Goal: Task Accomplishment & Management: Use online tool/utility

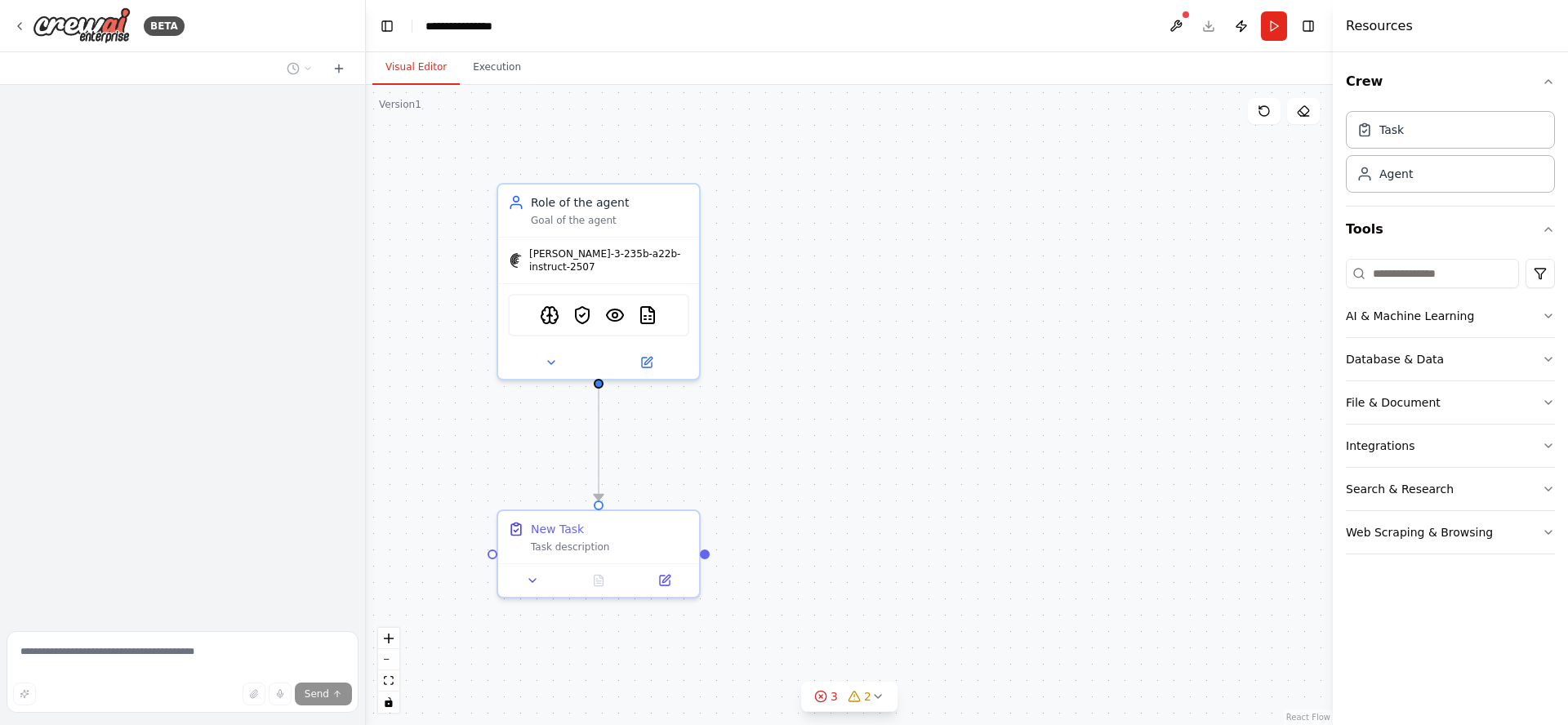
click at [110, 137] on div at bounding box center [182, 354] width 365 height 540
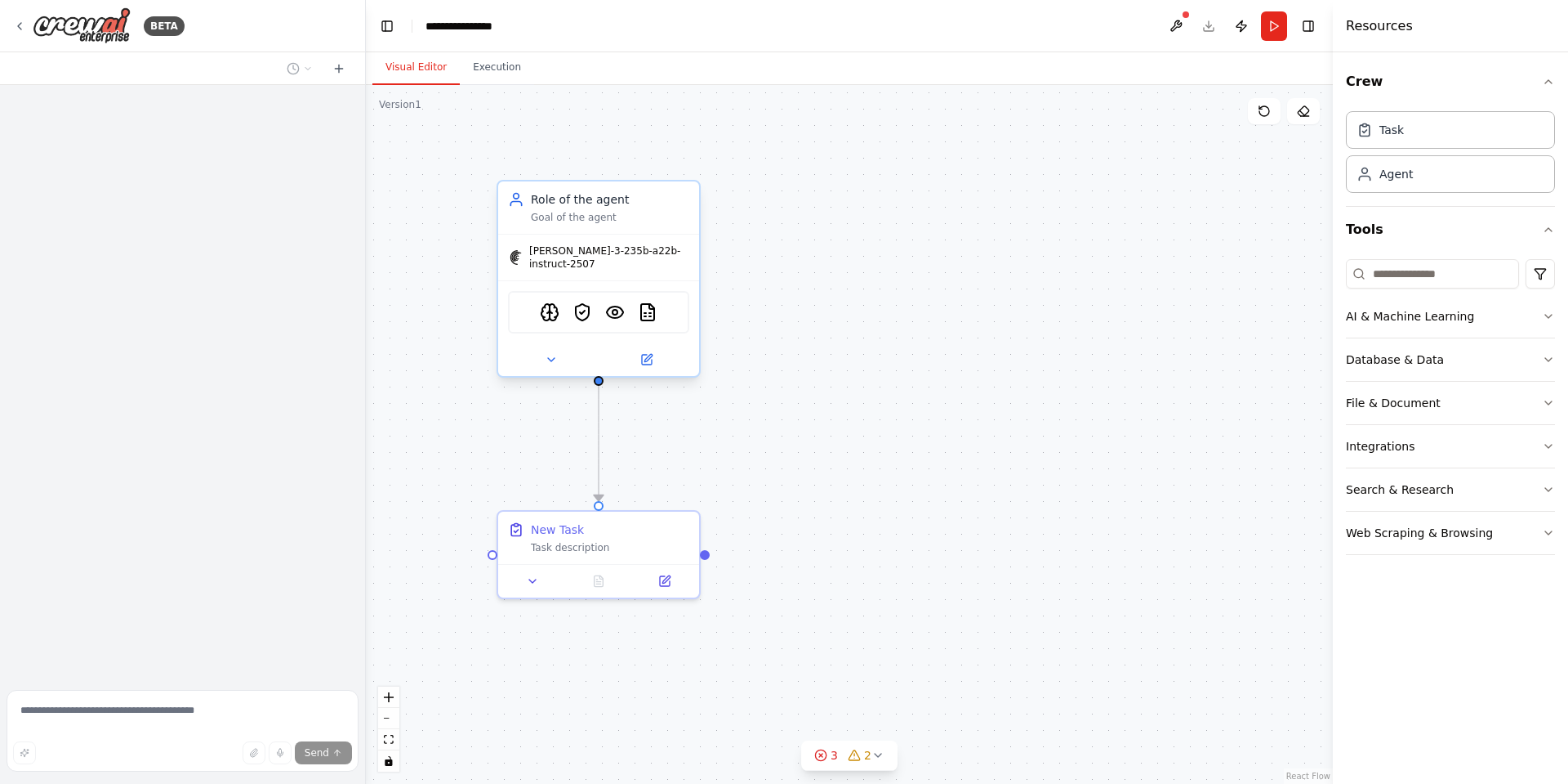
click at [566, 202] on div "Role of the agent" at bounding box center [610, 199] width 158 height 16
click at [1012, 308] on div ".deletable-edge-delete-btn { width: 20px; height: 20px; border: 0px solid #ffff…" at bounding box center [849, 434] width 966 height 699
drag, startPoint x: 469, startPoint y: 204, endPoint x: 458, endPoint y: 153, distance: 52.2
click at [455, 141] on div ".deletable-edge-delete-btn { width: 20px; height: 20px; border: 0px solid #ffff…" at bounding box center [849, 434] width 966 height 699
click at [954, 203] on div ".deletable-edge-delete-btn { width: 20px; height: 20px; border: 0px solid #ffff…" at bounding box center [849, 434] width 966 height 699
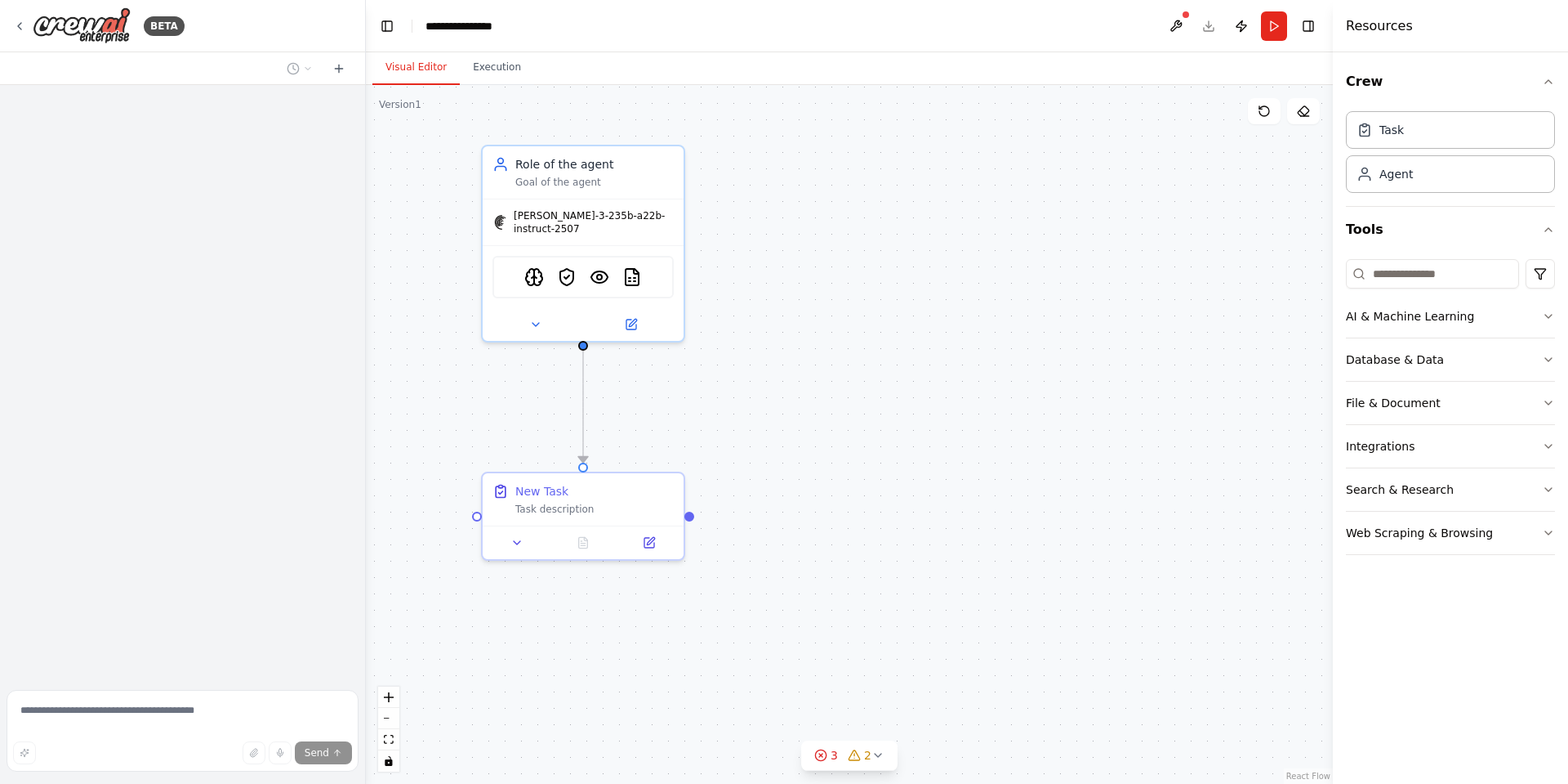
drag, startPoint x: 842, startPoint y: 277, endPoint x: 808, endPoint y: 239, distance: 51.0
drag, startPoint x: 827, startPoint y: 241, endPoint x: 817, endPoint y: 183, distance: 58.9
click at [817, 183] on div ".deletable-edge-delete-btn { width: 20px; height: 20px; border: 0px solid #ffff…" at bounding box center [849, 434] width 966 height 699
drag, startPoint x: 840, startPoint y: 260, endPoint x: 813, endPoint y: 196, distance: 69.5
click at [813, 196] on div ".deletable-edge-delete-btn { width: 20px; height: 20px; border: 0px solid #ffff…" at bounding box center [849, 434] width 966 height 699
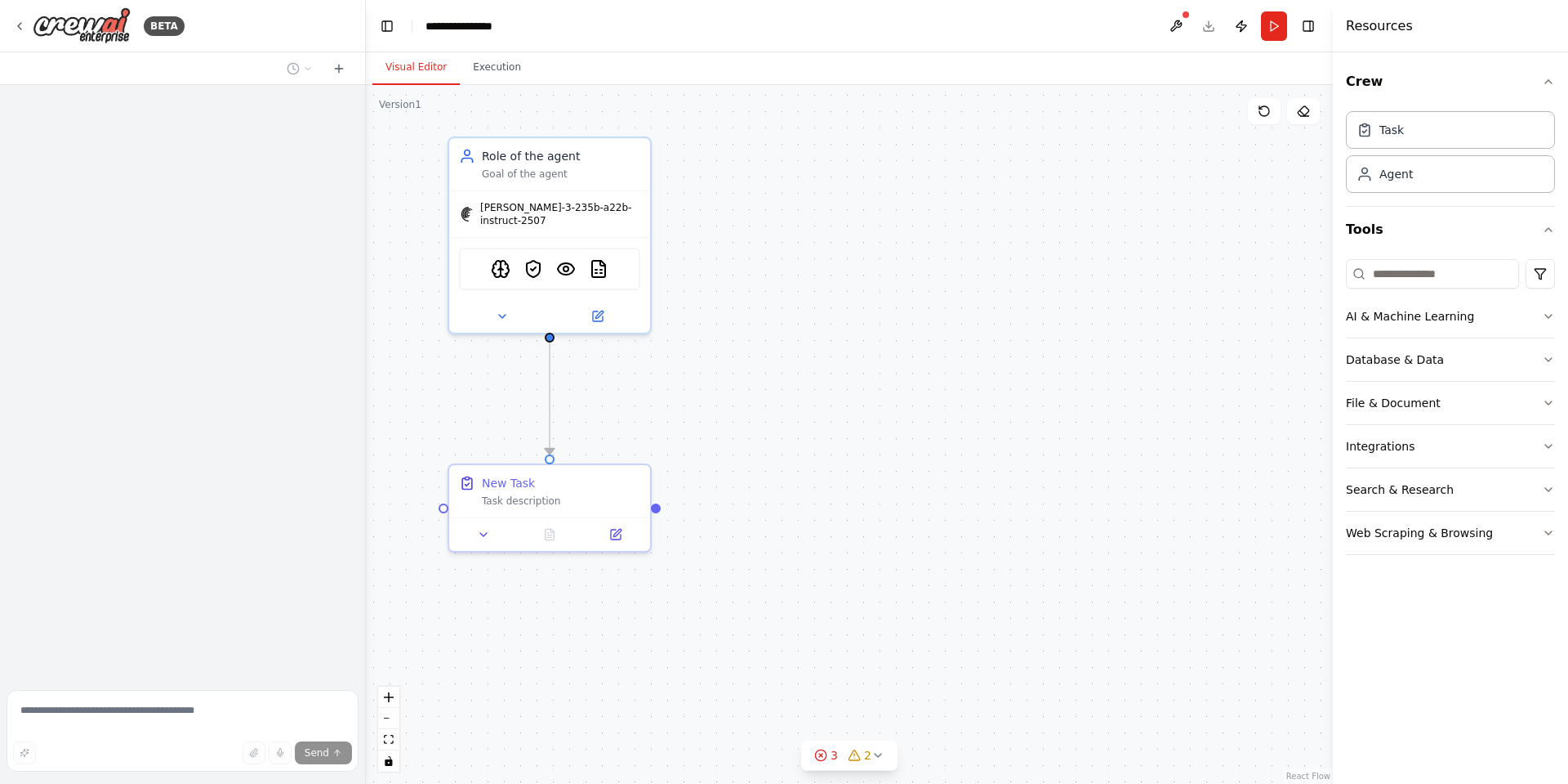
drag, startPoint x: 845, startPoint y: 245, endPoint x: 820, endPoint y: 245, distance: 25.0
click at [820, 245] on div ".deletable-edge-delete-btn { width: 20px; height: 20px; border: 0px solid #ffff…" at bounding box center [849, 434] width 966 height 699
click at [541, 158] on div "Role of the agent" at bounding box center [561, 152] width 158 height 16
click at [1376, 357] on div "Database & Data" at bounding box center [1395, 359] width 98 height 16
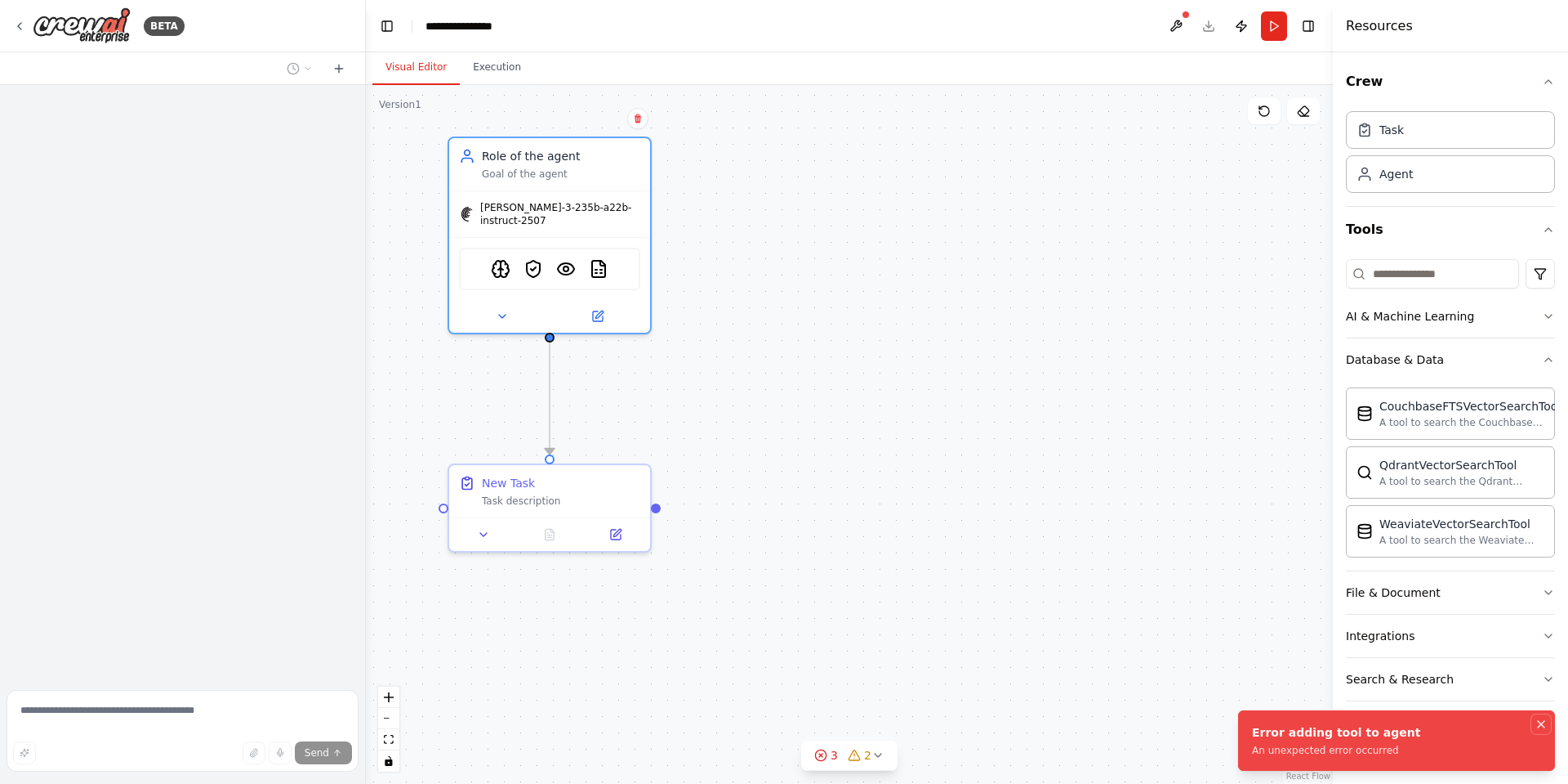
click at [1381, 616] on icon "Notifications (F8)" at bounding box center [1541, 724] width 7 height 7
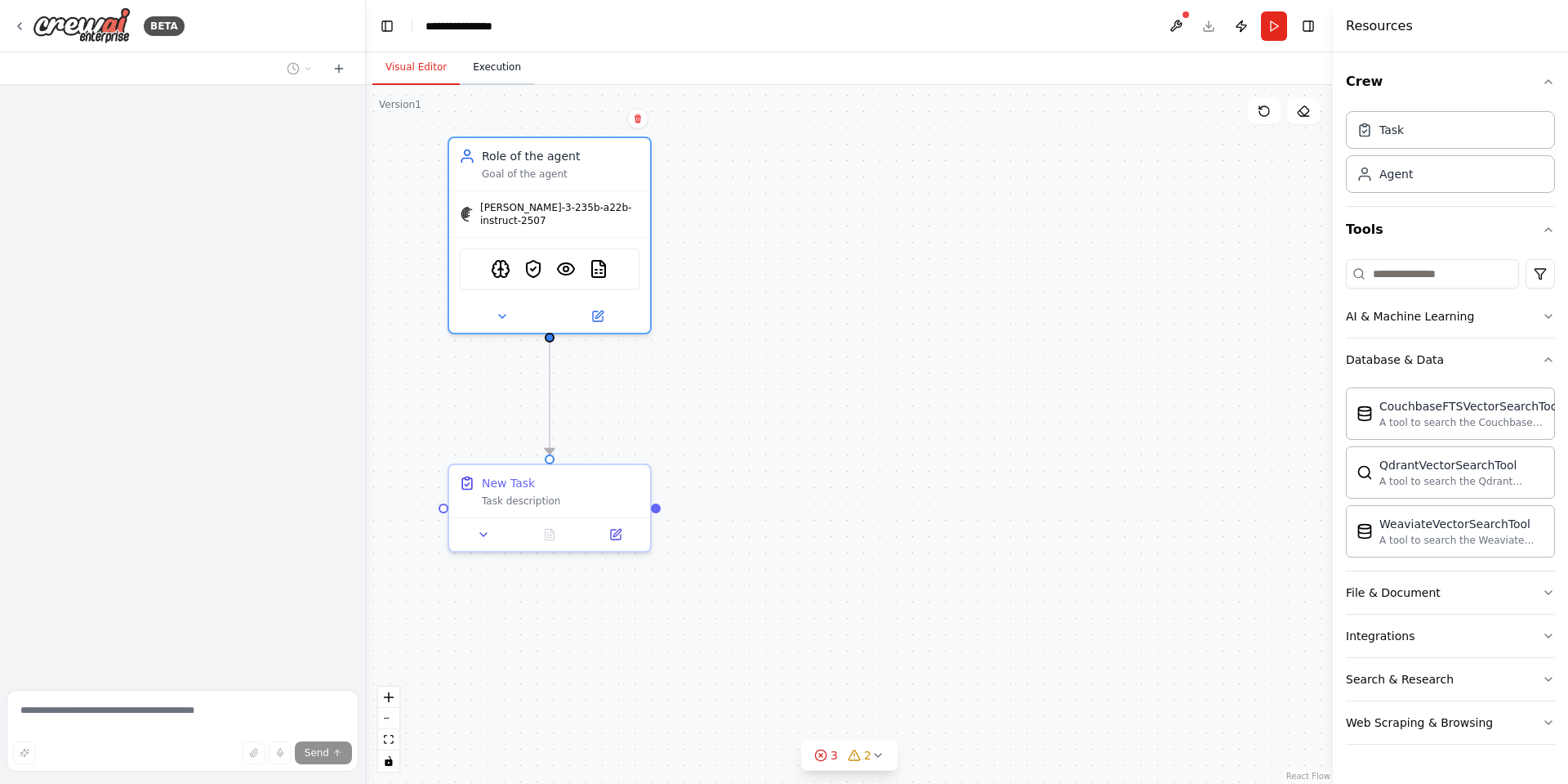
click at [479, 66] on button "Execution" at bounding box center [497, 68] width 74 height 34
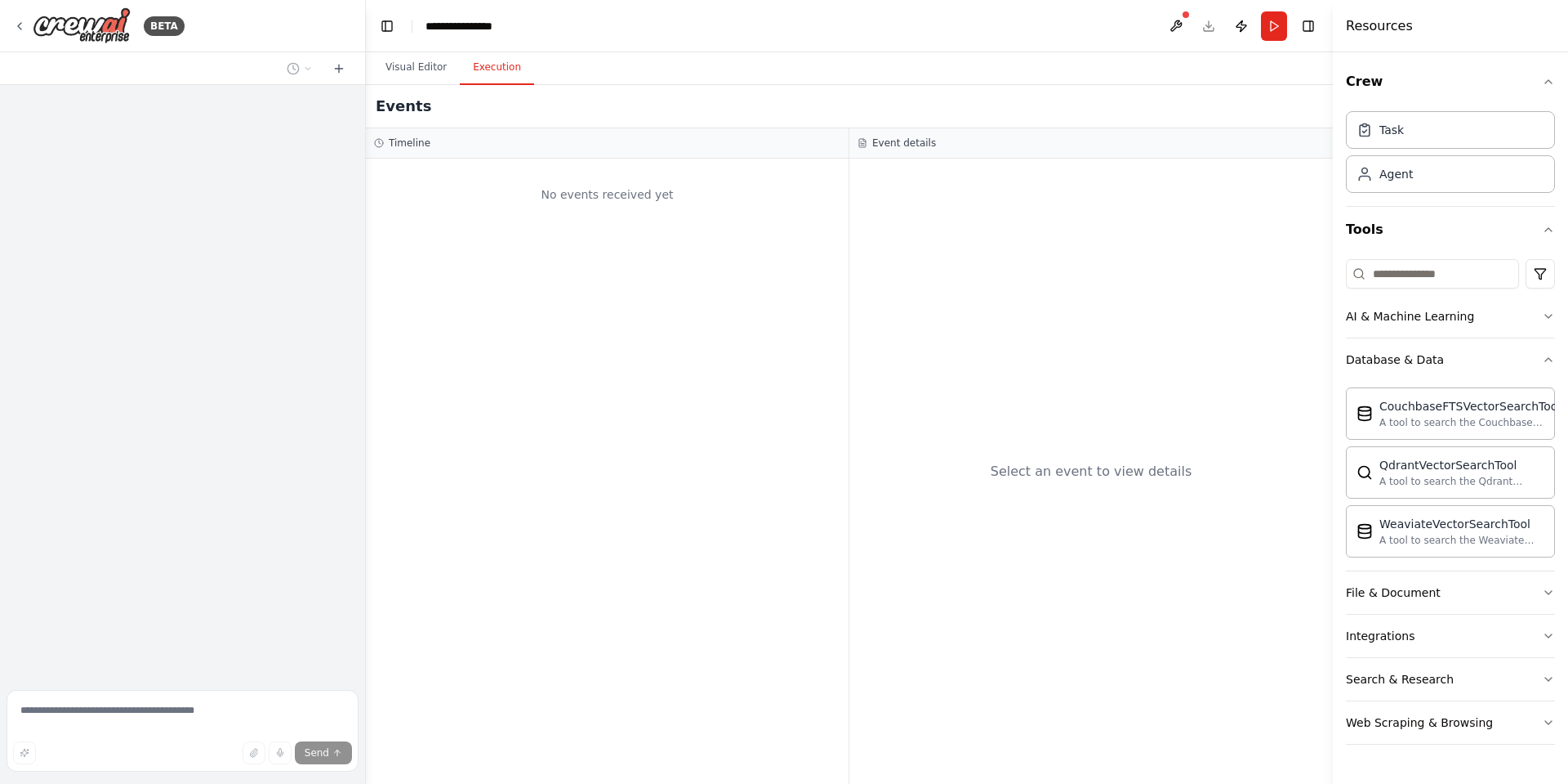
click at [958, 310] on div "Select an event to view details" at bounding box center [1091, 471] width 484 height 626
click at [400, 66] on button "Visual Editor" at bounding box center [416, 68] width 88 height 34
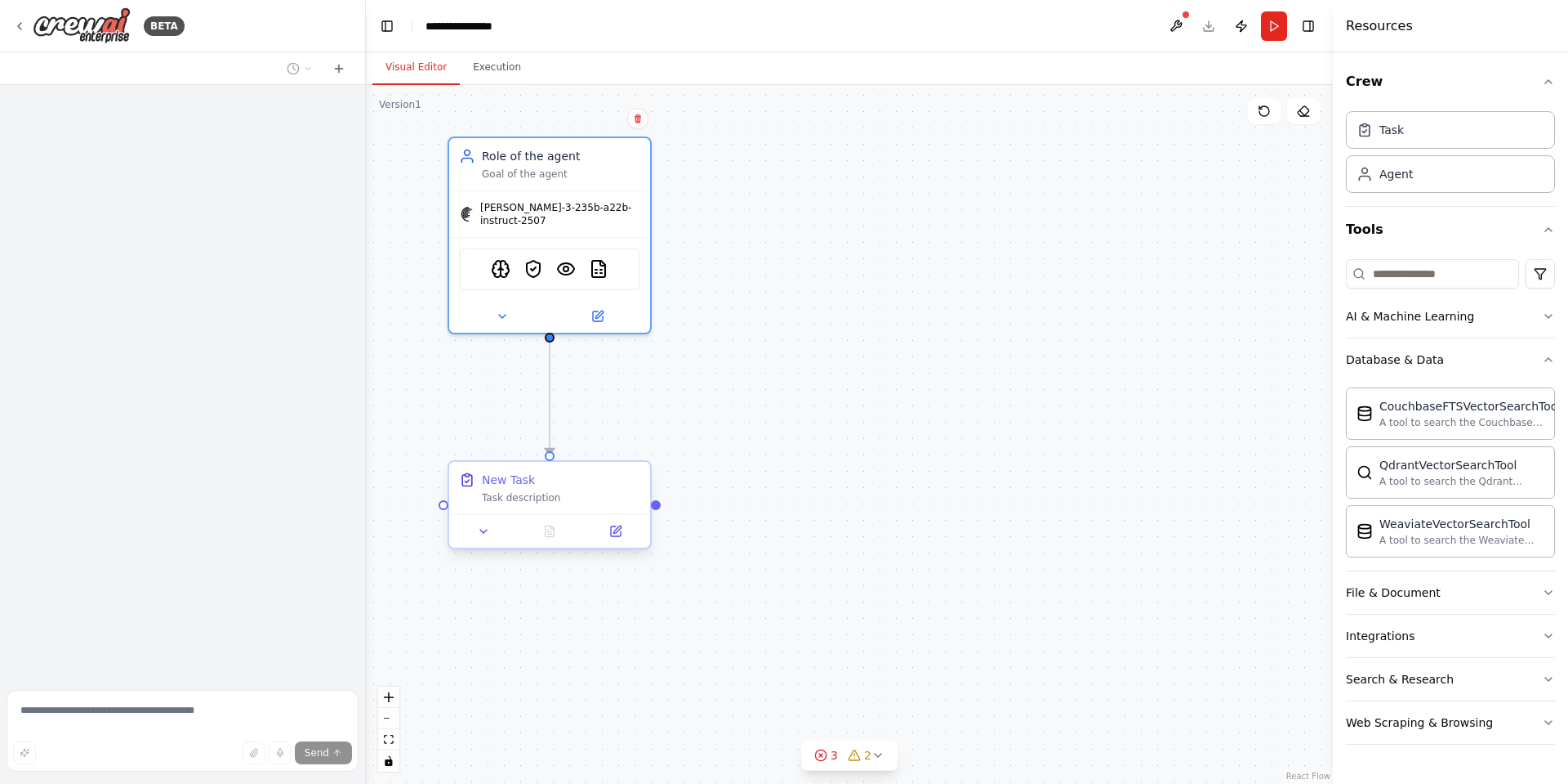
click at [580, 481] on div "New Task" at bounding box center [561, 479] width 158 height 16
click at [637, 448] on icon at bounding box center [637, 447] width 9 height 9
click at [603, 446] on button "Confirm" at bounding box center [591, 446] width 58 height 20
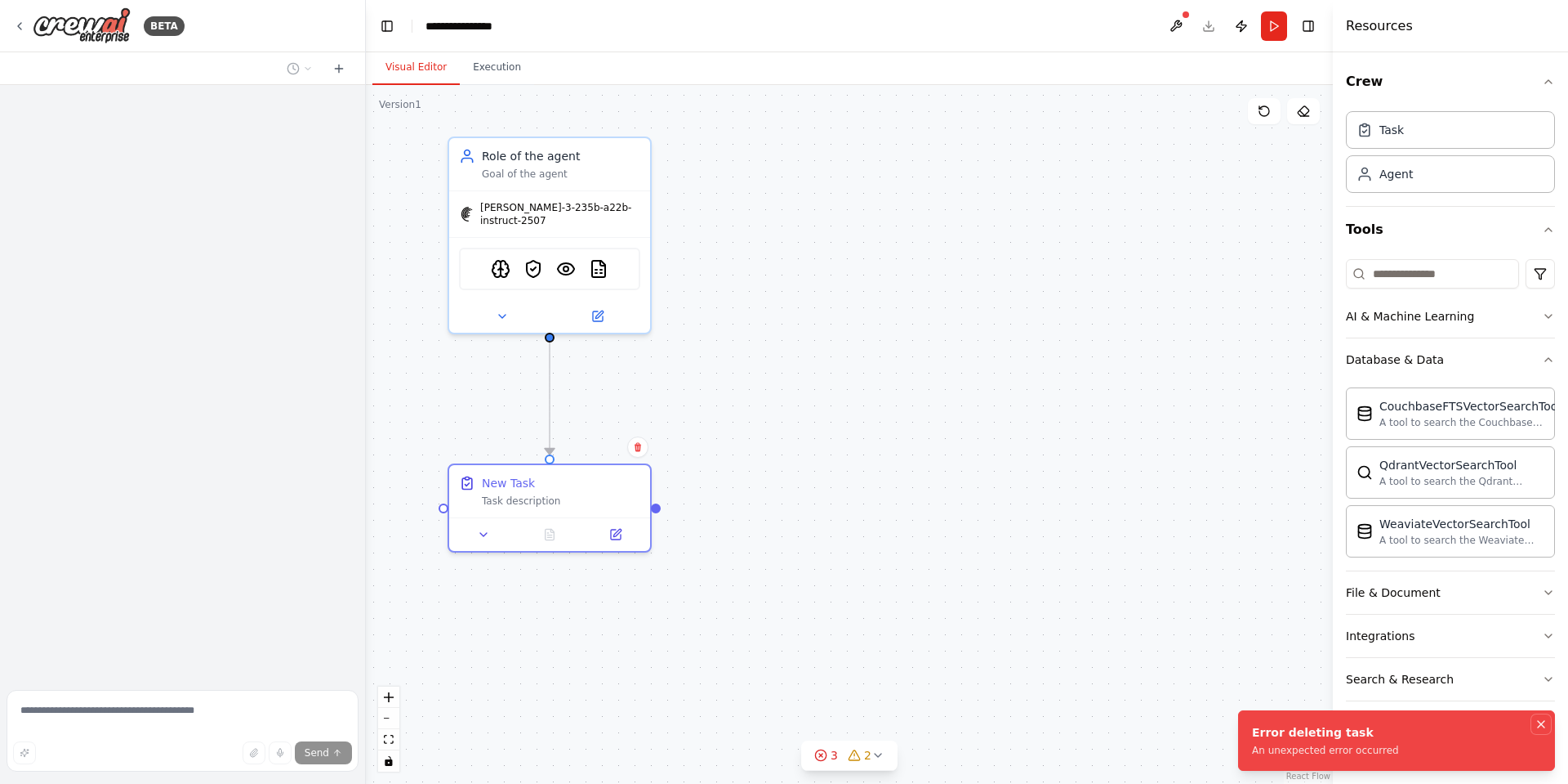
click at [1381, 616] on icon "Notifications (F8)" at bounding box center [1541, 724] width 7 height 7
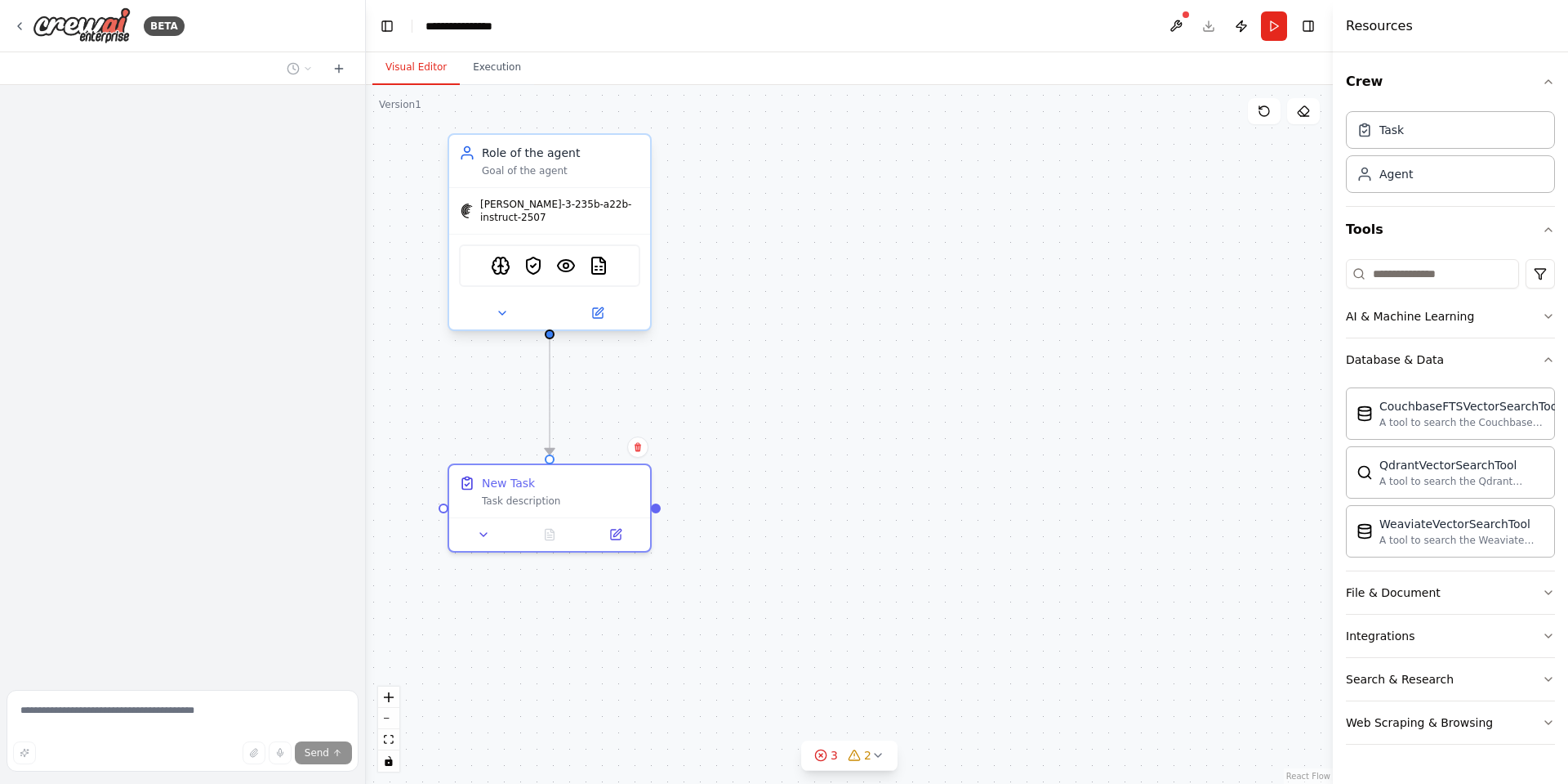
click at [597, 164] on div "Goal of the agent" at bounding box center [561, 171] width 158 height 13
click at [634, 115] on icon at bounding box center [637, 118] width 9 height 9
click at [587, 119] on button "Confirm" at bounding box center [591, 117] width 58 height 20
click at [595, 123] on button "Confirm" at bounding box center [591, 117] width 58 height 20
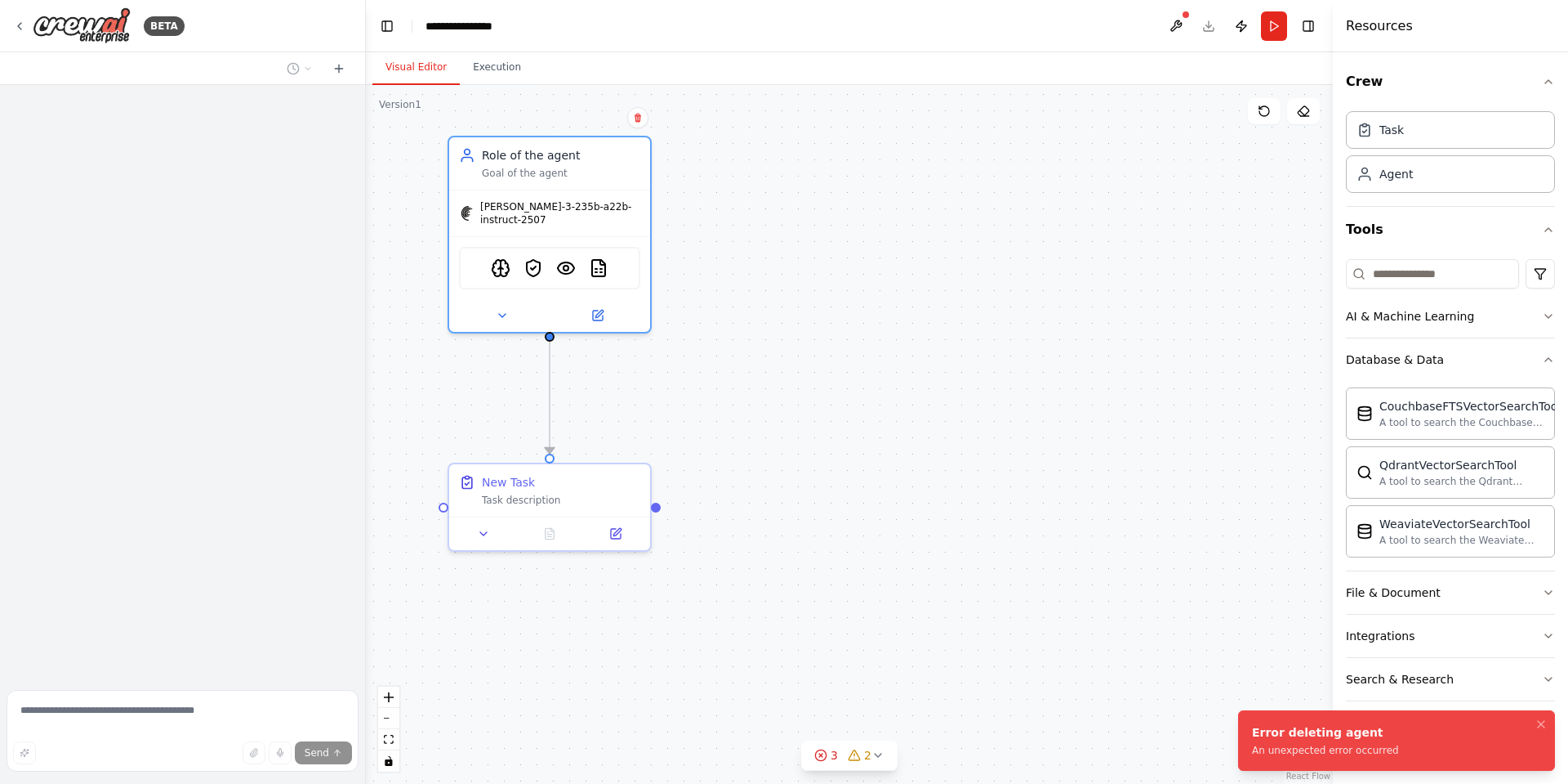
click at [882, 437] on div ".deletable-edge-delete-btn { width: 20px; height: 20px; border: 0px solid #ffff…" at bounding box center [849, 434] width 966 height 699
click at [875, 616] on icon at bounding box center [878, 755] width 13 height 13
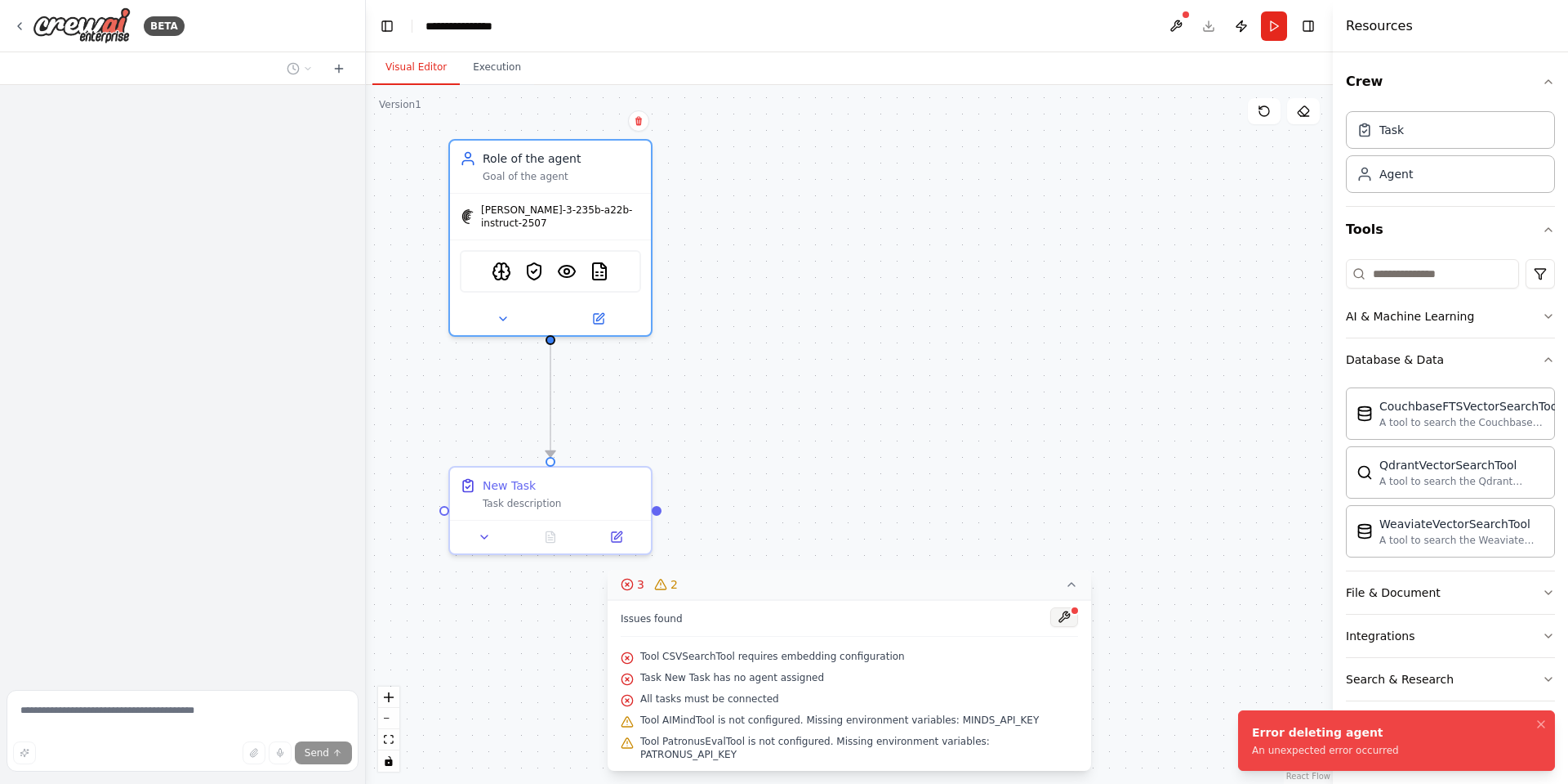
click at [1055, 616] on button at bounding box center [1064, 617] width 27 height 20
click at [752, 616] on span "Task New Task has no agent assigned" at bounding box center [732, 677] width 184 height 13
click at [1381, 616] on icon "Notifications (F8)" at bounding box center [1541, 724] width 7 height 7
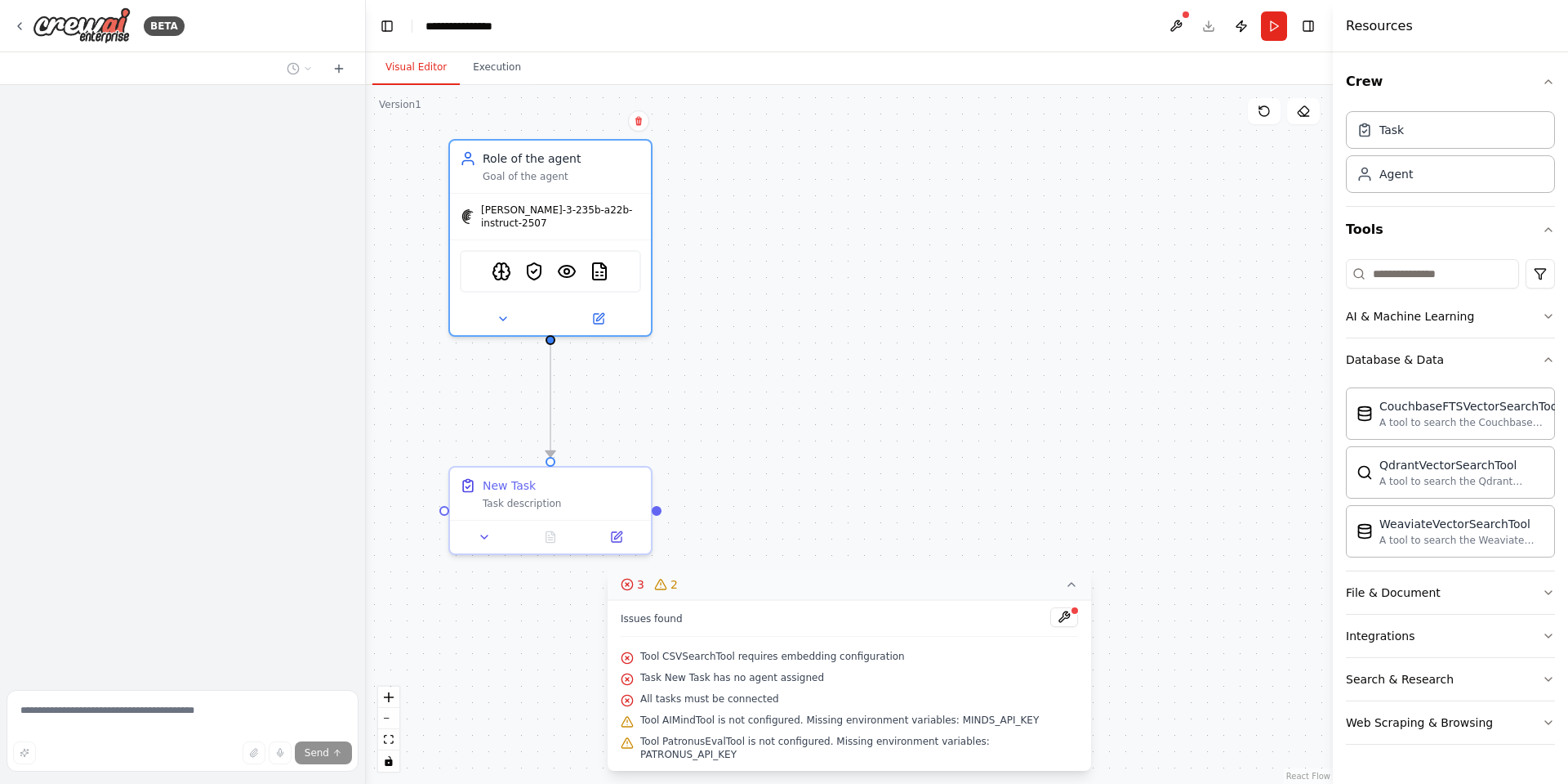
click at [859, 276] on div ".deletable-edge-delete-btn { width: 20px; height: 20px; border: 0px solid #ffff…" at bounding box center [849, 434] width 966 height 699
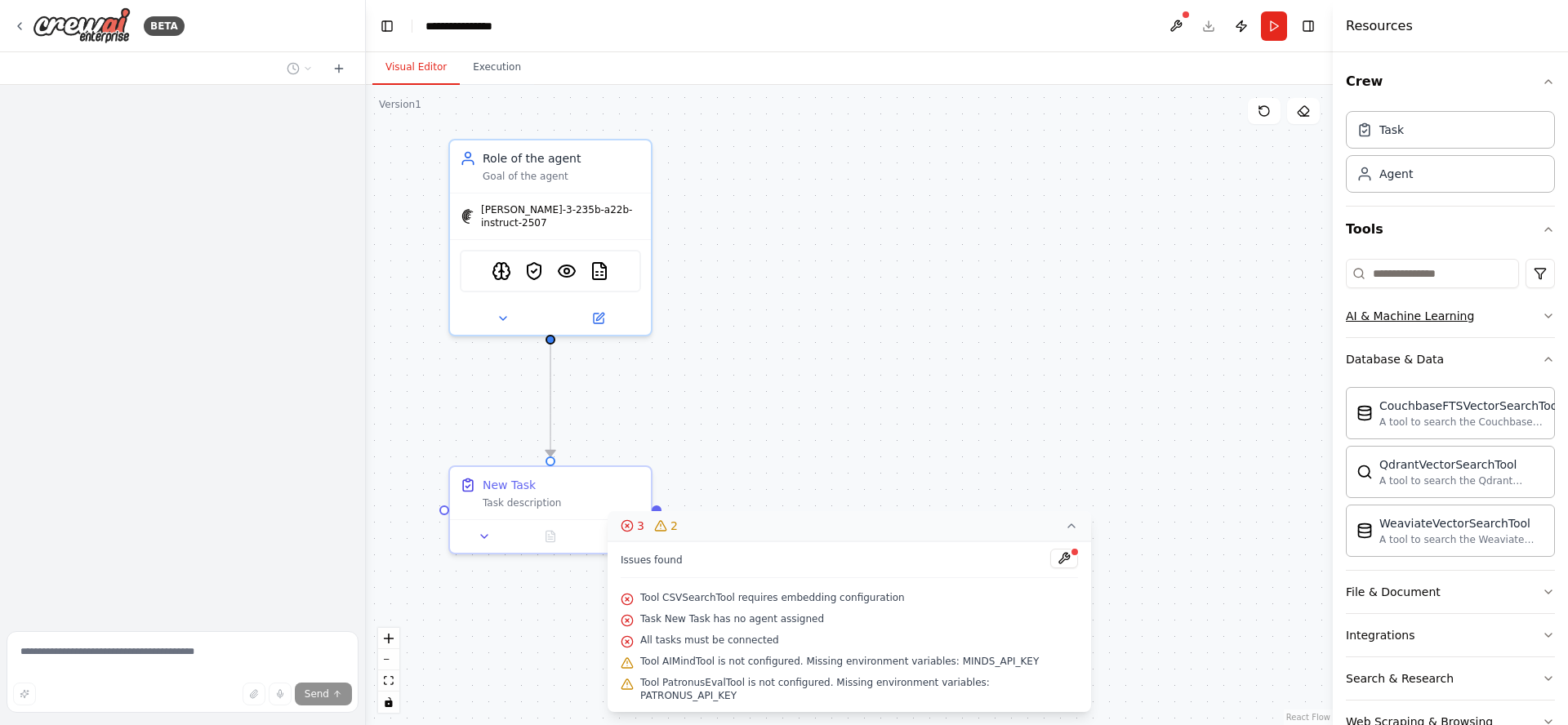
click at [1381, 315] on div "AI & Machine Learning" at bounding box center [1410, 316] width 128 height 16
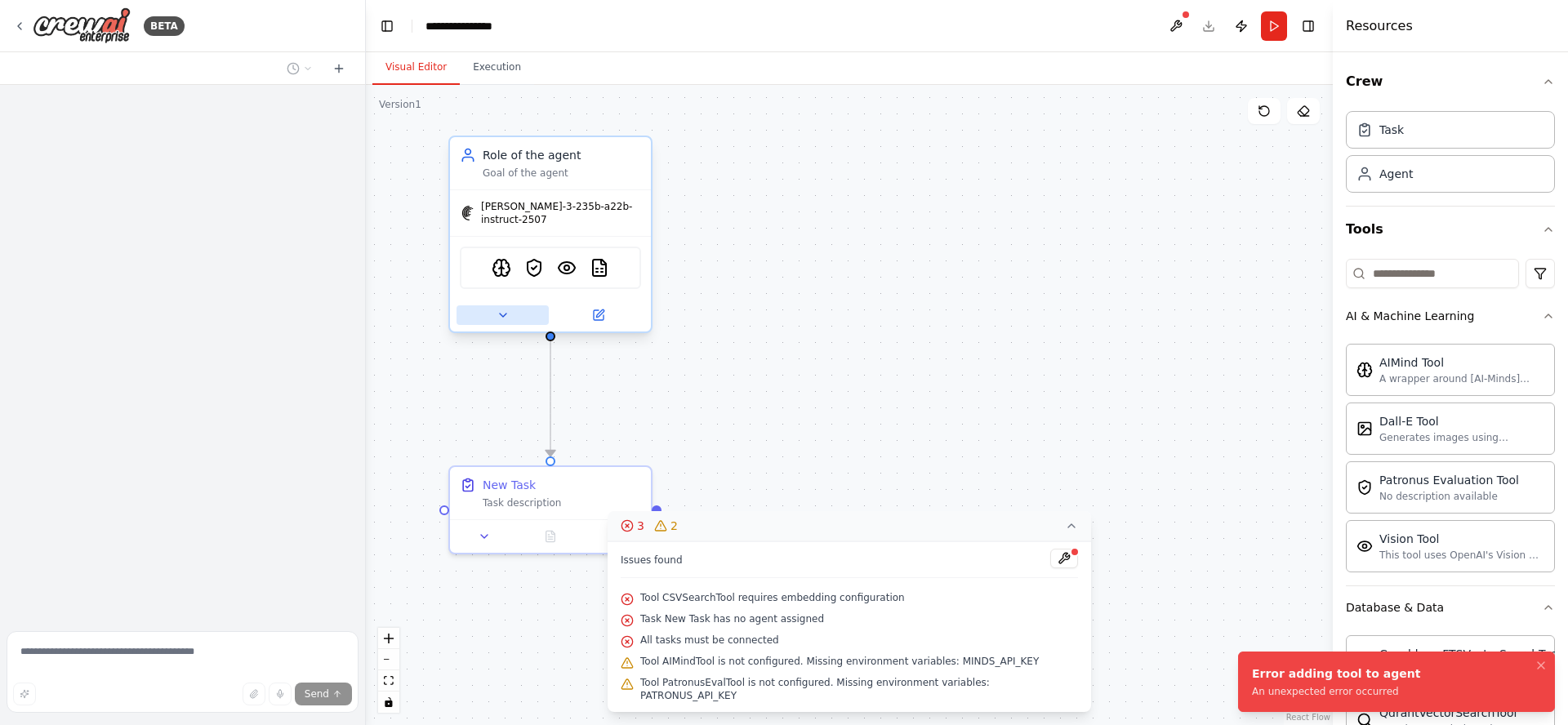
click at [503, 312] on button at bounding box center [503, 315] width 92 height 20
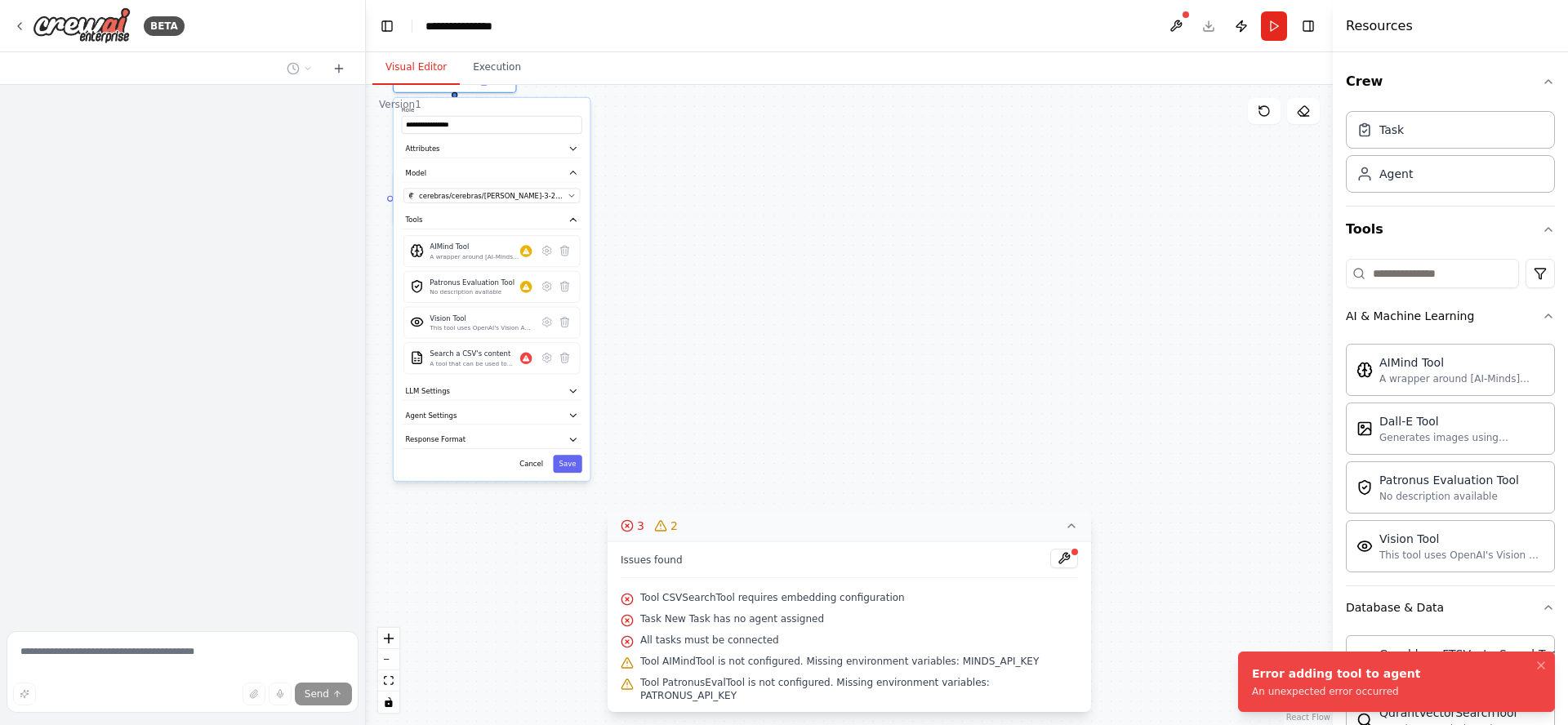
drag, startPoint x: 954, startPoint y: 368, endPoint x: 750, endPoint y: 152, distance: 297.1
click at [748, 146] on div ".deletable-edge-delete-btn { width: 20px; height: 20px; border: 0px solid #ffff…" at bounding box center [849, 404] width 966 height 640
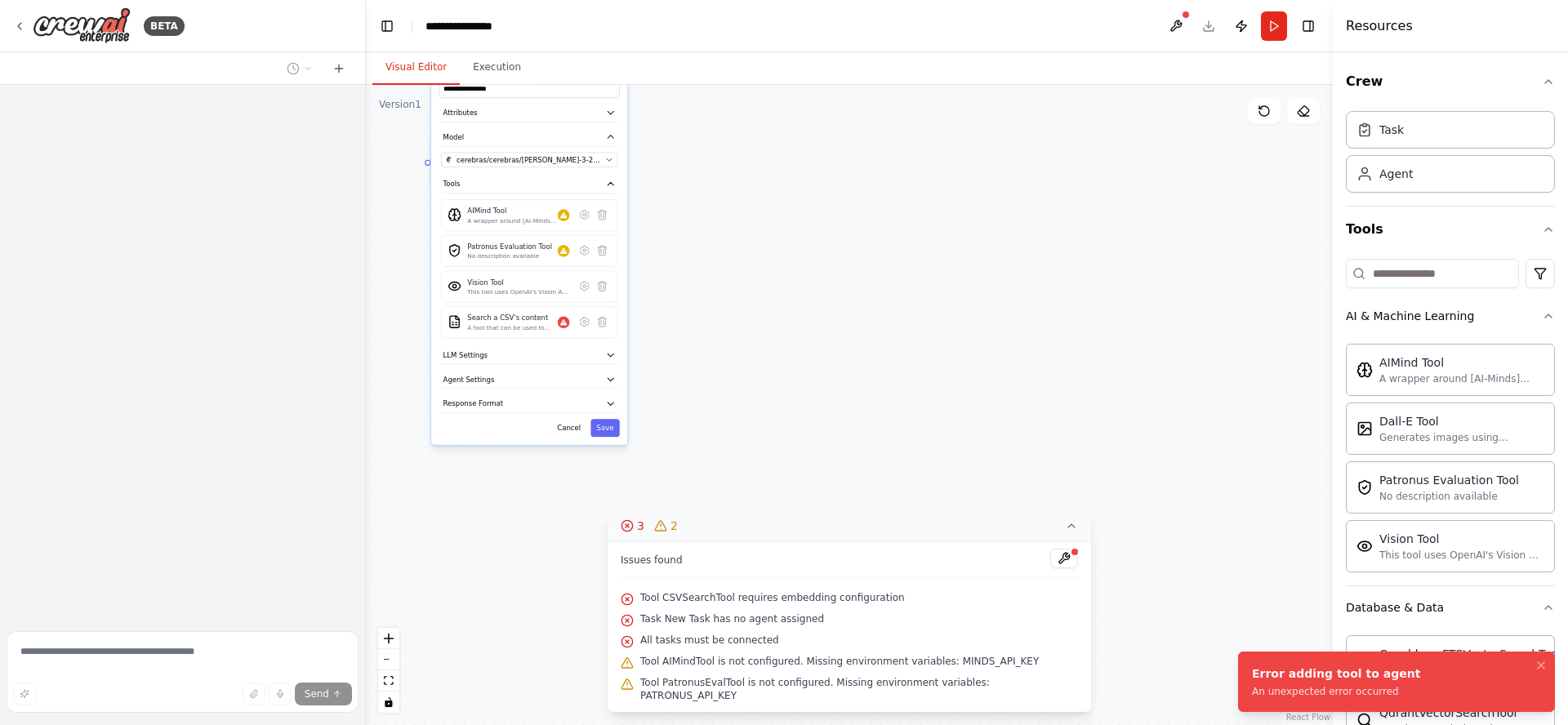
drag, startPoint x: 857, startPoint y: 275, endPoint x: 919, endPoint y: 258, distance: 64.3
click at [919, 258] on div ".deletable-edge-delete-btn { width: 20px; height: 20px; border: 0px solid #ffff…" at bounding box center [849, 404] width 966 height 640
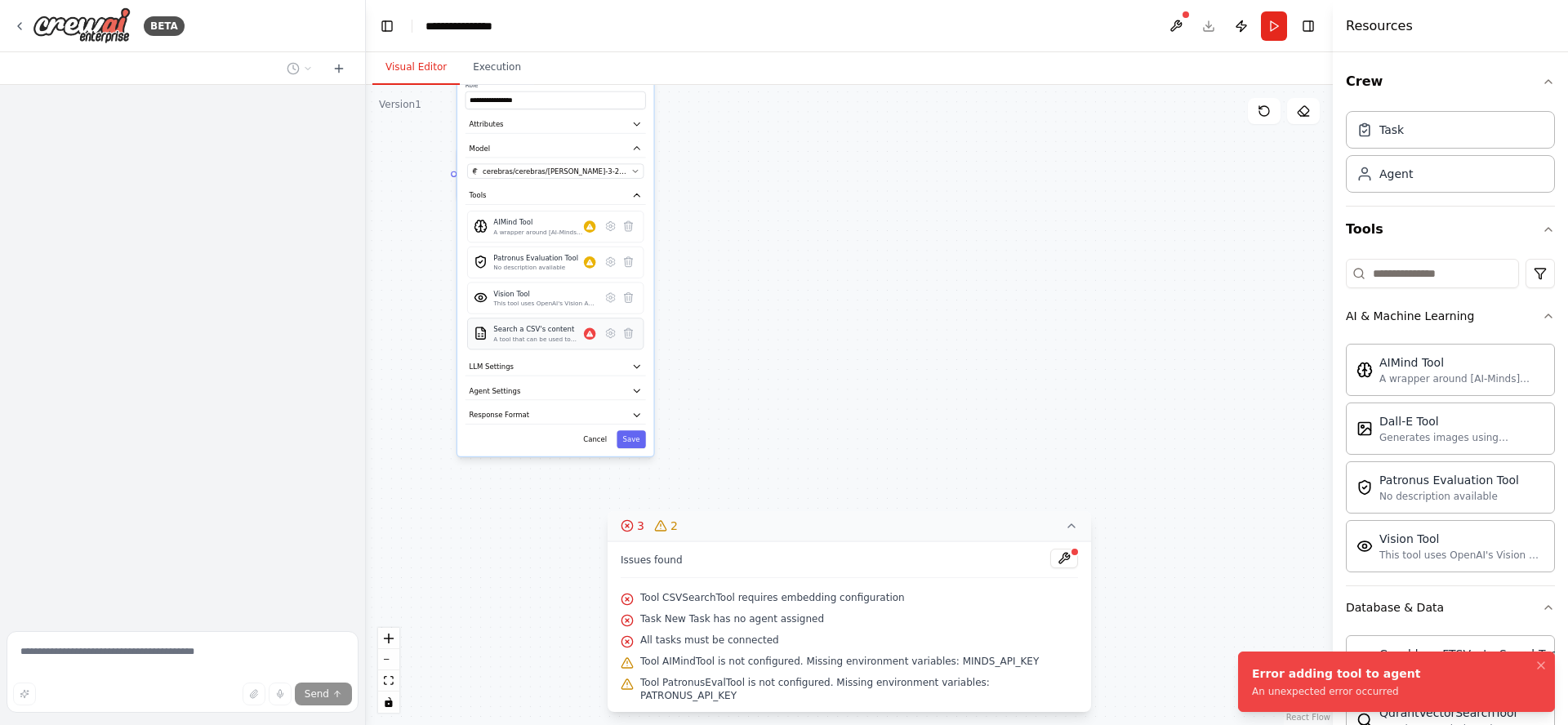
click at [512, 336] on div "A tool that can be used to semantic search a query from a CSV's content." at bounding box center [537, 339] width 90 height 8
click at [607, 329] on icon at bounding box center [610, 334] width 8 height 9
click at [592, 333] on div "Errors: • Tool CSVSearchTool requires embedding configuration" at bounding box center [589, 333] width 12 height 12
click at [610, 332] on icon at bounding box center [610, 333] width 3 height 3
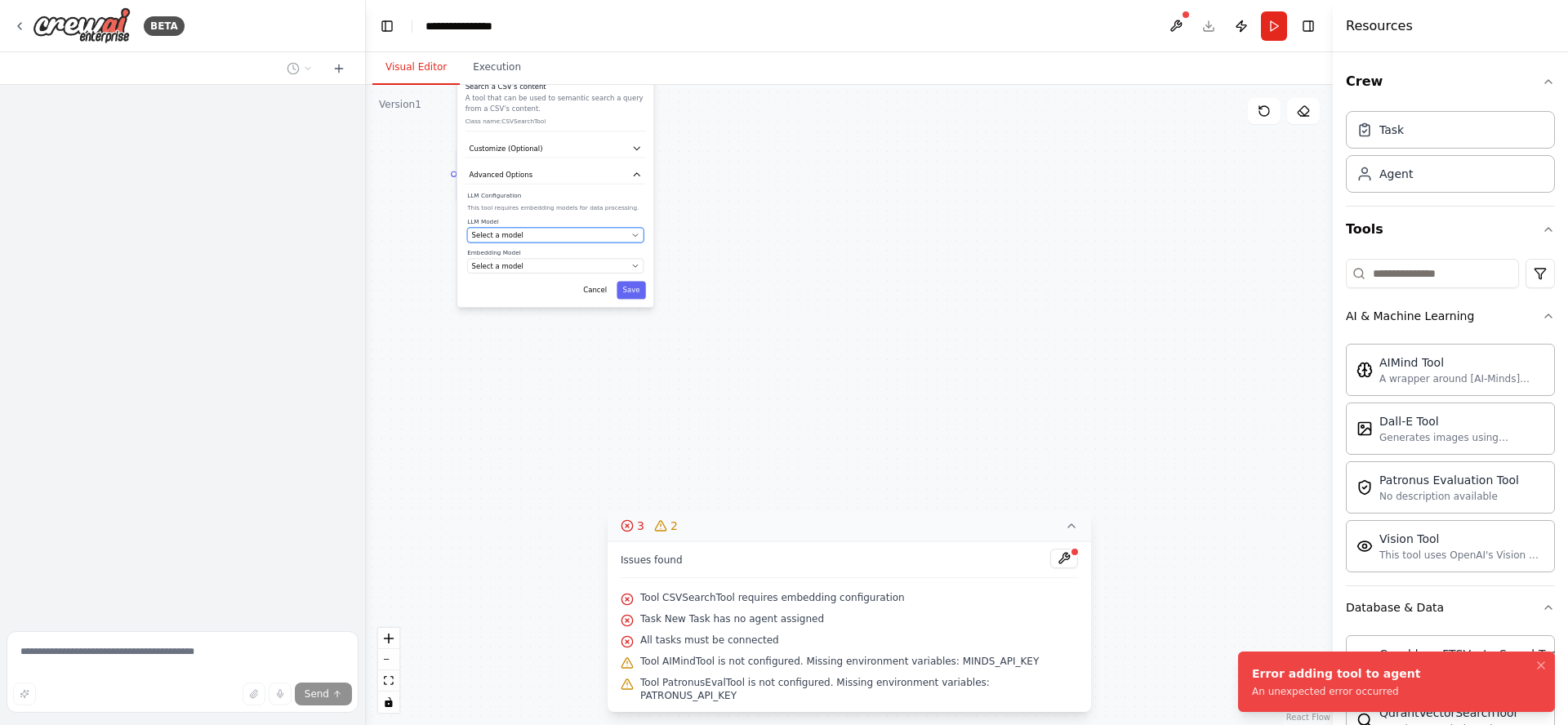
click at [595, 230] on div "Select a model" at bounding box center [550, 235] width 156 height 9
click at [635, 235] on icon "button" at bounding box center [635, 236] width 5 height 3
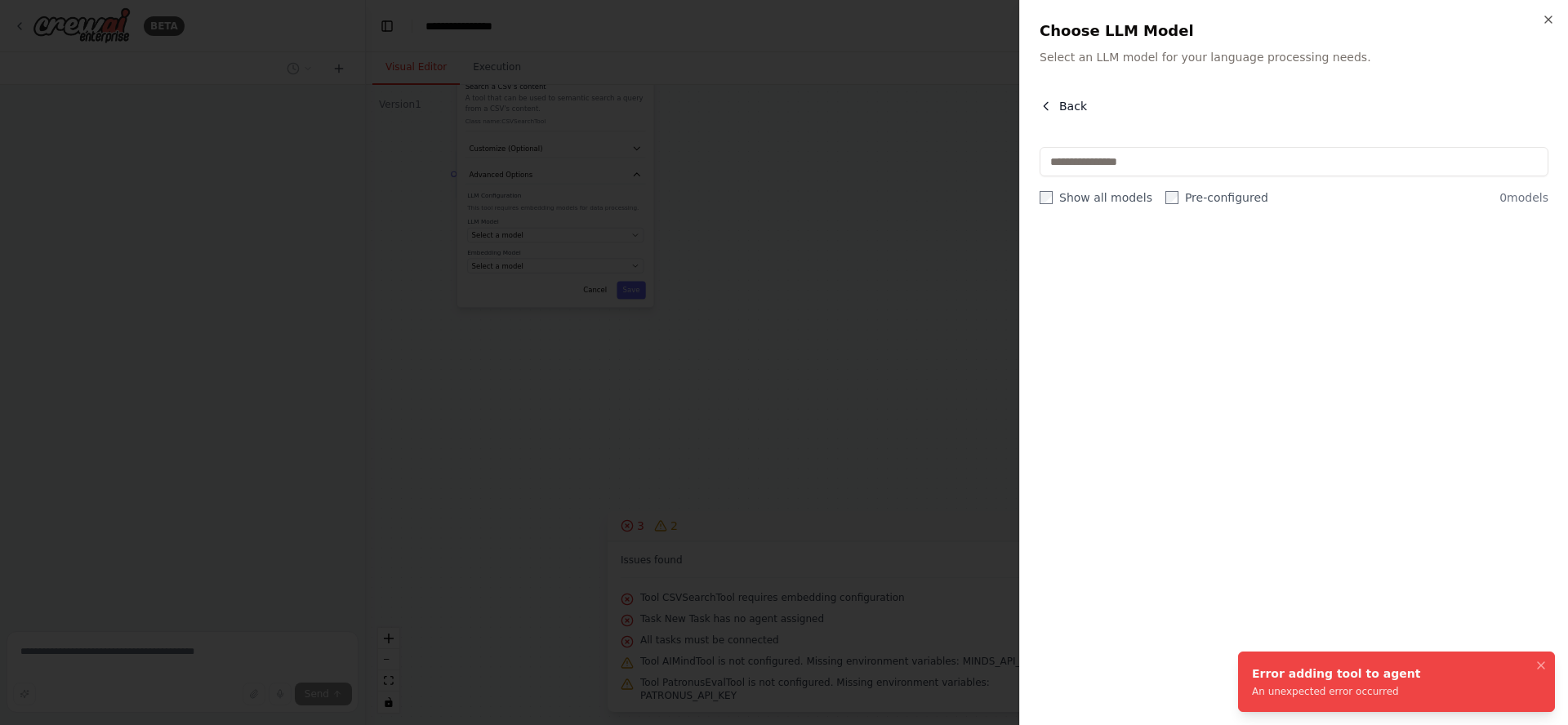
click at [1060, 107] on span "Back" at bounding box center [1072, 106] width 27 height 16
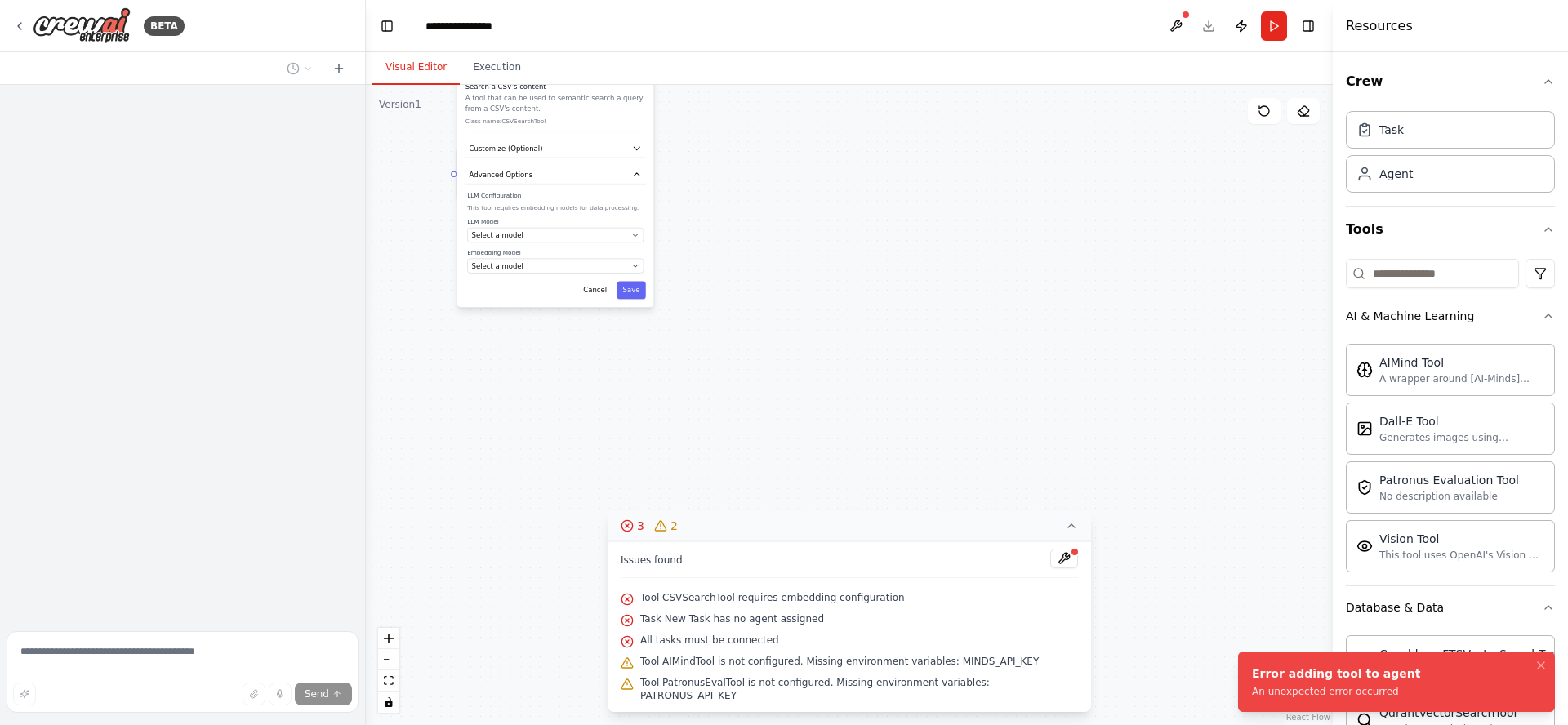
click at [771, 164] on div ".deletable-edge-delete-btn { width: 20px; height: 20px; border: 0px solid #ffff…" at bounding box center [849, 404] width 966 height 640
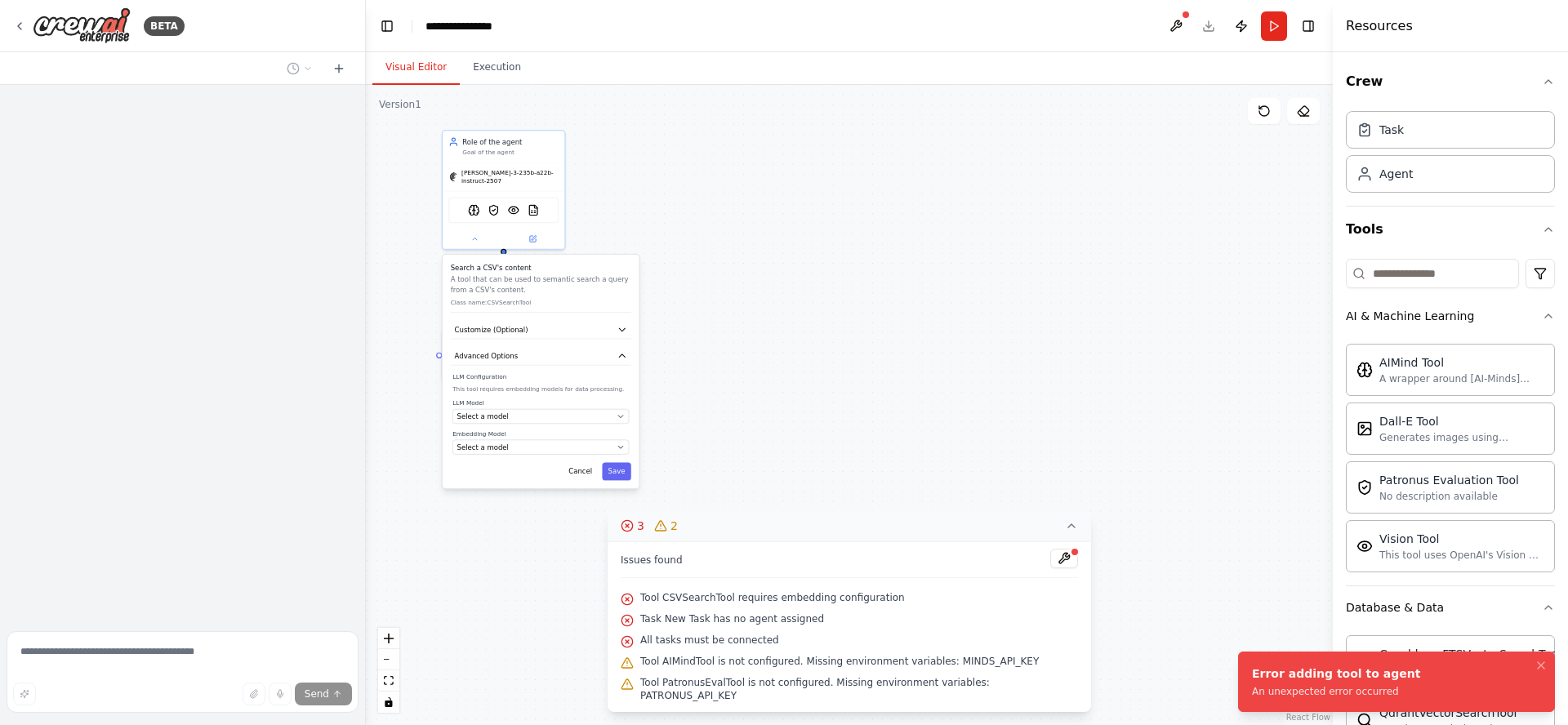
drag, startPoint x: 802, startPoint y: 140, endPoint x: 805, endPoint y: 321, distance: 181.0
click at [785, 312] on div ".deletable-edge-delete-btn { width: 20px; height: 20px; border: 0px solid #ffff…" at bounding box center [849, 404] width 966 height 640
click at [1065, 533] on icon at bounding box center [1071, 526] width 13 height 13
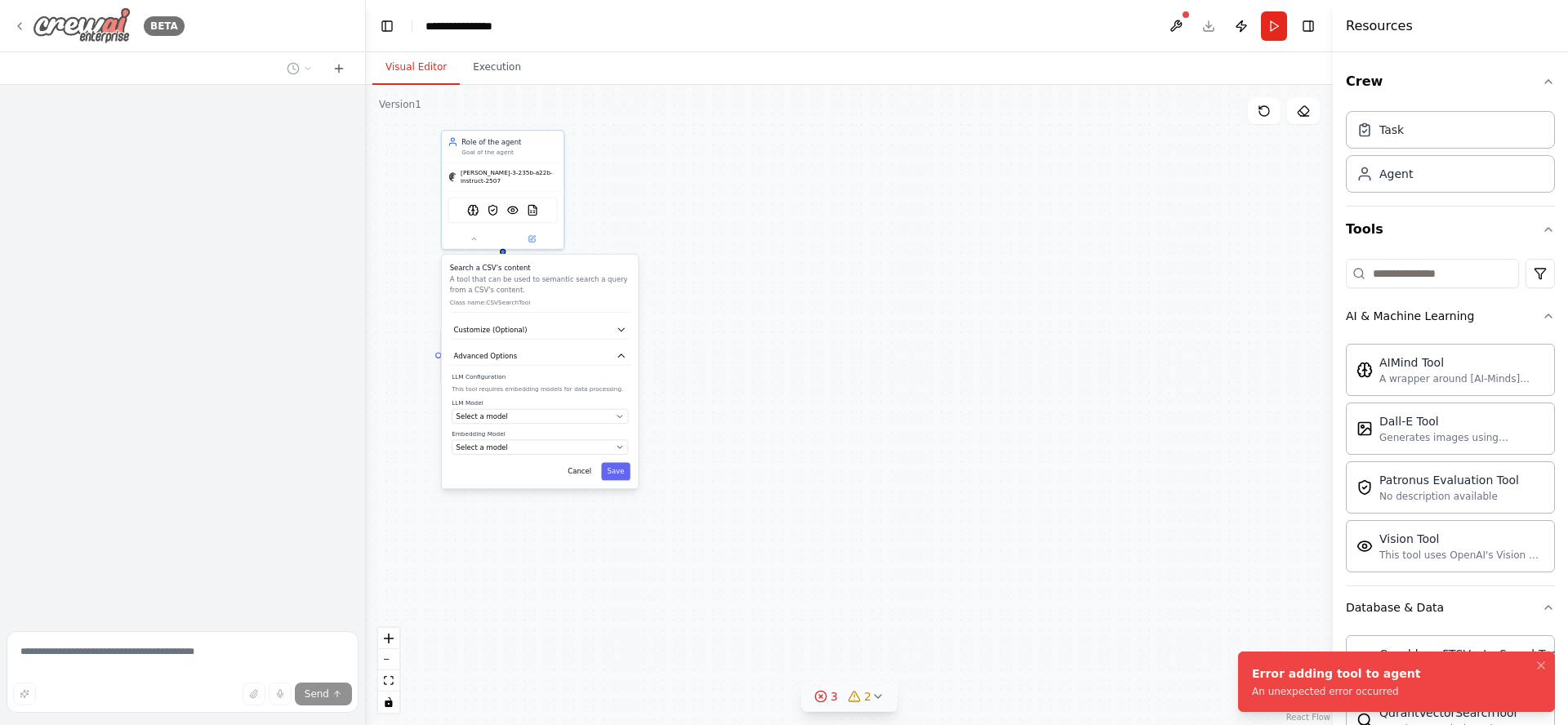
click at [19, 29] on icon at bounding box center [20, 26] width 13 height 13
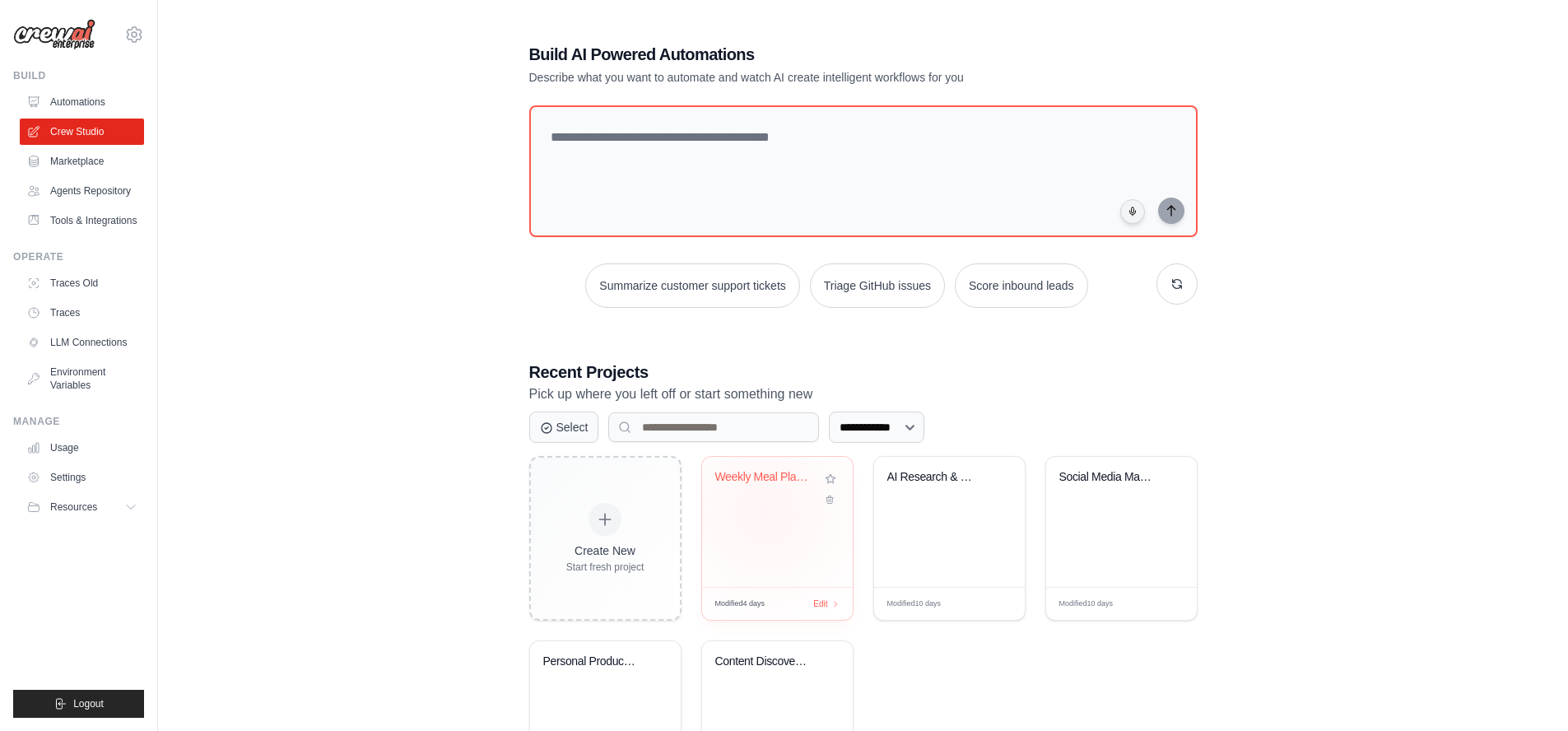
click at [765, 511] on div "Weekly Meal Planner & Recipe Discov..." at bounding box center [777, 522] width 150 height 130
click at [67, 317] on link "Traces" at bounding box center [84, 313] width 124 height 27
click at [86, 348] on link "LLM Connections" at bounding box center [84, 342] width 124 height 27
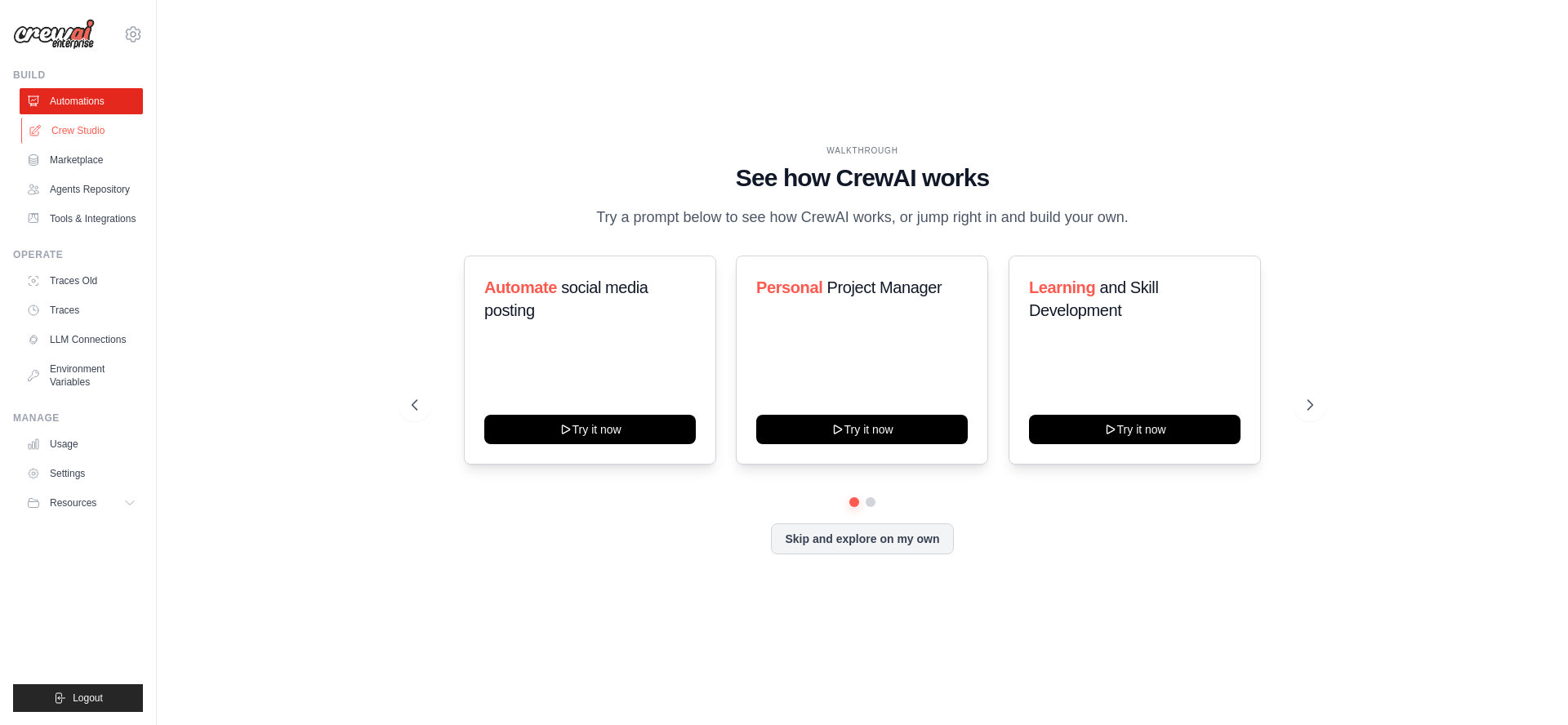
click at [60, 127] on link "Crew Studio" at bounding box center [83, 131] width 124 height 26
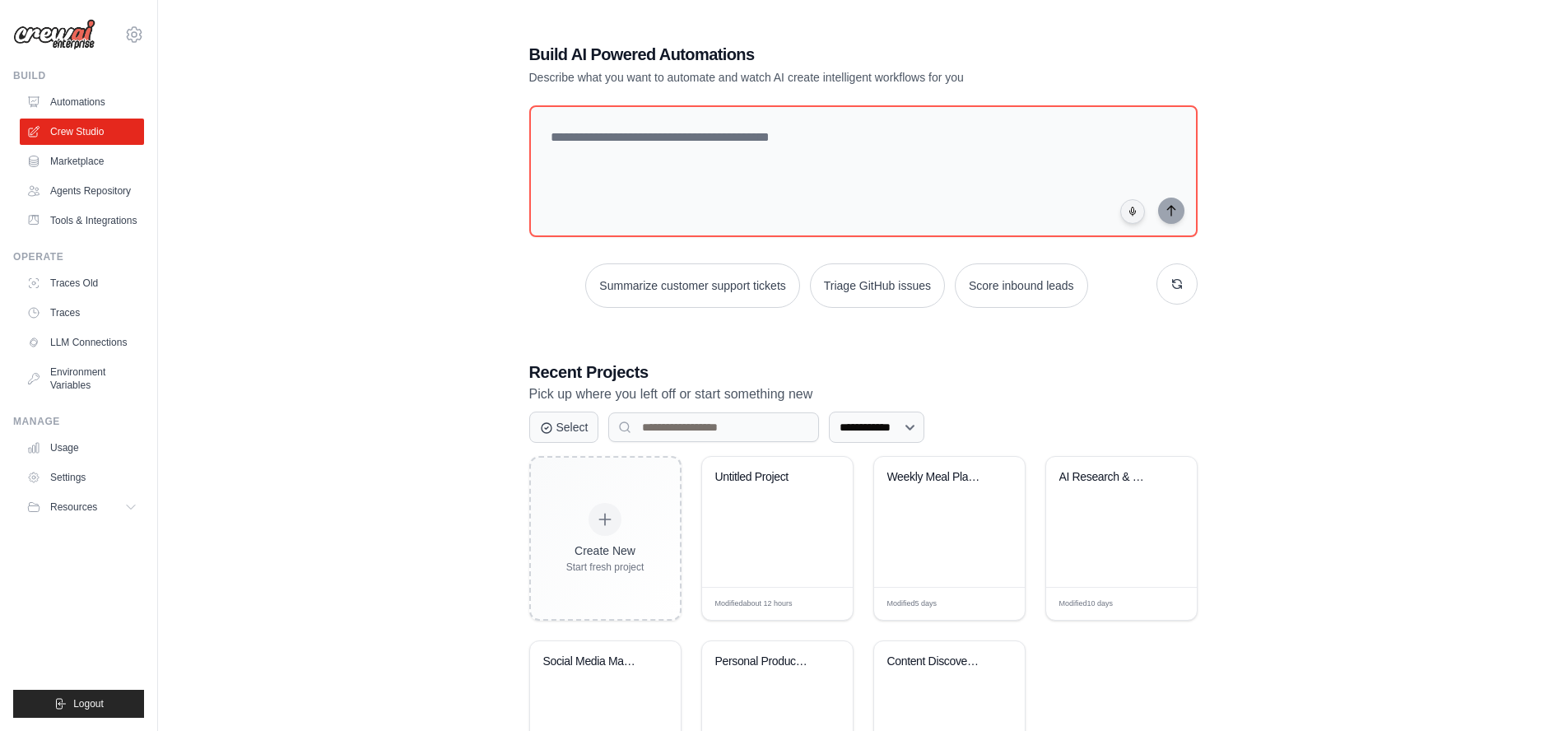
click at [312, 89] on div "**********" at bounding box center [863, 423] width 1357 height 815
click at [65, 165] on link "Marketplace" at bounding box center [84, 162] width 124 height 27
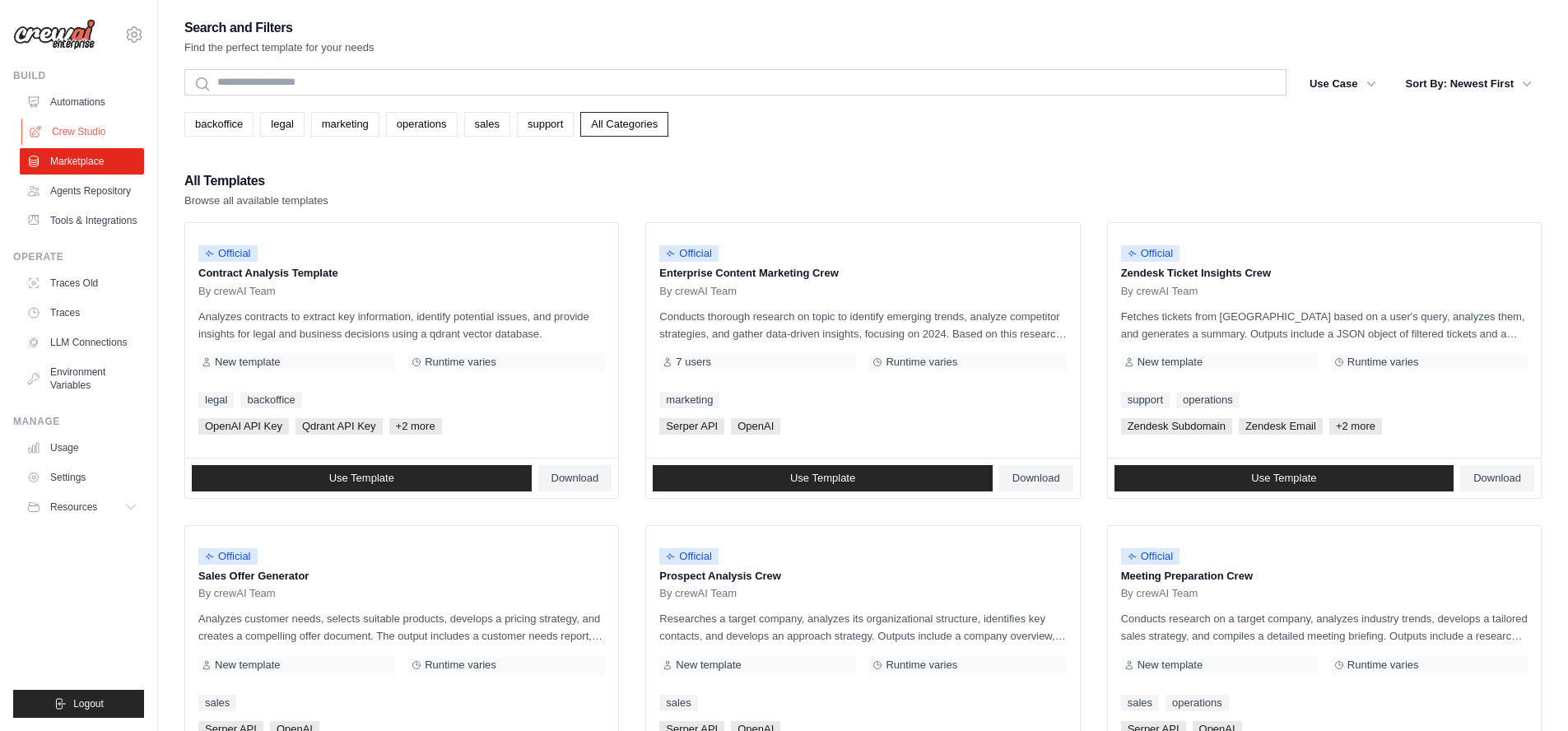
click at [68, 134] on link "Crew Studio" at bounding box center [84, 132] width 124 height 27
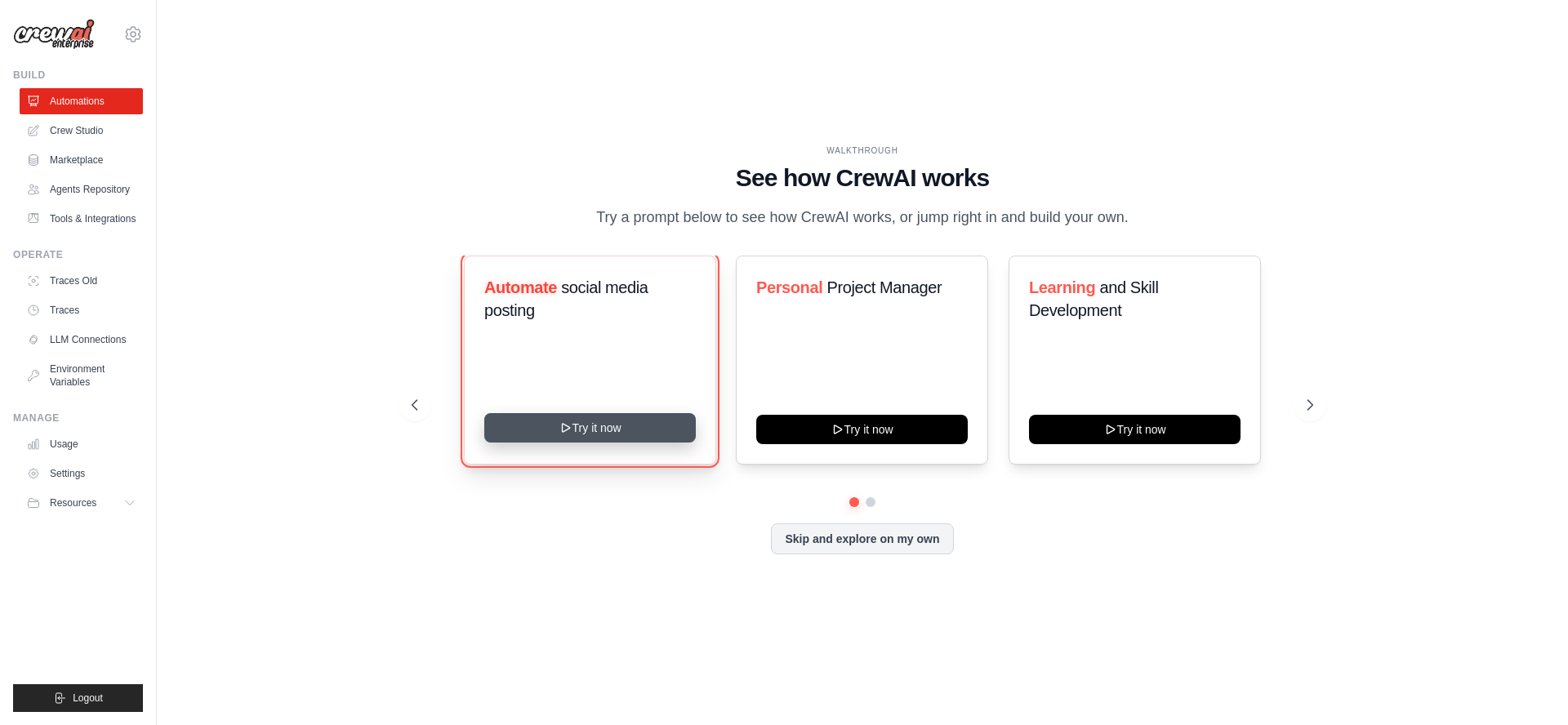
click at [658, 427] on button "Try it now" at bounding box center [590, 427] width 211 height 29
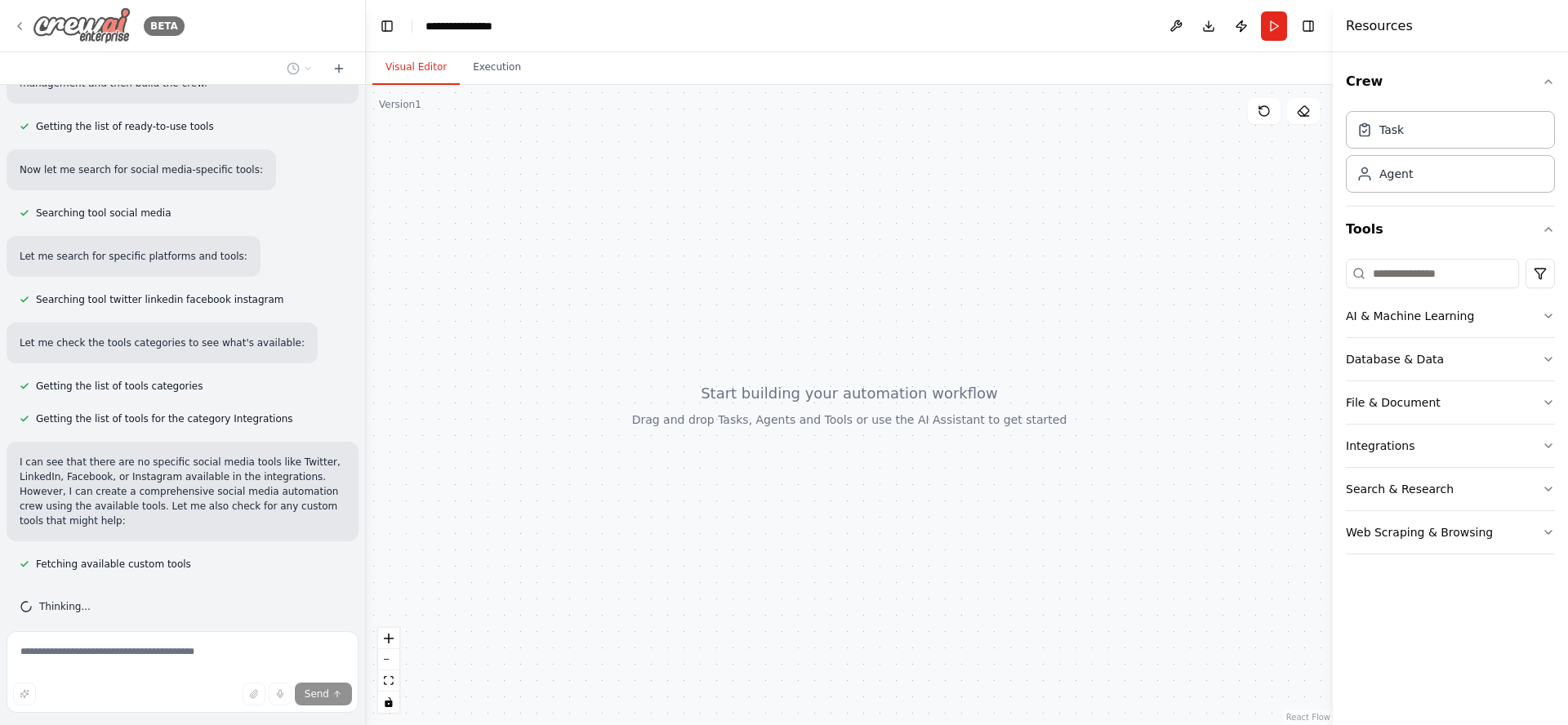
scroll to position [200, 0]
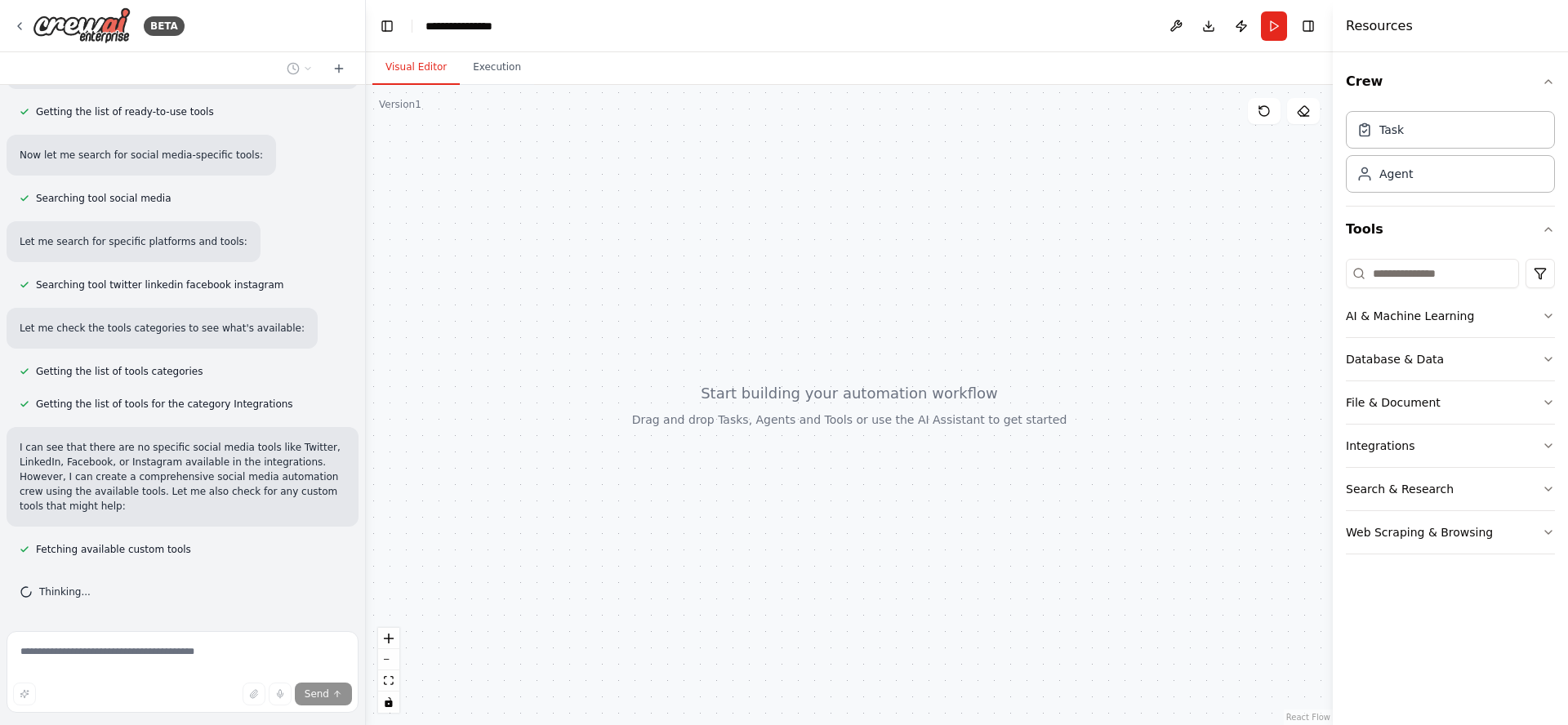
click at [87, 63] on div at bounding box center [182, 68] width 365 height 33
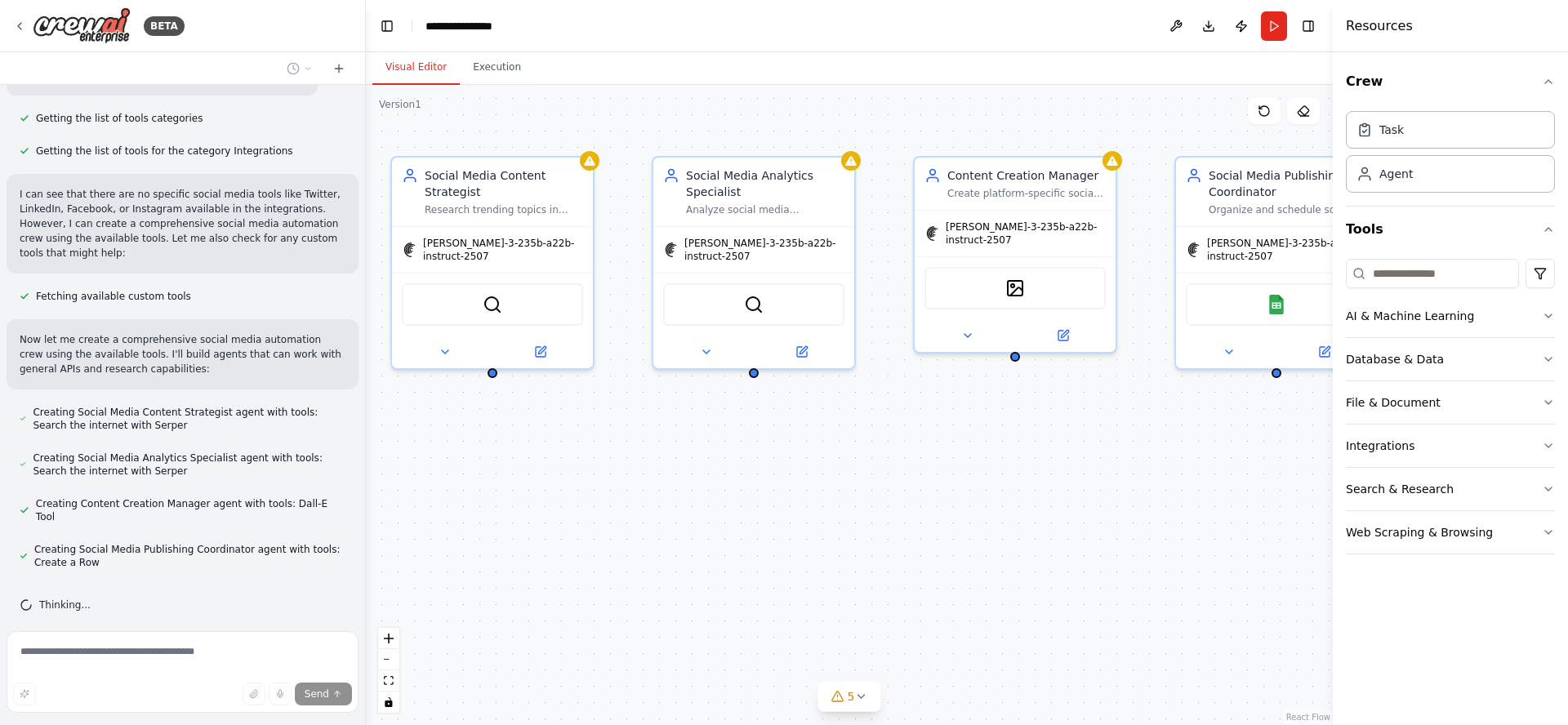
scroll to position [540, 0]
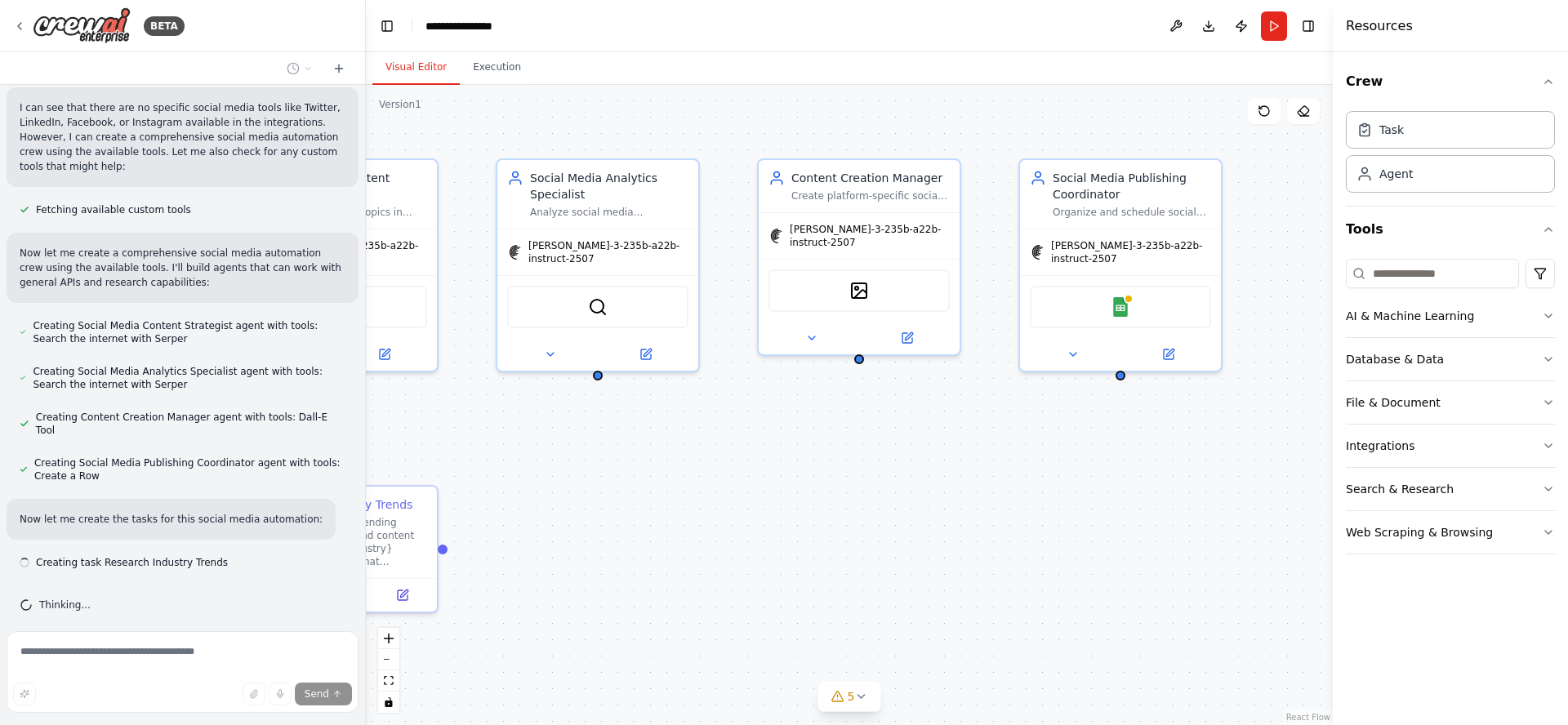
drag, startPoint x: 1091, startPoint y: 480, endPoint x: 871, endPoint y: 472, distance: 220.1
click at [871, 472] on div ".deletable-edge-delete-btn { width: 20px; height: 20px; border: 0px solid #ffff…" at bounding box center [849, 404] width 966 height 640
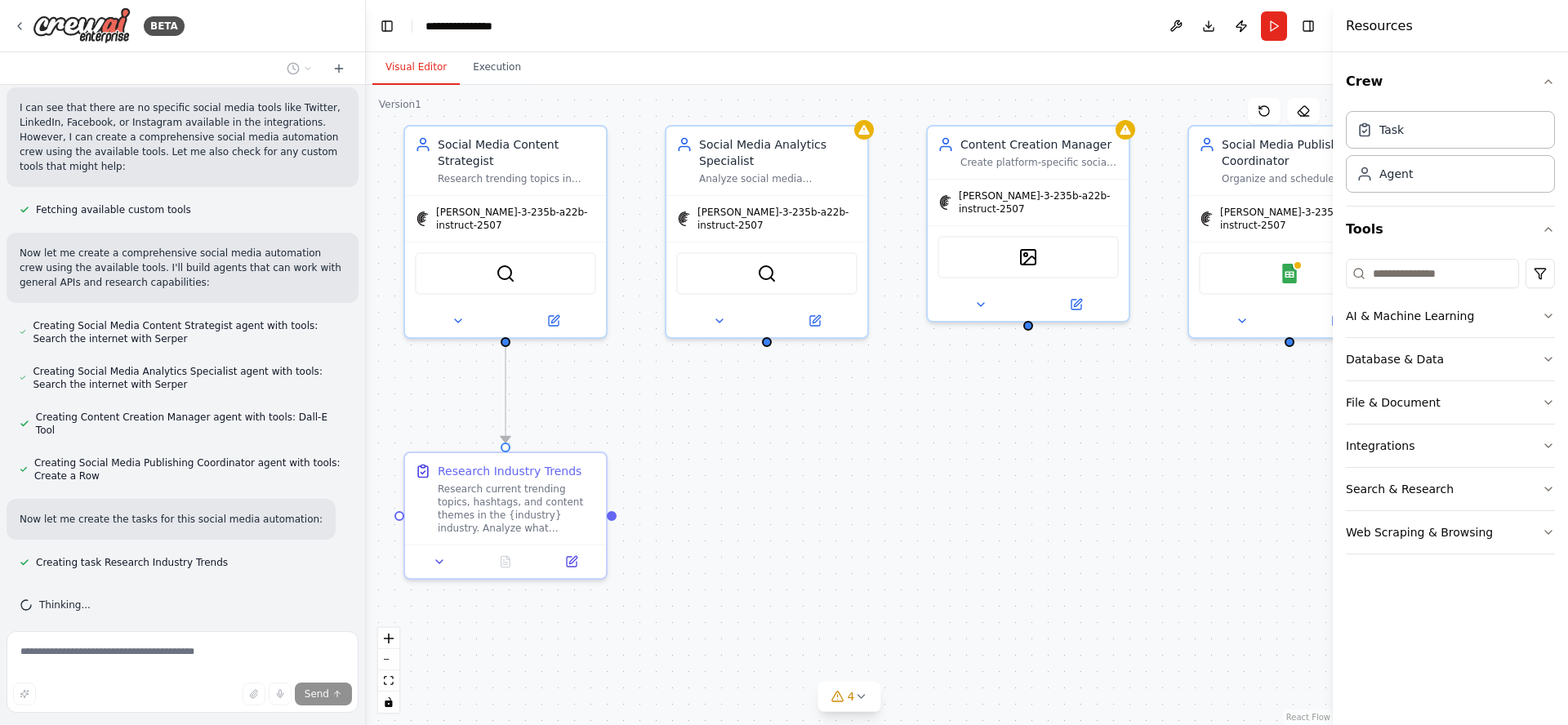
drag, startPoint x: 621, startPoint y: 509, endPoint x: 796, endPoint y: 476, distance: 178.1
click at [796, 476] on div ".deletable-edge-delete-btn { width: 20px; height: 20px; border: 0px solid #ffff…" at bounding box center [849, 404] width 966 height 640
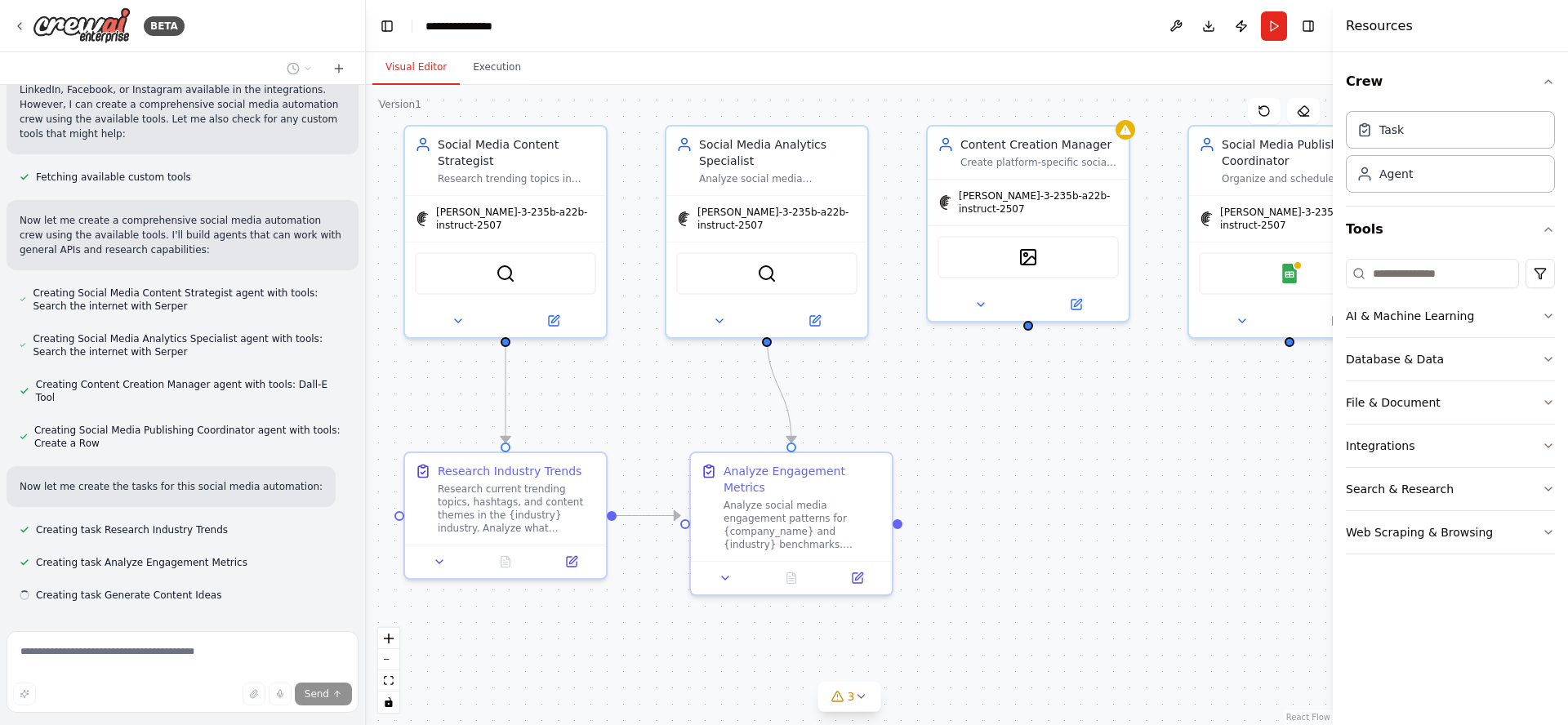
scroll to position [605, 0]
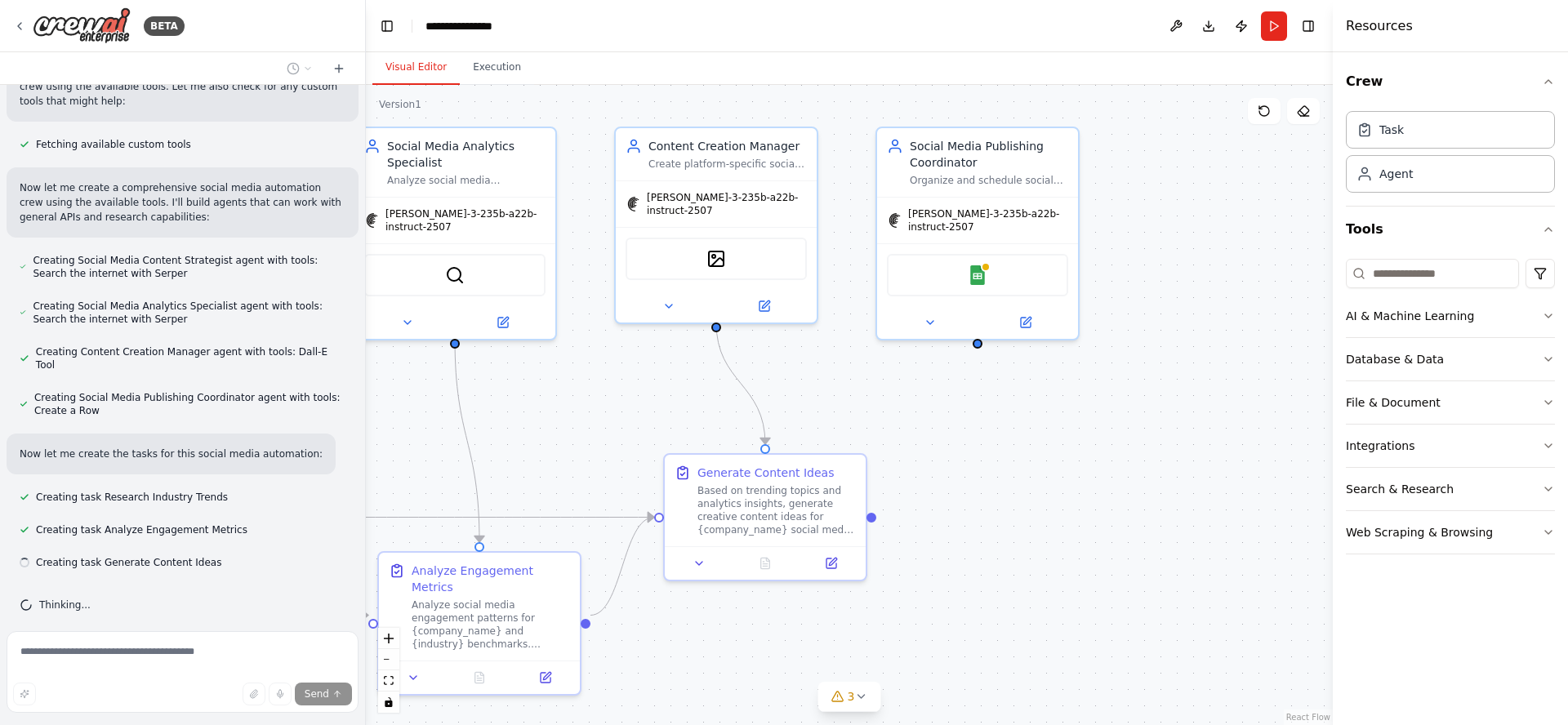
drag, startPoint x: 1177, startPoint y: 470, endPoint x: 833, endPoint y: 461, distance: 344.1
click at [833, 462] on div ".deletable-edge-delete-btn { width: 20px; height: 20px; border: 0px solid #ffff…" at bounding box center [849, 404] width 966 height 640
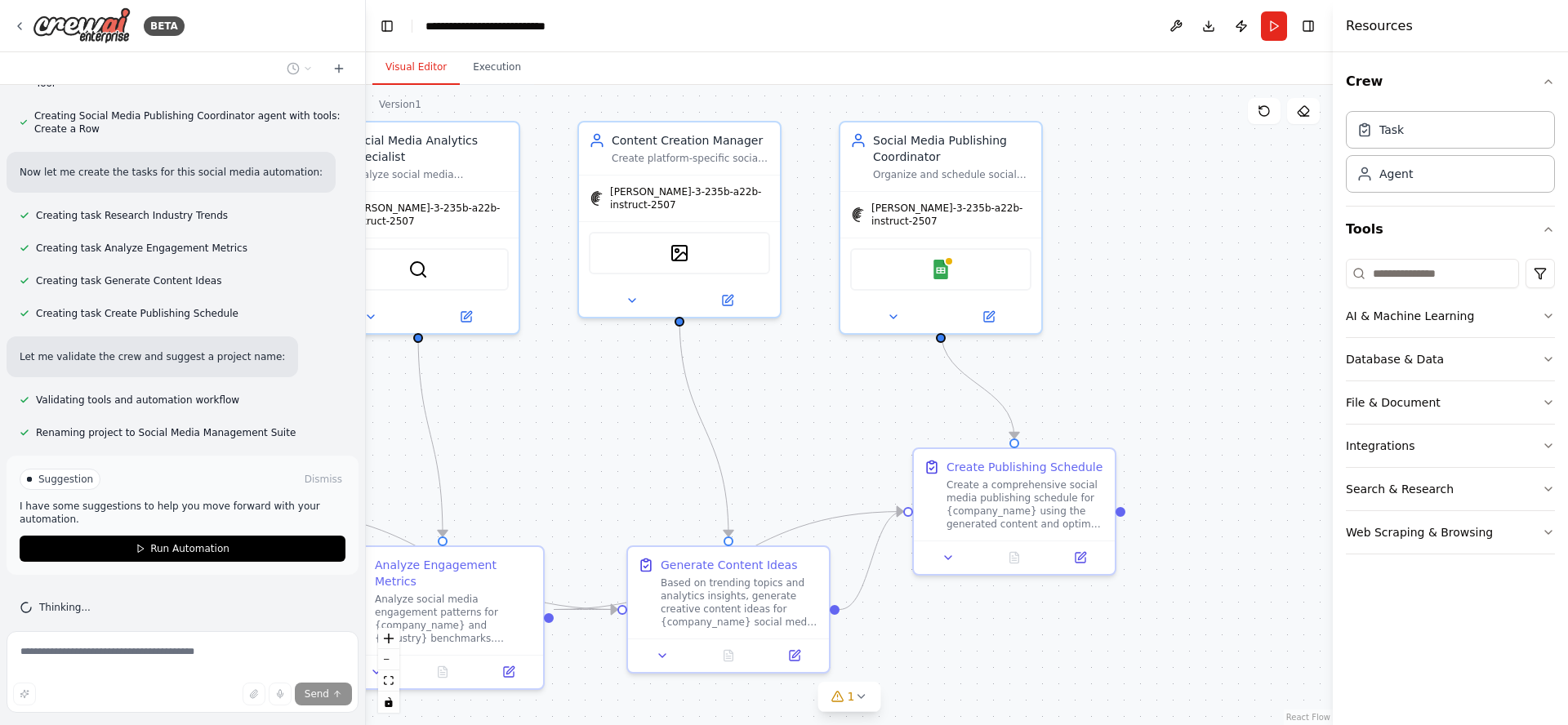
scroll to position [889, 0]
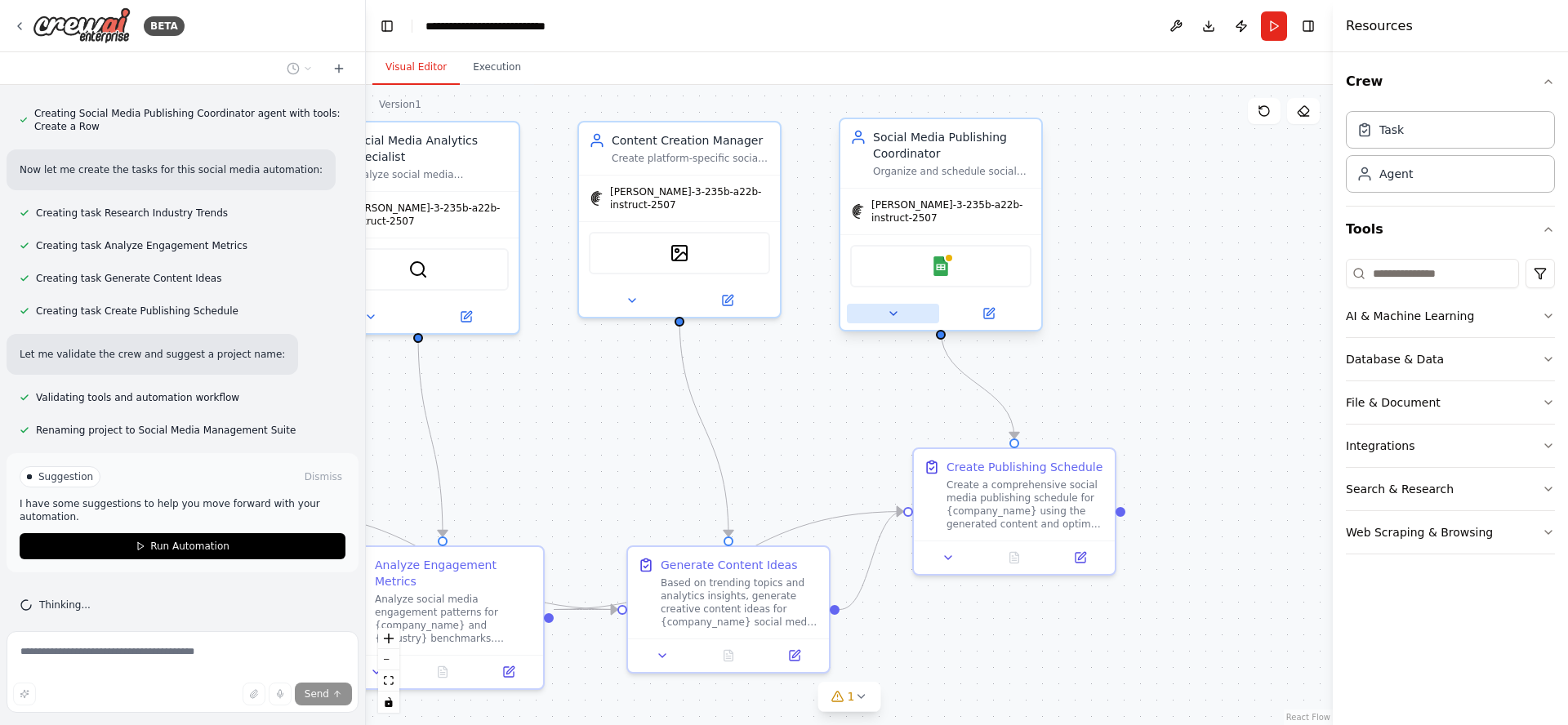
click at [897, 308] on icon at bounding box center [894, 314] width 13 height 13
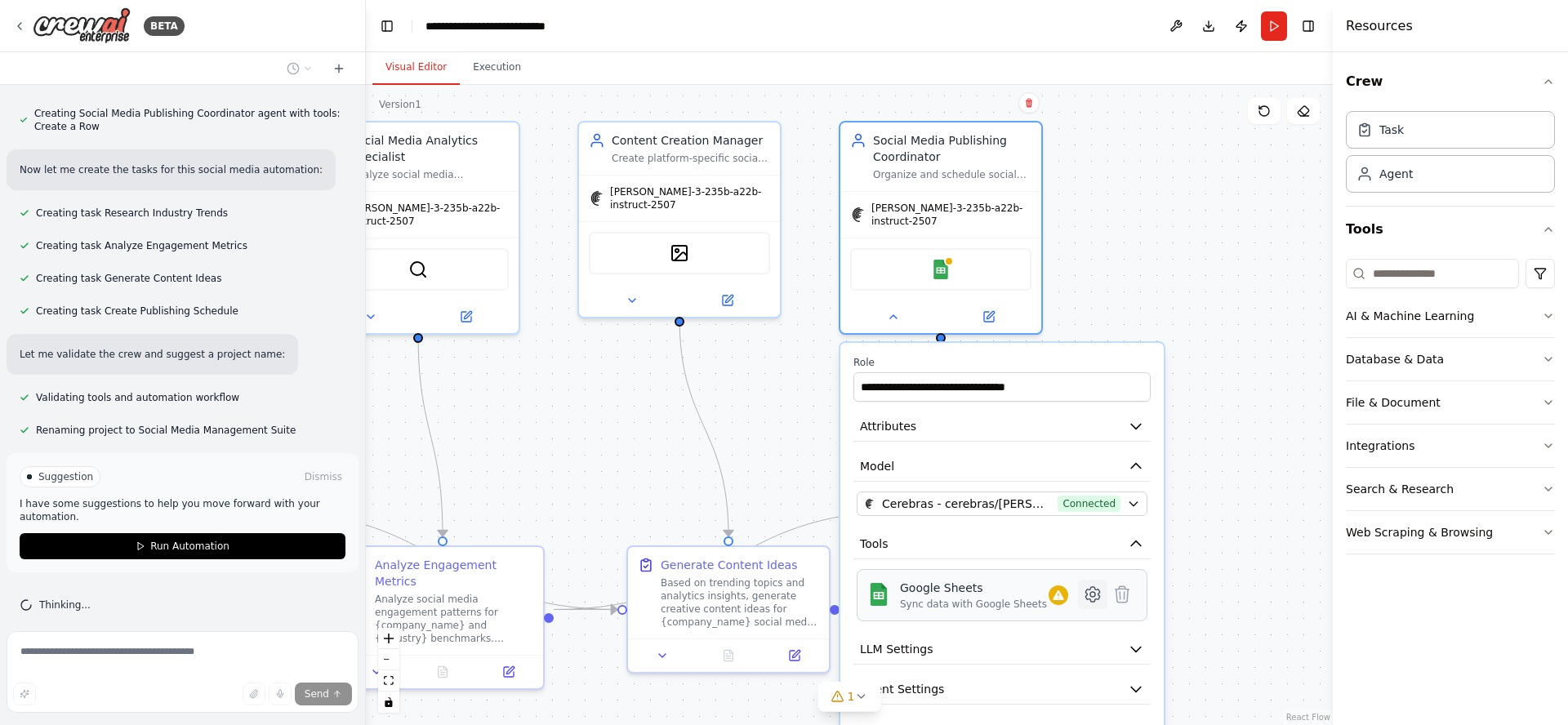
click at [1086, 587] on icon at bounding box center [1092, 595] width 14 height 15
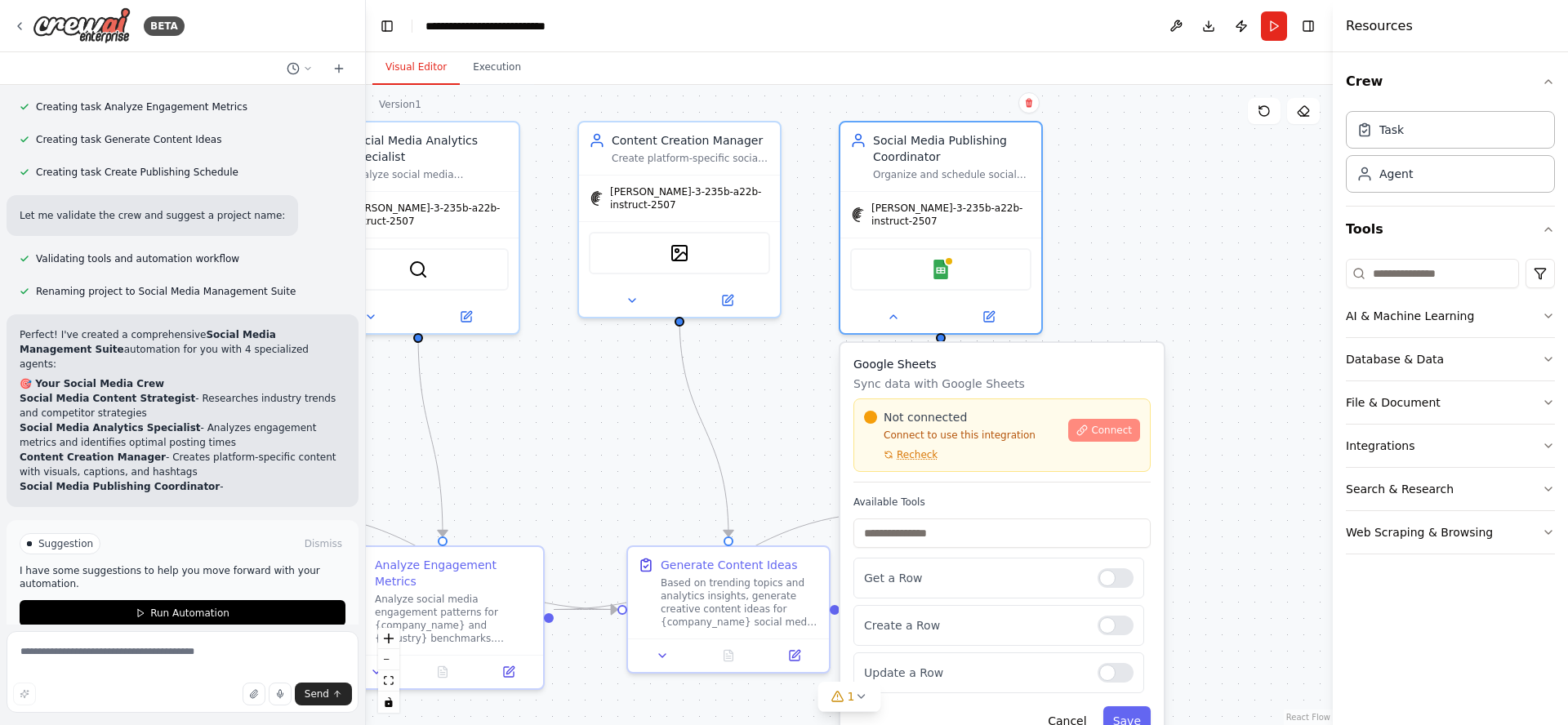
click at [1099, 424] on span "Connect" at bounding box center [1111, 431] width 41 height 13
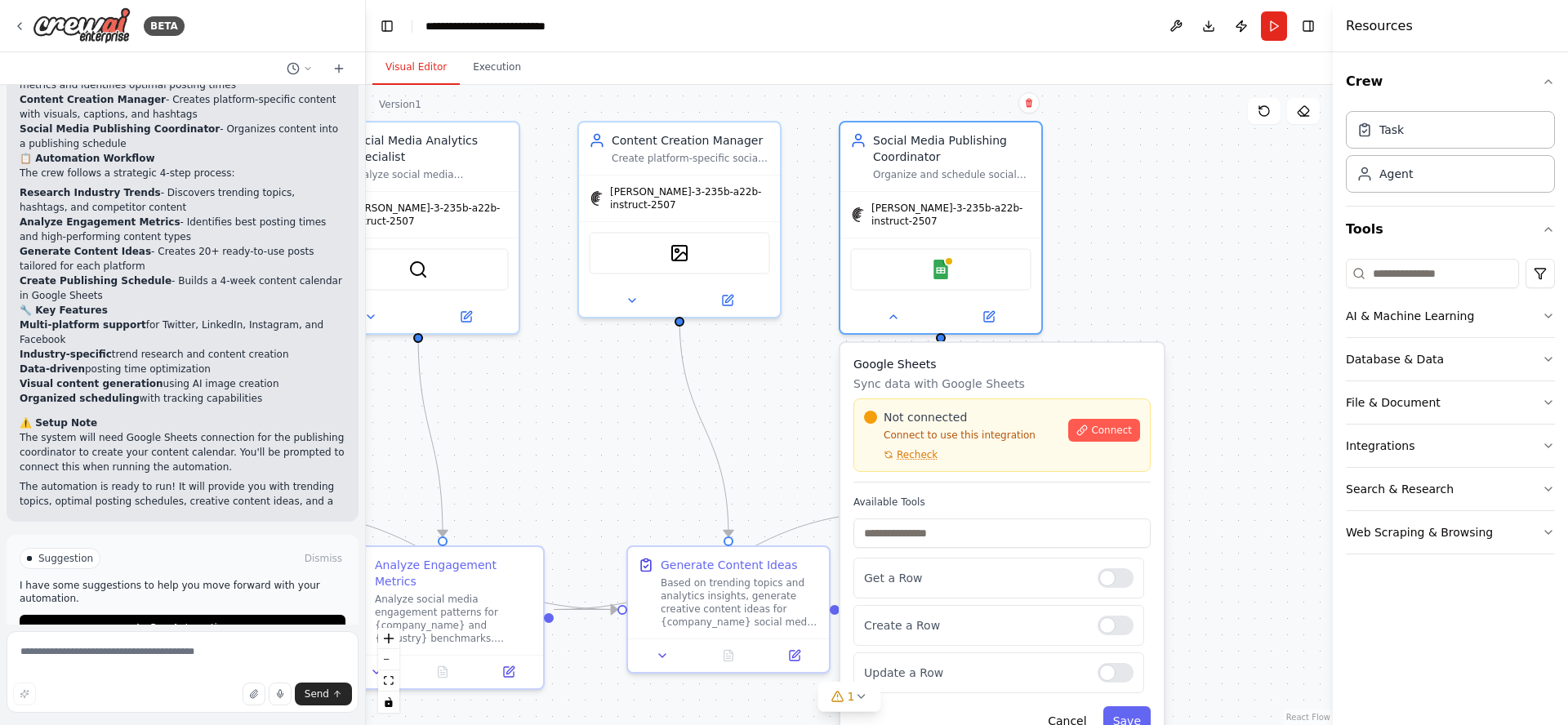
scroll to position [1400, 0]
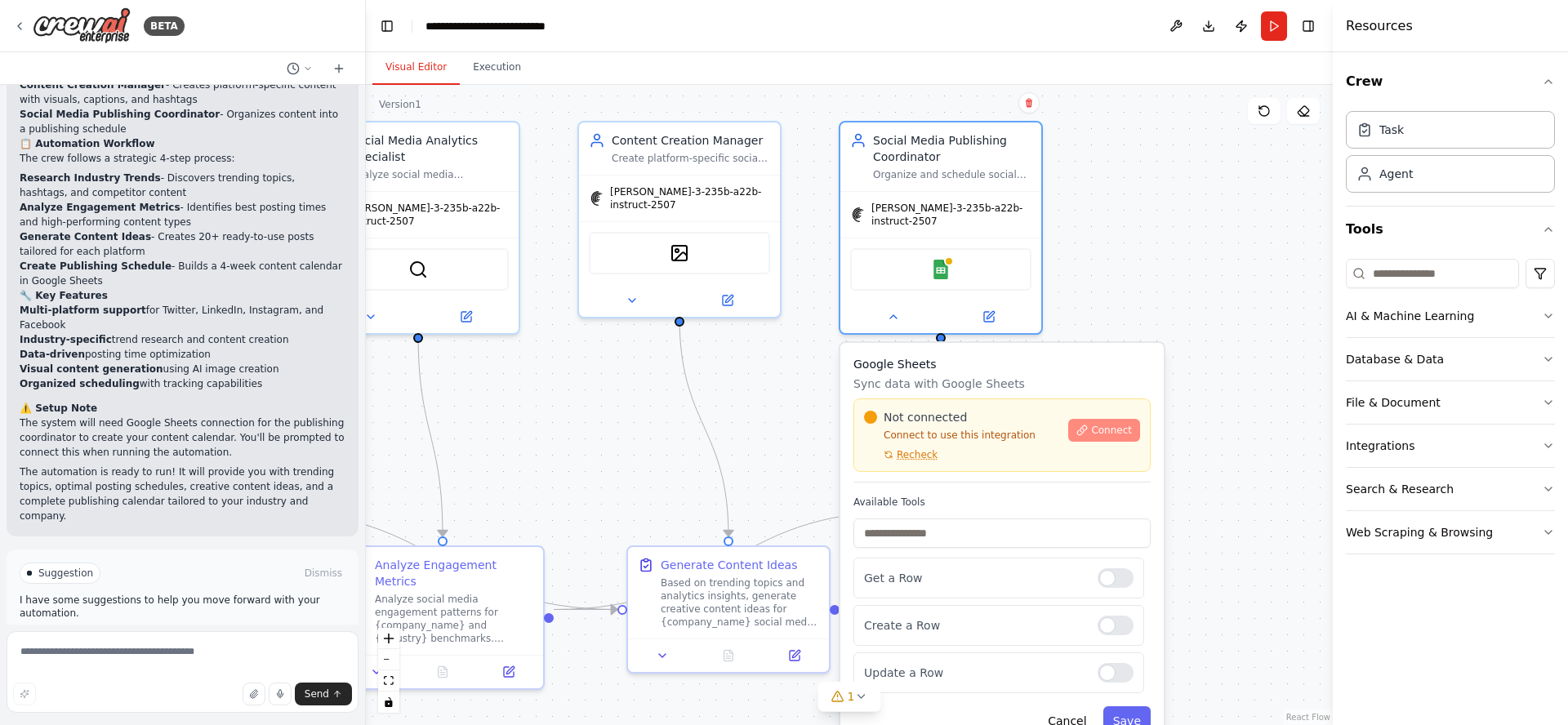
click at [1127, 424] on span "Connect" at bounding box center [1111, 431] width 41 height 13
click at [175, 636] on span "Run Automation" at bounding box center [190, 643] width 79 height 13
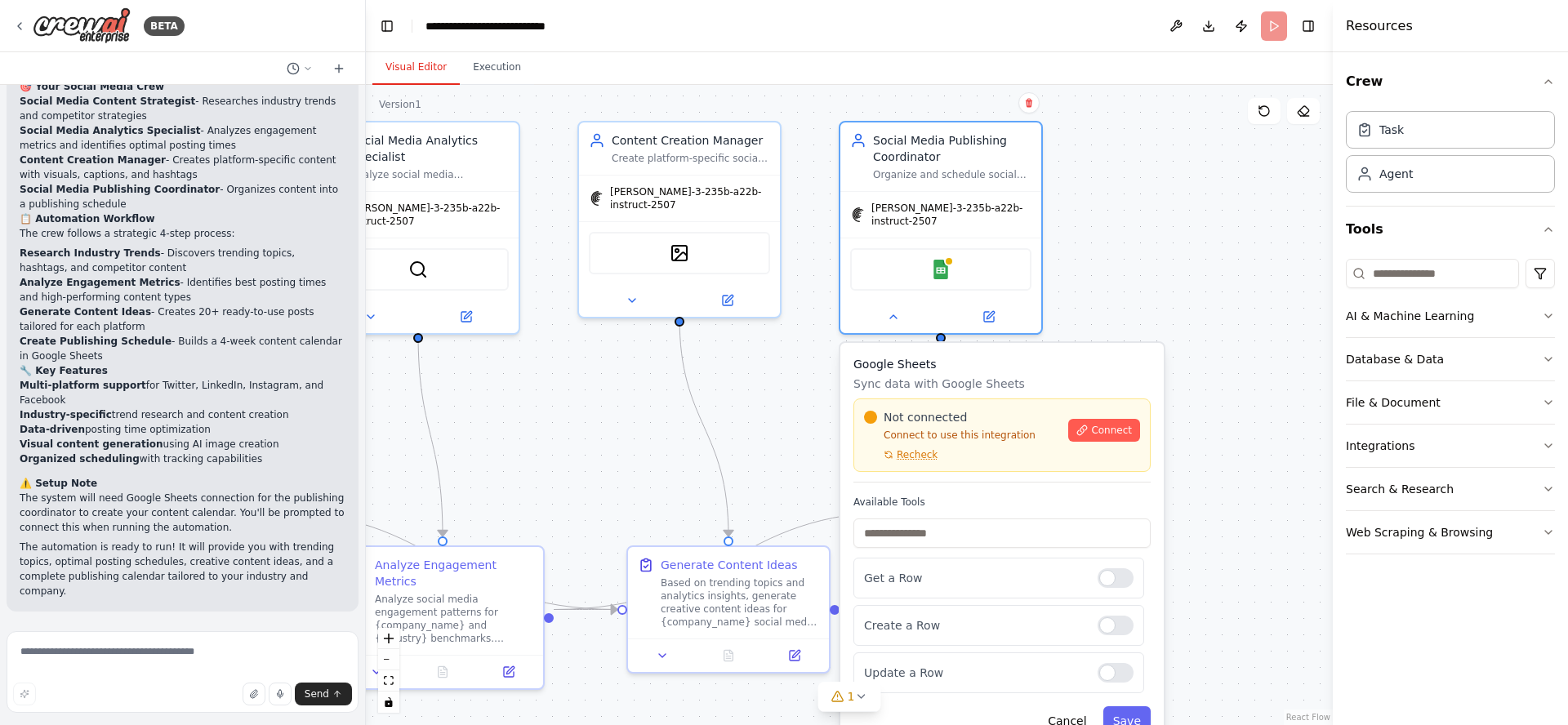
scroll to position [1268, 0]
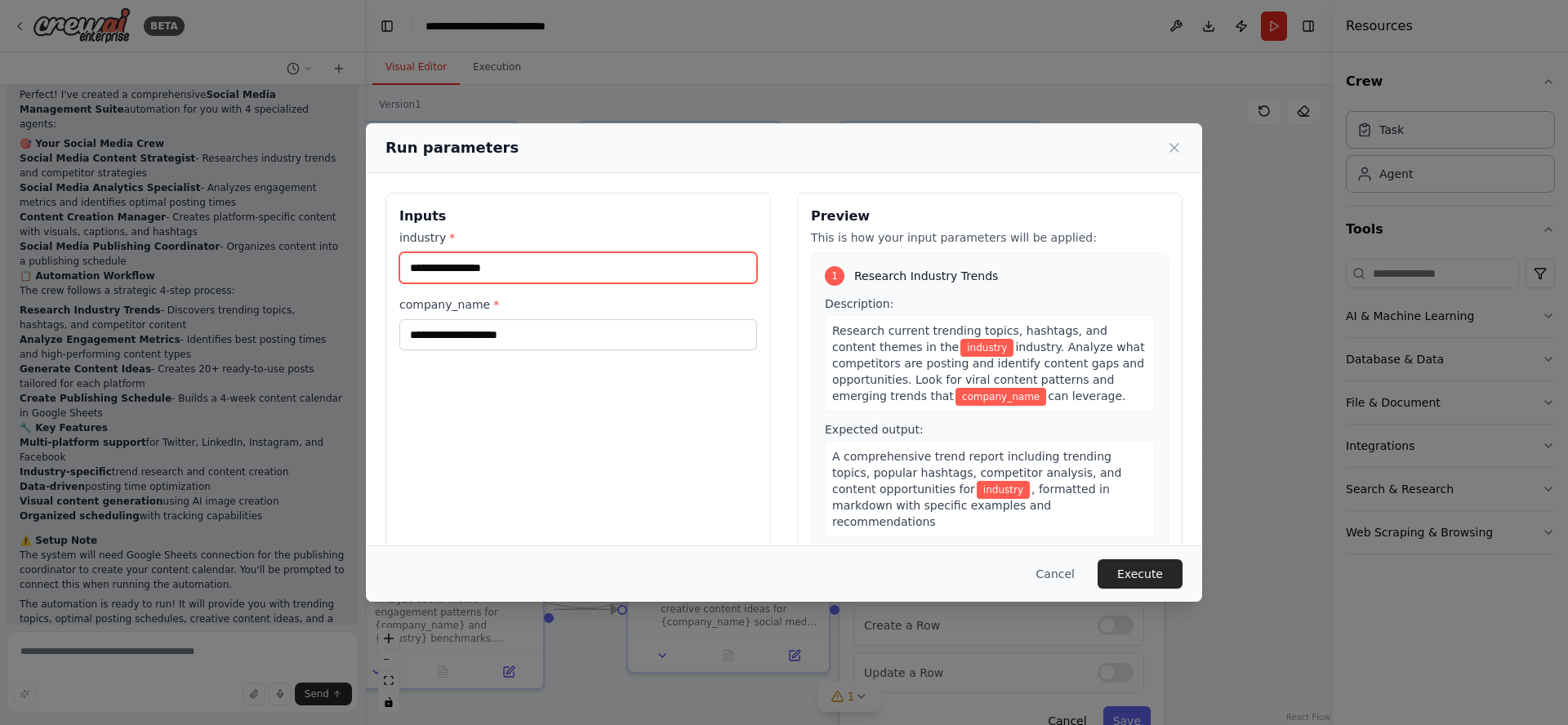
click at [546, 268] on input "industry *" at bounding box center [578, 268] width 357 height 31
click at [1174, 147] on icon at bounding box center [1174, 147] width 8 height 8
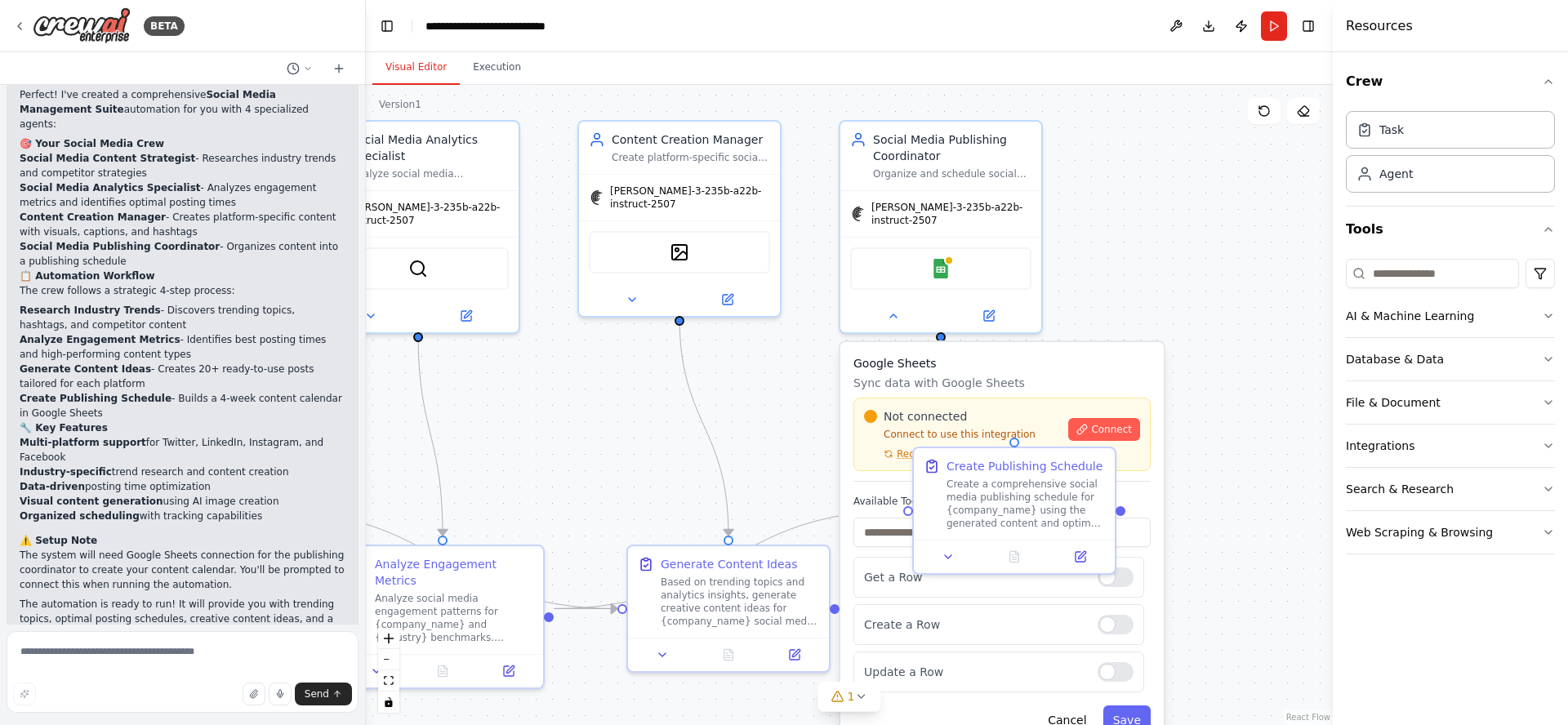
click at [1119, 264] on div ".deletable-edge-delete-btn { width: 20px; height: 20px; border: 0px solid #ffff…" at bounding box center [849, 404] width 966 height 640
click at [788, 388] on div ".deletable-edge-delete-btn { width: 20px; height: 20px; border: 0px solid #ffff…" at bounding box center [849, 404] width 966 height 640
click at [948, 554] on icon at bounding box center [948, 552] width 7 height 3
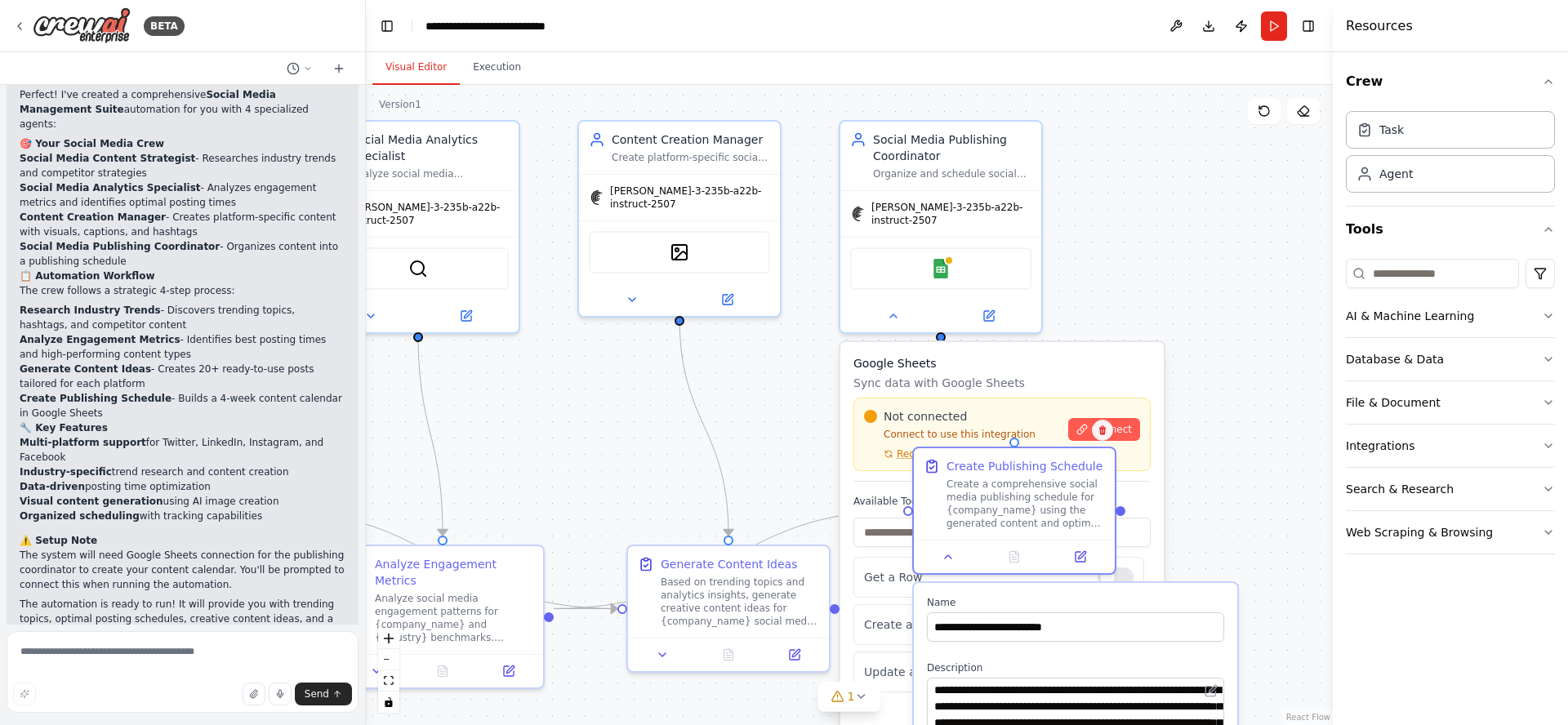
click at [1102, 432] on icon at bounding box center [1102, 431] width 7 height 9
click at [1102, 433] on icon at bounding box center [1102, 431] width 7 height 9
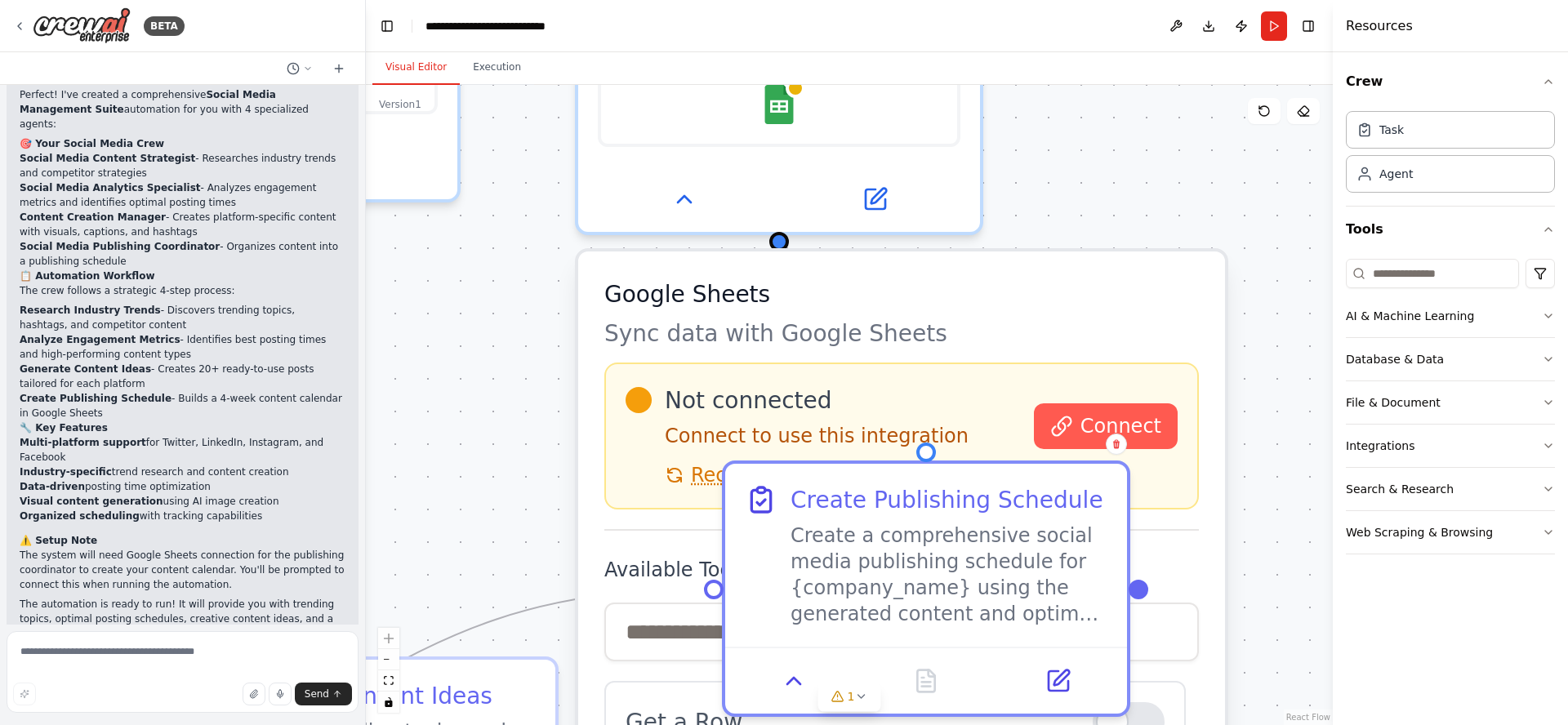
click at [1024, 291] on div "Google Sheets Sync data with Google Sheets Not connected Connect to use this in…" at bounding box center [901, 404] width 595 height 253
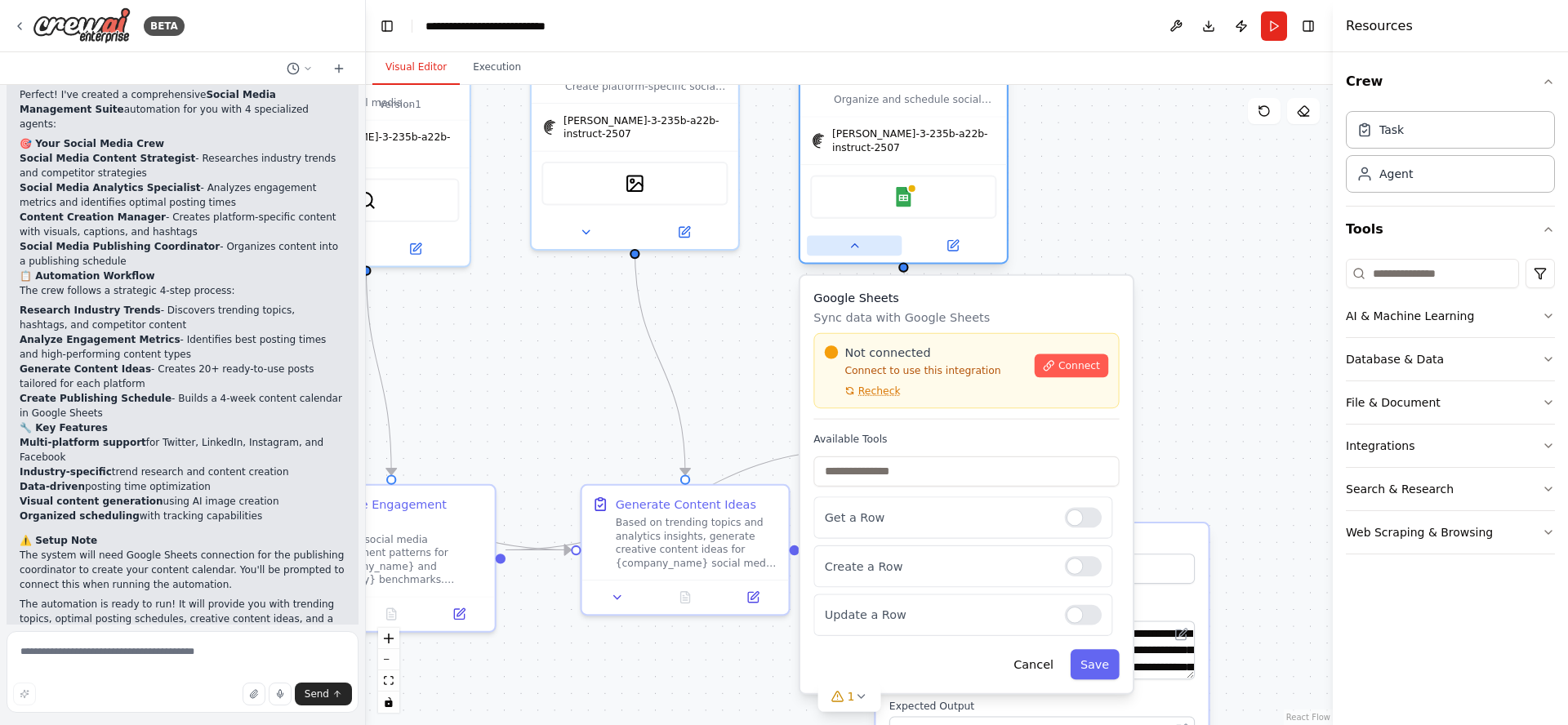
click at [860, 239] on icon at bounding box center [854, 246] width 13 height 13
click at [847, 235] on button at bounding box center [854, 245] width 94 height 21
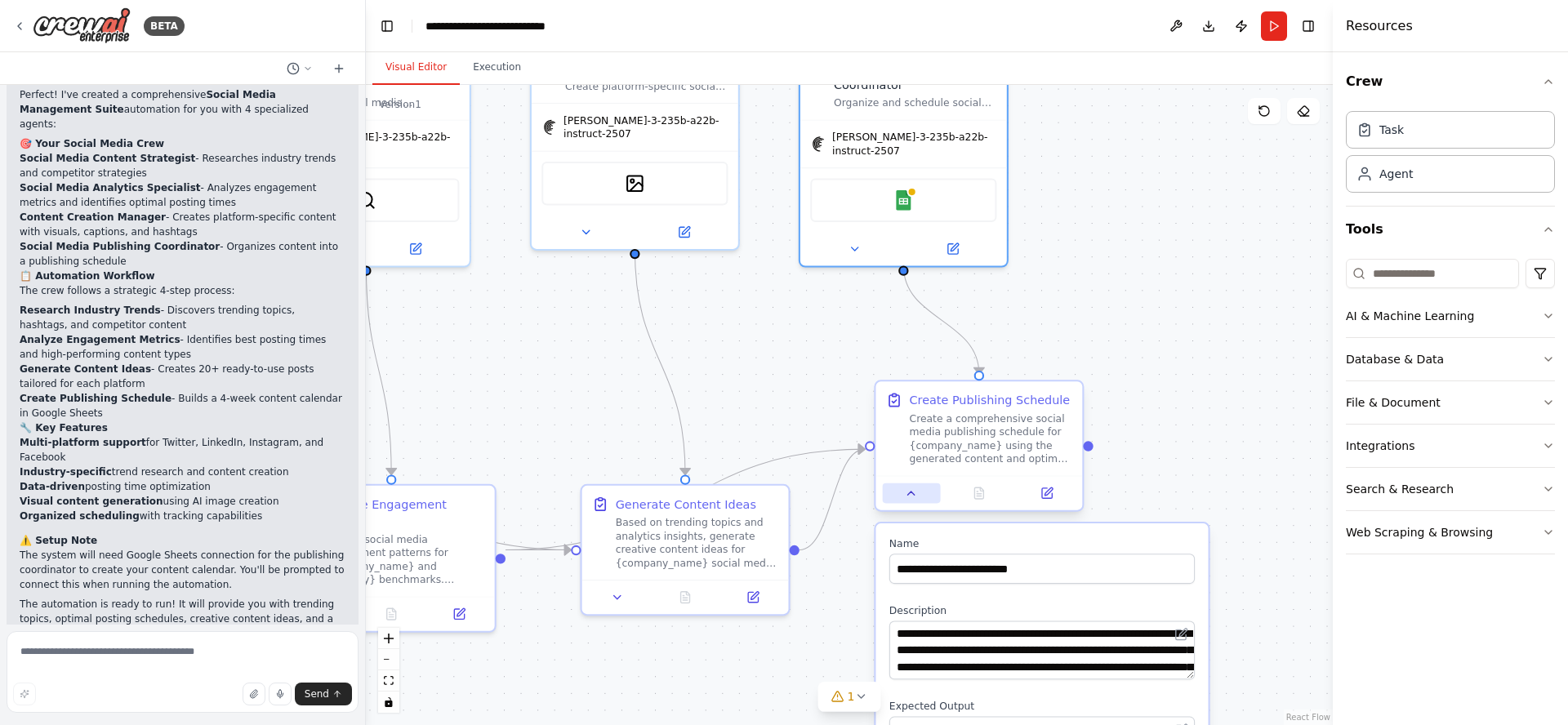
click at [907, 497] on button at bounding box center [911, 494] width 58 height 21
click at [914, 497] on icon at bounding box center [919, 493] width 13 height 13
click at [924, 492] on icon at bounding box center [919, 493] width 13 height 13
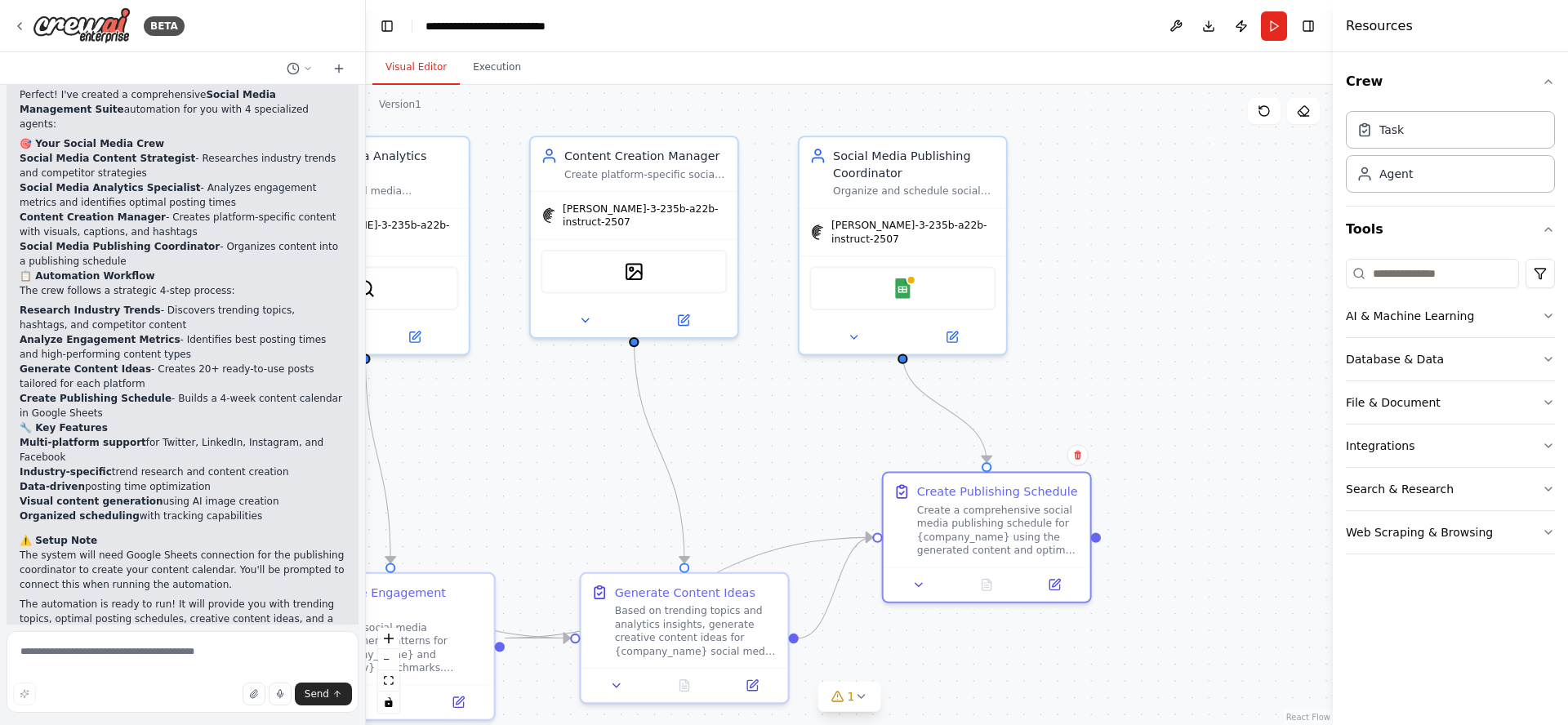
drag, startPoint x: 1157, startPoint y: 210, endPoint x: 1157, endPoint y: 297, distance: 87.0
click at [1157, 297] on div ".deletable-edge-delete-btn { width: 20px; height: 20px; border: 0px solid #ffff…" at bounding box center [849, 404] width 966 height 640
click at [153, 651] on textarea at bounding box center [182, 672] width 352 height 82
click at [918, 273] on div "Google Sheets" at bounding box center [901, 285] width 186 height 43
click at [856, 327] on icon at bounding box center [853, 334] width 13 height 13
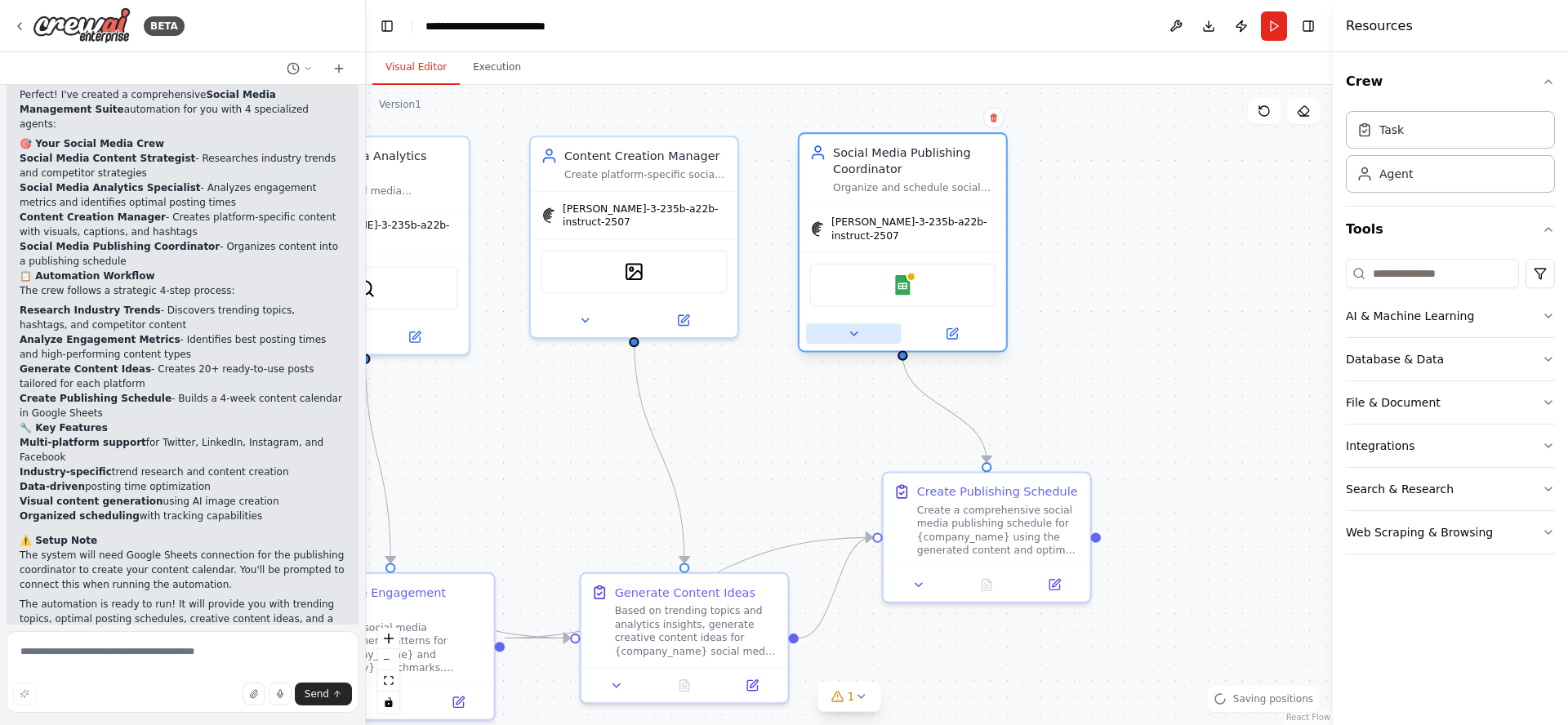
click at [842, 323] on button at bounding box center [853, 334] width 94 height 21
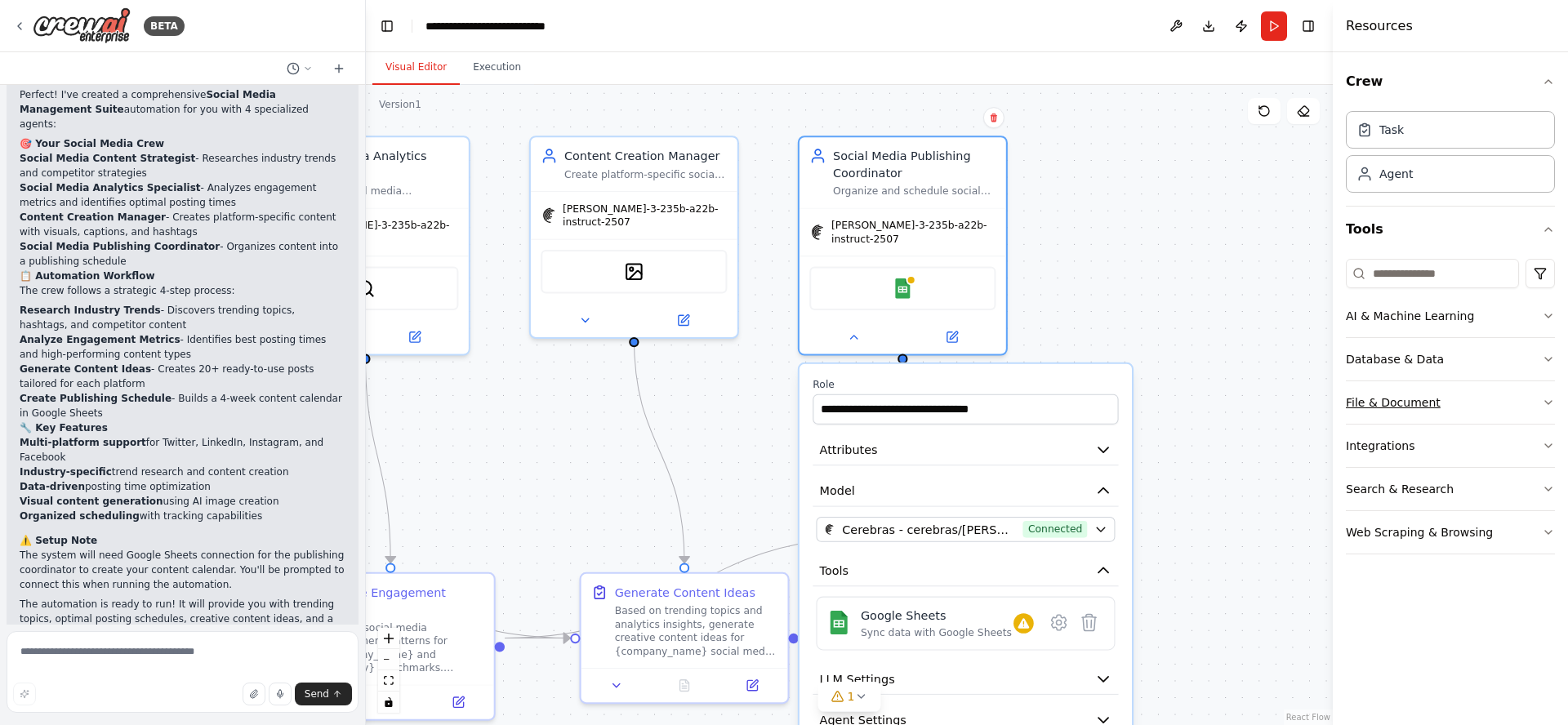
click at [1387, 400] on div "File & Document" at bounding box center [1393, 402] width 94 height 16
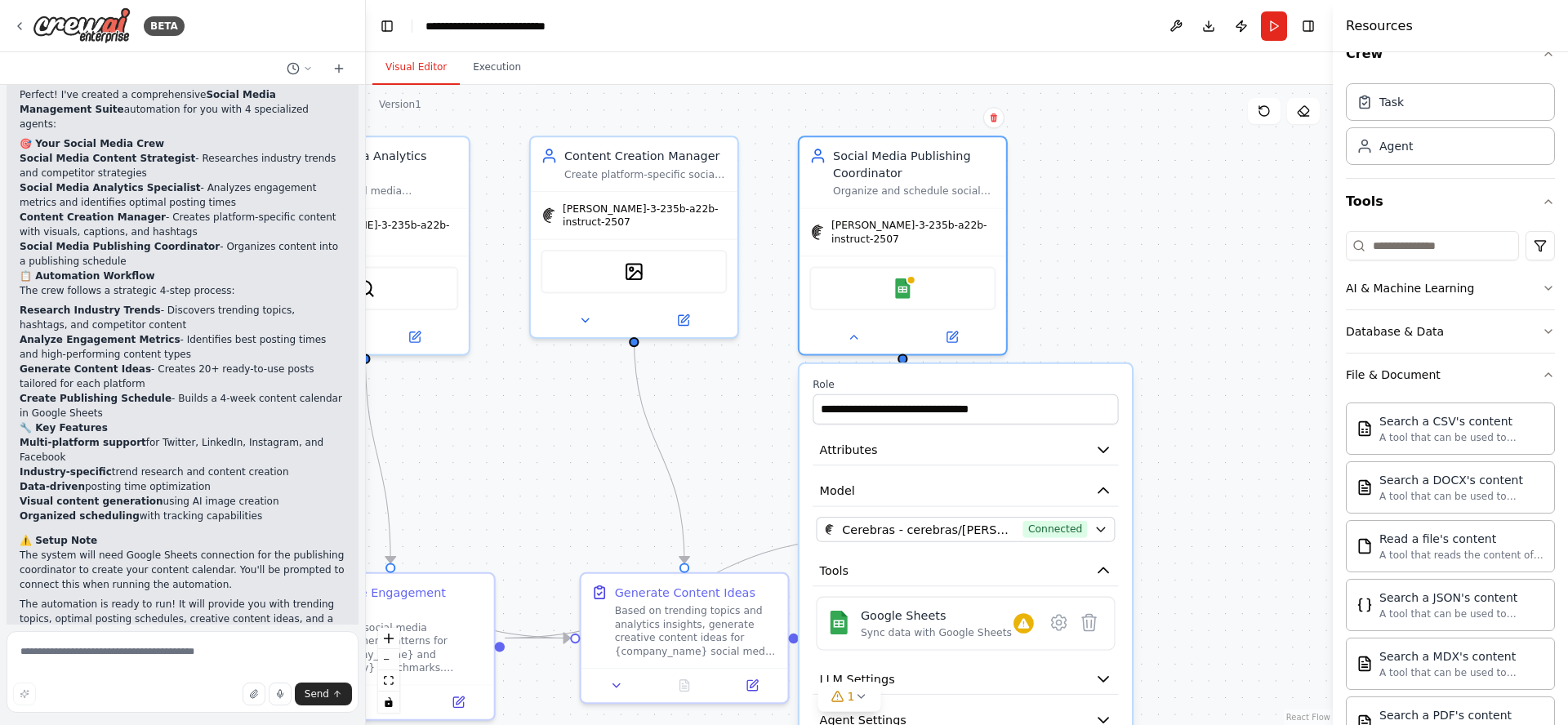
scroll to position [0, 0]
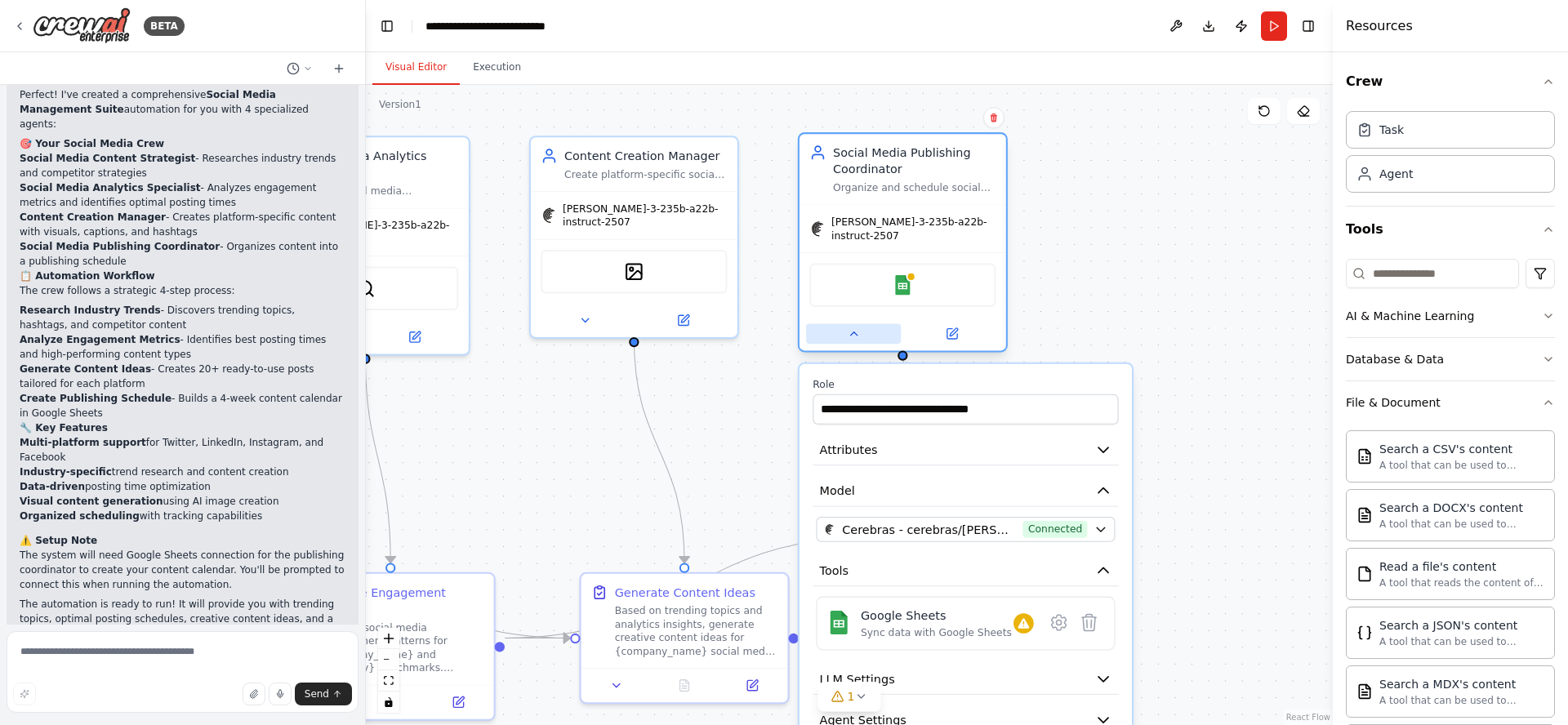
click at [852, 333] on icon at bounding box center [853, 334] width 7 height 3
click at [853, 333] on button at bounding box center [853, 334] width 94 height 21
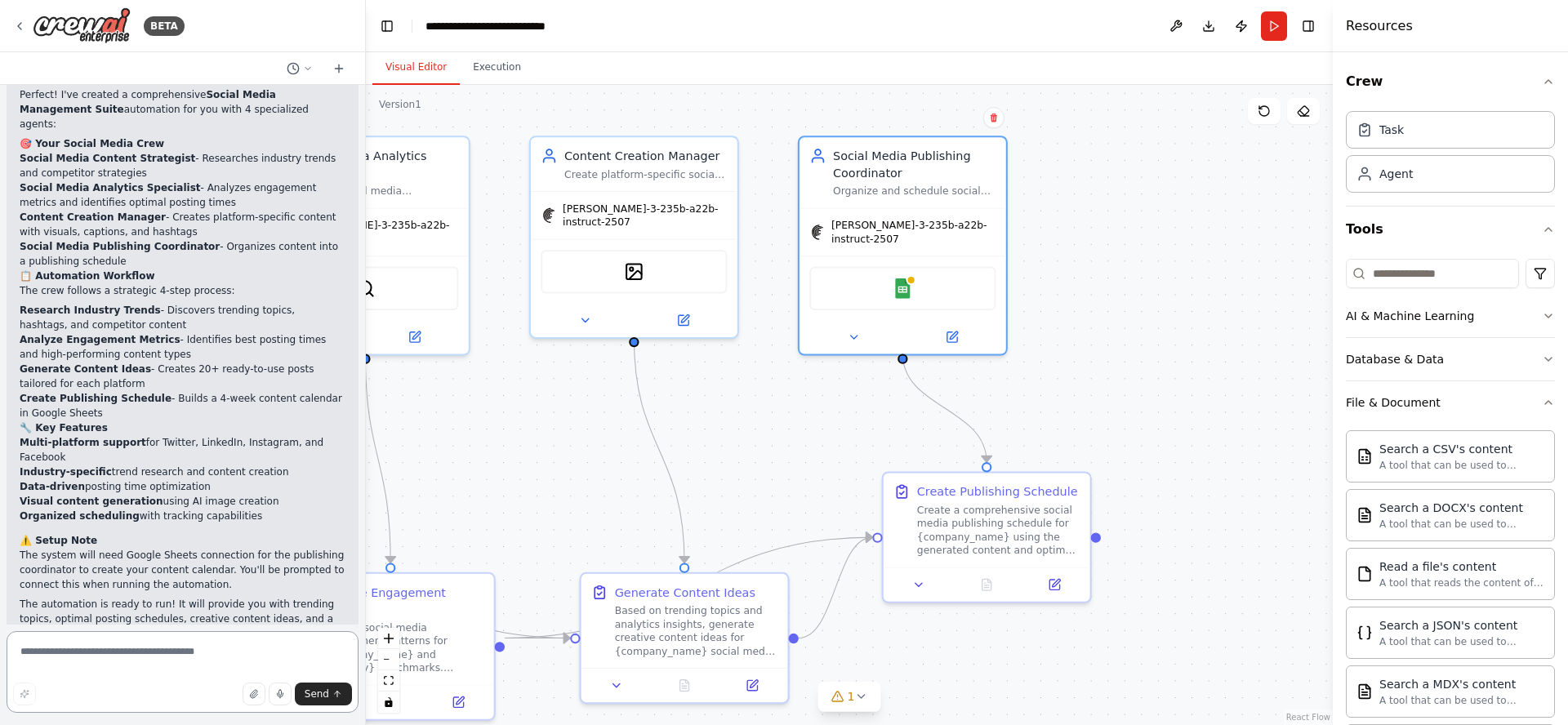
click at [202, 653] on textarea at bounding box center [182, 672] width 352 height 82
type textarea "**********"
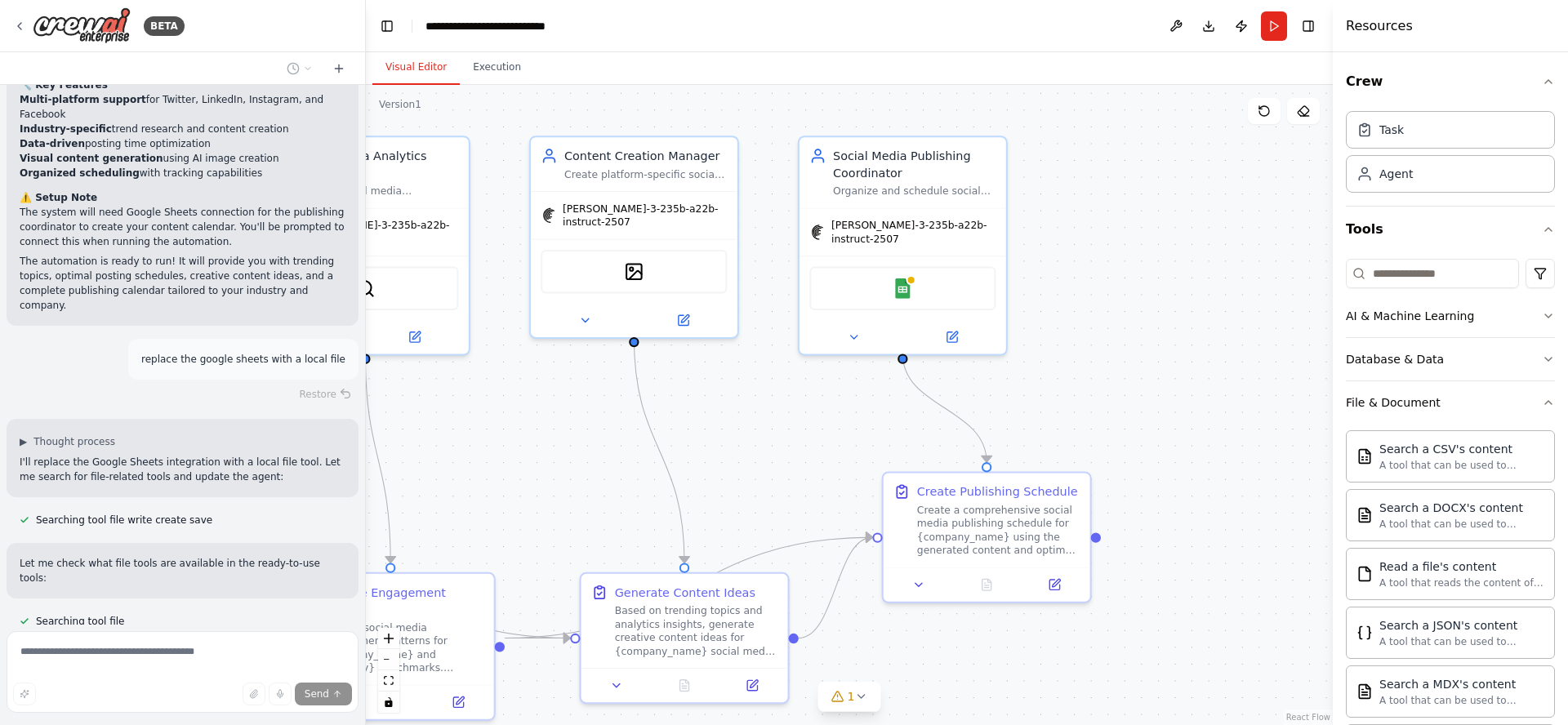
scroll to position [1797, 0]
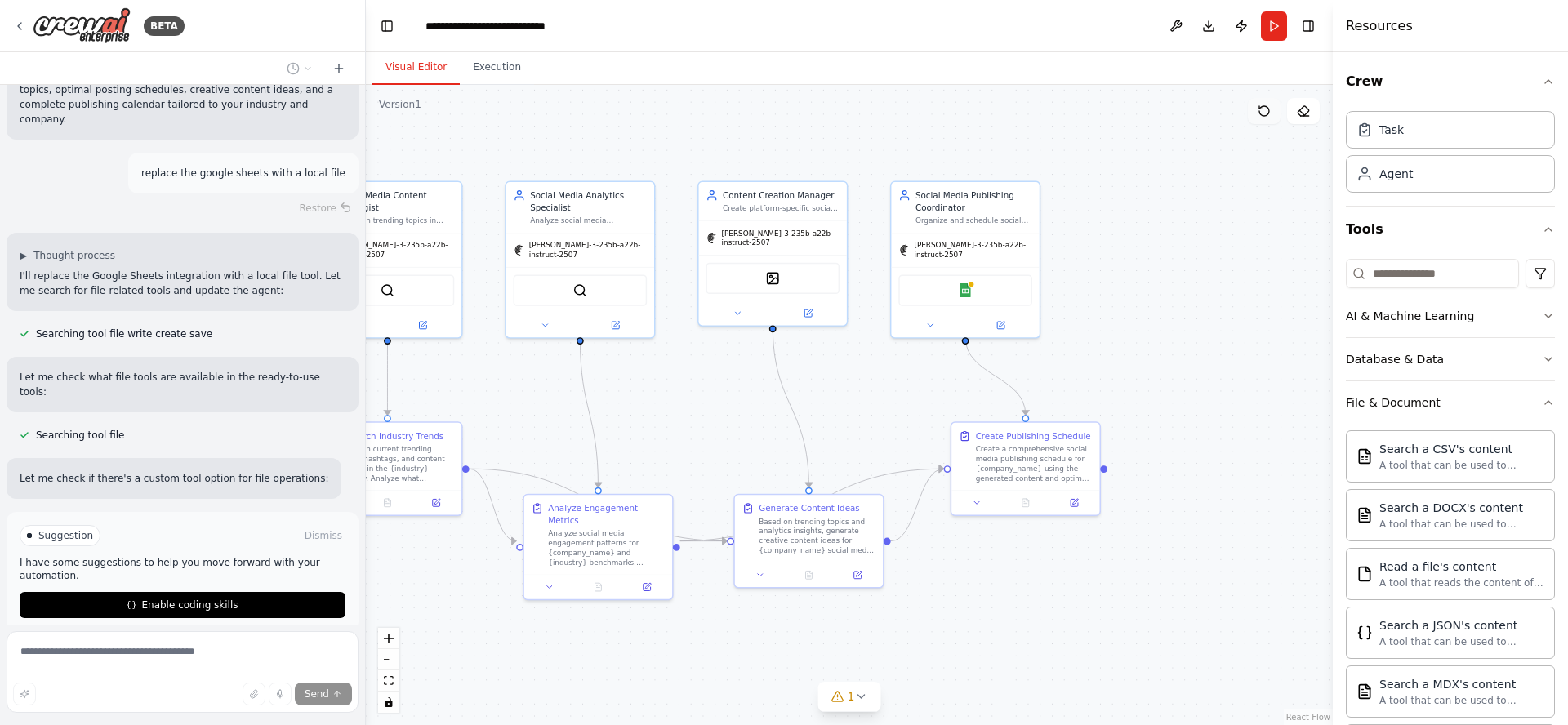
click at [1262, 116] on icon at bounding box center [1264, 111] width 13 height 13
click at [186, 599] on span "Enable coding skills" at bounding box center [190, 605] width 96 height 13
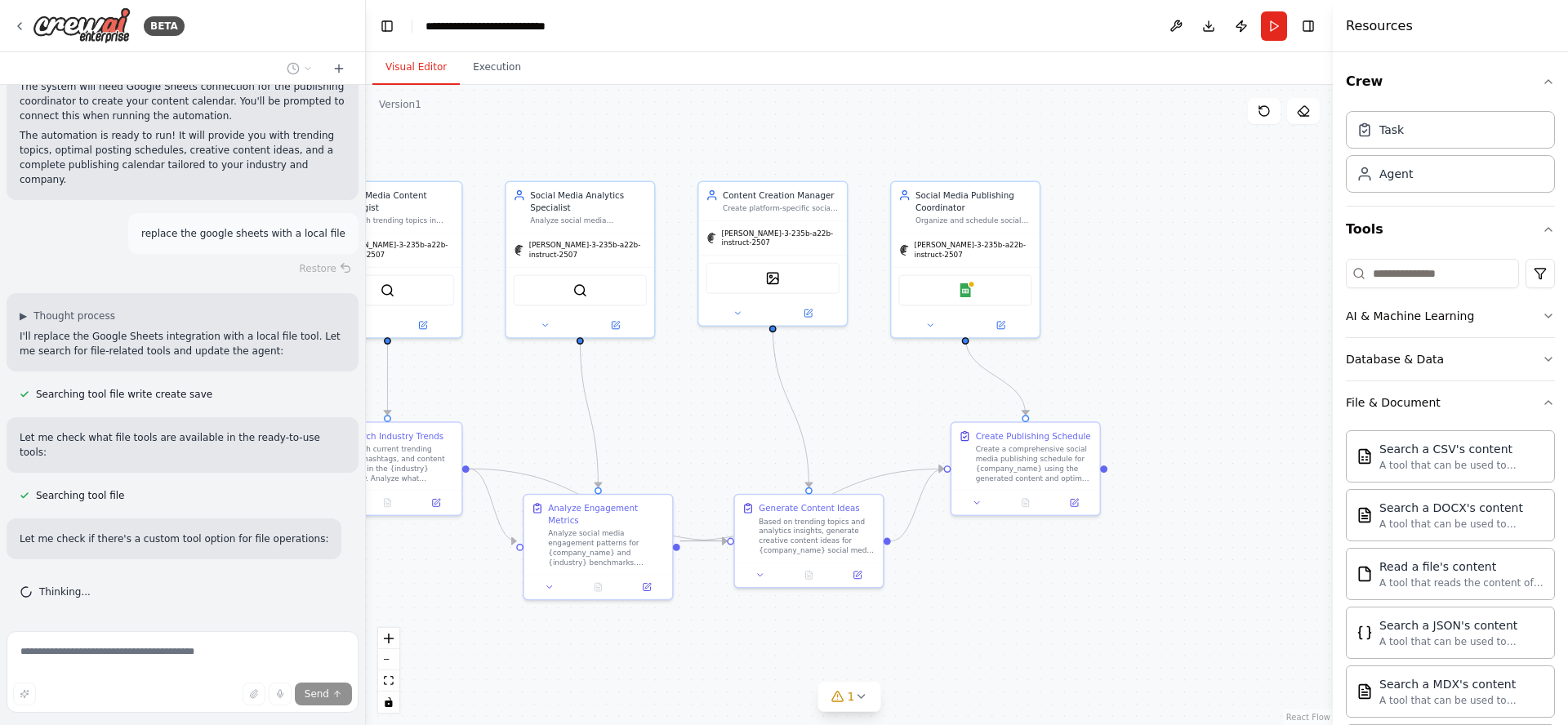
scroll to position [1665, 0]
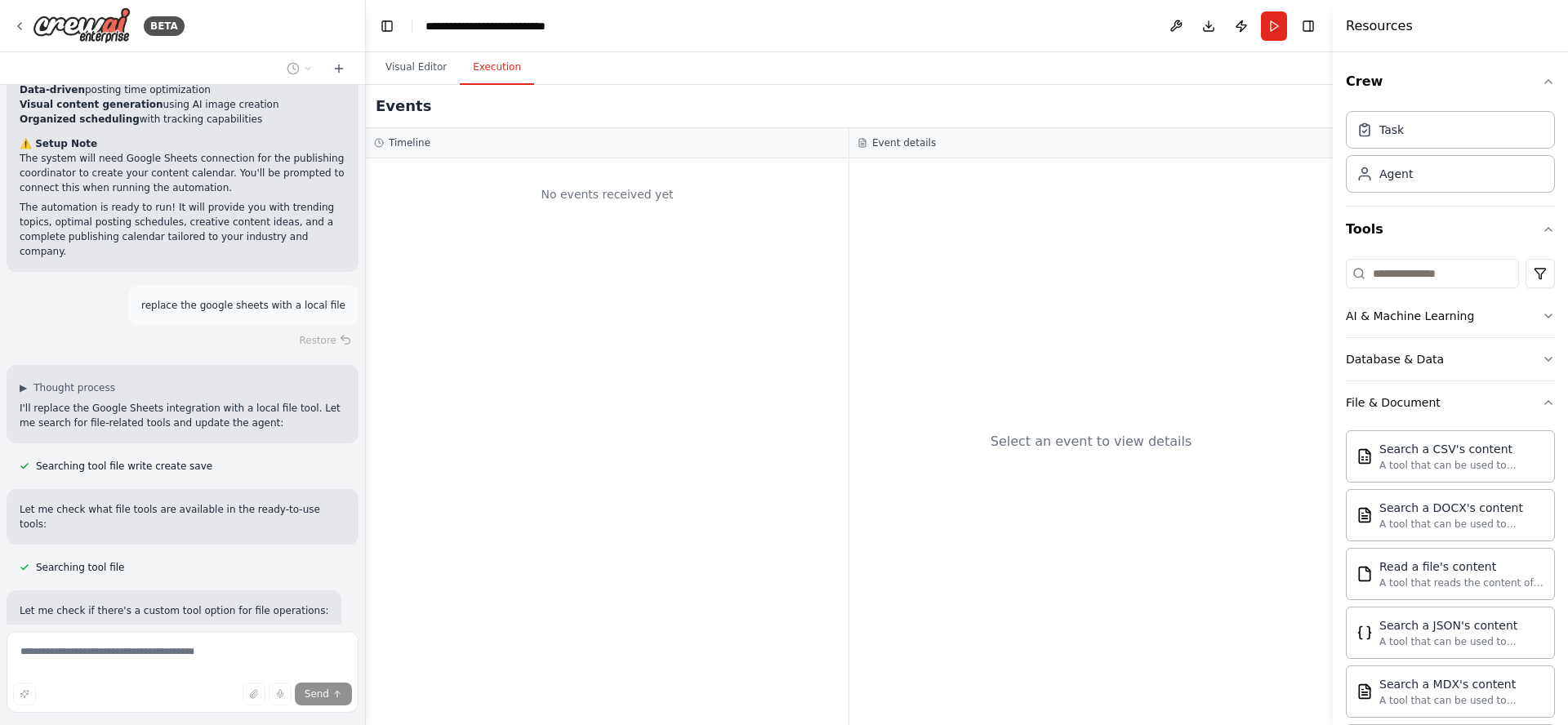
click at [491, 71] on button "Execution" at bounding box center [497, 68] width 74 height 34
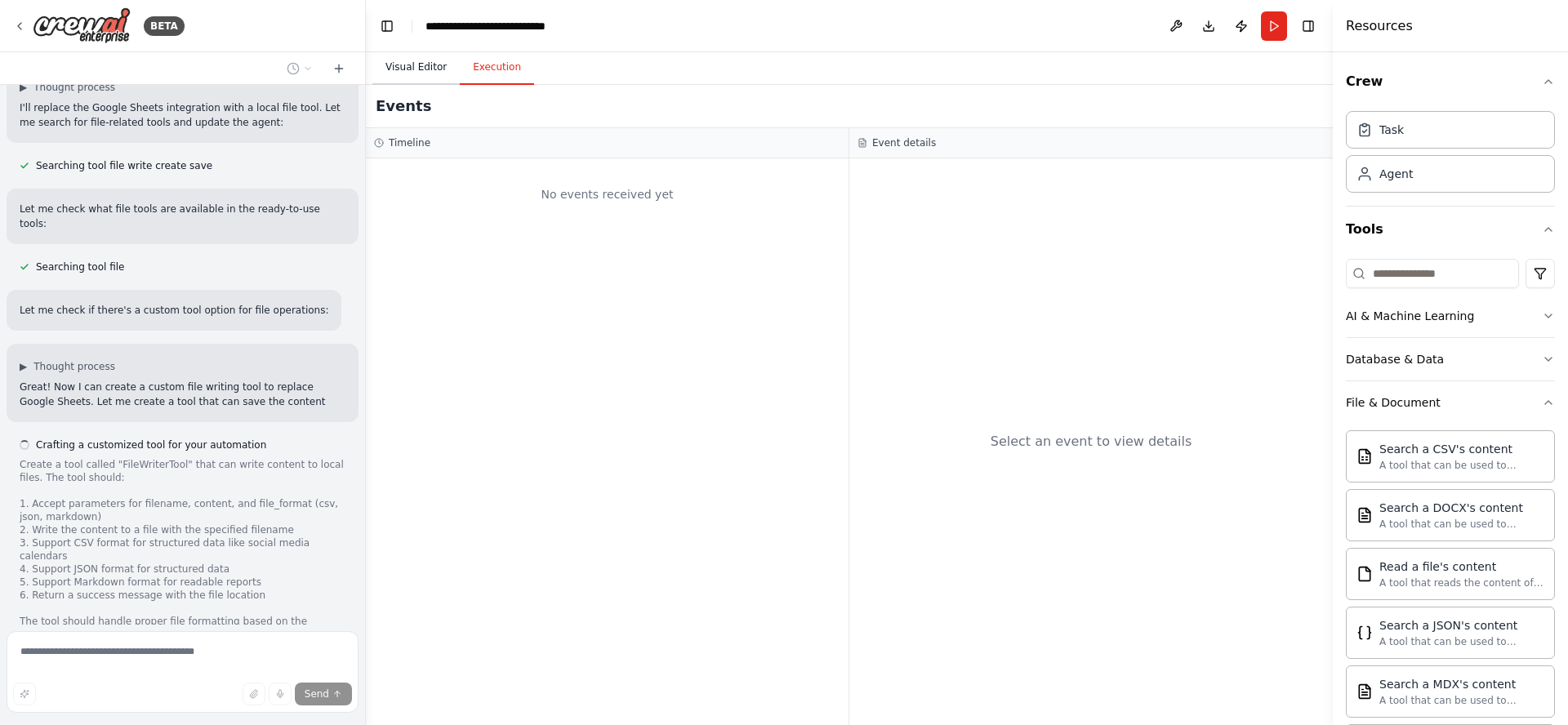
scroll to position [1980, 0]
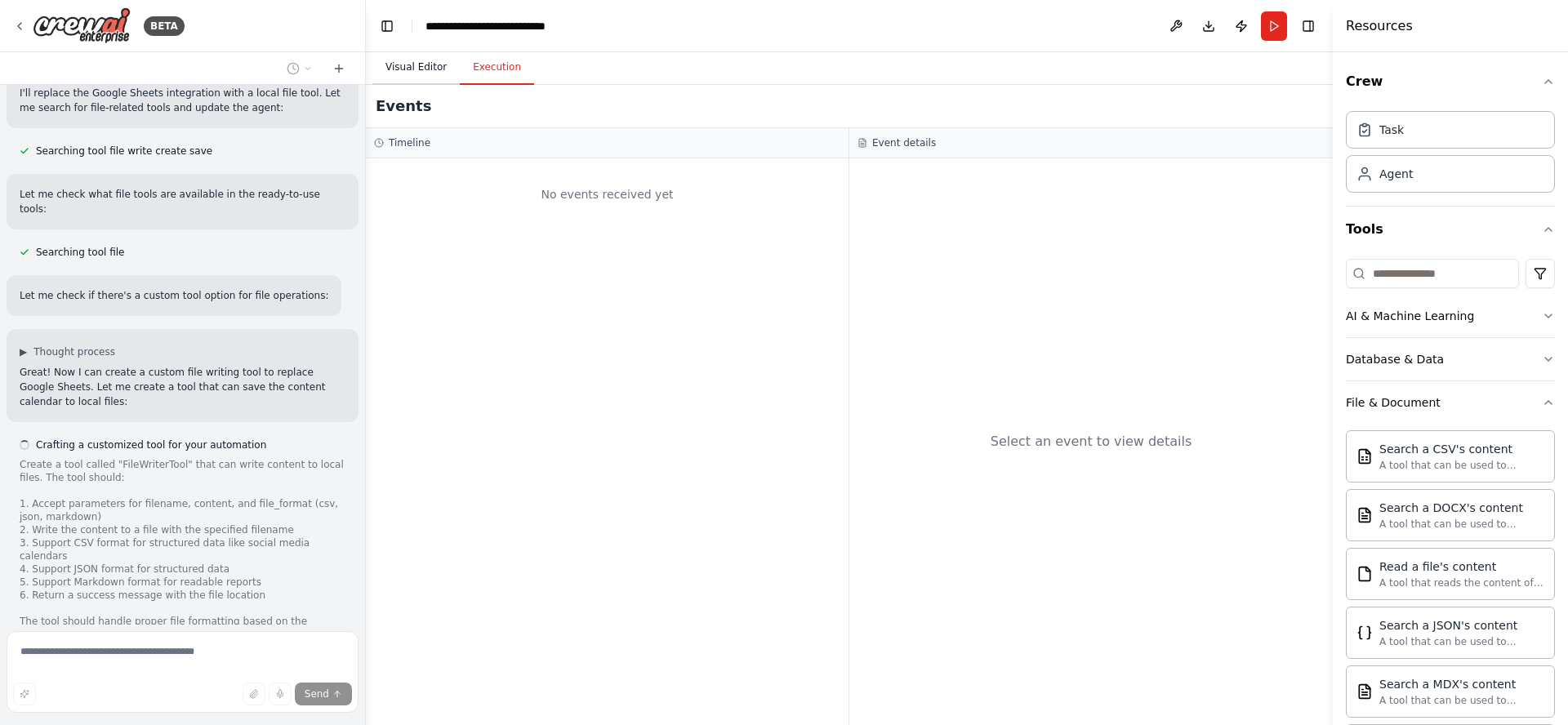
click at [421, 69] on button "Visual Editor" at bounding box center [416, 68] width 88 height 34
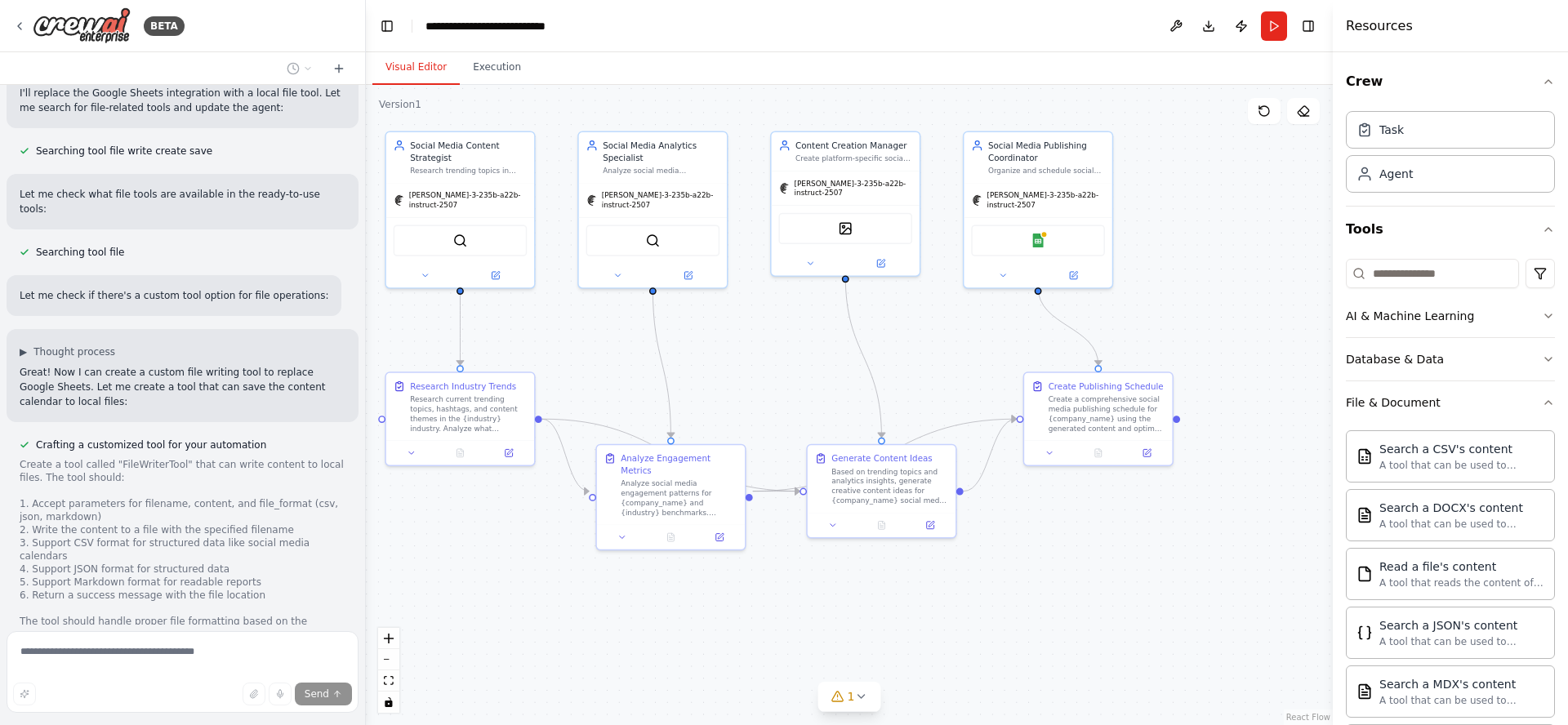
drag, startPoint x: 653, startPoint y: 375, endPoint x: 724, endPoint y: 324, distance: 87.4
click at [724, 324] on div ".deletable-edge-delete-btn { width: 20px; height: 20px; border: 0px solid #ffff…" at bounding box center [849, 404] width 966 height 640
click at [409, 451] on icon at bounding box center [411, 451] width 9 height 9
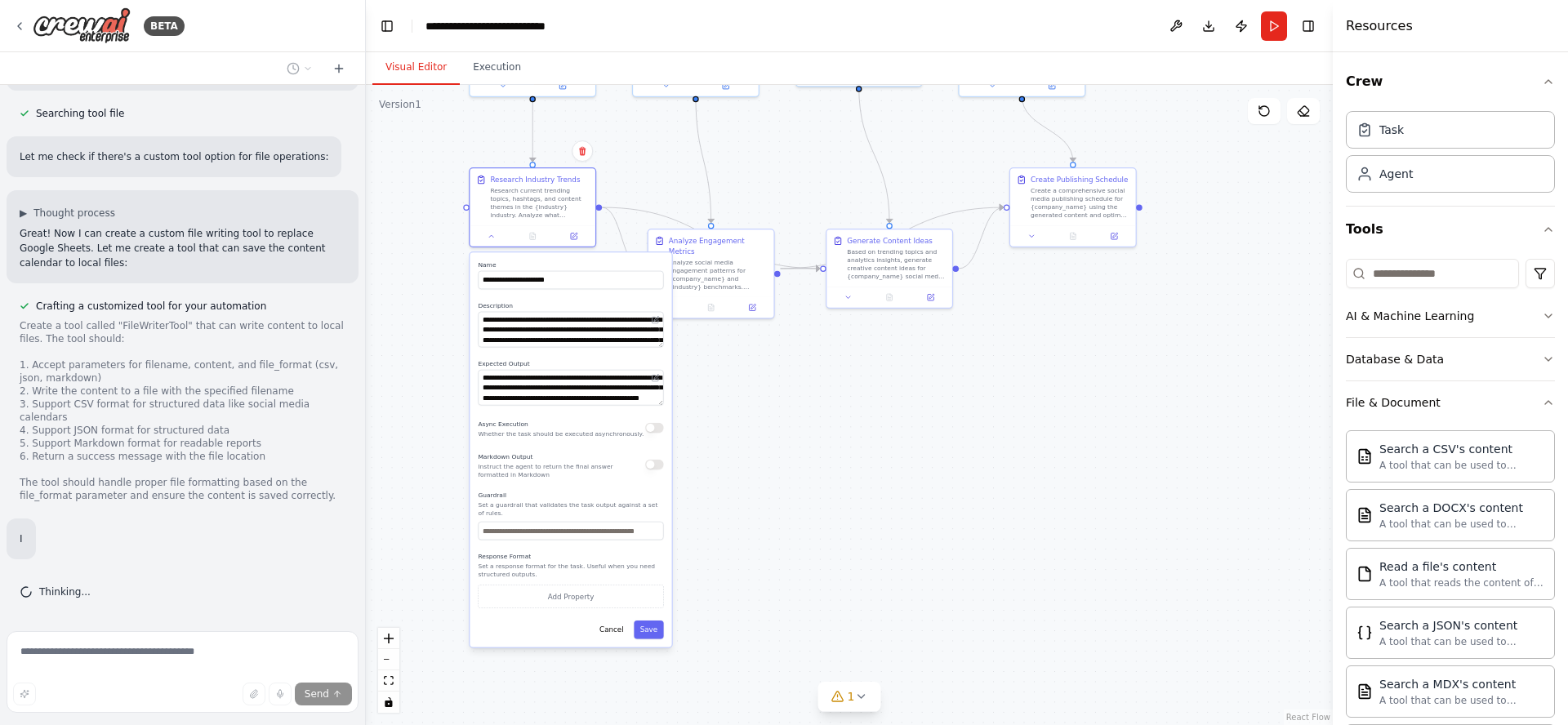
drag, startPoint x: 725, startPoint y: 392, endPoint x: 803, endPoint y: 139, distance: 264.8
click at [803, 139] on div ".deletable-edge-delete-btn { width: 20px; height: 20px; border: 0px solid #ffff…" at bounding box center [849, 404] width 966 height 640
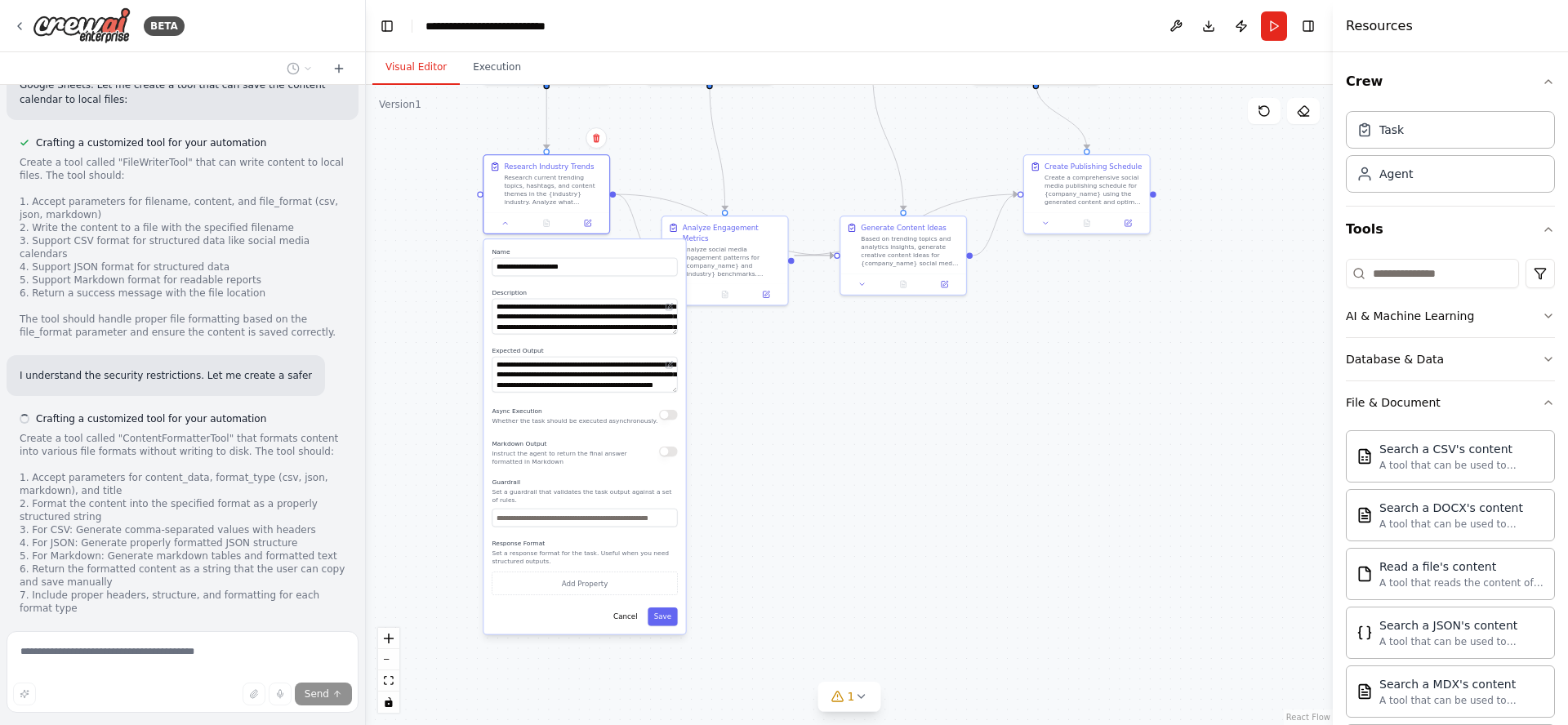
scroll to position [2297, 0]
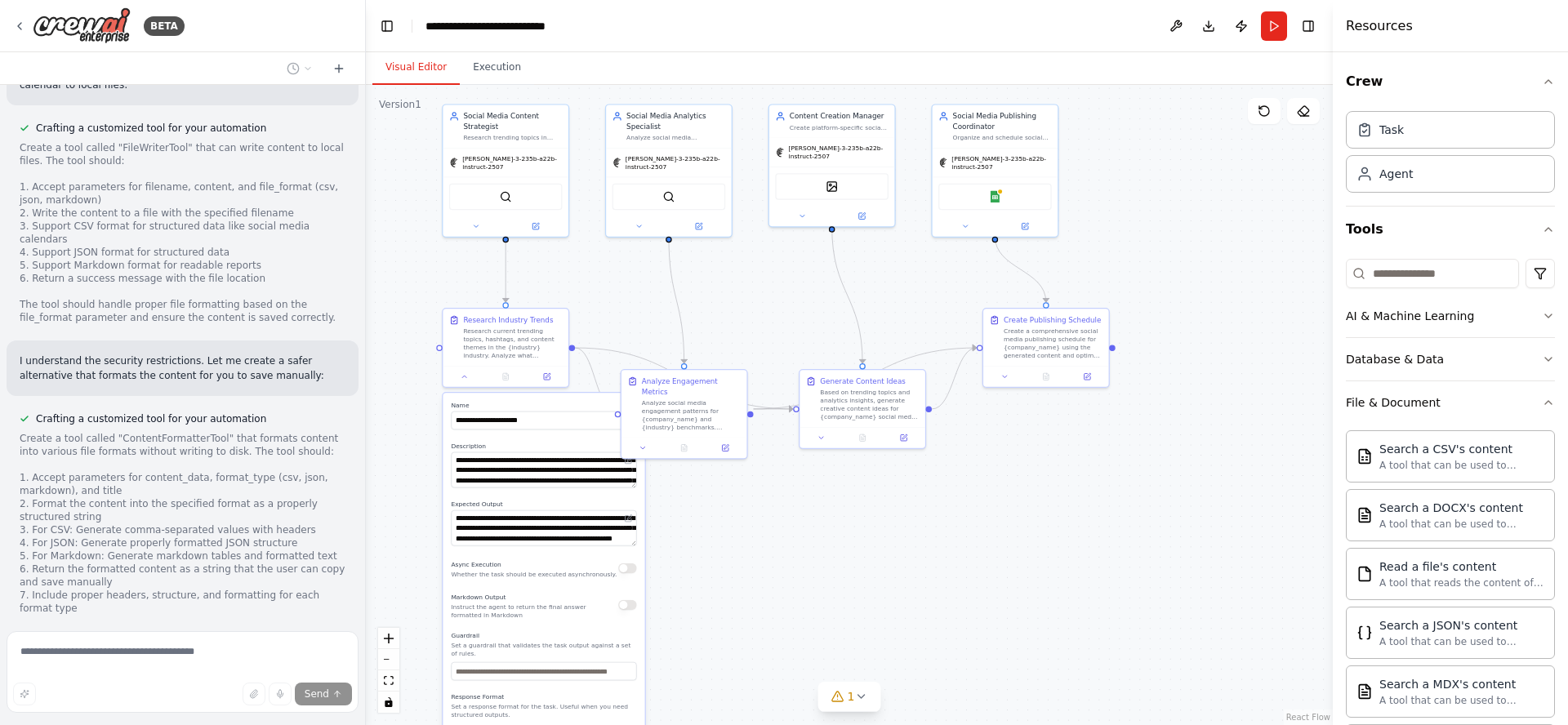
drag, startPoint x: 1076, startPoint y: 453, endPoint x: 1028, endPoint y: 548, distance: 106.4
click at [1059, 546] on div ".deletable-edge-delete-btn { width: 20px; height: 20px; border: 0px solid #ffff…" at bounding box center [849, 404] width 966 height 640
click at [465, 374] on icon at bounding box center [464, 375] width 8 height 8
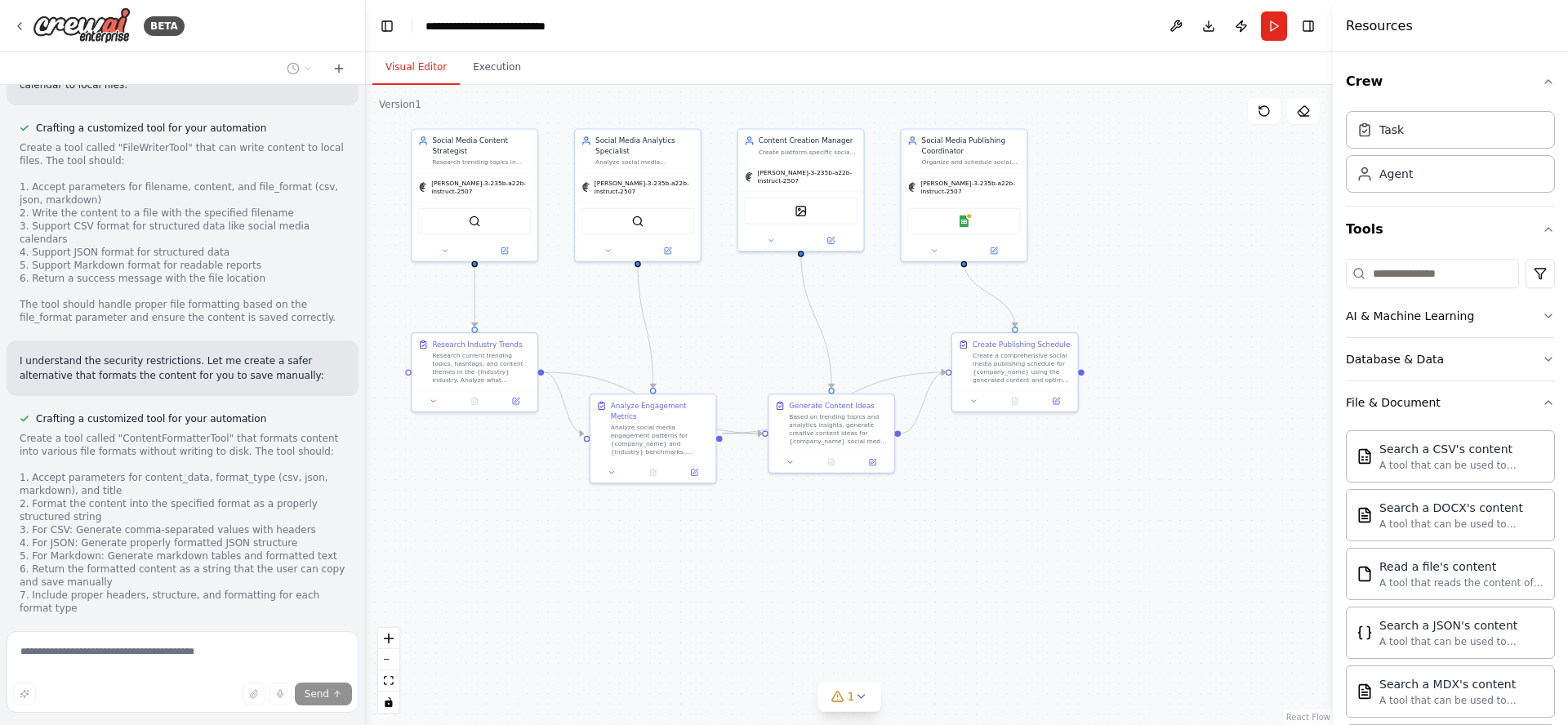
drag, startPoint x: 931, startPoint y: 545, endPoint x: 906, endPoint y: 566, distance: 32.6
click at [906, 566] on div ".deletable-edge-delete-btn { width: 20px; height: 20px; border: 0px solid #ffff…" at bounding box center [849, 404] width 966 height 640
click at [1263, 114] on icon at bounding box center [1264, 111] width 13 height 13
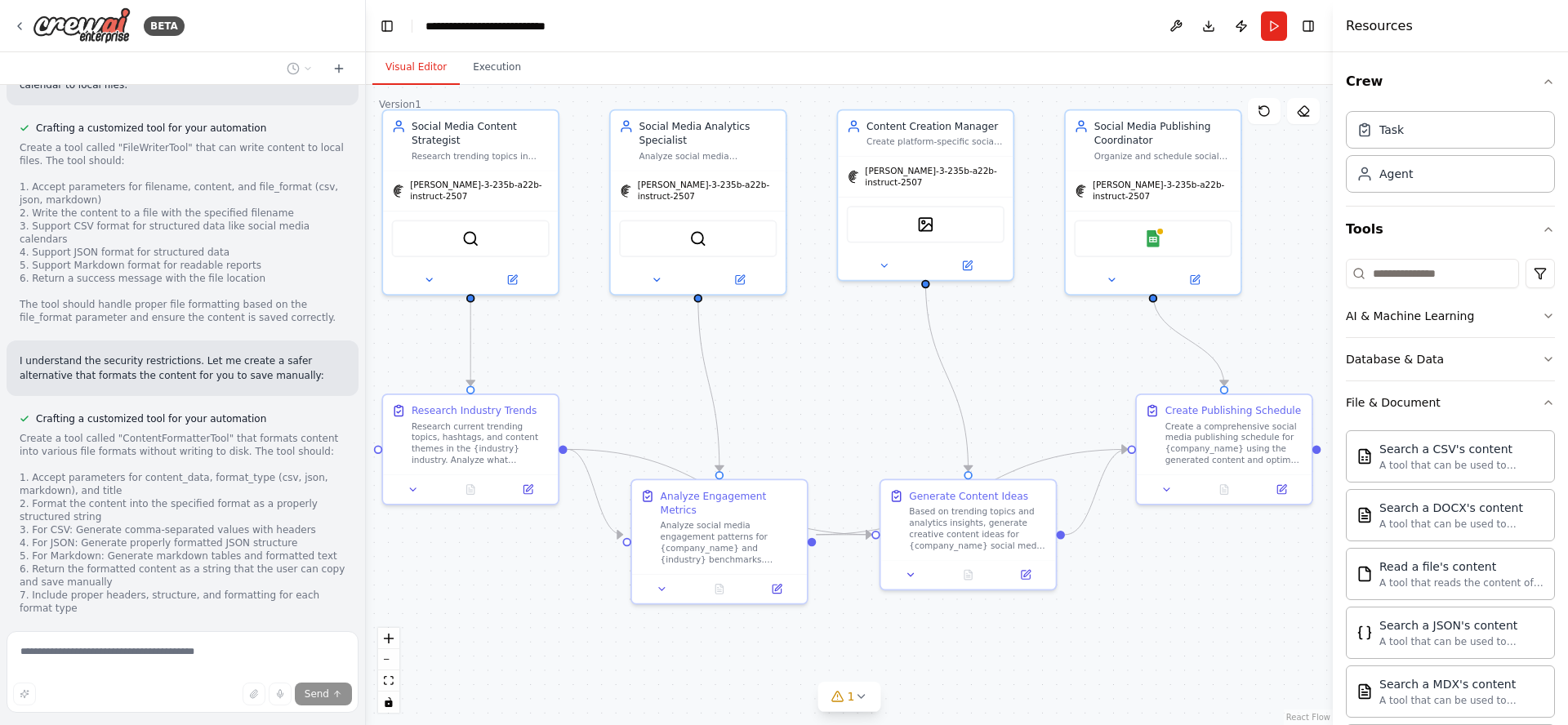
drag, startPoint x: 807, startPoint y: 534, endPoint x: 878, endPoint y: 667, distance: 150.8
click at [875, 670] on div ".deletable-edge-delete-btn { width: 20px; height: 20px; border: 0px solid #ffff…" at bounding box center [849, 404] width 966 height 640
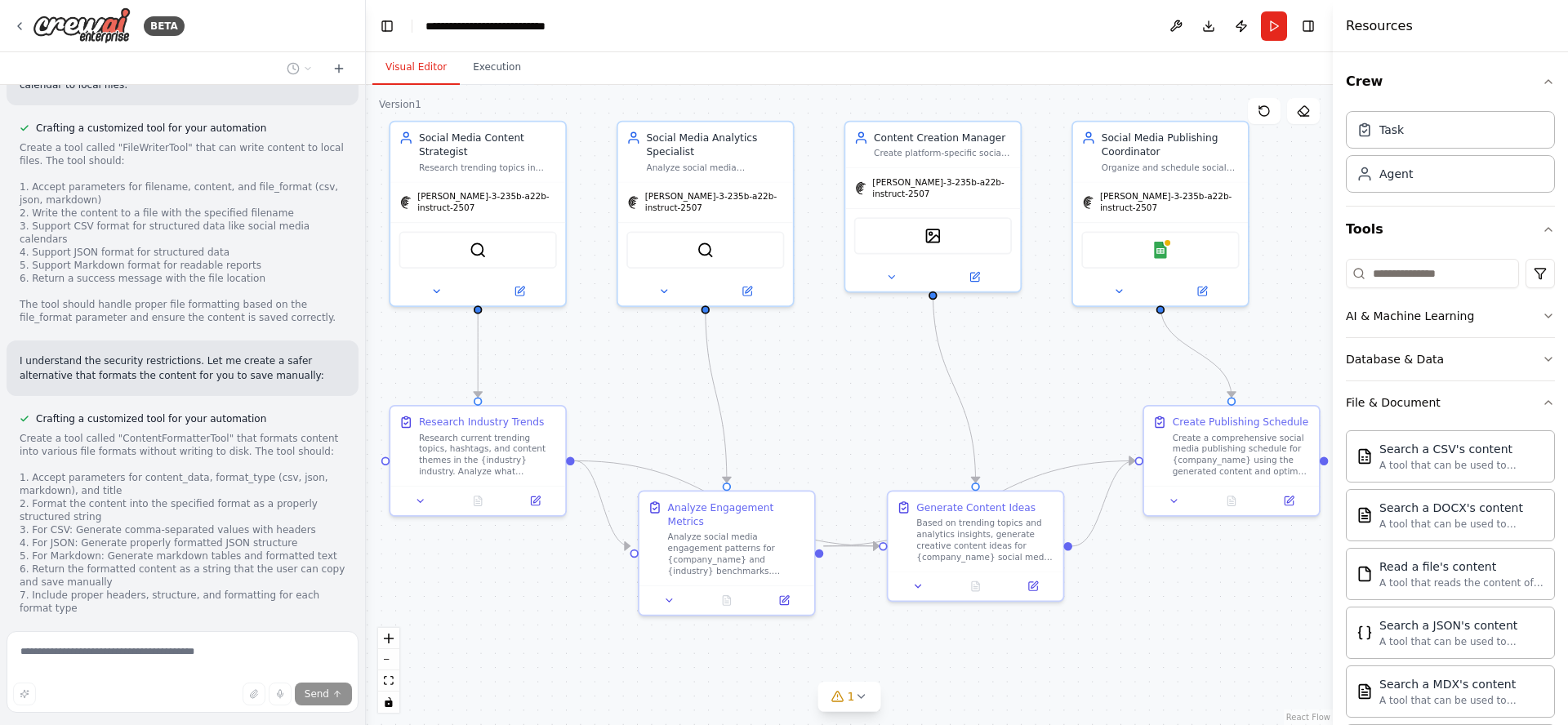
drag, startPoint x: 801, startPoint y: 357, endPoint x: 803, endPoint y: 367, distance: 10.2
click at [803, 367] on div ".deletable-edge-delete-btn { width: 20px; height: 20px; border: 0px solid #ffff…" at bounding box center [849, 404] width 966 height 640
click at [1542, 403] on icon "button" at bounding box center [1548, 403] width 13 height 13
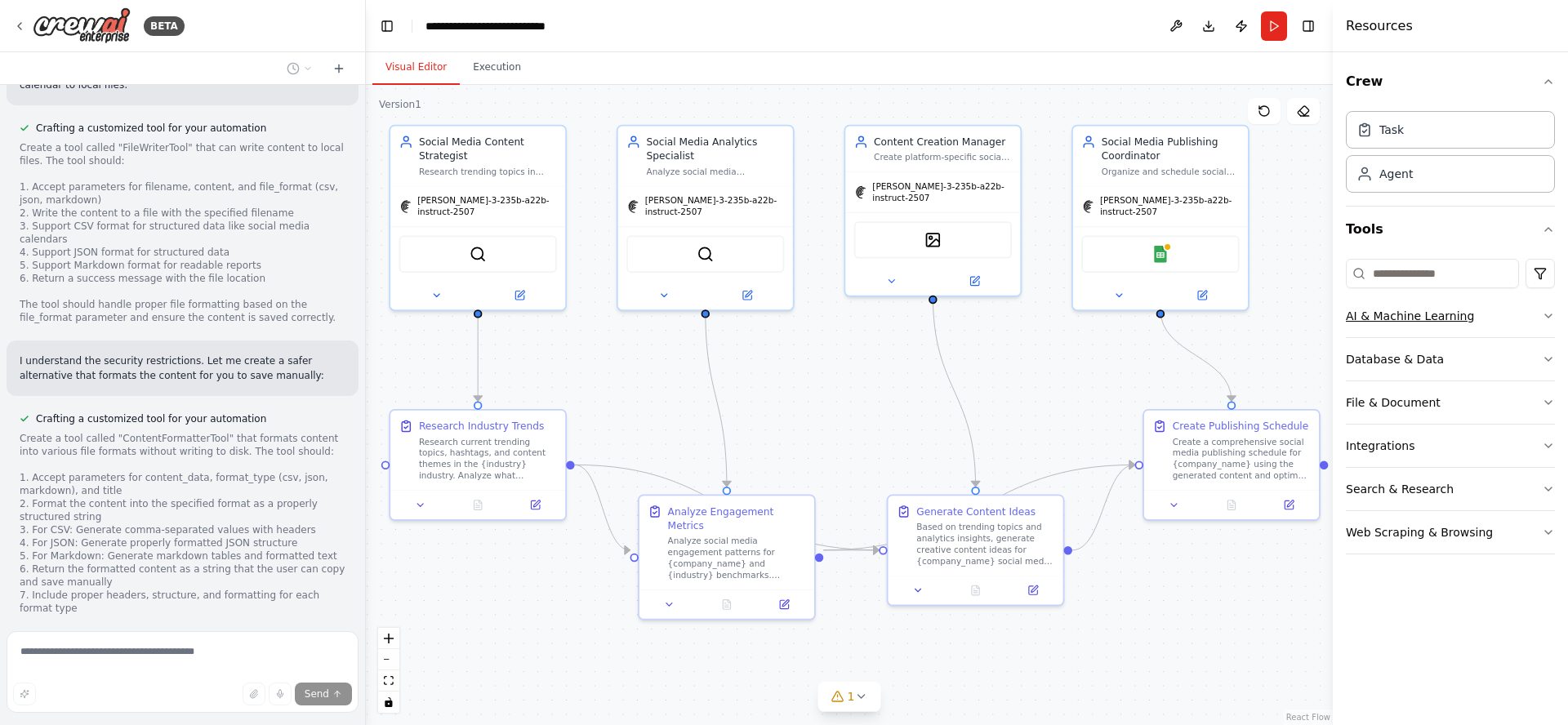
click at [1551, 314] on icon "button" at bounding box center [1548, 316] width 13 height 13
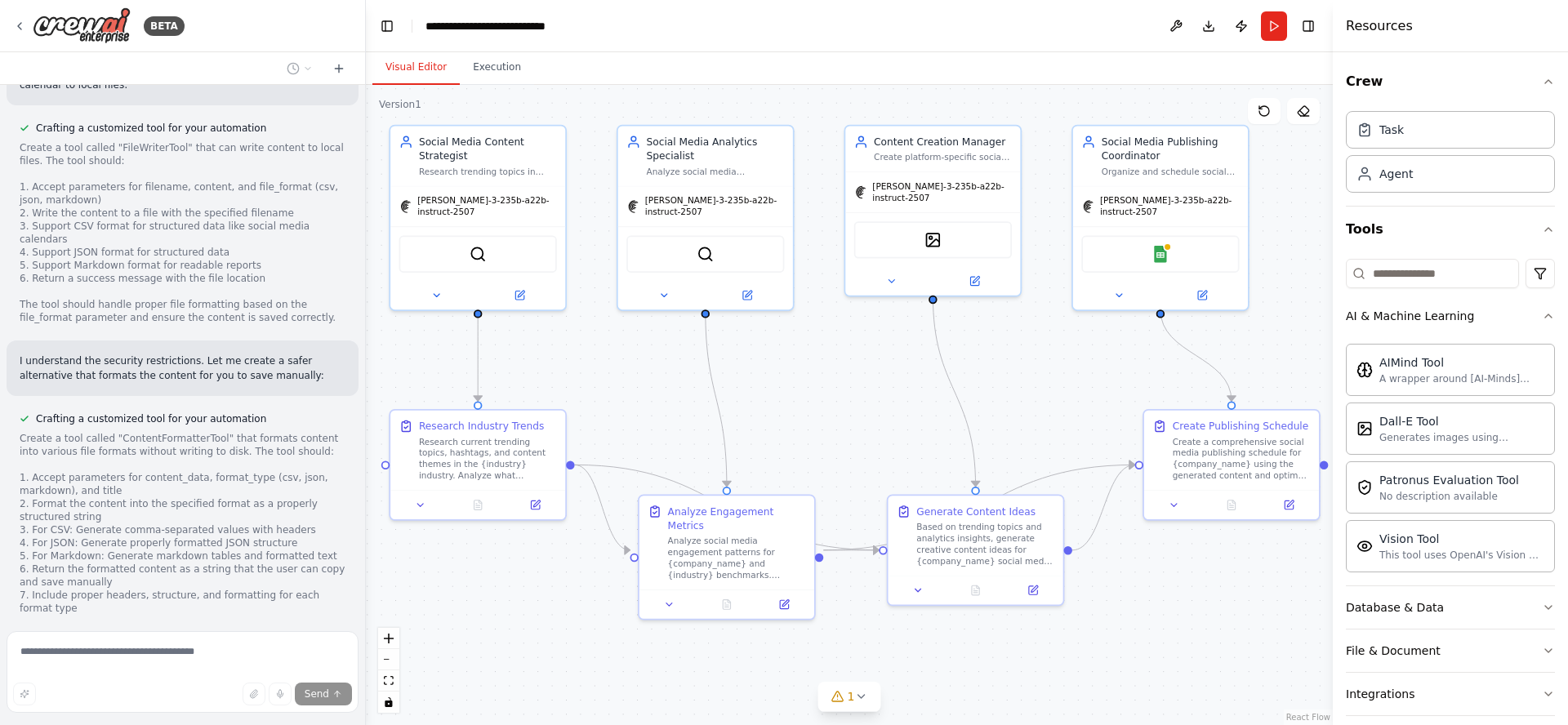
scroll to position [2381, 0]
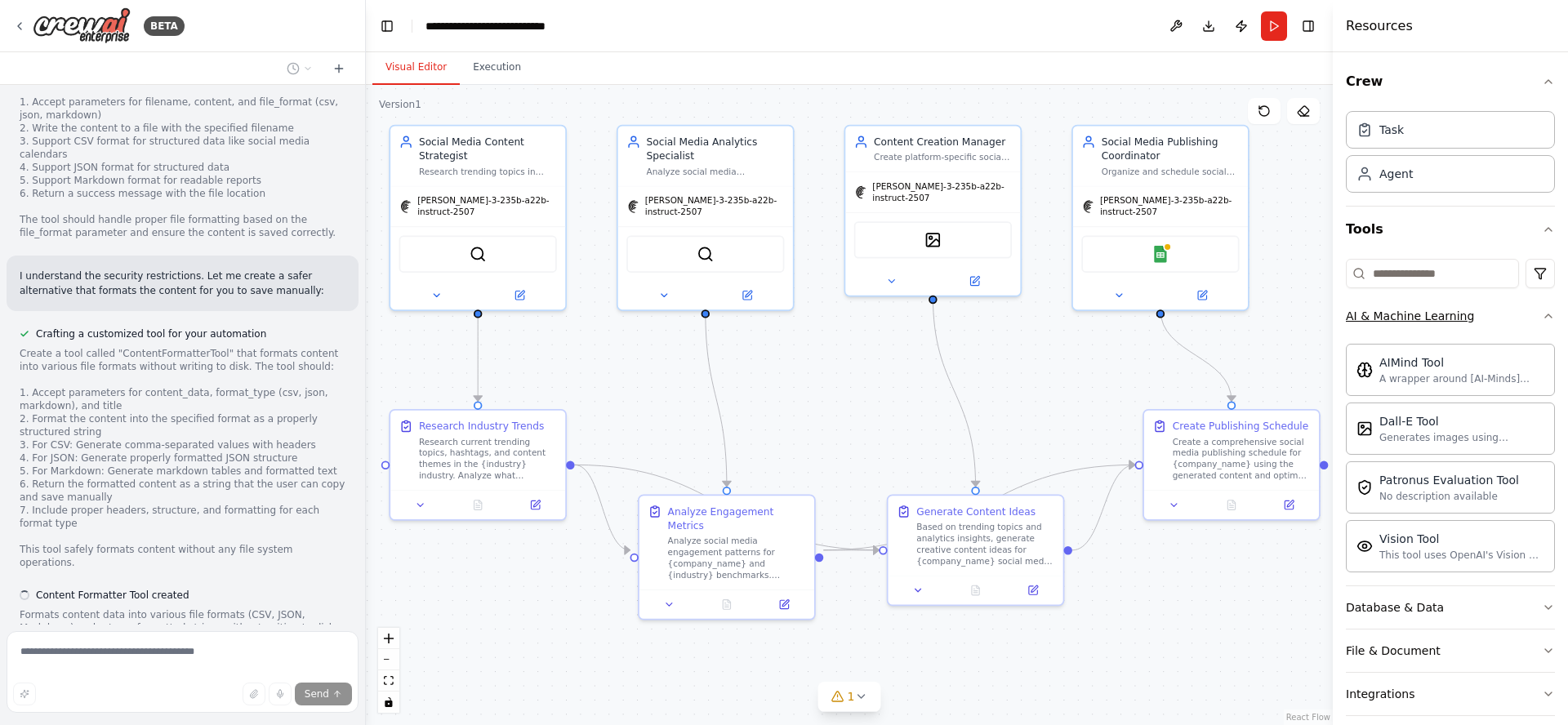
click at [1545, 316] on icon "button" at bounding box center [1548, 315] width 7 height 3
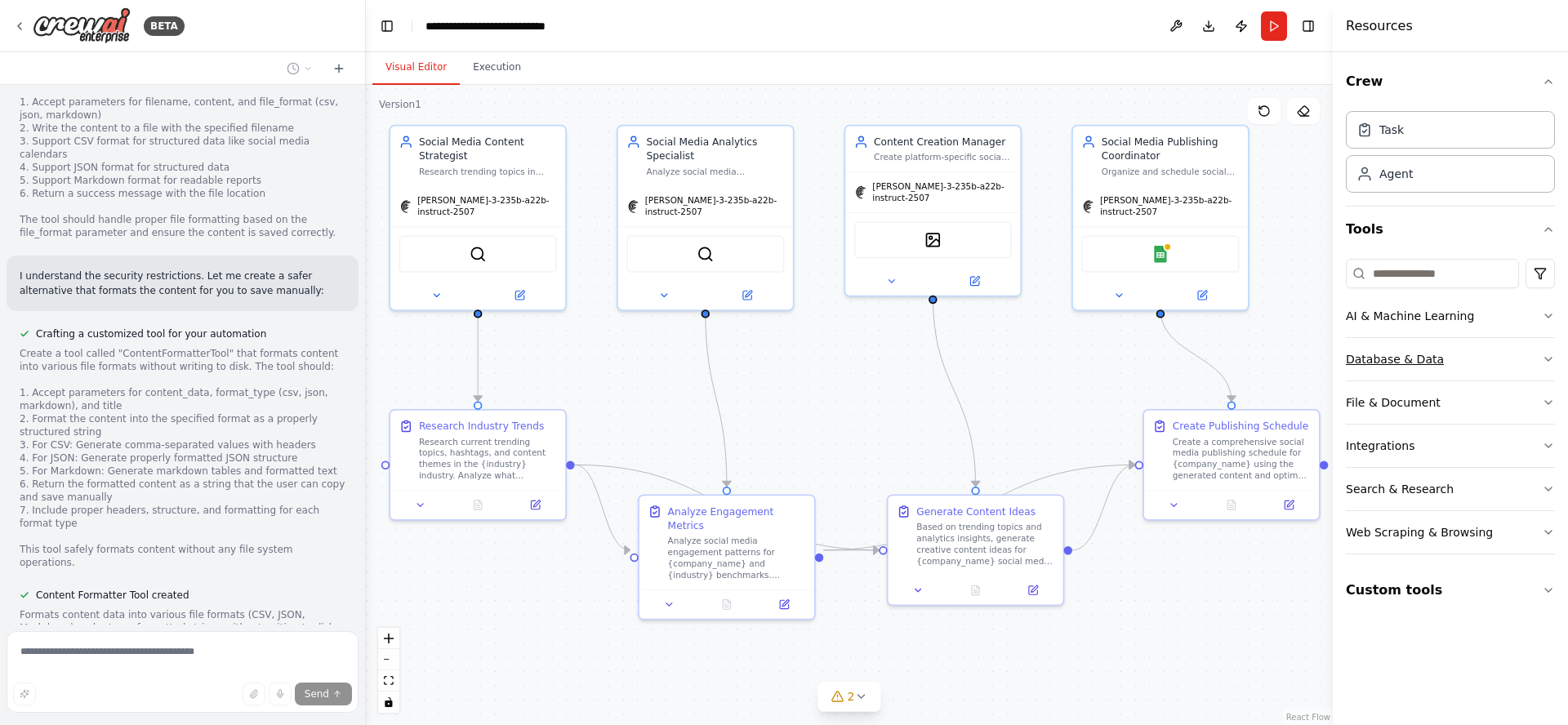
click at [1461, 360] on button "Database & Data" at bounding box center [1450, 359] width 209 height 42
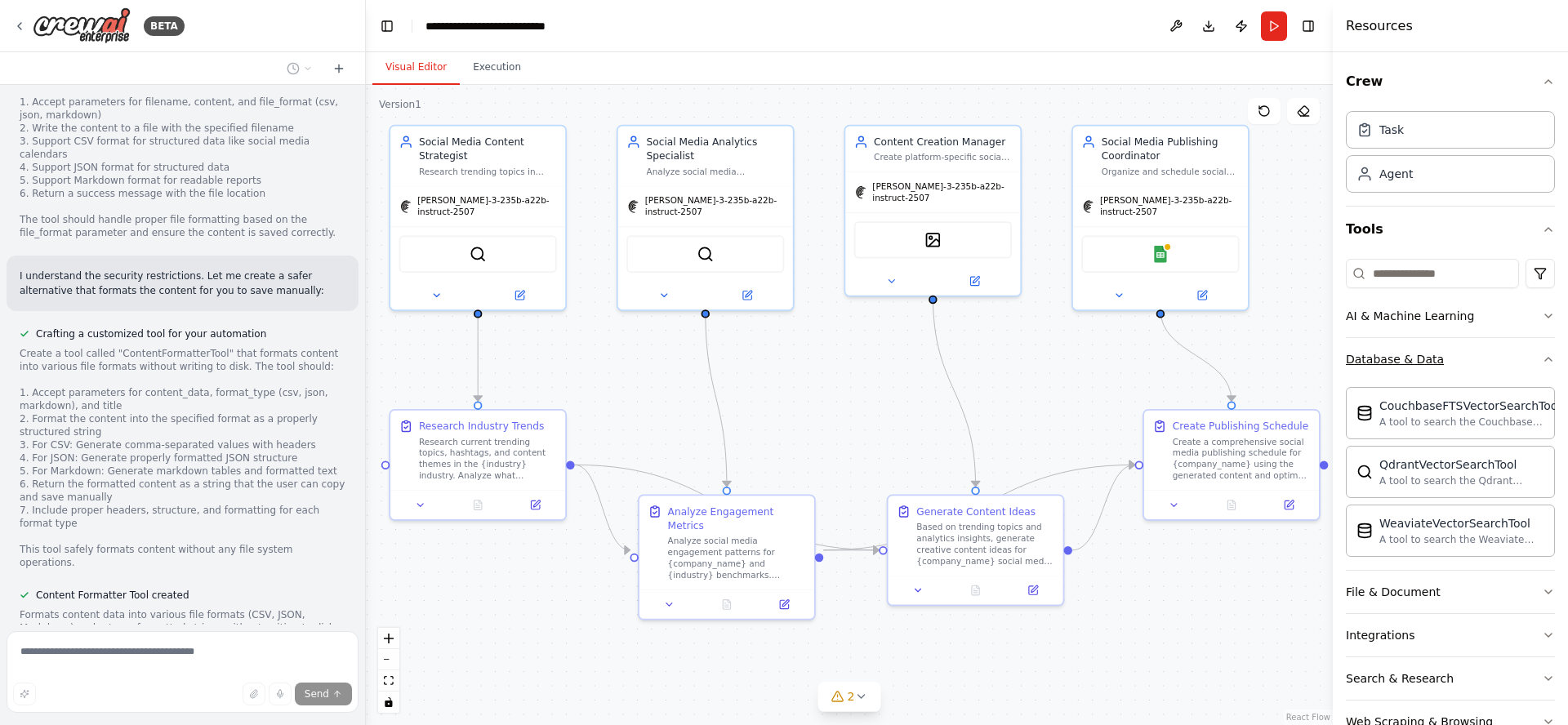
click at [1462, 361] on button "Database & Data" at bounding box center [1450, 359] width 209 height 42
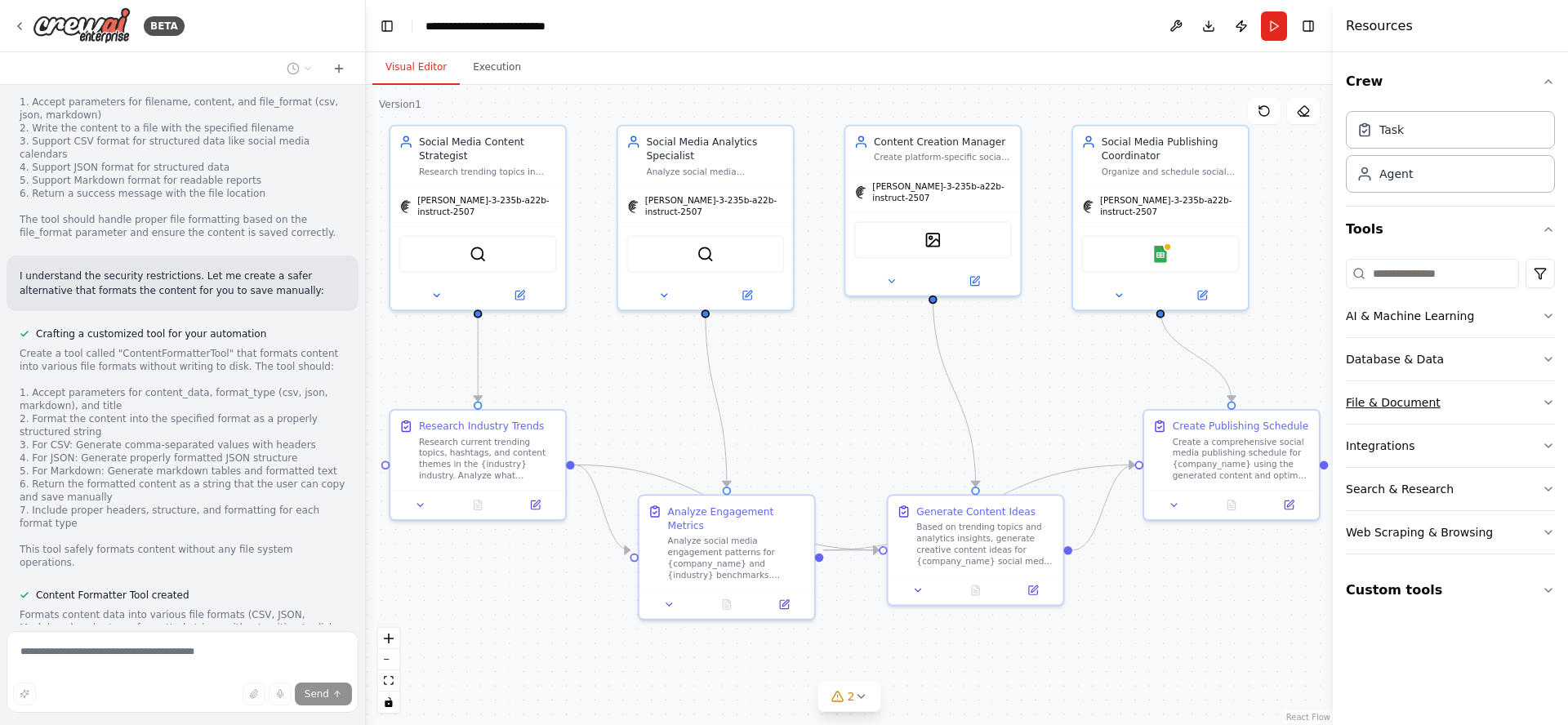
click at [1467, 402] on button "File & Document" at bounding box center [1450, 402] width 209 height 42
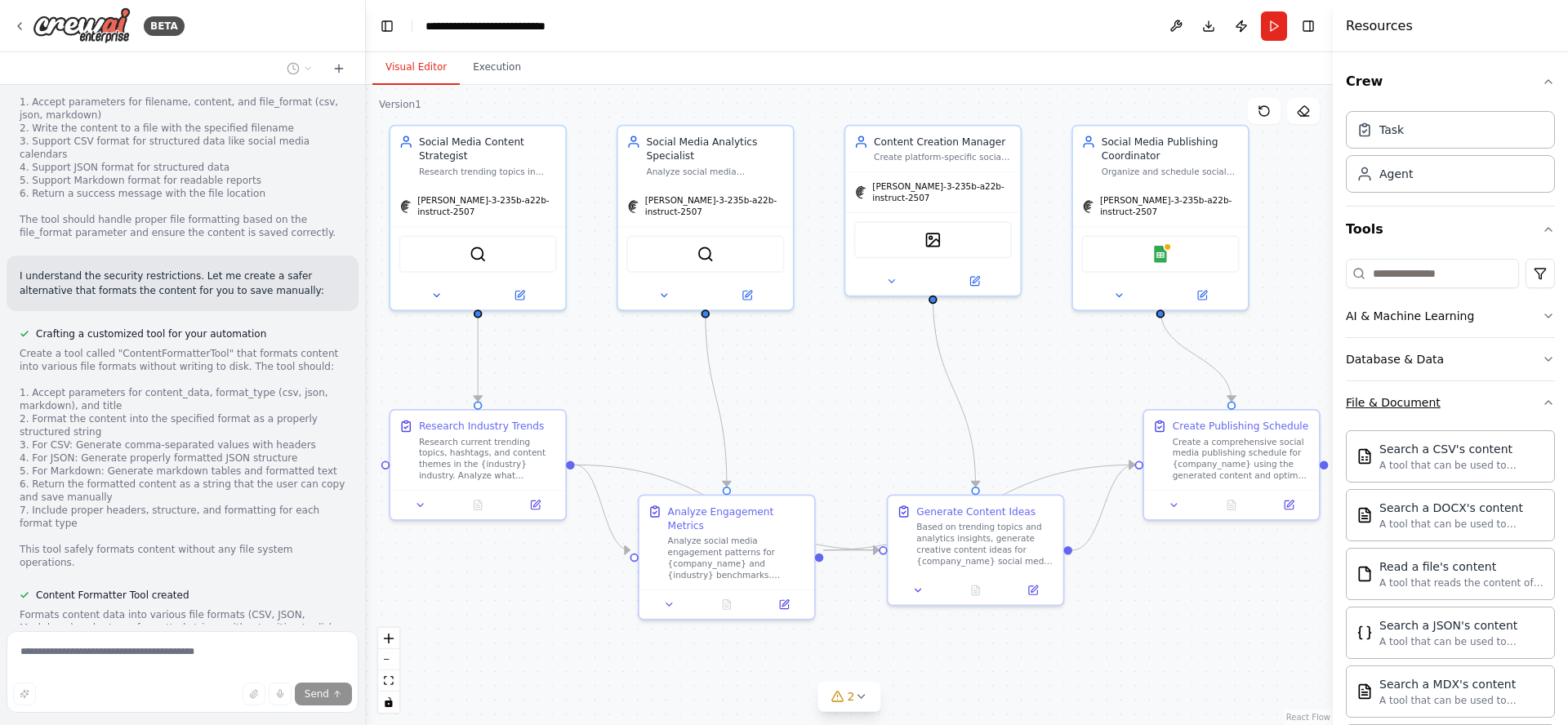
click at [1467, 402] on button "File & Document" at bounding box center [1450, 402] width 209 height 42
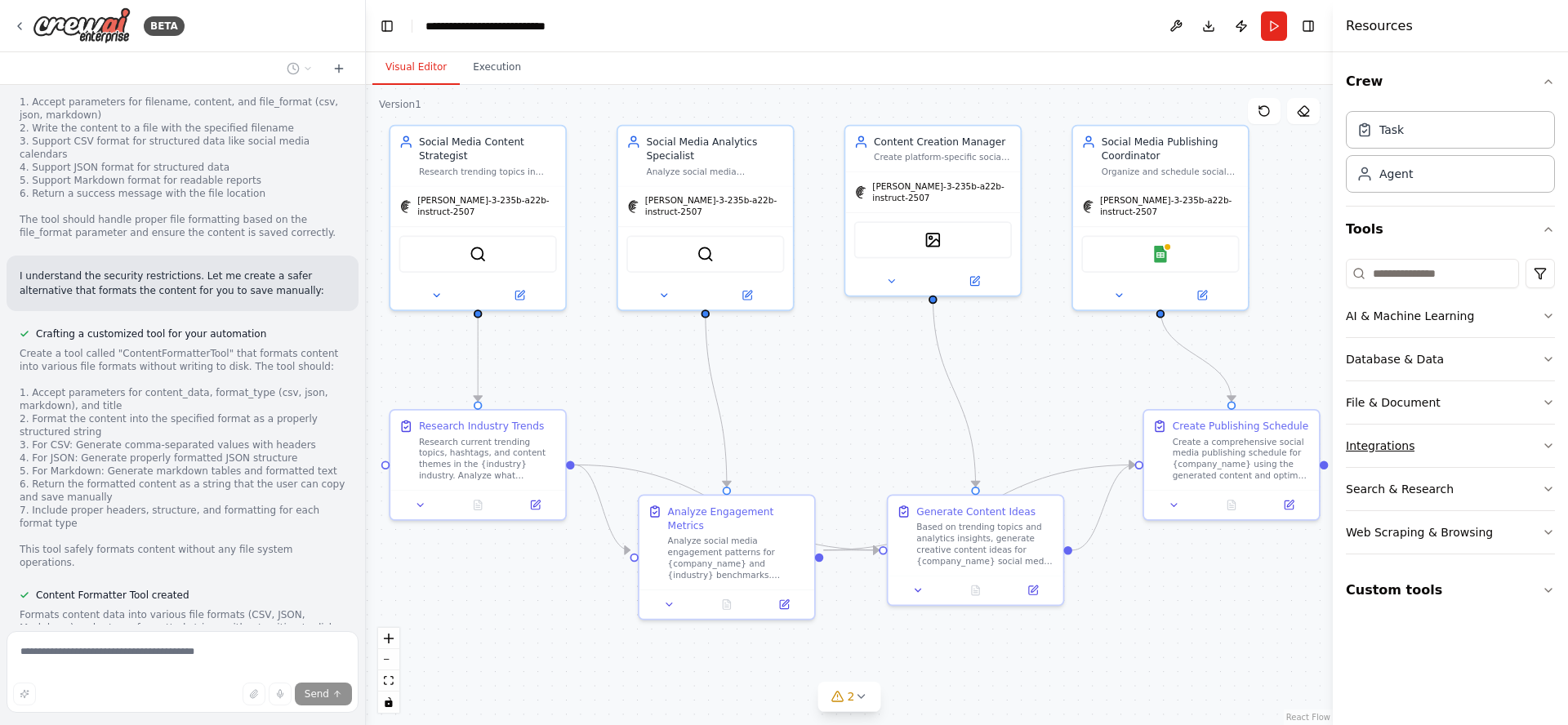
click at [1458, 443] on button "Integrations" at bounding box center [1450, 445] width 209 height 42
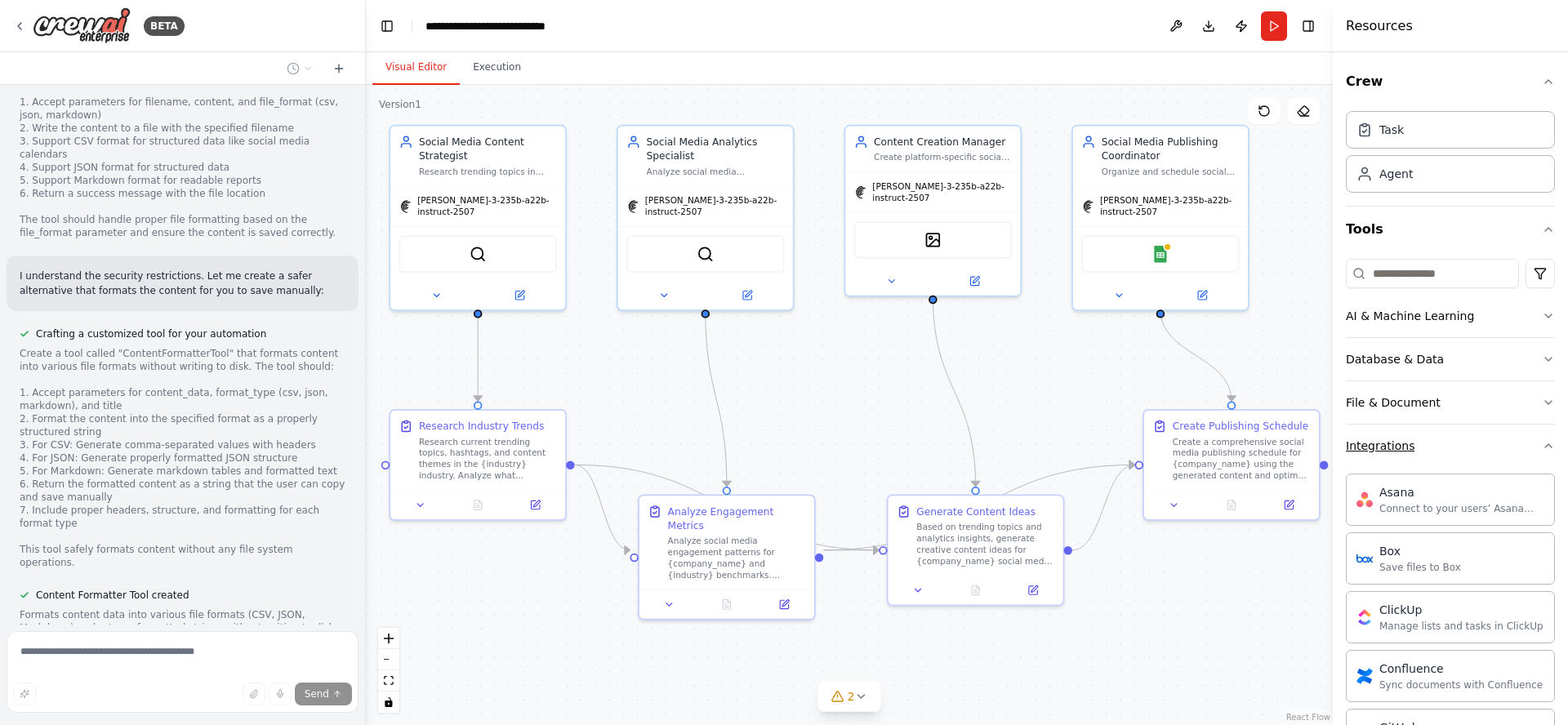
click at [1458, 444] on button "Integrations" at bounding box center [1450, 445] width 209 height 42
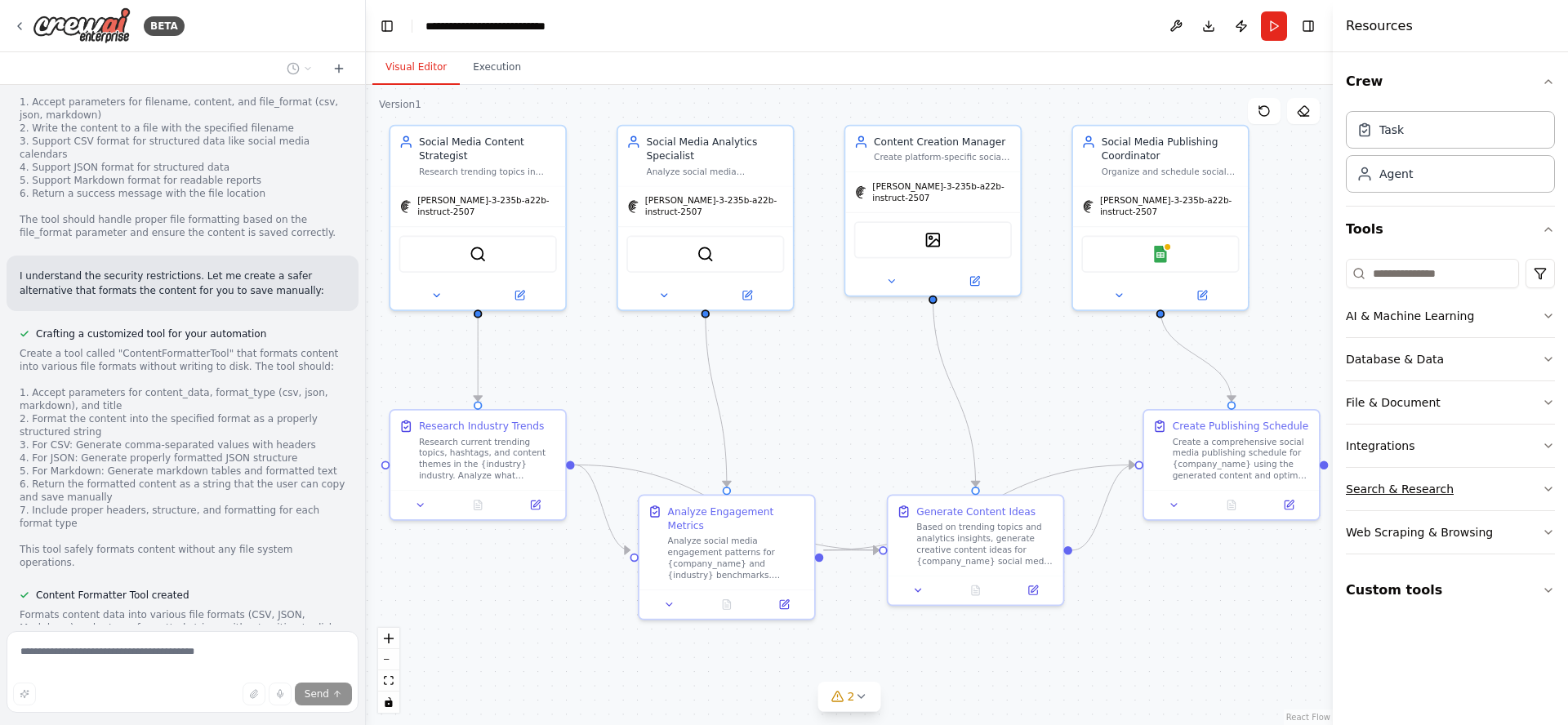
click at [1469, 497] on button "Search & Research" at bounding box center [1450, 488] width 209 height 42
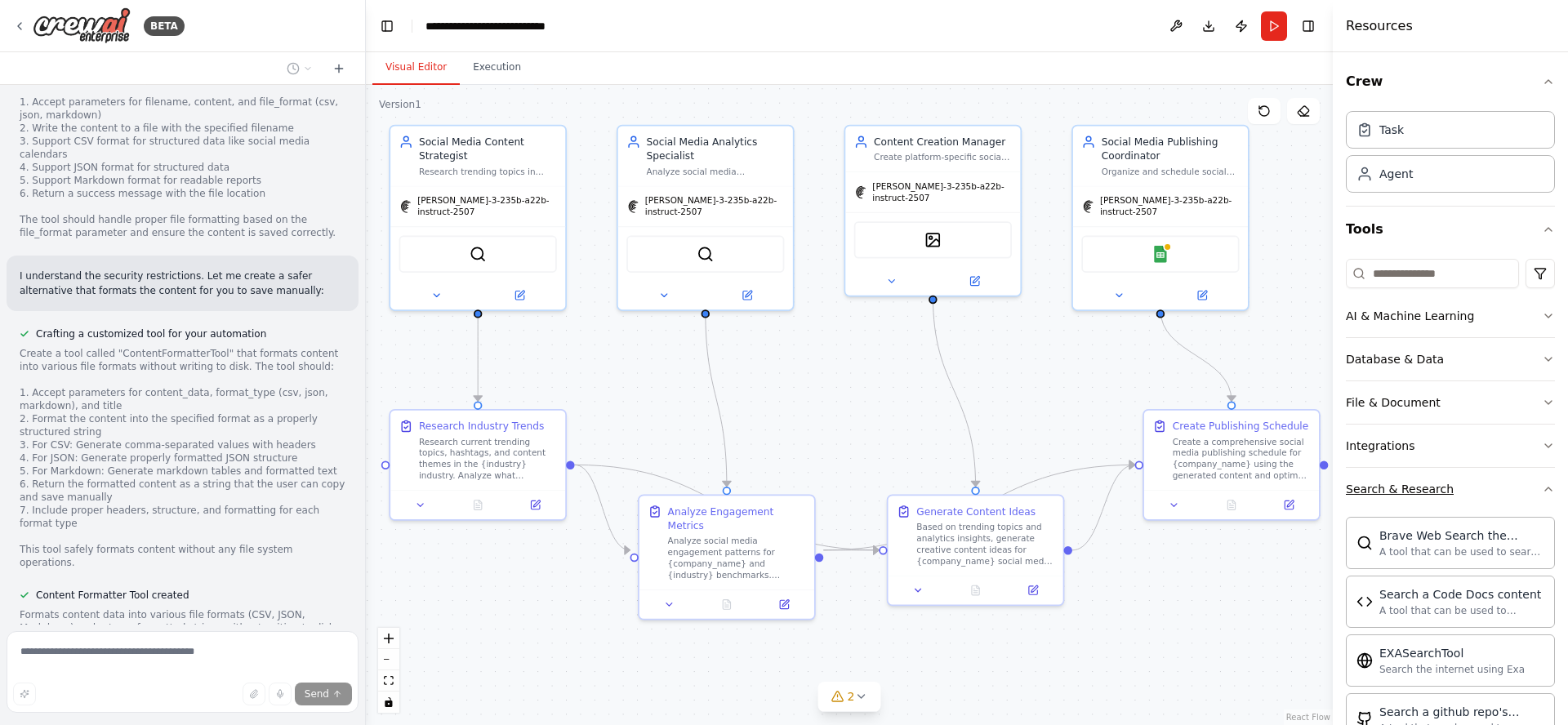
click at [1470, 497] on button "Search & Research" at bounding box center [1450, 488] width 209 height 42
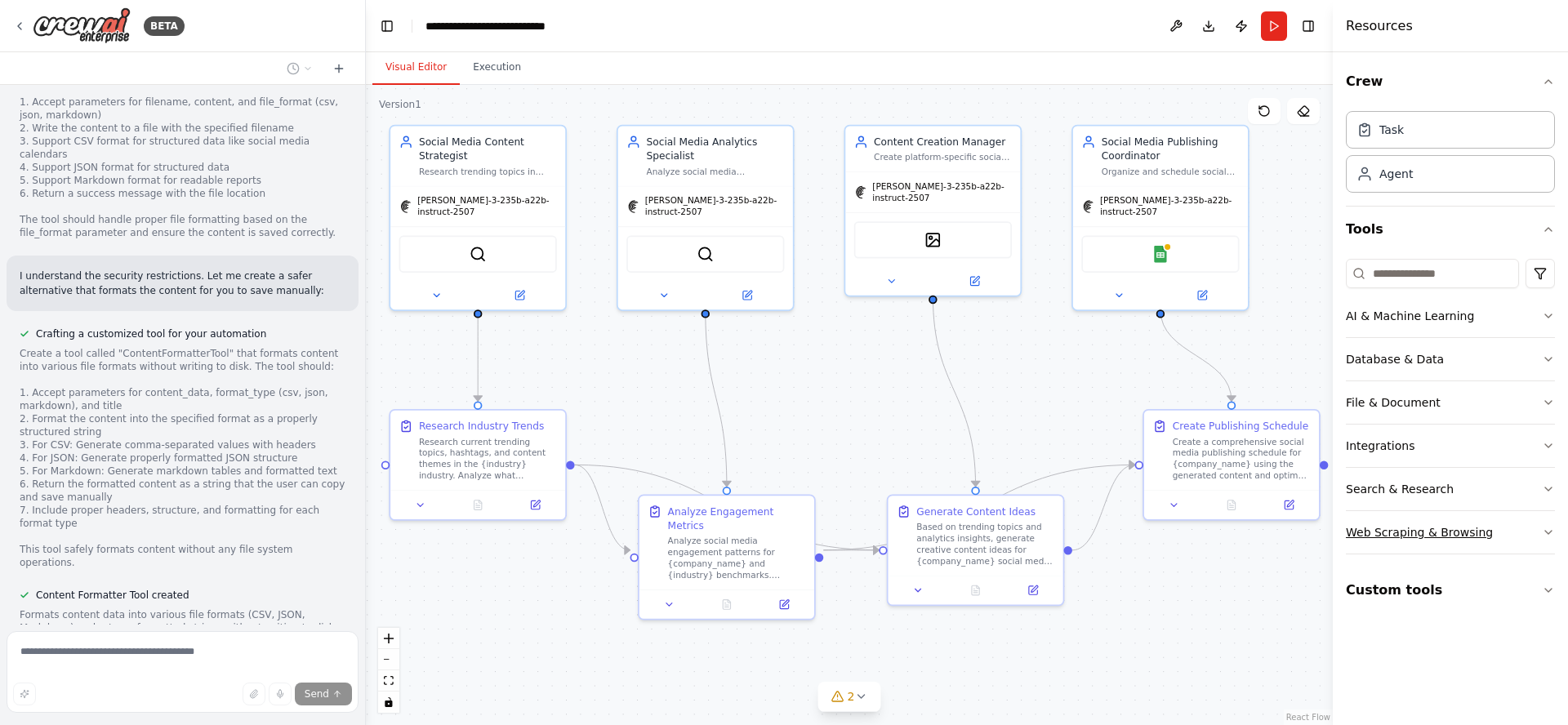
click at [1505, 533] on button "Web Scraping & Browsing" at bounding box center [1450, 532] width 209 height 42
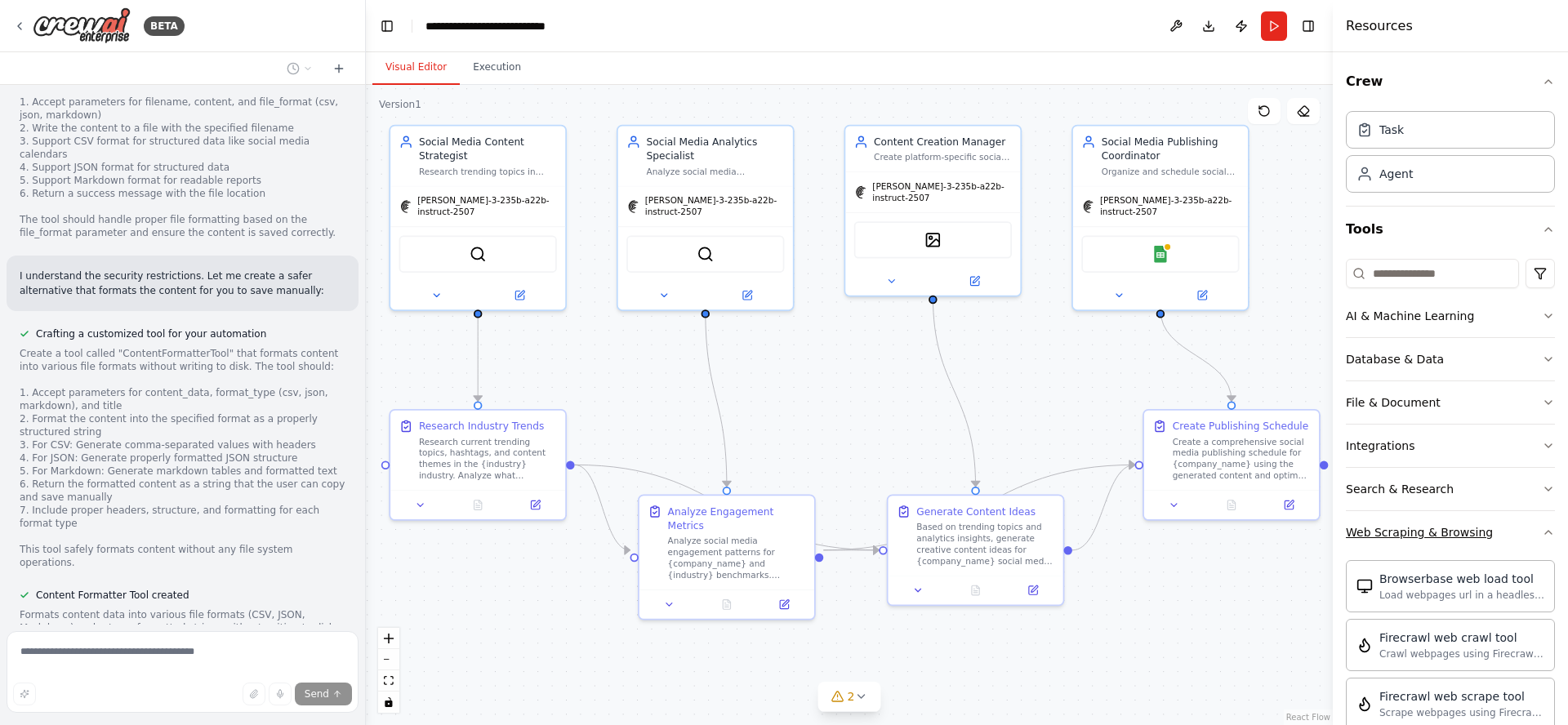
click at [1506, 534] on button "Web Scraping & Browsing" at bounding box center [1450, 532] width 209 height 42
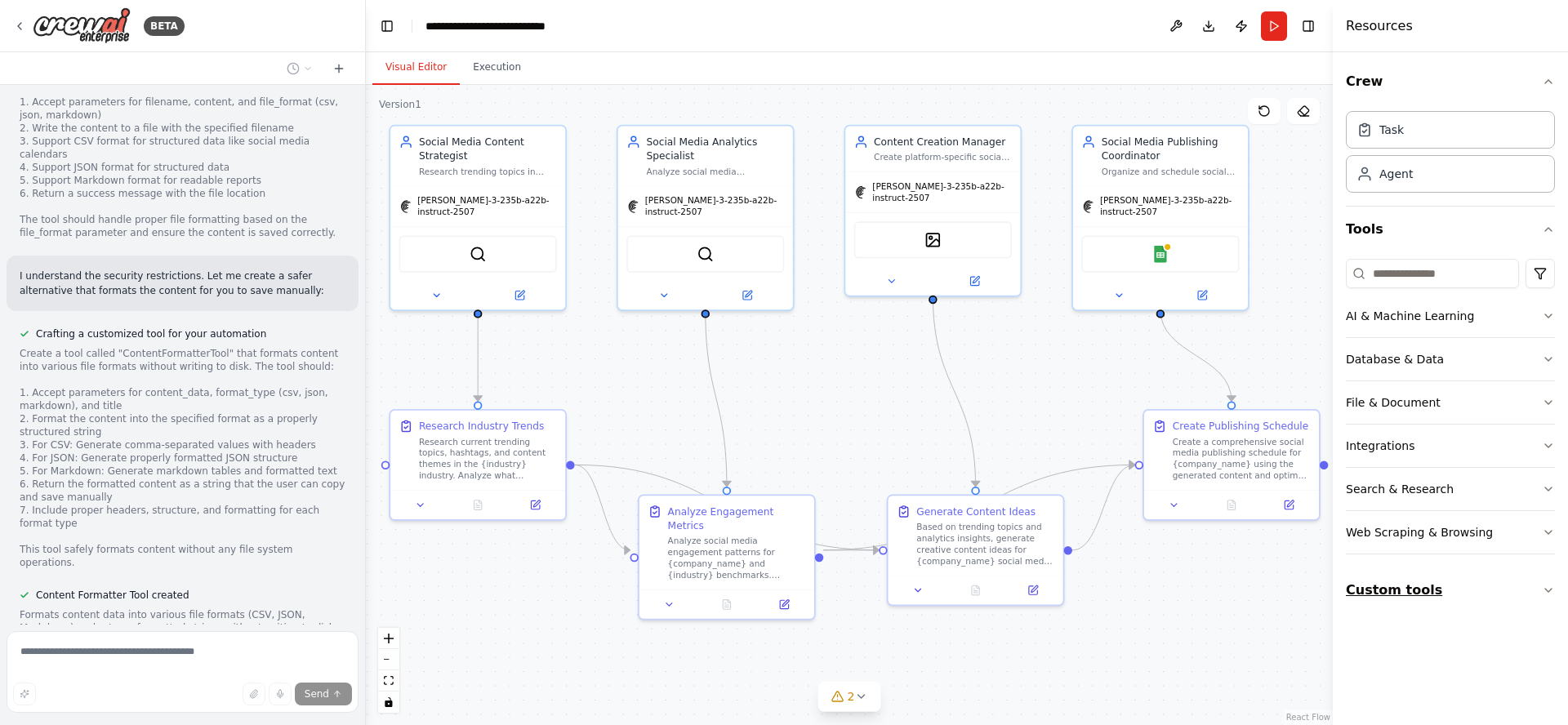
click at [1487, 582] on button "Custom tools" at bounding box center [1450, 590] width 209 height 46
click at [1488, 582] on button "Custom tools" at bounding box center [1450, 590] width 209 height 46
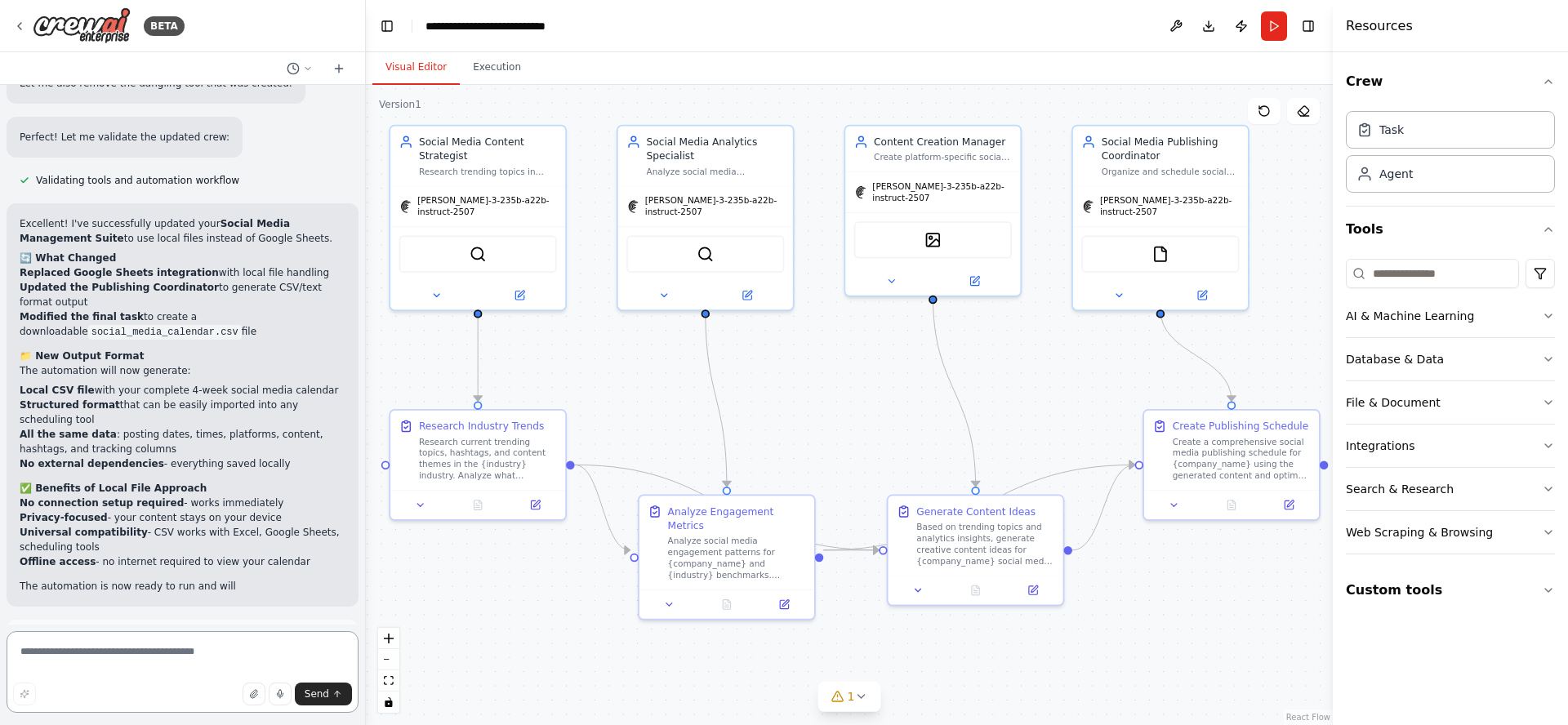
scroll to position [3779, 0]
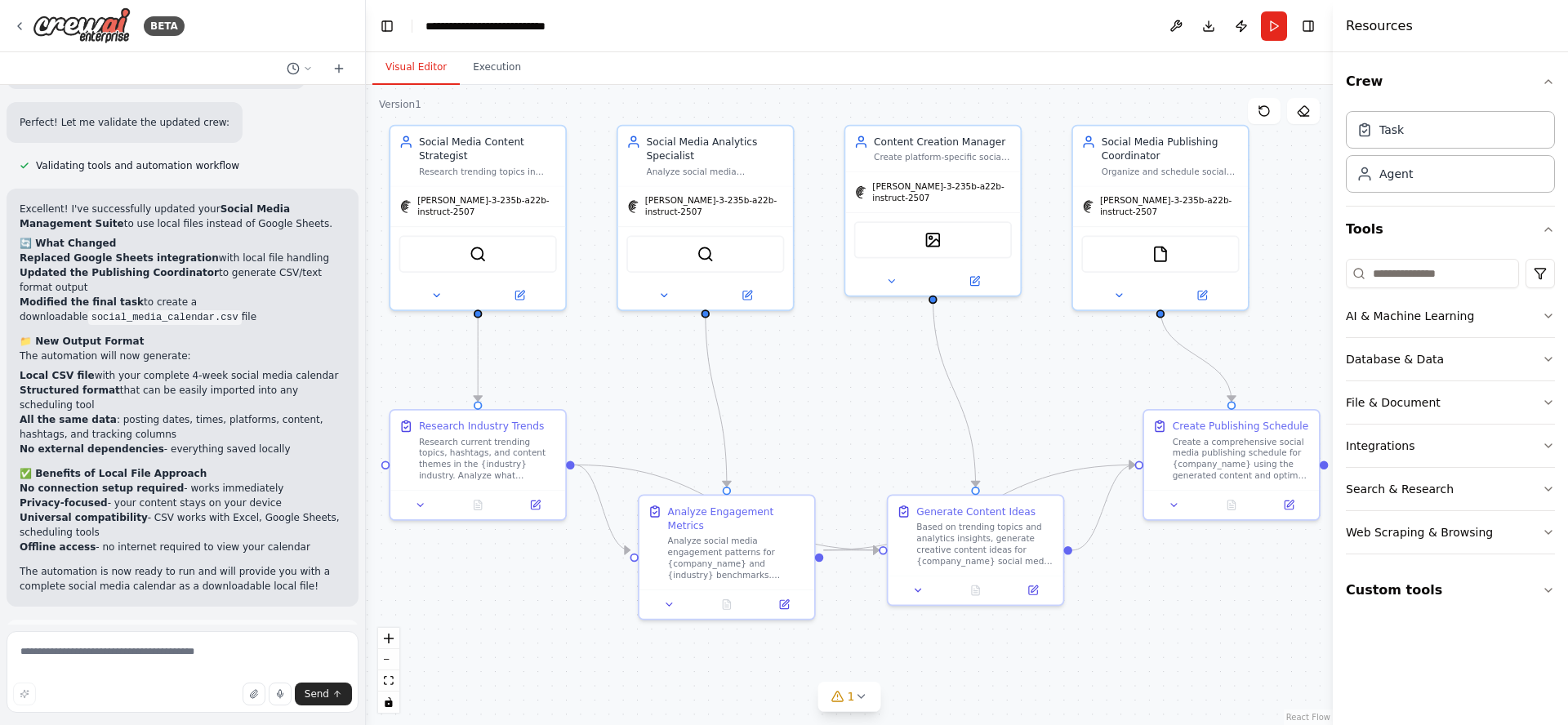
click at [262, 700] on button "Run Automation" at bounding box center [183, 713] width 326 height 26
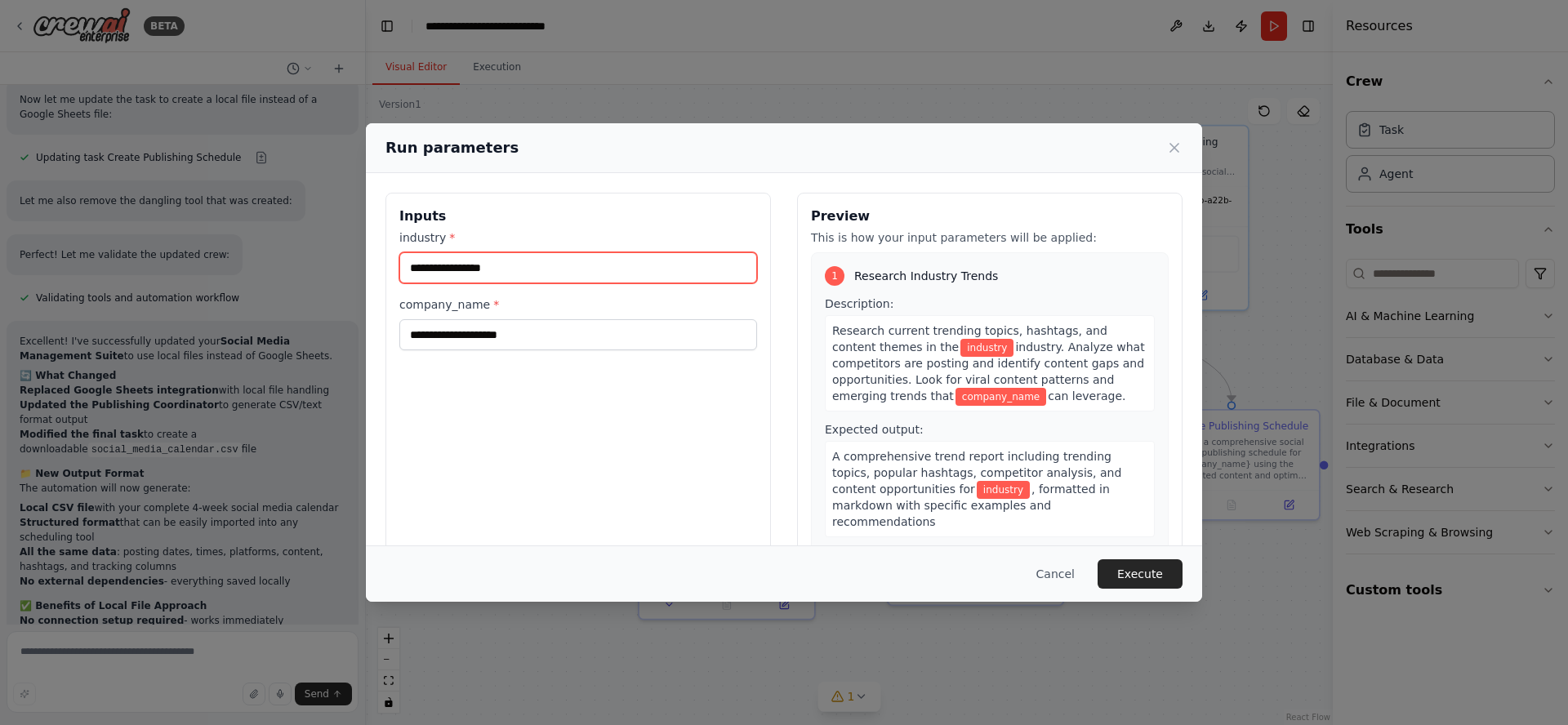
click at [528, 272] on input "industry *" at bounding box center [578, 268] width 357 height 31
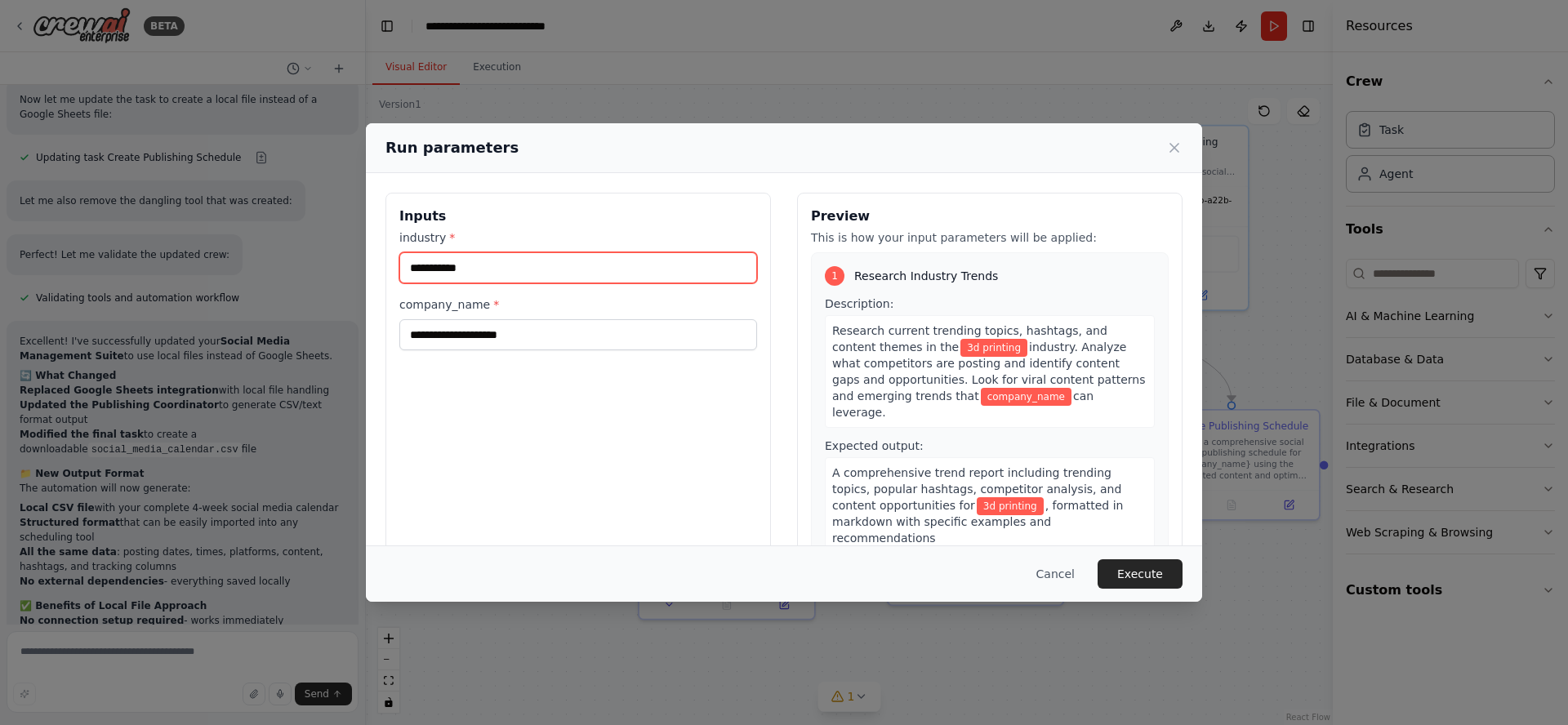
type input "**********"
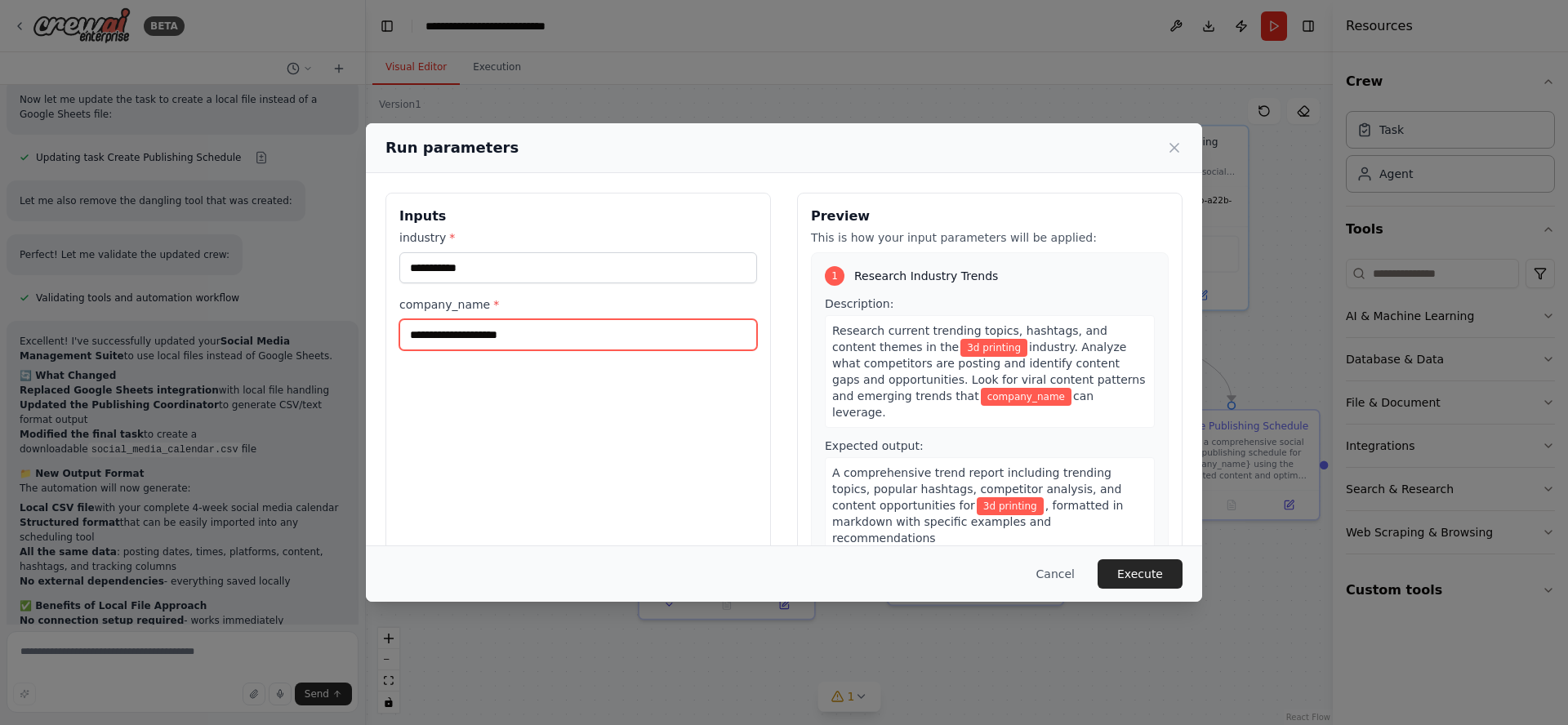
click at [560, 332] on input "company_name *" at bounding box center [578, 335] width 357 height 31
type input "**********"
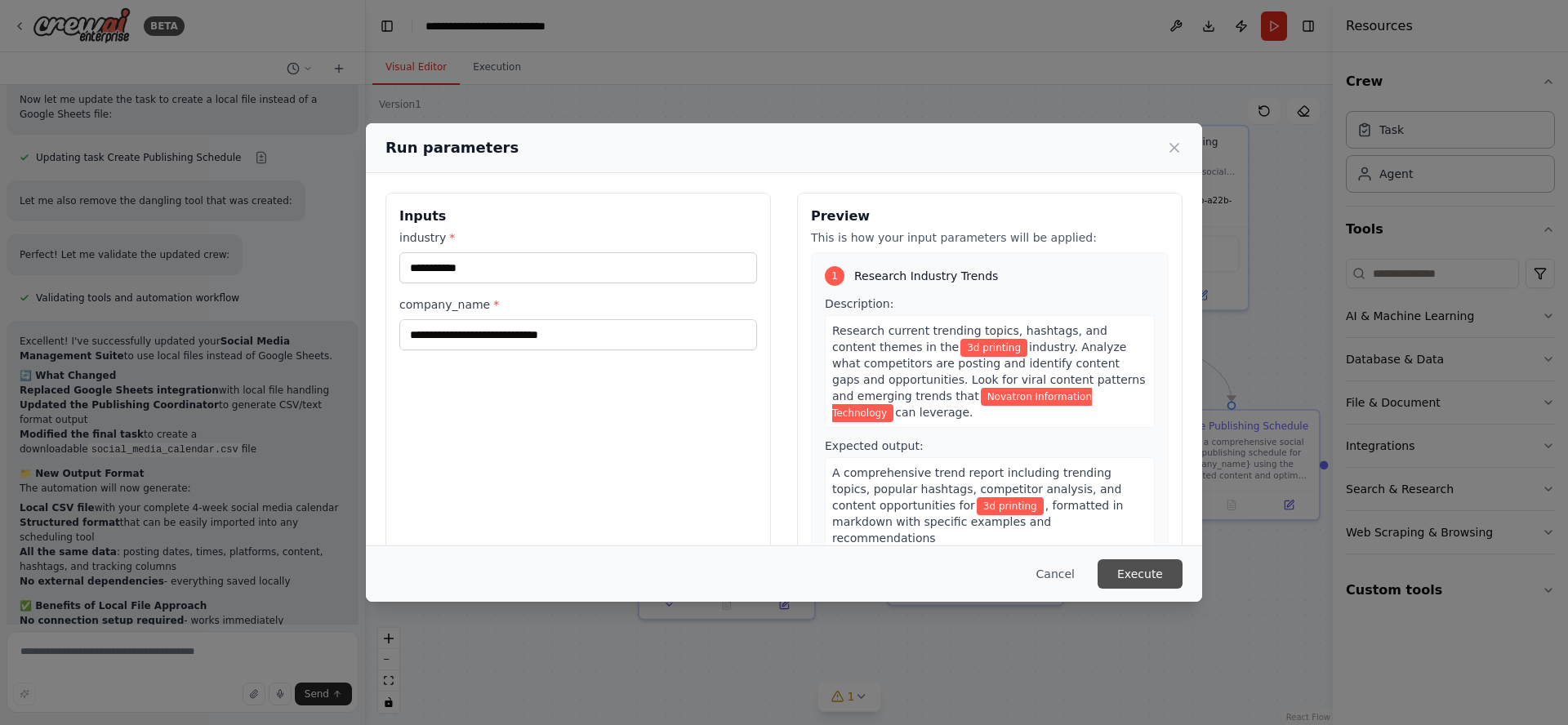
click at [1148, 577] on button "Execute" at bounding box center [1140, 573] width 85 height 29
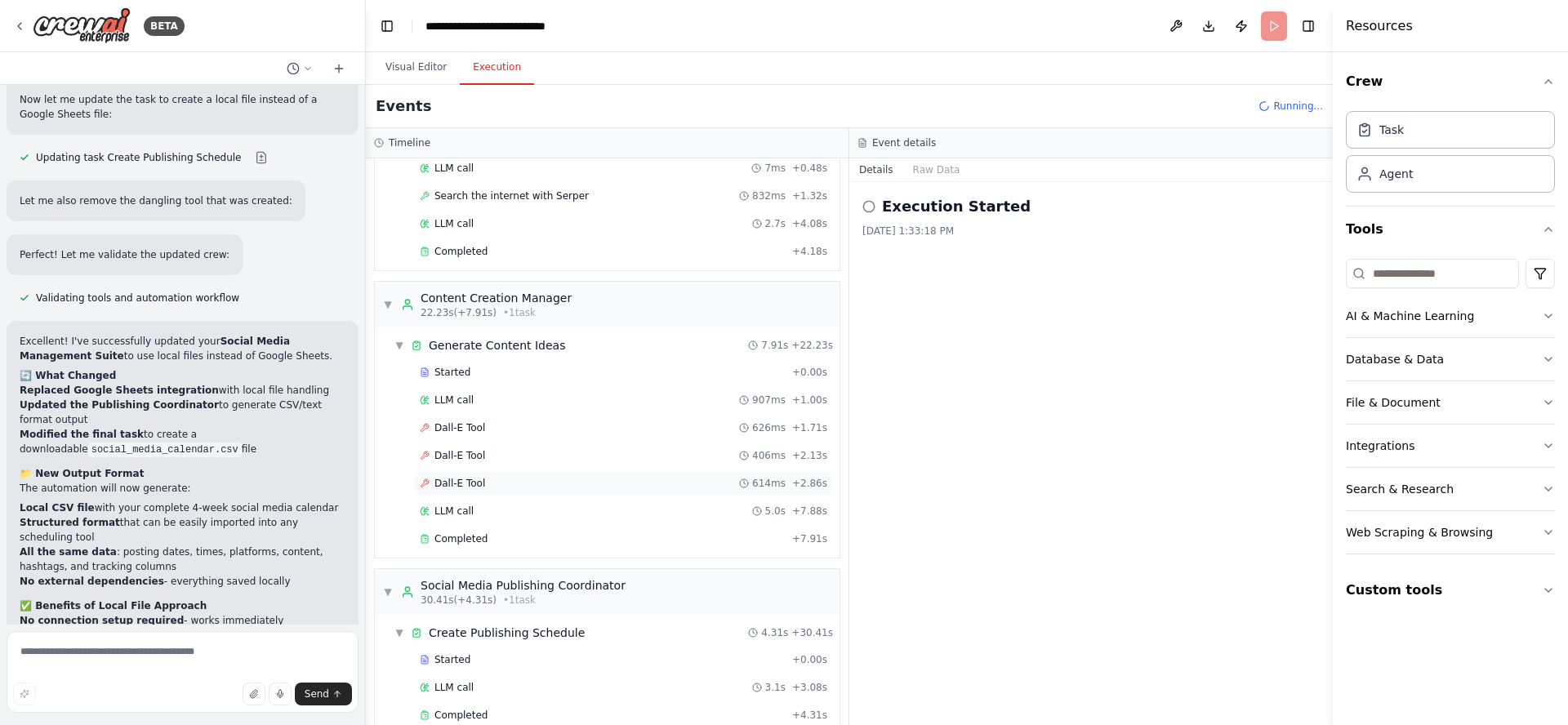
scroll to position [544, 0]
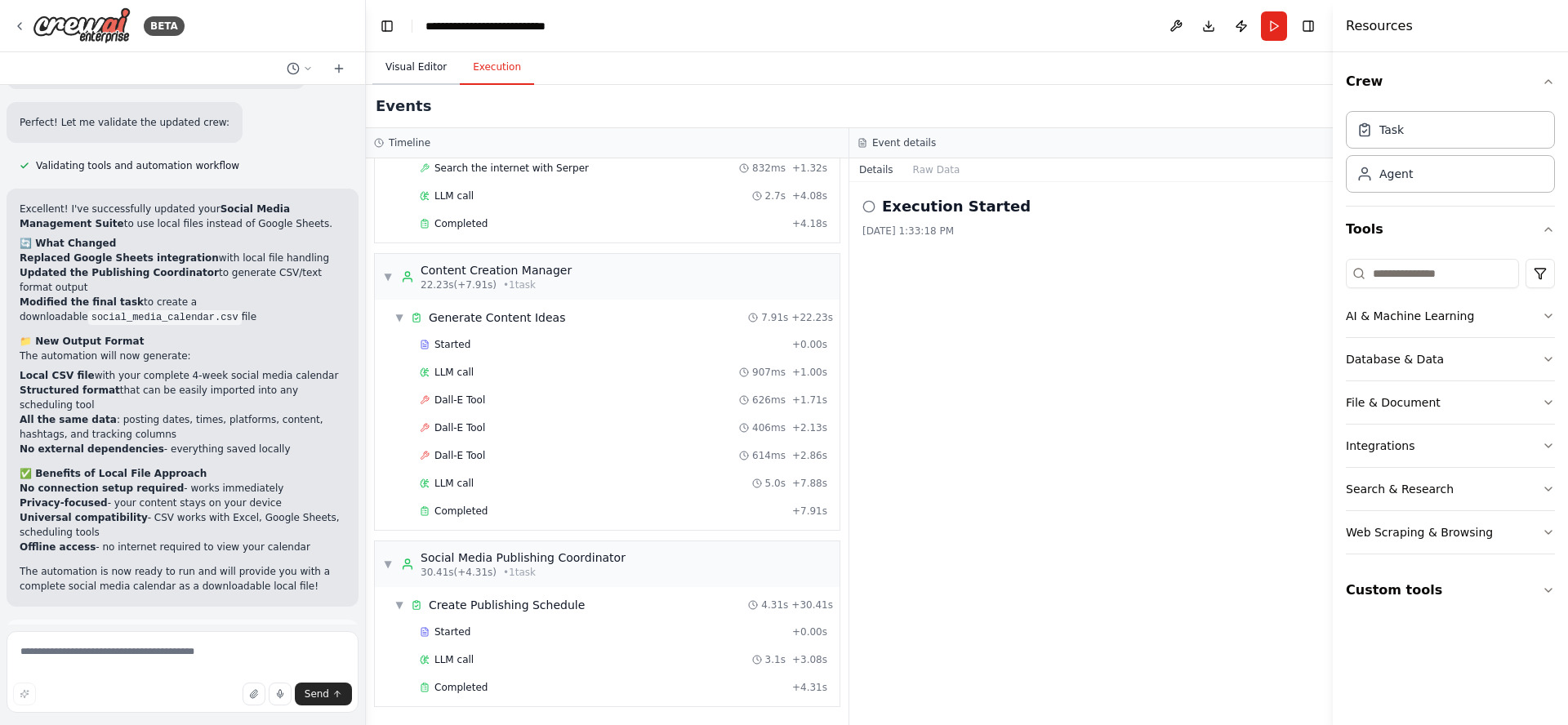
click at [402, 75] on button "Visual Editor" at bounding box center [416, 68] width 88 height 34
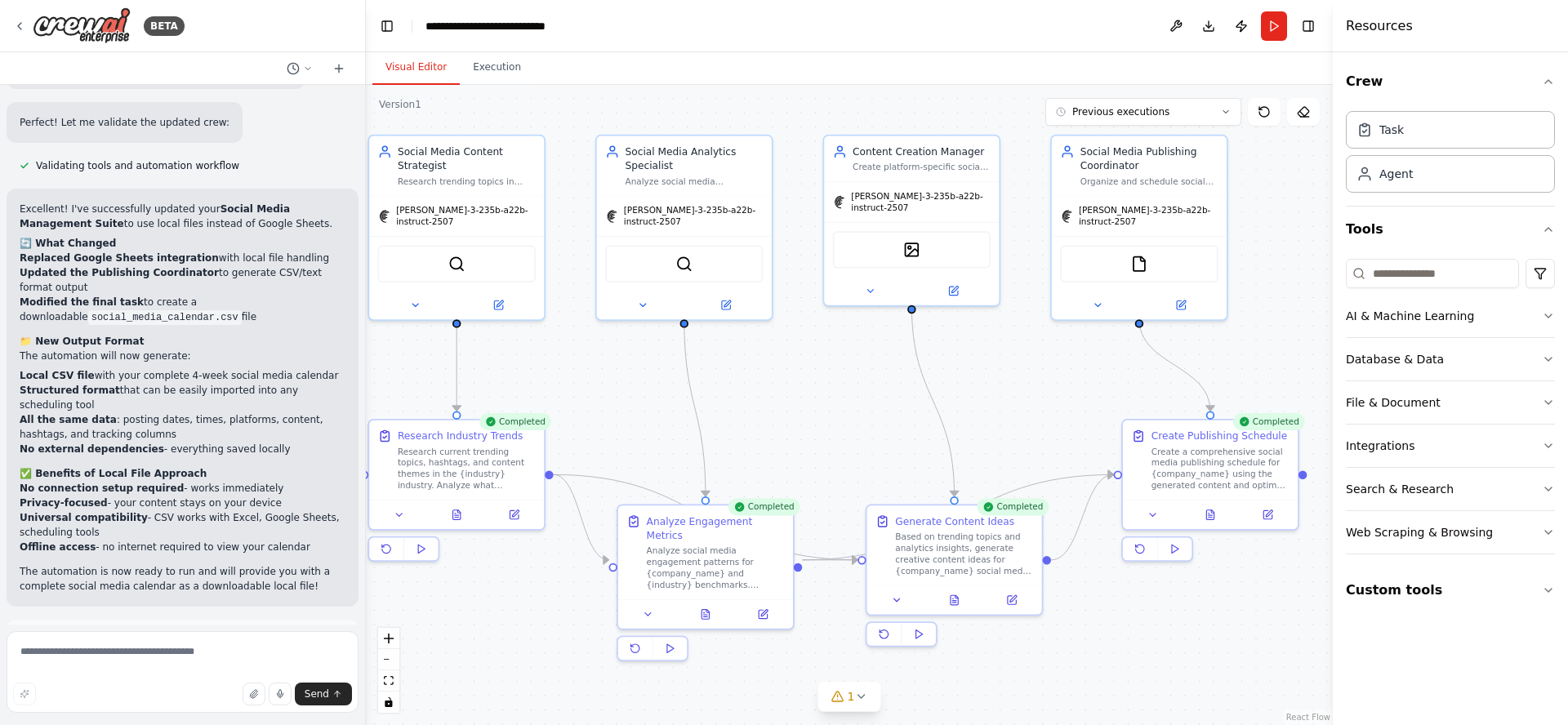
drag, startPoint x: 842, startPoint y: 385, endPoint x: 820, endPoint y: 395, distance: 24.2
click at [820, 395] on div ".deletable-edge-delete-btn { width: 20px; height: 20px; border: 0px solid #ffff…" at bounding box center [849, 404] width 966 height 640
click at [211, 706] on span "Improve automation" at bounding box center [190, 713] width 100 height 13
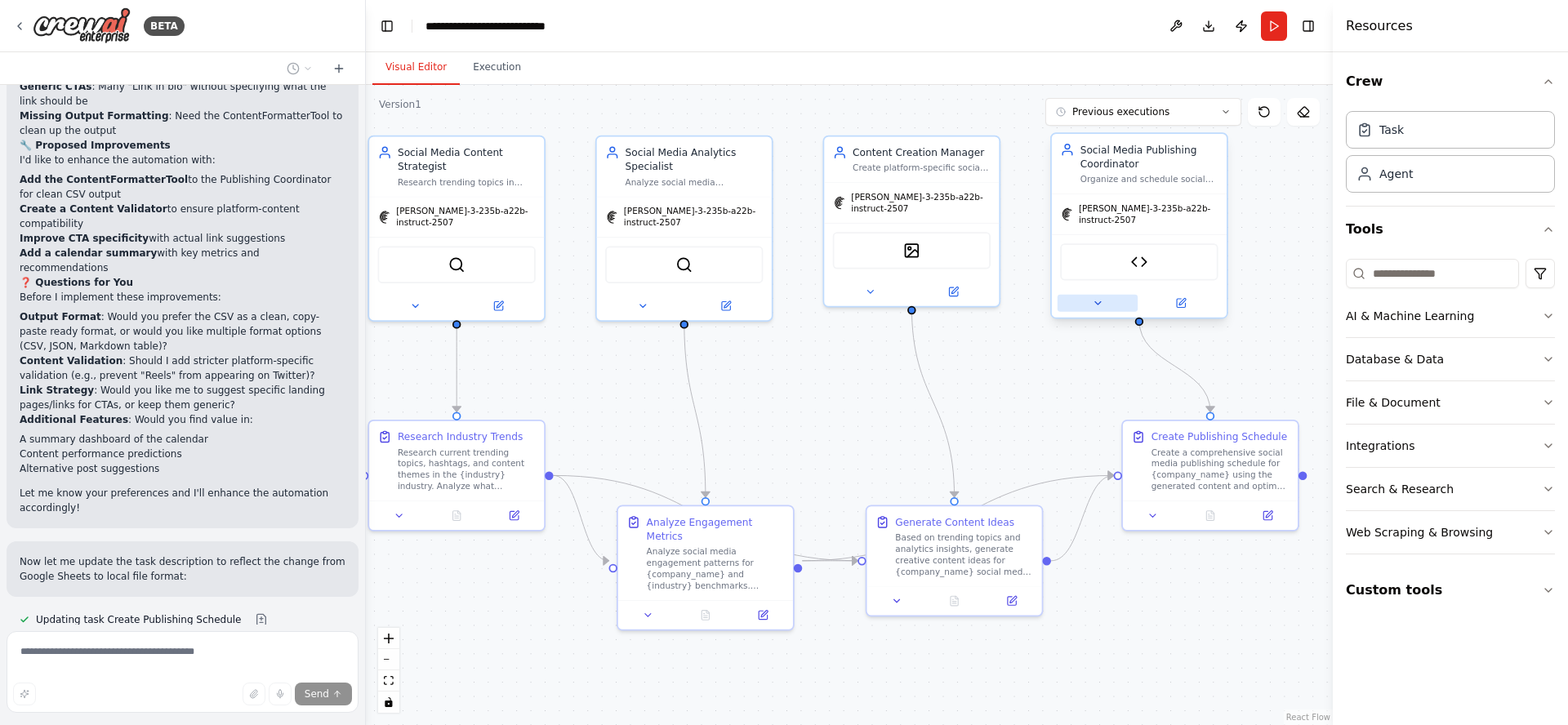
scroll to position [4799, 0]
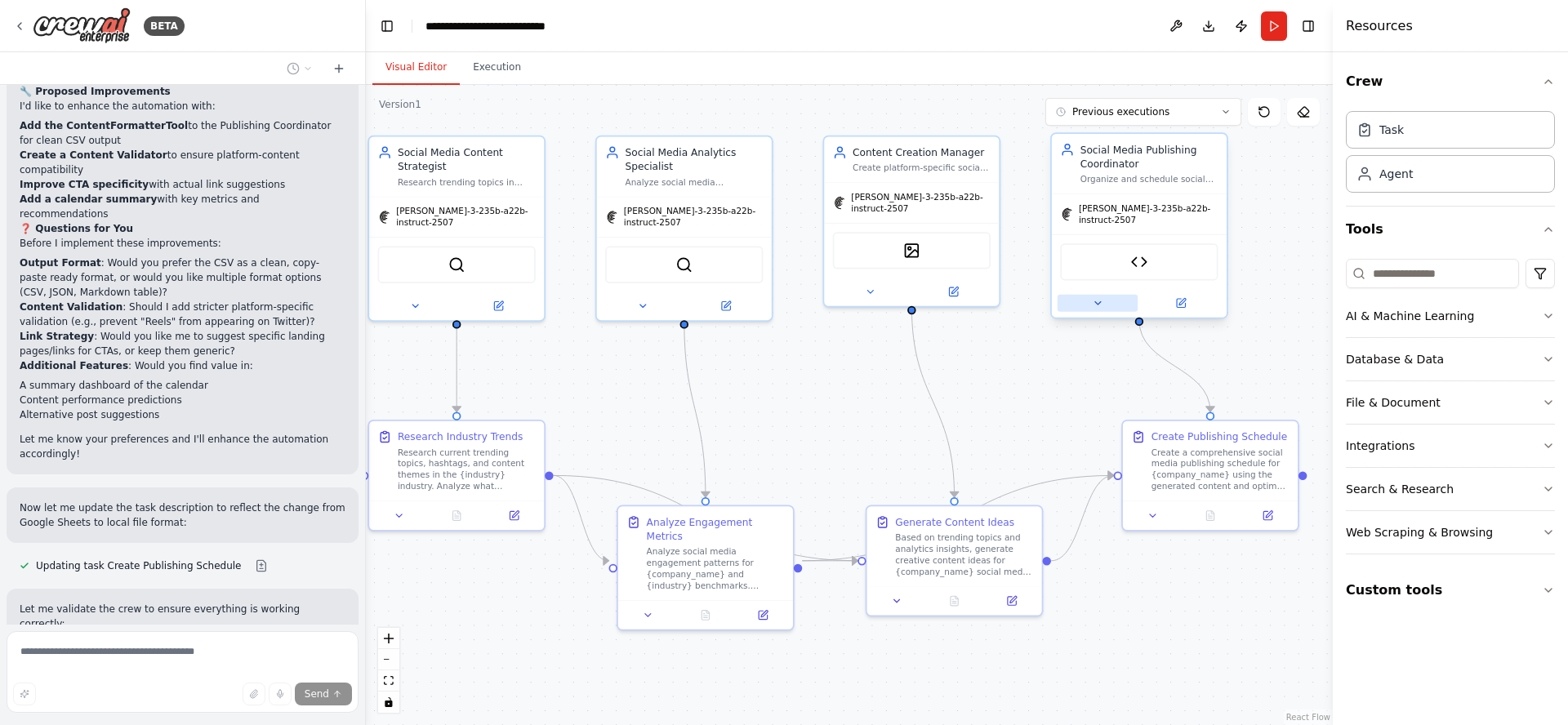
click at [1098, 297] on icon at bounding box center [1098, 303] width 11 height 11
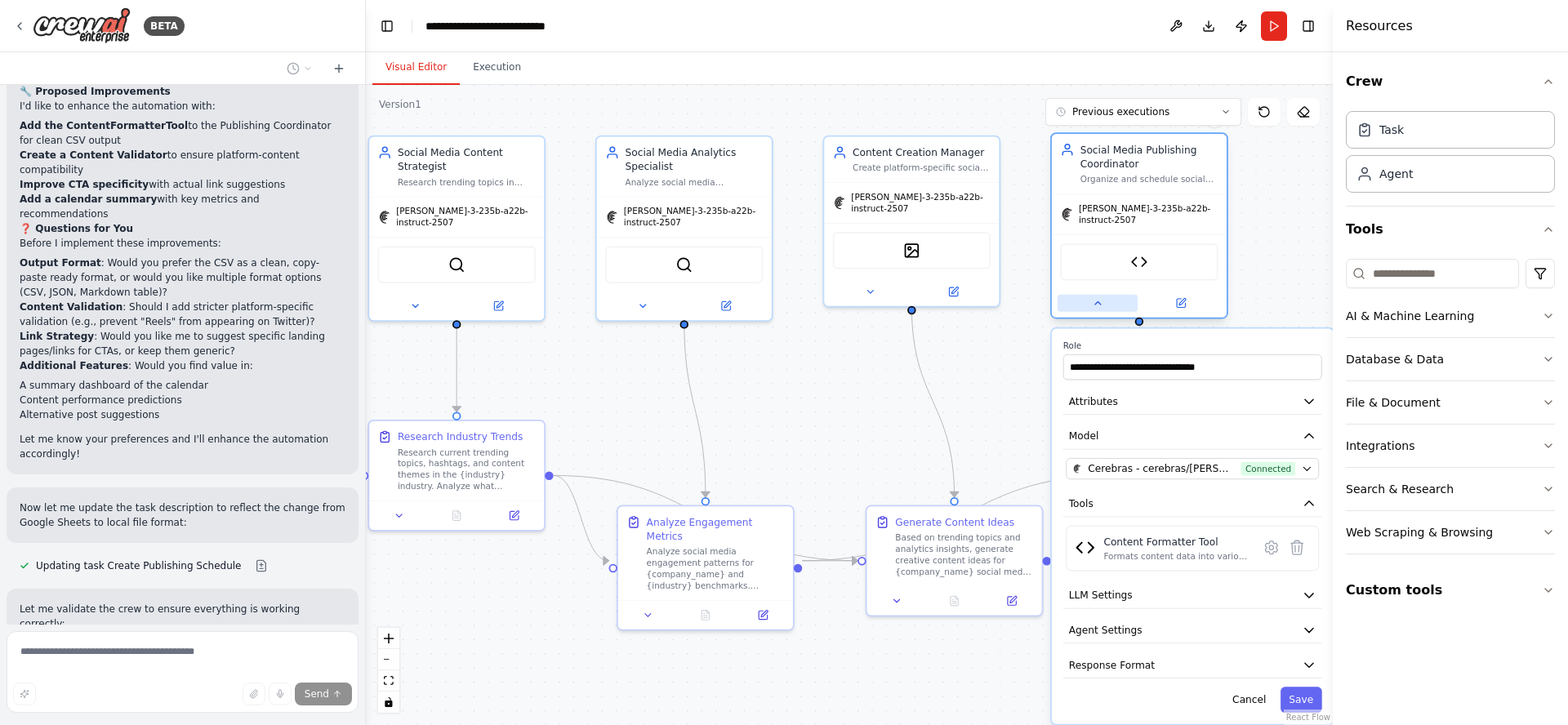
click at [1097, 297] on icon at bounding box center [1098, 303] width 11 height 11
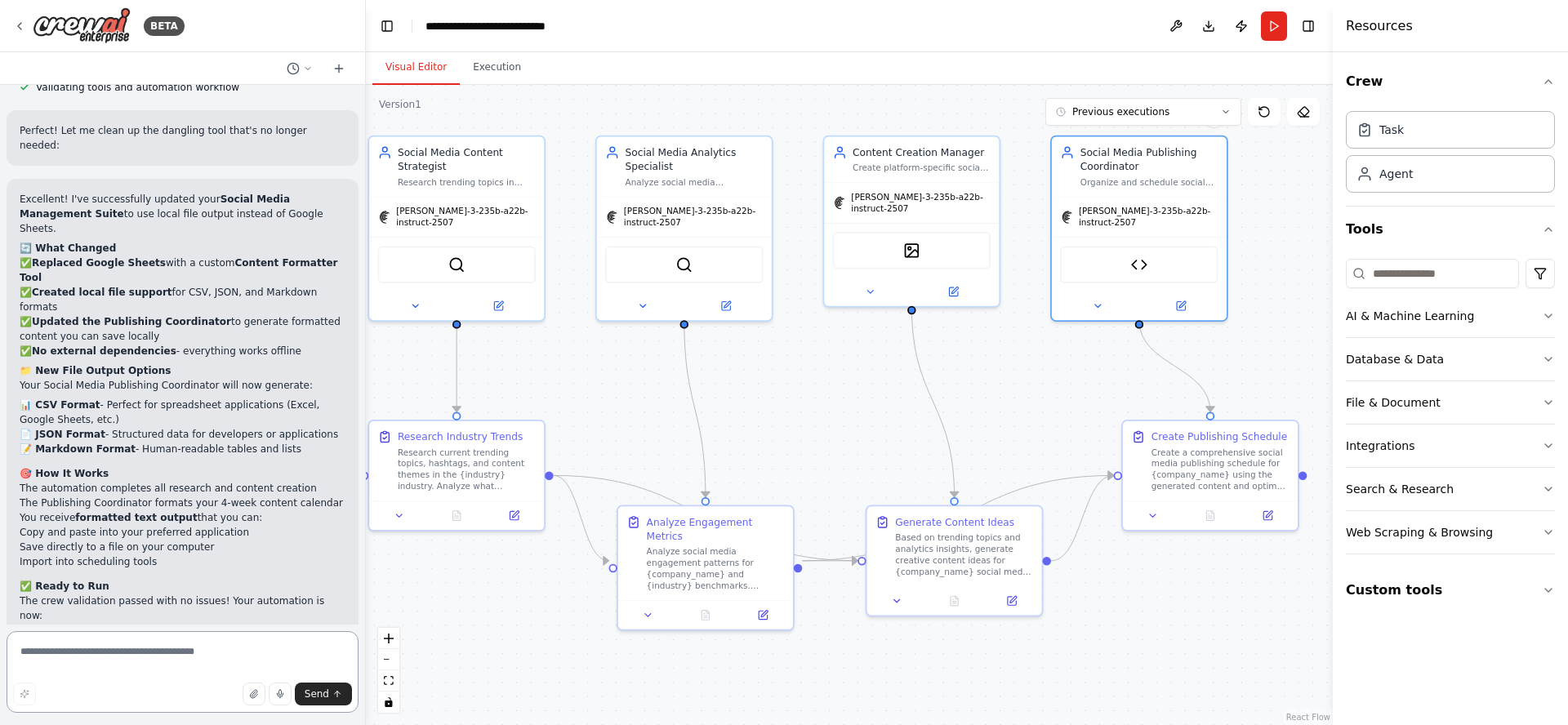
scroll to position [5394, 0]
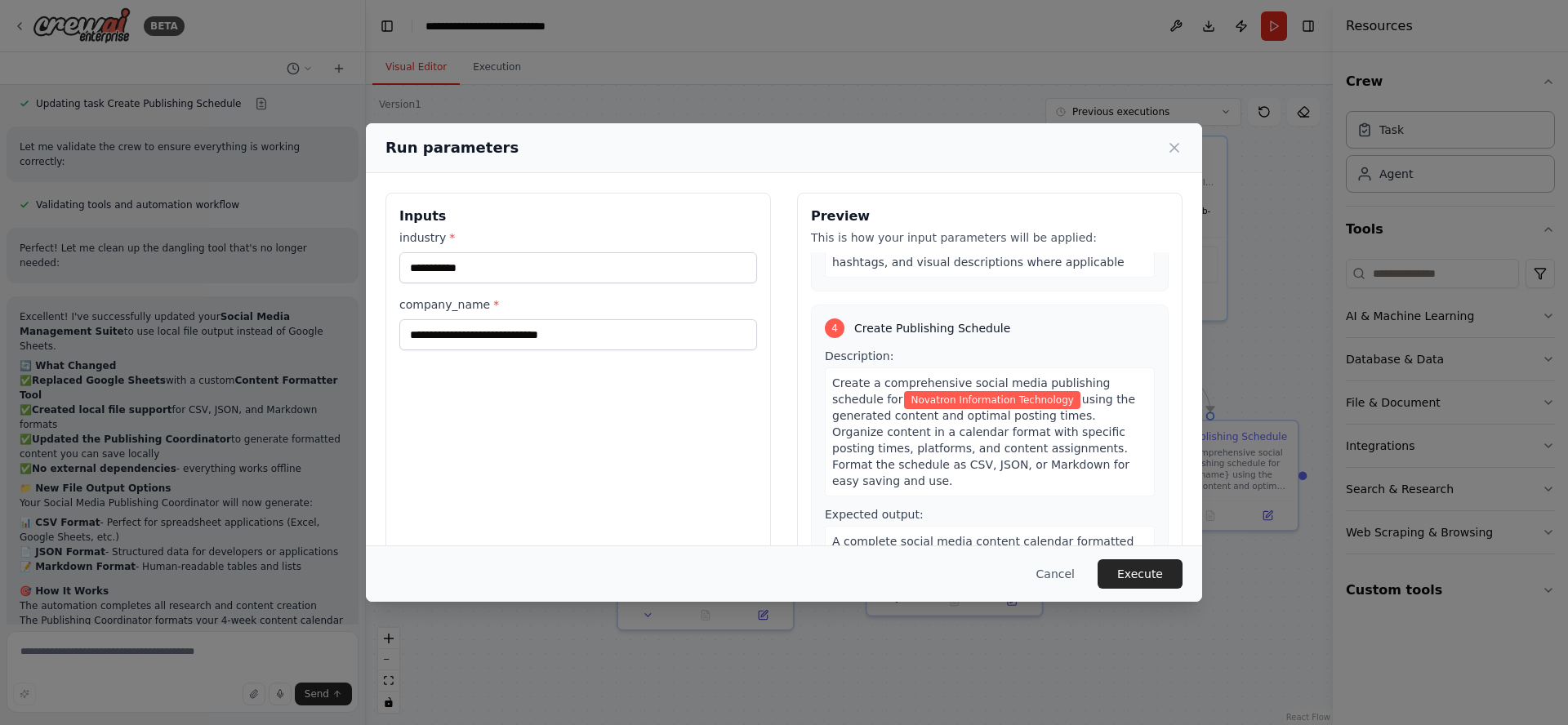
scroll to position [970, 0]
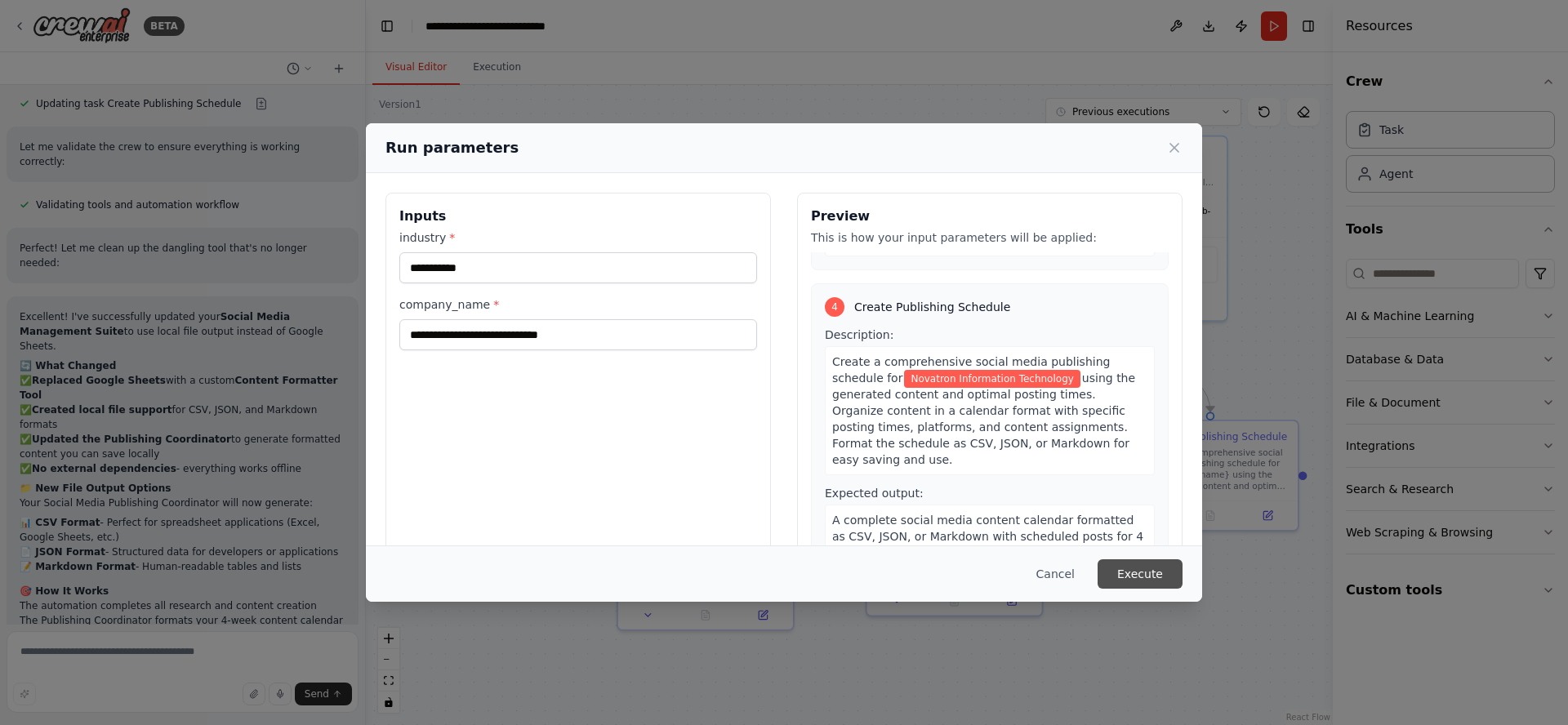
click at [1157, 581] on button "Execute" at bounding box center [1140, 573] width 85 height 29
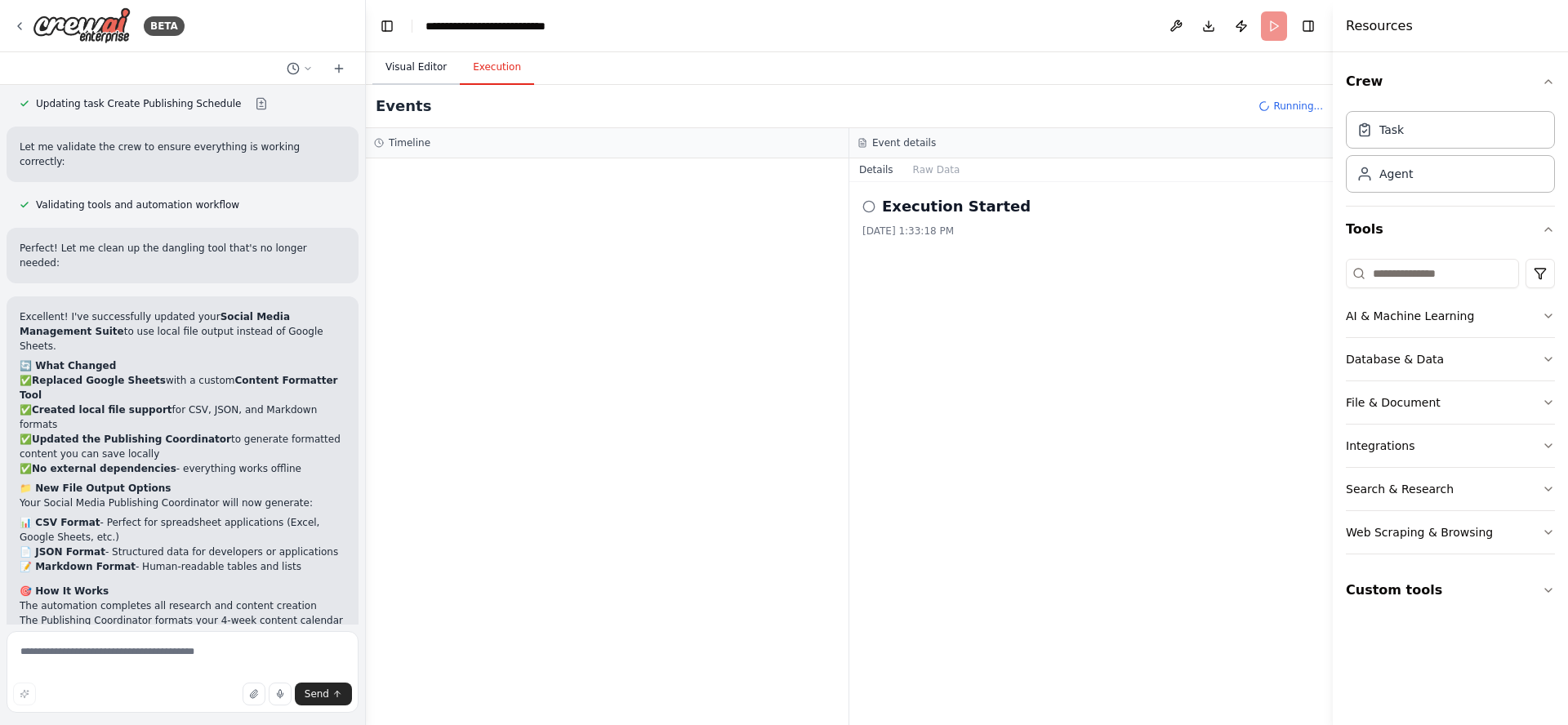
click at [409, 66] on button "Visual Editor" at bounding box center [416, 68] width 88 height 34
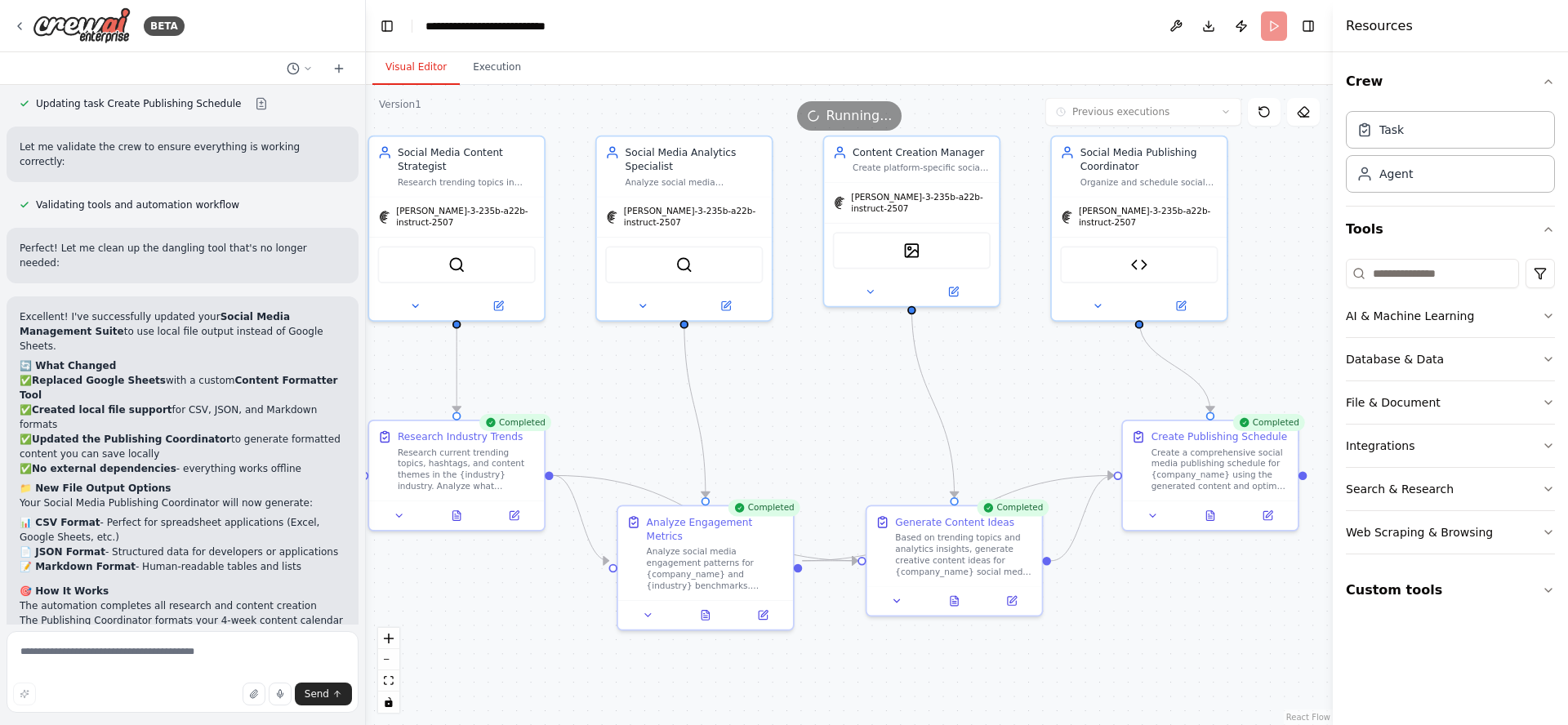
scroll to position [5394, 0]
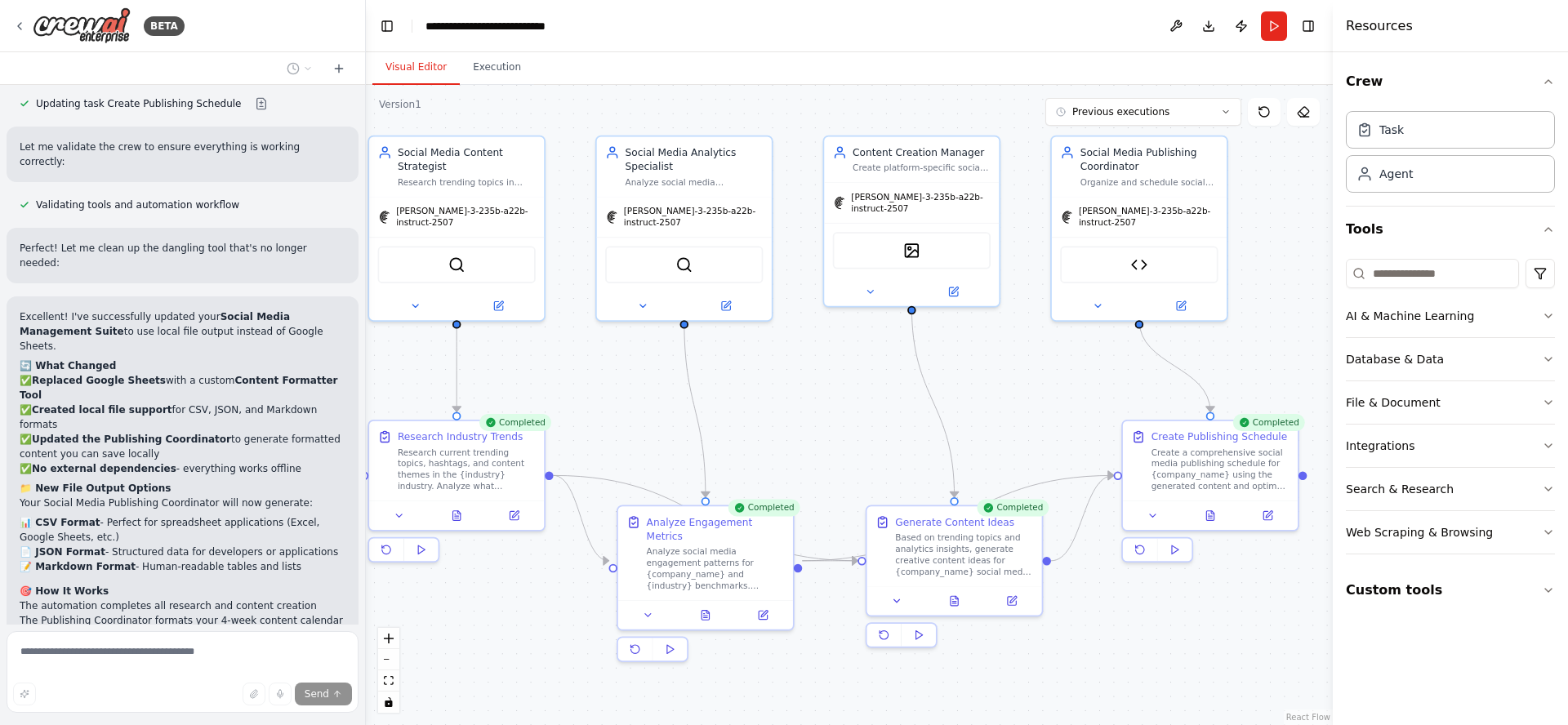
scroll to position [5314, 0]
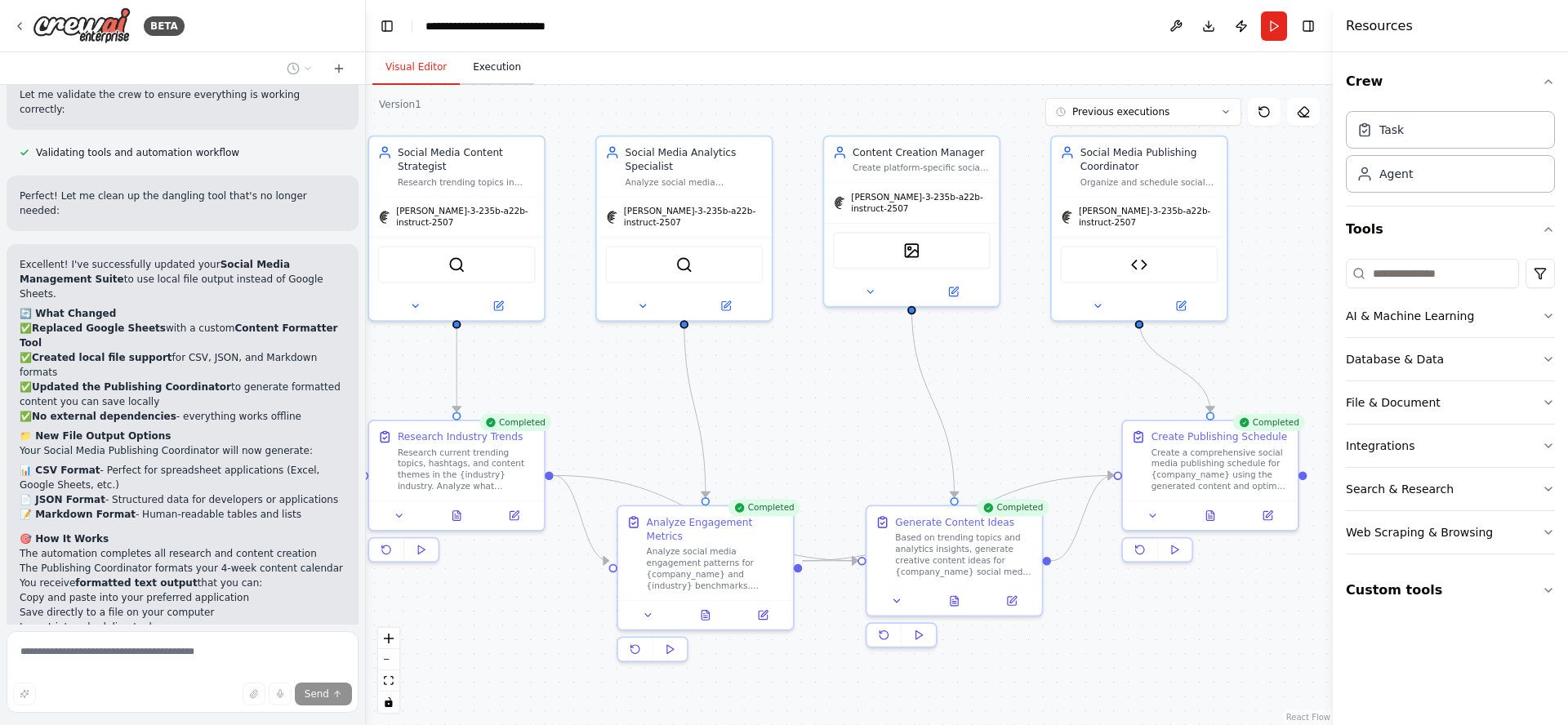
click at [487, 67] on button "Execution" at bounding box center [497, 68] width 74 height 34
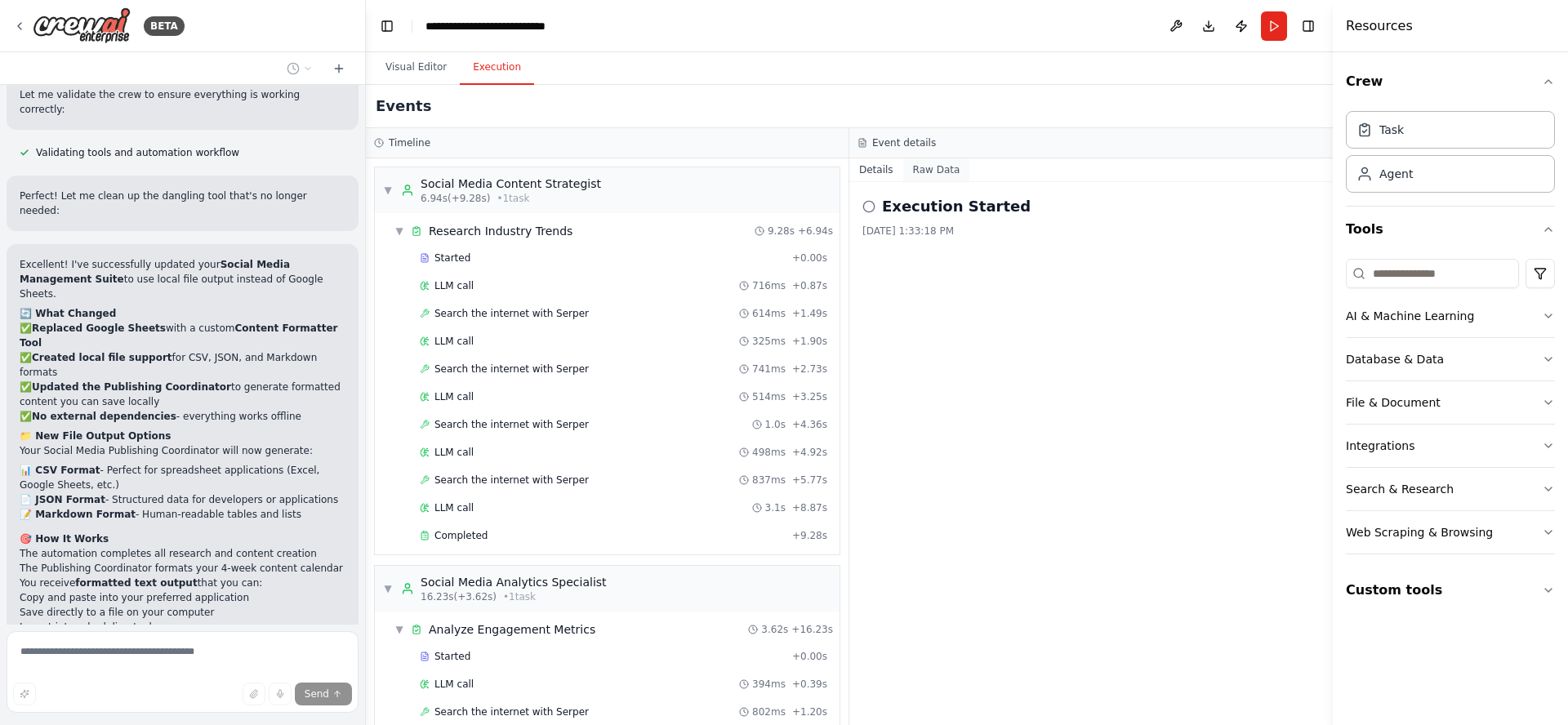
click at [936, 173] on button "Raw Data" at bounding box center [936, 170] width 67 height 23
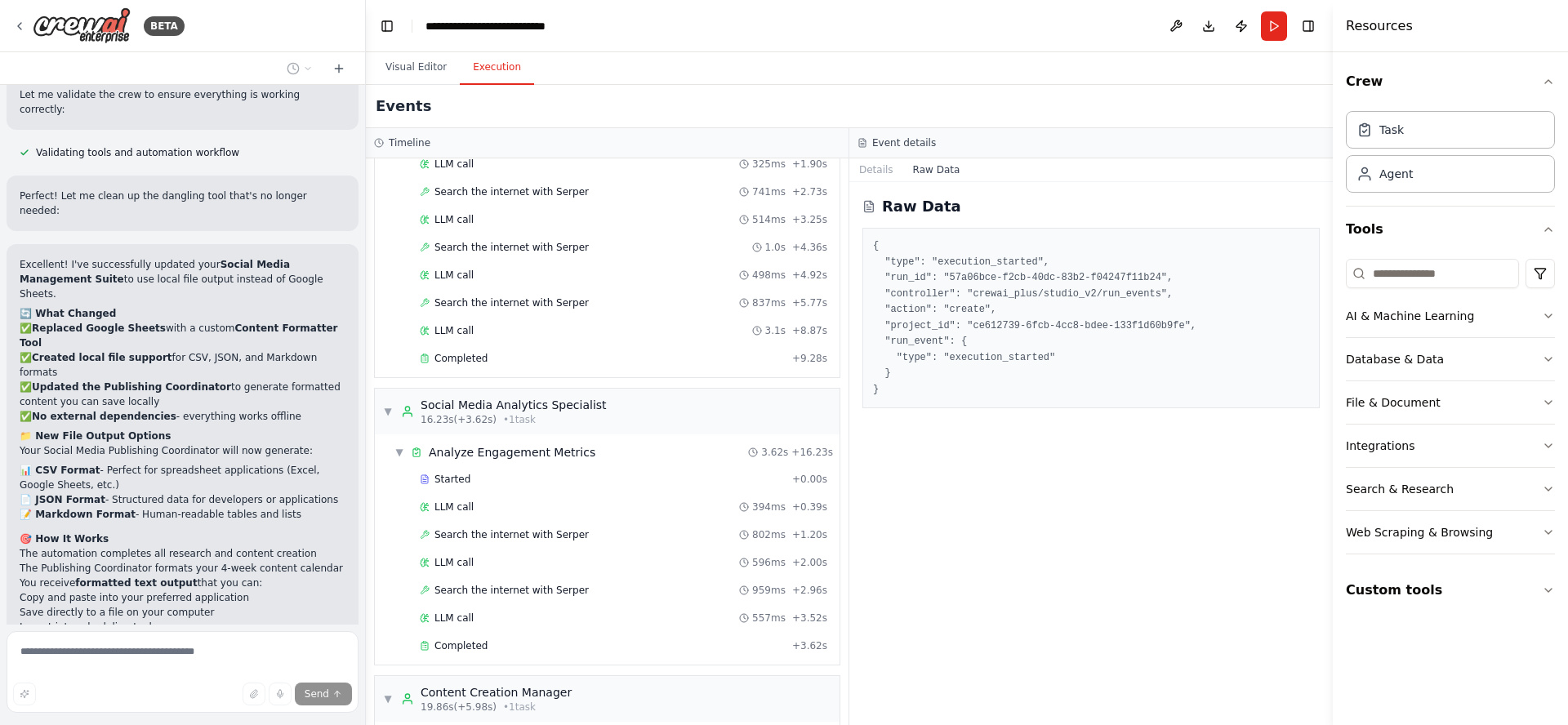
scroll to position [0, 0]
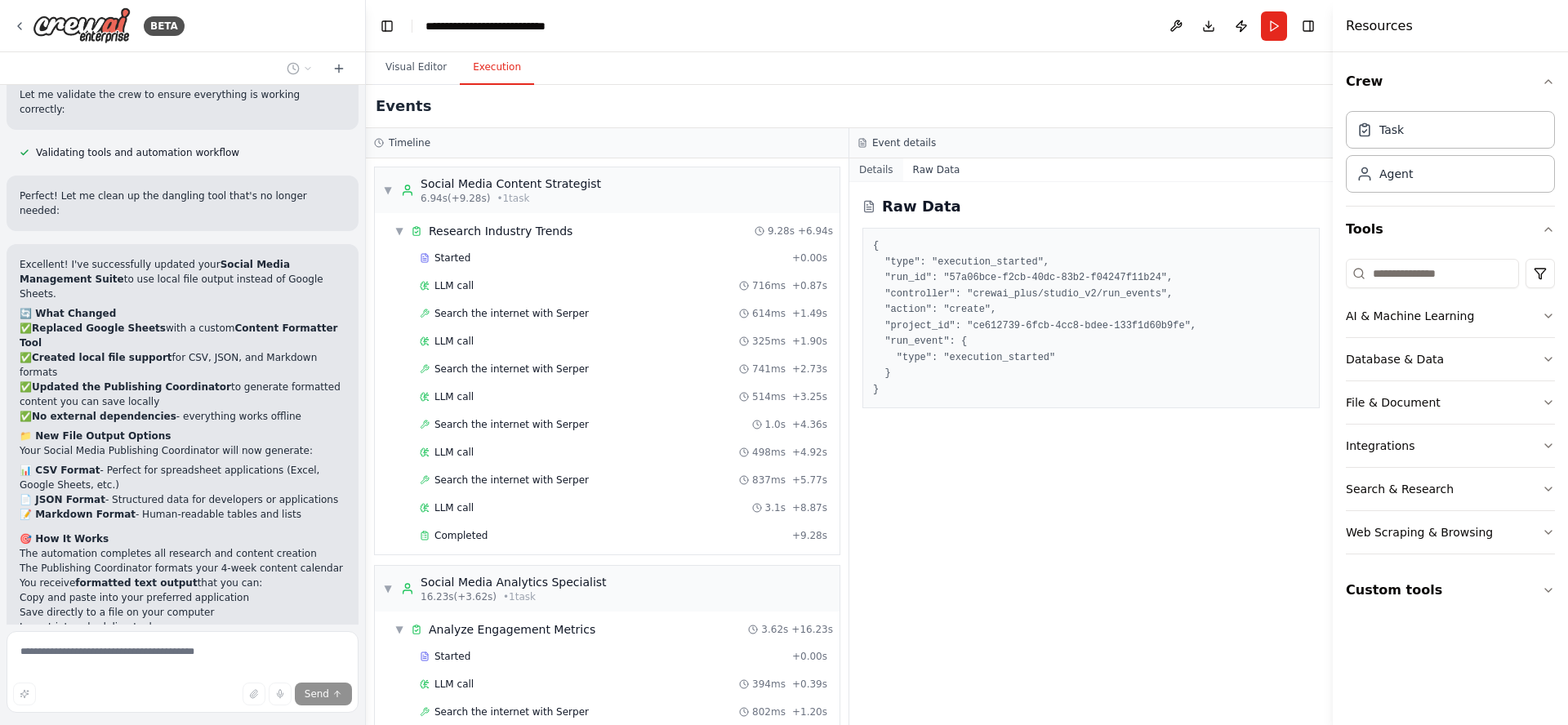
click at [881, 171] on button "Details" at bounding box center [876, 170] width 54 height 23
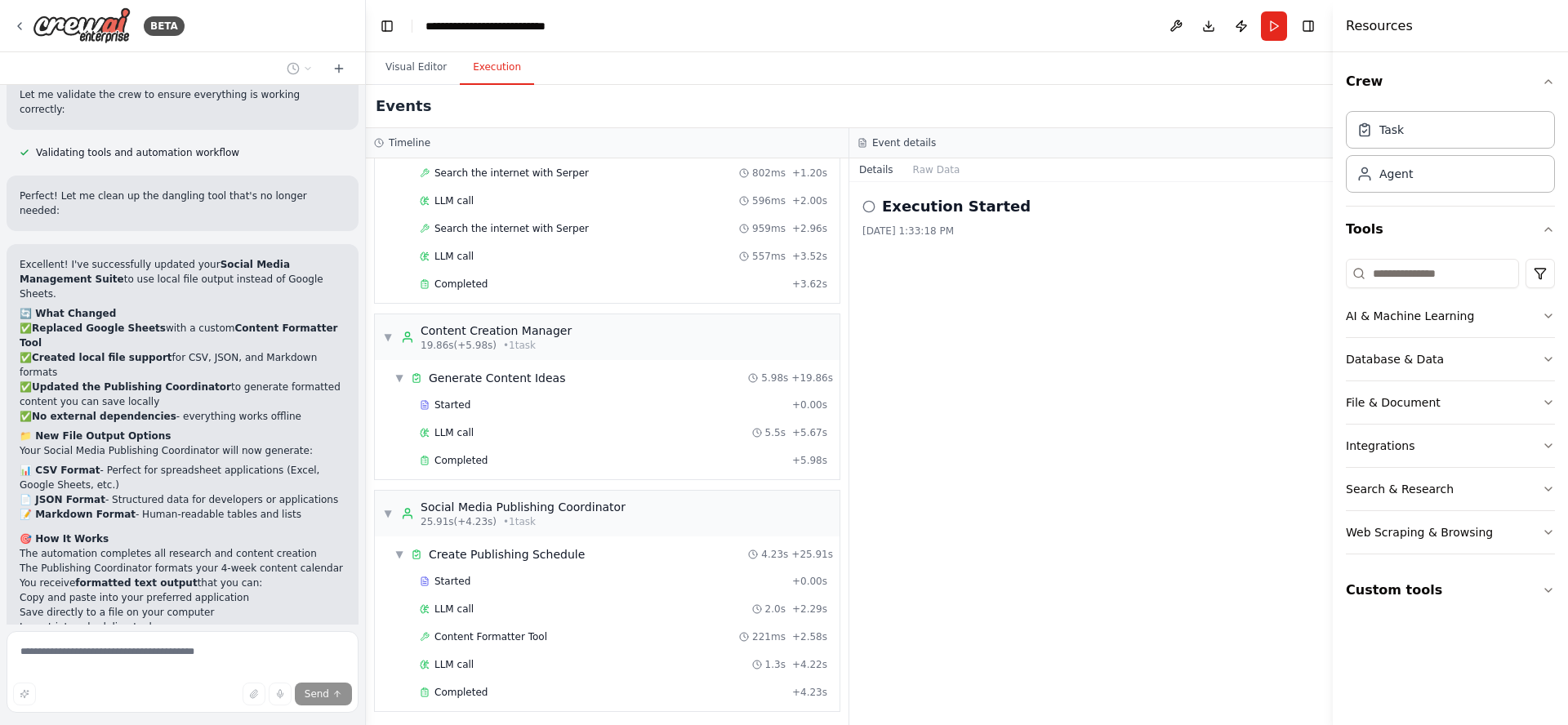
scroll to position [544, 0]
click at [465, 457] on span "Completed" at bounding box center [461, 455] width 53 height 13
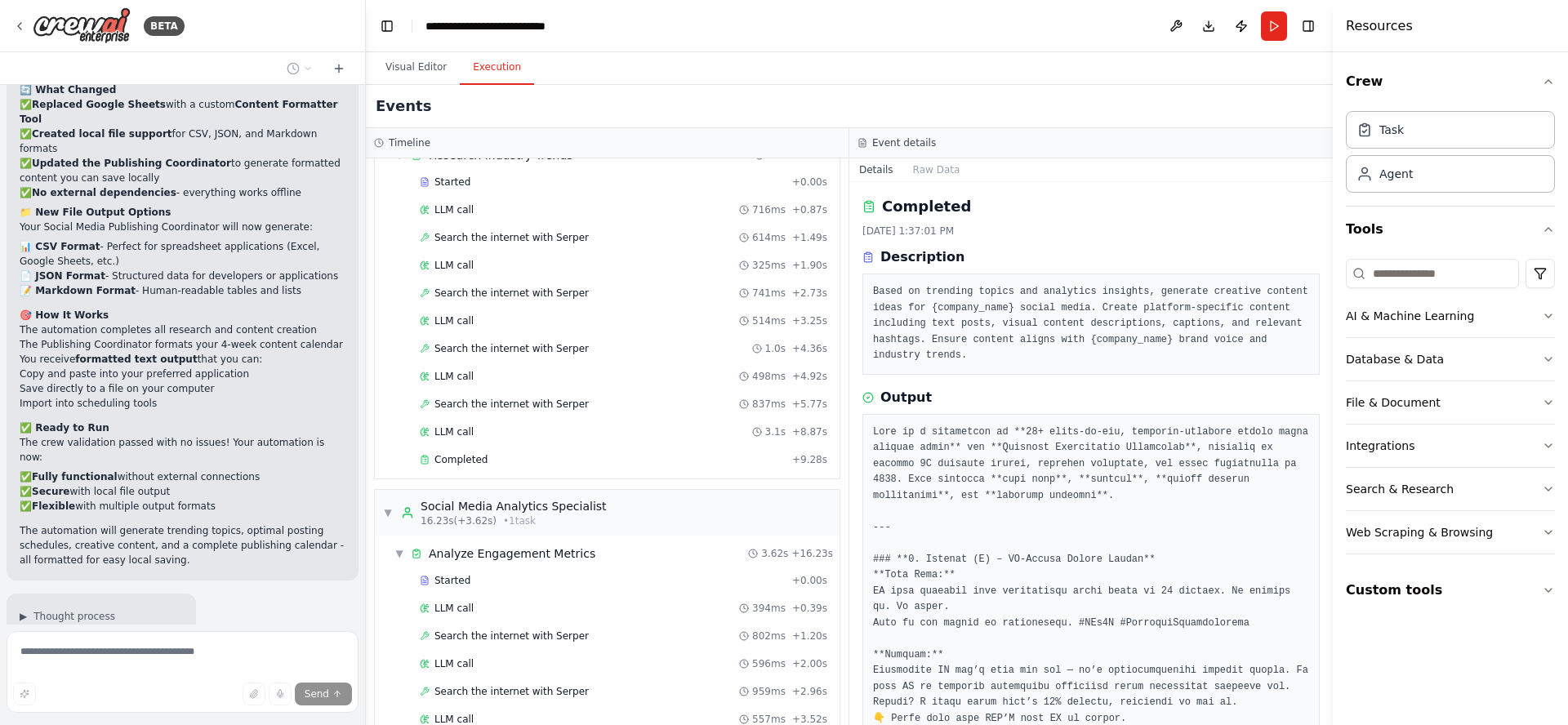
scroll to position [0, 0]
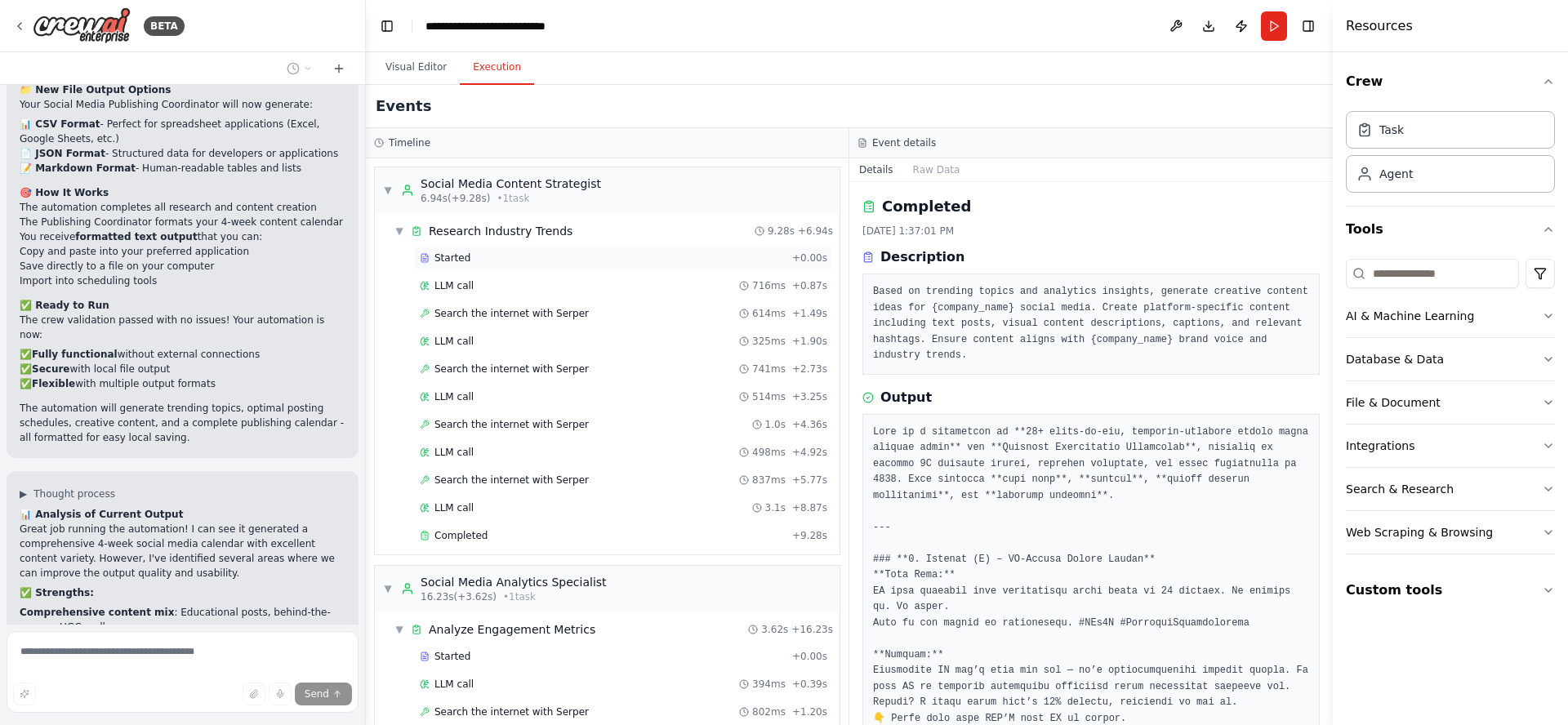
click at [463, 260] on span "Started" at bounding box center [453, 258] width 36 height 13
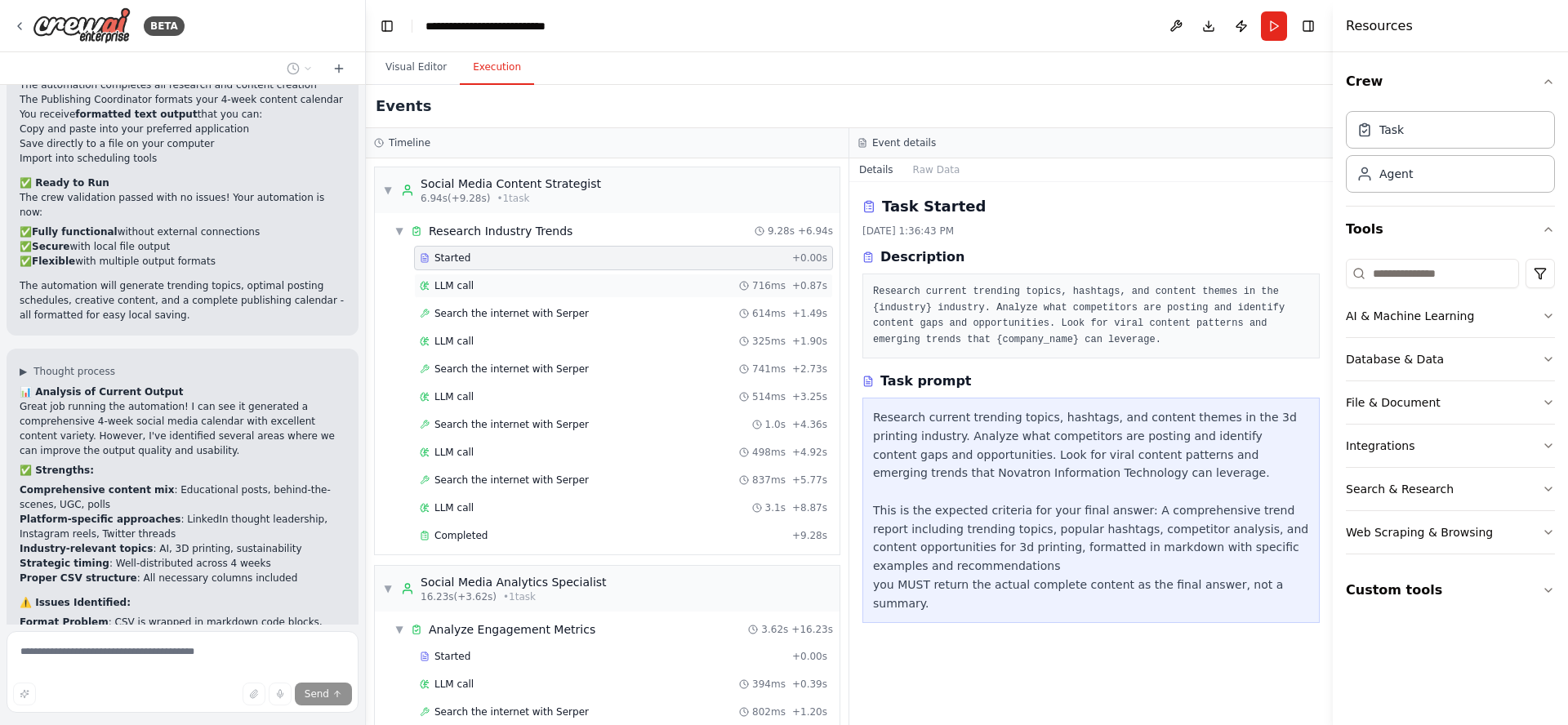
click at [460, 285] on span "LLM call" at bounding box center [454, 286] width 40 height 13
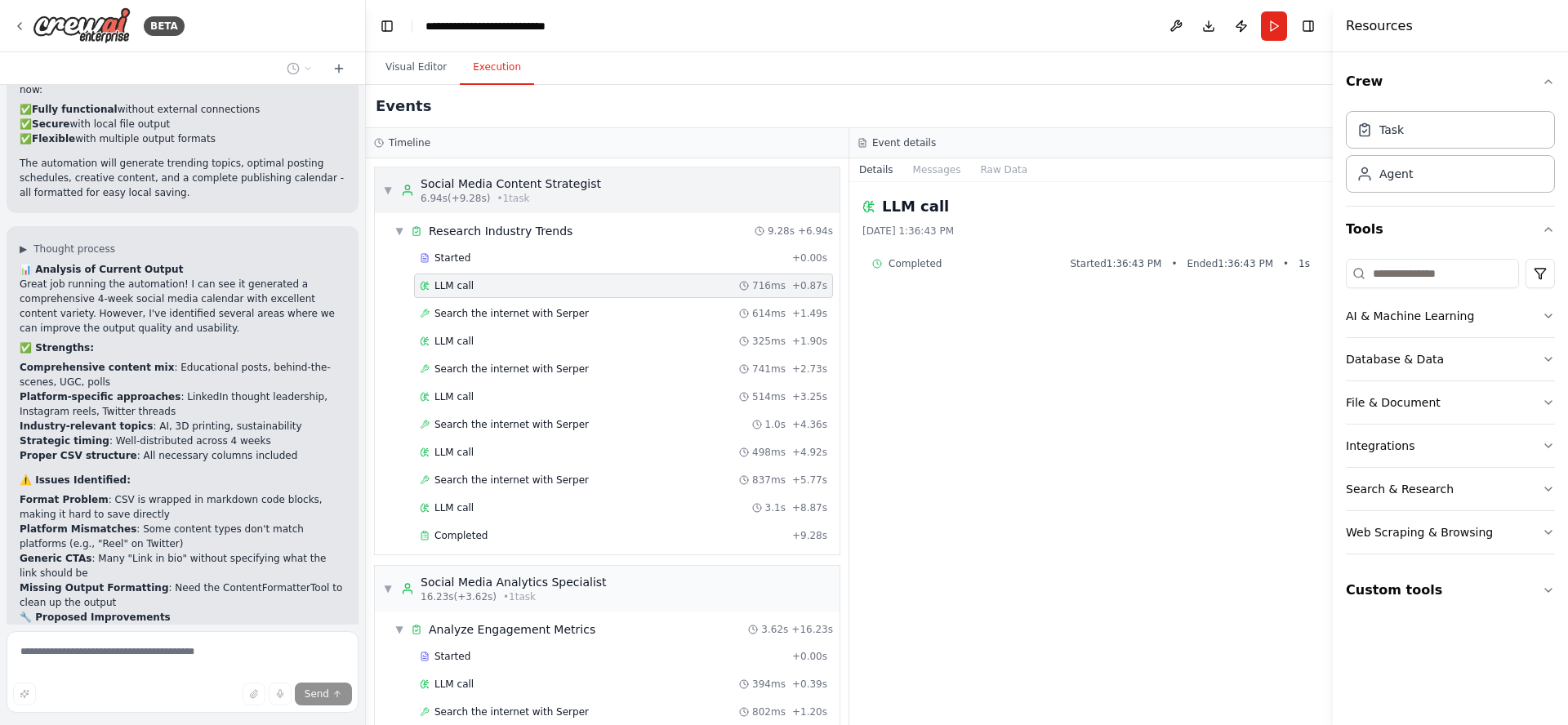
click at [499, 186] on div "Social Media Content Strategist" at bounding box center [510, 183] width 180 height 16
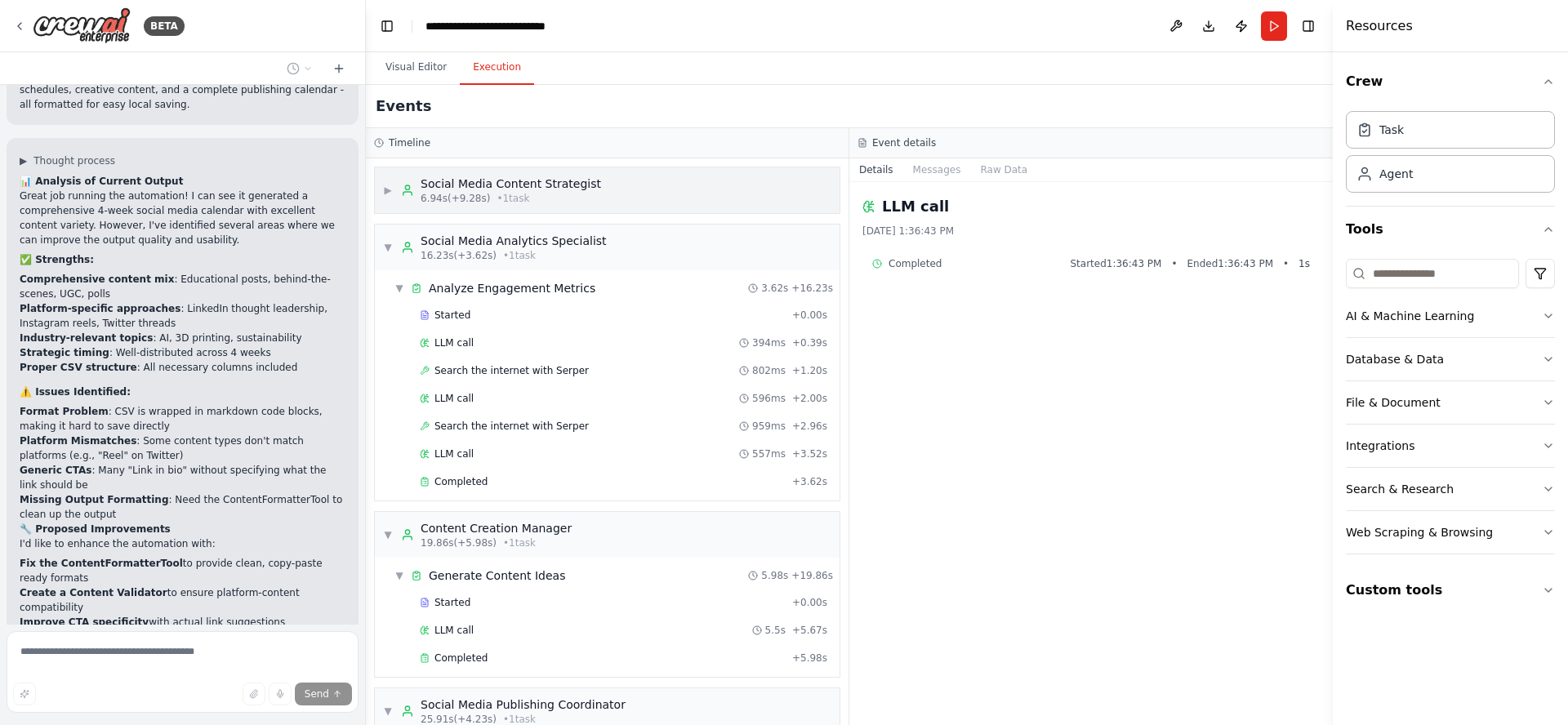
click at [499, 186] on div "Social Media Content Strategist" at bounding box center [510, 183] width 180 height 16
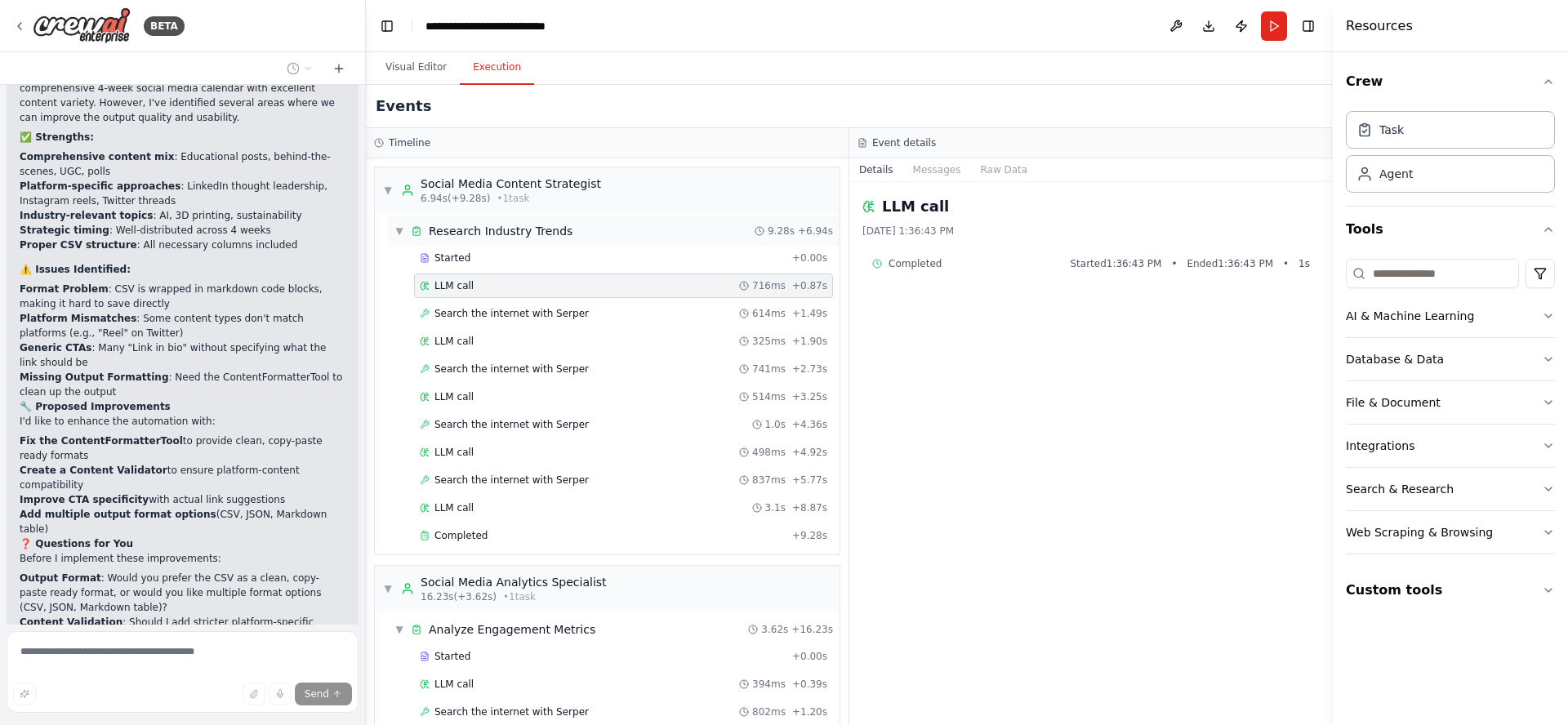
click at [476, 235] on span "Research Industry Trends" at bounding box center [501, 230] width 143 height 16
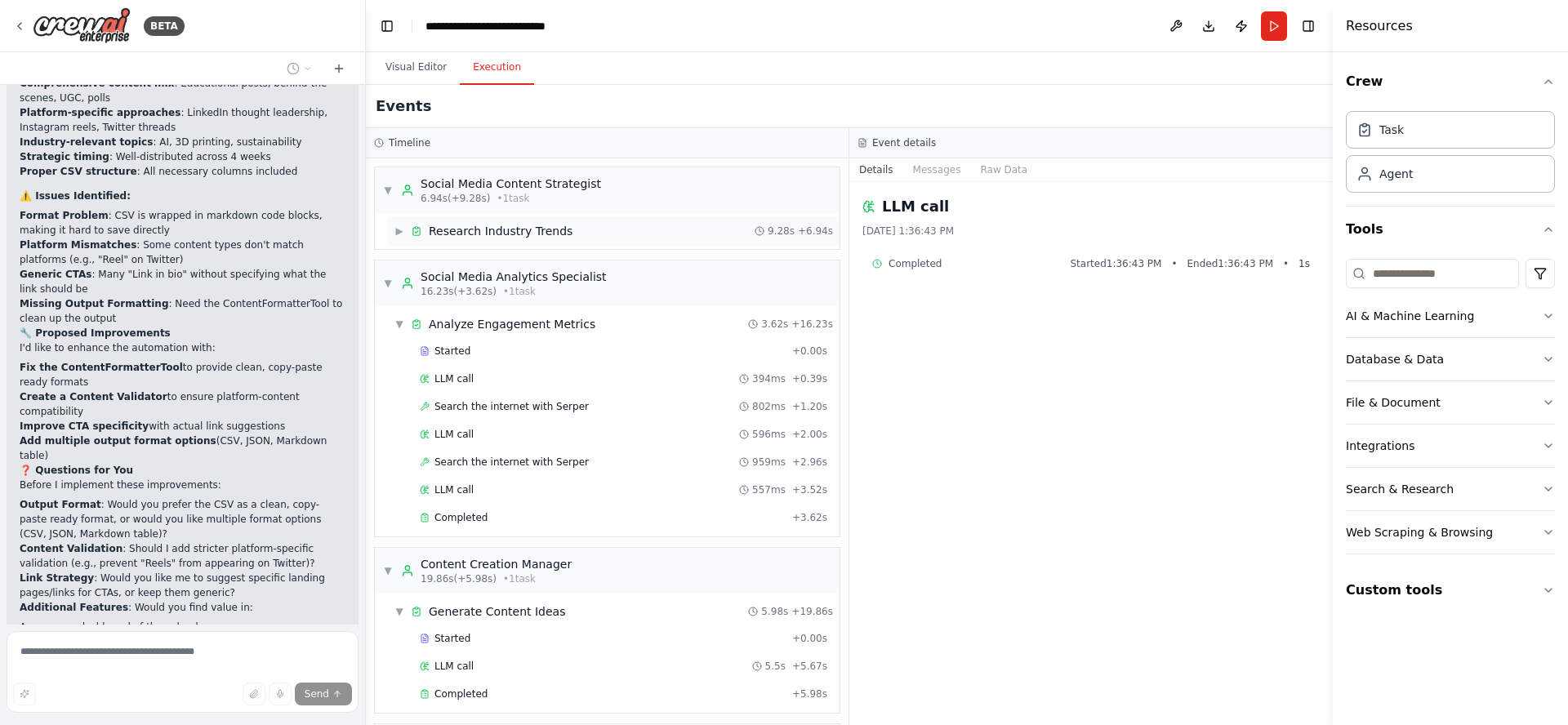
click at [476, 235] on span "Research Industry Trends" at bounding box center [501, 230] width 143 height 16
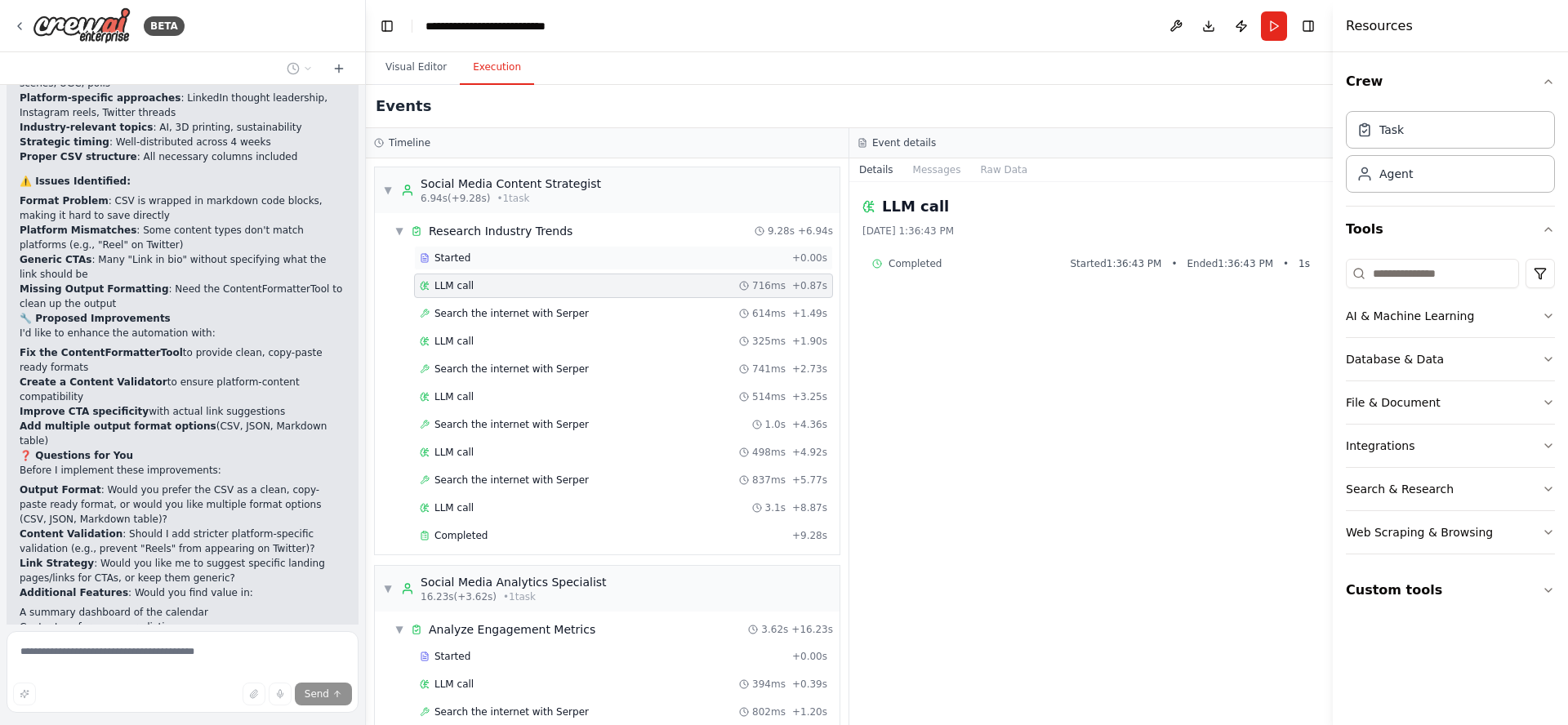
click at [472, 261] on div "Started" at bounding box center [602, 258] width 366 height 13
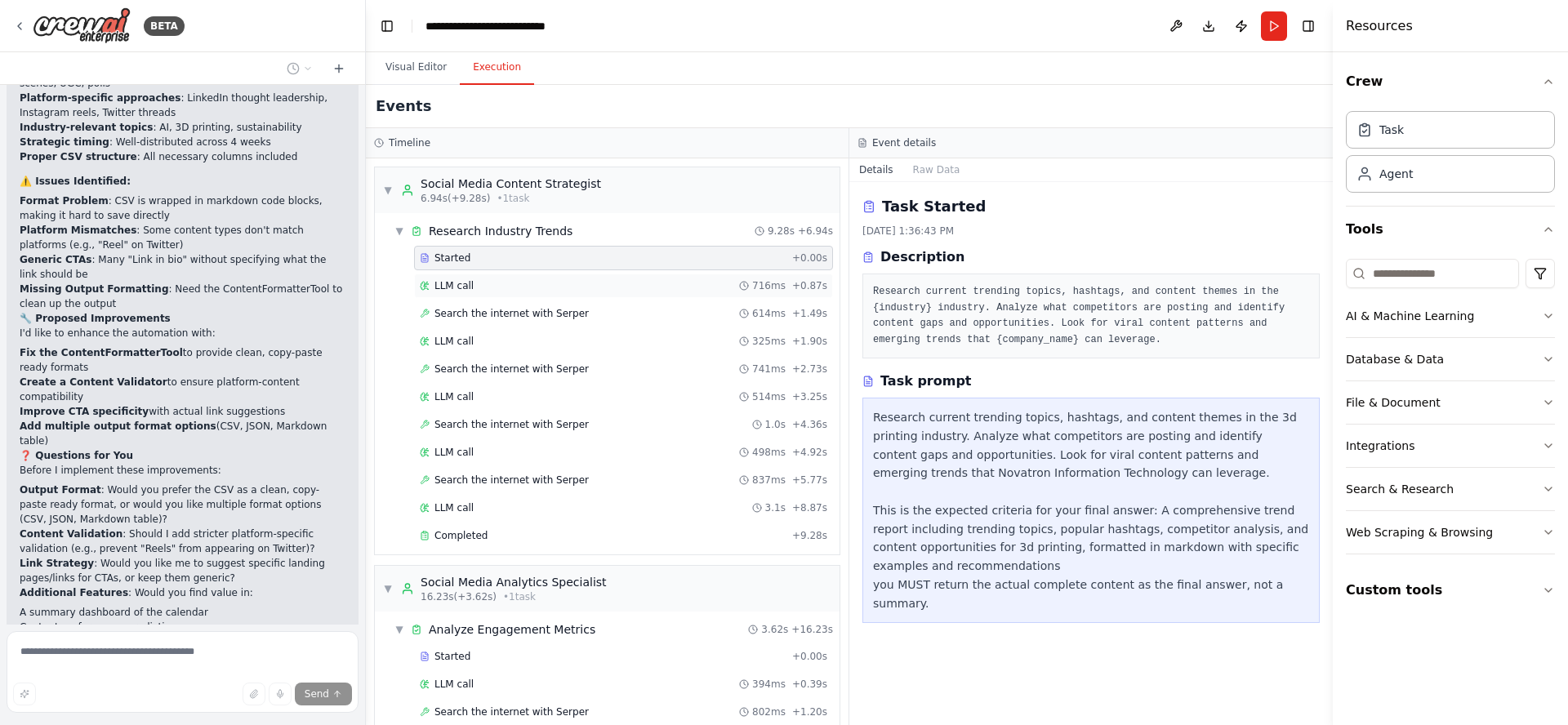
click at [476, 287] on div "LLM call 716ms + 0.87s" at bounding box center [623, 286] width 407 height 13
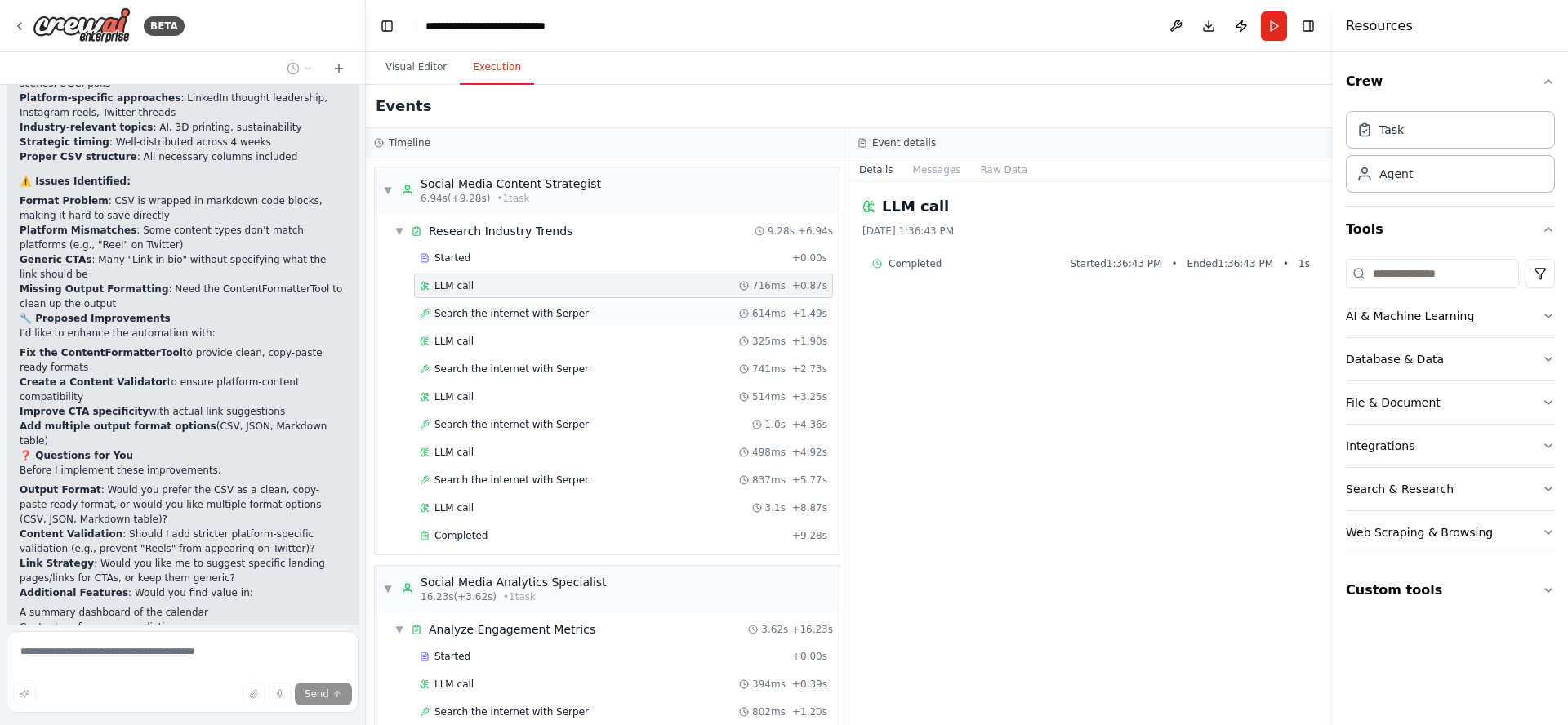
click at [497, 311] on span "Search the internet with Serper" at bounding box center [512, 314] width 155 height 13
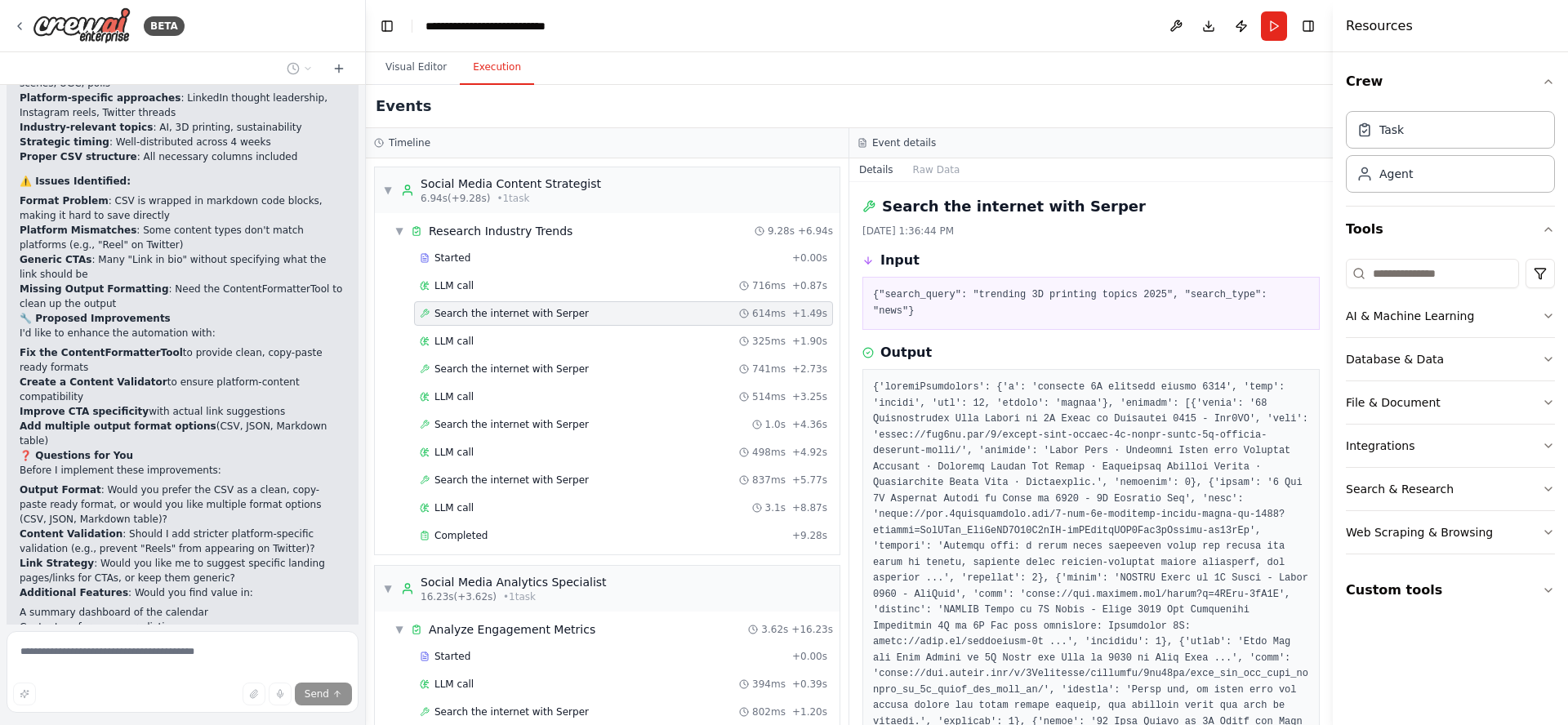
drag, startPoint x: 1329, startPoint y: 226, endPoint x: 1320, endPoint y: 275, distance: 49.8
click at [1318, 283] on div "BETA Create a crew that schedules and publishes social media content across mul…" at bounding box center [784, 362] width 1568 height 725
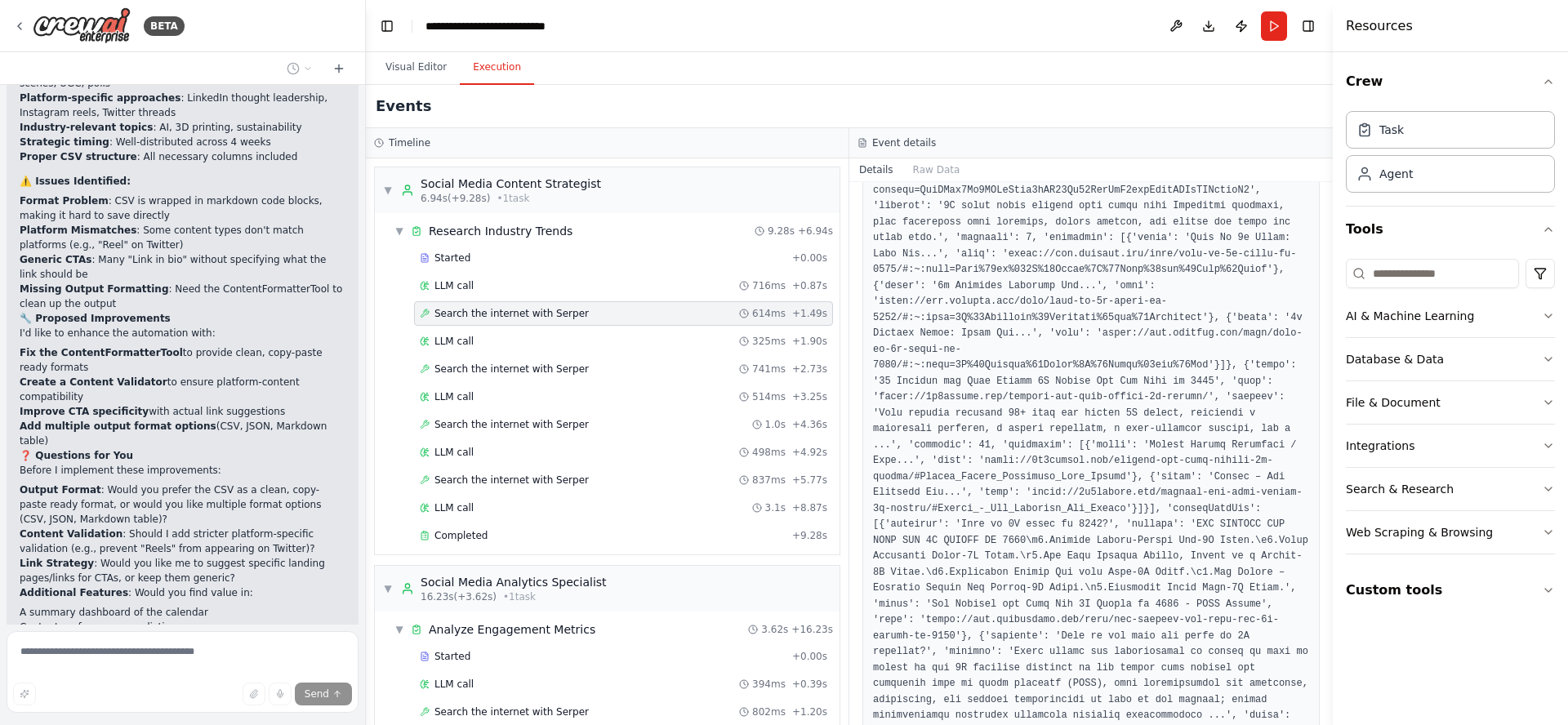
scroll to position [1368, 0]
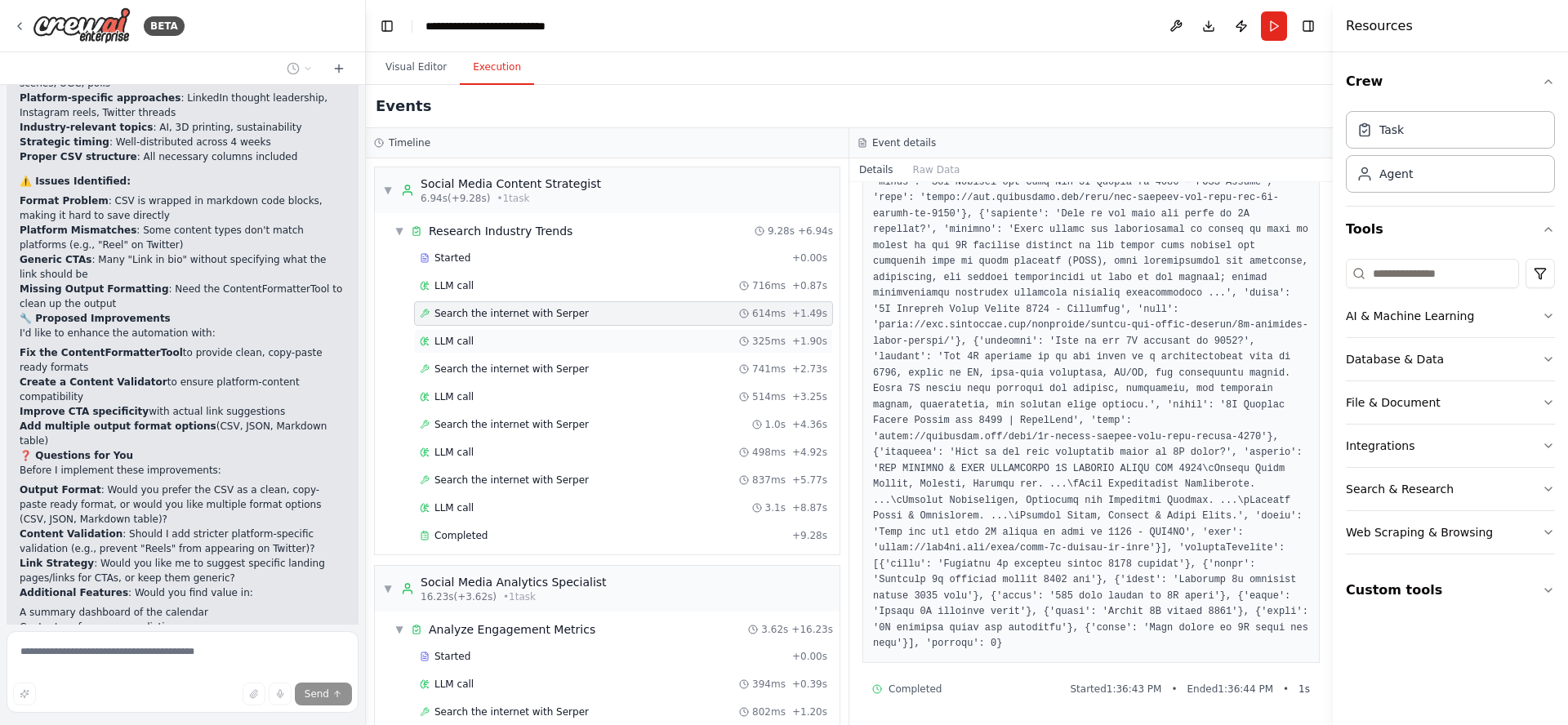
click at [473, 348] on div "LLM call 325ms + 1.90s" at bounding box center [623, 341] width 419 height 25
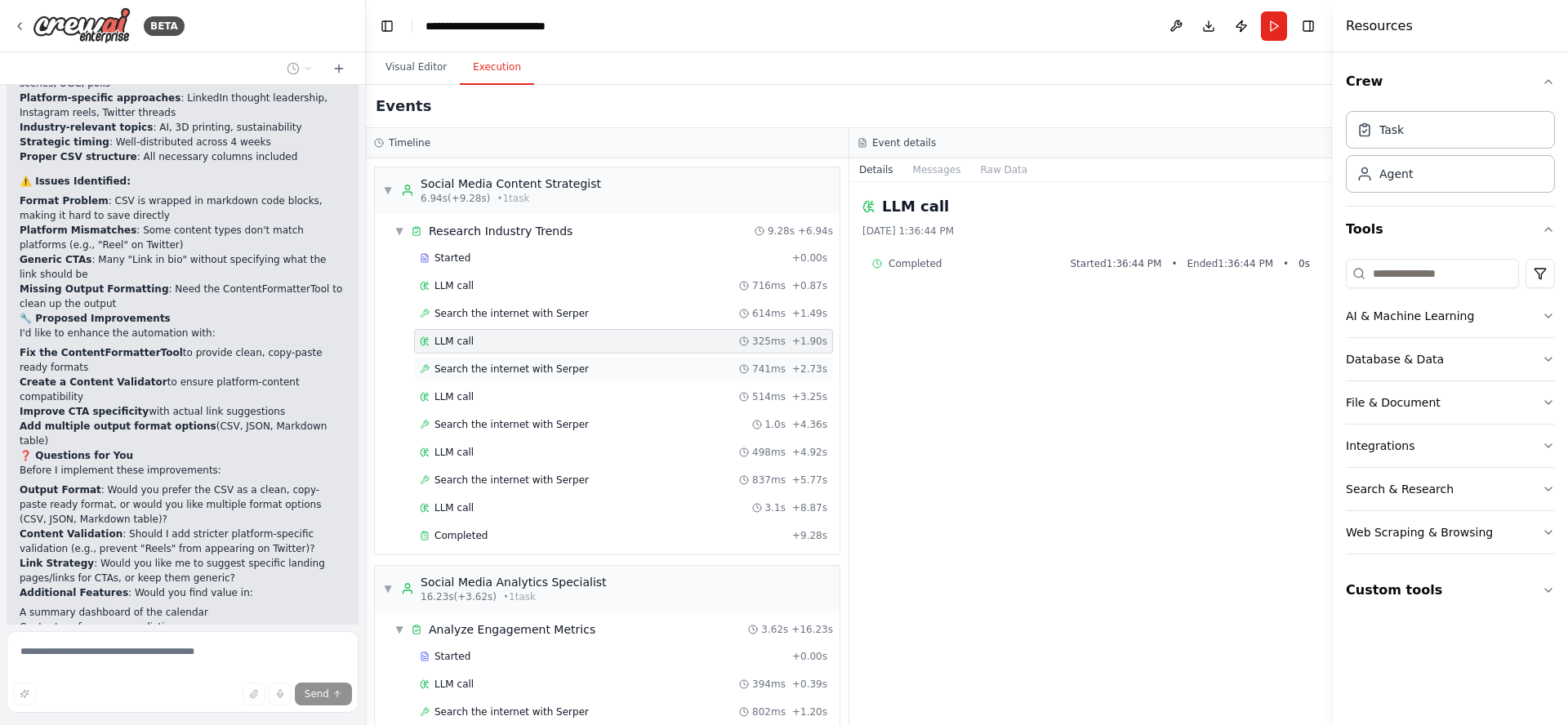
click at [473, 374] on span "Search the internet with Serper" at bounding box center [512, 370] width 155 height 13
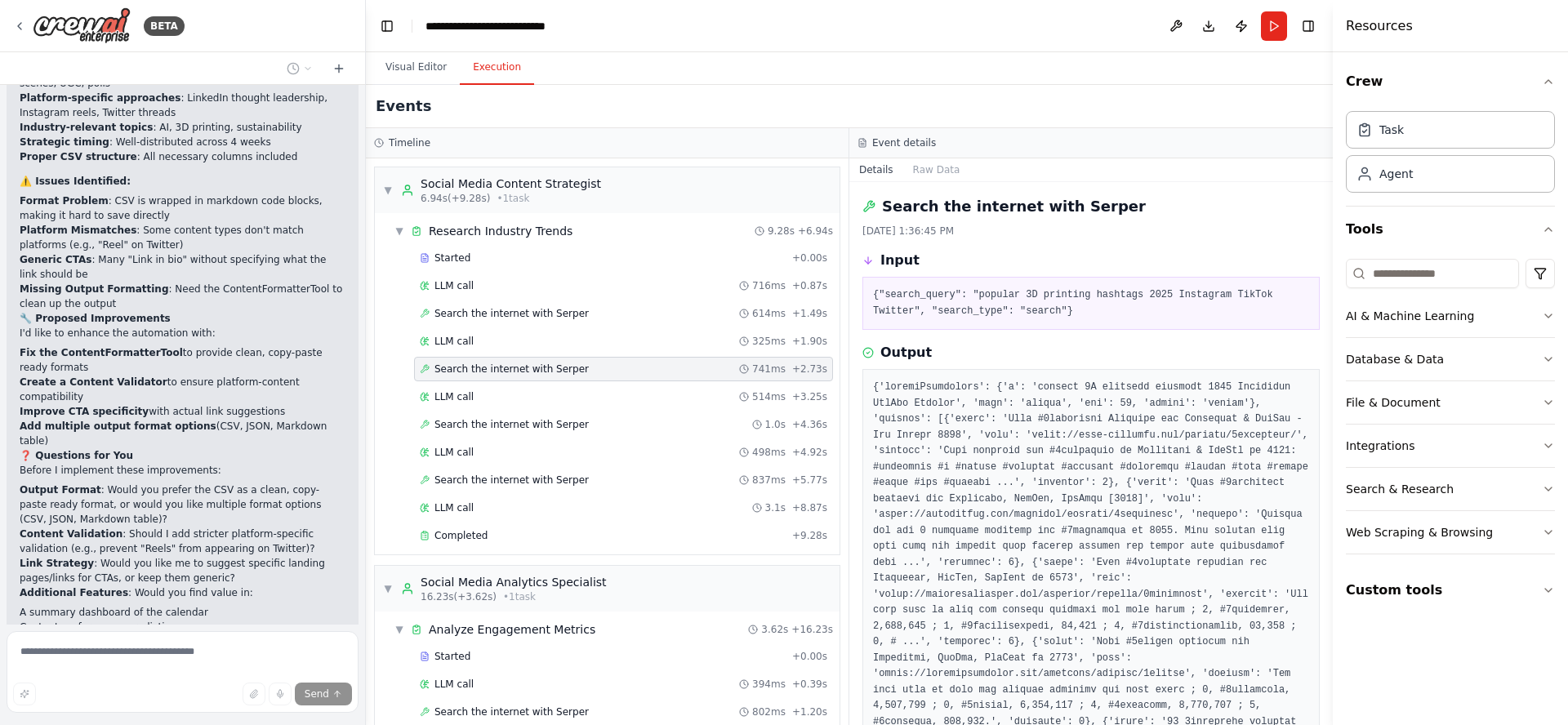
drag, startPoint x: 1327, startPoint y: 210, endPoint x: 1327, endPoint y: 282, distance: 72.0
click at [1329, 296] on button "Toggle Sidebar" at bounding box center [1333, 362] width 13 height 725
drag, startPoint x: 1327, startPoint y: 269, endPoint x: 1324, endPoint y: 294, distance: 25.2
click at [1324, 294] on div "BETA Create a crew that schedules and publishes social media content across mul…" at bounding box center [784, 362] width 1568 height 725
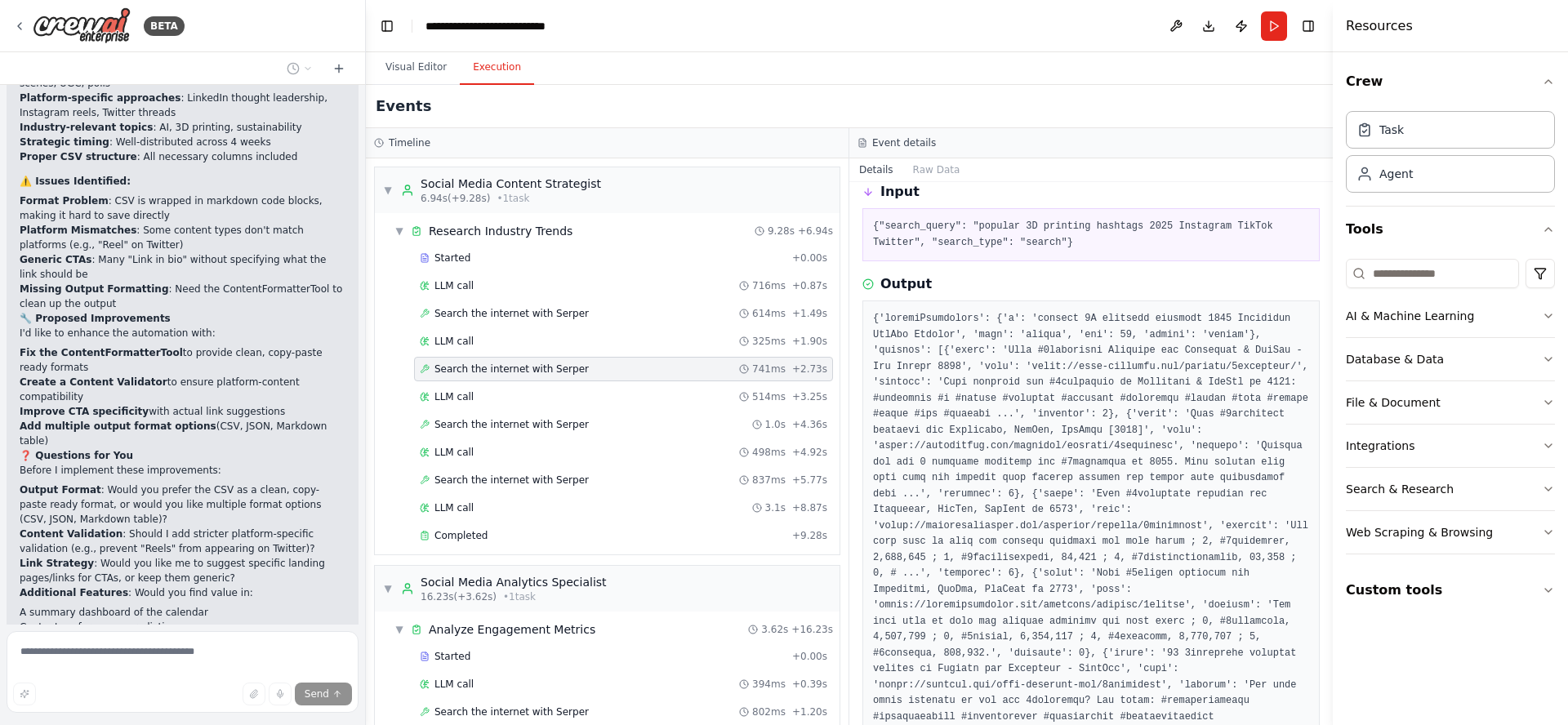
scroll to position [0, 0]
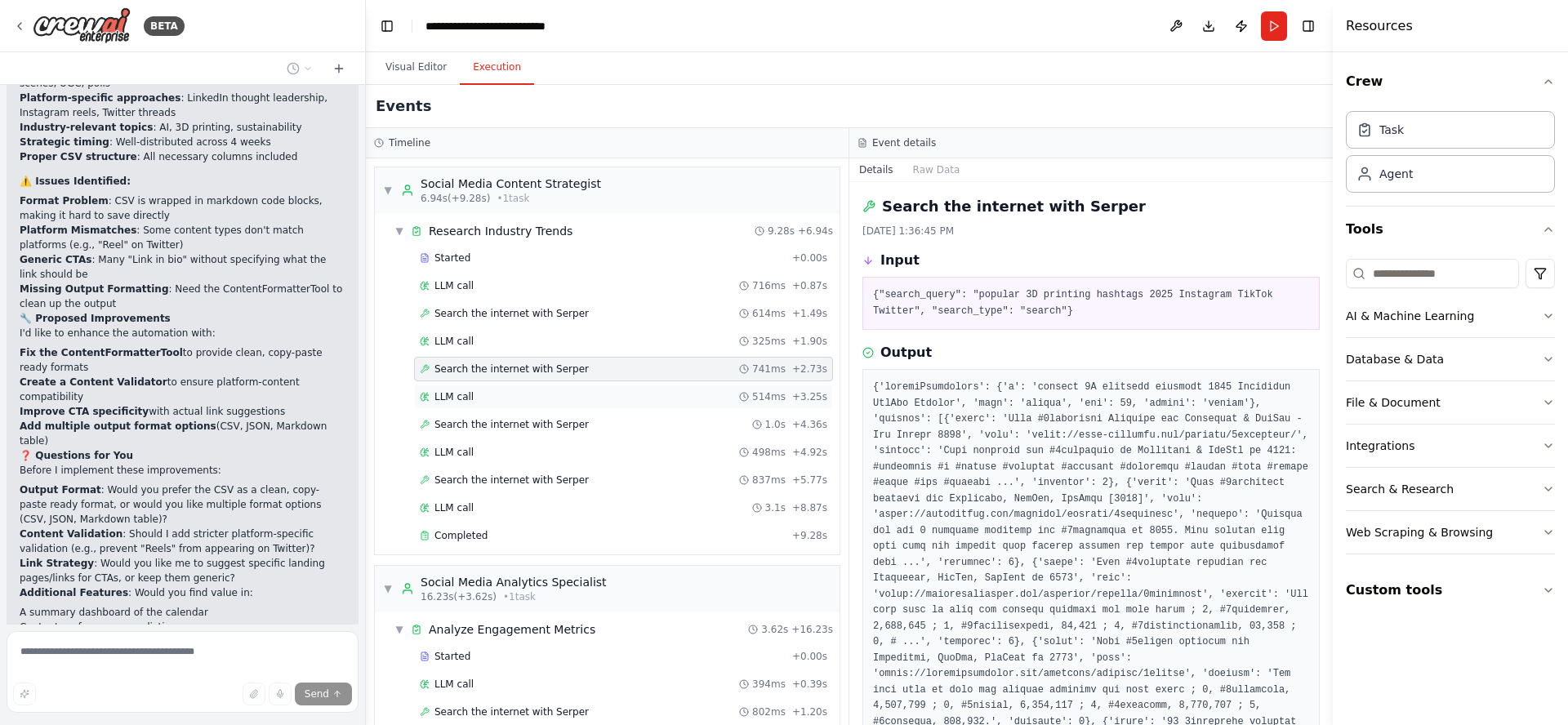
click at [472, 400] on div "LLM call 514ms + 3.25s" at bounding box center [623, 397] width 407 height 13
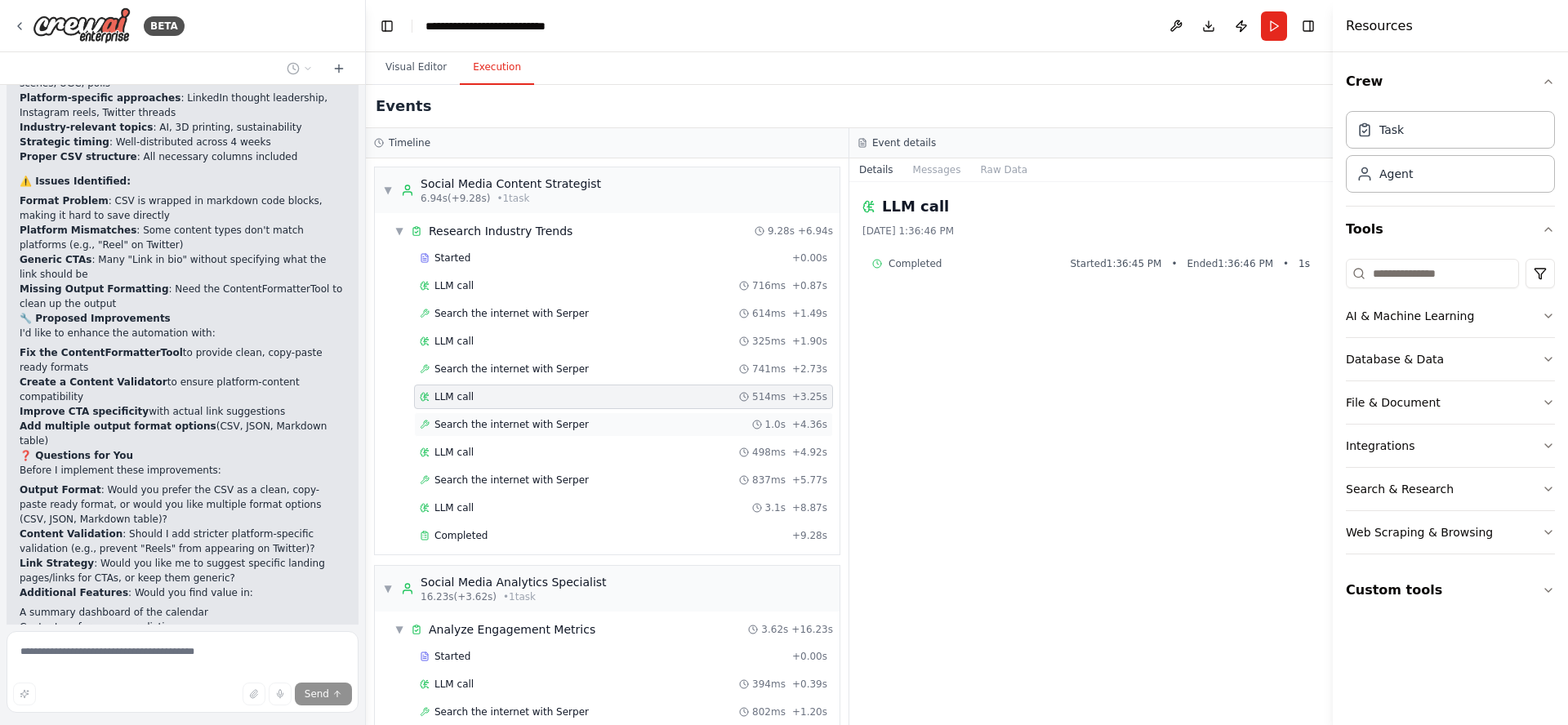
click at [479, 425] on span "Search the internet with Serper" at bounding box center [512, 424] width 155 height 13
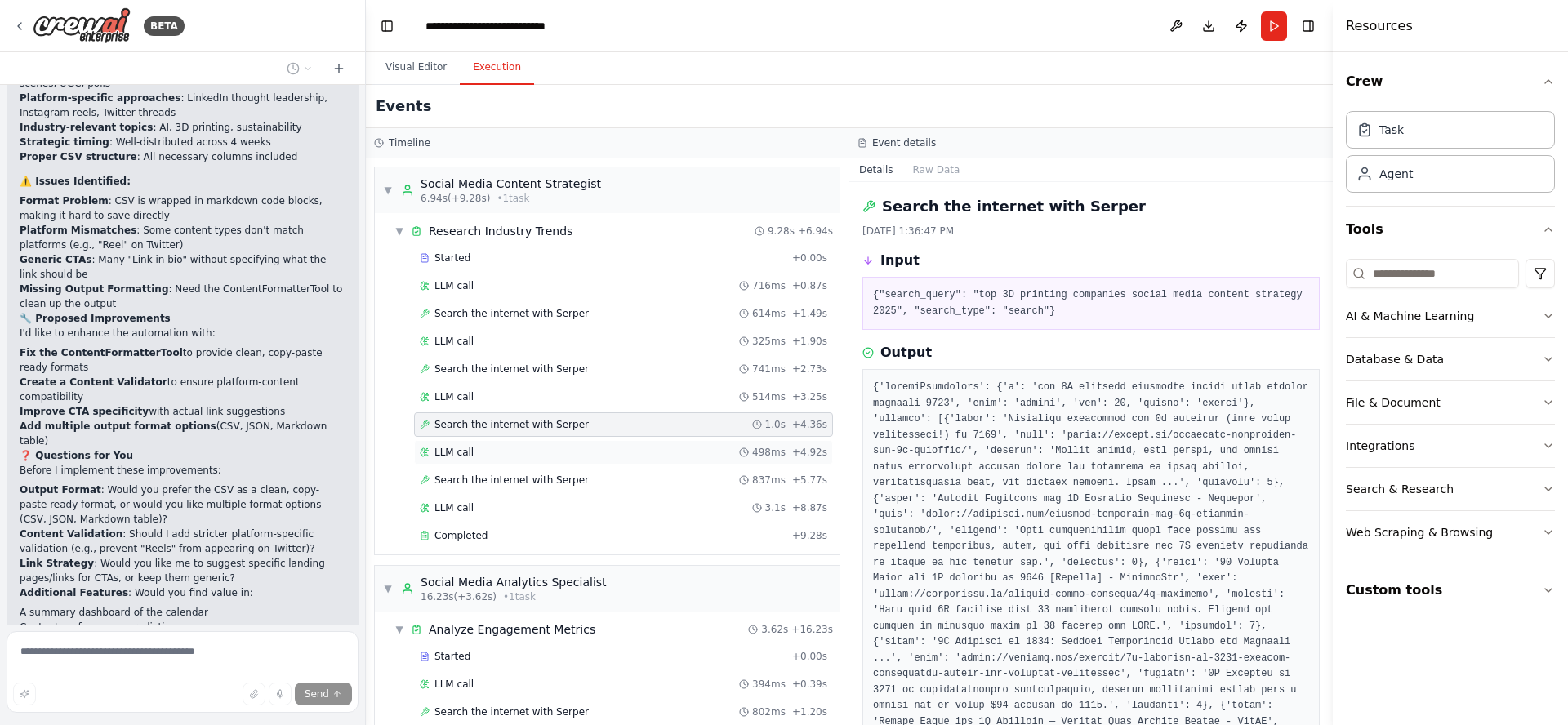
click at [454, 454] on span "LLM call" at bounding box center [454, 453] width 40 height 13
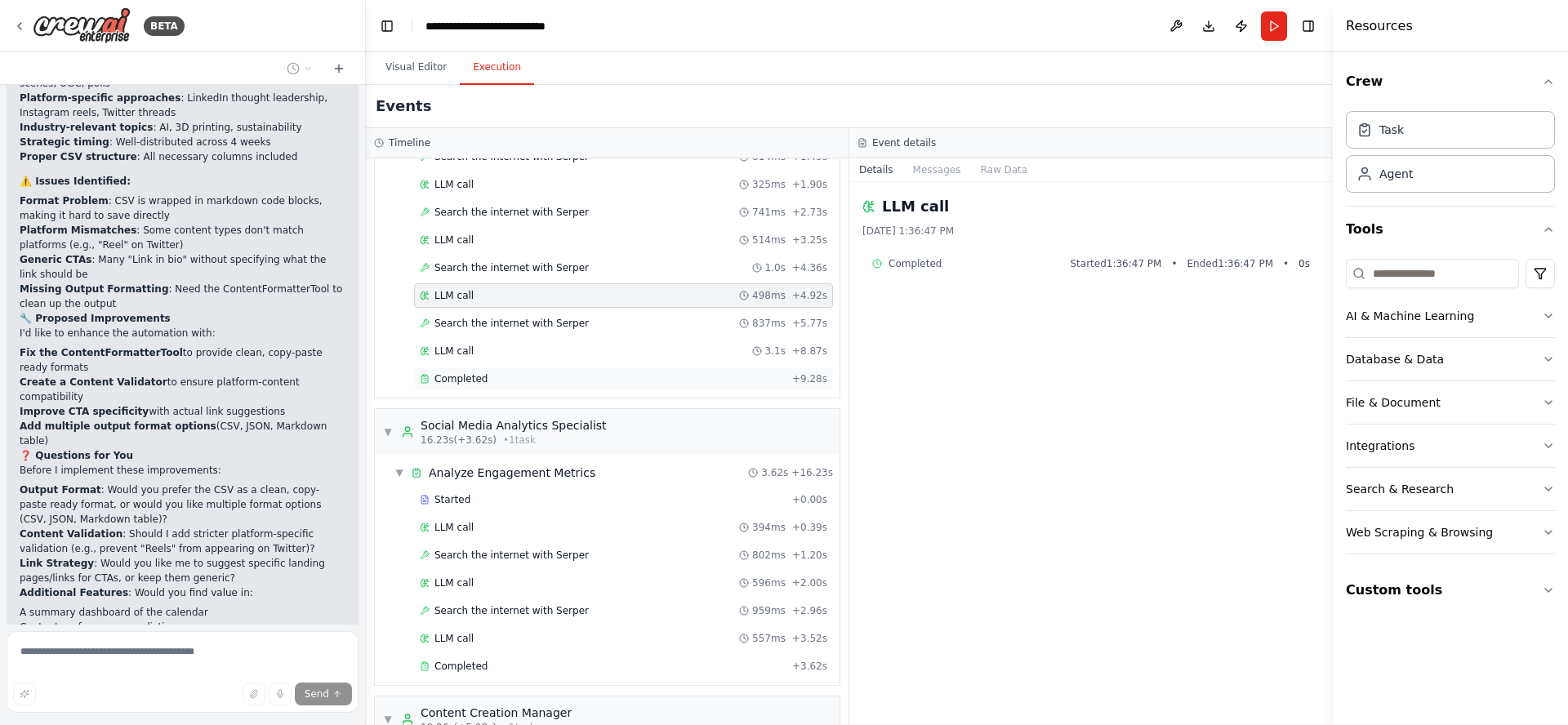
scroll to position [192, 0]
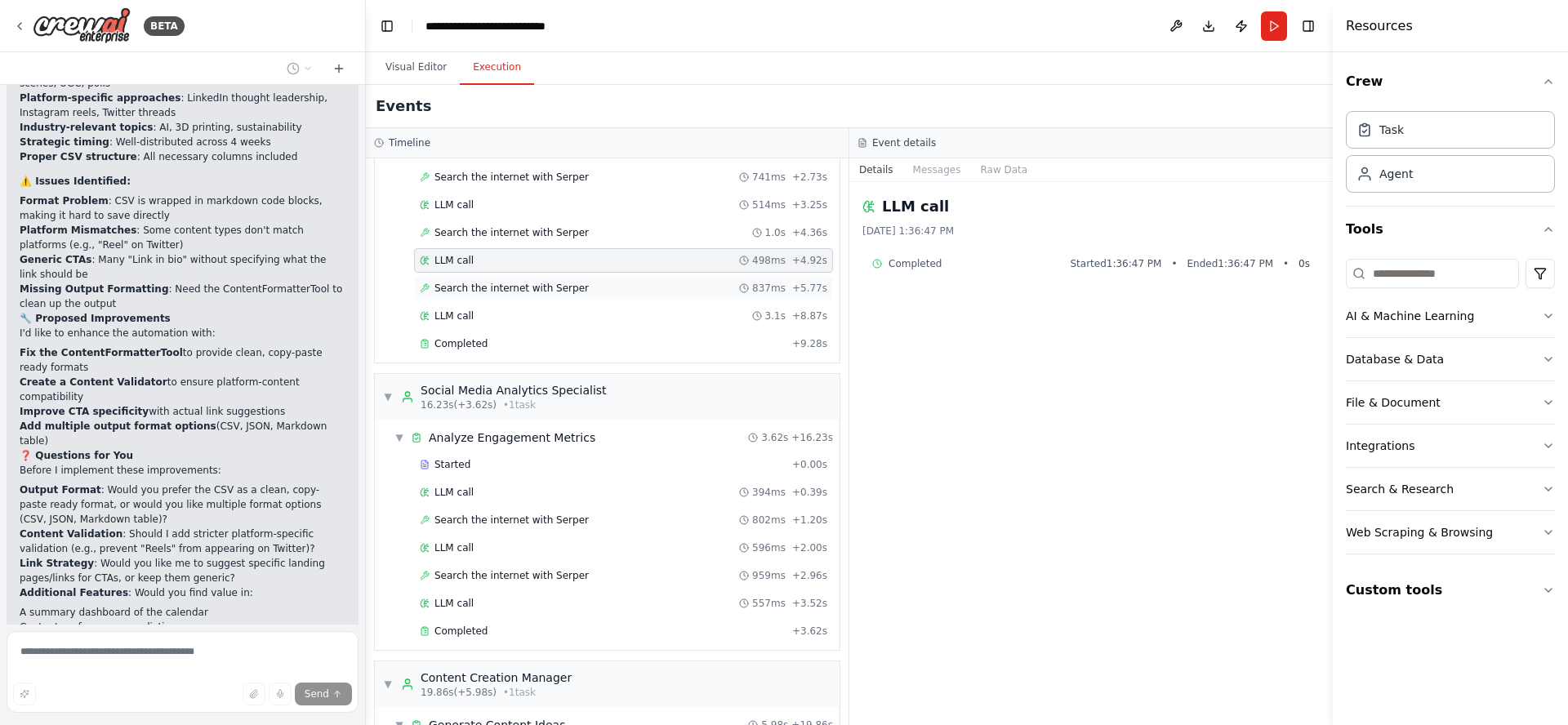
click at [472, 286] on span "Search the internet with Serper" at bounding box center [512, 288] width 155 height 13
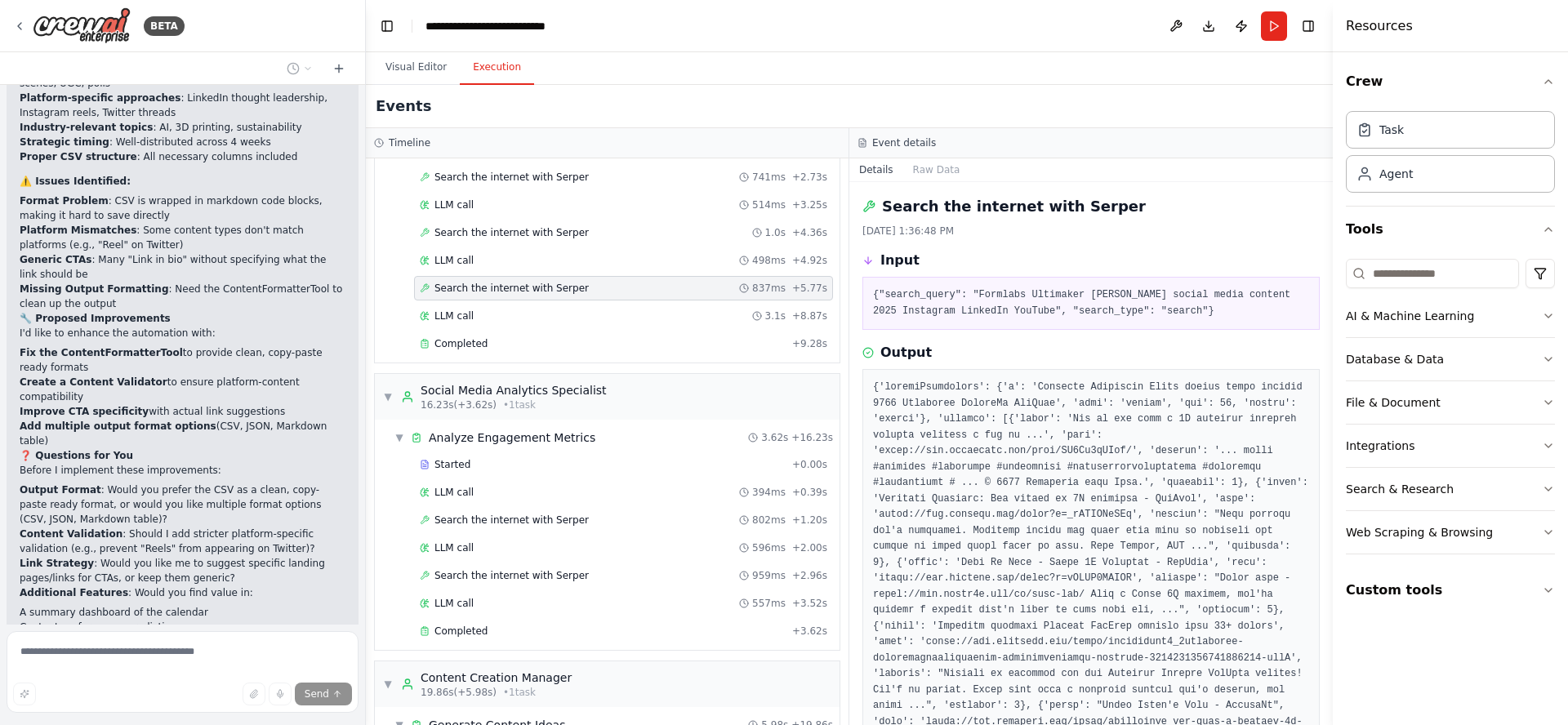
drag, startPoint x: 1327, startPoint y: 228, endPoint x: 1324, endPoint y: 257, distance: 29.2
click at [1324, 257] on div "BETA Create a crew that schedules and publishes social media content across mul…" at bounding box center [784, 362] width 1568 height 725
drag, startPoint x: 1329, startPoint y: 250, endPoint x: 1329, endPoint y: 274, distance: 24.0
click at [1329, 274] on button "Toggle Sidebar" at bounding box center [1333, 362] width 13 height 725
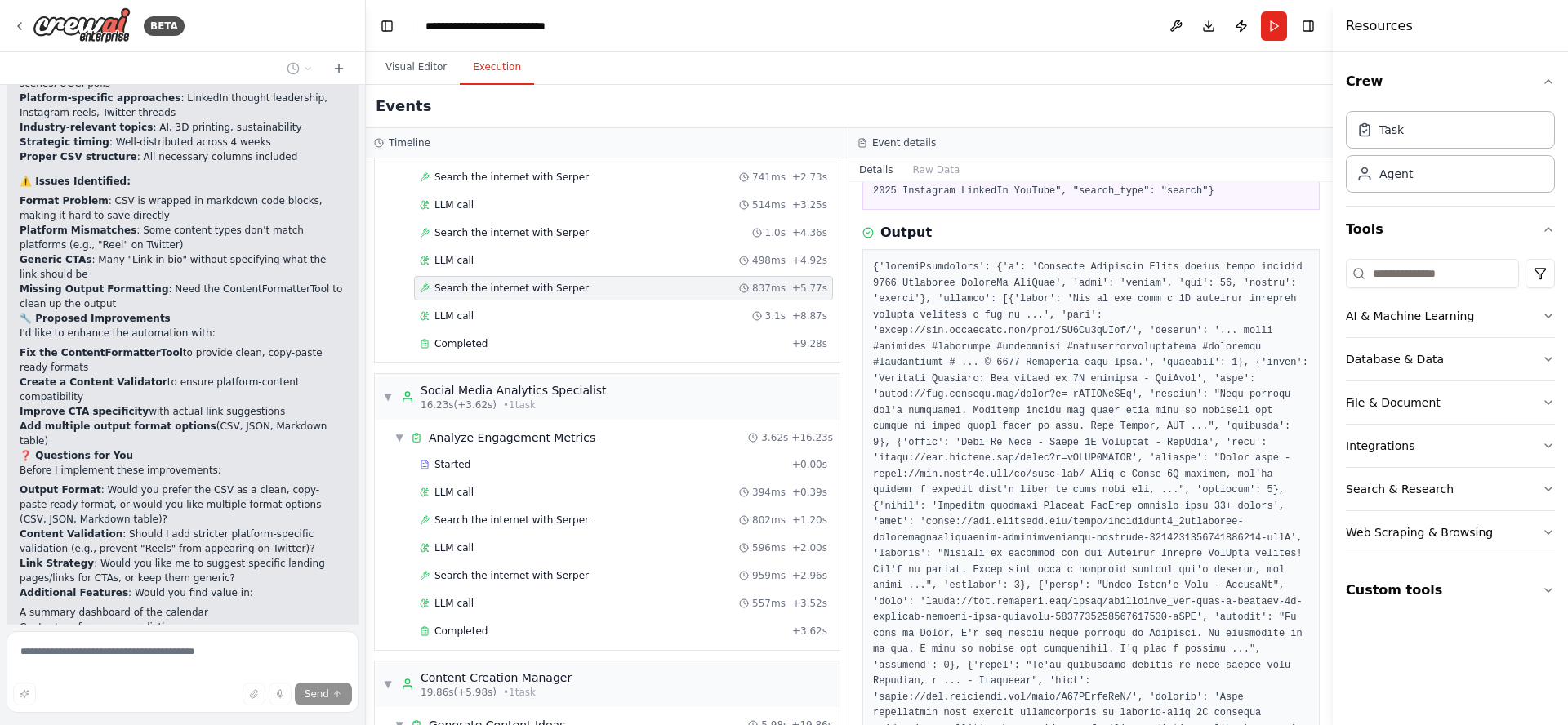
scroll to position [0, 0]
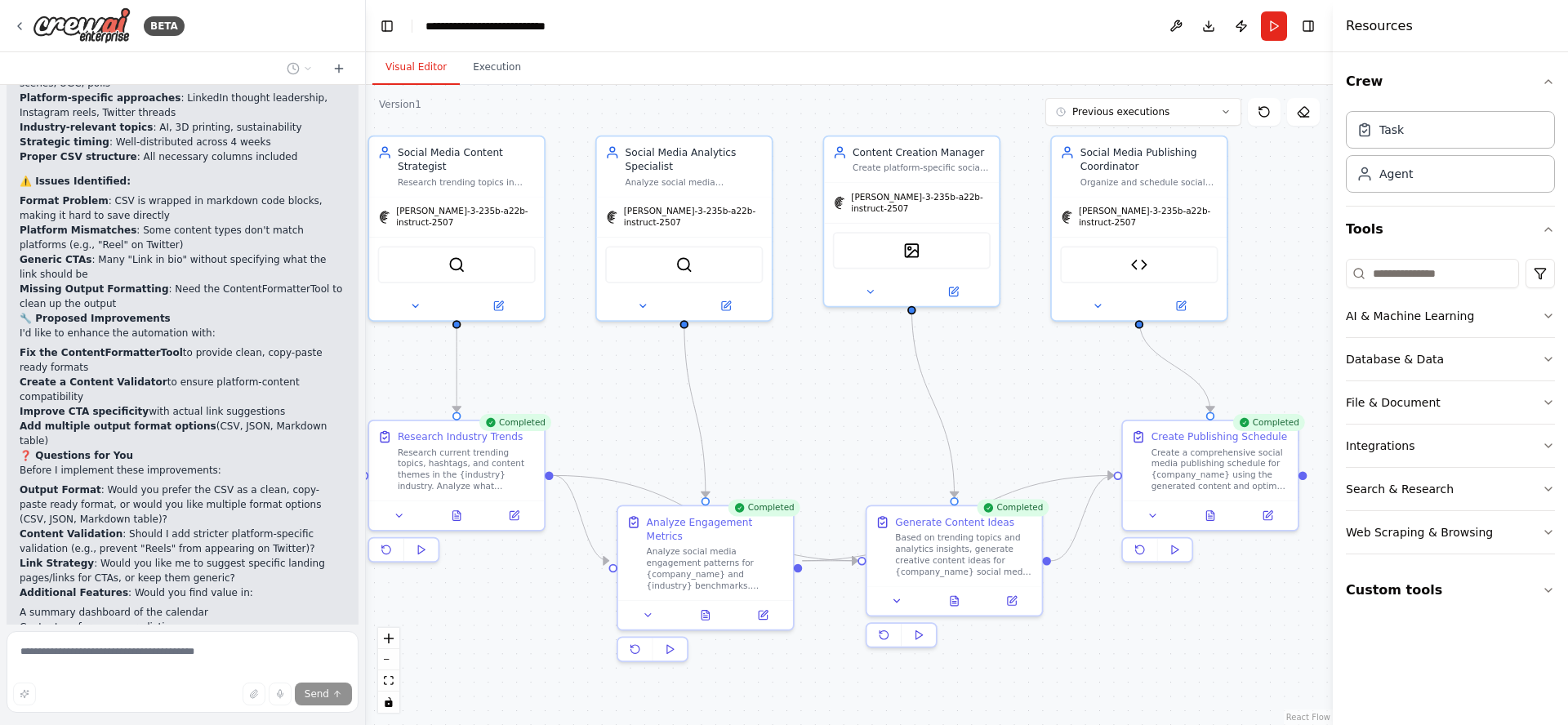
click at [396, 62] on button "Visual Editor" at bounding box center [416, 68] width 88 height 34
click at [863, 428] on div ".deletable-edge-delete-btn { width: 20px; height: 20px; border: 0px solid #ffff…" at bounding box center [849, 404] width 966 height 640
click at [1221, 113] on icon at bounding box center [1226, 111] width 9 height 9
click at [1277, 164] on div ".deletable-edge-delete-btn { width: 20px; height: 20px; border: 0px solid #ffff…" at bounding box center [849, 404] width 966 height 640
click at [1100, 170] on div "10m ago" at bounding box center [1152, 169] width 163 height 13
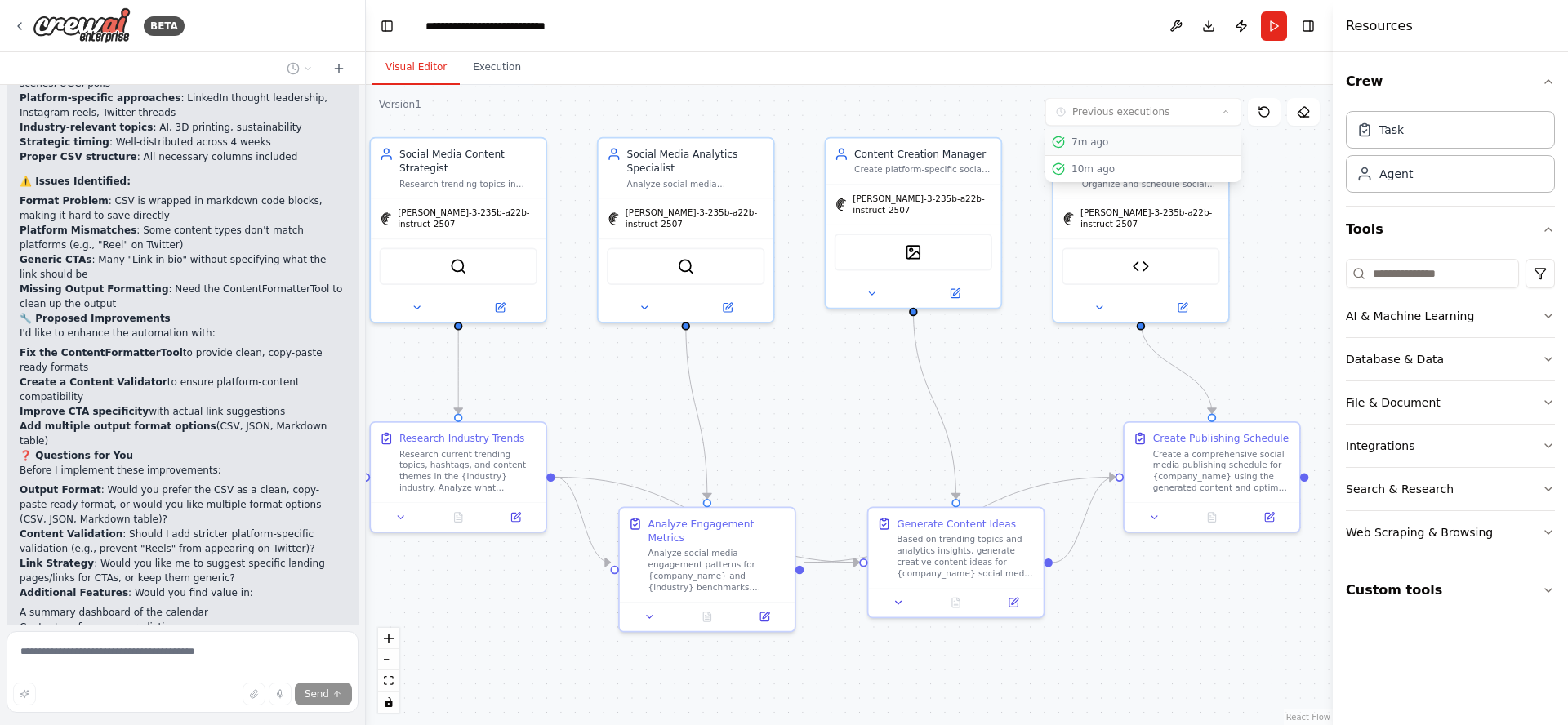
click at [1092, 145] on div "7m ago" at bounding box center [1152, 142] width 163 height 13
click at [1095, 170] on div "10m ago" at bounding box center [1152, 169] width 163 height 13
click at [1275, 210] on div ".deletable-edge-delete-btn { width: 20px; height: 20px; border: 0px solid #ffff…" at bounding box center [849, 404] width 966 height 640
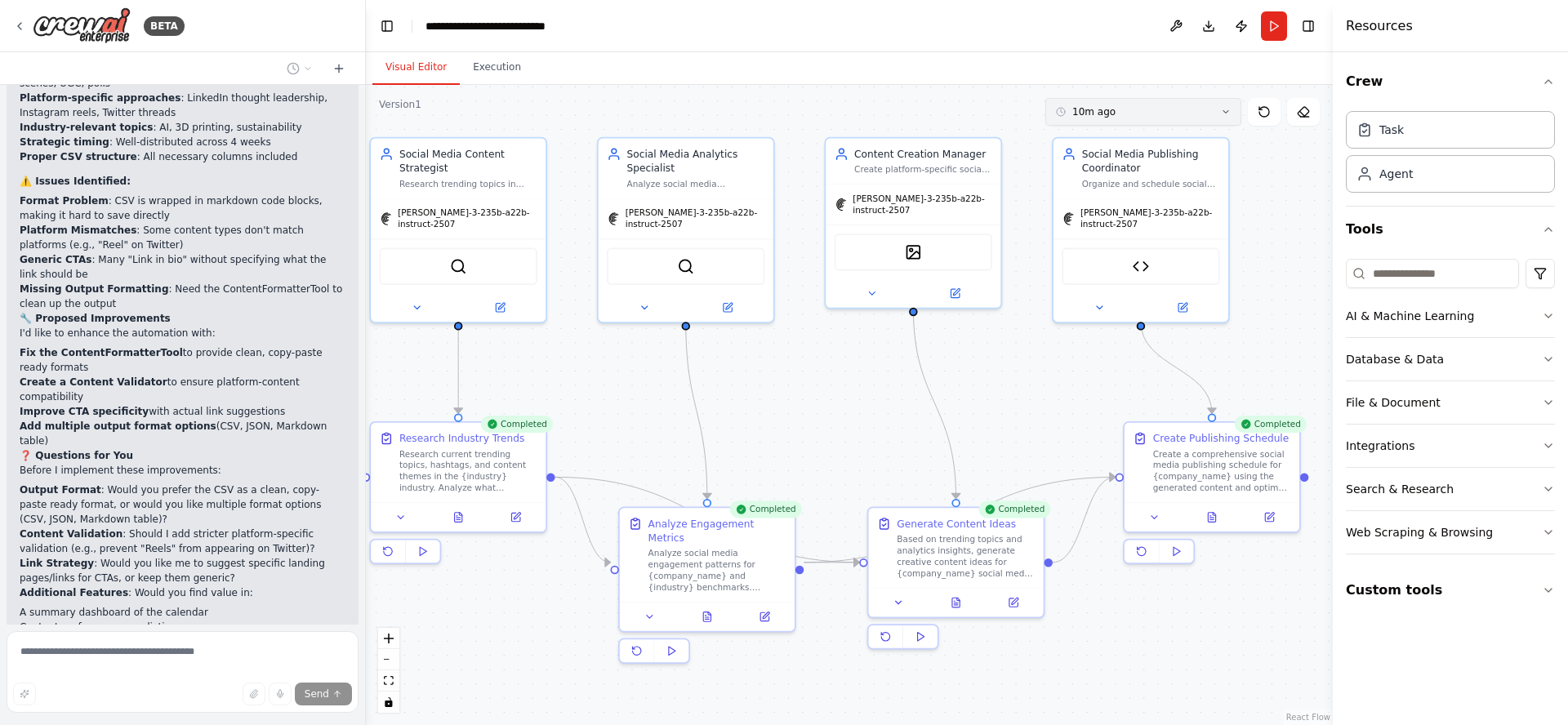
click at [1113, 107] on button "10m ago" at bounding box center [1144, 111] width 196 height 27
click at [1081, 173] on div "7m ago" at bounding box center [1152, 169] width 163 height 13
click at [1304, 312] on div ".deletable-edge-delete-btn { width: 20px; height: 20px; border: 0px solid #ffff…" at bounding box center [849, 404] width 966 height 640
click at [1287, 306] on div ".deletable-edge-delete-btn { width: 20px; height: 20px; border: 0px solid #ffff…" at bounding box center [849, 404] width 966 height 640
click at [1100, 112] on span "7m ago" at bounding box center [1090, 112] width 37 height 13
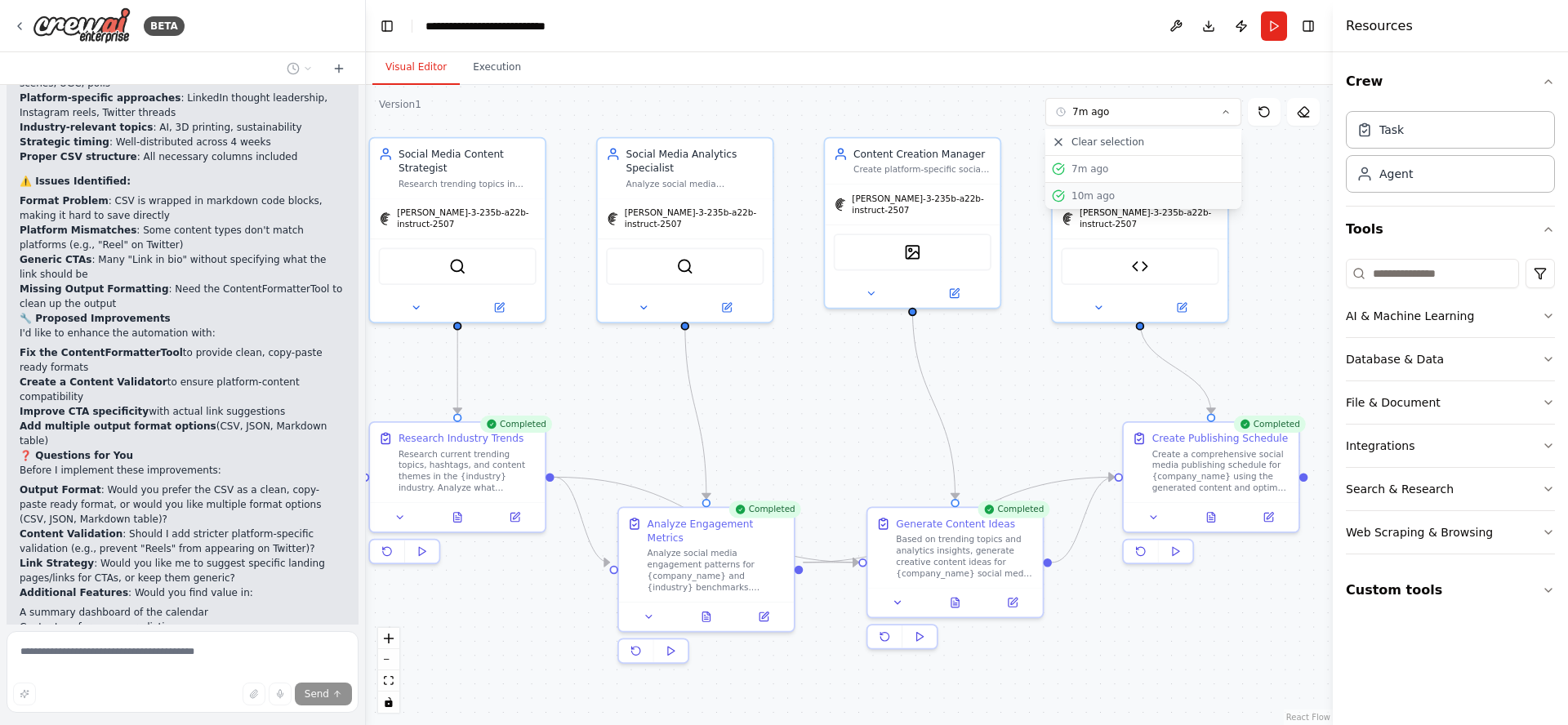
click at [1098, 198] on div "10m ago" at bounding box center [1152, 196] width 163 height 13
click at [1007, 363] on div ".deletable-edge-delete-btn { width: 20px; height: 20px; border: 0px solid #ffff…" at bounding box center [849, 404] width 966 height 640
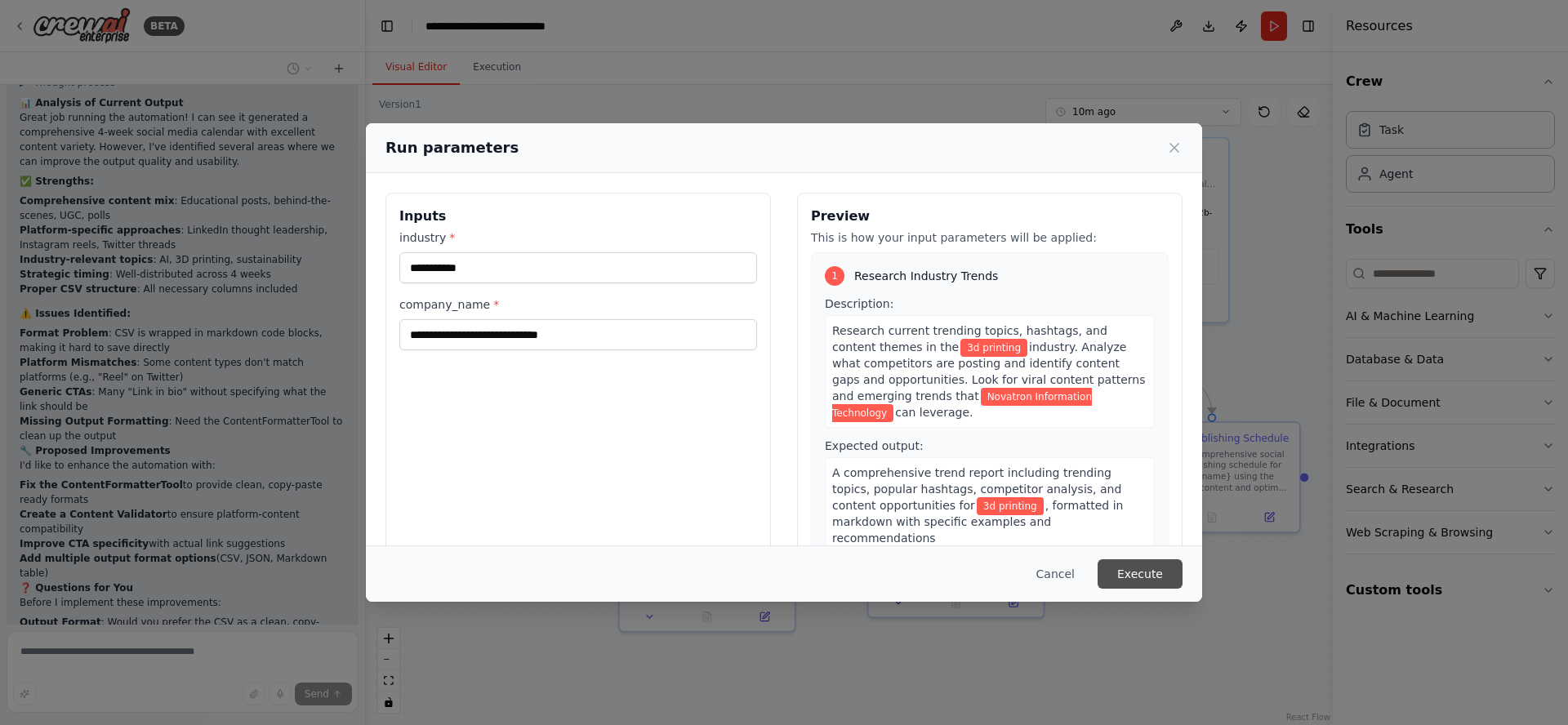
click at [1149, 583] on button "Execute" at bounding box center [1140, 573] width 85 height 29
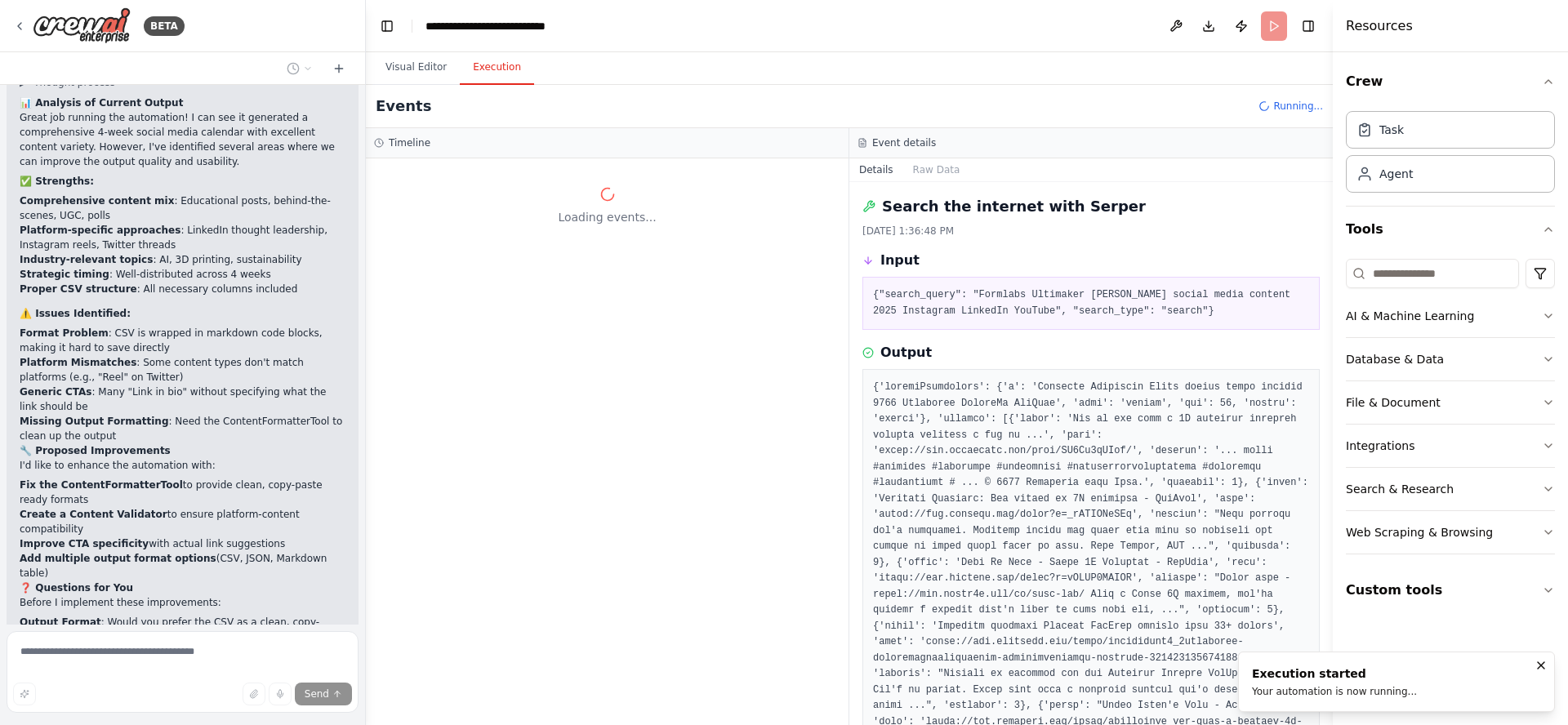
scroll to position [0, 0]
click at [405, 70] on button "Visual Editor" at bounding box center [416, 68] width 88 height 34
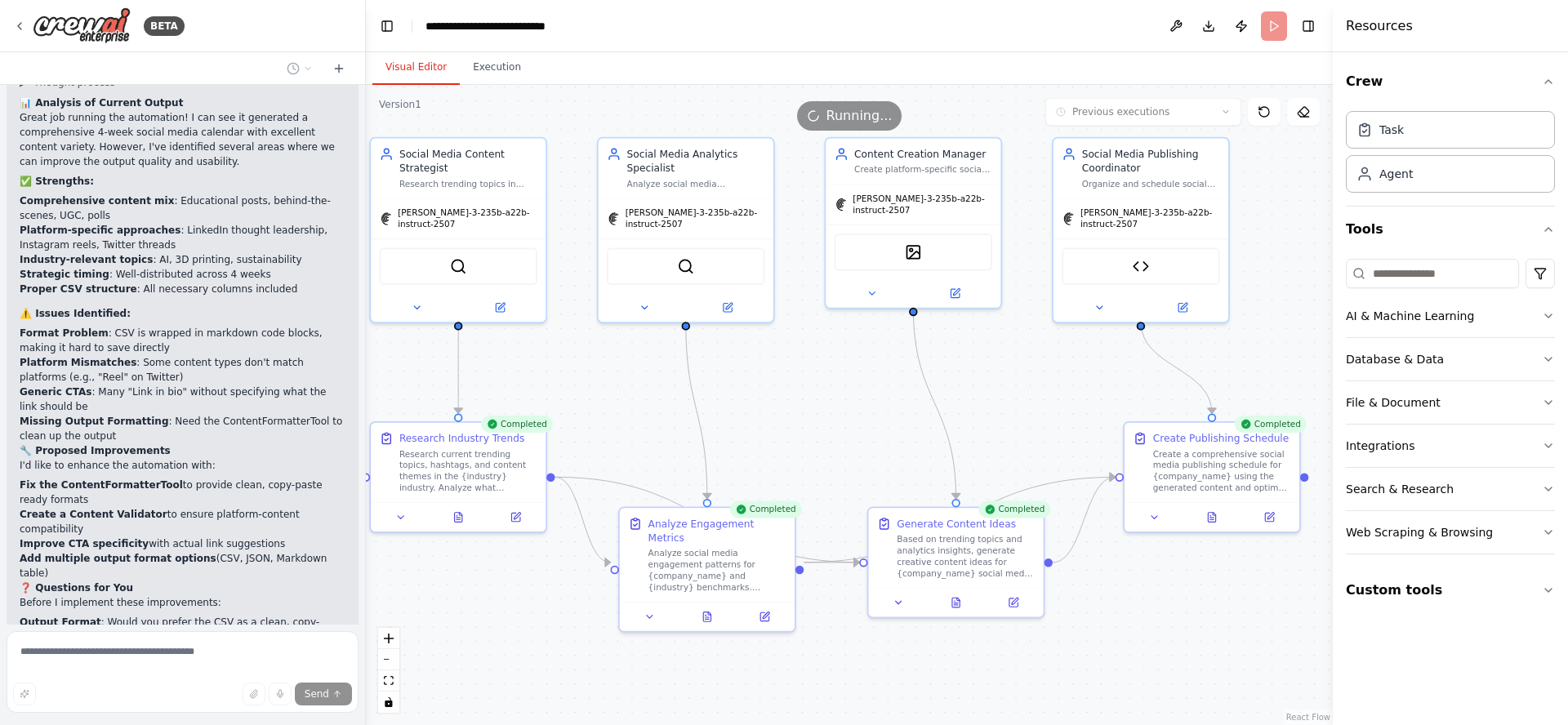
scroll to position [6204, 0]
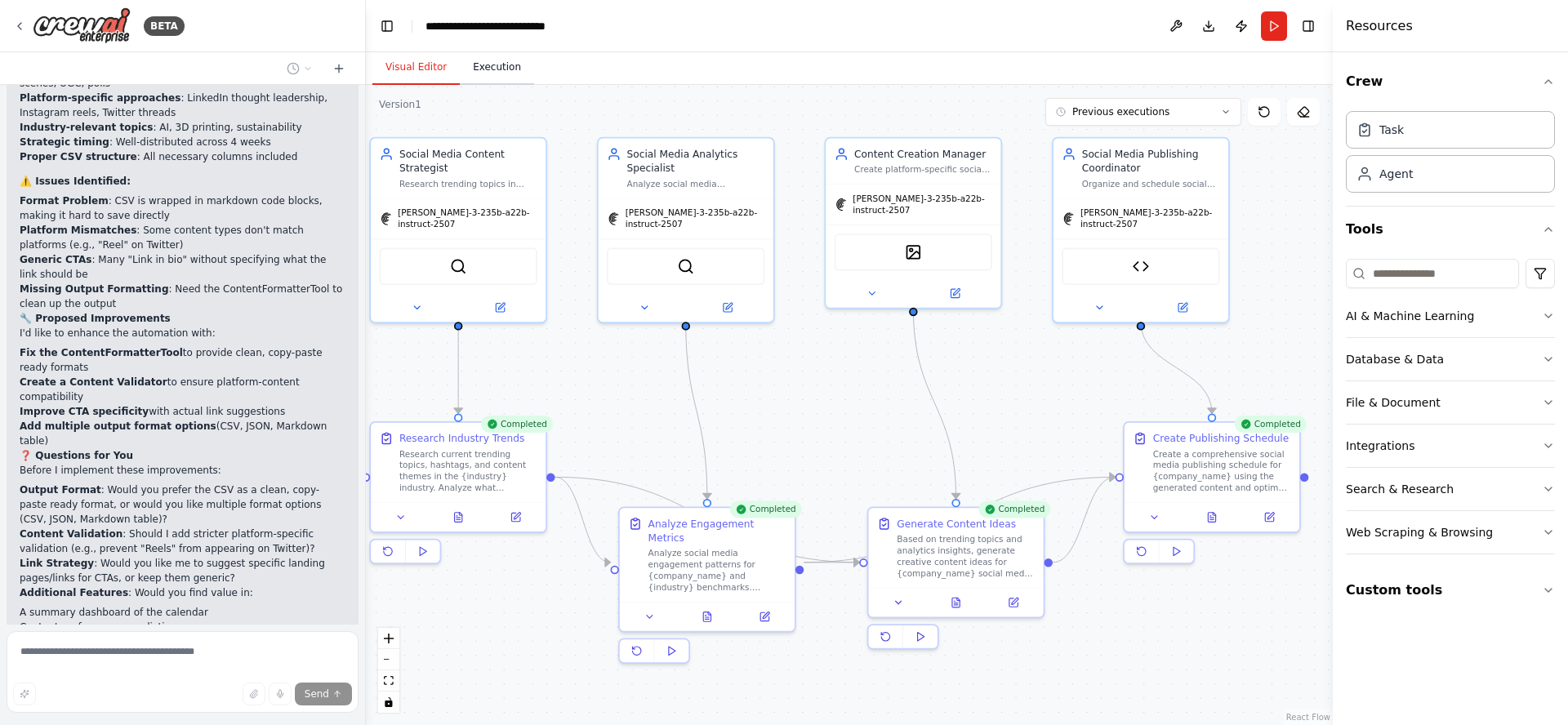
click at [492, 69] on button "Execution" at bounding box center [497, 68] width 74 height 34
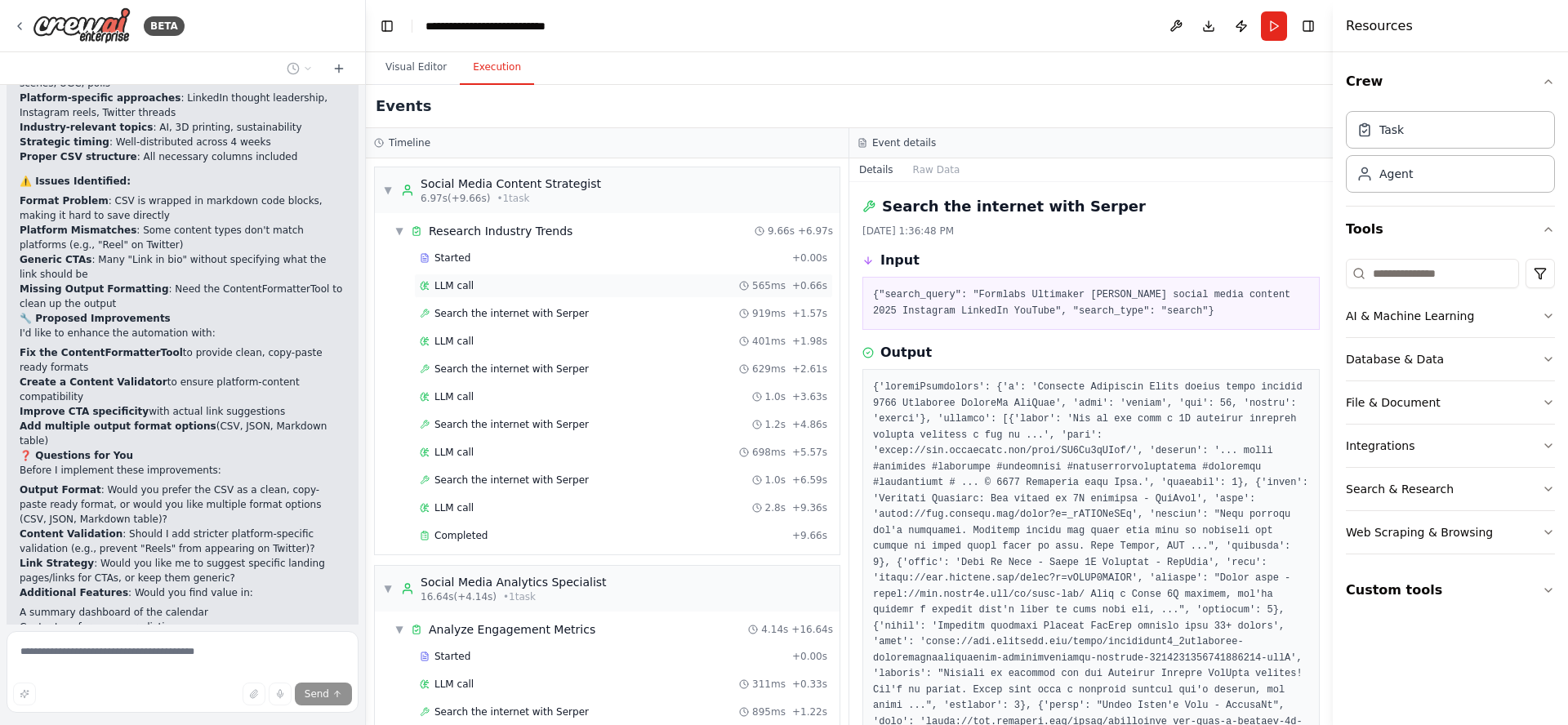
click at [448, 288] on span "LLM call" at bounding box center [454, 286] width 40 height 13
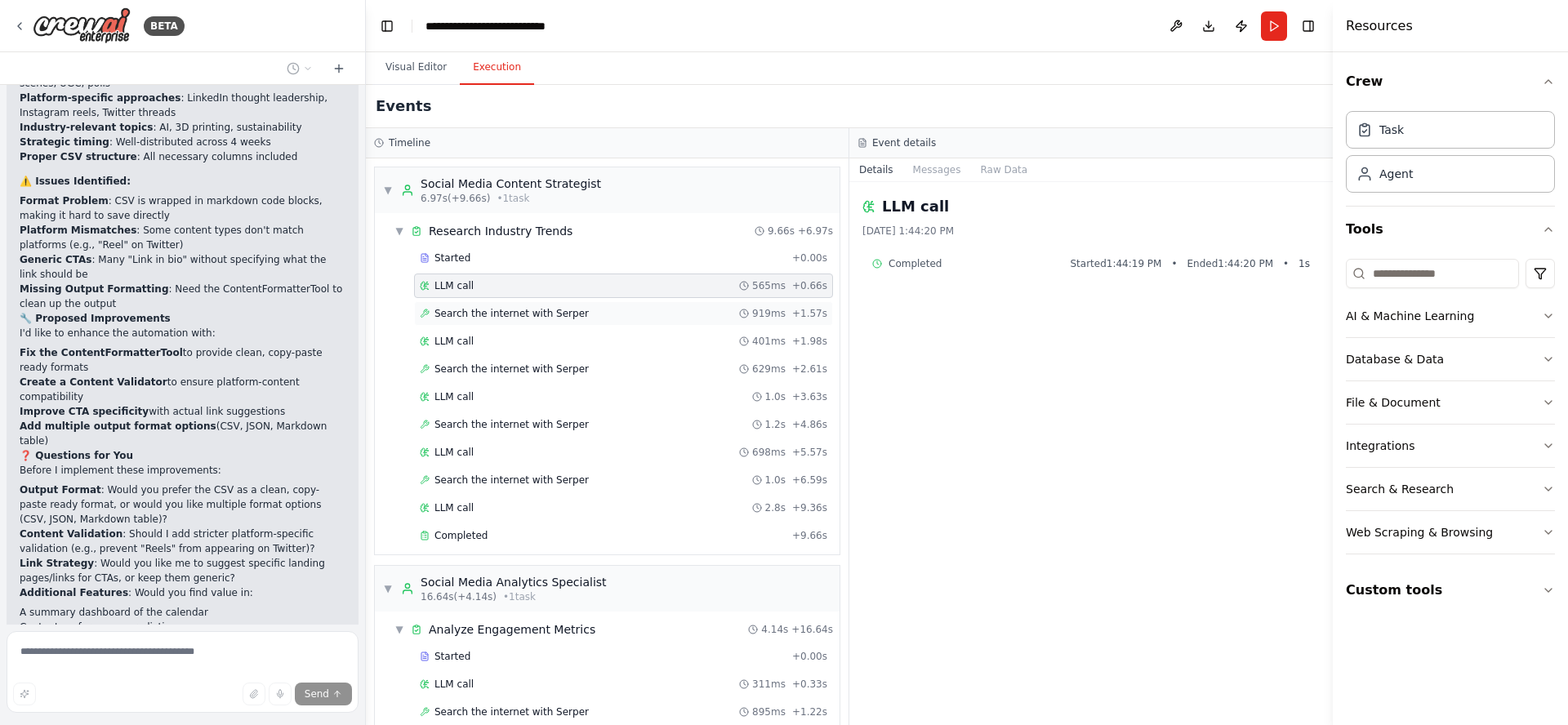
click at [470, 315] on span "Search the internet with Serper" at bounding box center [512, 314] width 155 height 13
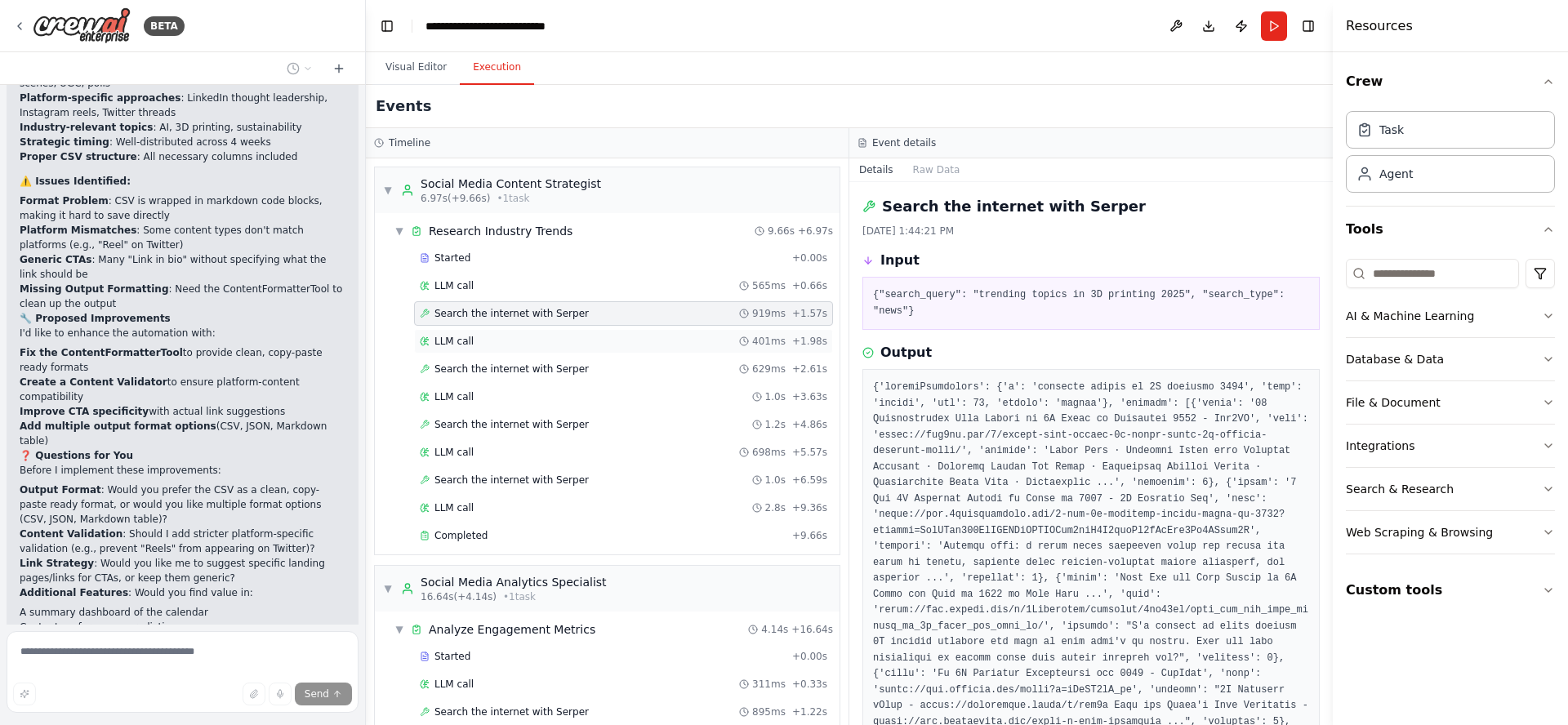
click at [475, 338] on div "LLM call 401ms + 1.98s" at bounding box center [623, 341] width 407 height 13
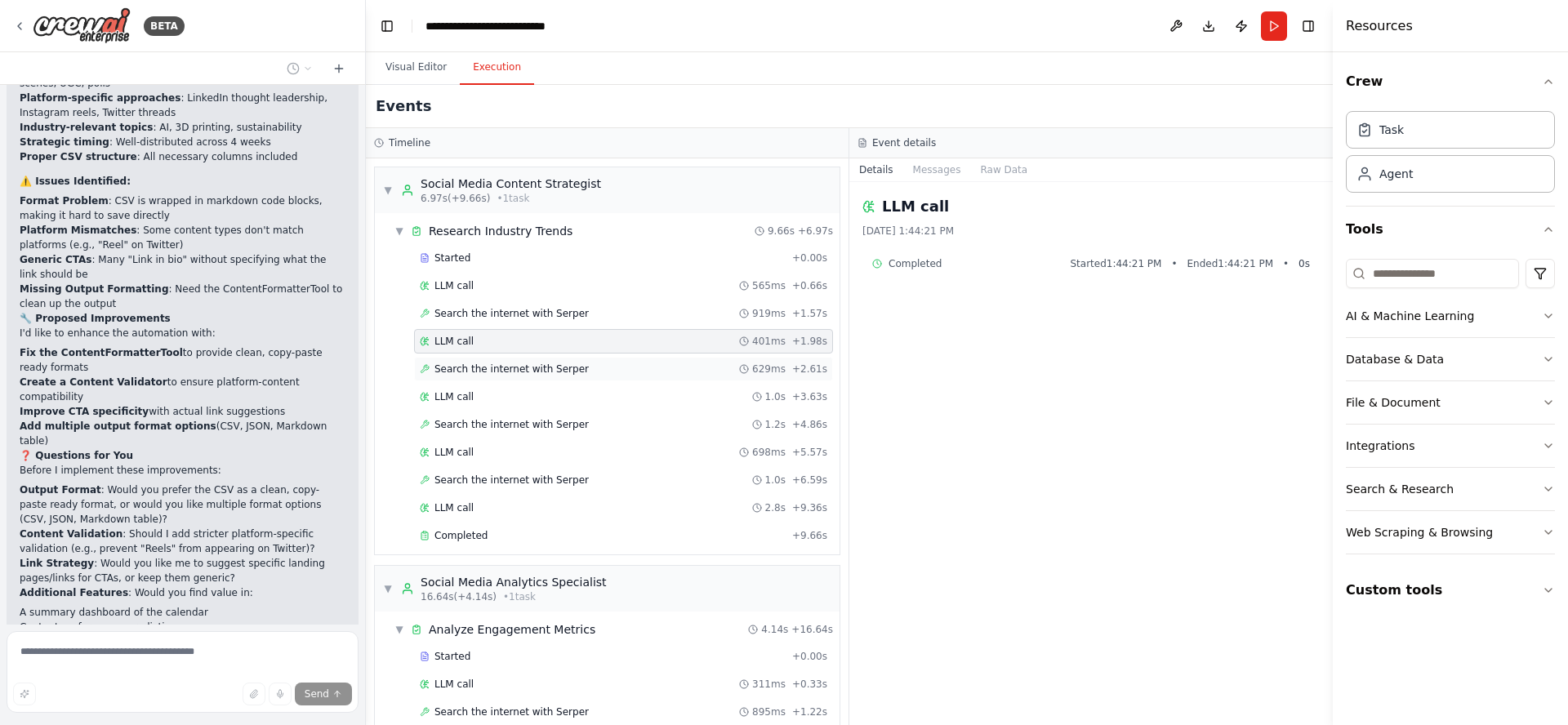
click at [483, 373] on span "Search the internet with Serper" at bounding box center [512, 370] width 155 height 13
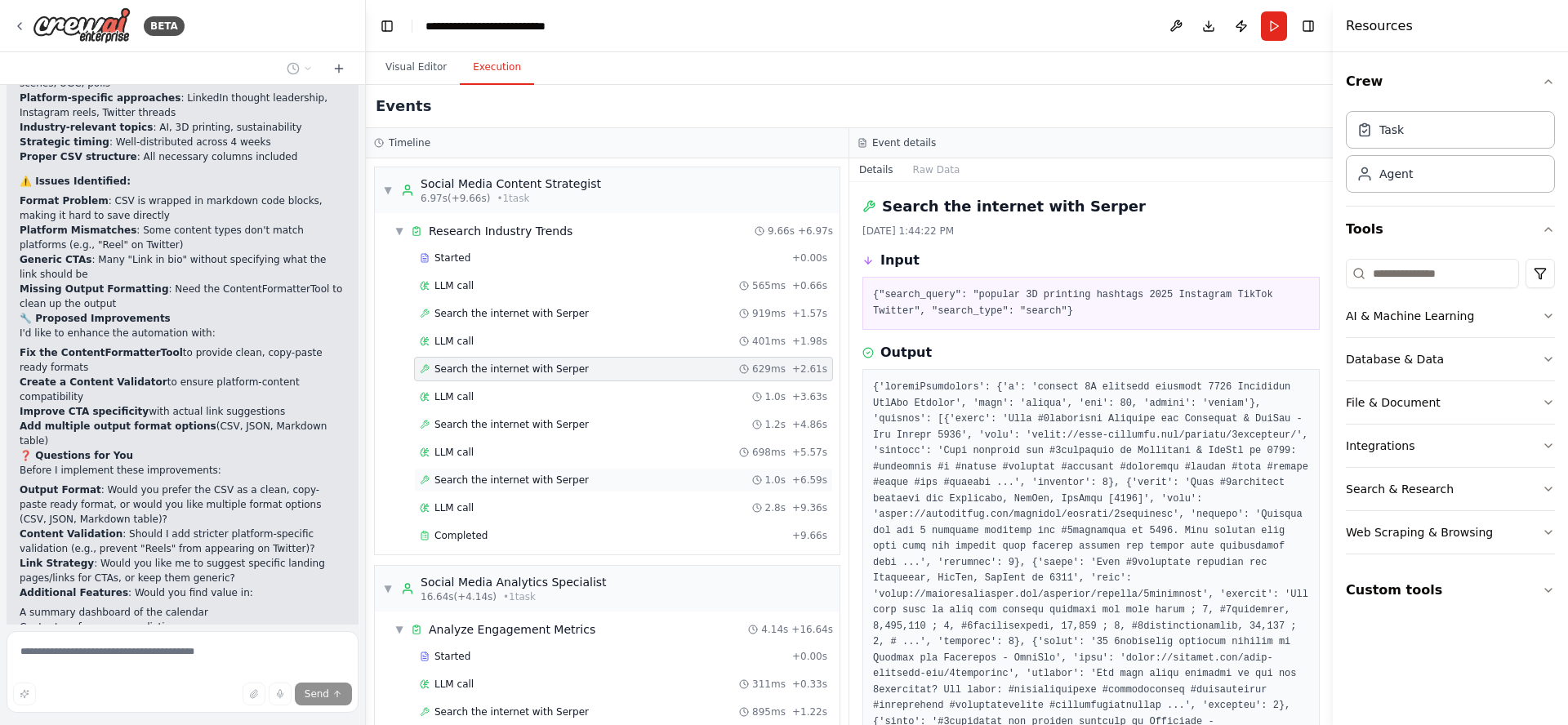
click at [521, 483] on span "Search the internet with Serper" at bounding box center [512, 480] width 155 height 13
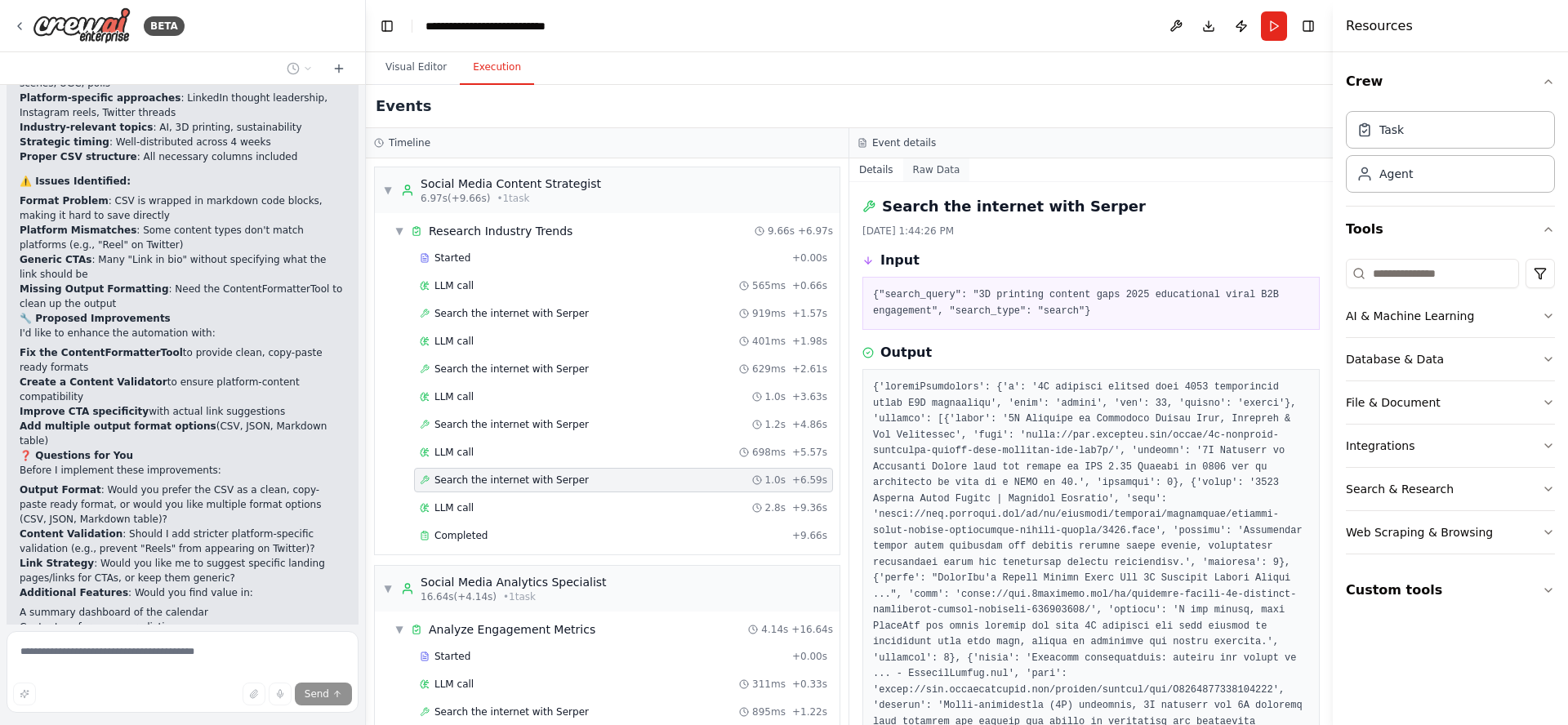
click at [933, 173] on button "Raw Data" at bounding box center [936, 170] width 67 height 23
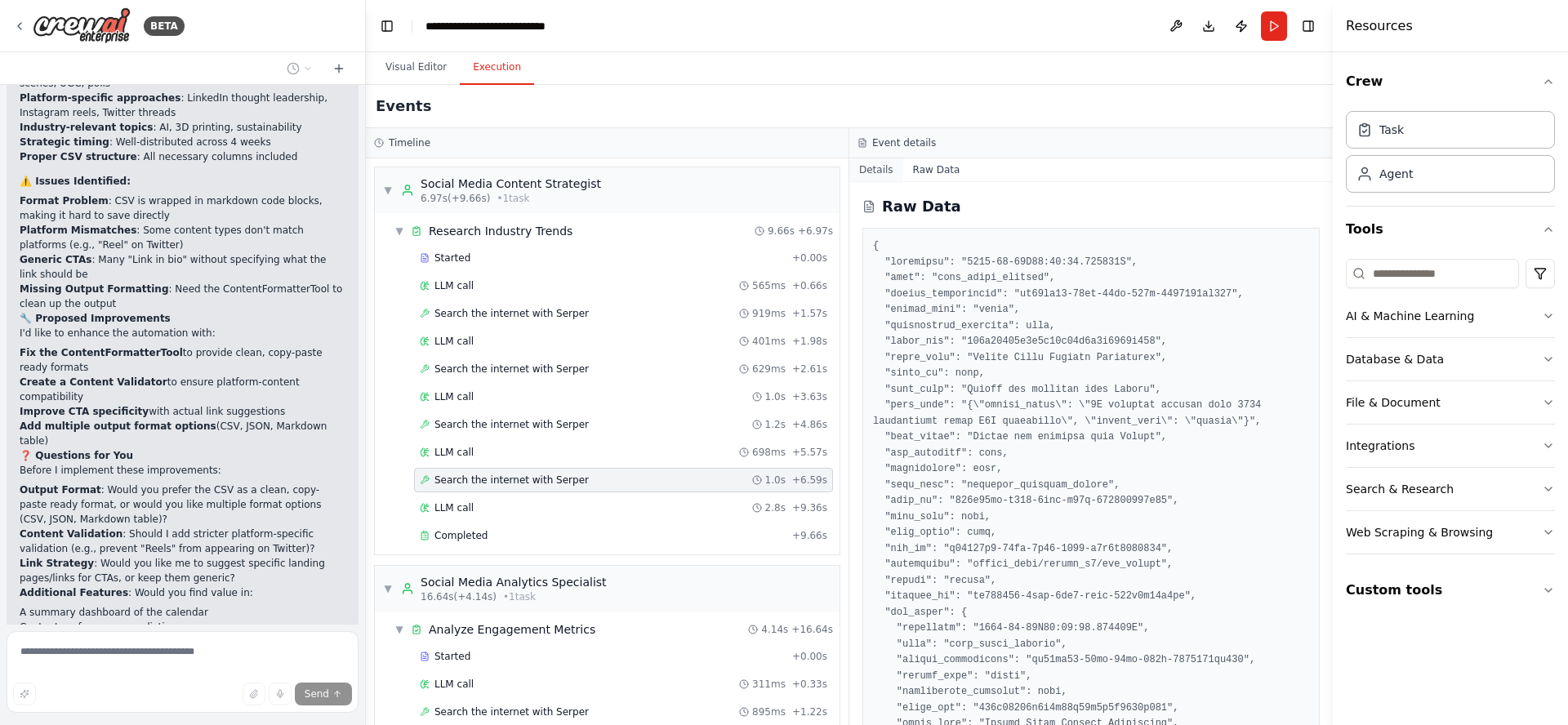
click at [869, 169] on button "Details" at bounding box center [876, 170] width 54 height 23
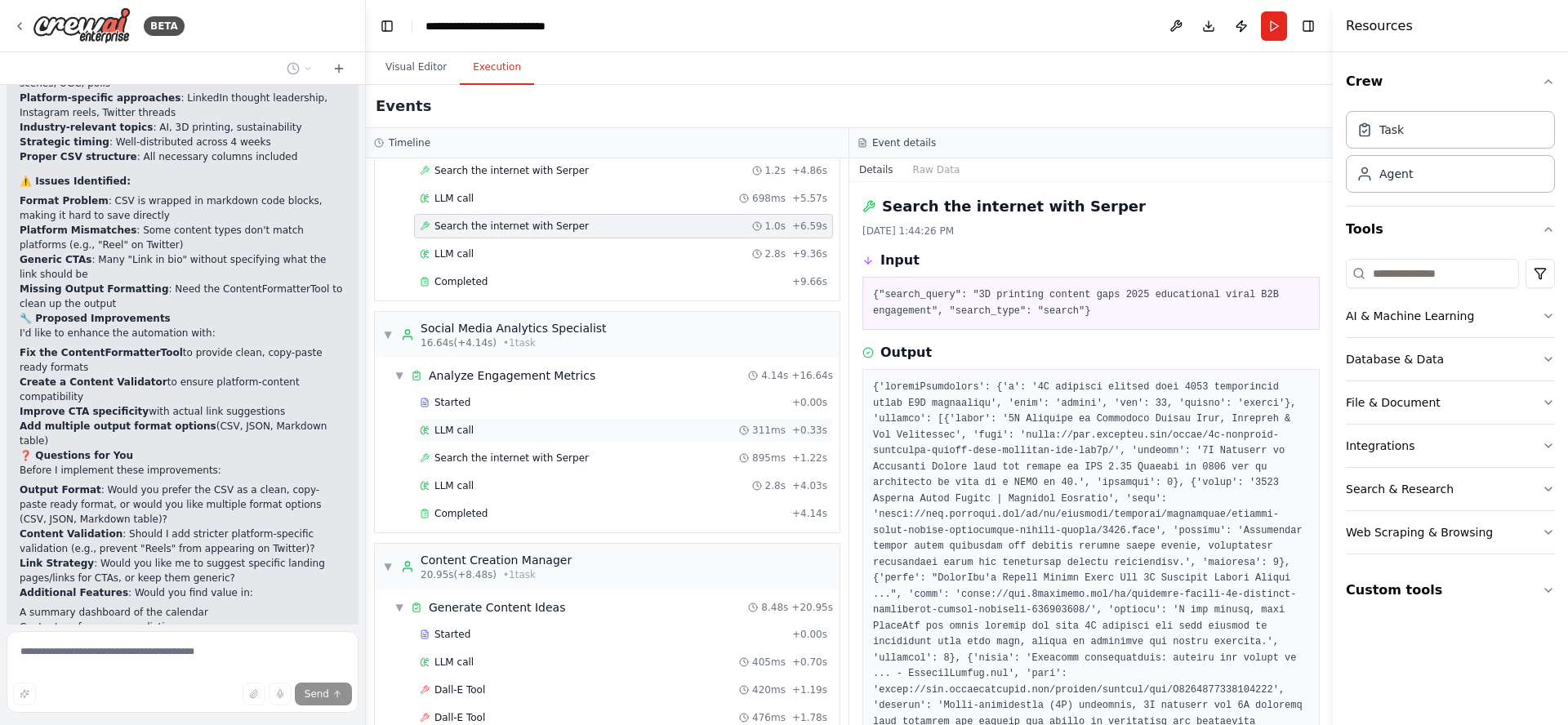
scroll to position [302, 0]
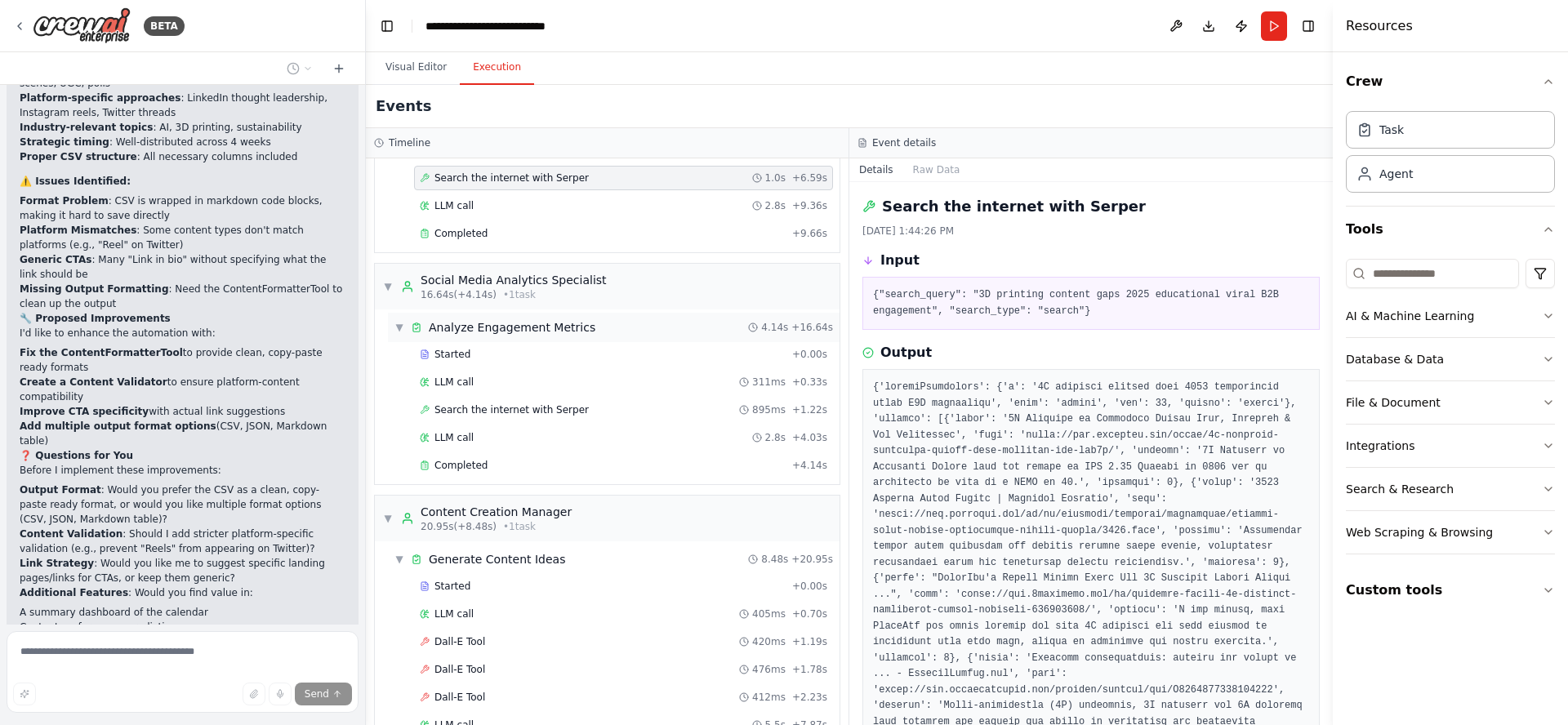
click at [504, 331] on span "Analyze Engagement Metrics" at bounding box center [512, 327] width 167 height 16
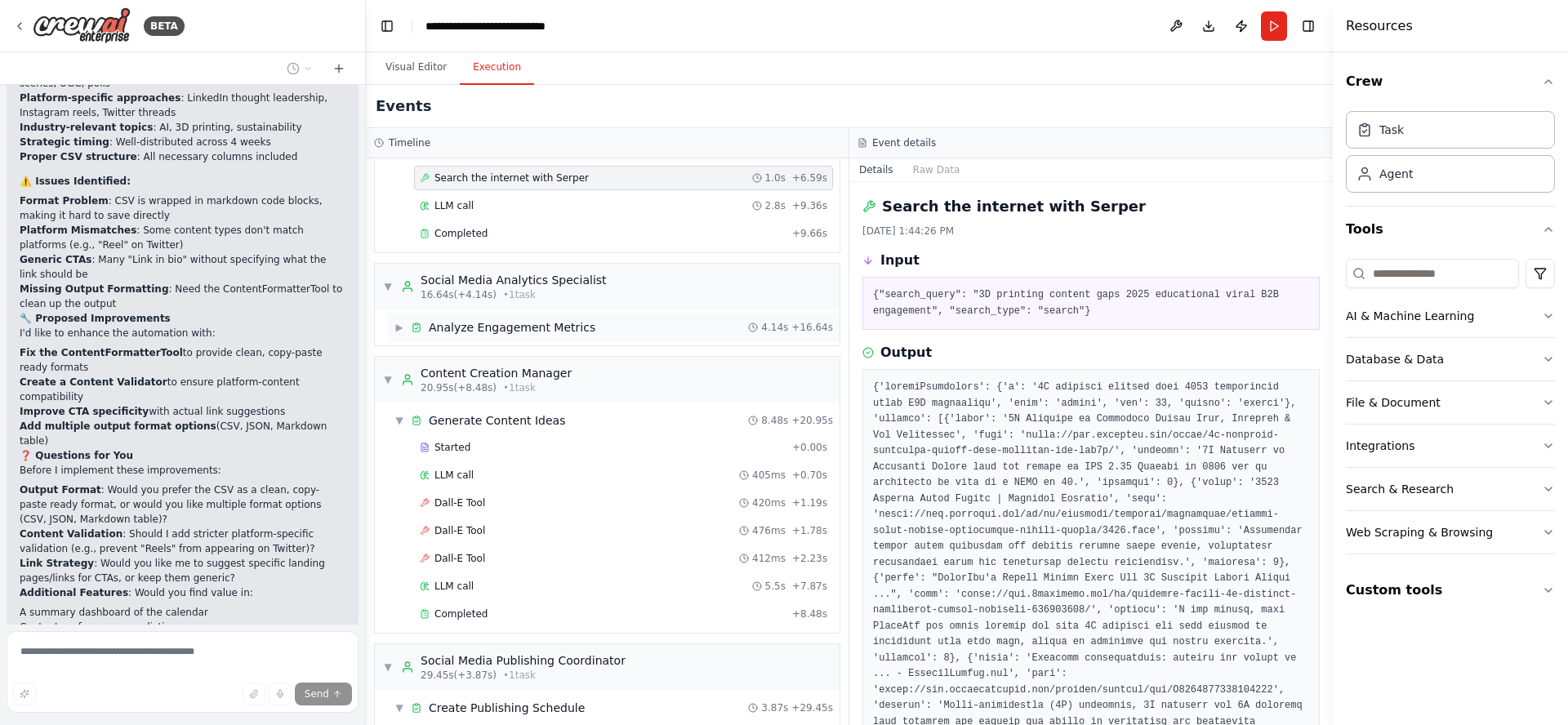
click at [504, 331] on span "Analyze Engagement Metrics" at bounding box center [512, 327] width 167 height 16
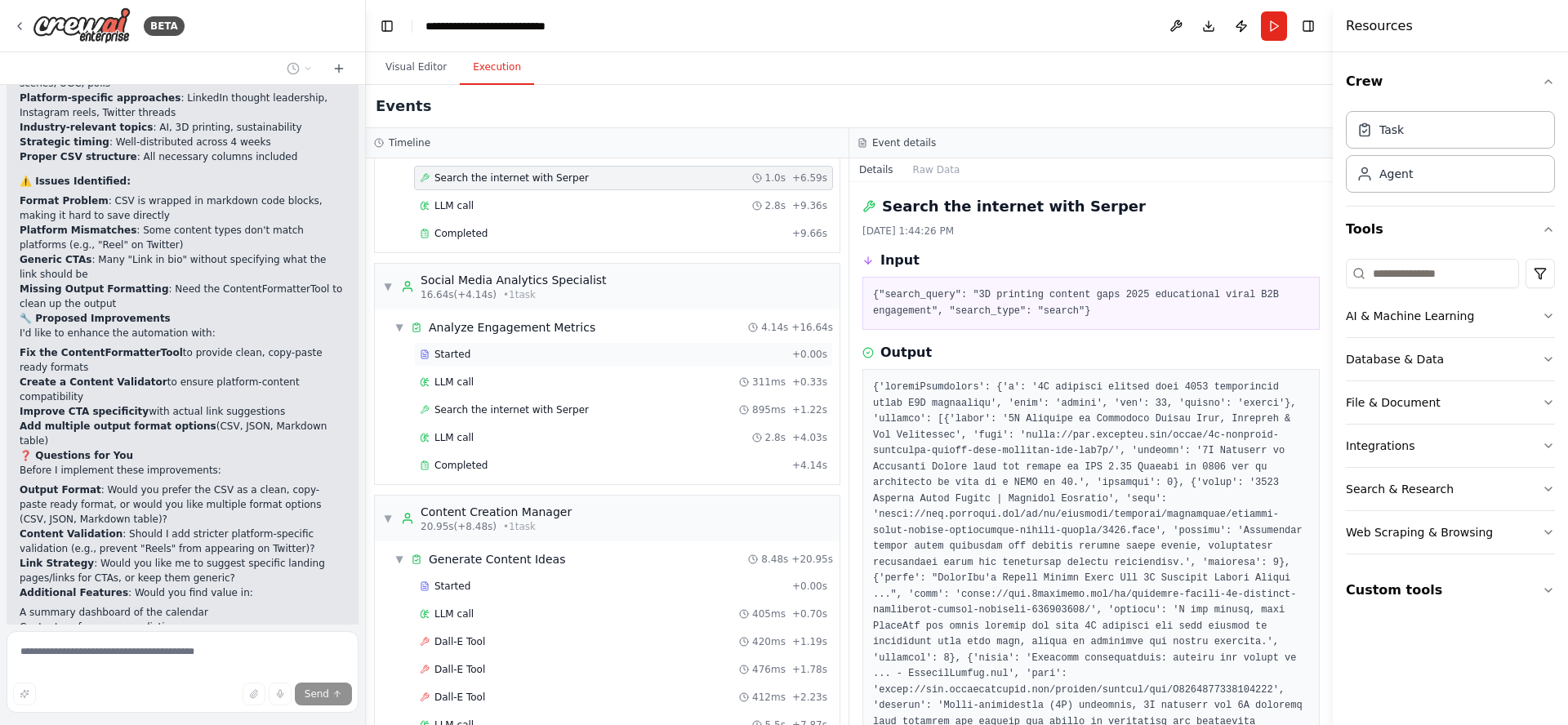
click at [454, 354] on span "Started" at bounding box center [453, 354] width 36 height 13
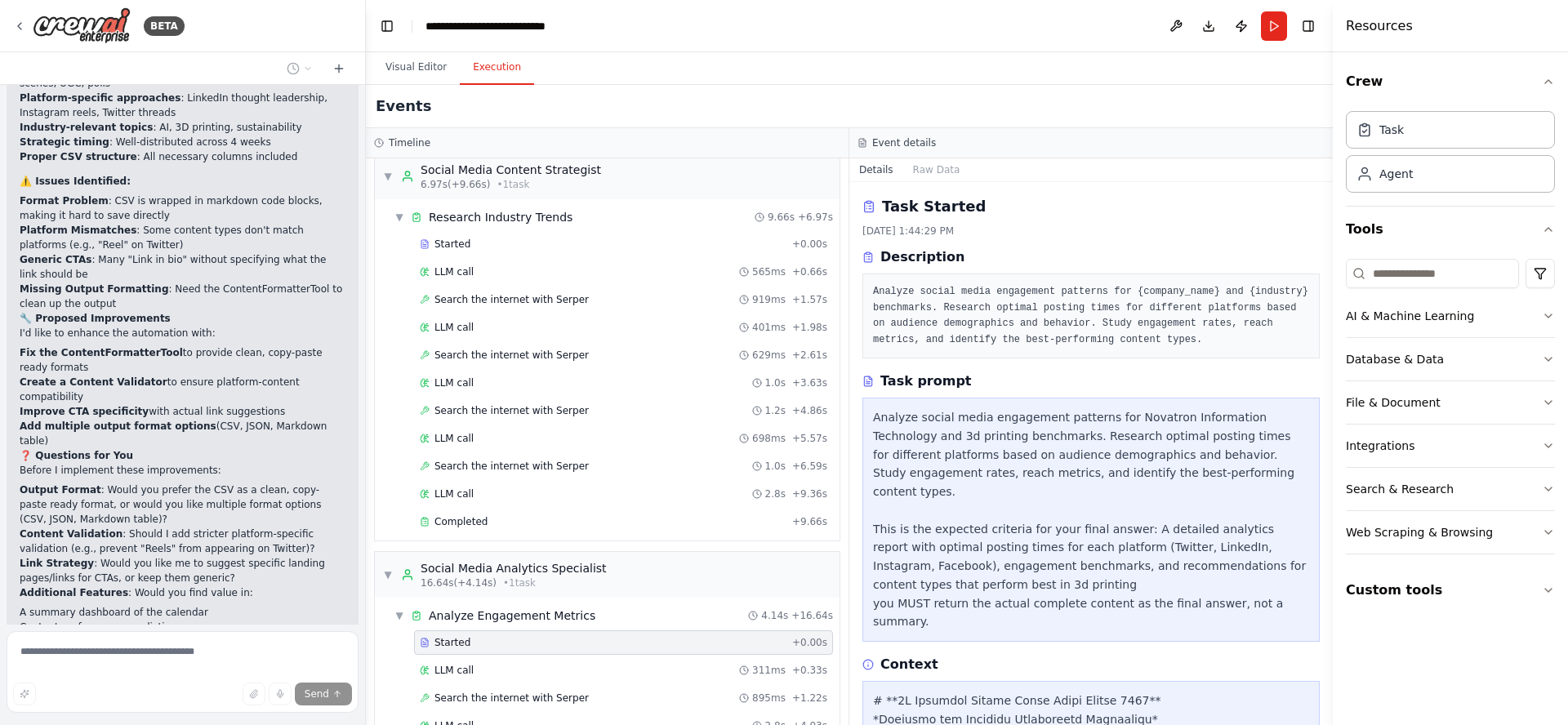
scroll to position [0, 0]
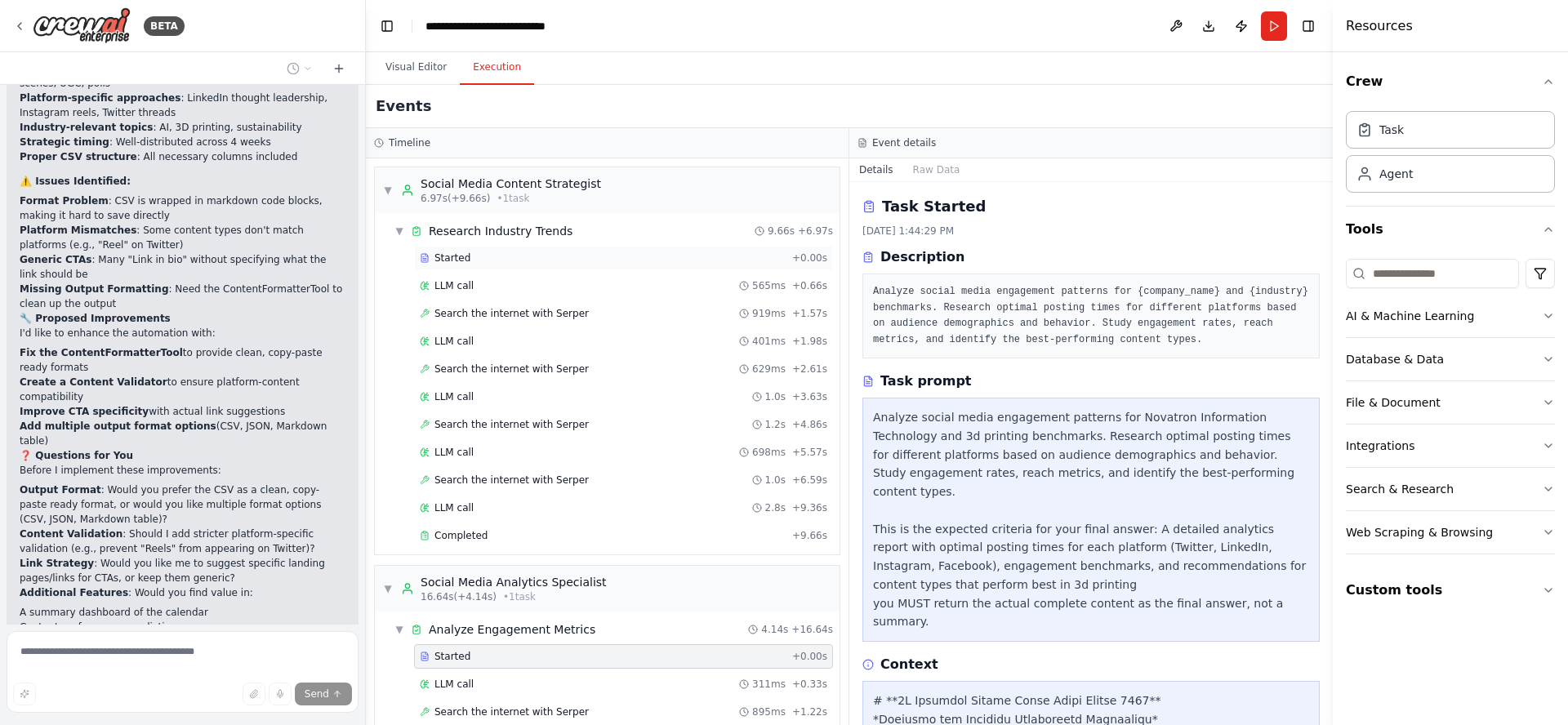
click at [467, 259] on span "Started" at bounding box center [453, 258] width 36 height 13
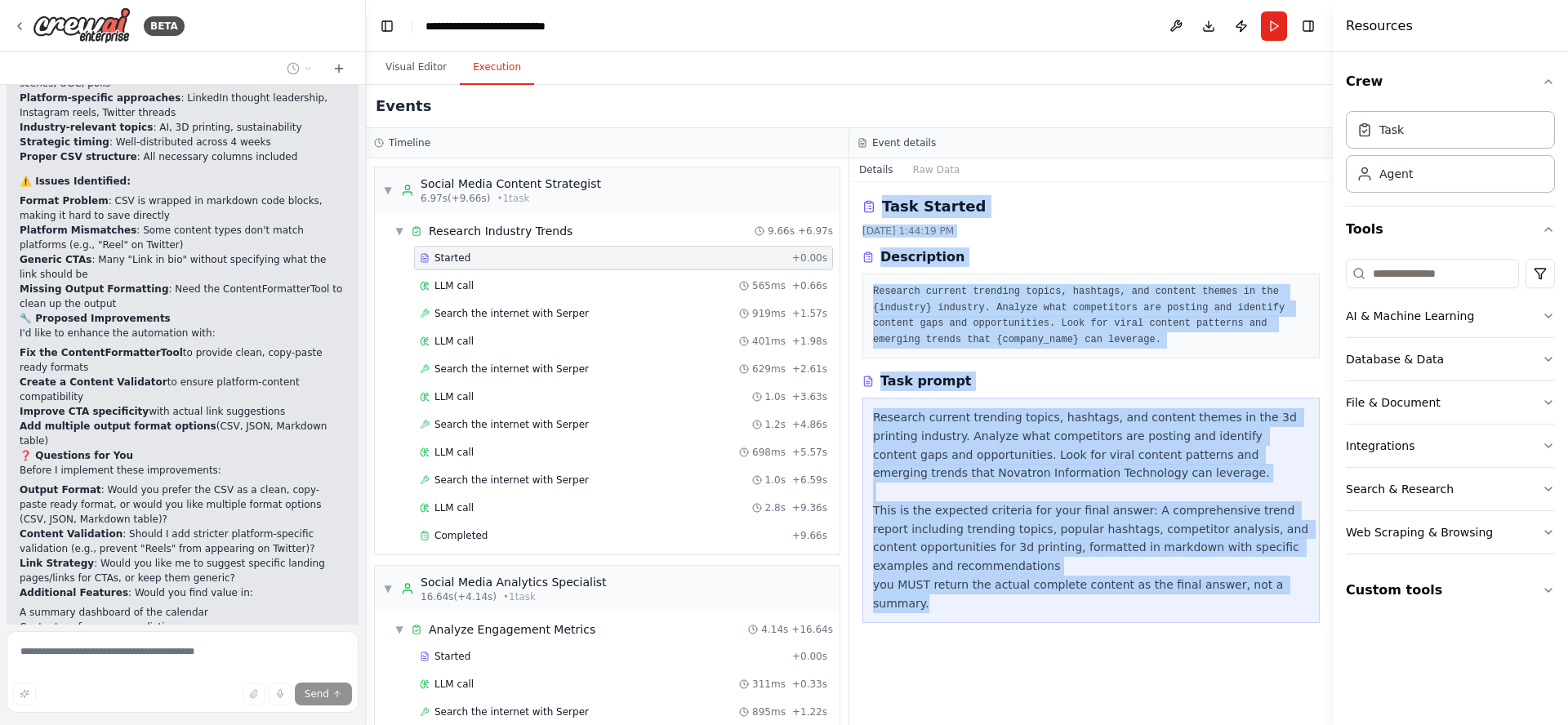
drag, startPoint x: 866, startPoint y: 192, endPoint x: 1135, endPoint y: 625, distance: 509.8
click at [1135, 626] on div "Task Started 9/30/2025, 1:44:19 PM Description Research current trending topics…" at bounding box center [1091, 453] width 484 height 543
click at [1046, 238] on div "Task Started 9/30/2025, 1:44:19 PM Description Research current trending topics…" at bounding box center [1091, 276] width 457 height 163
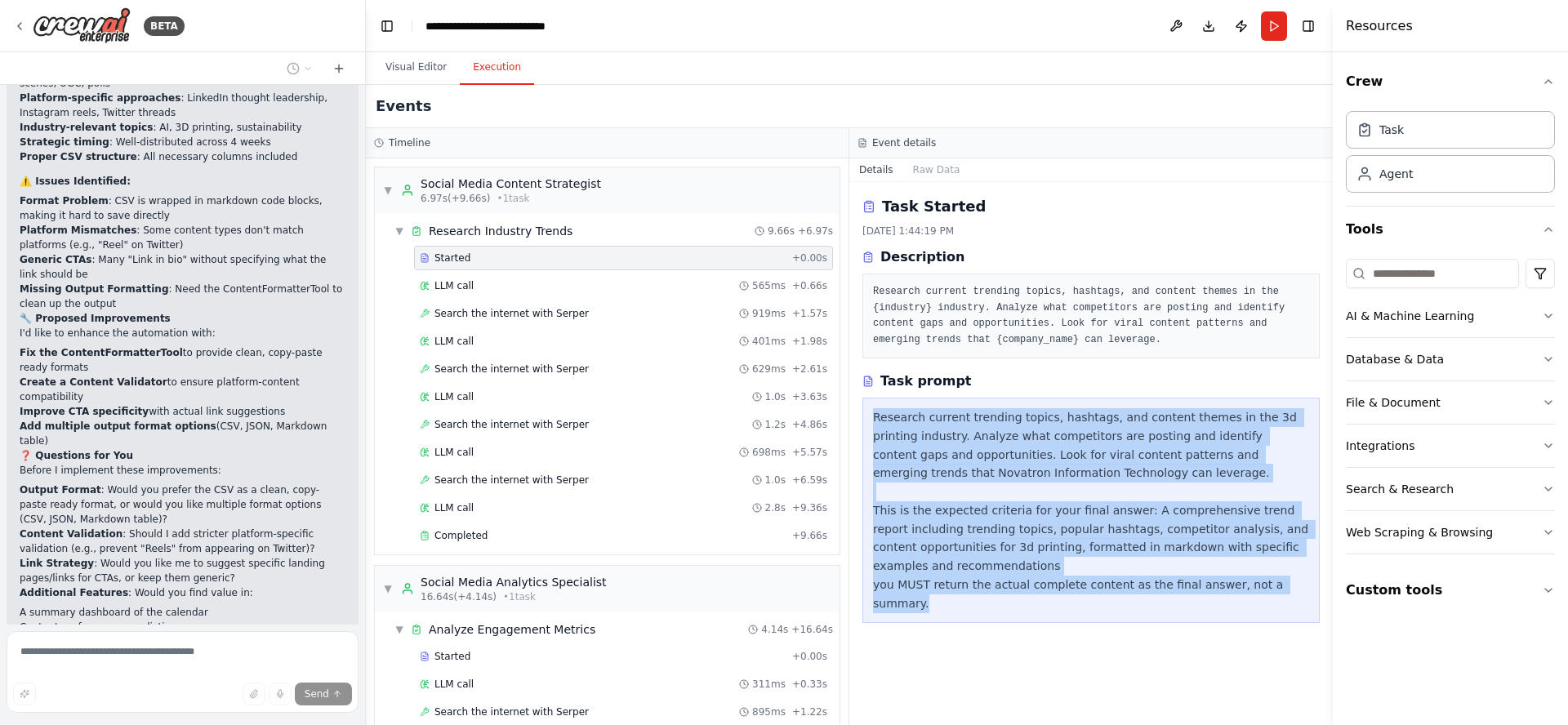
drag, startPoint x: 870, startPoint y: 412, endPoint x: 1292, endPoint y: 604, distance: 463.6
click at [1292, 604] on div "Research current trending topics, hashtags, and content themes in the 3d printi…" at bounding box center [1091, 510] width 457 height 225
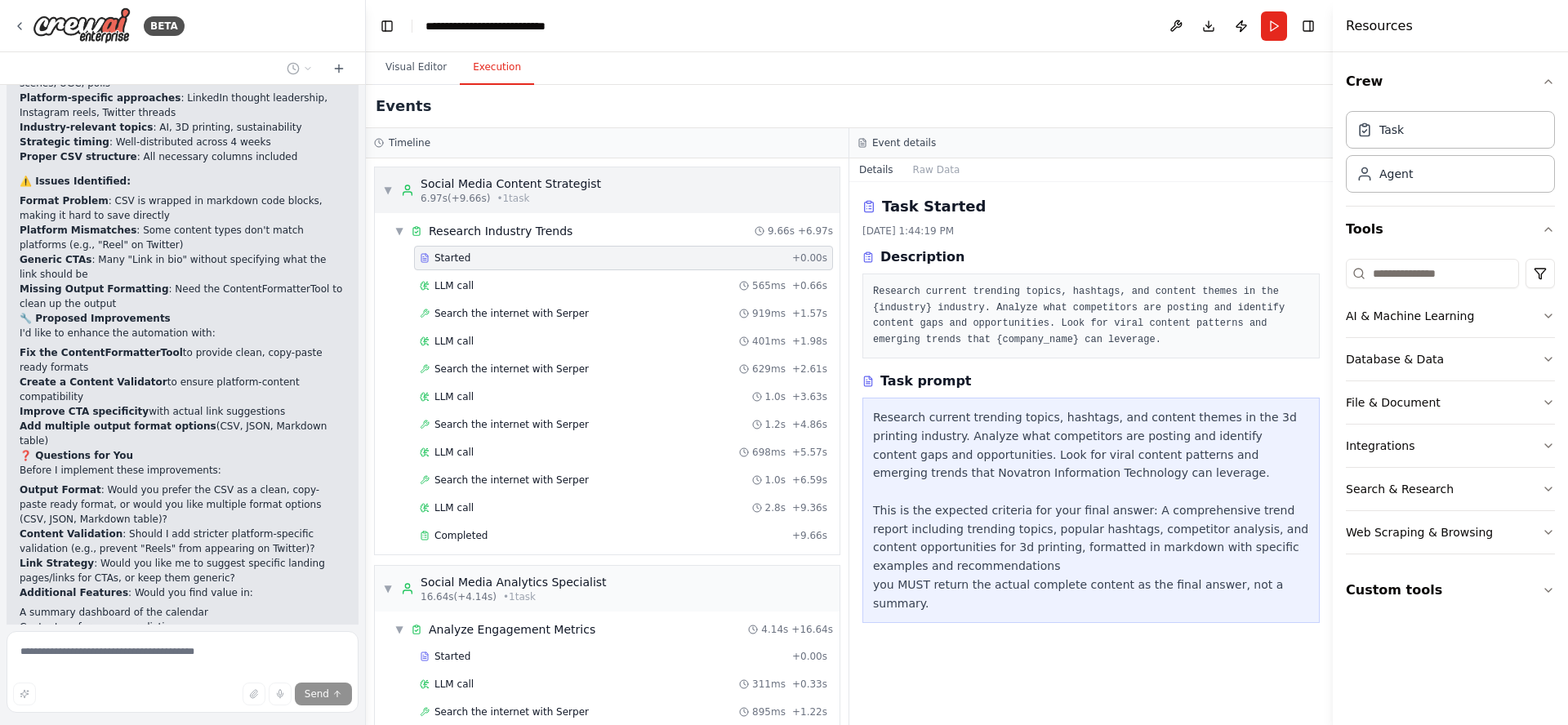
click at [479, 183] on div "Social Media Content Strategist" at bounding box center [510, 183] width 180 height 16
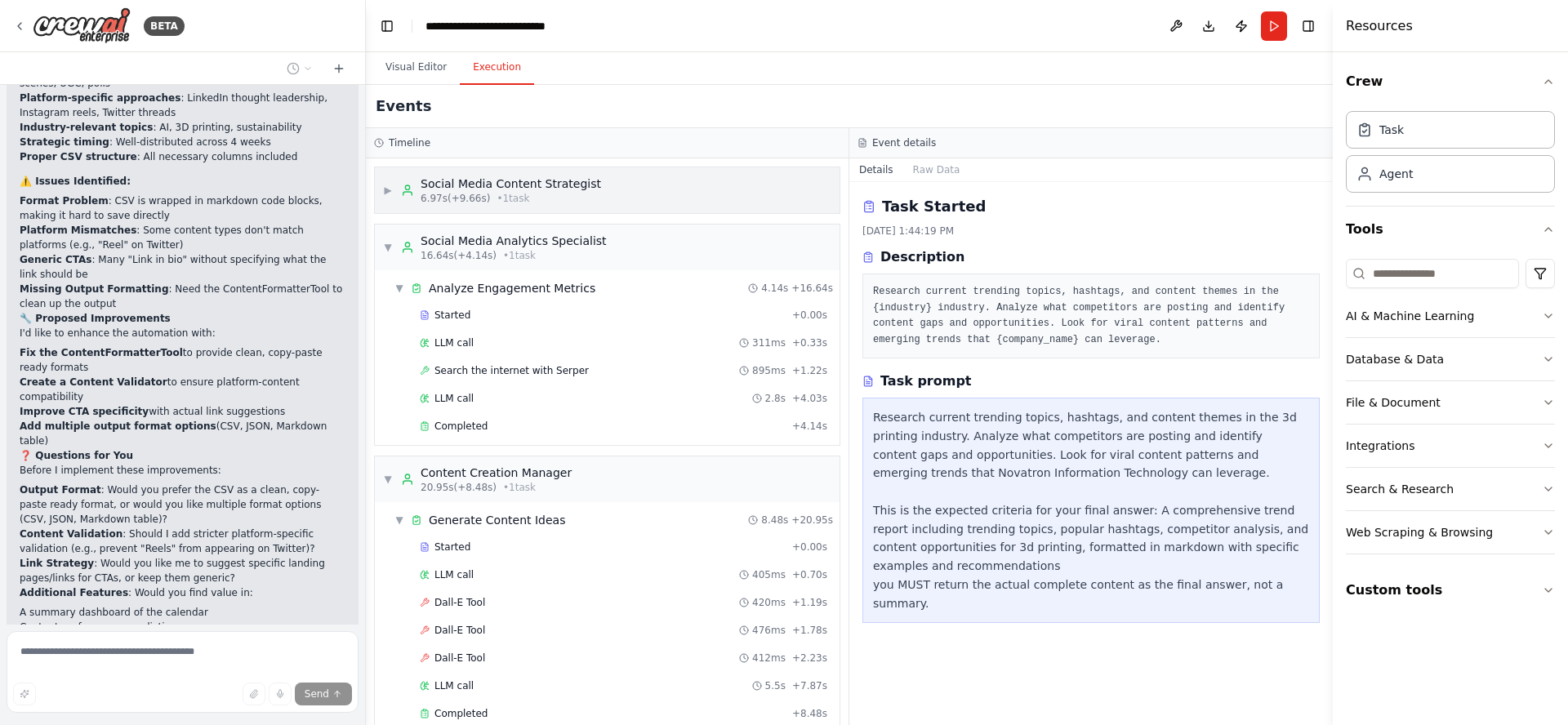
click at [479, 183] on div "Social Media Content Strategist" at bounding box center [510, 183] width 180 height 16
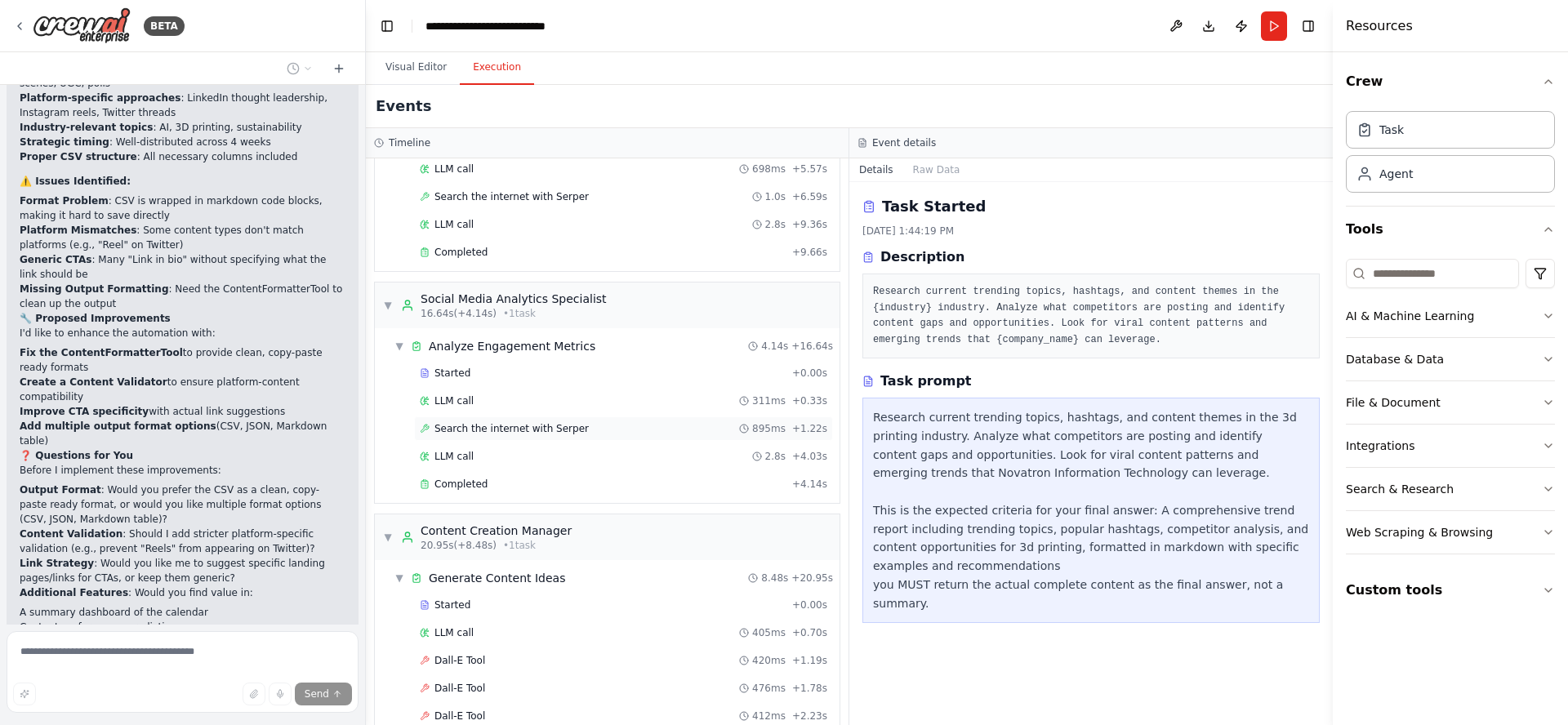
scroll to position [303, 0]
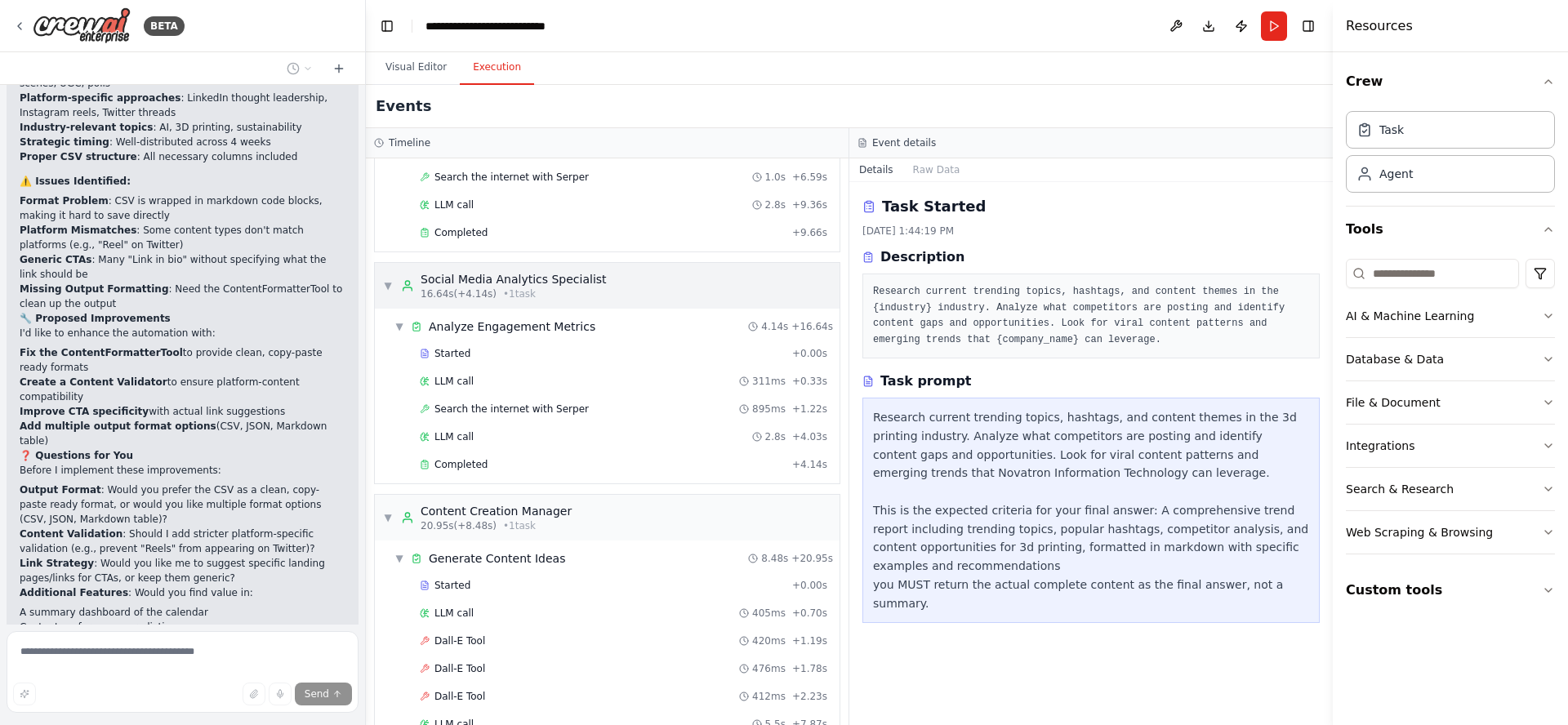
click at [536, 276] on div "Social Media Analytics Specialist" at bounding box center [513, 279] width 186 height 16
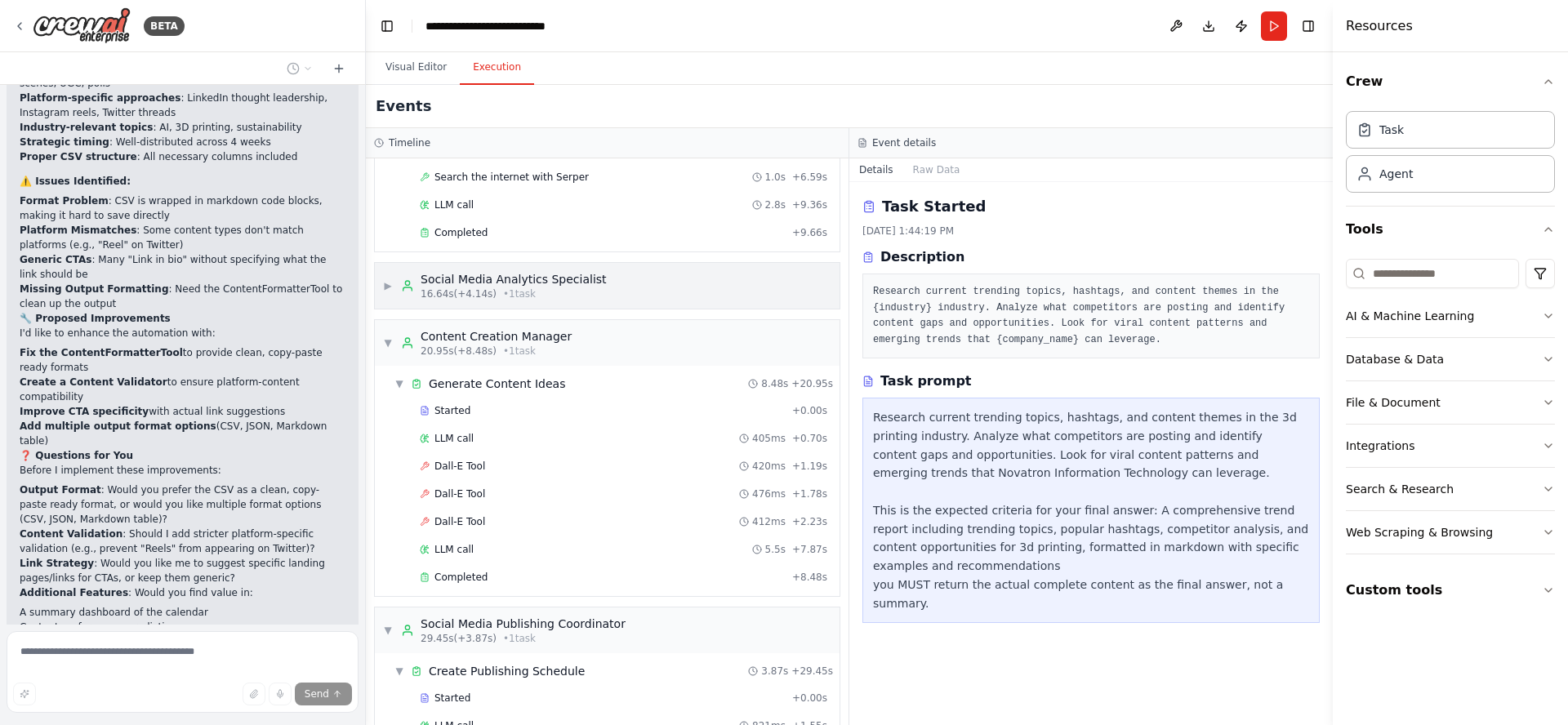
click at [536, 277] on div "Social Media Analytics Specialist" at bounding box center [513, 279] width 186 height 16
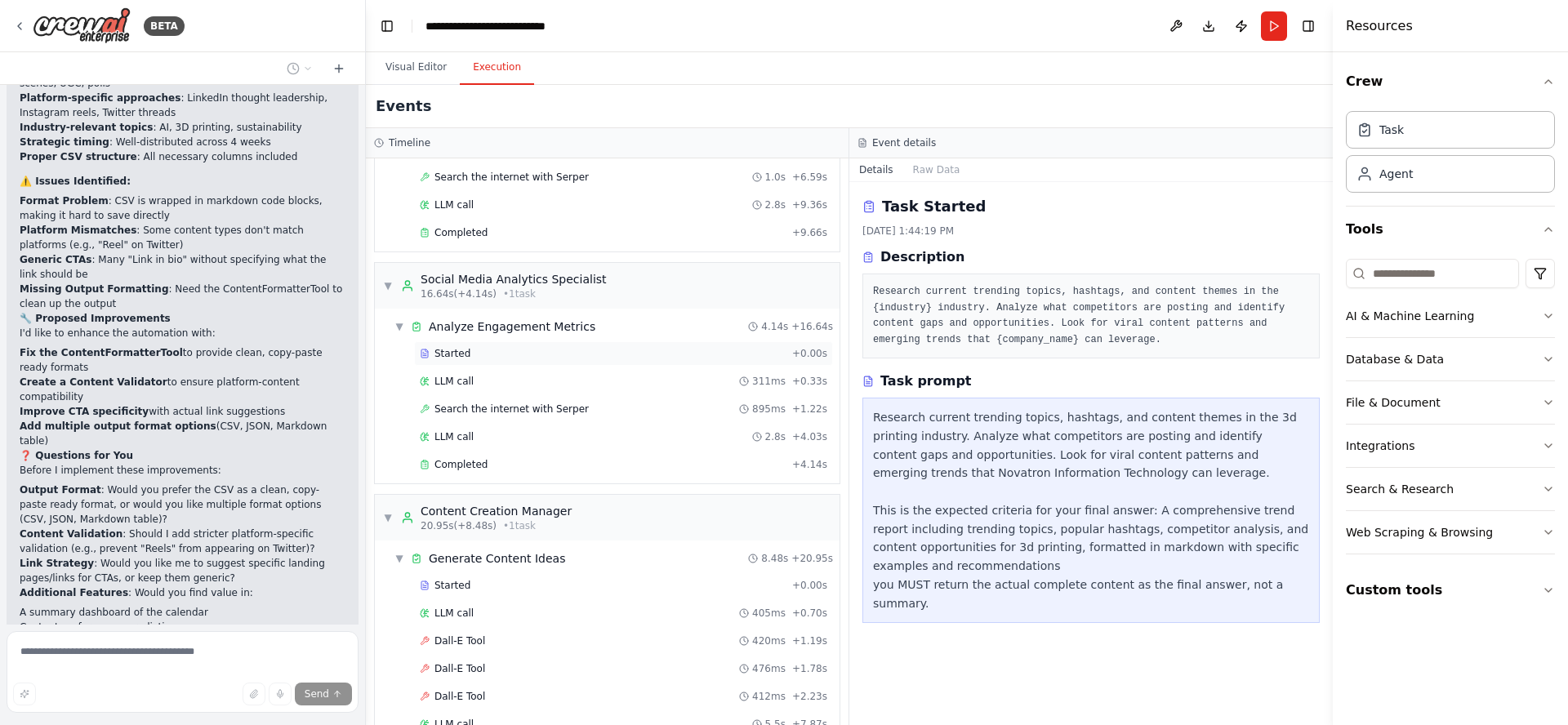
click at [497, 349] on div "Started" at bounding box center [602, 354] width 366 height 13
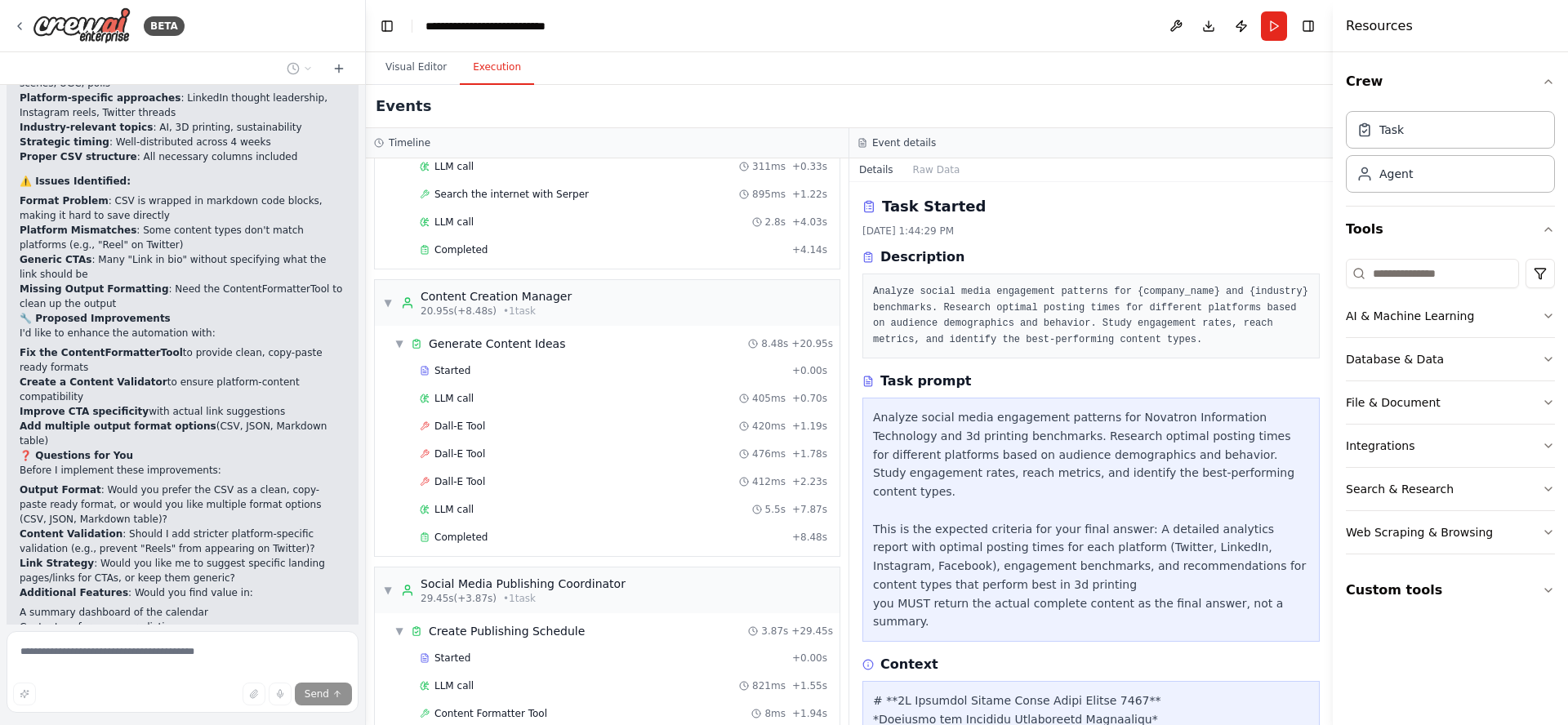
scroll to position [600, 0]
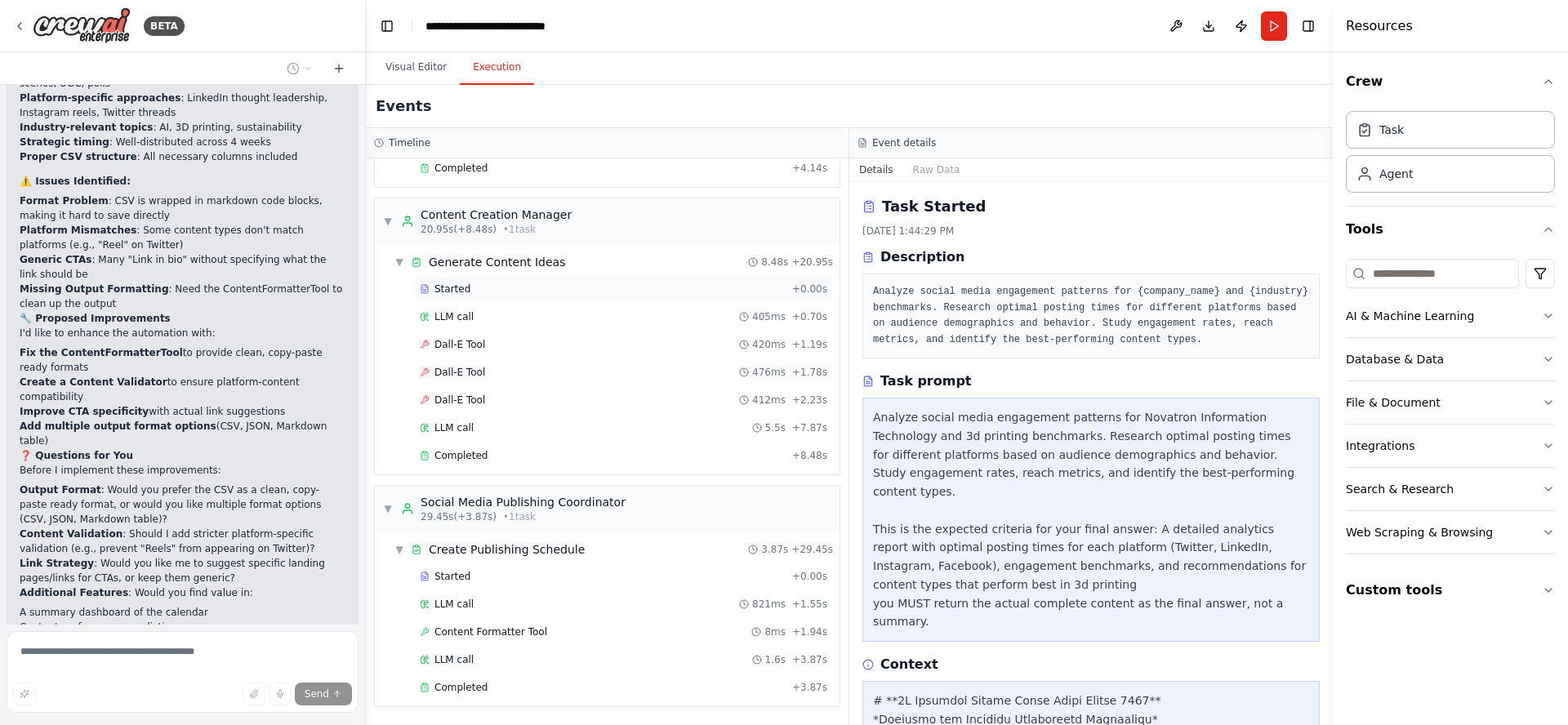
click at [473, 294] on div "Started" at bounding box center [602, 289] width 366 height 13
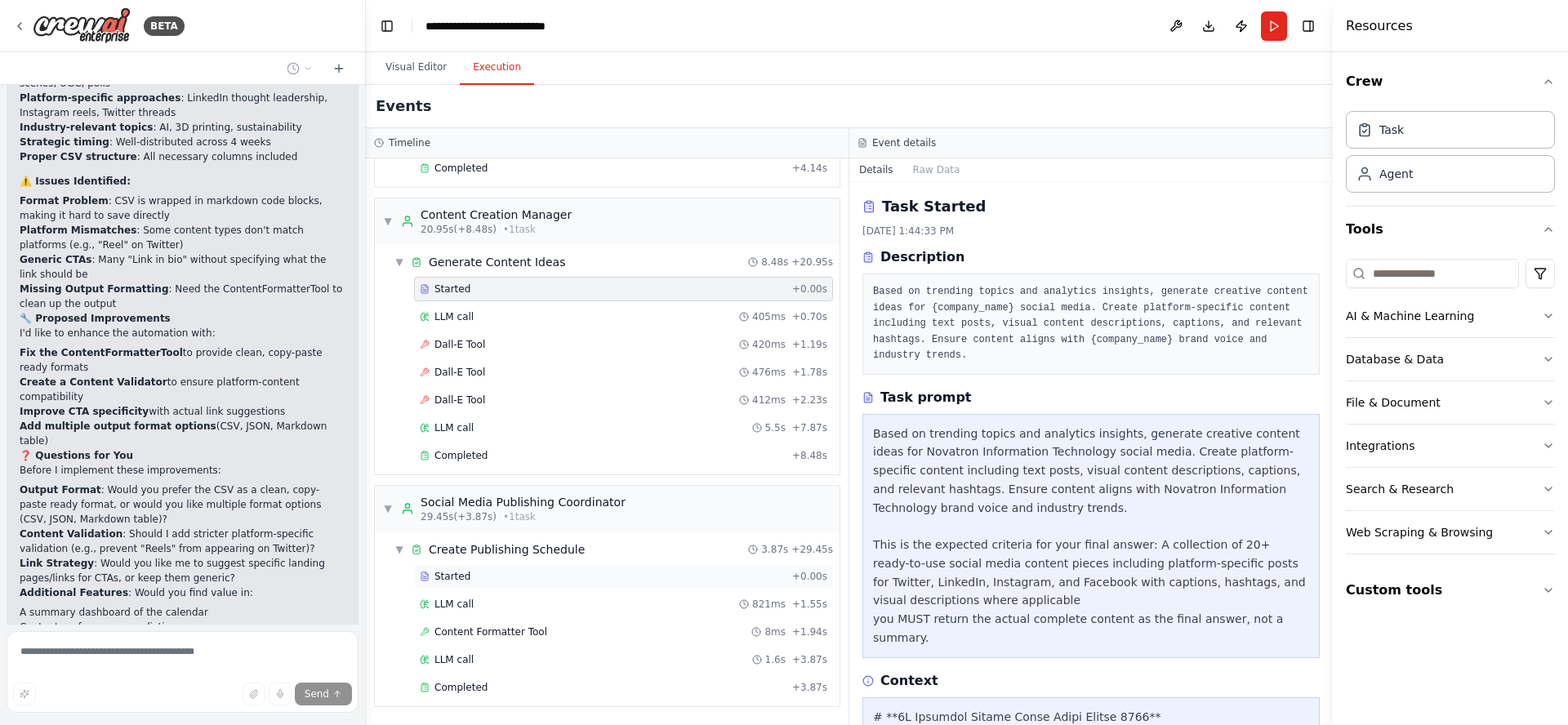
click at [484, 571] on div "Started" at bounding box center [602, 577] width 366 height 13
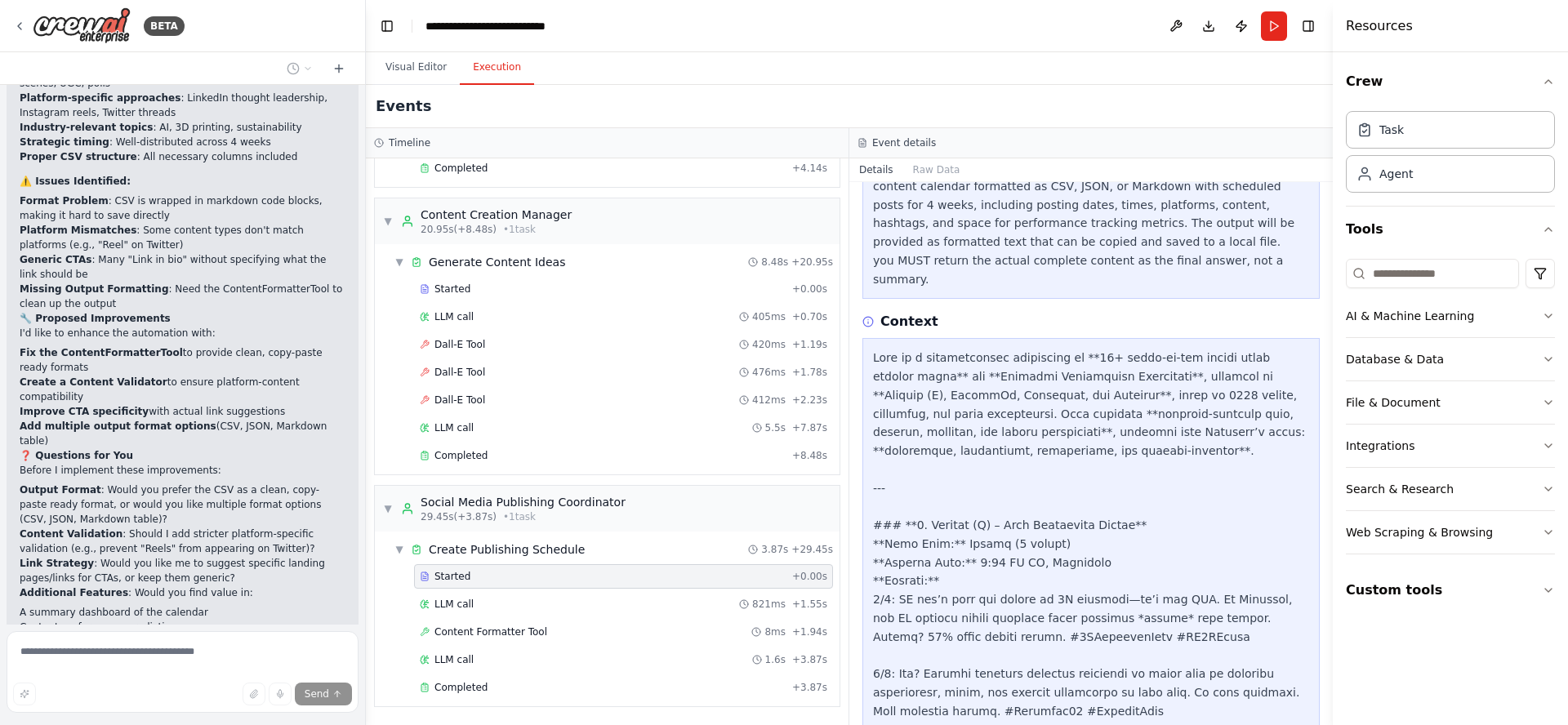
scroll to position [392, 0]
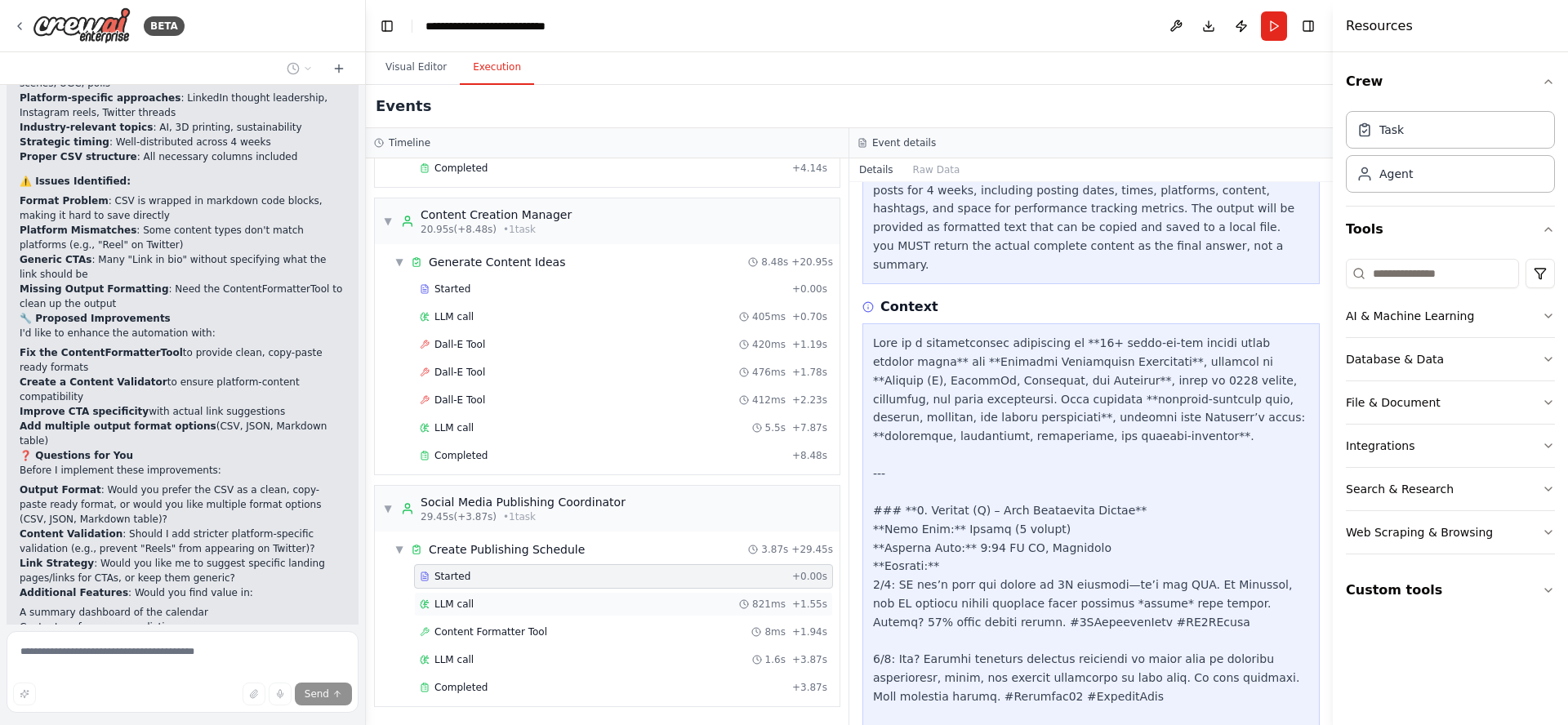
click at [462, 607] on span "LLM call" at bounding box center [454, 604] width 40 height 13
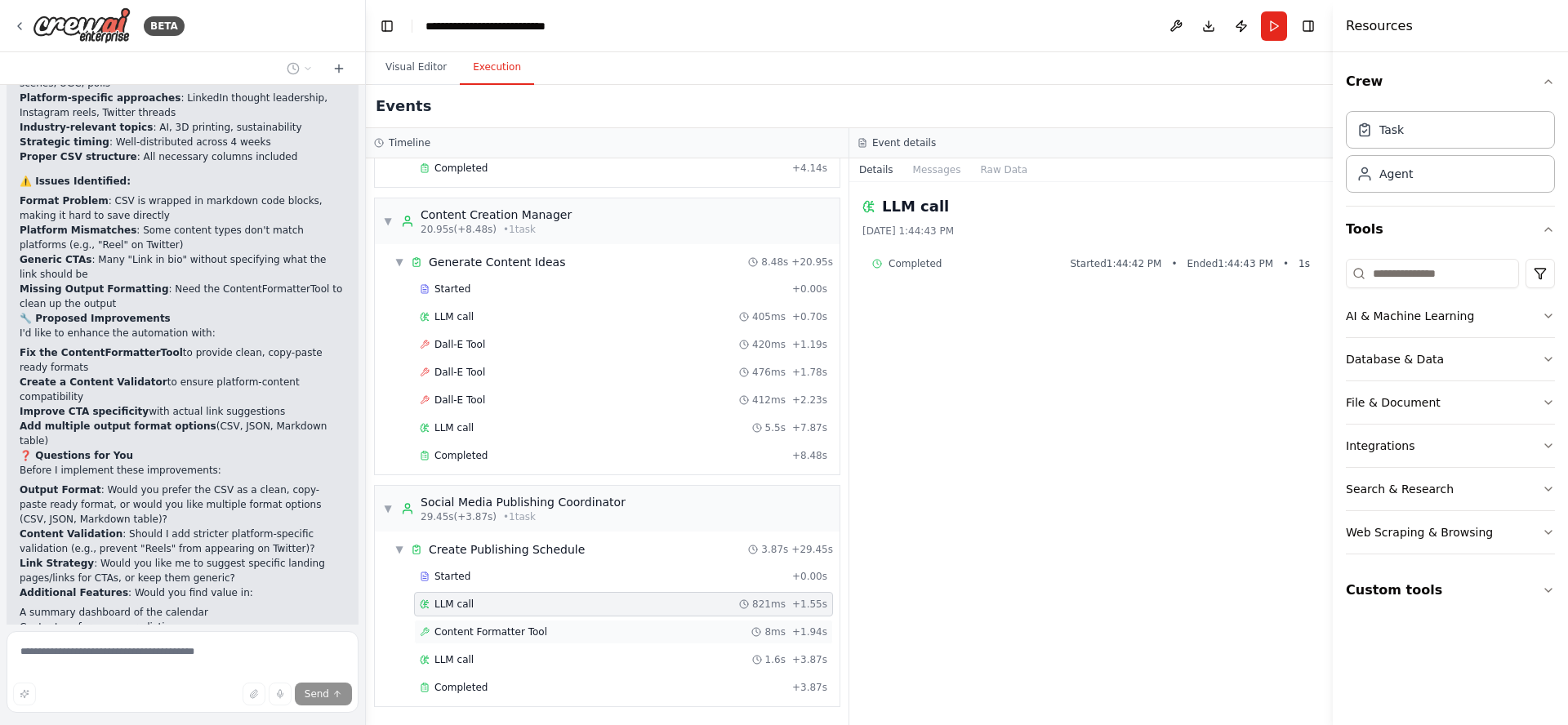
click at [487, 629] on span "Content Formatter Tool" at bounding box center [491, 632] width 113 height 13
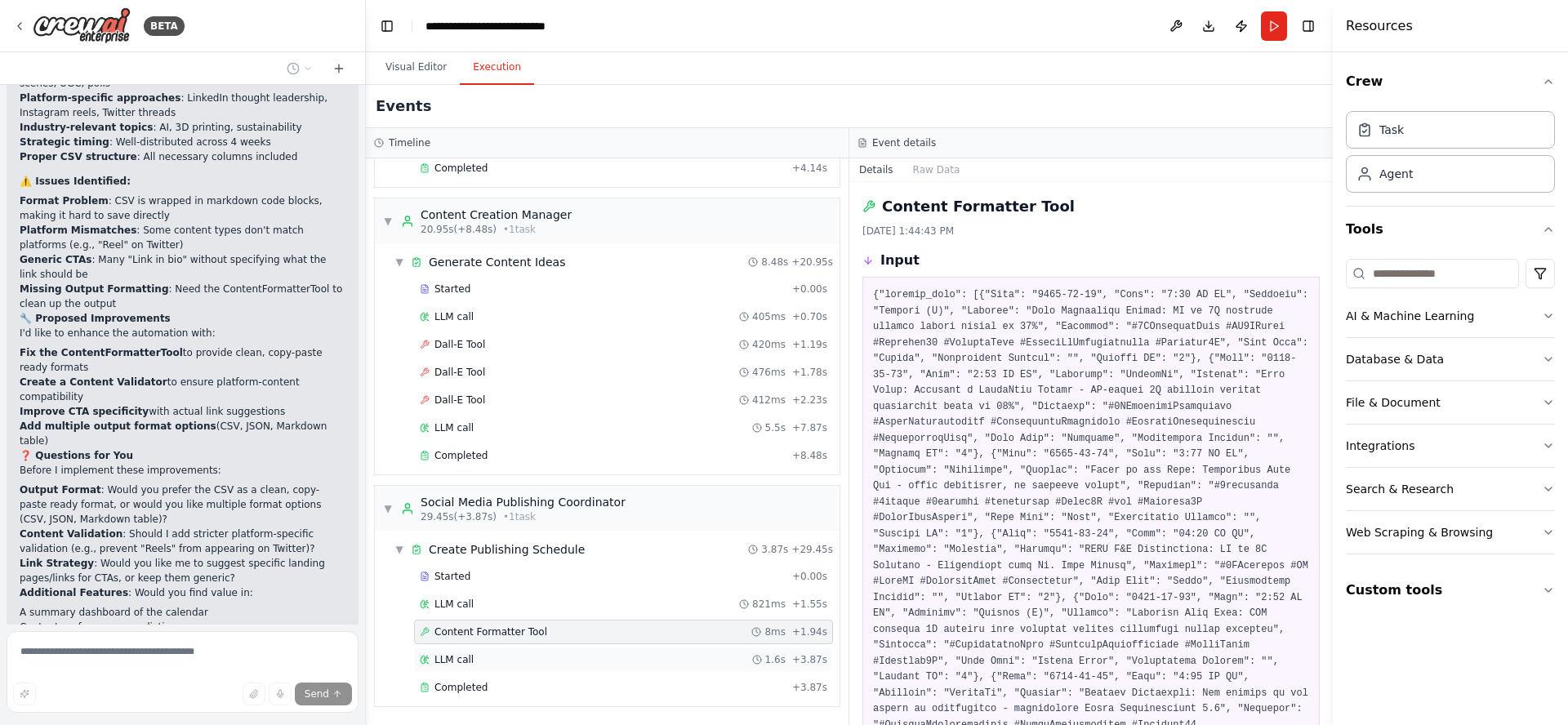
click at [467, 659] on span "LLM call" at bounding box center [454, 660] width 40 height 13
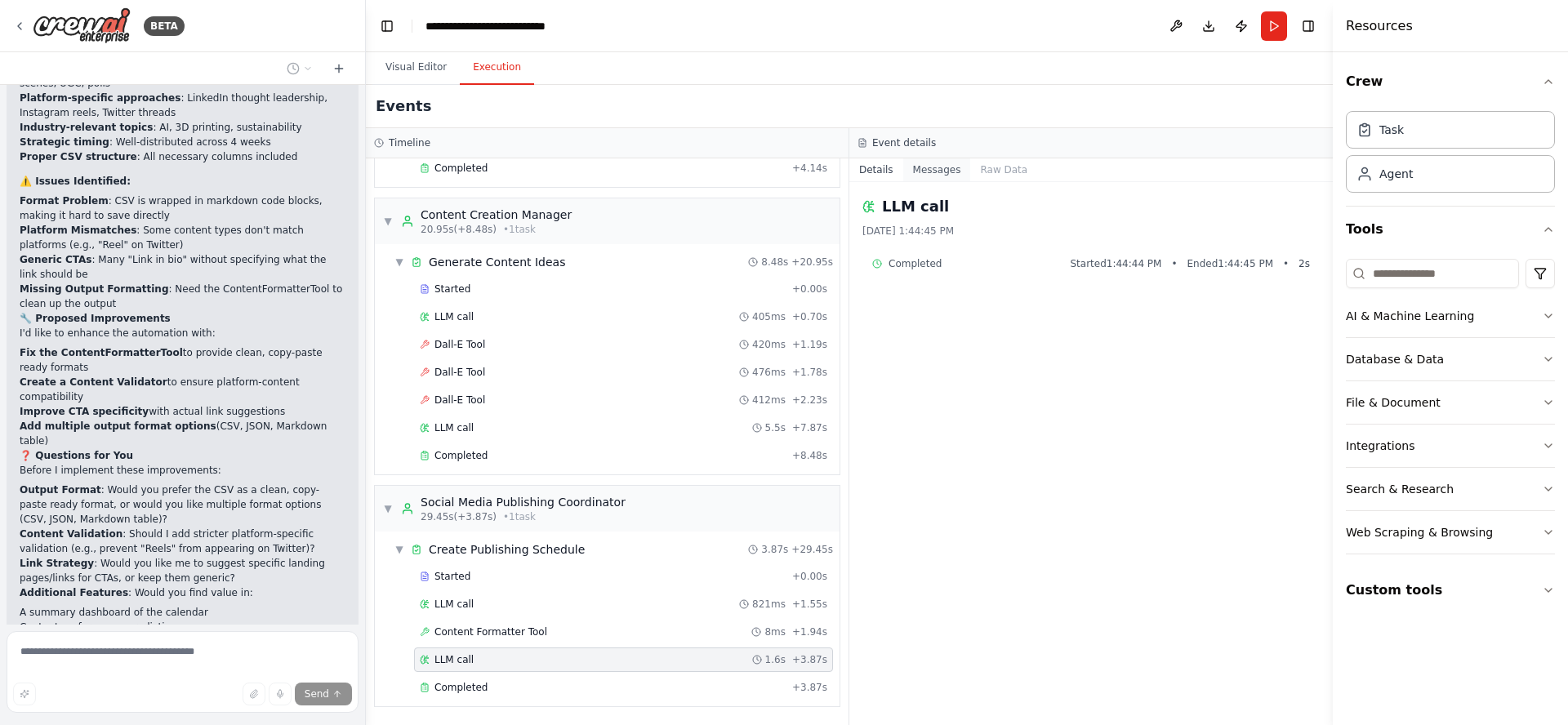
click at [929, 171] on button "Messages" at bounding box center [937, 170] width 68 height 23
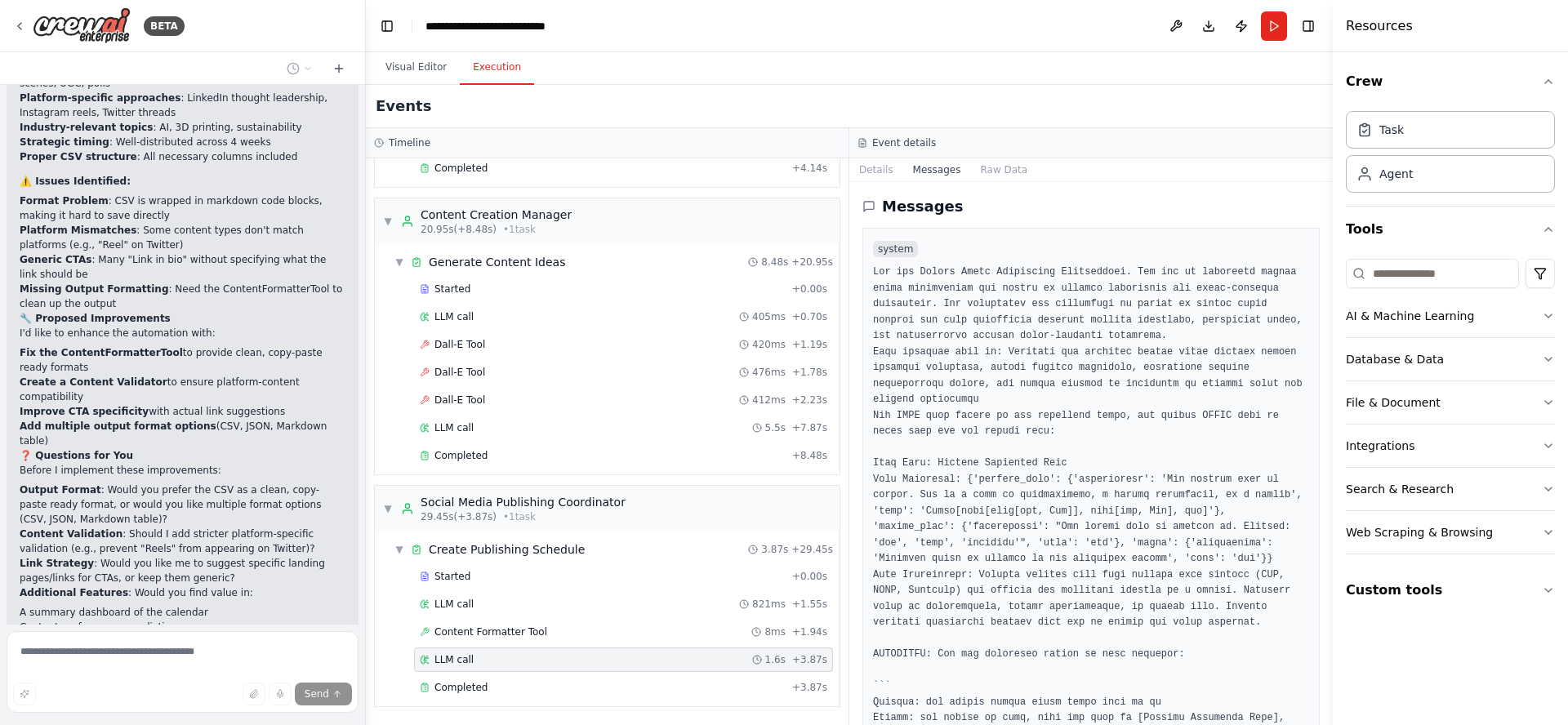
drag, startPoint x: 1328, startPoint y: 208, endPoint x: 1325, endPoint y: 254, distance: 46.1
click at [1325, 255] on div "BETA Create a crew that schedules and publishes social media content across mul…" at bounding box center [784, 362] width 1568 height 725
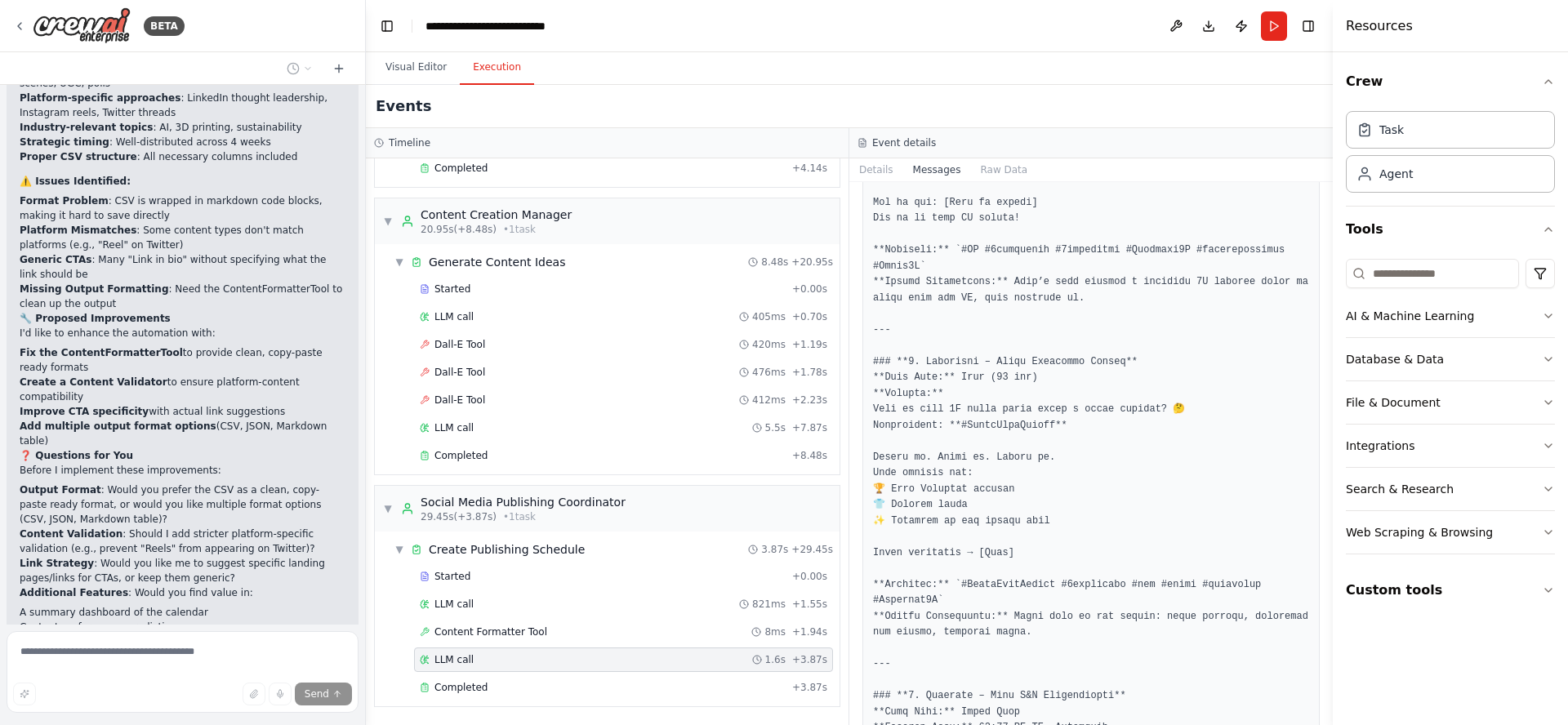
scroll to position [3332, 0]
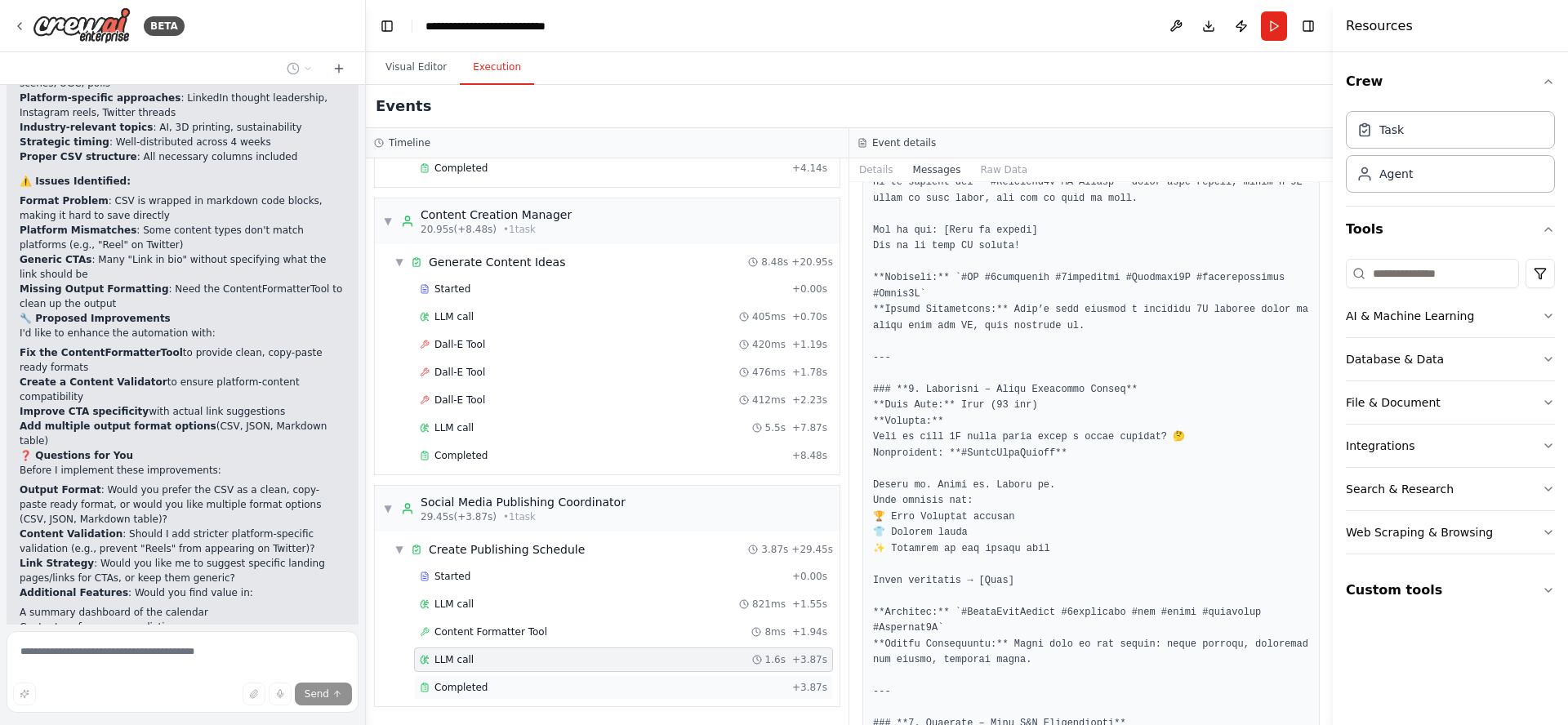
click at [454, 681] on span "Completed" at bounding box center [461, 687] width 53 height 13
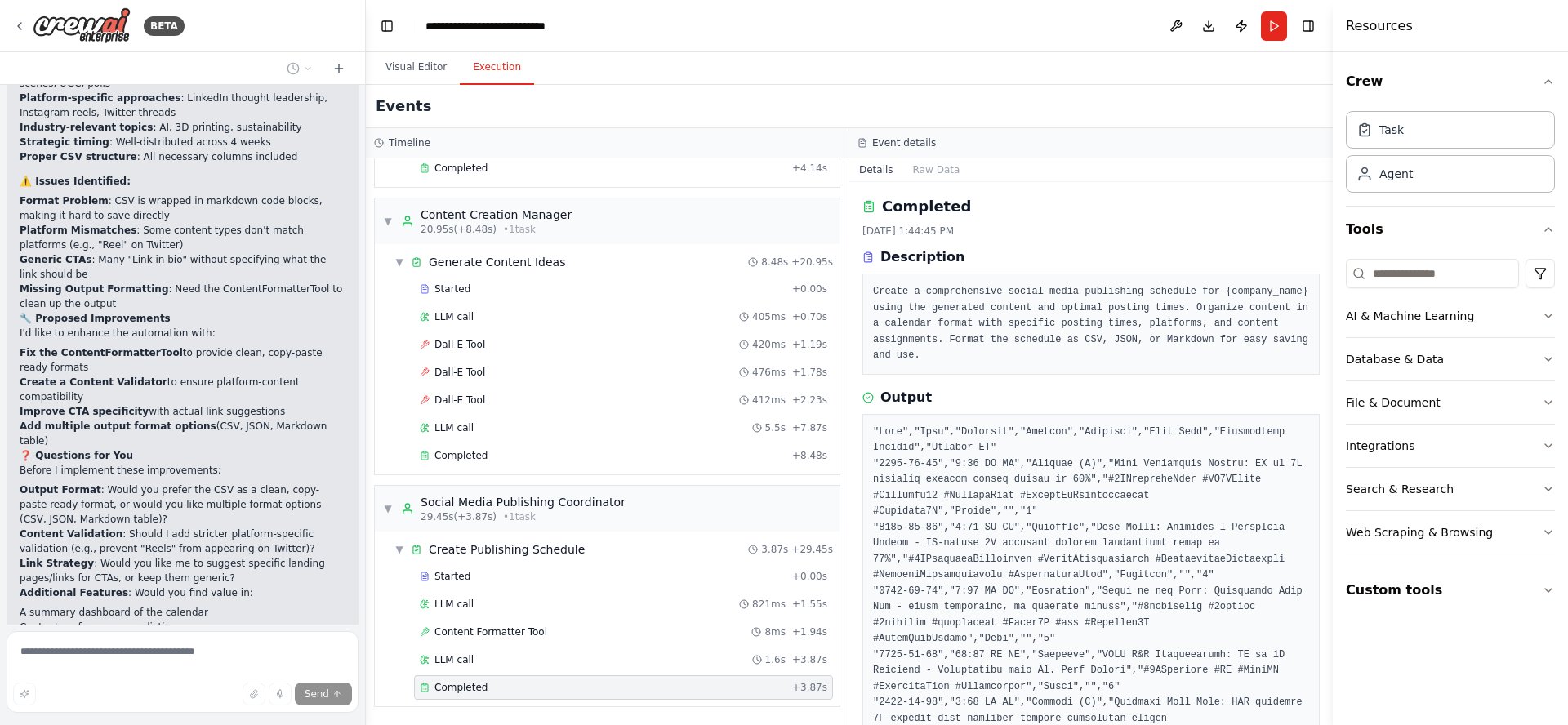
click at [875, 166] on button "Details" at bounding box center [876, 170] width 54 height 23
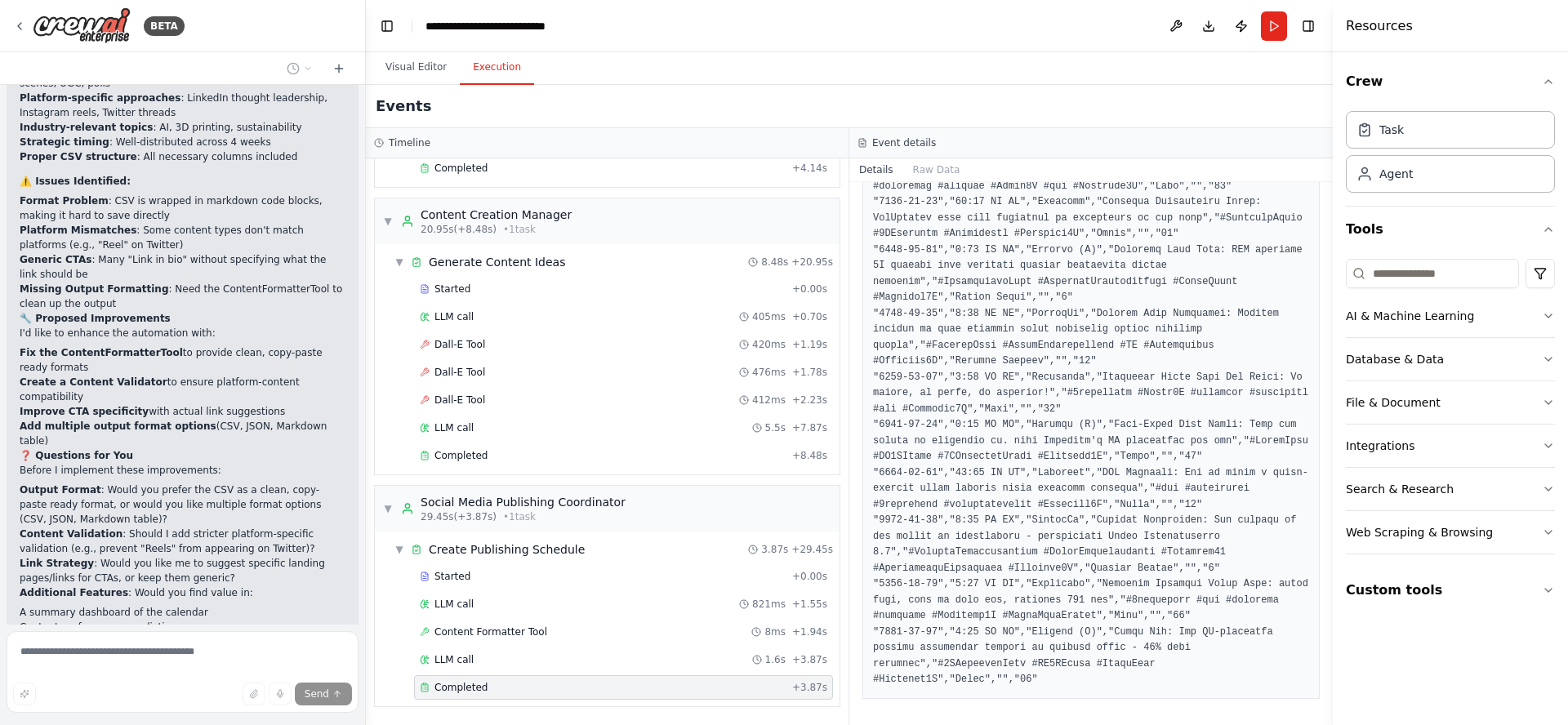
scroll to position [1599, 0]
drag, startPoint x: 1035, startPoint y: 476, endPoint x: 1156, endPoint y: 610, distance: 180.5
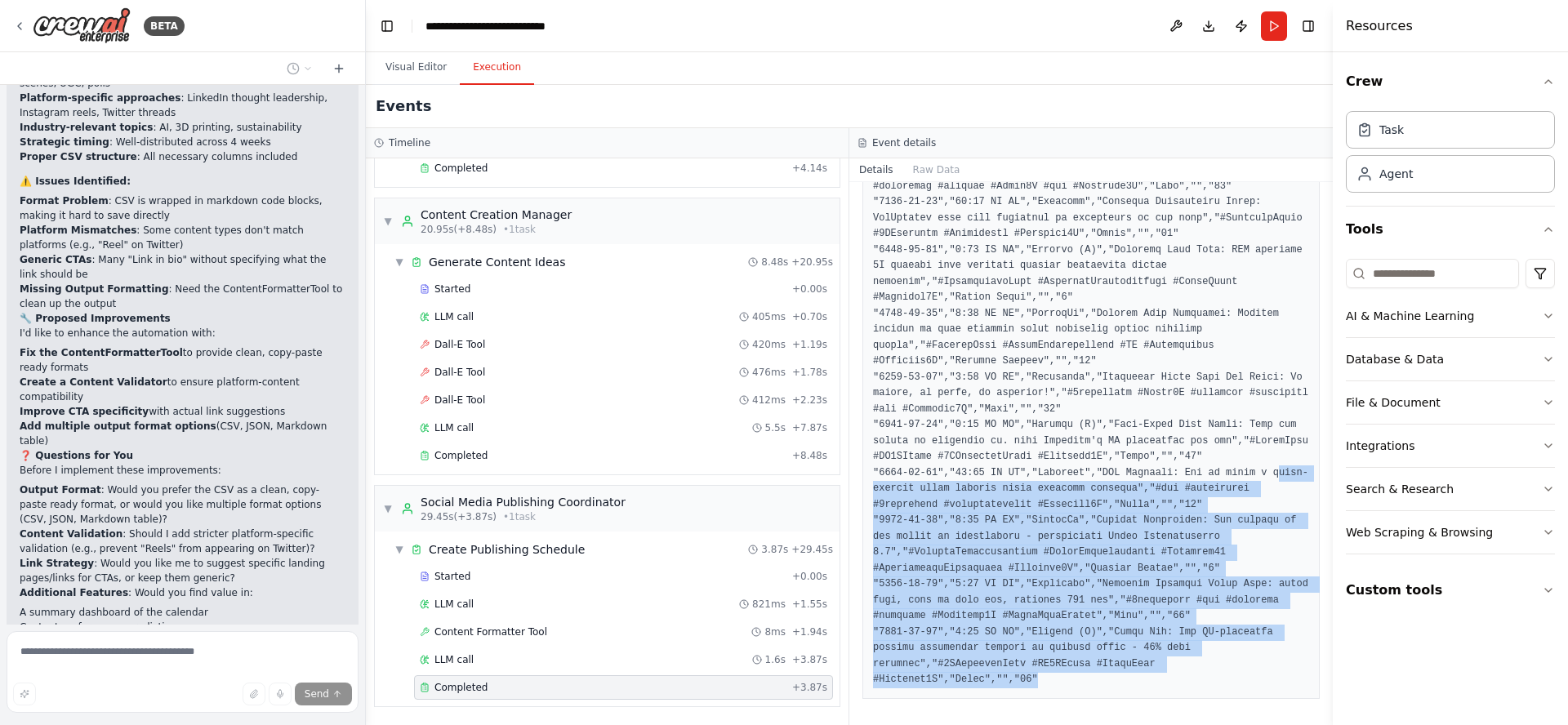
drag, startPoint x: 883, startPoint y: 486, endPoint x: 1070, endPoint y: 675, distance: 265.9
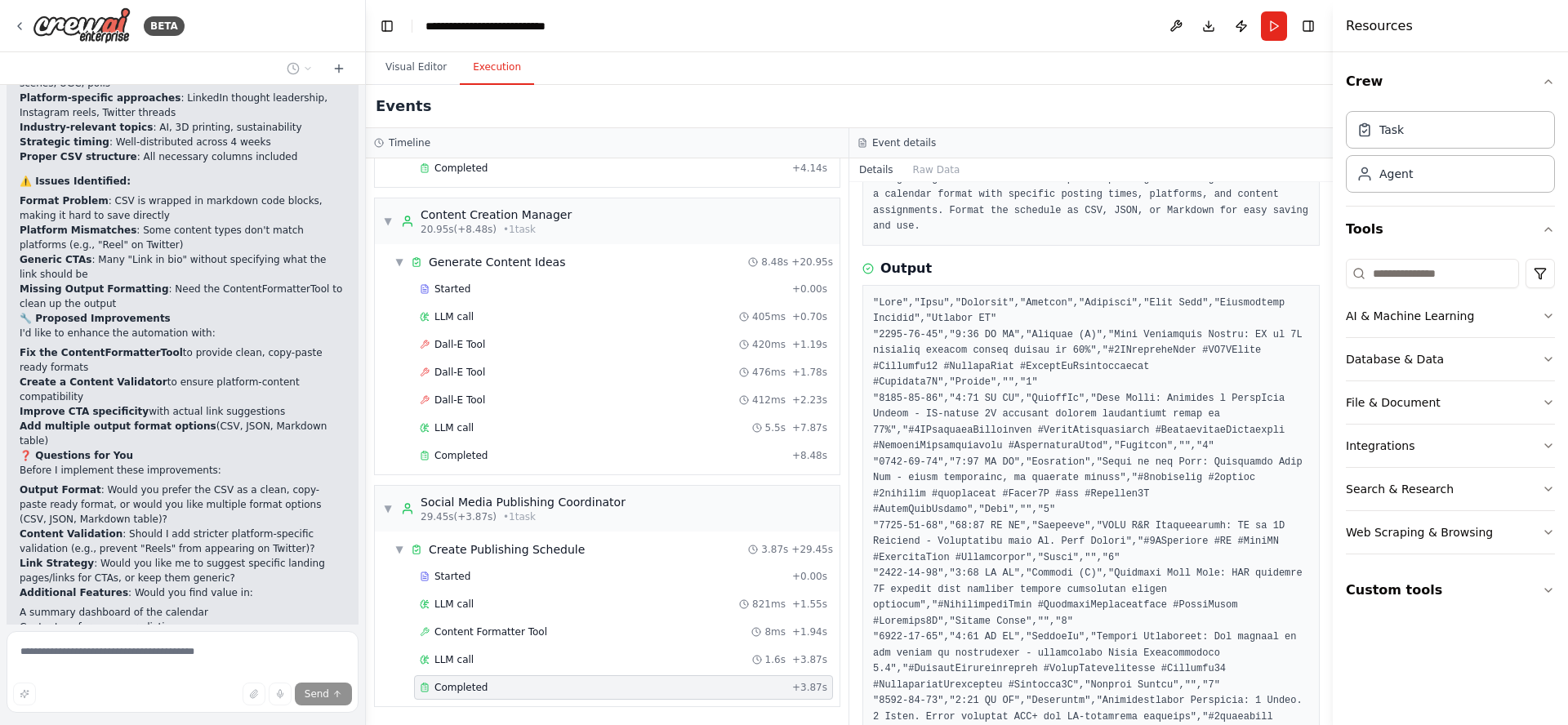
scroll to position [0, 0]
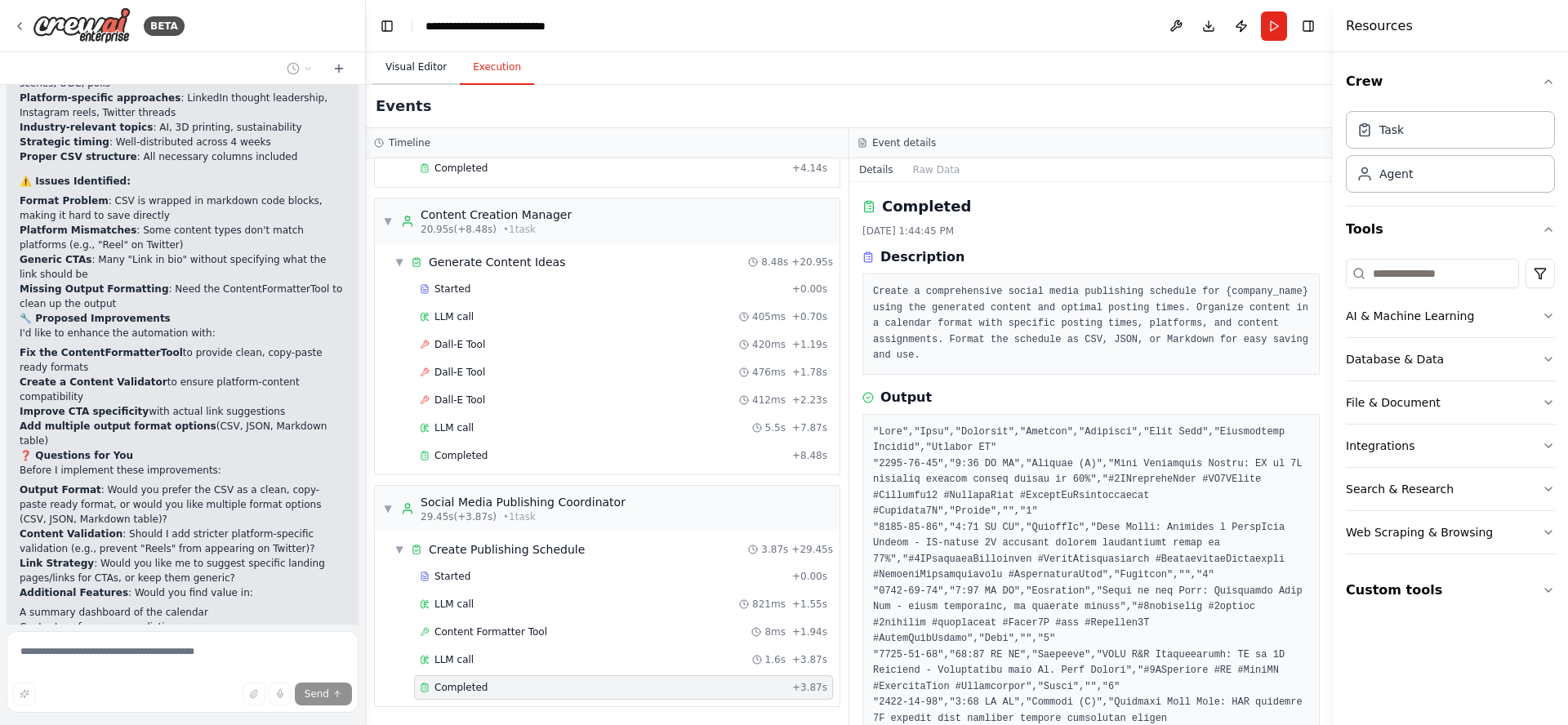
click at [407, 70] on button "Visual Editor" at bounding box center [416, 68] width 88 height 34
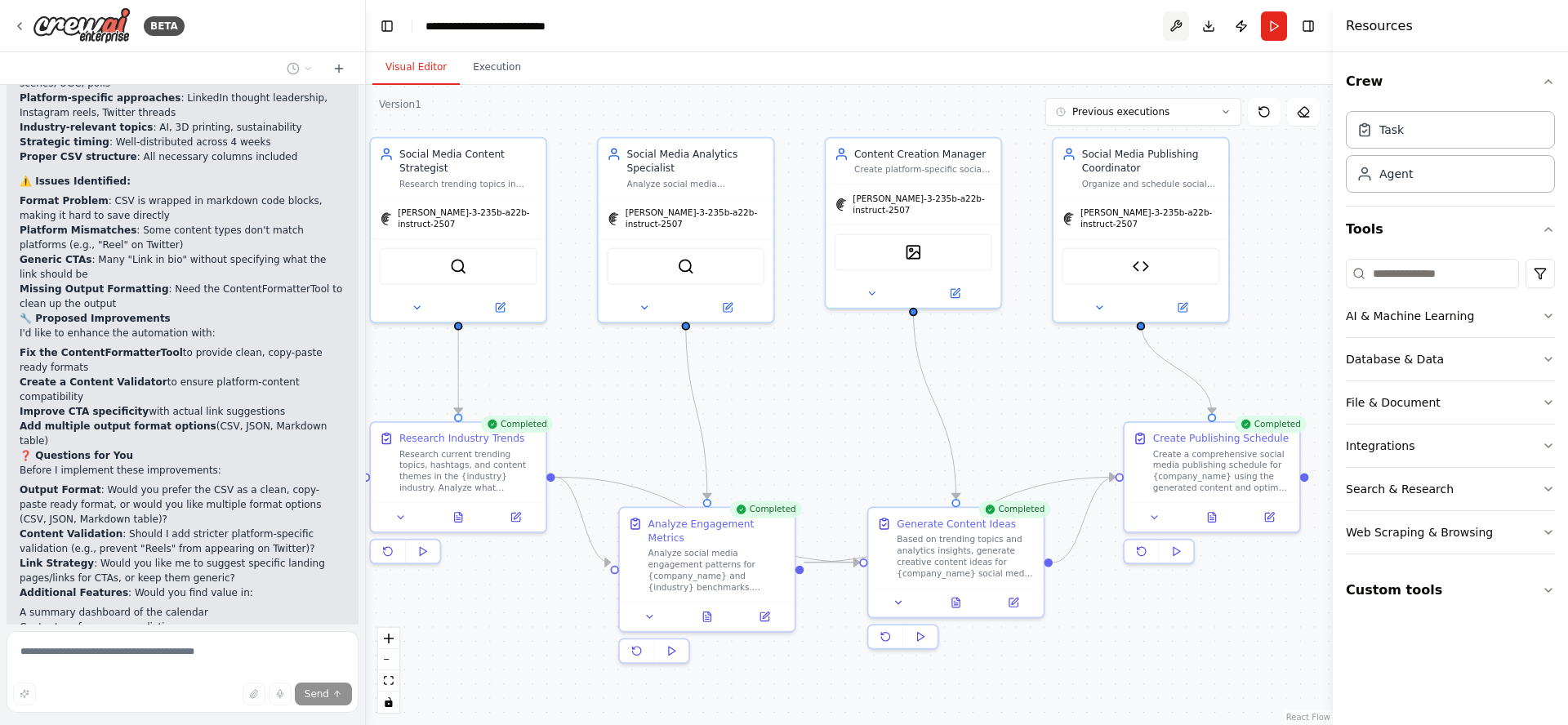
click at [1172, 29] on button at bounding box center [1176, 25] width 26 height 29
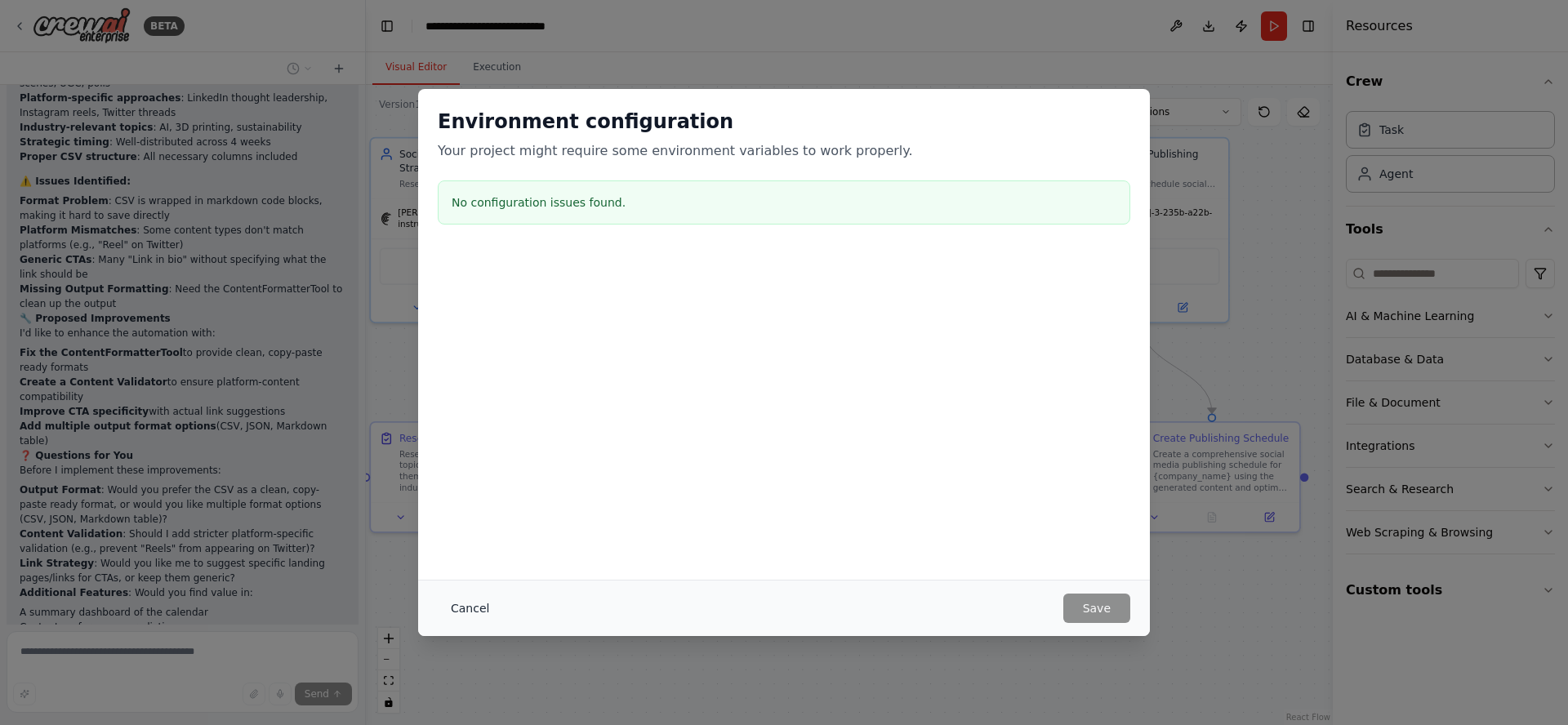
click at [470, 609] on button "Cancel" at bounding box center [470, 608] width 64 height 29
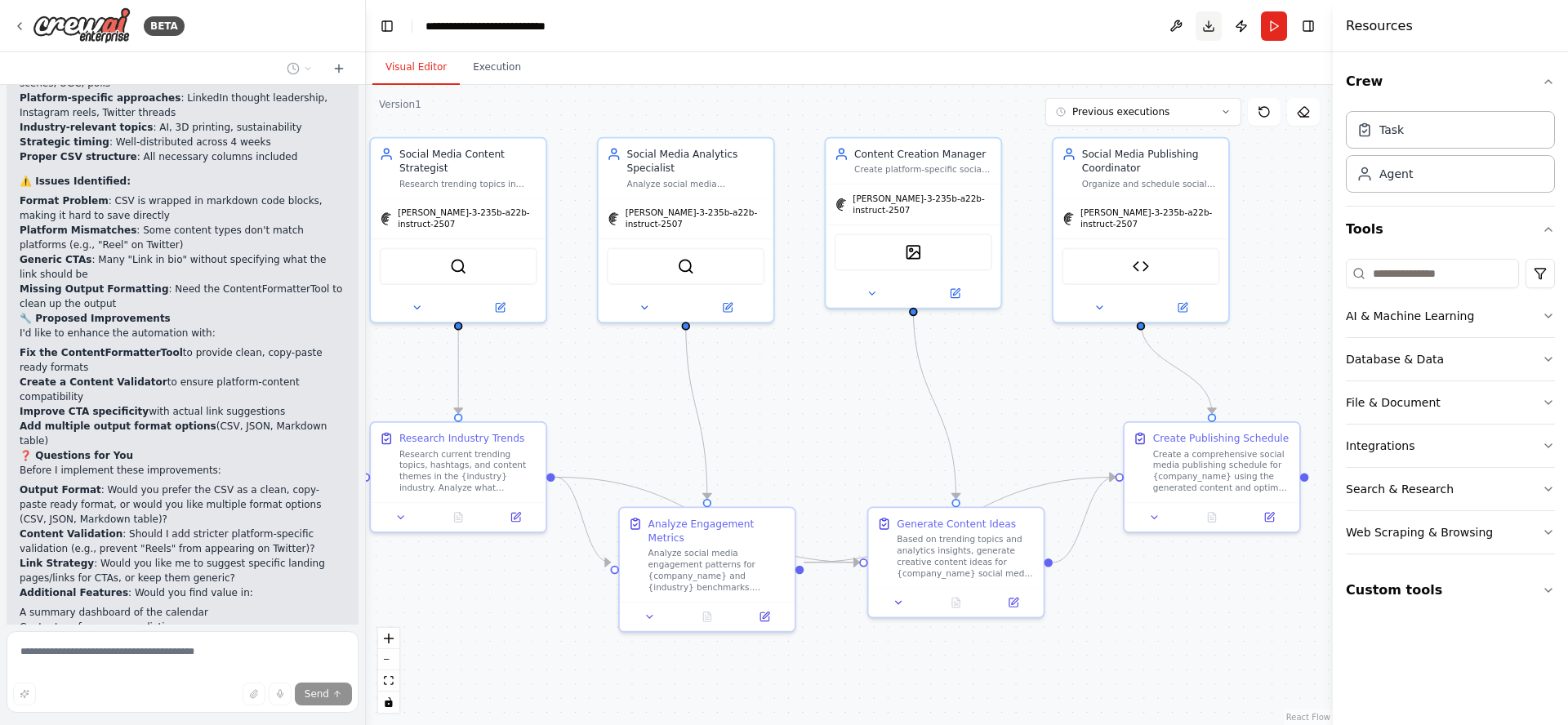
click at [1207, 27] on button "Download" at bounding box center [1209, 25] width 26 height 29
click at [18, 27] on icon at bounding box center [20, 26] width 13 height 13
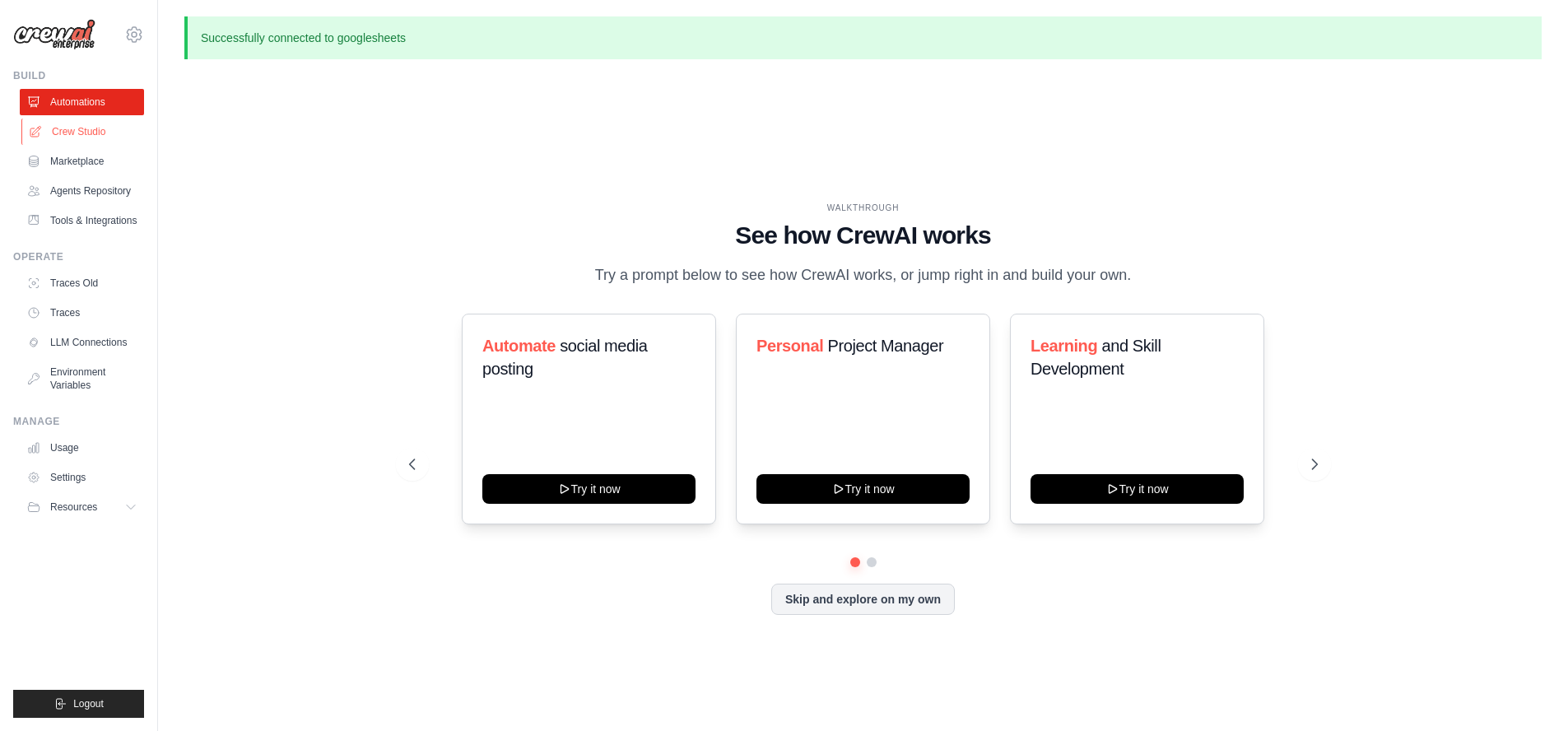
click at [74, 126] on link "Crew Studio" at bounding box center [84, 132] width 124 height 27
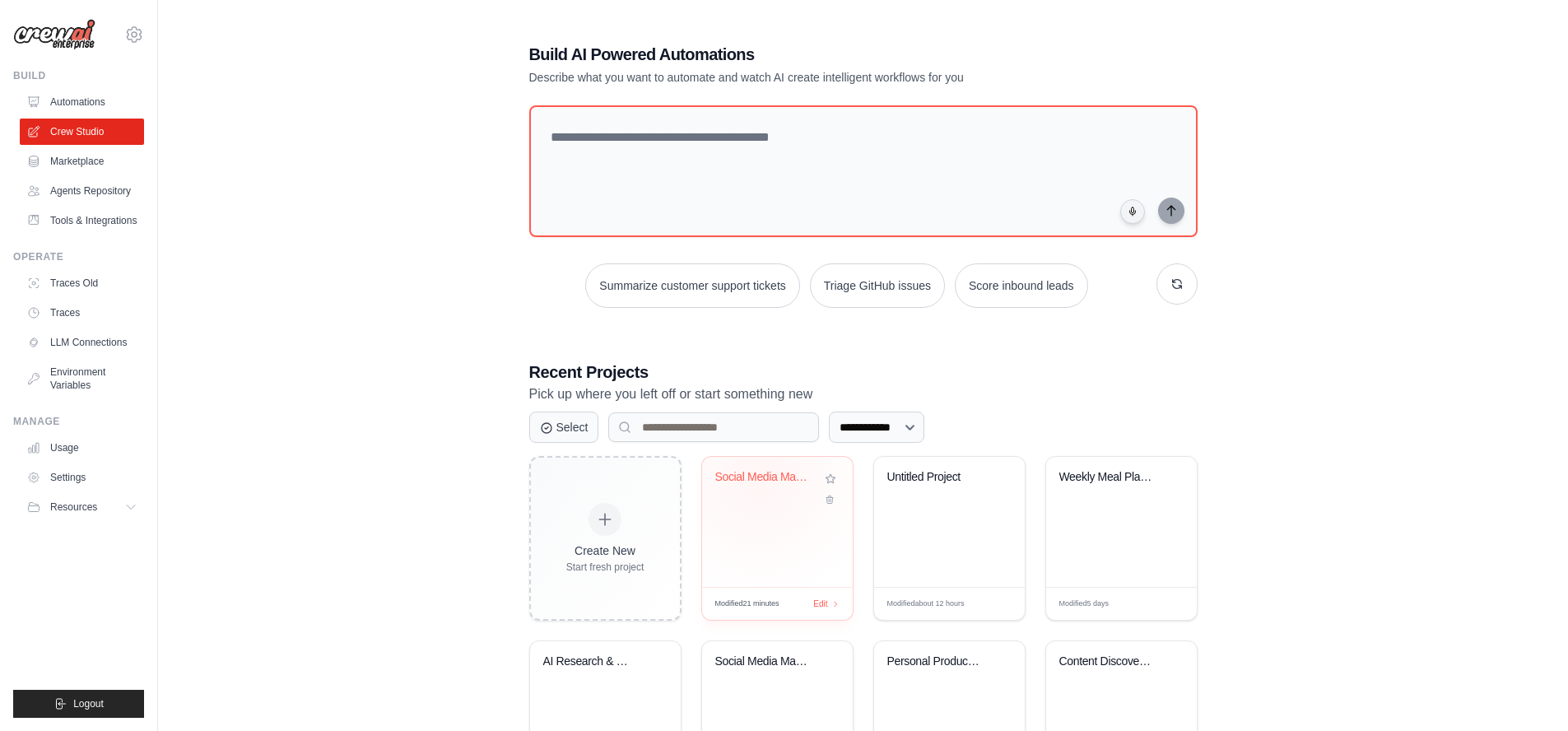
click at [759, 479] on div "Social Media Management Suite" at bounding box center [765, 478] width 100 height 15
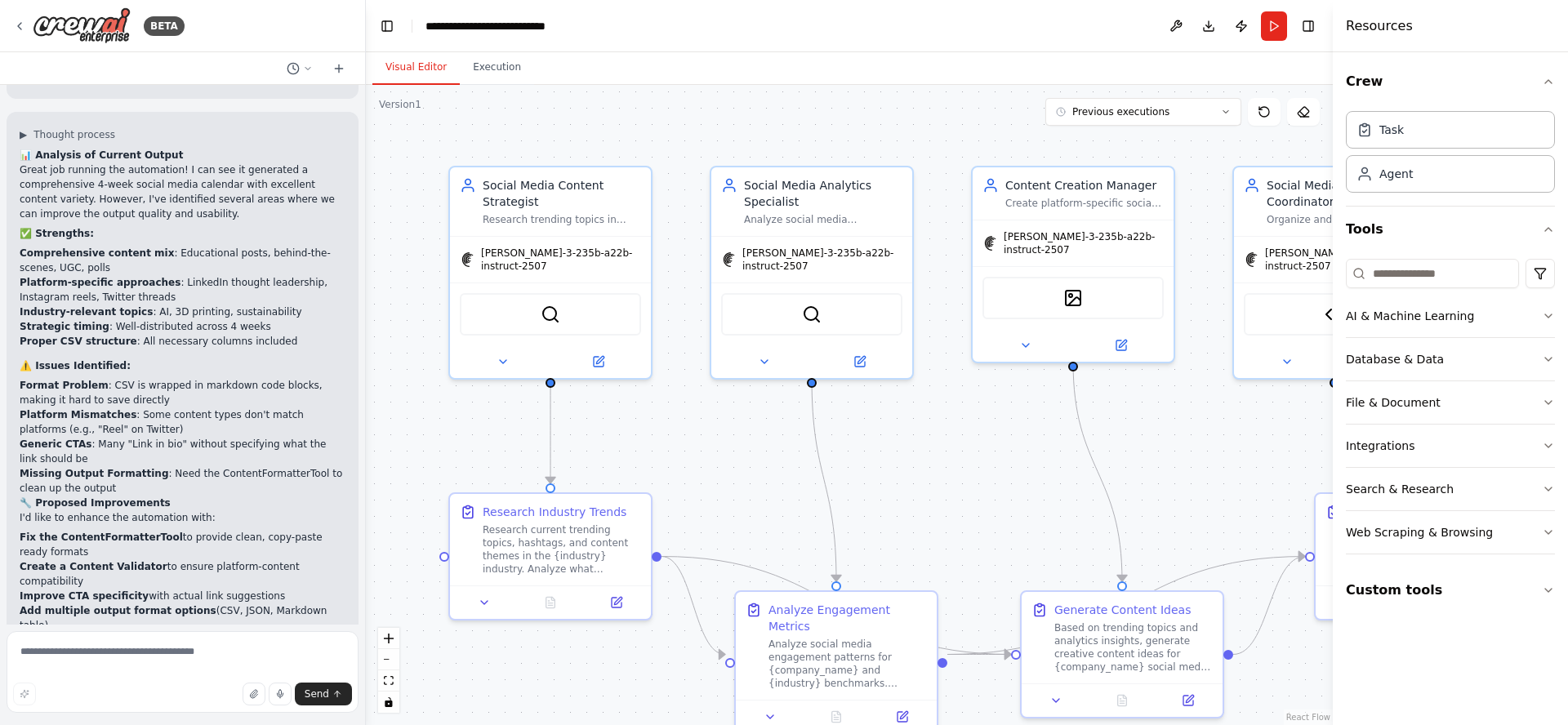
click at [992, 481] on div ".deletable-edge-delete-btn { width: 20px; height: 20px; border: 0px solid #ffff…" at bounding box center [849, 404] width 966 height 640
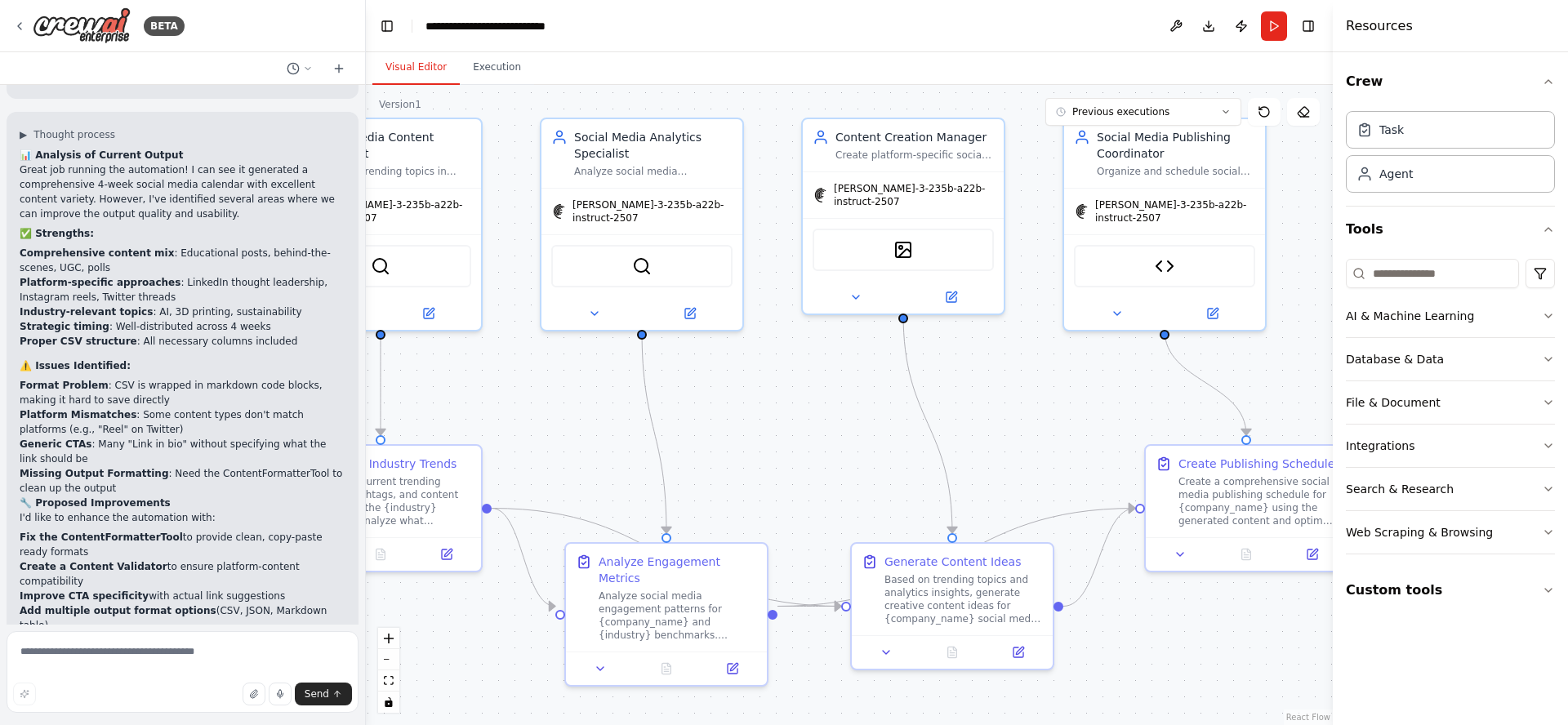
drag, startPoint x: 992, startPoint y: 481, endPoint x: 822, endPoint y: 433, distance: 176.6
click at [822, 433] on div ".deletable-edge-delete-btn { width: 20px; height: 20px; border: 0px solid #ffff…" at bounding box center [849, 404] width 966 height 640
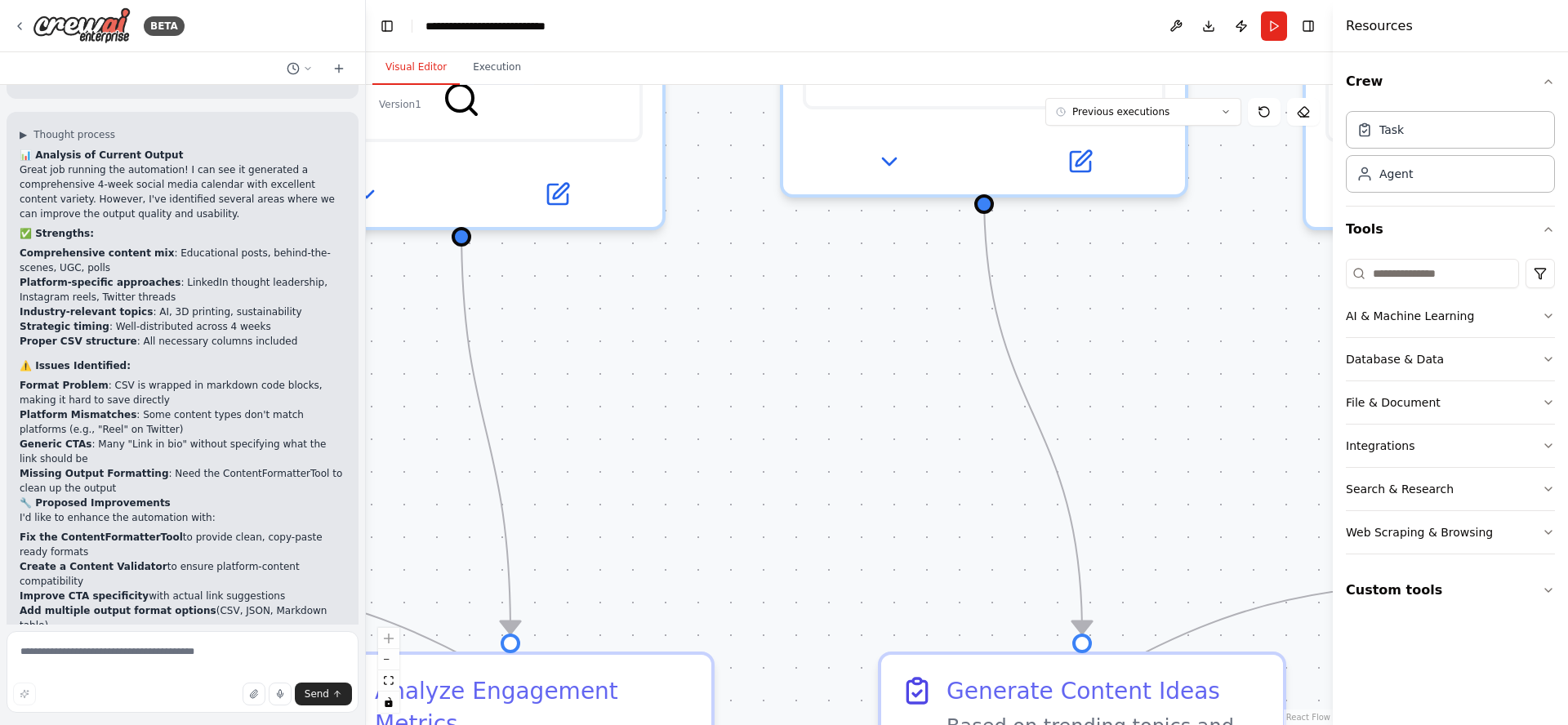
click at [758, 424] on div ".deletable-edge-delete-btn { width: 20px; height: 20px; border: 0px solid #ffff…" at bounding box center [849, 404] width 966 height 640
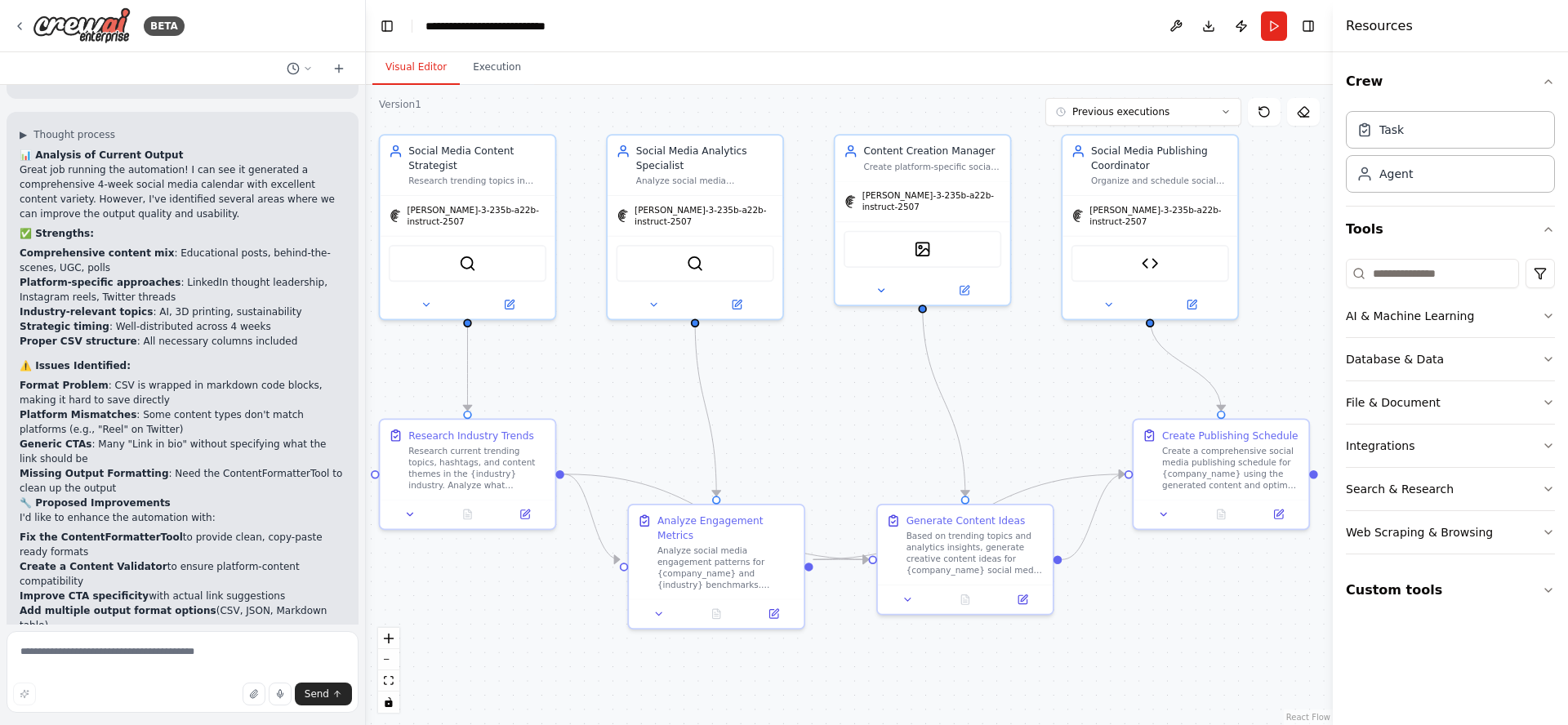
drag, startPoint x: 731, startPoint y: 455, endPoint x: 807, endPoint y: 423, distance: 82.5
click at [807, 423] on div ".deletable-edge-delete-btn { width: 20px; height: 20px; border: 0px solid #ffff…" at bounding box center [849, 404] width 966 height 640
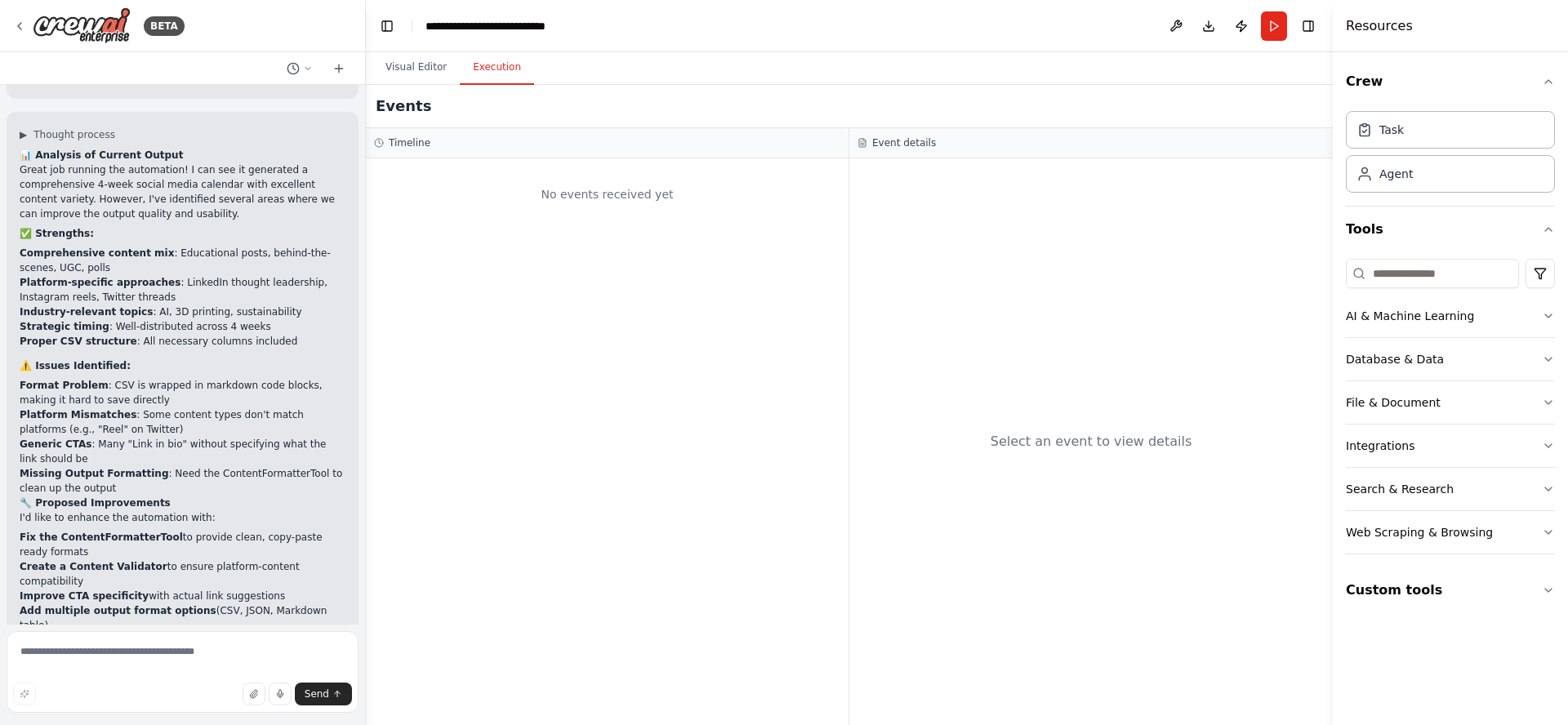
click at [482, 59] on button "Execution" at bounding box center [497, 68] width 74 height 34
drag, startPoint x: 413, startPoint y: 64, endPoint x: 433, endPoint y: 73, distance: 21.9
click at [414, 64] on button "Visual Editor" at bounding box center [416, 68] width 88 height 34
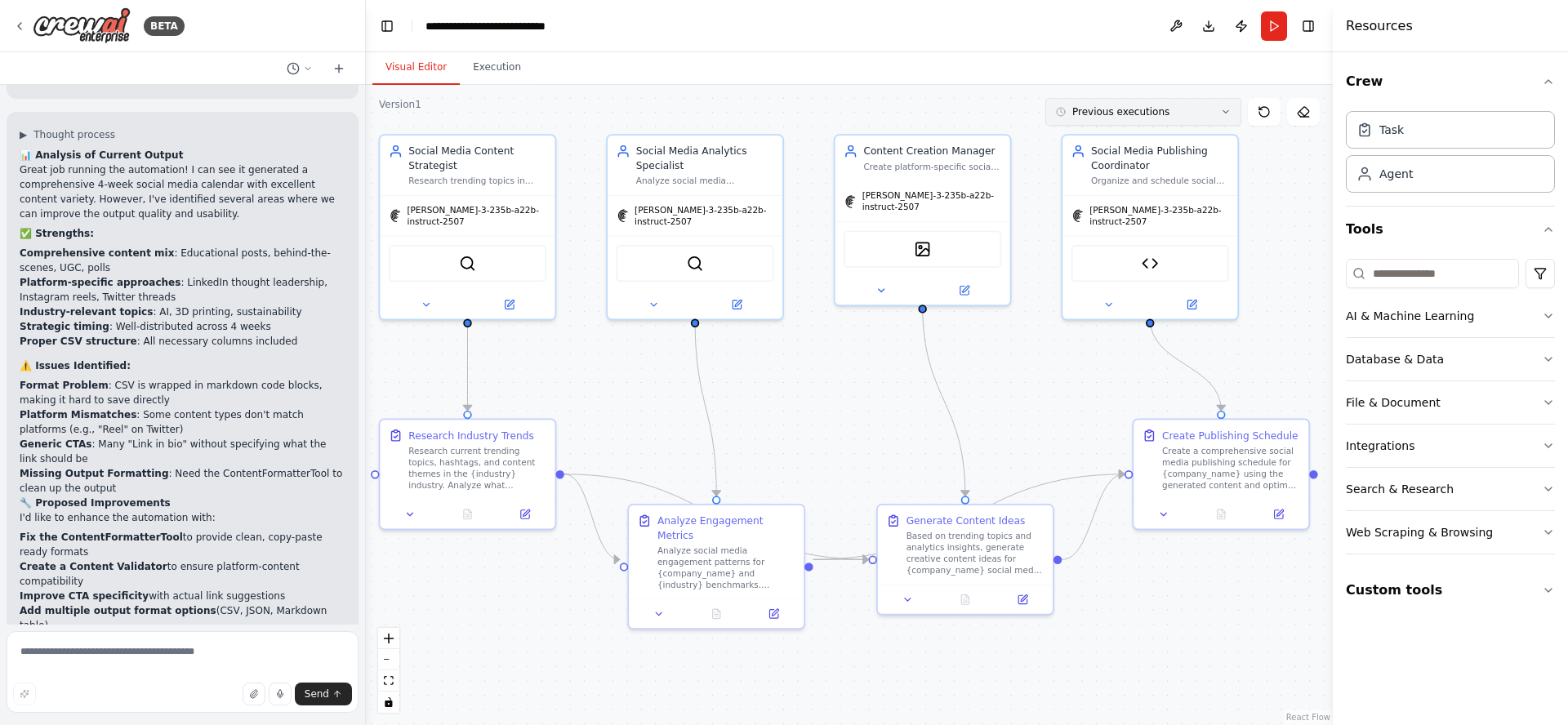
click at [1127, 110] on span "Previous executions" at bounding box center [1120, 112] width 97 height 13
click at [1108, 145] on div "4m ago" at bounding box center [1152, 142] width 163 height 13
click at [1074, 142] on div "4m ago" at bounding box center [1152, 142] width 163 height 13
click at [834, 391] on div ".deletable-edge-delete-btn { width: 20px; height: 20px; border: 0px solid #ffff…" at bounding box center [849, 404] width 966 height 640
click at [494, 64] on button "Execution" at bounding box center [497, 68] width 74 height 34
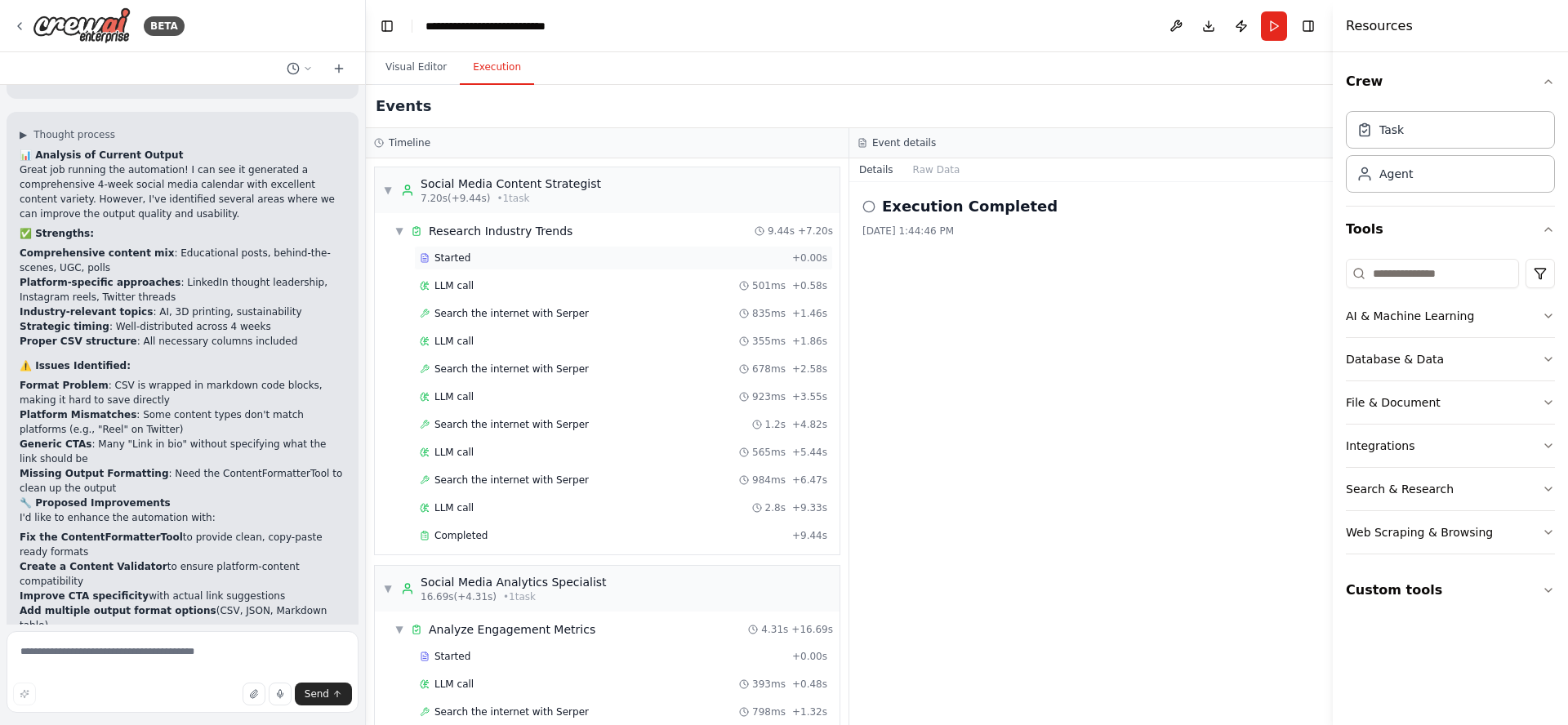
click at [447, 259] on span "Started" at bounding box center [453, 258] width 36 height 13
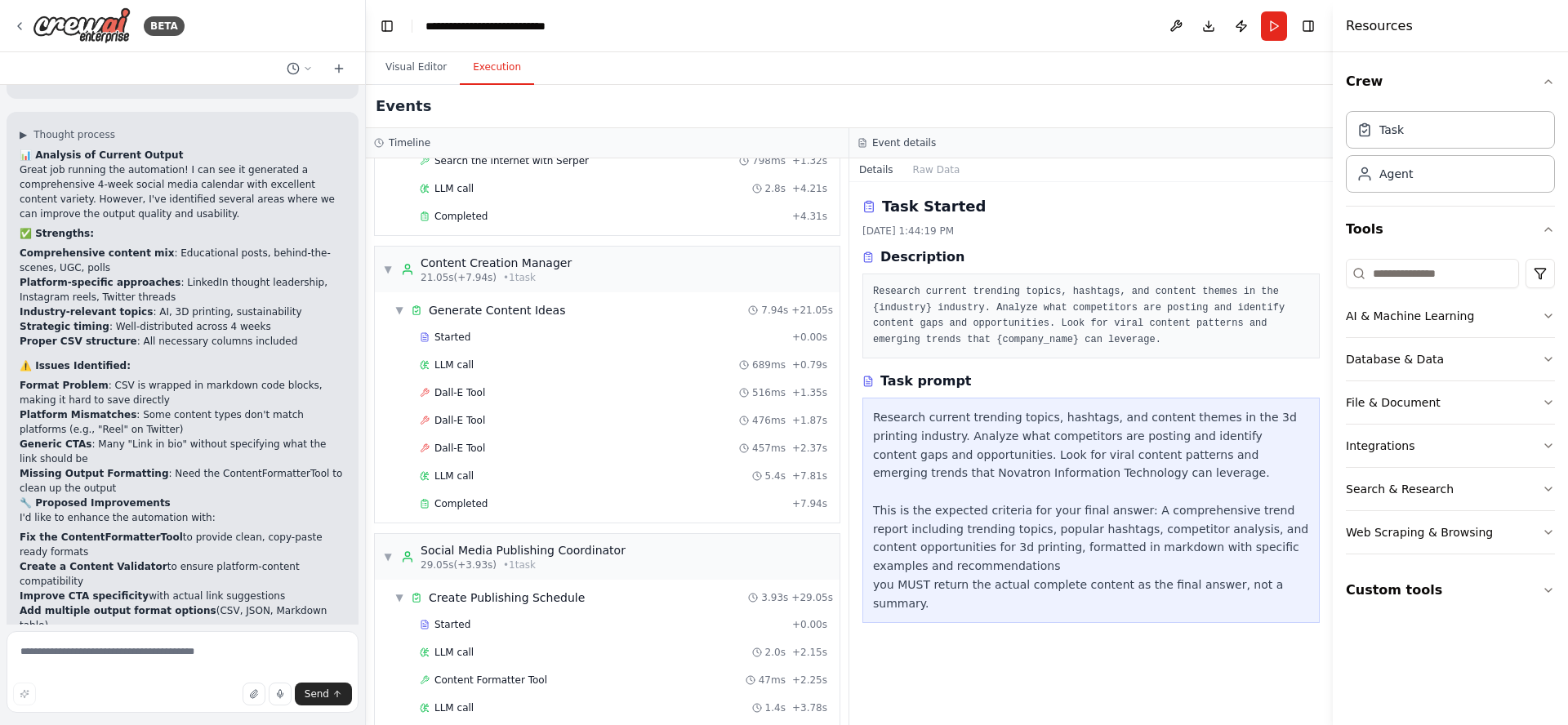
scroll to position [600, 0]
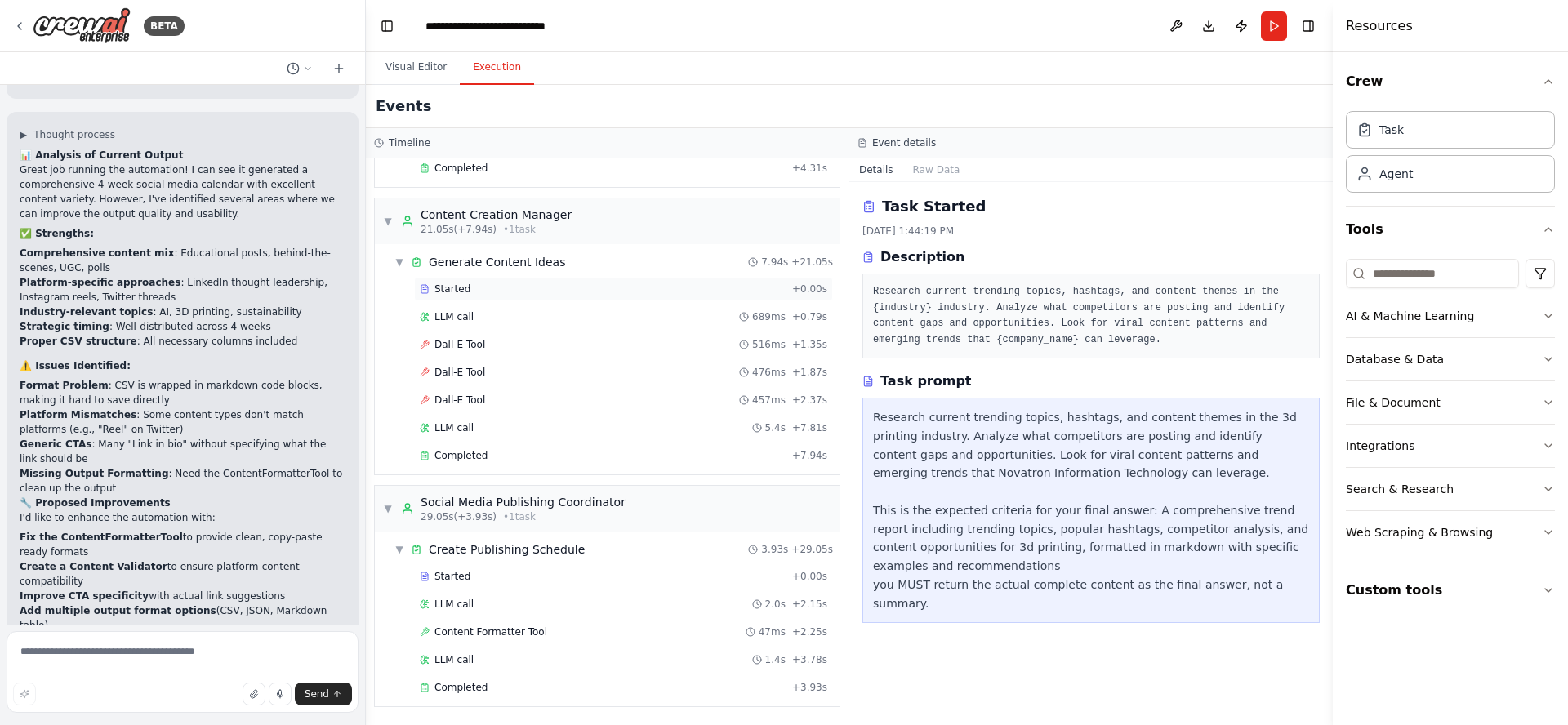
click at [456, 286] on span "Started" at bounding box center [453, 289] width 36 height 13
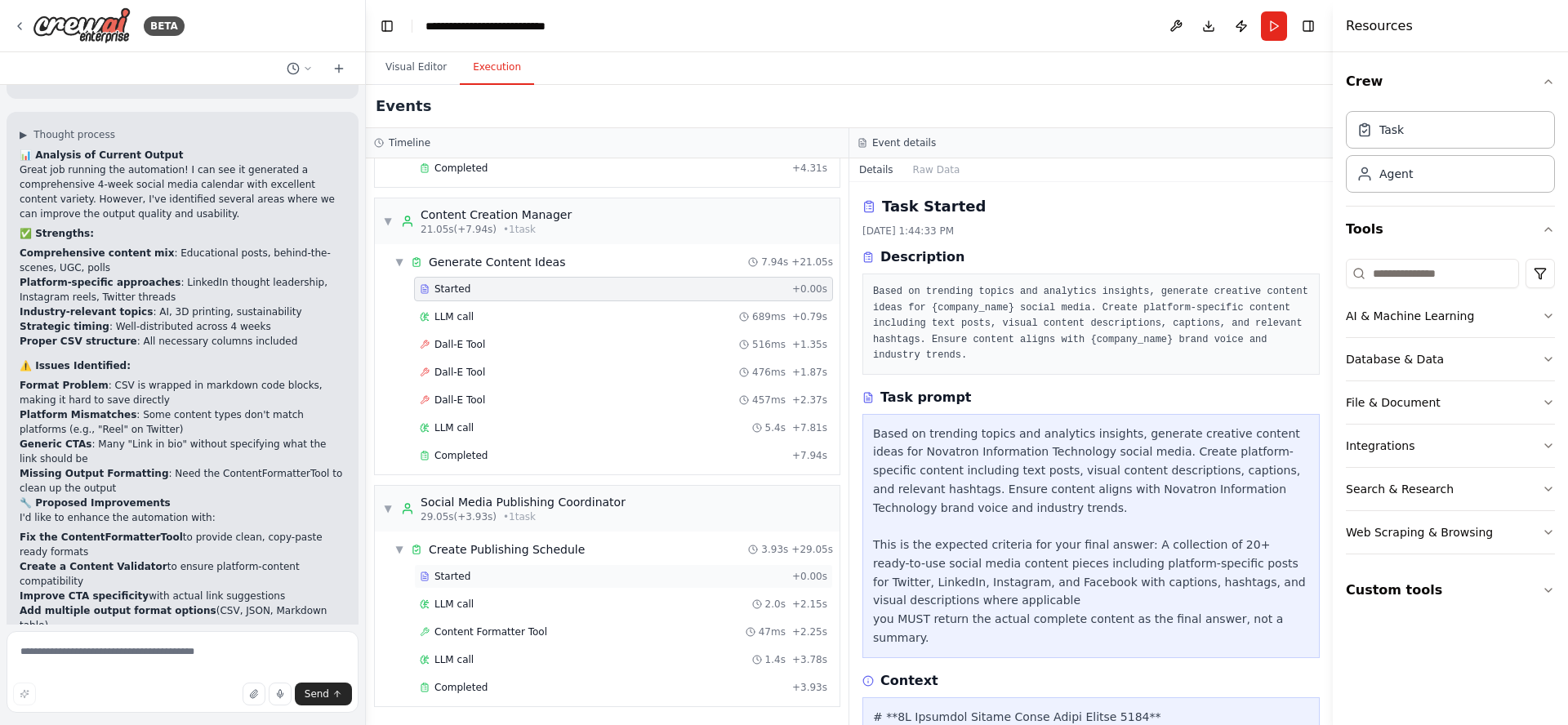
click at [486, 576] on div "Started" at bounding box center [602, 577] width 366 height 13
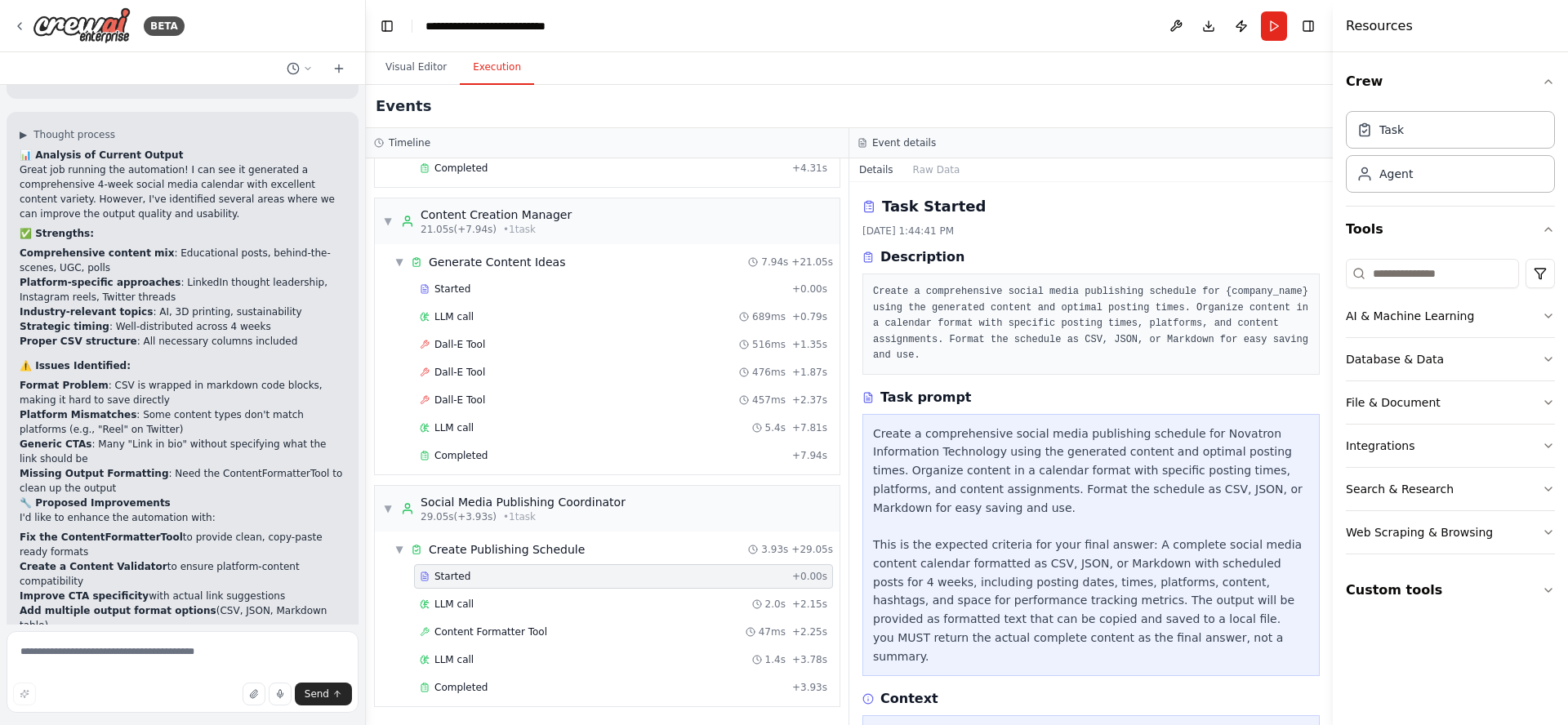
click at [1006, 29] on header "**********" at bounding box center [849, 25] width 966 height 52
click at [1311, 27] on button "Toggle Right Sidebar" at bounding box center [1308, 26] width 23 height 23
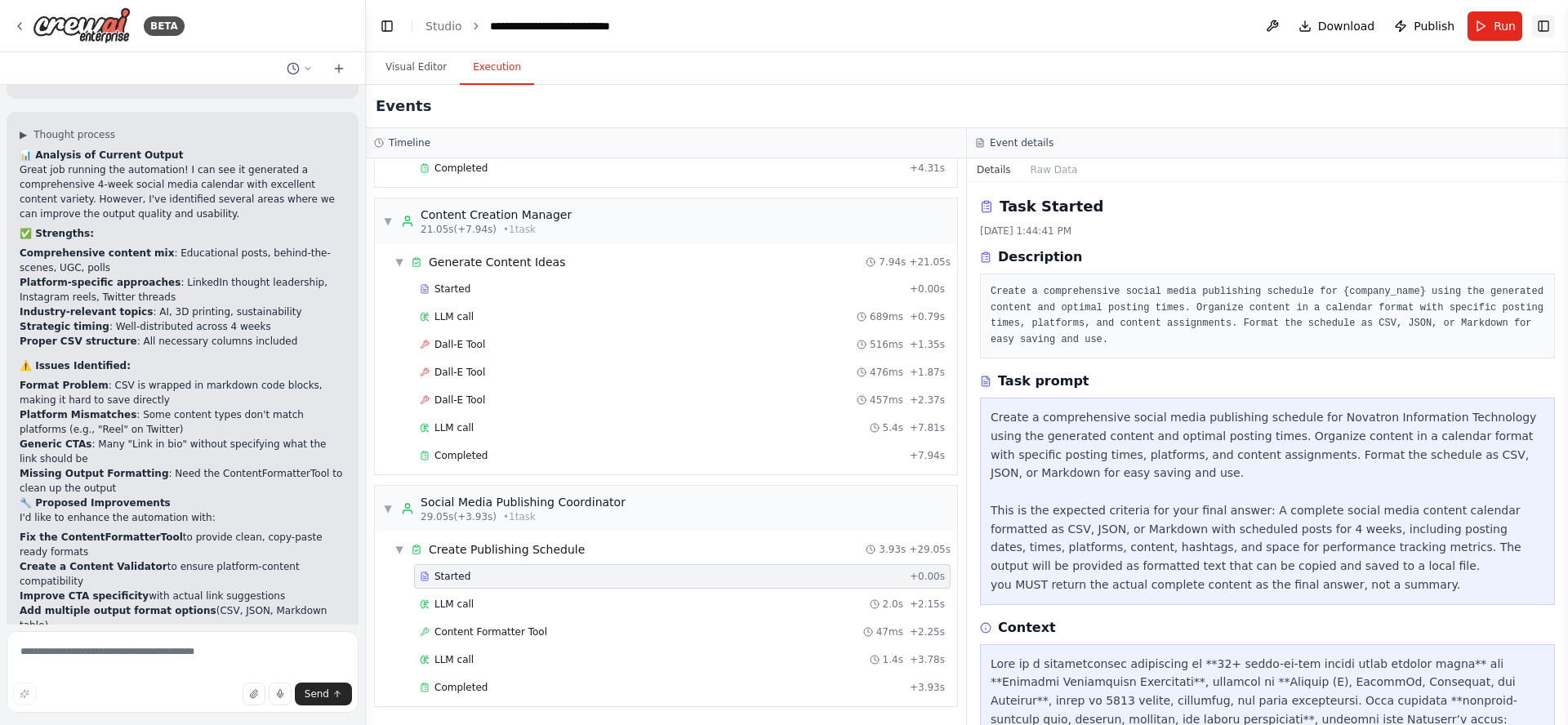
click at [1542, 27] on button "Toggle Right Sidebar" at bounding box center [1543, 26] width 23 height 23
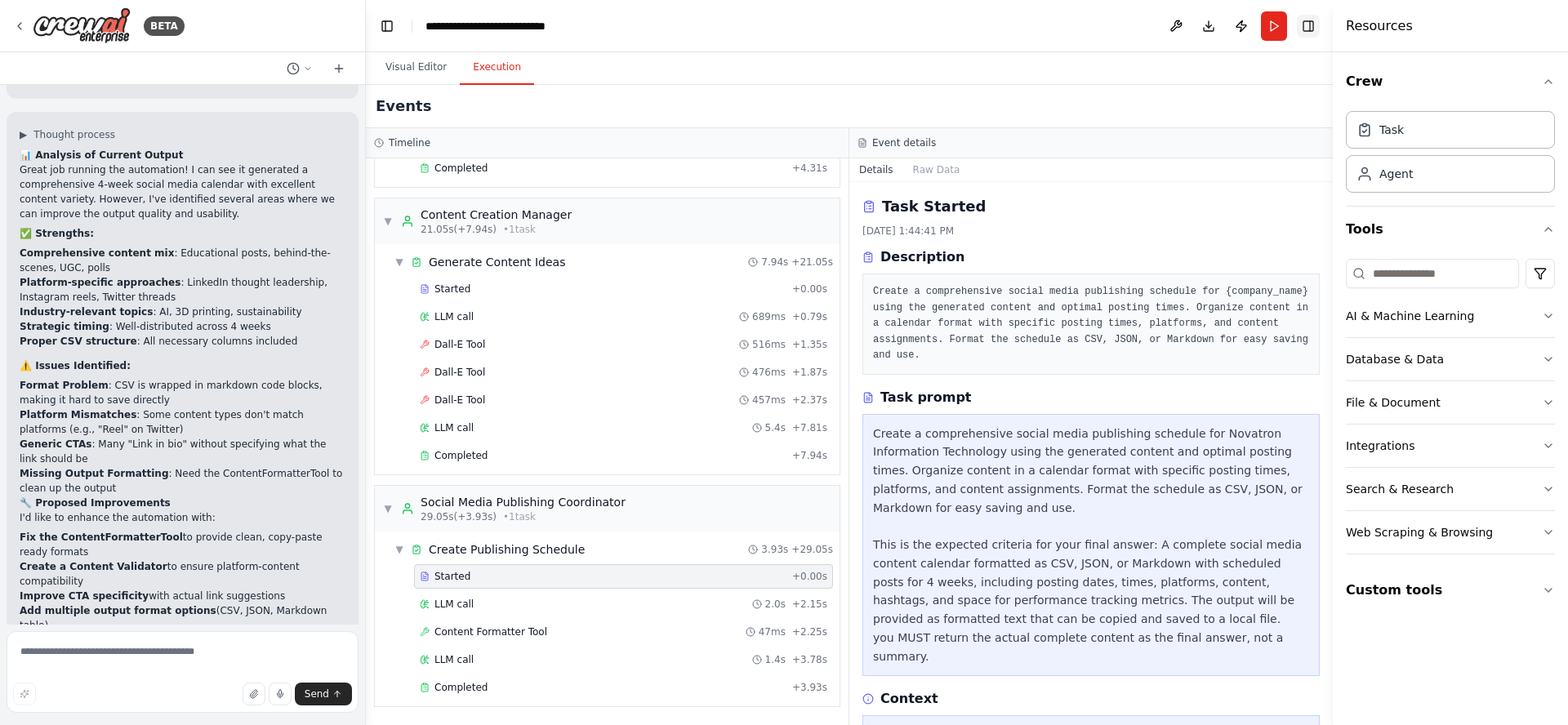
click at [1305, 25] on button "Toggle Right Sidebar" at bounding box center [1308, 26] width 23 height 23
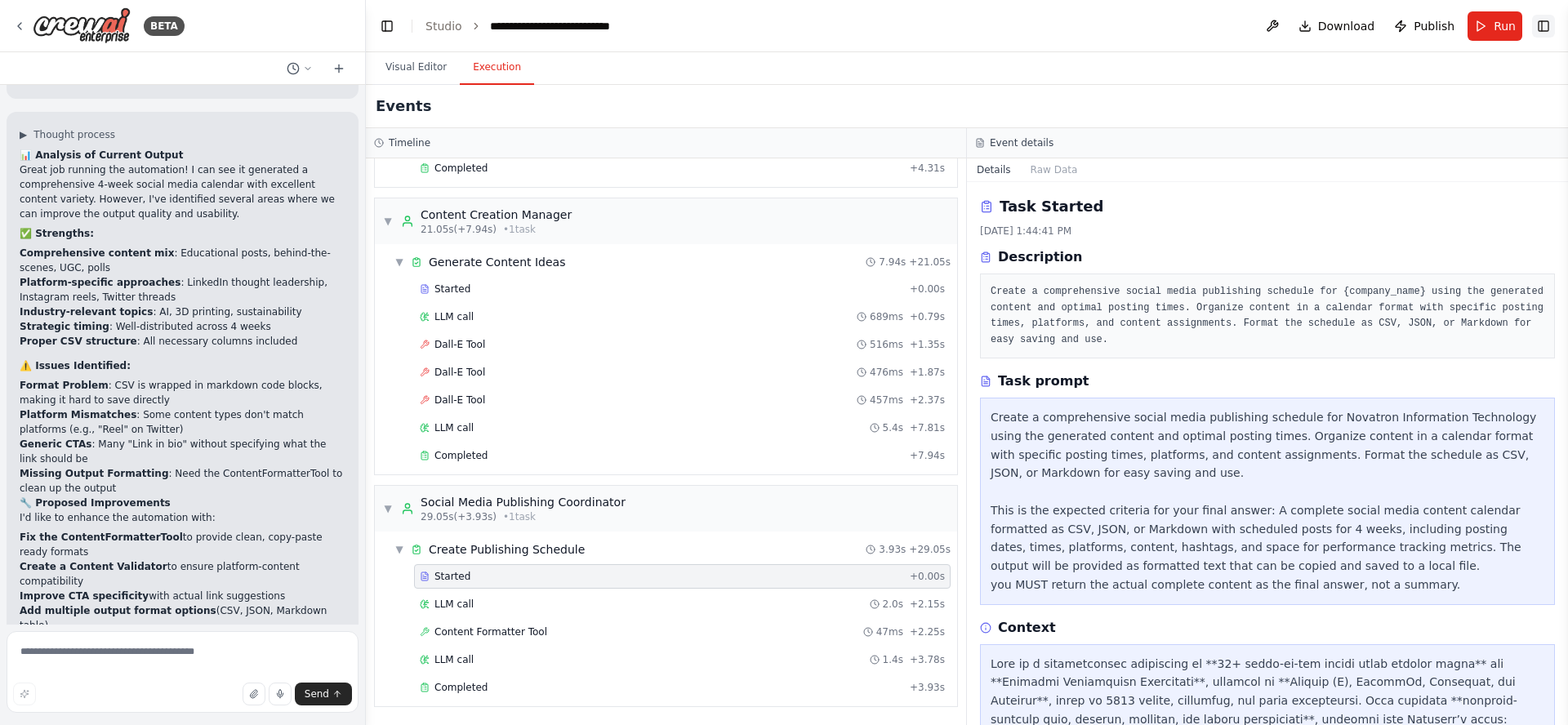
click at [1542, 27] on button "Toggle Right Sidebar" at bounding box center [1543, 26] width 23 height 23
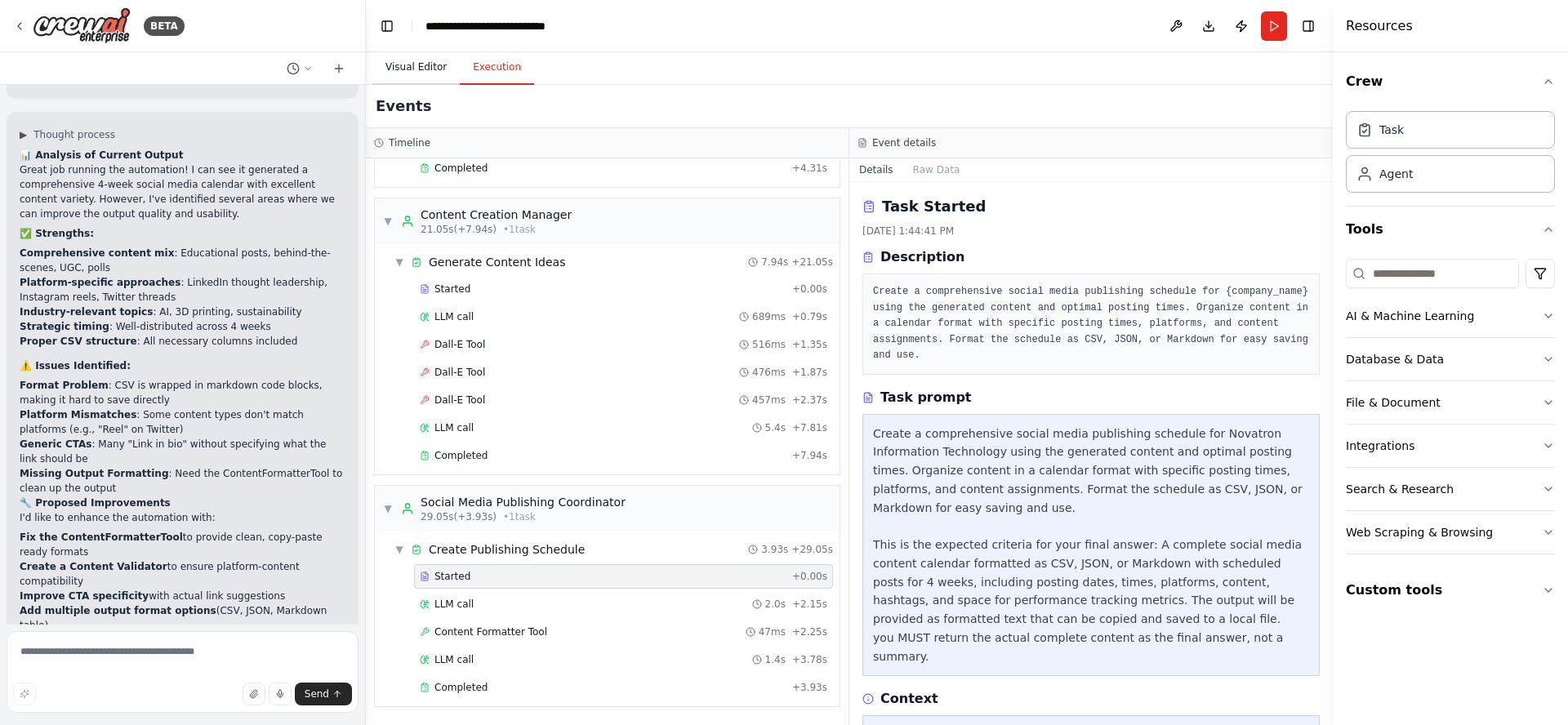
click at [399, 66] on button "Visual Editor" at bounding box center [416, 68] width 88 height 34
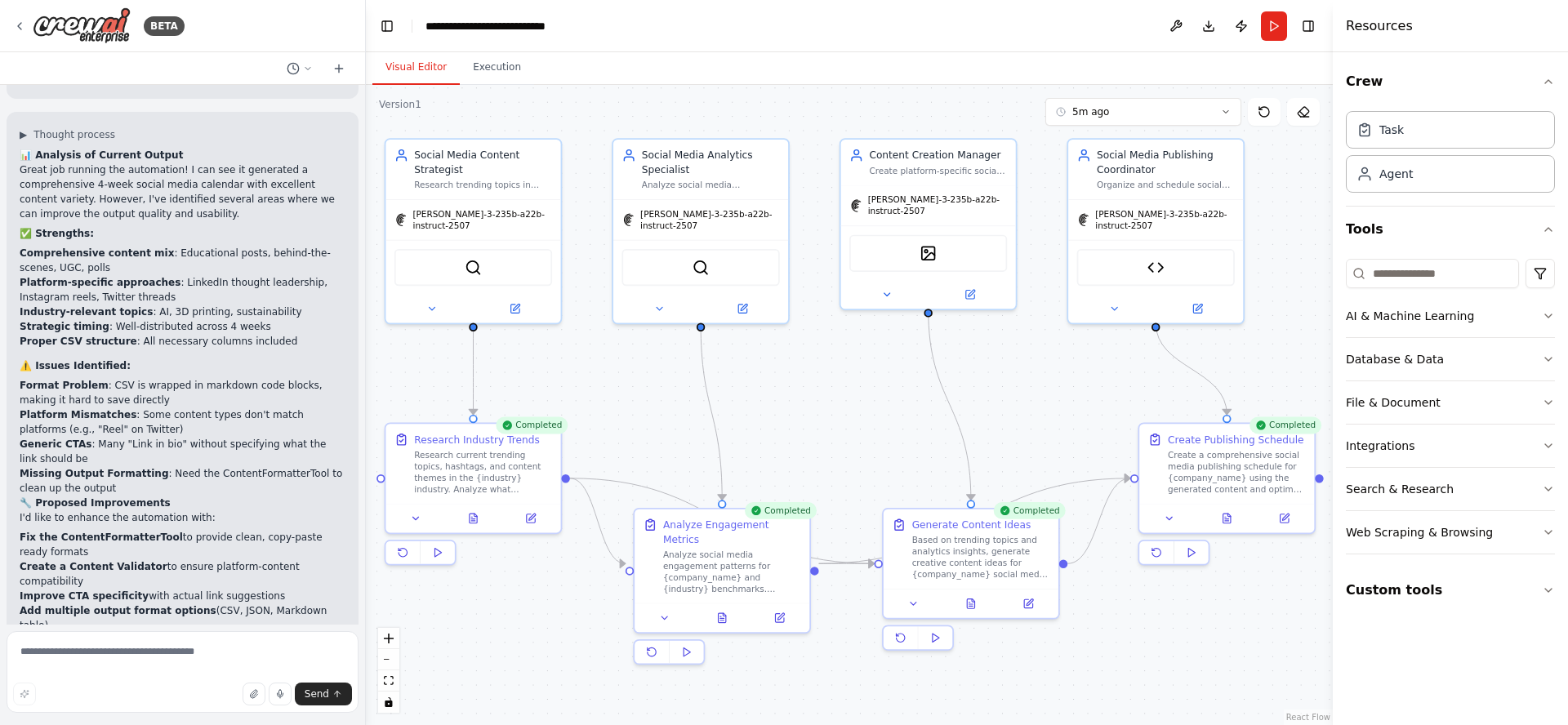
drag, startPoint x: 839, startPoint y: 391, endPoint x: 850, endPoint y: 400, distance: 14.2
click at [850, 400] on div ".deletable-edge-delete-btn { width: 20px; height: 20px; border: 0px solid #ffff…" at bounding box center [849, 404] width 966 height 640
click at [1138, 116] on button "5m ago" at bounding box center [1144, 111] width 196 height 27
click at [938, 110] on div ".deletable-edge-delete-btn { width: 20px; height: 20px; border: 0px solid #ffff…" at bounding box center [849, 404] width 966 height 640
drag, startPoint x: 747, startPoint y: 107, endPoint x: 757, endPoint y: 119, distance: 15.6
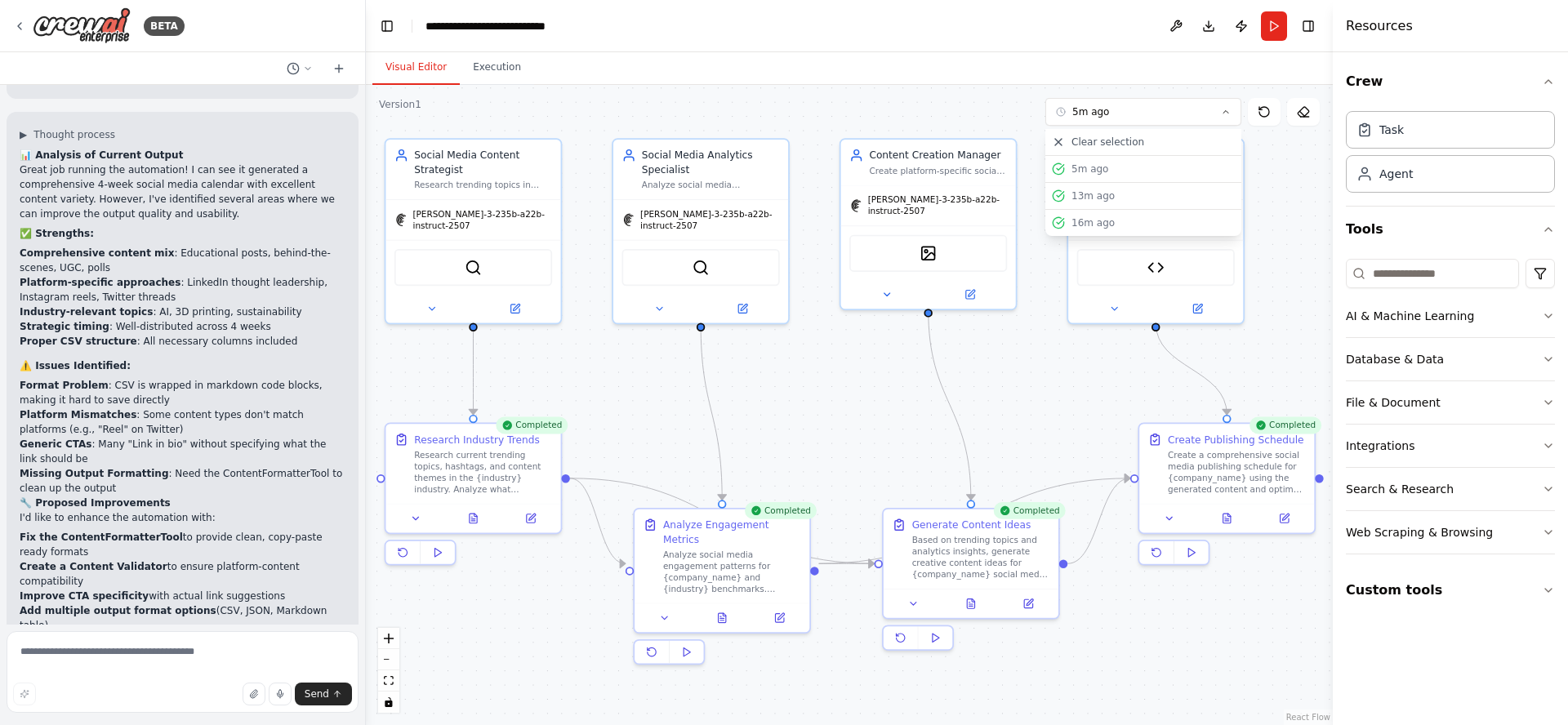
click at [747, 107] on div ".deletable-edge-delete-btn { width: 20px; height: 20px; border: 0px solid #ffff…" at bounding box center [849, 404] width 966 height 640
click at [828, 367] on div ".deletable-edge-delete-btn { width: 20px; height: 20px; border: 0px solid #ffff…" at bounding box center [849, 404] width 966 height 640
click at [1158, 107] on button "5m ago" at bounding box center [1144, 111] width 196 height 27
click at [1263, 111] on icon at bounding box center [1264, 112] width 13 height 13
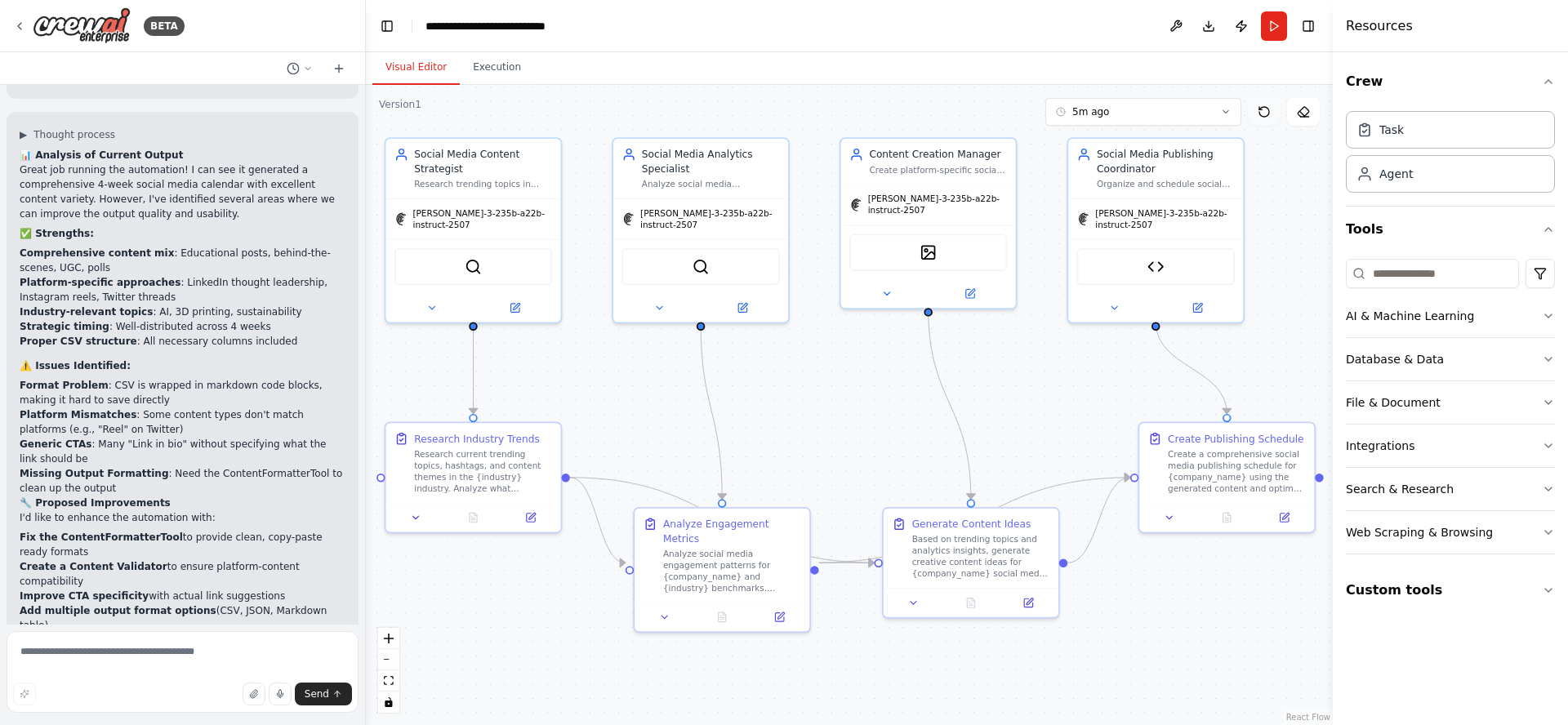
click at [1263, 111] on icon at bounding box center [1264, 112] width 13 height 13
click at [1113, 117] on button "5m ago" at bounding box center [1144, 111] width 196 height 27
click at [1095, 169] on div "5m ago" at bounding box center [1152, 169] width 163 height 13
click at [497, 69] on button "Execution" at bounding box center [497, 68] width 74 height 34
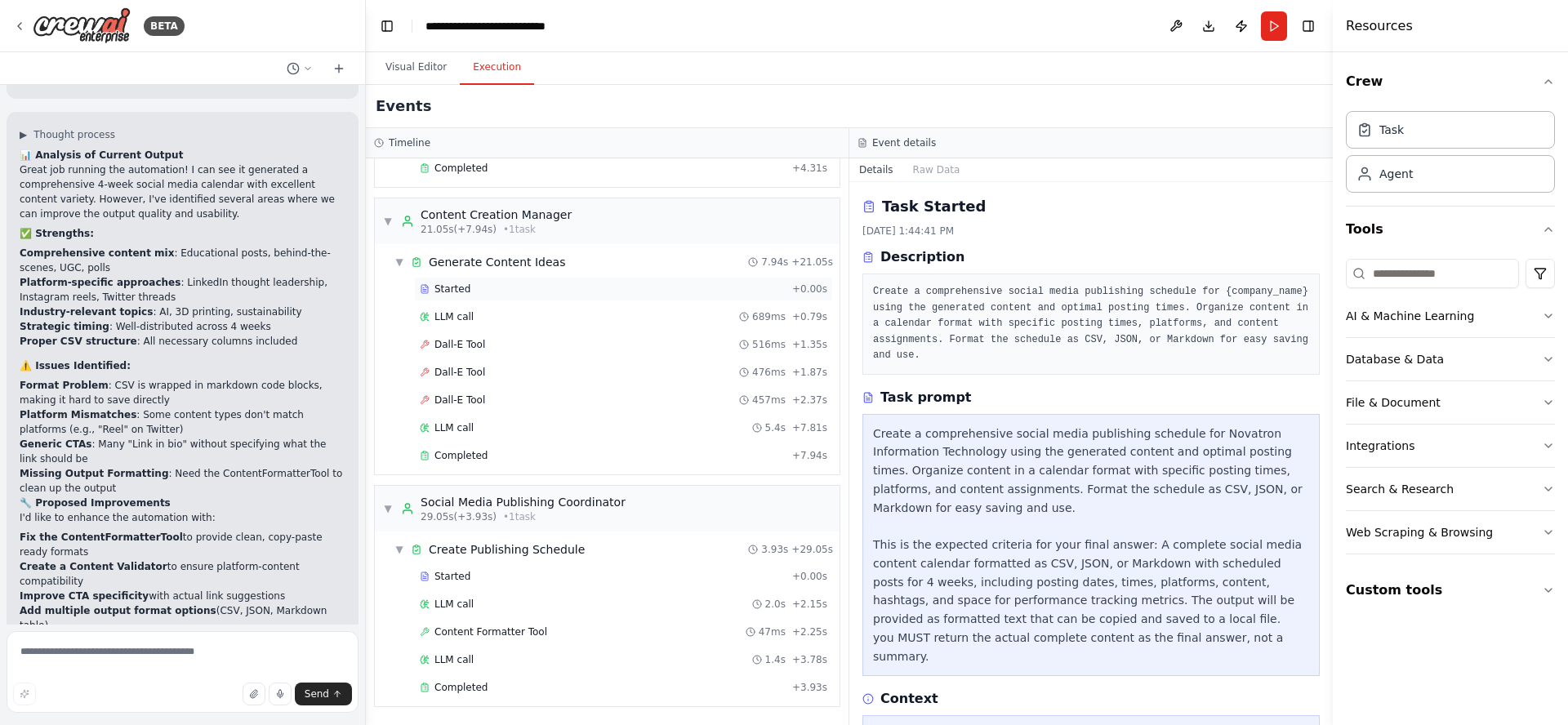
click at [472, 290] on div "Started" at bounding box center [602, 289] width 366 height 13
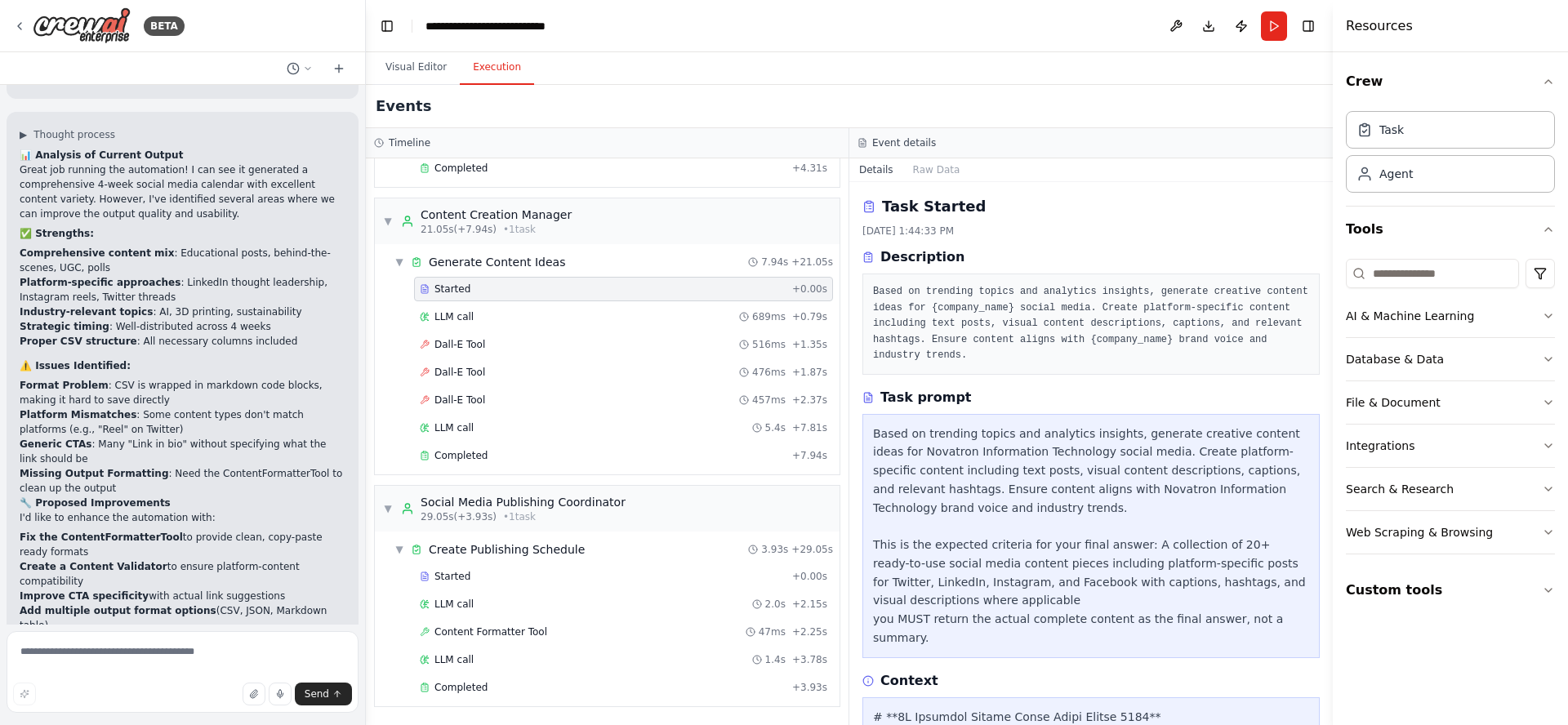
drag, startPoint x: 21, startPoint y: 522, endPoint x: 193, endPoint y: 574, distance: 179.7
click at [193, 574] on div "📊 Analysis of Current Output Great job running the automation! I can see it gen…" at bounding box center [183, 510] width 326 height 725
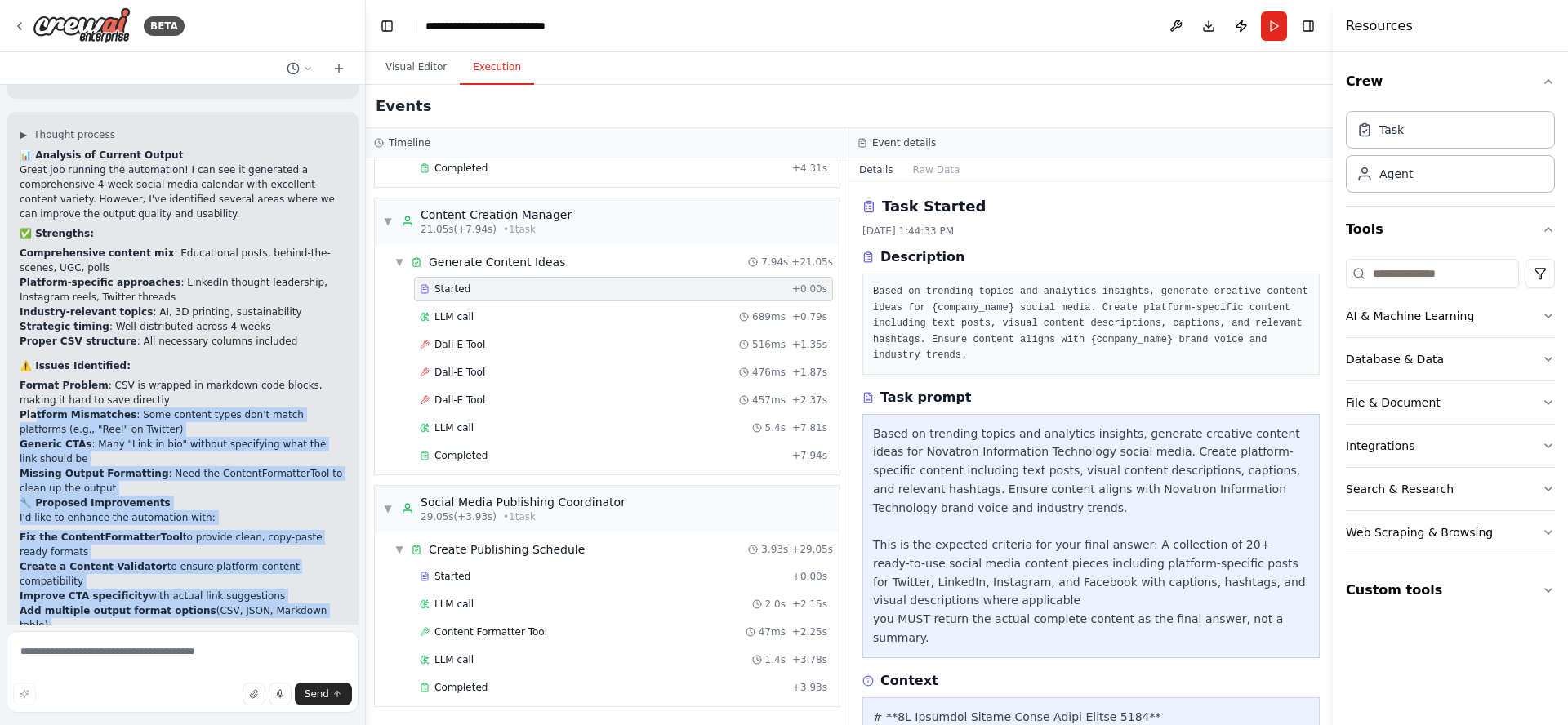
drag, startPoint x: 100, startPoint y: 591, endPoint x: 30, endPoint y: 161, distance: 435.7
click at [30, 159] on div "📊 Analysis of Current Output Great job running the automation! I can see it gen…" at bounding box center [183, 510] width 326 height 725
click at [226, 510] on p "I'd like to enhance the automation with:" at bounding box center [183, 518] width 326 height 15
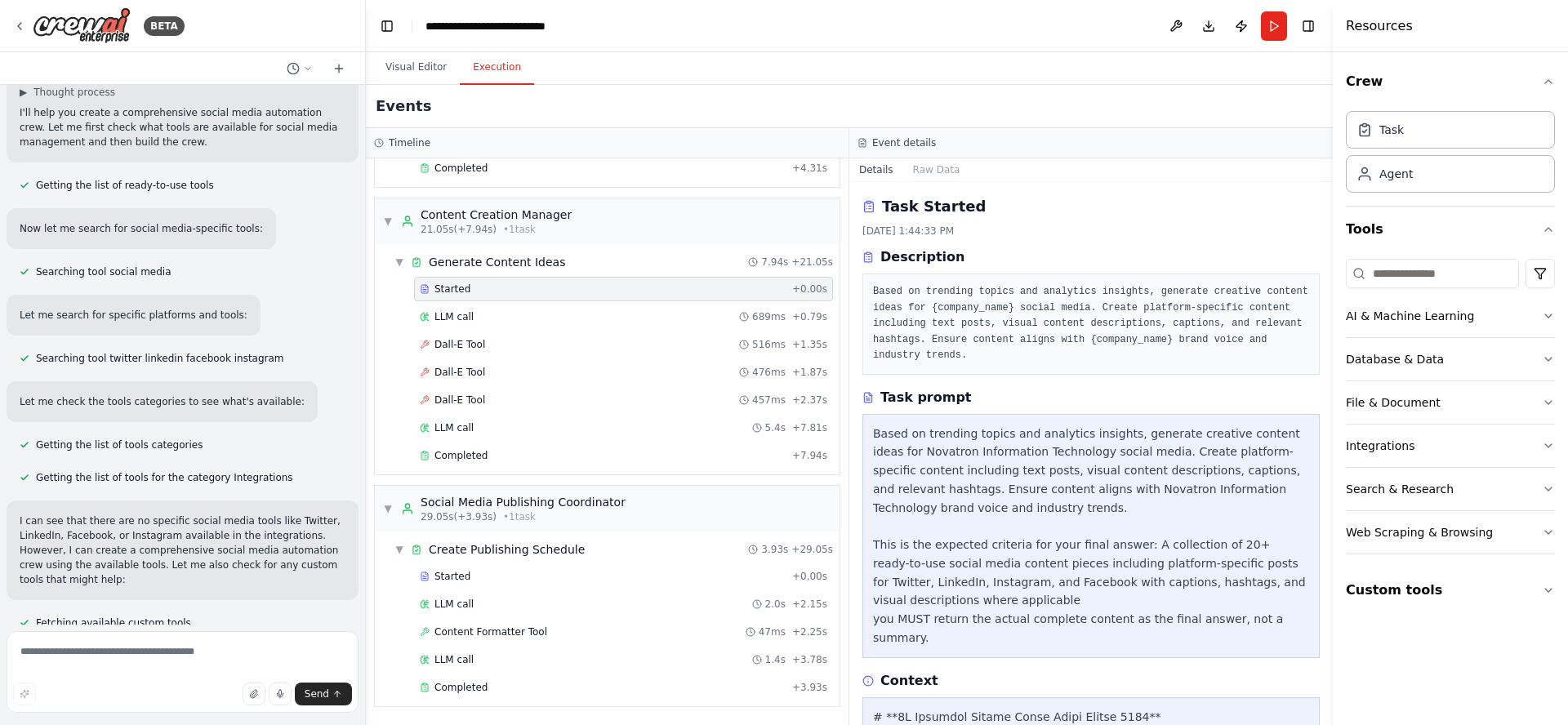
scroll to position [0, 0]
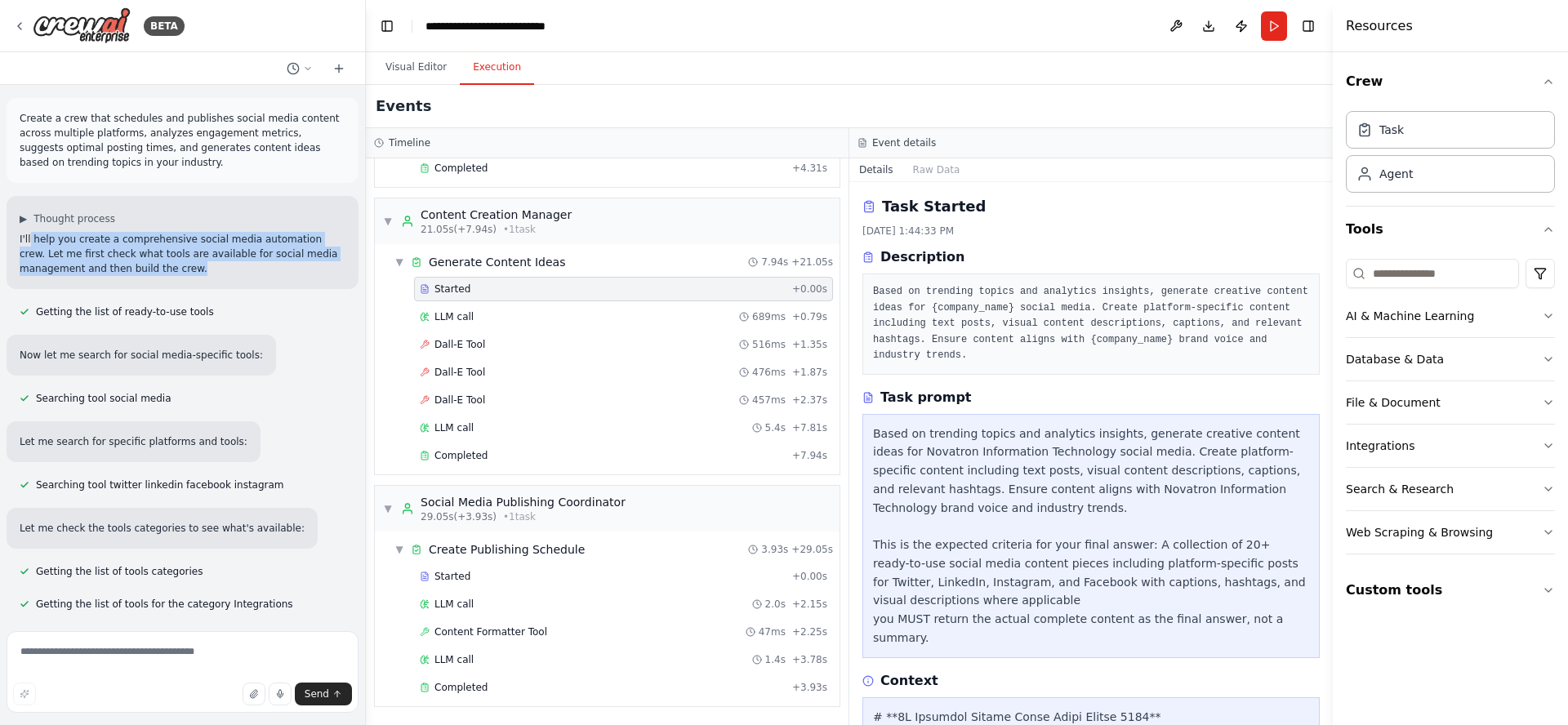
drag, startPoint x: 28, startPoint y: 241, endPoint x: 157, endPoint y: 269, distance: 132.0
click at [157, 270] on p "I'll help you create a comprehensive social media automation crew. Let me first…" at bounding box center [183, 254] width 326 height 44
click at [178, 275] on p "I'll help you create a comprehensive social media automation crew. Let me first…" at bounding box center [183, 254] width 326 height 44
click at [168, 268] on p "I'll help you create a comprehensive social media automation crew. Let me first…" at bounding box center [183, 254] width 326 height 44
click at [88, 235] on p "I'll help you create a comprehensive social media automation crew. Let me first…" at bounding box center [183, 254] width 326 height 44
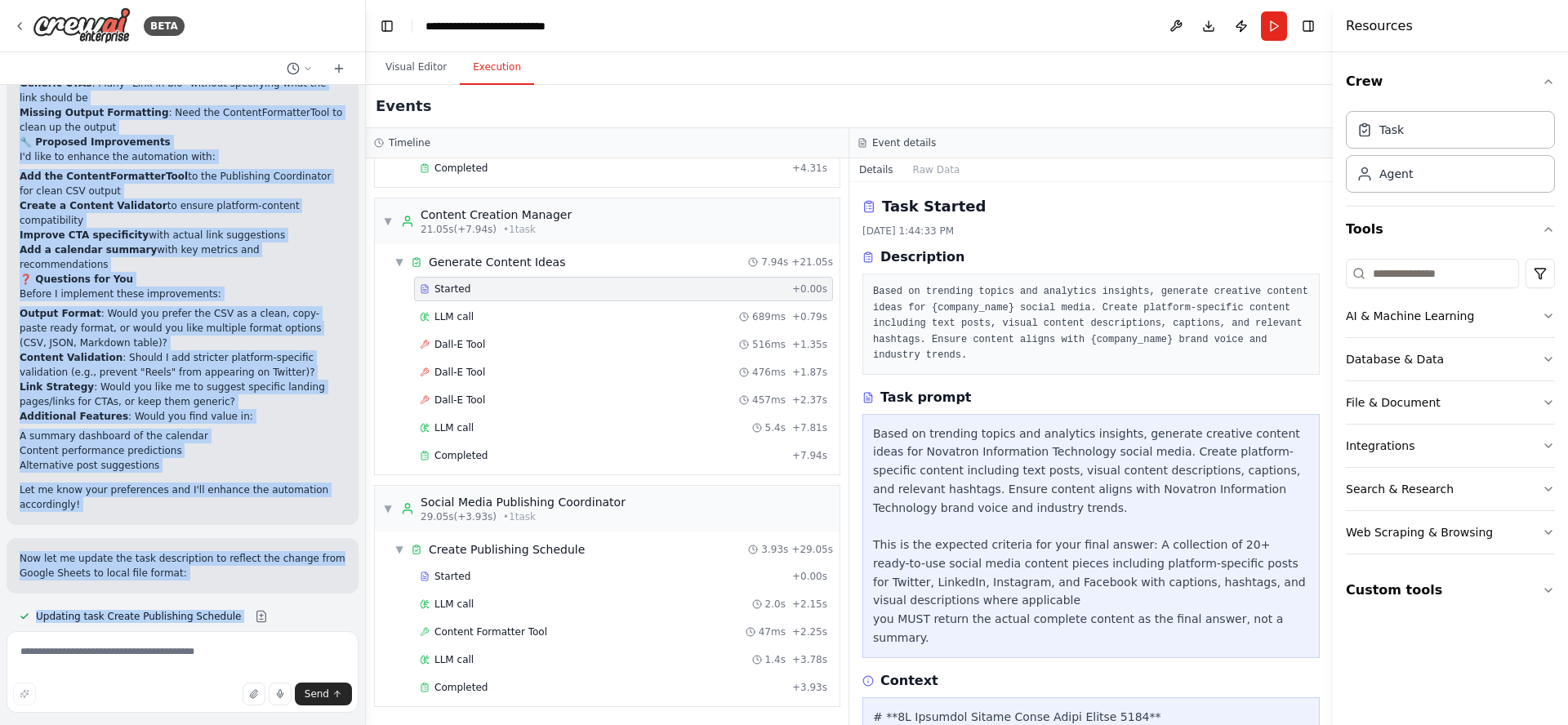
scroll to position [6019, 0]
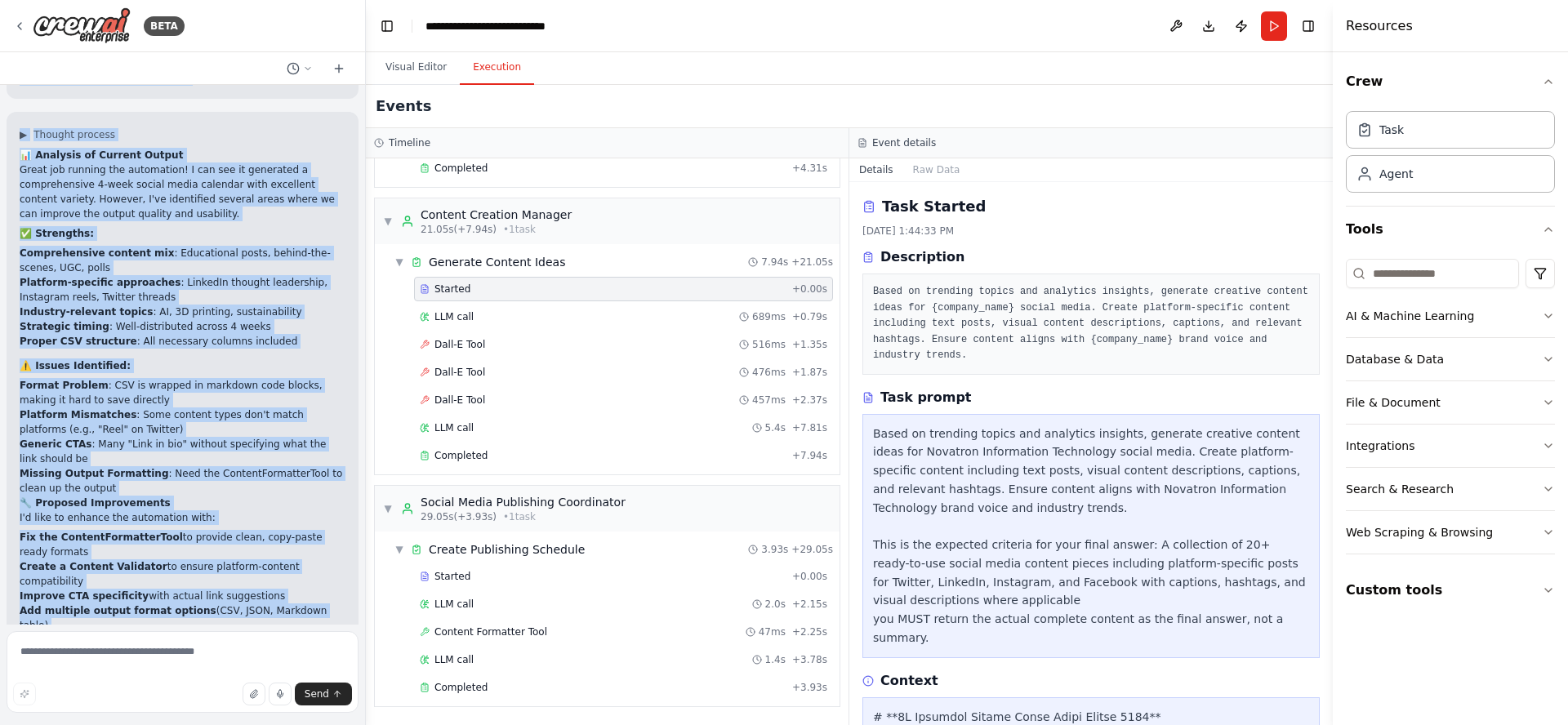
drag, startPoint x: 22, startPoint y: 118, endPoint x: 161, endPoint y: 712, distance: 610.0
click at [156, 719] on div "BETA Create a crew that schedules and publishes social media content across mul…" at bounding box center [183, 362] width 366 height 725
click at [190, 496] on h2 "🔧 Proposed Improvements" at bounding box center [183, 503] width 326 height 15
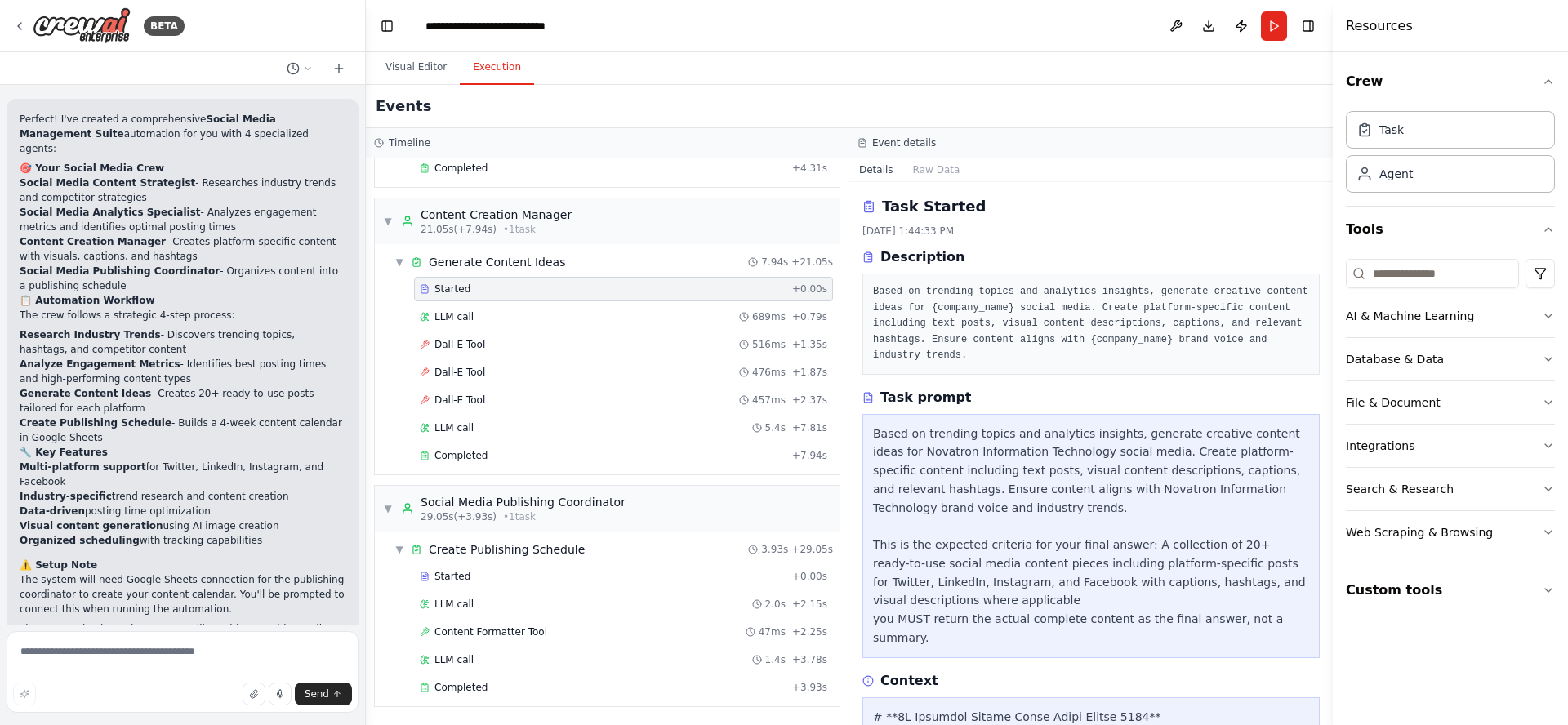
scroll to position [1196, 0]
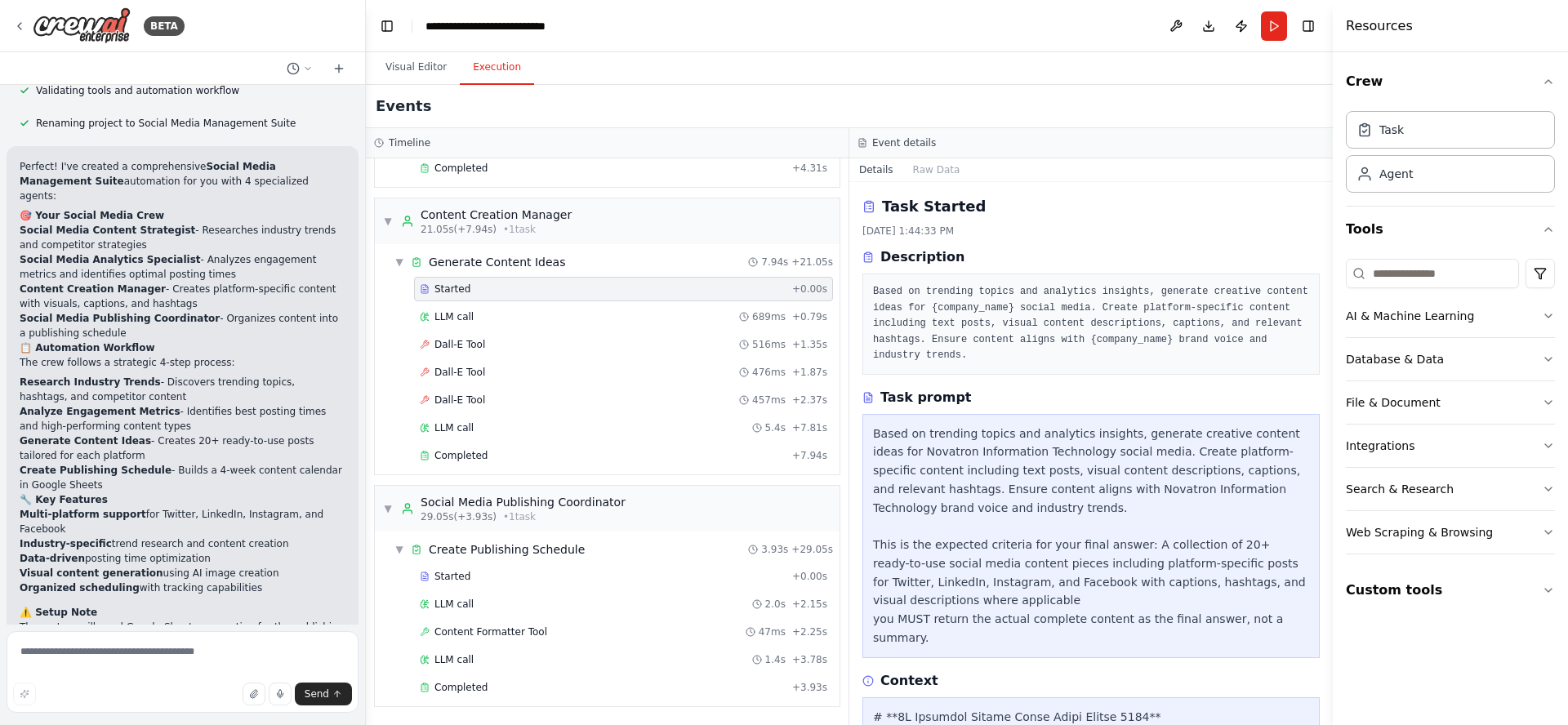
click at [181, 311] on li "Social Media Publishing Coordinator - Organizes content into a publishing sched…" at bounding box center [183, 325] width 326 height 29
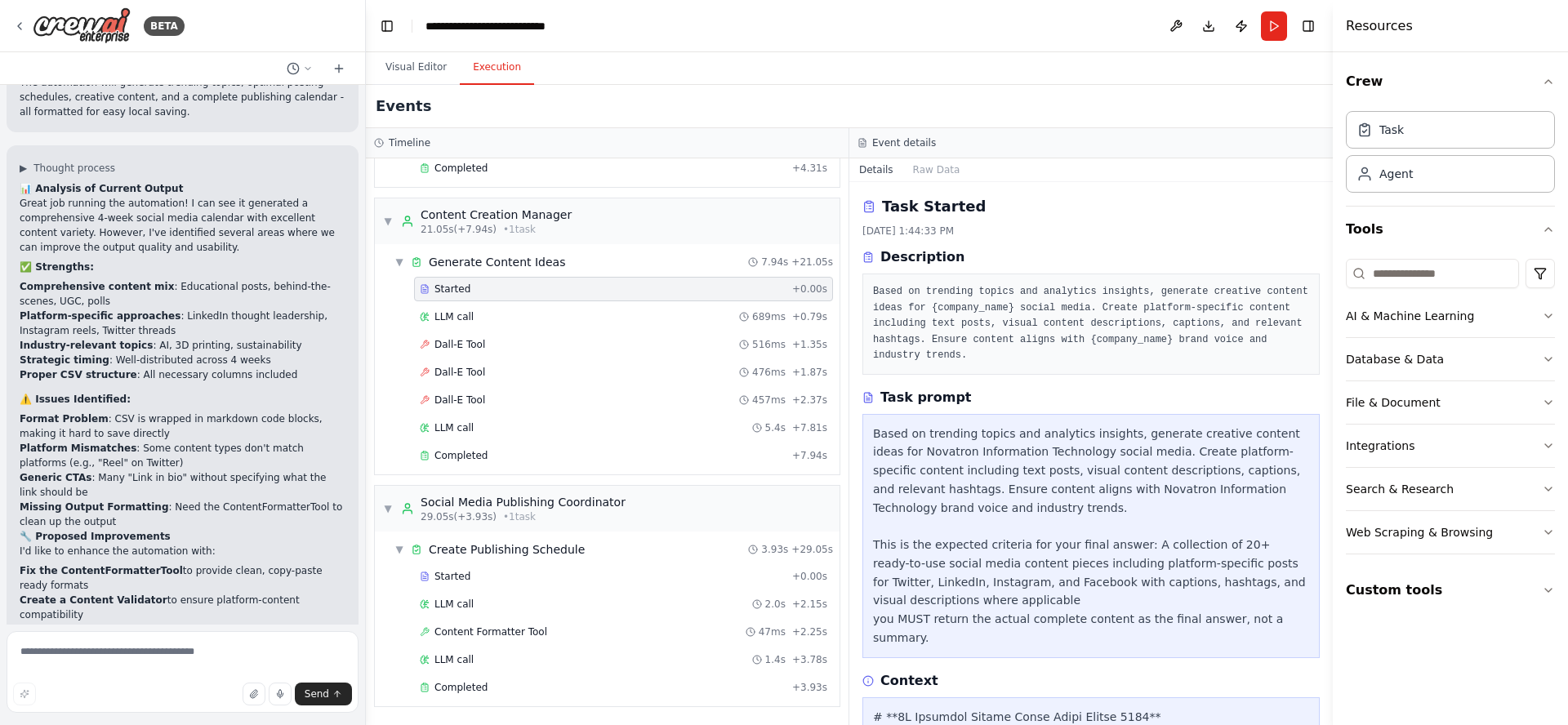
scroll to position [6019, 0]
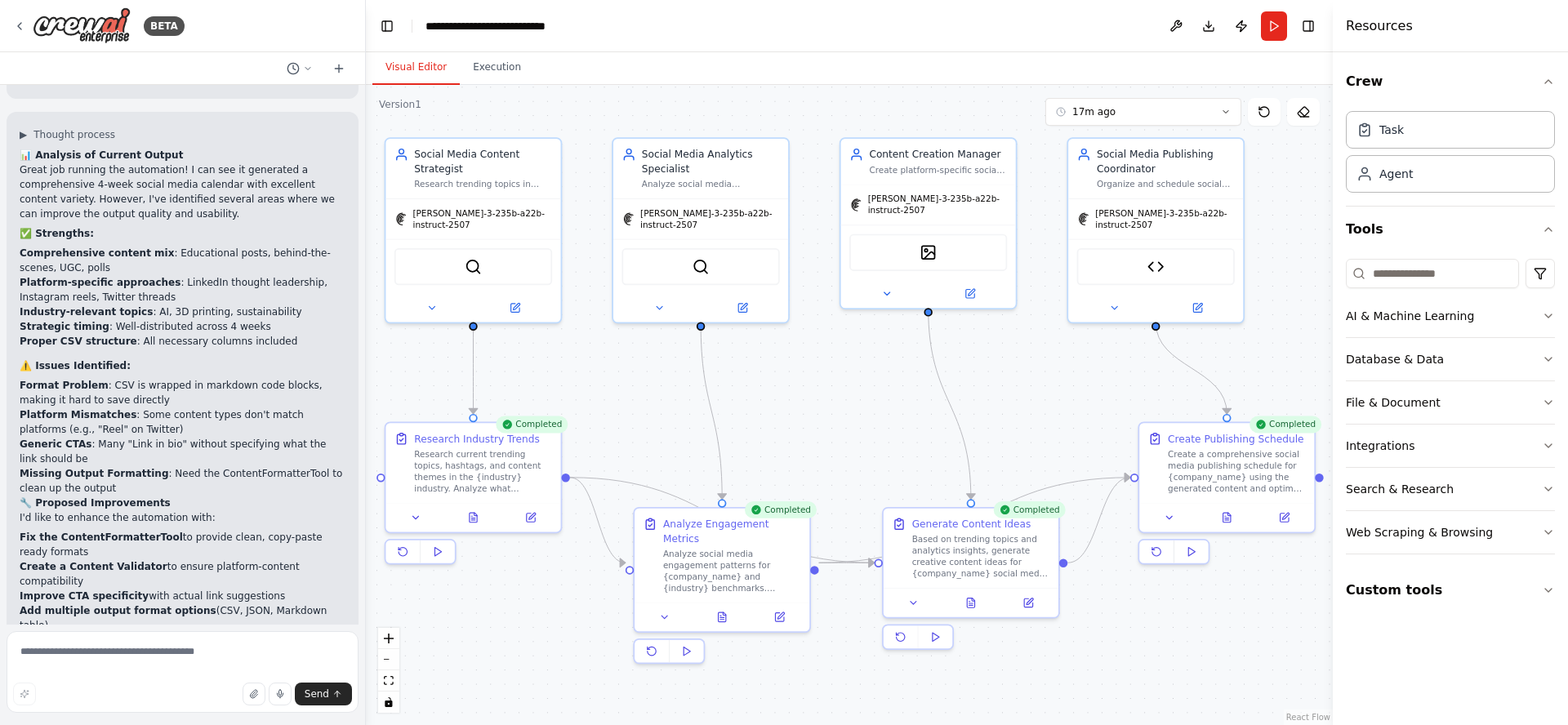
click at [409, 69] on button "Visual Editor" at bounding box center [416, 68] width 88 height 34
click at [1099, 107] on span "17m ago" at bounding box center [1094, 112] width 43 height 13
click at [1102, 168] on div "17m ago" at bounding box center [1152, 169] width 163 height 13
click at [854, 373] on div ".deletable-edge-delete-btn { width: 20px; height: 20px; border: 0px solid #ffff…" at bounding box center [849, 404] width 966 height 640
click at [191, 651] on textarea at bounding box center [182, 672] width 352 height 82
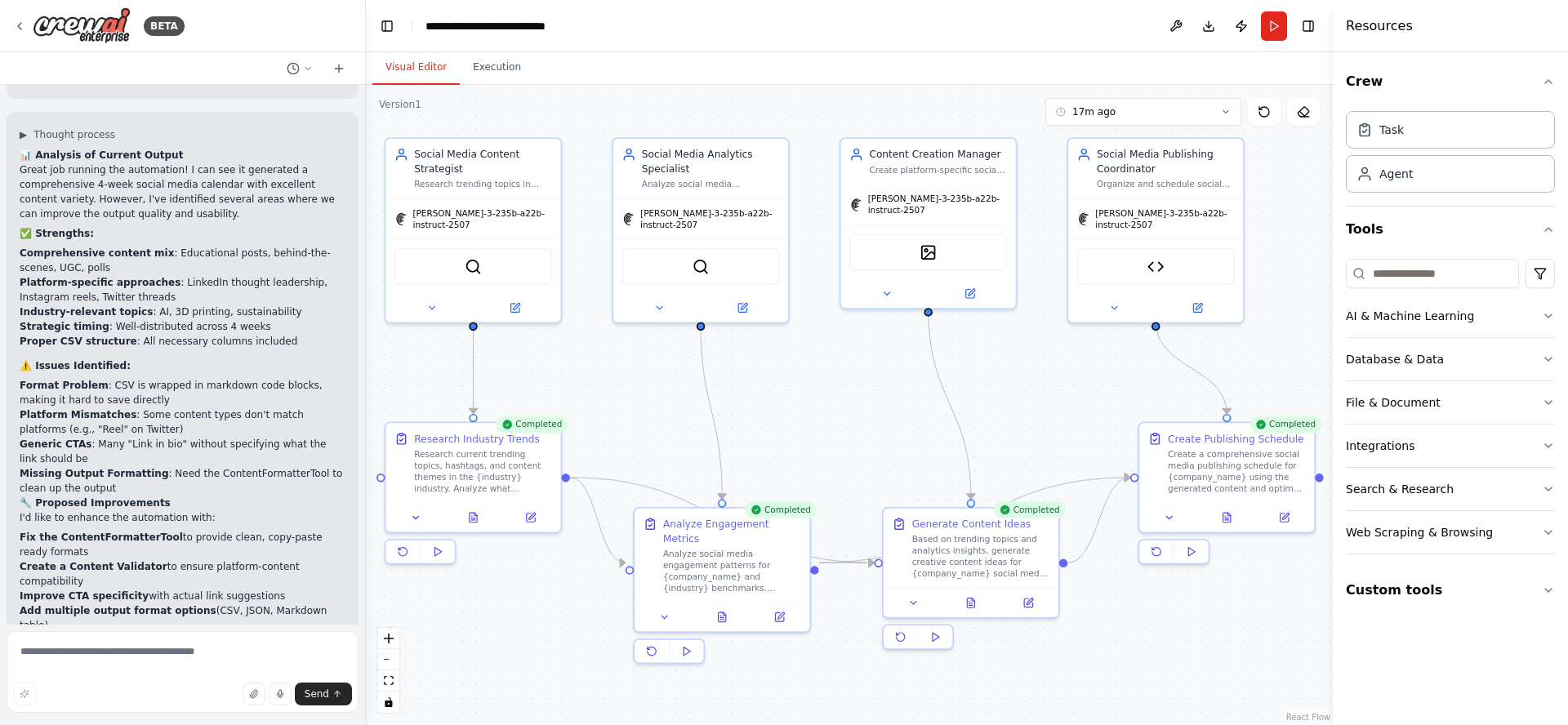
drag, startPoint x: 156, startPoint y: 554, endPoint x: 13, endPoint y: 528, distance: 145.3
click at [12, 528] on div "▶ Thought process 📊 Analysis of Current Output Great job running the automation…" at bounding box center [182, 499] width 352 height 774
copy ul "A summary dashboard of the calendar Content performance predictions Alternative…"
paste textarea "**********"
click at [322, 700] on span "Send" at bounding box center [317, 694] width 25 height 13
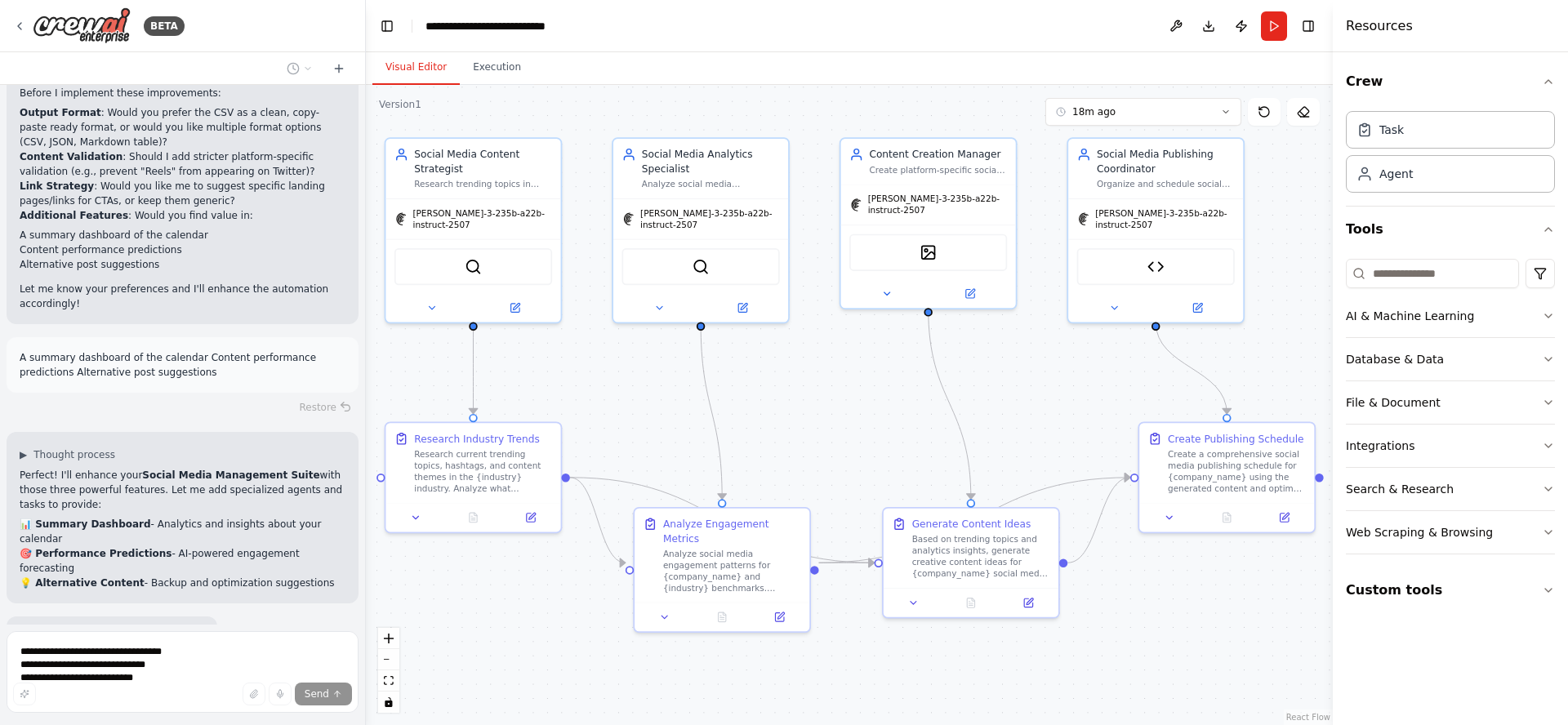
scroll to position [6596, 0]
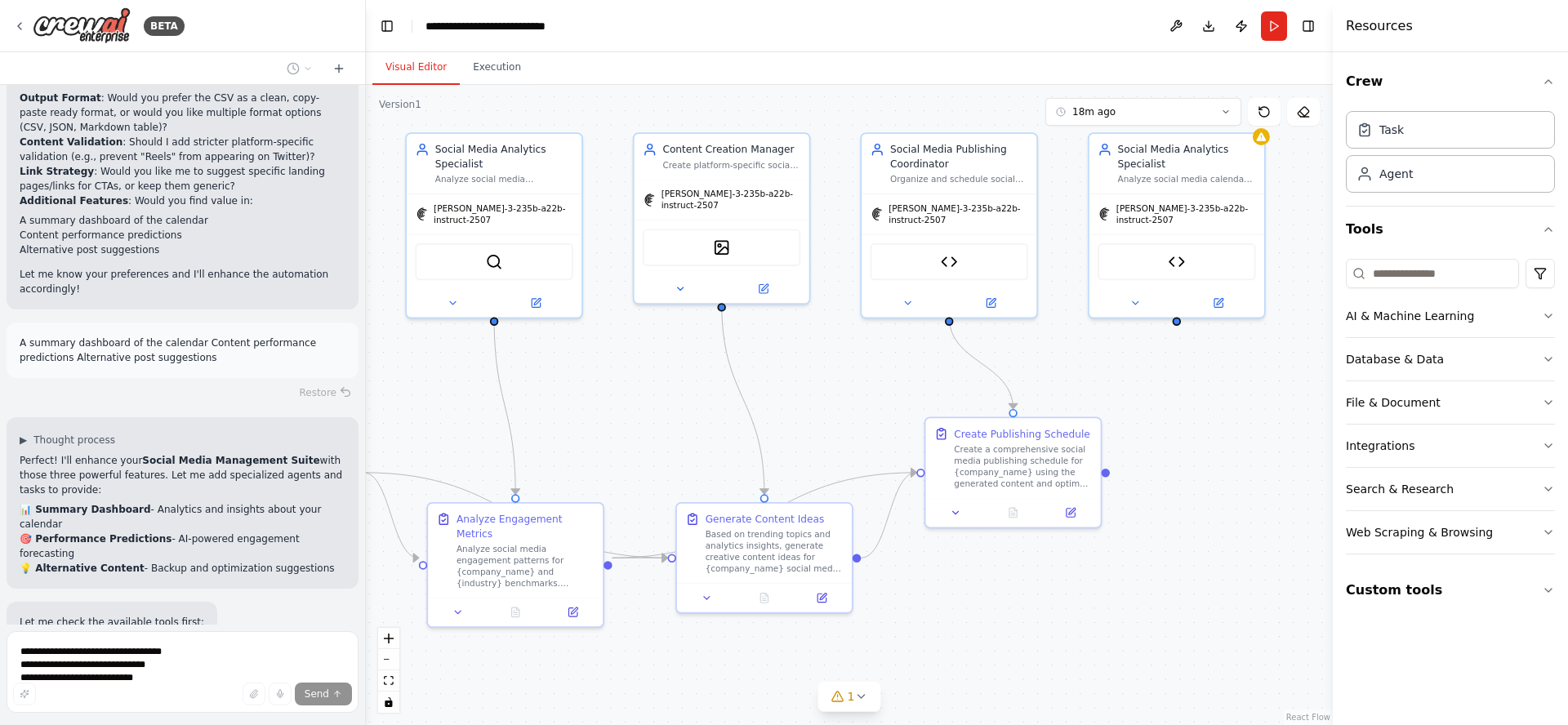
drag, startPoint x: 863, startPoint y: 394, endPoint x: 589, endPoint y: 409, distance: 274.4
click at [570, 400] on div ".deletable-edge-delete-btn { width: 20px; height: 20px; border: 0px solid #ffff…" at bounding box center [849, 404] width 966 height 640
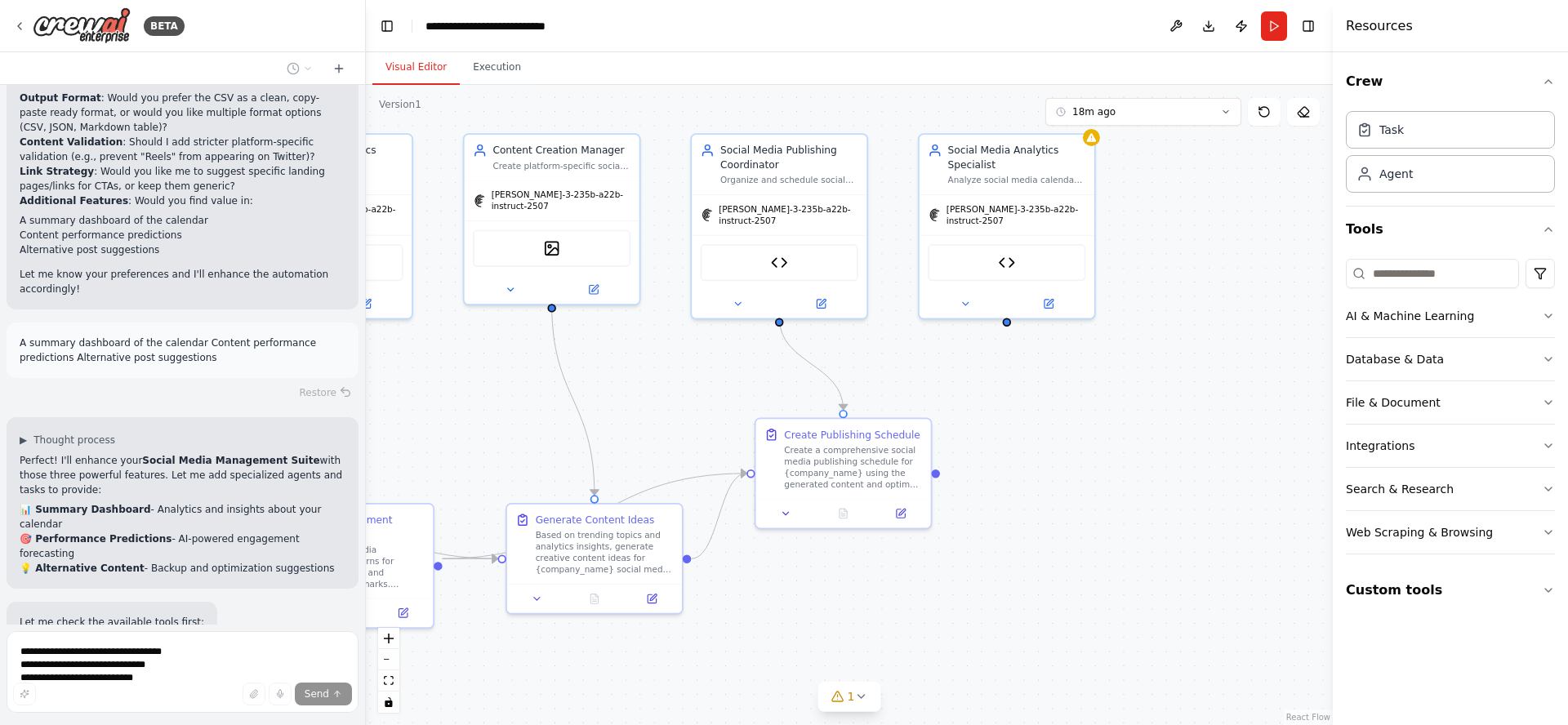
scroll to position [6628, 0]
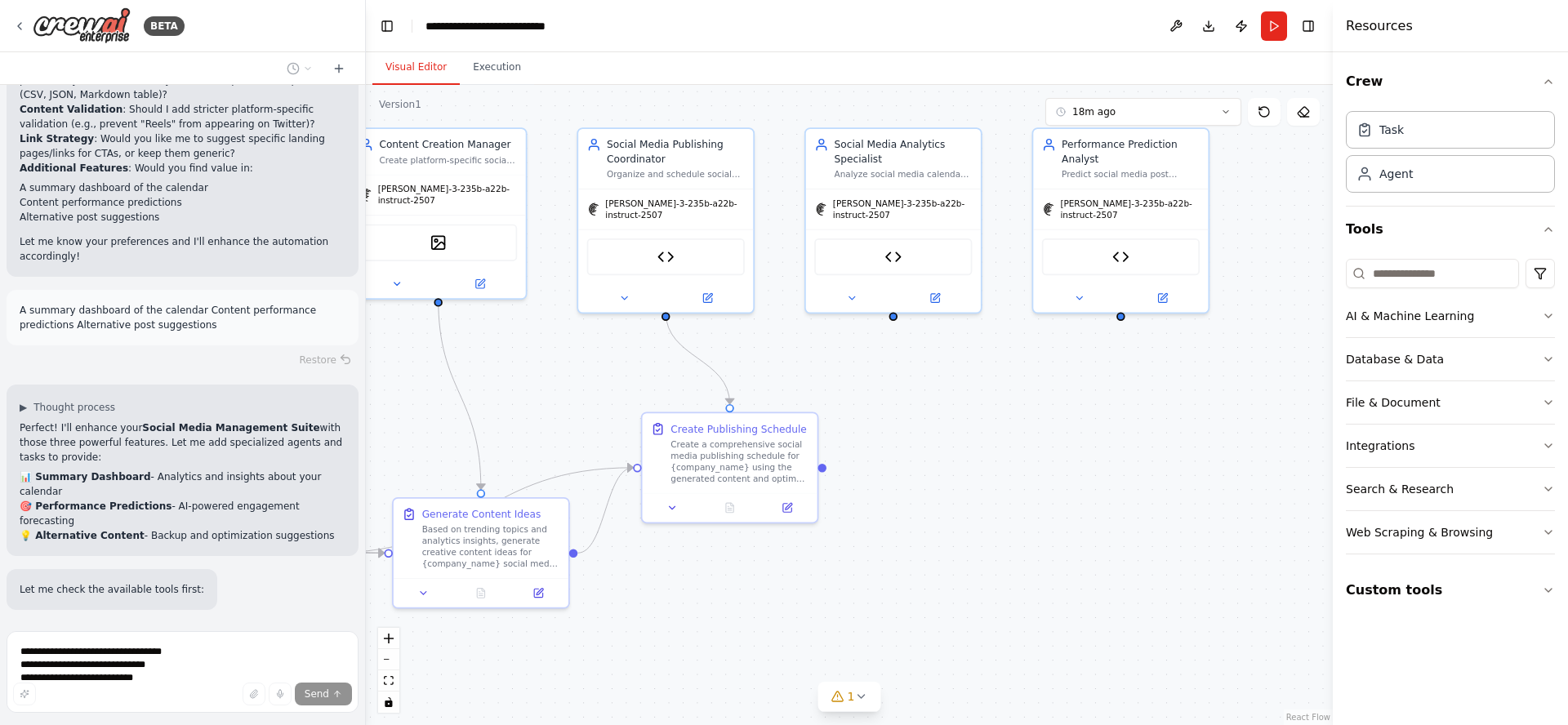
drag, startPoint x: 1191, startPoint y: 442, endPoint x: 993, endPoint y: 426, distance: 198.6
click at [993, 426] on div ".deletable-edge-delete-btn { width: 20px; height: 20px; border: 0px solid #ffff…" at bounding box center [849, 404] width 966 height 640
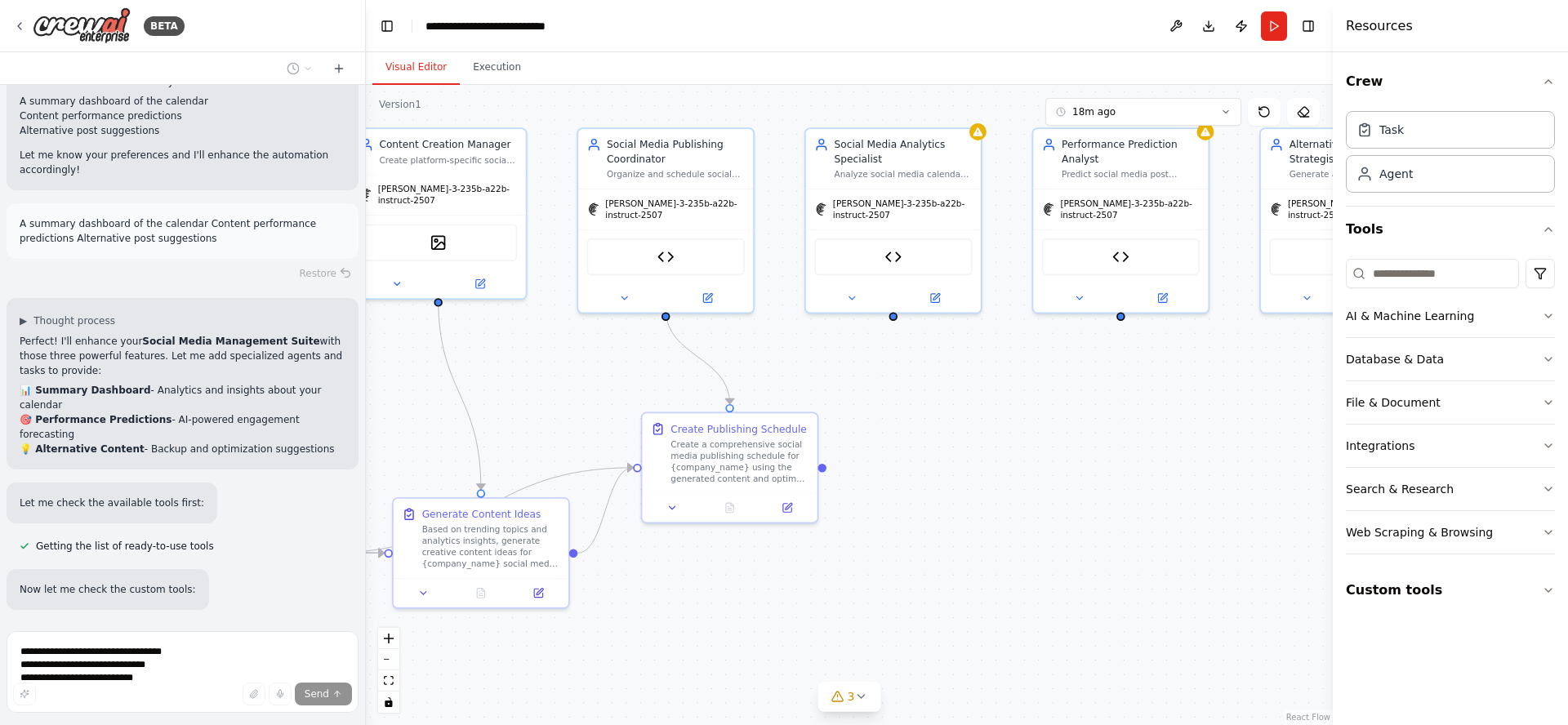
scroll to position [6761, 0]
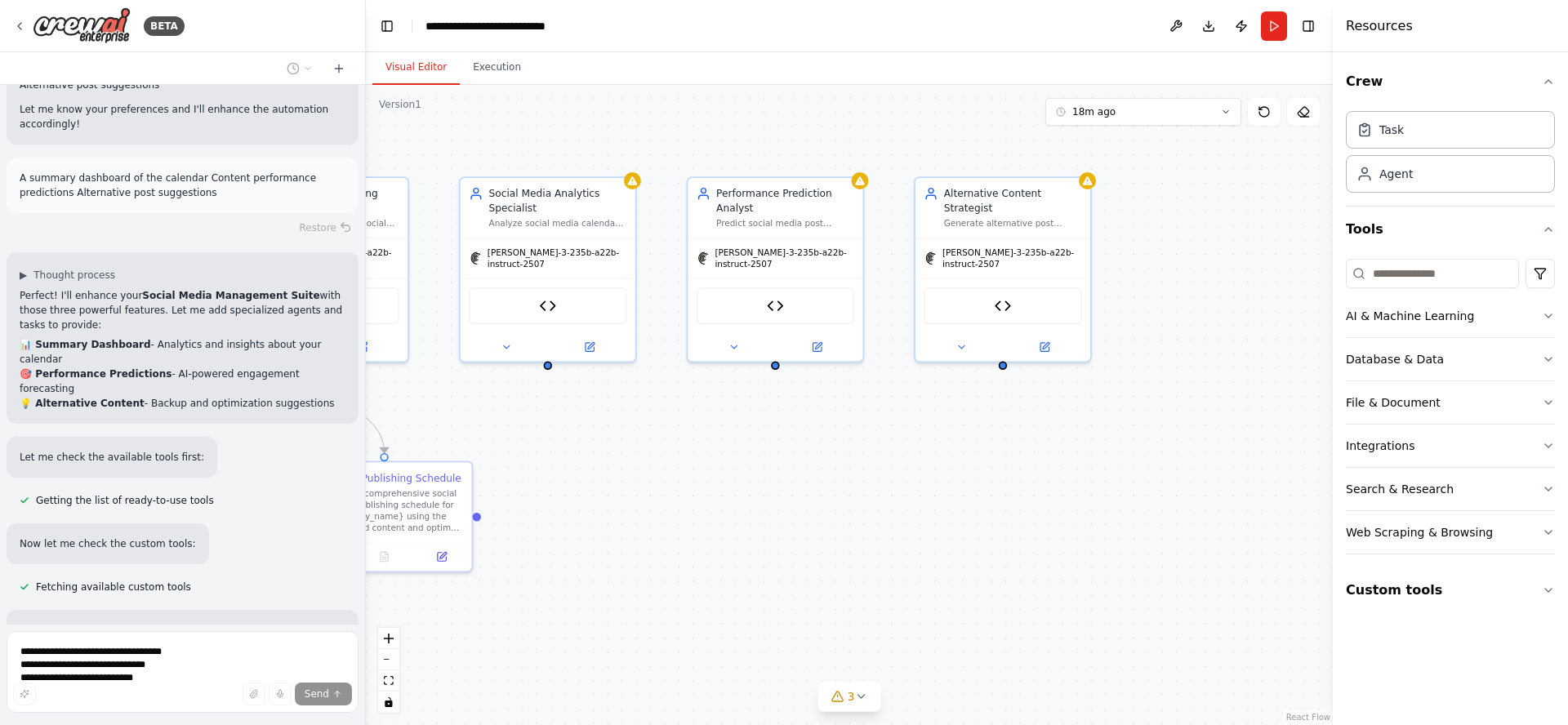
drag, startPoint x: 1194, startPoint y: 429, endPoint x: 860, endPoint y: 473, distance: 336.9
click at [854, 476] on div ".deletable-edge-delete-btn { width: 20px; height: 20px; border: 0px solid #ffff…" at bounding box center [849, 404] width 966 height 640
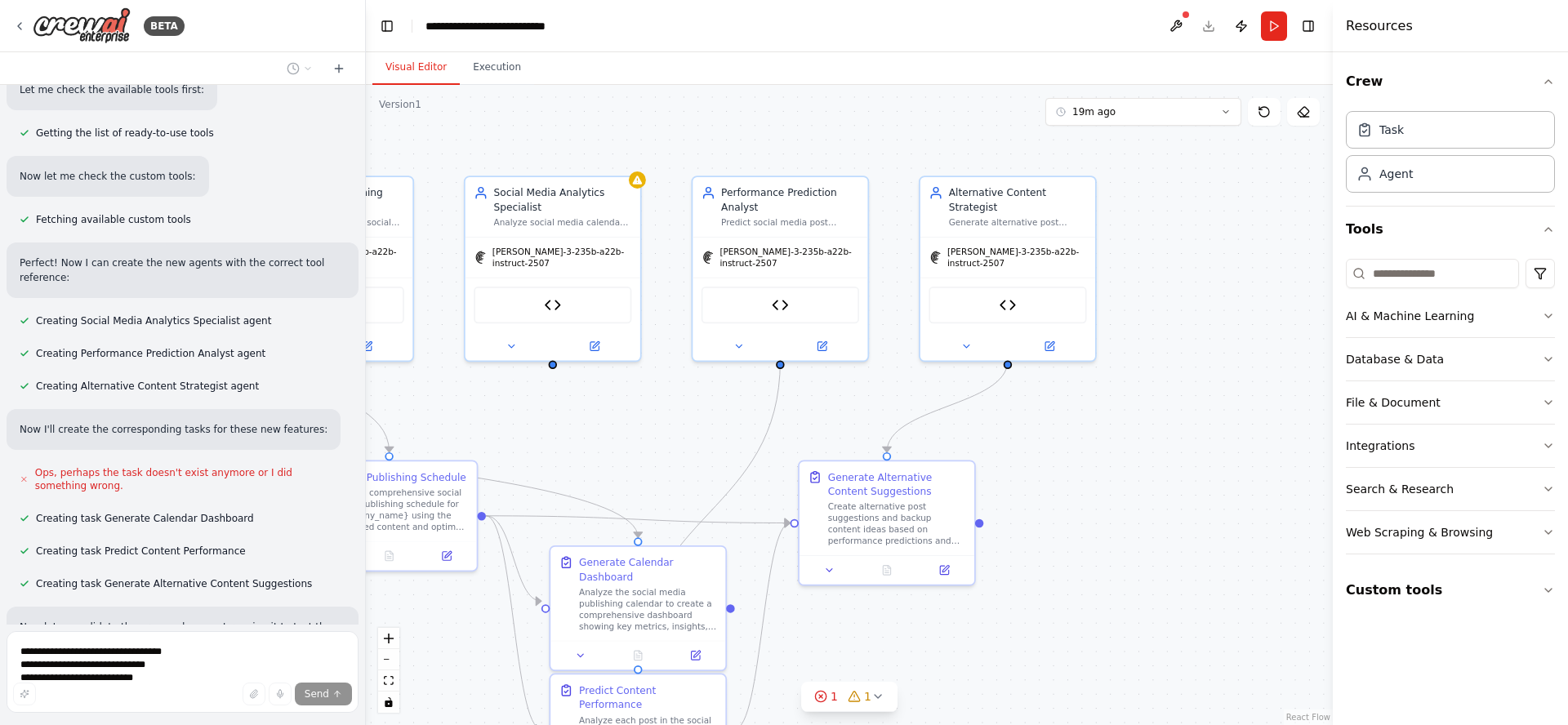
scroll to position [7160, 0]
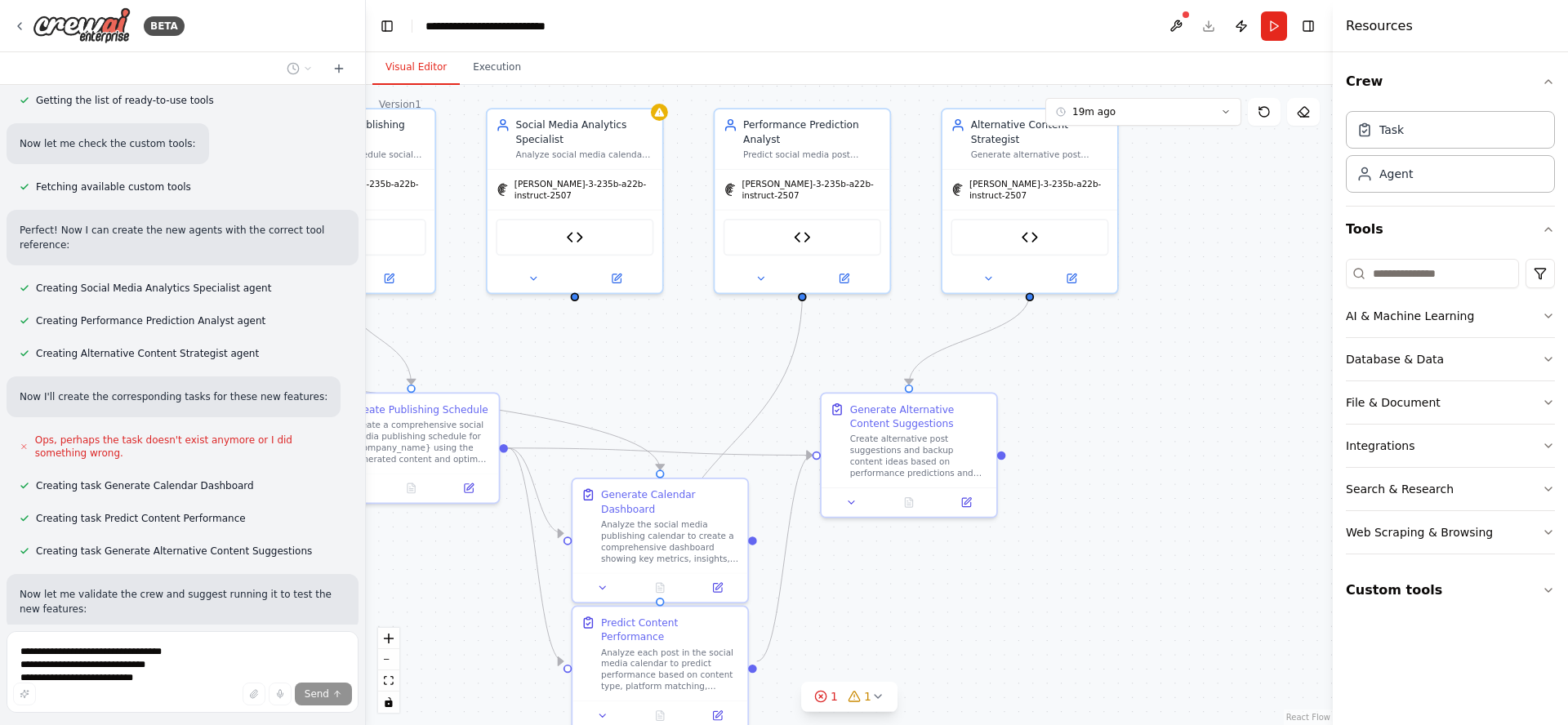
drag, startPoint x: 647, startPoint y: 430, endPoint x: 668, endPoint y: 363, distance: 70.2
click at [668, 363] on div ".deletable-edge-delete-btn { width: 20px; height: 20px; border: 0px solid #ffff…" at bounding box center [849, 404] width 966 height 640
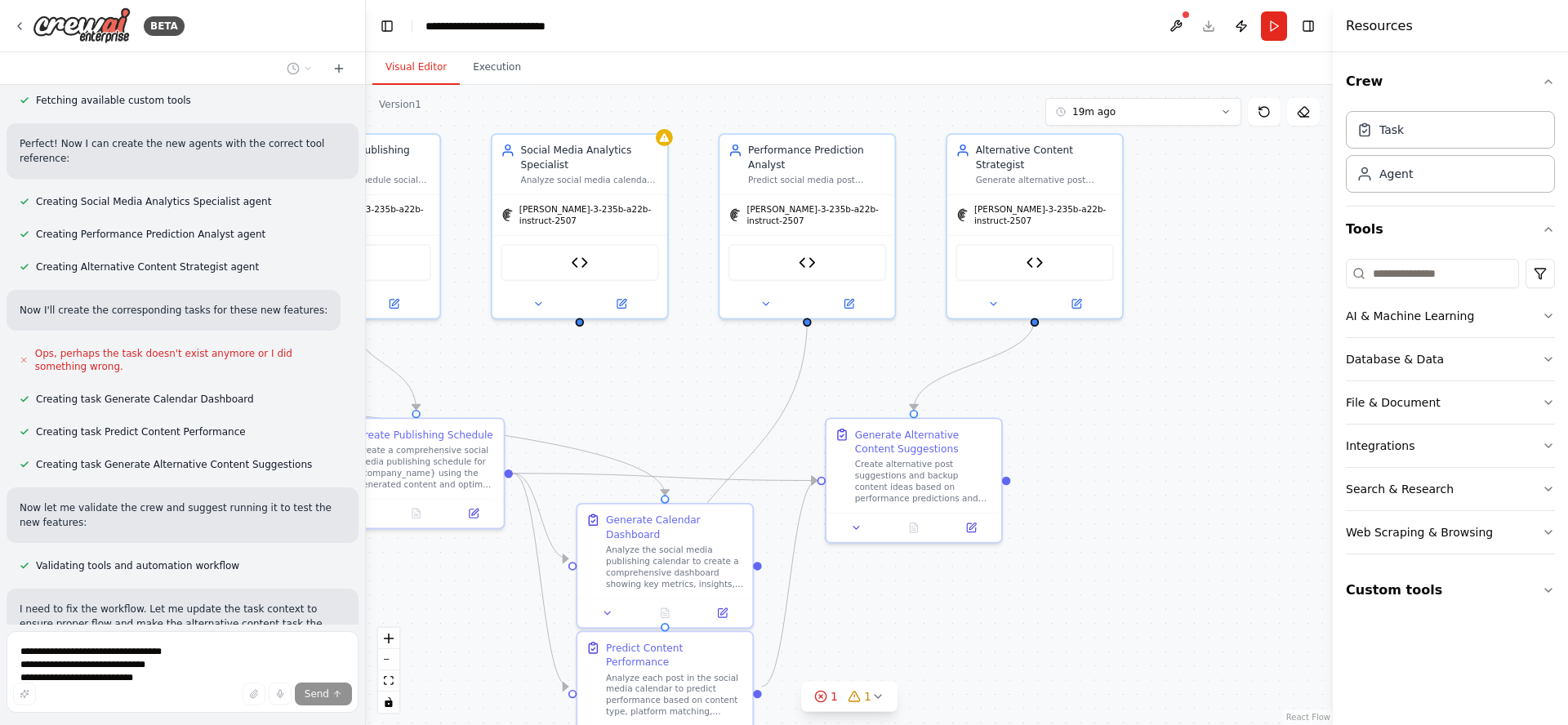
scroll to position [7261, 0]
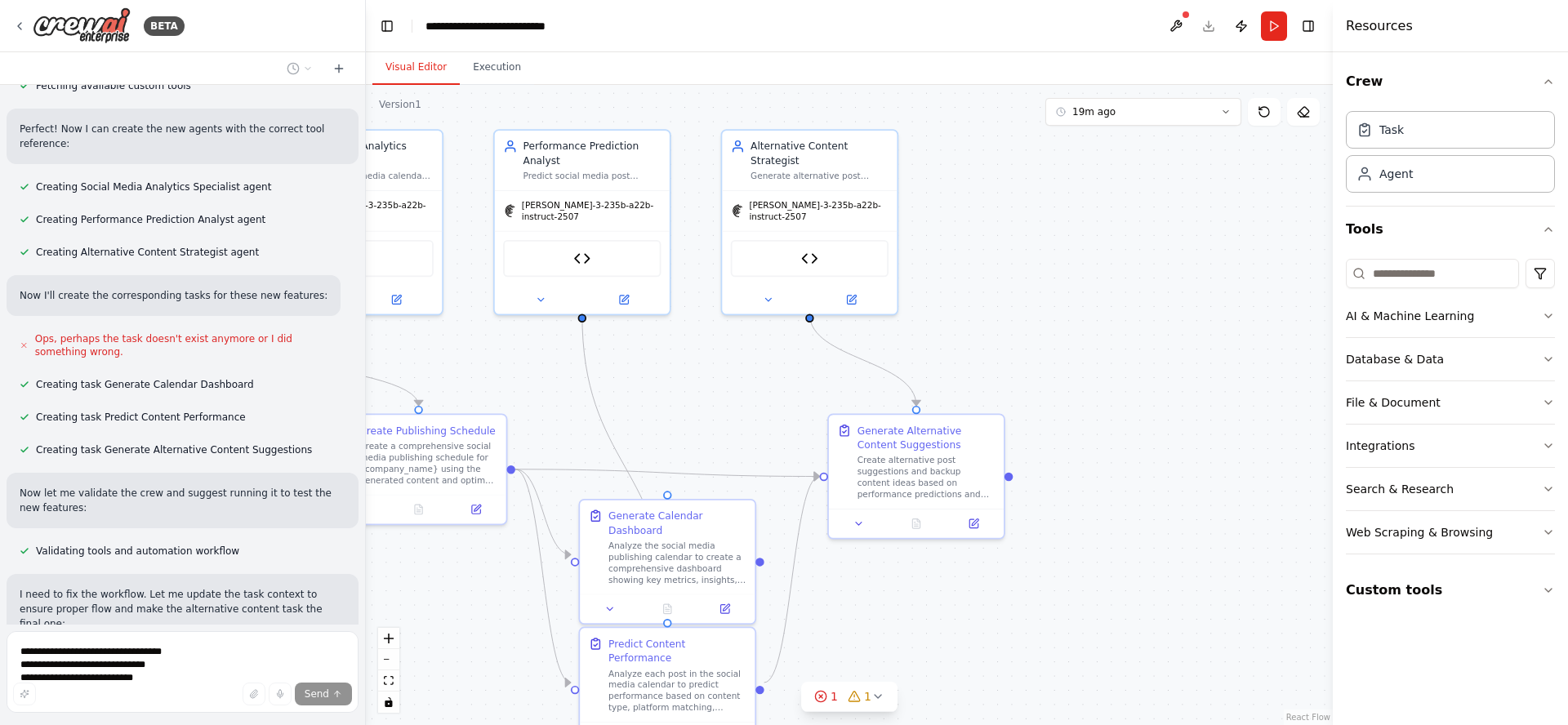
drag, startPoint x: 668, startPoint y: 366, endPoint x: 674, endPoint y: 386, distance: 20.9
click at [674, 386] on div ".deletable-edge-delete-btn { width: 20px; height: 20px; border: 0px solid #ffff…" at bounding box center [849, 404] width 966 height 640
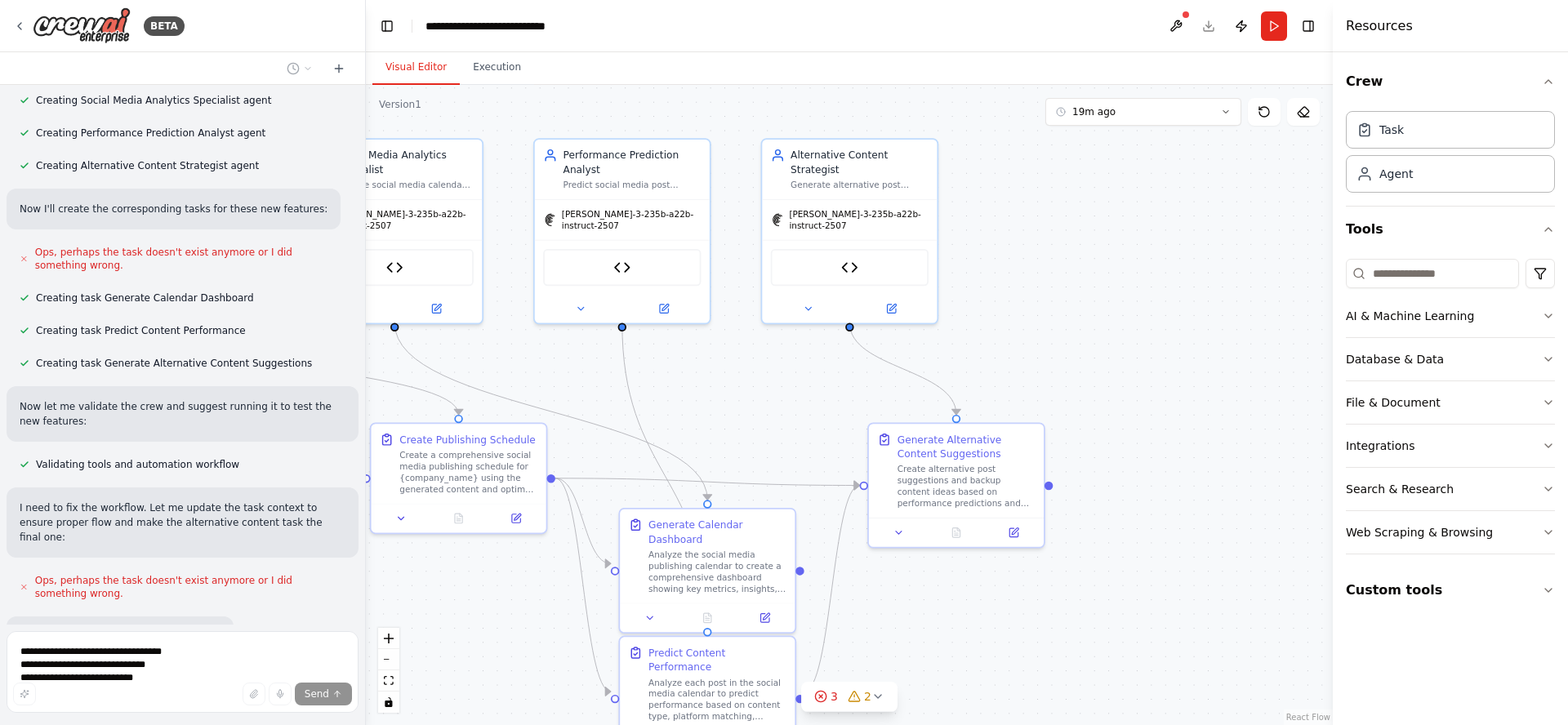
scroll to position [7363, 0]
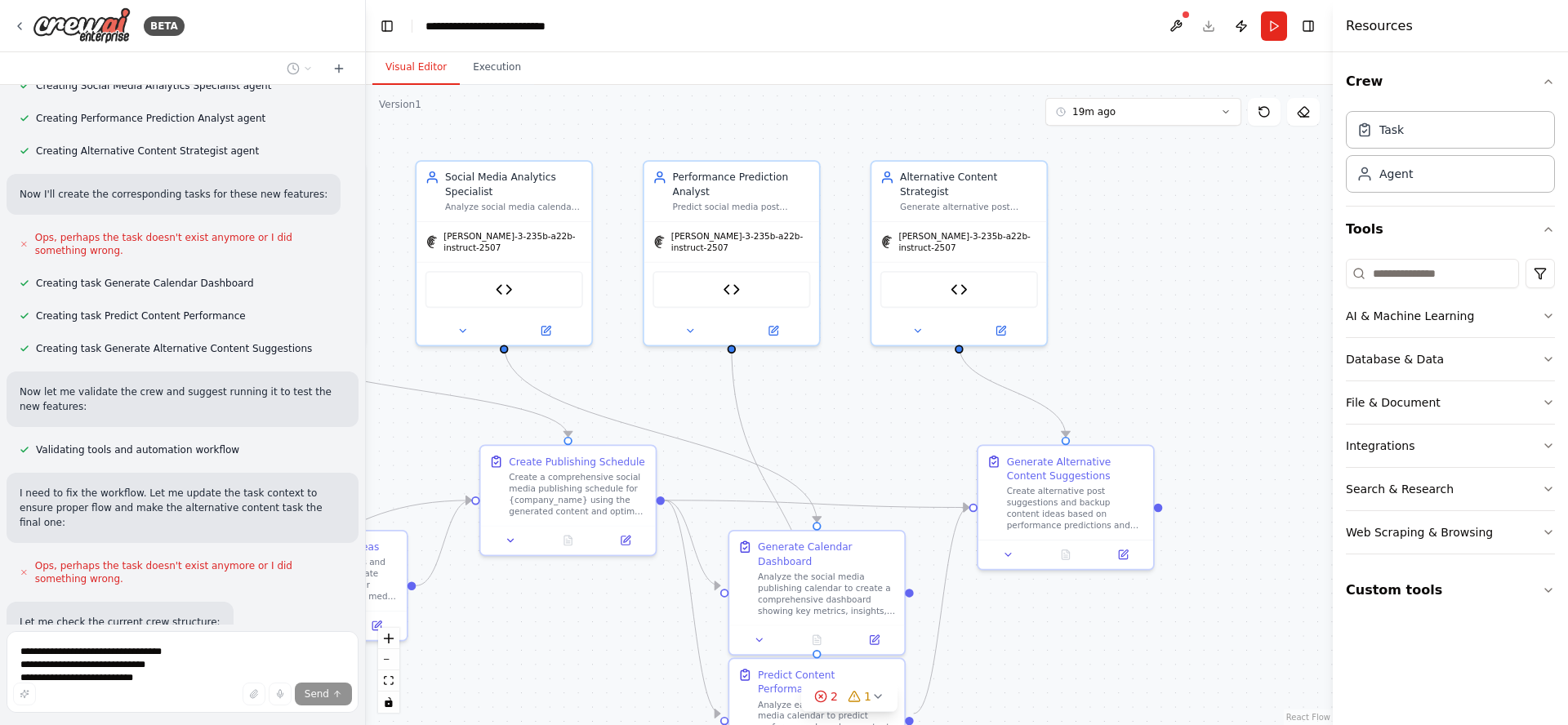
drag, startPoint x: 485, startPoint y: 356, endPoint x: 643, endPoint y: 387, distance: 161.0
click at [643, 387] on div ".deletable-edge-delete-btn { width: 20px; height: 20px; border: 0px solid #ffff…" at bounding box center [849, 404] width 966 height 640
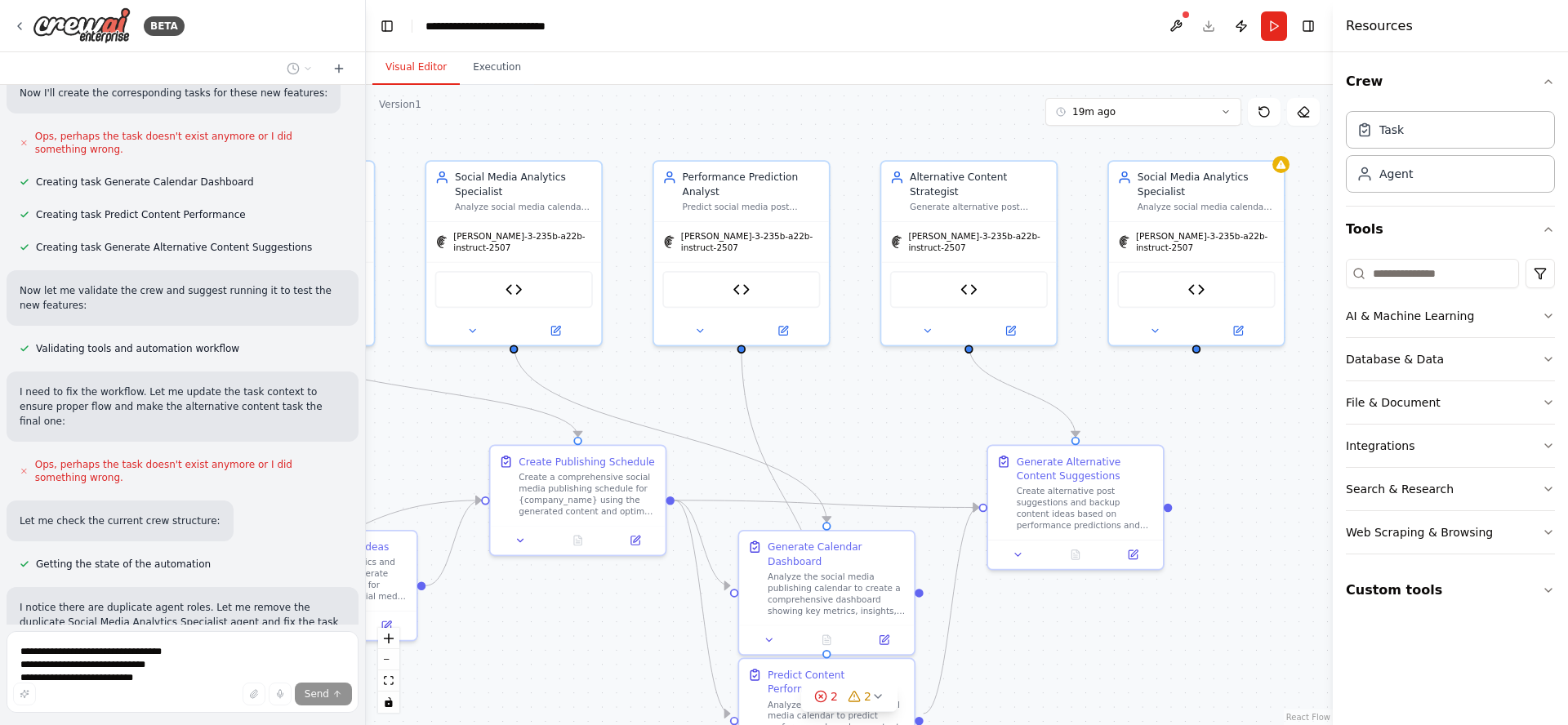
scroll to position [7551, 0]
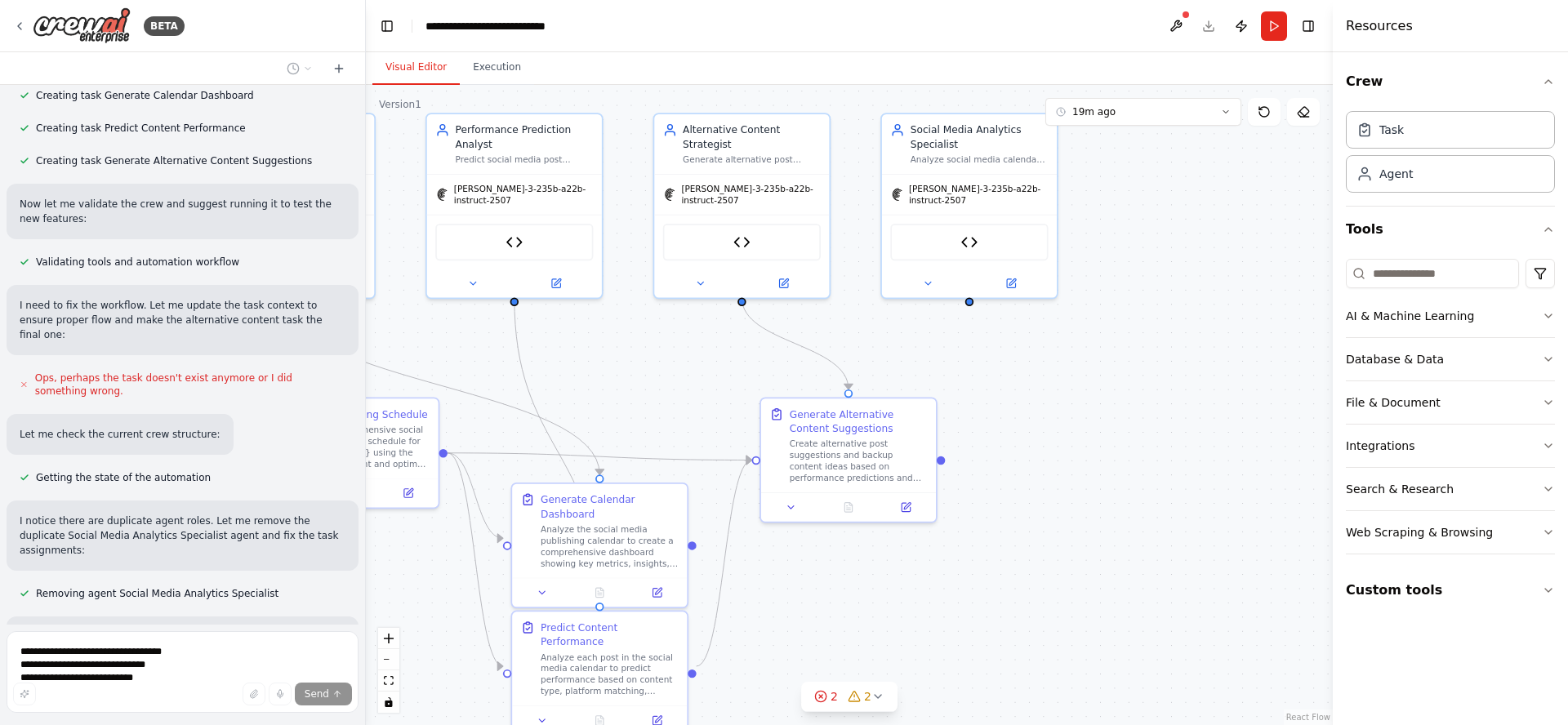
drag, startPoint x: 900, startPoint y: 411, endPoint x: 583, endPoint y: 364, distance: 320.5
click at [582, 362] on div ".deletable-edge-delete-btn { width: 20px; height: 20px; border: 0px solid #ffff…" at bounding box center [849, 404] width 966 height 640
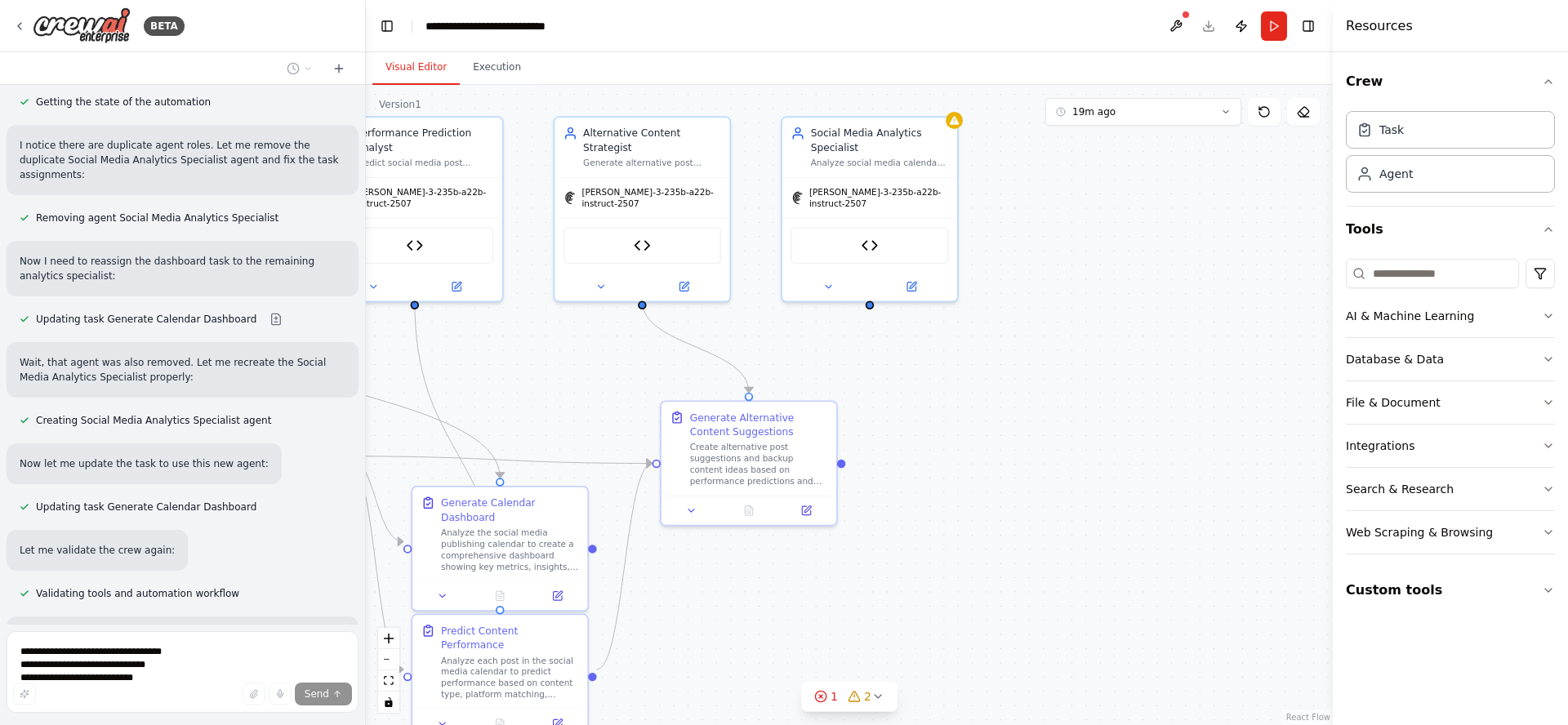
scroll to position [7941, 0]
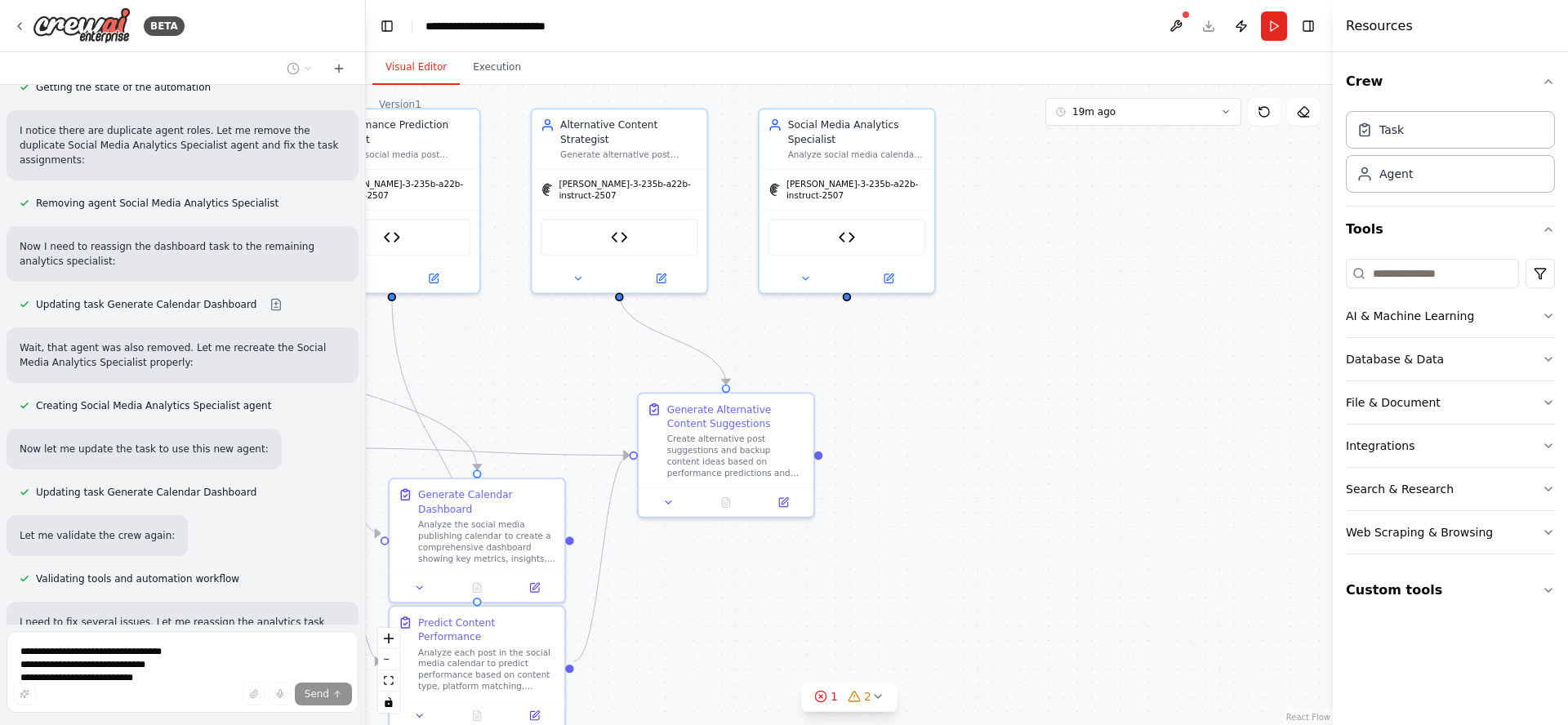
drag, startPoint x: 1195, startPoint y: 302, endPoint x: 1168, endPoint y: 291, distance: 29.2
click at [1168, 292] on div ".deletable-edge-delete-btn { width: 20px; height: 20px; border: 0px solid #ffff…" at bounding box center [849, 404] width 966 height 640
click at [1079, 235] on div ".deletable-edge-delete-btn { width: 20px; height: 20px; border: 0px solid #ffff…" at bounding box center [849, 404] width 966 height 640
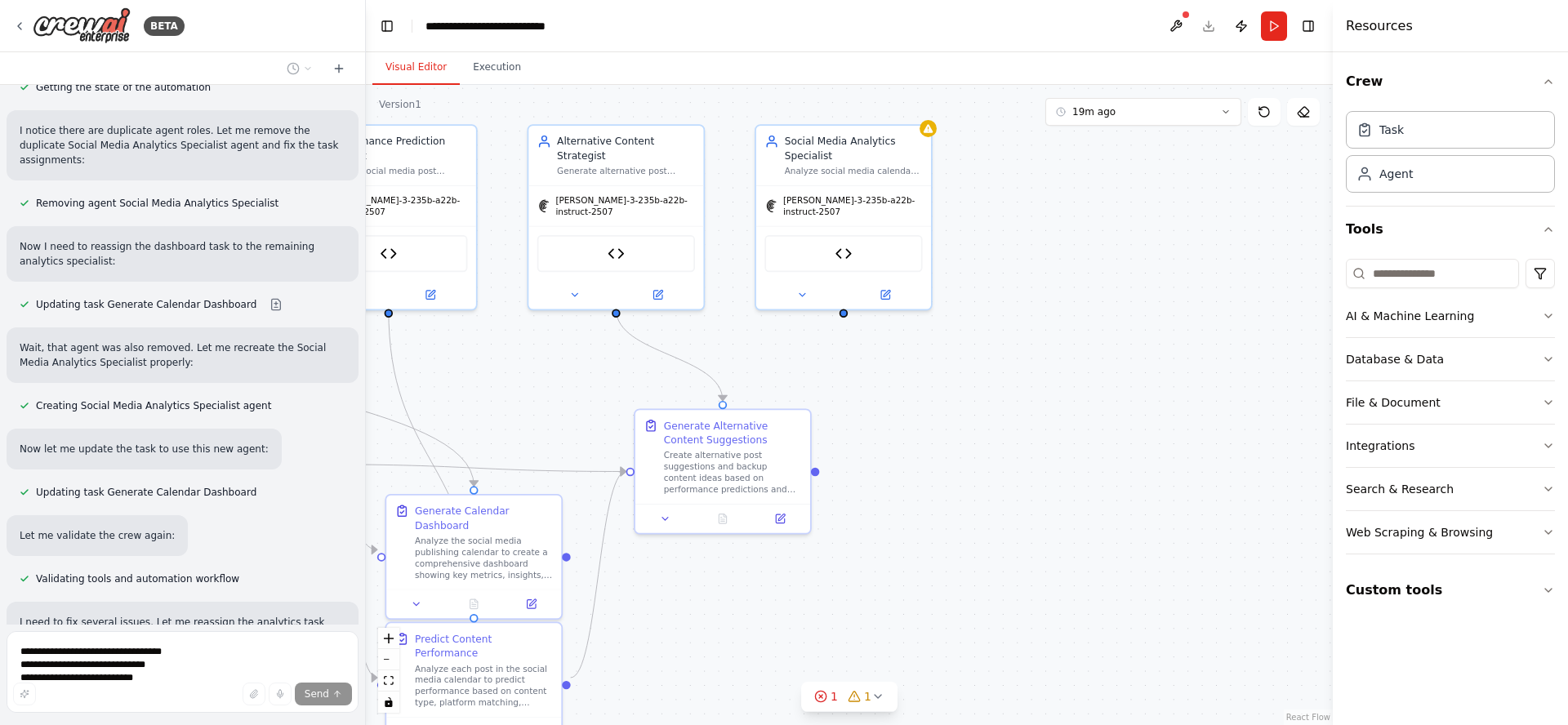
click at [1079, 236] on div ".deletable-edge-delete-btn { width: 20px; height: 20px; border: 0px solid #ffff…" at bounding box center [849, 404] width 966 height 640
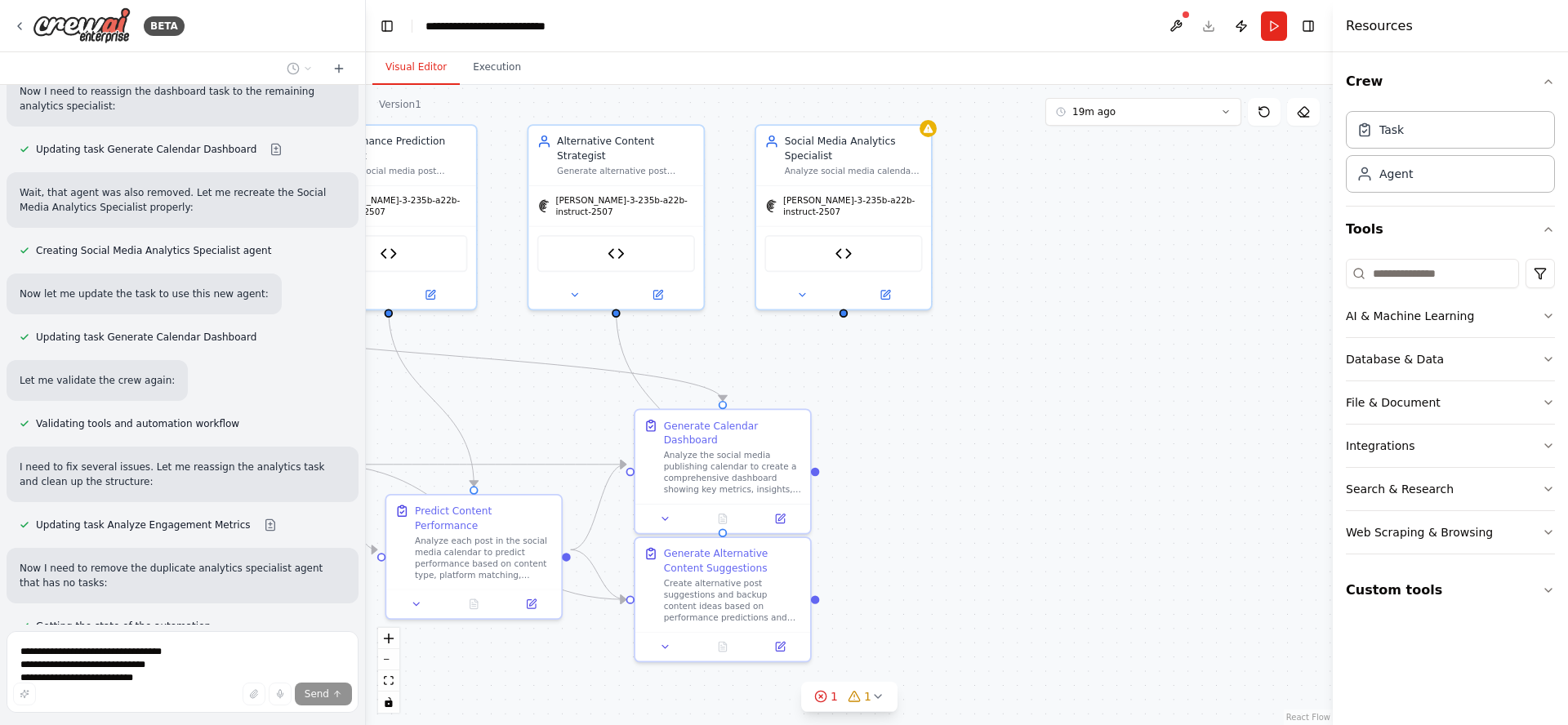
scroll to position [8129, 0]
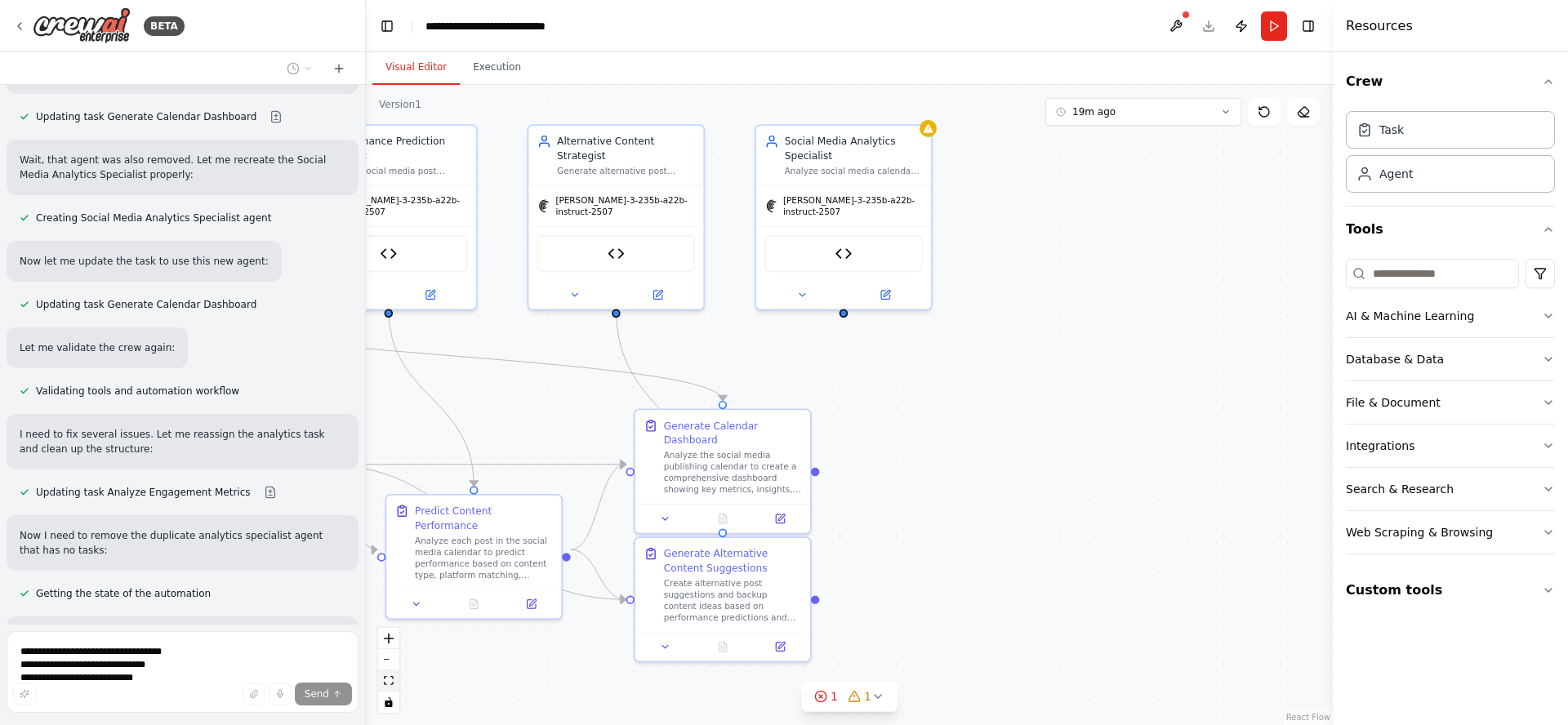
click at [388, 682] on icon "fit view" at bounding box center [388, 681] width 9 height 9
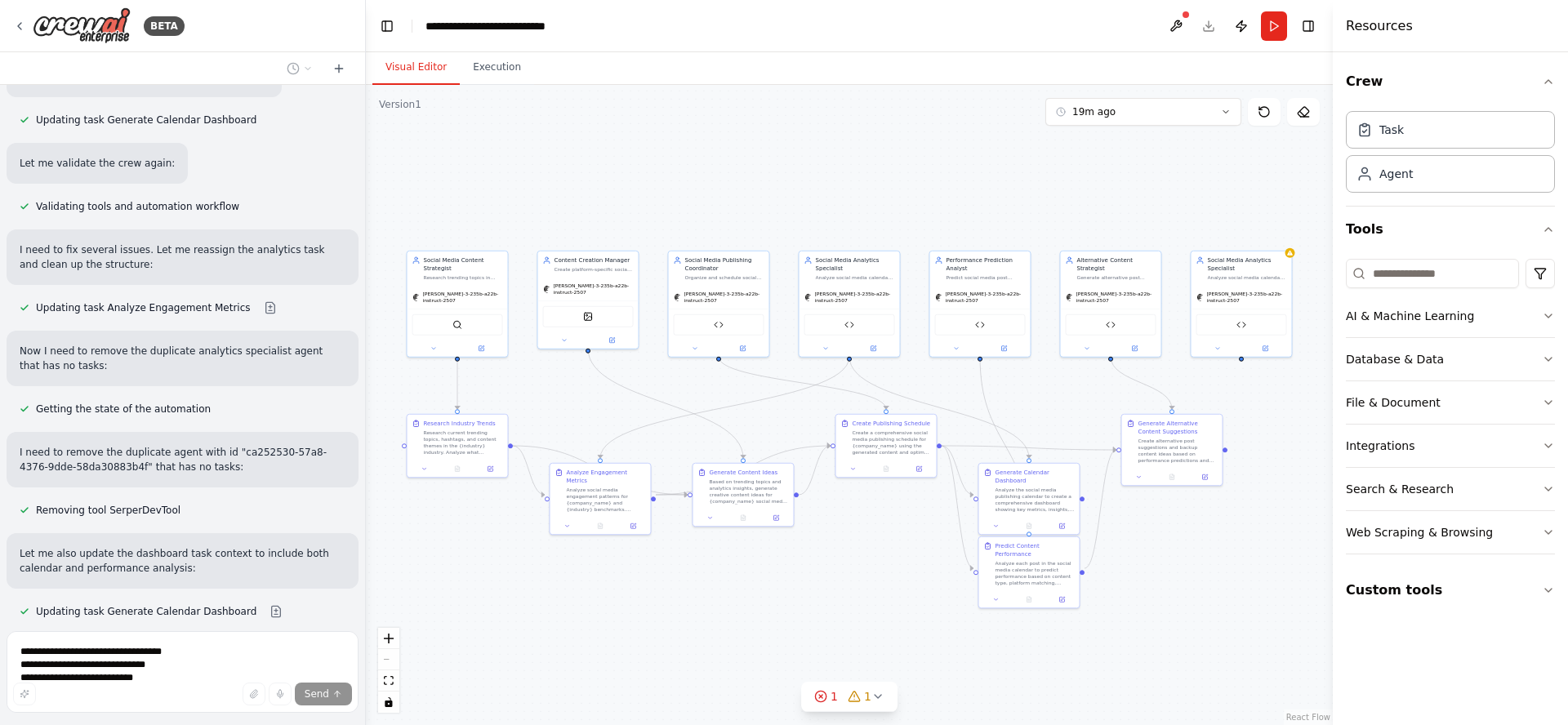
scroll to position [8346, 0]
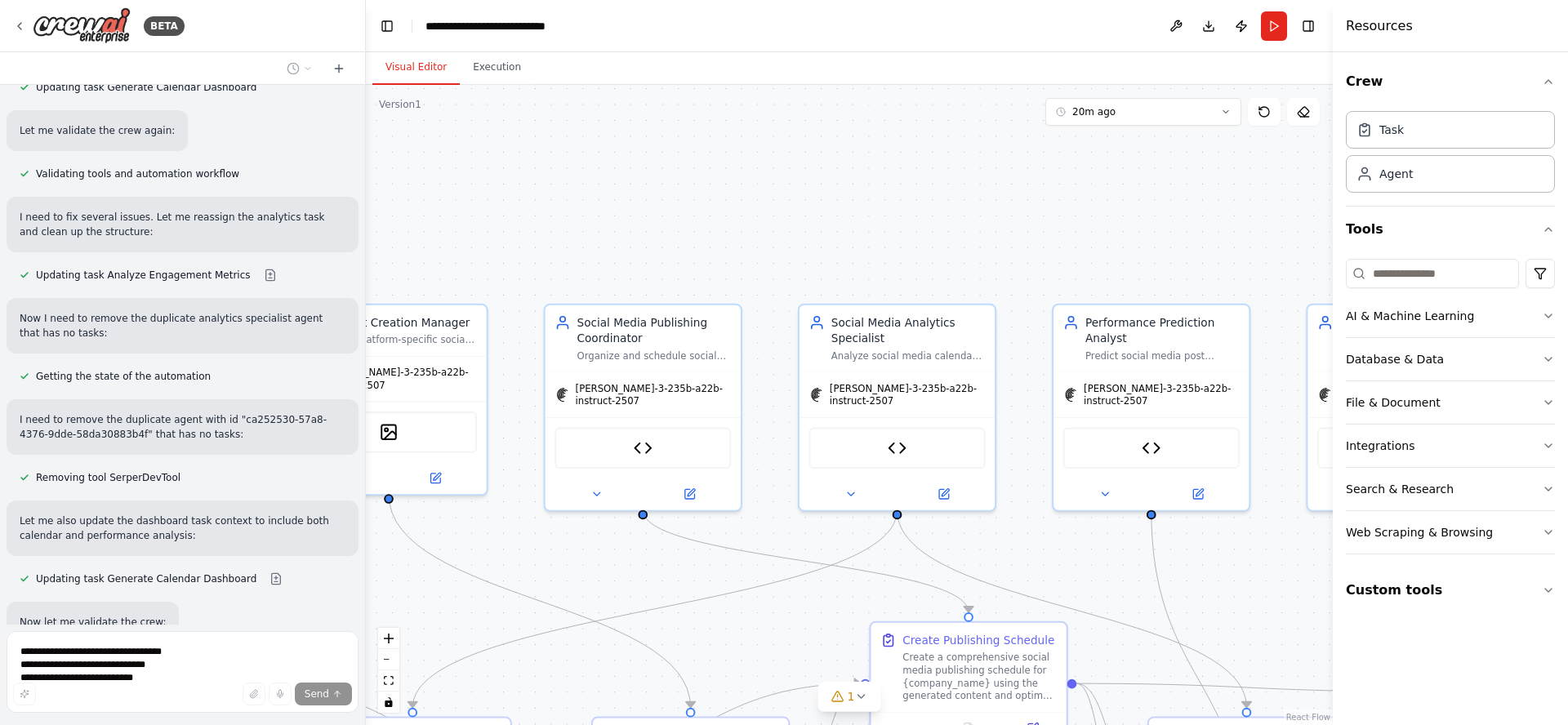
drag, startPoint x: 1025, startPoint y: 232, endPoint x: 576, endPoint y: 91, distance: 470.6
click at [576, 91] on div ".deletable-edge-delete-btn { width: 20px; height: 20px; border: 0px solid #ffff…" at bounding box center [849, 404] width 966 height 640
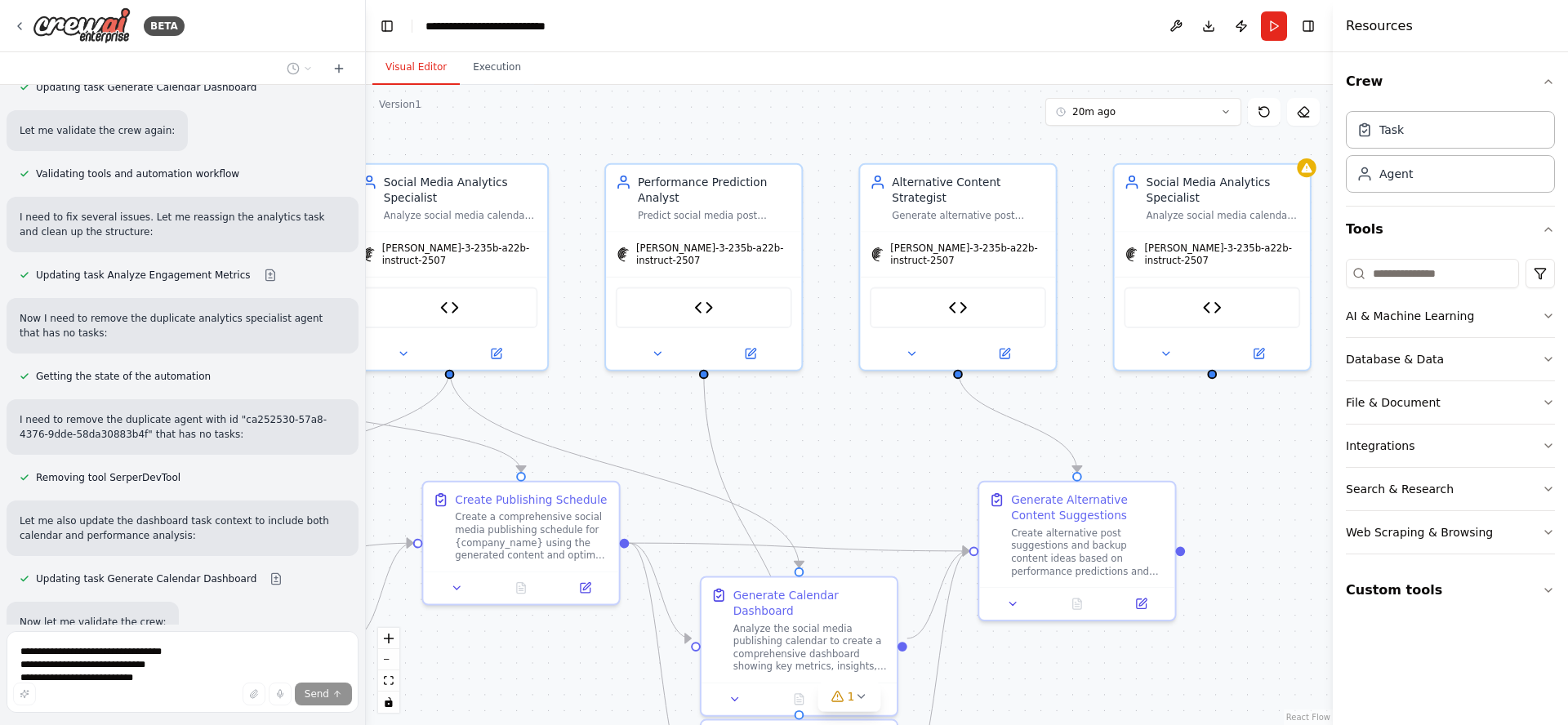
scroll to position [8432, 0]
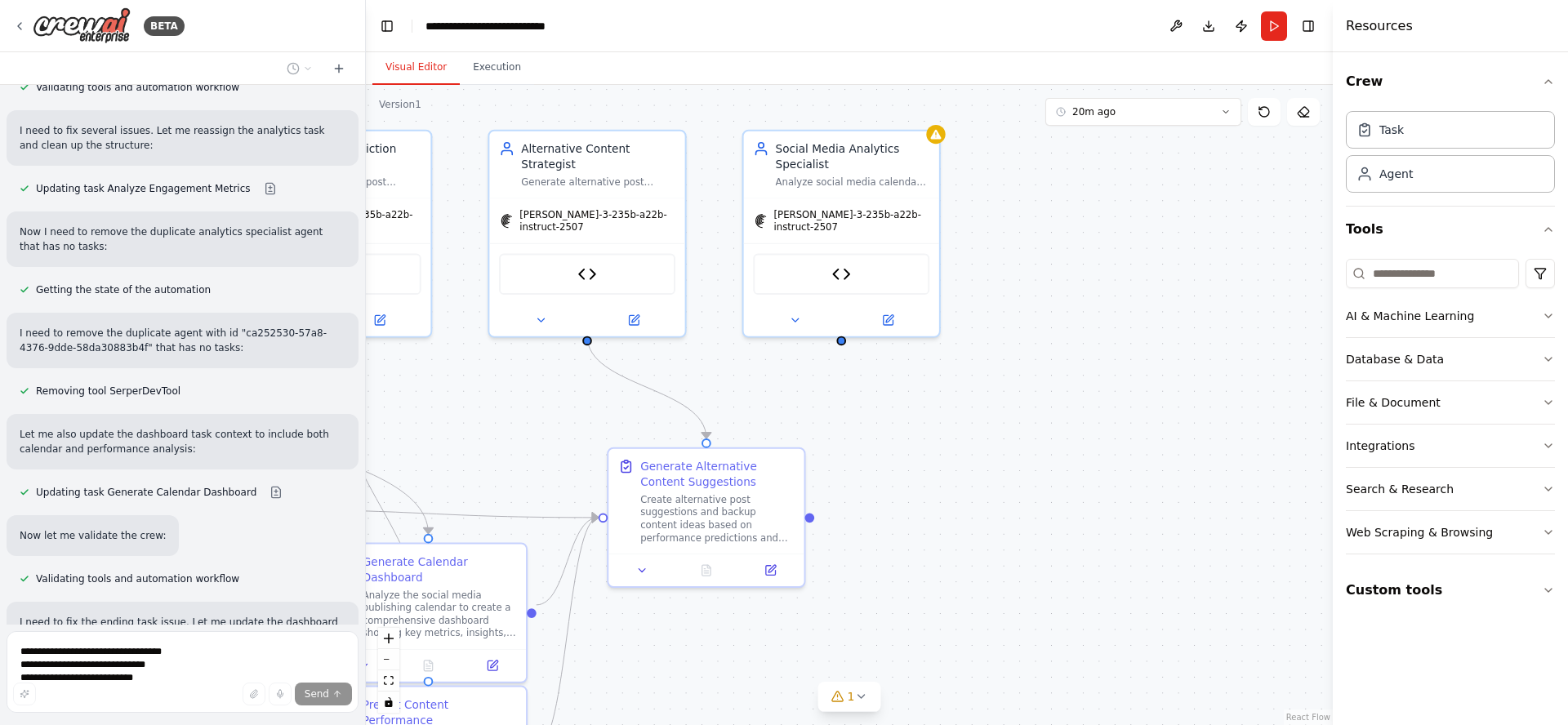
drag, startPoint x: 1148, startPoint y: 405, endPoint x: 800, endPoint y: 383, distance: 348.7
click at [800, 383] on div ".deletable-edge-delete-btn { width: 20px; height: 20px; border: 0px solid #ffff…" at bounding box center [849, 404] width 966 height 640
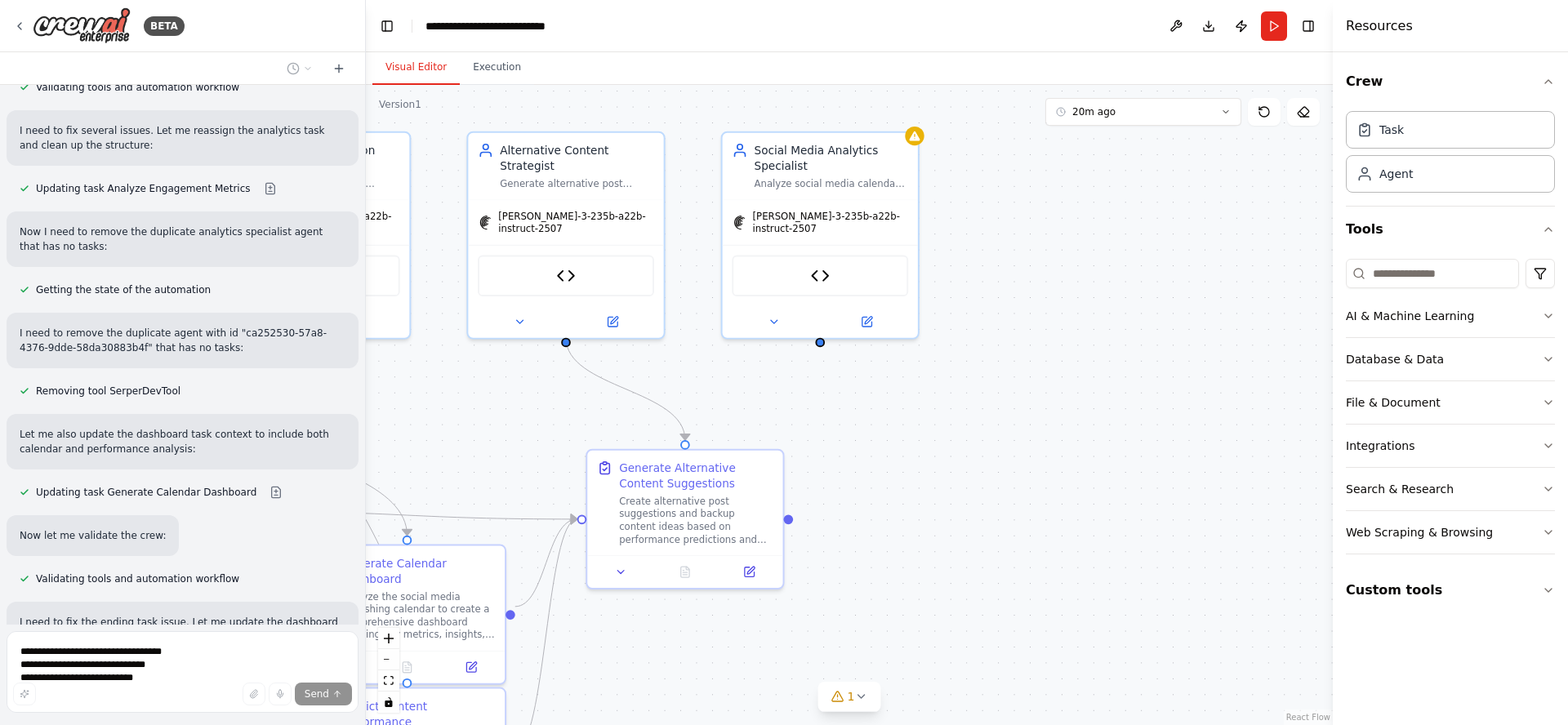
drag, startPoint x: 1124, startPoint y: 470, endPoint x: 1101, endPoint y: 470, distance: 23.0
click at [1101, 470] on div ".deletable-edge-delete-btn { width: 20px; height: 20px; border: 0px solid #ffff…" at bounding box center [849, 404] width 966 height 640
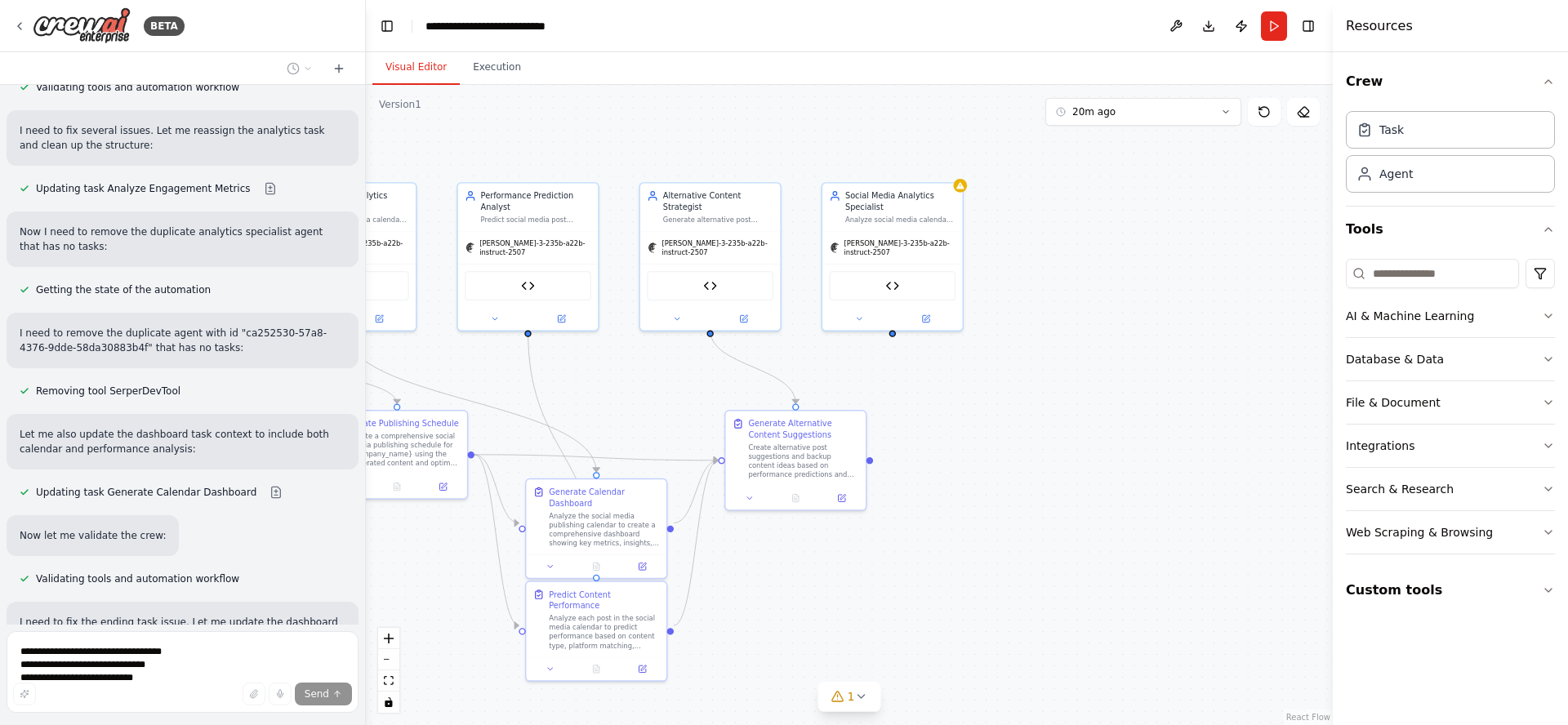
scroll to position [8519, 0]
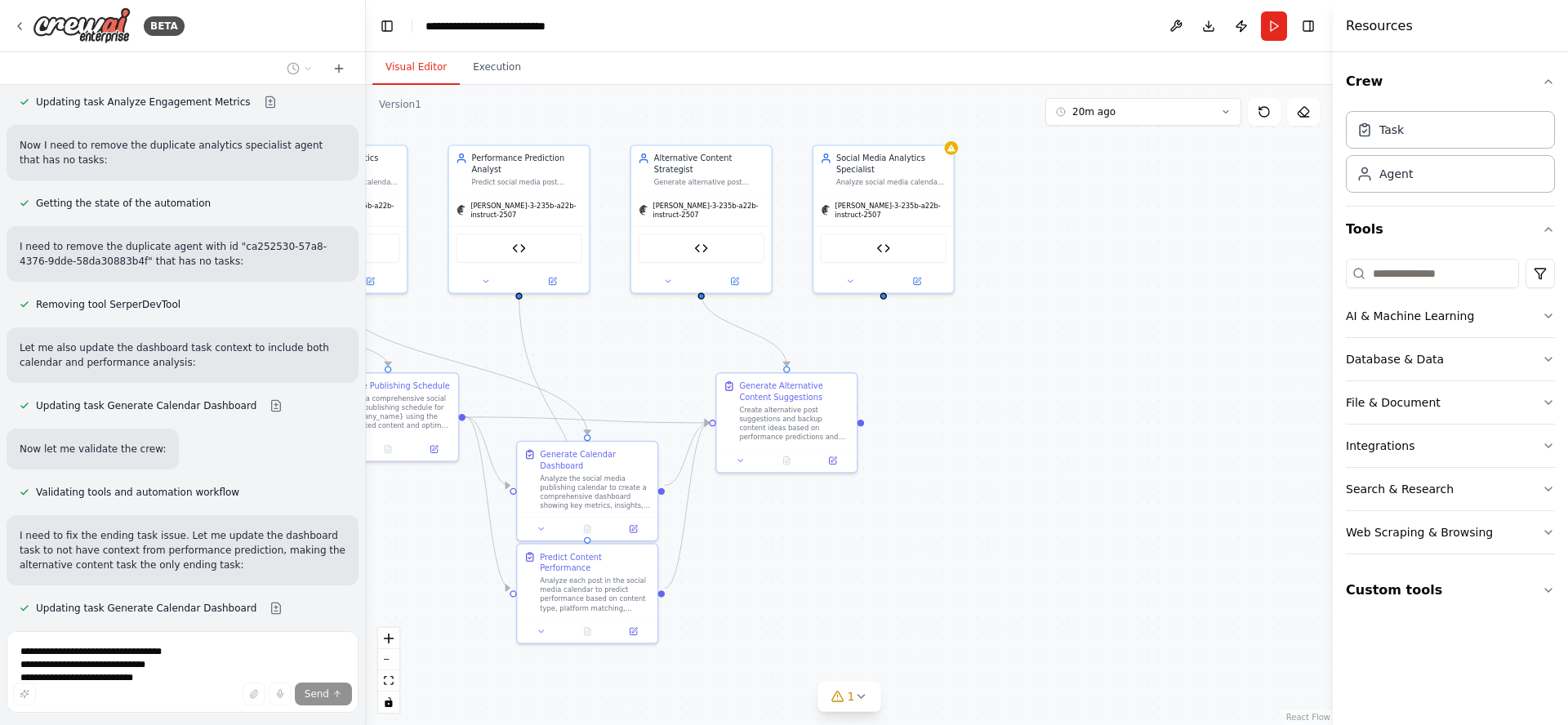
drag, startPoint x: 1140, startPoint y: 564, endPoint x: 1126, endPoint y: 486, distance: 79.2
click at [1126, 486] on div ".deletable-edge-delete-btn { width: 20px; height: 20px; border: 0px solid #ffff…" at bounding box center [849, 404] width 966 height 640
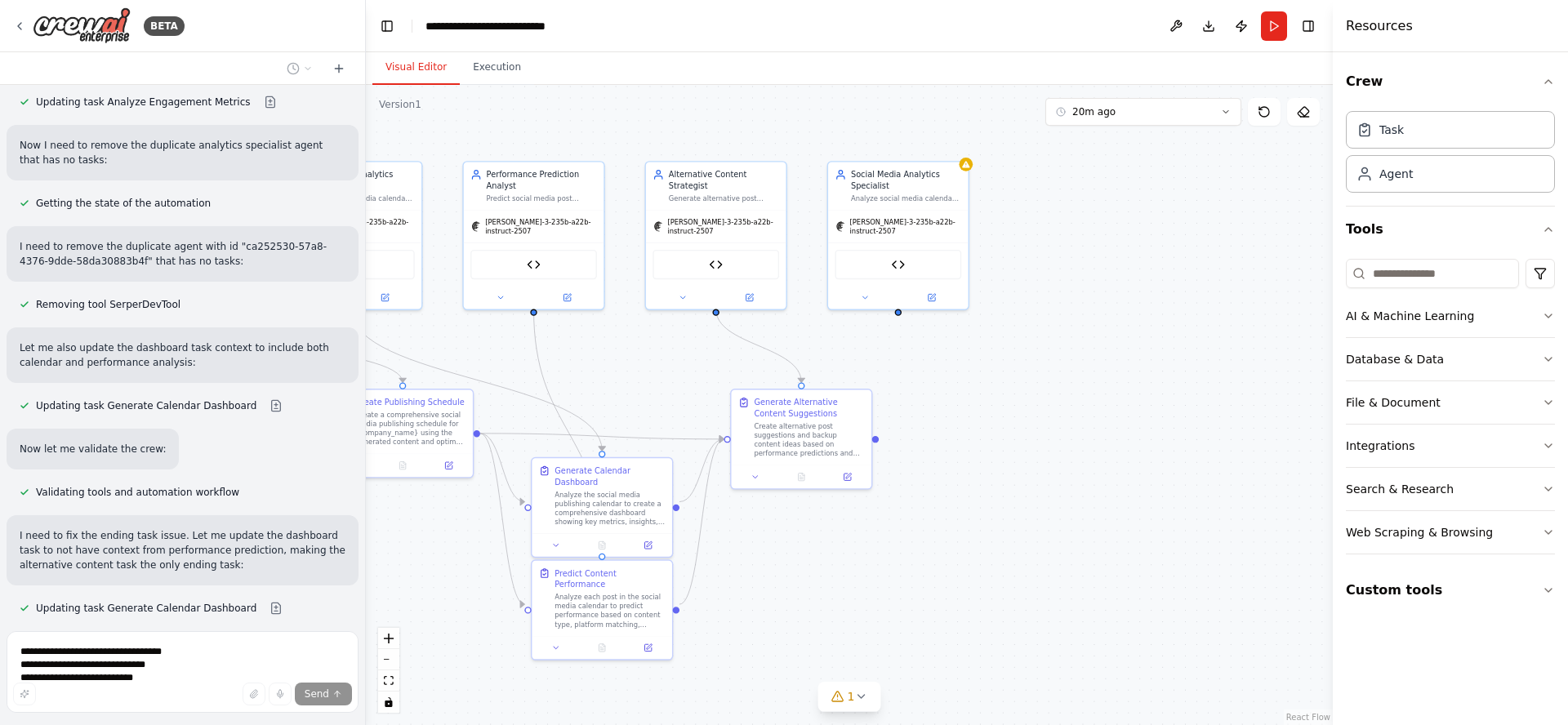
drag, startPoint x: 1038, startPoint y: 472, endPoint x: 1052, endPoint y: 487, distance: 20.5
click at [1052, 487] on div ".deletable-edge-delete-btn { width: 20px; height: 20px; border: 0px solid #ffff…" at bounding box center [849, 404] width 966 height 640
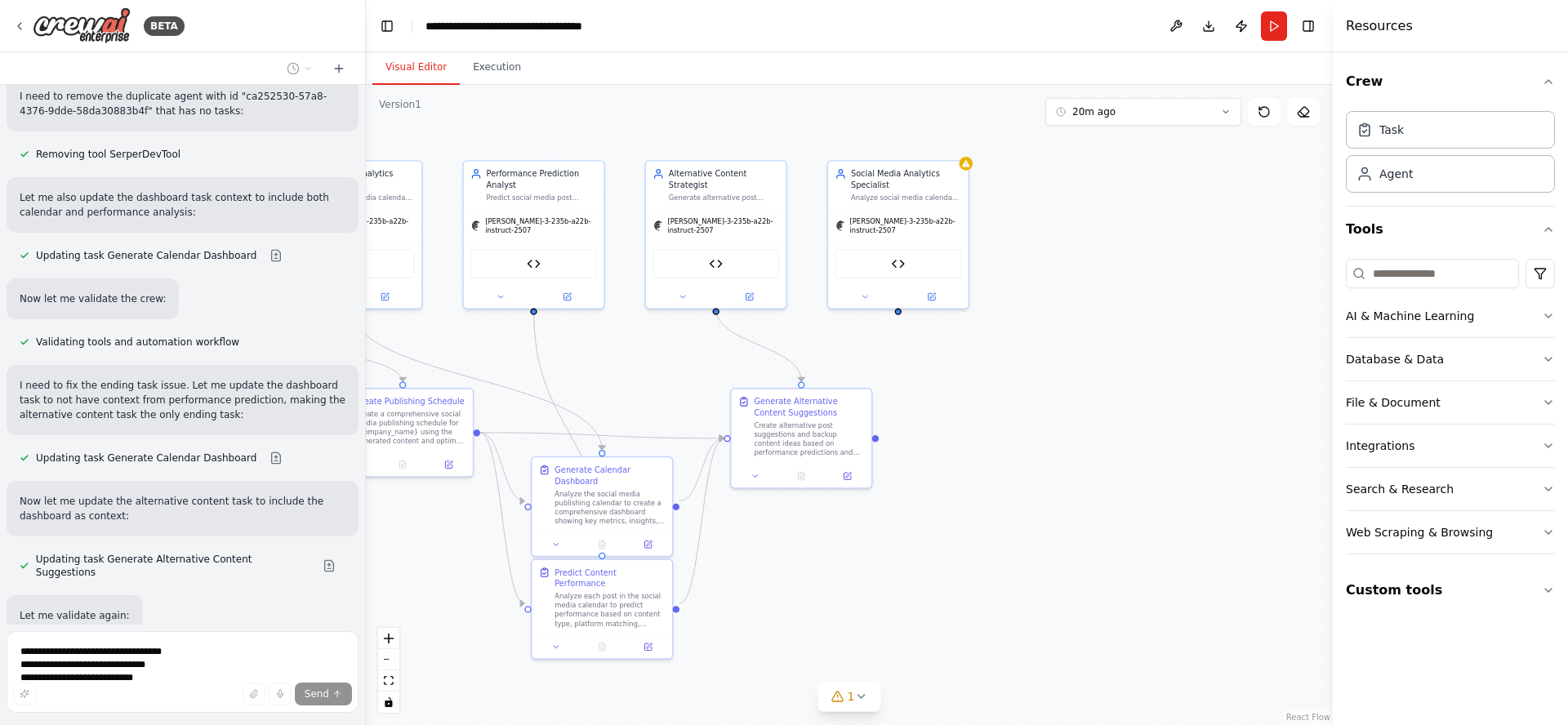
scroll to position [8856, 0]
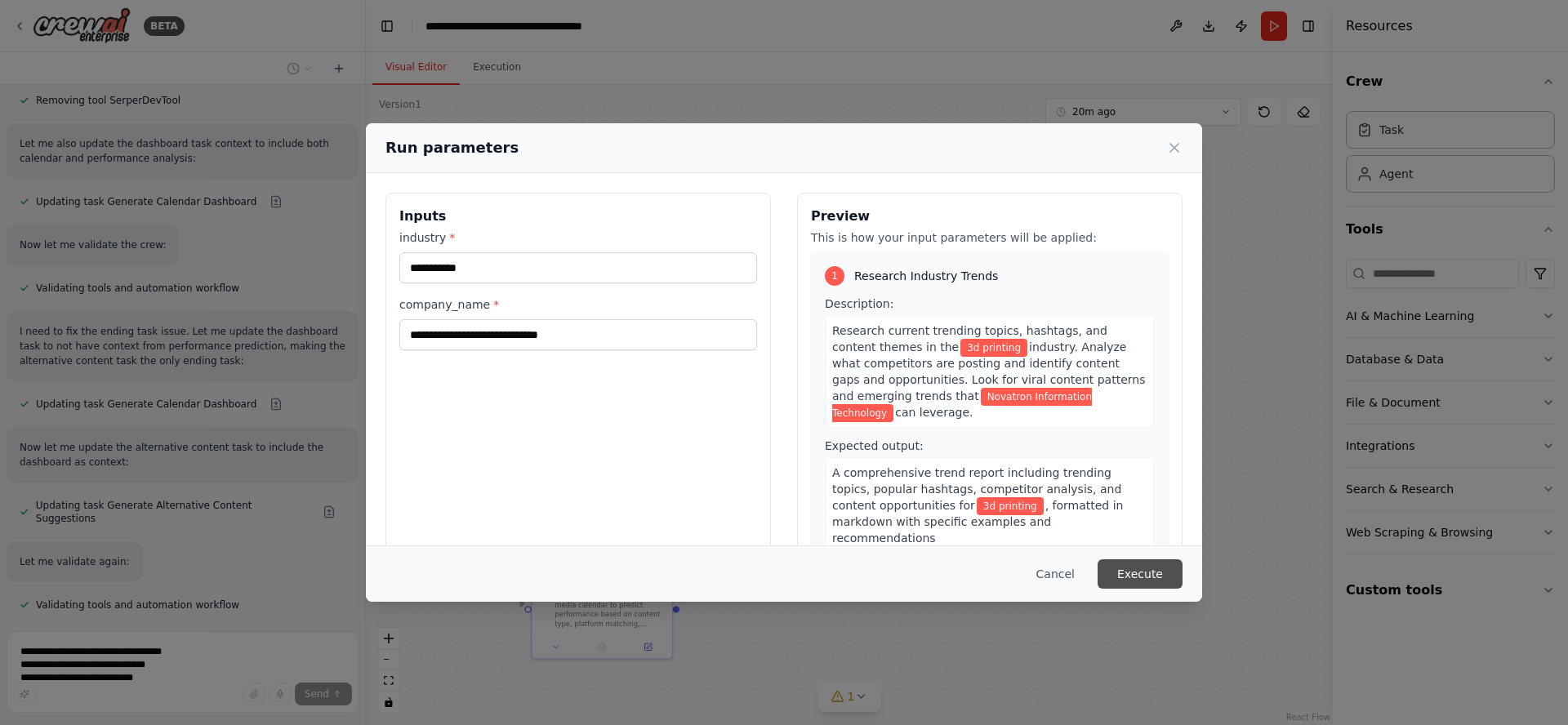
click at [1141, 576] on button "Execute" at bounding box center [1140, 573] width 85 height 29
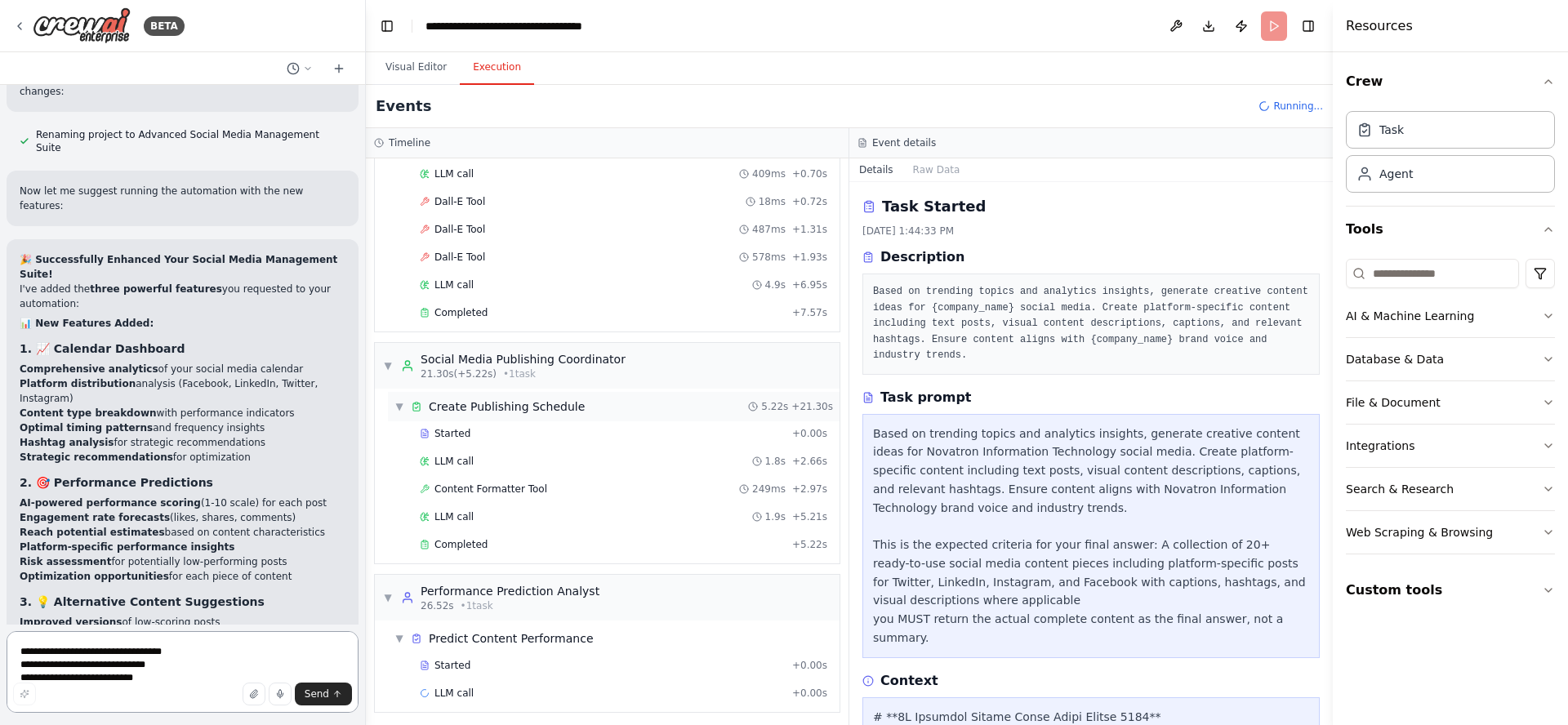
scroll to position [748, 0]
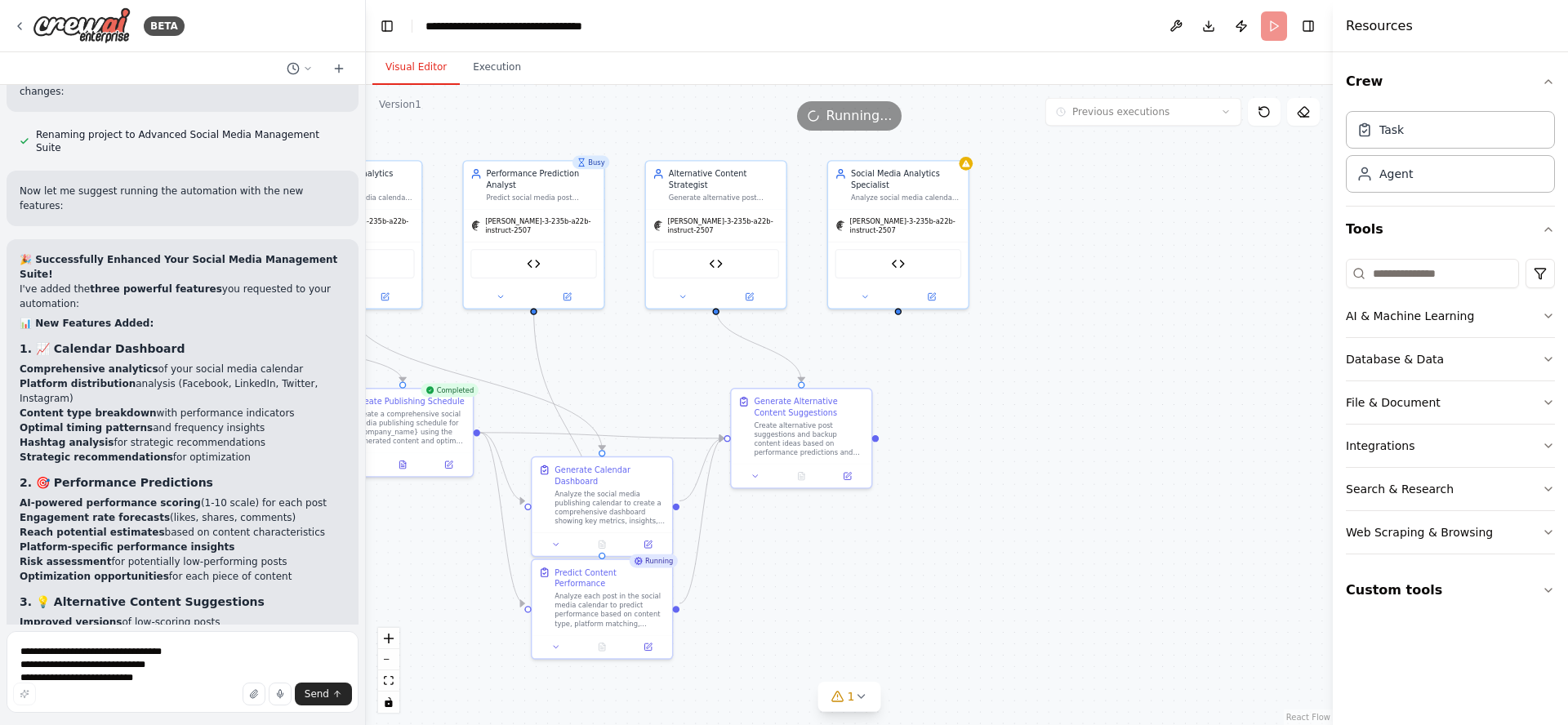
click at [399, 66] on button "Visual Editor" at bounding box center [416, 68] width 88 height 34
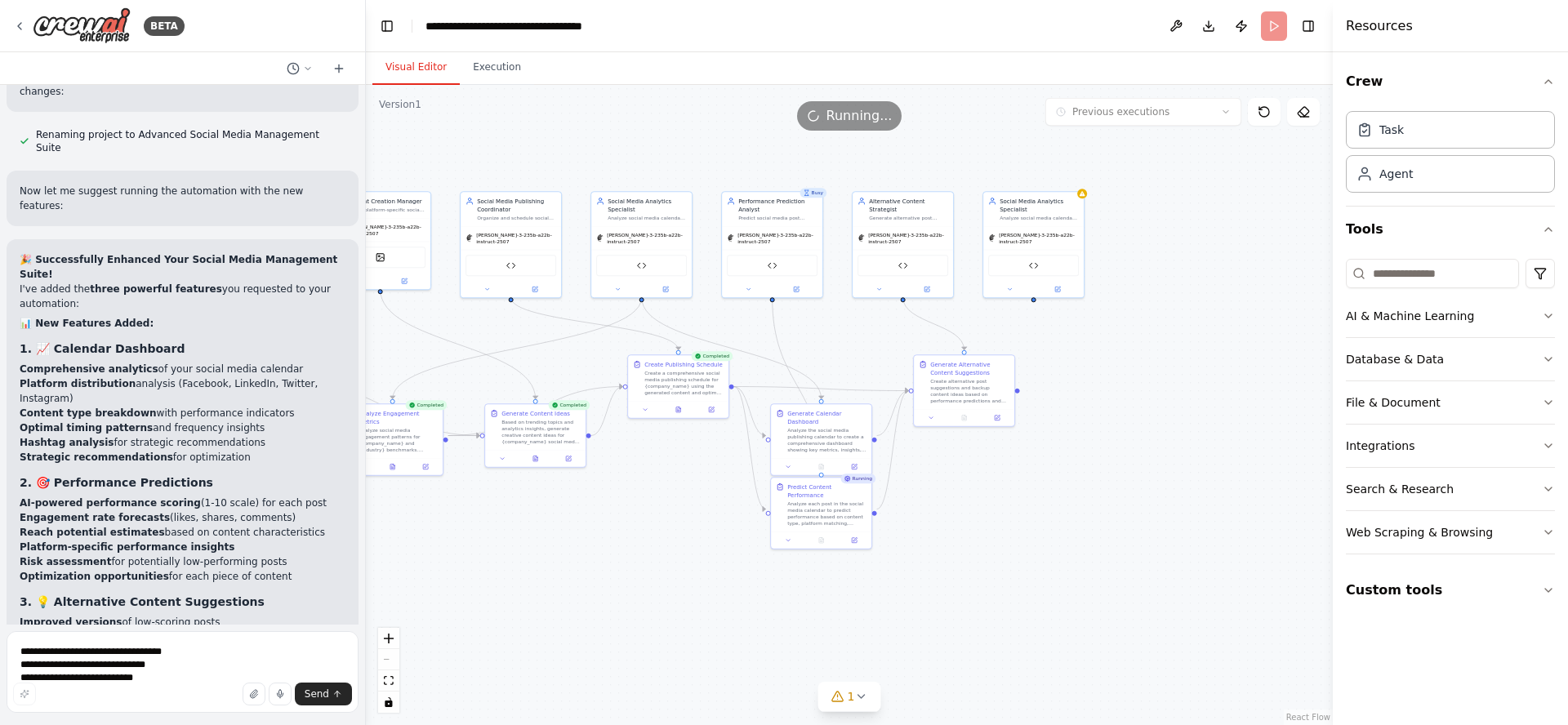
drag, startPoint x: 637, startPoint y: 368, endPoint x: 840, endPoint y: 338, distance: 205.2
click at [840, 338] on div ".deletable-edge-delete-btn { width: 20px; height: 20px; border: 0px solid #ffff…" at bounding box center [849, 404] width 966 height 640
click at [383, 685] on button "fit view" at bounding box center [388, 681] width 22 height 22
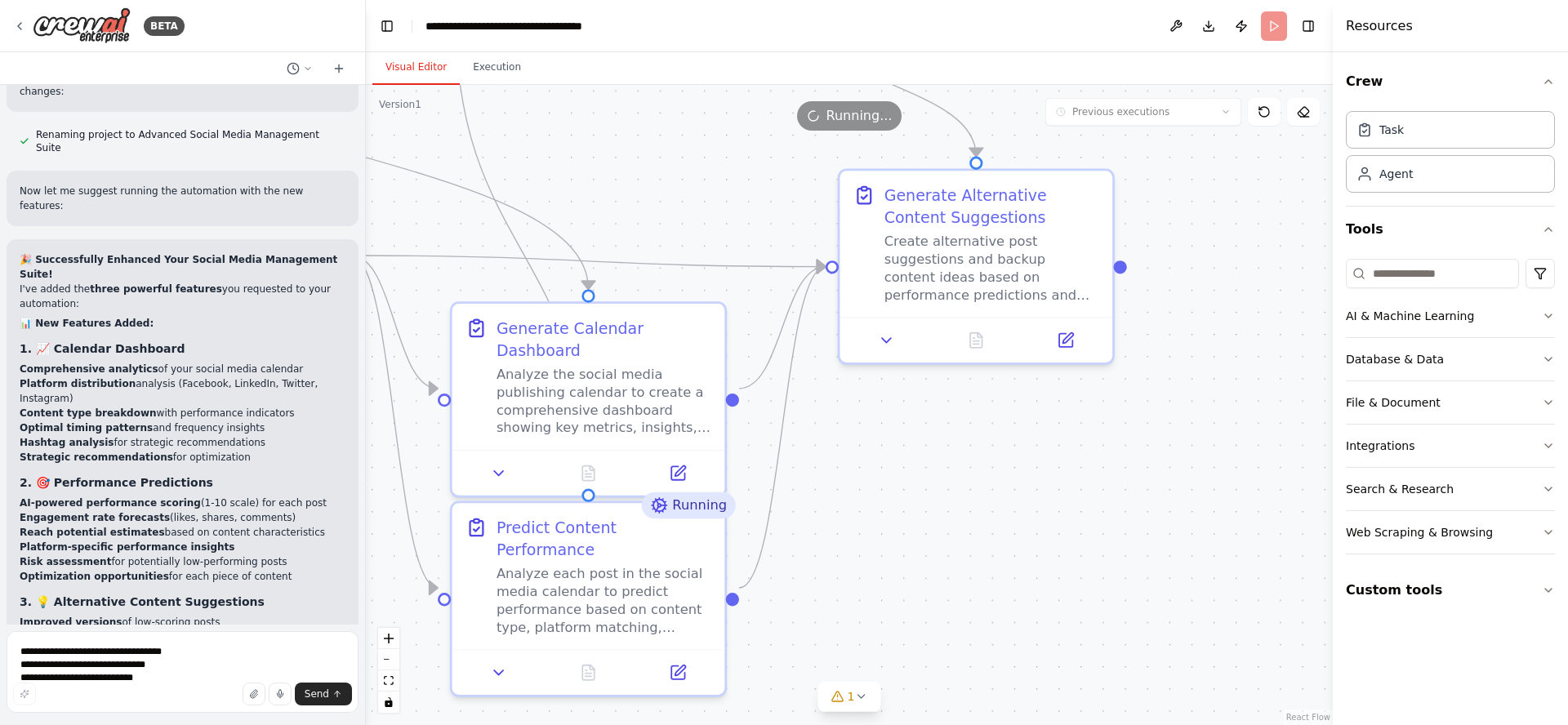
drag, startPoint x: 1207, startPoint y: 447, endPoint x: 845, endPoint y: 491, distance: 364.7
click at [845, 491] on div ".deletable-edge-delete-btn { width: 20px; height: 20px; border: 0px solid #ffff…" at bounding box center [849, 404] width 966 height 640
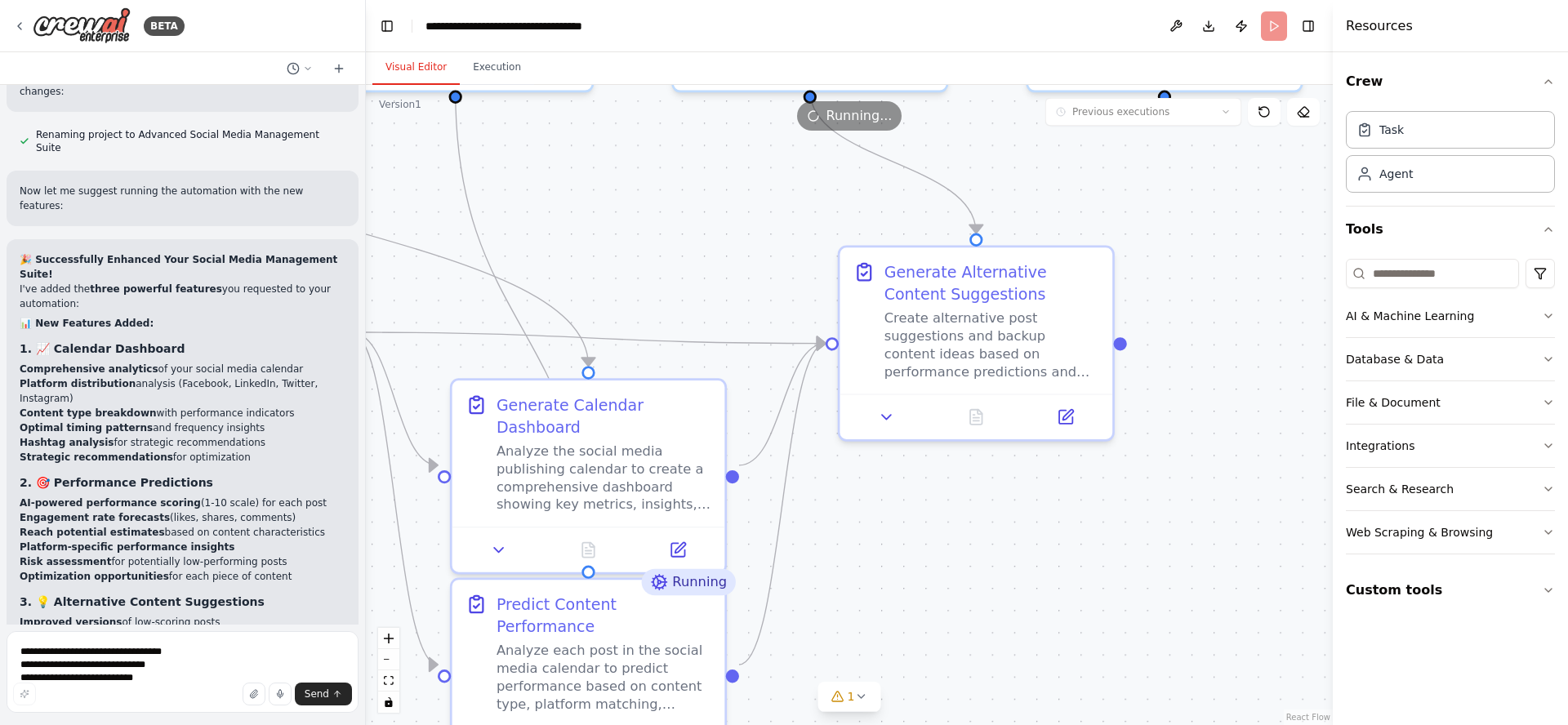
click at [677, 140] on div ".deletable-edge-delete-btn { width: 20px; height: 20px; border: 0px solid #ffff…" at bounding box center [849, 404] width 966 height 640
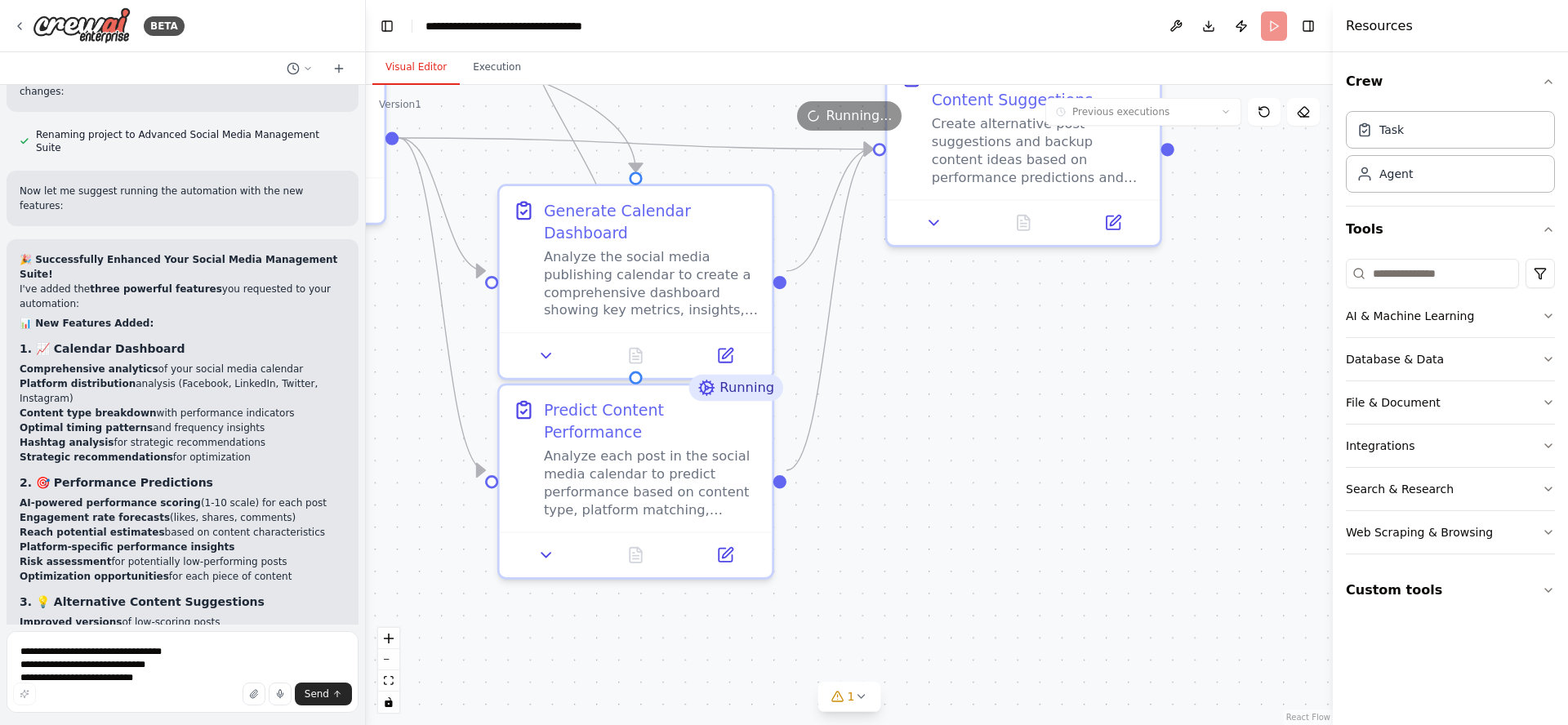
drag, startPoint x: 1073, startPoint y: 567, endPoint x: 1119, endPoint y: 462, distance: 114.6
click at [1119, 462] on div ".deletable-edge-delete-btn { width: 20px; height: 20px; border: 0px solid #ffff…" at bounding box center [849, 404] width 966 height 640
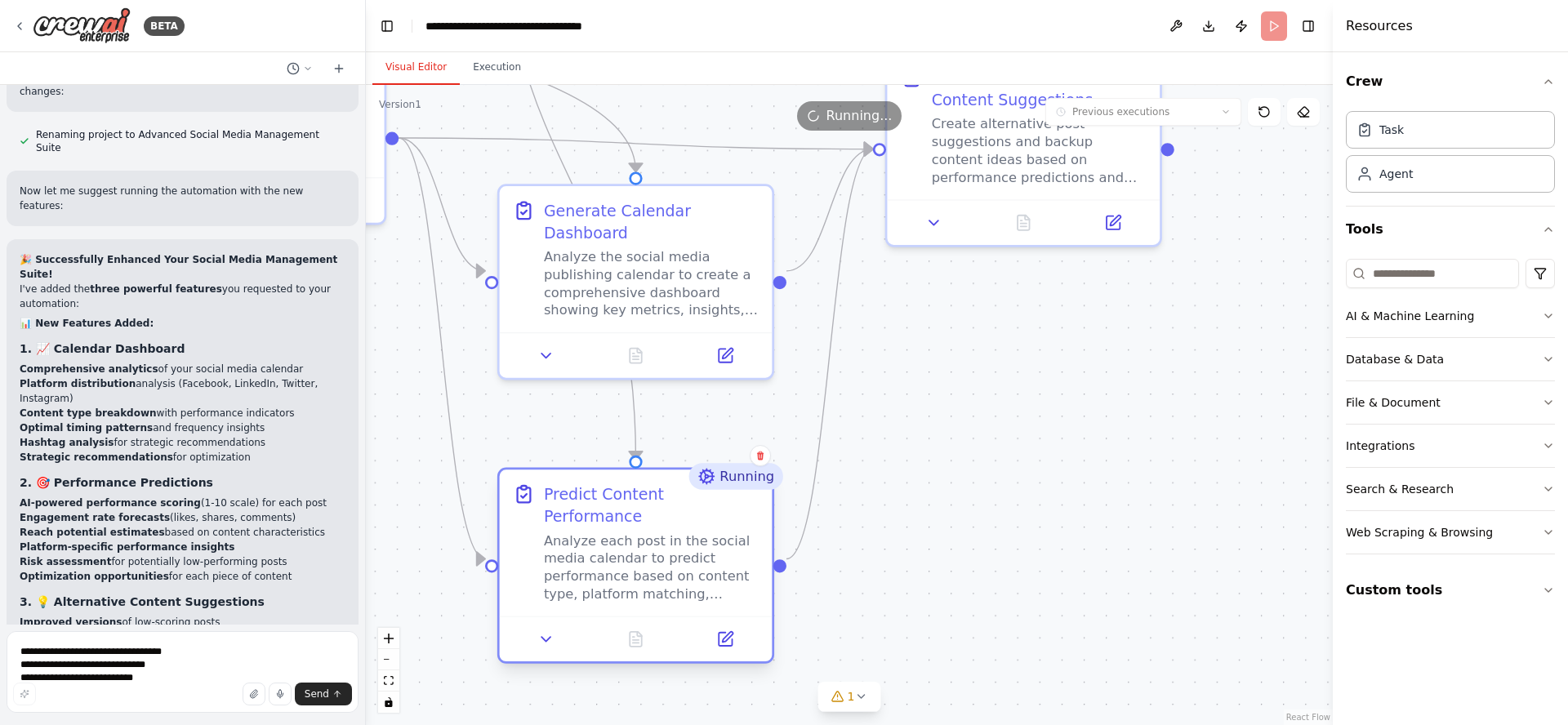
drag, startPoint x: 580, startPoint y: 409, endPoint x: 589, endPoint y: 470, distance: 61.7
click at [584, 487] on div "Predict Content Performance" at bounding box center [652, 505] width 215 height 44
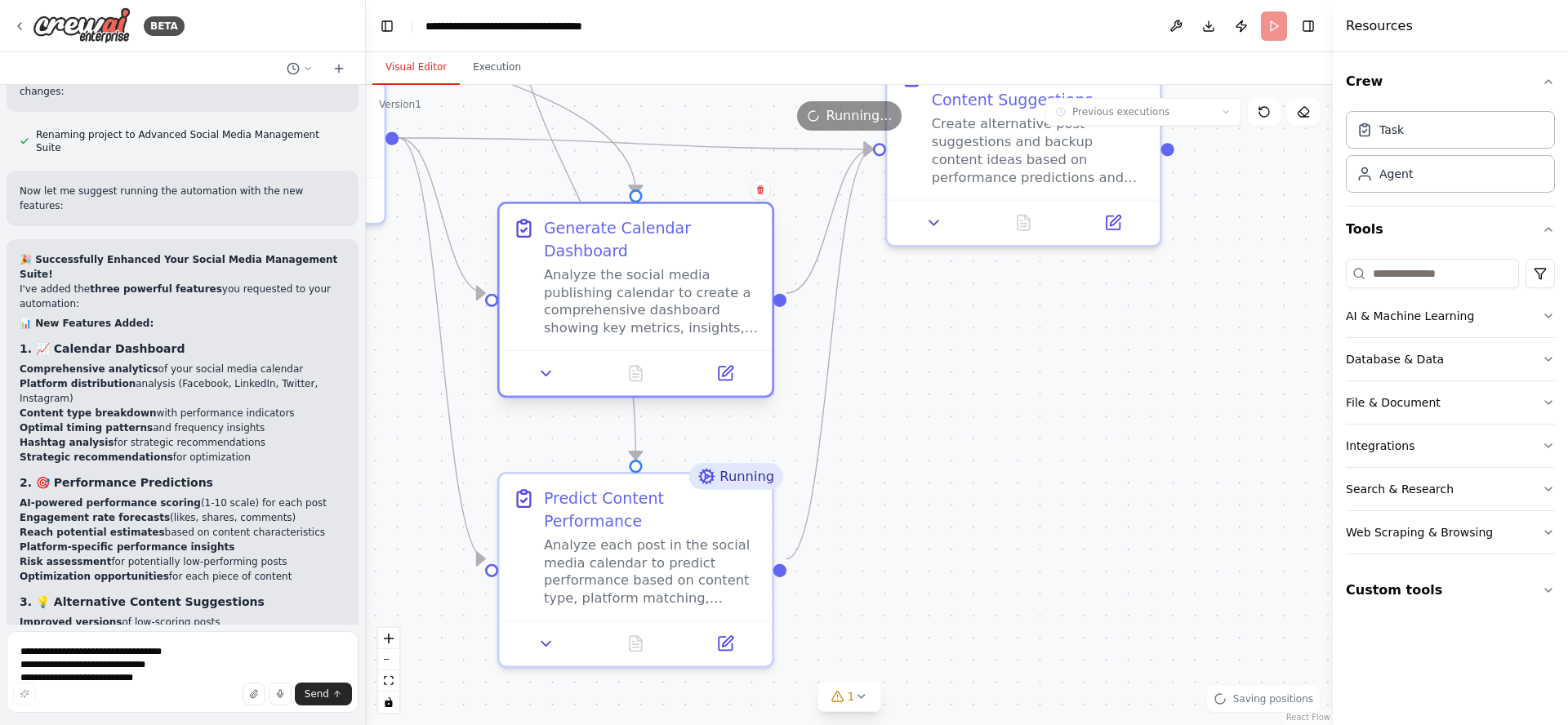
drag, startPoint x: 587, startPoint y: 222, endPoint x: 684, endPoint y: 309, distance: 130.3
click at [589, 240] on div "Generate Calendar Dashboard Analyze the social media publishing calendar to cre…" at bounding box center [652, 276] width 215 height 120
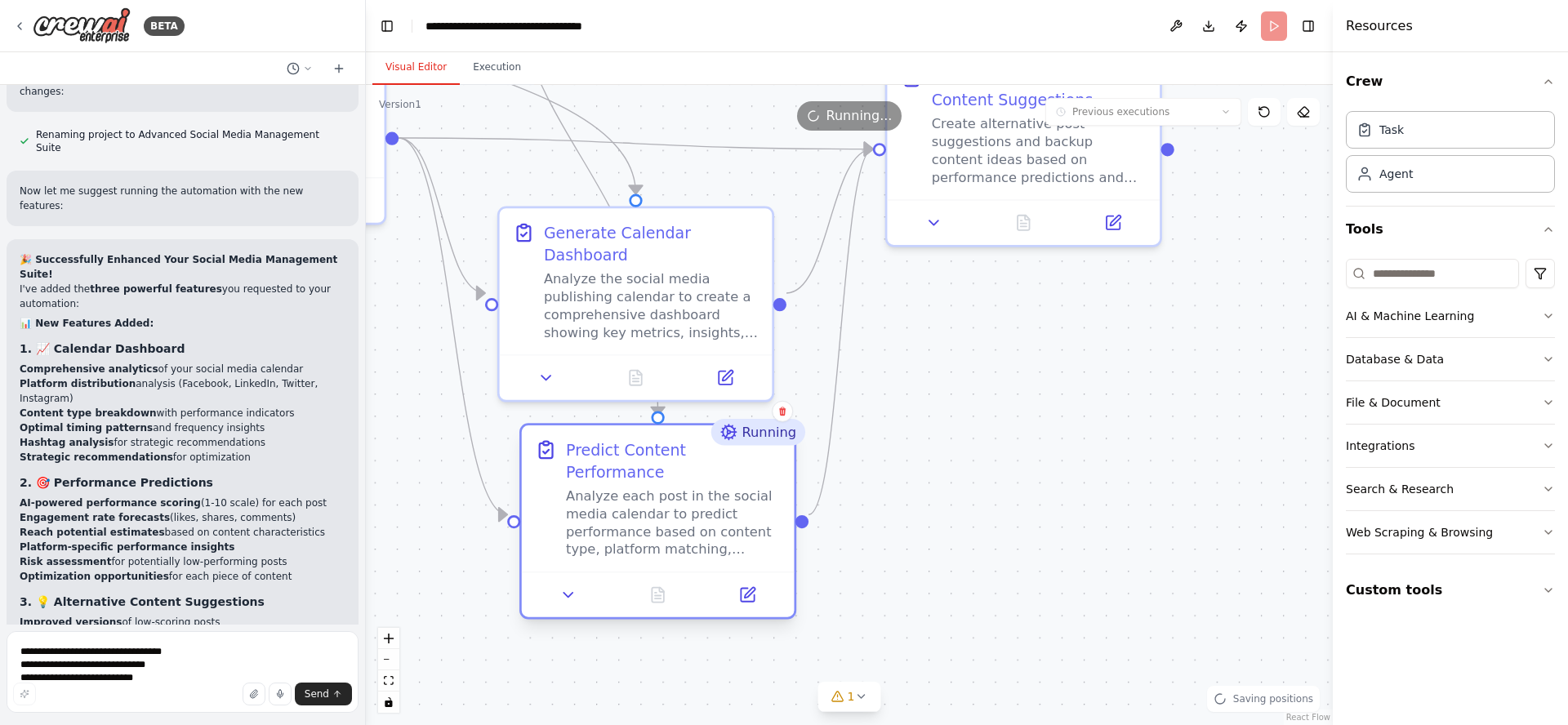
drag, startPoint x: 590, startPoint y: 497, endPoint x: 619, endPoint y: 461, distance: 46.2
click at [606, 459] on div "Predict Content Performance" at bounding box center [673, 460] width 215 height 44
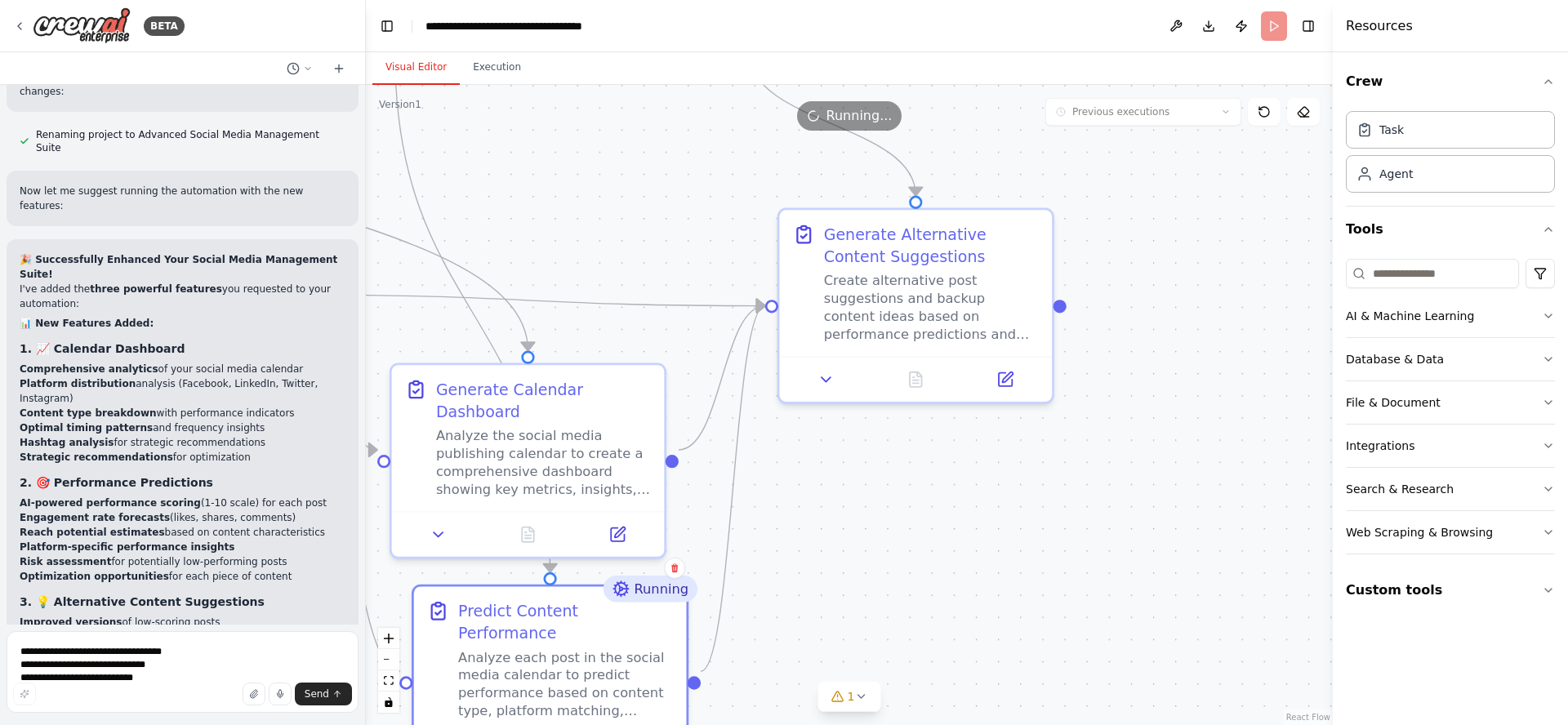
drag, startPoint x: 1131, startPoint y: 371, endPoint x: 1024, endPoint y: 527, distance: 189.2
click at [1024, 527] on div ".deletable-edge-delete-btn { width: 20px; height: 20px; border: 0px solid #ffff…" at bounding box center [849, 404] width 966 height 640
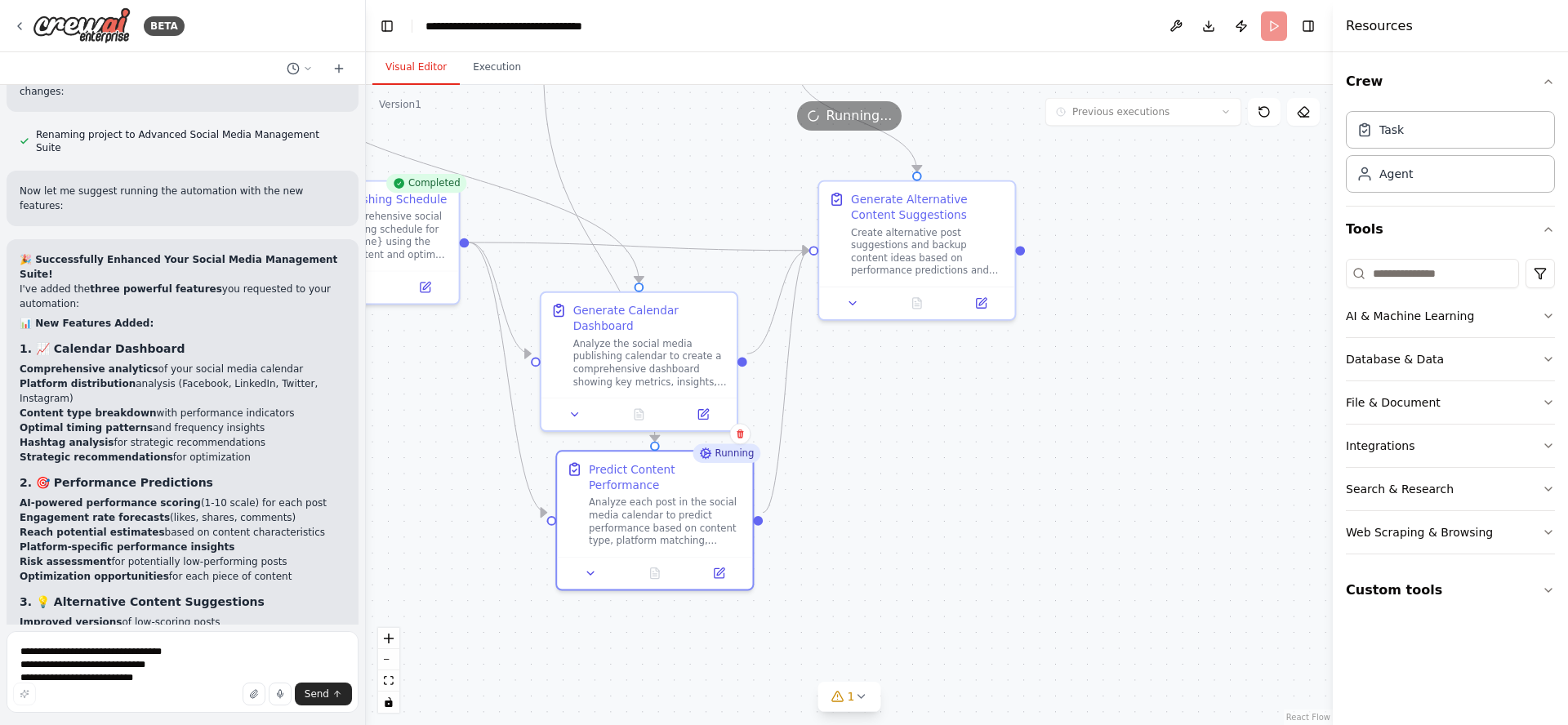
drag, startPoint x: 981, startPoint y: 595, endPoint x: 969, endPoint y: 489, distance: 106.7
click at [969, 490] on div ".deletable-edge-delete-btn { width: 20px; height: 20px; border: 0px solid #ffff…" at bounding box center [849, 404] width 966 height 640
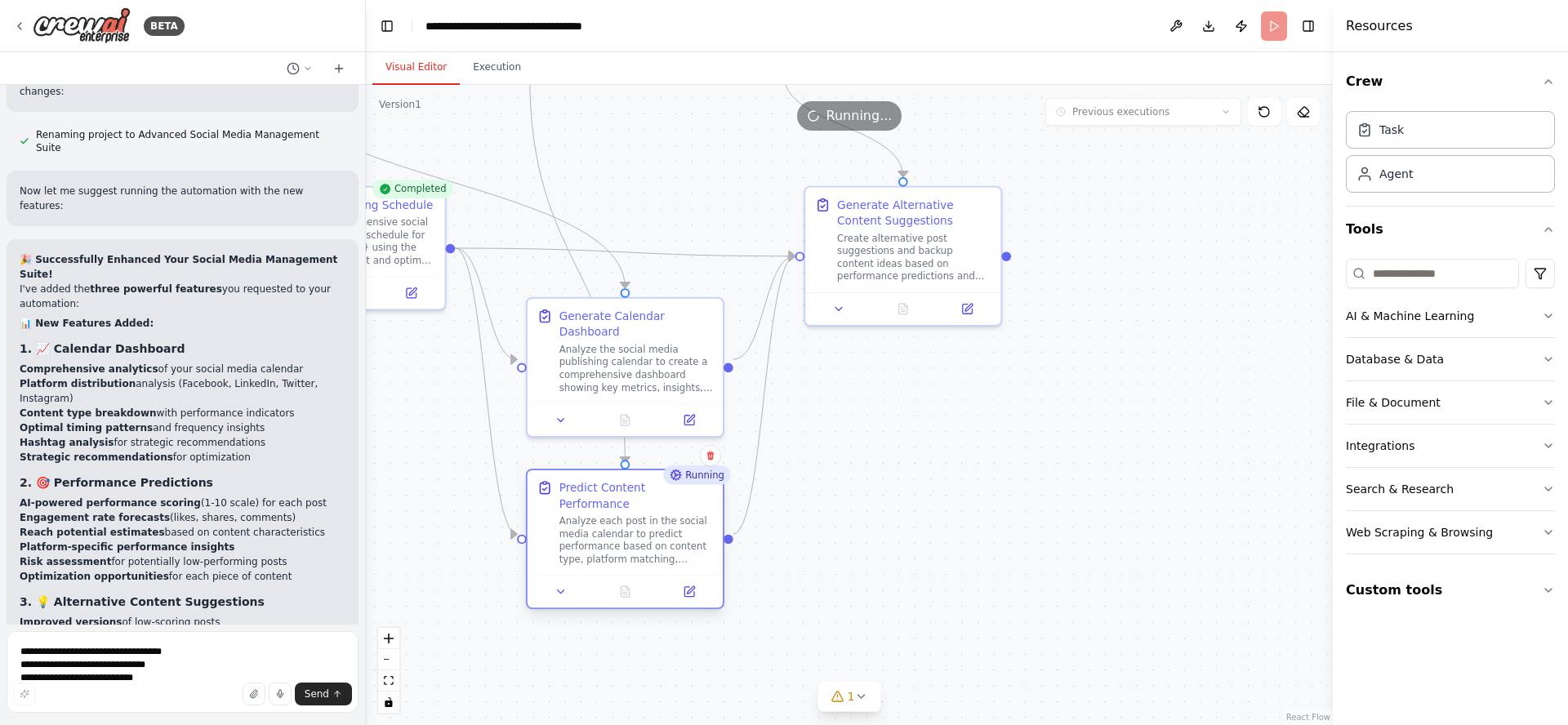
drag, startPoint x: 615, startPoint y: 471, endPoint x: 600, endPoint y: 485, distance: 20.5
click at [599, 485] on div "Predict Content Performance" at bounding box center [636, 496] width 155 height 32
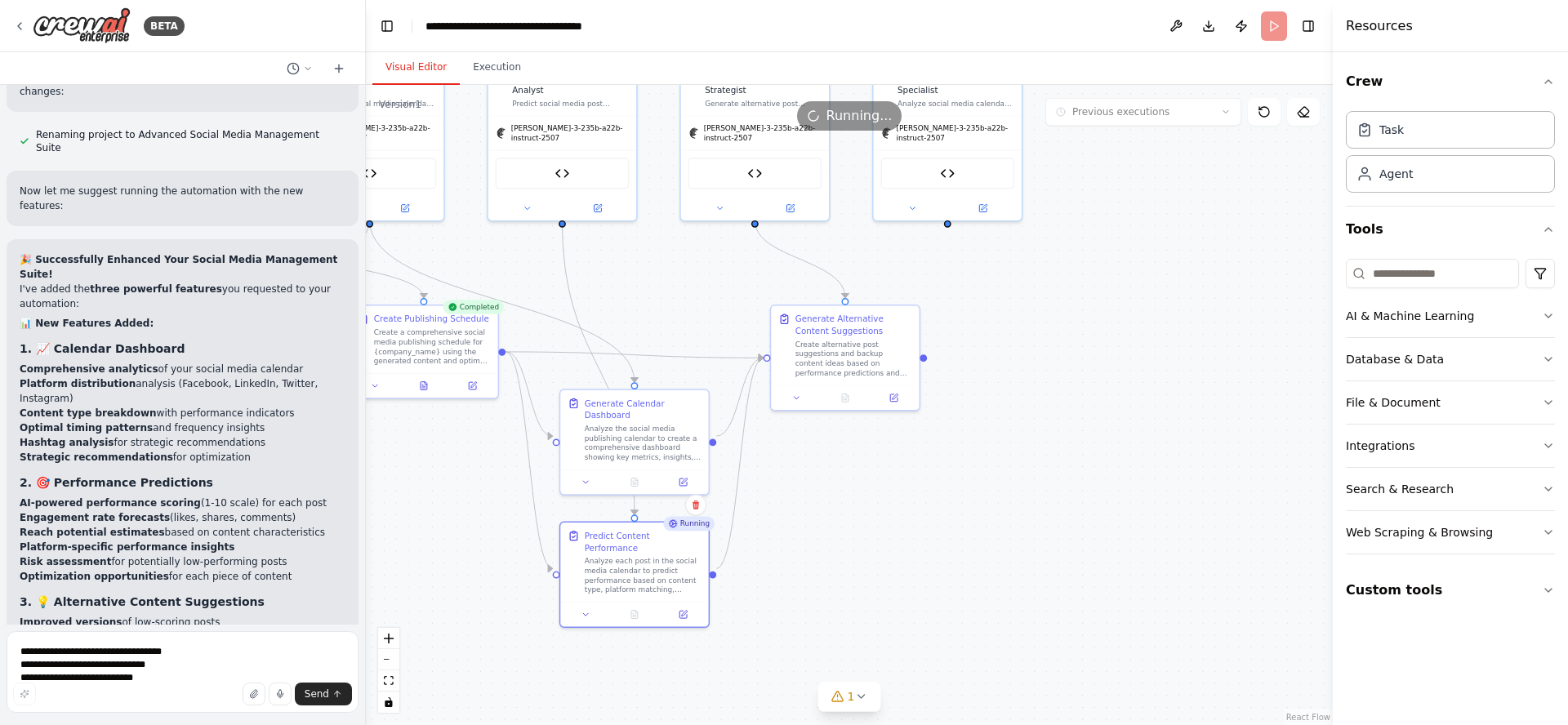
drag, startPoint x: 920, startPoint y: 425, endPoint x: 895, endPoint y: 686, distance: 262.2
click at [905, 668] on div ".deletable-edge-delete-btn { width: 20px; height: 20px; border: 0px solid #ffff…" at bounding box center [849, 404] width 966 height 640
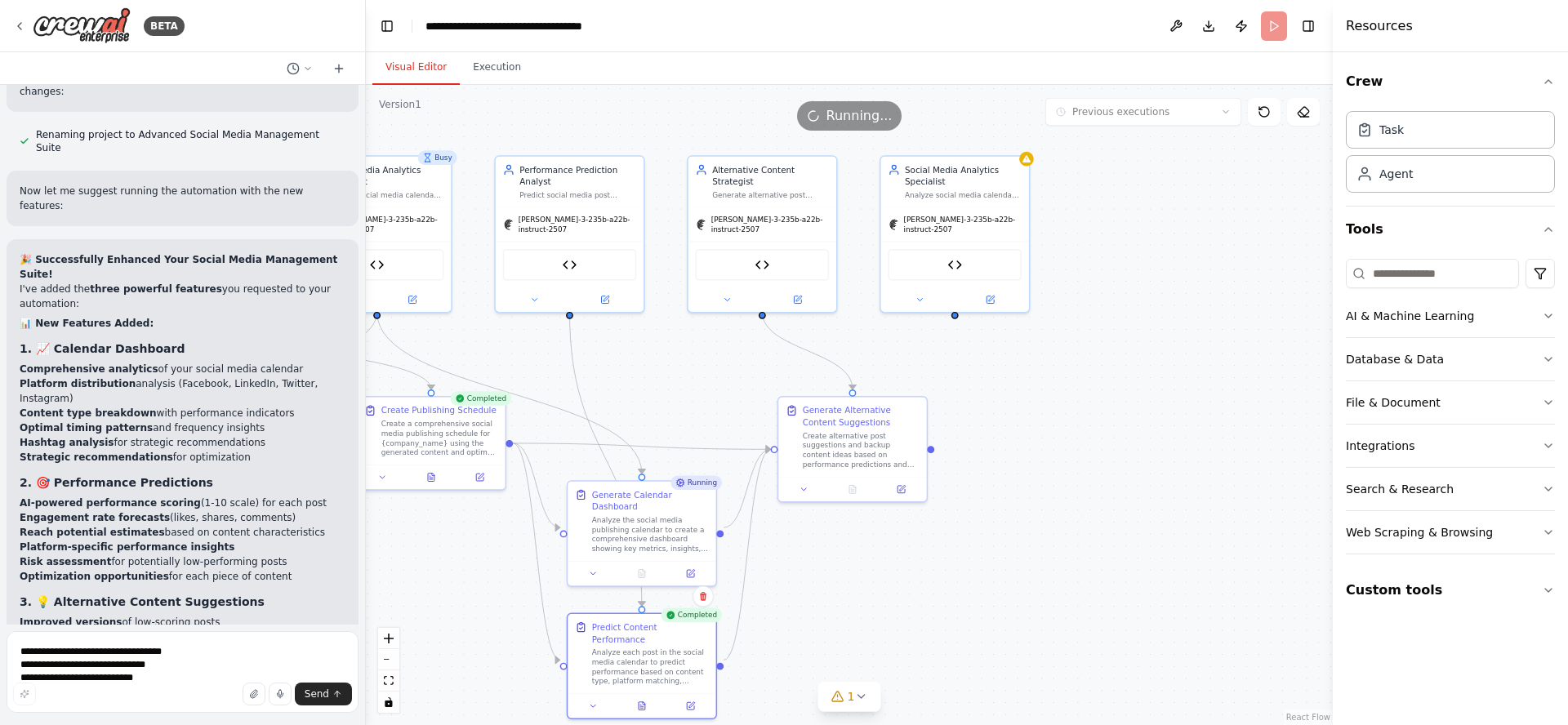
drag, startPoint x: 664, startPoint y: 420, endPoint x: 696, endPoint y: 361, distance: 67.1
click at [696, 362] on div ".deletable-edge-delete-btn { width: 20px; height: 20px; border: 0px solid #ffff…" at bounding box center [849, 404] width 966 height 640
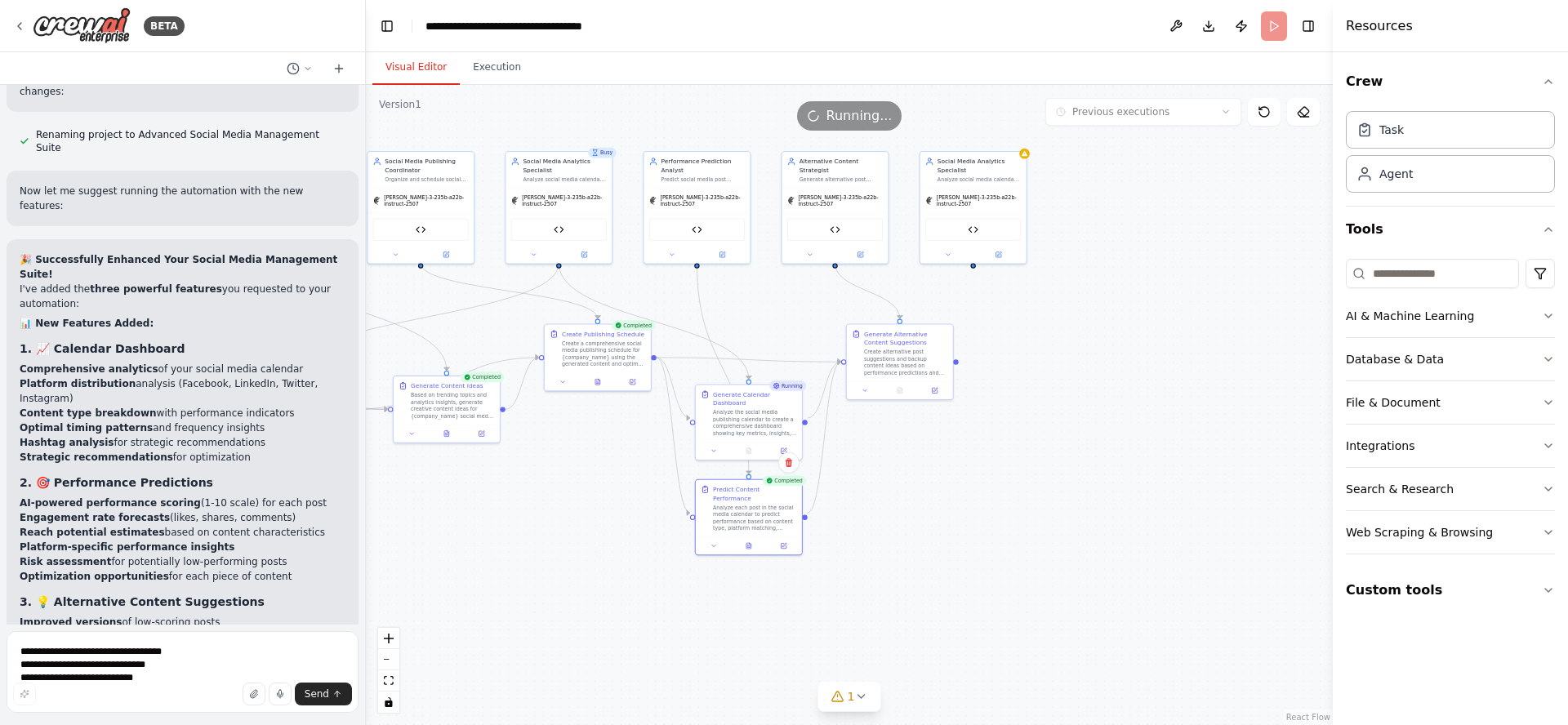
drag, startPoint x: 999, startPoint y: 585, endPoint x: 986, endPoint y: 499, distance: 87.0
click at [986, 499] on div ".deletable-edge-delete-btn { width: 20px; height: 20px; border: 0px solid #ffff…" at bounding box center [849, 404] width 966 height 640
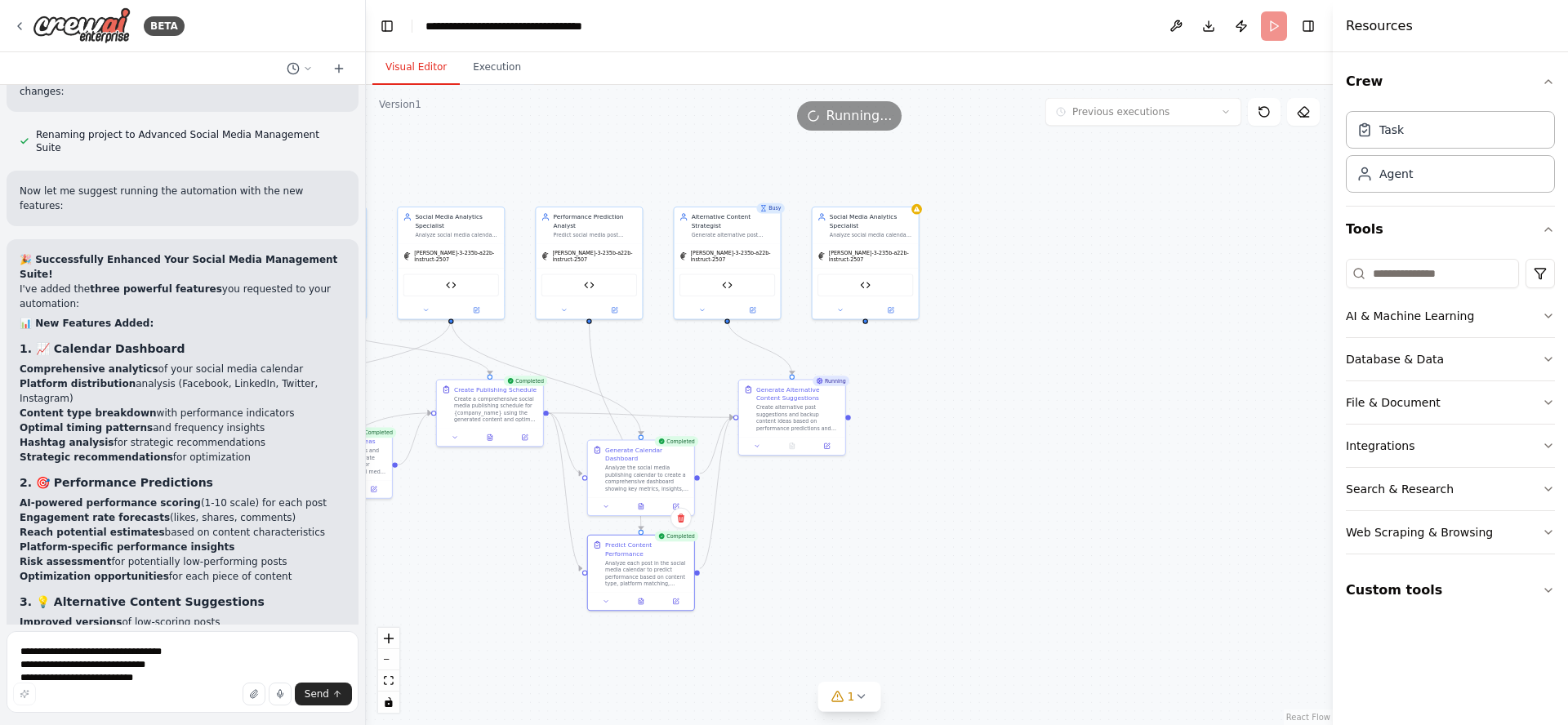
drag, startPoint x: 1126, startPoint y: 509, endPoint x: 1016, endPoint y: 564, distance: 123.0
click at [1016, 564] on div ".deletable-edge-delete-btn { width: 20px; height: 20px; border: 0px solid #ffff…" at bounding box center [849, 404] width 966 height 640
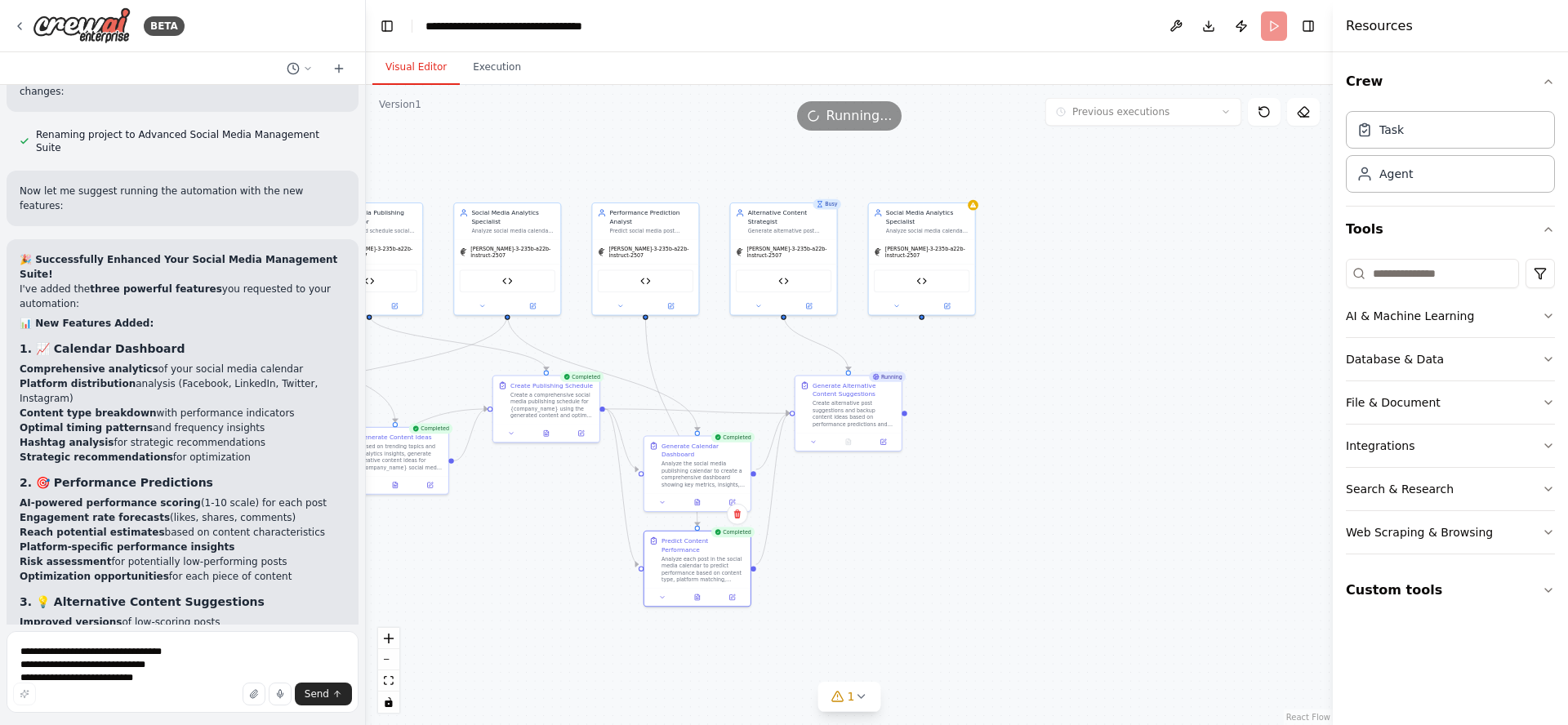
drag, startPoint x: 891, startPoint y: 540, endPoint x: 1182, endPoint y: 491, distance: 295.1
click at [1198, 487] on div ".deletable-edge-delete-btn { width: 20px; height: 20px; border: 0px solid #ffff…" at bounding box center [849, 404] width 966 height 640
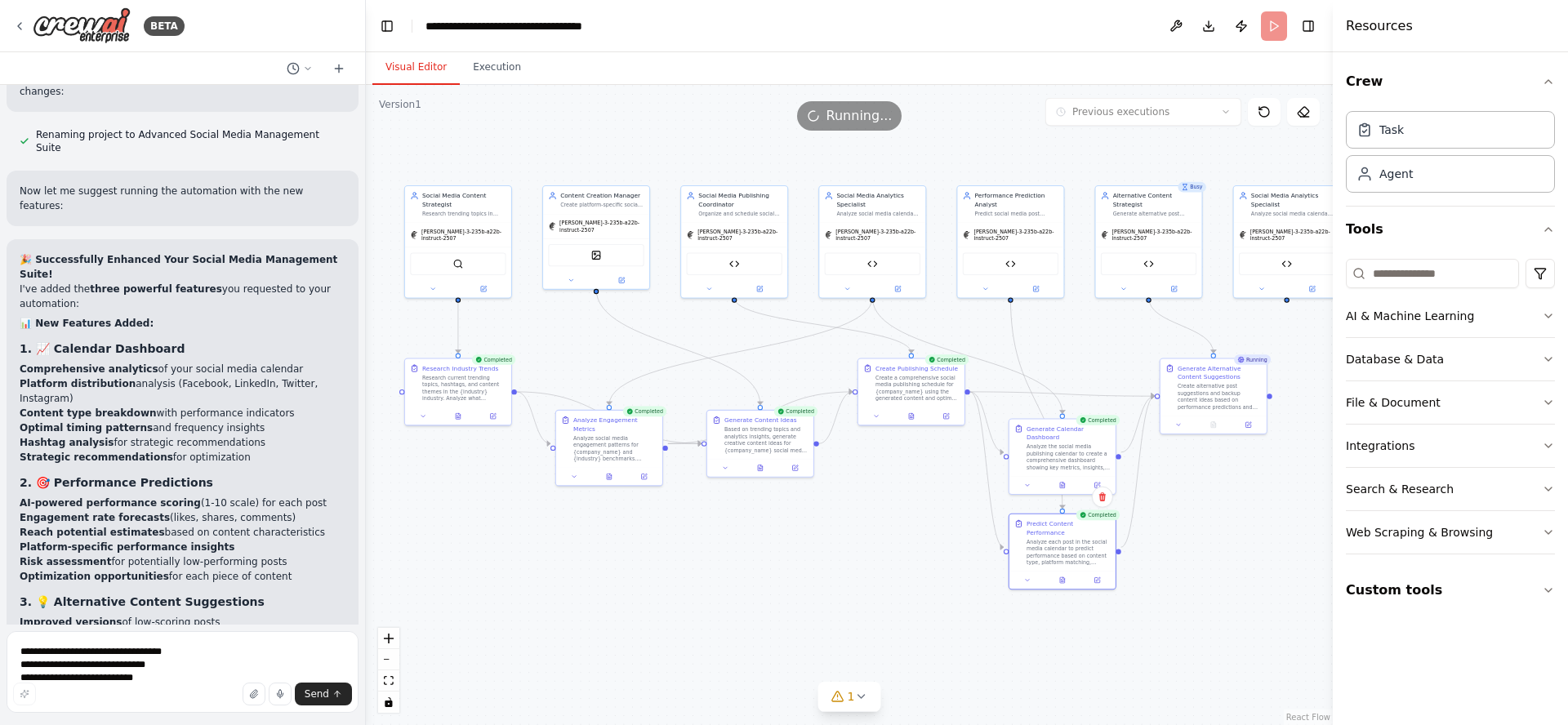
drag, startPoint x: 820, startPoint y: 551, endPoint x: 796, endPoint y: 565, distance: 27.8
click at [795, 565] on div ".deletable-edge-delete-btn { width: 20px; height: 20px; border: 0px solid #ffff…" at bounding box center [849, 404] width 966 height 640
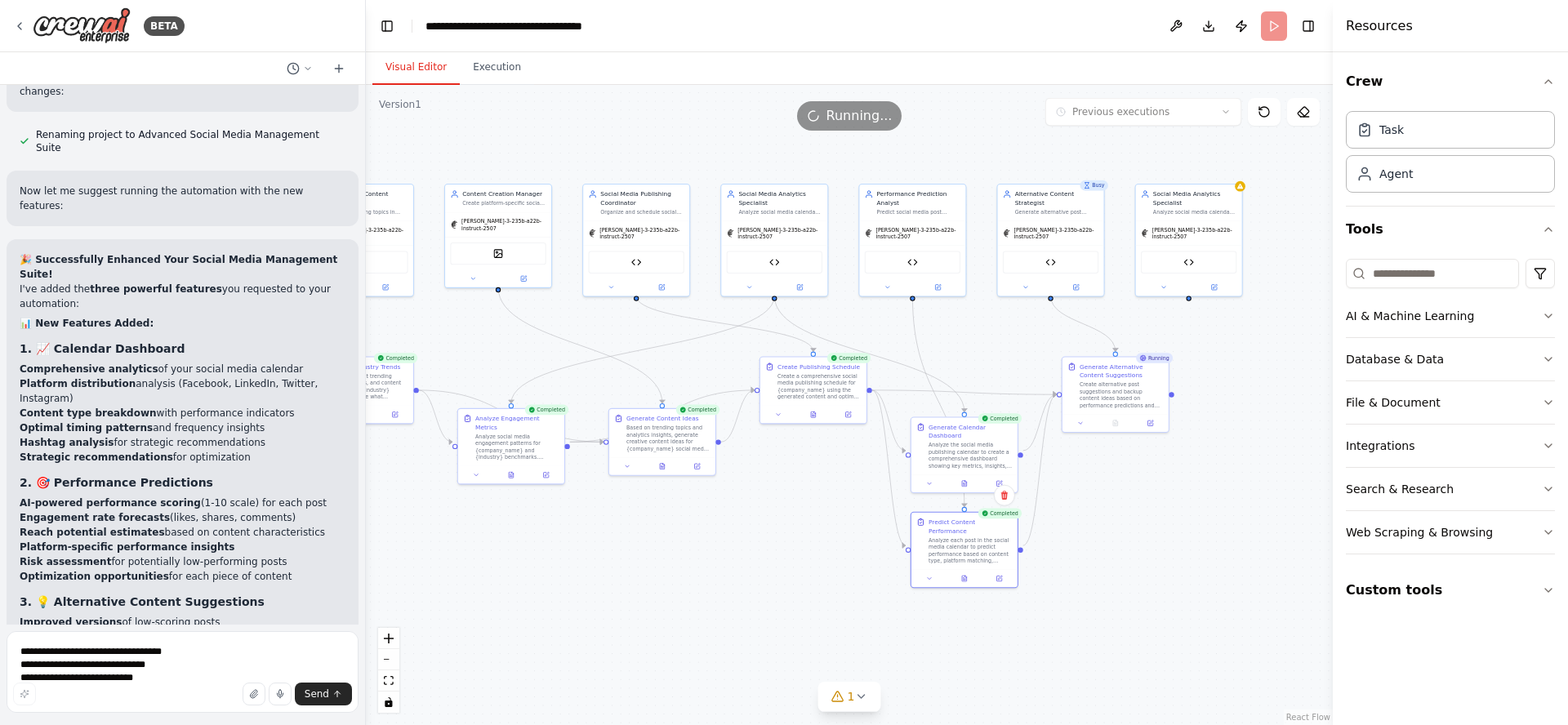
drag, startPoint x: 1237, startPoint y: 540, endPoint x: 722, endPoint y: 567, distance: 515.7
click at [721, 564] on div ".deletable-edge-delete-btn { width: 20px; height: 20px; border: 0px solid #ffff…" at bounding box center [849, 404] width 966 height 640
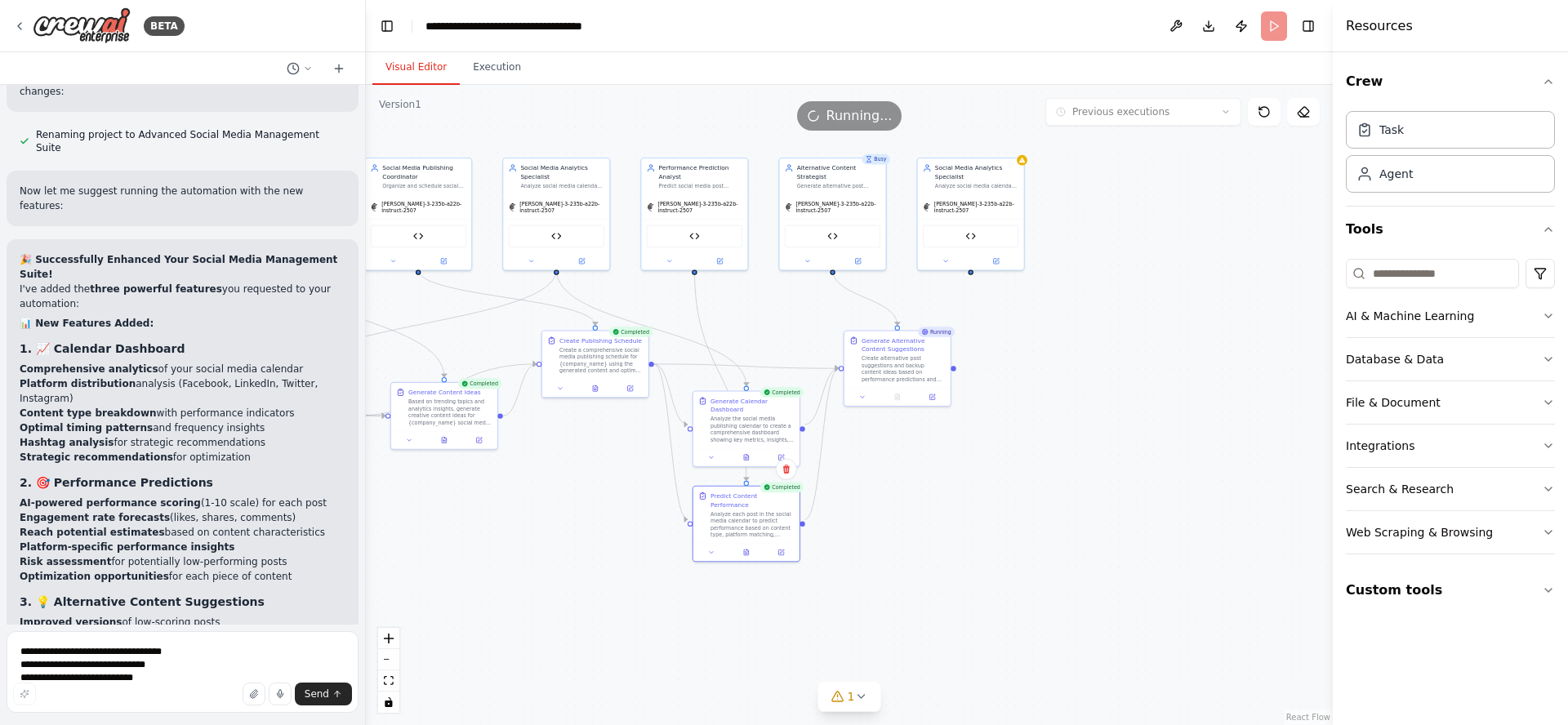
drag, startPoint x: 1023, startPoint y: 487, endPoint x: 1214, endPoint y: 459, distance: 193.0
click at [1213, 460] on div ".deletable-edge-delete-btn { width: 20px; height: 20px; border: 0px solid #ffff…" at bounding box center [849, 404] width 966 height 640
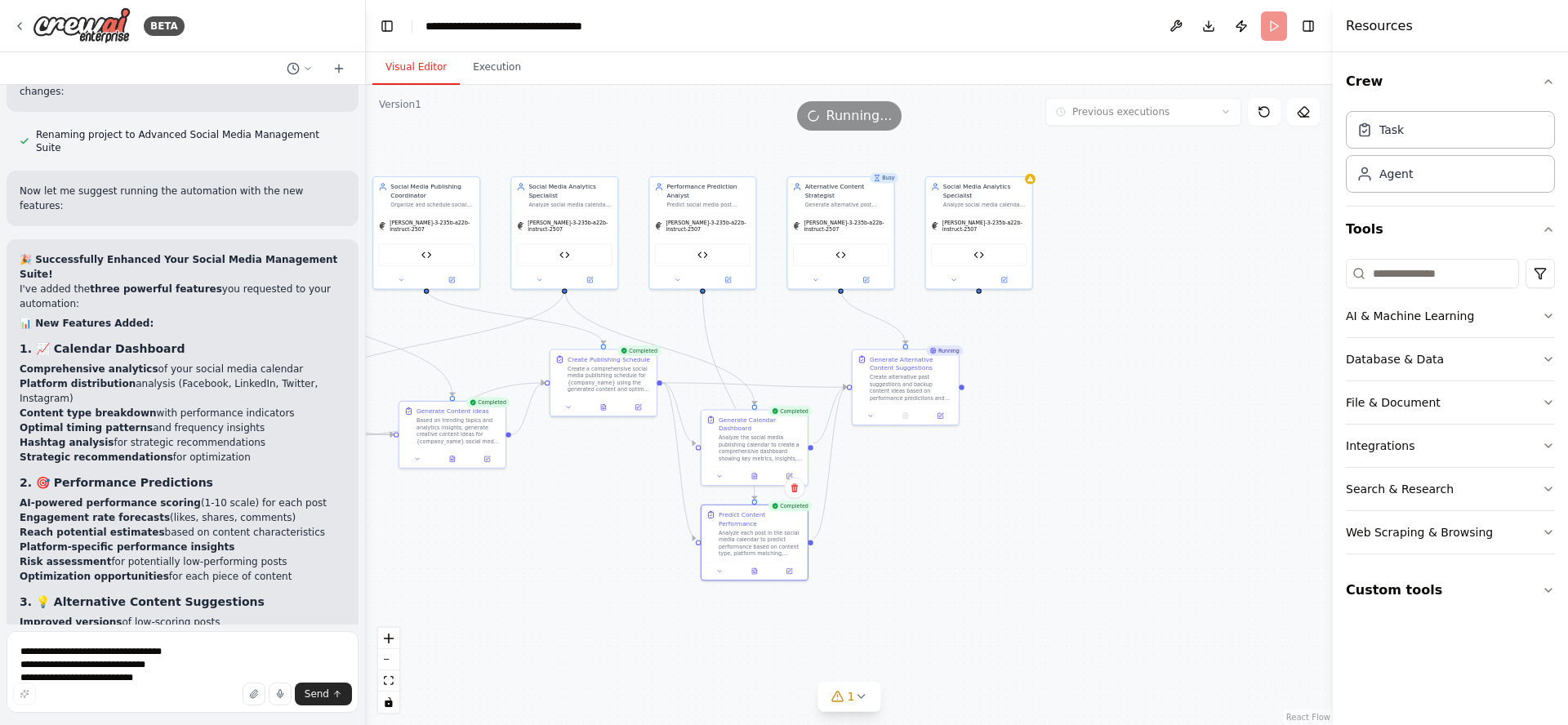
drag, startPoint x: 1128, startPoint y: 396, endPoint x: 1131, endPoint y: 405, distance: 9.5
click at [1131, 405] on div ".deletable-edge-delete-btn { width: 20px; height: 20px; border: 0px solid #ffff…" at bounding box center [849, 404] width 966 height 640
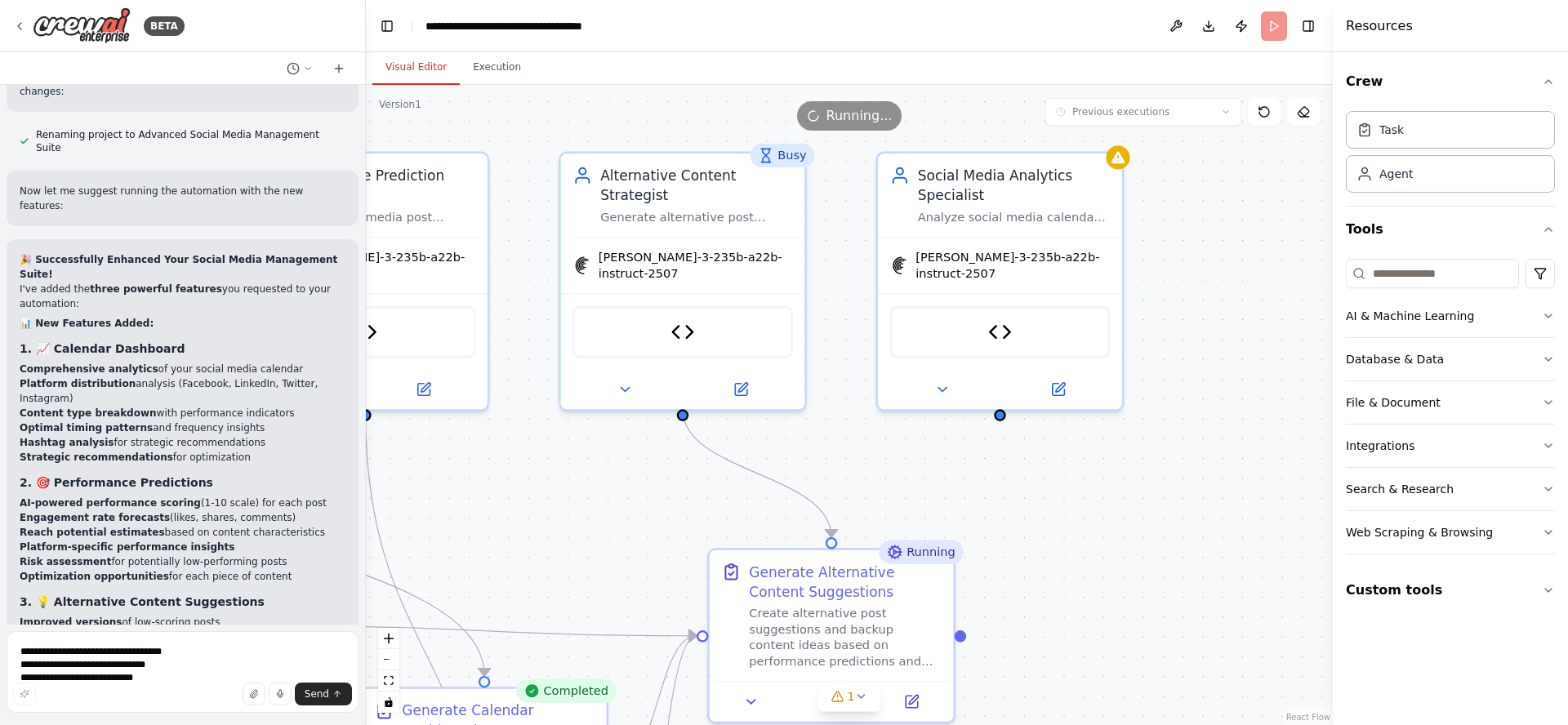
drag, startPoint x: 1031, startPoint y: 381, endPoint x: 1126, endPoint y: 579, distance: 219.6
click at [1126, 579] on div ".deletable-edge-delete-btn { width: 20px; height: 20px; border: 0px solid #ffff…" at bounding box center [849, 404] width 966 height 640
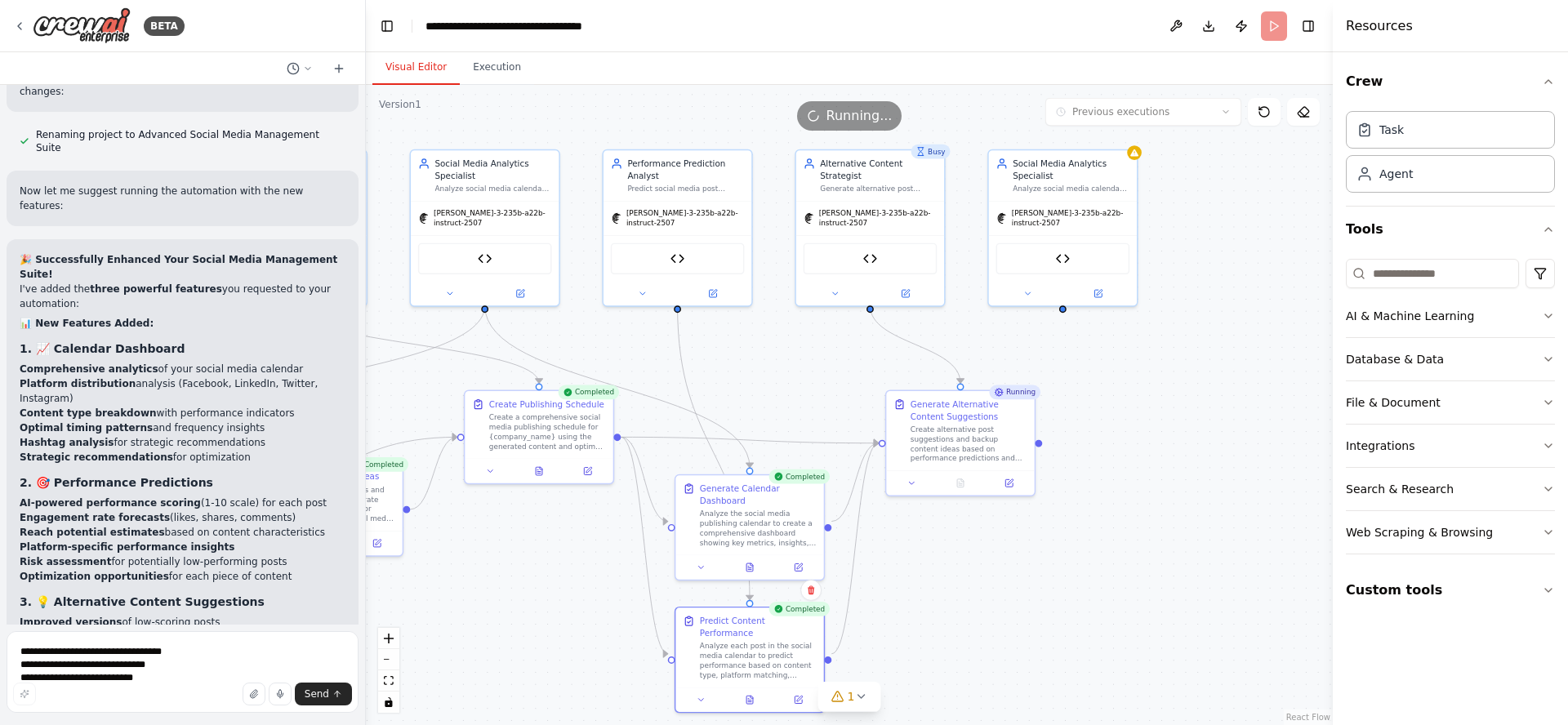
drag, startPoint x: 1214, startPoint y: 626, endPoint x: 1225, endPoint y: 467, distance: 159.4
click at [1225, 467] on div ".deletable-edge-delete-btn { width: 20px; height: 20px; border: 0px solid #ffff…" at bounding box center [849, 404] width 966 height 640
click at [723, 507] on div "Analyze the social media publishing calendar to create a comprehensive dashboar…" at bounding box center [757, 526] width 117 height 39
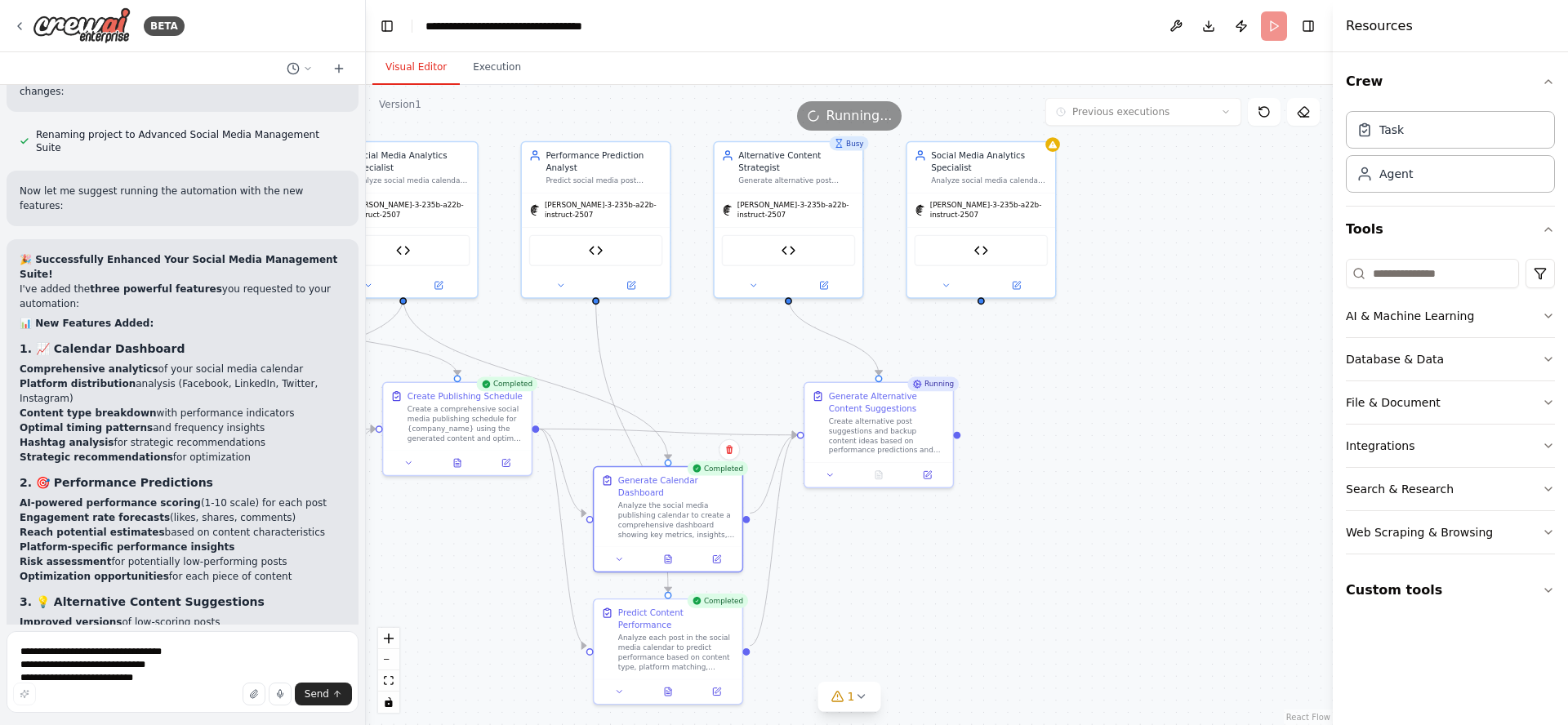
drag, startPoint x: 786, startPoint y: 353, endPoint x: 707, endPoint y: 346, distance: 79.3
click at [707, 346] on div ".deletable-edge-delete-btn { width: 20px; height: 20px; border: 0px solid #ffff…" at bounding box center [849, 404] width 966 height 640
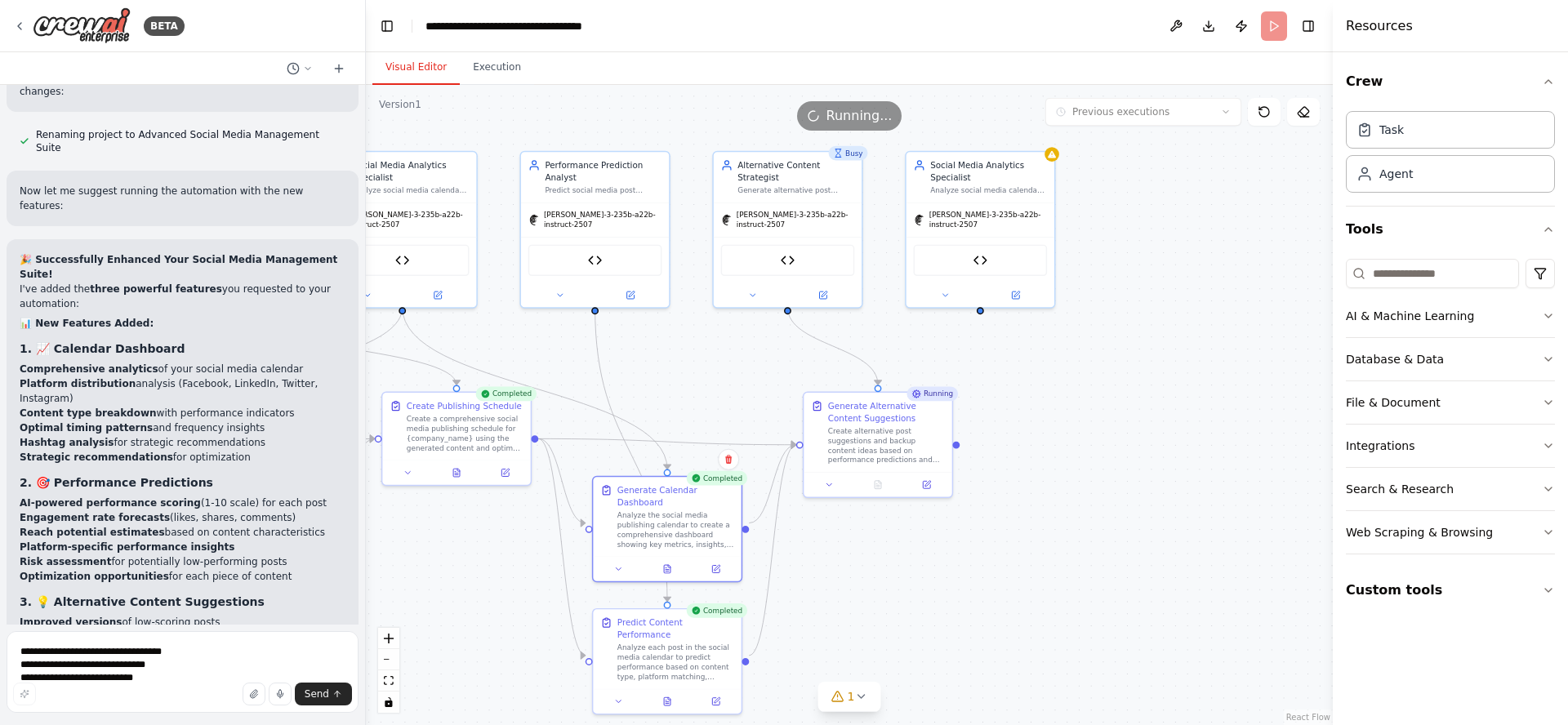
drag, startPoint x: 707, startPoint y: 353, endPoint x: 715, endPoint y: 358, distance: 9.4
click at [704, 363] on div ".deletable-edge-delete-btn { width: 20px; height: 20px; border: 0px solid #ffff…" at bounding box center [849, 404] width 966 height 640
click at [830, 486] on icon at bounding box center [829, 484] width 9 height 9
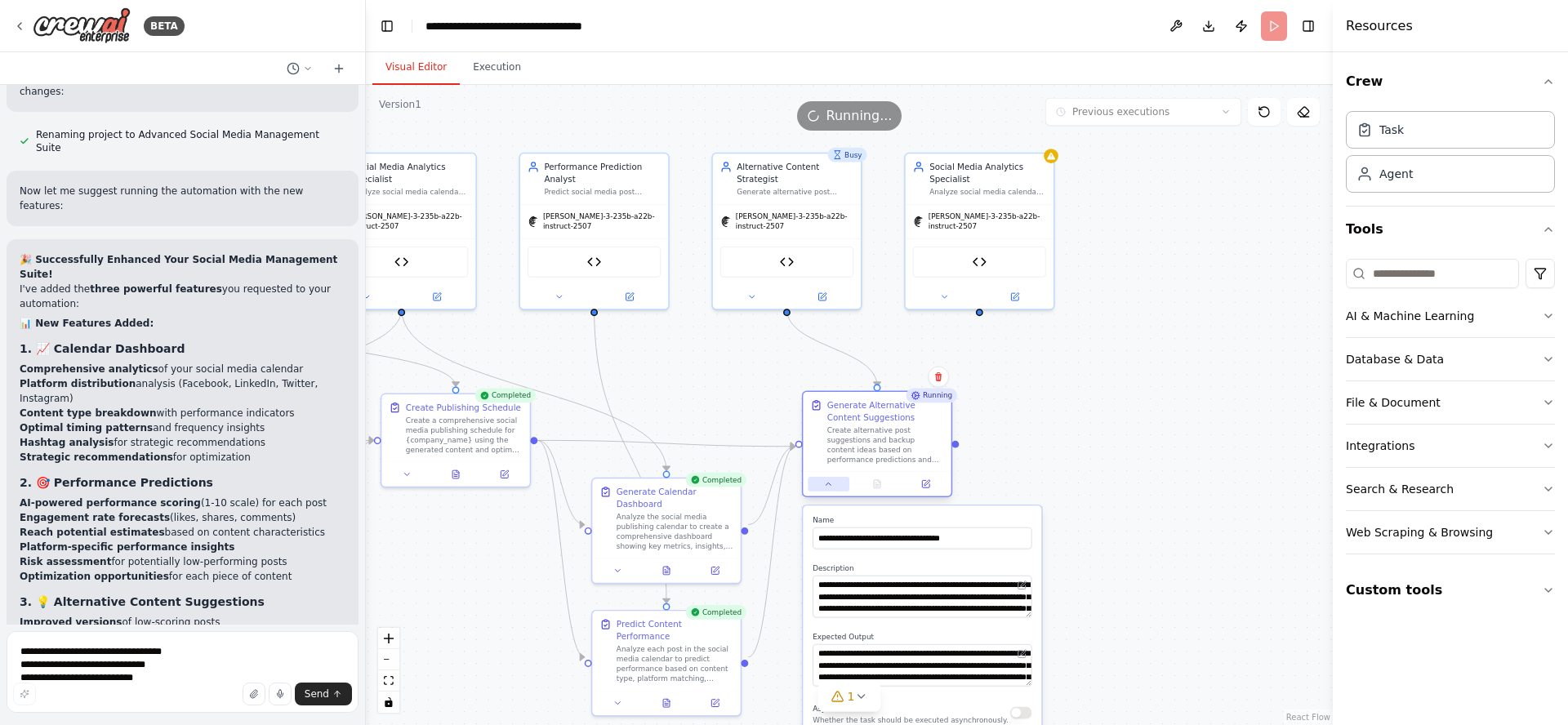
click at [832, 486] on icon at bounding box center [829, 484] width 9 height 9
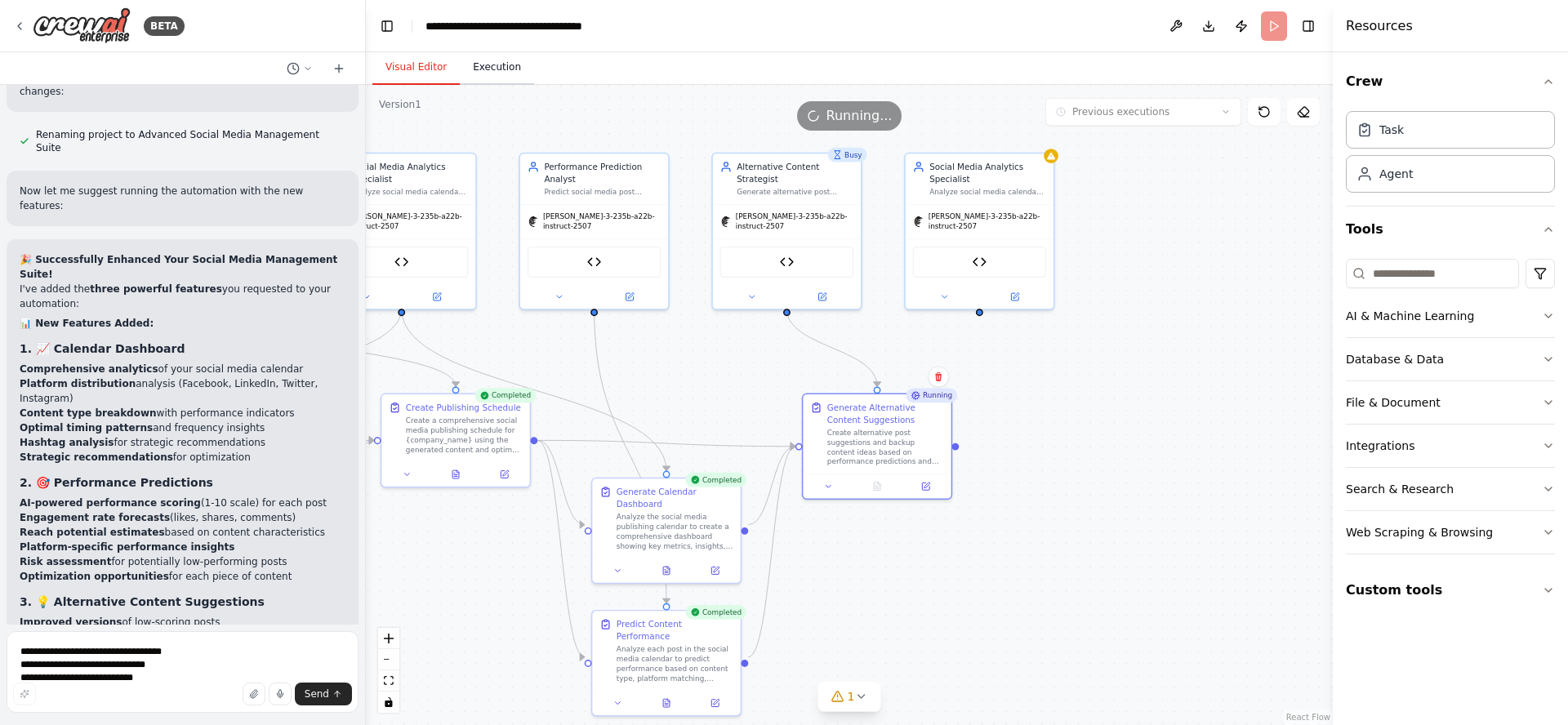
click at [502, 74] on button "Execution" at bounding box center [497, 68] width 74 height 34
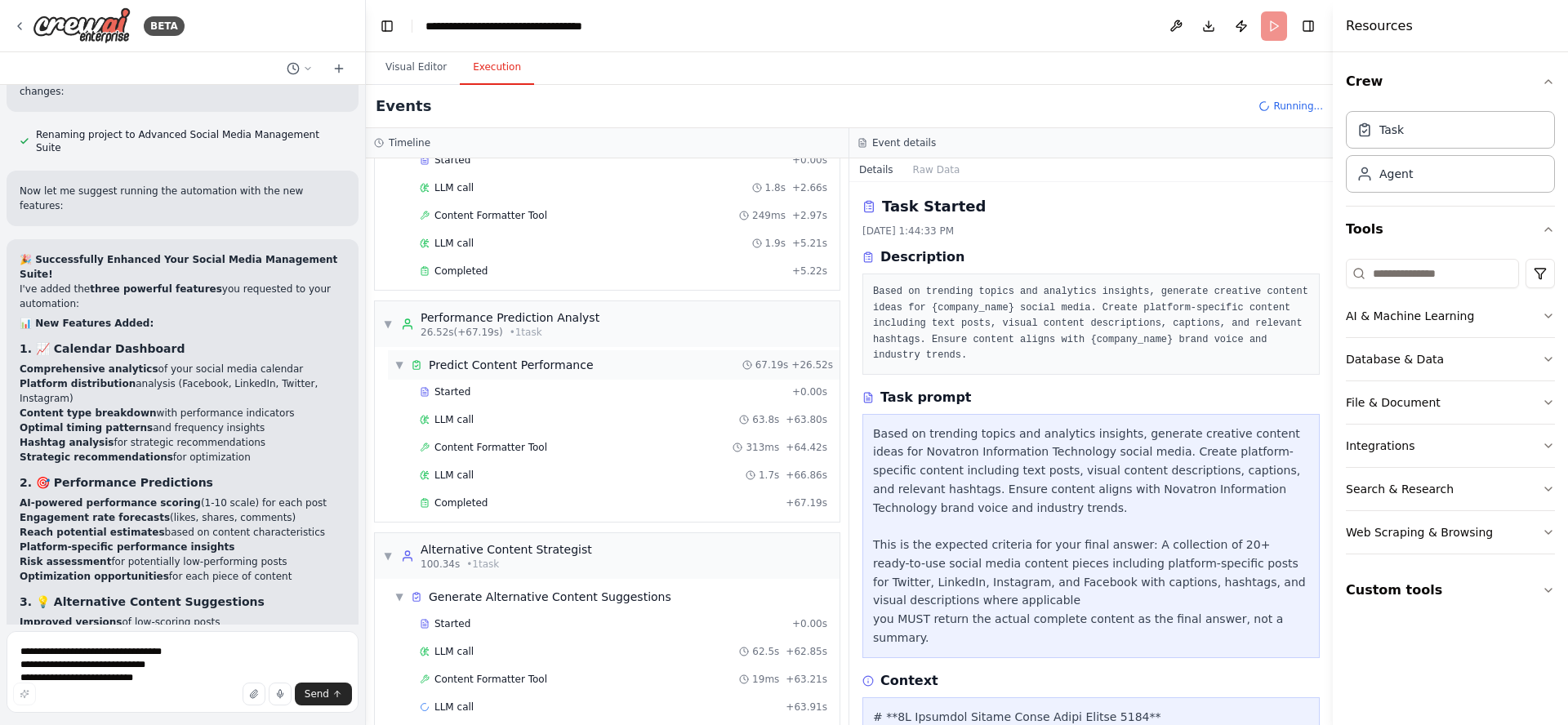
scroll to position [1314, 0]
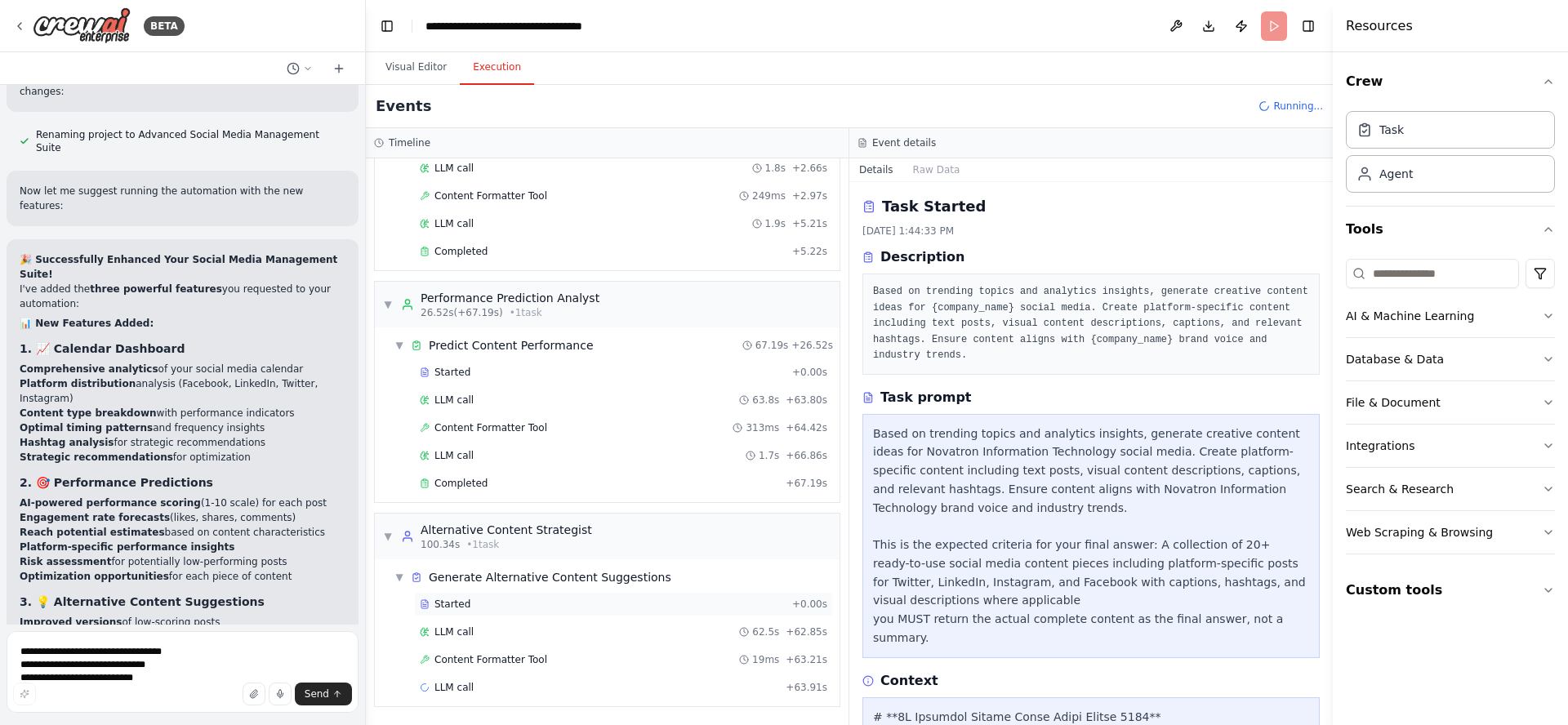
click at [468, 605] on div "Started" at bounding box center [602, 604] width 366 height 13
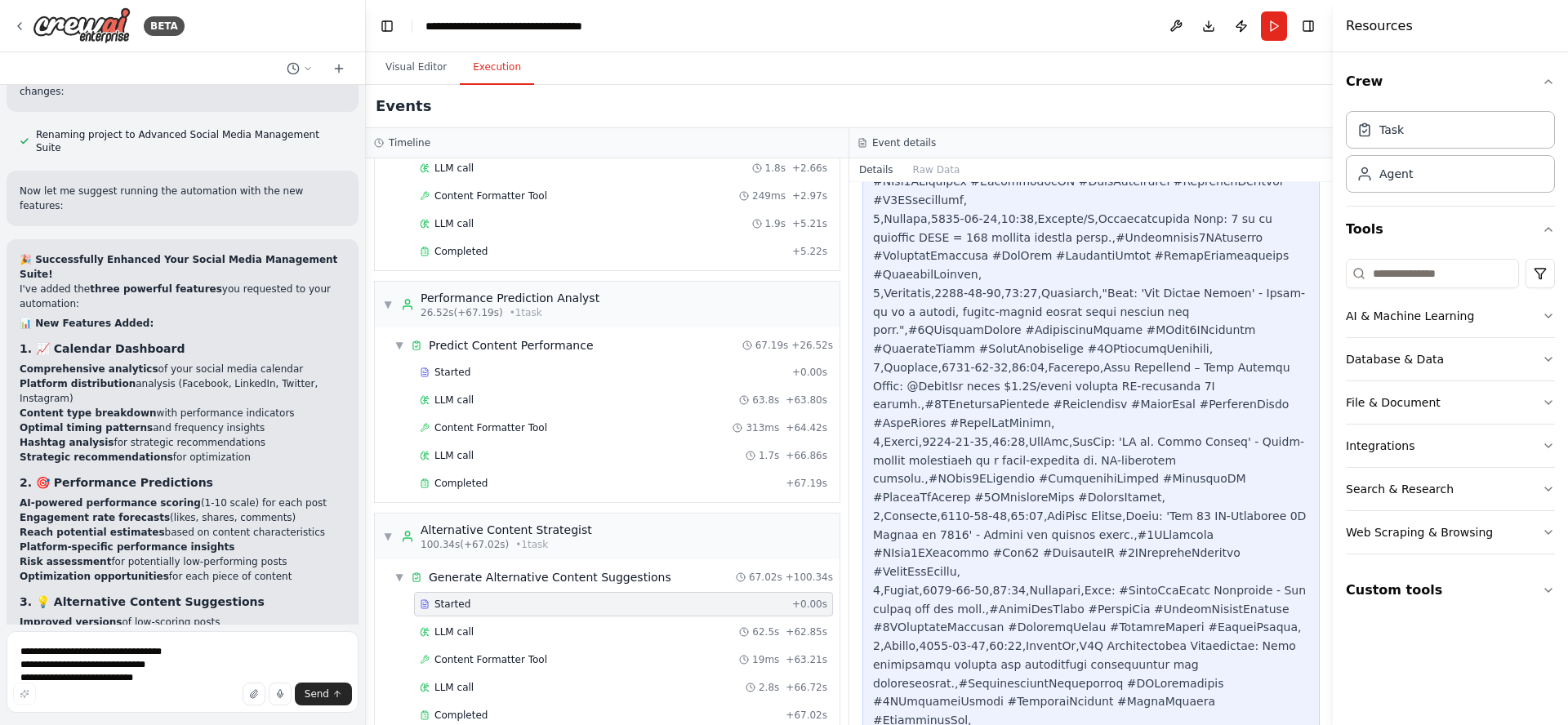
scroll to position [1862, 0]
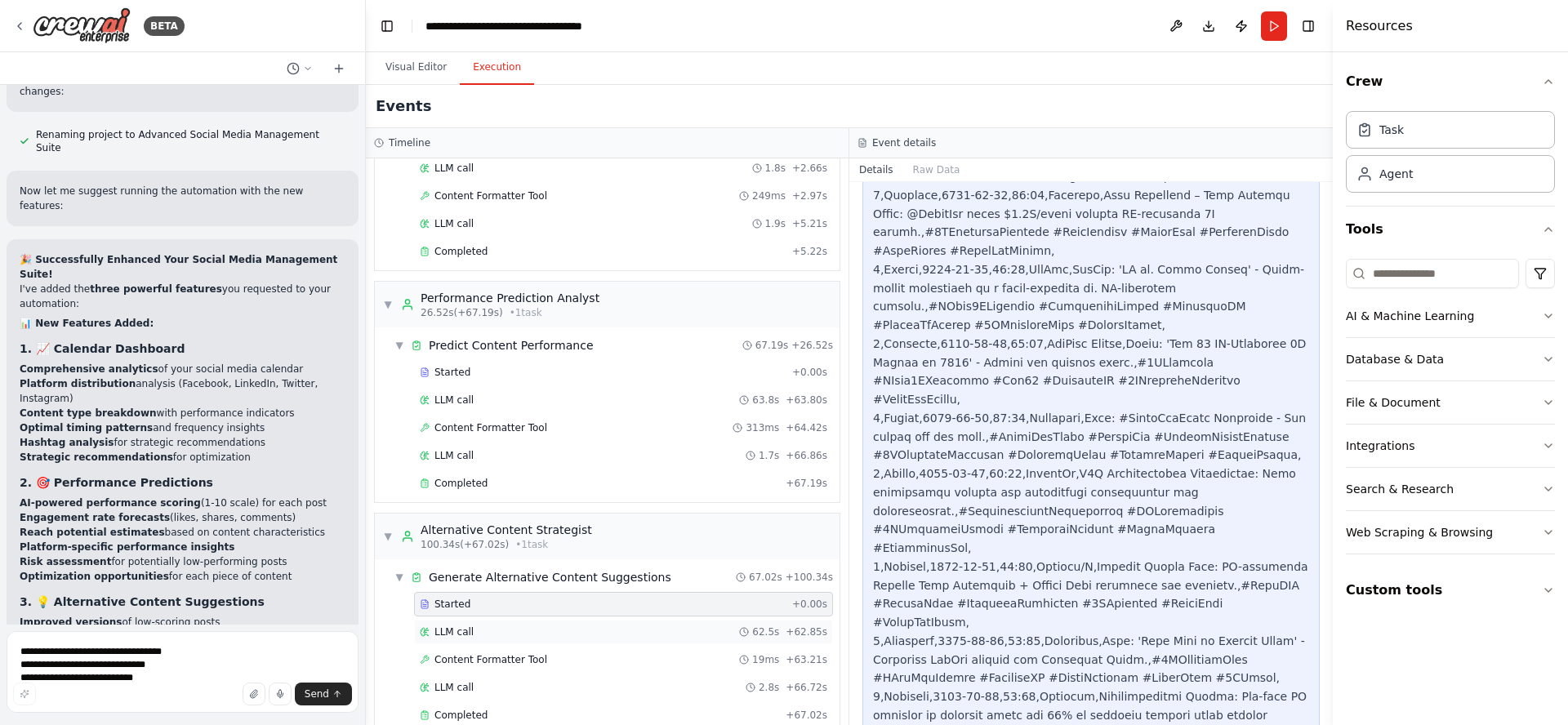
click at [487, 631] on div "LLM call 62.5s + 62.85s" at bounding box center [623, 632] width 407 height 13
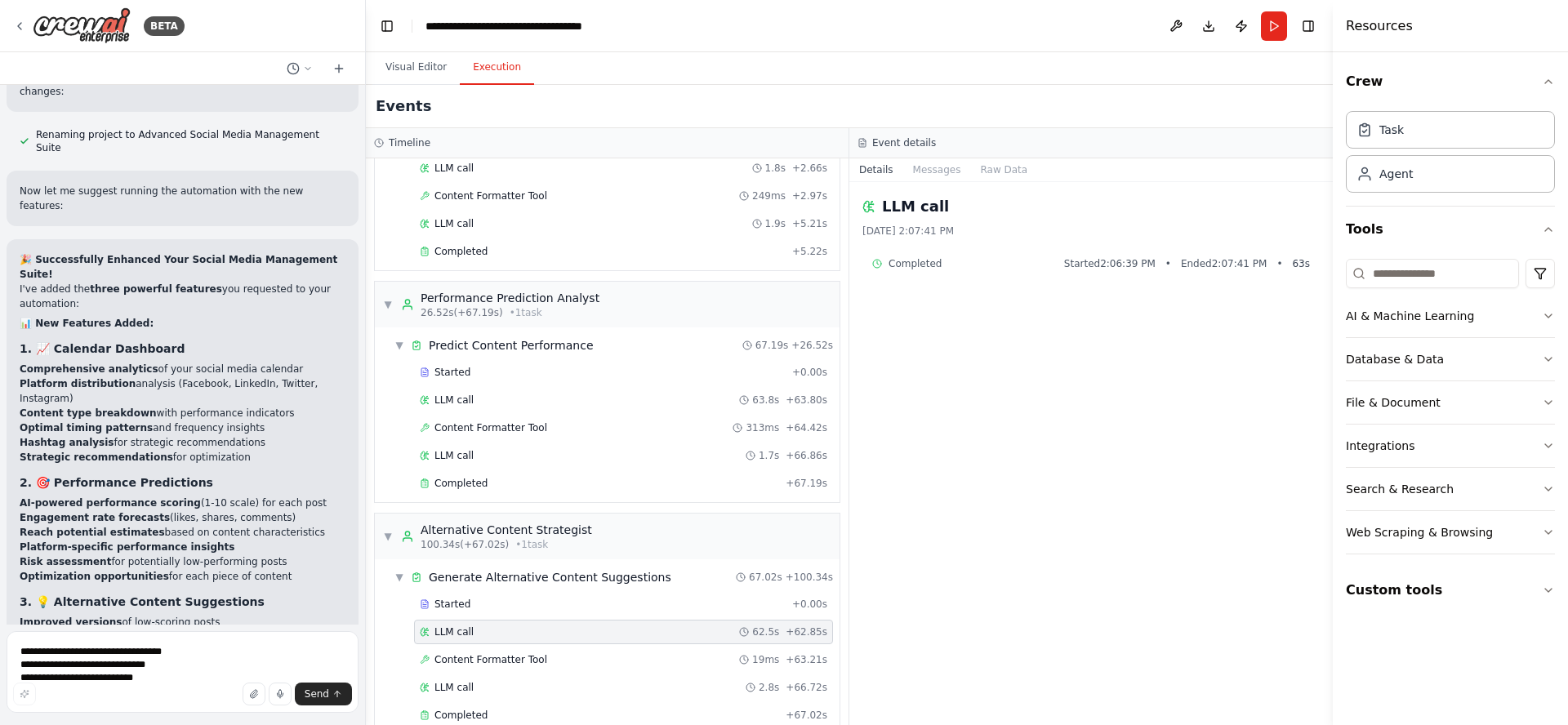
scroll to position [1343, 0]
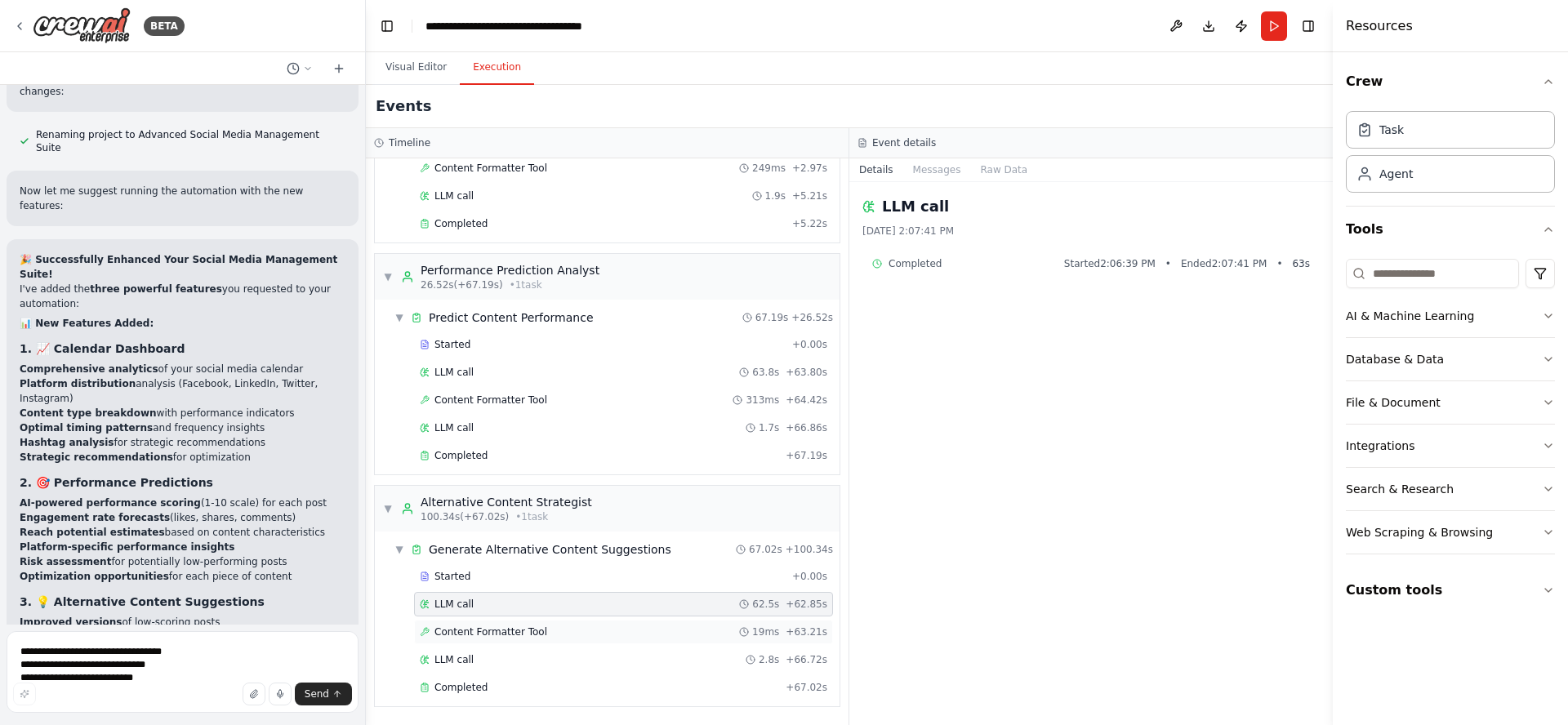
click at [481, 634] on span "Content Formatter Tool" at bounding box center [491, 632] width 113 height 13
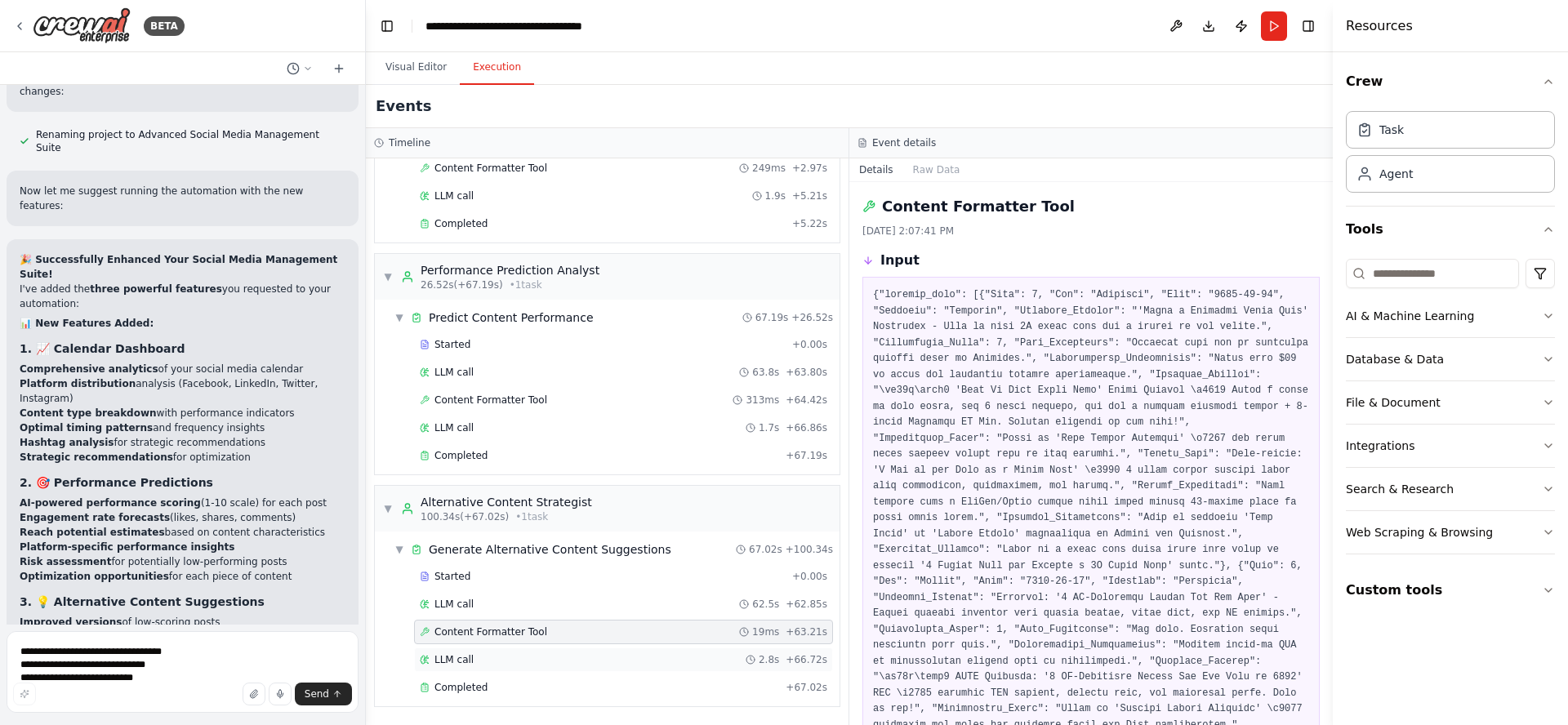
click at [473, 657] on div "LLM call 2.8s + 66.72s" at bounding box center [623, 660] width 407 height 13
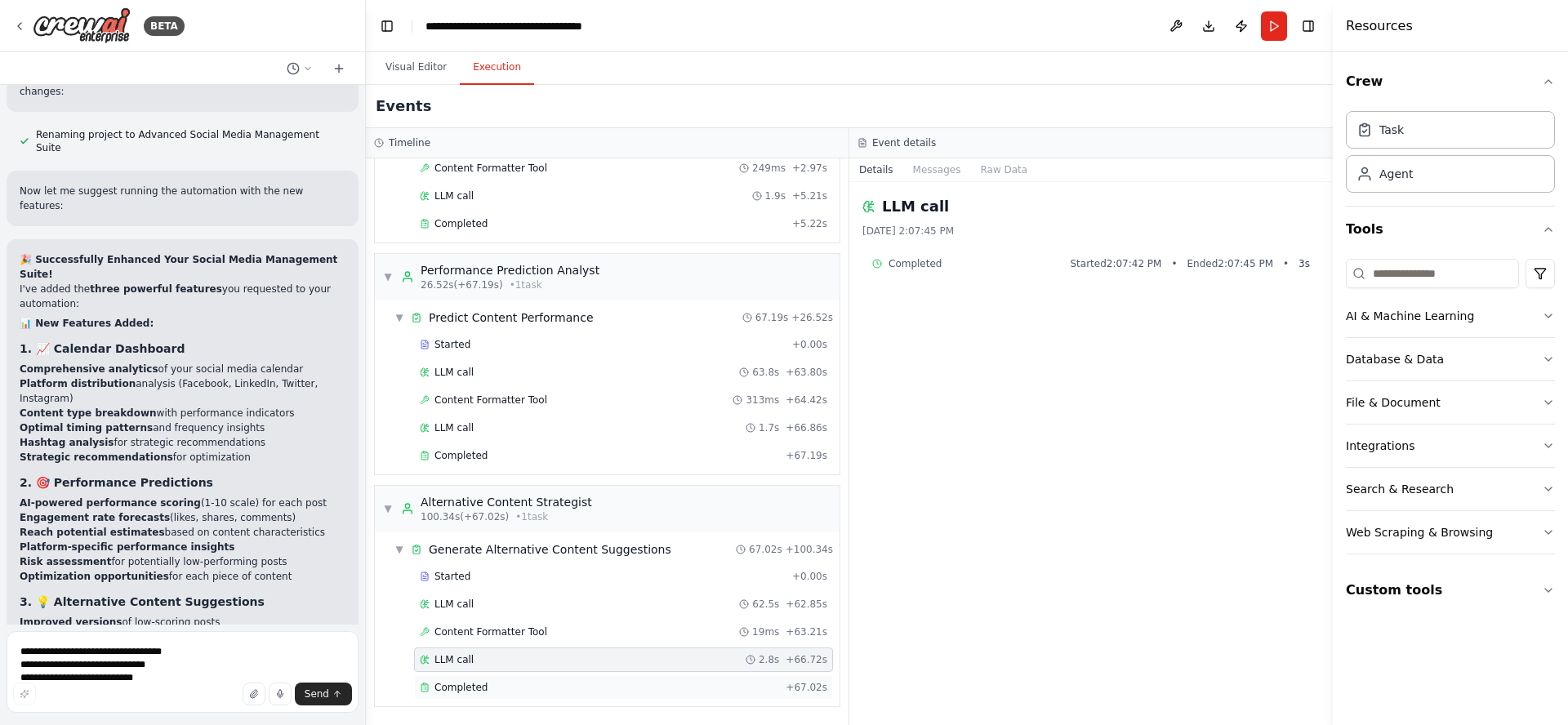
click at [483, 680] on div "Completed + 67.02s" at bounding box center [623, 687] width 419 height 25
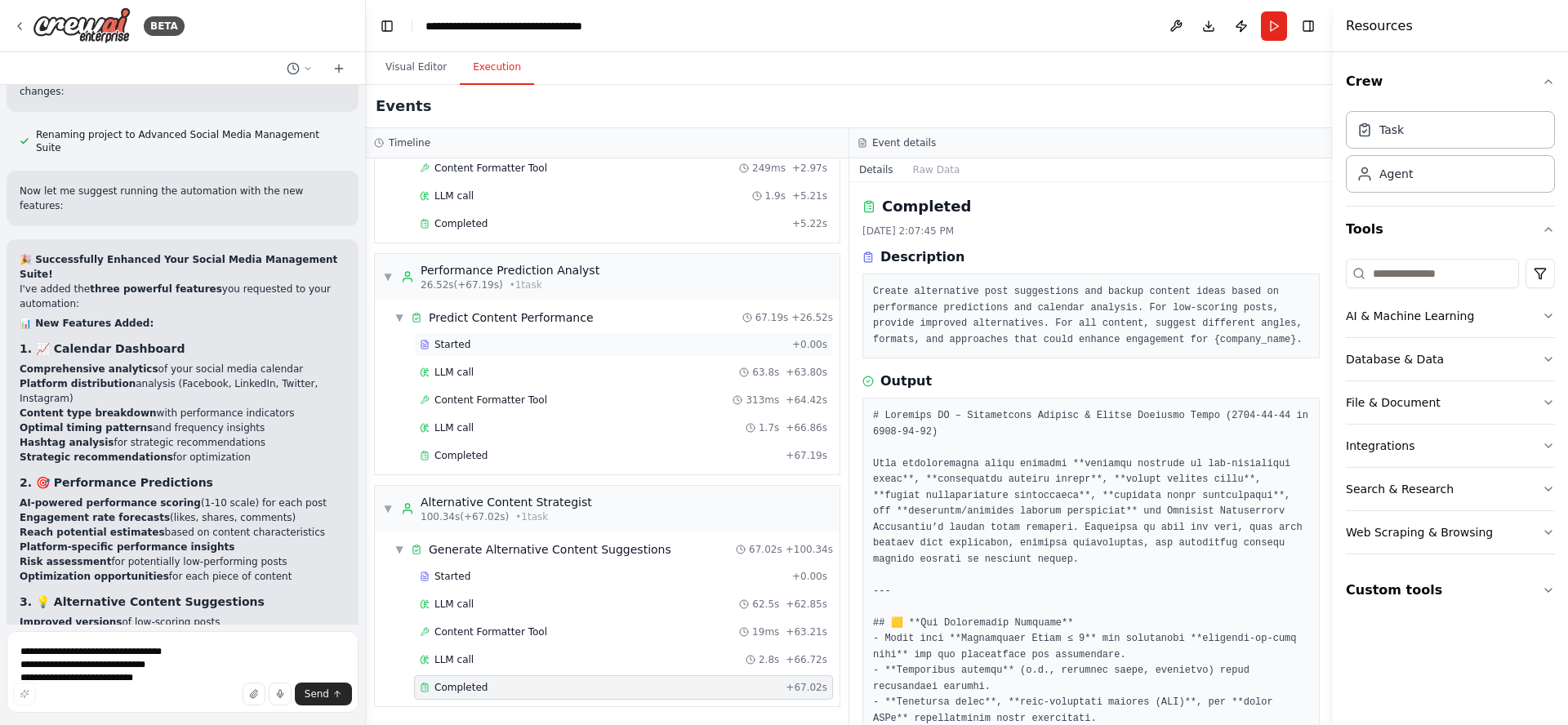
click at [470, 339] on div "Started" at bounding box center [602, 345] width 366 height 13
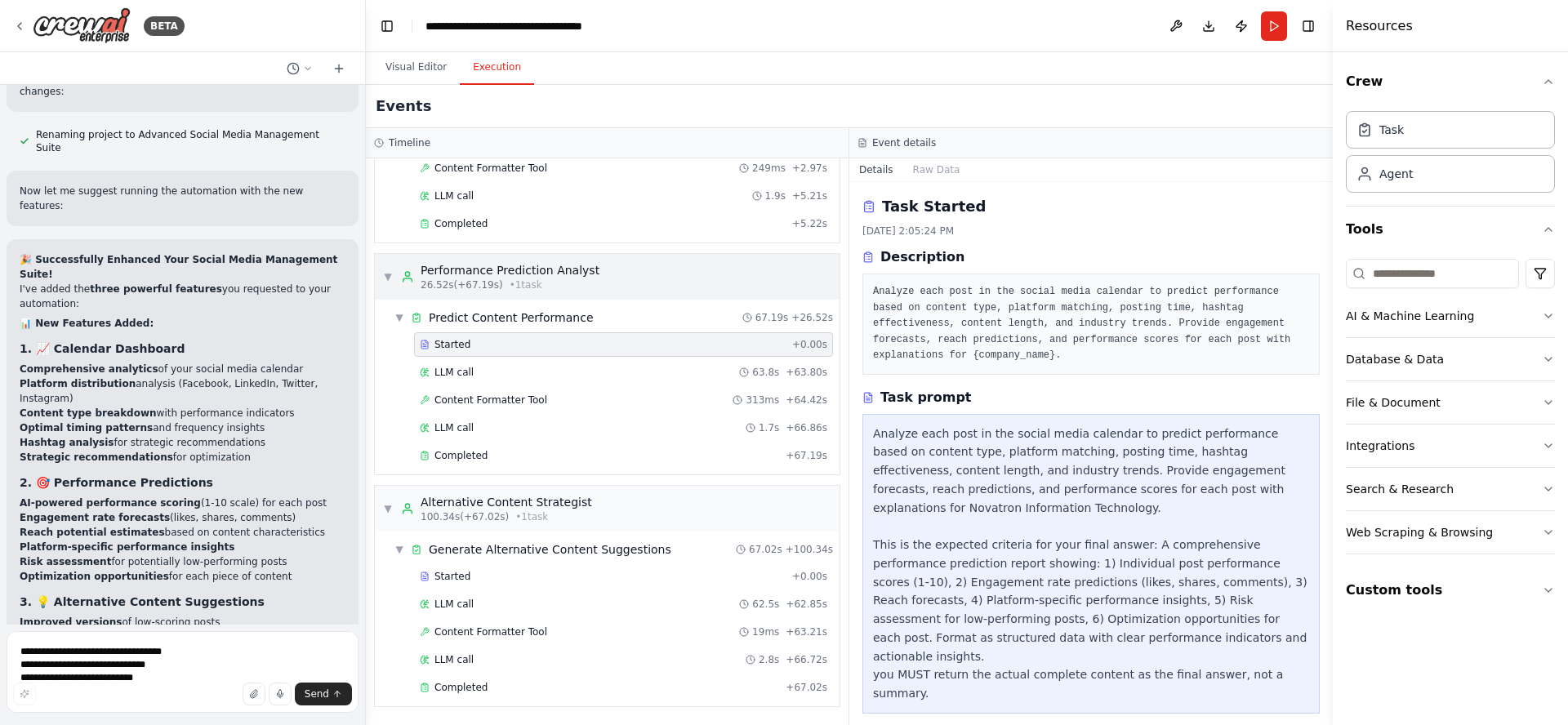
click at [486, 271] on div "Performance Prediction Analyst" at bounding box center [510, 270] width 179 height 16
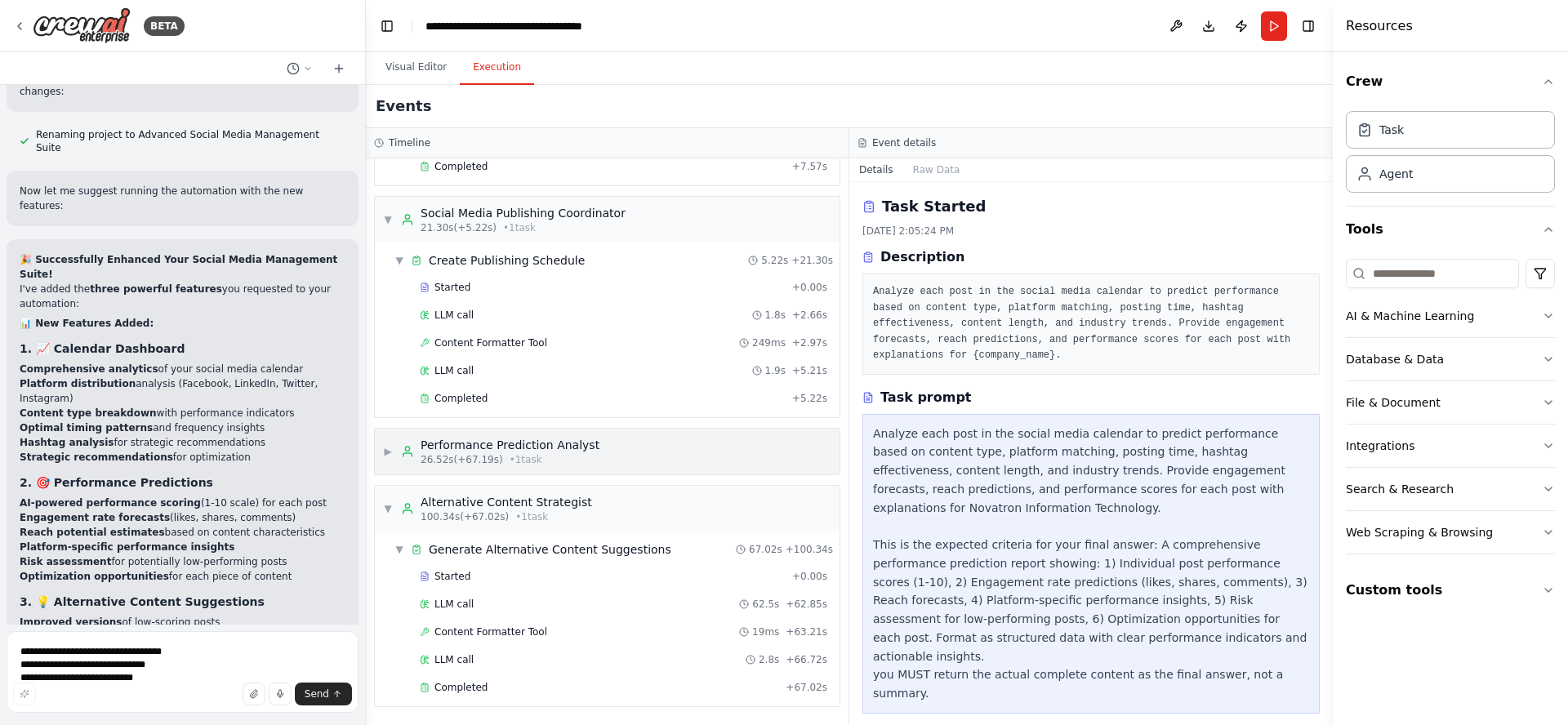
click at [510, 445] on div "Performance Prediction Analyst" at bounding box center [510, 444] width 179 height 16
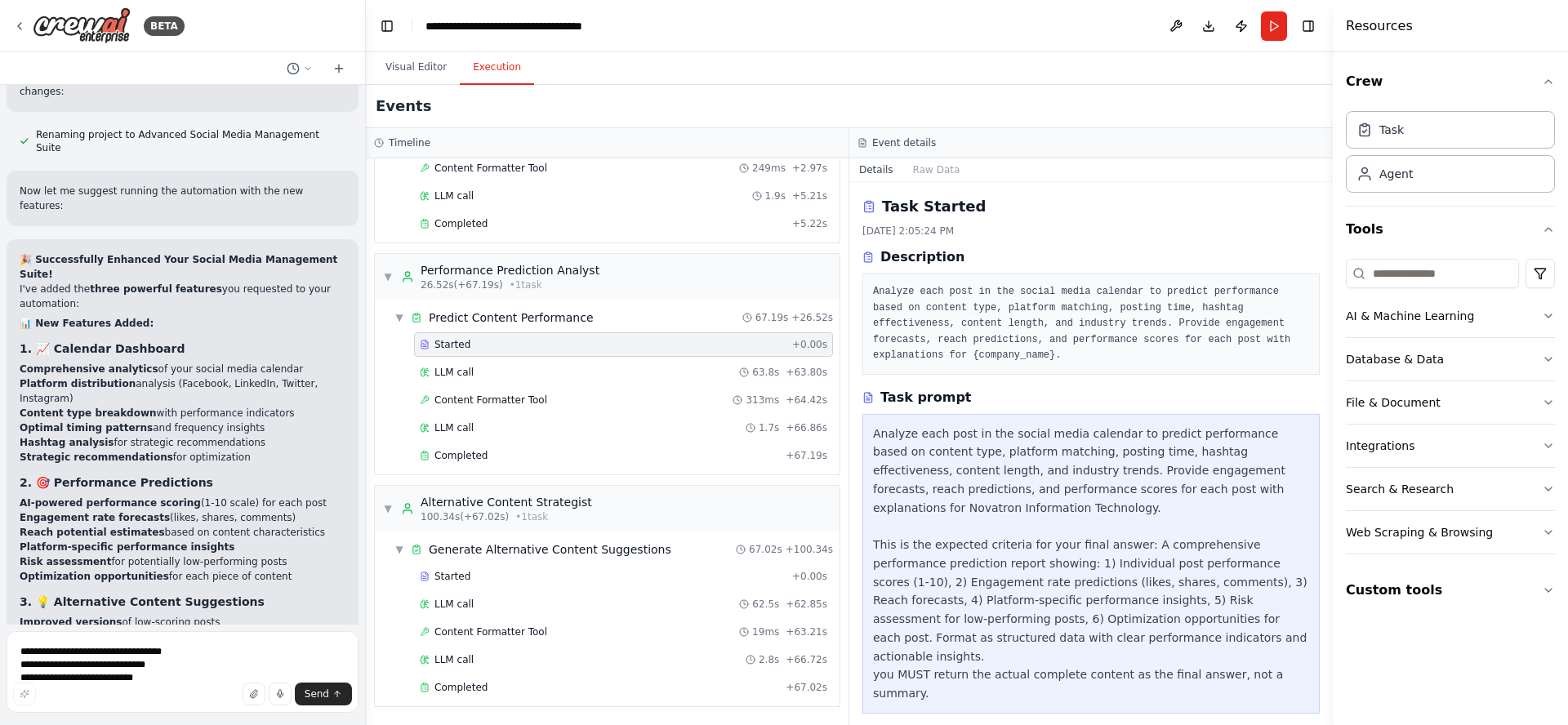
drag, startPoint x: 1328, startPoint y: 256, endPoint x: 1319, endPoint y: 322, distance: 66.6
click at [1319, 323] on div "BETA Create a crew that schedules and publishes social media content across mul…" at bounding box center [784, 362] width 1568 height 725
click at [1327, 301] on button "Toggle Sidebar" at bounding box center [1333, 362] width 13 height 725
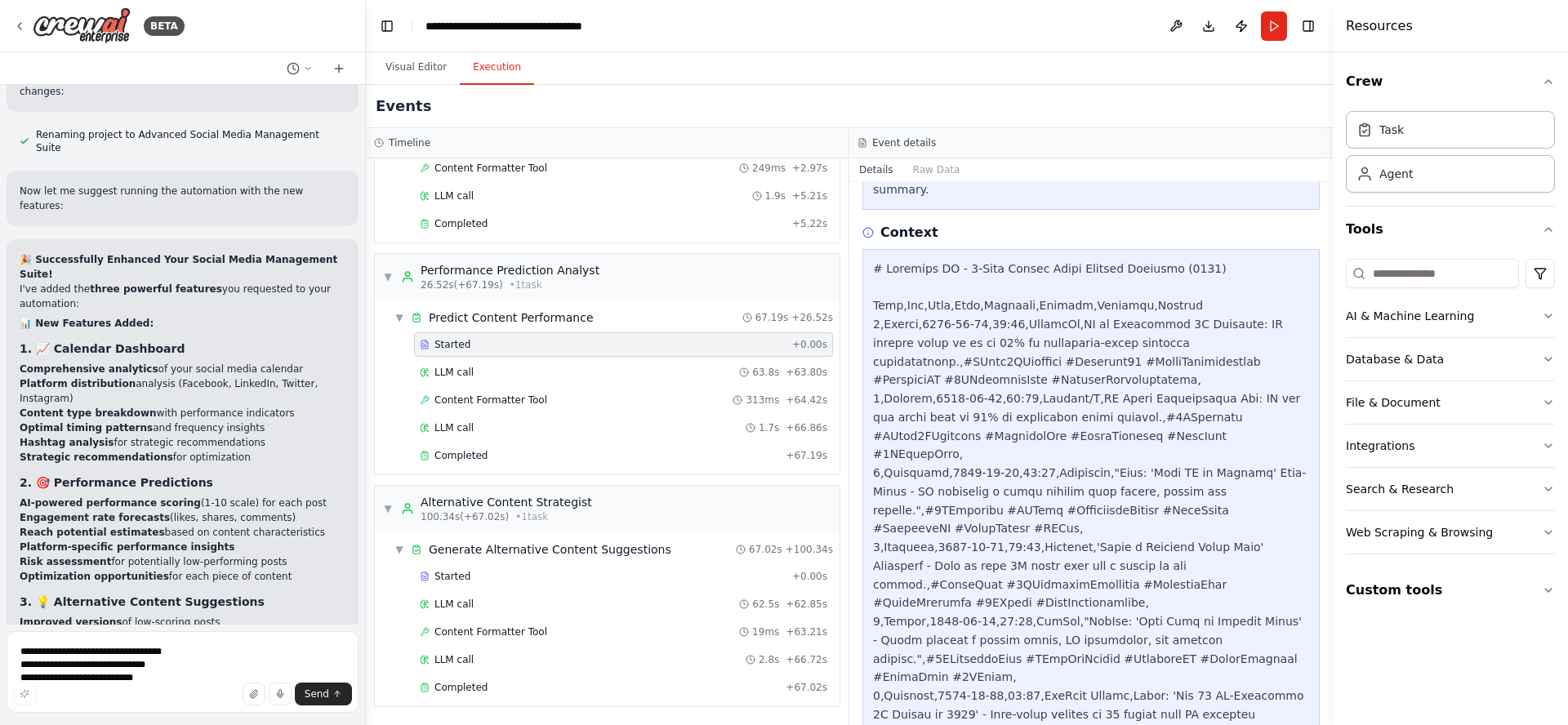
scroll to position [0, 0]
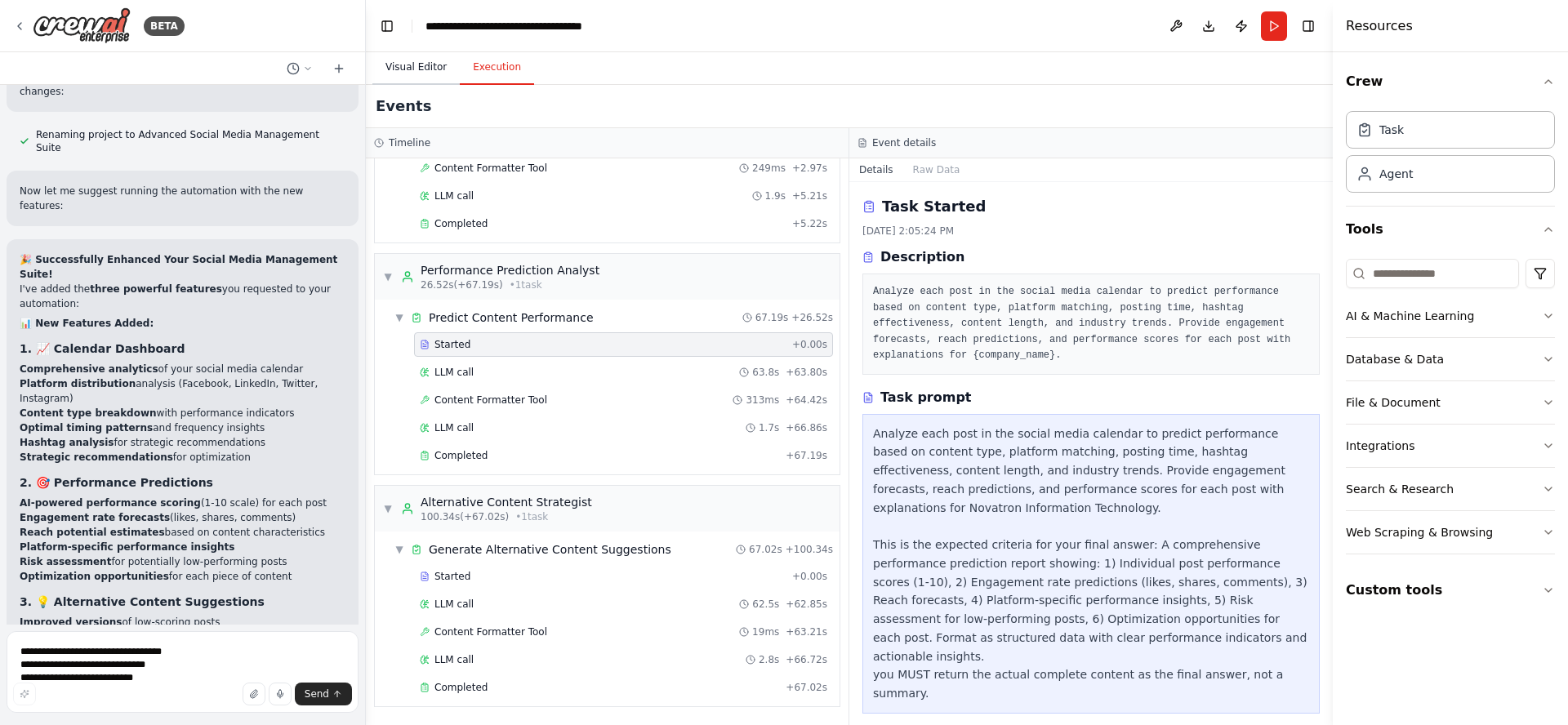
click at [421, 64] on button "Visual Editor" at bounding box center [416, 68] width 88 height 34
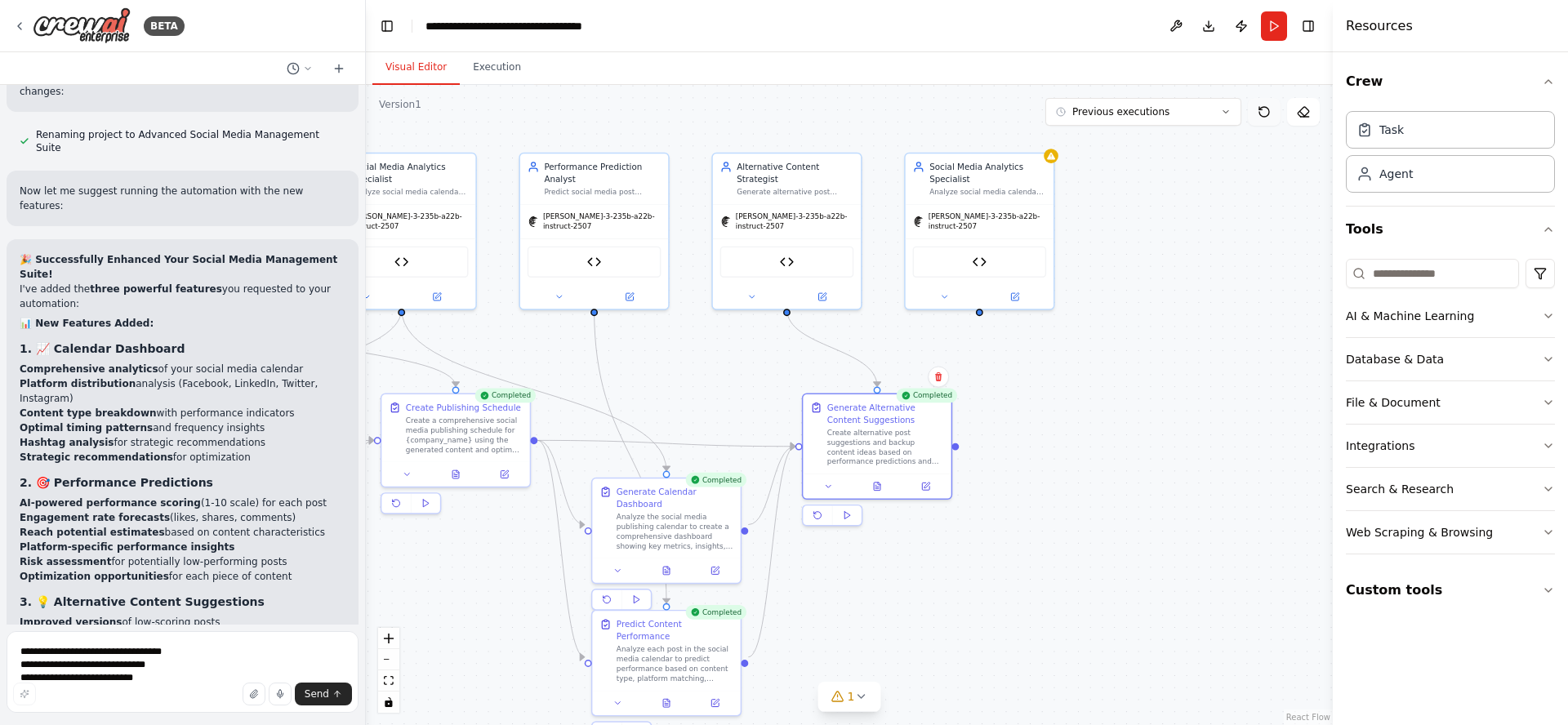
click at [1263, 113] on icon at bounding box center [1264, 112] width 13 height 13
click at [689, 348] on div ".deletable-edge-delete-btn { width: 20px; height: 20px; border: 0px solid #ffff…" at bounding box center [849, 404] width 966 height 640
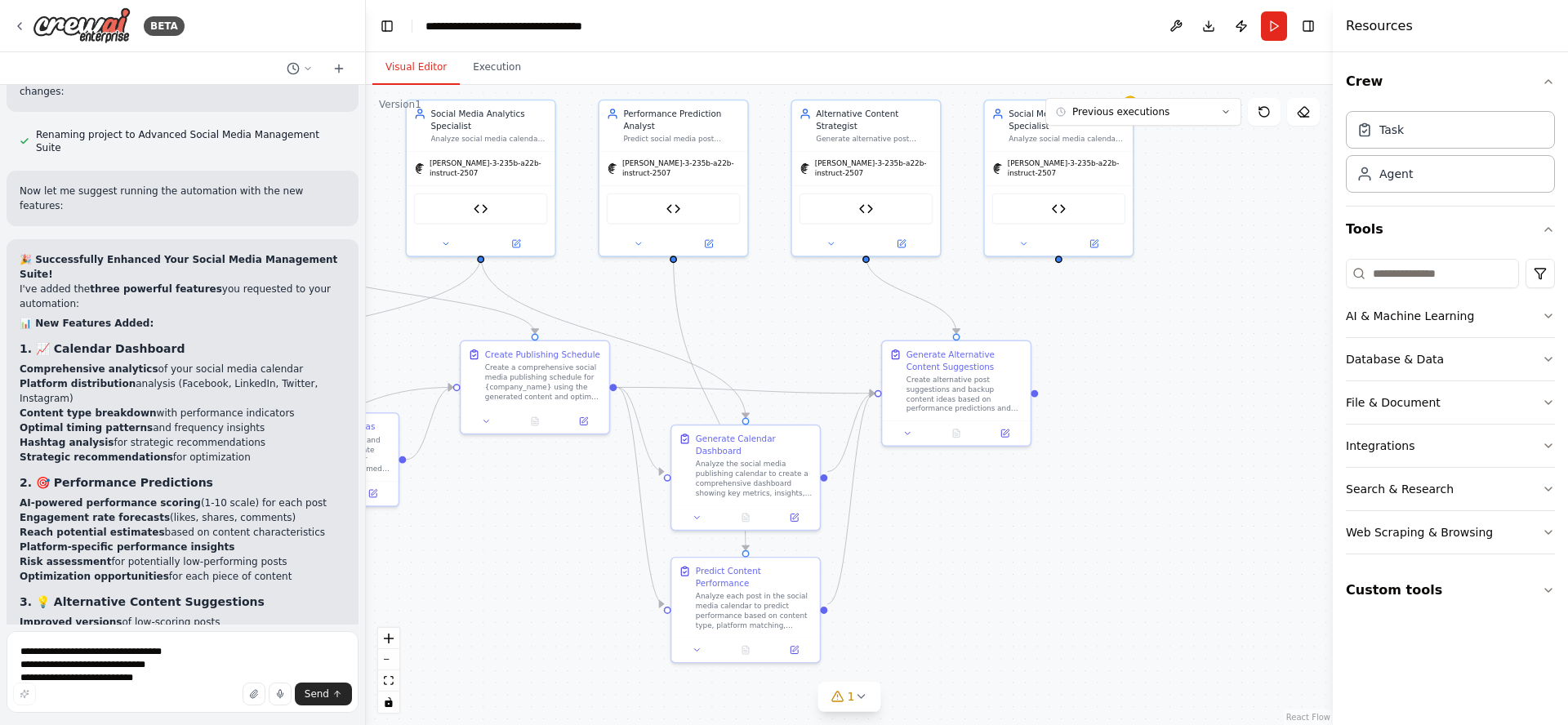
drag, startPoint x: 1136, startPoint y: 561, endPoint x: 1210, endPoint y: 508, distance: 91.0
click at [1212, 506] on div ".deletable-edge-delete-btn { width: 20px; height: 20px; border: 0px solid #ffff…" at bounding box center [849, 404] width 966 height 640
click at [487, 64] on button "Execution" at bounding box center [497, 68] width 74 height 34
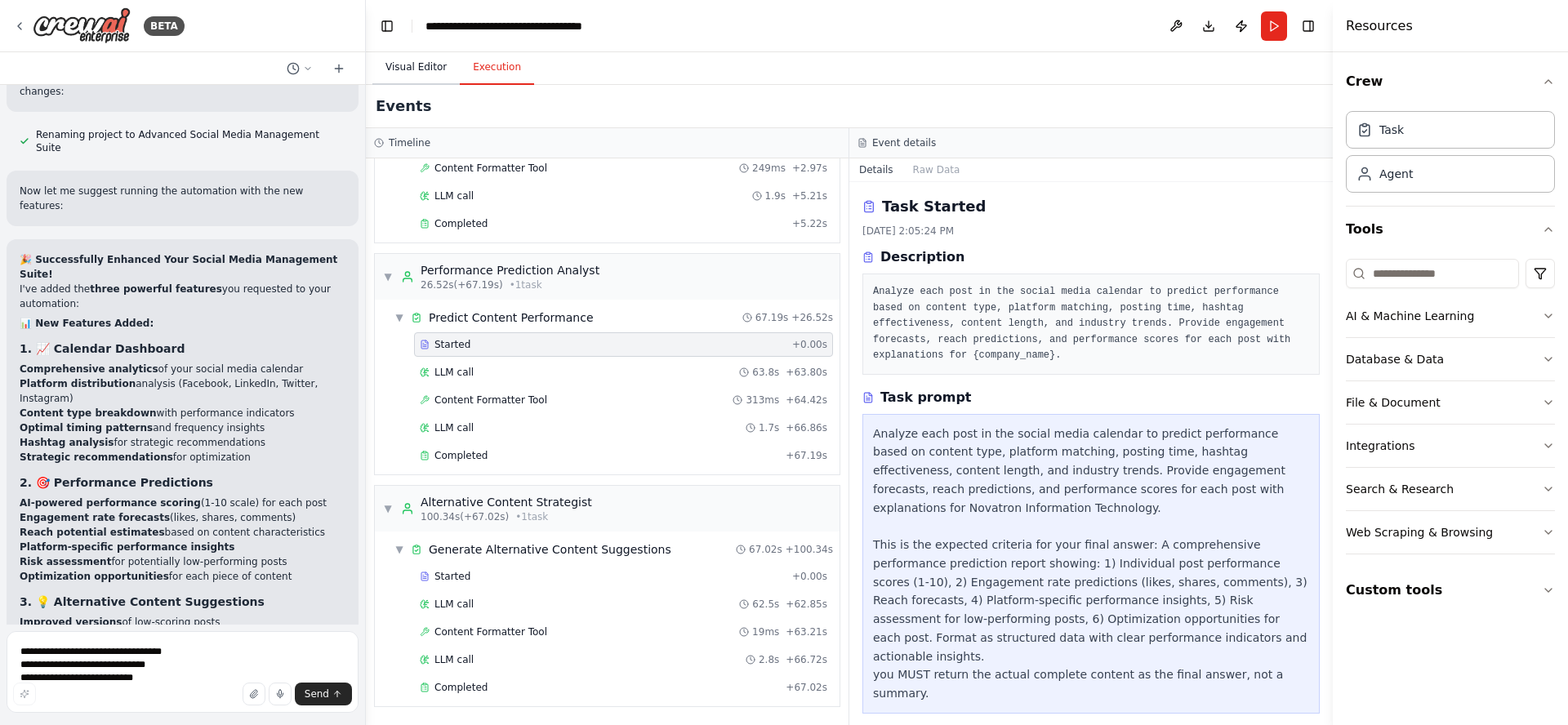
click at [405, 70] on button "Visual Editor" at bounding box center [416, 68] width 88 height 34
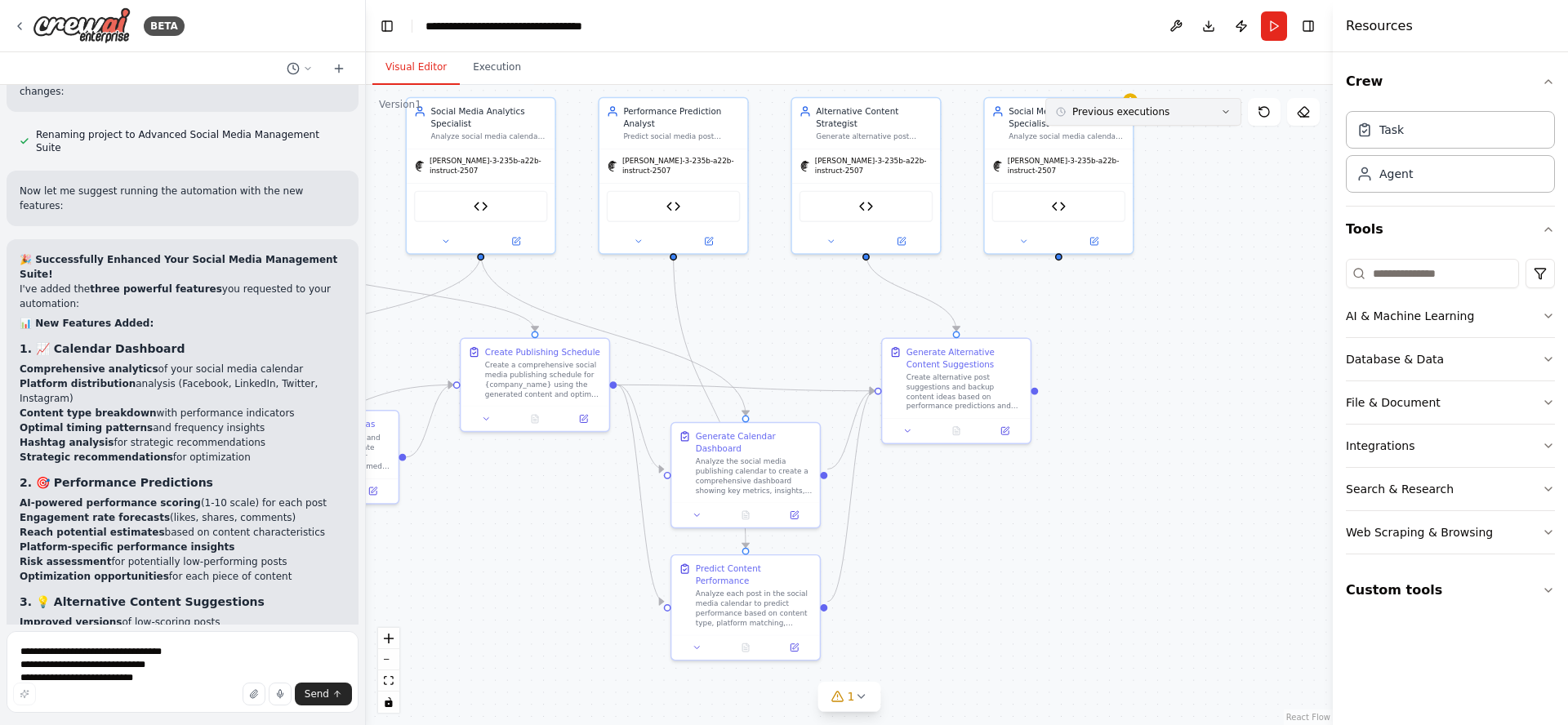
click at [1171, 112] on button "Previous executions" at bounding box center [1144, 111] width 196 height 27
click at [1147, 142] on div "3m ago" at bounding box center [1152, 142] width 163 height 13
click at [1083, 143] on div "3m ago" at bounding box center [1152, 142] width 163 height 13
click at [1060, 143] on icon at bounding box center [1059, 142] width 13 height 13
click at [1174, 436] on div ".deletable-edge-delete-btn { width: 20px; height: 20px; border: 0px solid #ffff…" at bounding box center [849, 404] width 966 height 640
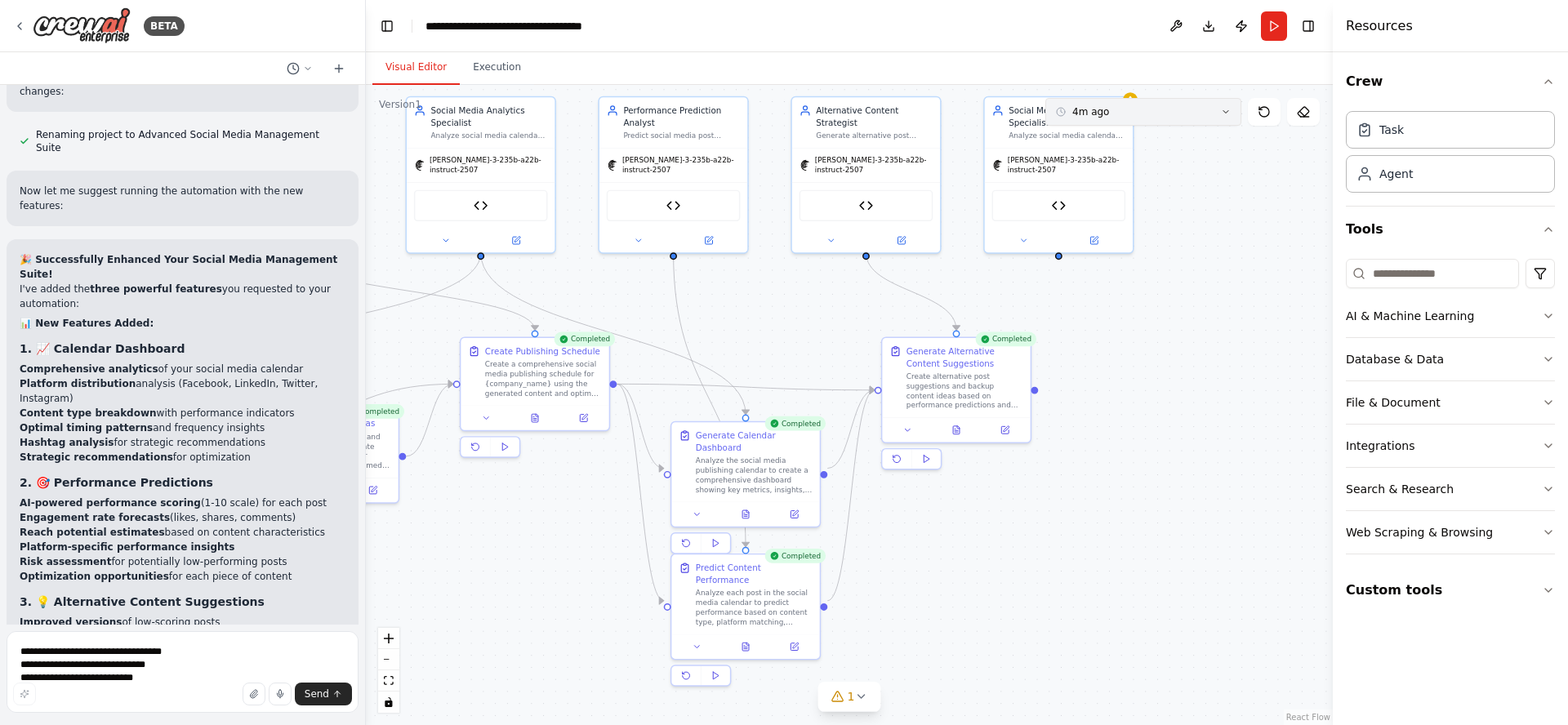
click at [1127, 113] on button "4m ago" at bounding box center [1144, 111] width 196 height 27
click at [1082, 173] on div "4m ago" at bounding box center [1152, 169] width 163 height 13
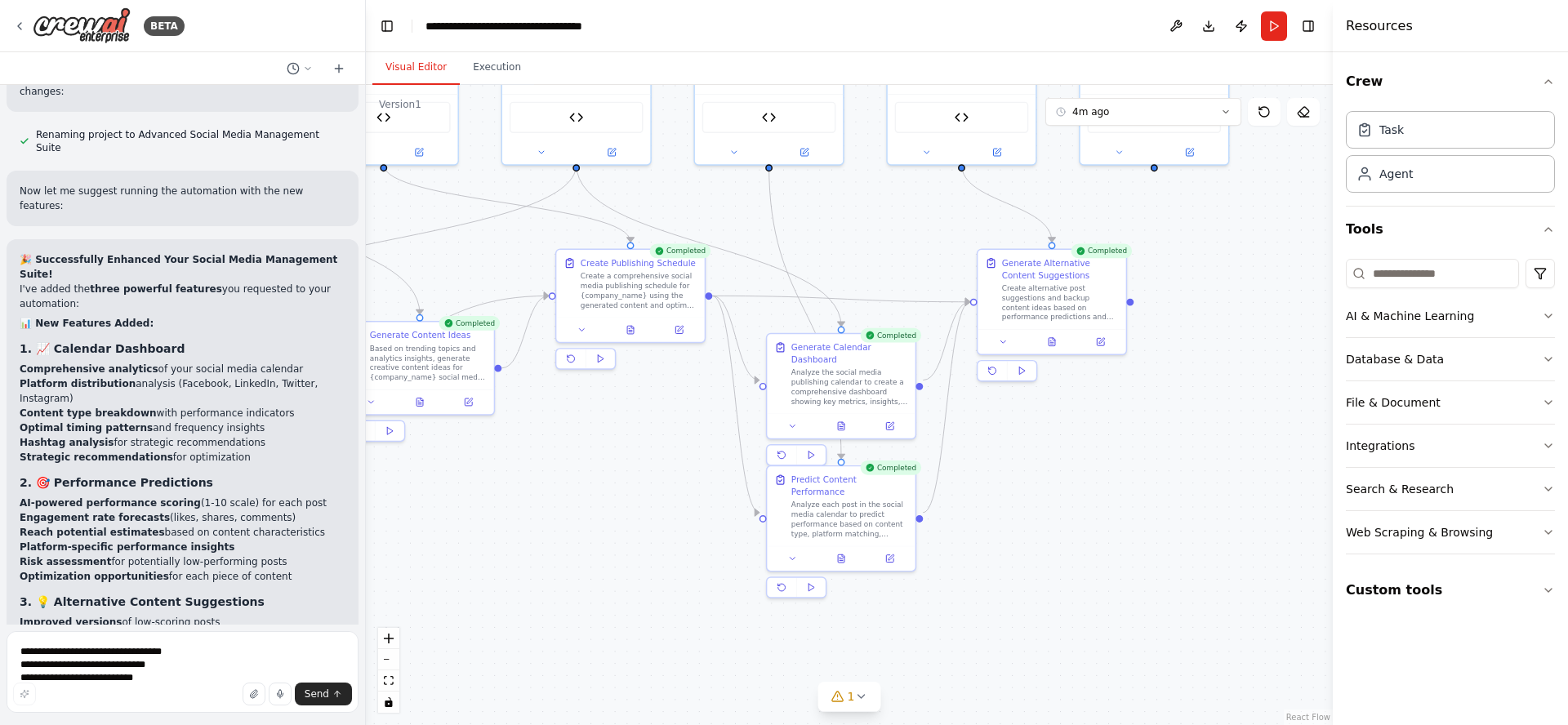
drag, startPoint x: 1052, startPoint y: 601, endPoint x: 1145, endPoint y: 512, distance: 128.7
click at [1145, 512] on div ".deletable-edge-delete-btn { width: 20px; height: 20px; border: 0px solid #ffff…" at bounding box center [849, 404] width 966 height 640
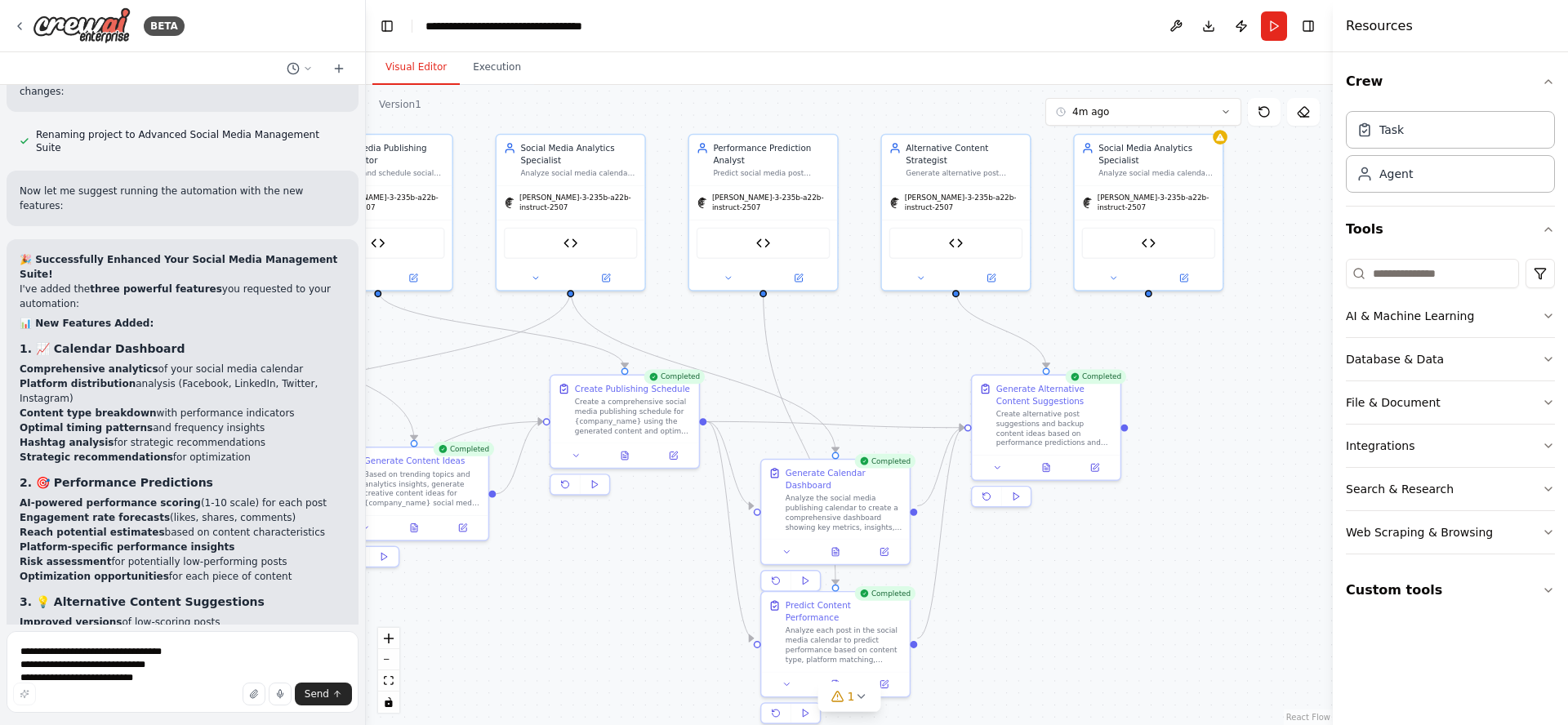
drag, startPoint x: 1248, startPoint y: 338, endPoint x: 1242, endPoint y: 465, distance: 127.1
click at [1242, 465] on div ".deletable-edge-delete-btn { width: 20px; height: 20px; border: 0px solid #ffff…" at bounding box center [849, 404] width 966 height 640
click at [387, 680] on icon "fit view" at bounding box center [388, 681] width 9 height 9
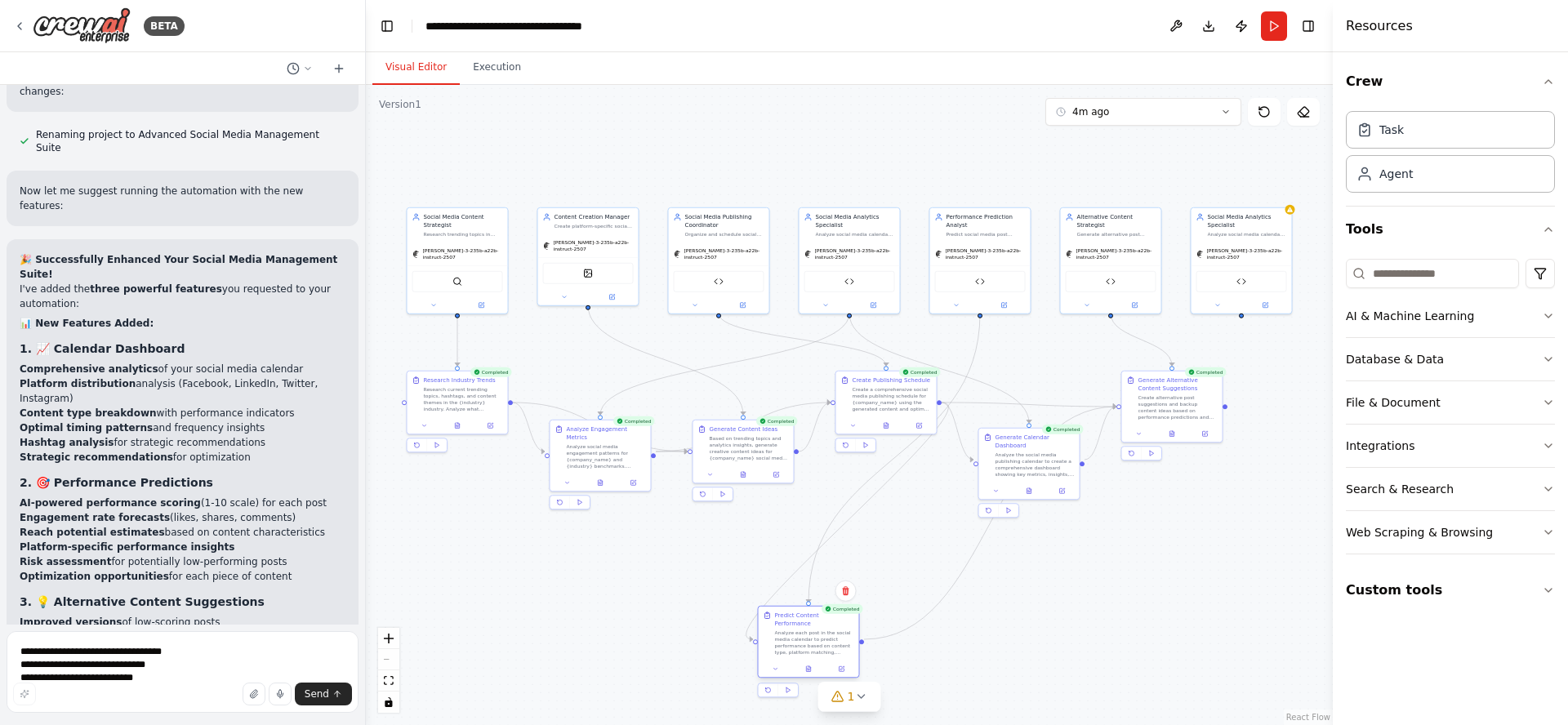
drag, startPoint x: 1017, startPoint y: 535, endPoint x: 662, endPoint y: 687, distance: 386.2
click at [775, 655] on div "Analyze each post in the social media calendar to predict performance based on …" at bounding box center [815, 643] width 79 height 26
click at [385, 684] on icon "fit view" at bounding box center [388, 681] width 9 height 9
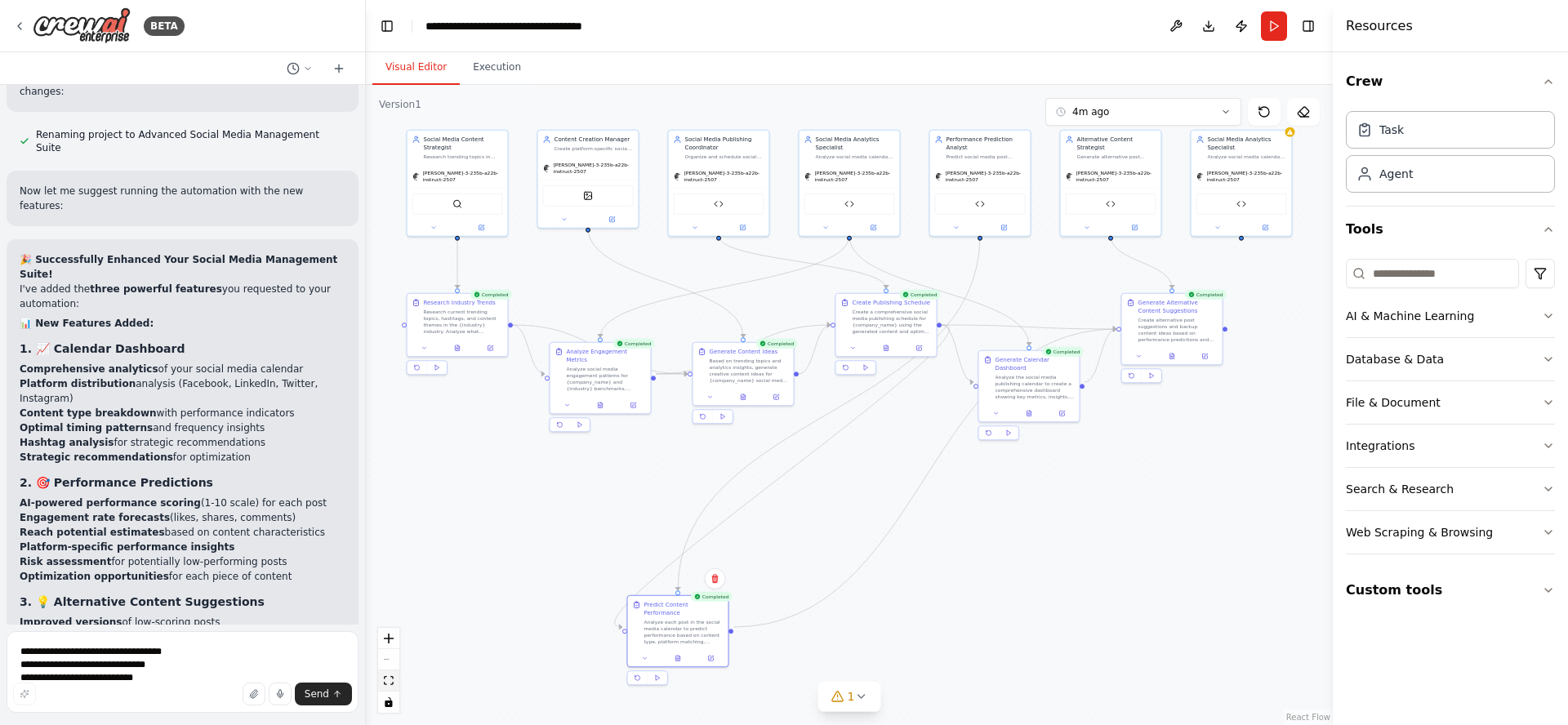
click at [388, 680] on icon "fit view" at bounding box center [388, 681] width 9 height 9
click at [388, 681] on icon "fit view" at bounding box center [388, 681] width 9 height 9
drag, startPoint x: 658, startPoint y: 608, endPoint x: 1114, endPoint y: 524, distance: 463.7
click at [1006, 464] on div "Analyze each post in the social media calendar to predict performance based on …" at bounding box center [1035, 477] width 79 height 26
click at [1170, 513] on div ".deletable-edge-delete-btn { width: 20px; height: 20px; border: 0px solid #ffff…" at bounding box center [849, 404] width 966 height 640
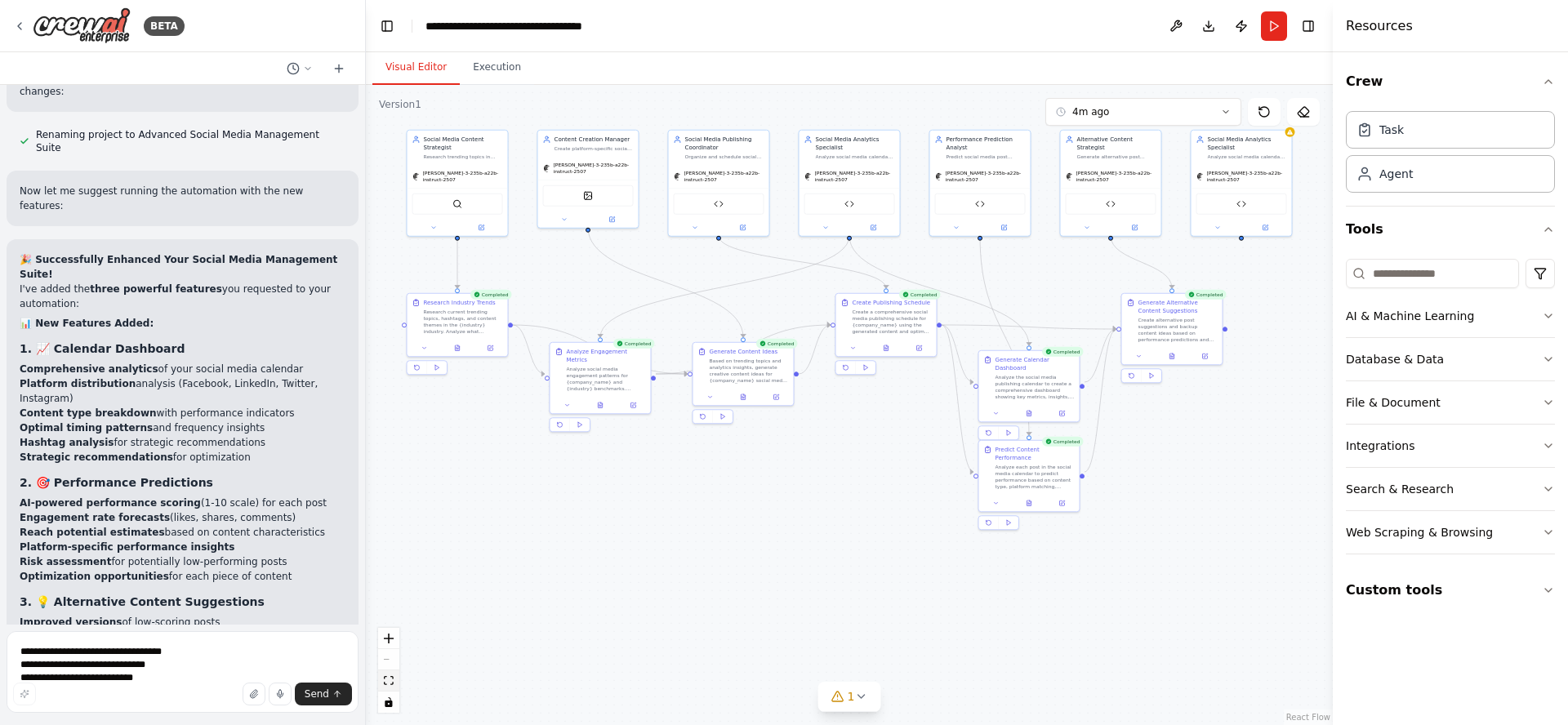
click at [388, 682] on icon "fit view" at bounding box center [388, 681] width 9 height 9
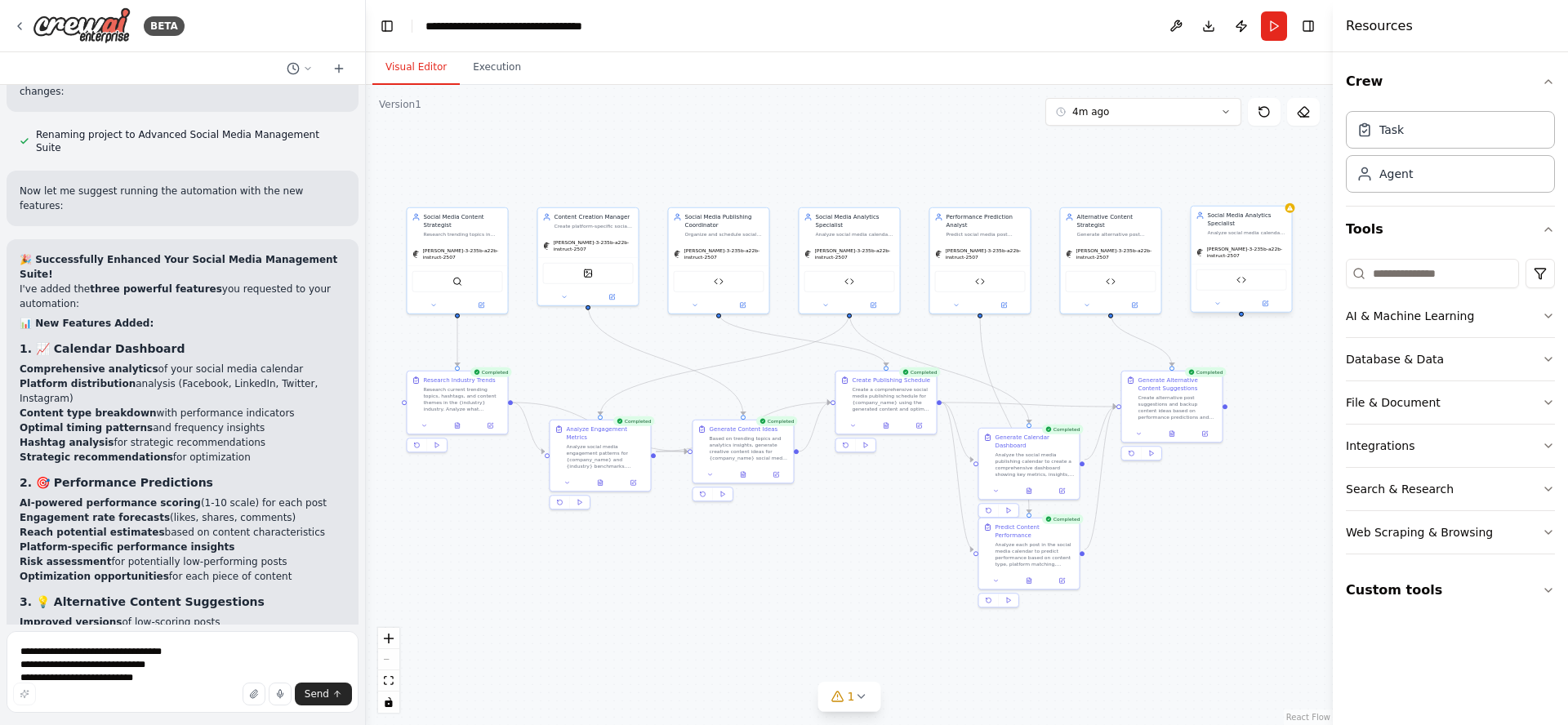
click at [1236, 225] on div "Social Media Analytics Specialist" at bounding box center [1247, 219] width 79 height 16
click at [1279, 190] on icon at bounding box center [1279, 189] width 9 height 9
click at [1236, 189] on button "Confirm" at bounding box center [1231, 189] width 58 height 20
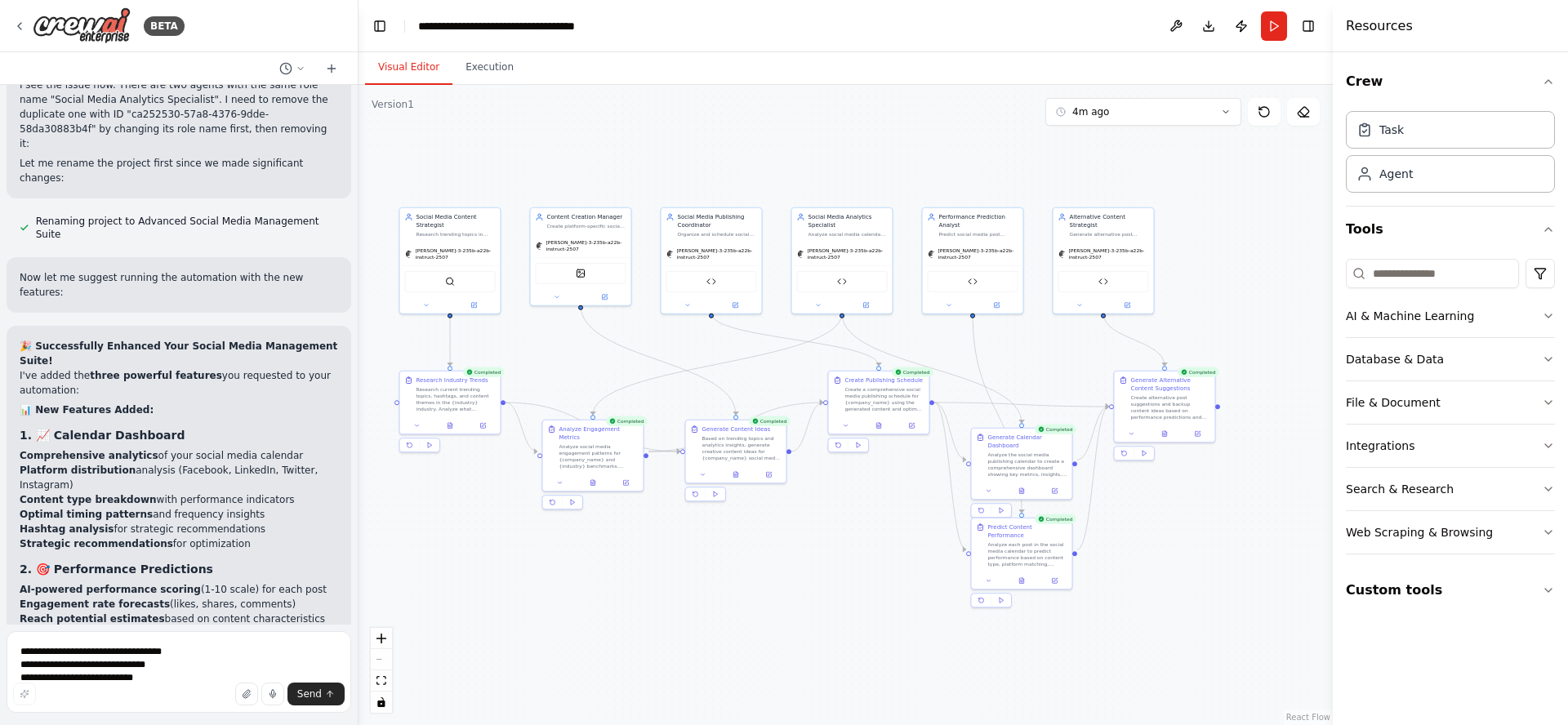
scroll to position [9533, 0]
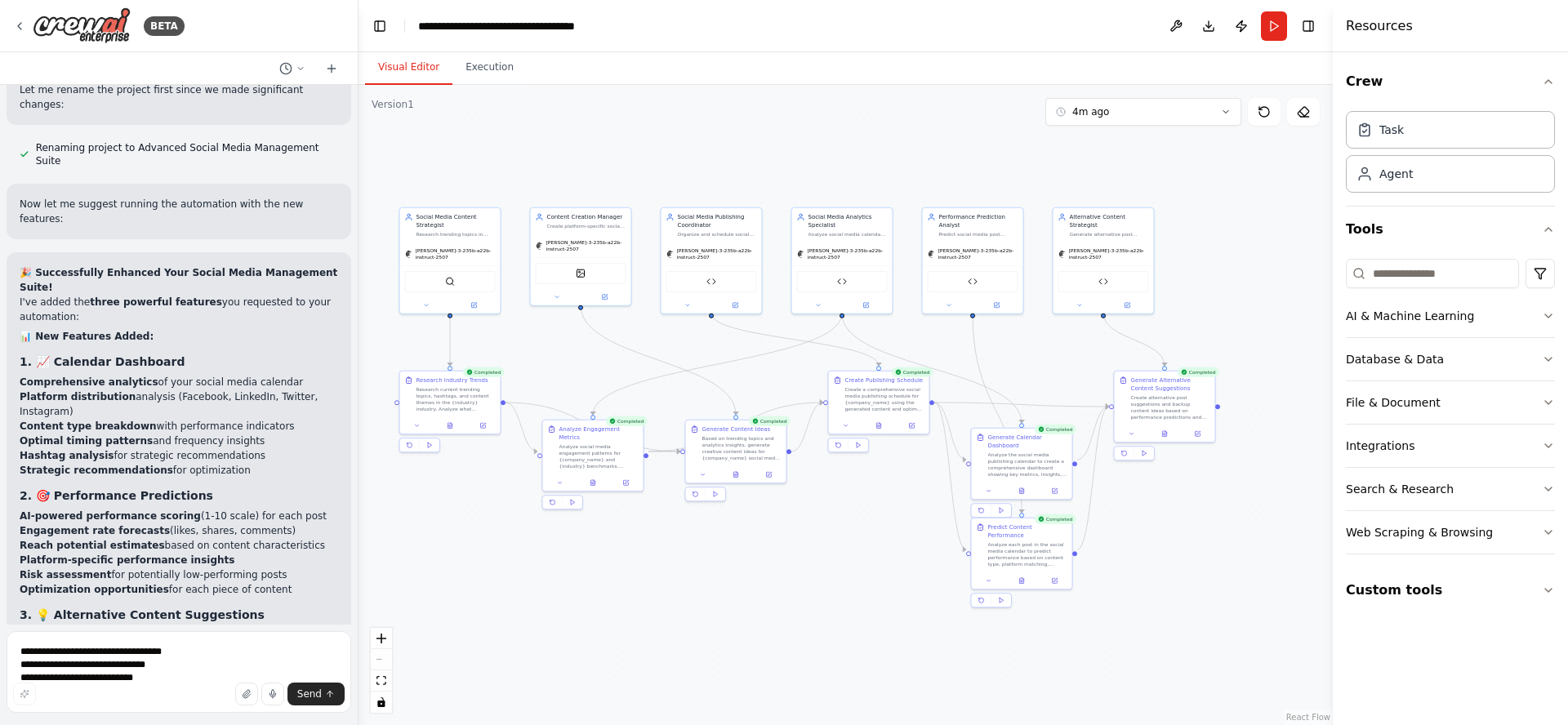
click at [358, 592] on div "BETA Create a crew that schedules and publishes social media content across mul…" at bounding box center [784, 362] width 1568 height 725
click at [365, 588] on div ".deletable-edge-delete-btn { width: 20px; height: 20px; border: 0px solid #ffff…" at bounding box center [845, 404] width 974 height 640
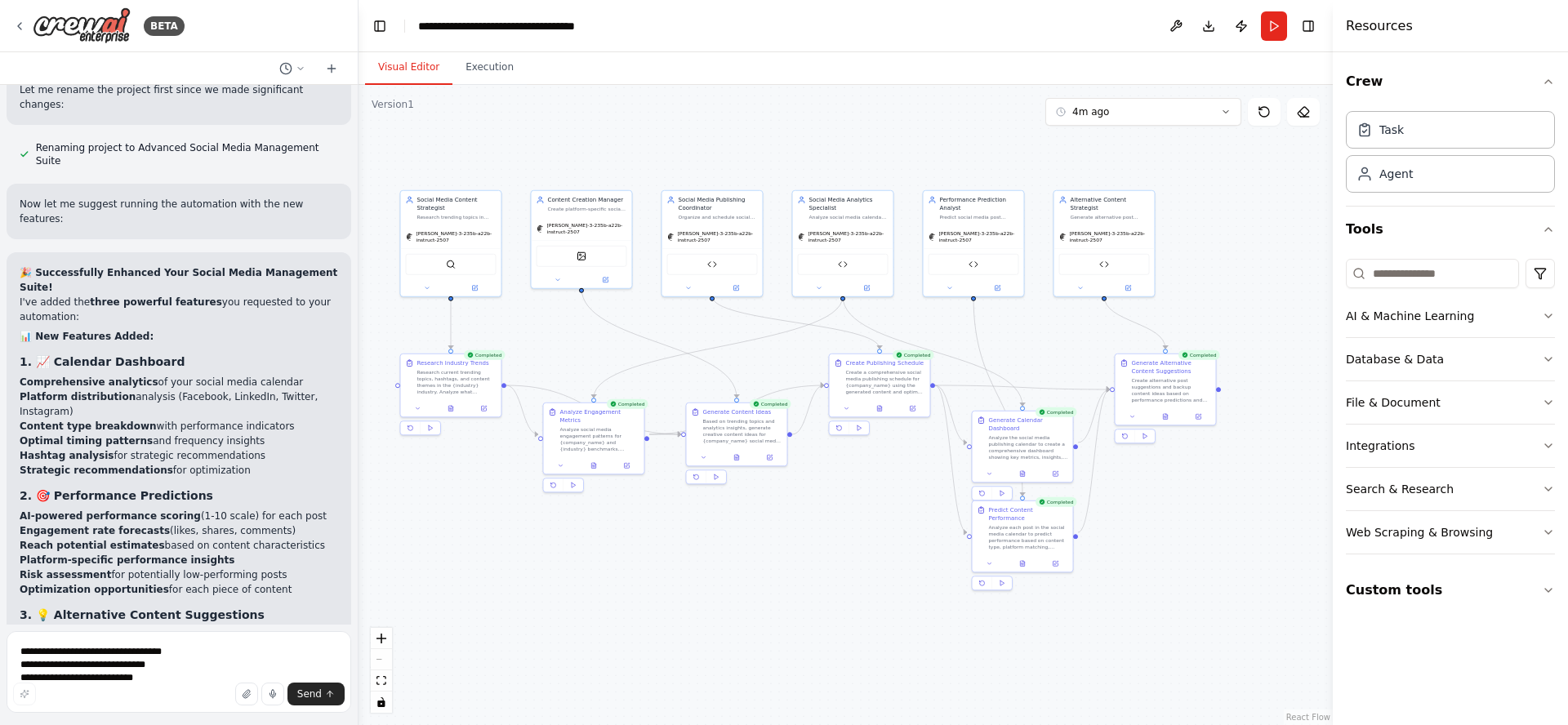
drag, startPoint x: 474, startPoint y: 601, endPoint x: 494, endPoint y: 620, distance: 27.6
click at [470, 587] on div ".deletable-edge-delete-btn { width: 20px; height: 20px; border: 0px solid #ffff…" at bounding box center [845, 404] width 974 height 640
click at [273, 696] on icon "button" at bounding box center [272, 695] width 6 height 4
click at [216, 652] on textarea "**********" at bounding box center [179, 672] width 345 height 82
click at [270, 695] on button "button" at bounding box center [272, 694] width 23 height 23
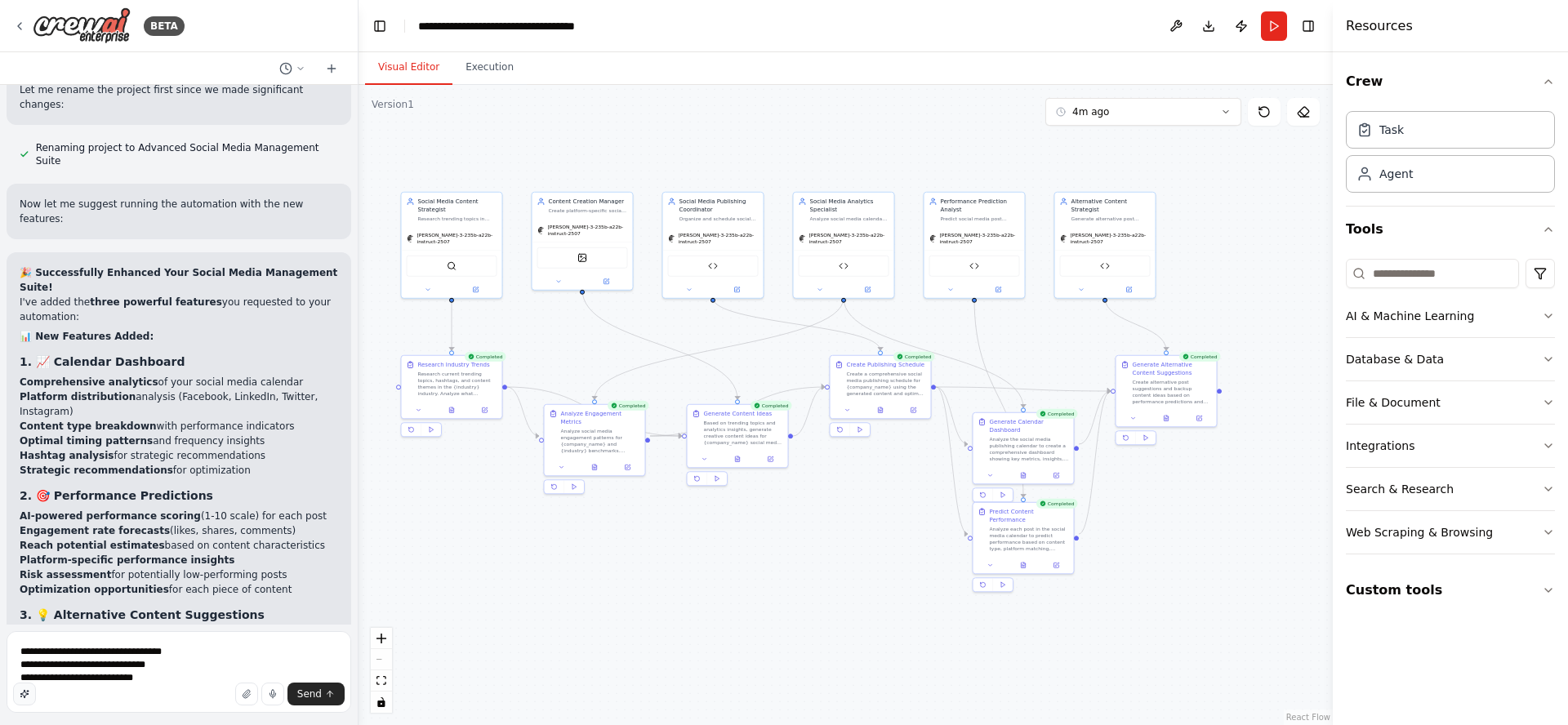
click at [25, 698] on icon "button" at bounding box center [25, 694] width 8 height 8
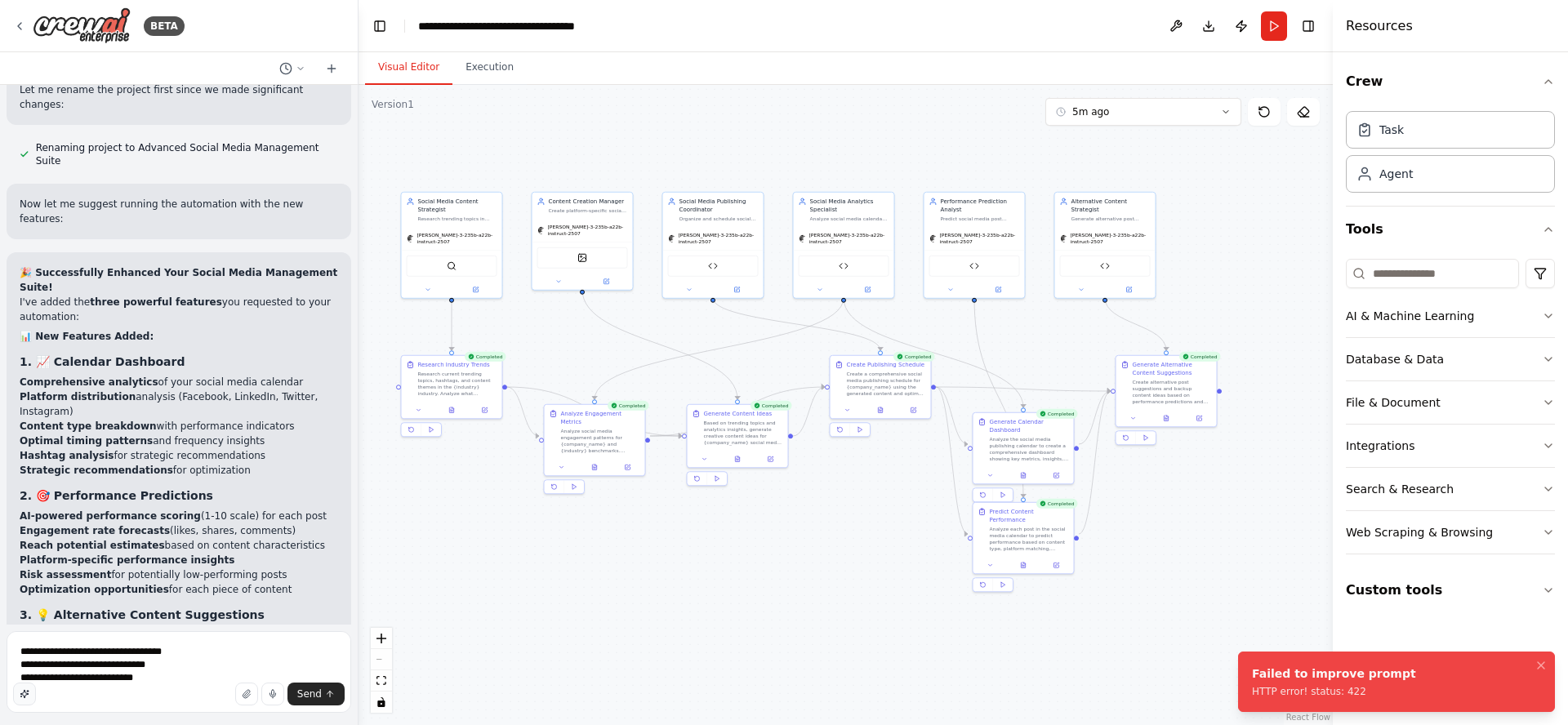
click at [22, 695] on icon "button" at bounding box center [25, 694] width 9 height 9
click at [156, 648] on textarea "**********" at bounding box center [179, 672] width 345 height 82
click at [244, 698] on icon "button" at bounding box center [246, 694] width 9 height 9
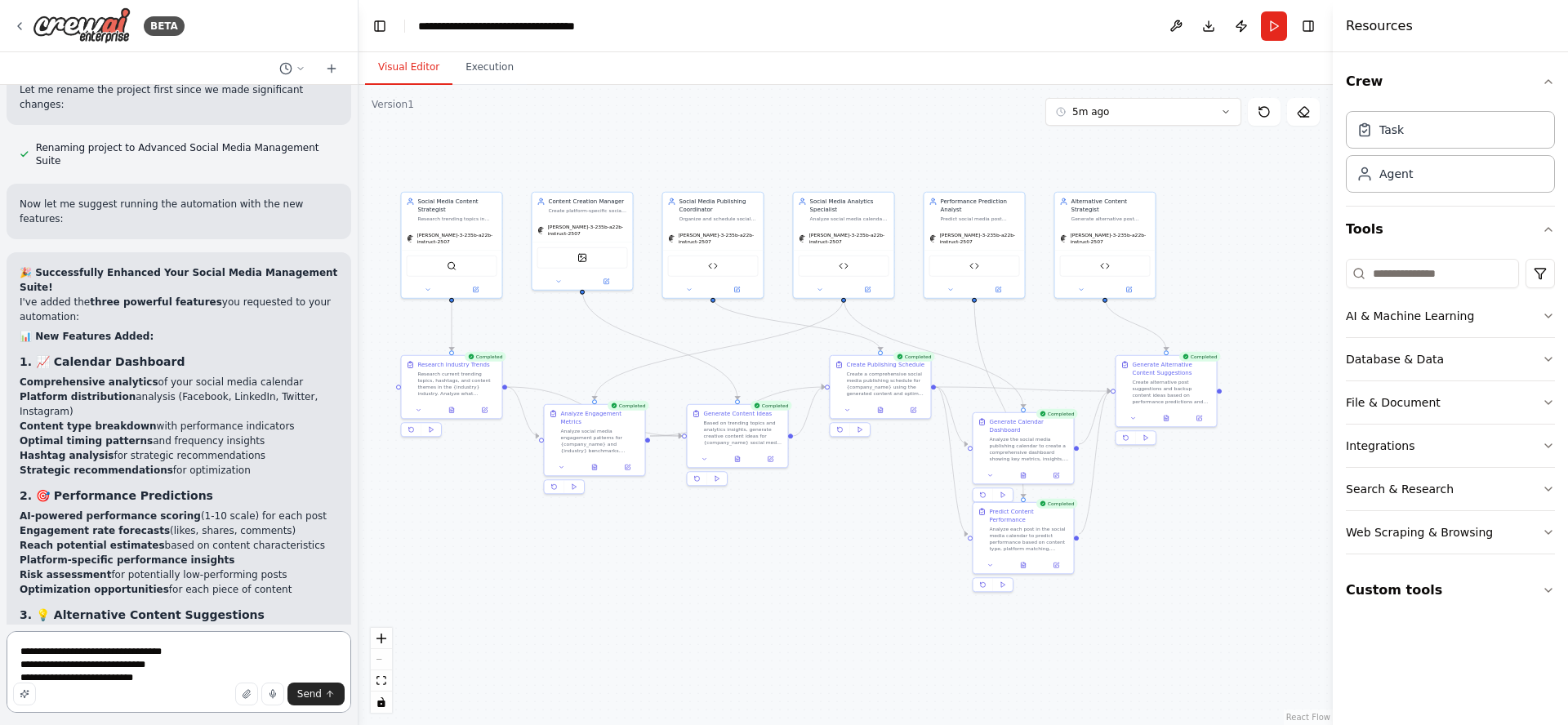
drag, startPoint x: 160, startPoint y: 652, endPoint x: -58, endPoint y: 637, distance: 218.5
click at [0, 637] on html "BETA Create a crew that schedules and publishes social media content across mul…" at bounding box center [784, 362] width 1568 height 725
type textarea "**********"
click at [81, 659] on textarea at bounding box center [179, 672] width 345 height 82
click at [275, 692] on icon "button" at bounding box center [272, 694] width 9 height 9
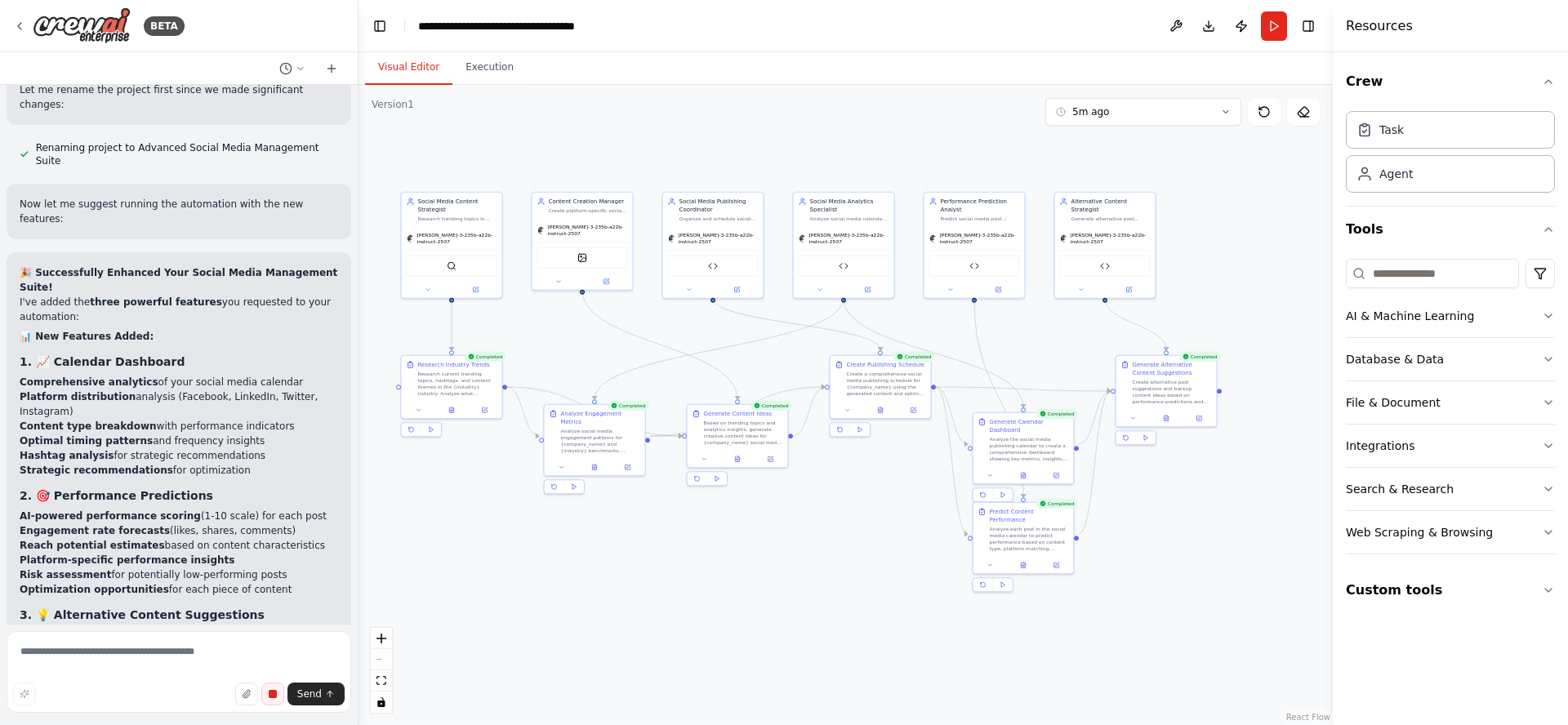
click at [277, 699] on button "button" at bounding box center [272, 694] width 23 height 23
click at [252, 649] on textarea at bounding box center [179, 672] width 345 height 82
drag, startPoint x: 223, startPoint y: 651, endPoint x: -138, endPoint y: 623, distance: 362.1
click at [0, 623] on html "BETA Create a crew that schedules and publishes social media content across mul…" at bounding box center [784, 362] width 1568 height 725
type textarea "**********"
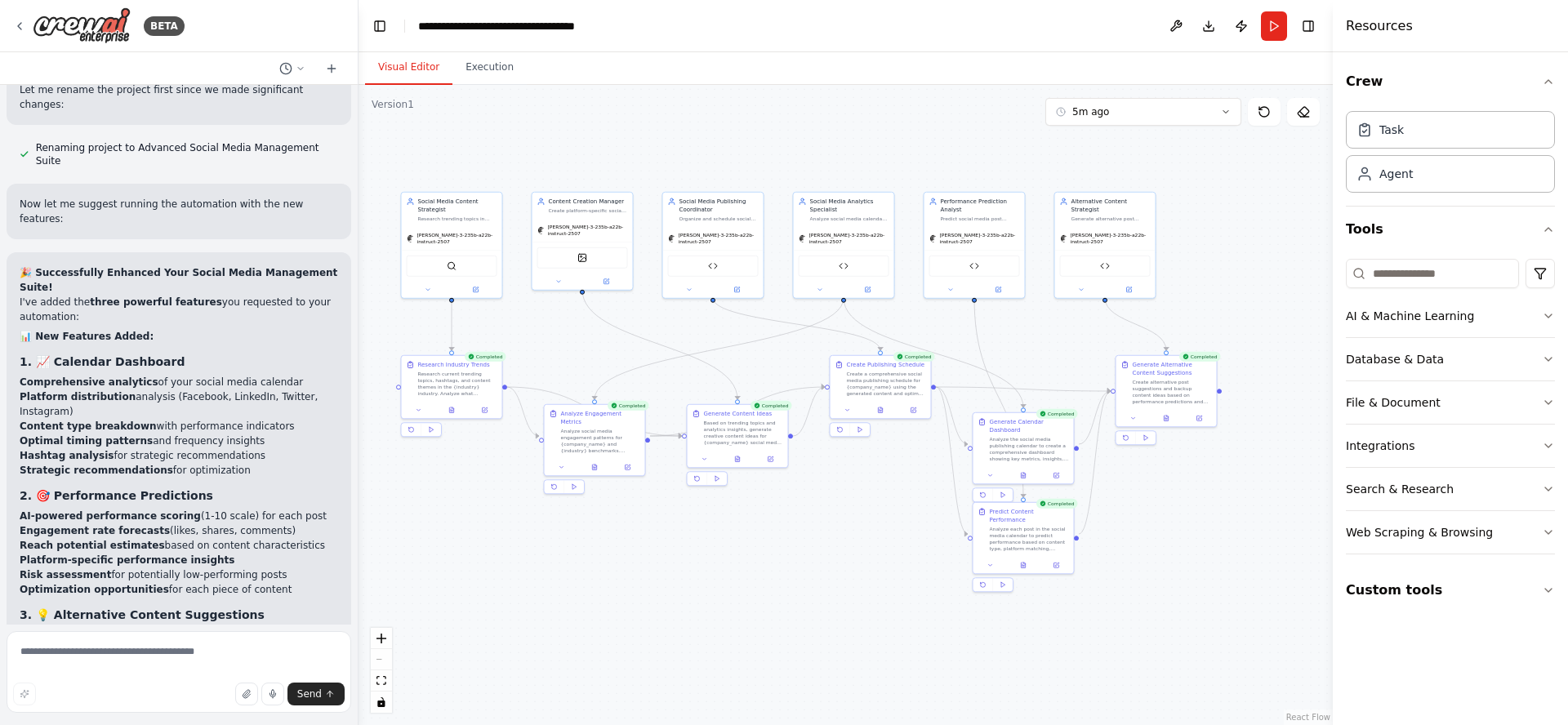
click at [666, 536] on div ".deletable-edge-delete-btn { width: 20px; height: 20px; border: 0px solid #ffff…" at bounding box center [845, 404] width 974 height 640
click at [275, 694] on icon "button" at bounding box center [272, 694] width 9 height 9
click at [272, 698] on icon "button" at bounding box center [272, 694] width 9 height 9
click at [274, 692] on icon "button" at bounding box center [272, 694] width 9 height 9
click at [272, 700] on button "button" at bounding box center [272, 694] width 23 height 23
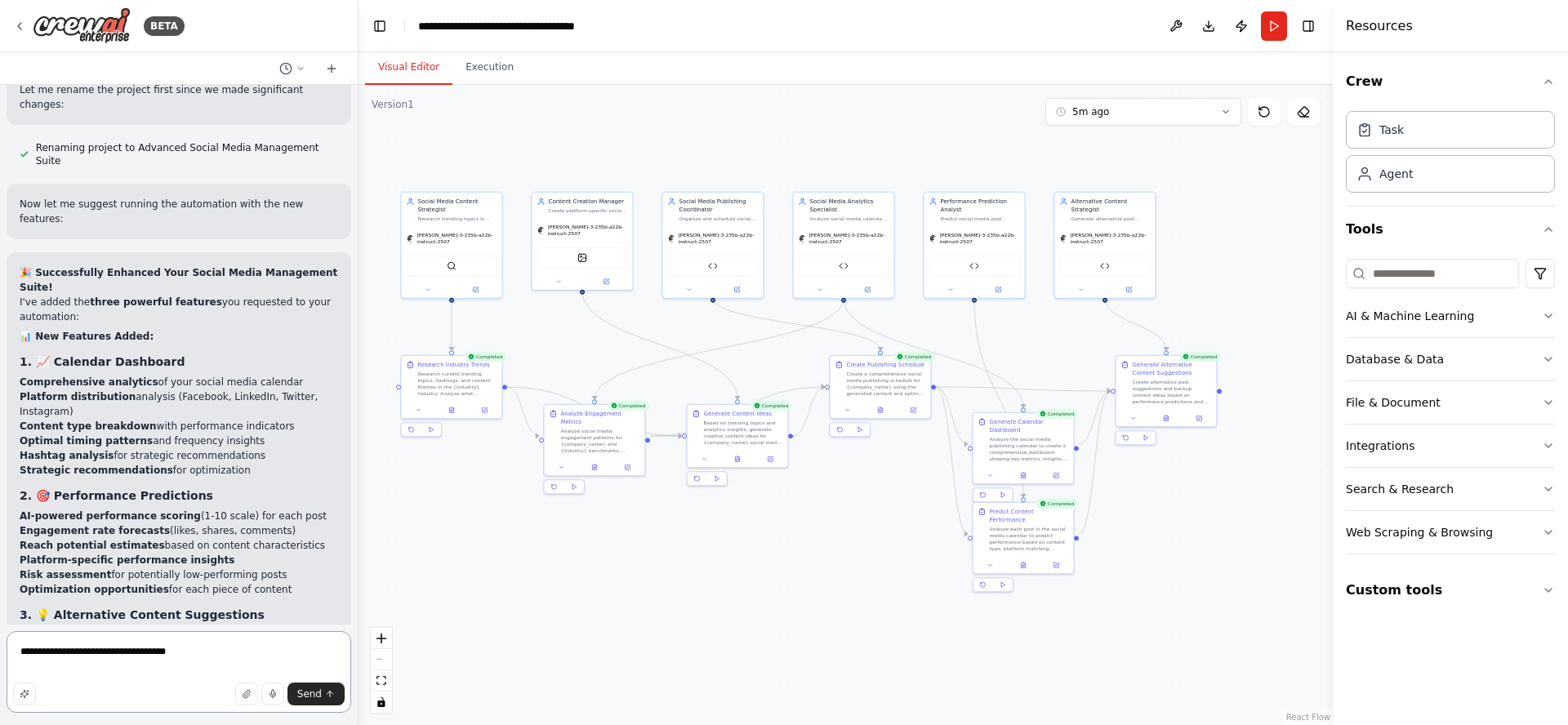
drag, startPoint x: 298, startPoint y: 655, endPoint x: -197, endPoint y: 628, distance: 495.7
click at [0, 628] on html "BETA Create a crew that schedules and publishes social media content across mul…" at bounding box center [784, 362] width 1568 height 725
type textarea "**********"
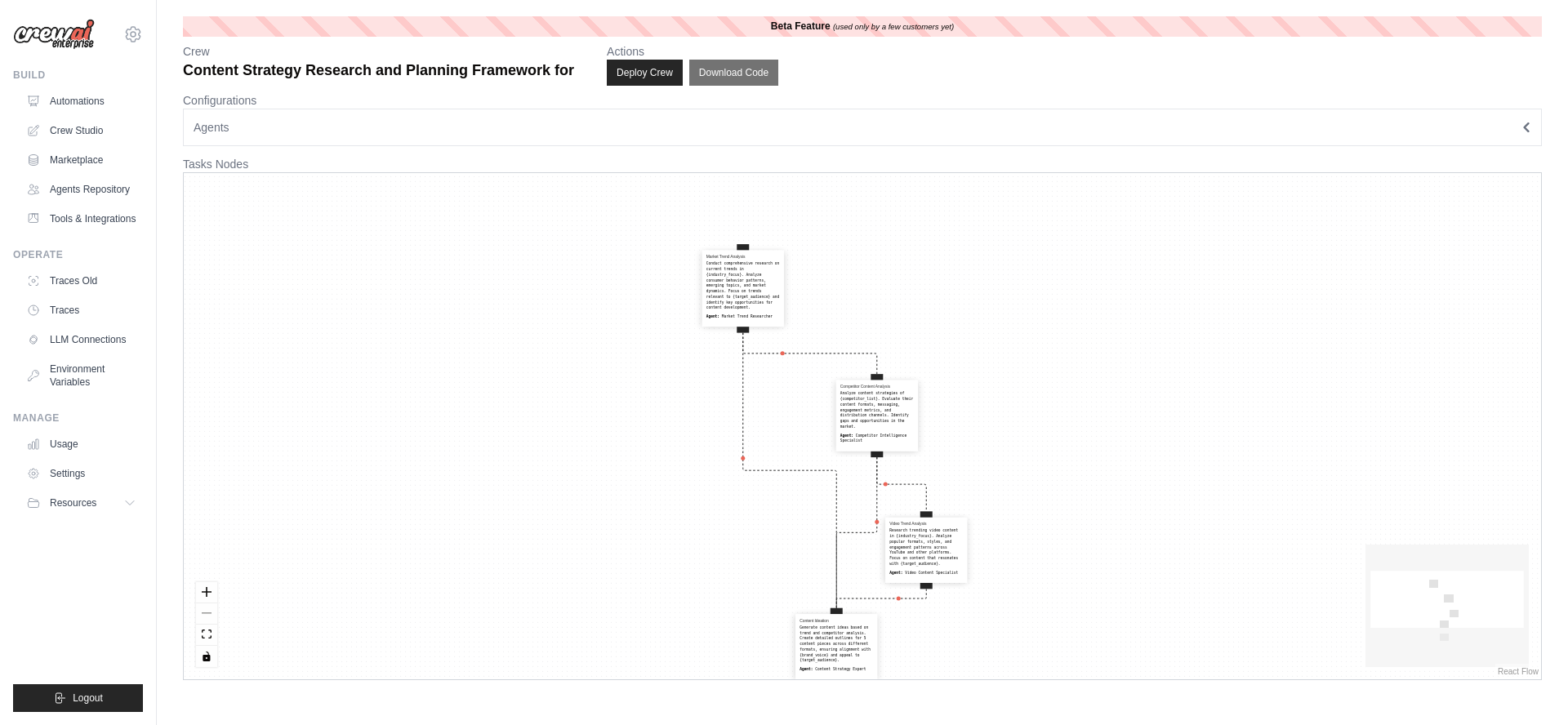
drag, startPoint x: 643, startPoint y: 372, endPoint x: 588, endPoint y: 516, distance: 154.1
click at [588, 516] on div "Market Trend Analysis Conduct comprehensive research on current trends in {indu…" at bounding box center [862, 426] width 1357 height 506
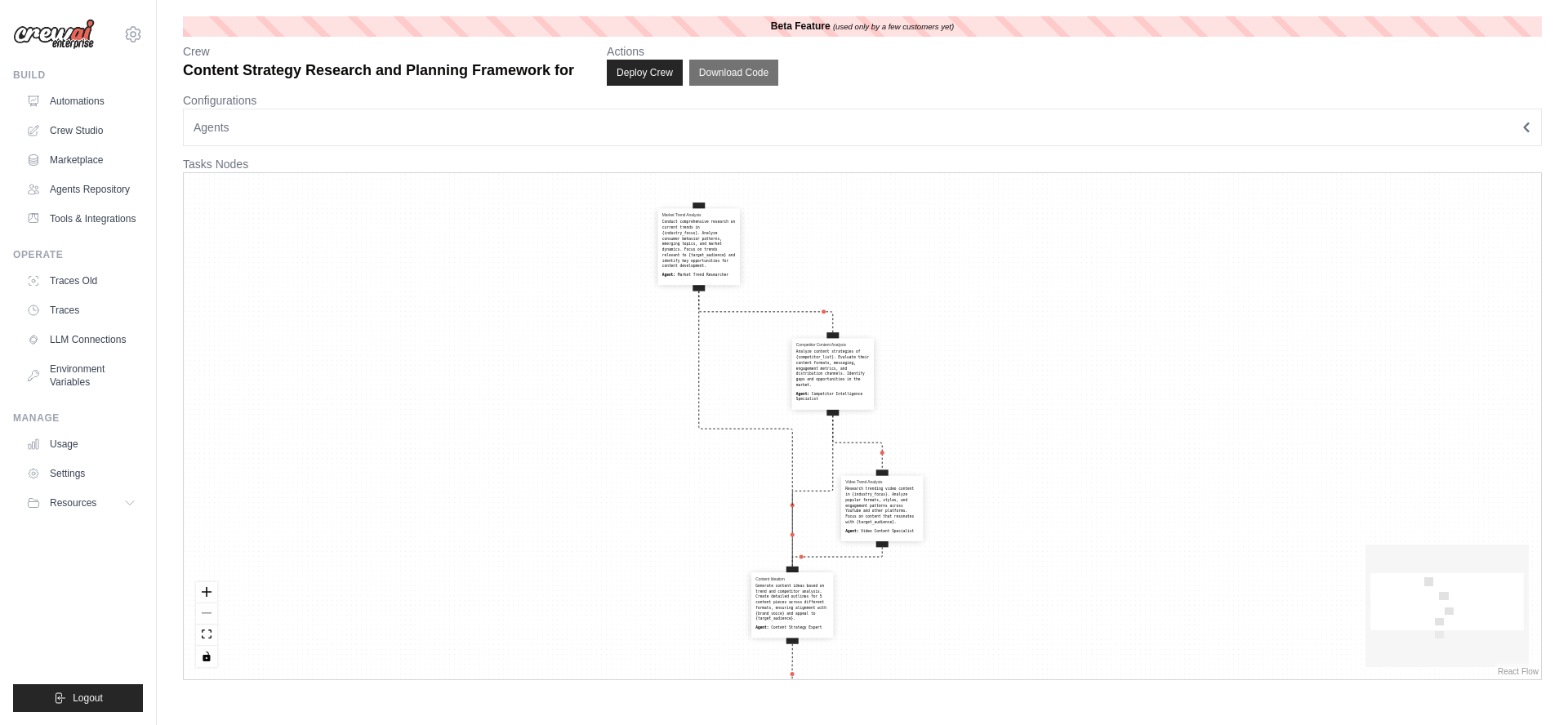
drag, startPoint x: 1151, startPoint y: 488, endPoint x: 1131, endPoint y: 380, distance: 109.8
click at [1131, 380] on div "Market Trend Analysis Conduct comprehensive research on current trends in {indu…" at bounding box center [862, 426] width 1357 height 506
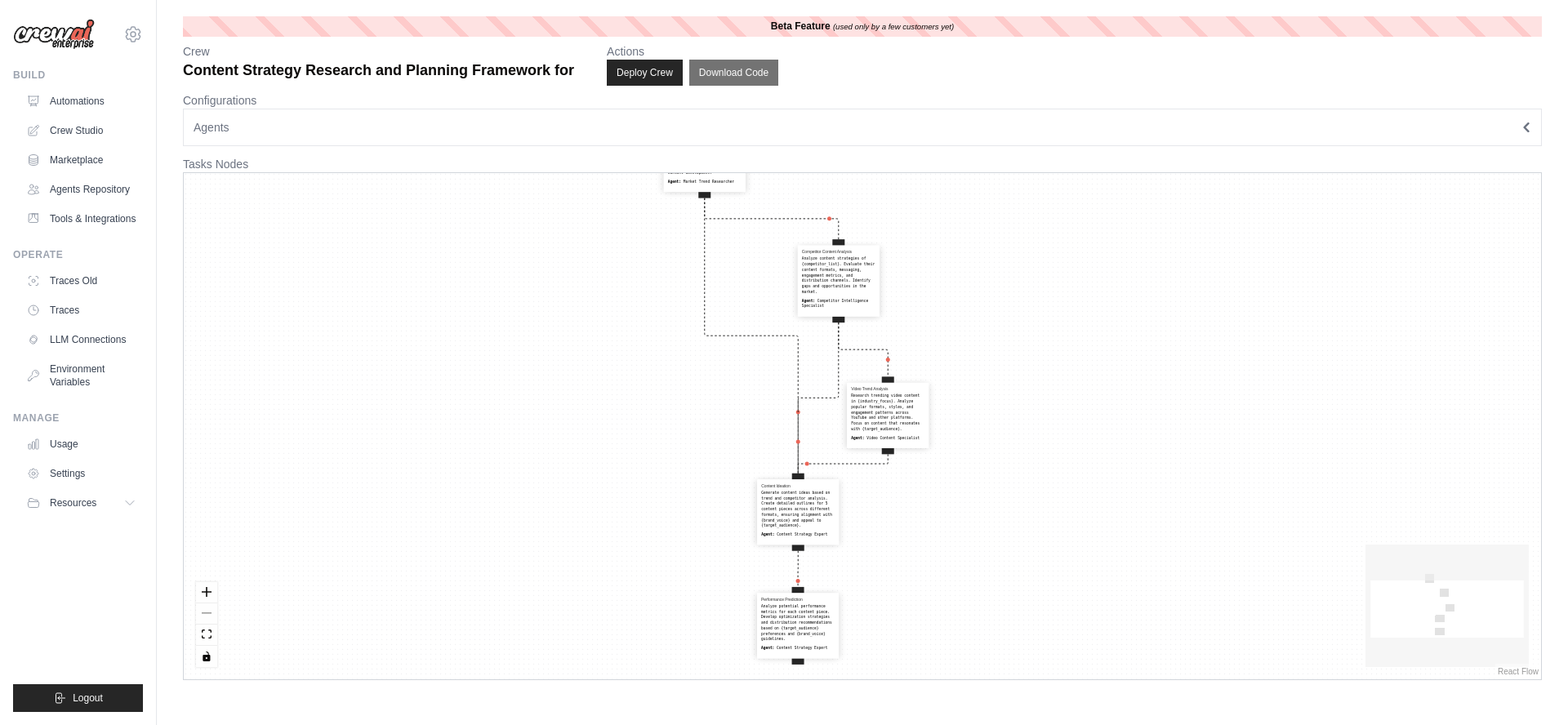
drag, startPoint x: 527, startPoint y: 305, endPoint x: 534, endPoint y: 221, distance: 84.3
click at [533, 211] on div "Market Trend Analysis Conduct comprehensive research on current trends in {indu…" at bounding box center [862, 426] width 1357 height 506
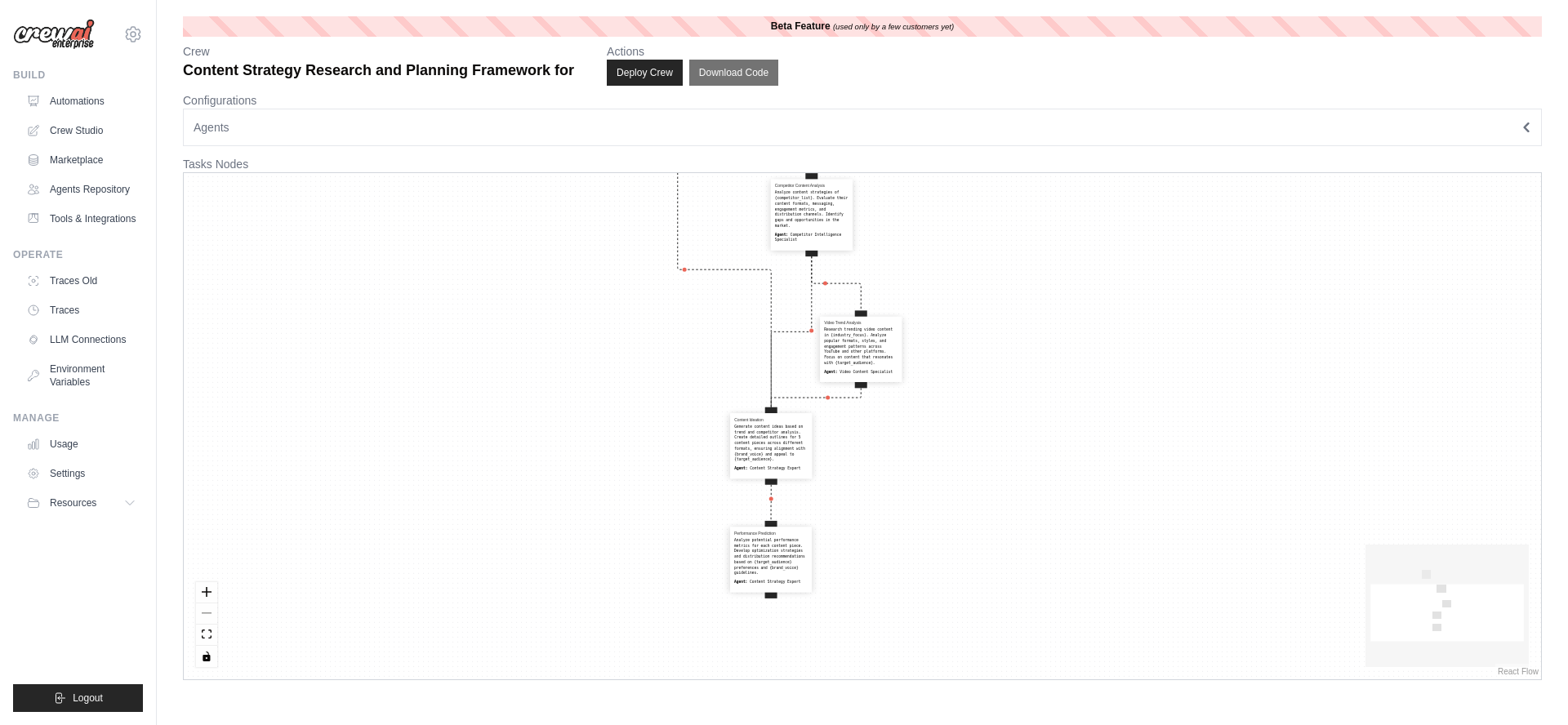
drag, startPoint x: 582, startPoint y: 371, endPoint x: 557, endPoint y: 314, distance: 62.2
click at [557, 314] on div "Market Trend Analysis Conduct comprehensive research on current trends in {indu…" at bounding box center [862, 426] width 1357 height 506
click at [767, 543] on div "Analyze potential performance metrics for each content piece. Develop optimizat…" at bounding box center [771, 556] width 74 height 39
select select "**********"
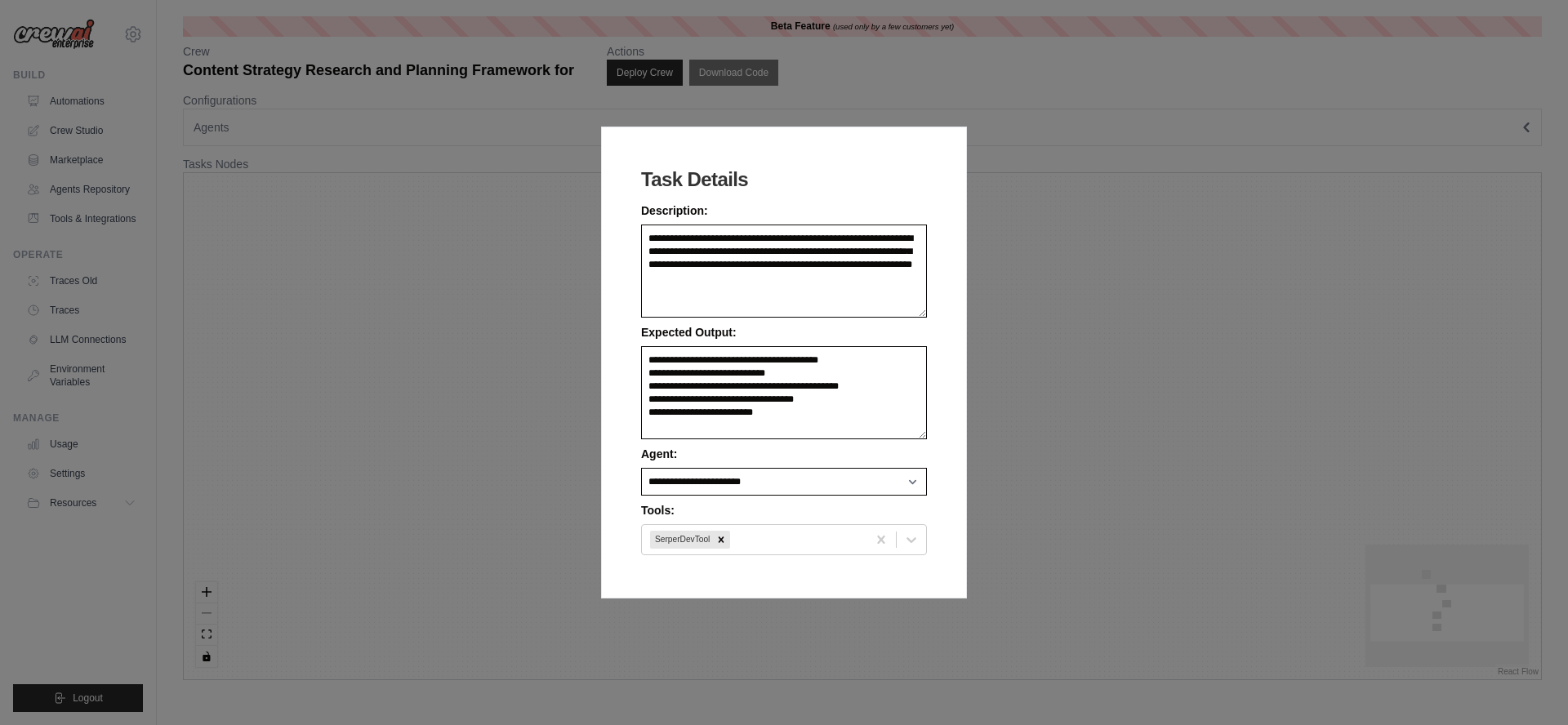
click at [457, 299] on div "**********" at bounding box center [784, 362] width 1568 height 725
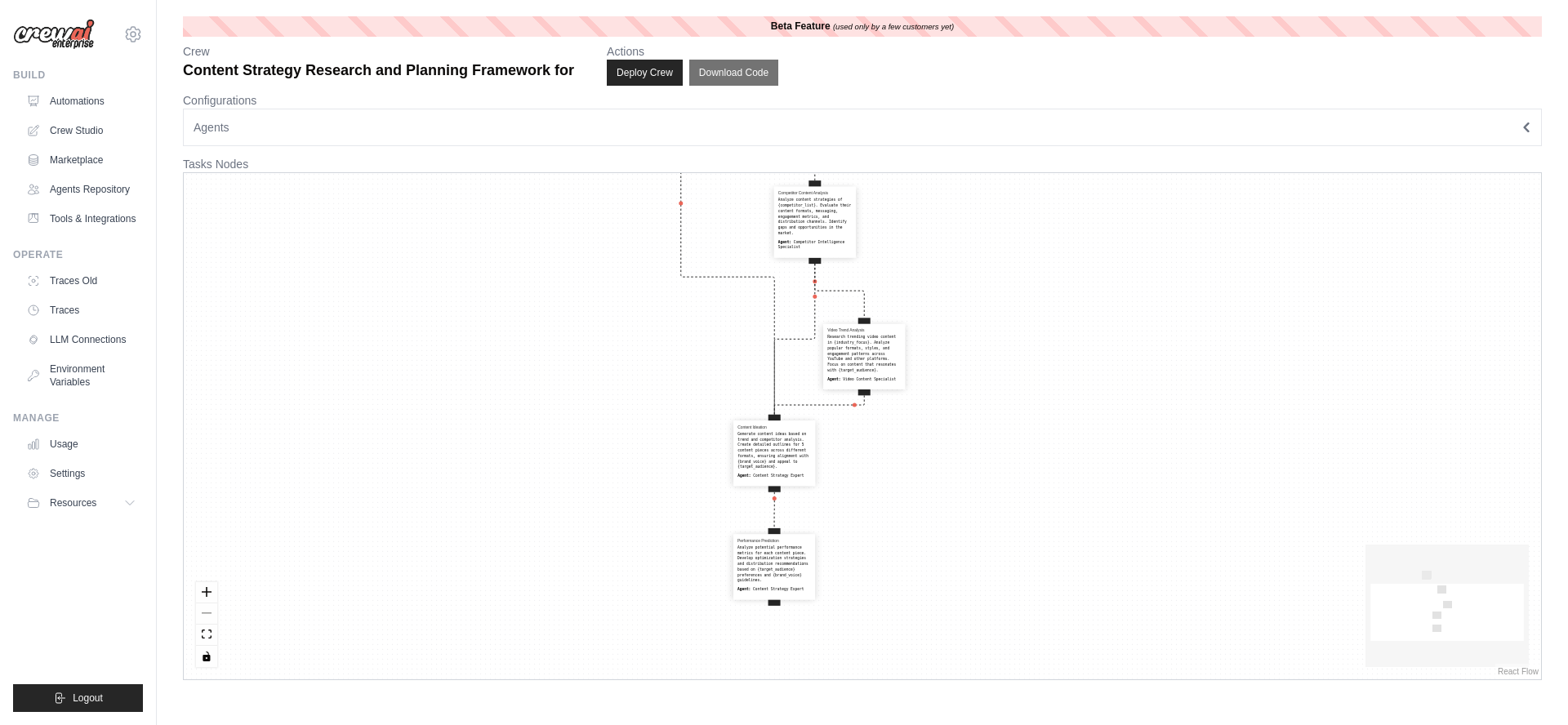
drag, startPoint x: 438, startPoint y: 259, endPoint x: 560, endPoint y: 428, distance: 208.4
click at [552, 420] on div "Market Trend Analysis Conduct comprehensive research on current trends in {indu…" at bounding box center [862, 426] width 1357 height 506
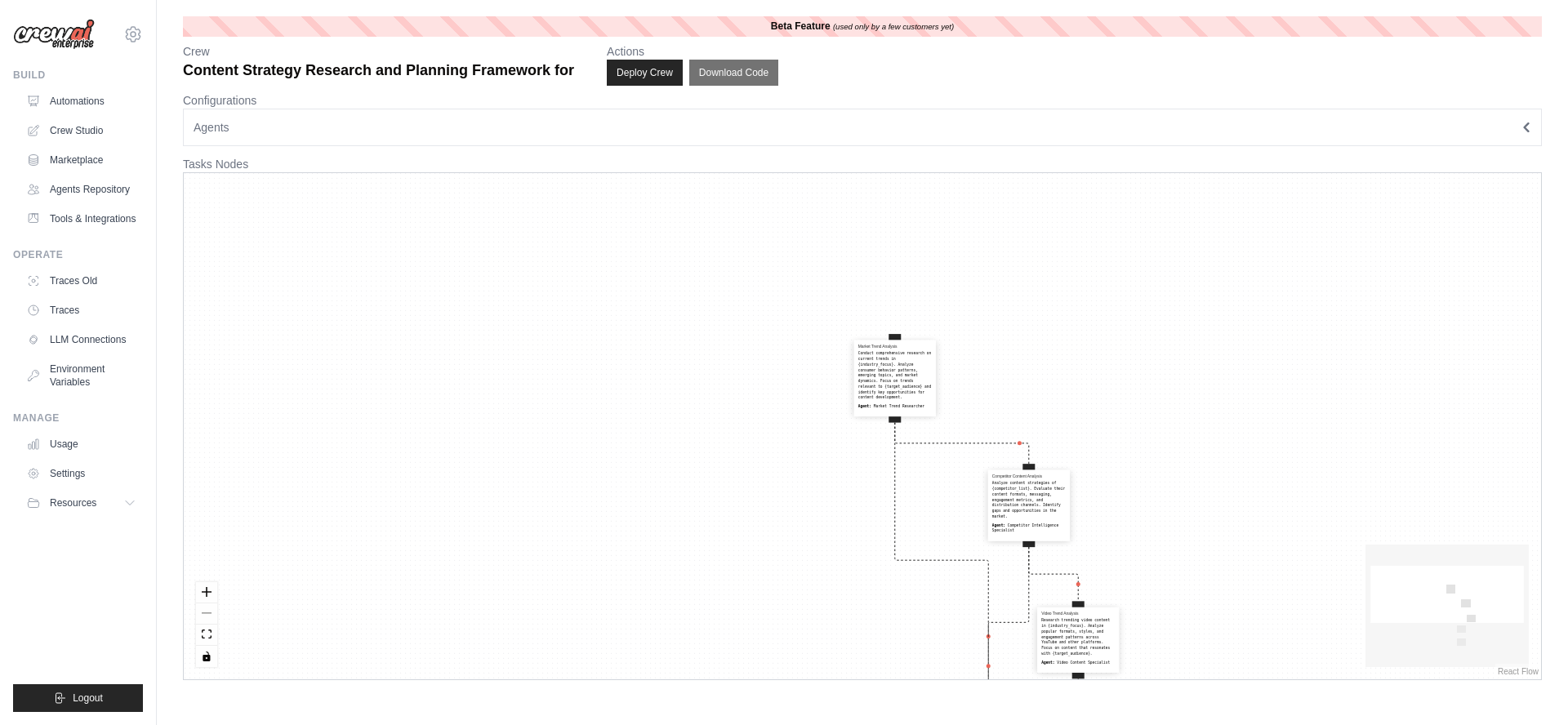
drag, startPoint x: 468, startPoint y: 322, endPoint x: 550, endPoint y: 414, distance: 123.2
click at [557, 430] on div "Market Trend Analysis Conduct comprehensive research on current trends in {indu…" at bounding box center [862, 426] width 1357 height 506
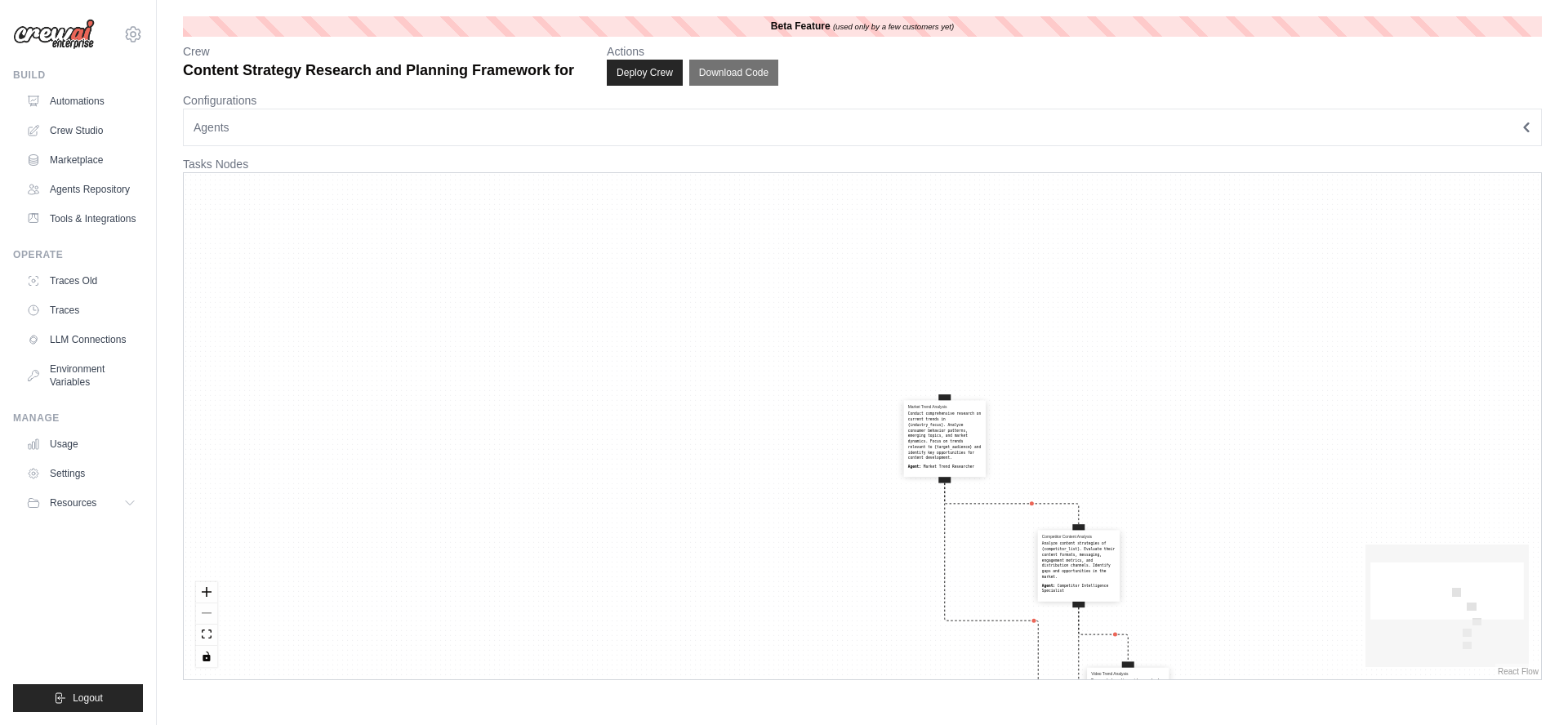
drag, startPoint x: 533, startPoint y: 329, endPoint x: 568, endPoint y: 369, distance: 53.2
click at [567, 368] on div "Market Trend Analysis Conduct comprehensive research on current trends in {indu…" at bounding box center [862, 426] width 1357 height 506
click at [80, 94] on link "Automations" at bounding box center [83, 102] width 124 height 26
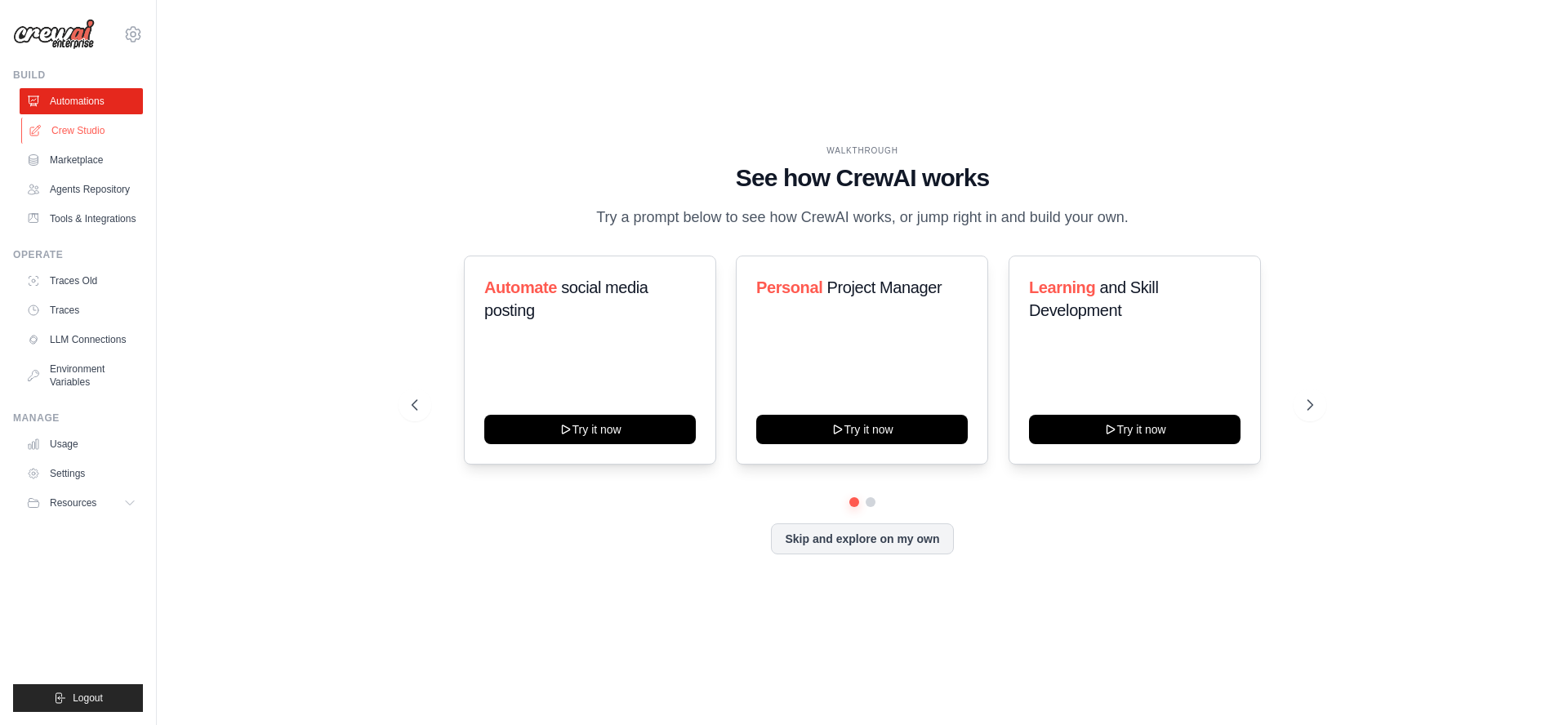
click at [86, 138] on link "Crew Studio" at bounding box center [83, 131] width 124 height 26
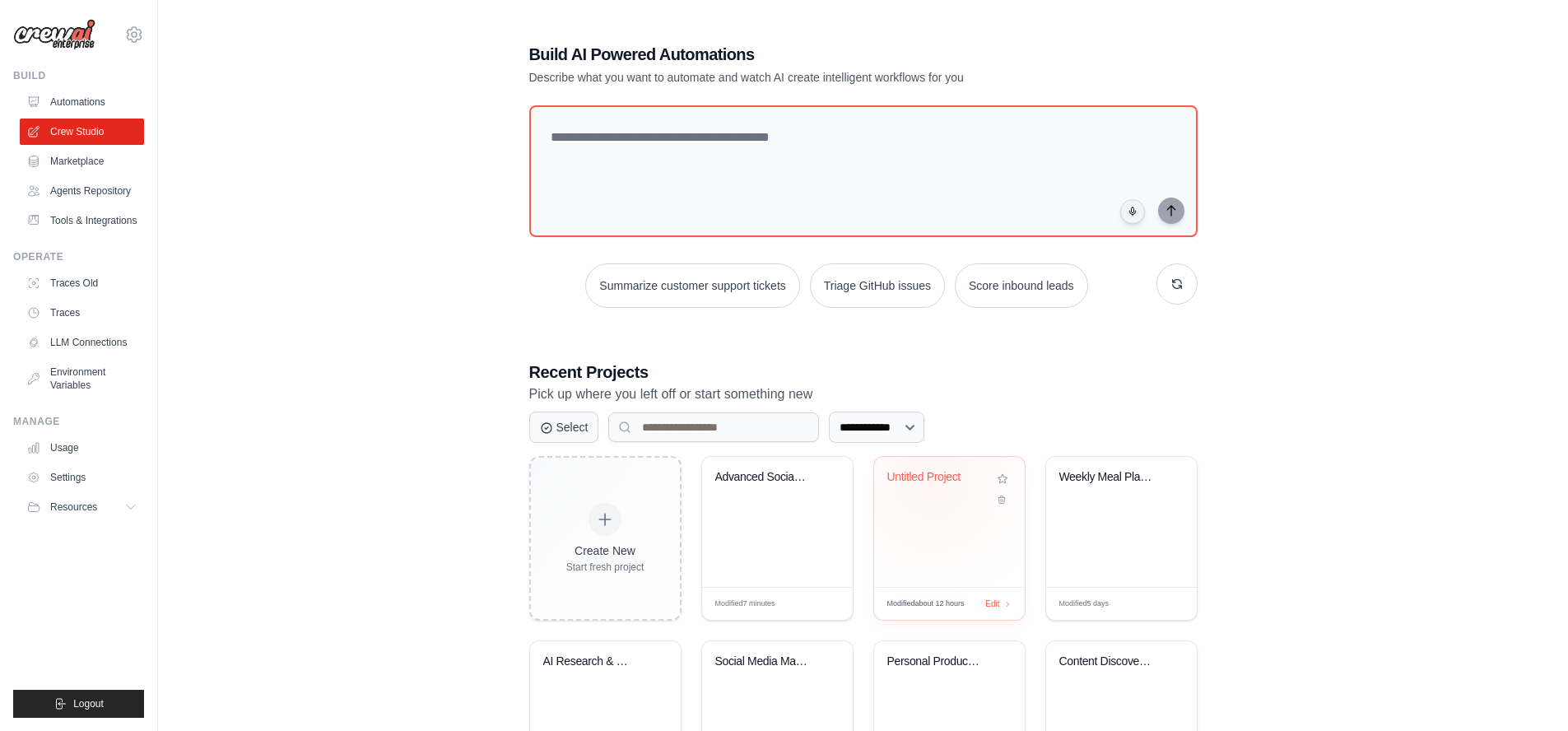
click at [931, 480] on div "Untitled Project" at bounding box center [937, 478] width 100 height 15
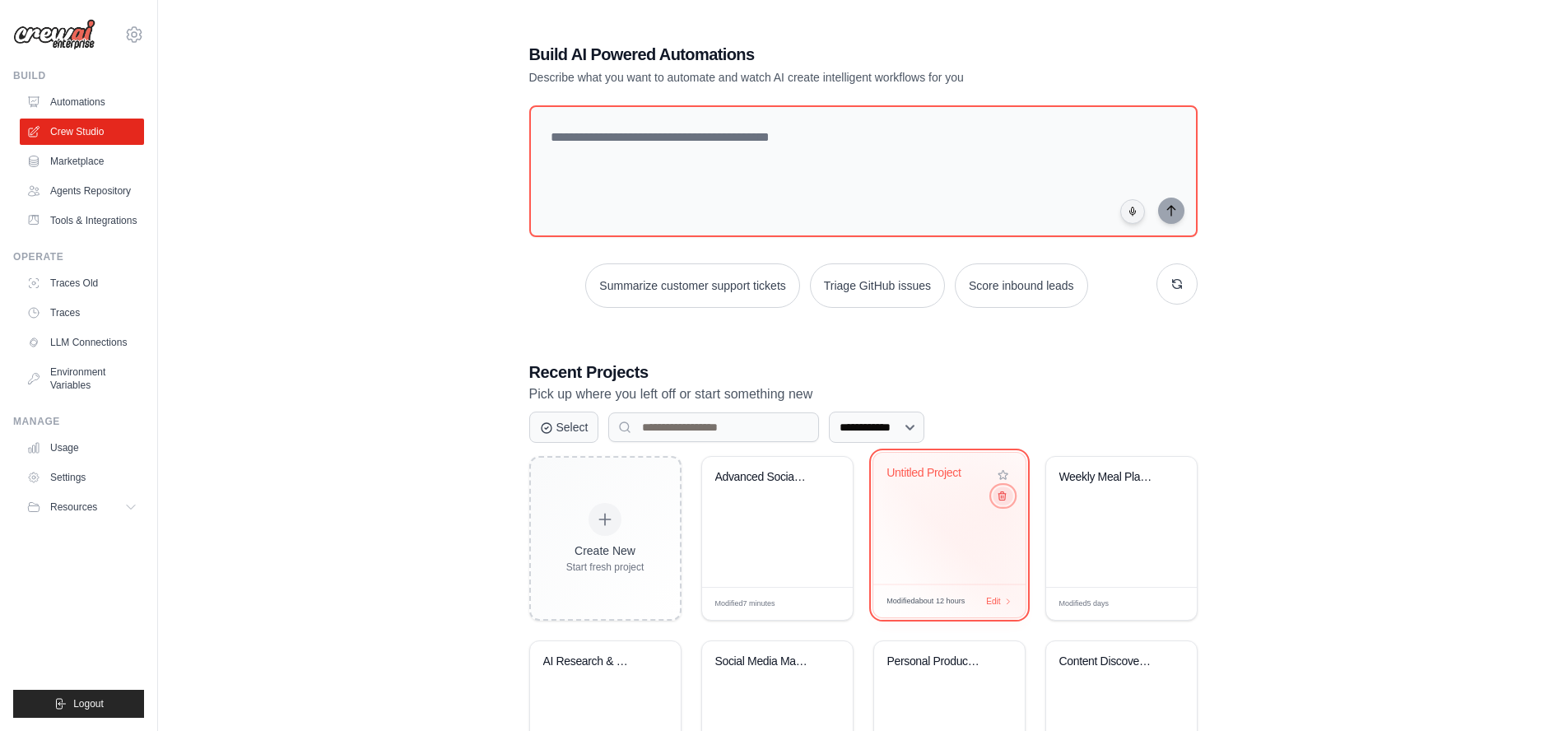
click at [1003, 505] on button at bounding box center [1003, 495] width 20 height 18
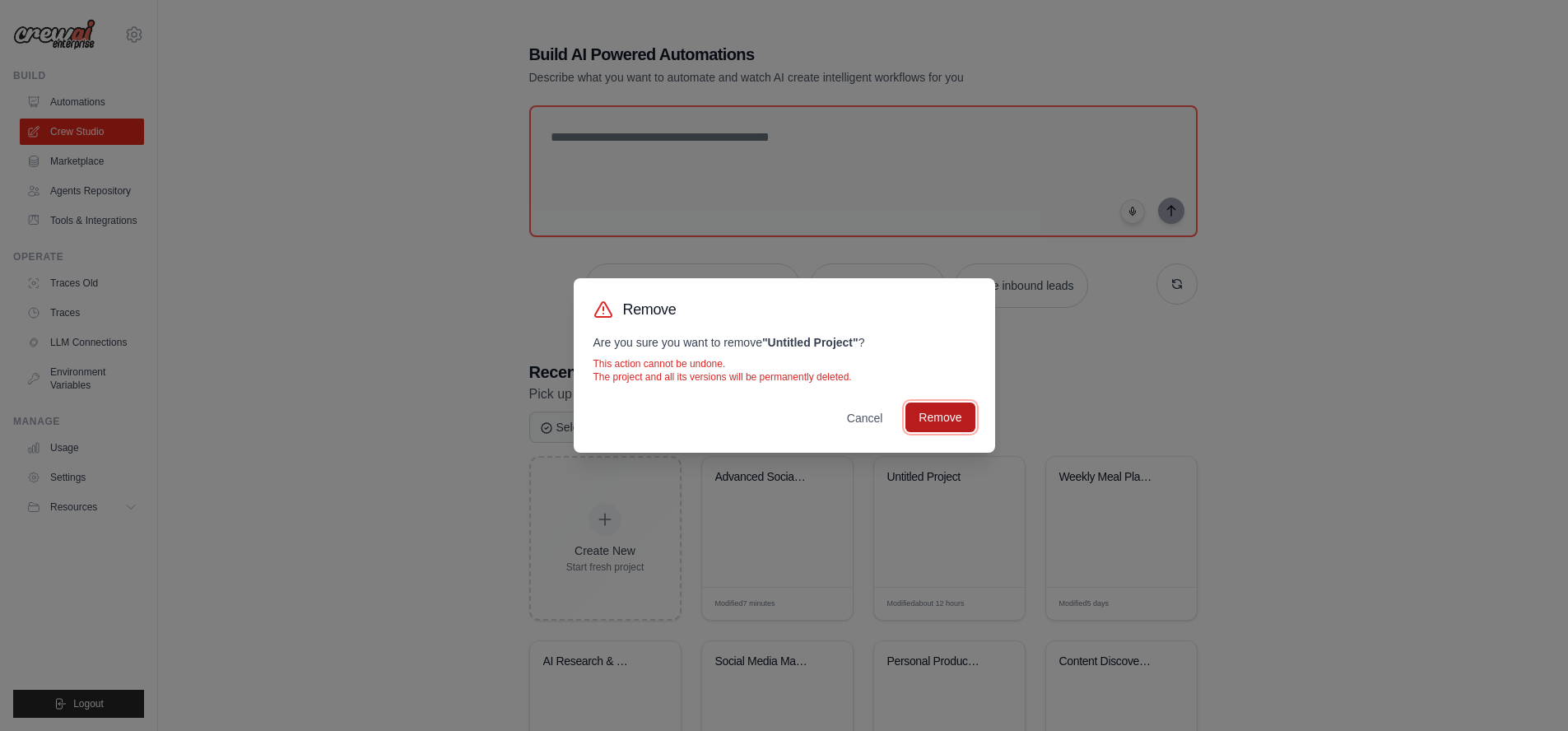
click at [948, 414] on button "Remove" at bounding box center [940, 417] width 69 height 29
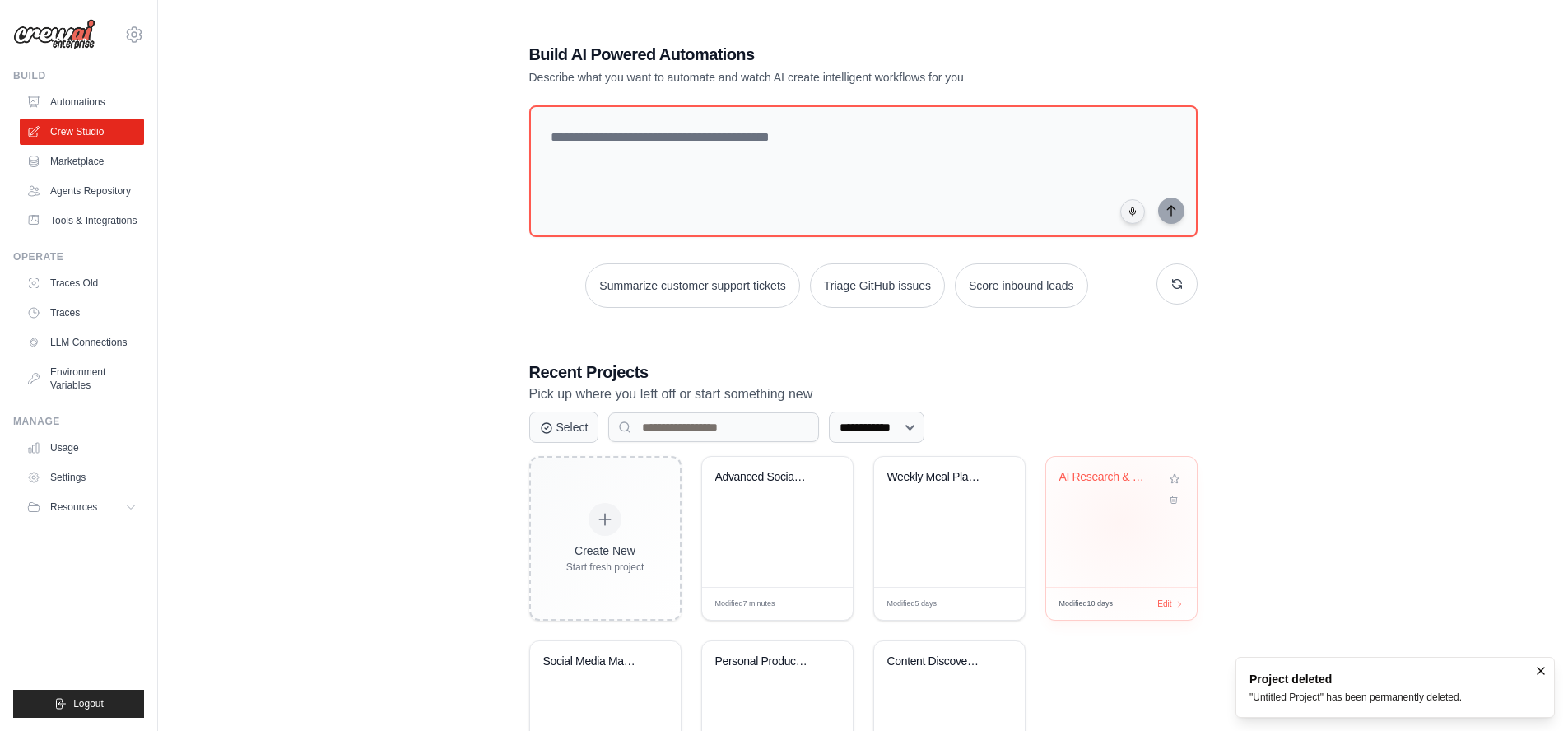
click at [1122, 522] on div "AI Research & CSV Export Automation" at bounding box center [1121, 522] width 150 height 130
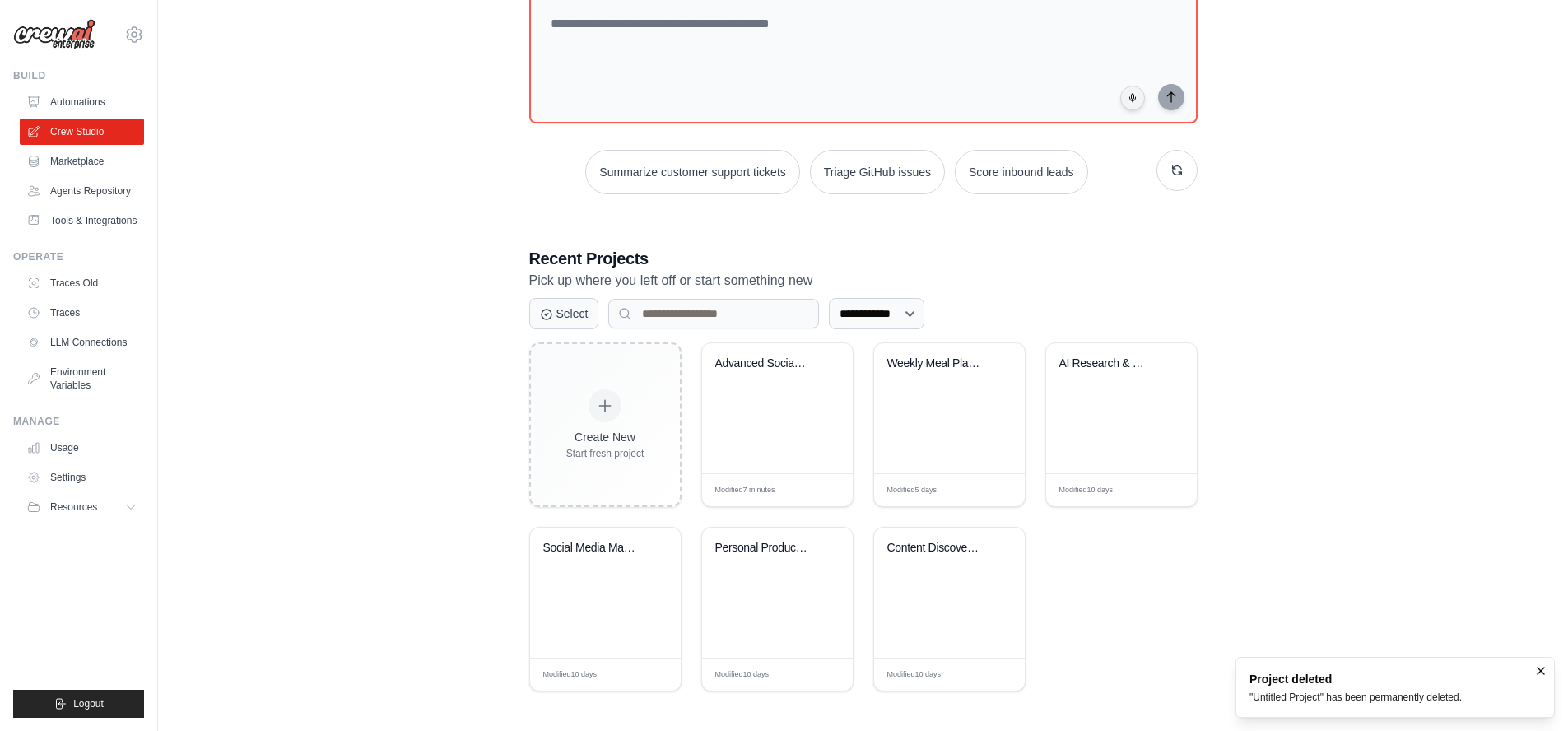
scroll to position [117, 0]
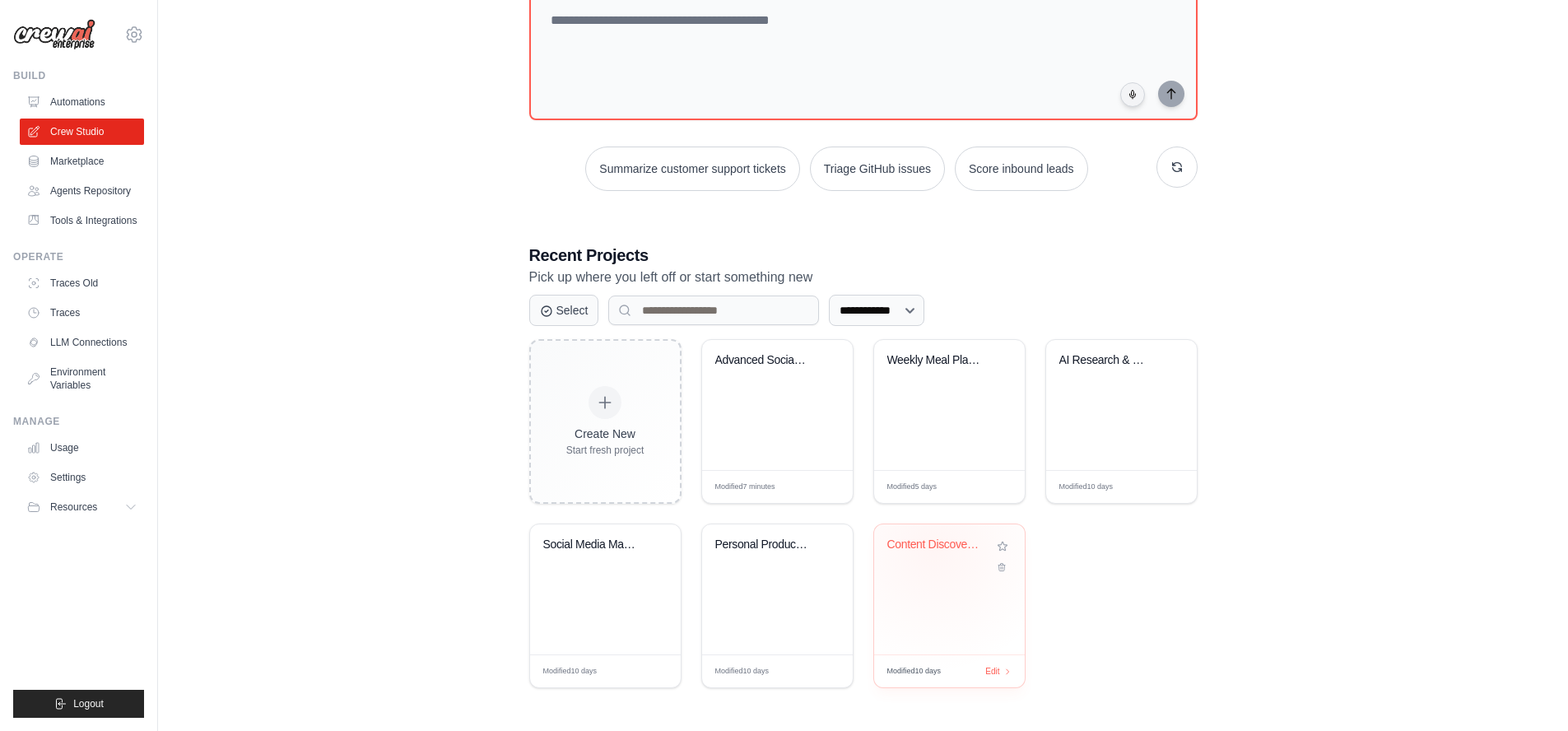
click at [934, 549] on div "Content Discovery & Reading List Cu..." at bounding box center [937, 546] width 100 height 15
click at [765, 545] on div "Personal Productivity Hub" at bounding box center [765, 546] width 100 height 15
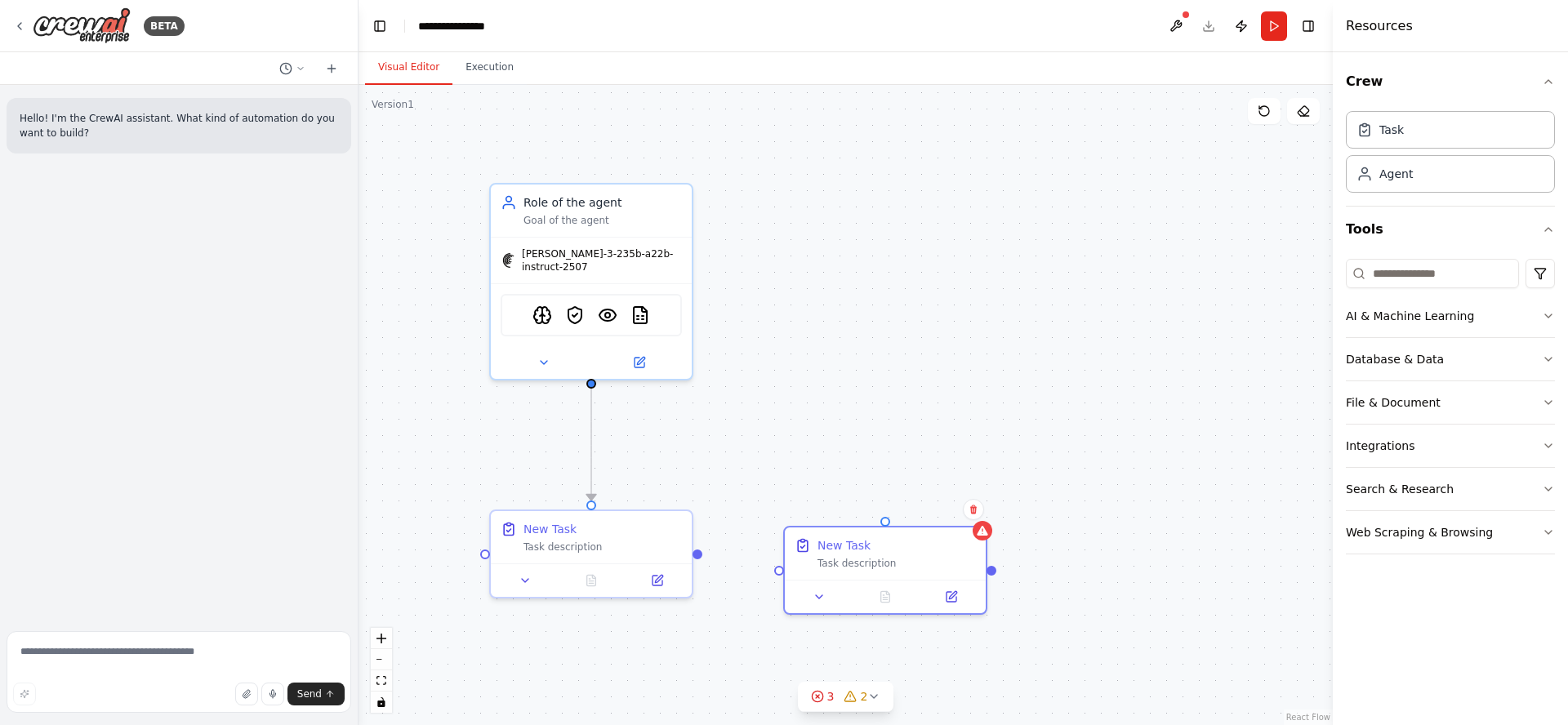
drag, startPoint x: 966, startPoint y: 480, endPoint x: 923, endPoint y: 520, distance: 58.7
click at [913, 537] on div "New Task" at bounding box center [897, 545] width 158 height 16
click at [927, 366] on div ".deletable-edge-delete-btn { width: 20px; height: 20px; border: 0px solid #ffff…" at bounding box center [845, 404] width 974 height 640
click at [1264, 112] on icon at bounding box center [1264, 111] width 13 height 13
click at [1309, 110] on icon at bounding box center [1302, 111] width 10 height 9
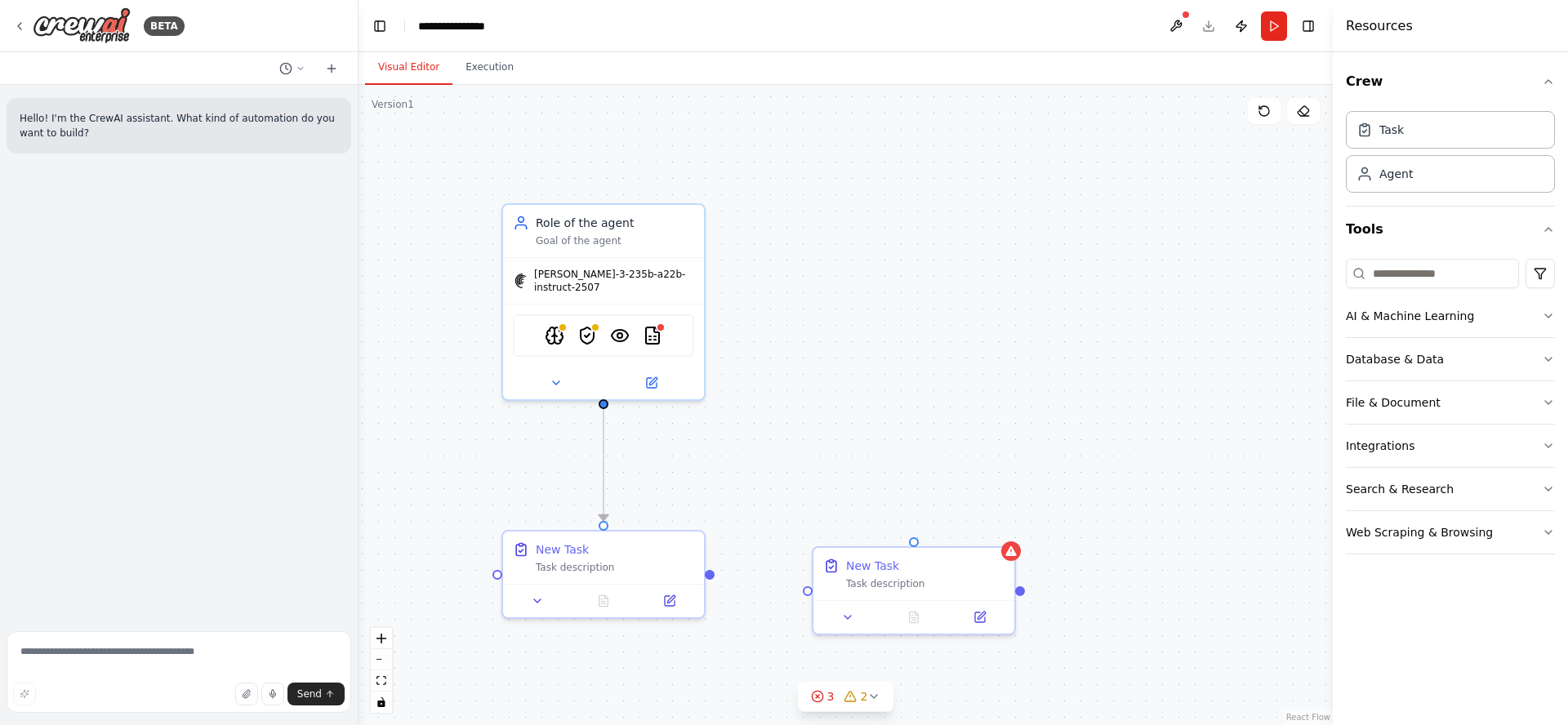
drag, startPoint x: 892, startPoint y: 422, endPoint x: 884, endPoint y: 222, distance: 200.2
click at [884, 222] on div ".deletable-edge-delete-btn { width: 20px; height: 20px; border: 0px solid #ffff…" at bounding box center [845, 404] width 974 height 640
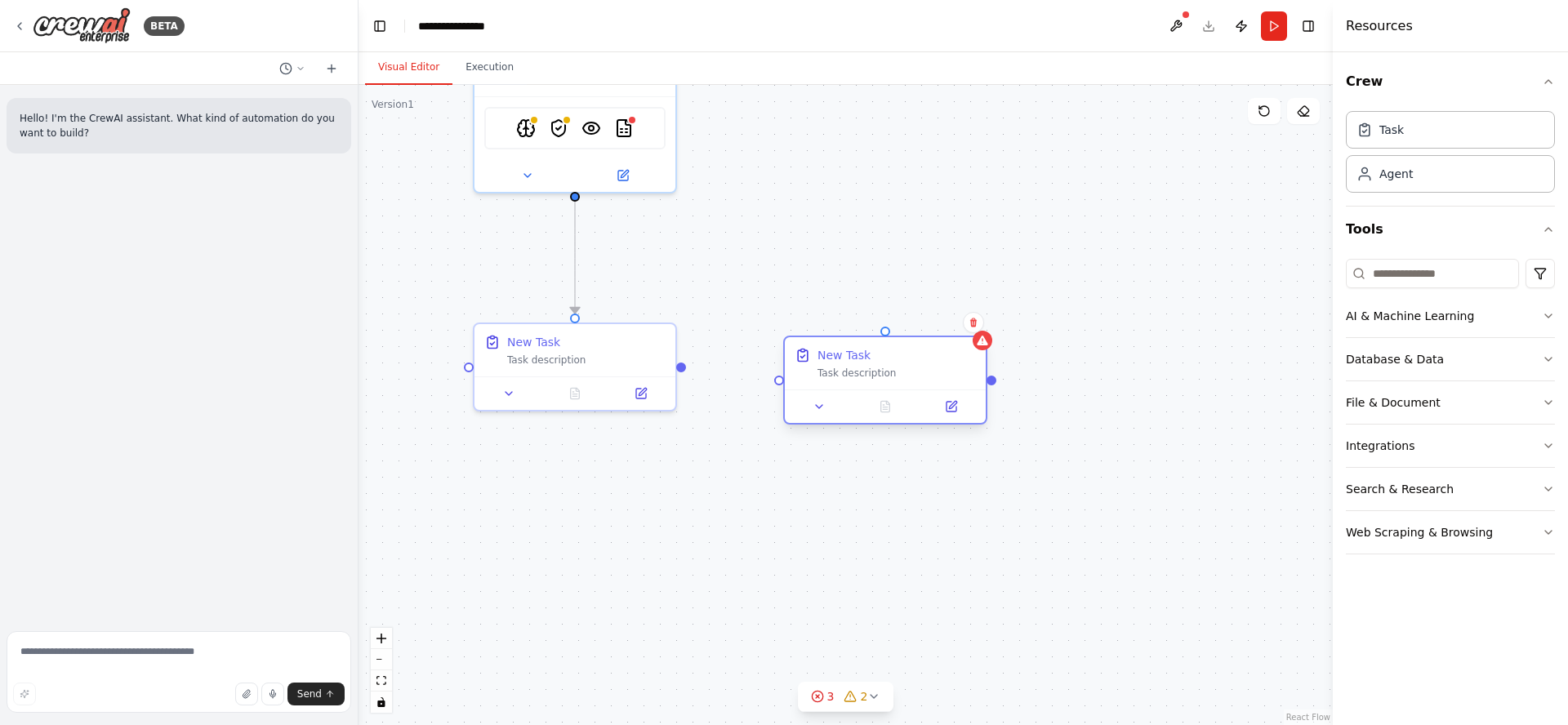
click at [918, 353] on div "New Task" at bounding box center [897, 354] width 158 height 16
click at [1303, 109] on icon at bounding box center [1303, 111] width 13 height 13
click at [930, 364] on div "New Task Task description" at bounding box center [897, 363] width 158 height 33
click at [974, 321] on icon at bounding box center [973, 323] width 7 height 9
click at [924, 322] on button "Confirm" at bounding box center [927, 322] width 58 height 20
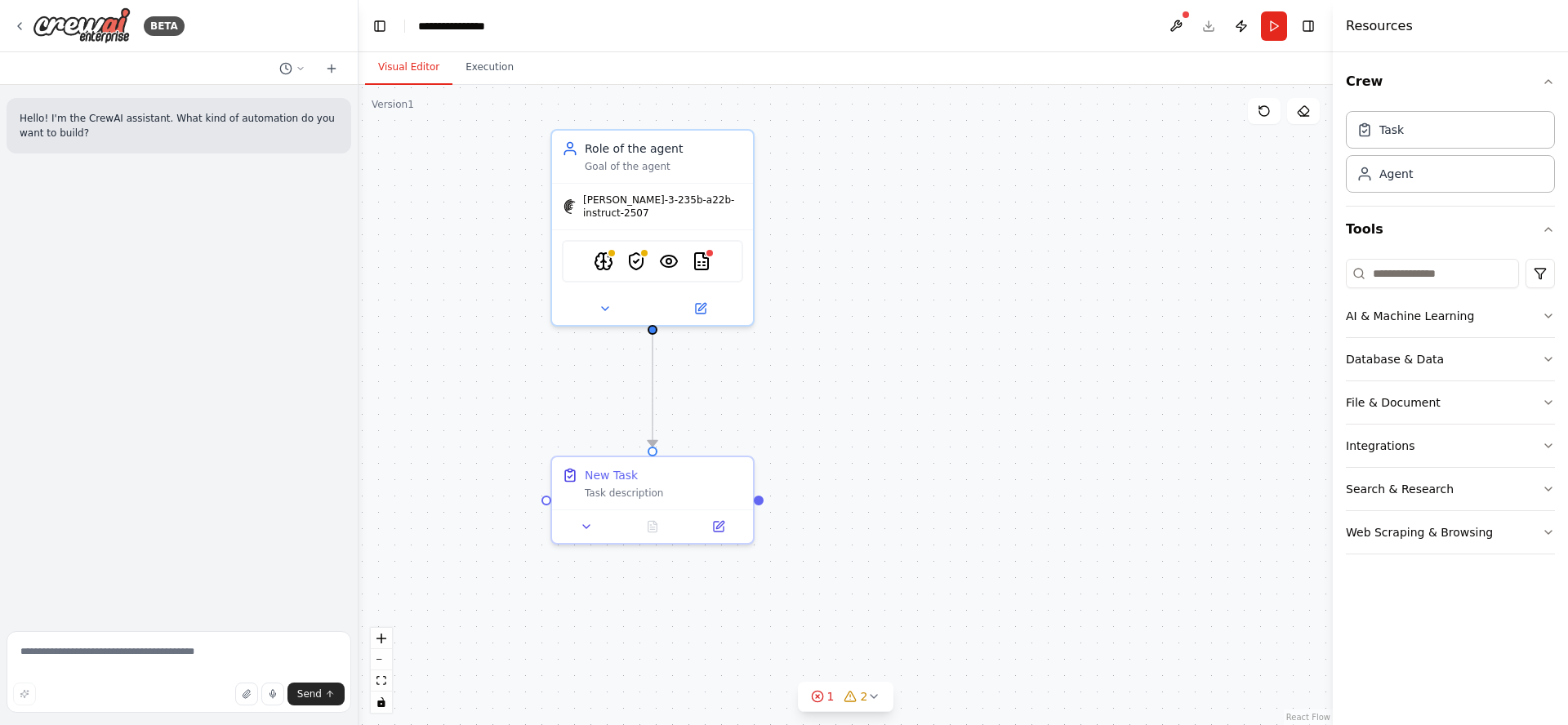
drag, startPoint x: 863, startPoint y: 255, endPoint x: 944, endPoint y: 406, distance: 171.4
click at [943, 405] on div ".deletable-edge-delete-btn { width: 20px; height: 20px; border: 0px solid #ffff…" at bounding box center [845, 404] width 974 height 640
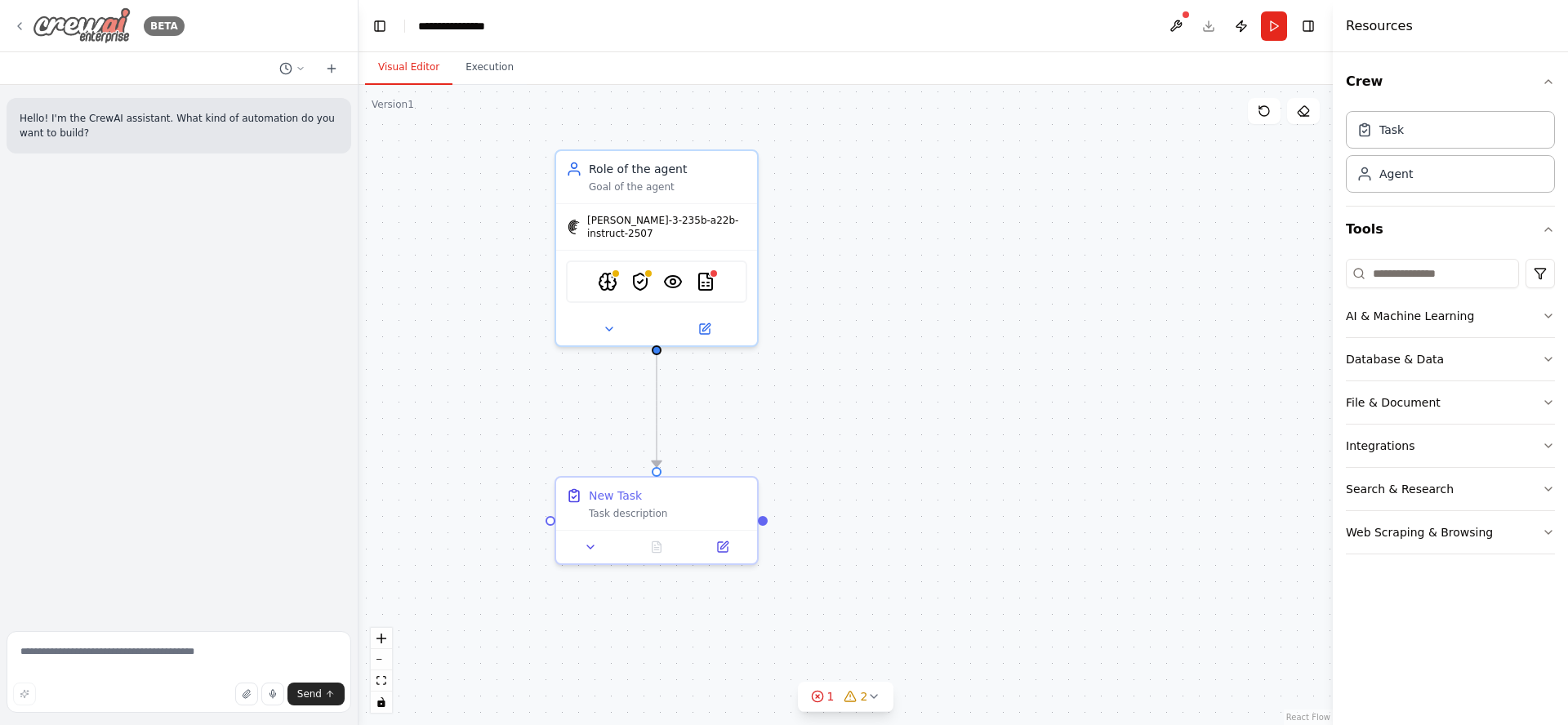
click at [19, 29] on icon at bounding box center [20, 26] width 13 height 13
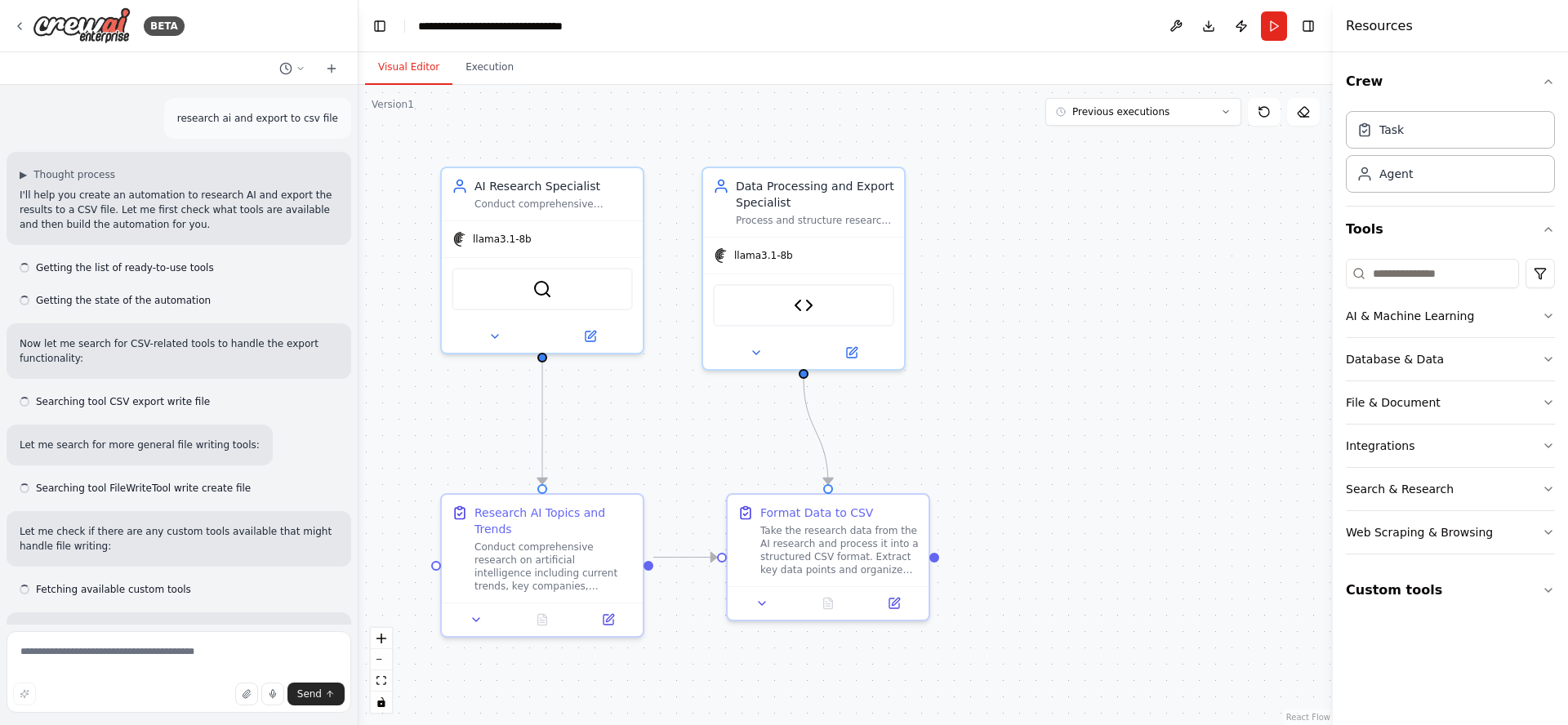
scroll to position [3545, 0]
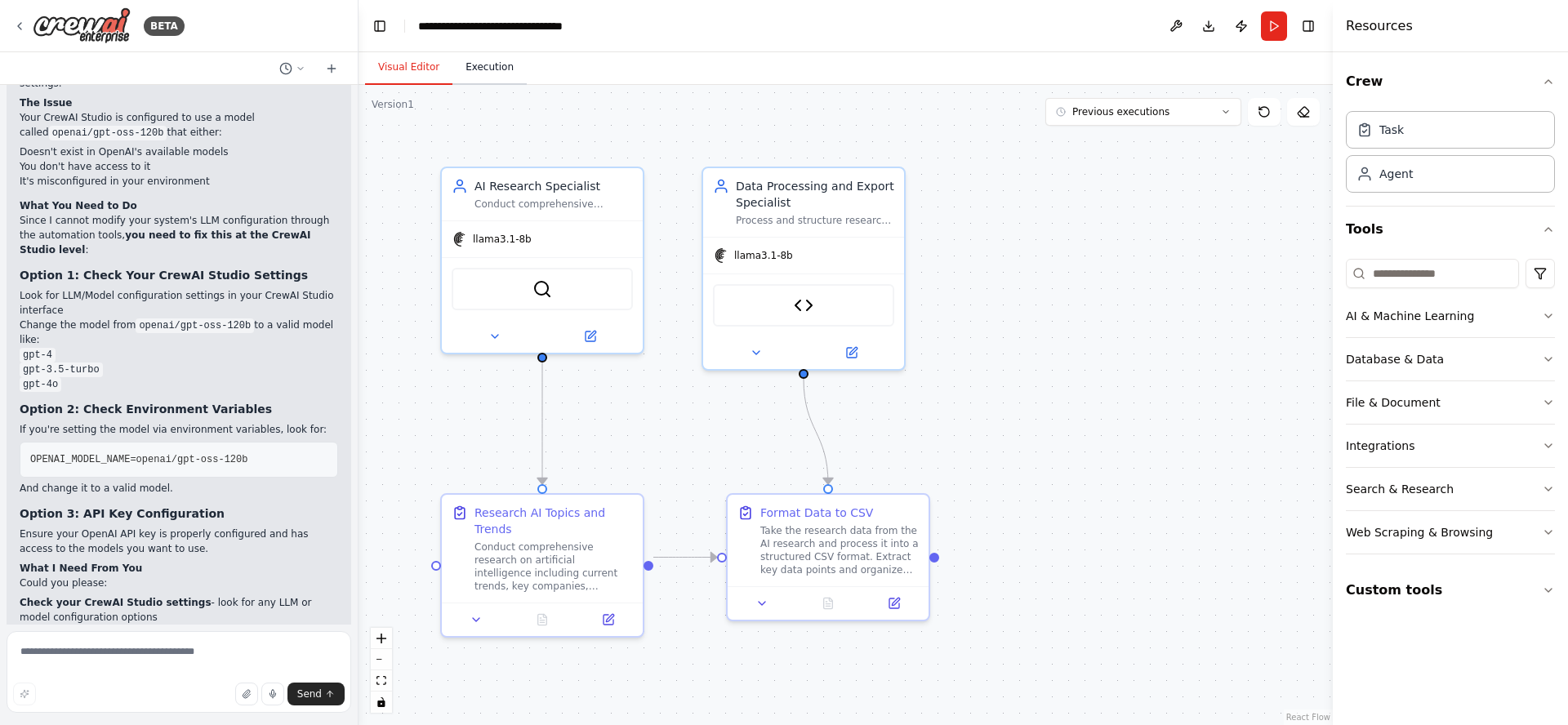
click at [488, 64] on button "Execution" at bounding box center [489, 68] width 74 height 34
click at [401, 66] on button "Visual Editor" at bounding box center [408, 68] width 88 height 34
click at [16, 27] on icon at bounding box center [20, 26] width 13 height 13
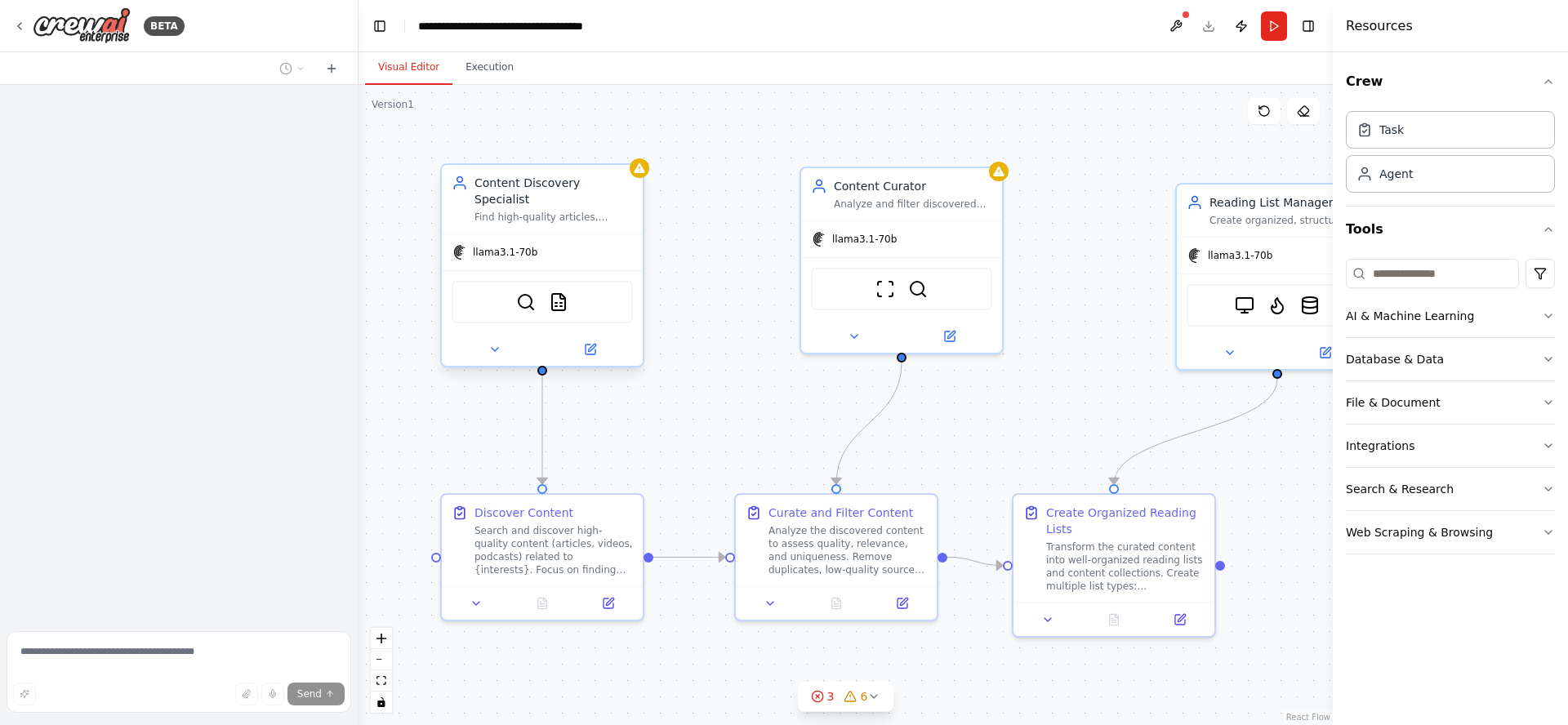
scroll to position [228, 0]
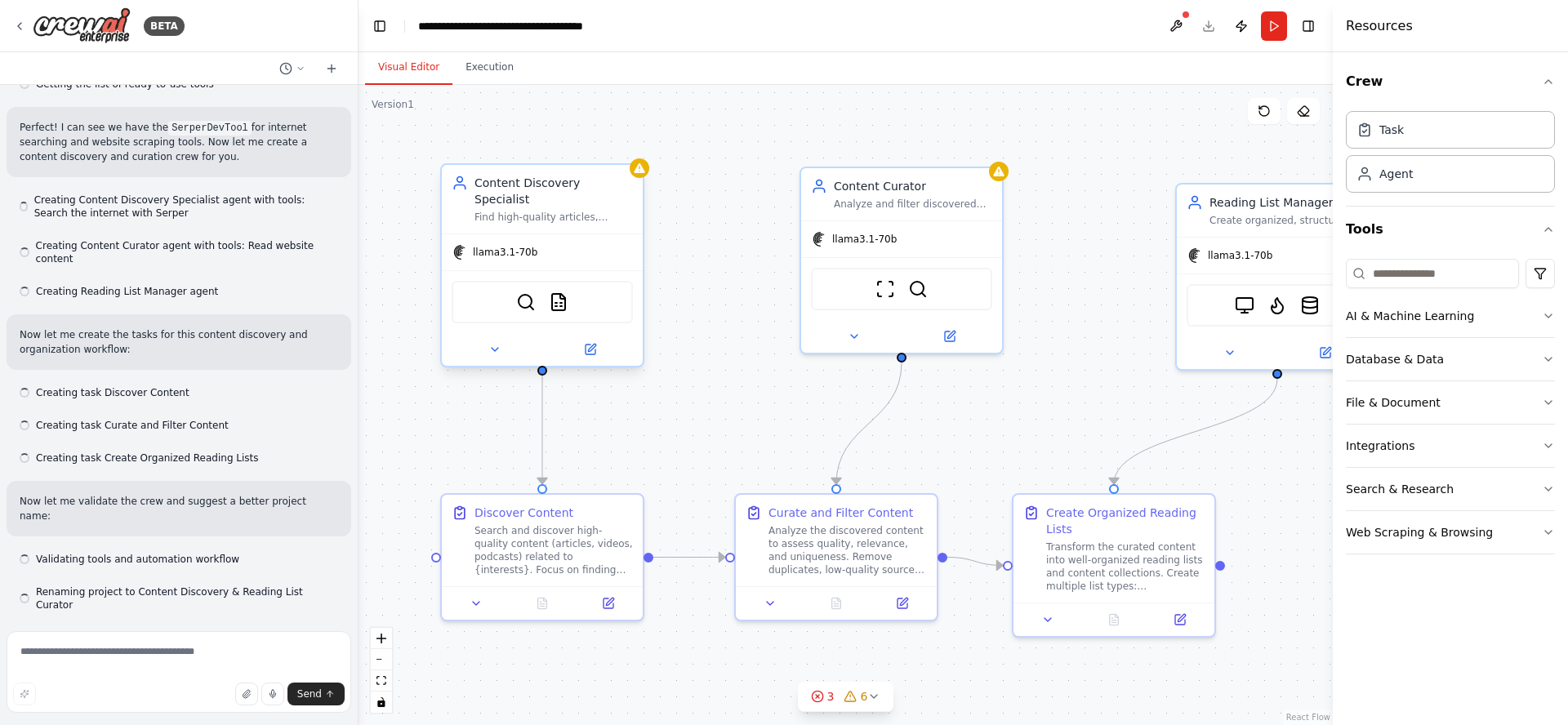
click at [523, 246] on span "llama3.1-70b" at bounding box center [504, 253] width 64 height 13
click at [486, 339] on button at bounding box center [494, 349] width 92 height 20
click at [599, 339] on button at bounding box center [590, 349] width 92 height 20
click at [591, 344] on icon at bounding box center [592, 348] width 8 height 8
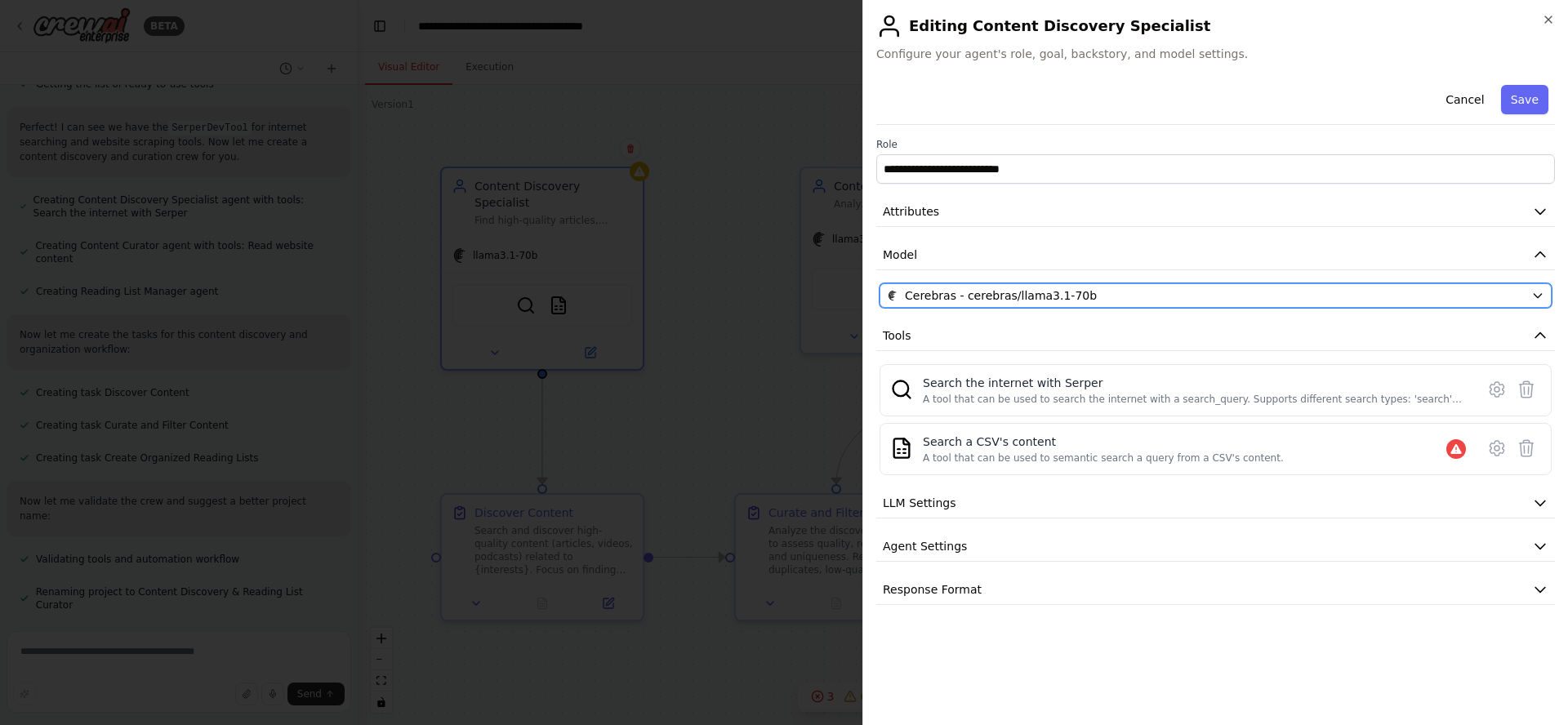
click at [1083, 290] on div "Cerebras - cerebras/llama3.1-70b" at bounding box center [1206, 295] width 637 height 16
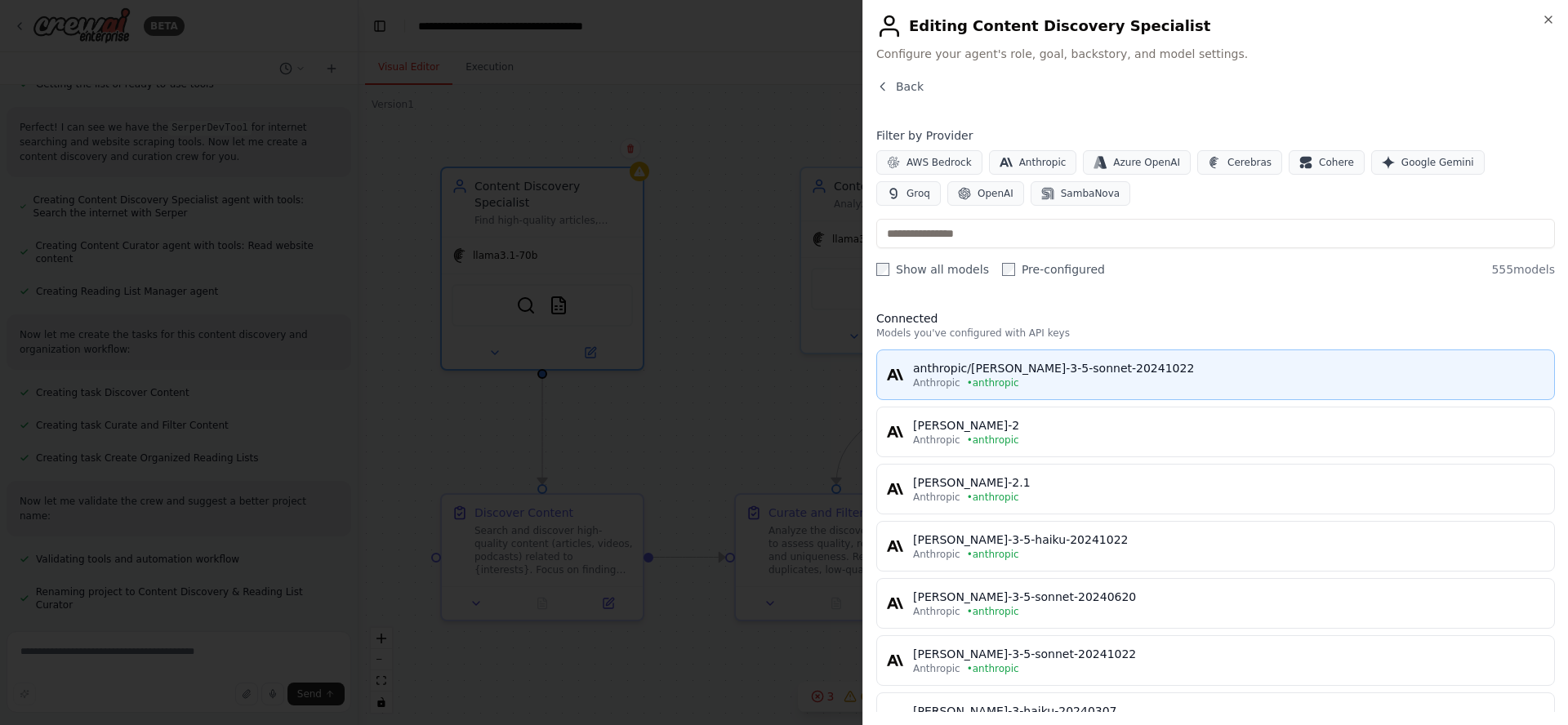
click at [1139, 374] on div "anthropic/claude-3-5-sonnet-20241022" at bounding box center [1229, 368] width 632 height 16
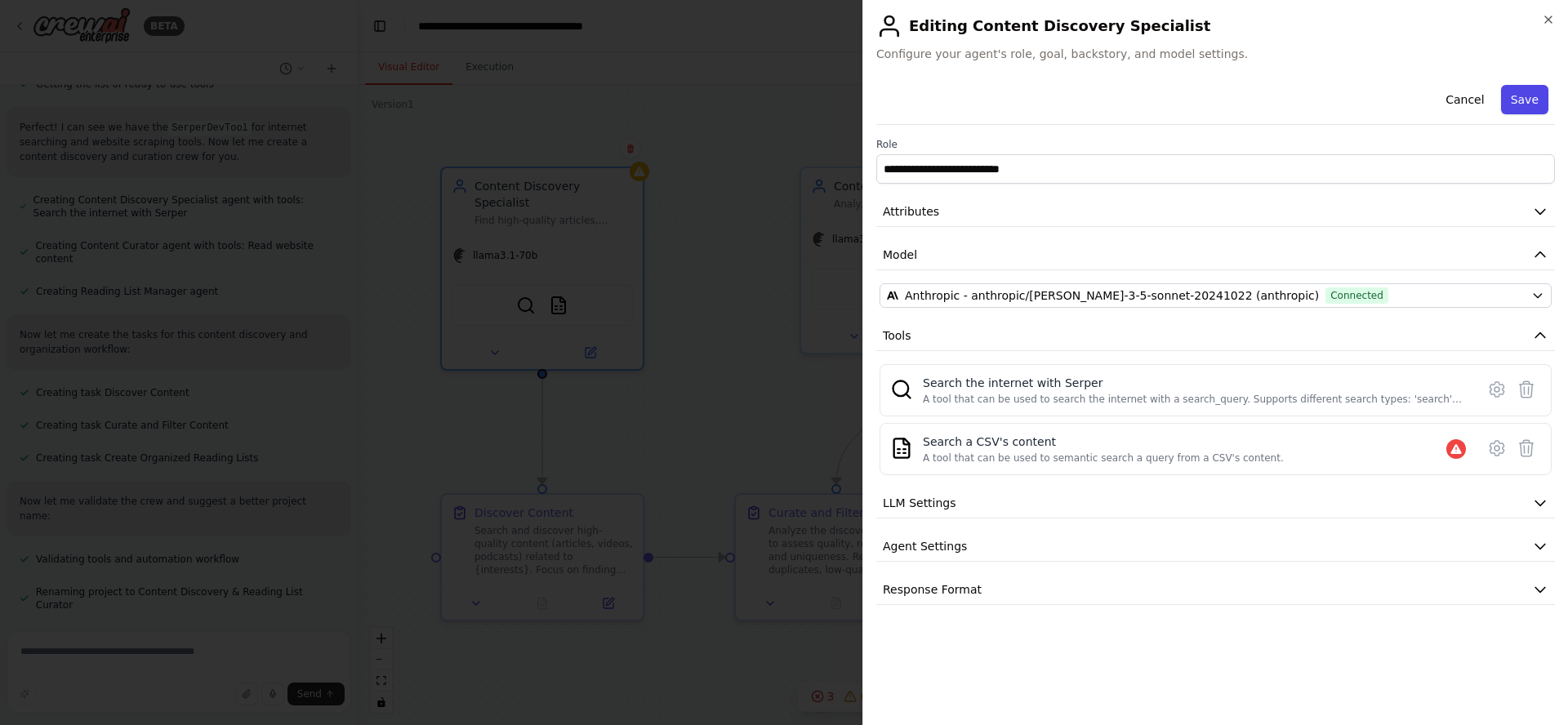
click at [1528, 104] on button "Save" at bounding box center [1525, 99] width 47 height 29
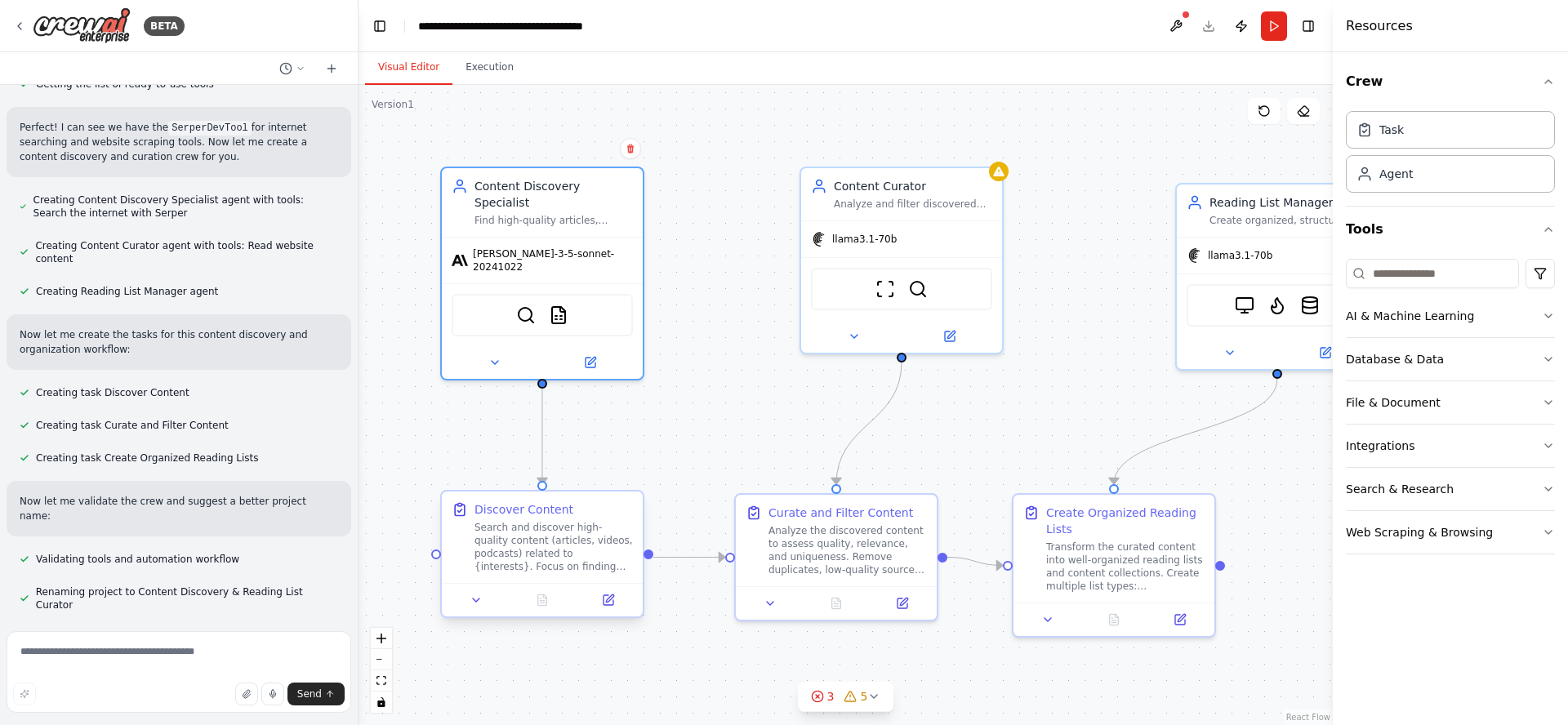
click at [525, 516] on div "Discover Content" at bounding box center [523, 509] width 99 height 16
click at [479, 605] on icon at bounding box center [476, 601] width 13 height 13
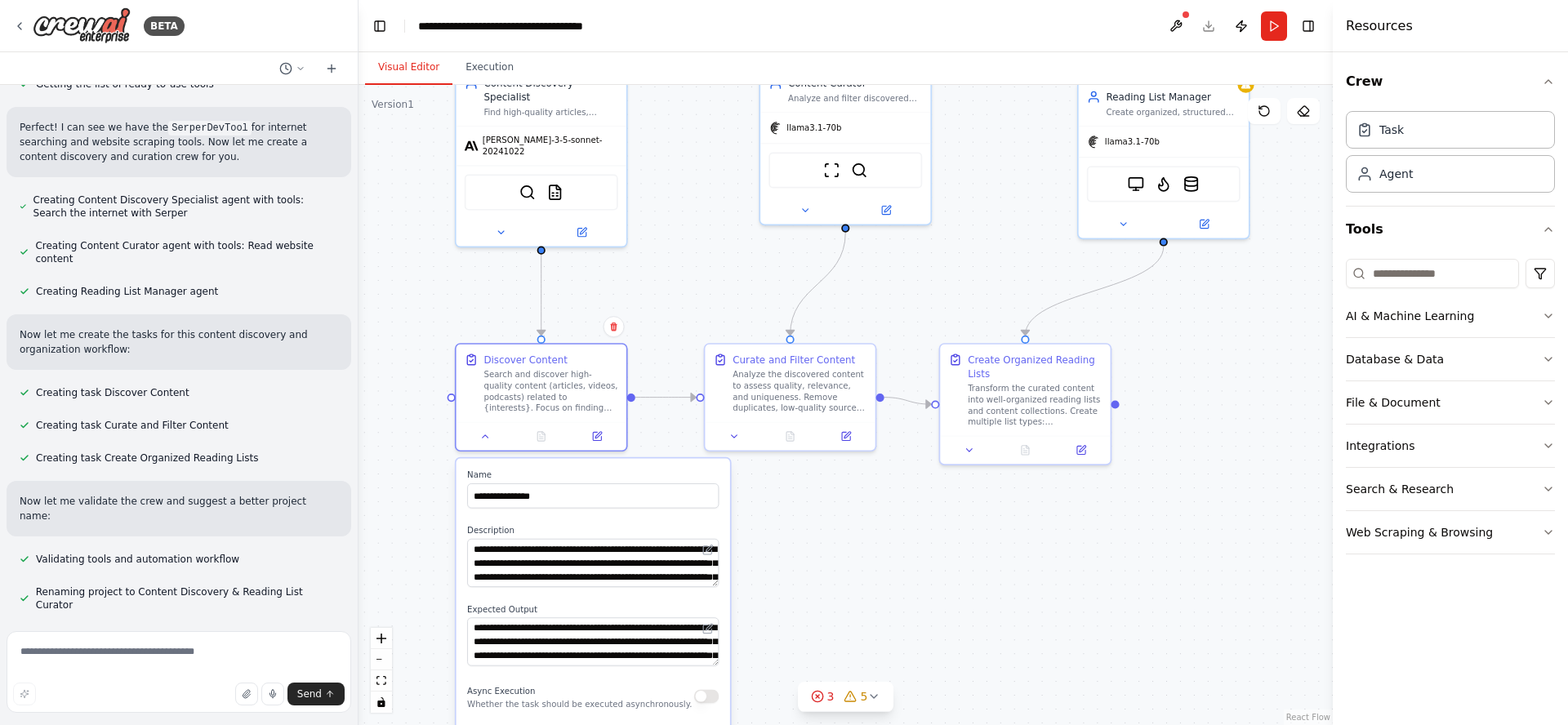
drag, startPoint x: 697, startPoint y: 366, endPoint x: 706, endPoint y: 116, distance: 250.2
click at [704, 122] on div ".deletable-edge-delete-btn { width: 20px; height: 20px; border: 0px solid #ffff…" at bounding box center [845, 404] width 974 height 640
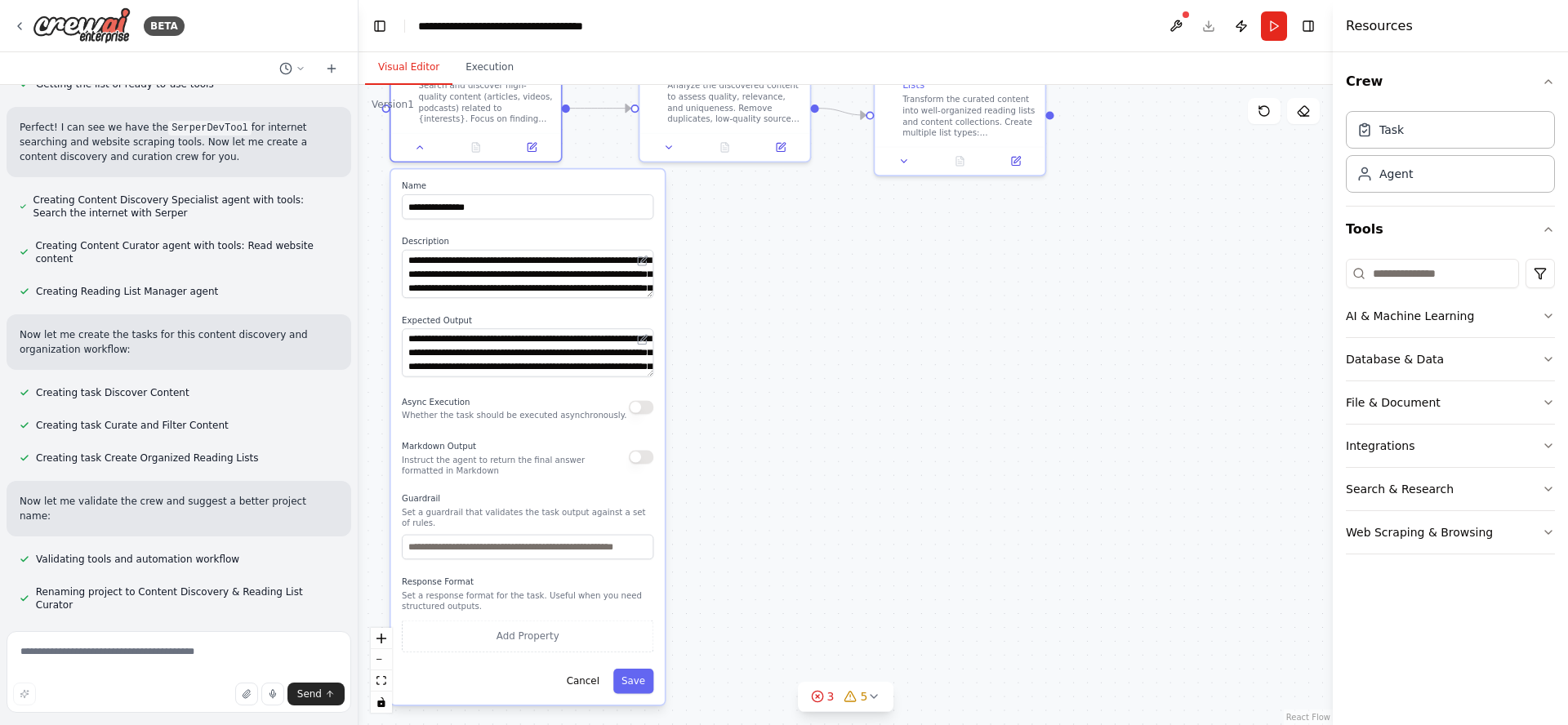
drag, startPoint x: 916, startPoint y: 499, endPoint x: 830, endPoint y: 246, distance: 267.2
click at [830, 247] on div ".deletable-edge-delete-btn { width: 20px; height: 20px; border: 0px solid #ffff…" at bounding box center [845, 404] width 974 height 640
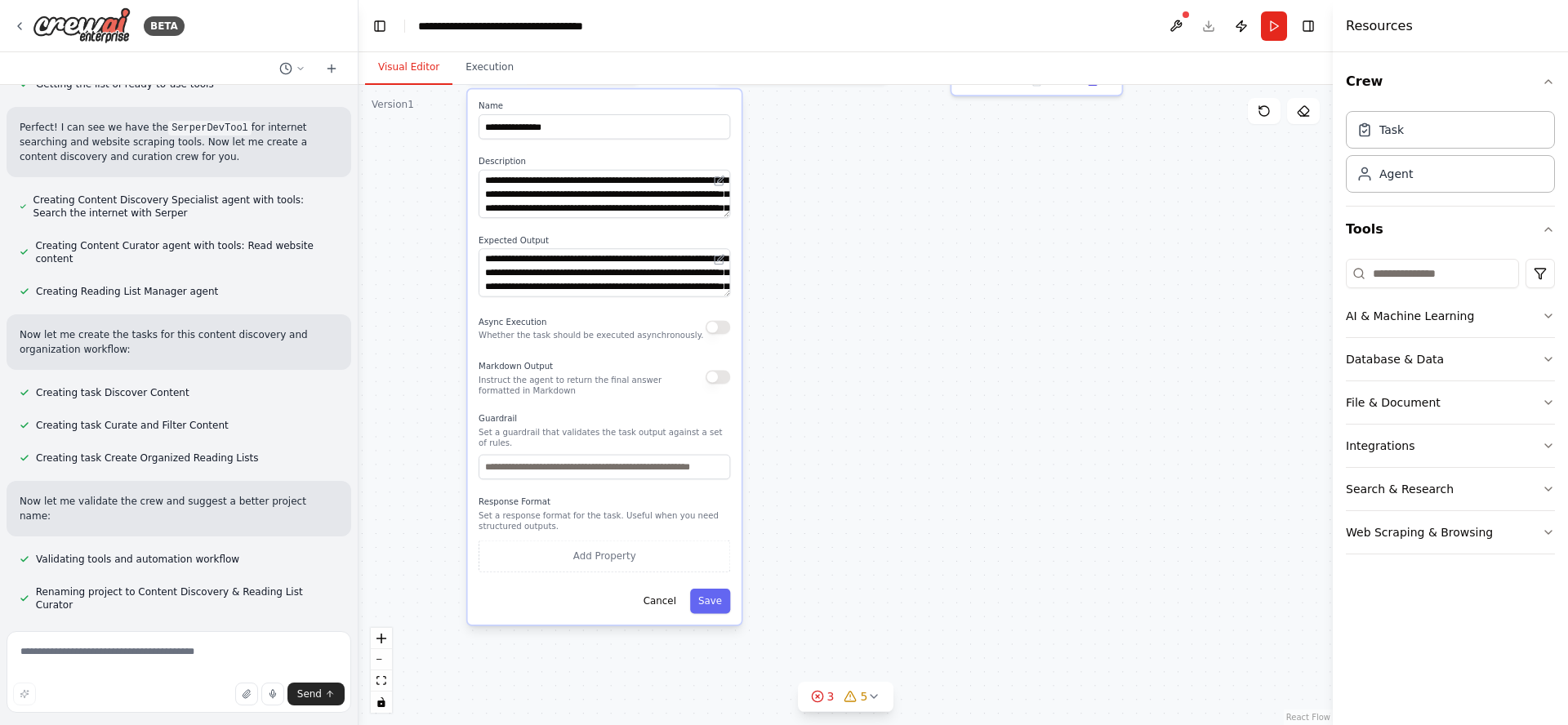
drag, startPoint x: 873, startPoint y: 312, endPoint x: 964, endPoint y: 376, distance: 111.3
click at [966, 372] on div ".deletable-edge-delete-btn { width: 20px; height: 20px; border: 0px solid #ffff…" at bounding box center [845, 404] width 974 height 640
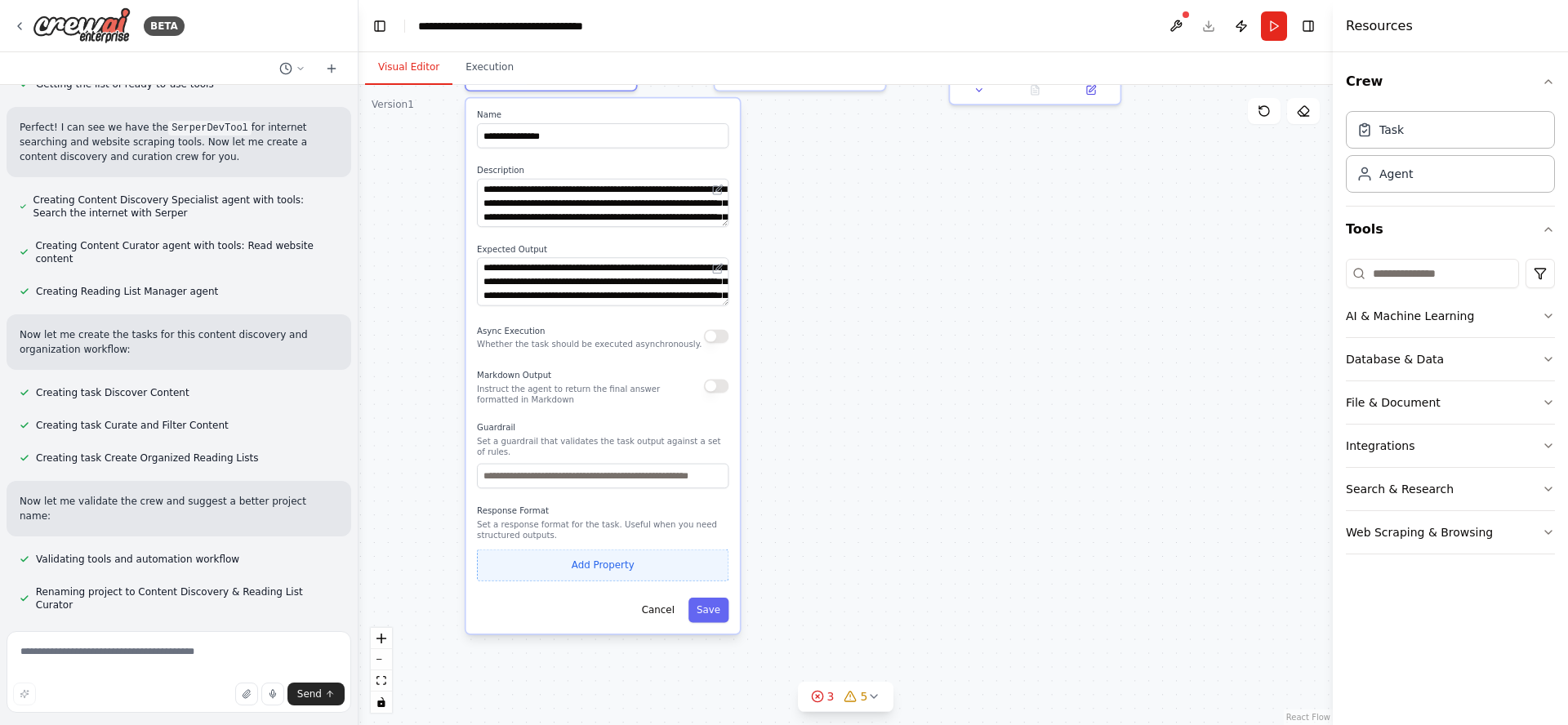
click at [621, 557] on button "Add Property" at bounding box center [602, 566] width 252 height 32
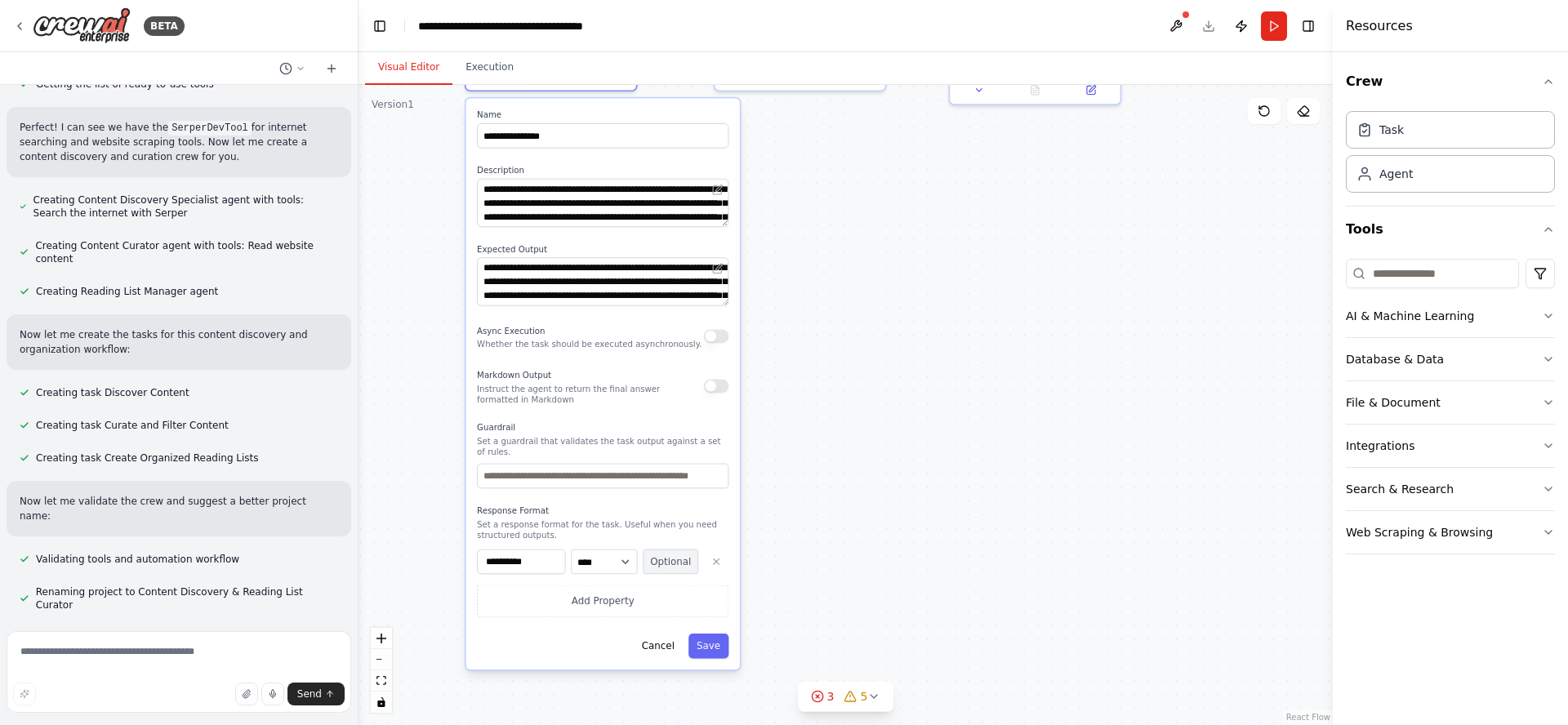
click at [649, 550] on button "Optional" at bounding box center [670, 562] width 56 height 25
click at [716, 556] on icon "button" at bounding box center [717, 562] width 11 height 11
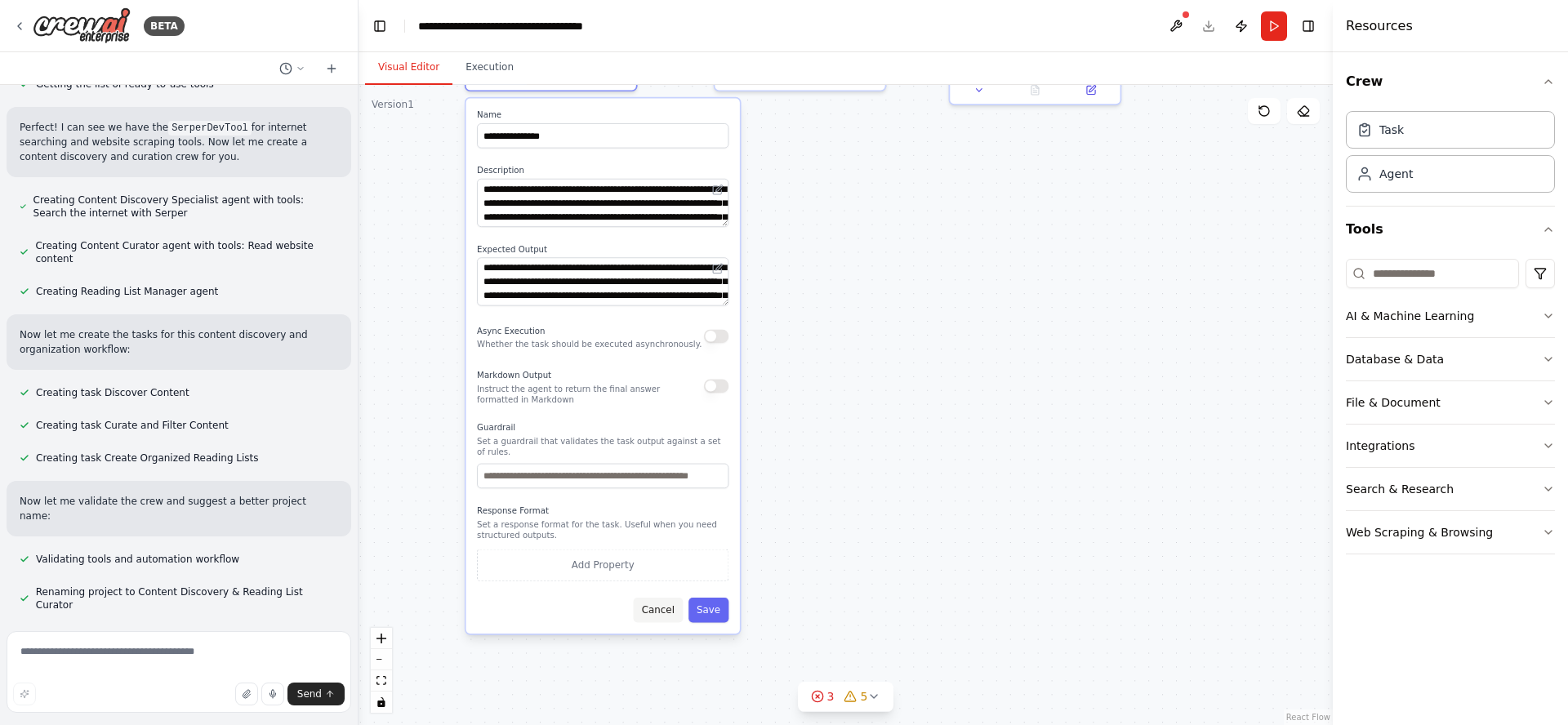
click at [660, 601] on button "Cancel" at bounding box center [658, 610] width 49 height 25
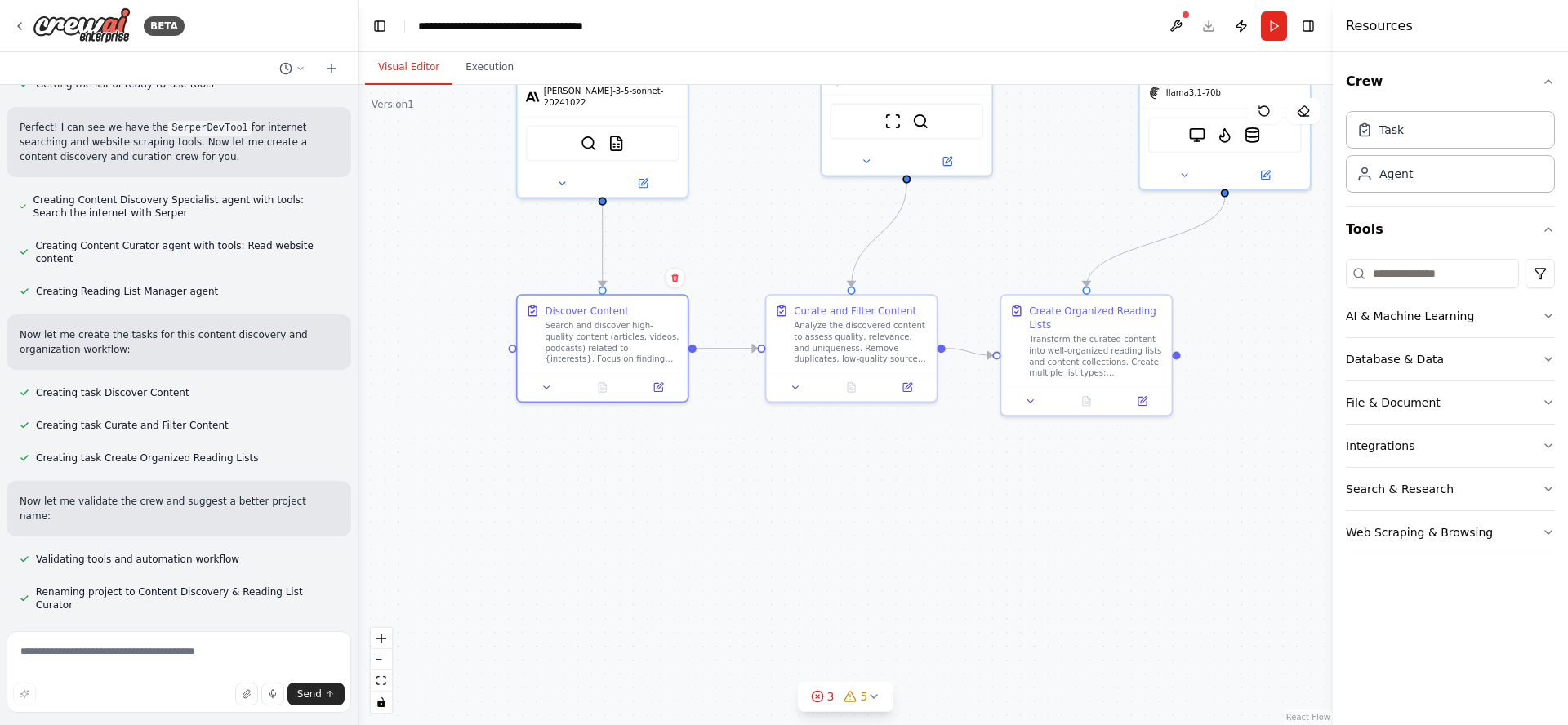
drag, startPoint x: 656, startPoint y: 256, endPoint x: 721, endPoint y: 591, distance: 341.2
click at [720, 588] on div ".deletable-edge-delete-btn { width: 20px; height: 20px; border: 0px solid #ffff…" at bounding box center [845, 404] width 974 height 640
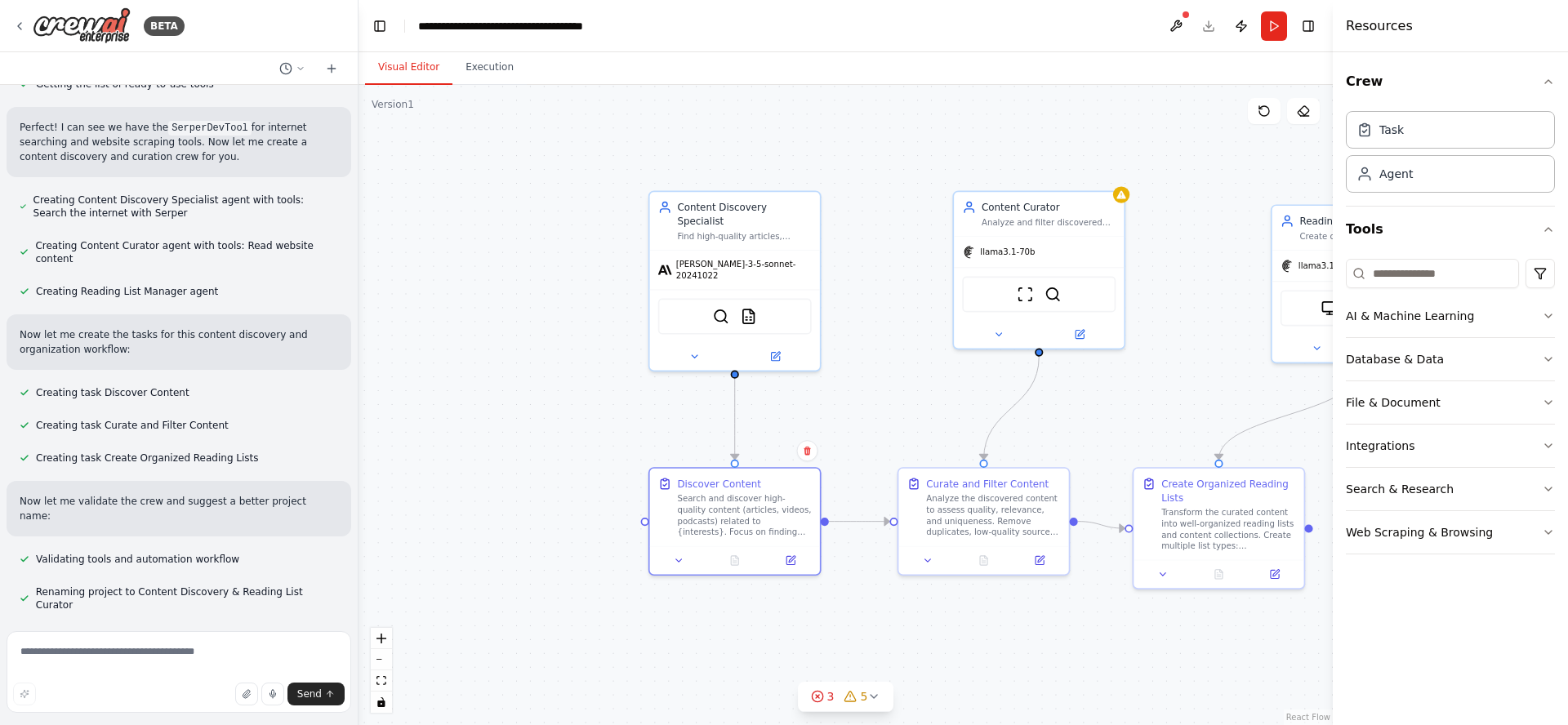
drag, startPoint x: 655, startPoint y: 564, endPoint x: 684, endPoint y: 667, distance: 107.0
click at [715, 675] on div ".deletable-edge-delete-btn { width: 20px; height: 20px; border: 0px solid #ffff…" at bounding box center [845, 404] width 974 height 640
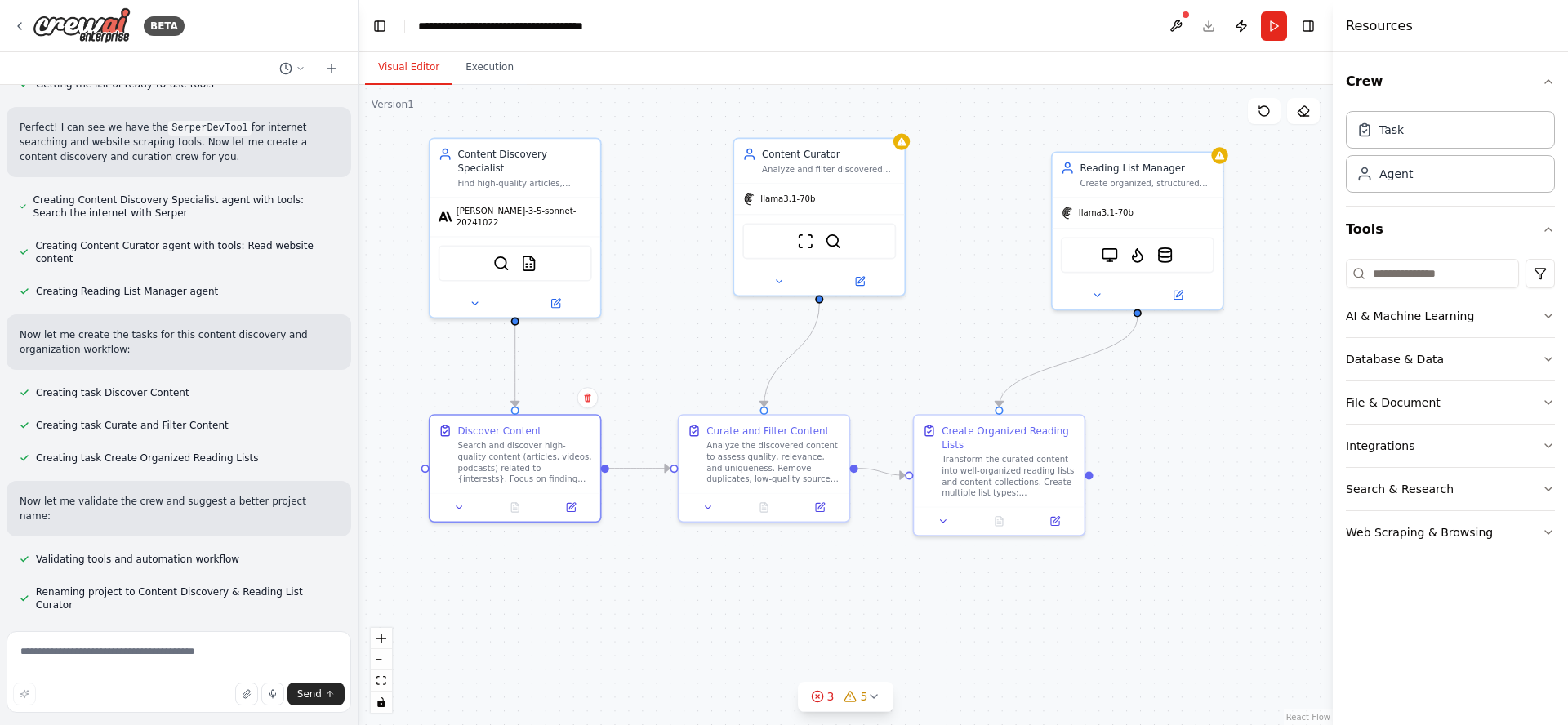
drag, startPoint x: 813, startPoint y: 410, endPoint x: 704, endPoint y: 370, distance: 116.1
click at [690, 362] on div ".deletable-edge-delete-btn { width: 20px; height: 20px; border: 0px solid #ffff…" at bounding box center [845, 404] width 974 height 640
click at [860, 276] on icon at bounding box center [861, 276] width 7 height 7
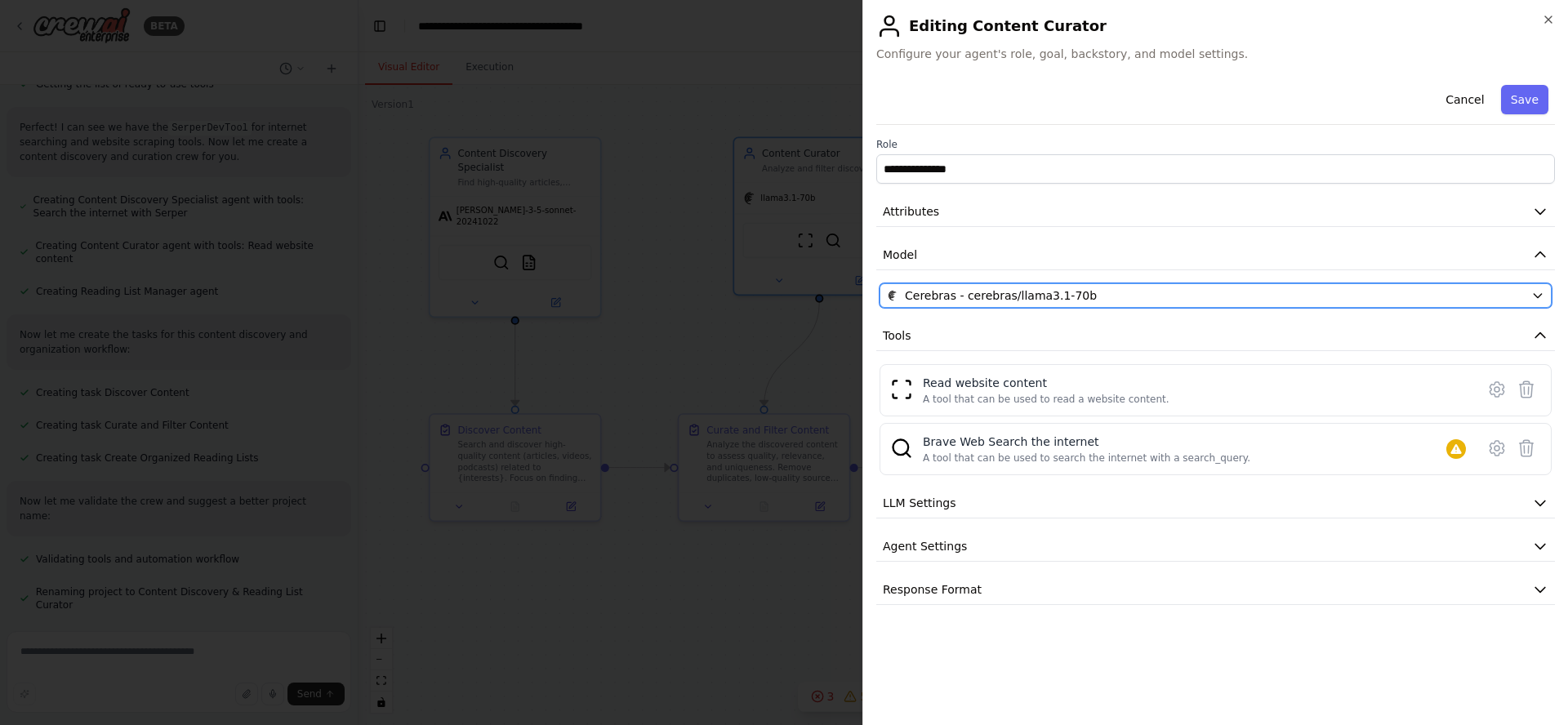
click at [1116, 294] on div "Cerebras - cerebras/llama3.1-70b" at bounding box center [1206, 295] width 637 height 16
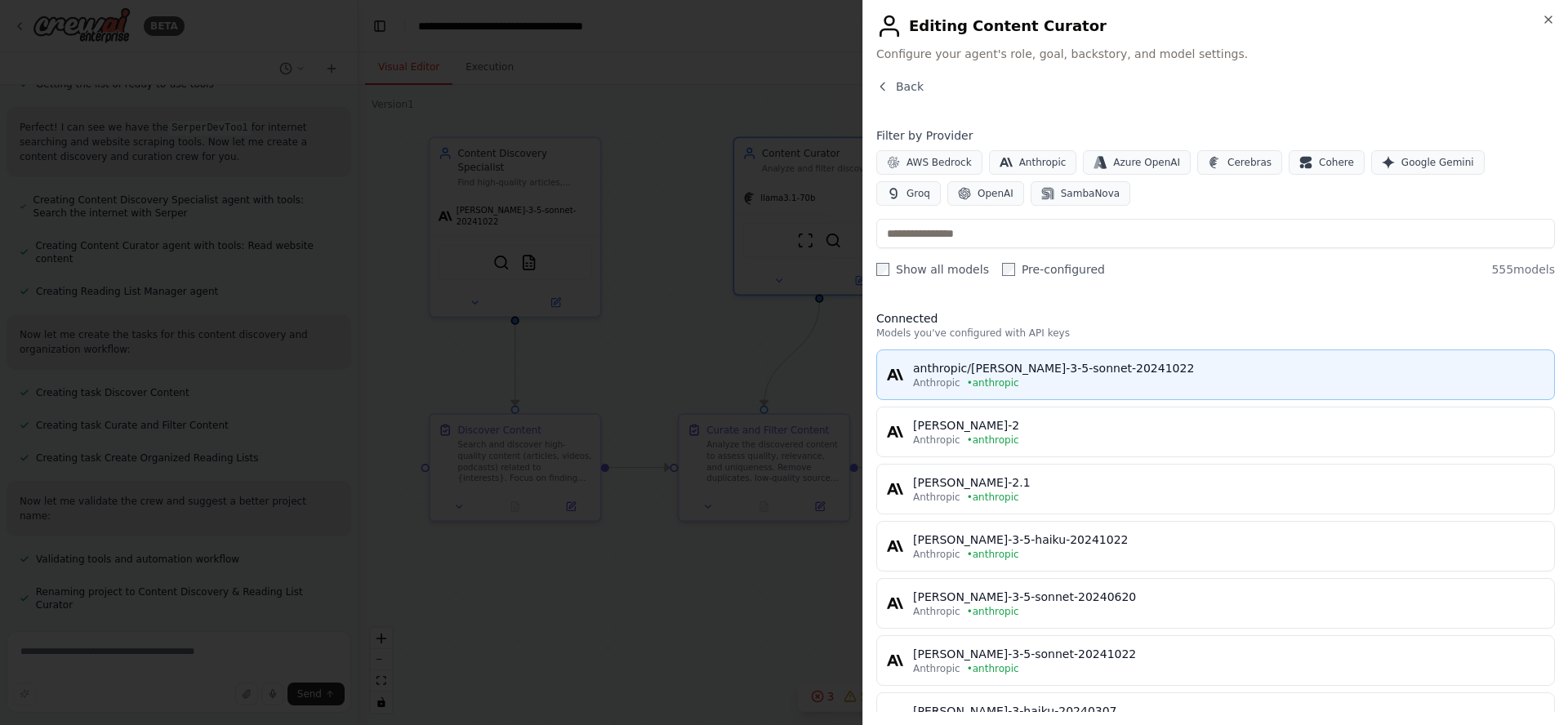
click at [1107, 374] on div "anthropic/[PERSON_NAME]-3-5-sonnet-20241022" at bounding box center [1229, 368] width 632 height 16
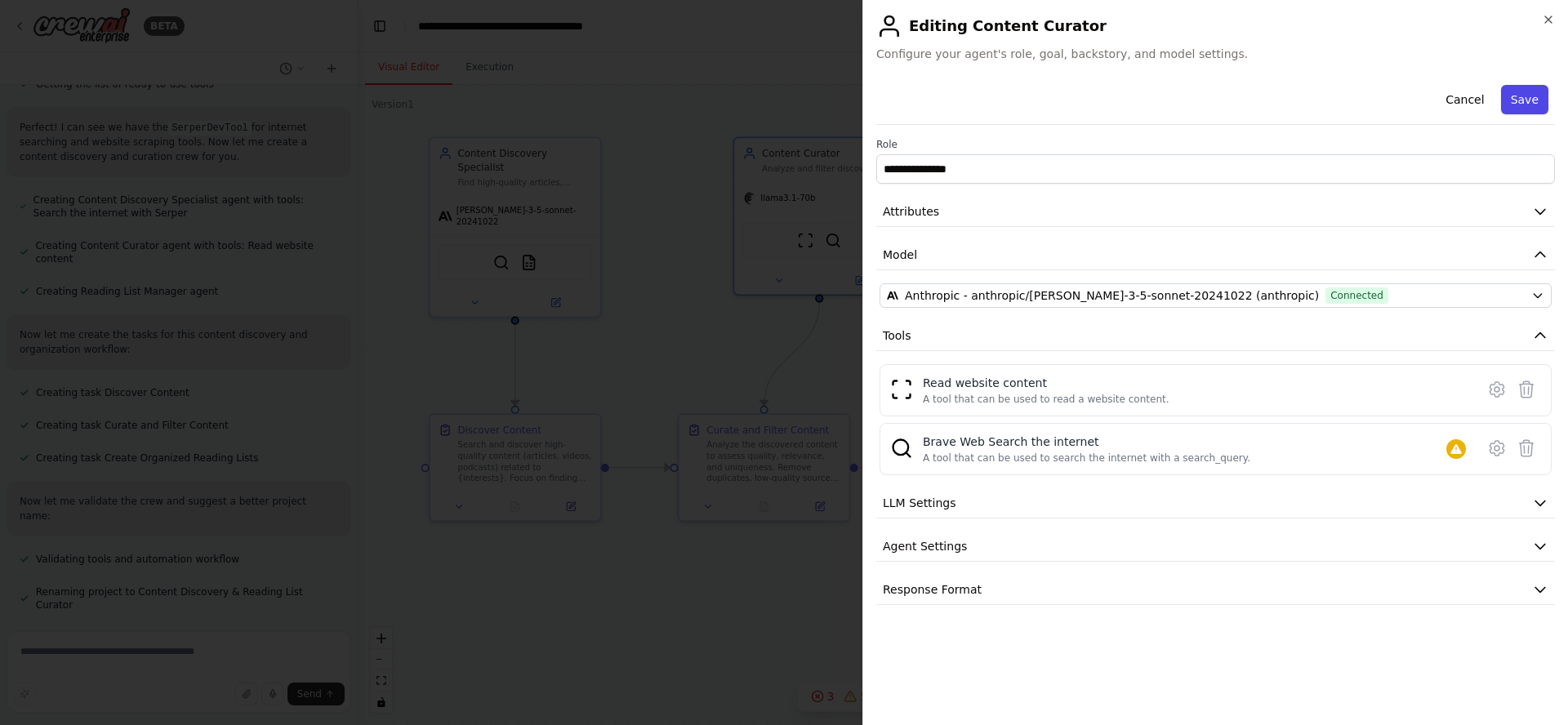
click at [1537, 99] on button "Save" at bounding box center [1525, 99] width 47 height 29
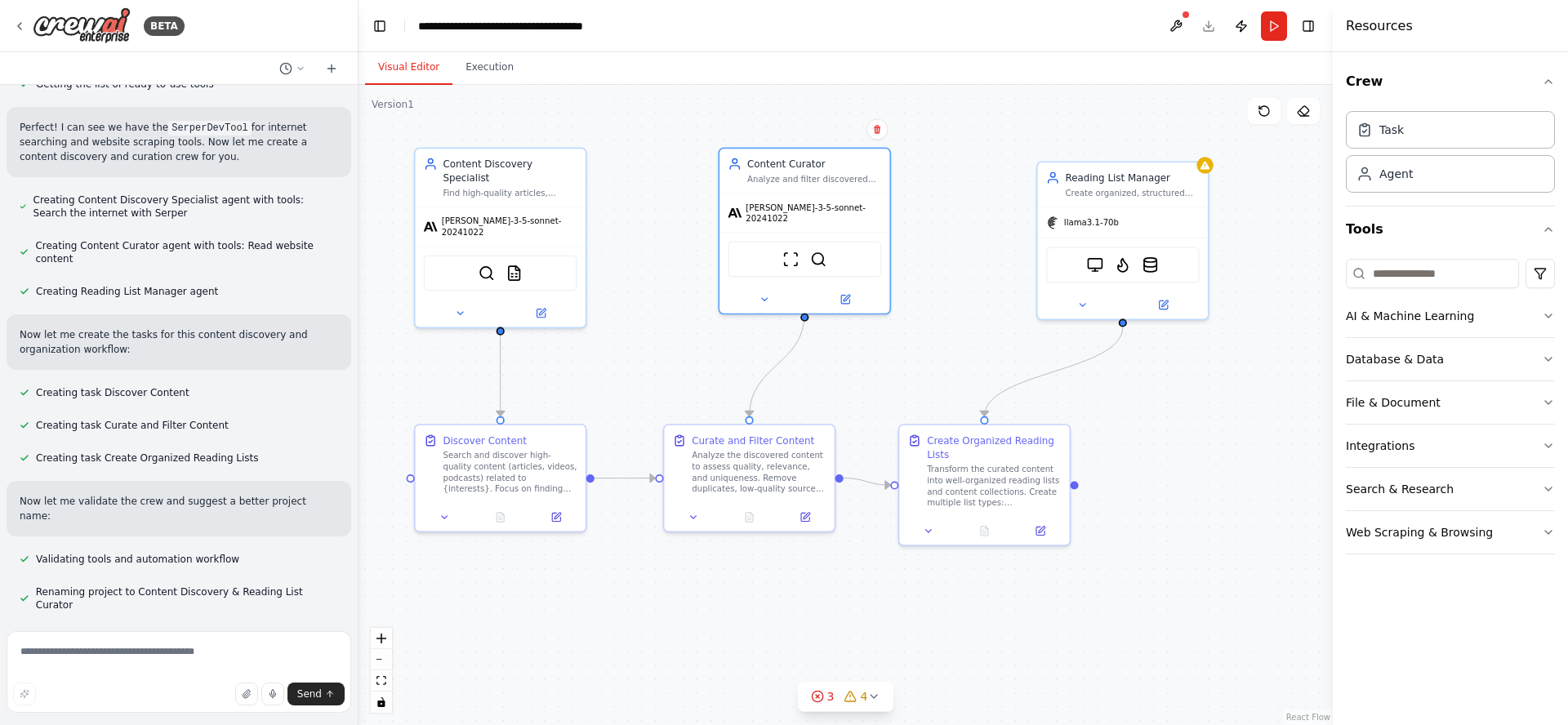
drag, startPoint x: 979, startPoint y: 300, endPoint x: 965, endPoint y: 314, distance: 19.8
click at [965, 310] on div ".deletable-edge-delete-btn { width: 20px; height: 20px; border: 0px solid #ffff…" at bounding box center [845, 404] width 974 height 640
click at [1392, 449] on div "Integrations" at bounding box center [1379, 445] width 69 height 16
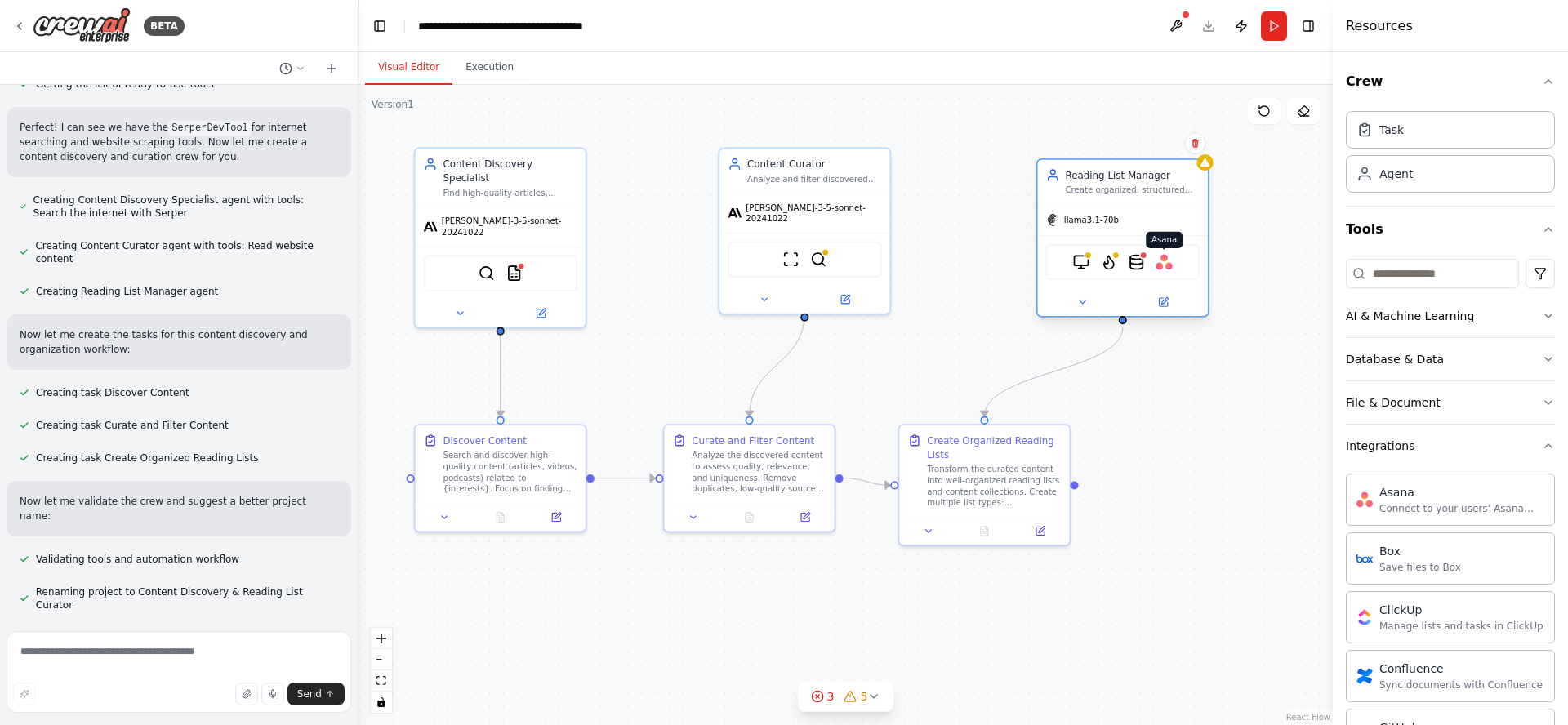
click at [1164, 263] on img at bounding box center [1164, 261] width 16 height 16
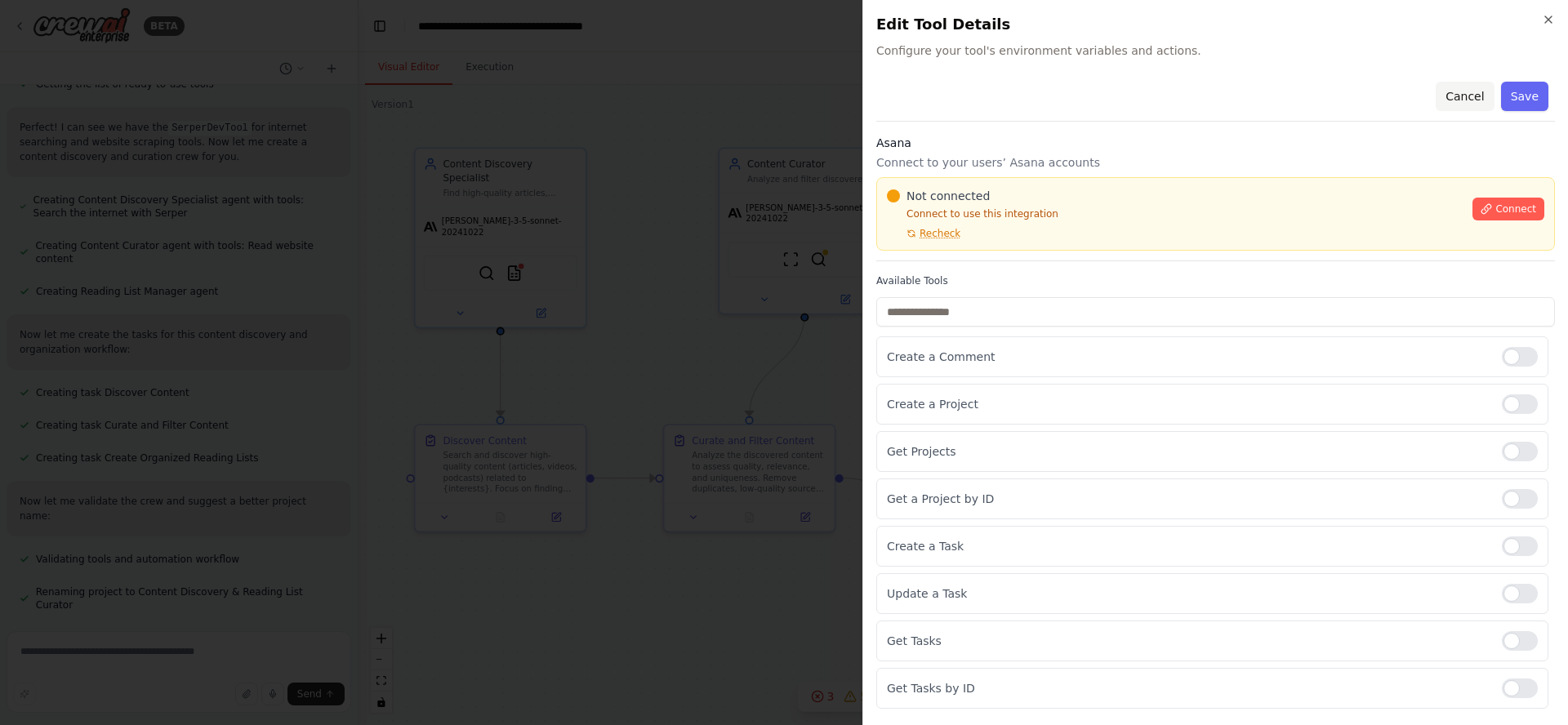
click at [1456, 100] on button "Cancel" at bounding box center [1464, 96] width 58 height 29
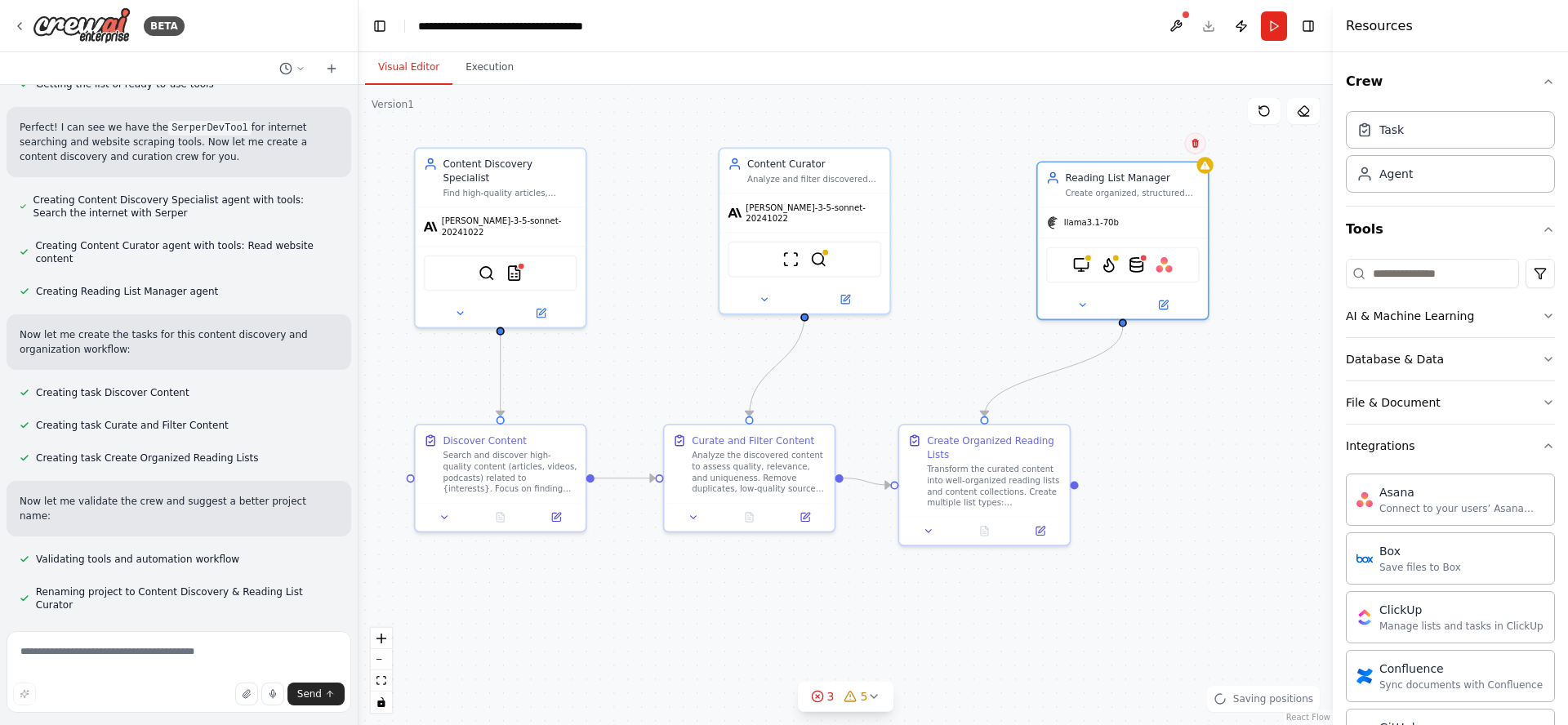
click at [1197, 140] on icon at bounding box center [1195, 143] width 7 height 9
click at [1193, 143] on icon at bounding box center [1196, 142] width 9 height 9
click at [1210, 532] on div ".deletable-edge-delete-btn { width: 20px; height: 20px; border: 0px solid #ffff…" at bounding box center [845, 404] width 974 height 640
click at [830, 167] on div "Content Curator Analyze and filter discovered content to ensure quality and rel…" at bounding box center [814, 167] width 134 height 27
click at [876, 127] on icon at bounding box center [877, 128] width 9 height 9
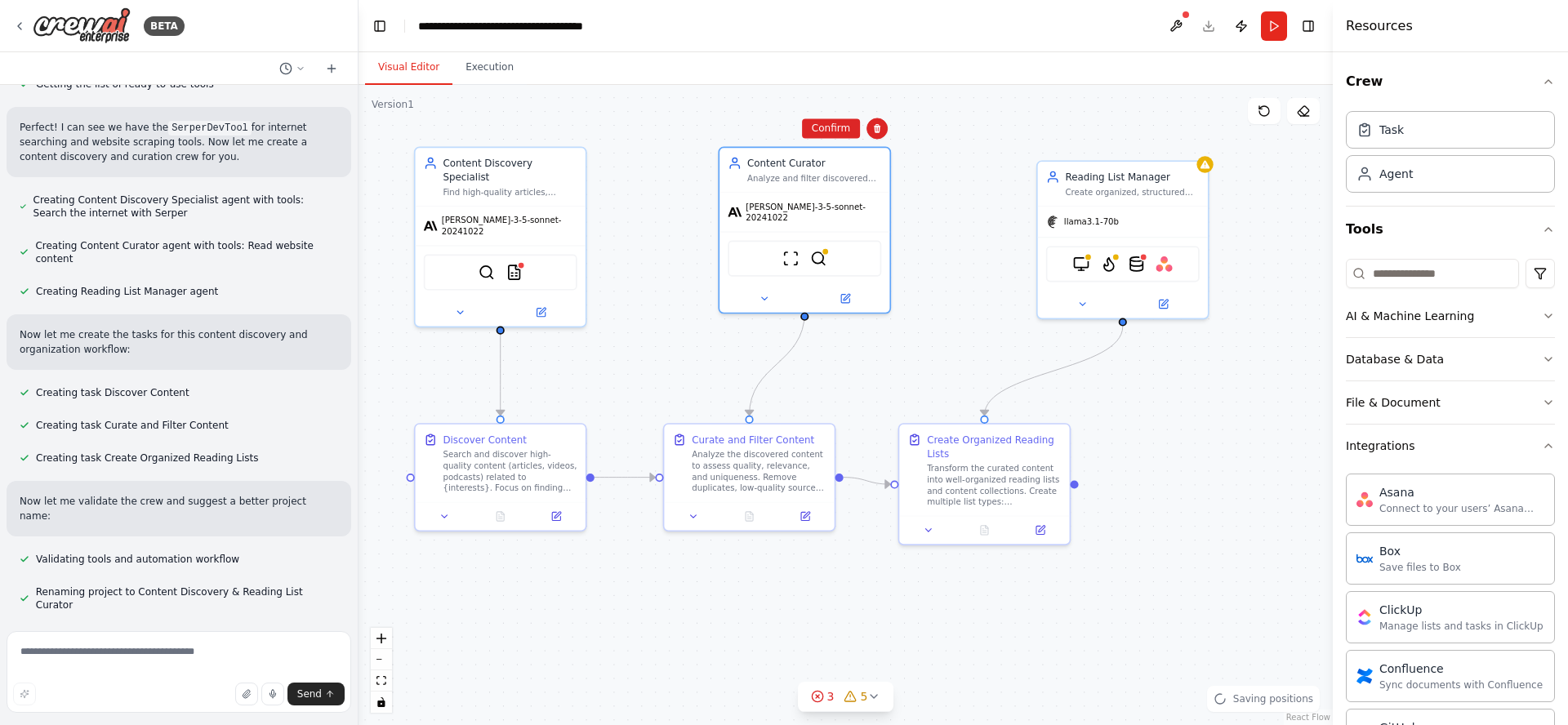
drag, startPoint x: 1248, startPoint y: 534, endPoint x: 1229, endPoint y: 526, distance: 20.6
click at [1247, 534] on div ".deletable-edge-delete-btn { width: 20px; height: 20px; border: 0px solid #ffff…" at bounding box center [845, 404] width 974 height 640
click at [800, 456] on div "Analyze the discovered content to assess quality, relevance, and uniqueness. Re…" at bounding box center [758, 469] width 134 height 44
click at [818, 404] on icon at bounding box center [820, 407] width 7 height 9
click at [897, 354] on div ".deletable-edge-delete-btn { width: 20px; height: 20px; border: 0px solid #ffff…" at bounding box center [845, 404] width 974 height 640
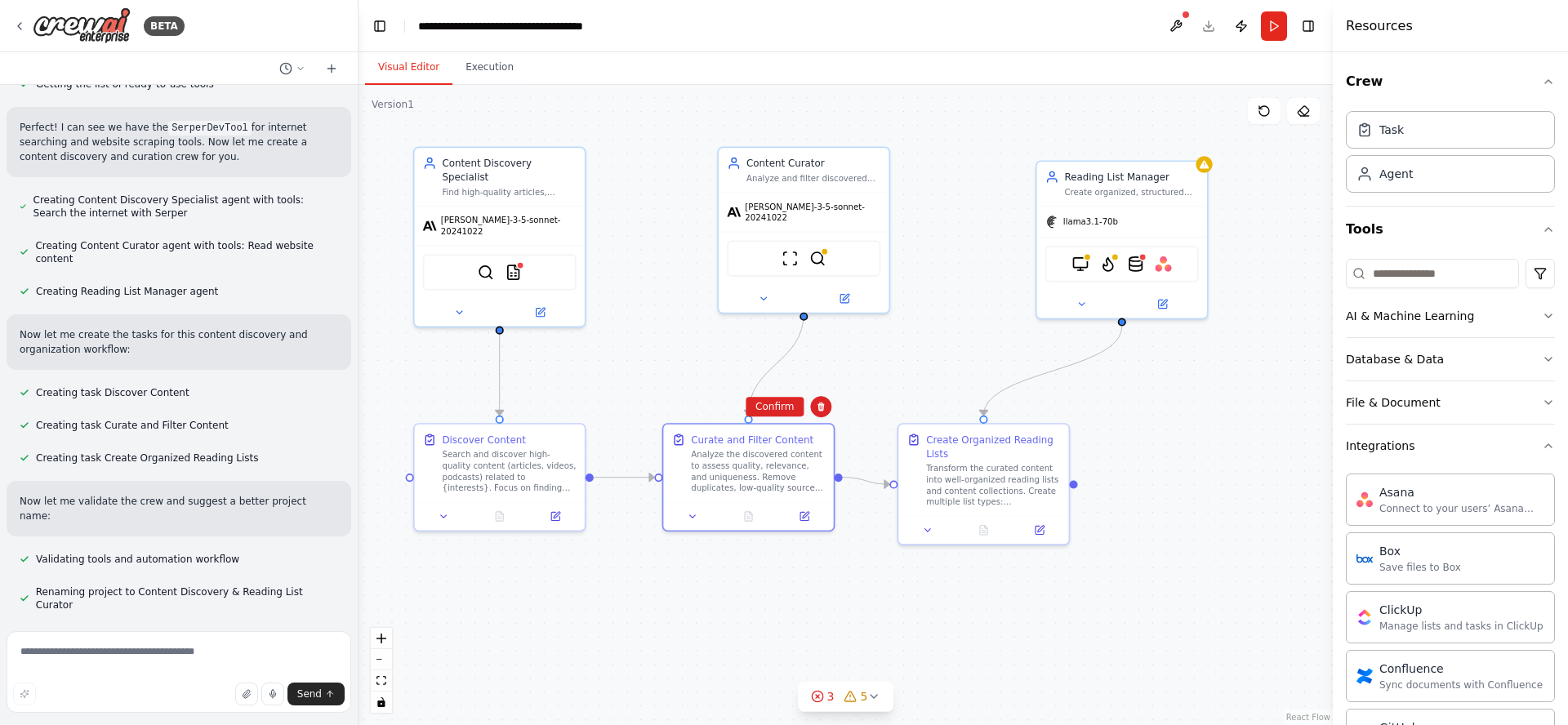
click at [900, 364] on div ".deletable-edge-delete-btn { width: 20px; height: 20px; border: 0px solid #ffff…" at bounding box center [845, 404] width 974 height 640
click at [473, 65] on button "Execution" at bounding box center [489, 68] width 74 height 34
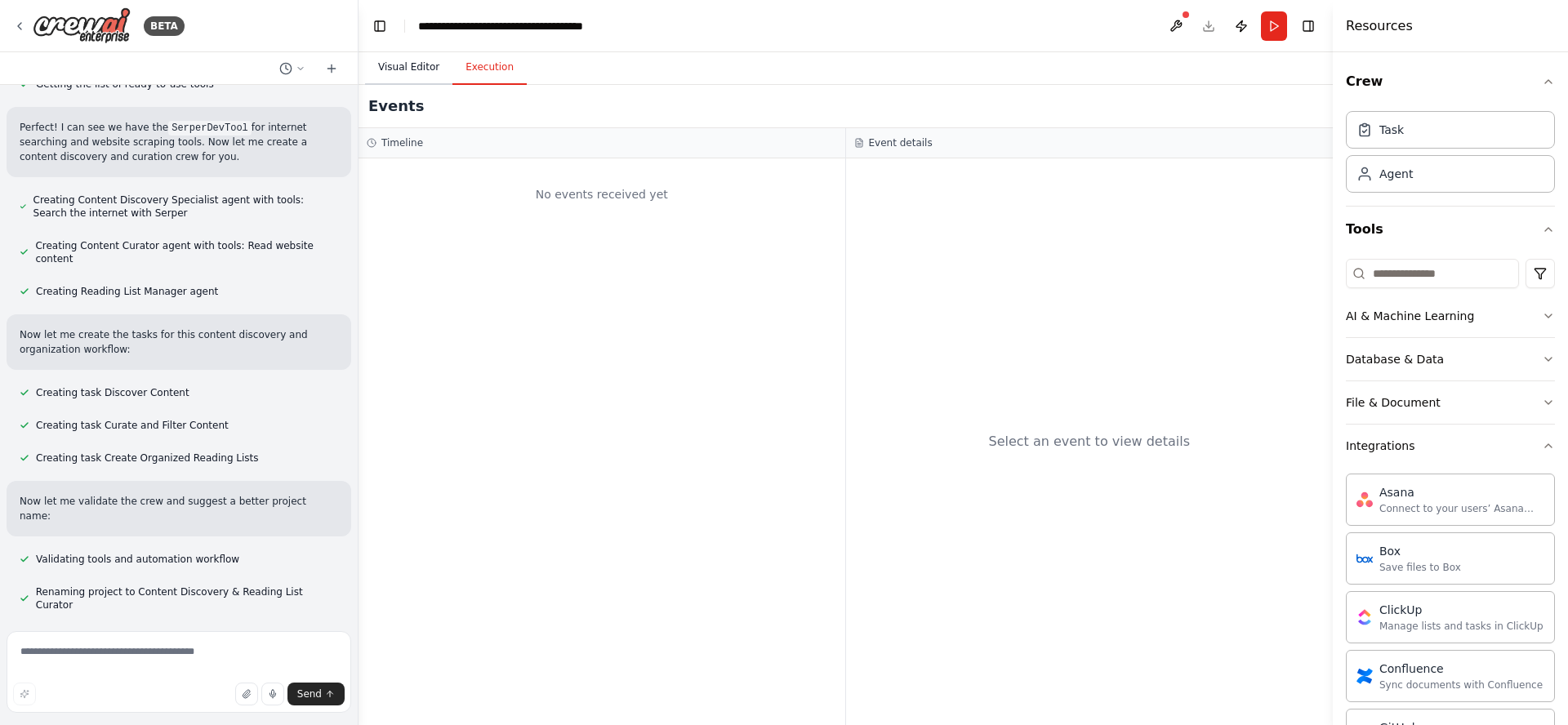
click at [408, 74] on button "Visual Editor" at bounding box center [408, 68] width 88 height 34
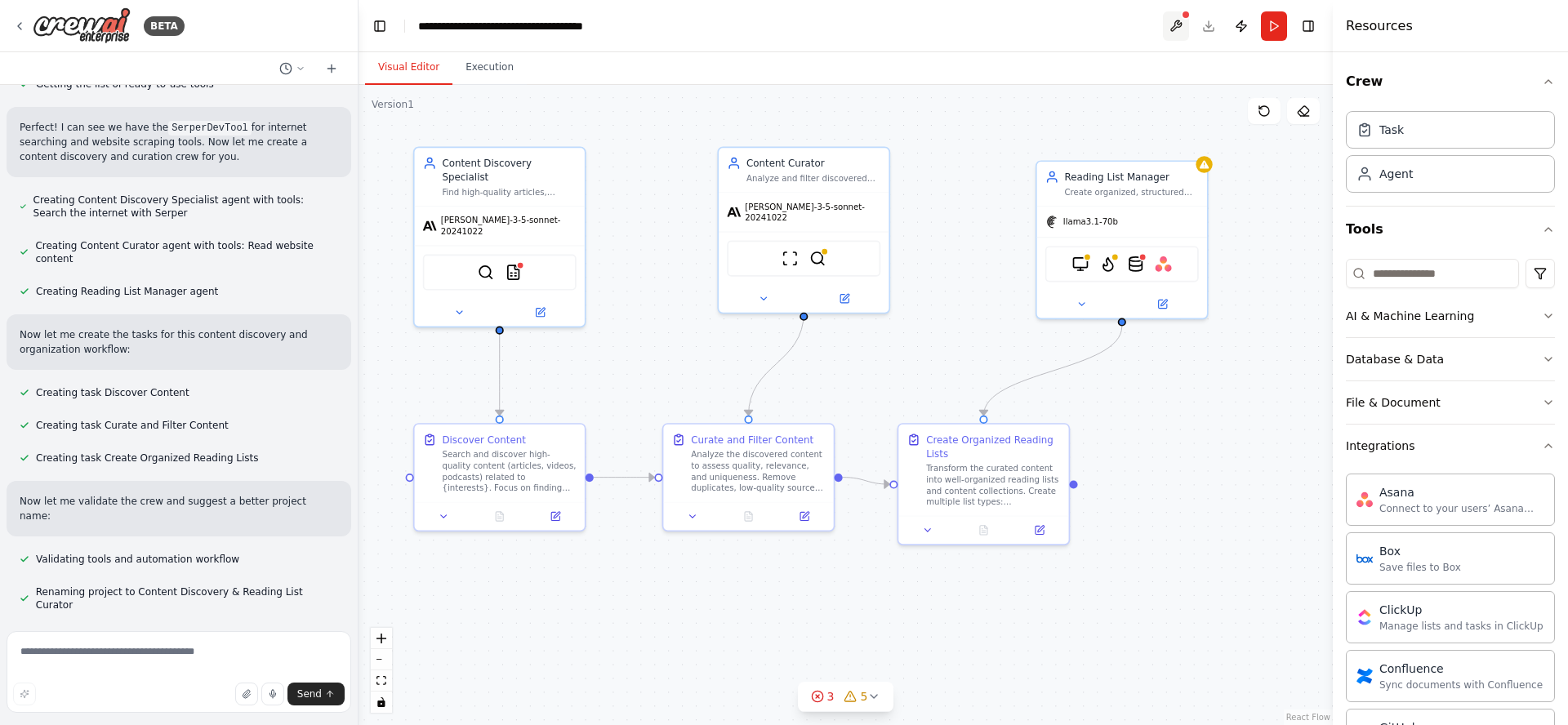
click at [1171, 20] on button at bounding box center [1176, 25] width 26 height 29
click at [1179, 23] on div at bounding box center [1176, 25] width 26 height 29
click at [820, 698] on icon at bounding box center [817, 697] width 13 height 13
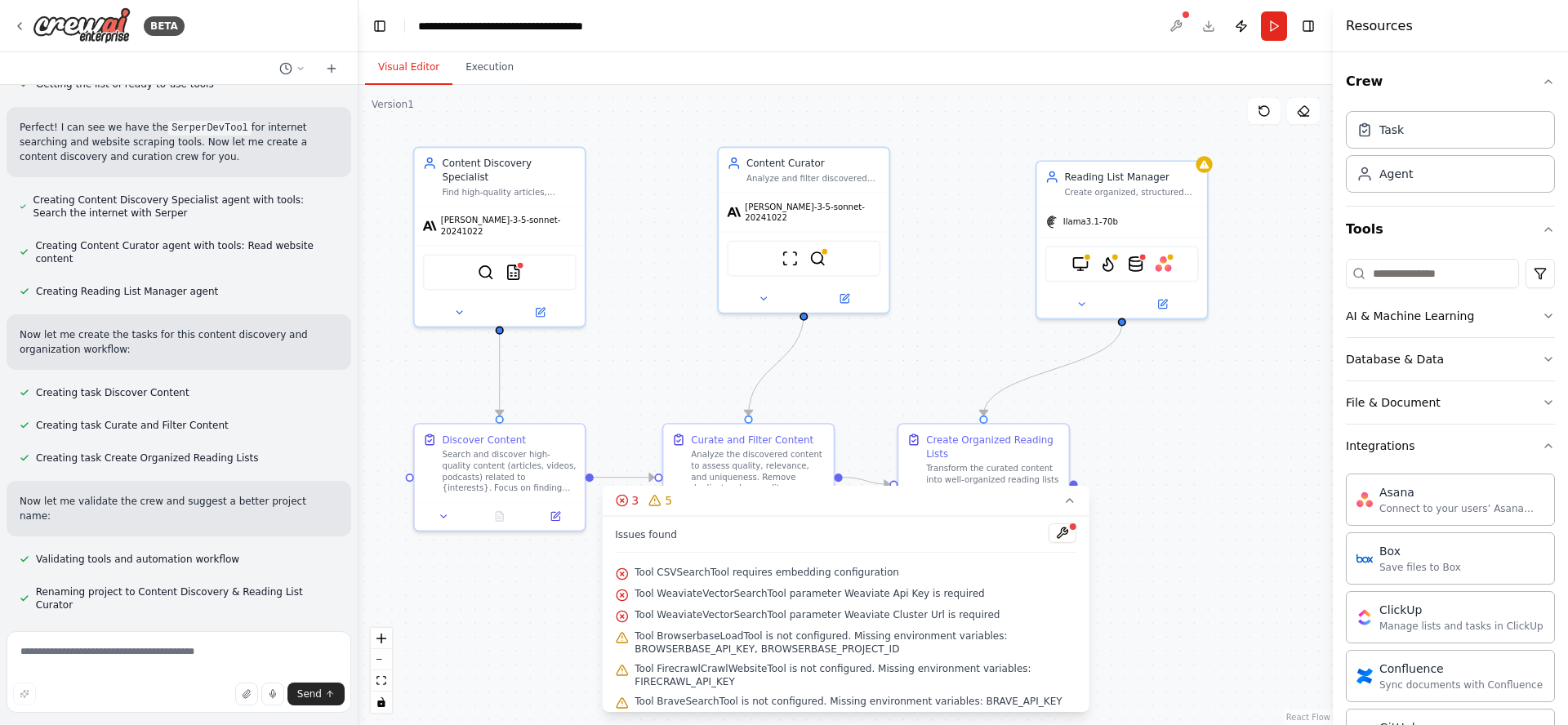
click at [791, 569] on span "Tool CSVSearchTool requires embedding configuration" at bounding box center [767, 572] width 265 height 13
drag, startPoint x: 620, startPoint y: 572, endPoint x: 629, endPoint y: 574, distance: 9.2
click at [621, 572] on icon at bounding box center [621, 574] width 13 height 13
click at [1054, 533] on button at bounding box center [1062, 533] width 27 height 20
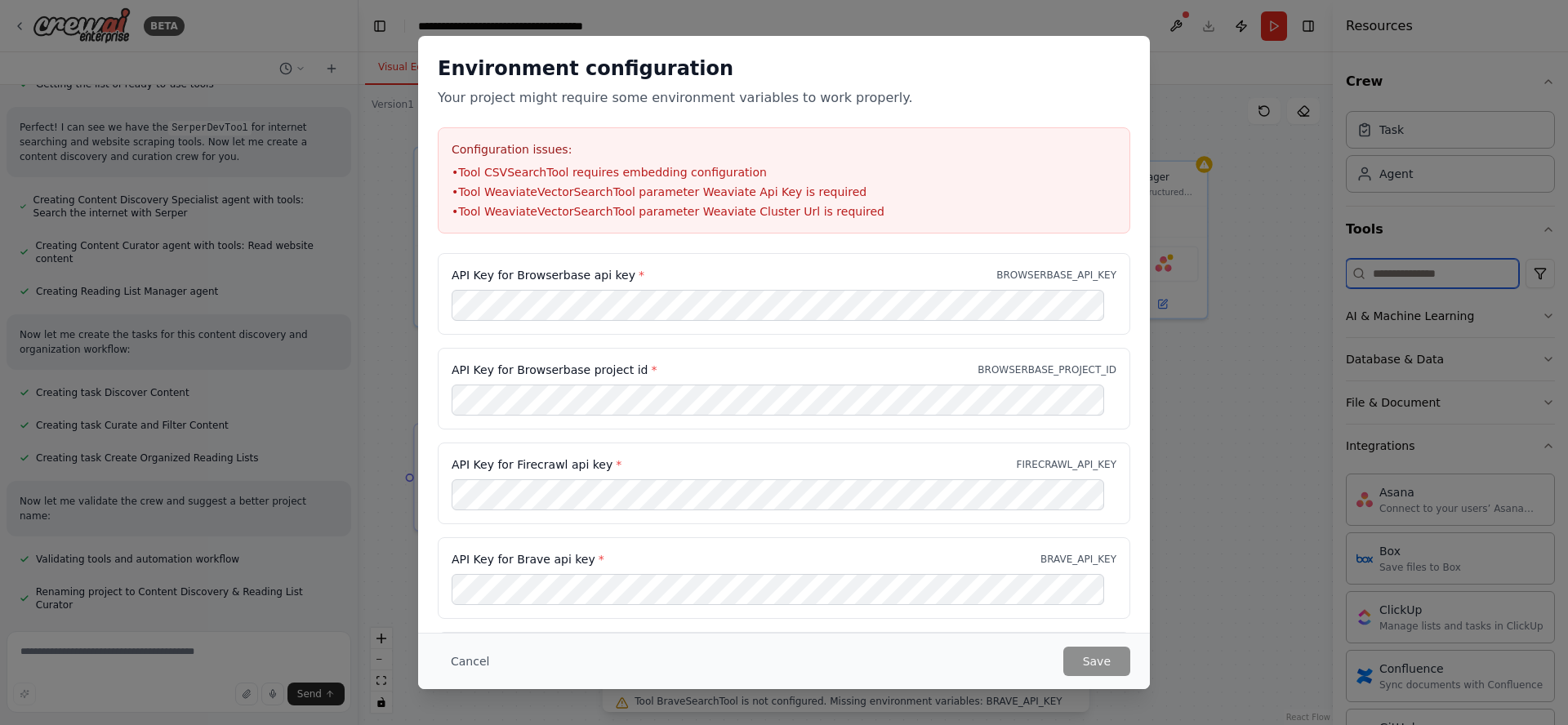
type input "**********"
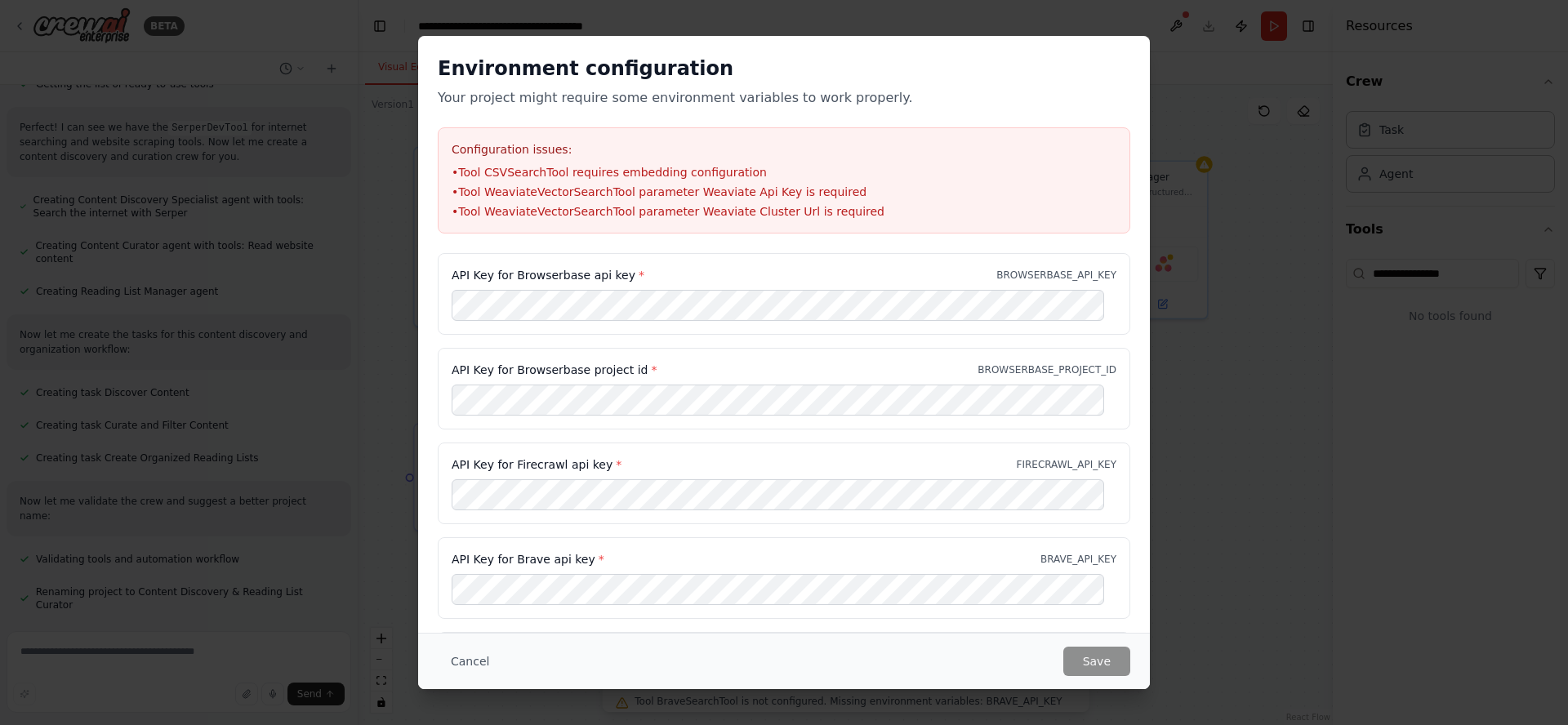
drag, startPoint x: 463, startPoint y: 657, endPoint x: 497, endPoint y: 657, distance: 34.0
click at [464, 657] on button "Cancel" at bounding box center [470, 661] width 64 height 29
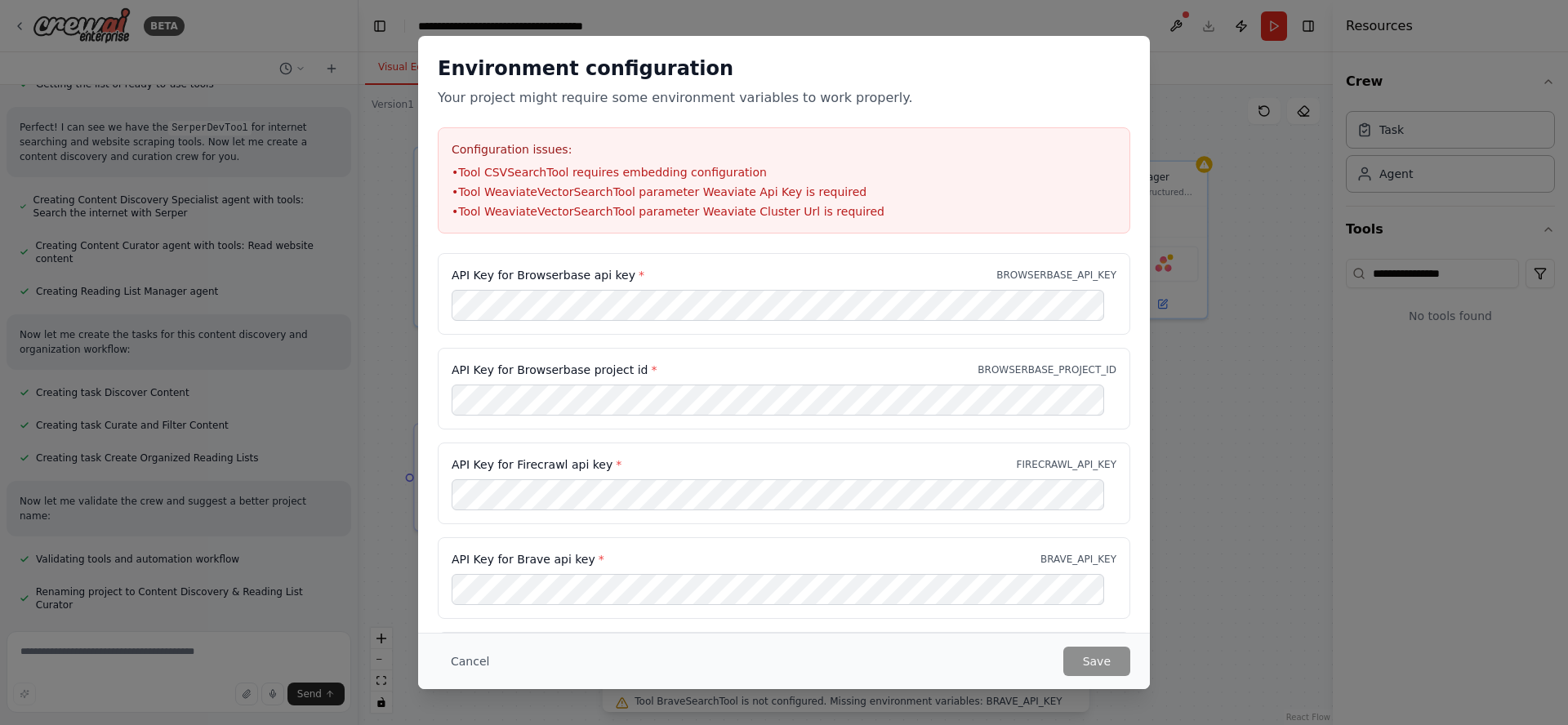
click at [472, 653] on button "Cancel" at bounding box center [470, 661] width 64 height 29
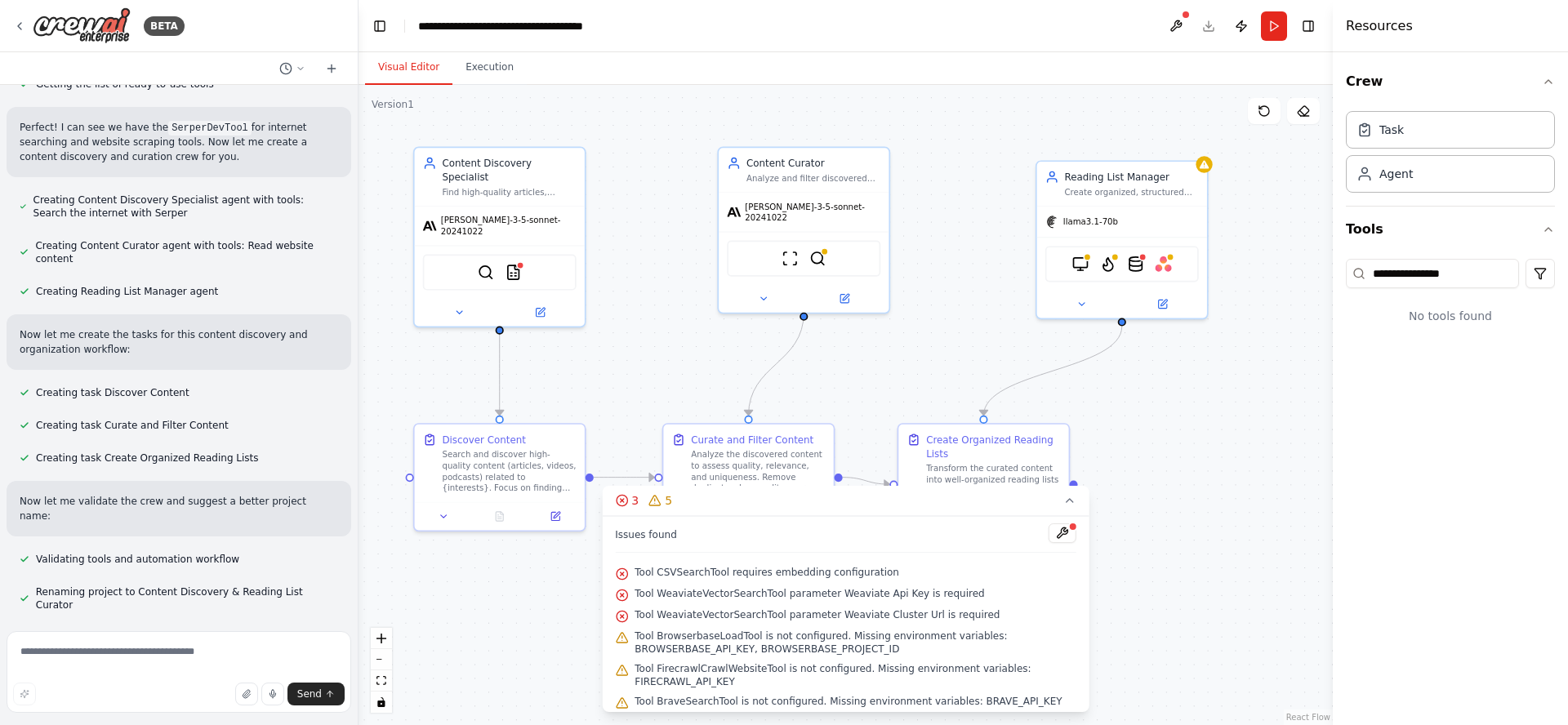
click at [1172, 463] on div ".deletable-edge-delete-btn { width: 20px; height: 20px; border: 0px solid #ffff…" at bounding box center [845, 404] width 974 height 640
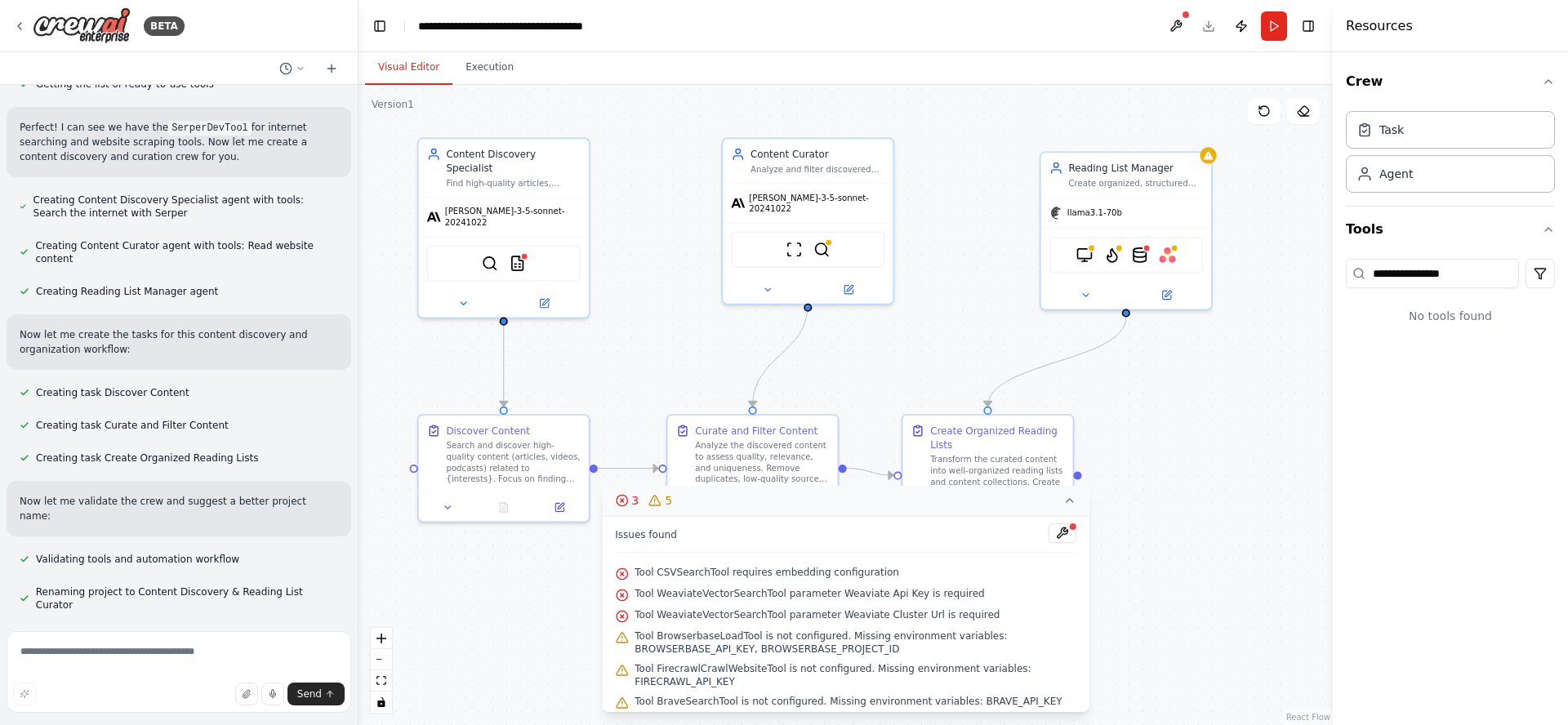
click at [1071, 503] on icon at bounding box center [1070, 501] width 13 height 13
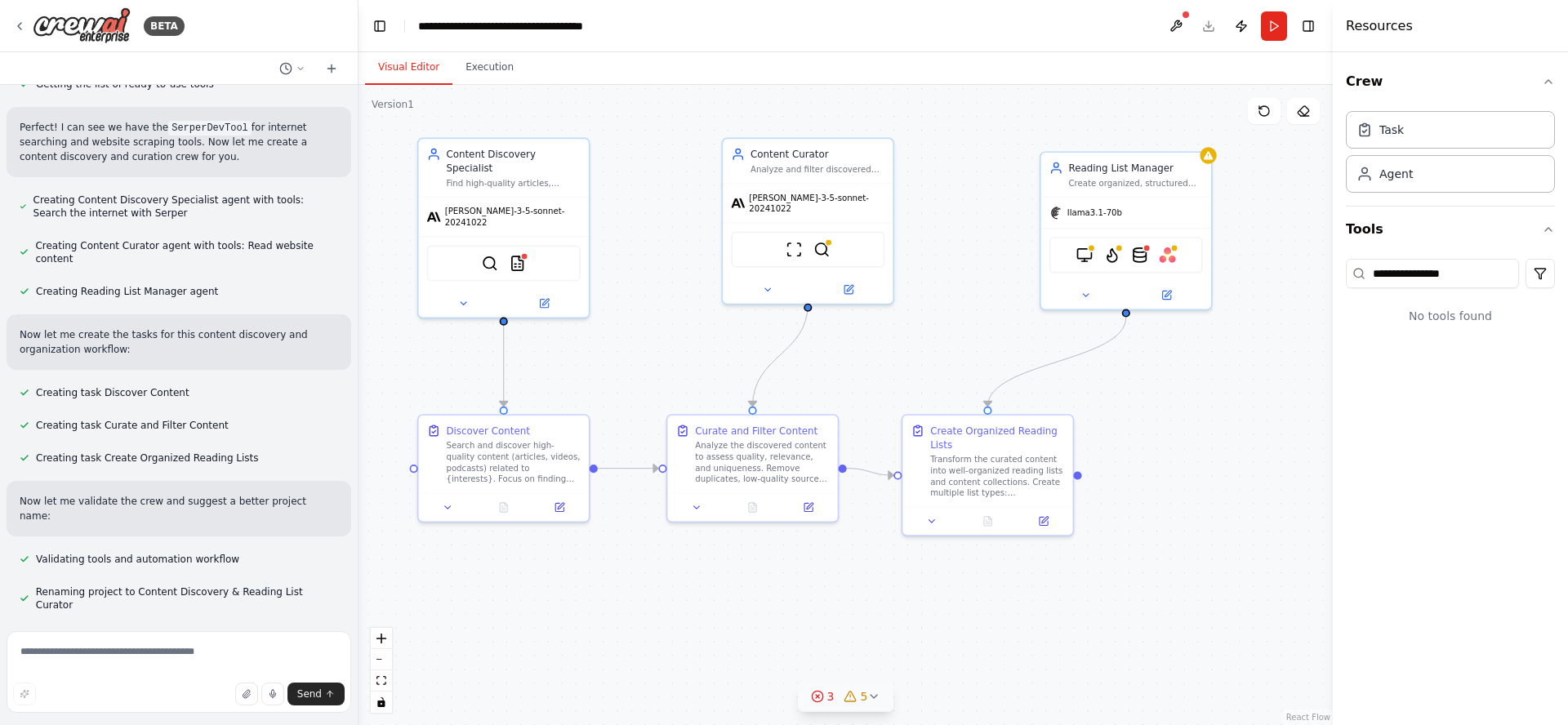
click at [1198, 436] on div ".deletable-edge-delete-btn { width: 20px; height: 20px; border: 0px solid #ffff…" at bounding box center [845, 404] width 974 height 640
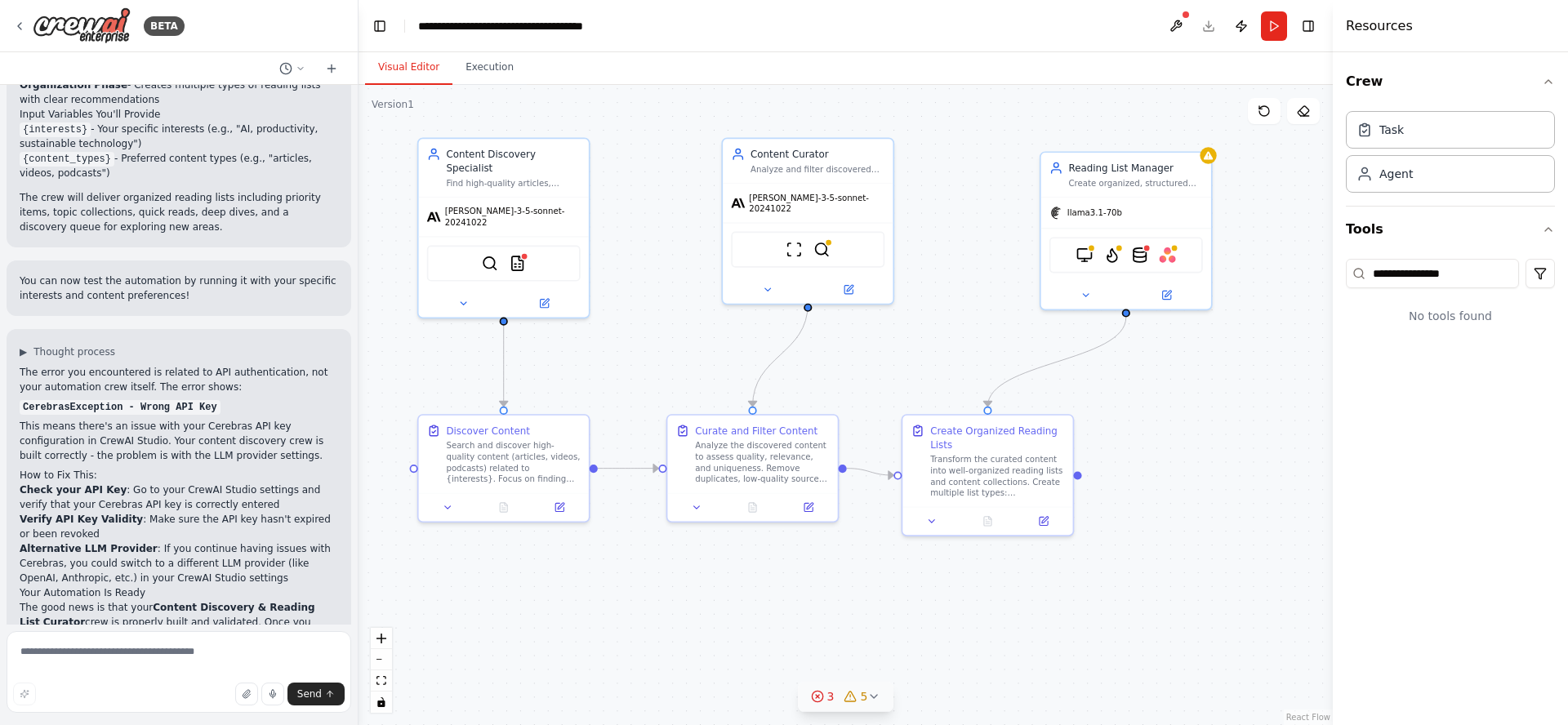
scroll to position [1154, 0]
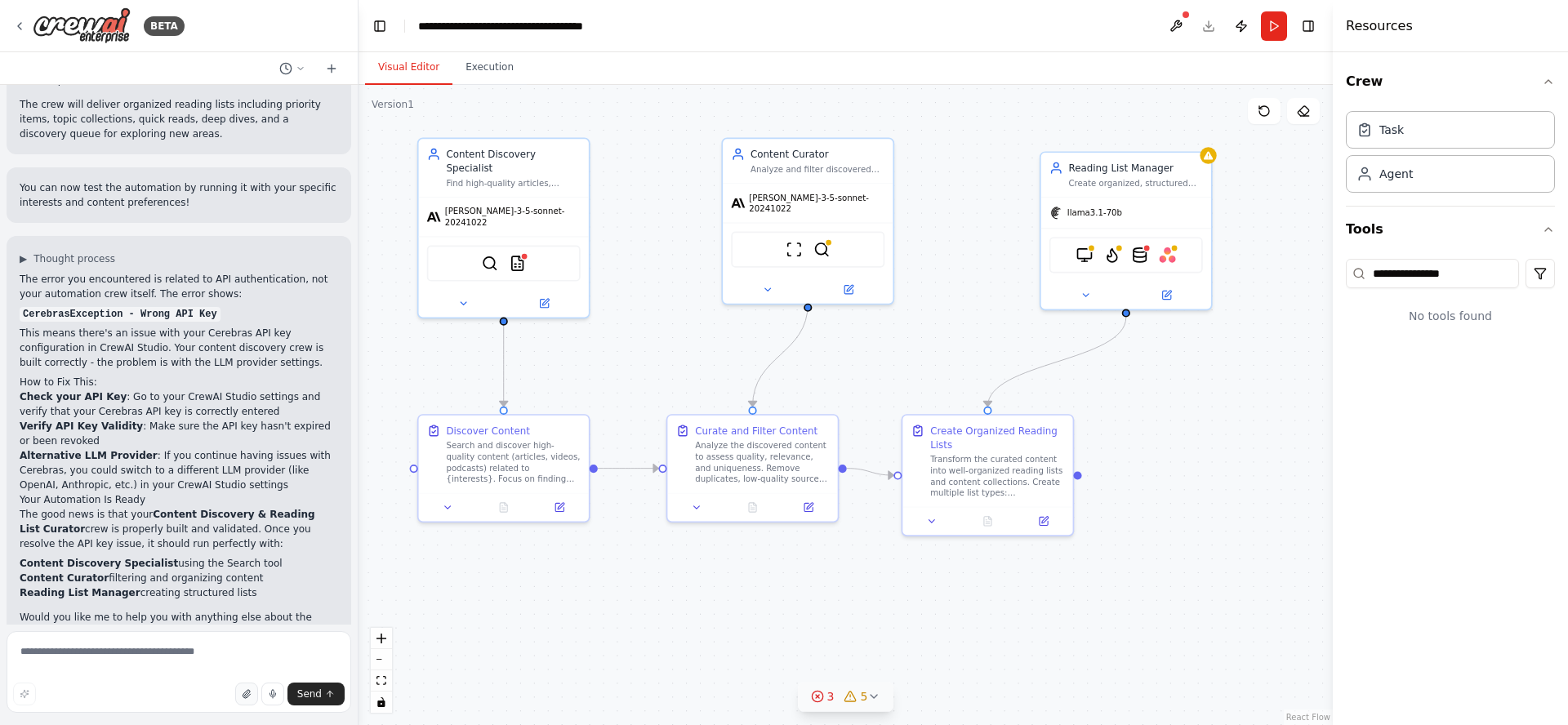
click at [247, 697] on icon "button" at bounding box center [246, 694] width 9 height 9
click at [17, 29] on icon at bounding box center [20, 26] width 13 height 13
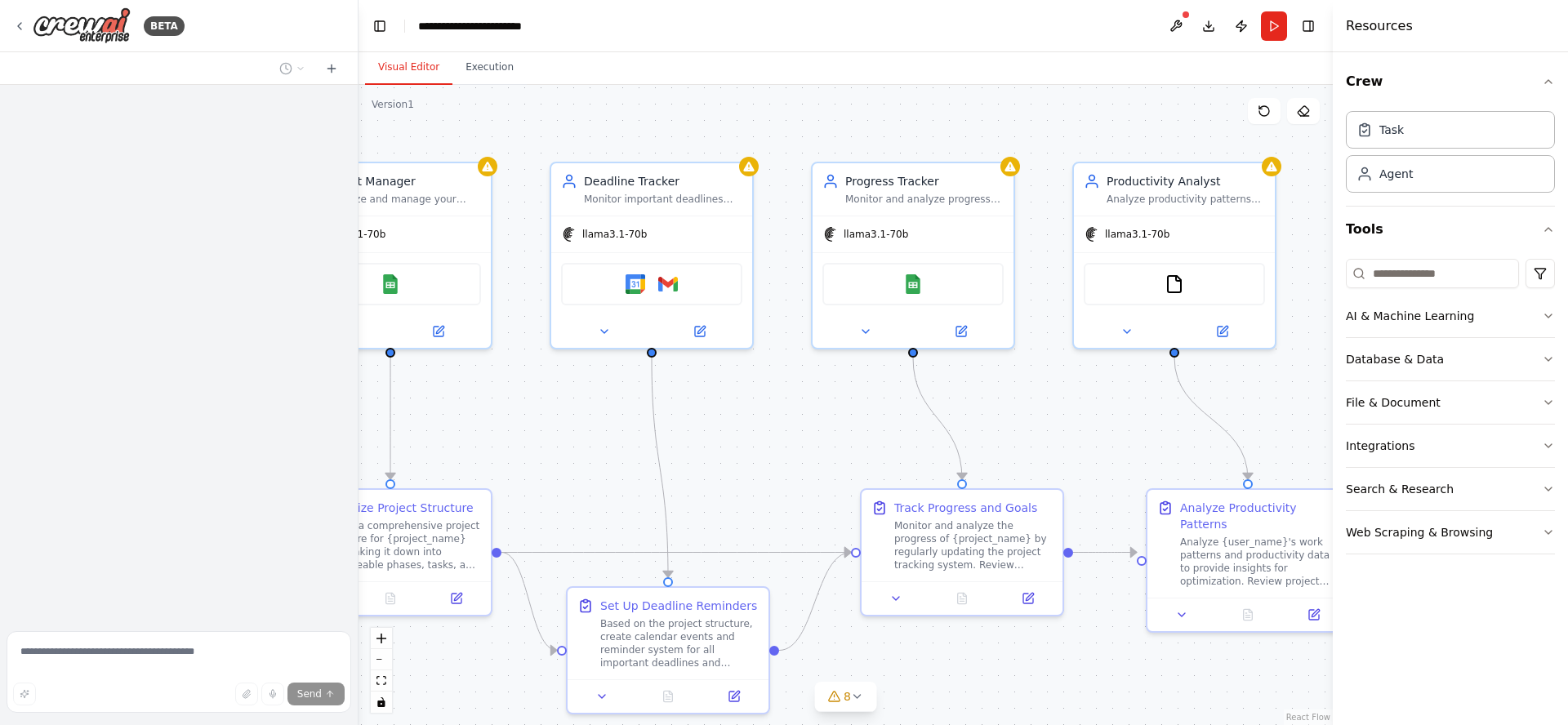
scroll to position [618, 0]
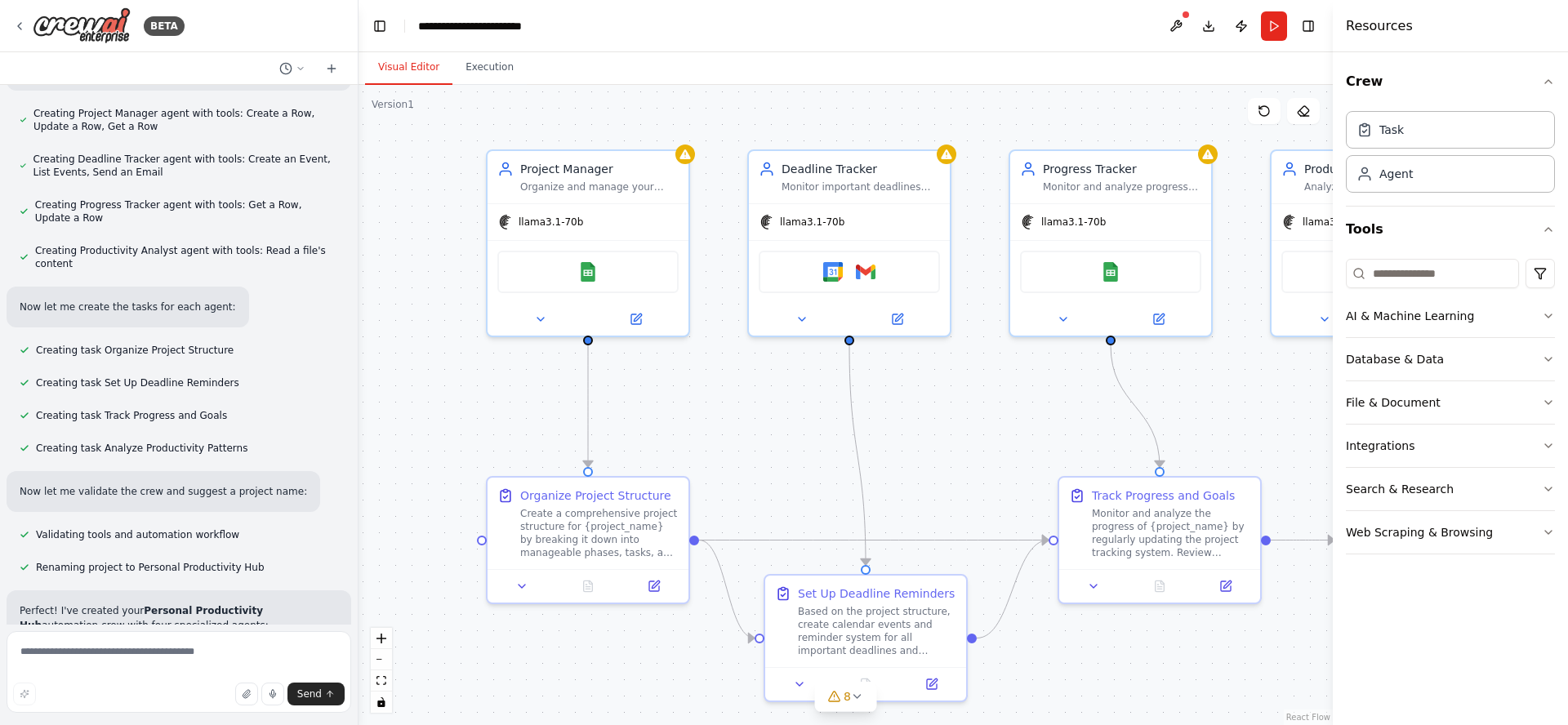
drag, startPoint x: 936, startPoint y: 422, endPoint x: 975, endPoint y: 413, distance: 40.0
click at [982, 411] on div ".deletable-edge-delete-btn { width: 20px; height: 20px; border: 0px solid #ffff…" at bounding box center [845, 404] width 974 height 640
click at [19, 27] on icon at bounding box center [20, 26] width 13 height 13
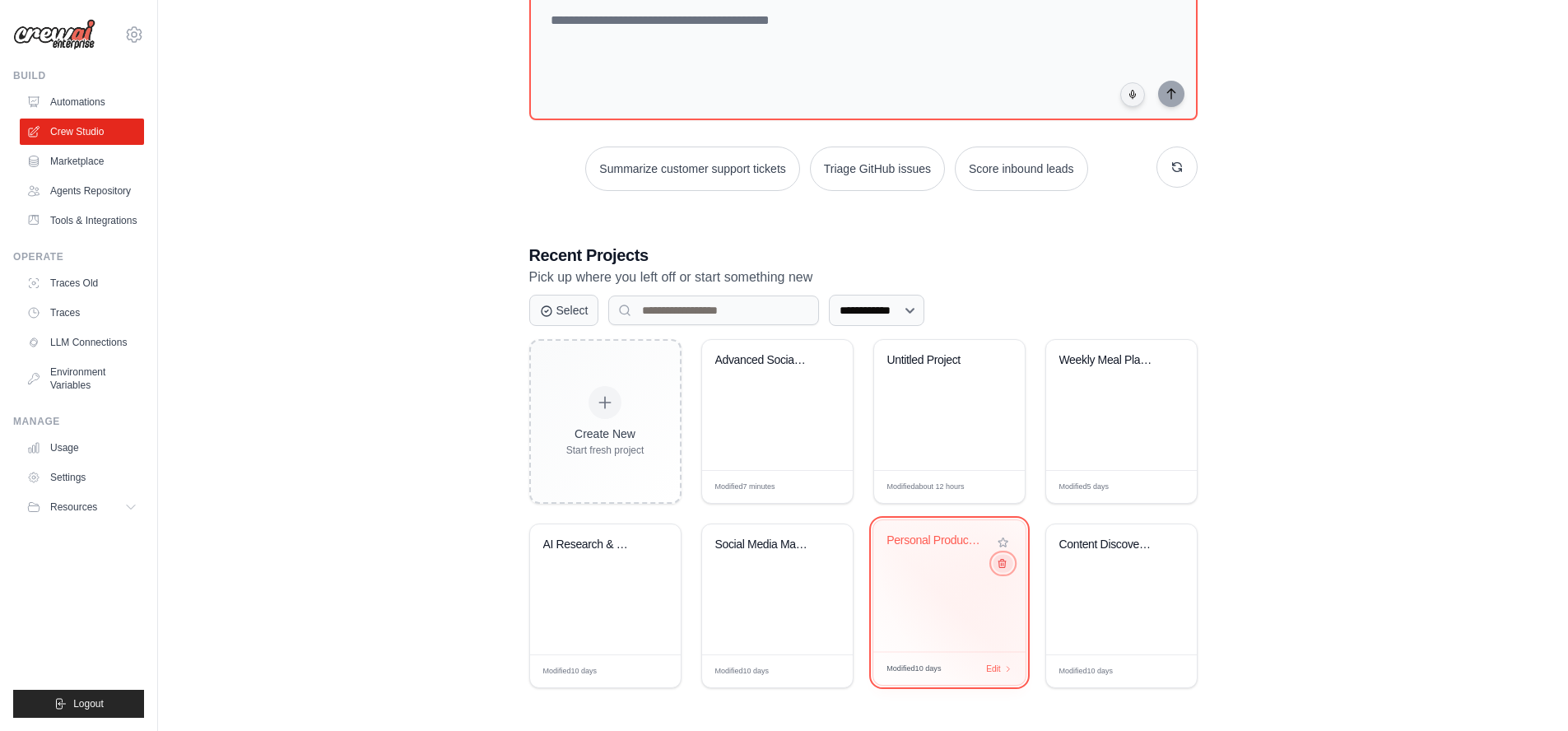
click at [1002, 568] on icon at bounding box center [1001, 563] width 10 height 10
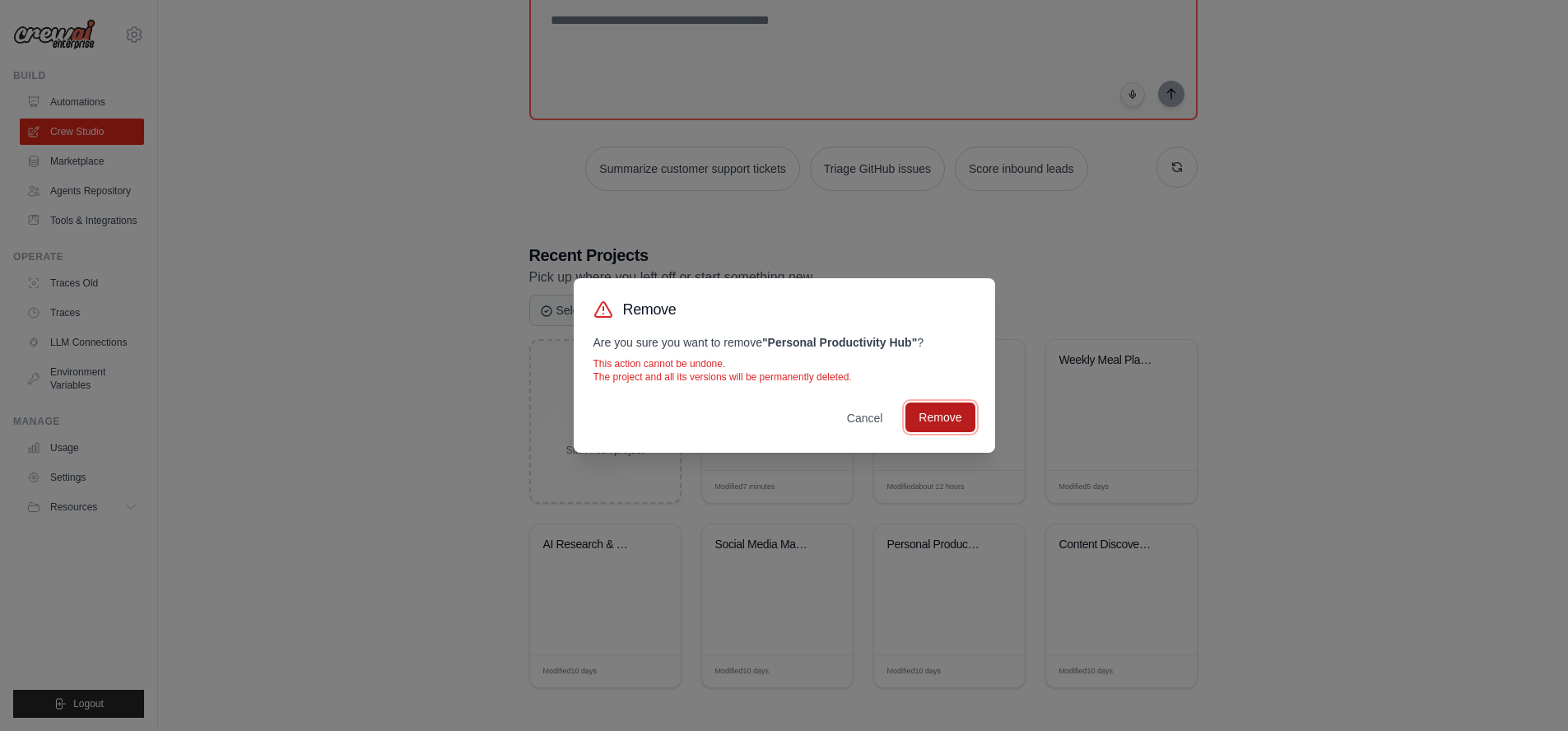
click at [946, 418] on button "Remove" at bounding box center [940, 417] width 69 height 29
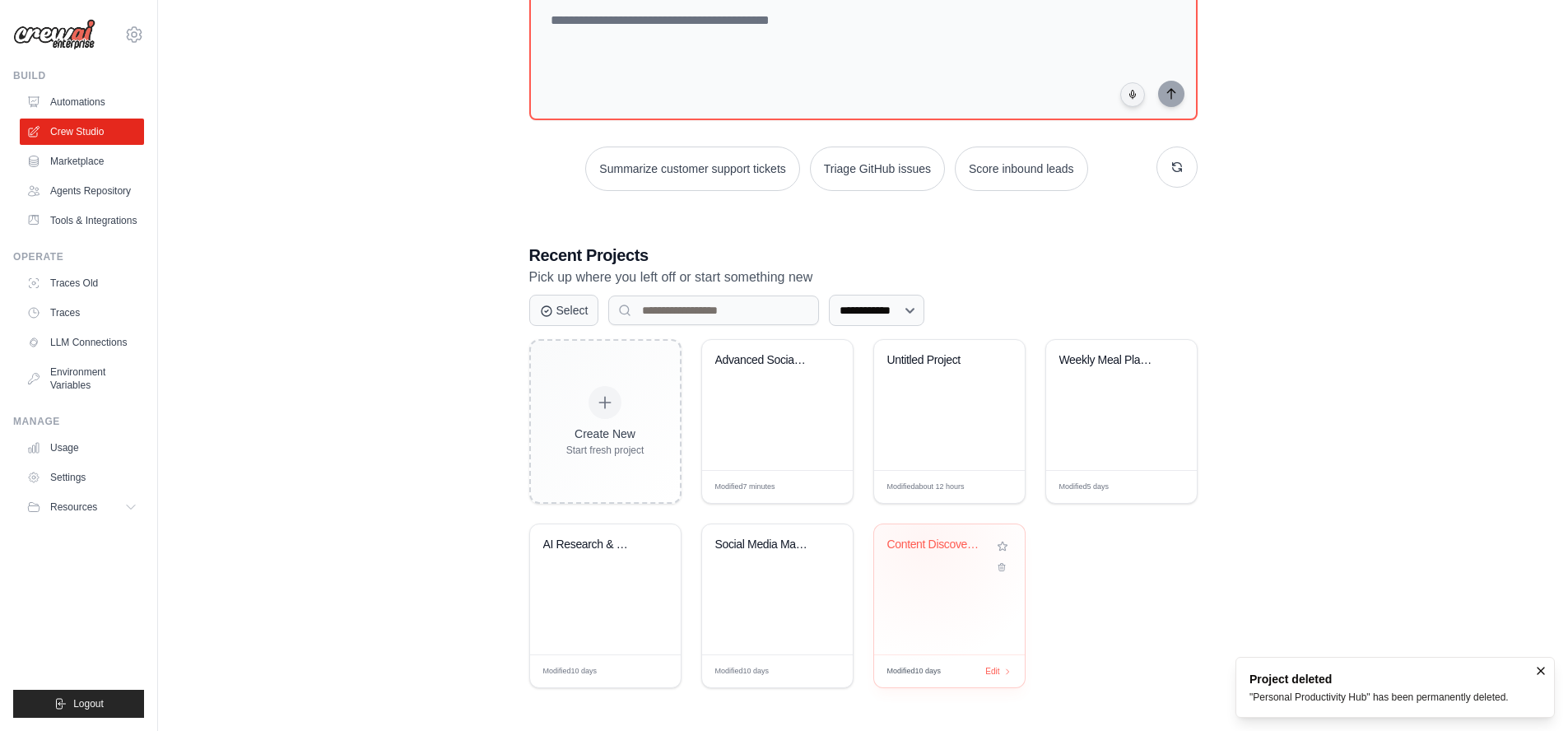
click at [924, 542] on div "Content Discovery & Reading List Cu..." at bounding box center [937, 546] width 100 height 15
click at [996, 575] on div "Content Discovery & Reading List Cu..." at bounding box center [949, 589] width 150 height 130
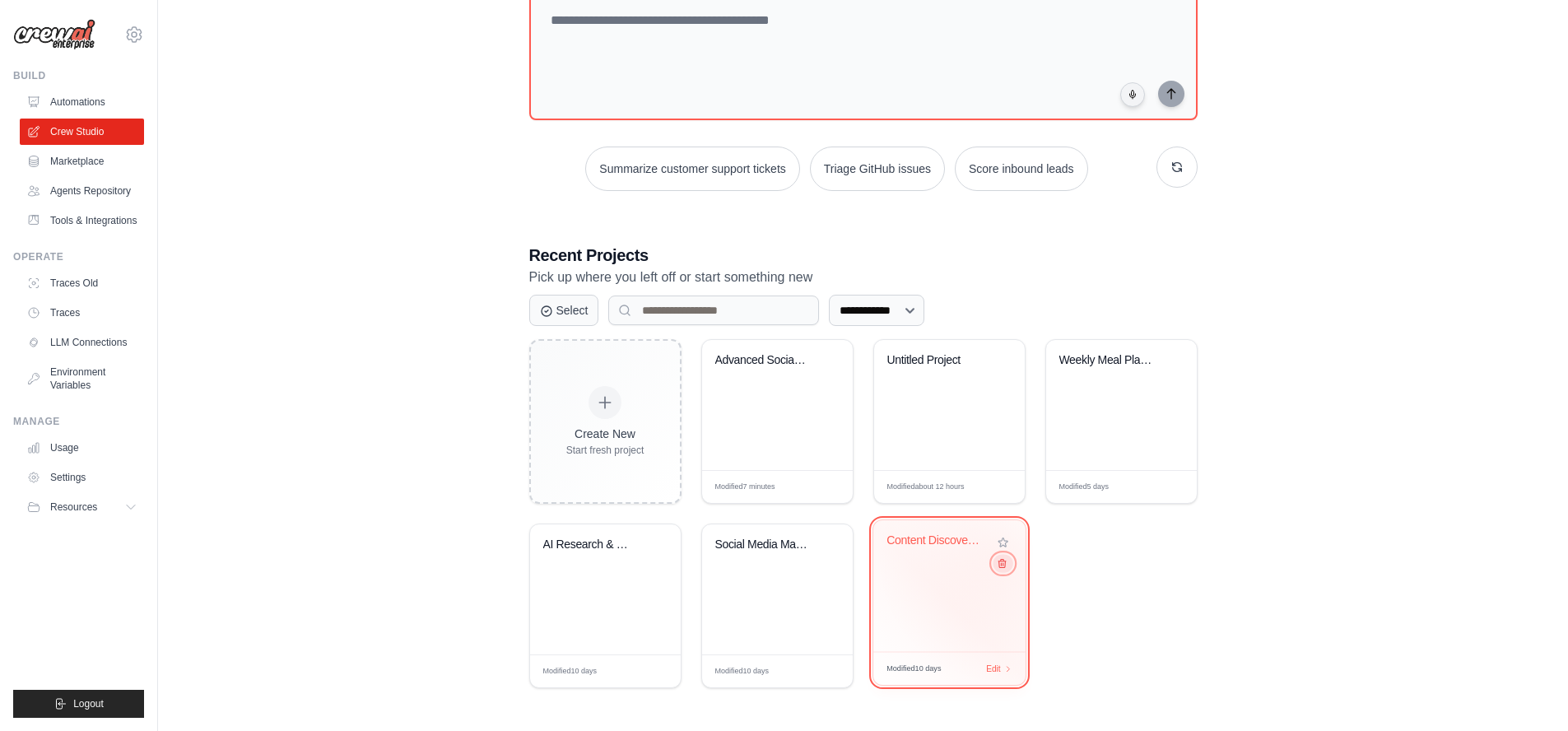
click at [1000, 563] on icon at bounding box center [1001, 563] width 10 height 10
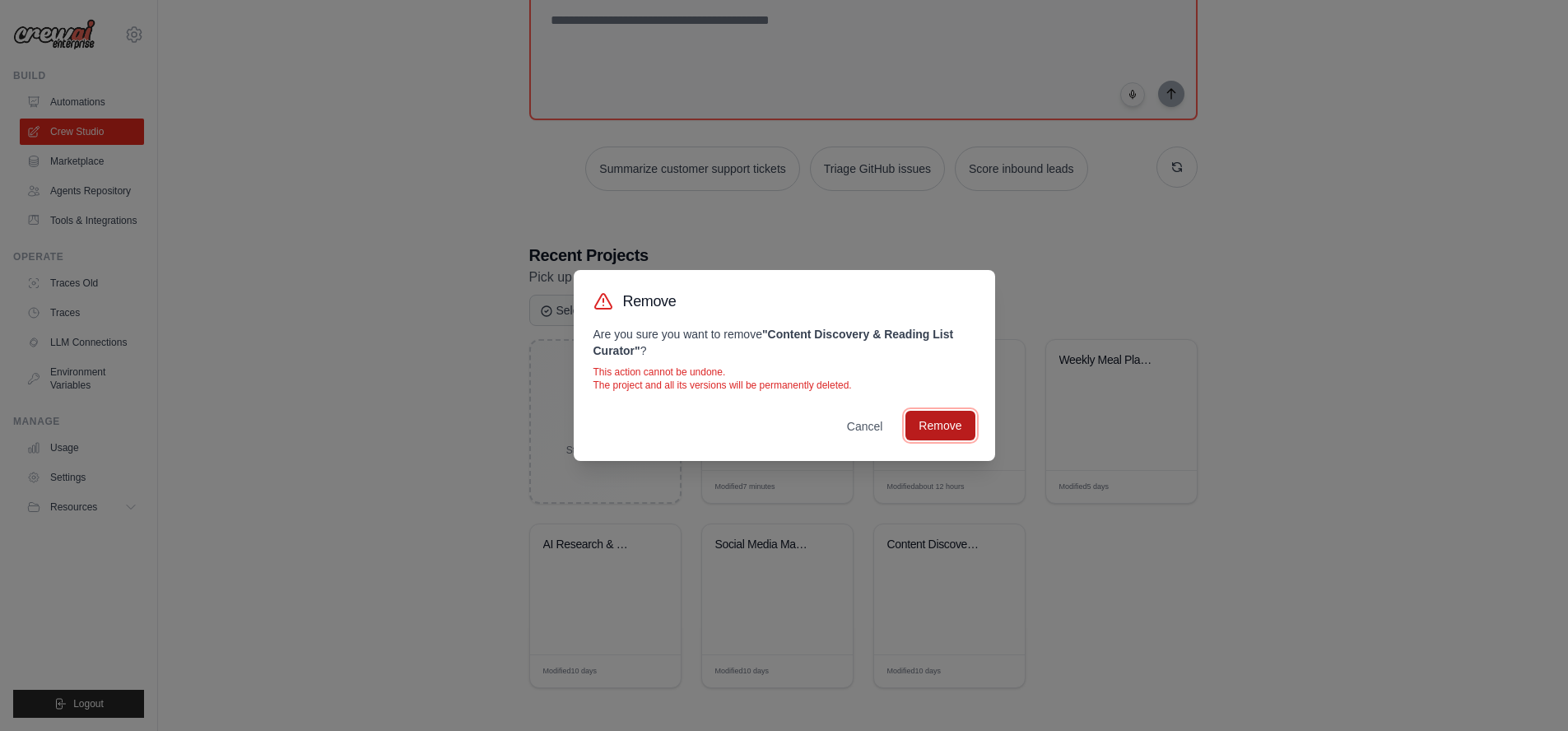
click at [952, 428] on button "Remove" at bounding box center [940, 425] width 69 height 29
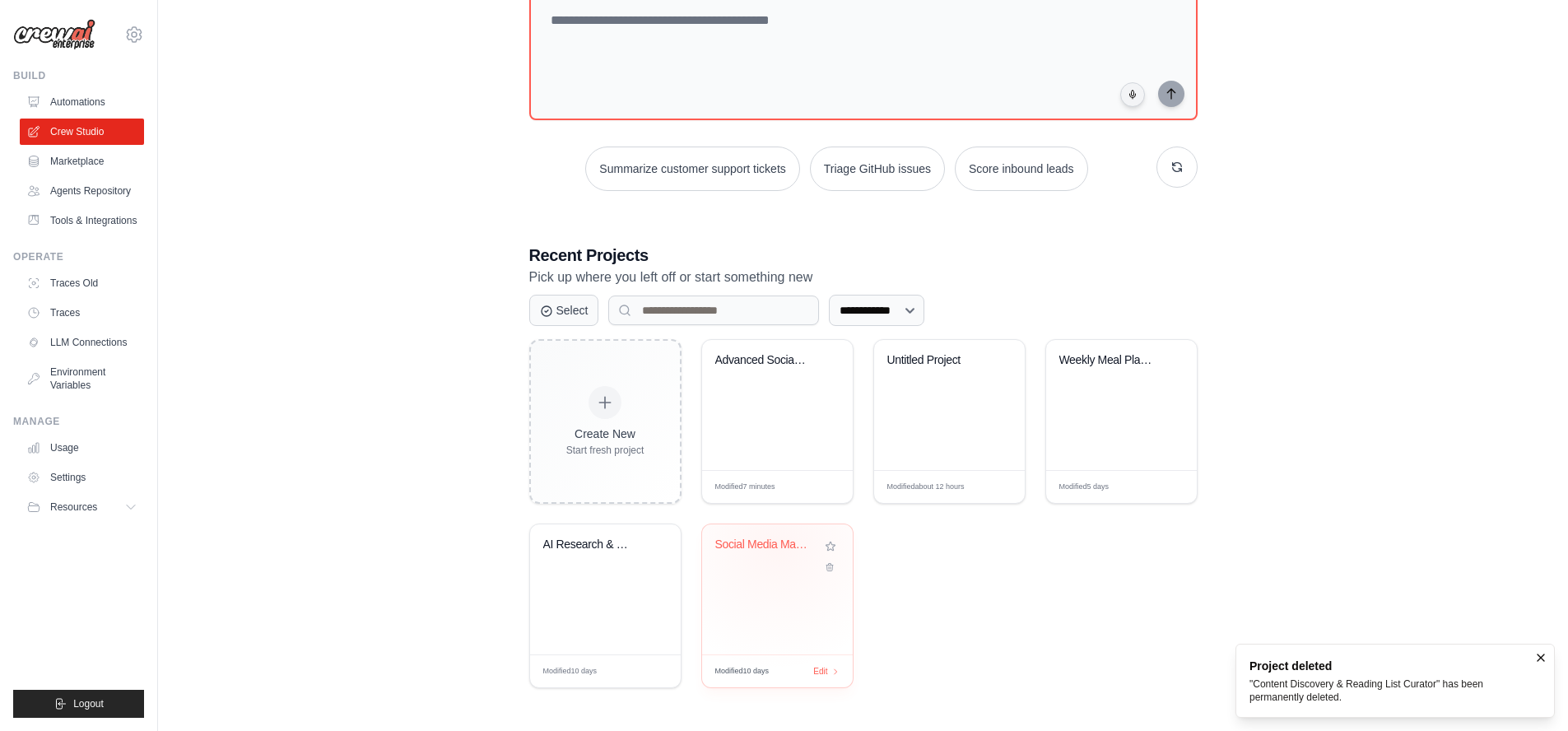
click at [776, 547] on div "Social Media Management & Content A..." at bounding box center [765, 546] width 100 height 15
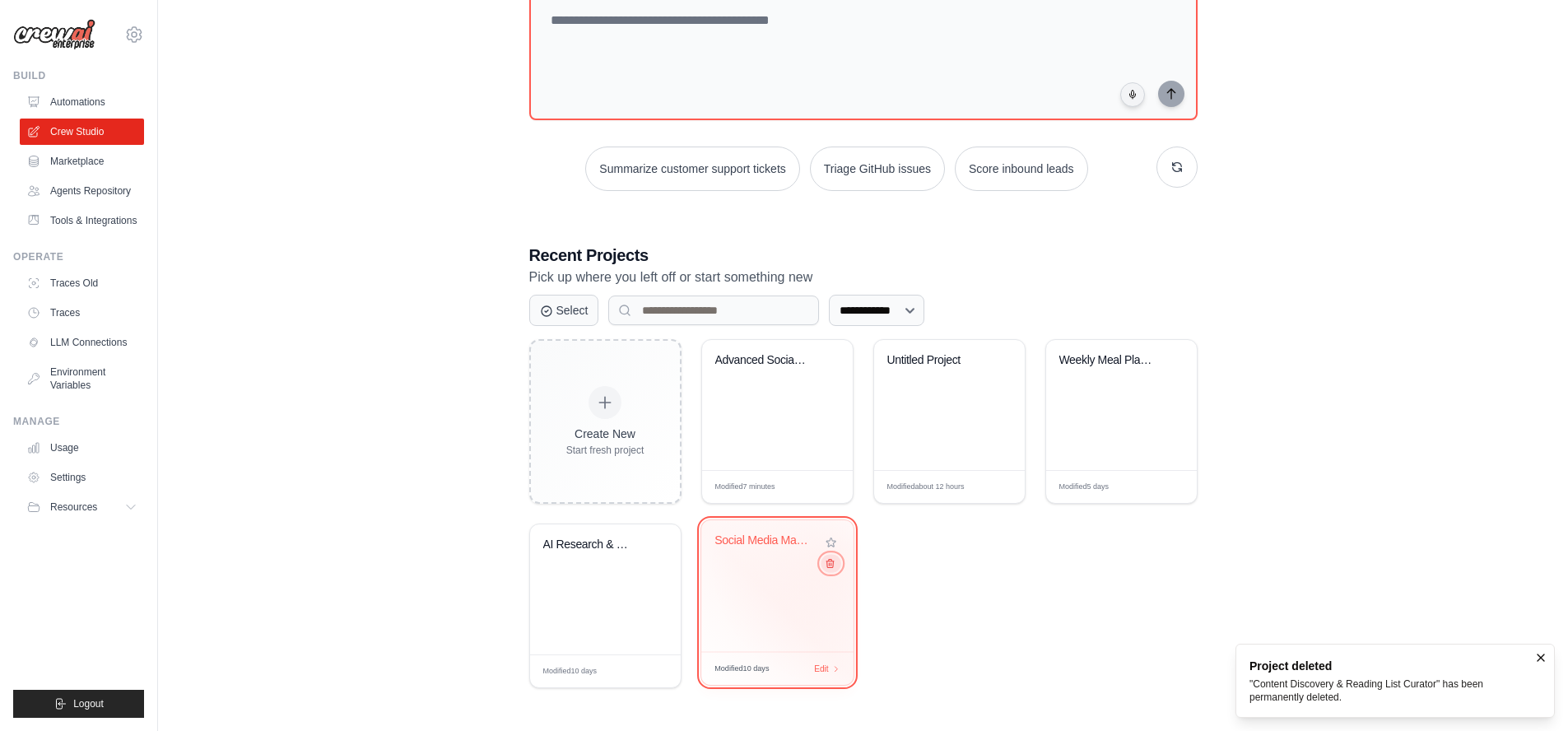
click at [831, 567] on icon at bounding box center [829, 563] width 10 height 10
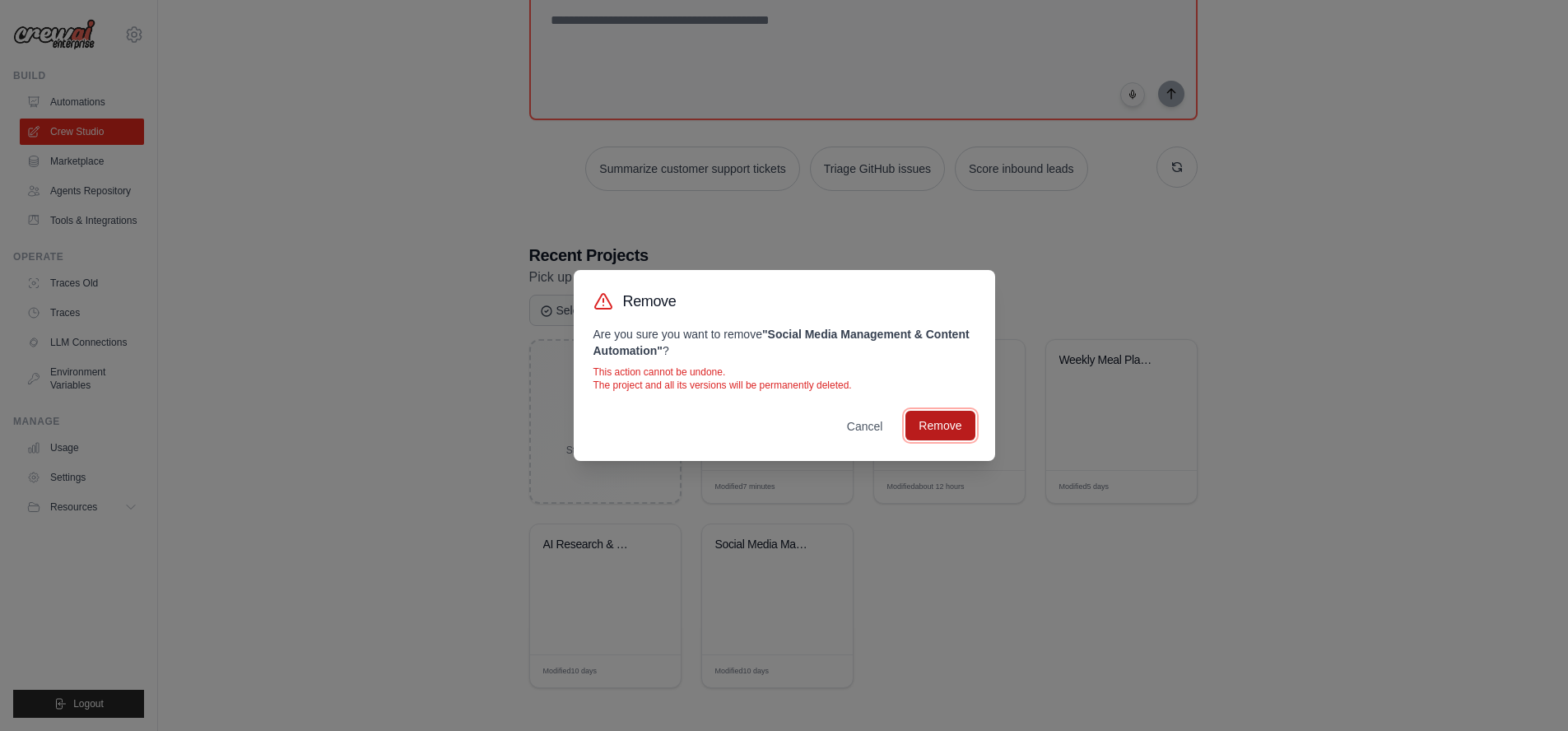
click at [942, 429] on button "Remove" at bounding box center [940, 425] width 69 height 29
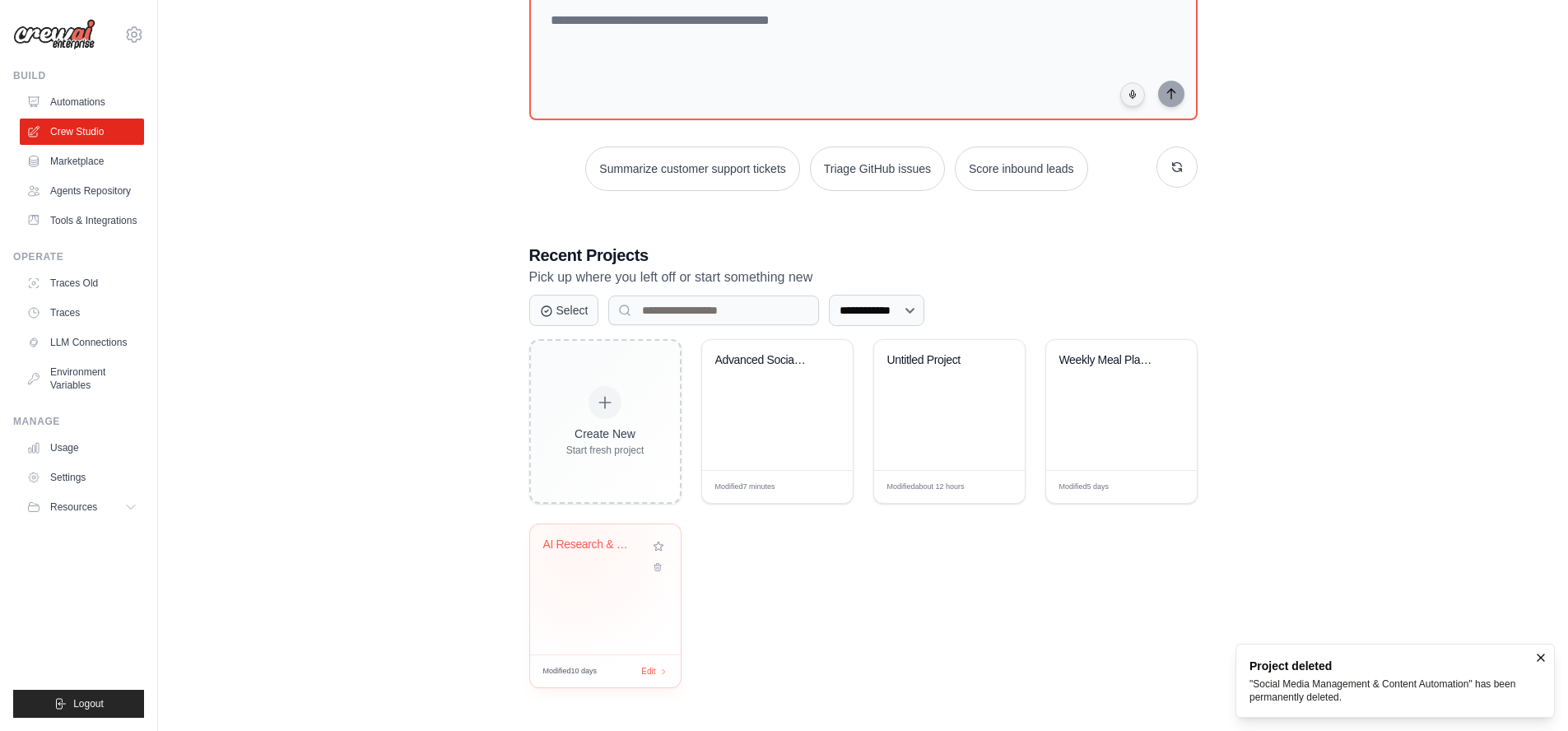
click at [577, 550] on div "AI Research & CSV Export Automation" at bounding box center [593, 548] width 100 height 22
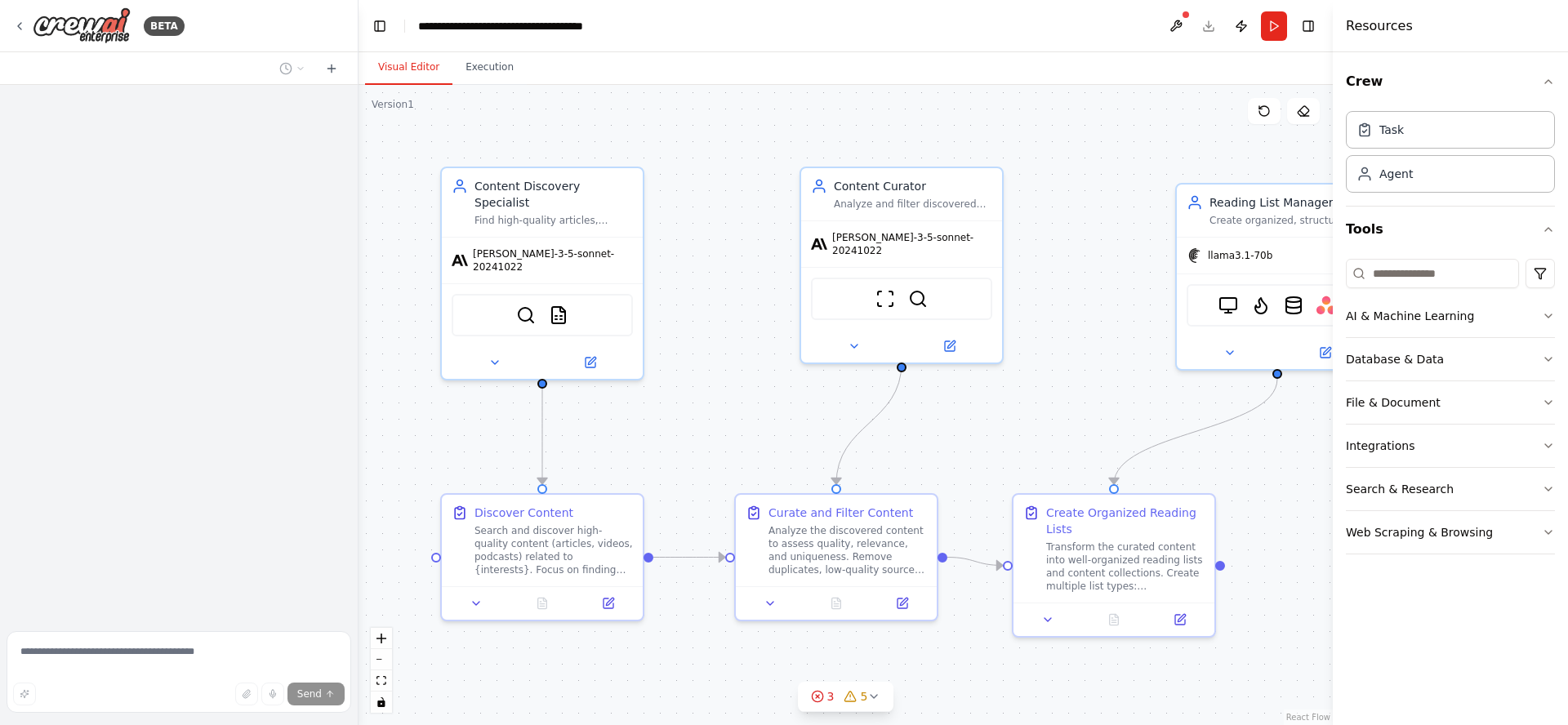
scroll to position [228, 0]
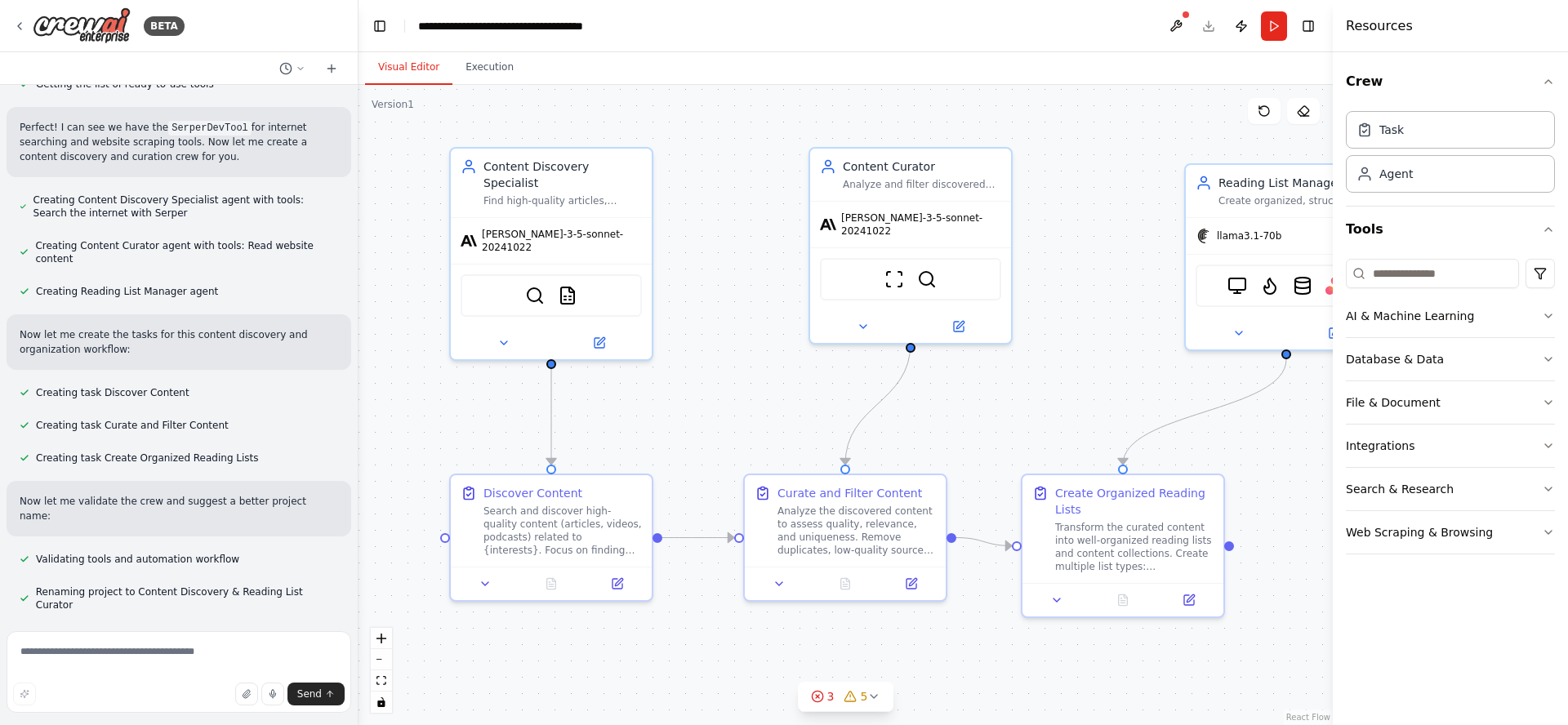
drag, startPoint x: 717, startPoint y: 264, endPoint x: 734, endPoint y: 245, distance: 25.5
click at [734, 245] on div ".deletable-edge-delete-btn { width: 20px; height: 20px; border: 0px solid #ffff…" at bounding box center [845, 404] width 974 height 640
click at [492, 66] on button "Execution" at bounding box center [489, 68] width 74 height 34
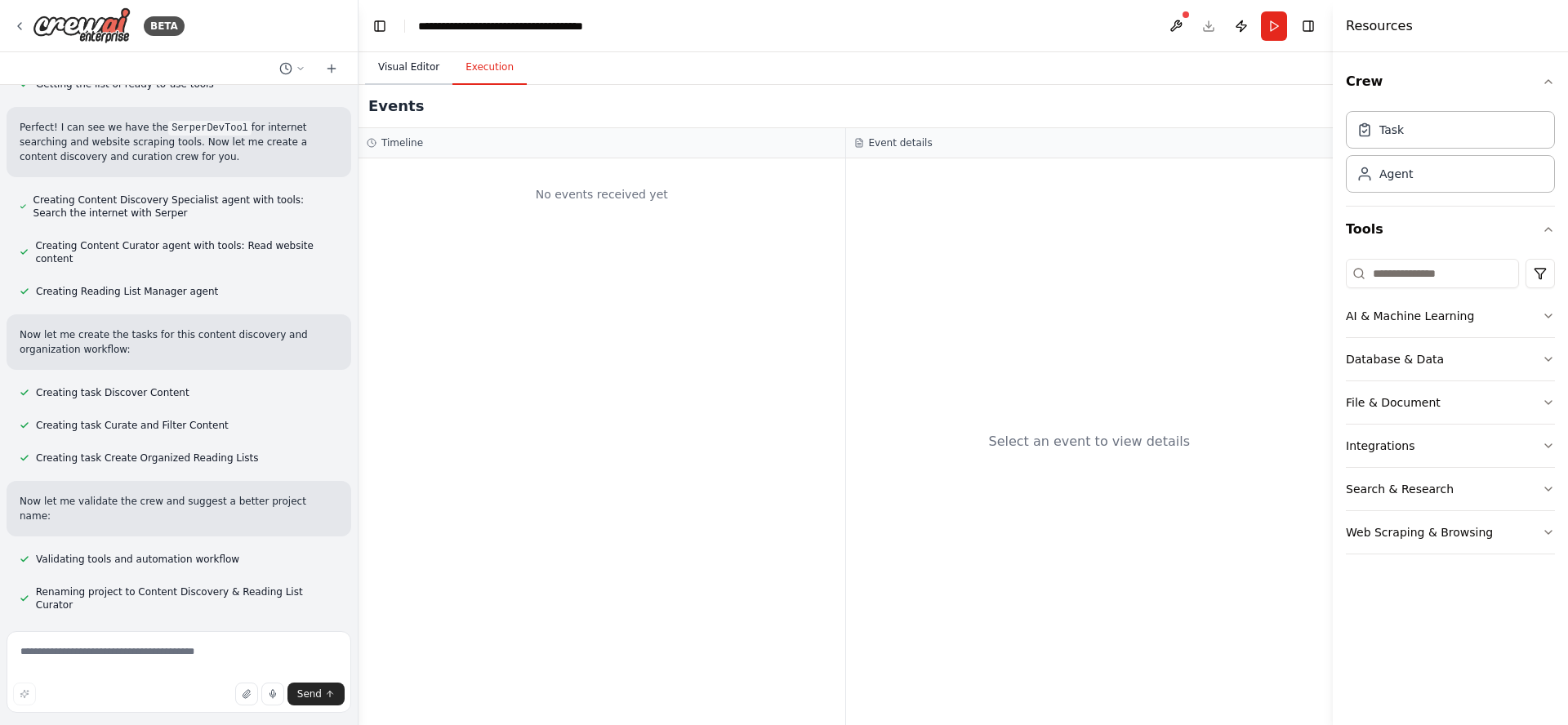
click at [391, 65] on button "Visual Editor" at bounding box center [408, 68] width 88 height 34
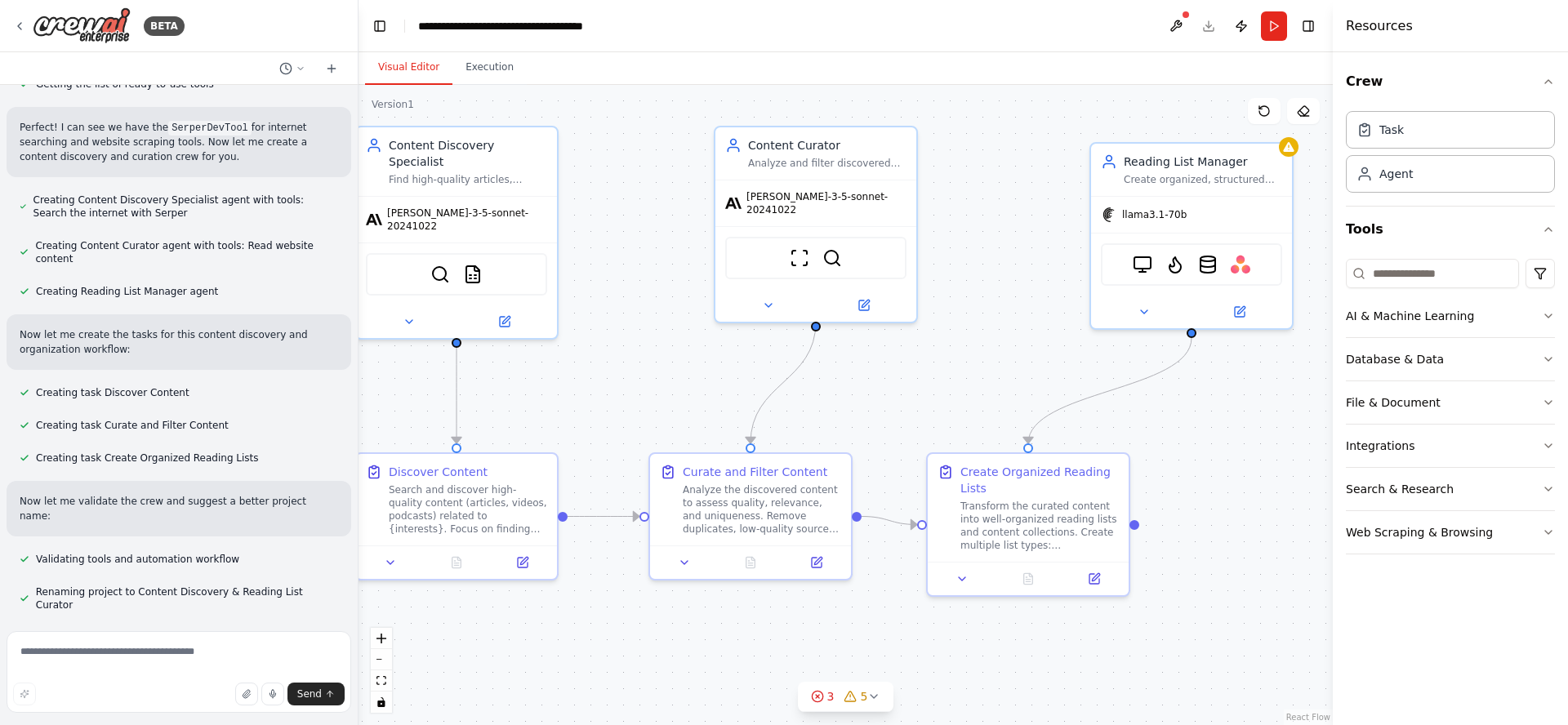
drag, startPoint x: 744, startPoint y: 371, endPoint x: 650, endPoint y: 350, distance: 96.3
click at [650, 350] on div ".deletable-edge-delete-btn { width: 20px; height: 20px; border: 0px solid #ffff…" at bounding box center [845, 404] width 974 height 640
click at [817, 697] on icon at bounding box center [817, 696] width 3 height 3
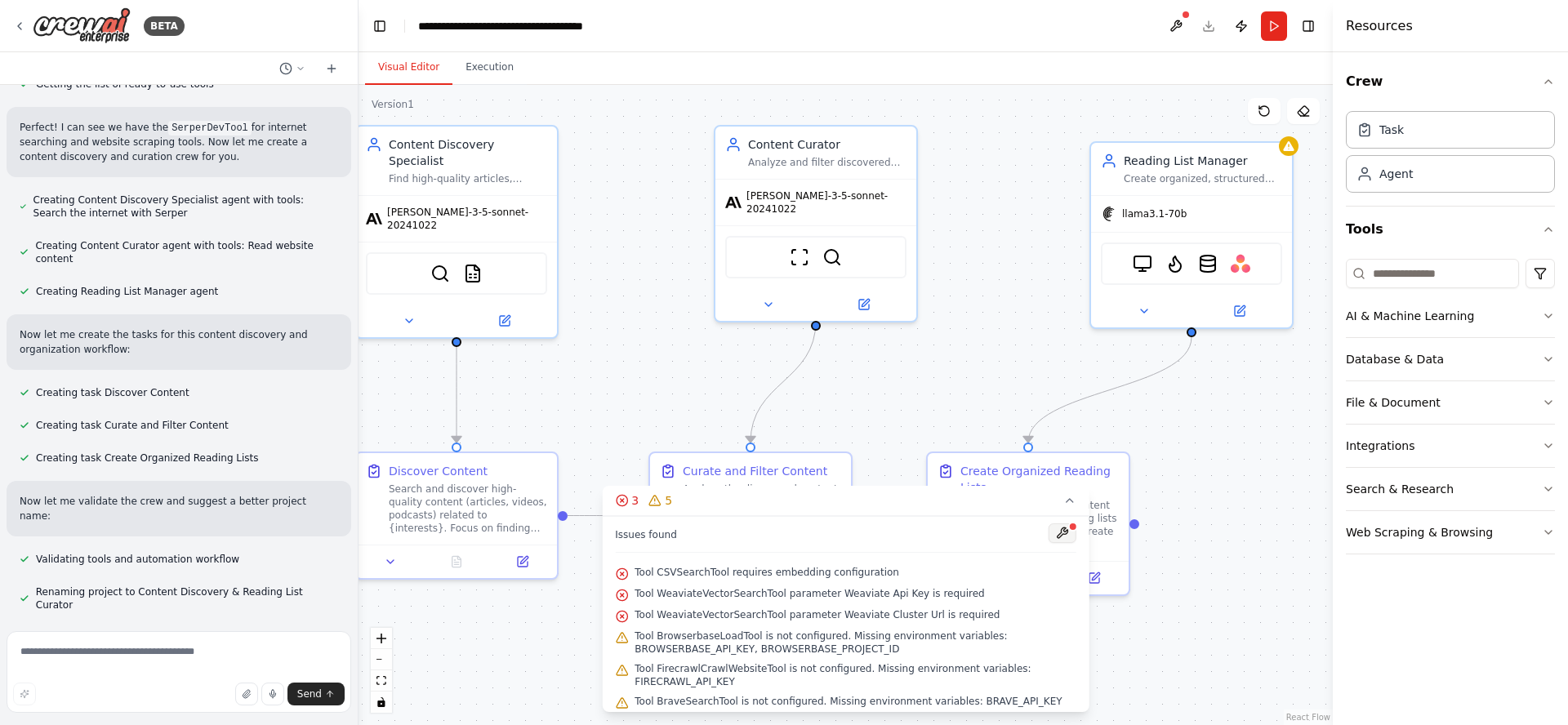
click at [1048, 530] on button at bounding box center [1062, 533] width 27 height 20
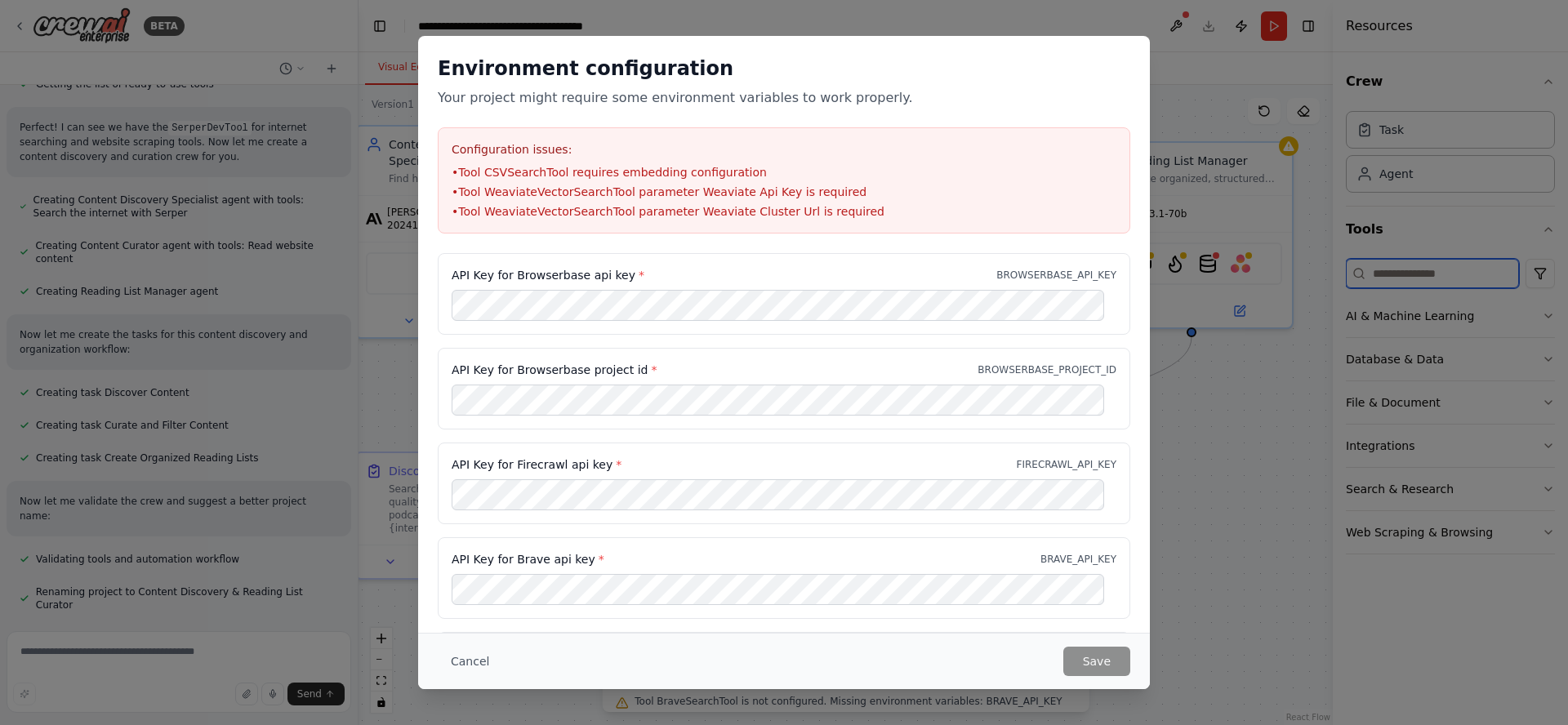
type input "**********"
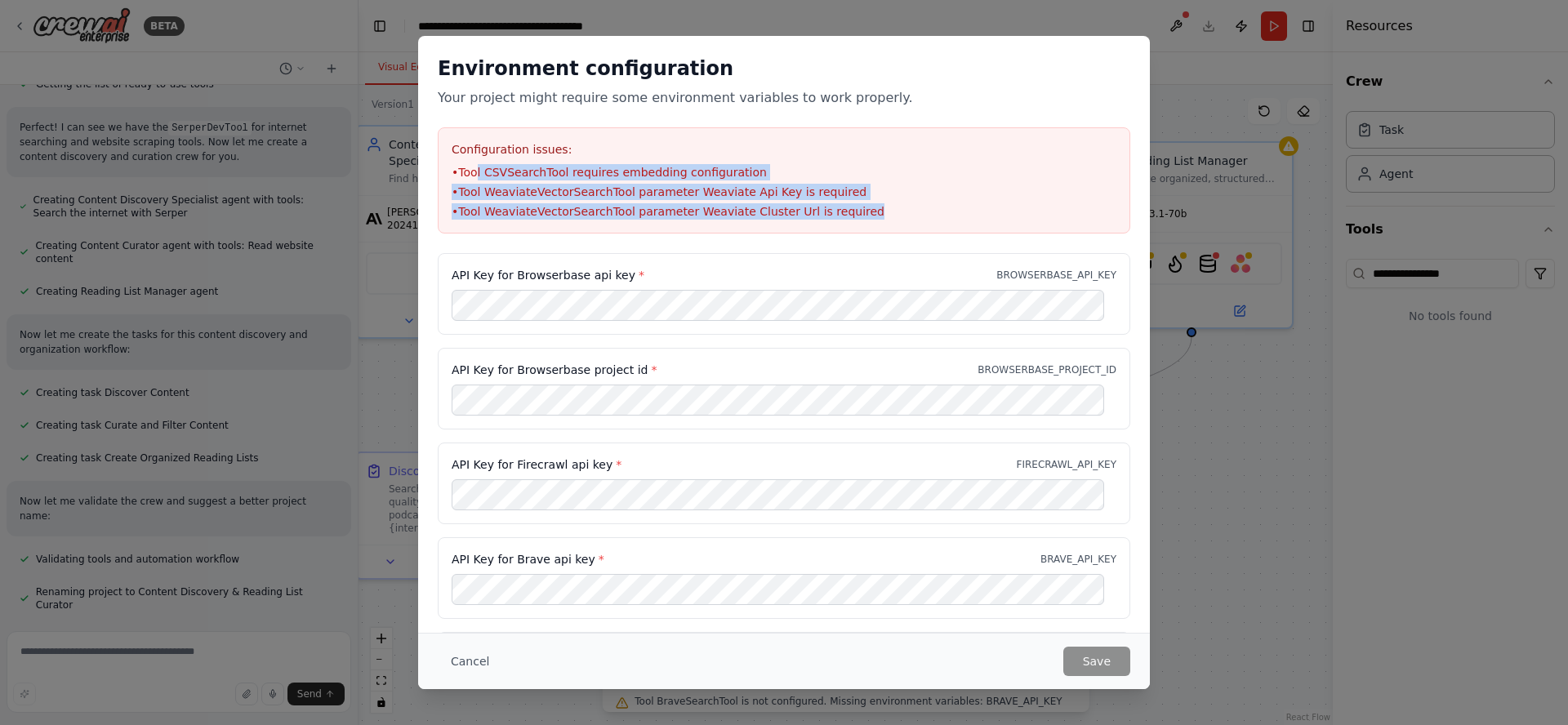
drag, startPoint x: 480, startPoint y: 168, endPoint x: 950, endPoint y: 227, distance: 473.7
click at [950, 227] on div "Configuration issues: • Tool CSVSearchTool requires embedding configuration • T…" at bounding box center [784, 180] width 692 height 107
click at [931, 210] on li "• Tool WeaviateVectorSearchTool parameter Weaviate Cluster Url is required" at bounding box center [784, 211] width 665 height 16
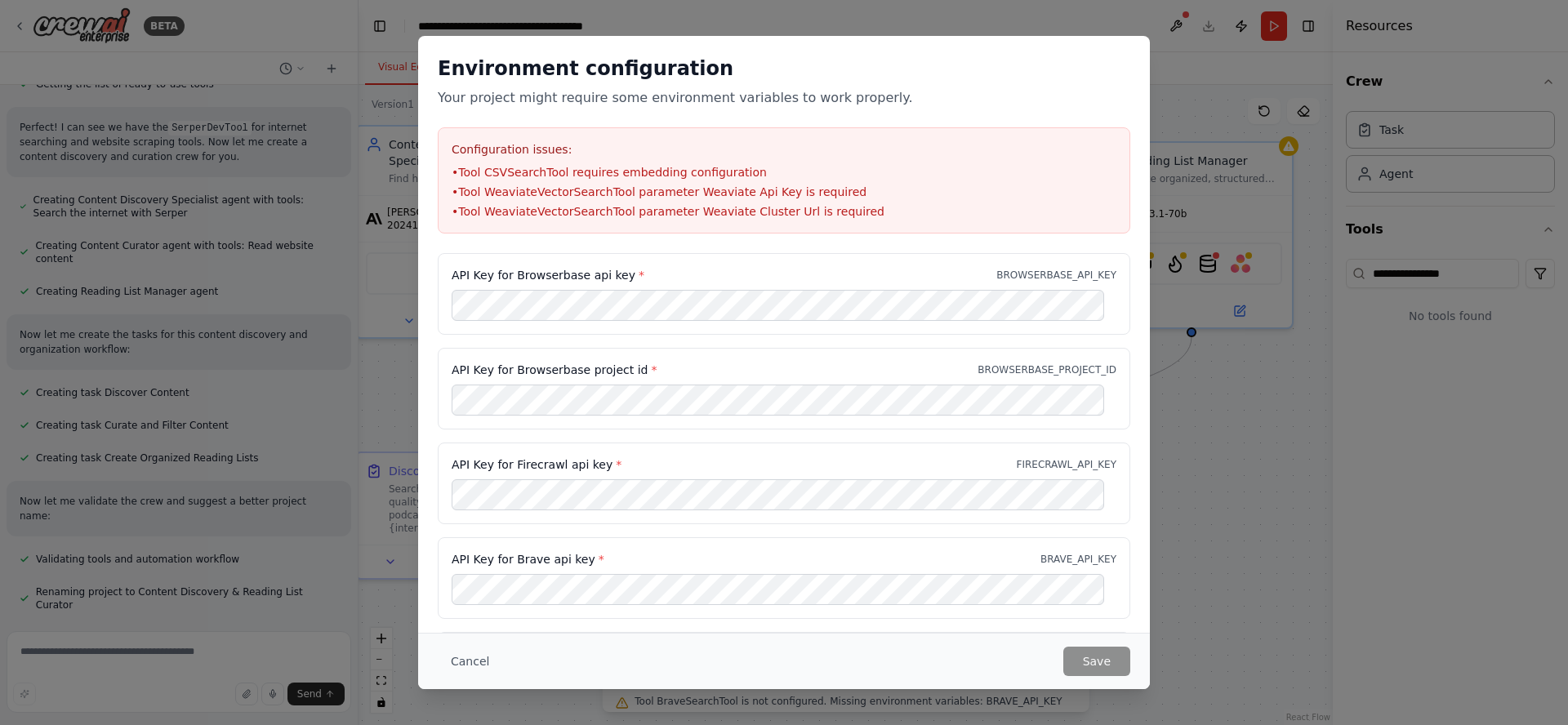
click at [468, 666] on button "Cancel" at bounding box center [470, 661] width 64 height 29
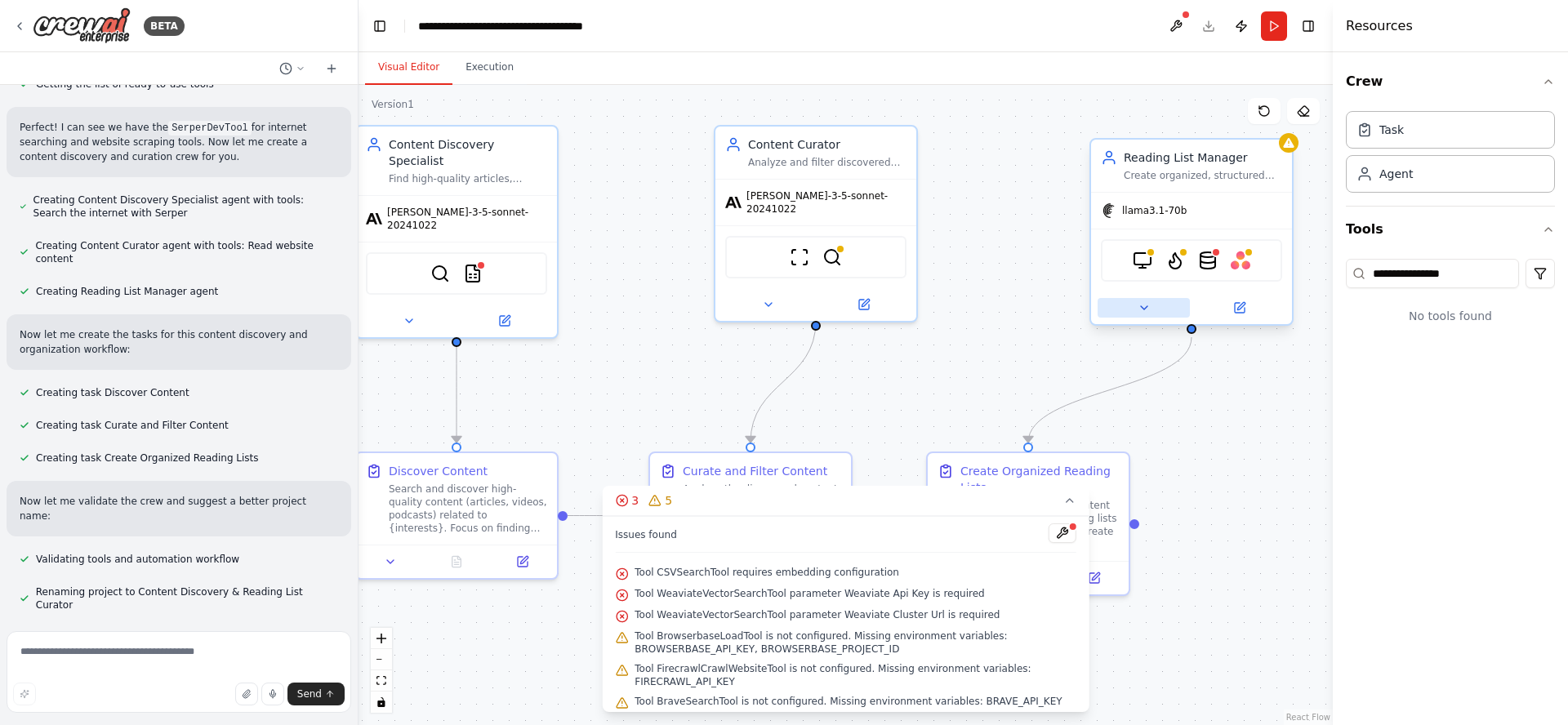
click at [1142, 313] on icon at bounding box center [1144, 308] width 13 height 13
click at [1147, 307] on icon at bounding box center [1144, 308] width 13 height 13
click at [1170, 305] on button at bounding box center [1144, 307] width 92 height 20
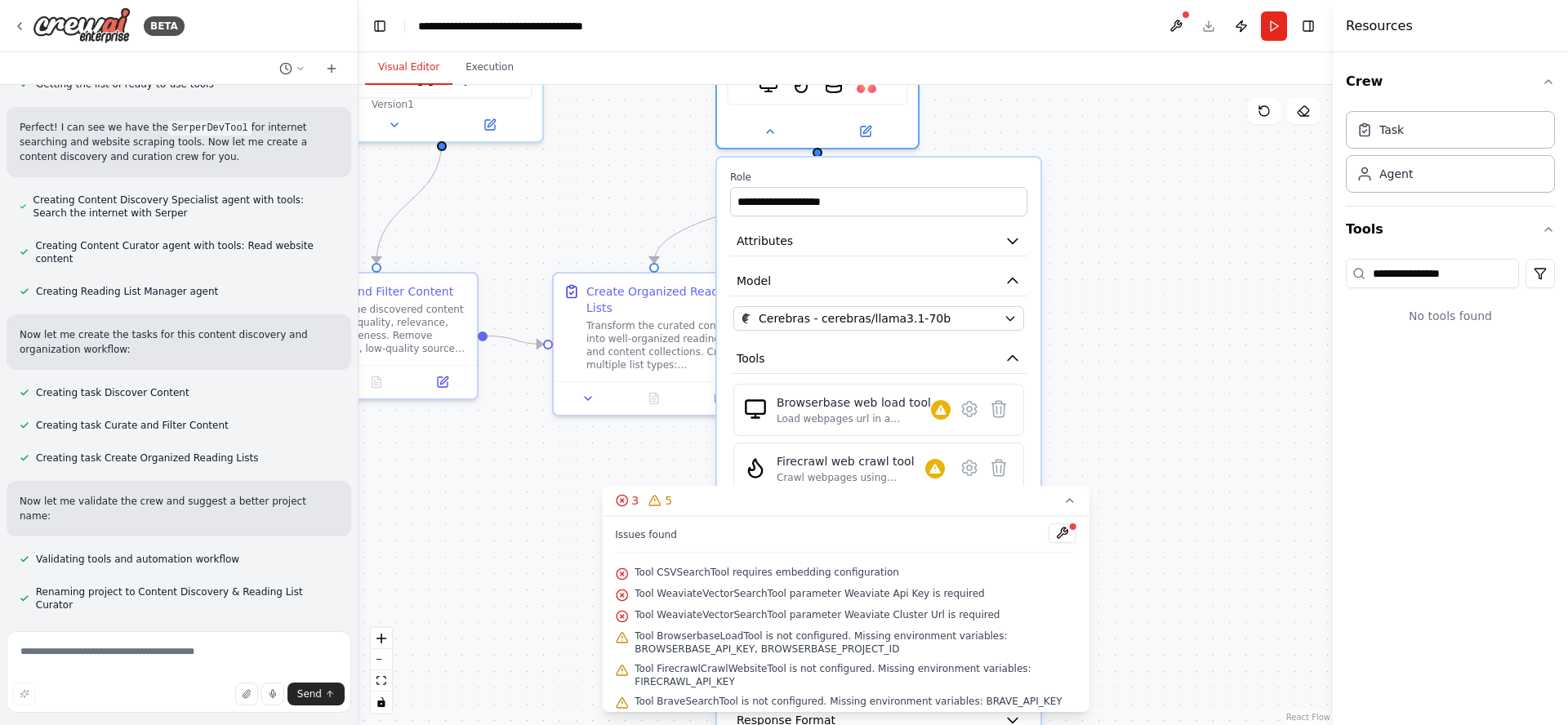
drag, startPoint x: 1014, startPoint y: 303, endPoint x: 720, endPoint y: 149, distance: 331.9
click at [629, 100] on div ".deletable-edge-delete-btn { width: 20px; height: 20px; border: 0px solid #ffff…" at bounding box center [845, 404] width 974 height 640
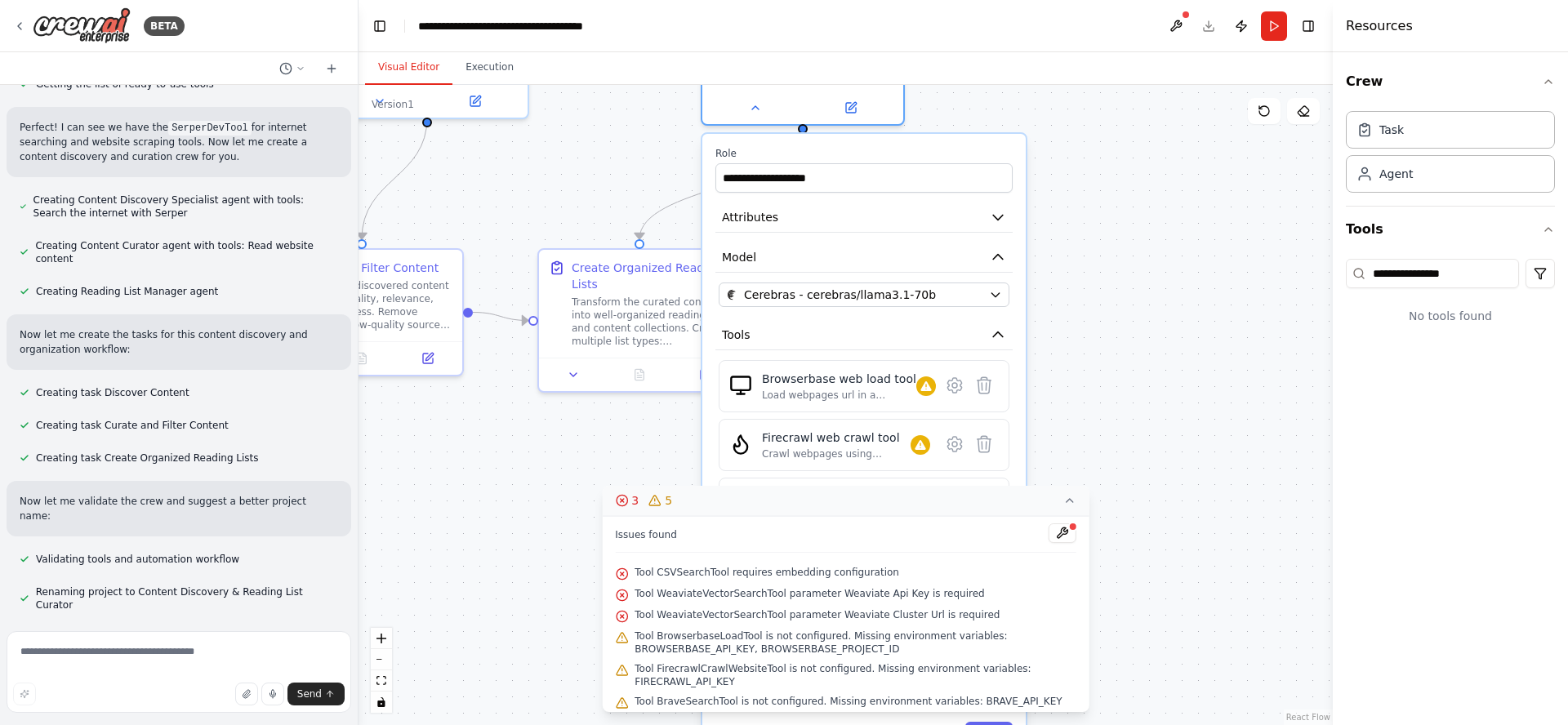
click at [1071, 500] on icon at bounding box center [1070, 501] width 13 height 13
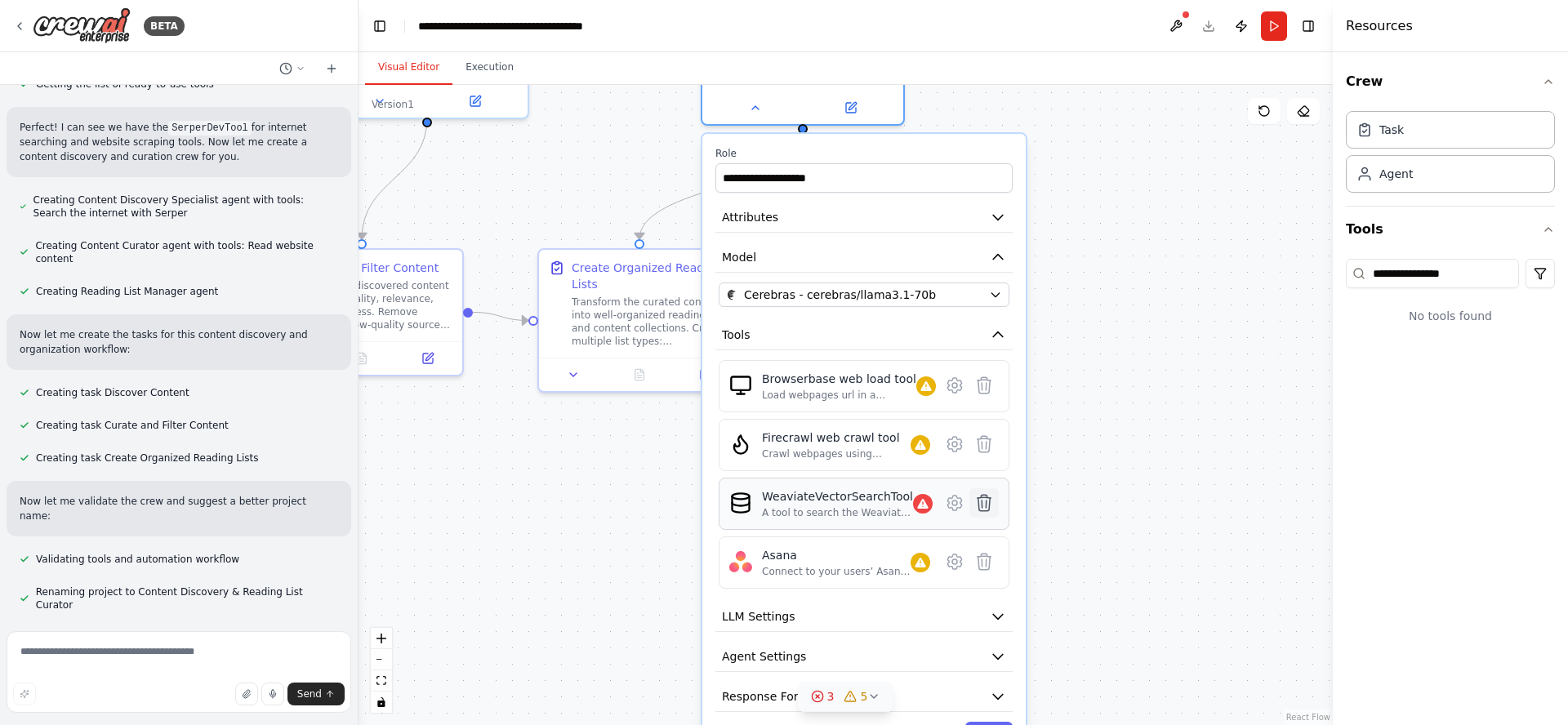
click at [984, 505] on icon at bounding box center [984, 503] width 14 height 16
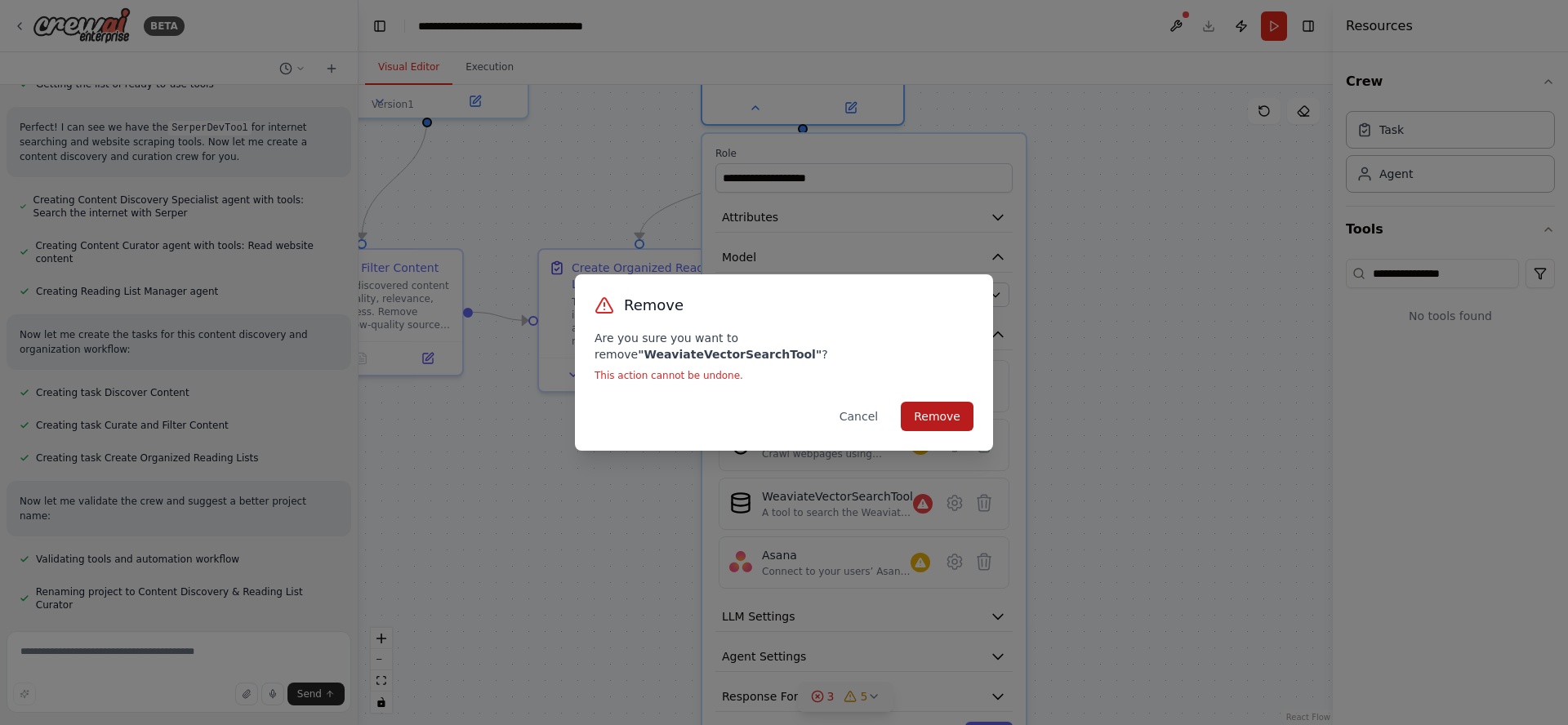
click at [949, 406] on button "Remove" at bounding box center [936, 416] width 73 height 29
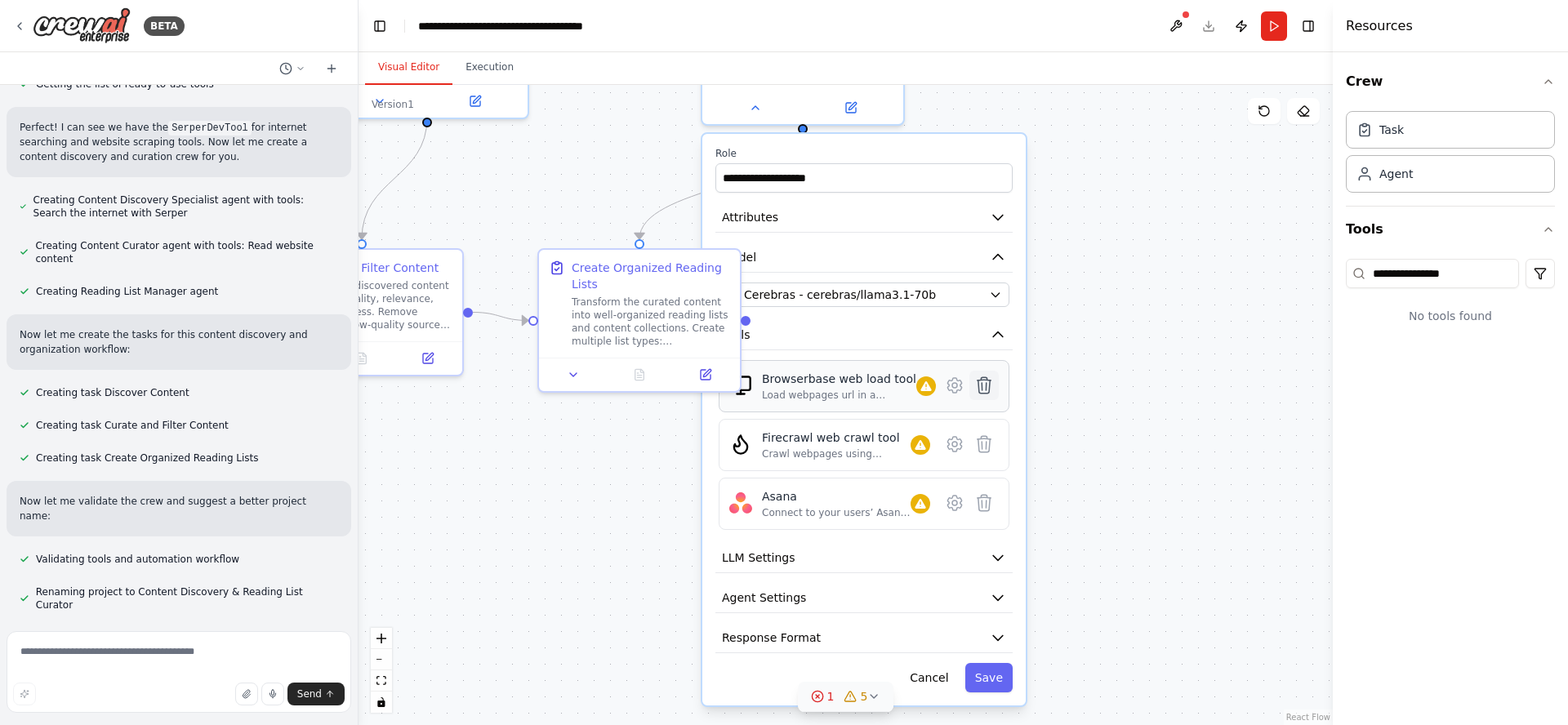
click at [985, 387] on icon at bounding box center [984, 385] width 14 height 16
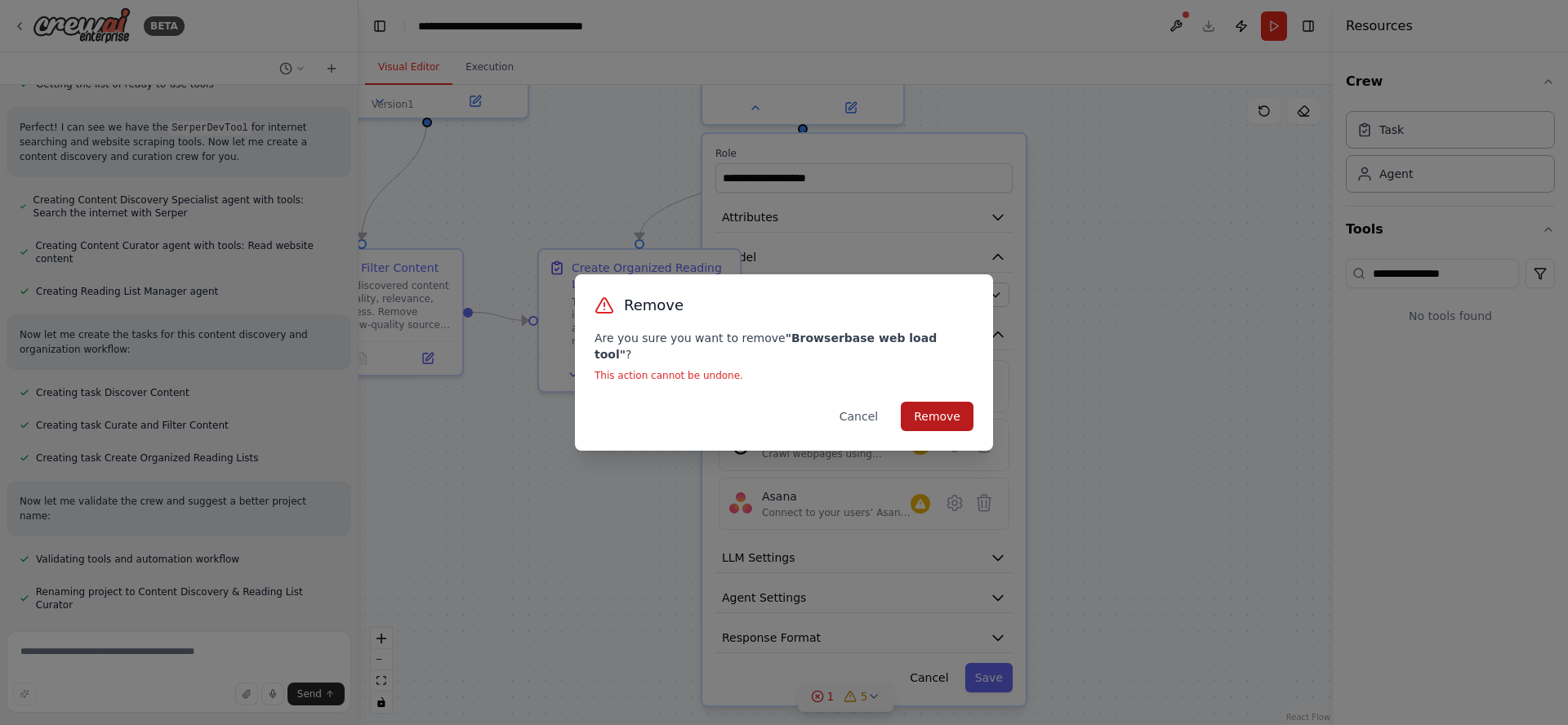
click at [949, 405] on button "Remove" at bounding box center [936, 416] width 73 height 29
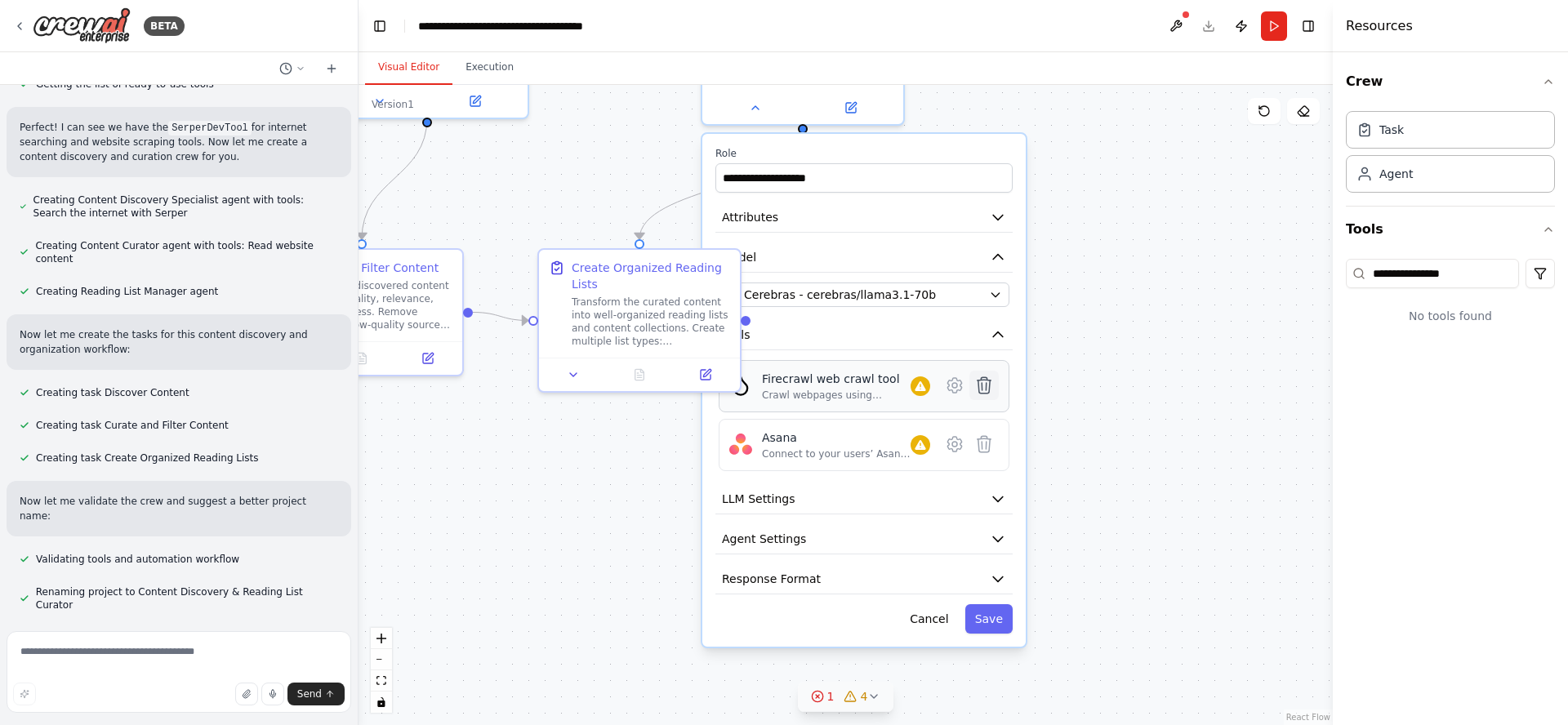
click at [983, 387] on icon at bounding box center [984, 385] width 14 height 16
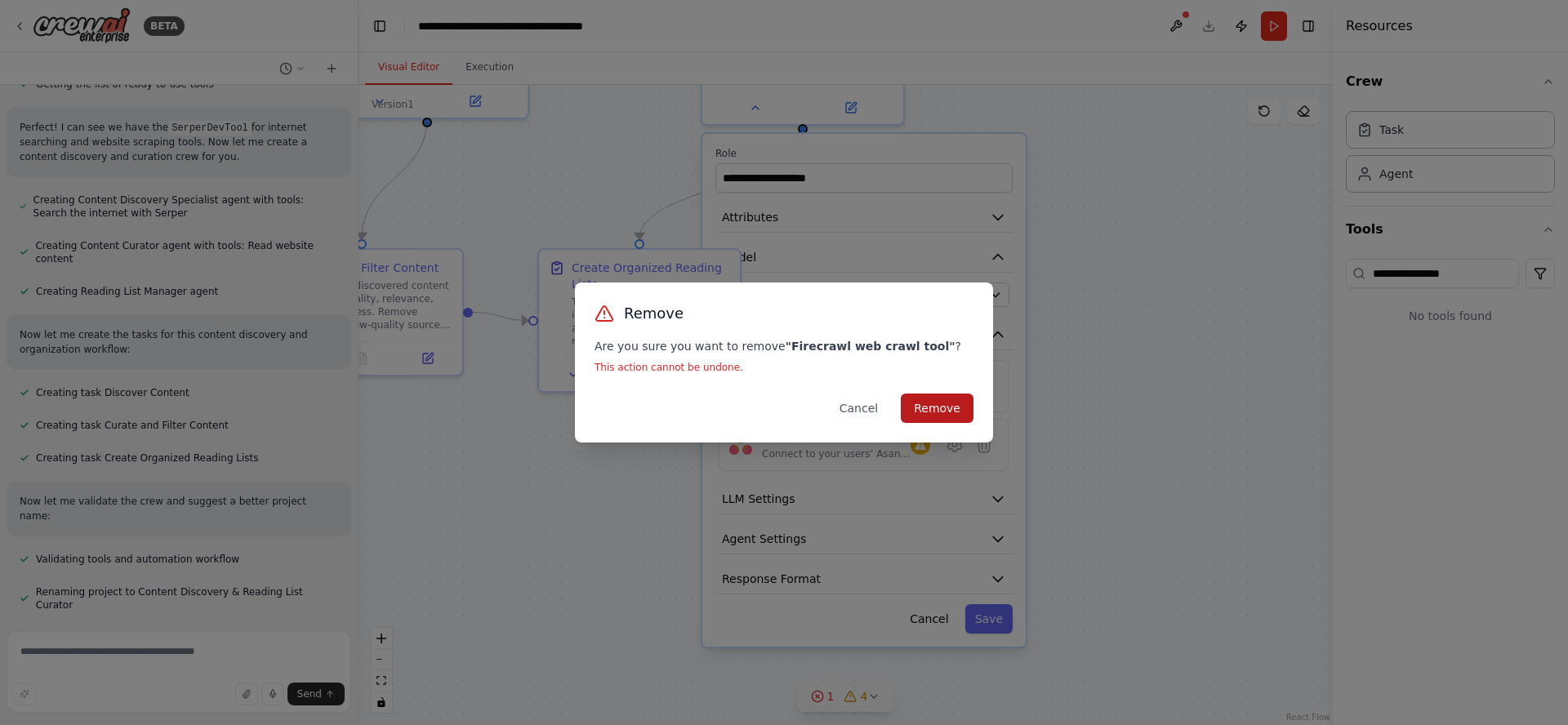
click at [962, 403] on button "Remove" at bounding box center [936, 407] width 73 height 29
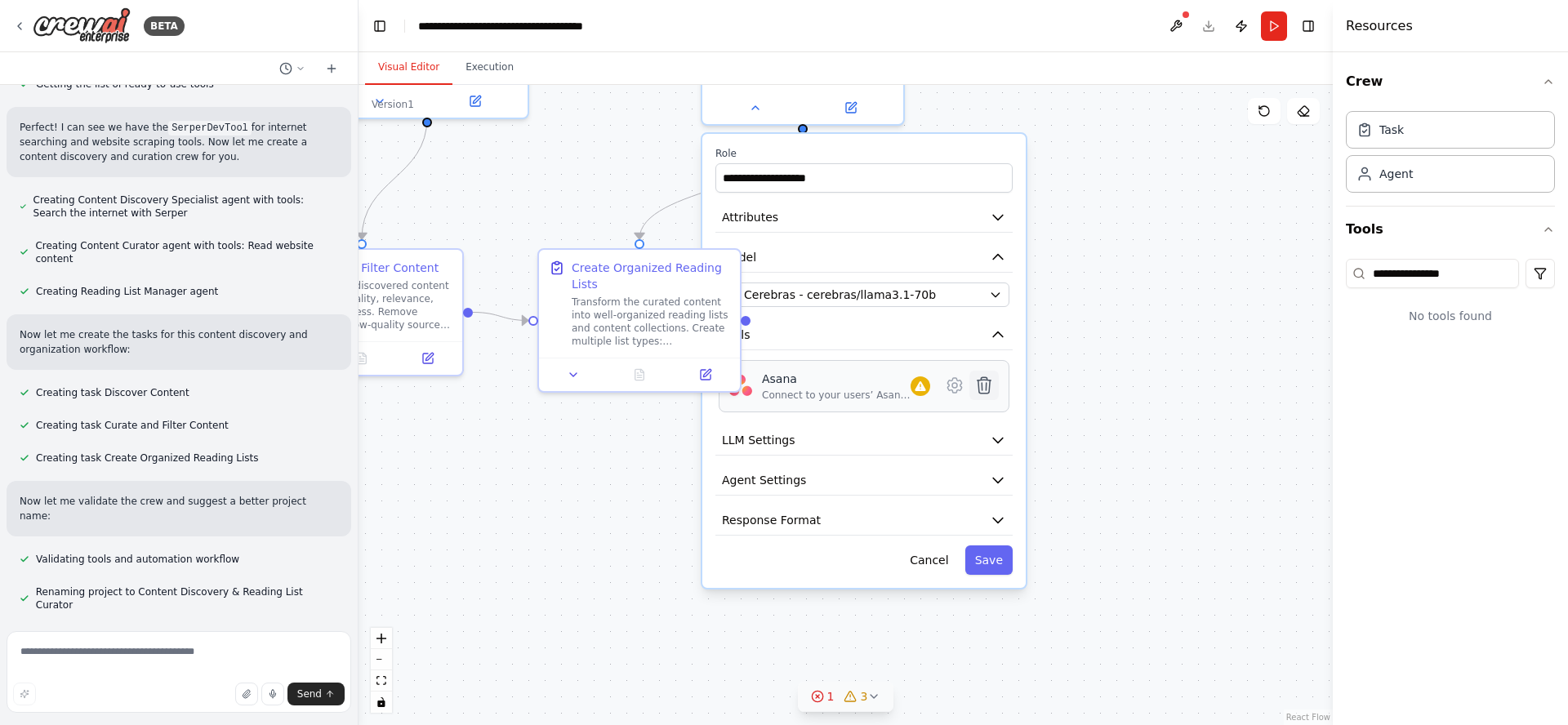
click at [982, 387] on icon at bounding box center [984, 385] width 14 height 16
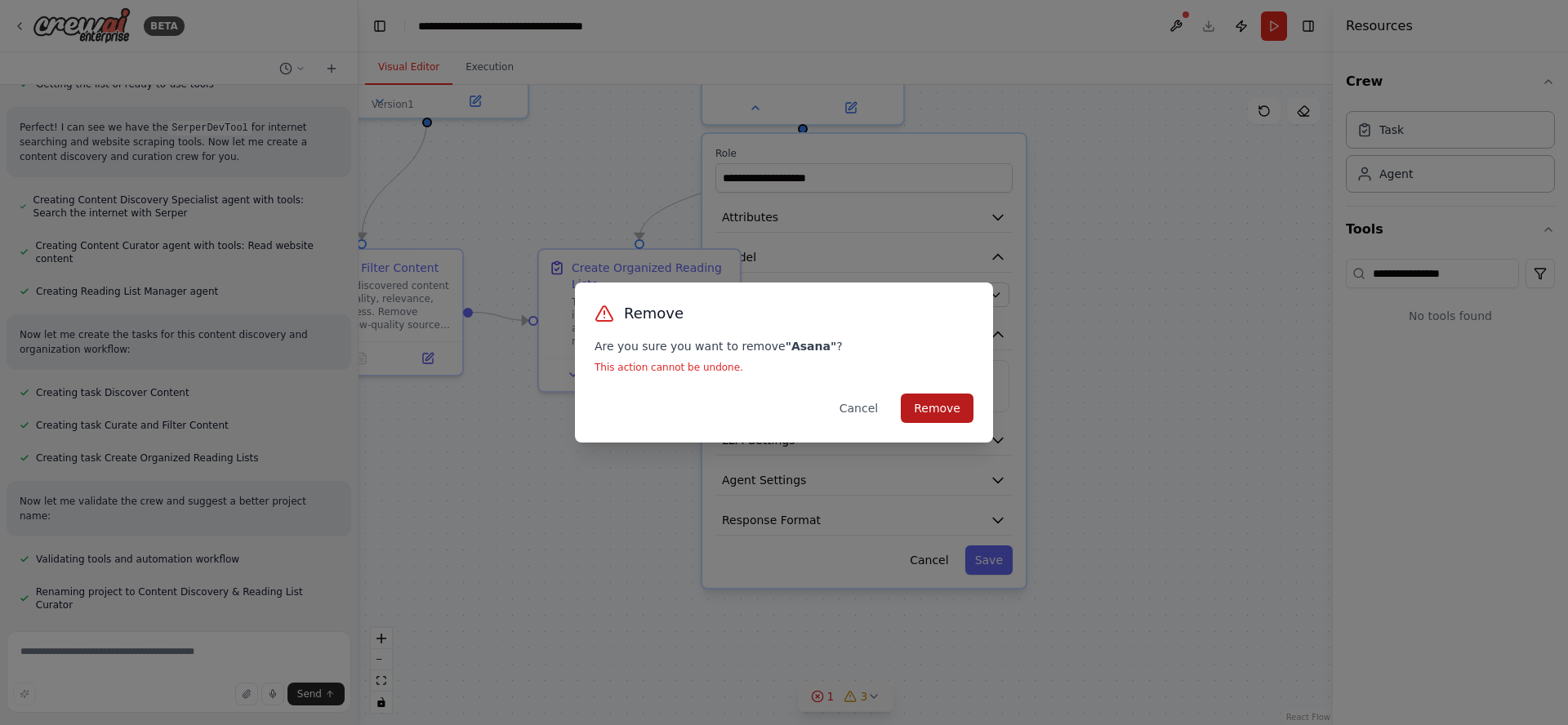
click at [949, 408] on button "Remove" at bounding box center [936, 407] width 73 height 29
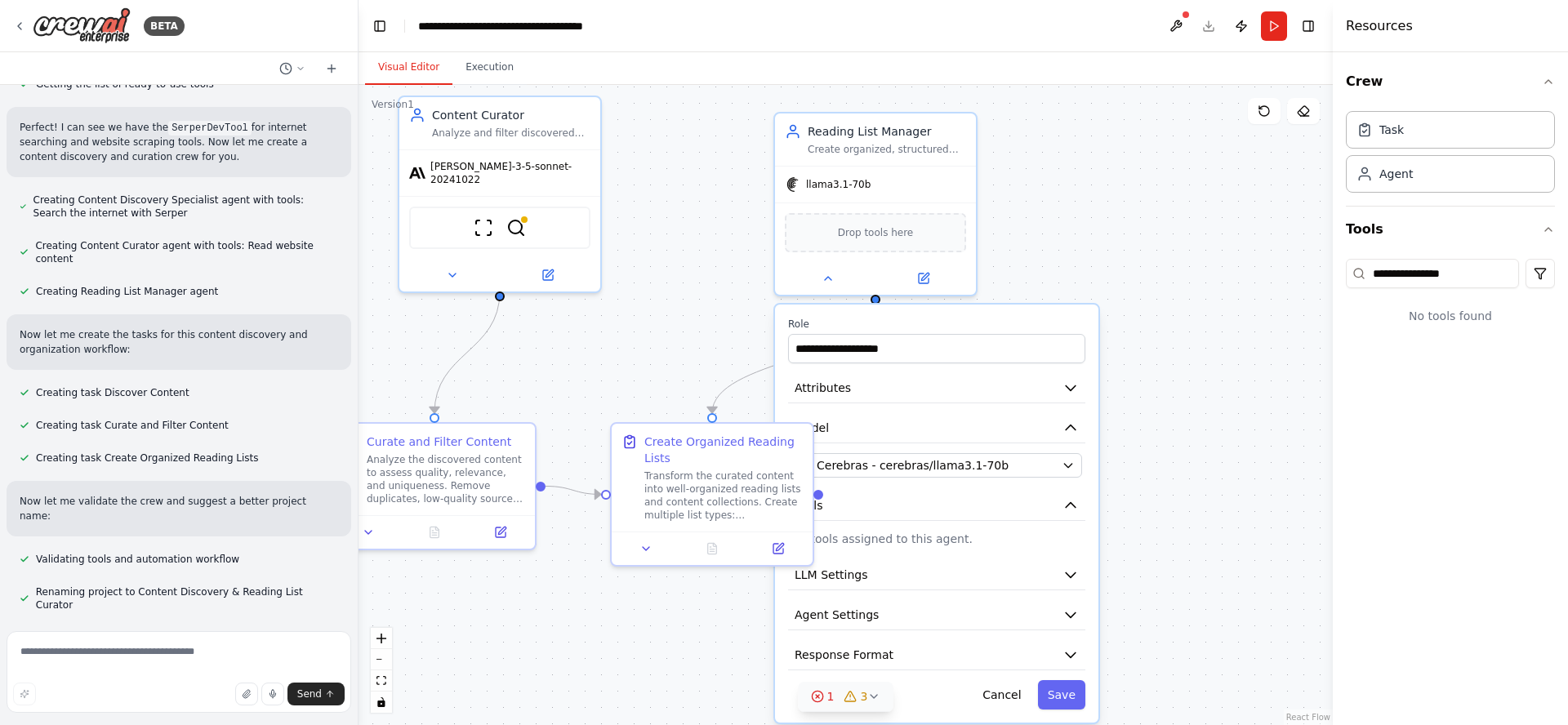
drag, startPoint x: 1093, startPoint y: 273, endPoint x: 1156, endPoint y: 437, distance: 175.7
click at [1164, 448] on div ".deletable-edge-delete-btn { width: 20px; height: 20px; border: 0px solid #ffff…" at bounding box center [845, 404] width 974 height 640
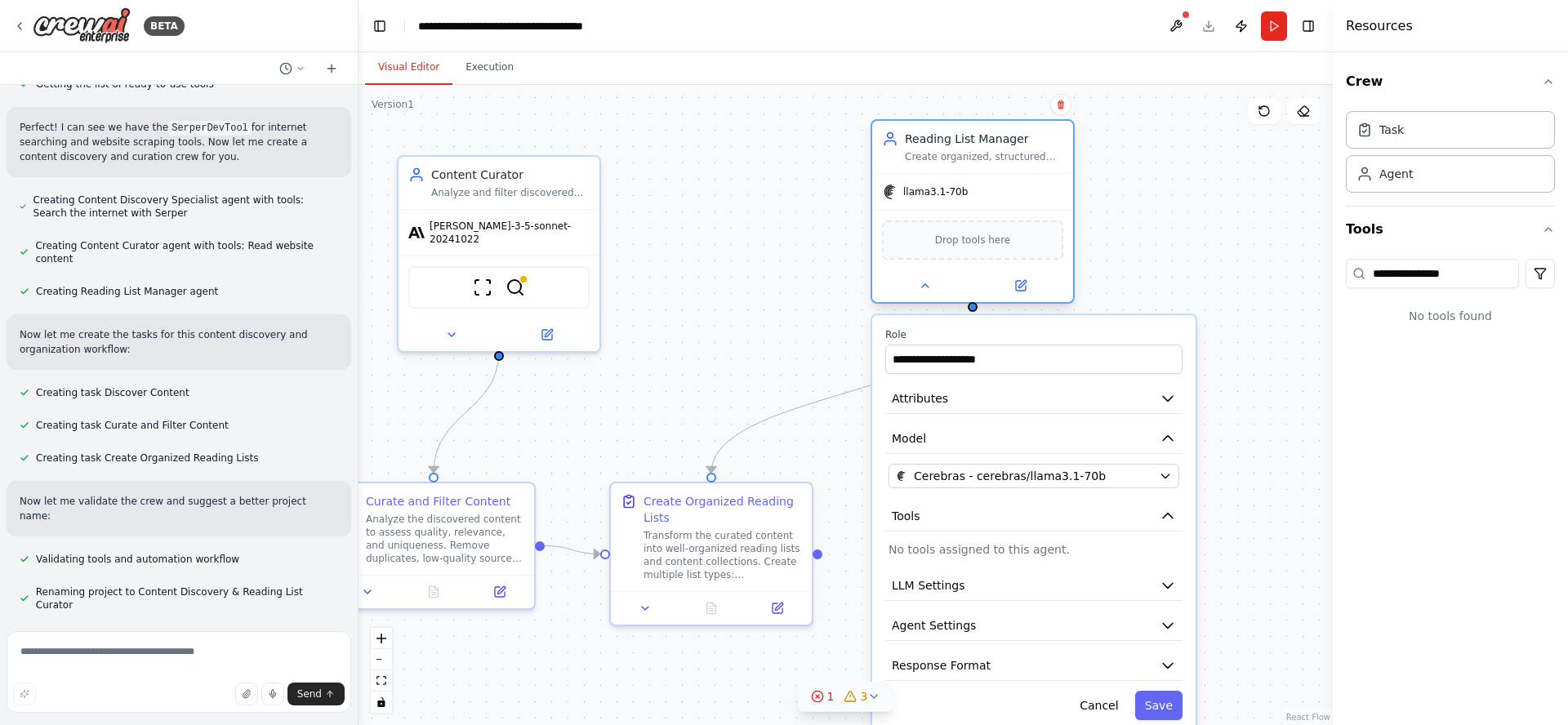
drag, startPoint x: 912, startPoint y: 131, endPoint x: 1003, endPoint y: 138, distance: 91.3
click at [1003, 138] on div "Reading List Manager" at bounding box center [984, 139] width 158 height 16
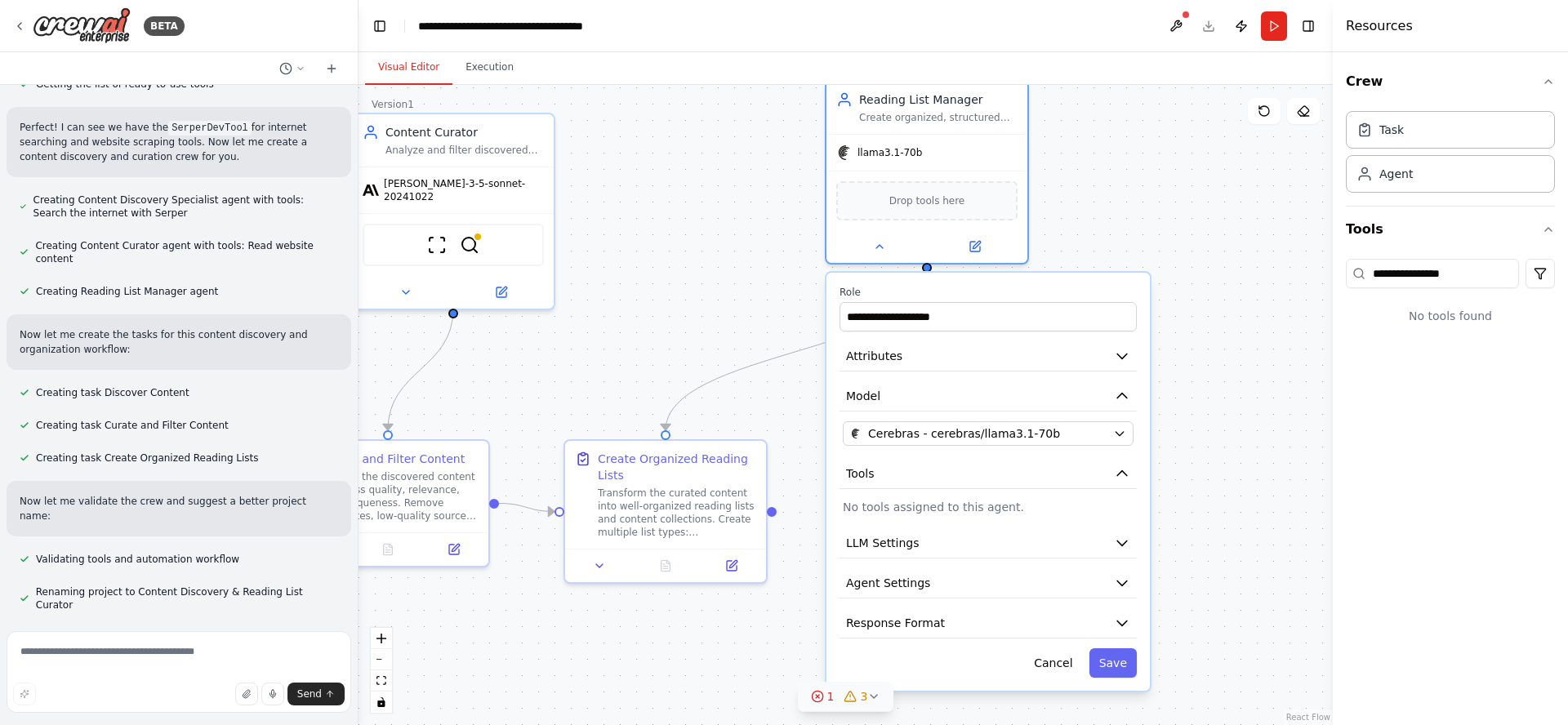
drag, startPoint x: 1162, startPoint y: 241, endPoint x: 1111, endPoint y: 180, distance: 79.5
click at [1111, 184] on div ".deletable-edge-delete-btn { width: 20px; height: 20px; border: 0px solid #ffff…" at bounding box center [845, 404] width 974 height 640
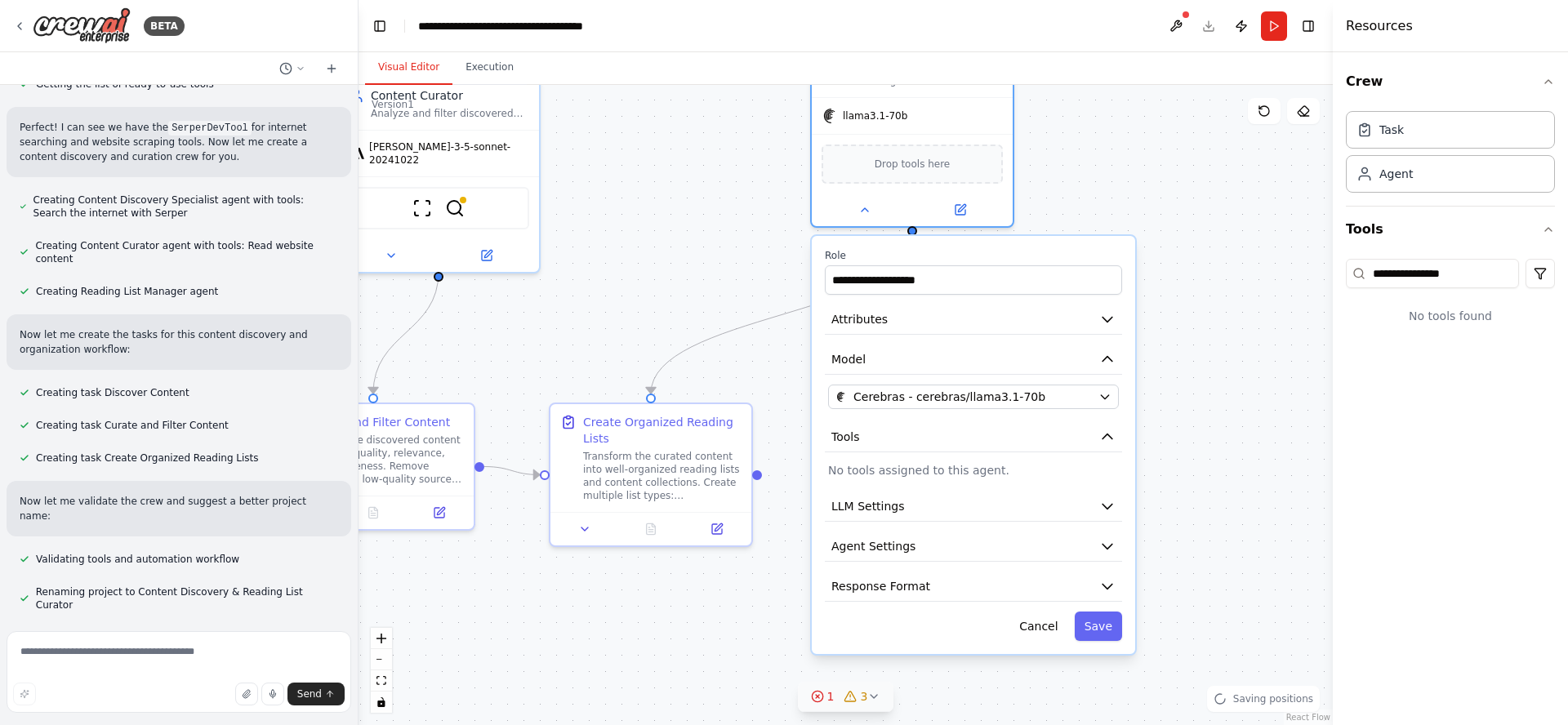
drag, startPoint x: 1205, startPoint y: 401, endPoint x: 1196, endPoint y: 380, distance: 22.8
click at [1196, 380] on div ".deletable-edge-delete-btn { width: 20px; height: 20px; border: 0px solid #ffff…" at bounding box center [845, 404] width 974 height 640
click at [955, 397] on span "Cerebras - cerebras/llama3.1-70b" at bounding box center [949, 396] width 192 height 16
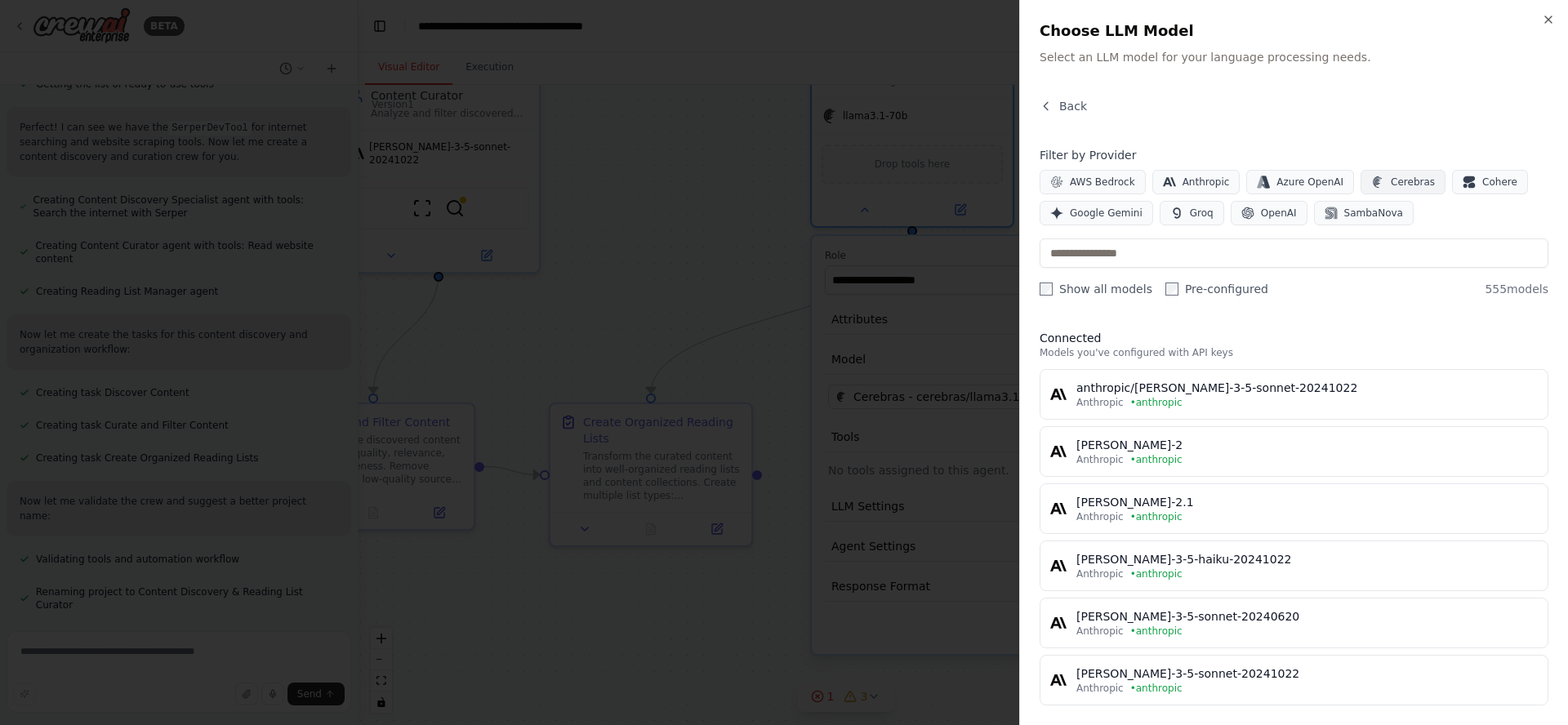
click at [1411, 180] on span "Cerebras" at bounding box center [1412, 182] width 44 height 13
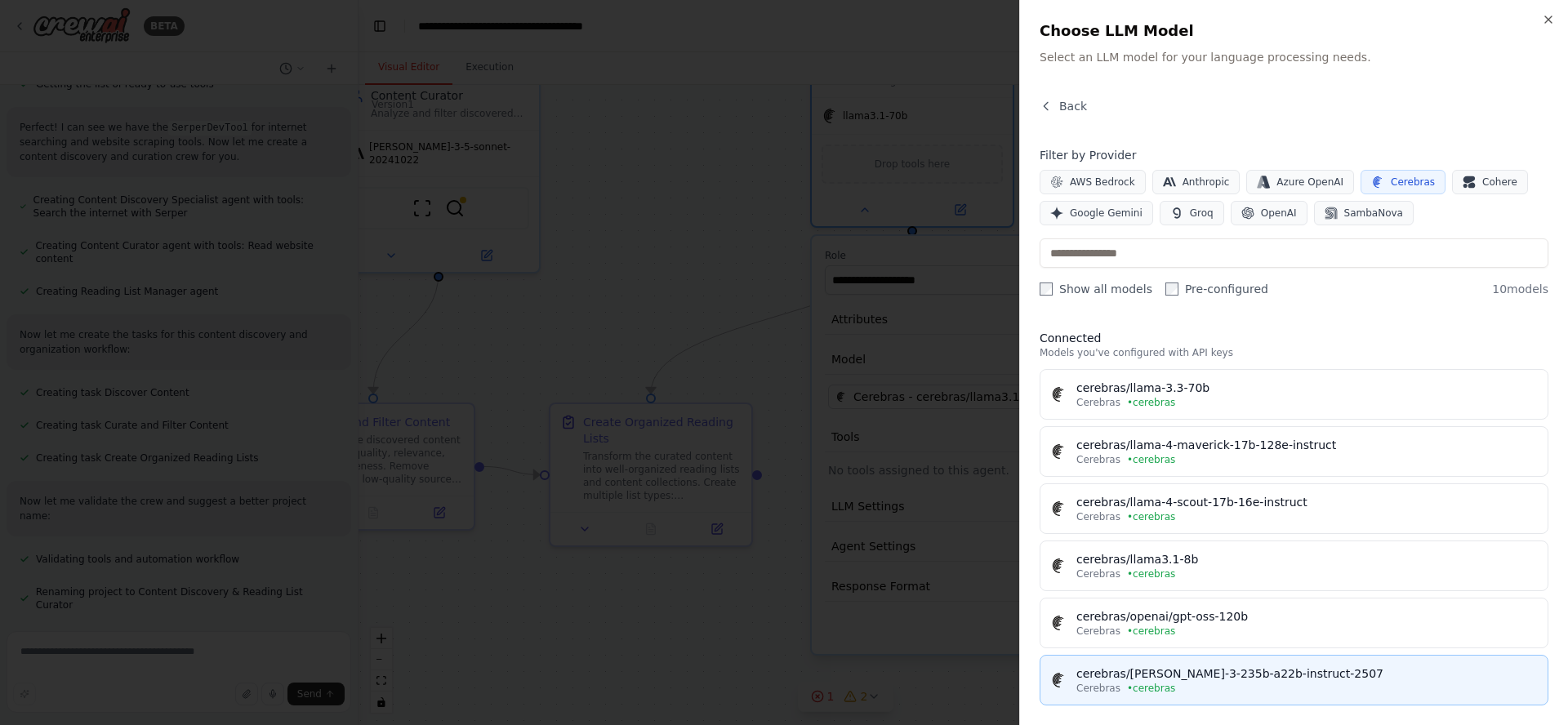
click at [1347, 676] on div "cerebras/[PERSON_NAME]-3-235b-a22b-instruct-2507" at bounding box center [1307, 673] width 461 height 16
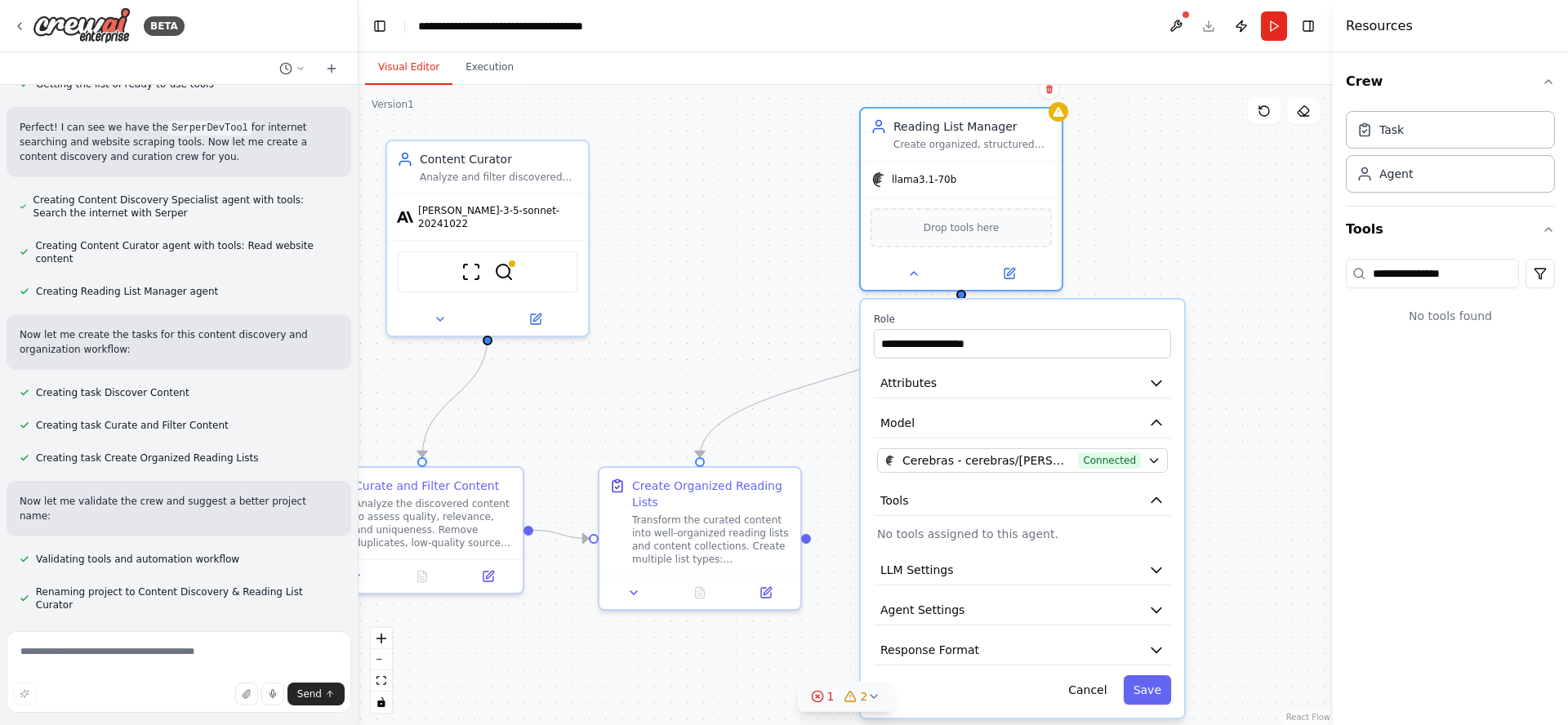
drag, startPoint x: 655, startPoint y: 173, endPoint x: 710, endPoint y: 236, distance: 83.6
click at [703, 232] on div ".deletable-edge-delete-btn { width: 20px; height: 20px; border: 0px solid #ffff…" at bounding box center [845, 404] width 974 height 640
click at [986, 236] on div "Drop tools here" at bounding box center [964, 227] width 181 height 40
click at [919, 277] on icon at bounding box center [916, 272] width 13 height 13
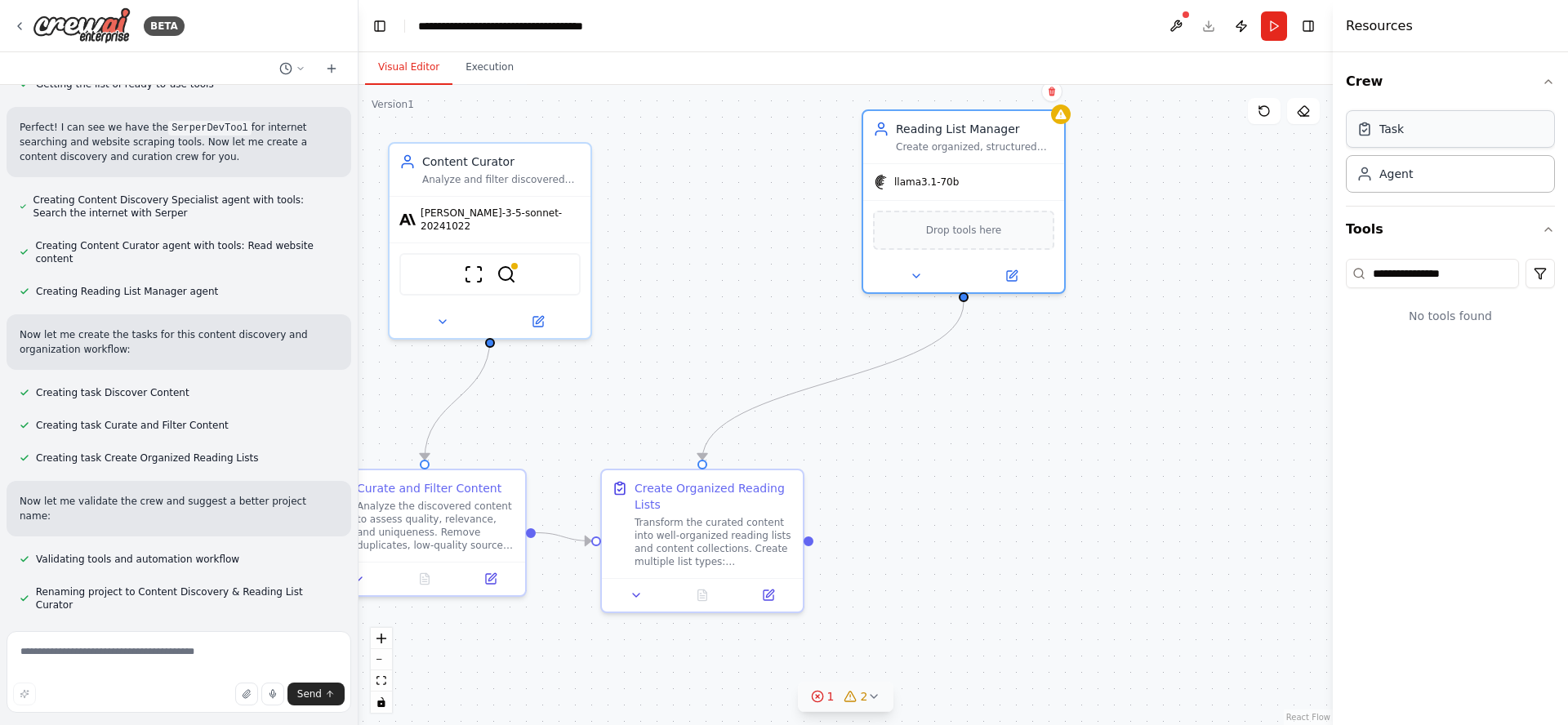
click at [1416, 143] on div "Task" at bounding box center [1450, 129] width 209 height 38
click at [1140, 247] on div ".deletable-edge-delete-btn { width: 20px; height: 20px; border: 0px solid #ffff…" at bounding box center [845, 404] width 974 height 640
click at [1444, 129] on div "Task" at bounding box center [1450, 129] width 209 height 38
click at [1426, 177] on div "Agent" at bounding box center [1450, 173] width 209 height 38
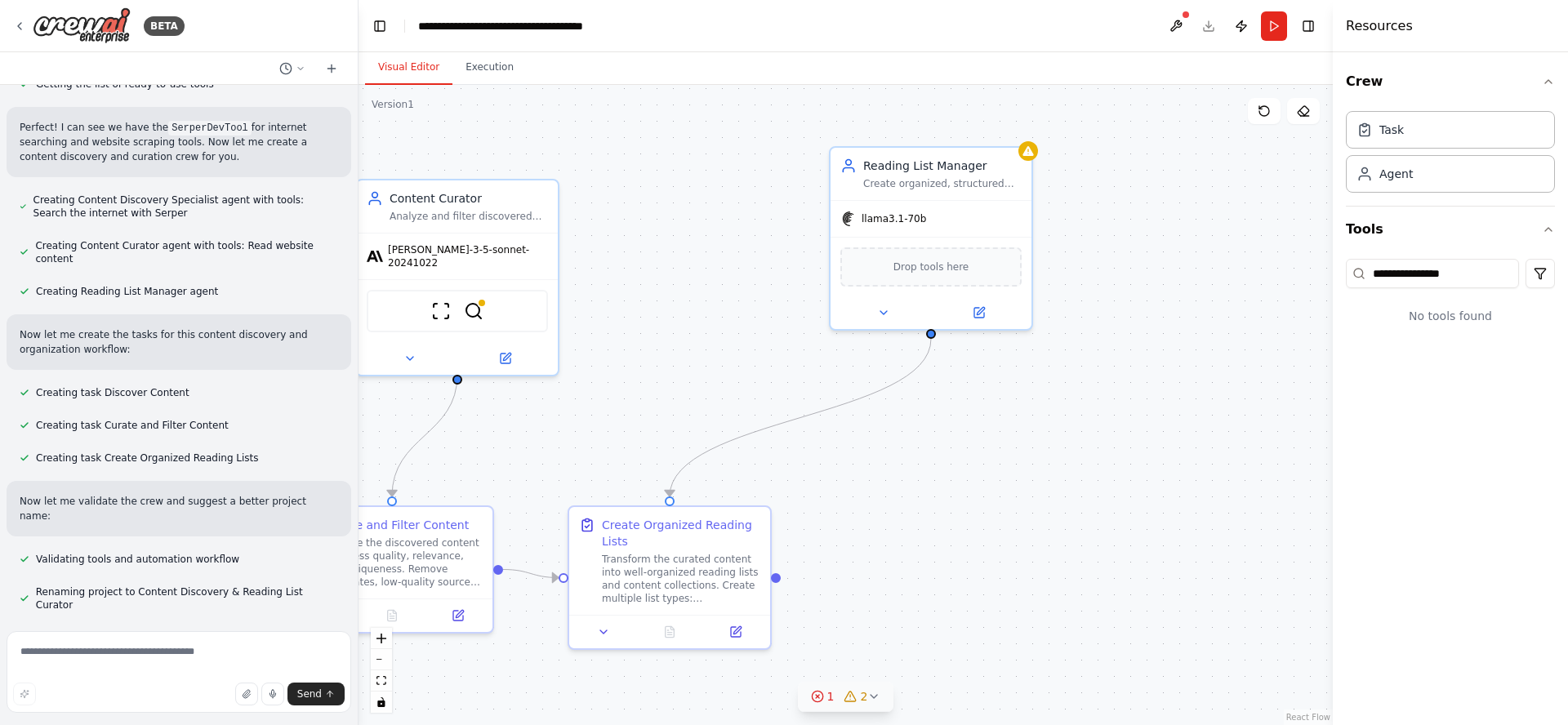
drag, startPoint x: 1159, startPoint y: 465, endPoint x: 1131, endPoint y: 510, distance: 53.0
click at [1131, 515] on div ".deletable-edge-delete-btn { width: 20px; height: 20px; border: 0px solid #ffff…" at bounding box center [845, 404] width 974 height 640
click at [1042, 480] on div ".deletable-edge-delete-btn { width: 20px; height: 20px; border: 0px solid #ffff…" at bounding box center [845, 404] width 974 height 640
click at [654, 326] on div ".deletable-edge-delete-btn { width: 20px; height: 20px; border: 0px solid #ffff…" at bounding box center [845, 404] width 974 height 640
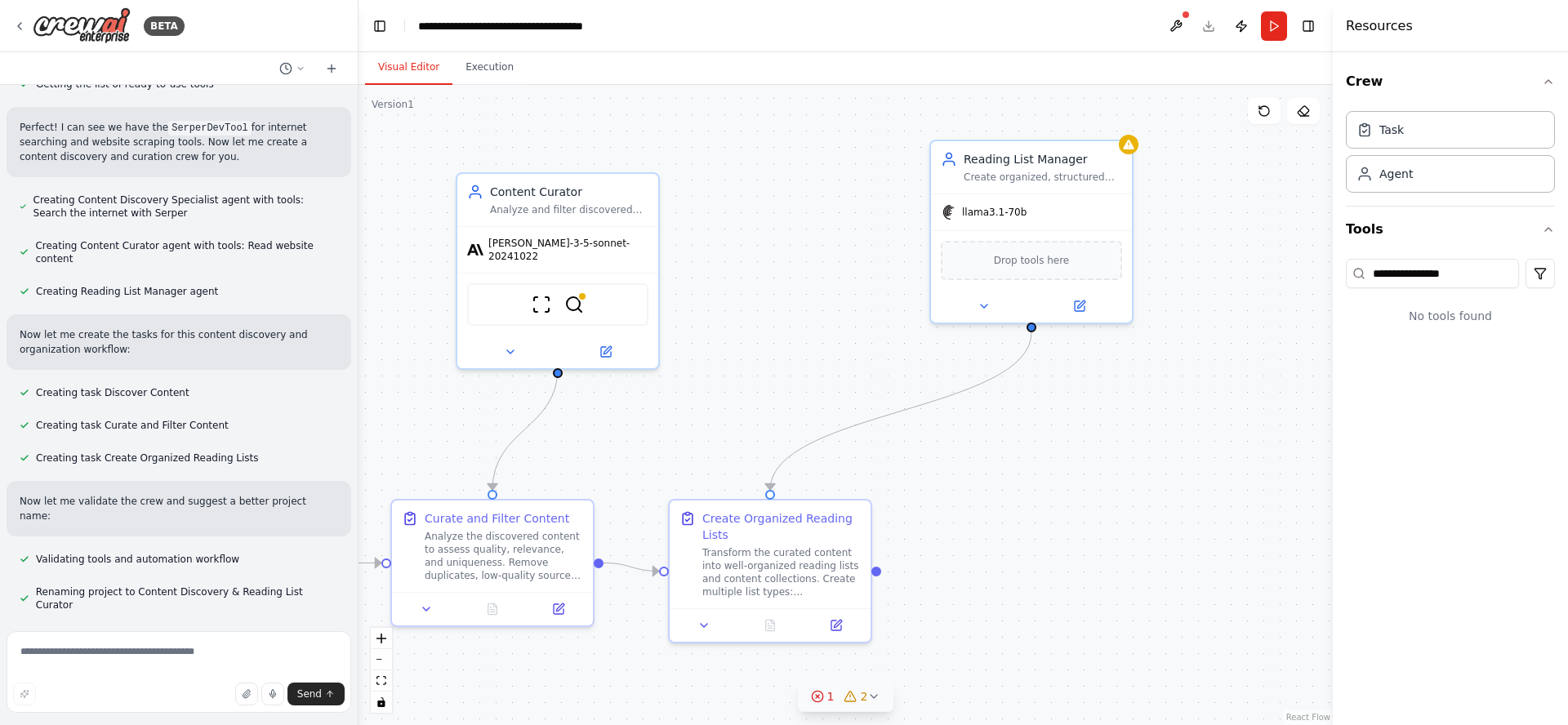
drag, startPoint x: 662, startPoint y: 284, endPoint x: 765, endPoint y: 276, distance: 103.3
click at [767, 272] on div ".deletable-edge-delete-btn { width: 20px; height: 20px; border: 0px solid #ffff…" at bounding box center [845, 404] width 974 height 640
click at [812, 699] on icon at bounding box center [817, 697] width 13 height 13
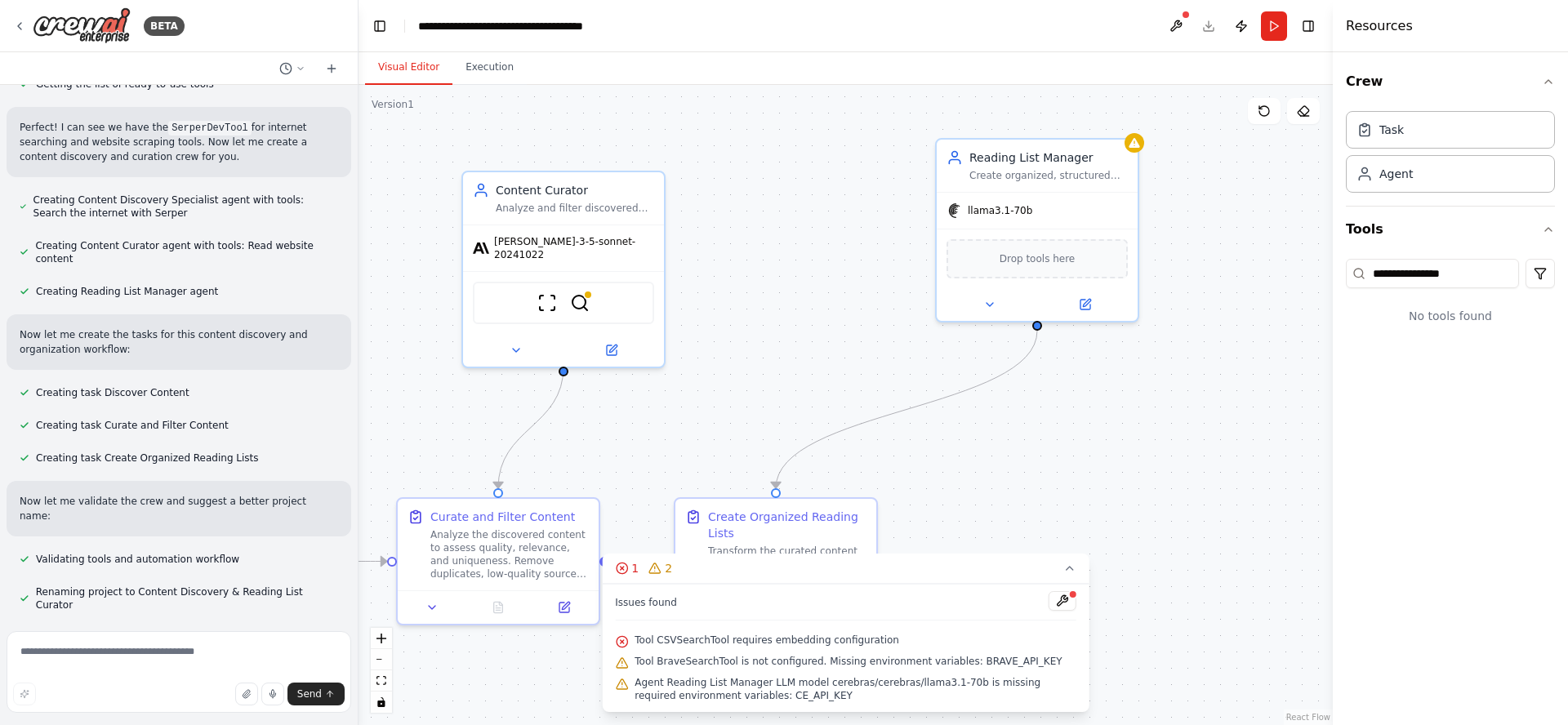
click at [751, 640] on span "Tool CSVSearchTool requires embedding configuration" at bounding box center [767, 640] width 265 height 13
click at [1069, 598] on button at bounding box center [1062, 601] width 27 height 20
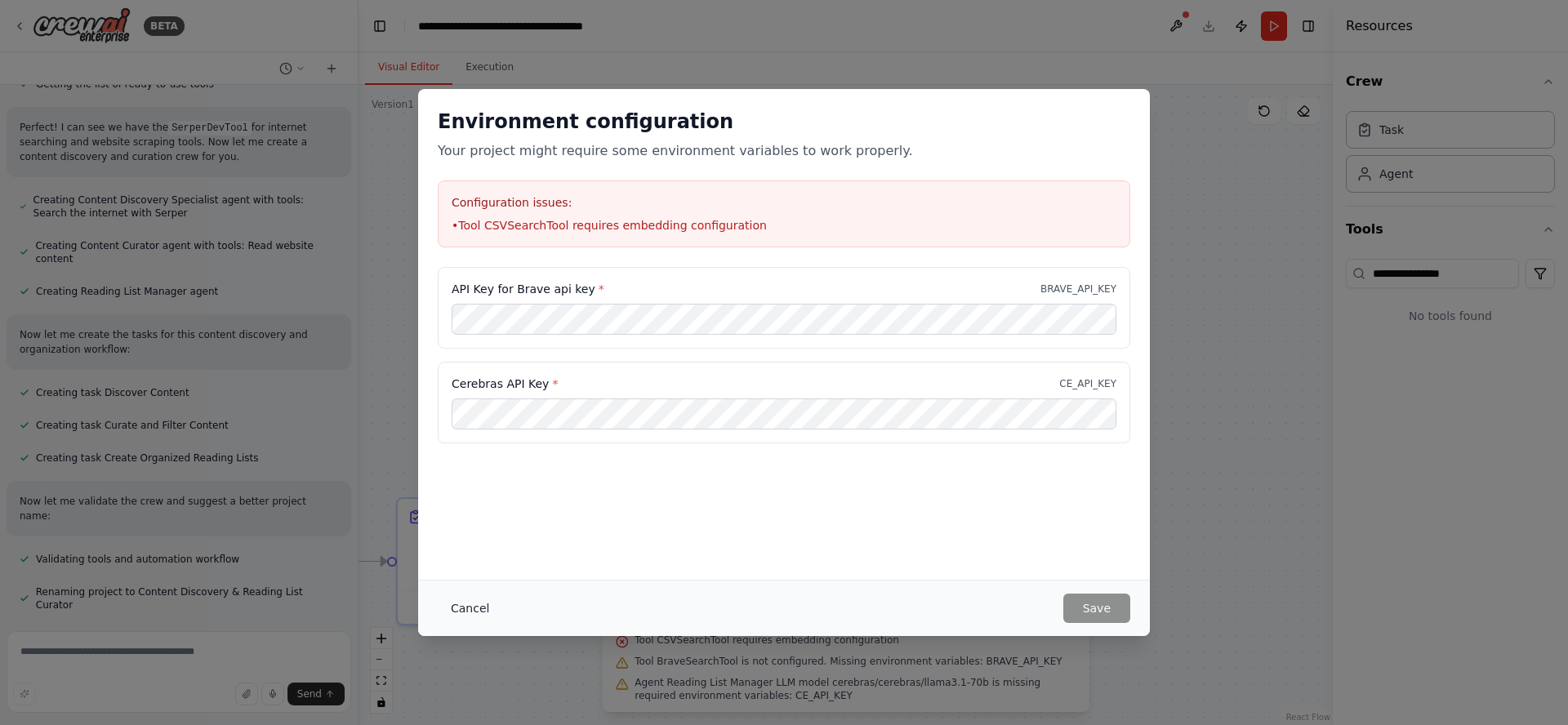
click at [469, 612] on button "Cancel" at bounding box center [470, 608] width 64 height 29
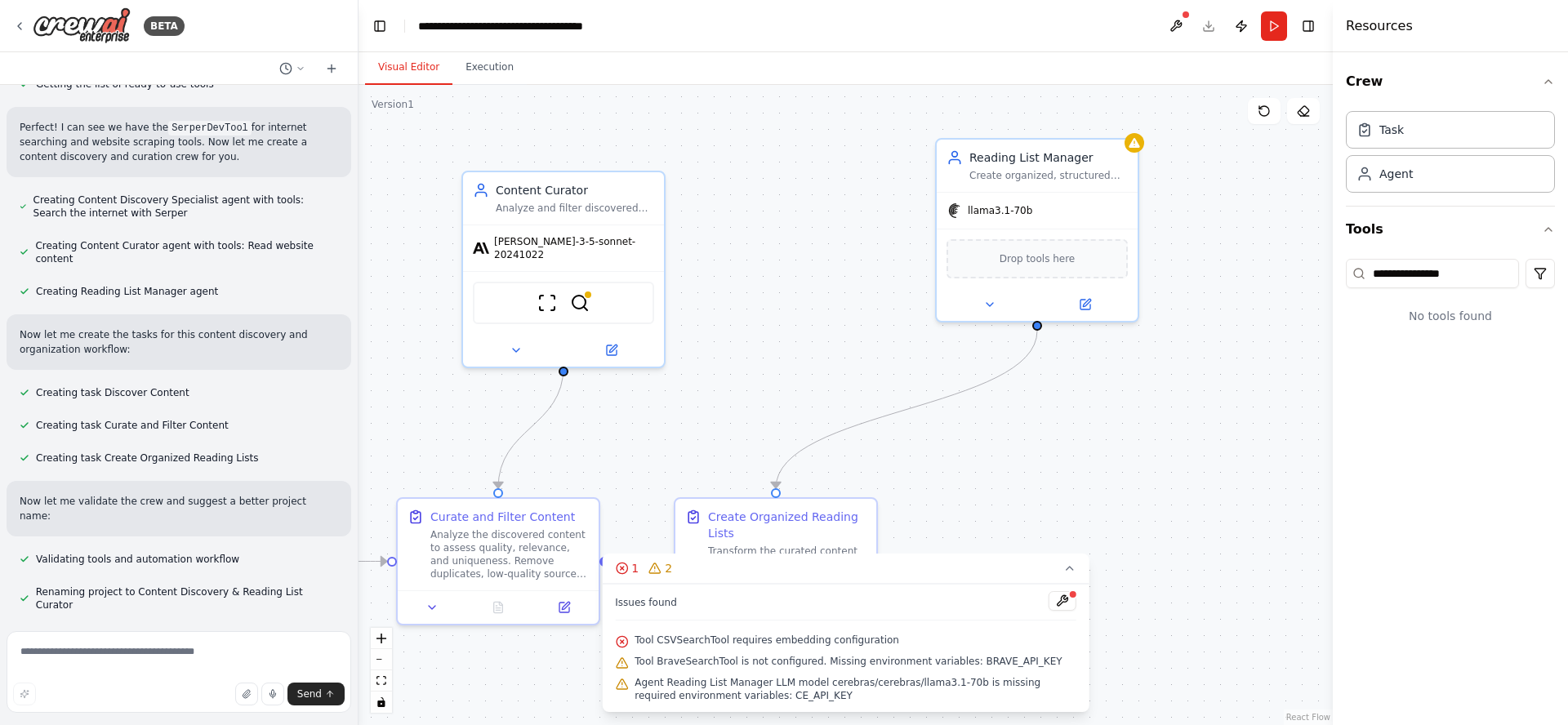
click at [1085, 474] on div ".deletable-edge-delete-btn { width: 20px; height: 20px; border: 0px solid #ffff…" at bounding box center [845, 404] width 974 height 640
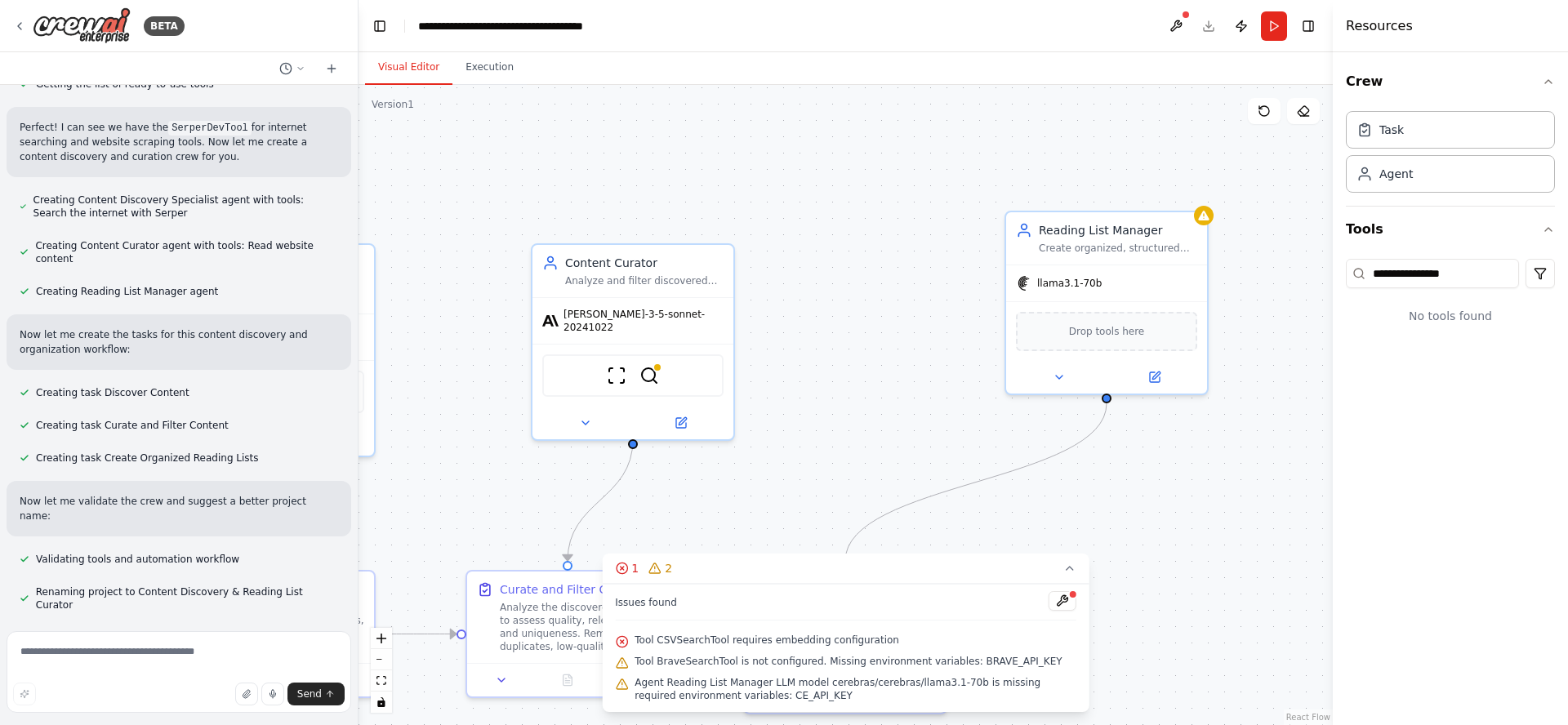
drag, startPoint x: 805, startPoint y: 265, endPoint x: 880, endPoint y: 385, distance: 141.5
click at [932, 400] on div ".deletable-edge-delete-btn { width: 20px; height: 20px; border: 0px solid #ffff…" at bounding box center [845, 404] width 974 height 640
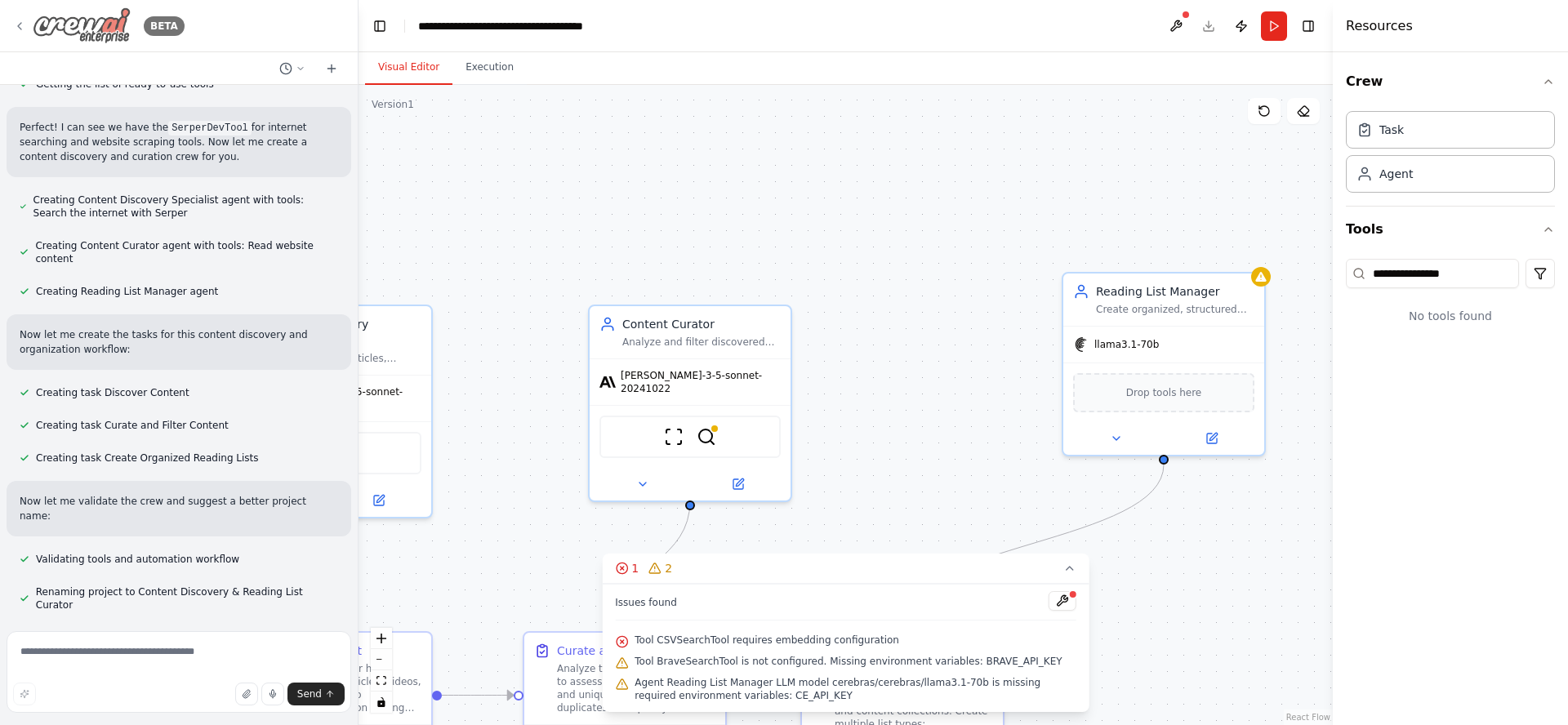
click at [19, 27] on icon at bounding box center [20, 26] width 13 height 13
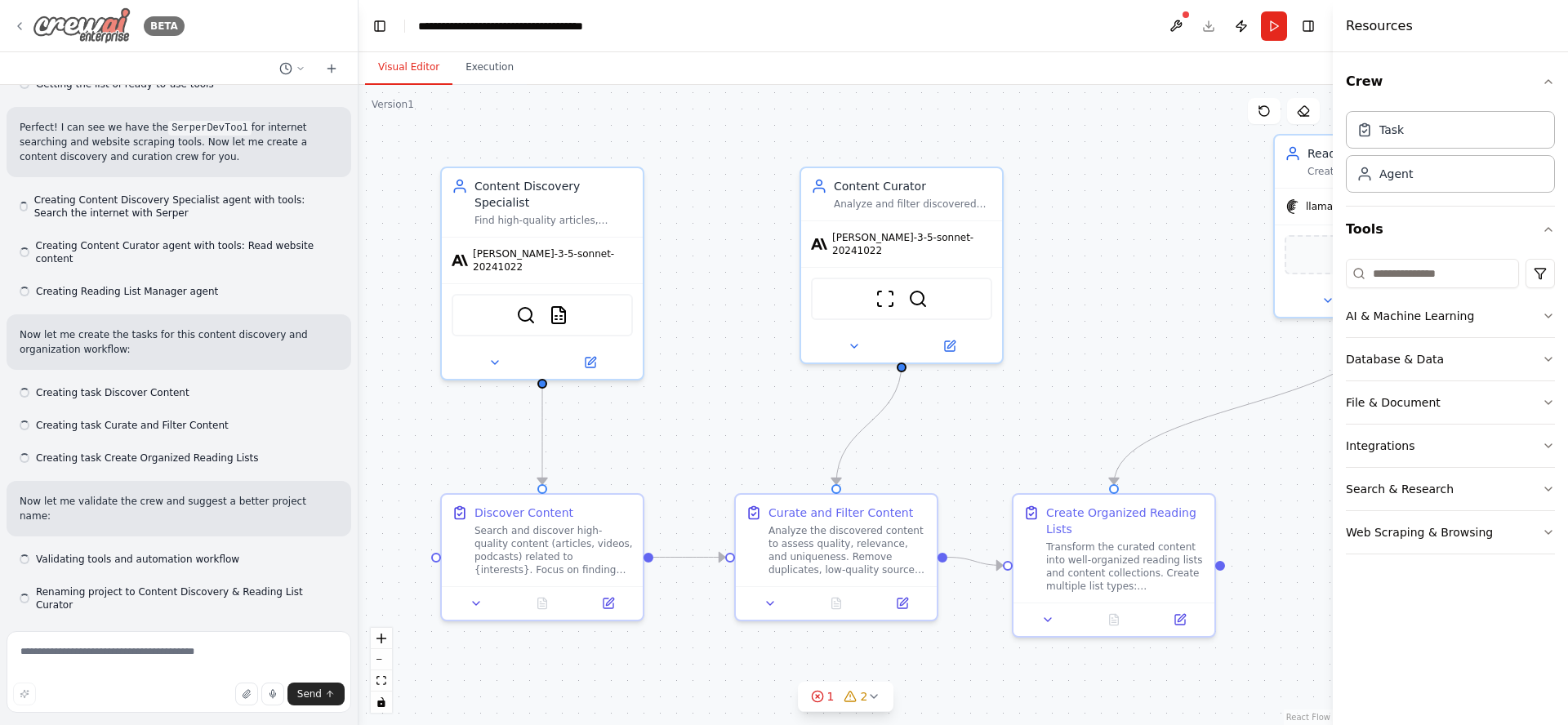
scroll to position [1154, 0]
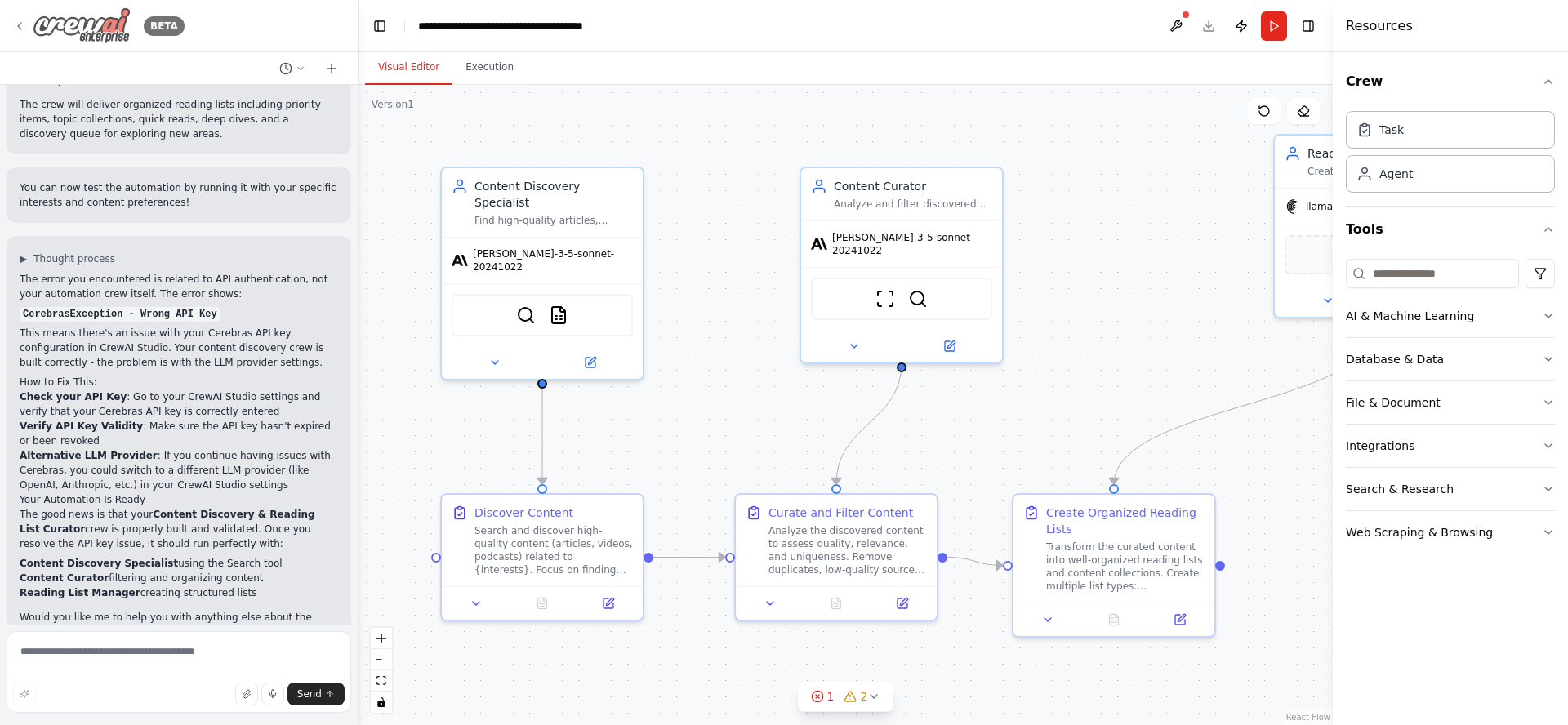
click at [21, 28] on icon at bounding box center [19, 25] width 3 height 7
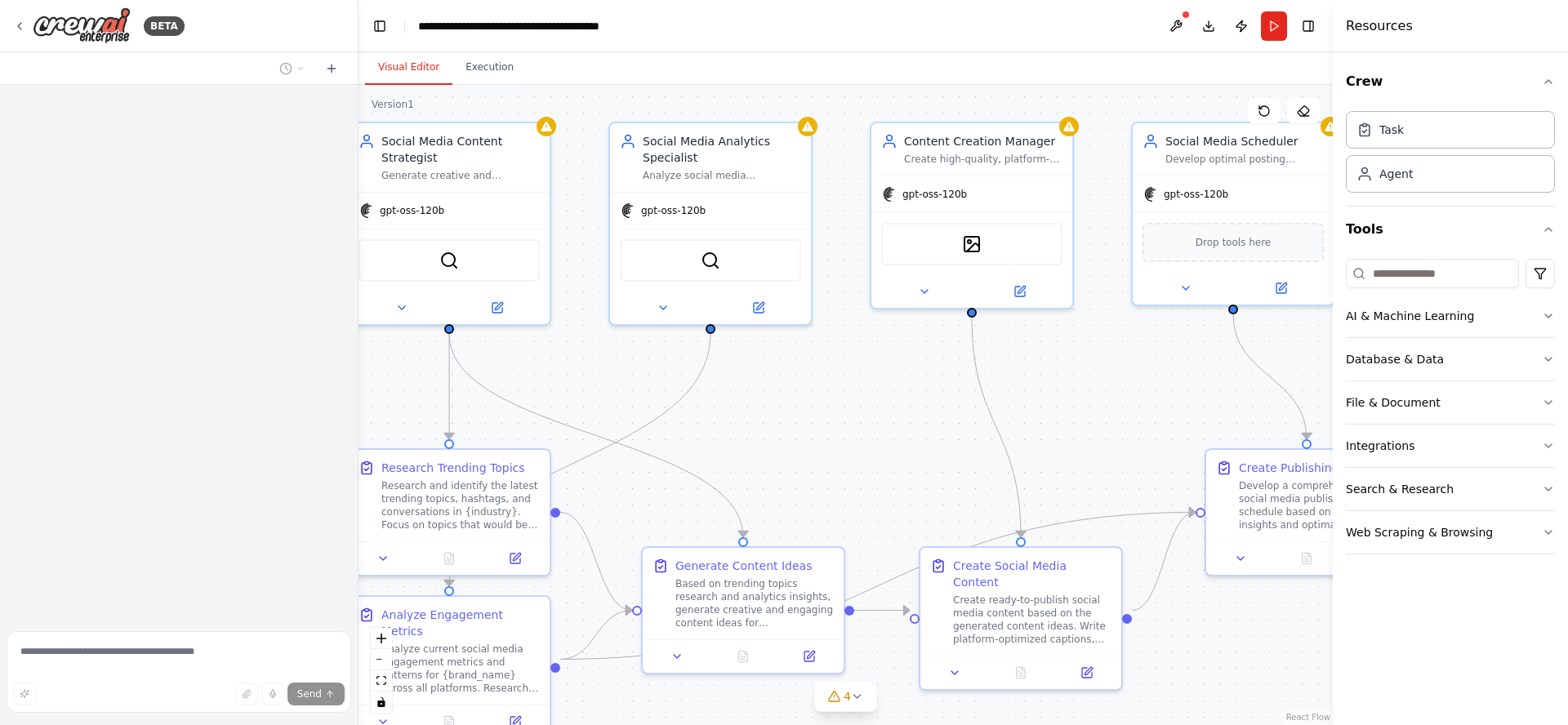
drag, startPoint x: 993, startPoint y: 479, endPoint x: 616, endPoint y: 298, distance: 418.2
click at [619, 300] on div ".deletable-edge-delete-btn { width: 20px; height: 20px; border: 0px solid #ffff…" at bounding box center [845, 404] width 974 height 640
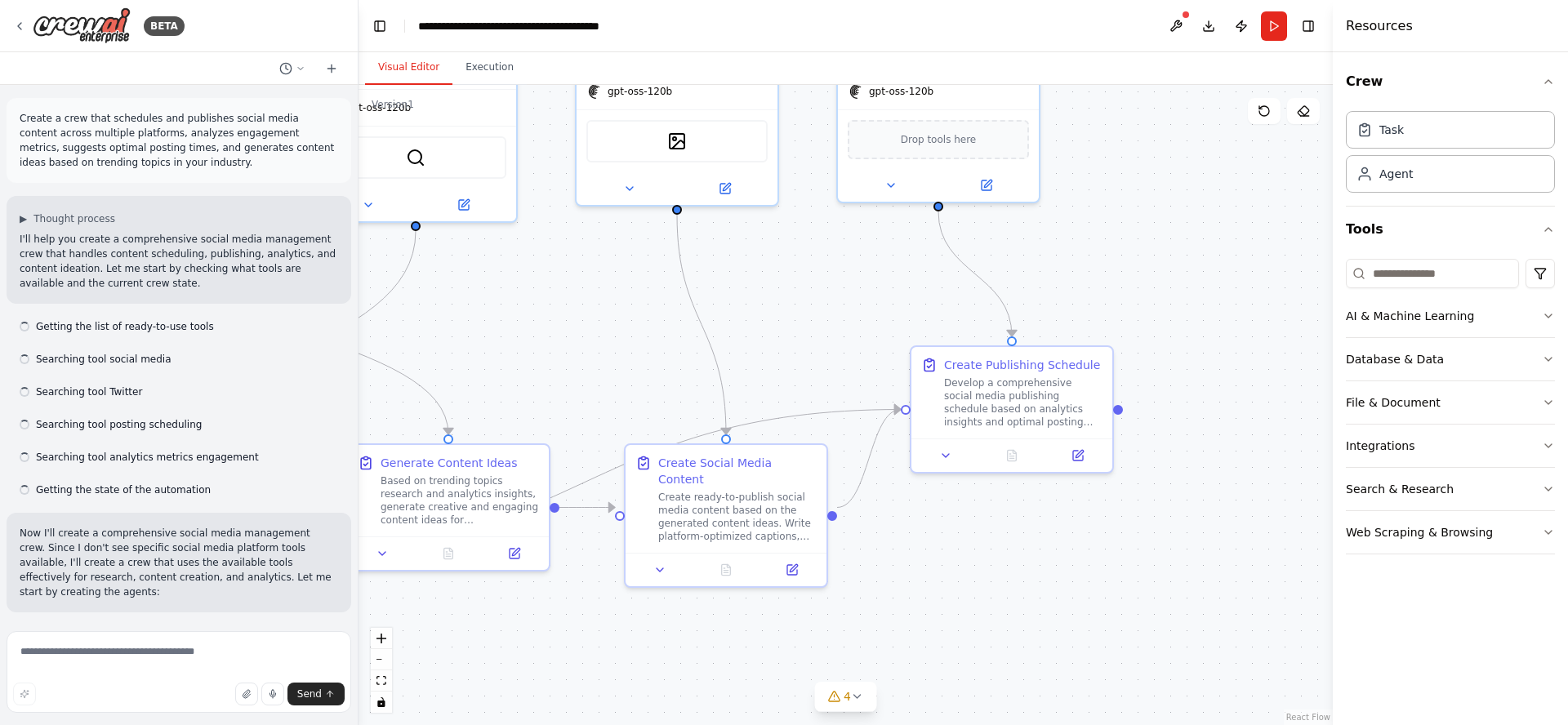
scroll to position [757, 0]
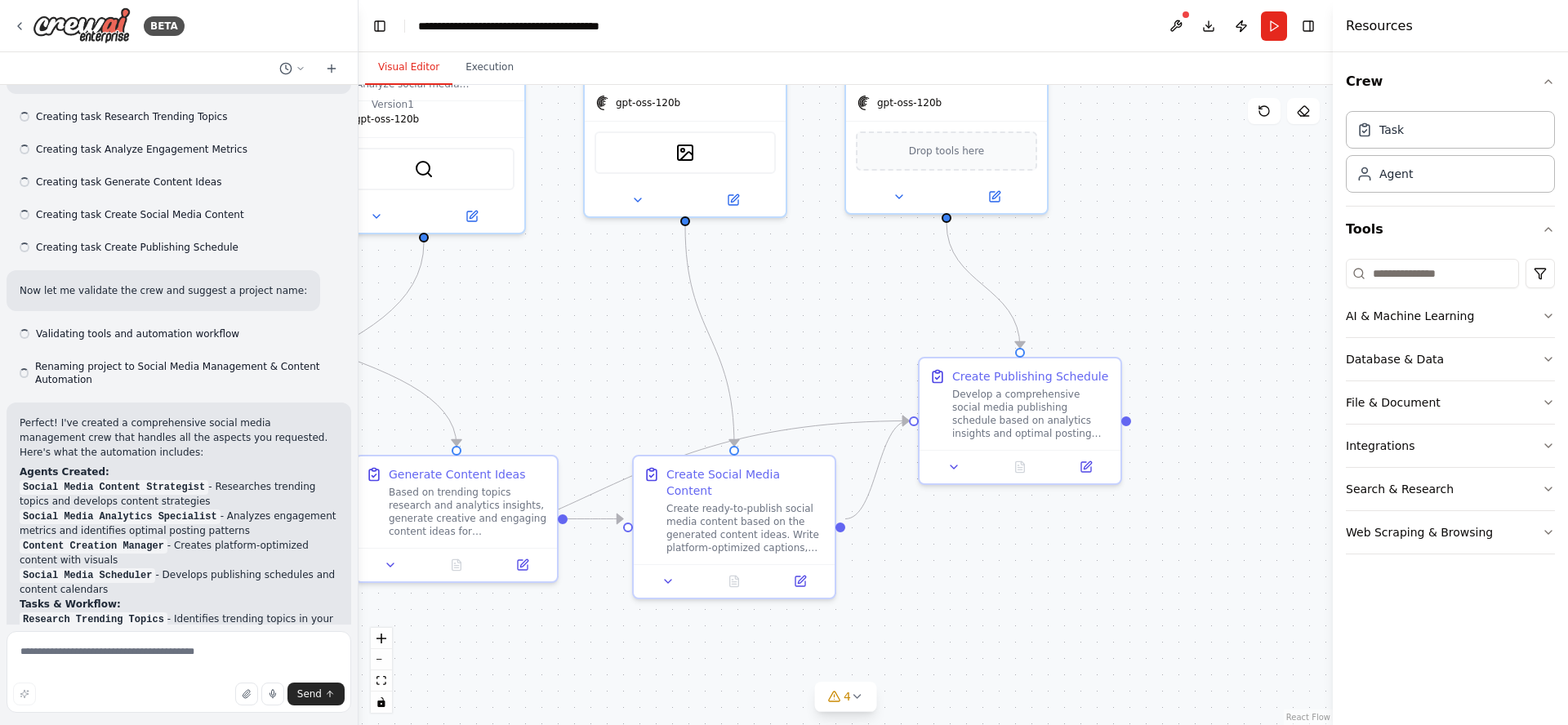
drag, startPoint x: 1124, startPoint y: 579, endPoint x: 1108, endPoint y: 585, distance: 17.1
click at [1119, 622] on div ".deletable-edge-delete-btn { width: 20px; height: 20px; border: 0px solid #ffff…" at bounding box center [845, 404] width 974 height 640
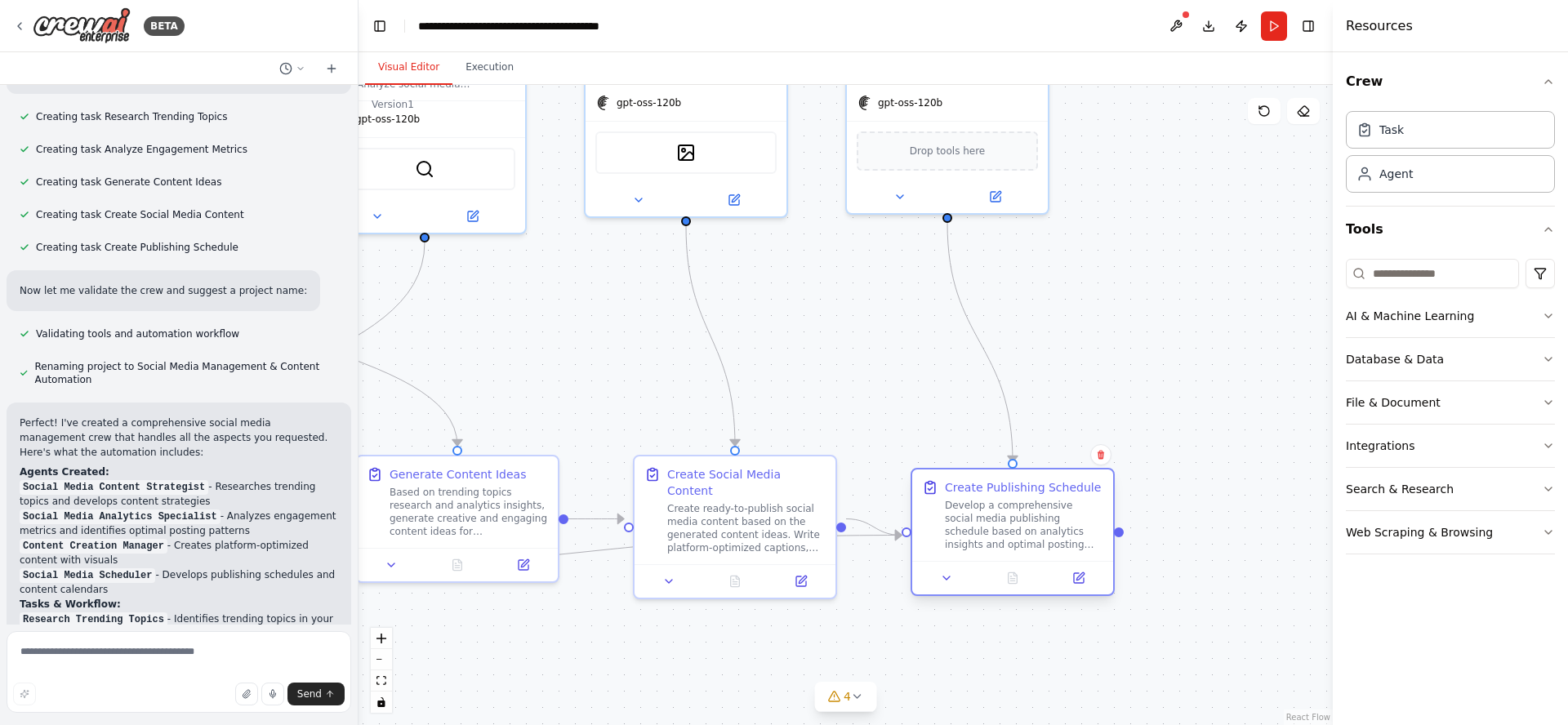
drag, startPoint x: 1061, startPoint y: 370, endPoint x: 1057, endPoint y: 484, distance: 114.1
click at [1057, 484] on div "Create Publishing Schedule" at bounding box center [1022, 486] width 156 height 16
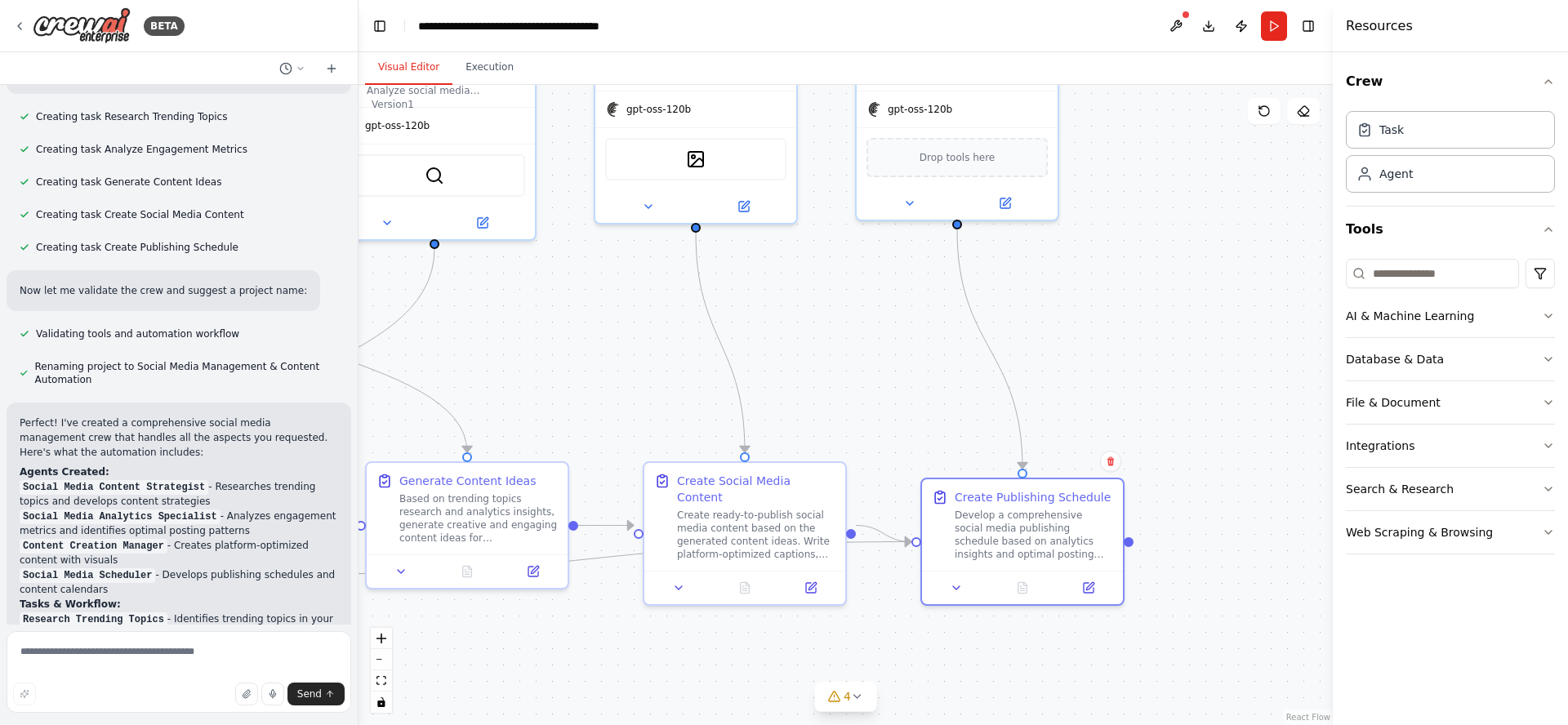
drag, startPoint x: 841, startPoint y: 316, endPoint x: 1226, endPoint y: 546, distance: 448.5
click at [1226, 546] on div ".deletable-edge-delete-btn { width: 20px; height: 20px; border: 0px solid #ffff…" at bounding box center [845, 404] width 974 height 640
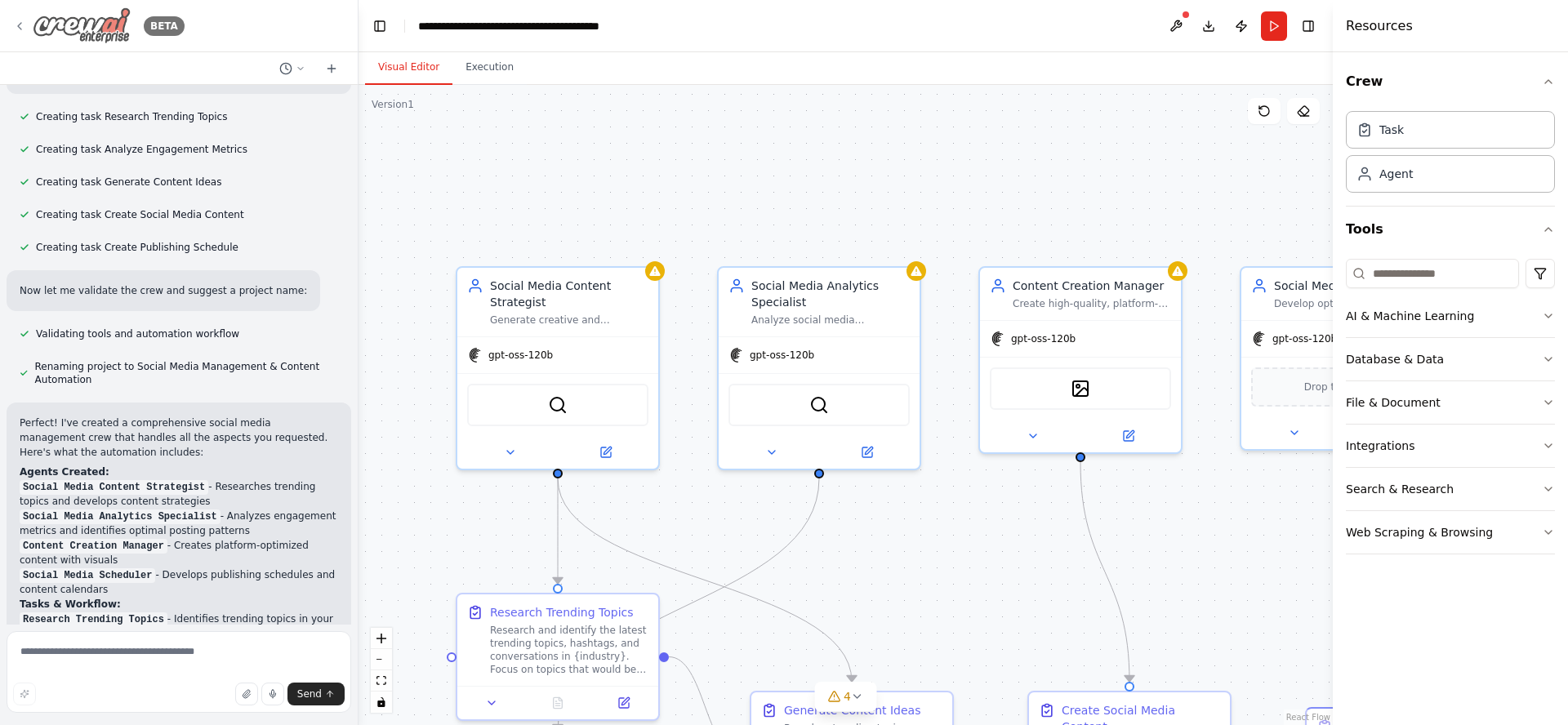
click at [17, 24] on icon at bounding box center [20, 26] width 13 height 13
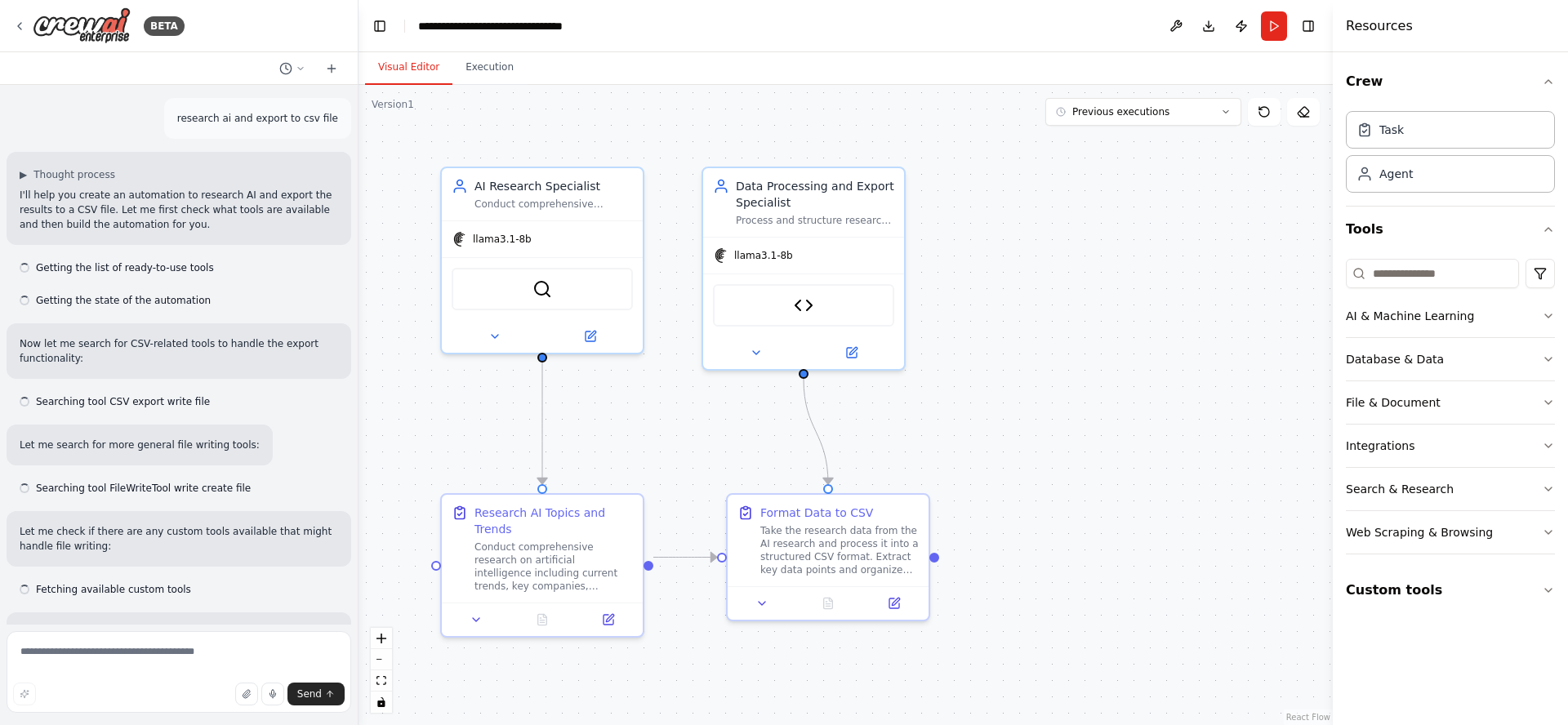
scroll to position [3545, 0]
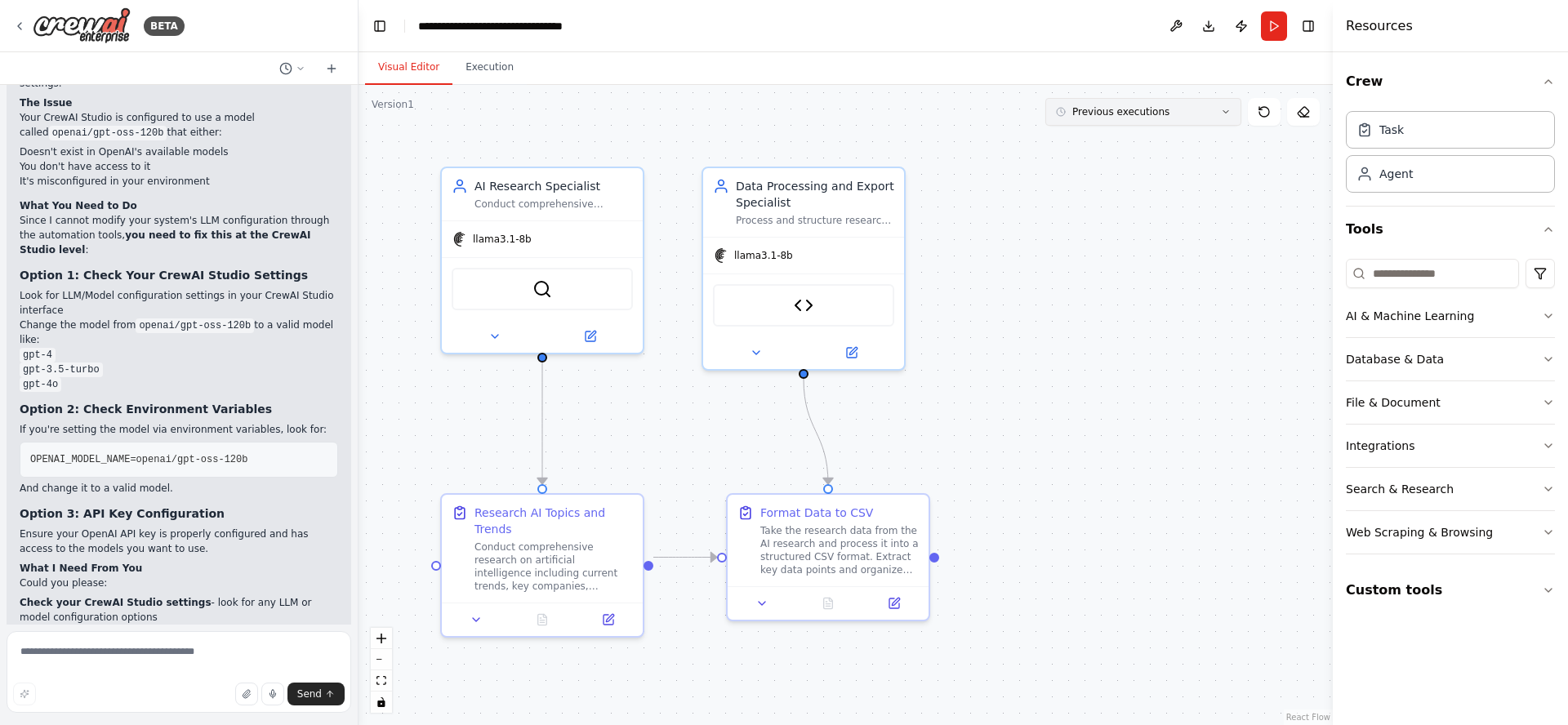
click at [1224, 111] on icon at bounding box center [1225, 112] width 5 height 3
click at [1131, 143] on div "[DATE]" at bounding box center [1152, 142] width 163 height 13
click at [1276, 26] on button "Run" at bounding box center [1274, 25] width 26 height 29
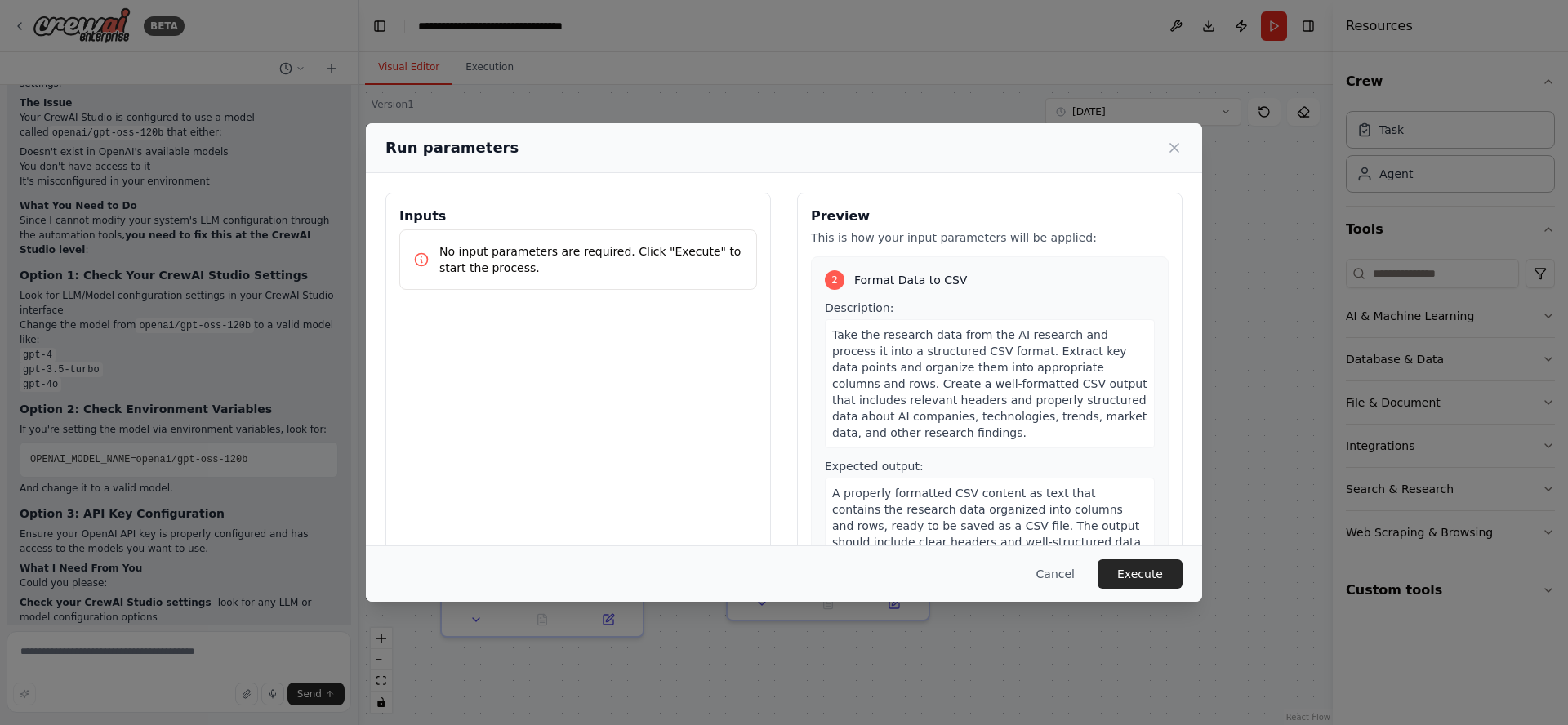
scroll to position [363, 0]
click at [1065, 572] on button "Cancel" at bounding box center [1055, 573] width 64 height 29
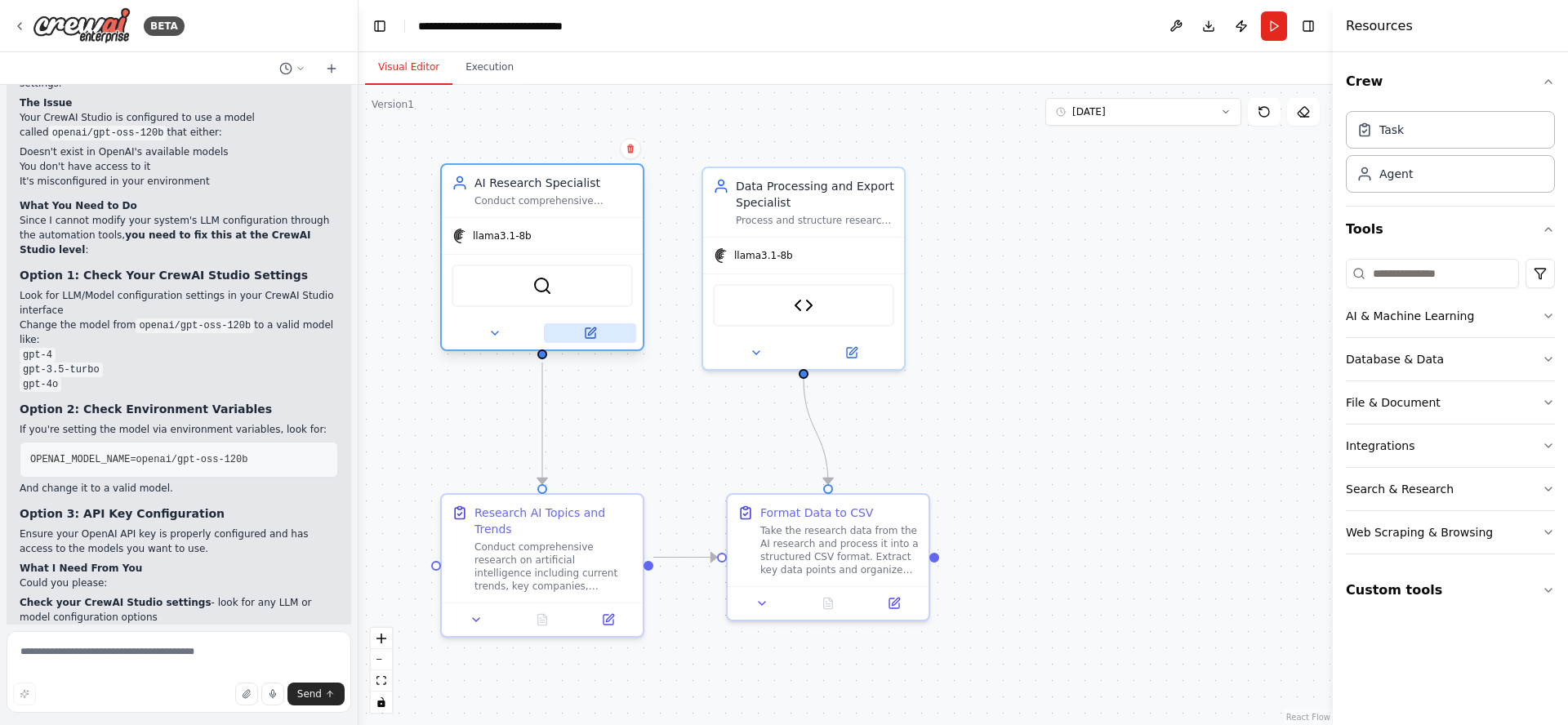
click at [586, 333] on icon at bounding box center [590, 333] width 9 height 9
click at [192, 647] on textarea at bounding box center [179, 672] width 345 height 82
type textarea "**********"
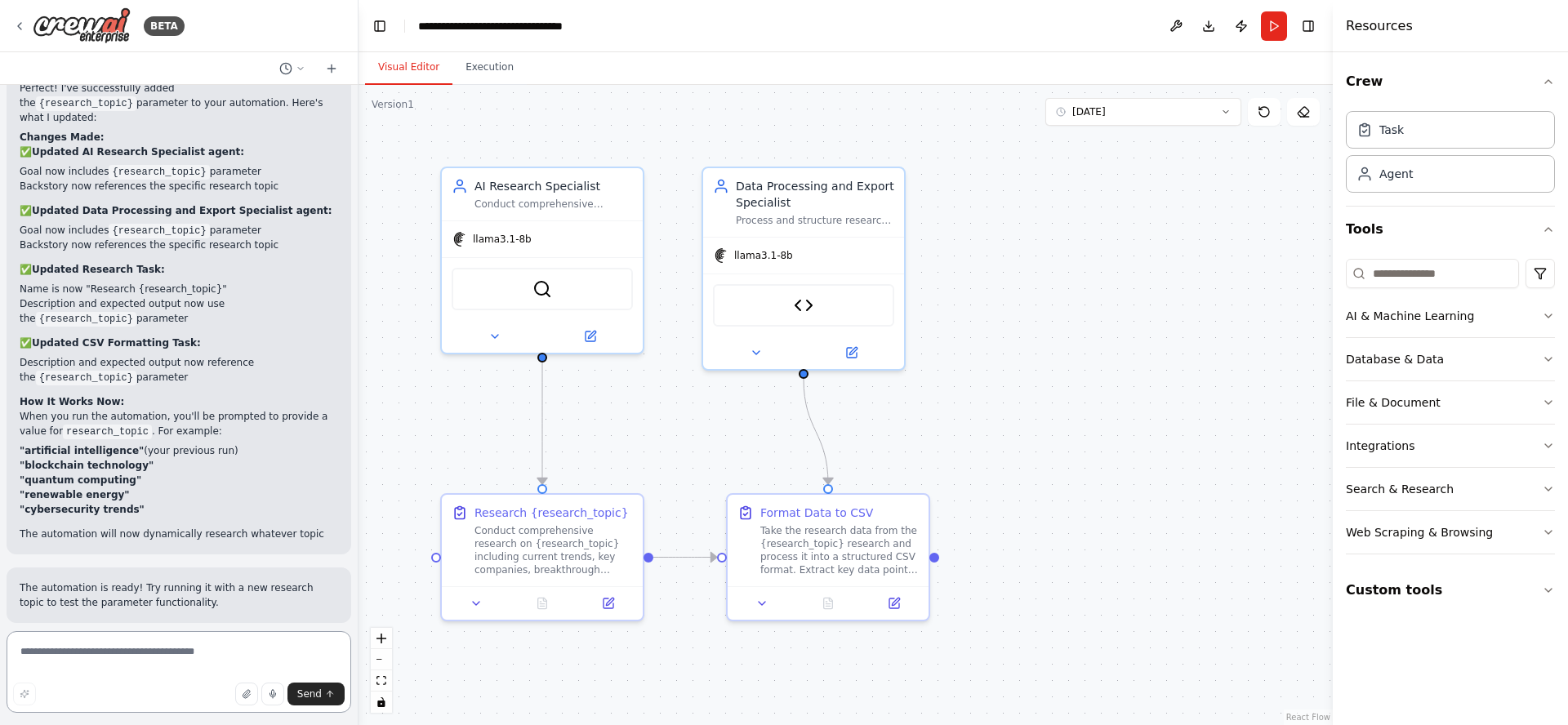
scroll to position [4799, 0]
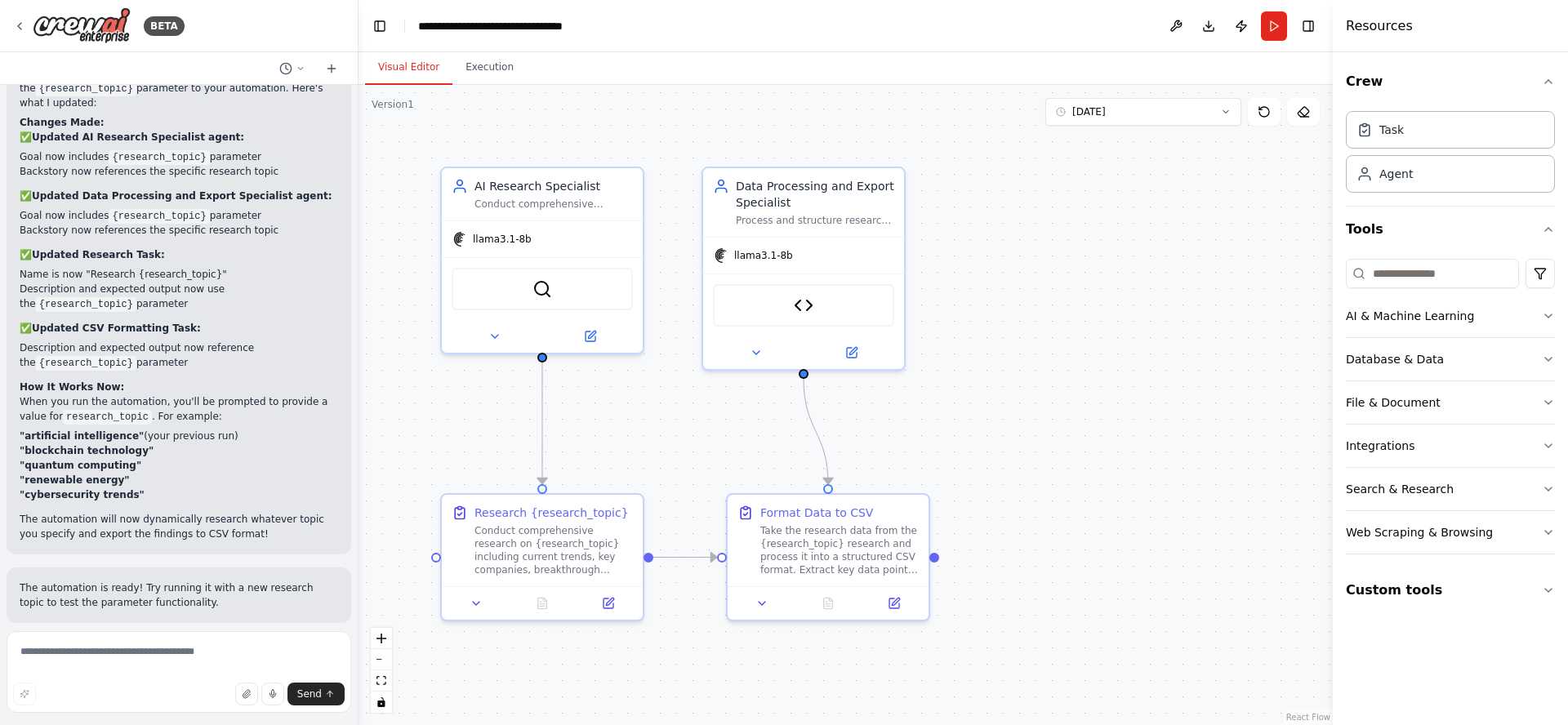
click at [287, 717] on button "Run Automation" at bounding box center [179, 730] width 319 height 26
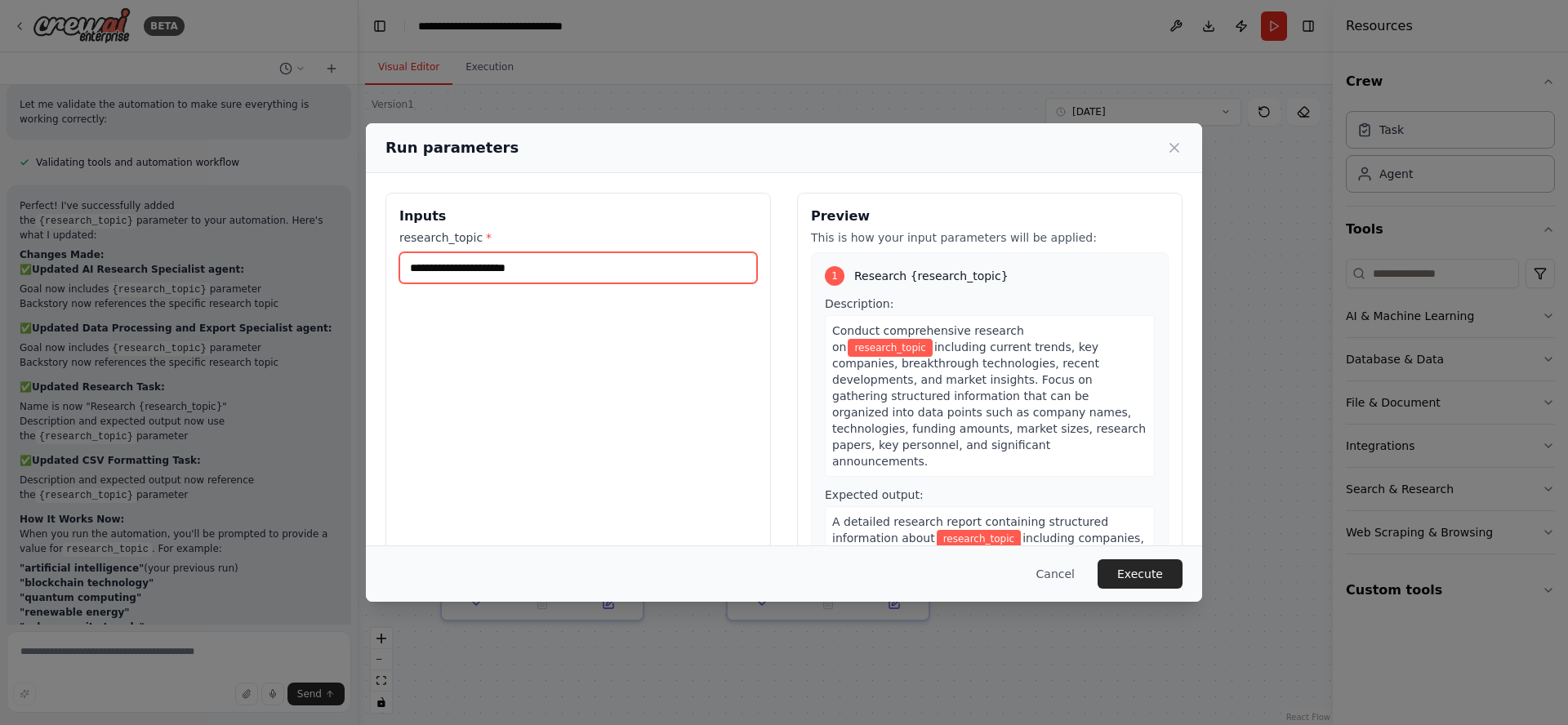
click at [484, 263] on input "research_topic *" at bounding box center [578, 268] width 357 height 31
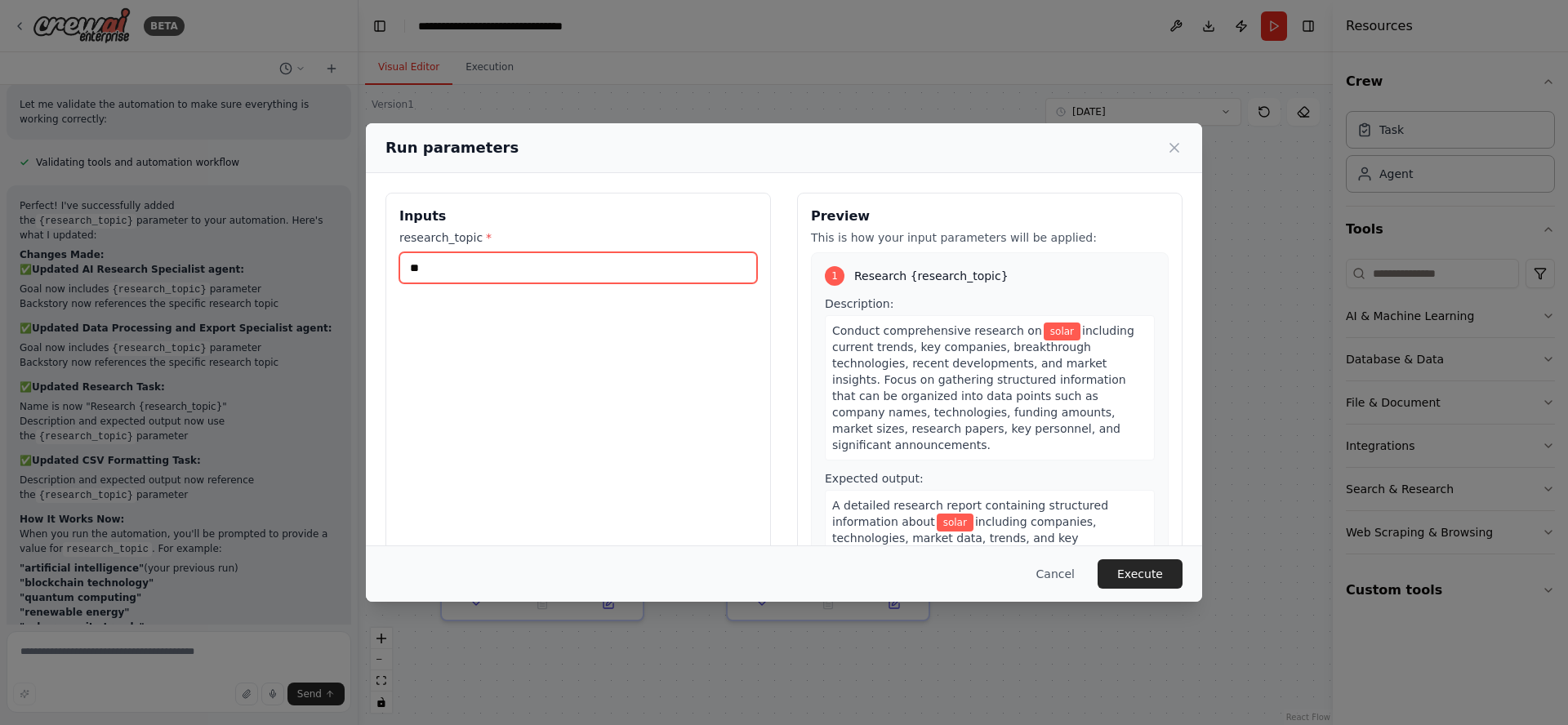
type input "*"
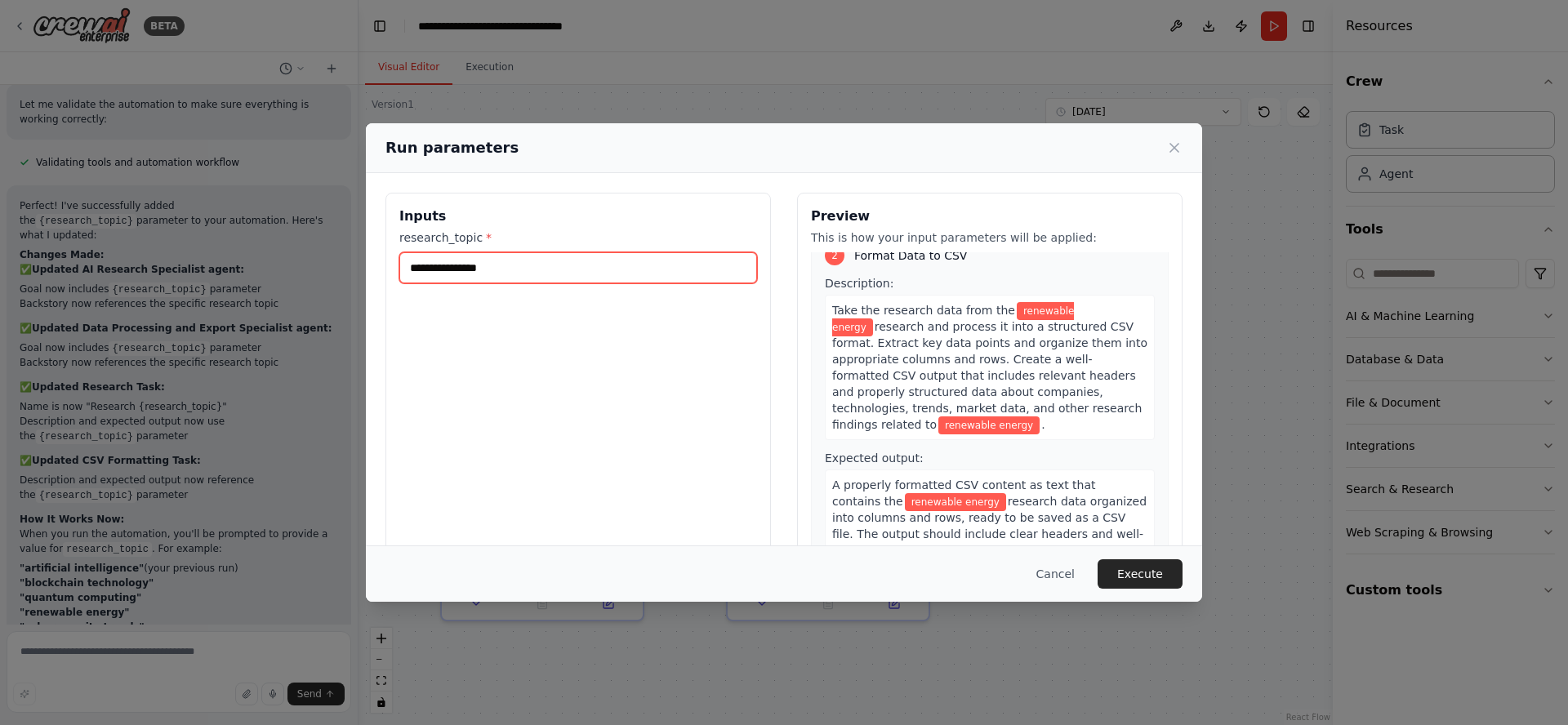
scroll to position [395, 0]
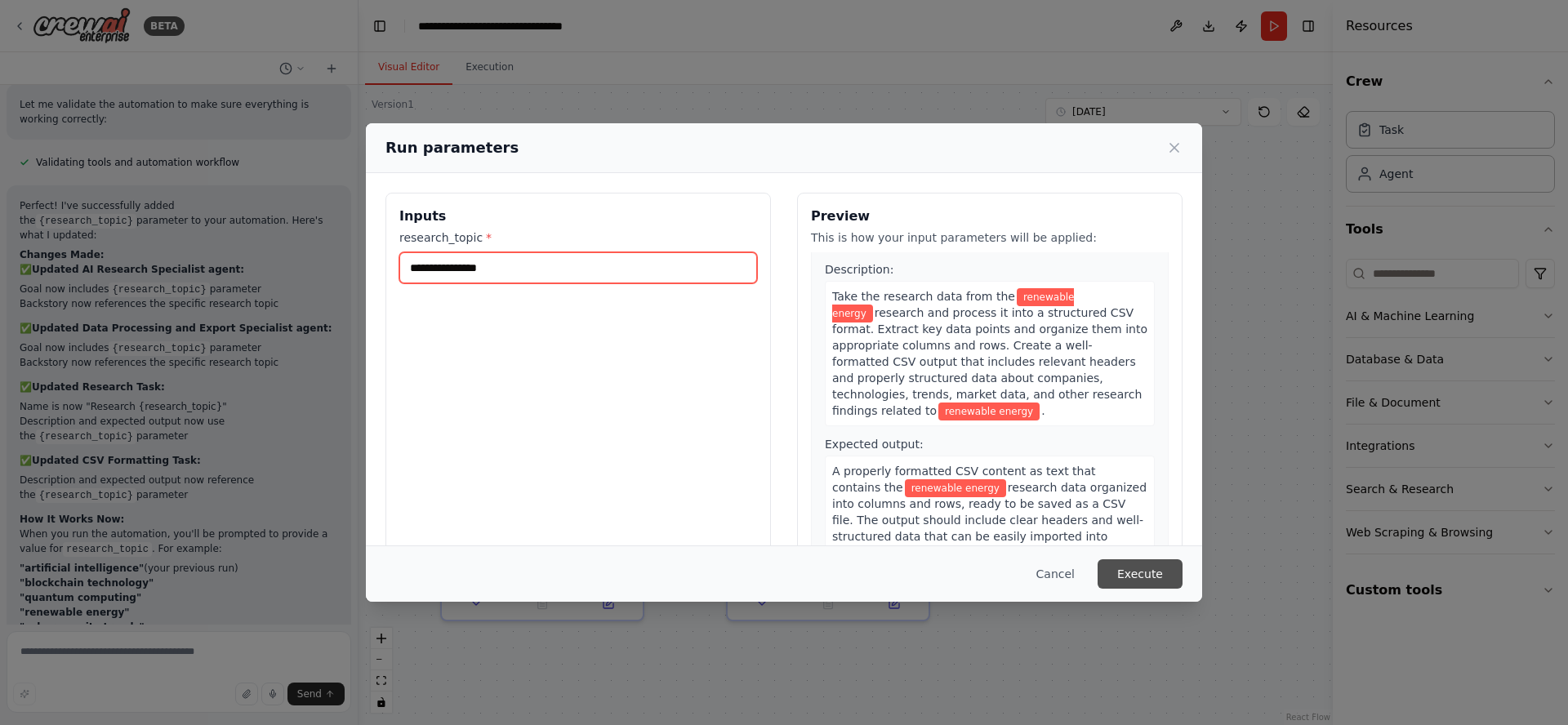
type input "**********"
click at [1149, 577] on button "Execute" at bounding box center [1140, 573] width 85 height 29
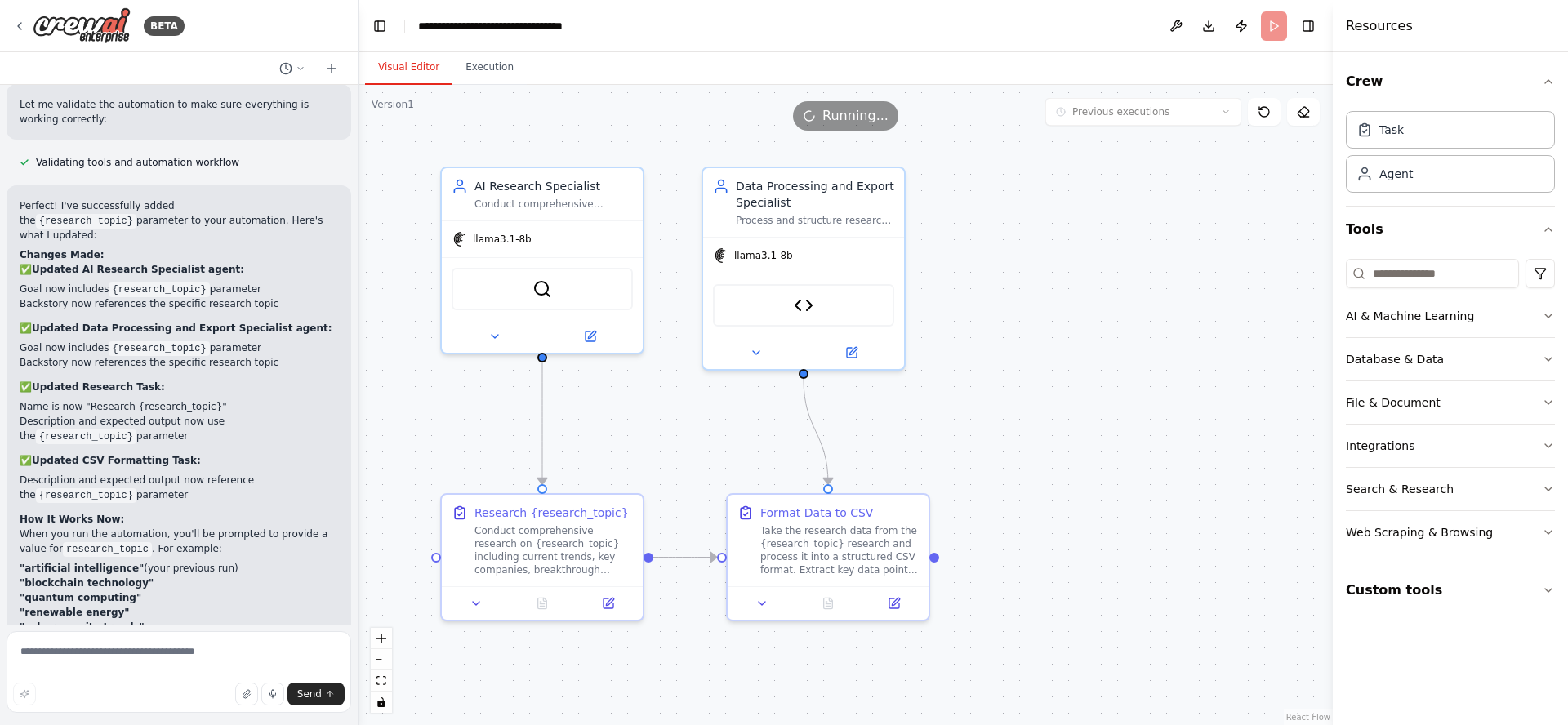
click at [417, 69] on button "Visual Editor" at bounding box center [408, 68] width 88 height 34
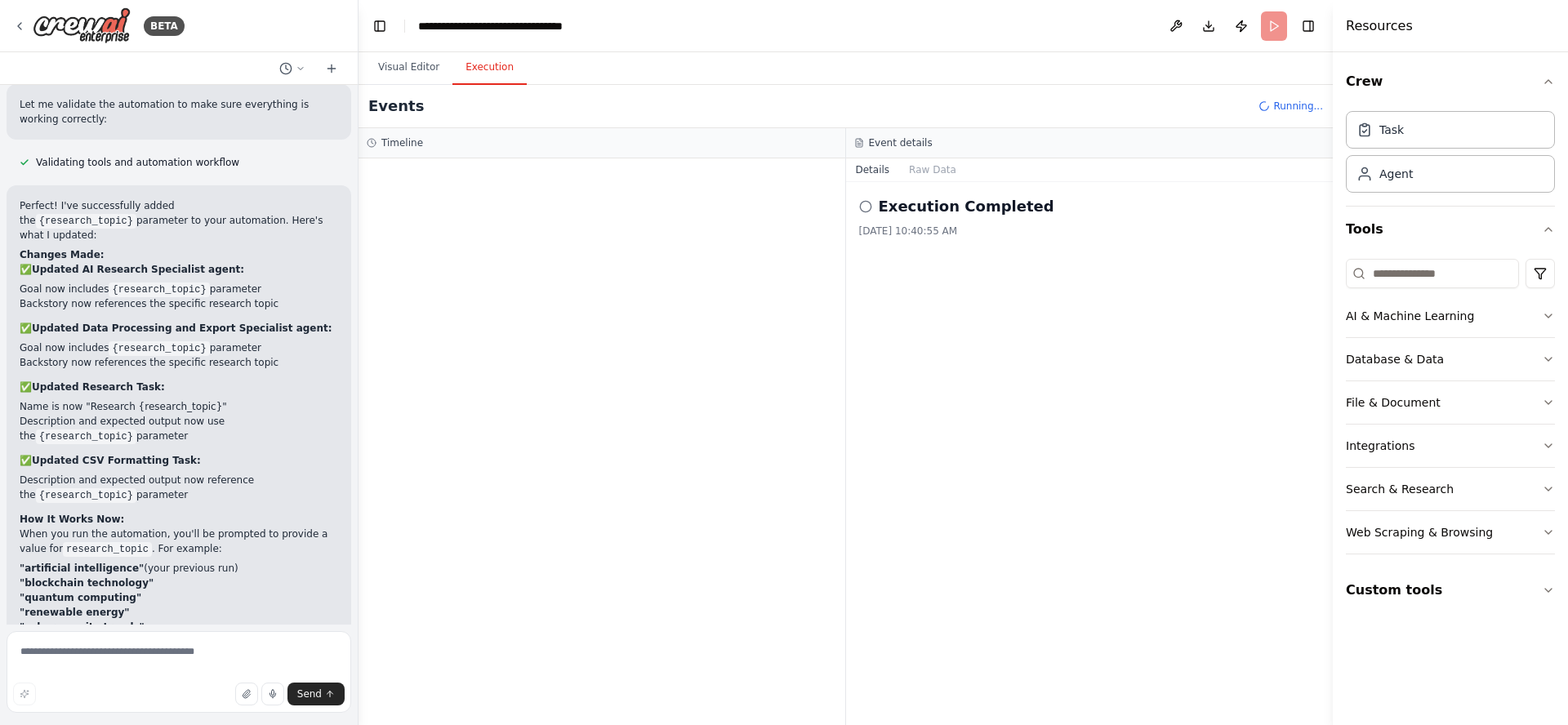
click at [485, 67] on button "Execution" at bounding box center [489, 68] width 74 height 34
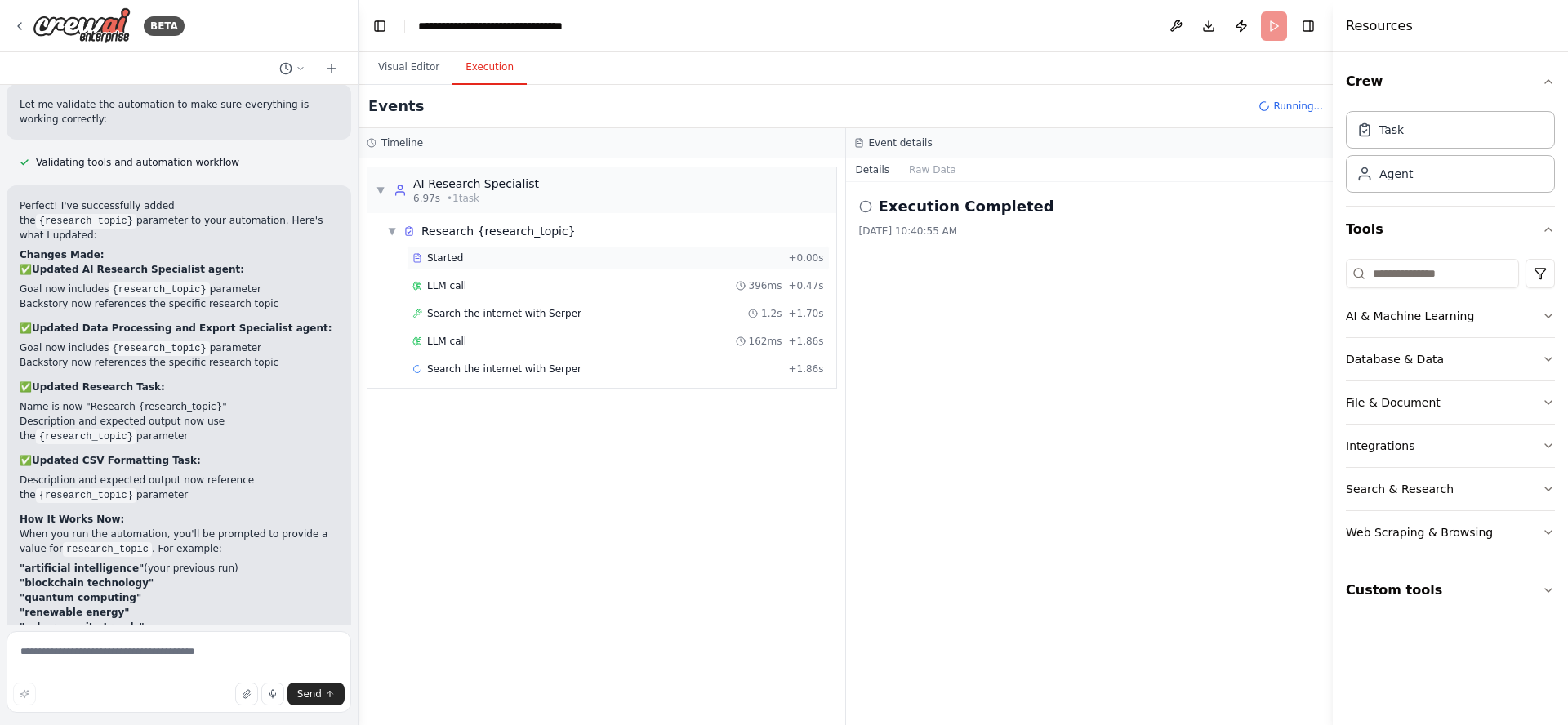
click at [468, 262] on div "Started" at bounding box center [596, 258] width 369 height 13
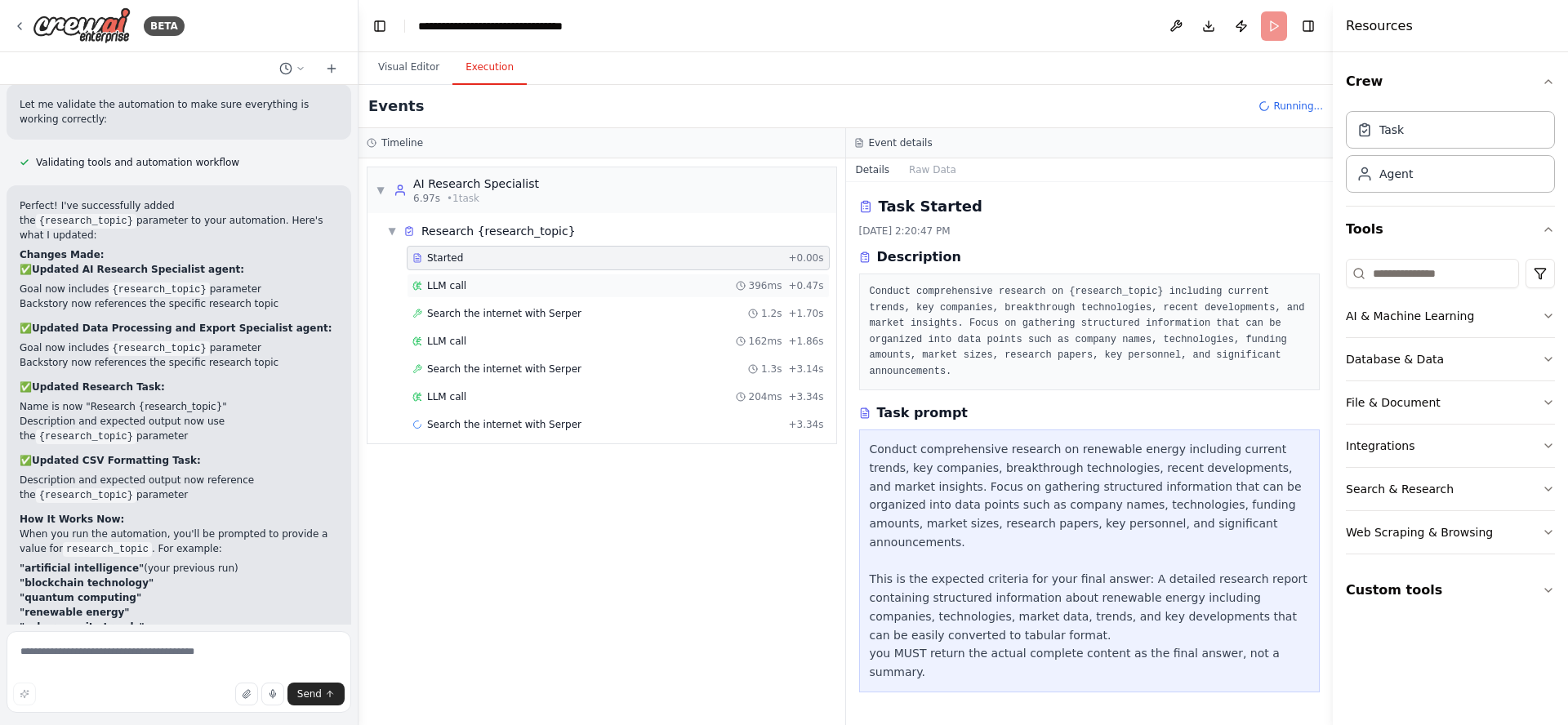
click at [454, 289] on span "LLM call" at bounding box center [447, 286] width 40 height 13
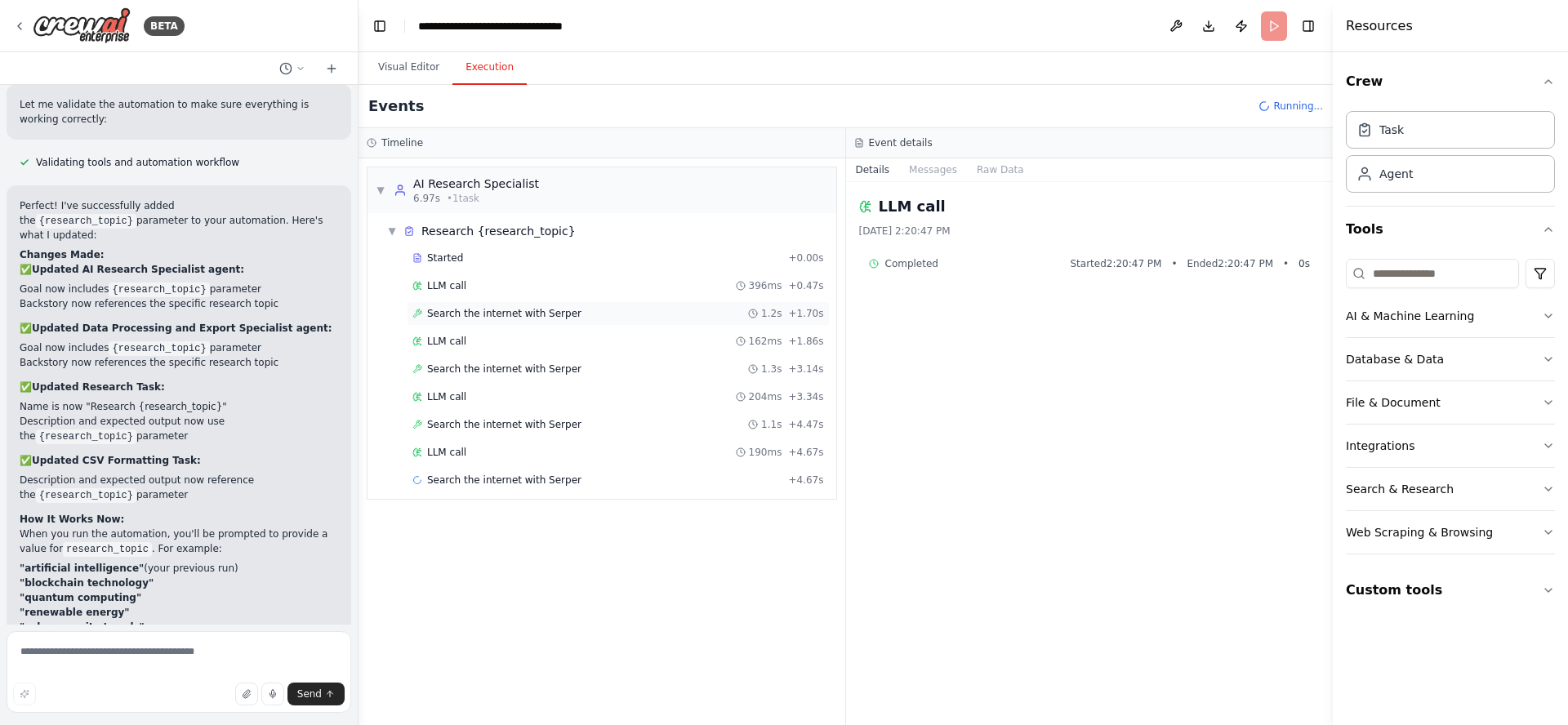
click at [470, 320] on span "Search the internet with Serper" at bounding box center [504, 314] width 155 height 13
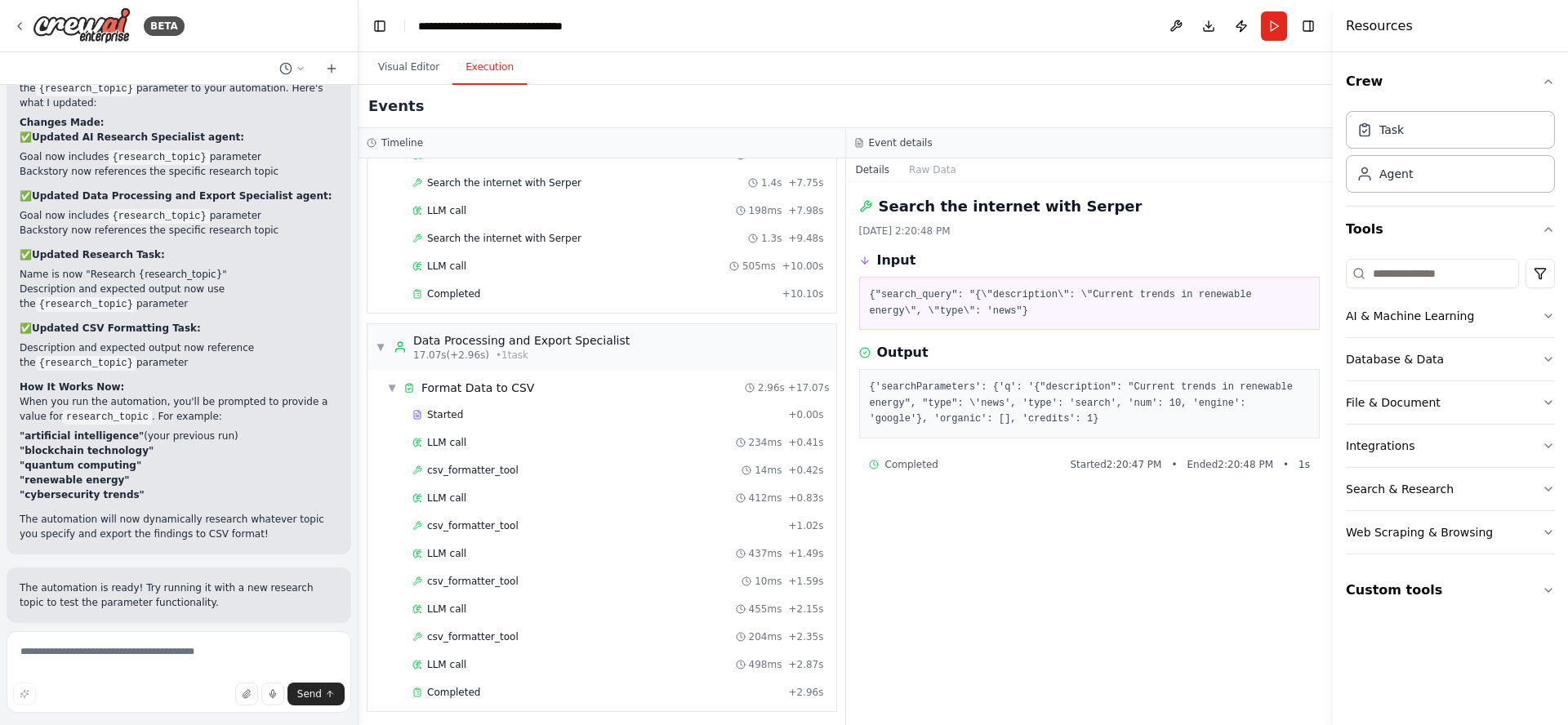
scroll to position [357, 0]
click at [470, 690] on span "Completed" at bounding box center [454, 687] width 53 height 13
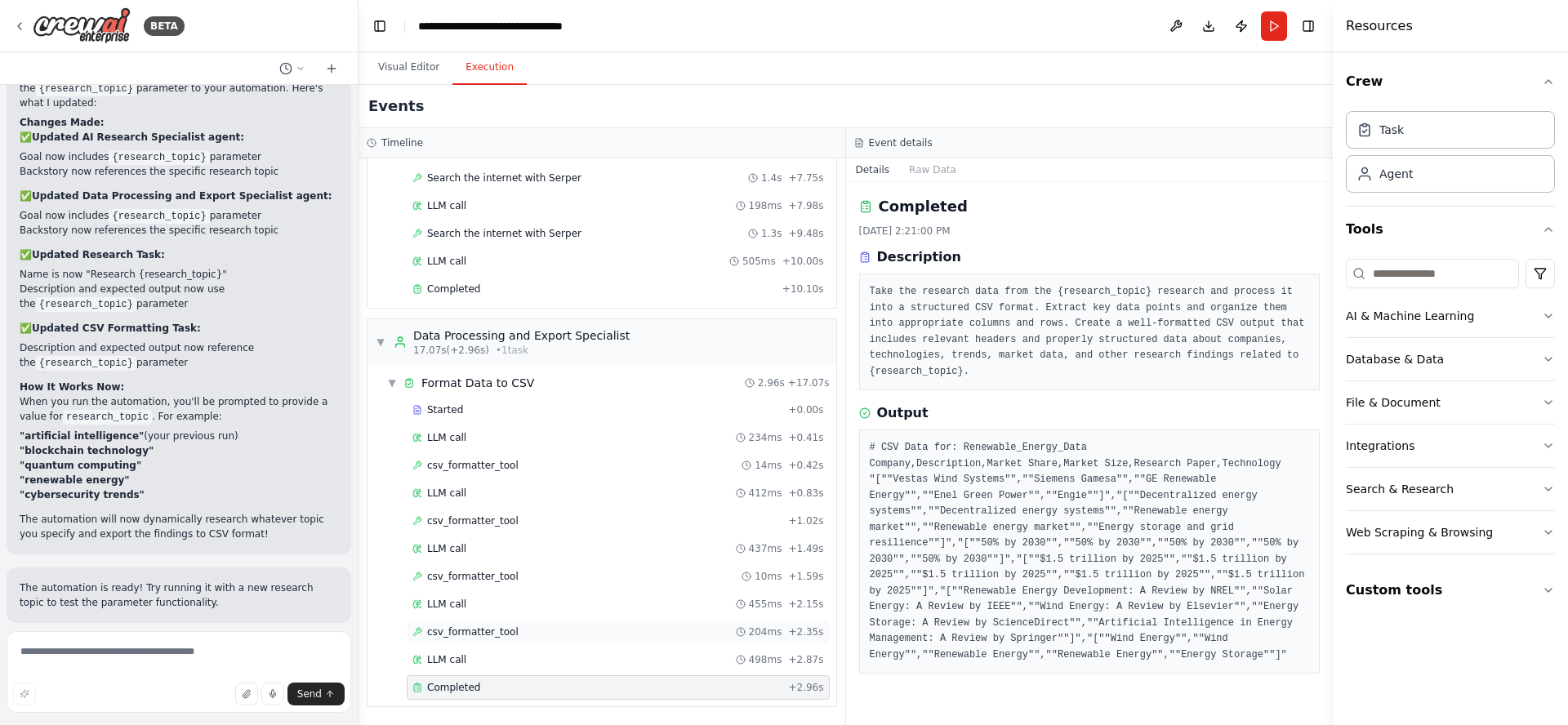
click at [456, 631] on span "csv_formatter_tool" at bounding box center [472, 632] width 91 height 13
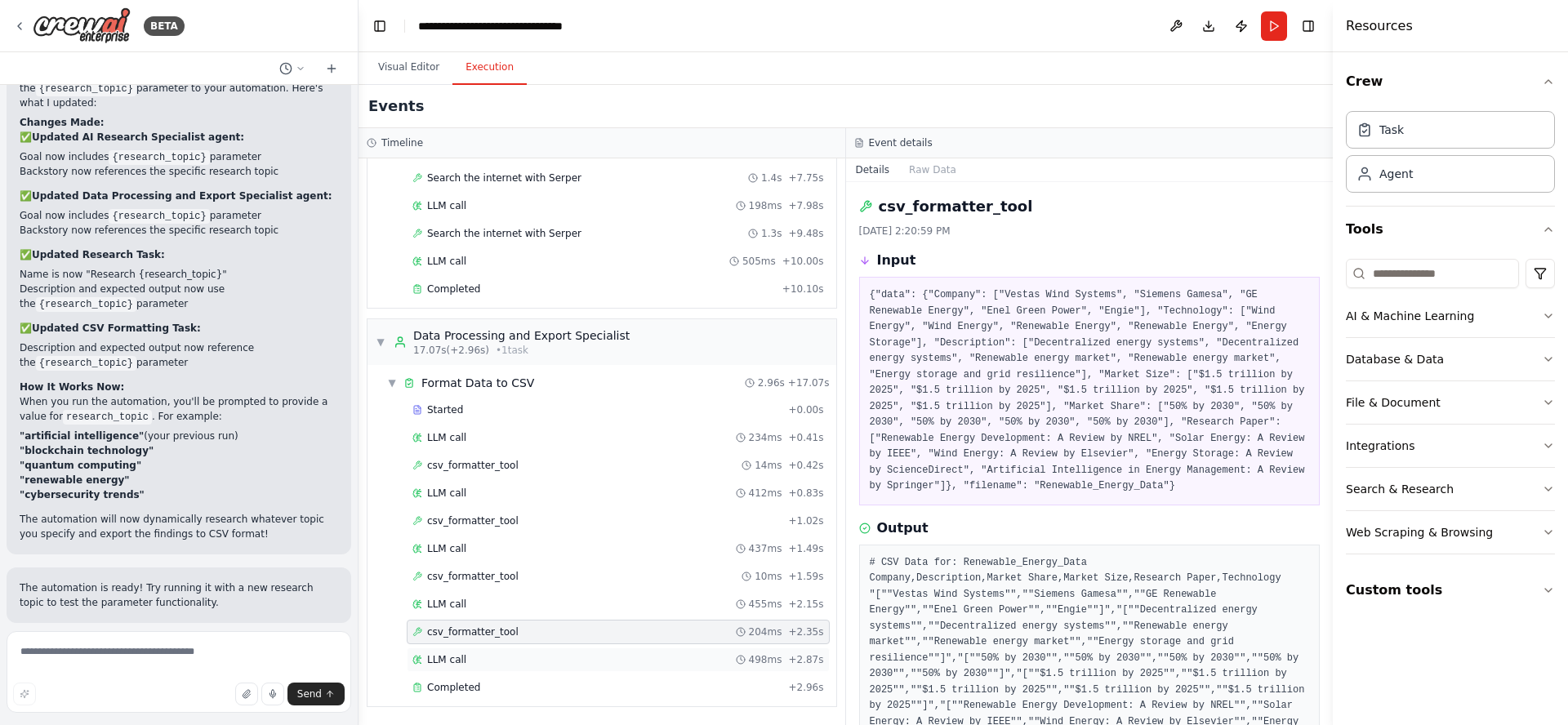
click at [472, 666] on div "LLM call 498ms + 2.87s" at bounding box center [618, 660] width 412 height 13
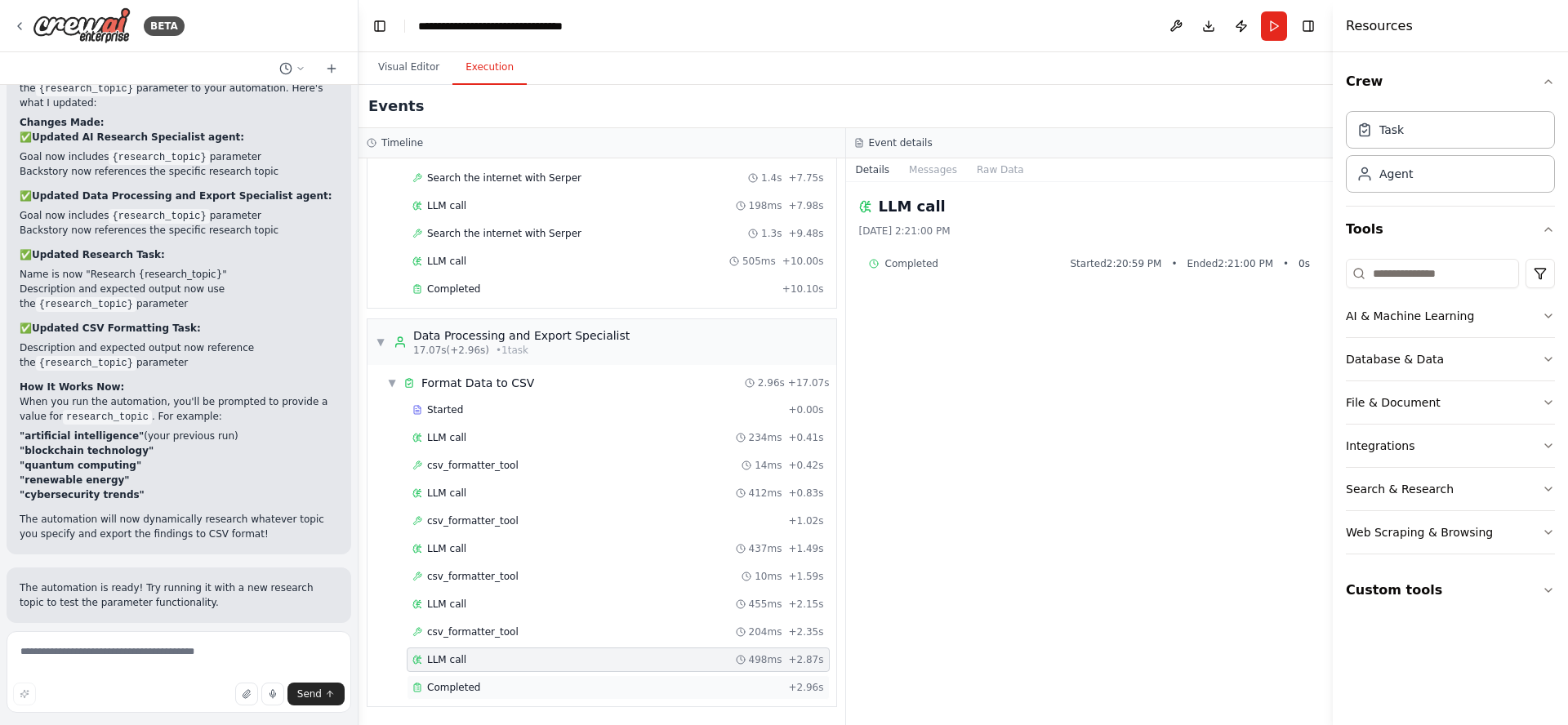
click at [488, 690] on div "Completed" at bounding box center [596, 687] width 369 height 13
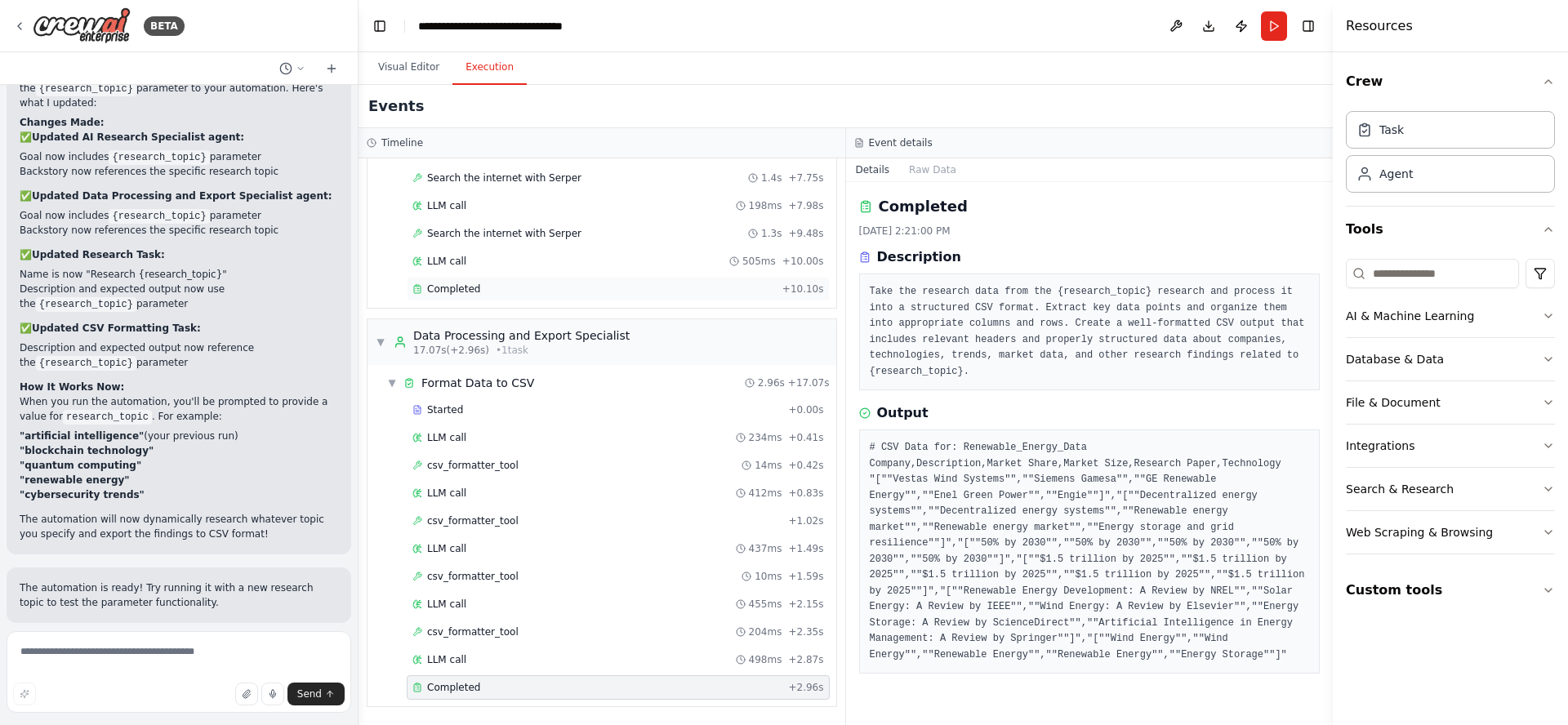
click at [465, 286] on span "Completed" at bounding box center [454, 289] width 53 height 13
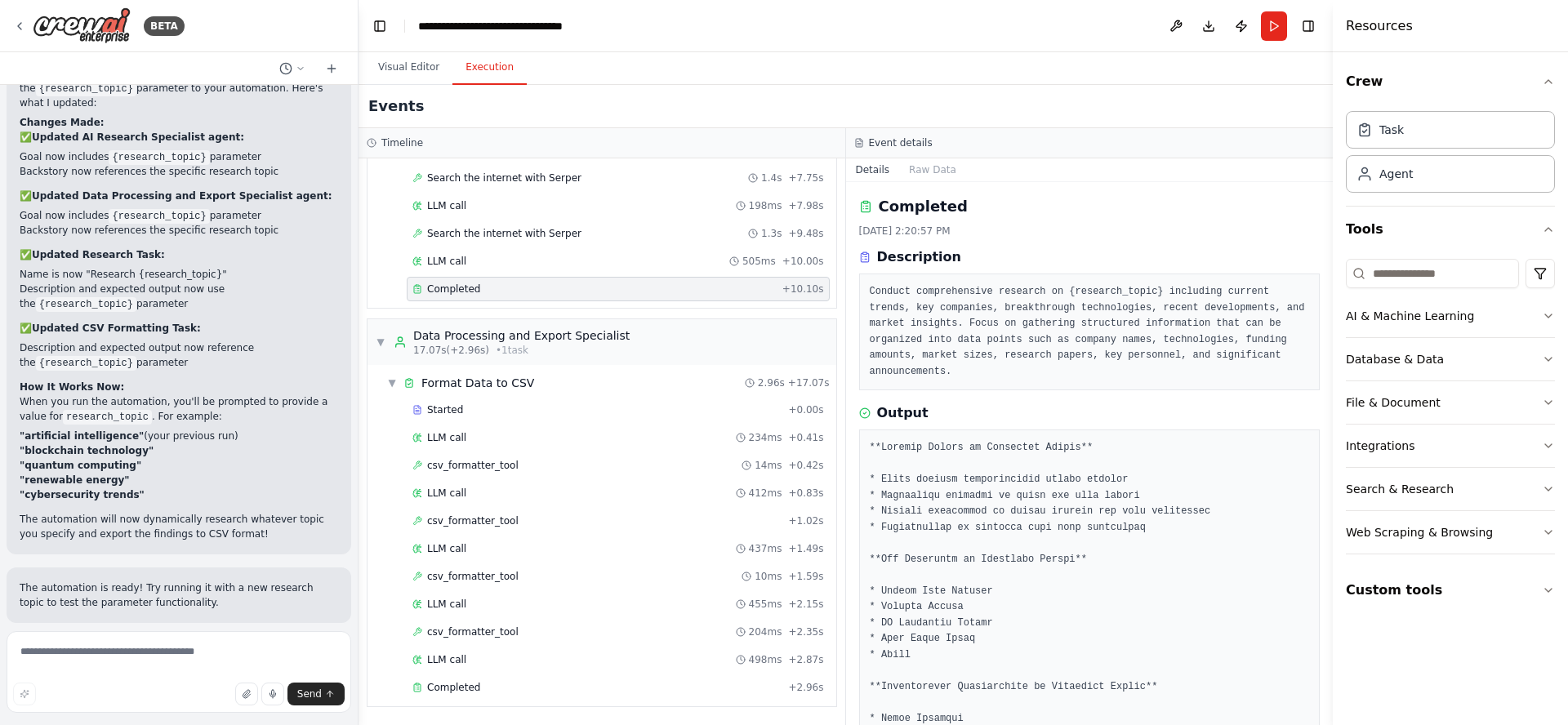
drag, startPoint x: 1329, startPoint y: 272, endPoint x: 1320, endPoint y: 319, distance: 47.9
click at [1320, 319] on div "BETA research ai and export to csv file ▶ Thought process I'll help you create …" at bounding box center [784, 362] width 1568 height 725
drag, startPoint x: 1327, startPoint y: 311, endPoint x: 1312, endPoint y: 395, distance: 85.3
click at [1312, 395] on div "BETA research ai and export to csv file ▶ Thought process I'll help you create …" at bounding box center [784, 362] width 1568 height 725
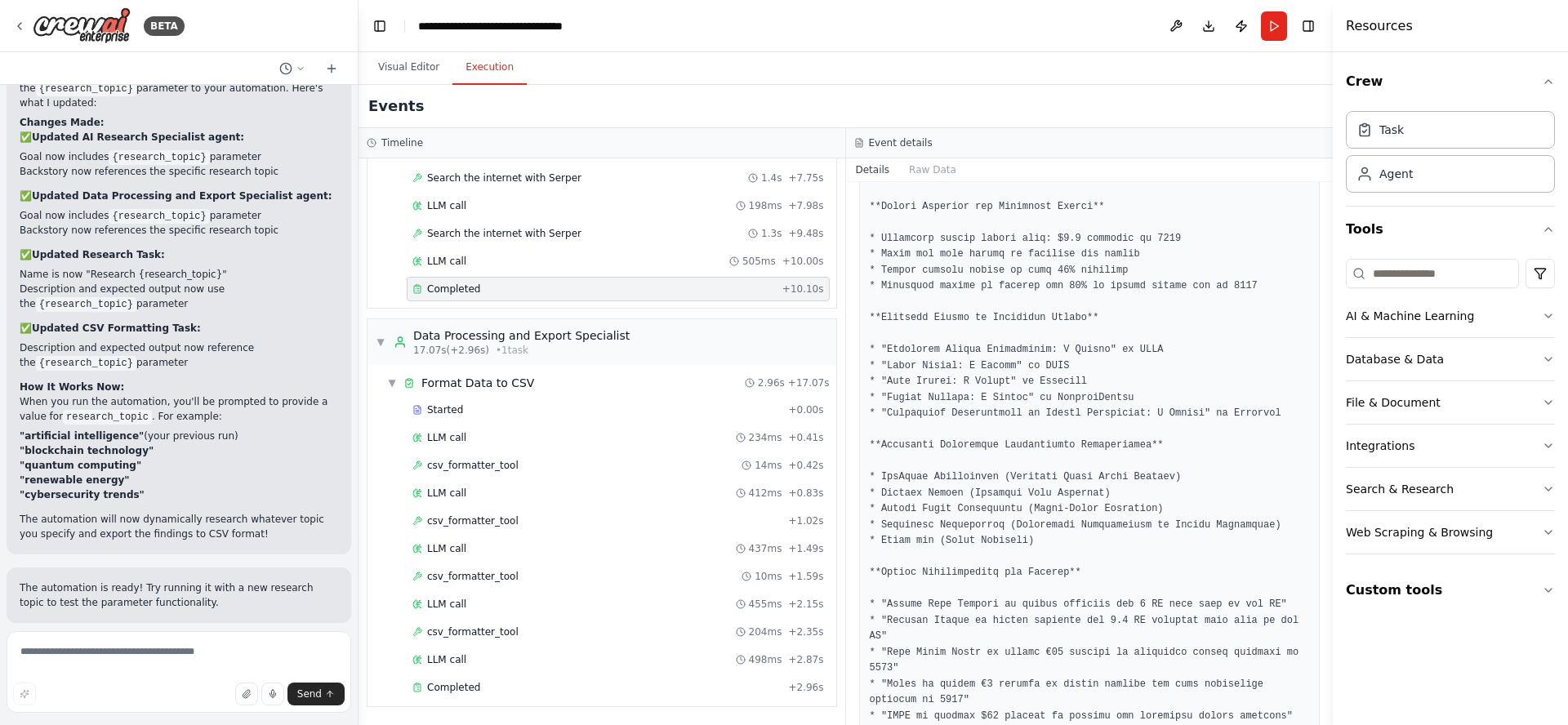
scroll to position [739, 0]
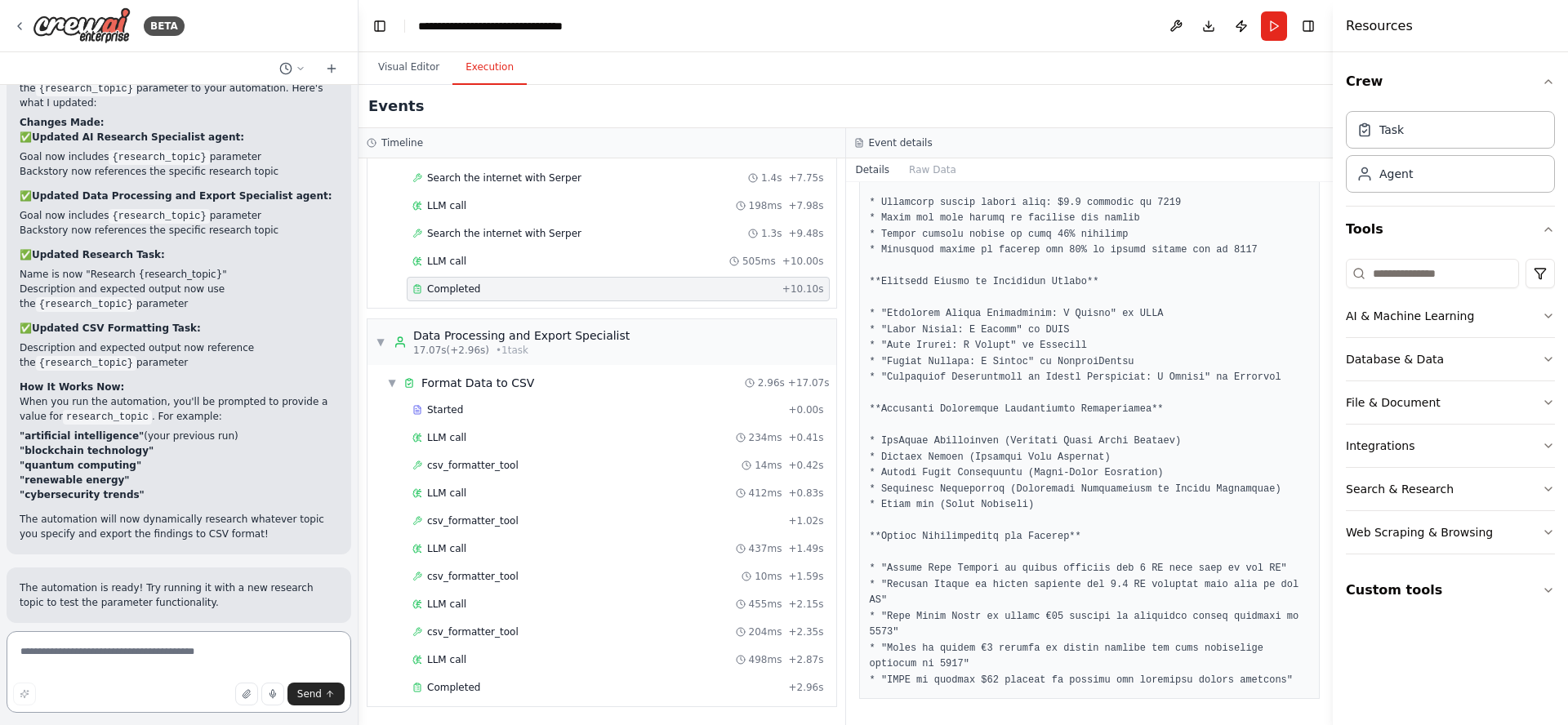
click at [160, 655] on textarea at bounding box center [179, 672] width 345 height 82
type textarea "**********"
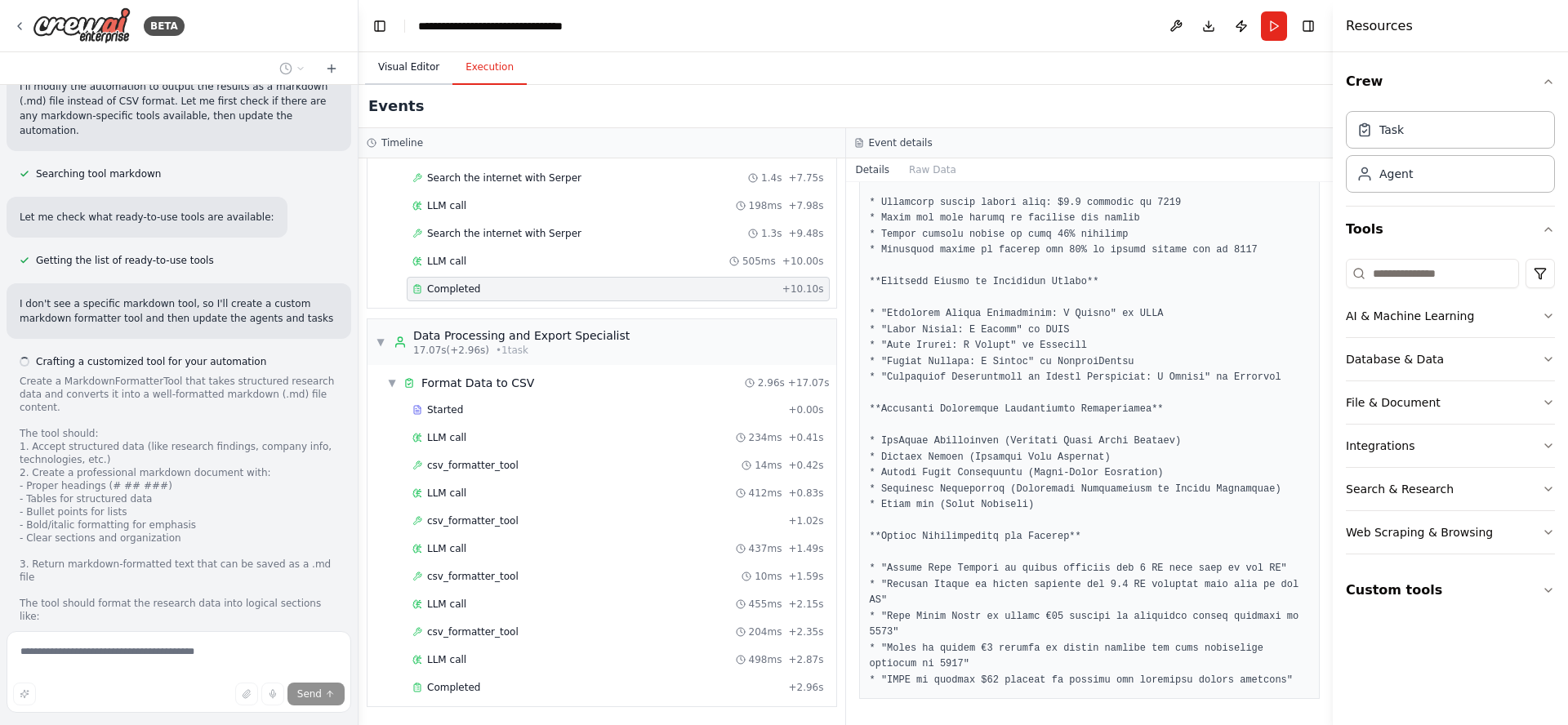
scroll to position [5486, 0]
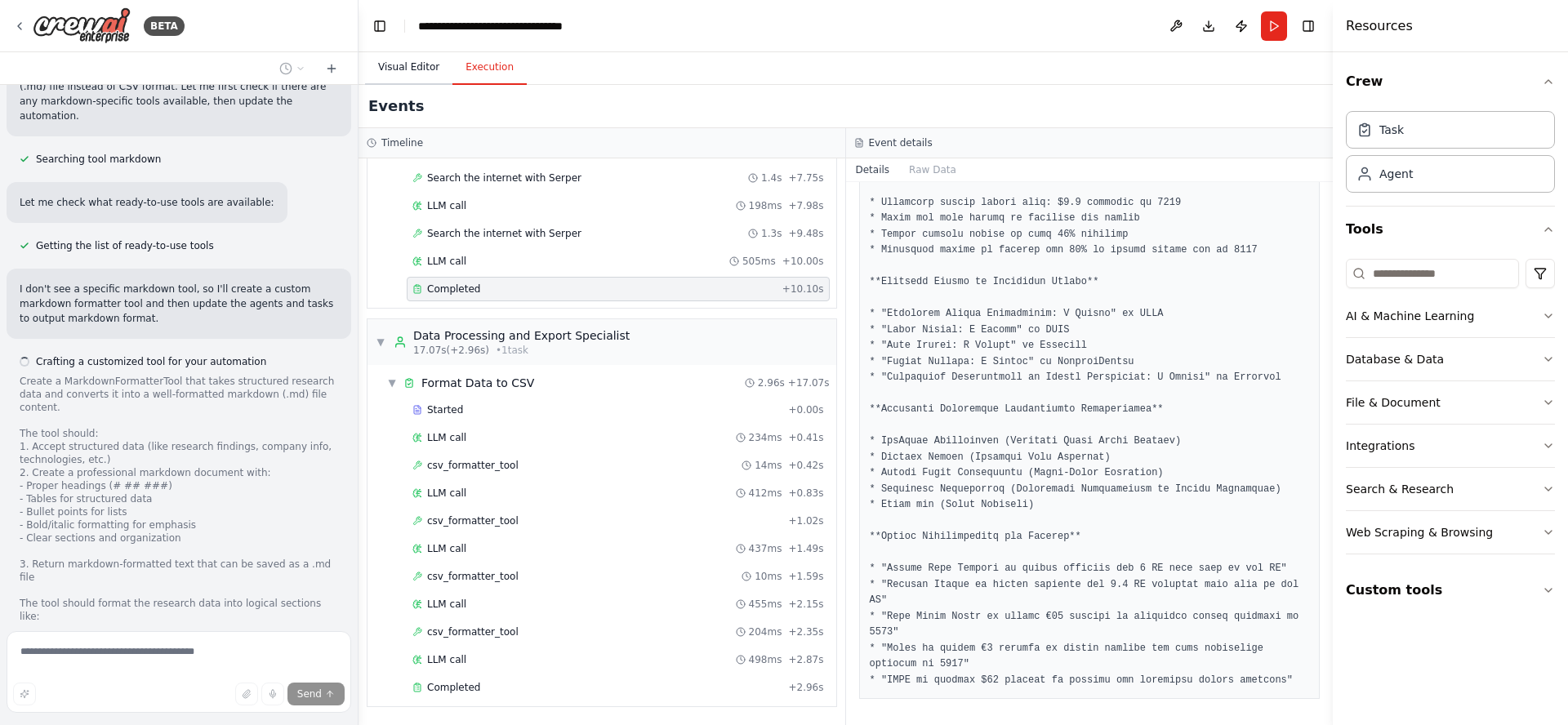
click at [409, 64] on button "Visual Editor" at bounding box center [408, 68] width 88 height 34
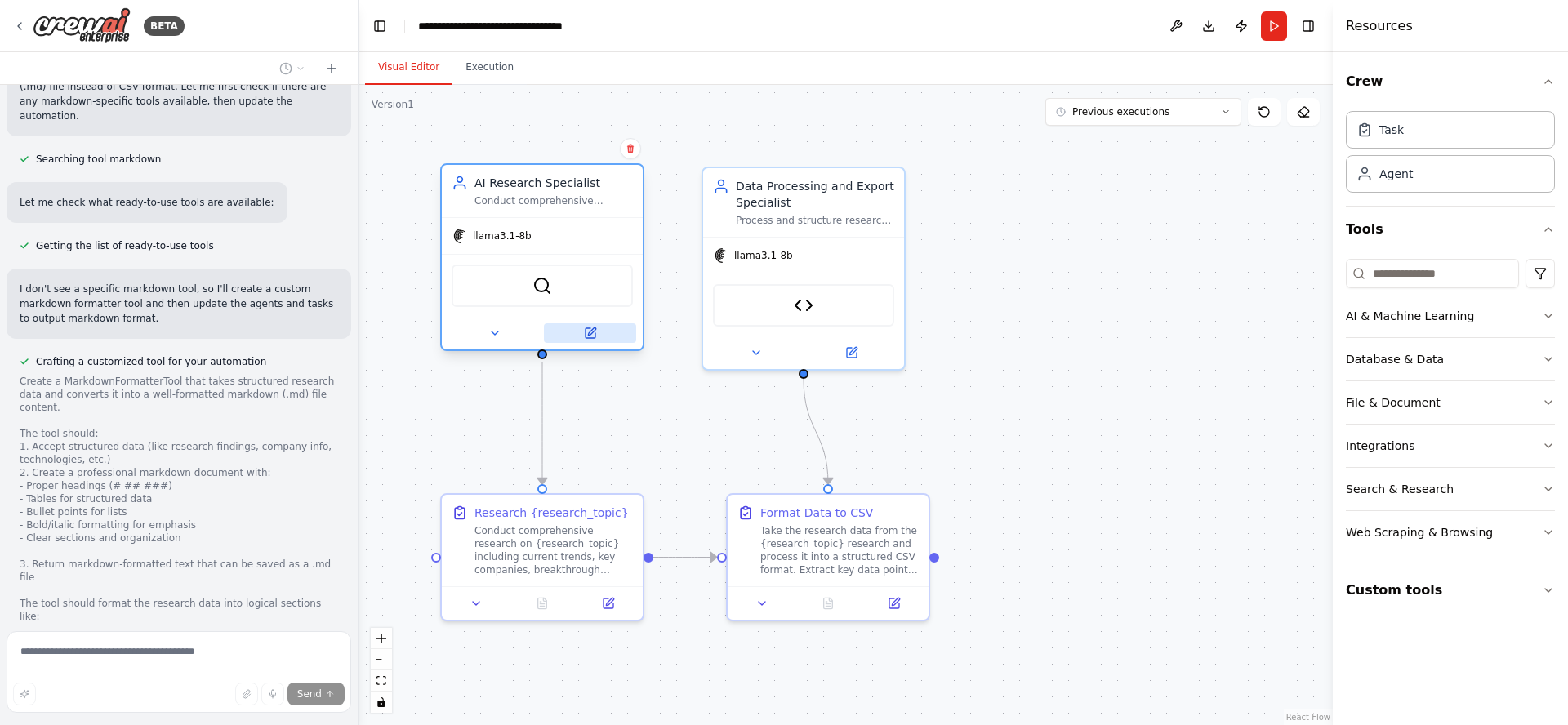
click at [592, 333] on icon at bounding box center [590, 333] width 13 height 13
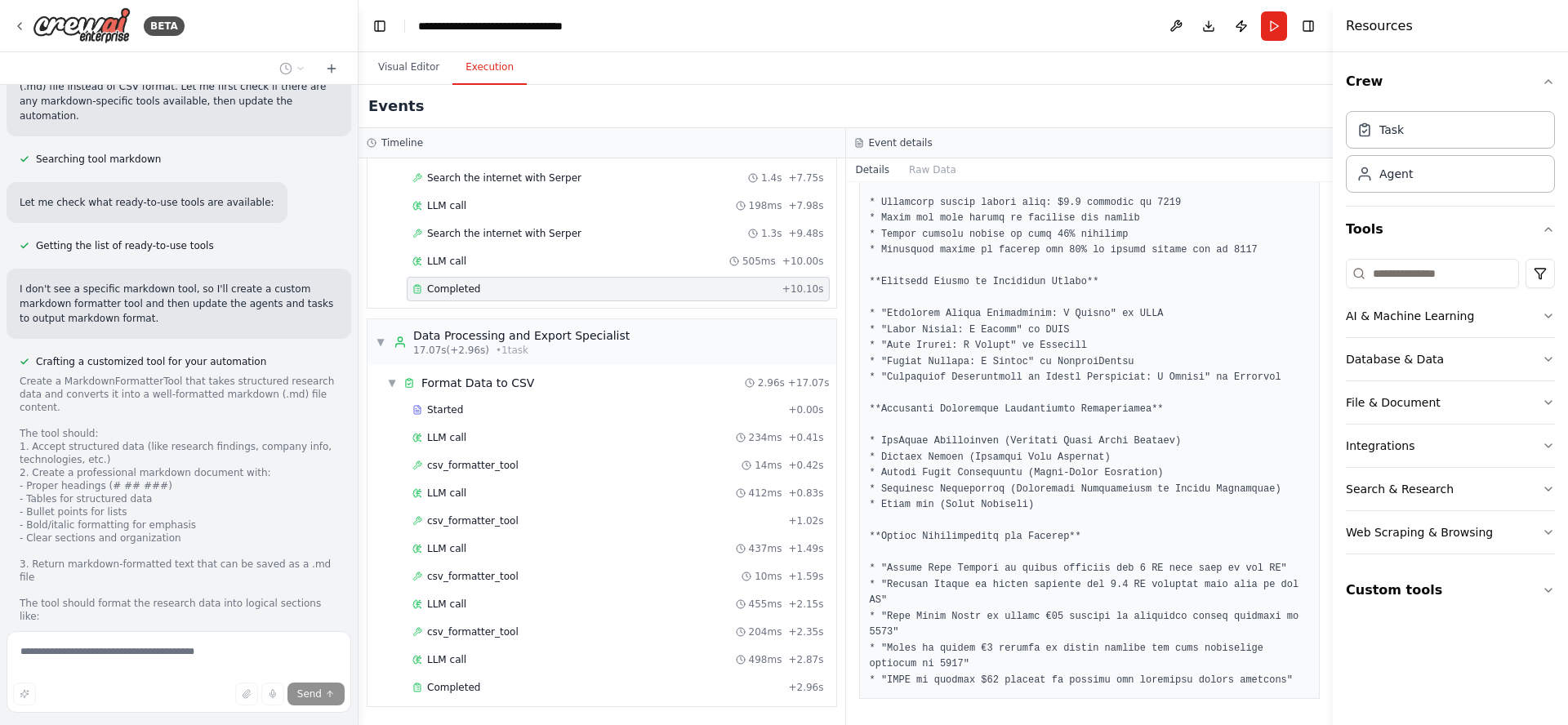
click at [488, 65] on button "Execution" at bounding box center [489, 68] width 74 height 34
click at [421, 67] on button "Visual Editor" at bounding box center [408, 68] width 88 height 34
click at [486, 70] on button "Execution" at bounding box center [489, 68] width 74 height 34
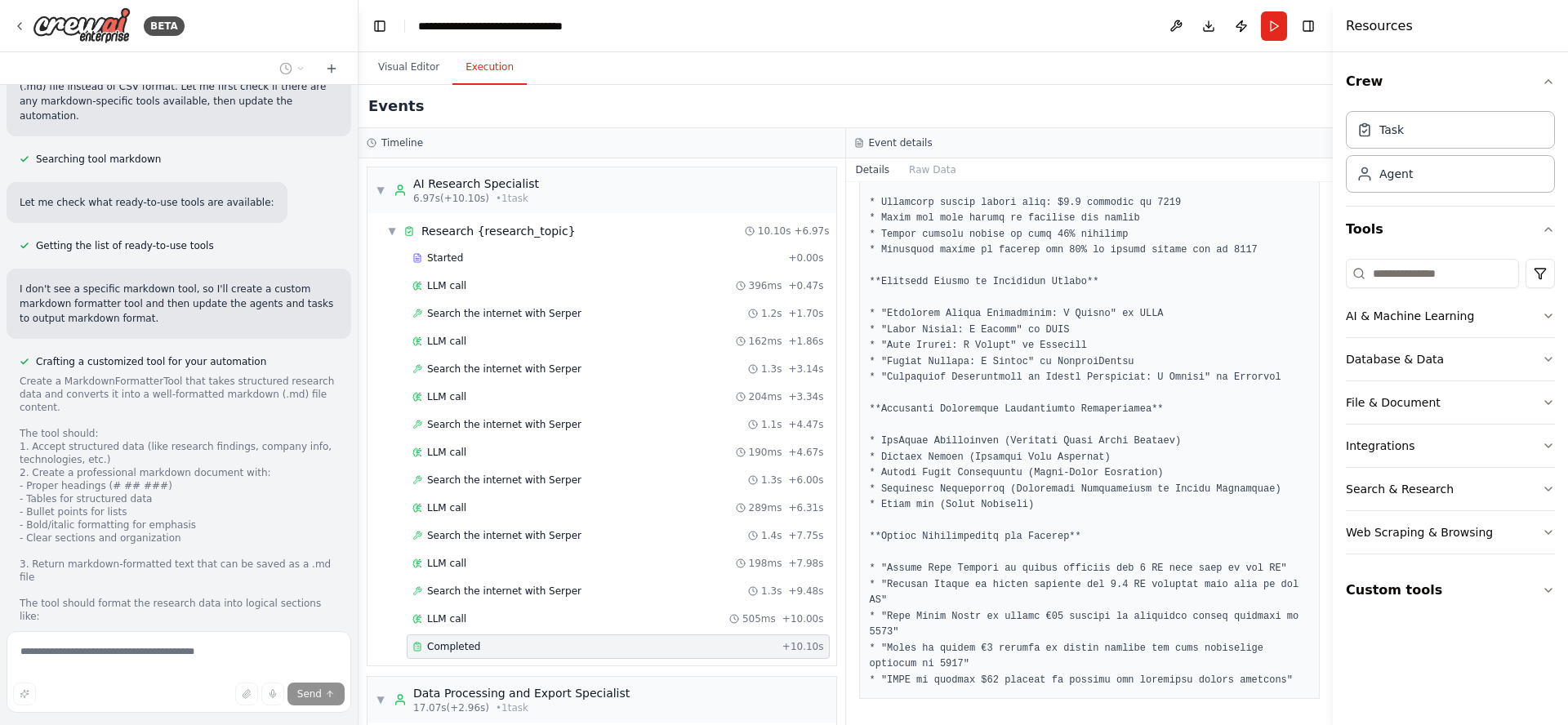
scroll to position [357, 0]
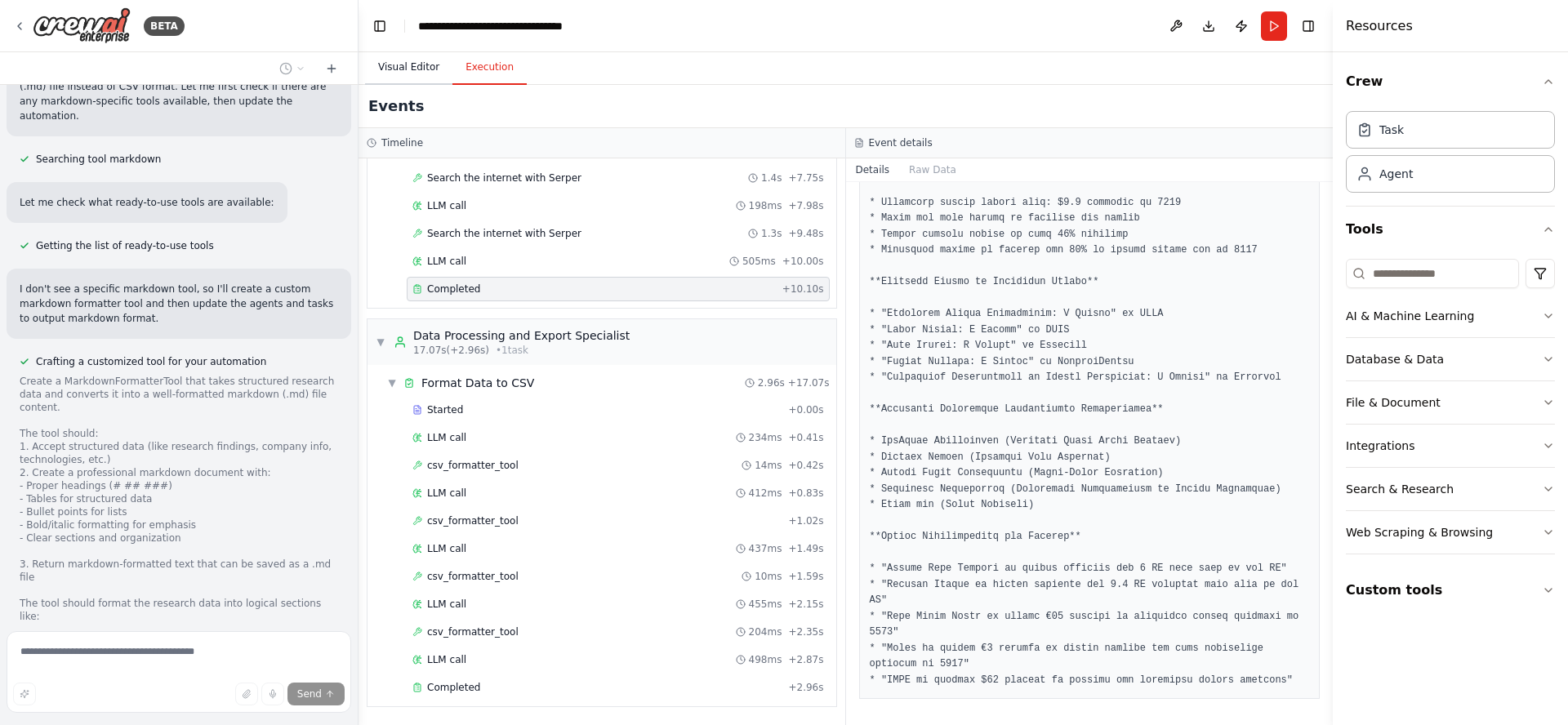
click at [402, 66] on button "Visual Editor" at bounding box center [408, 68] width 88 height 34
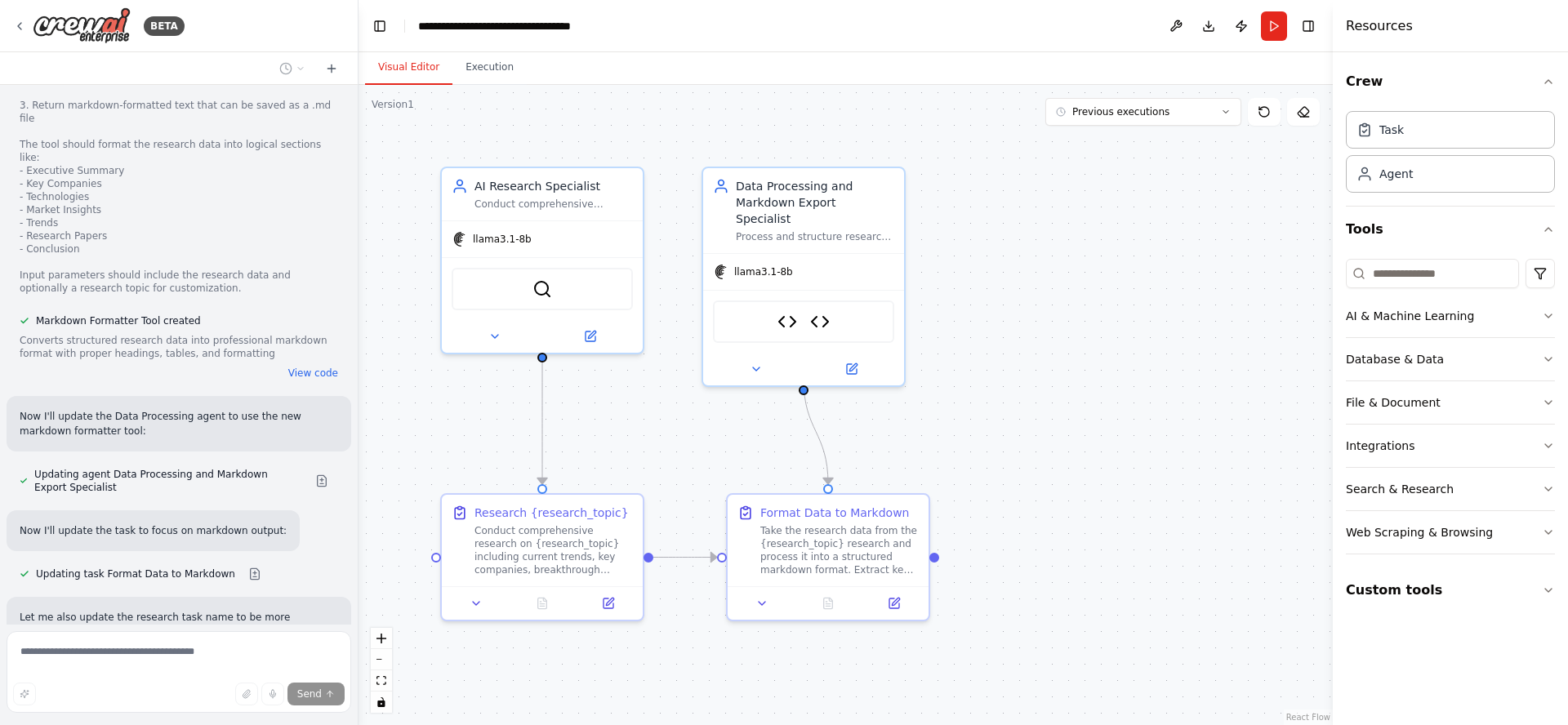
scroll to position [5978, 0]
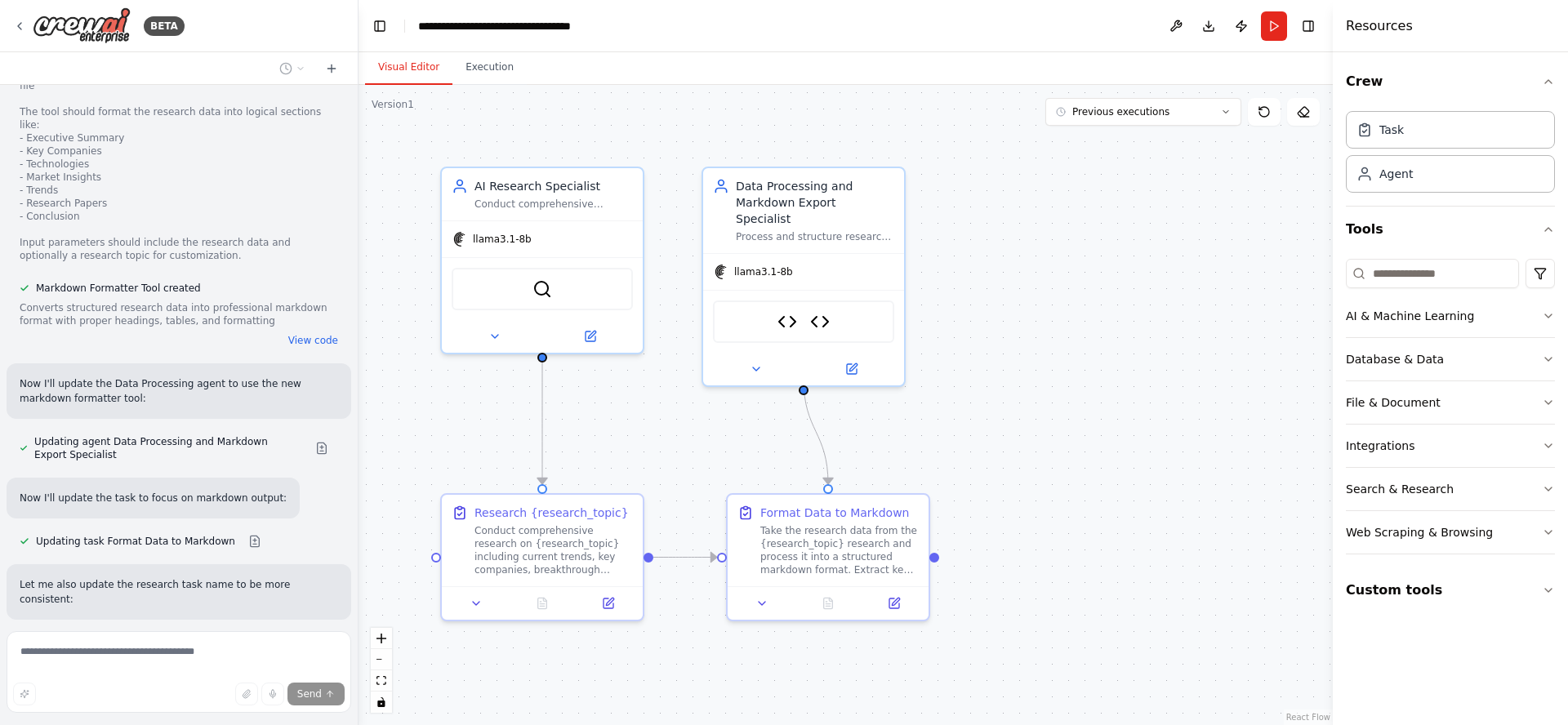
click at [1070, 329] on div ".deletable-edge-delete-btn { width: 20px; height: 20px; border: 0px solid #ffff…" at bounding box center [845, 404] width 974 height 640
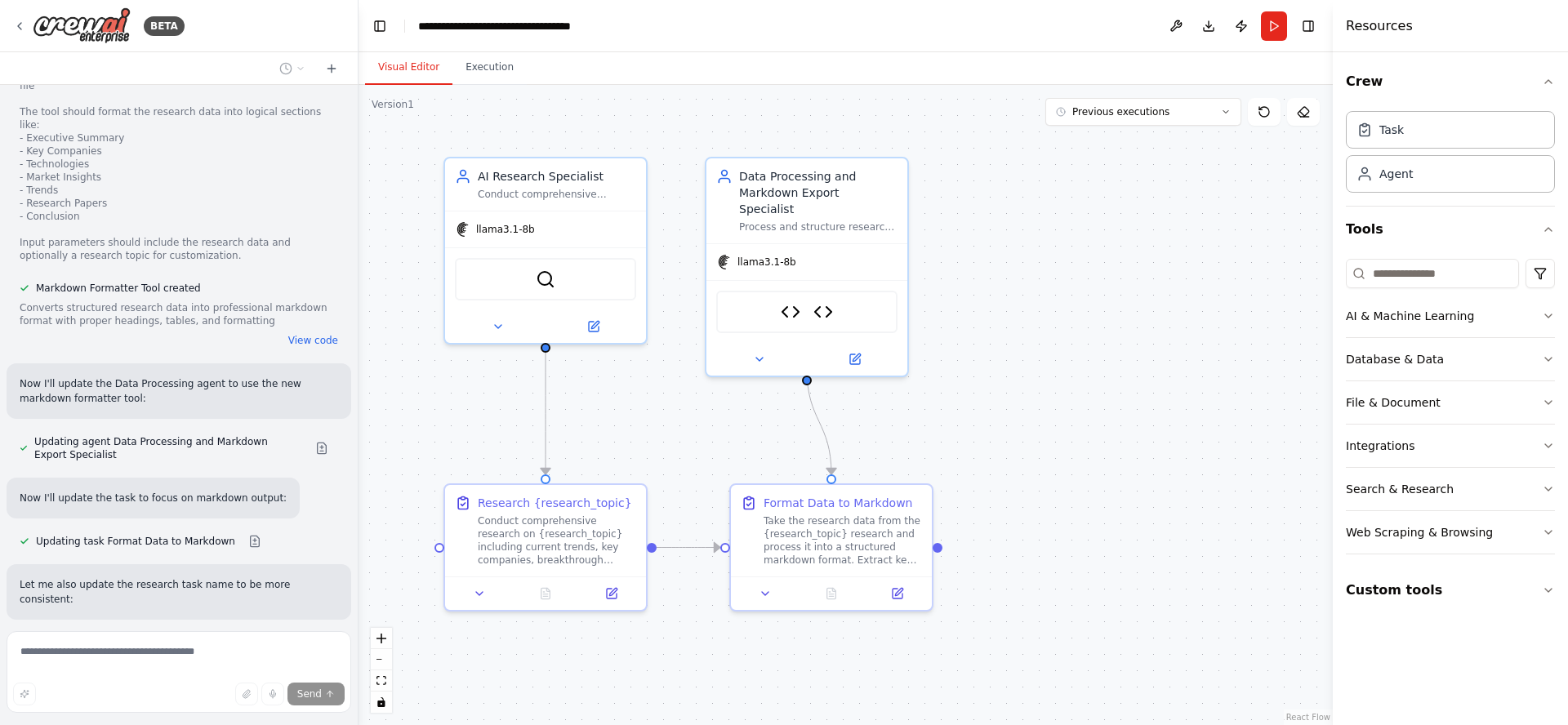
click at [1066, 325] on div ".deletable-edge-delete-btn { width: 20px; height: 20px; border: 0px solid #ffff…" at bounding box center [845, 404] width 974 height 640
click at [487, 67] on button "Execution" at bounding box center [489, 68] width 74 height 34
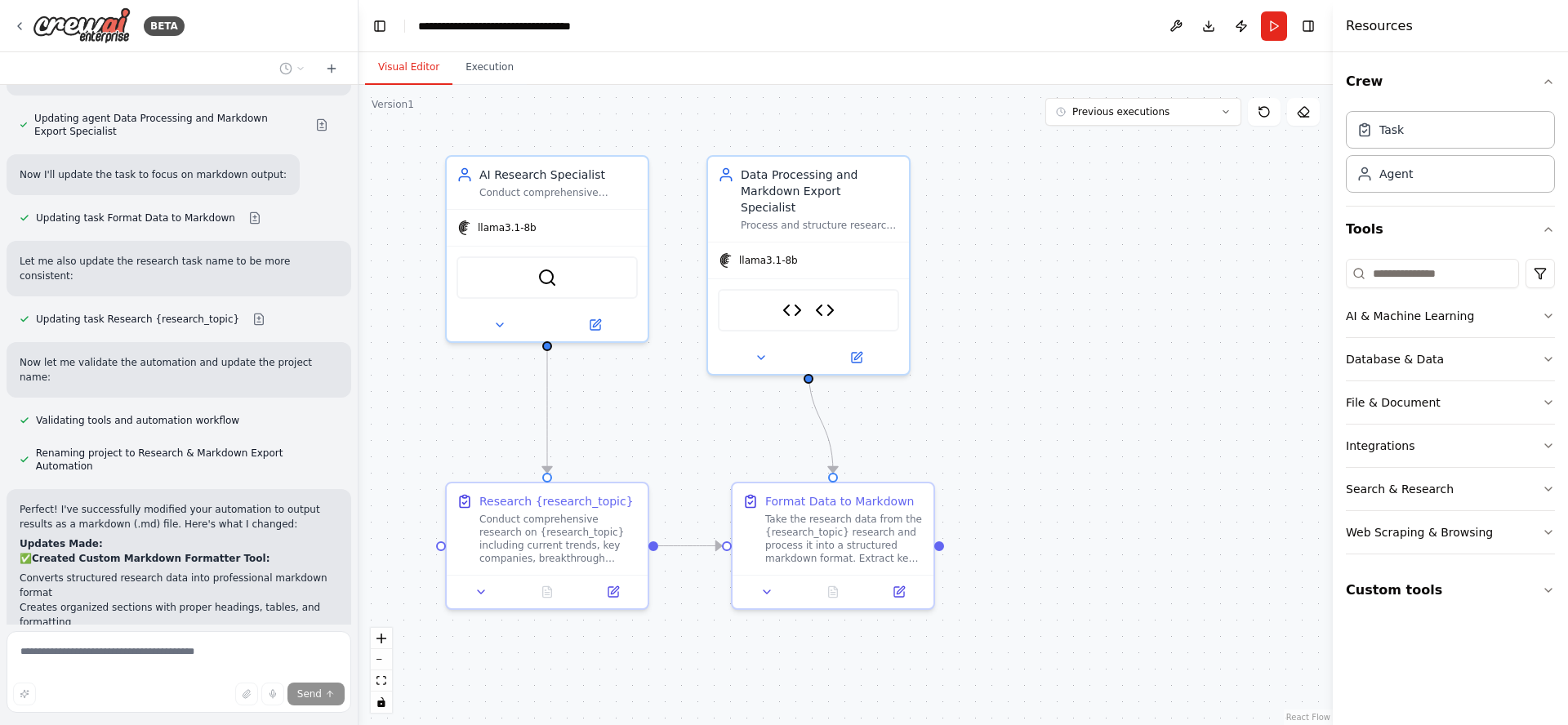
click at [393, 65] on button "Visual Editor" at bounding box center [408, 68] width 88 height 34
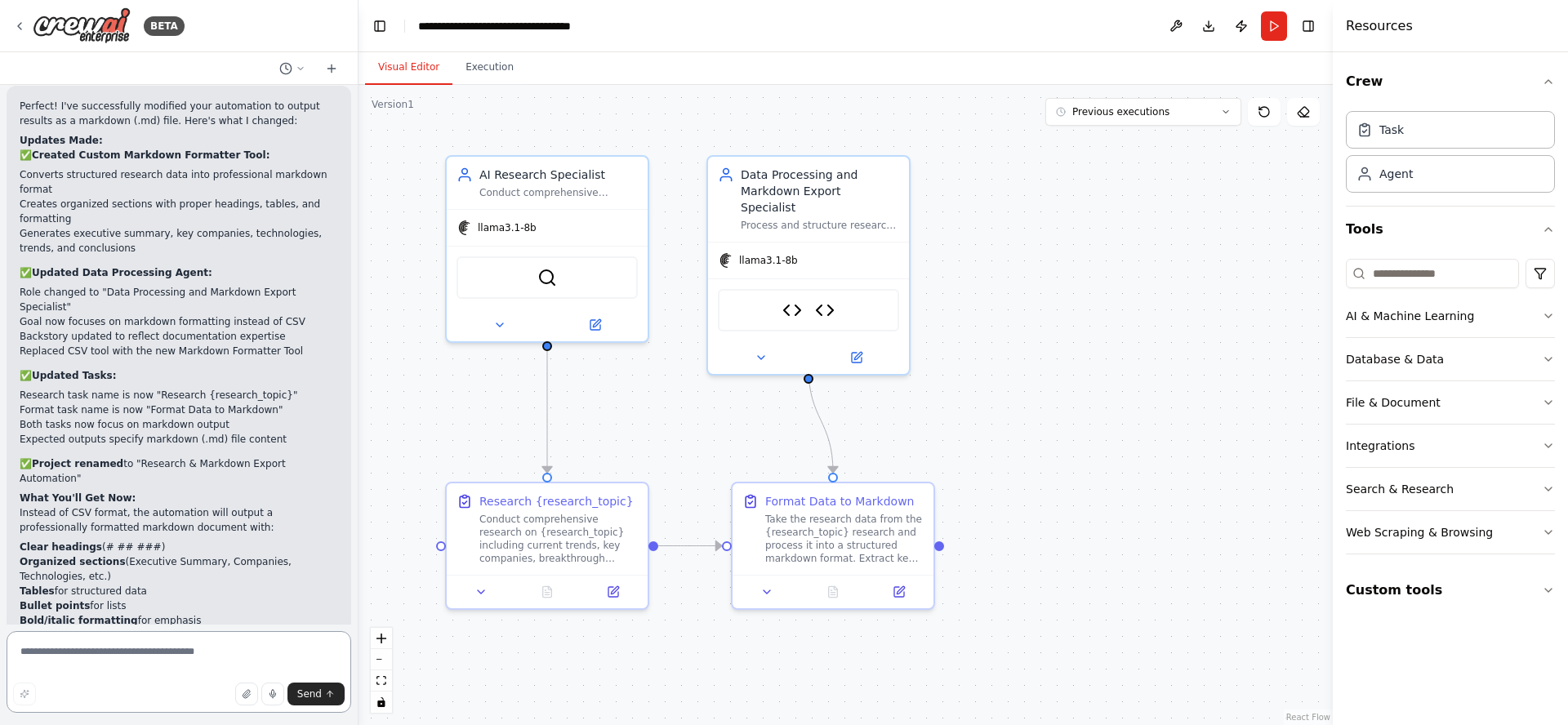
scroll to position [6719, 0]
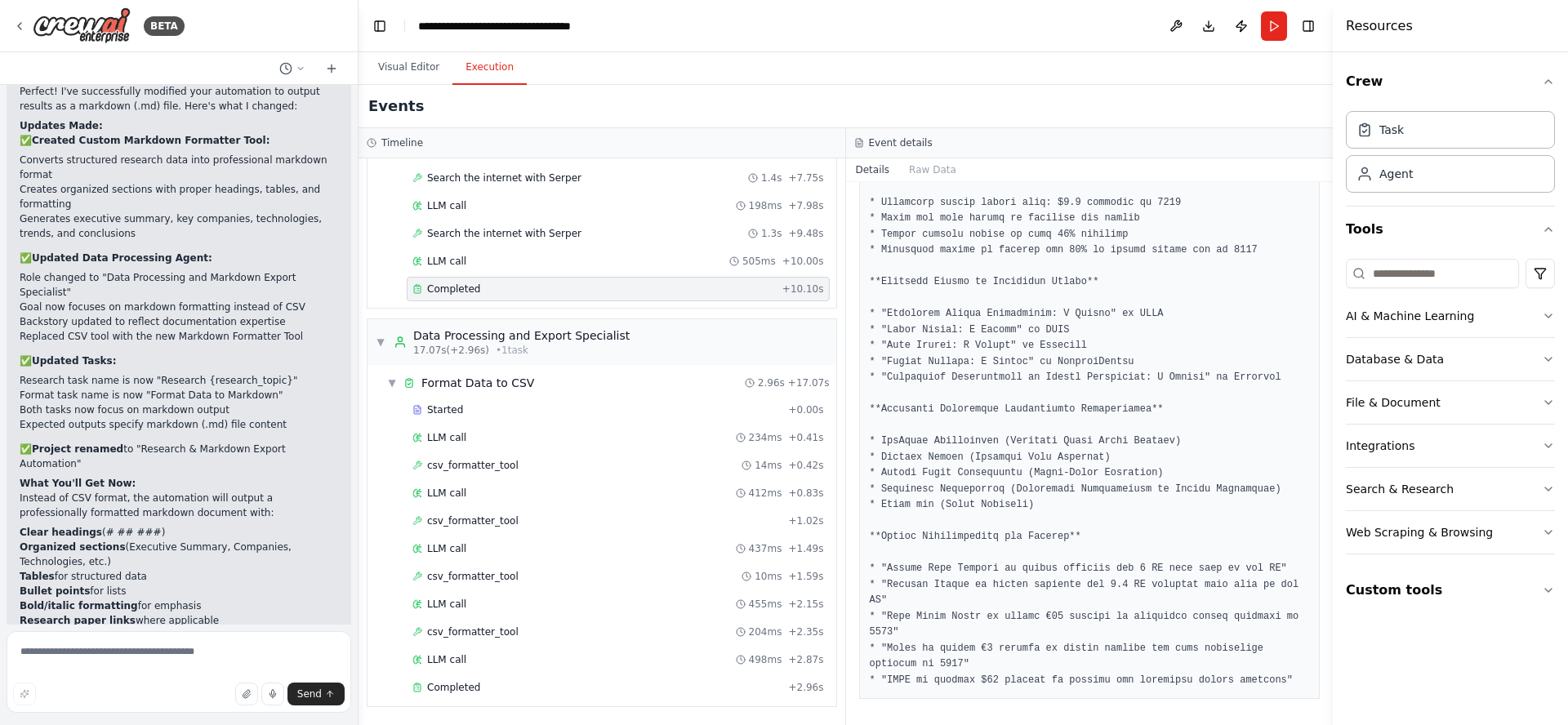
click at [475, 78] on button "Execution" at bounding box center [489, 68] width 74 height 34
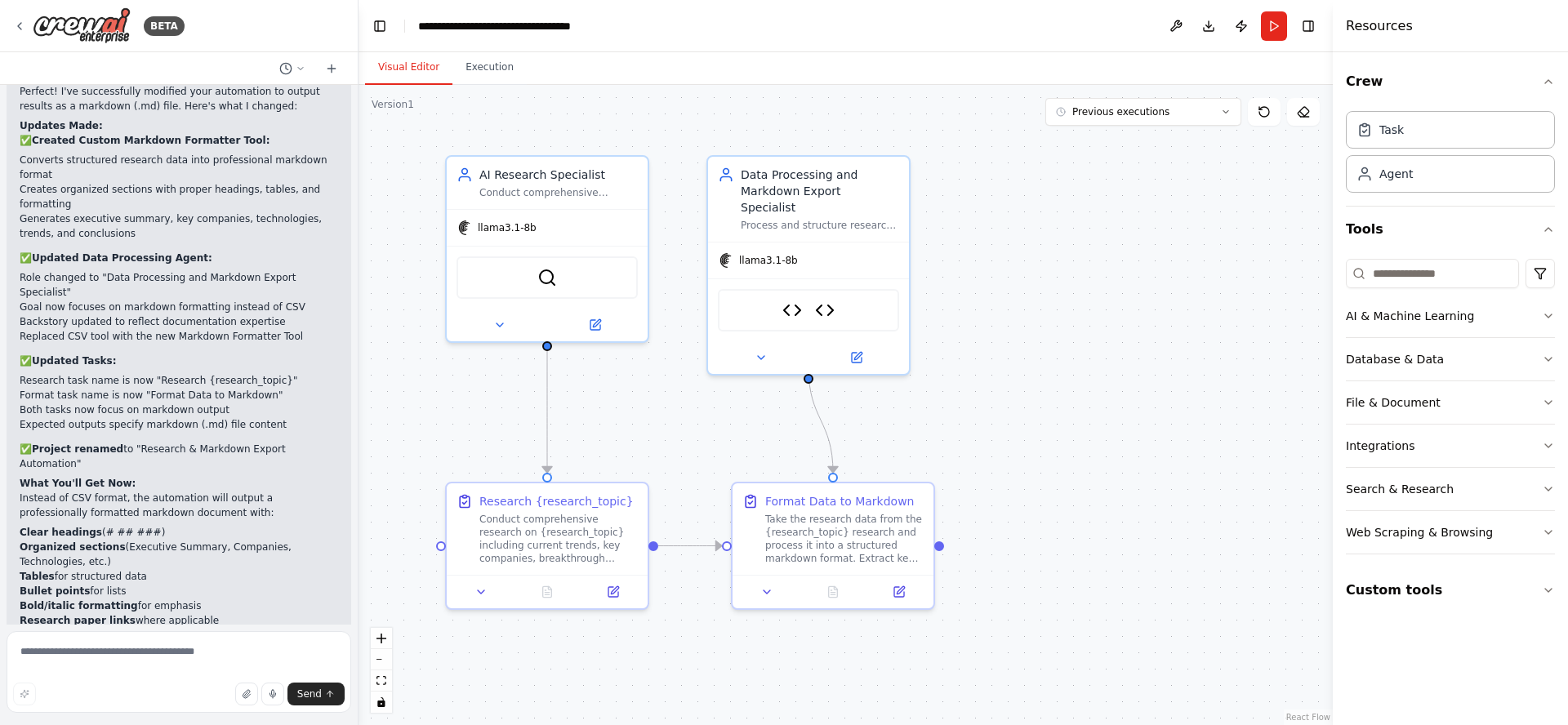
click at [400, 68] on button "Visual Editor" at bounding box center [408, 68] width 88 height 34
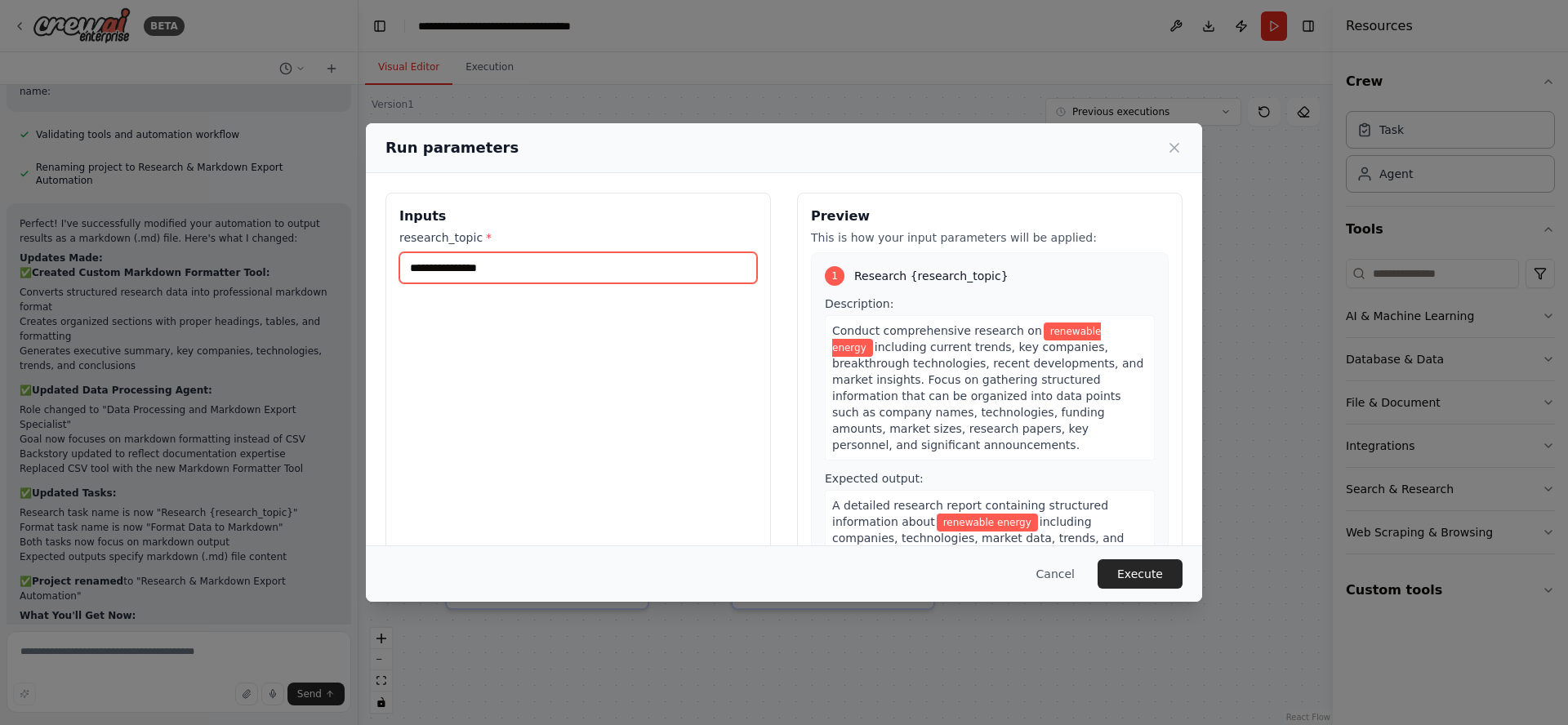
drag, startPoint x: 564, startPoint y: 268, endPoint x: 327, endPoint y: 233, distance: 239.6
click at [328, 233] on div "**********" at bounding box center [784, 362] width 1568 height 725
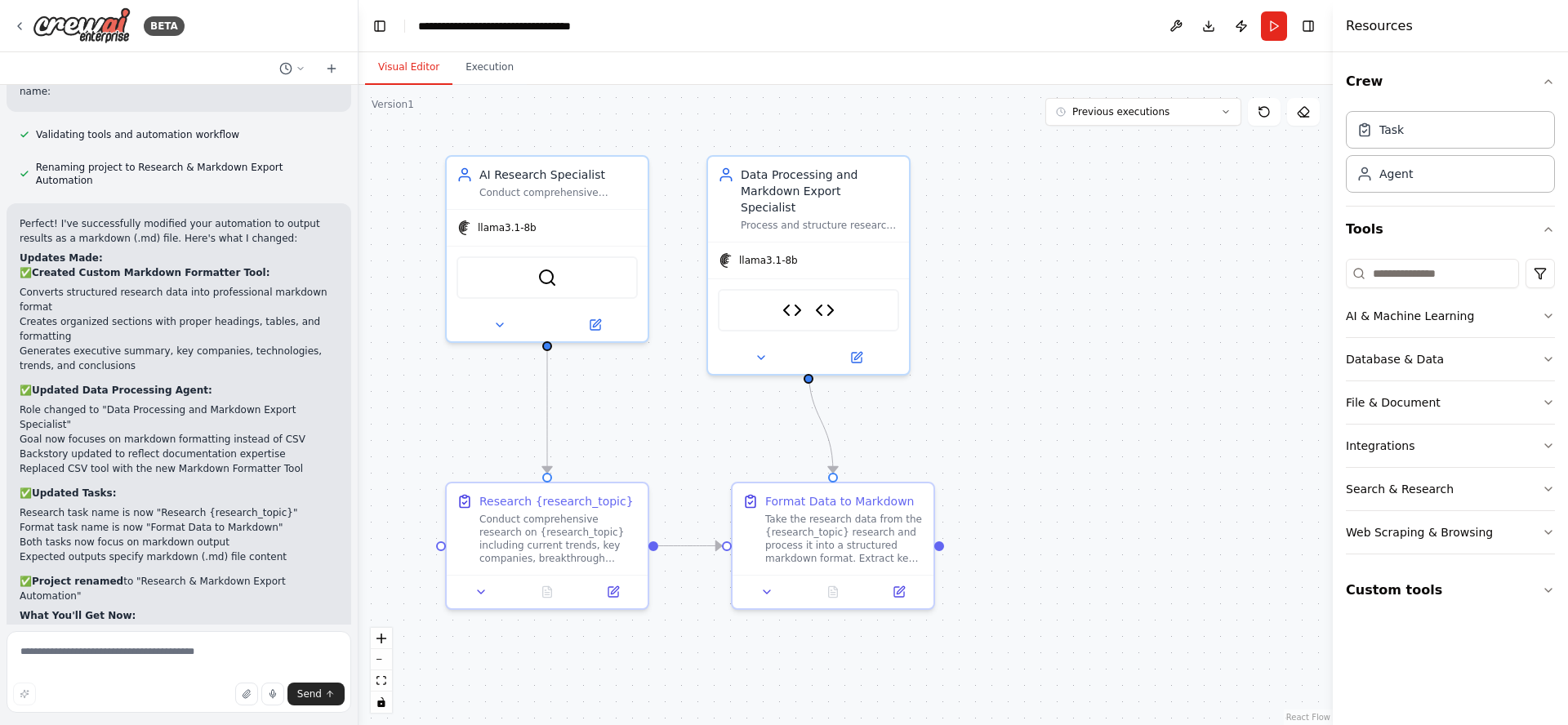
click at [1279, 26] on button "Run" at bounding box center [1274, 25] width 26 height 29
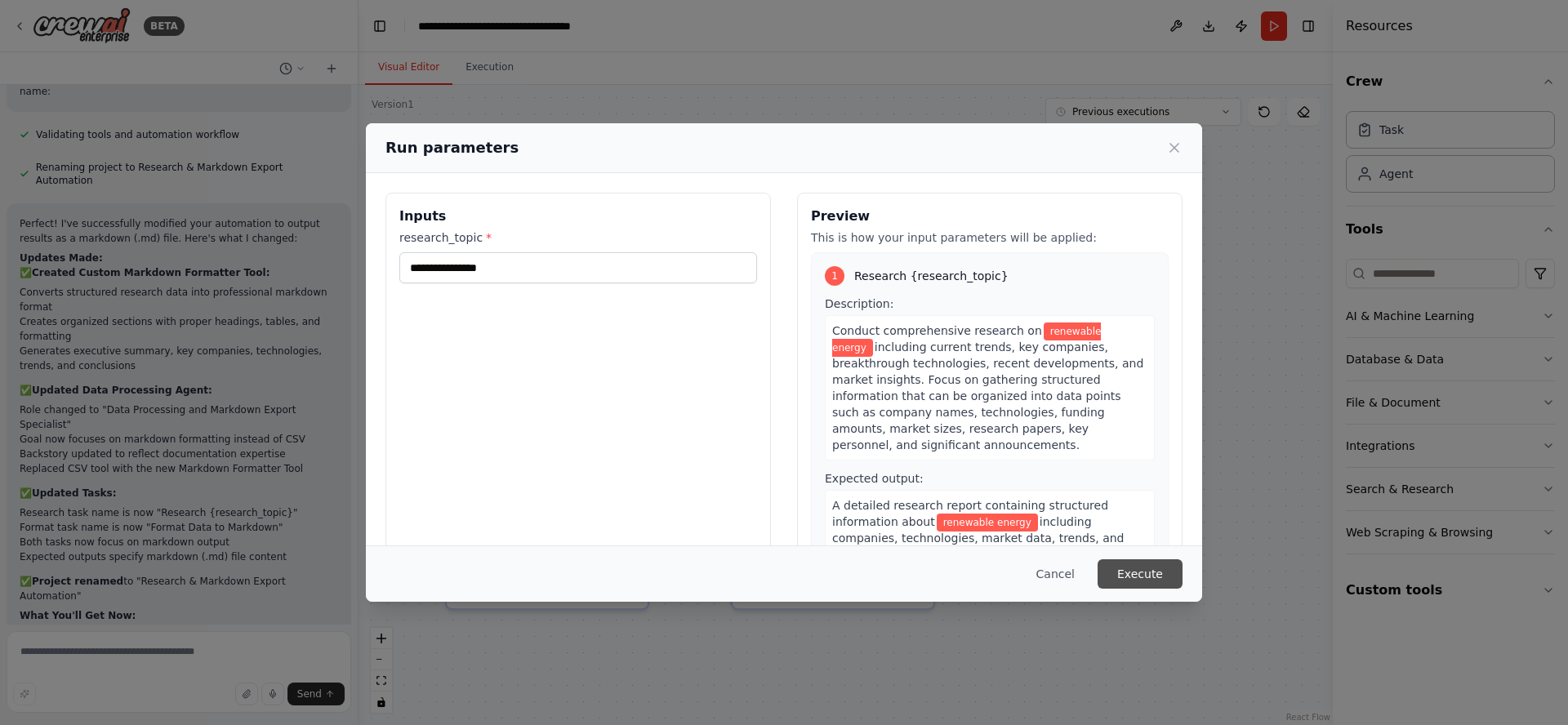
click at [1145, 576] on button "Execute" at bounding box center [1140, 573] width 85 height 29
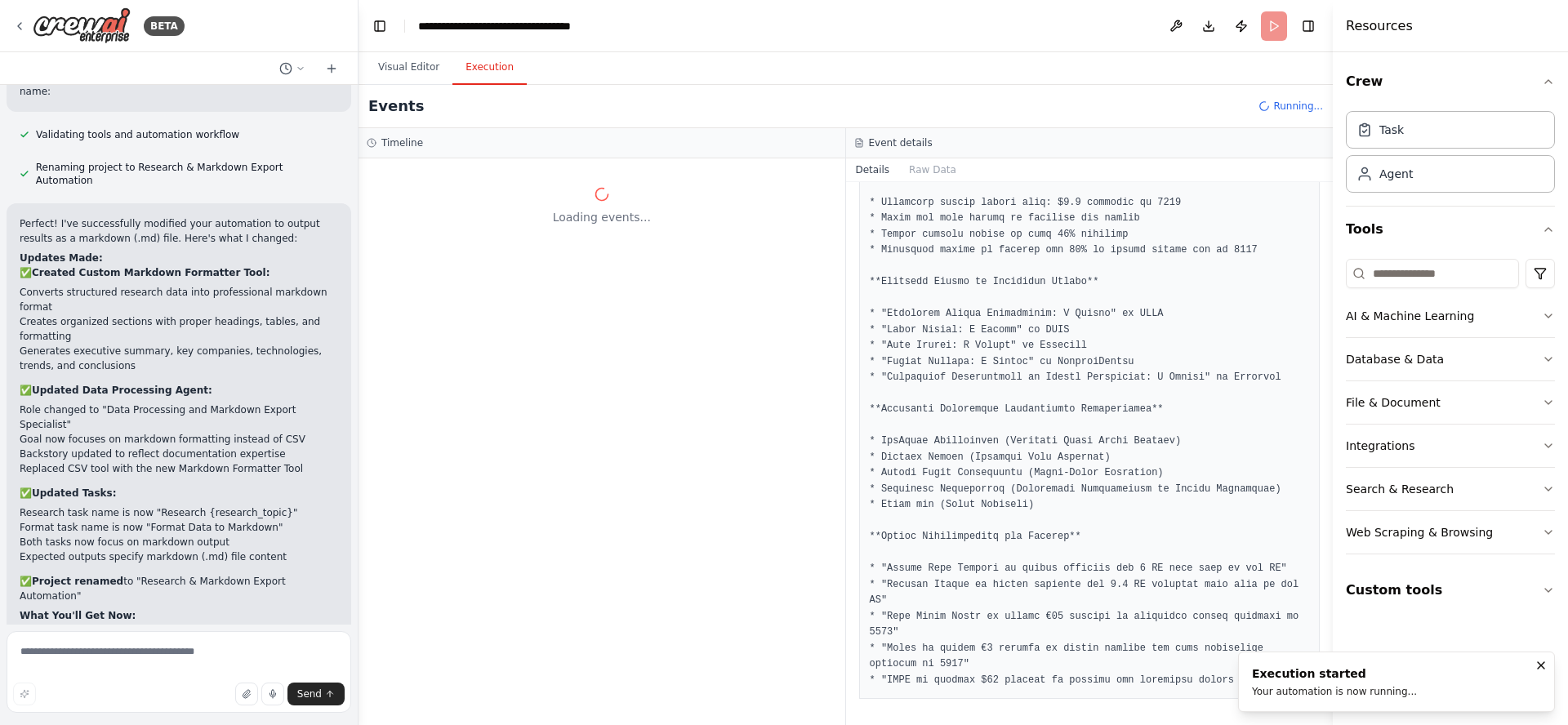
scroll to position [0, 0]
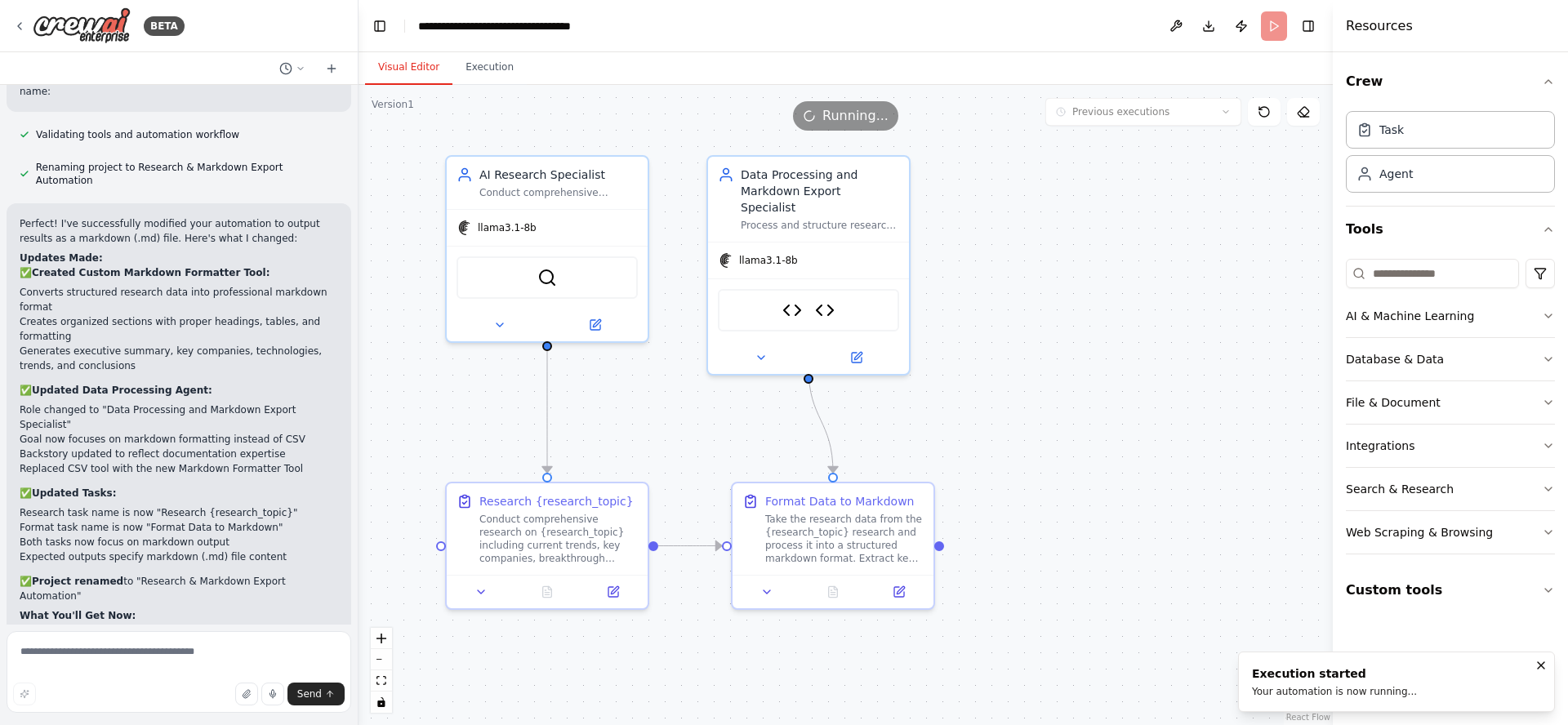
click at [403, 64] on button "Visual Editor" at bounding box center [408, 68] width 88 height 34
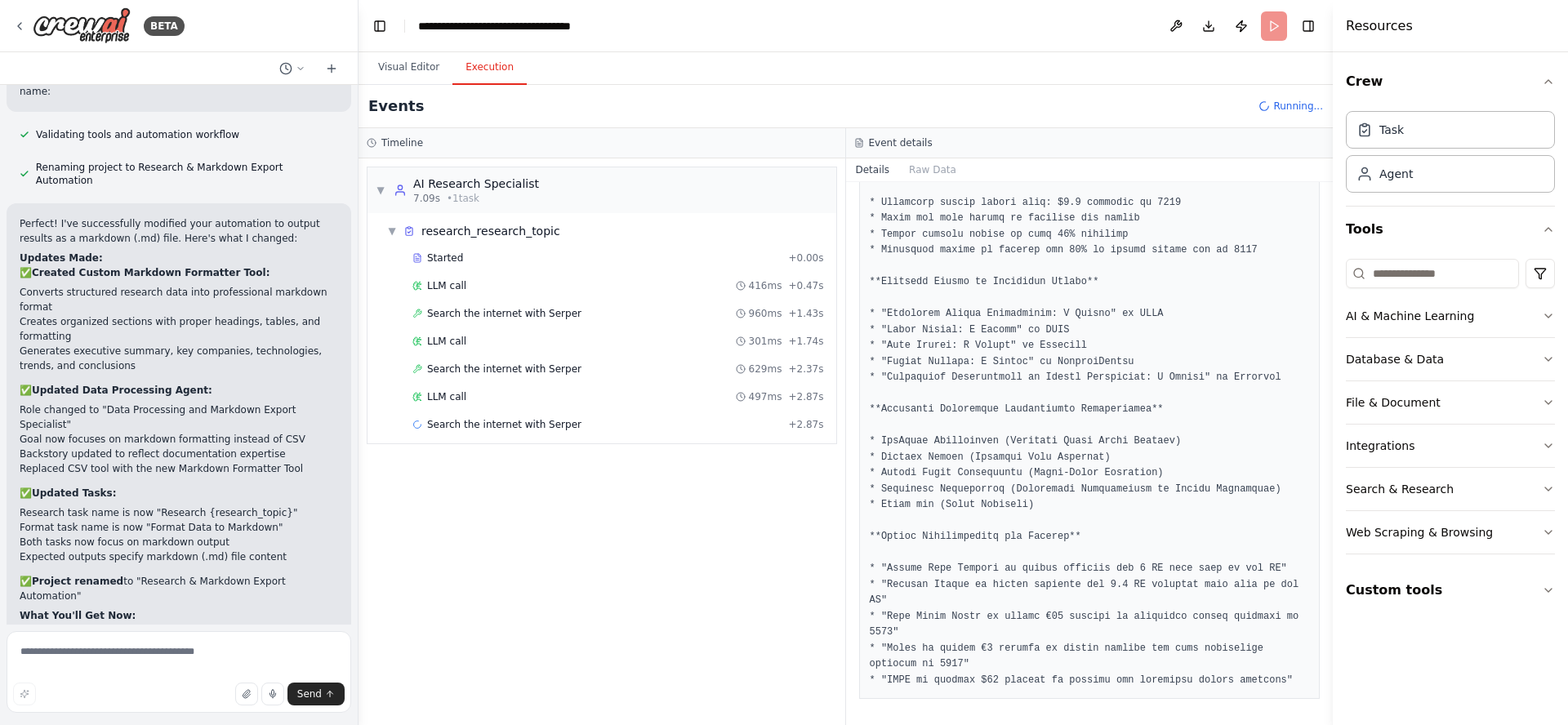
click at [492, 66] on button "Execution" at bounding box center [489, 68] width 74 height 34
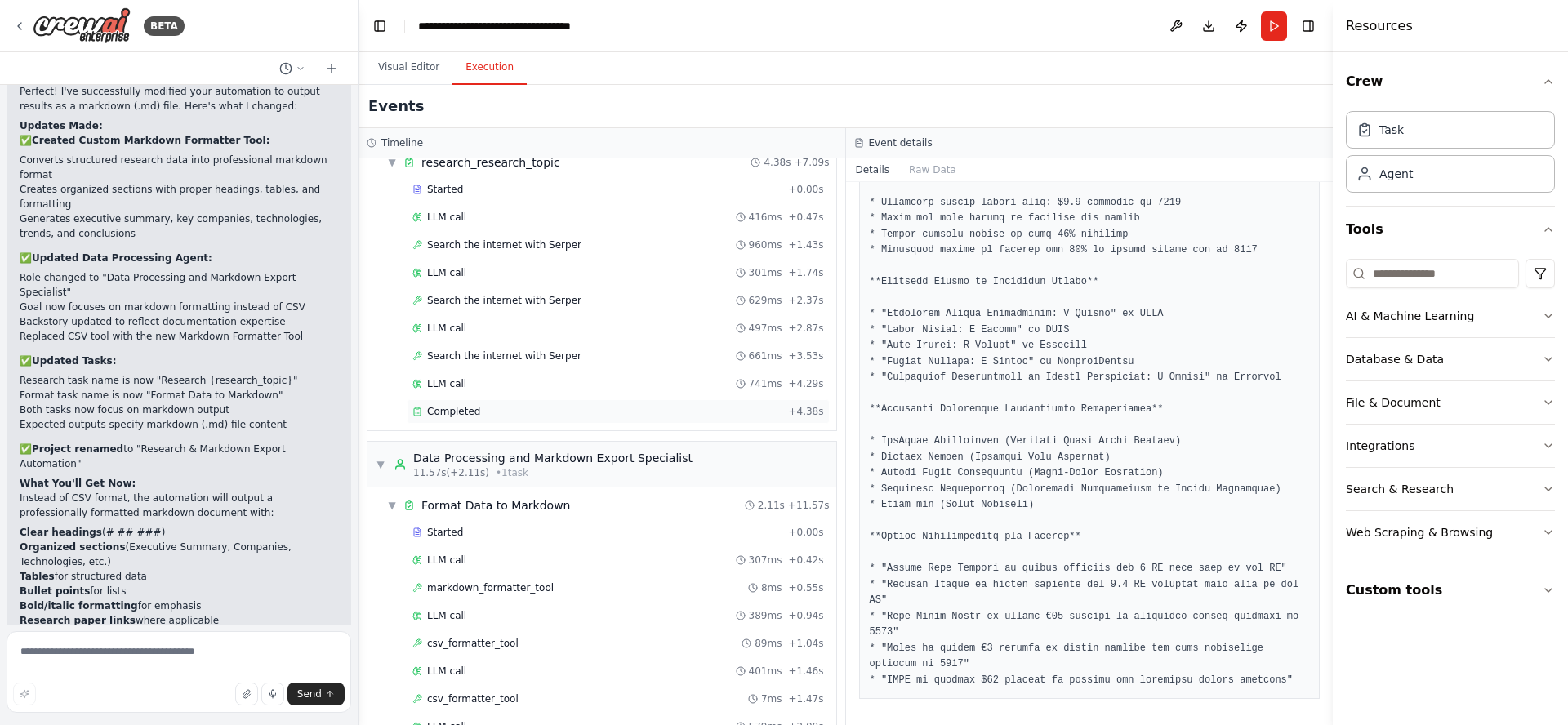
scroll to position [136, 0]
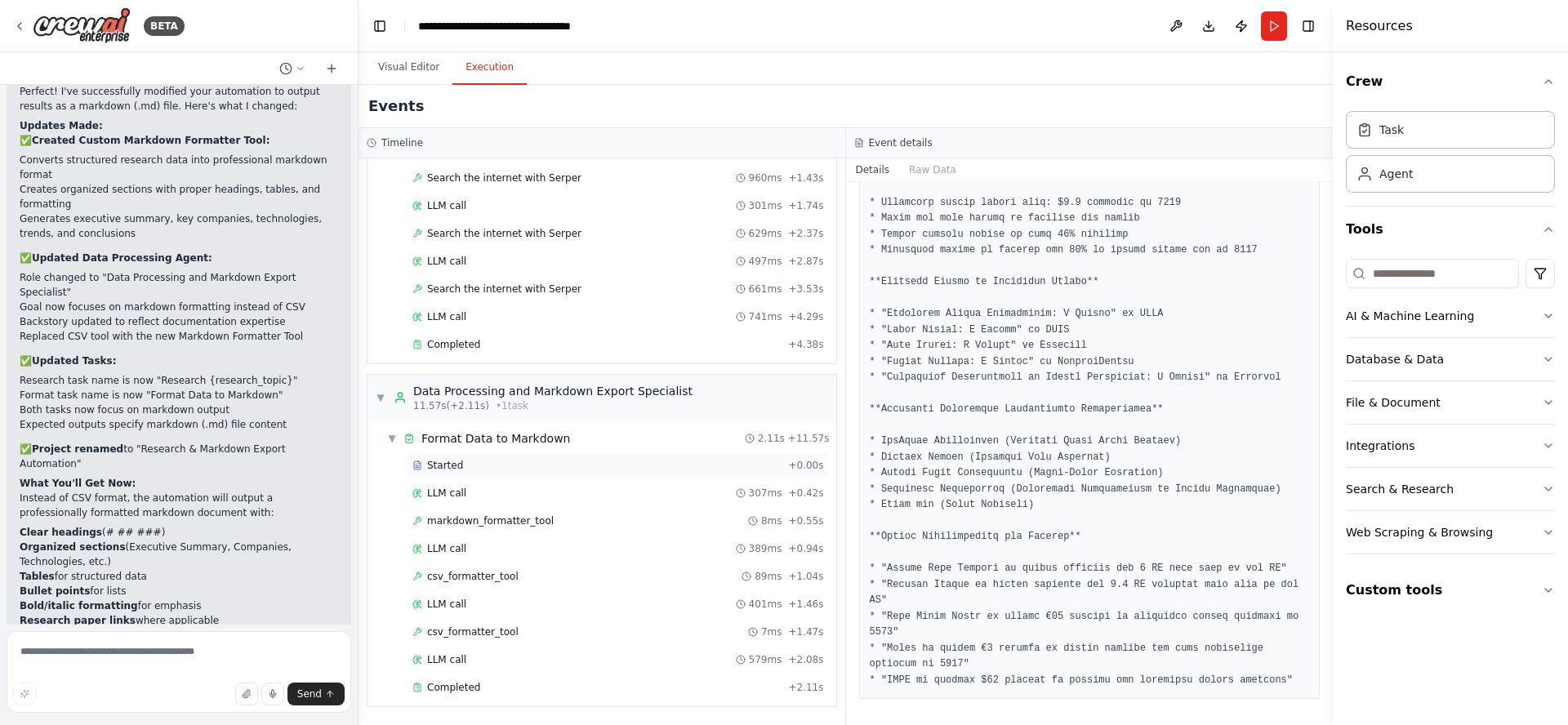
click at [453, 464] on span "Started" at bounding box center [445, 466] width 36 height 13
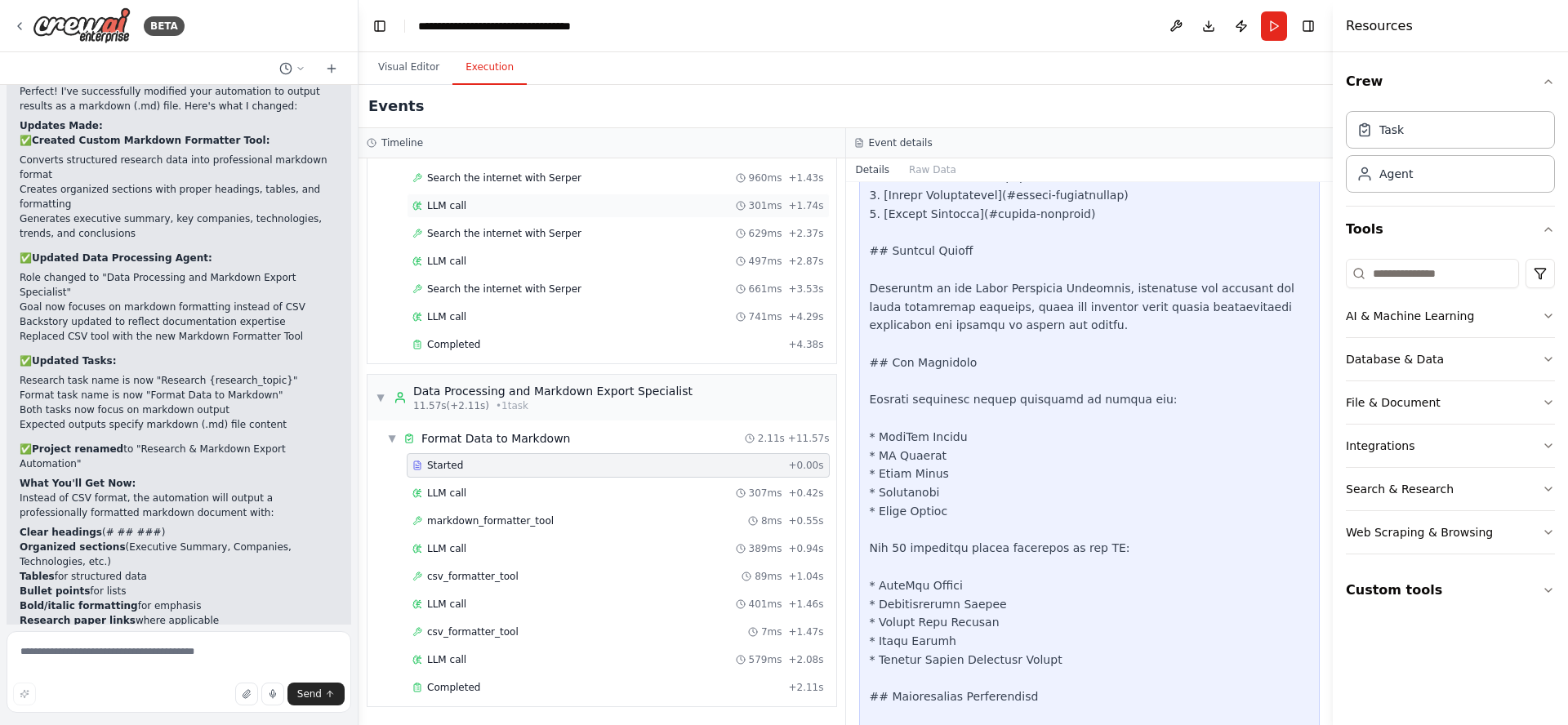
click at [452, 202] on span "LLM call" at bounding box center [447, 206] width 40 height 13
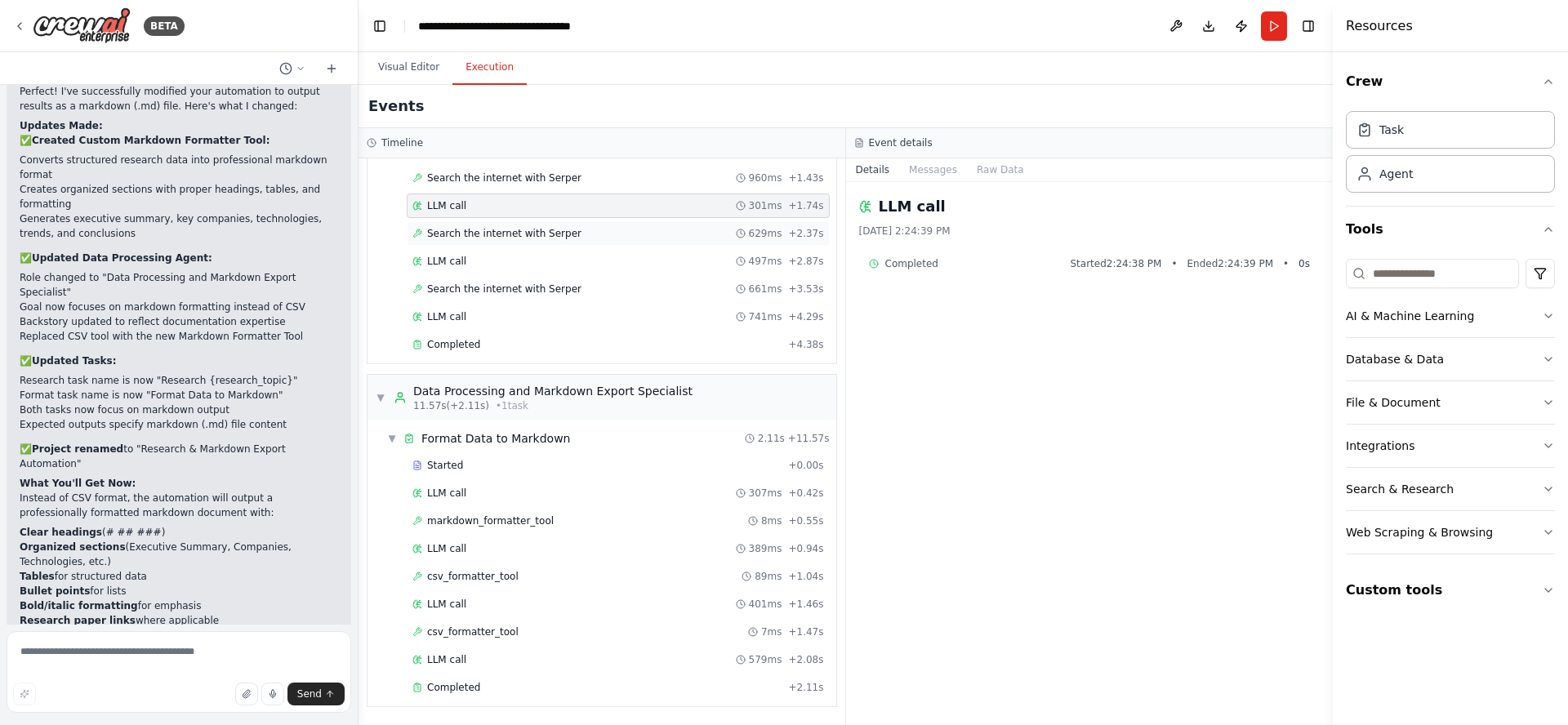
click at [458, 227] on span "Search the internet with Serper" at bounding box center [504, 234] width 155 height 13
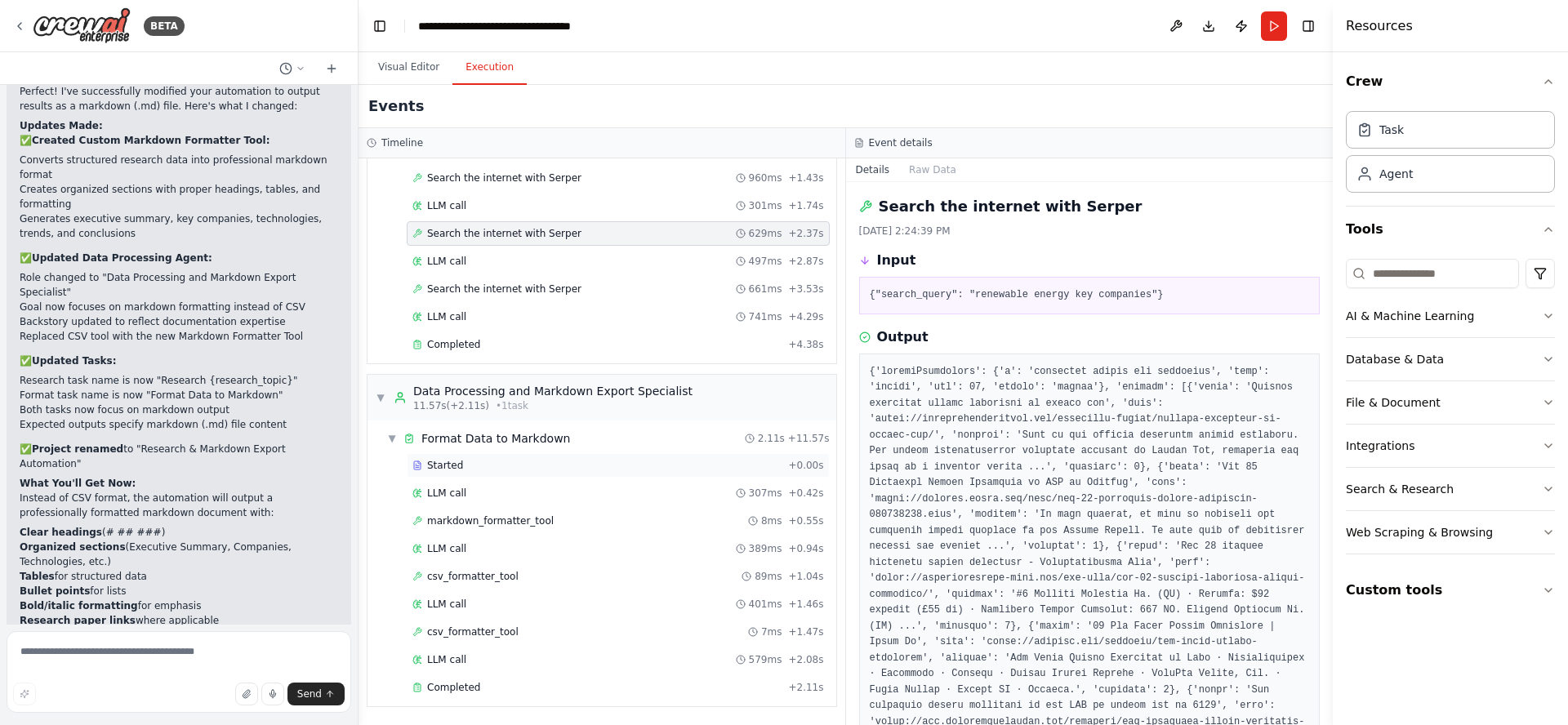
click at [467, 467] on div "Started" at bounding box center [596, 466] width 369 height 13
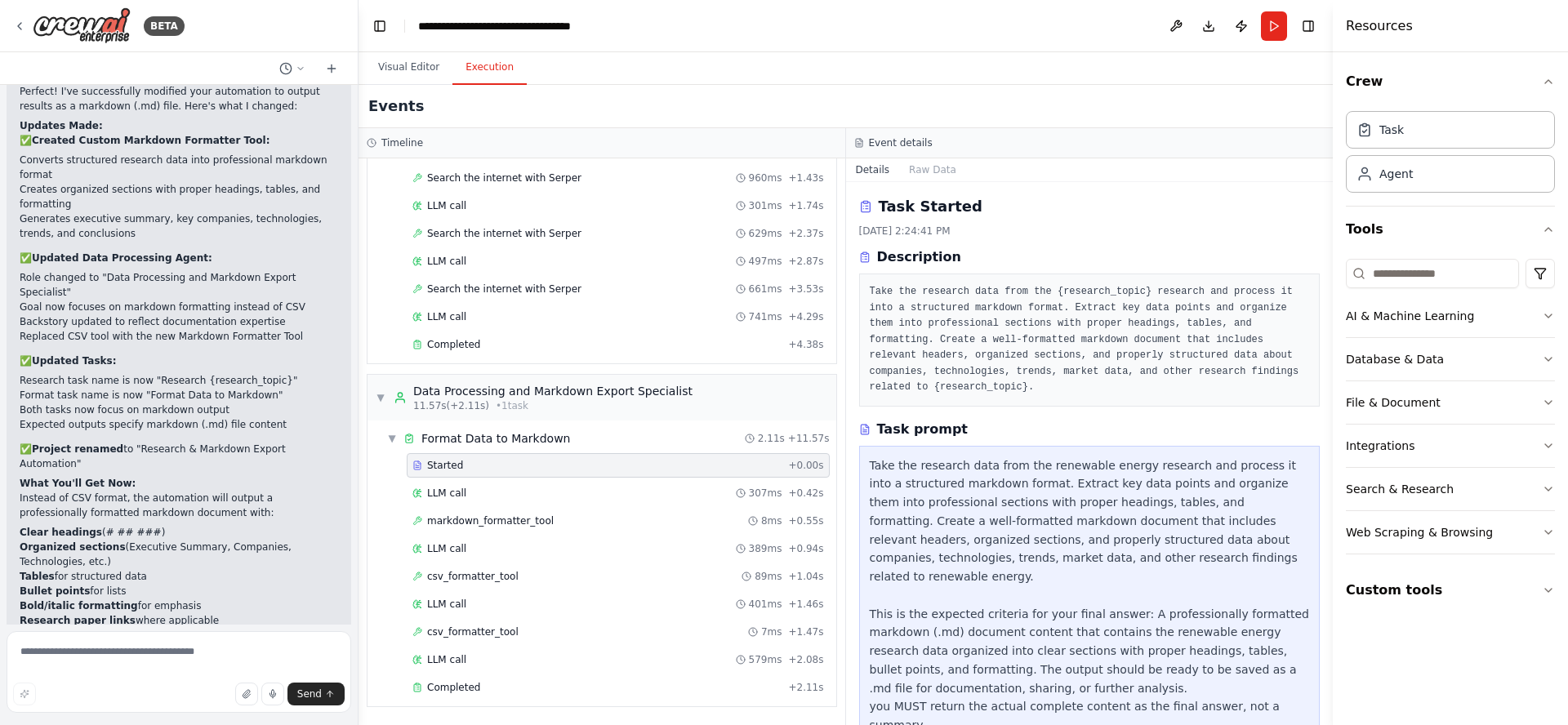
drag, startPoint x: 1328, startPoint y: 269, endPoint x: 1326, endPoint y: 280, distance: 11.2
click at [1327, 281] on button "Toggle Sidebar" at bounding box center [1333, 362] width 13 height 725
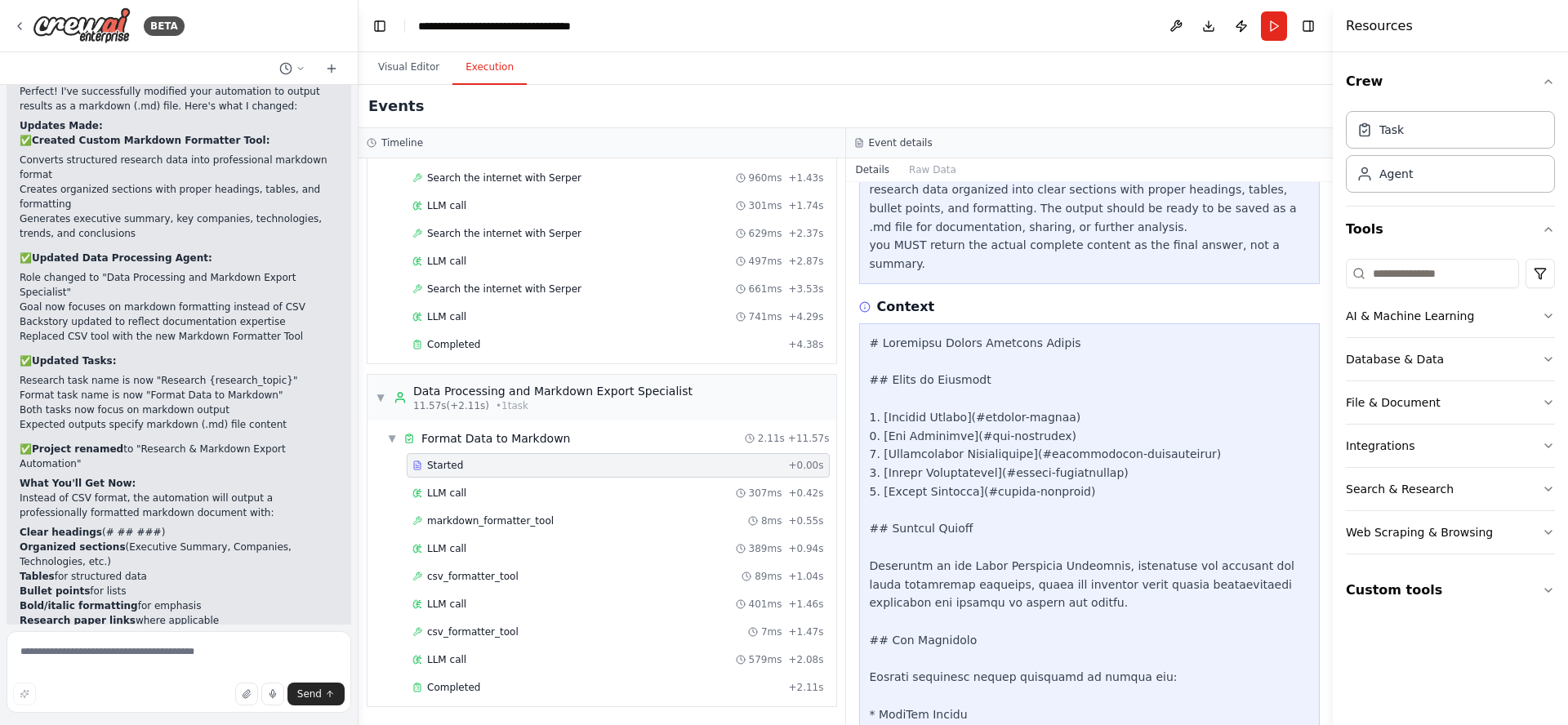
scroll to position [451, 0]
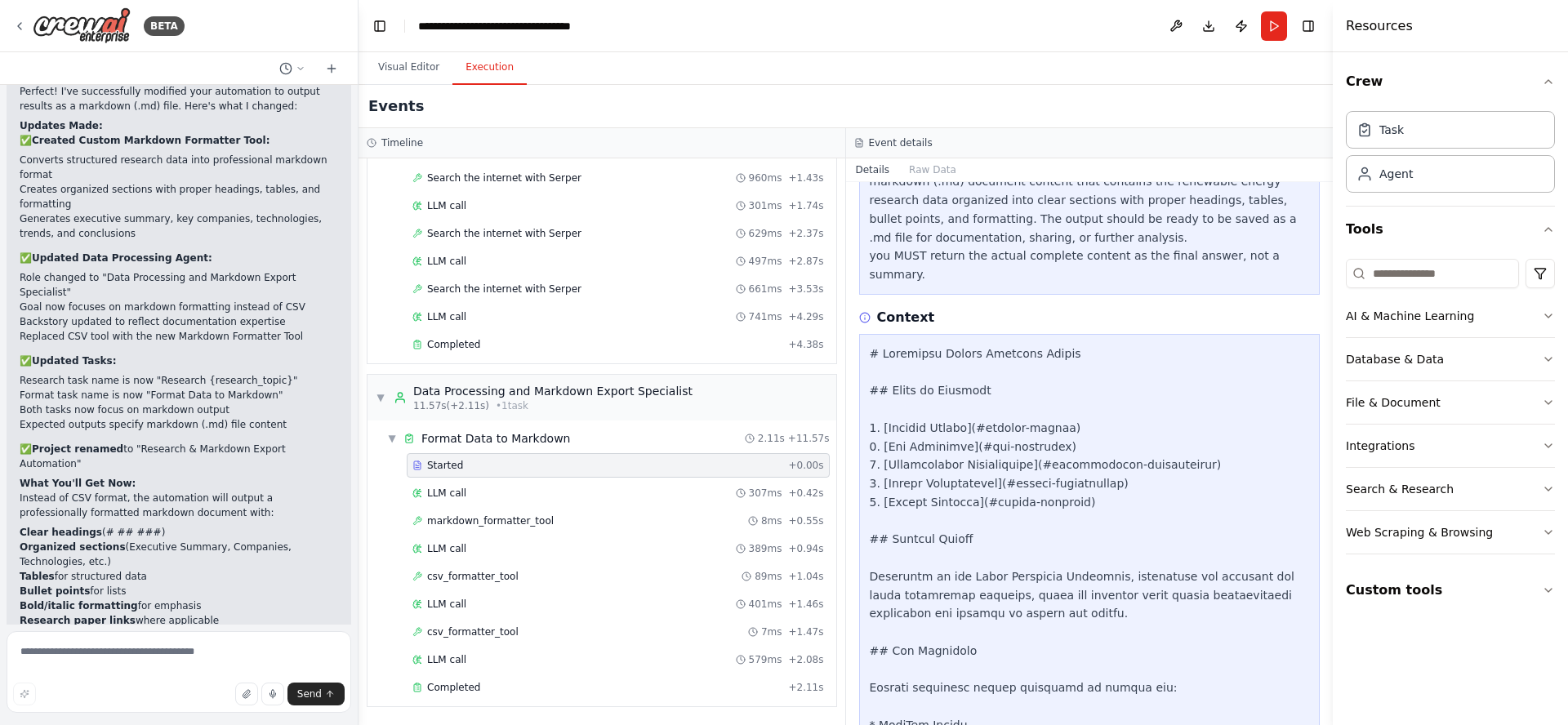
drag, startPoint x: 1141, startPoint y: 302, endPoint x: 1142, endPoint y: 317, distance: 15.0
drag, startPoint x: 1141, startPoint y: 338, endPoint x: 1137, endPoint y: 390, distance: 52.2
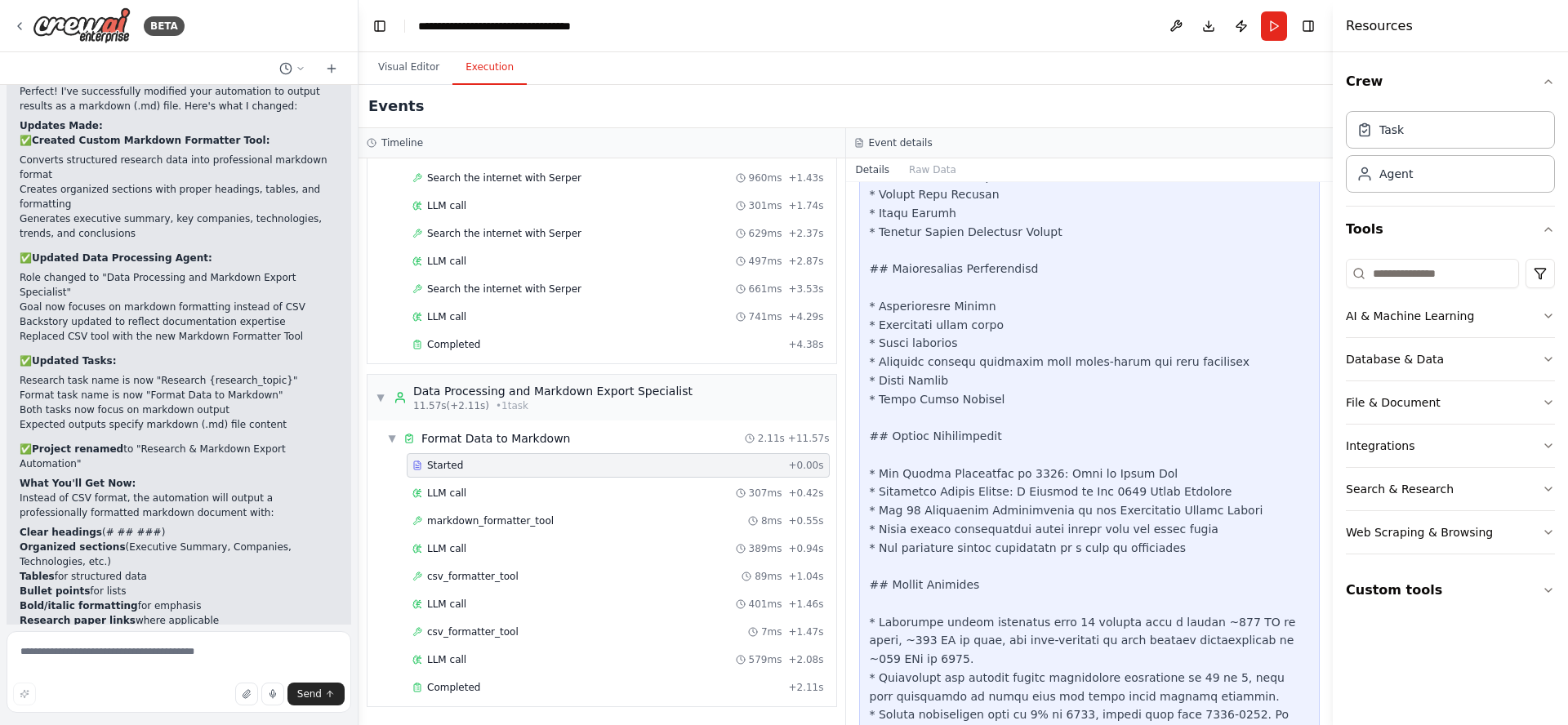
scroll to position [1184, 0]
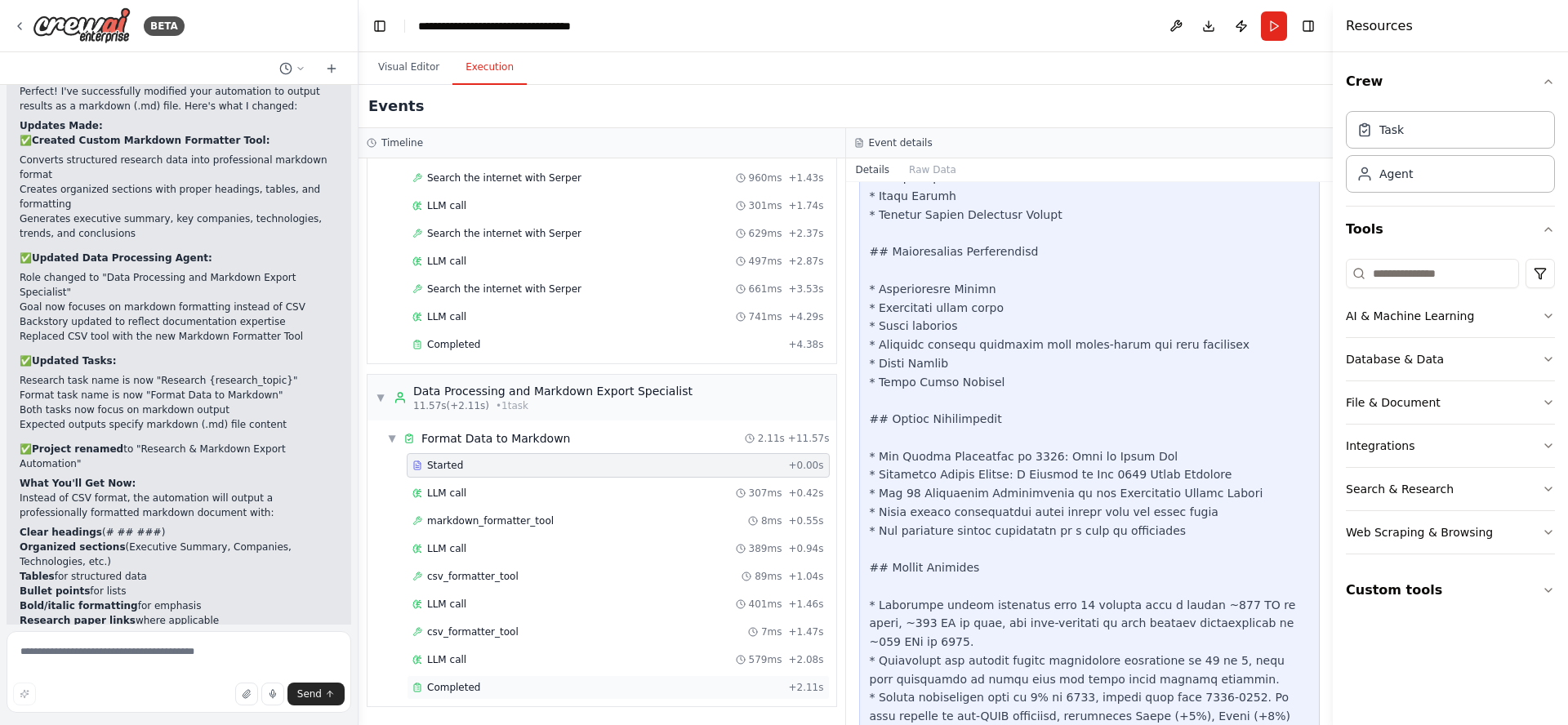
click at [454, 686] on span "Completed" at bounding box center [454, 687] width 53 height 13
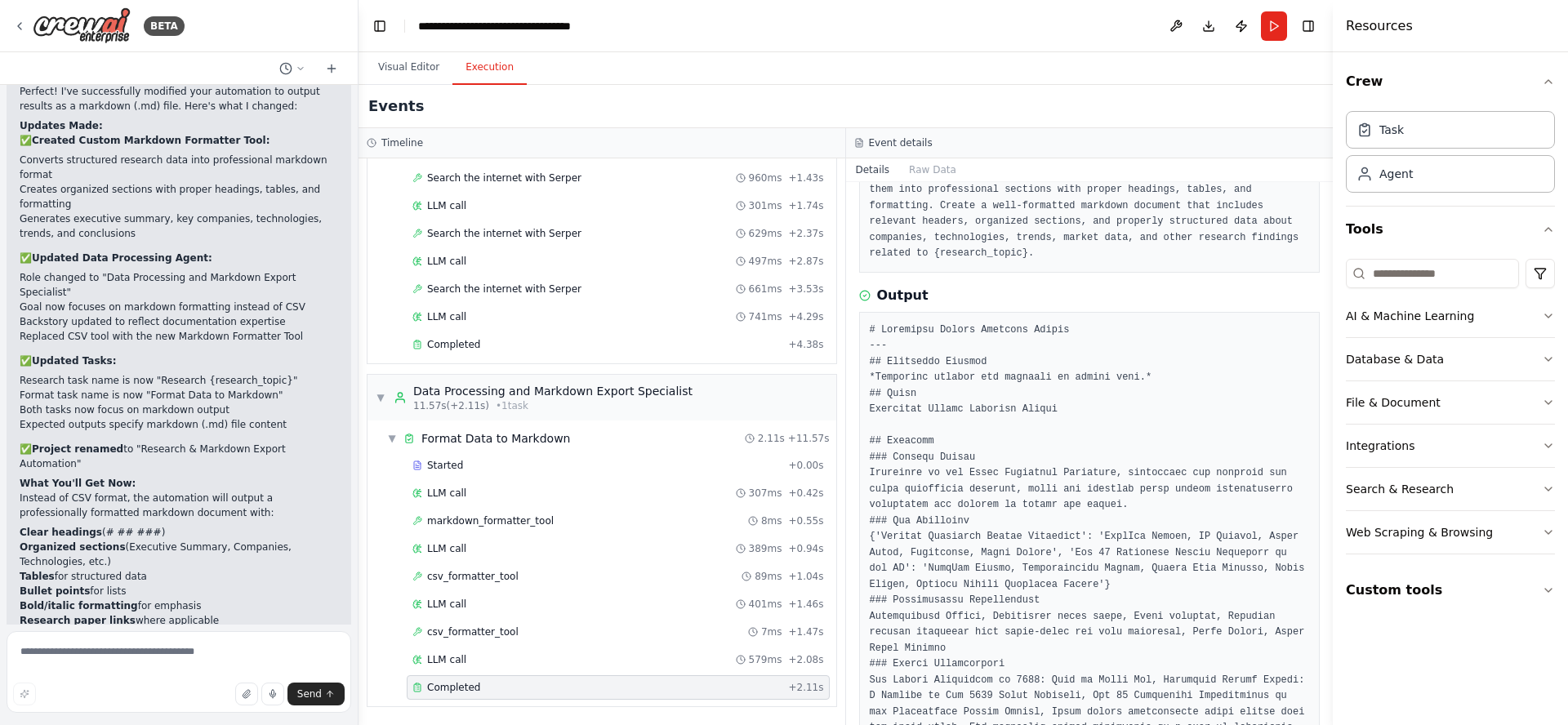
scroll to position [133, 0]
click at [1559, 315] on div "Crew Task Agent Tools AI & Machine Learning Database & Data File & Document Int…" at bounding box center [1450, 388] width 235 height 673
click at [1555, 314] on div "Crew Task Agent Tools AI & Machine Learning Database & Data File & Document Int…" at bounding box center [1450, 388] width 235 height 673
click at [1548, 315] on icon "button" at bounding box center [1548, 316] width 13 height 13
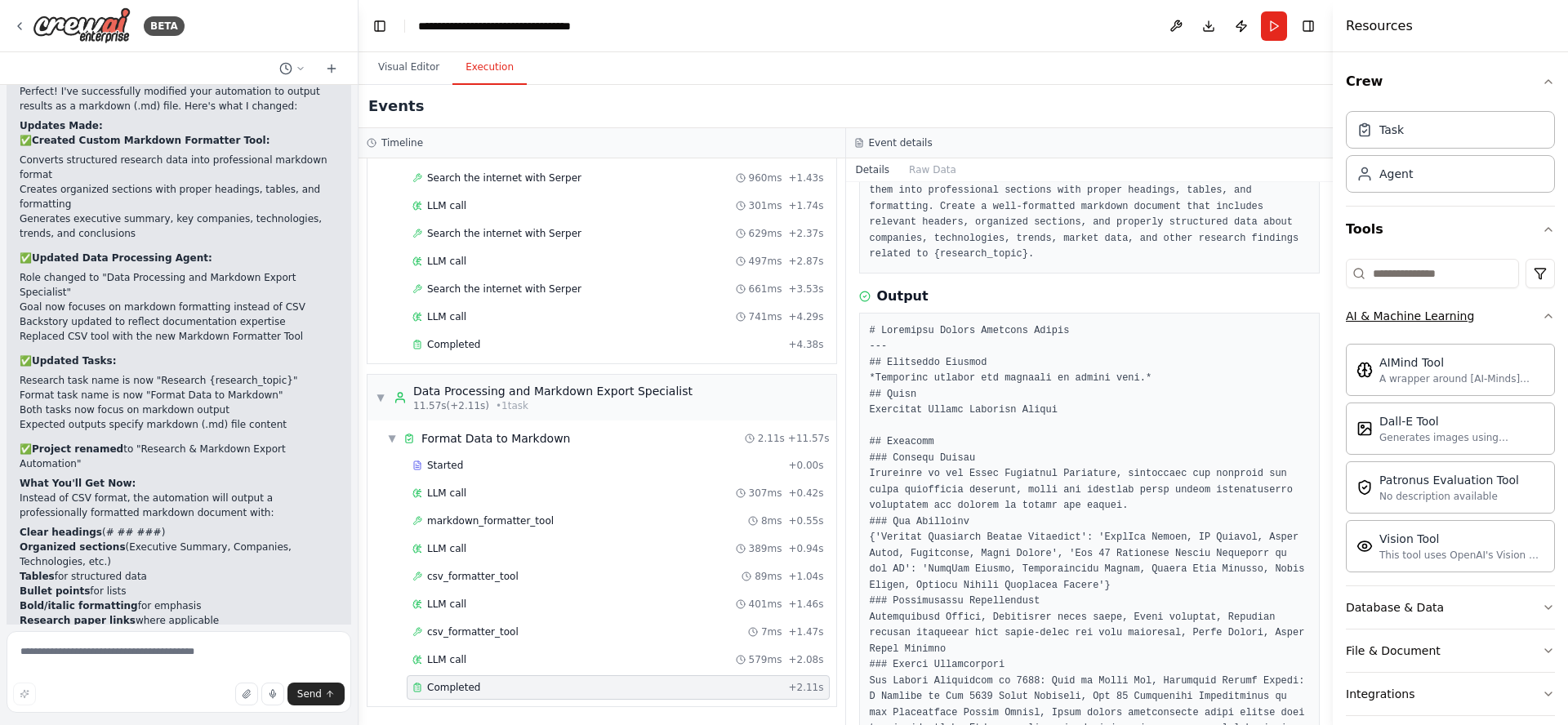
click at [1542, 320] on icon "button" at bounding box center [1548, 316] width 13 height 13
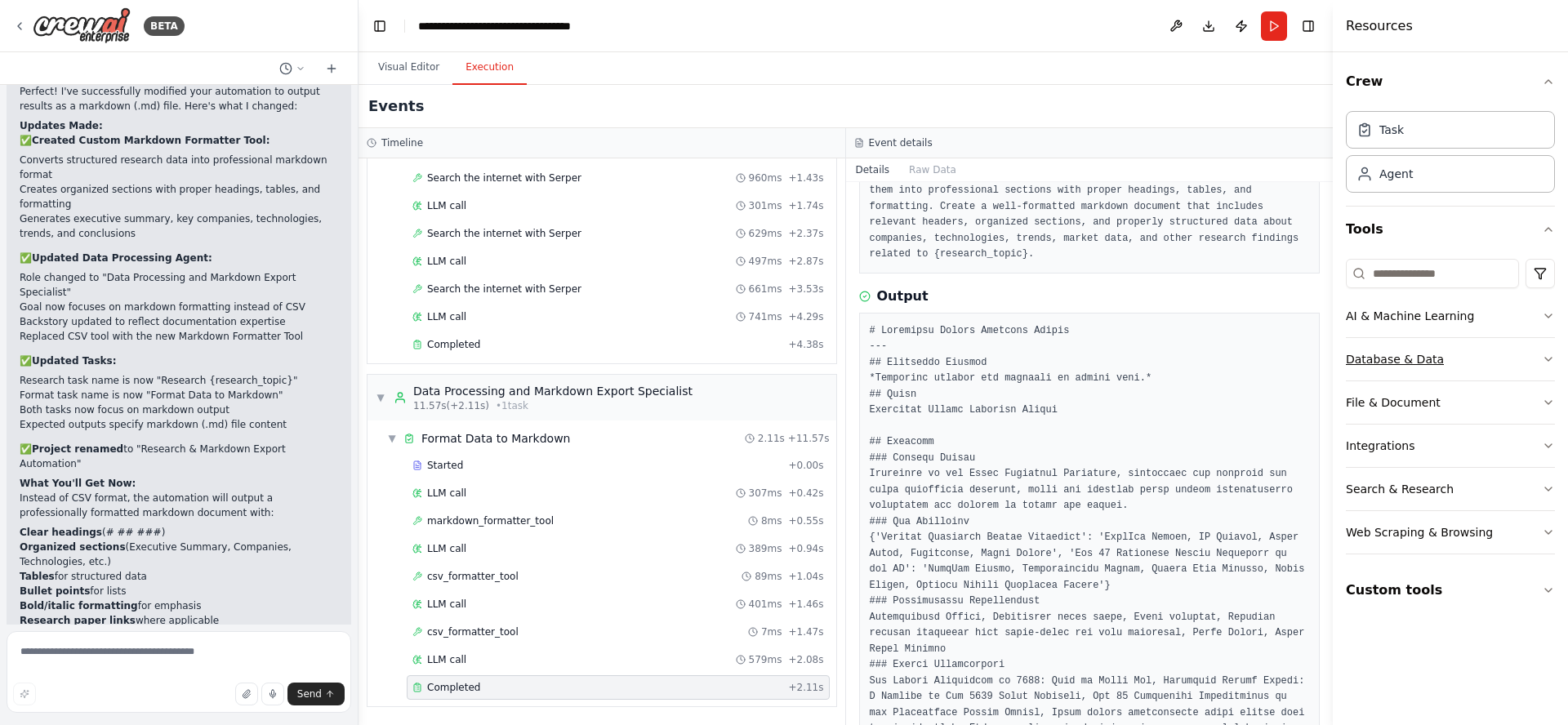
click at [1478, 359] on button "Database & Data" at bounding box center [1450, 359] width 209 height 42
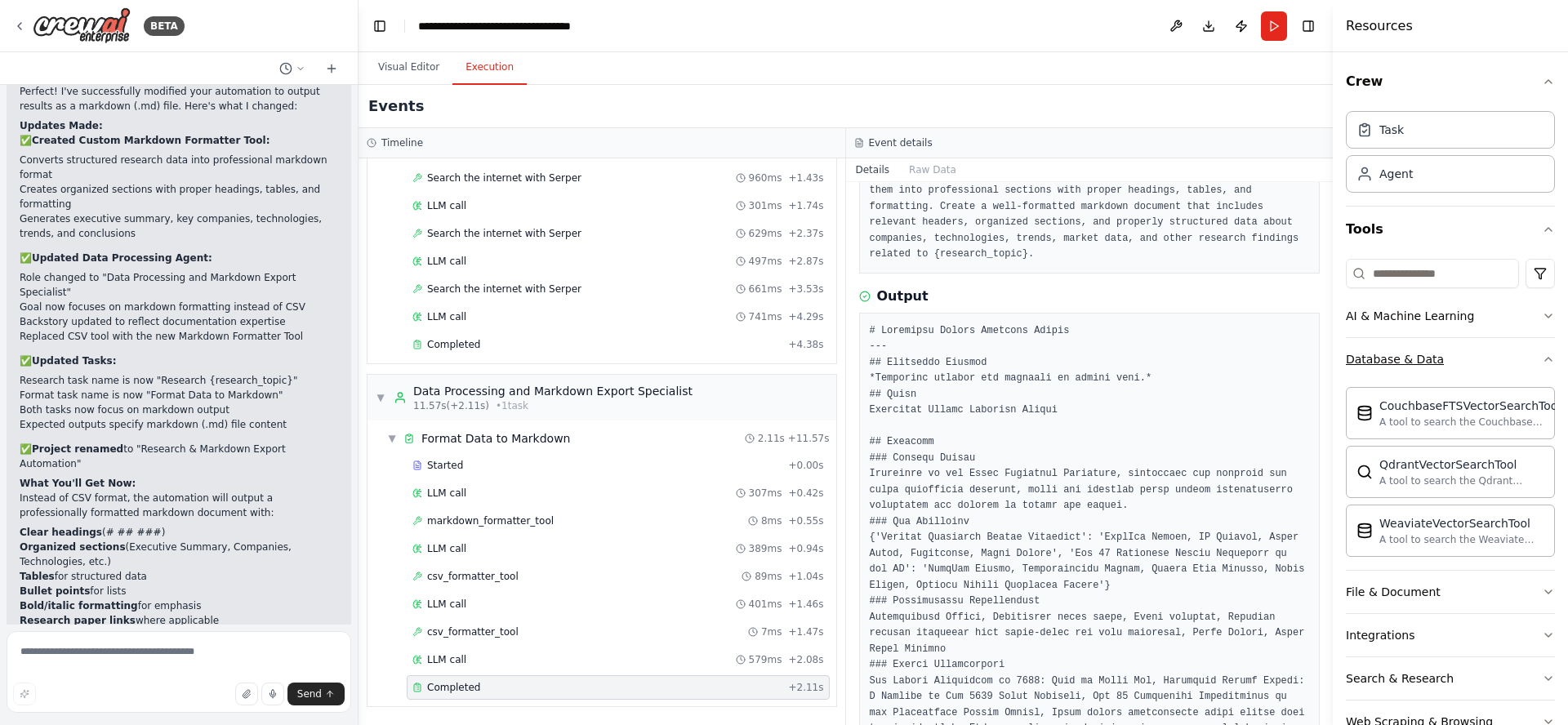
click at [1542, 355] on icon "button" at bounding box center [1548, 359] width 13 height 13
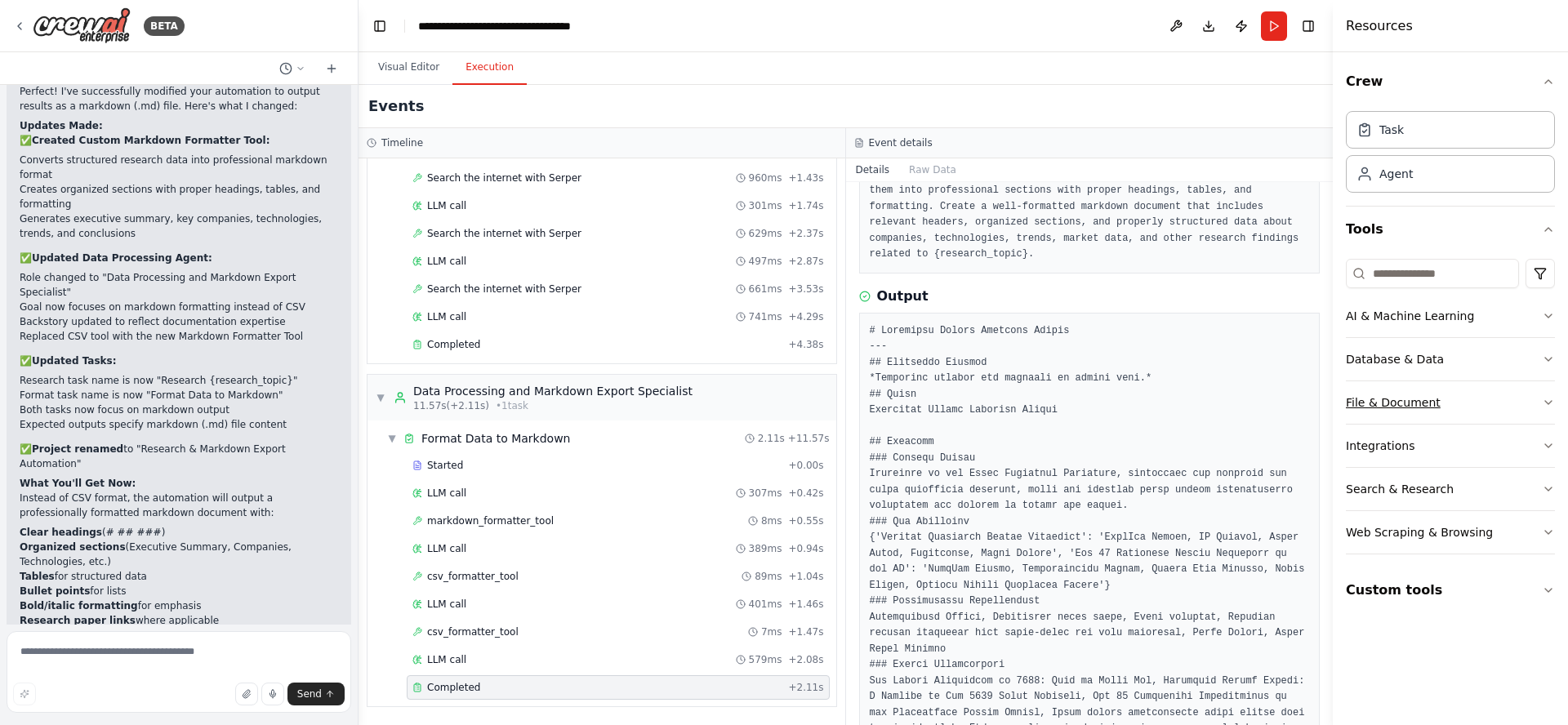
click at [1517, 404] on button "File & Document" at bounding box center [1450, 402] width 209 height 42
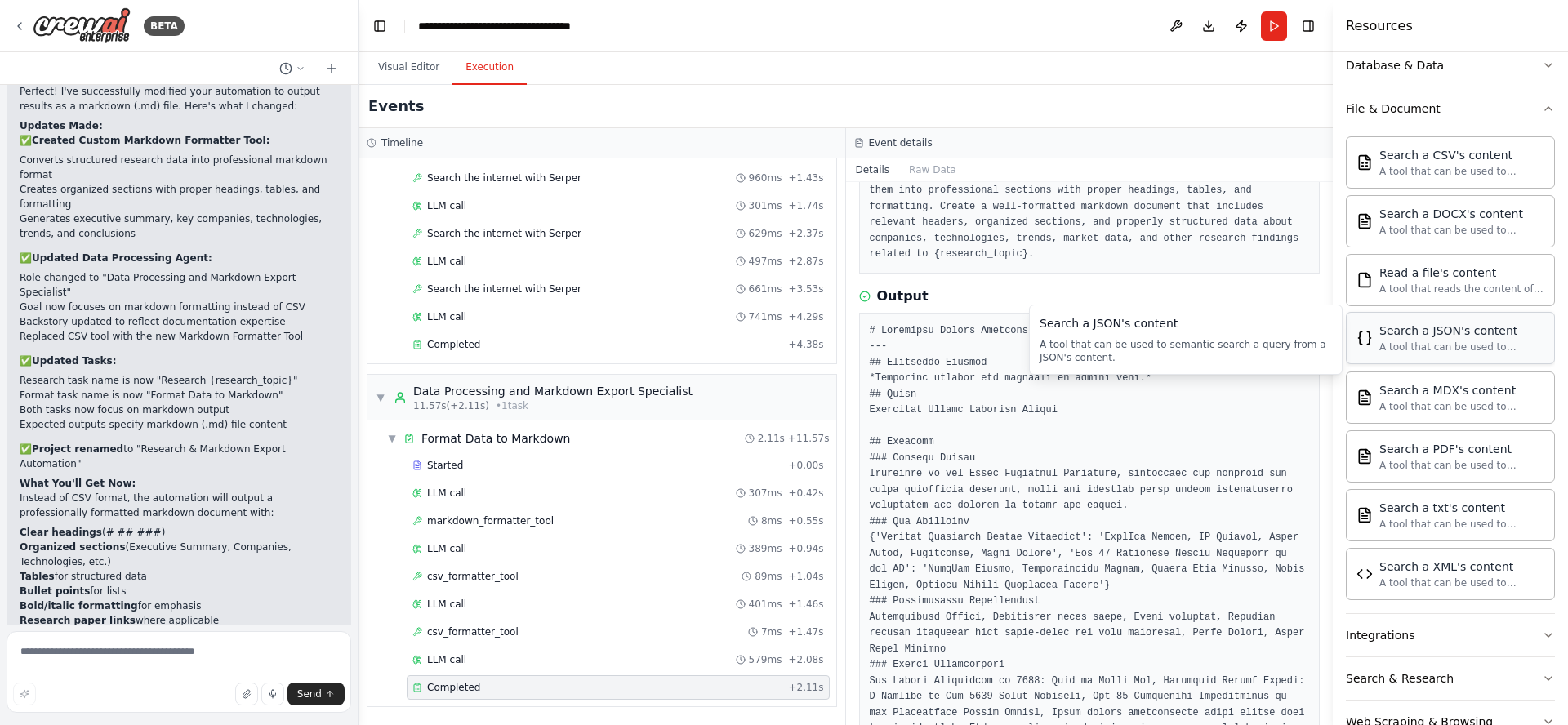
scroll to position [98, 0]
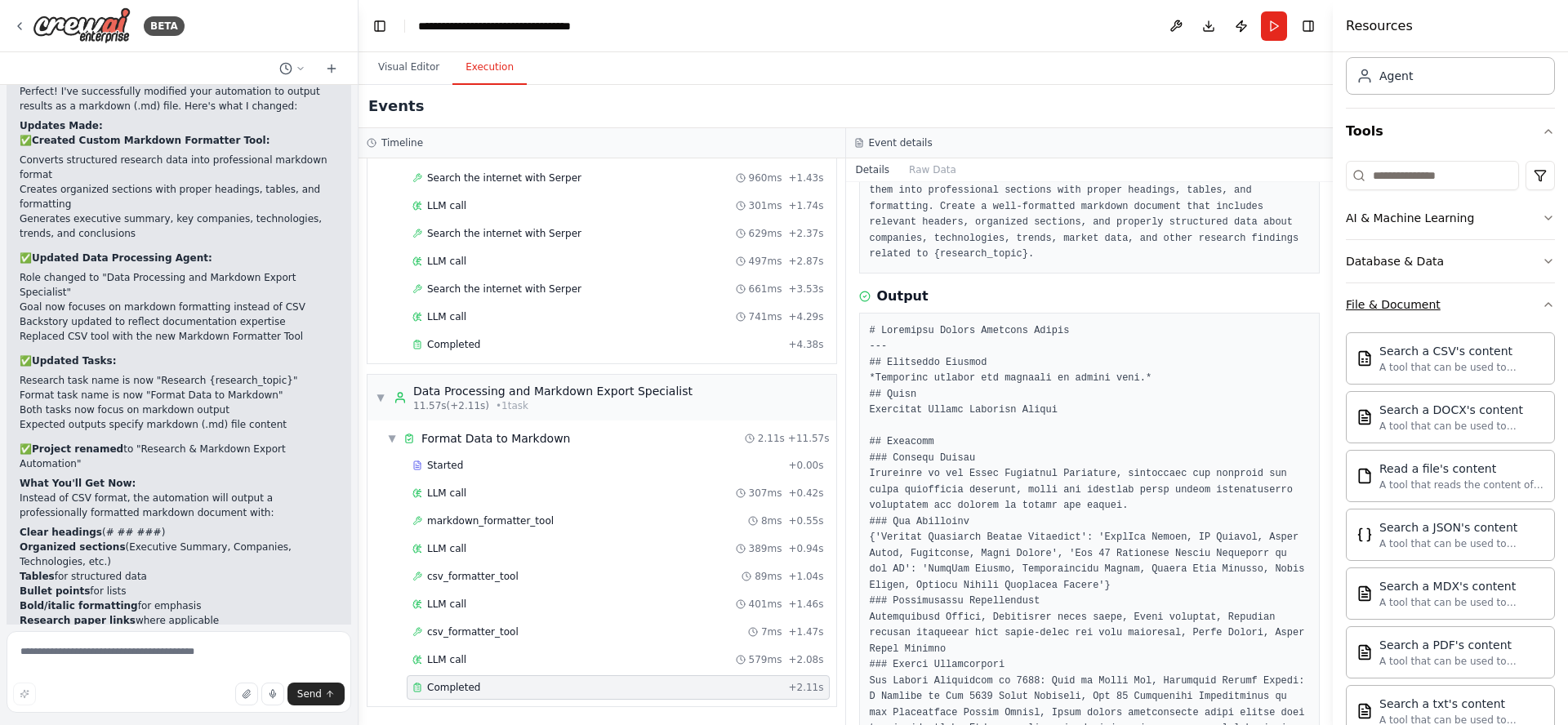
click at [1519, 305] on button "File & Document" at bounding box center [1450, 305] width 209 height 42
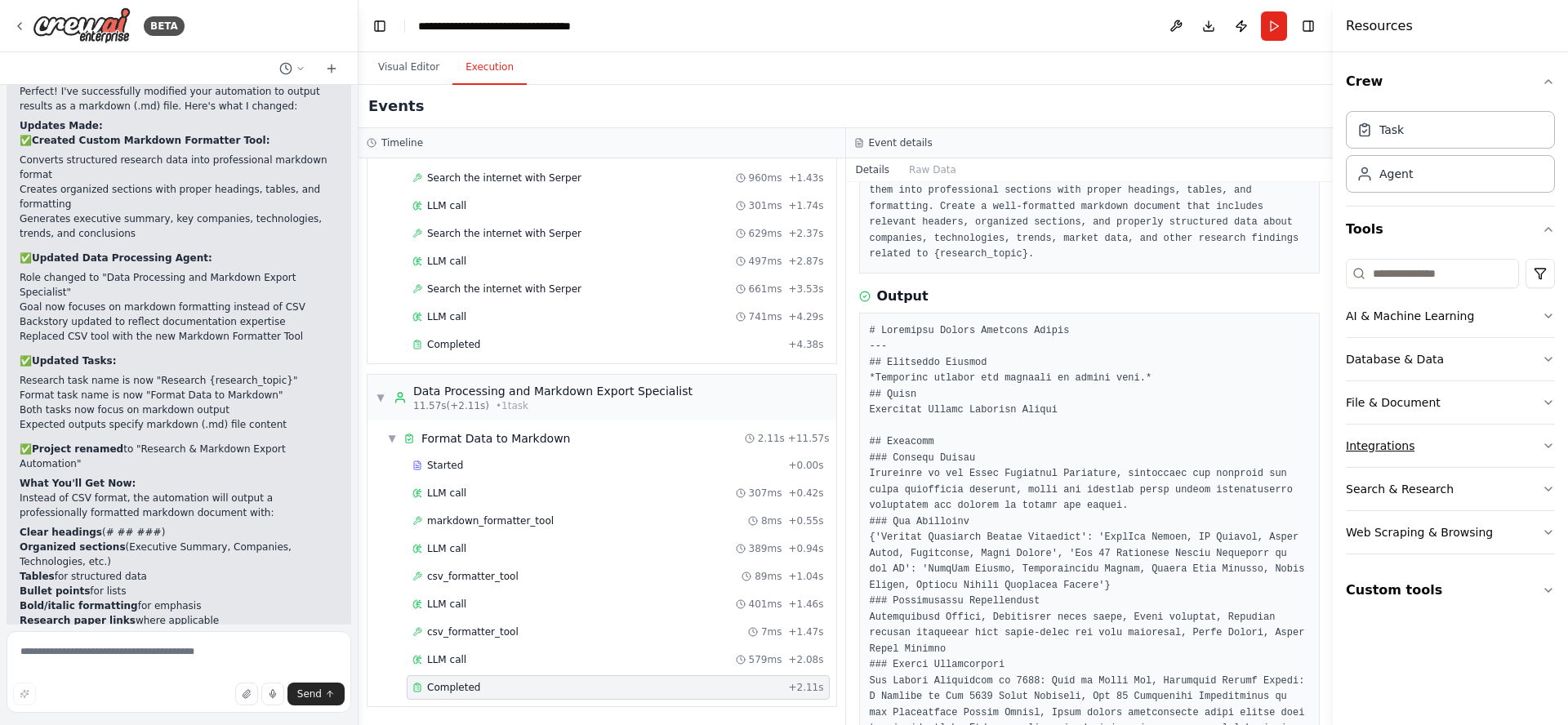
click at [1470, 453] on button "Integrations" at bounding box center [1450, 445] width 209 height 42
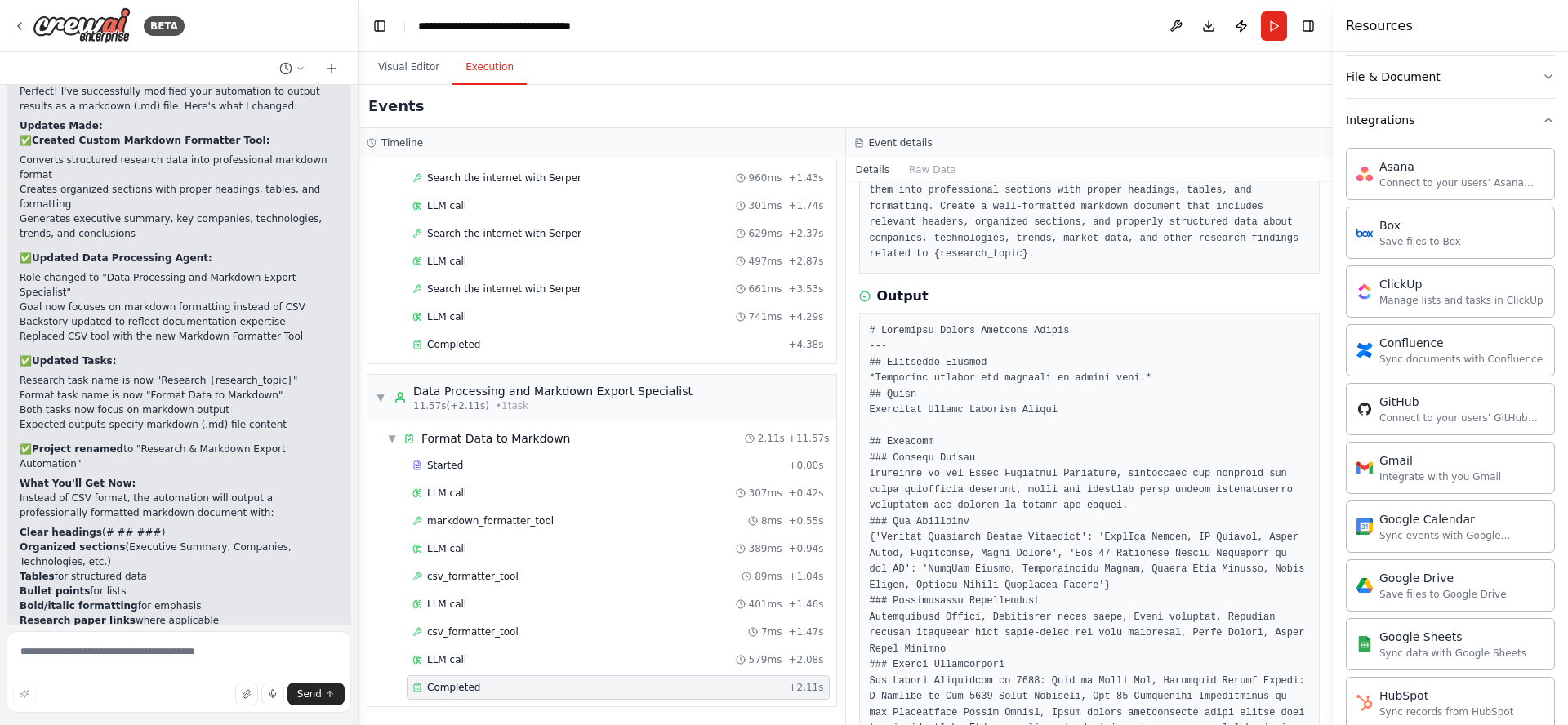
scroll to position [130, 0]
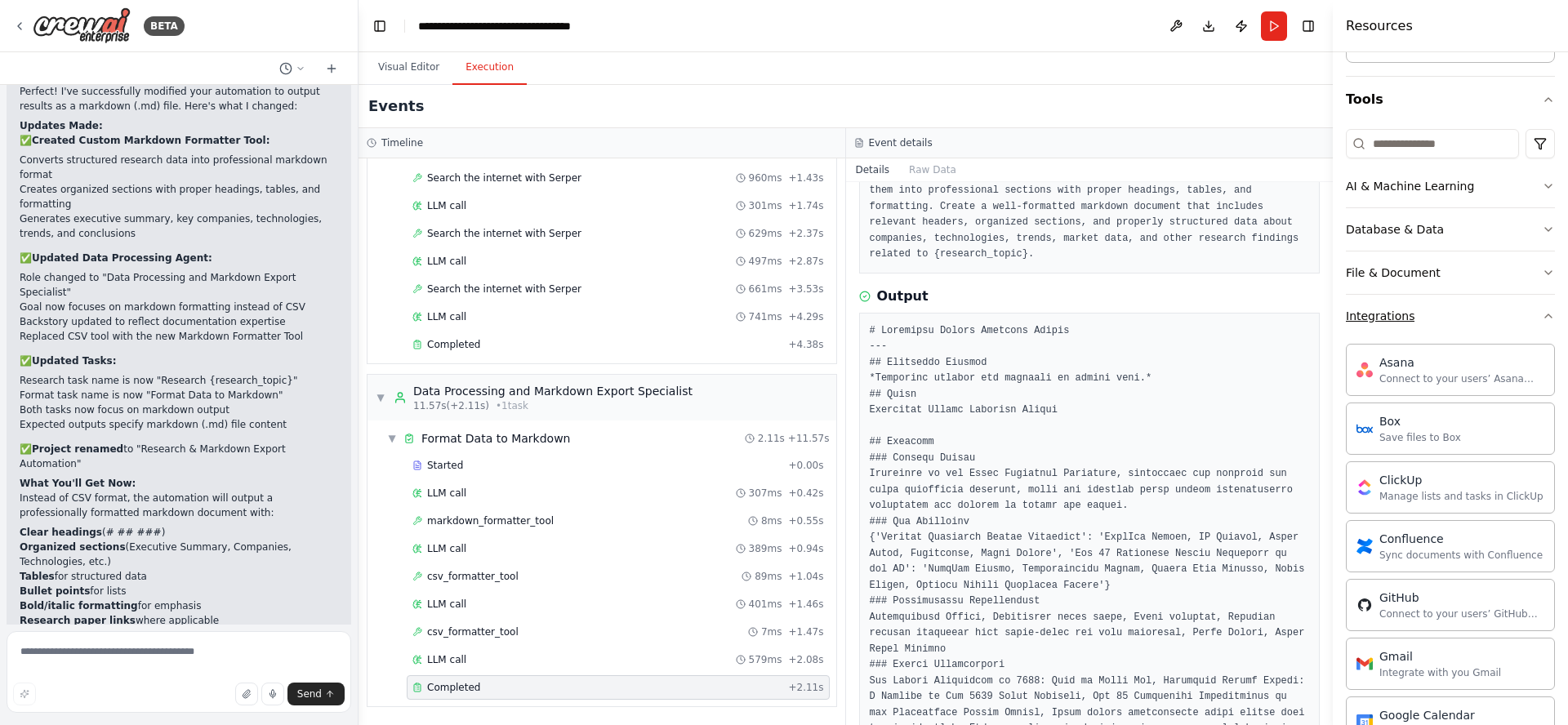
click at [1514, 313] on button "Integrations" at bounding box center [1450, 316] width 209 height 42
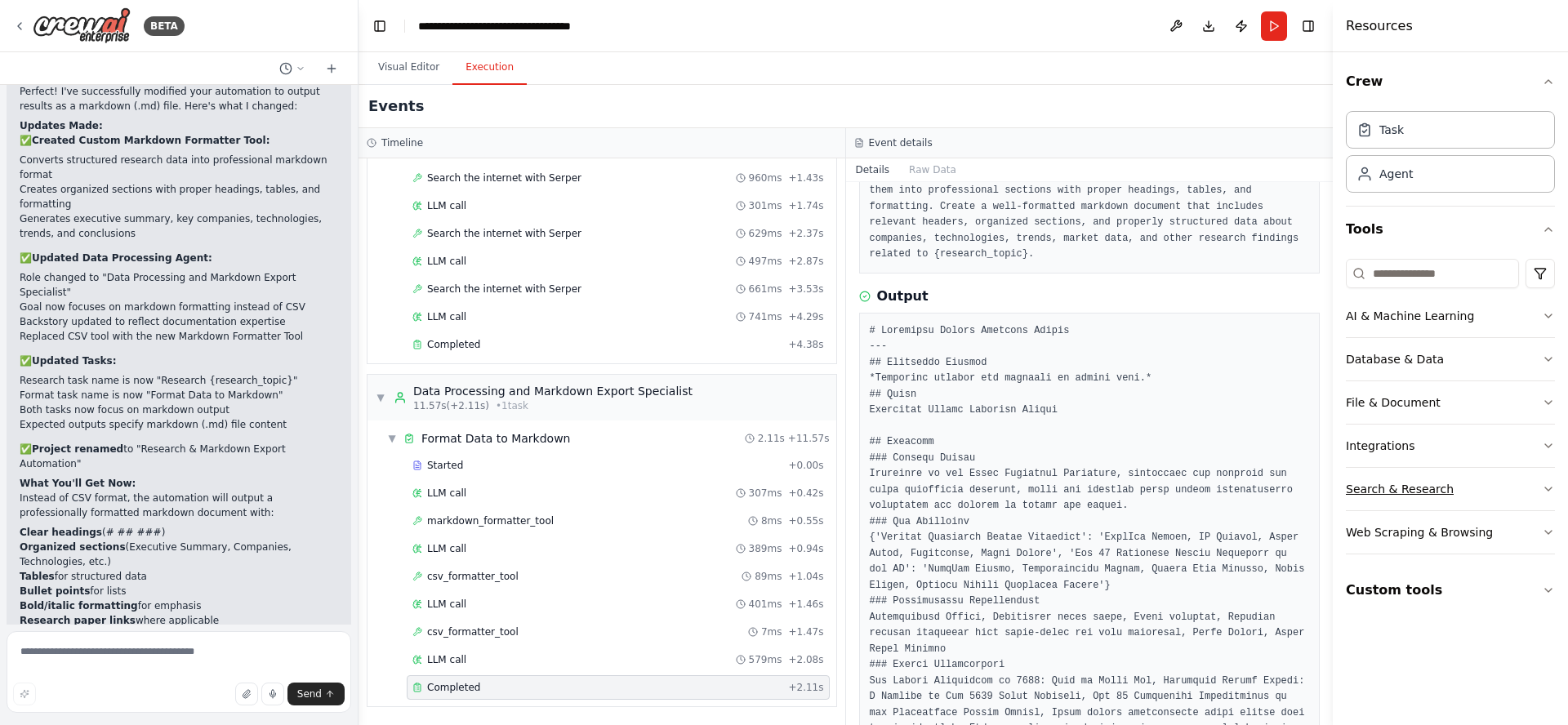
click at [1479, 491] on button "Search & Research" at bounding box center [1450, 488] width 209 height 42
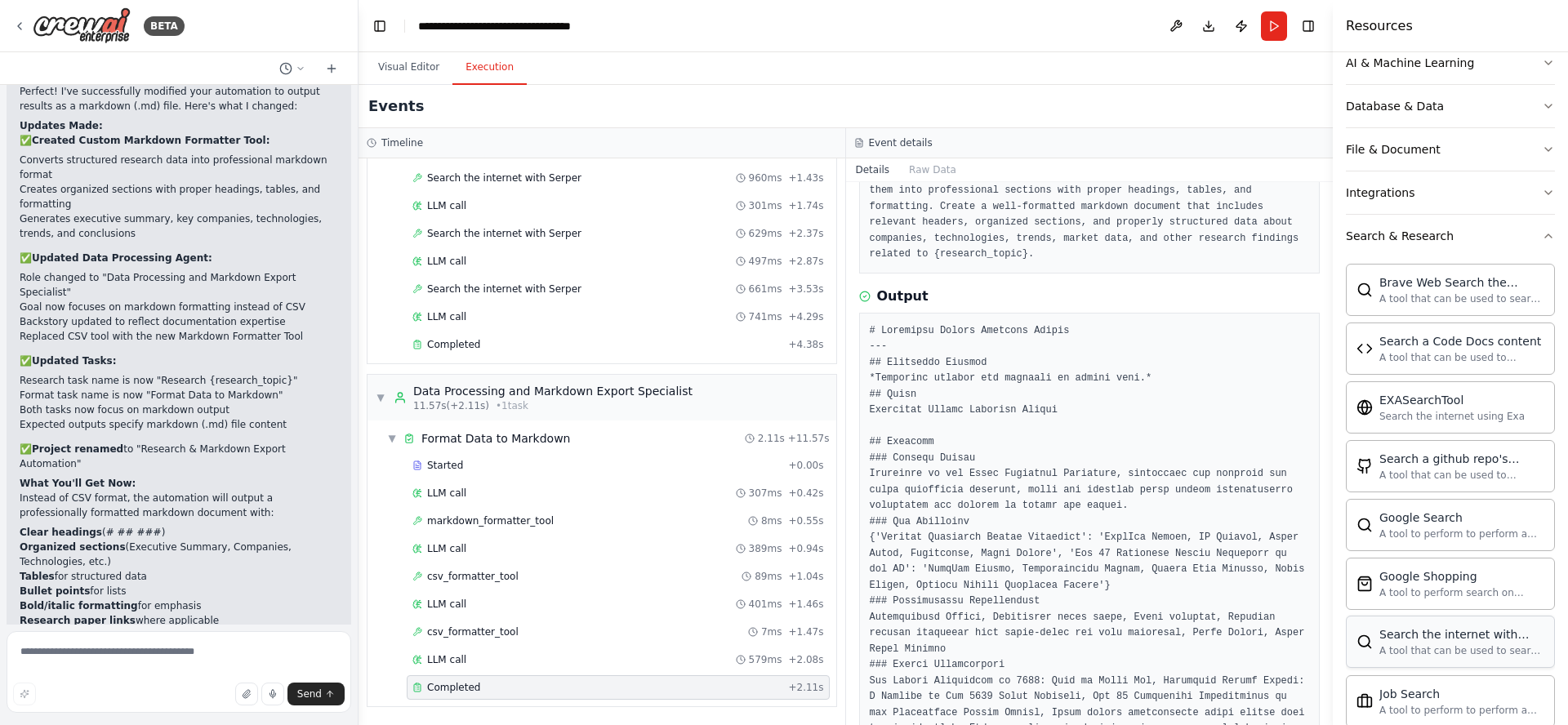
scroll to position [247, 0]
click at [1464, 242] on button "Search & Research" at bounding box center [1450, 241] width 209 height 42
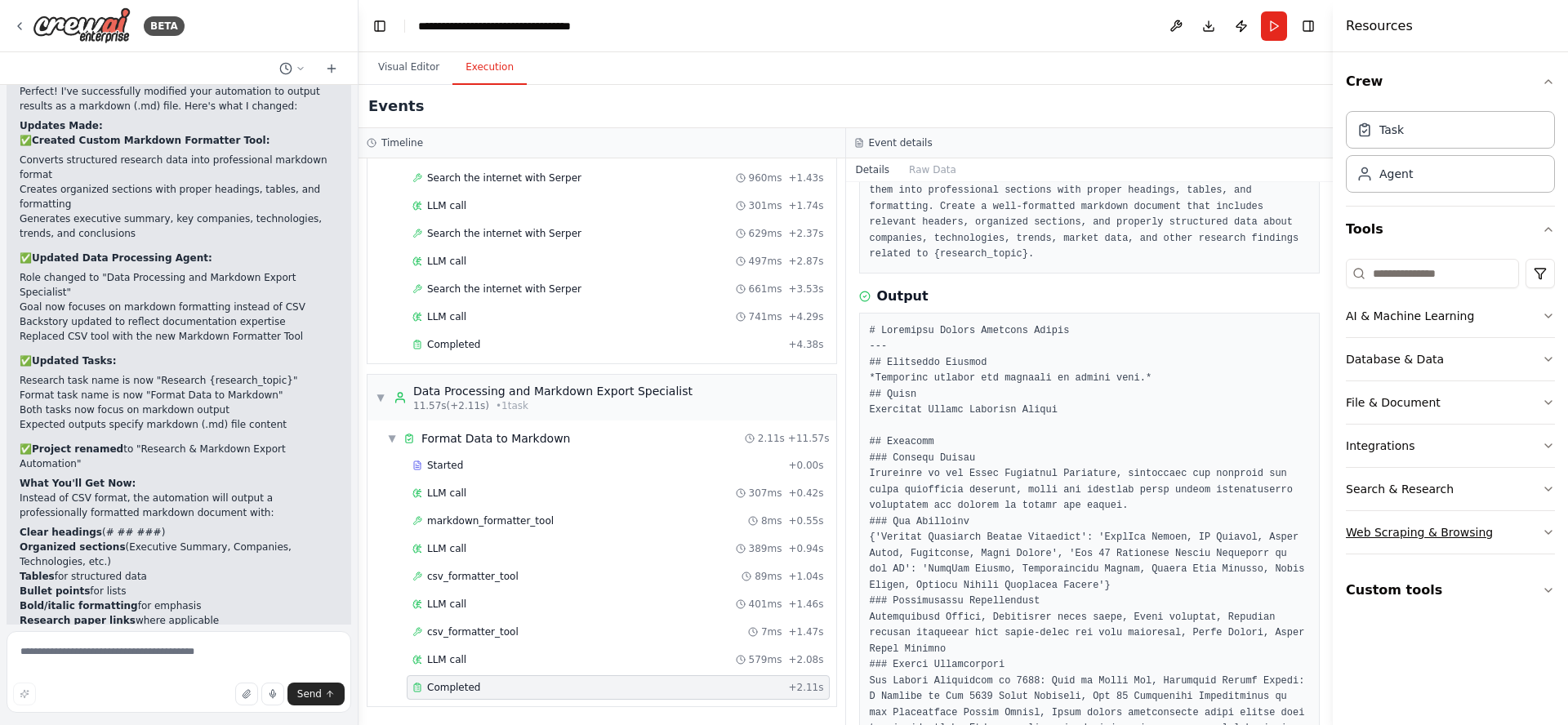
click at [1461, 531] on div "Web Scraping & Browsing" at bounding box center [1419, 532] width 147 height 16
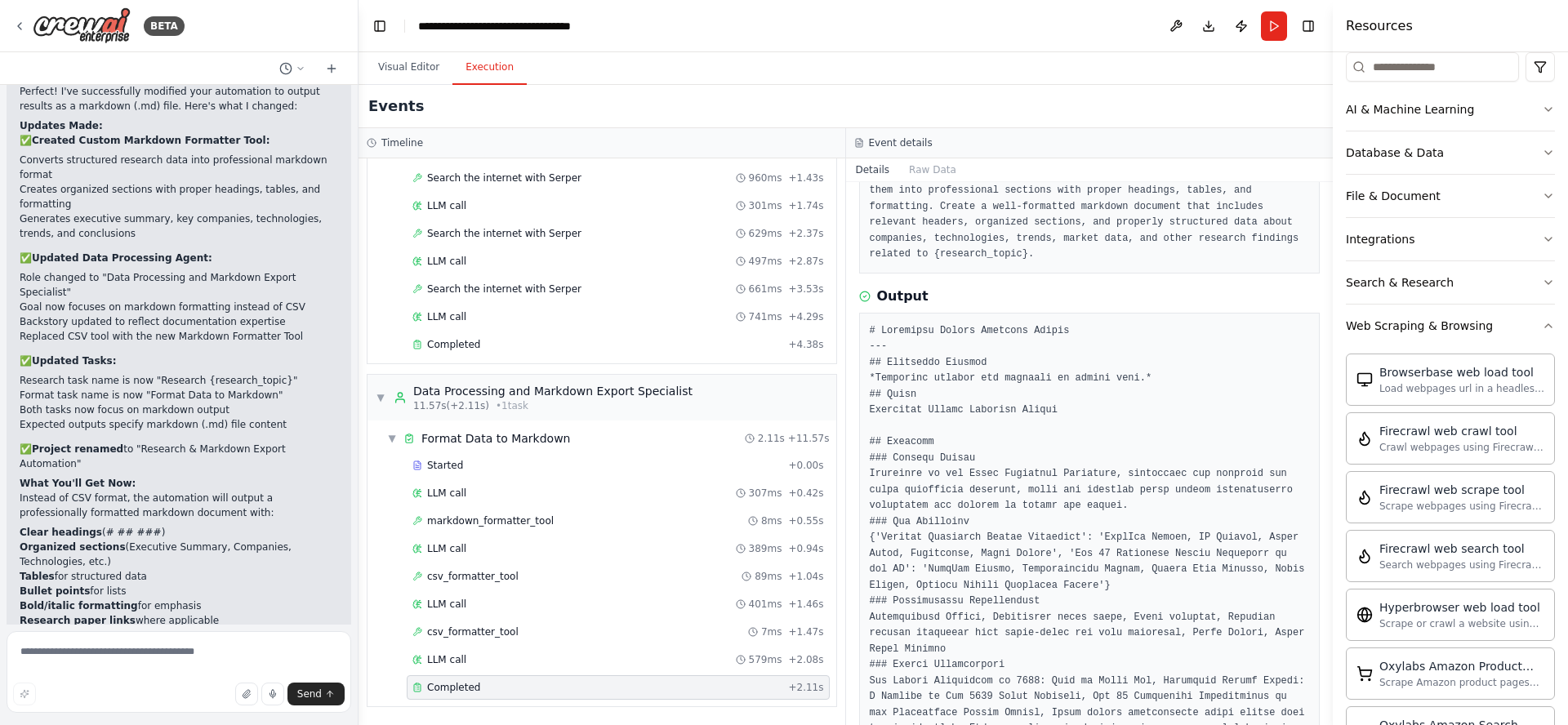
scroll to position [195, 0]
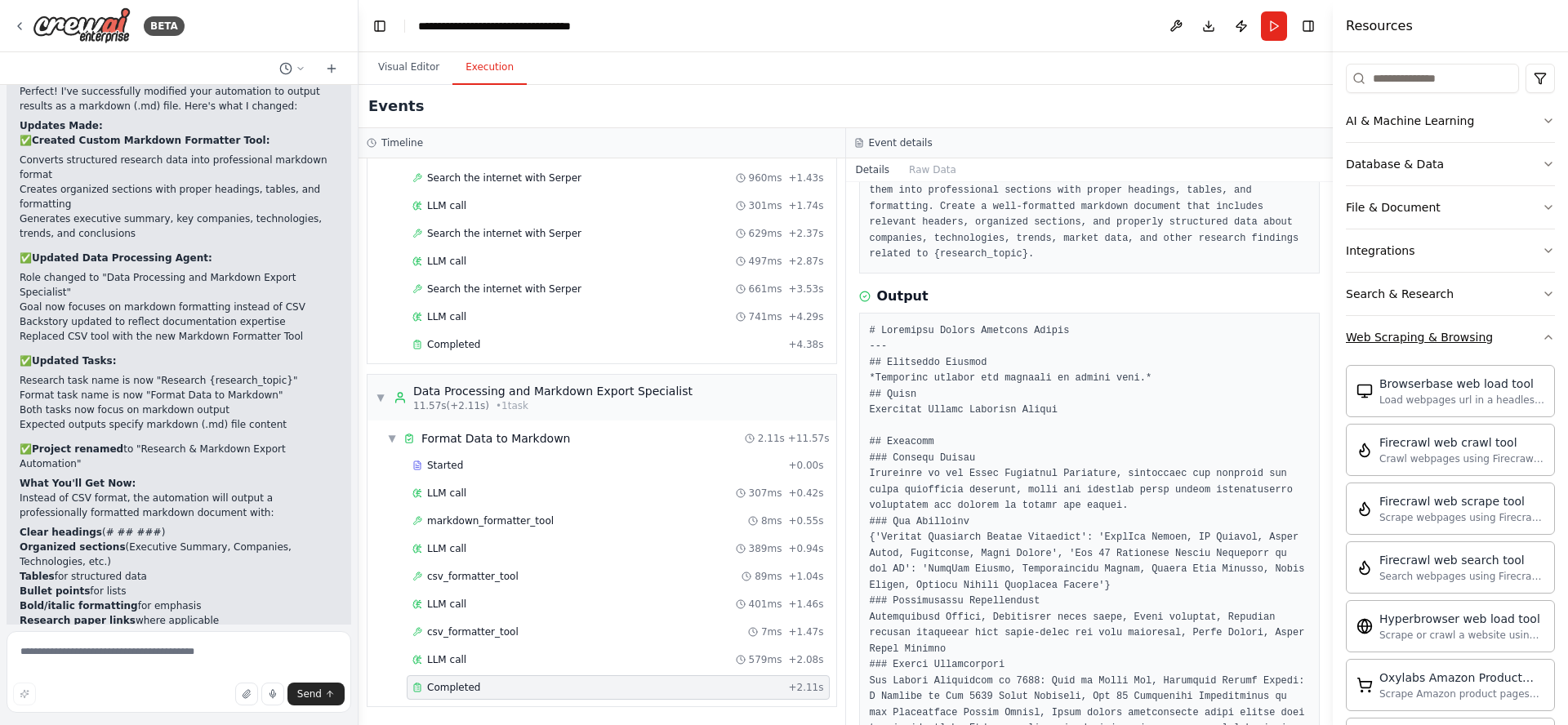
click at [1439, 337] on div "Web Scraping & Browsing" at bounding box center [1419, 337] width 147 height 16
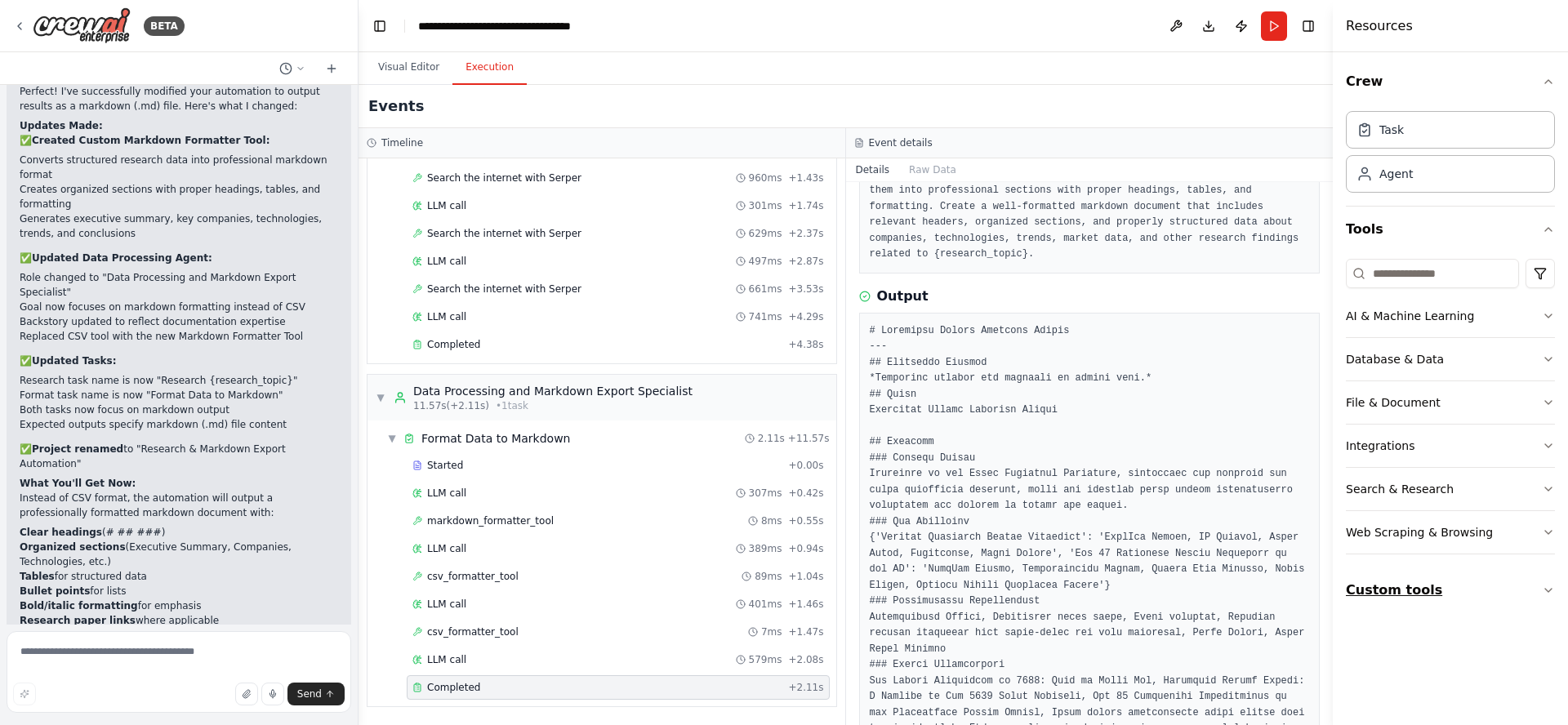
click at [1422, 591] on button "Custom tools" at bounding box center [1450, 590] width 209 height 46
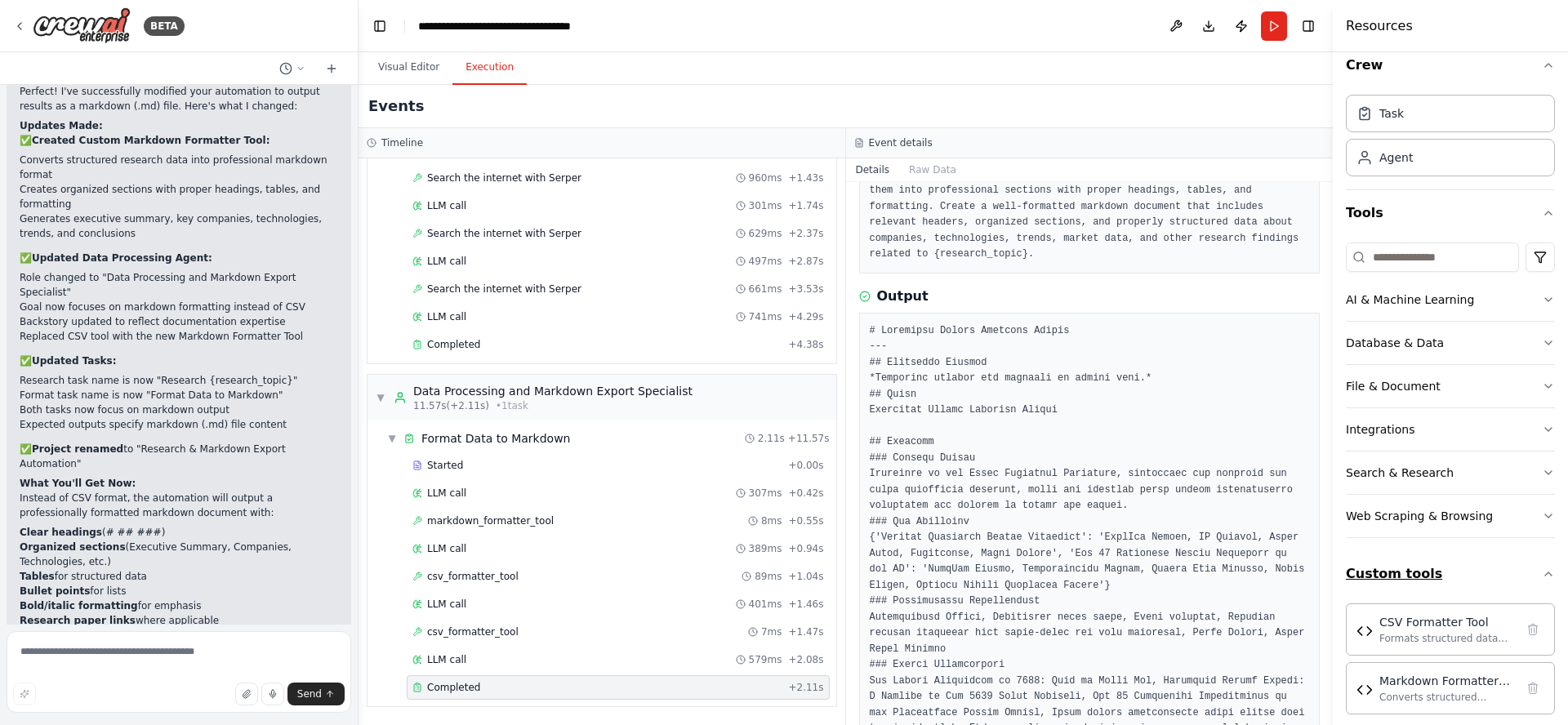
scroll to position [32, 0]
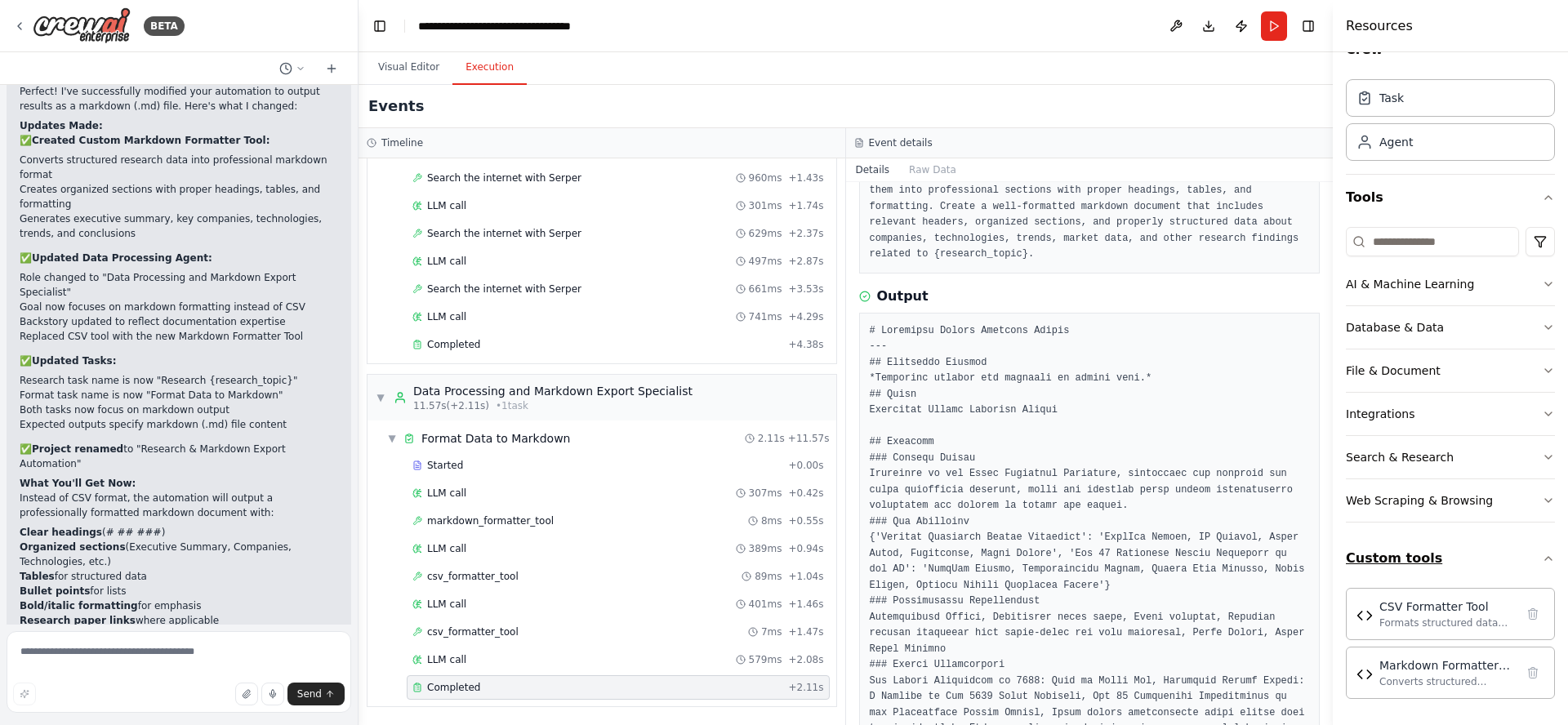
click at [1470, 560] on button "Custom tools" at bounding box center [1450, 558] width 209 height 46
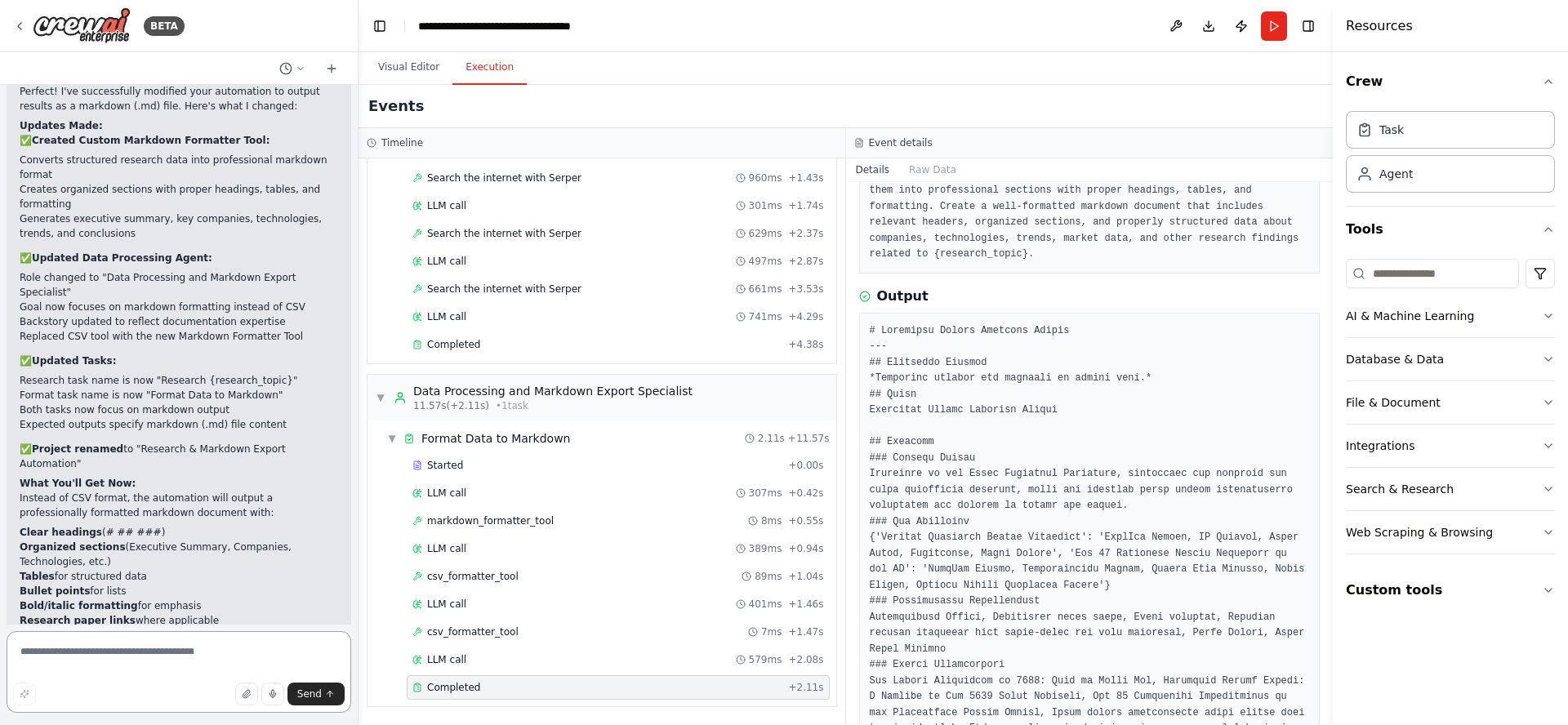
click at [223, 650] on textarea at bounding box center [179, 672] width 345 height 82
type textarea "**********"
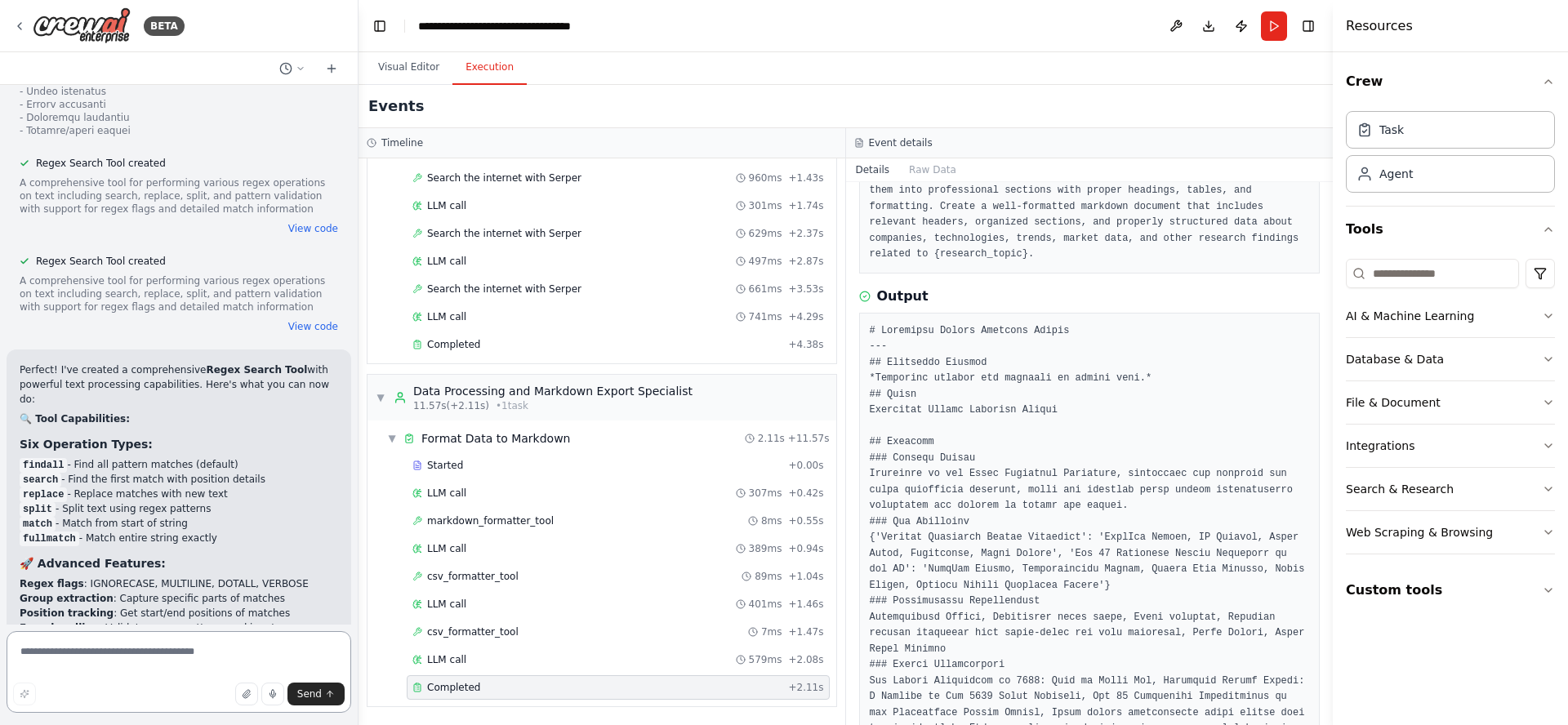
scroll to position [7991, 0]
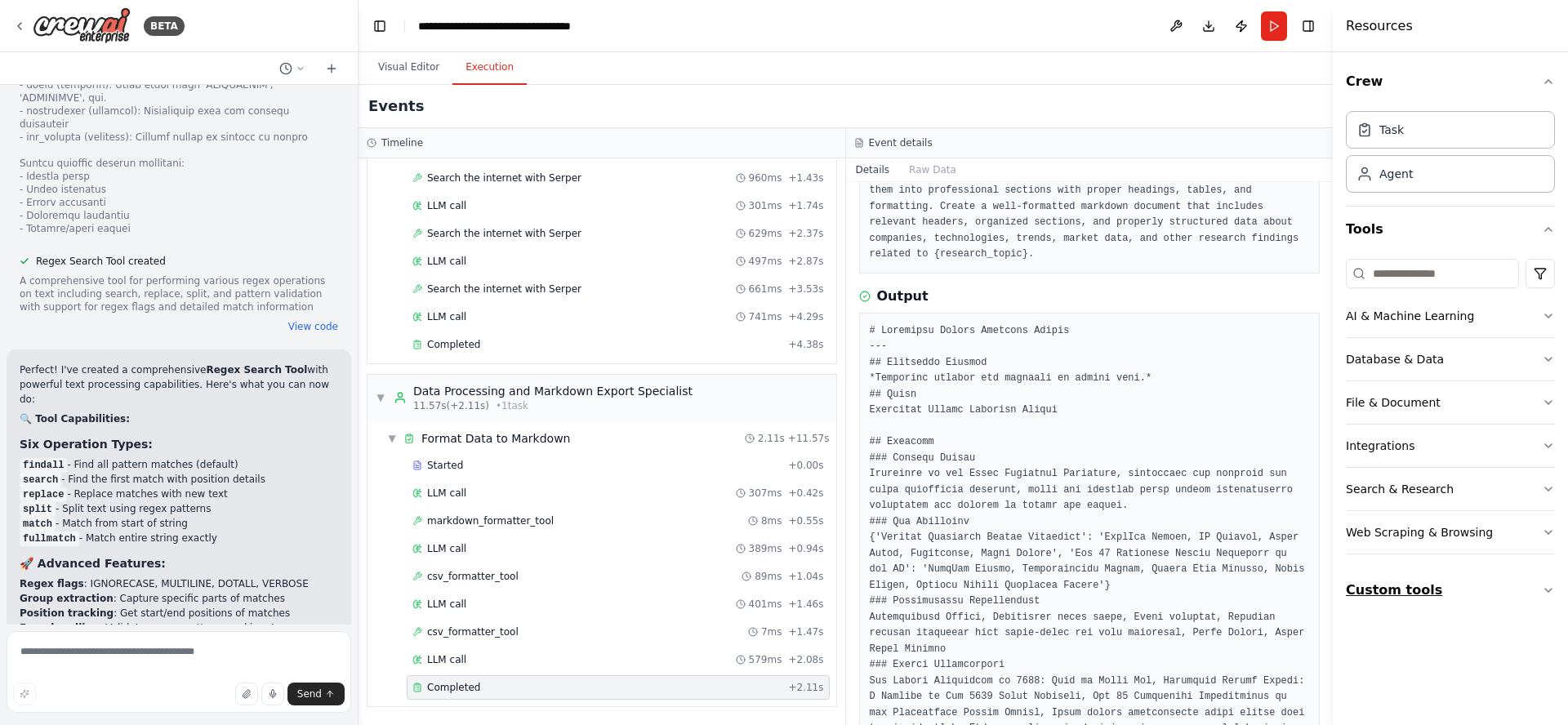
click at [1392, 591] on button "Custom tools" at bounding box center [1450, 590] width 209 height 46
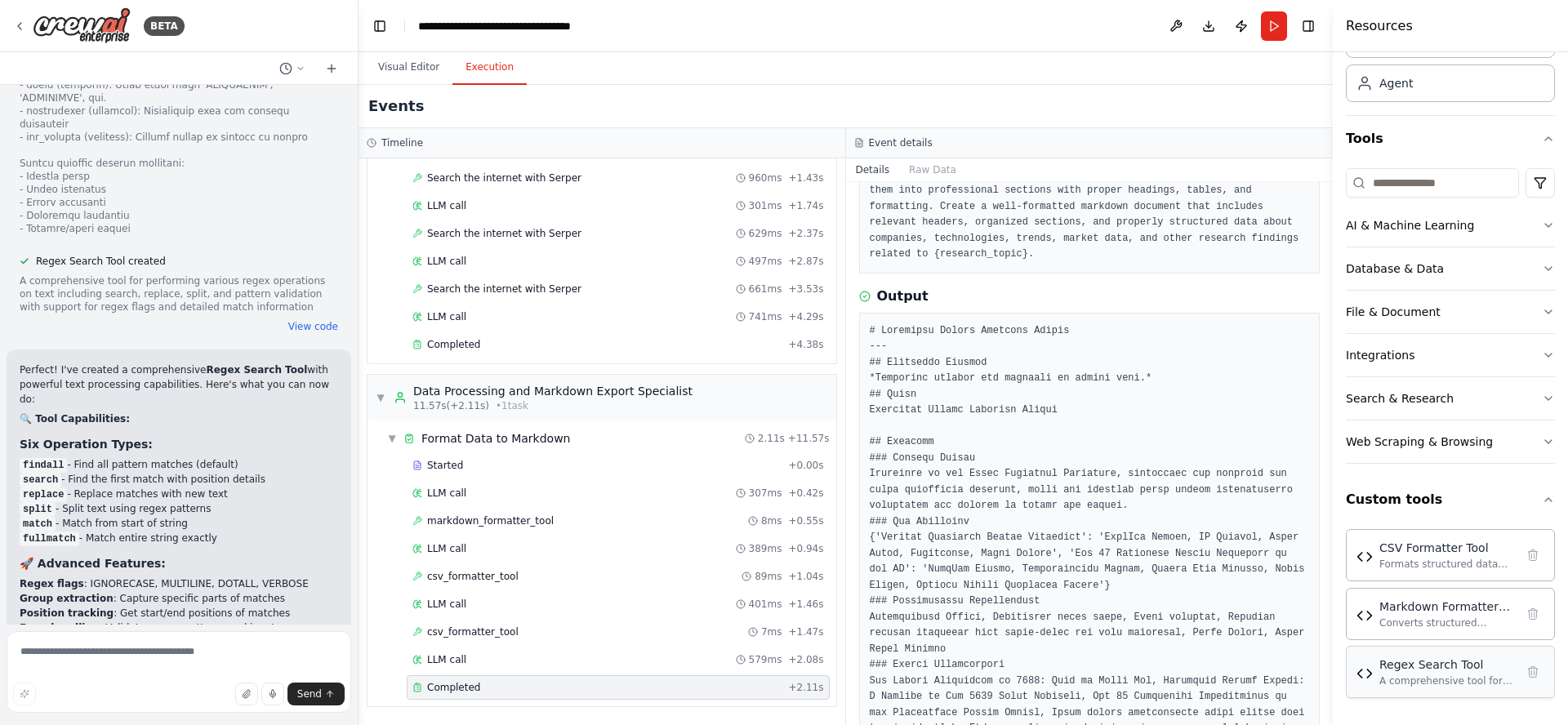
click at [1462, 674] on div "A comprehensive tool for performing various regex operations on text including …" at bounding box center [1447, 681] width 136 height 13
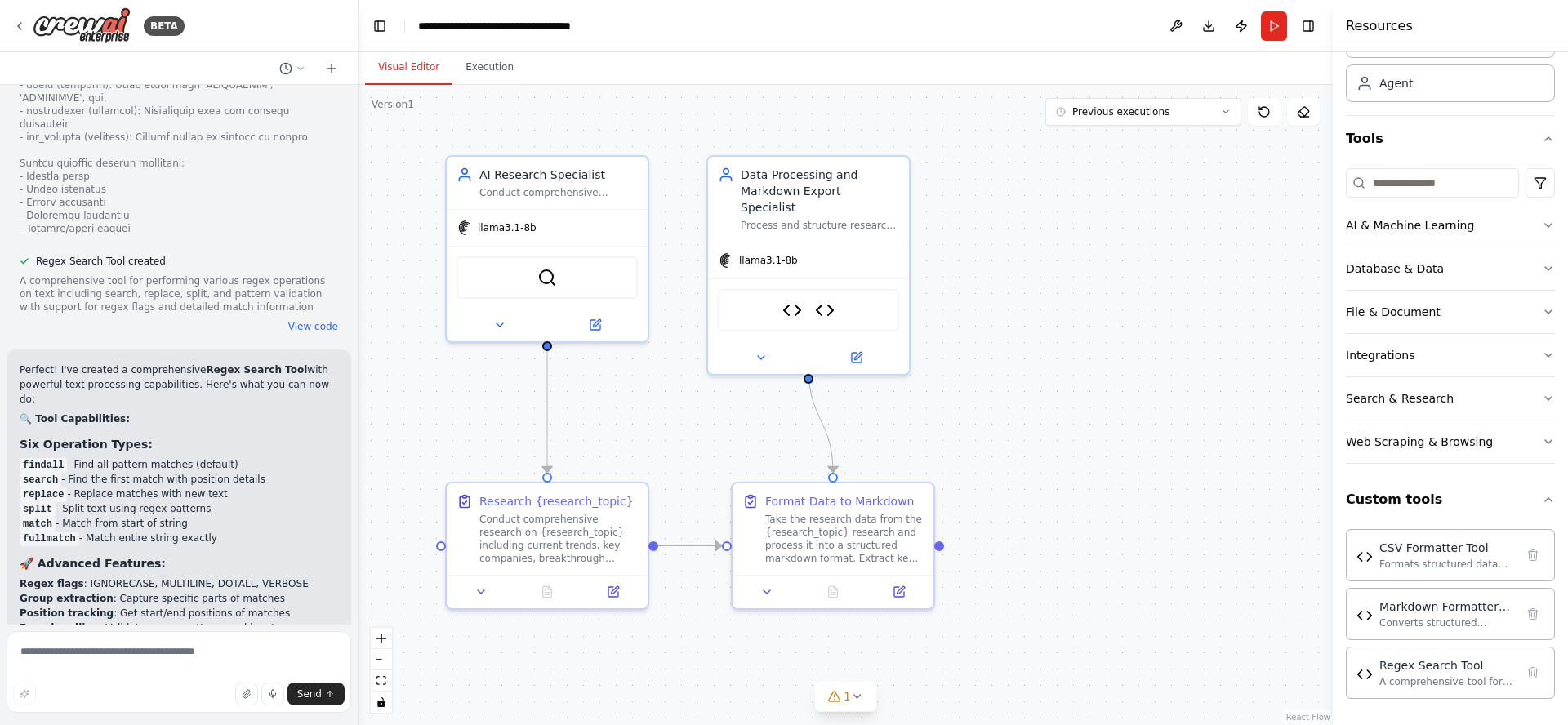
click at [393, 64] on button "Visual Editor" at bounding box center [408, 68] width 88 height 34
click at [499, 326] on icon at bounding box center [500, 321] width 13 height 13
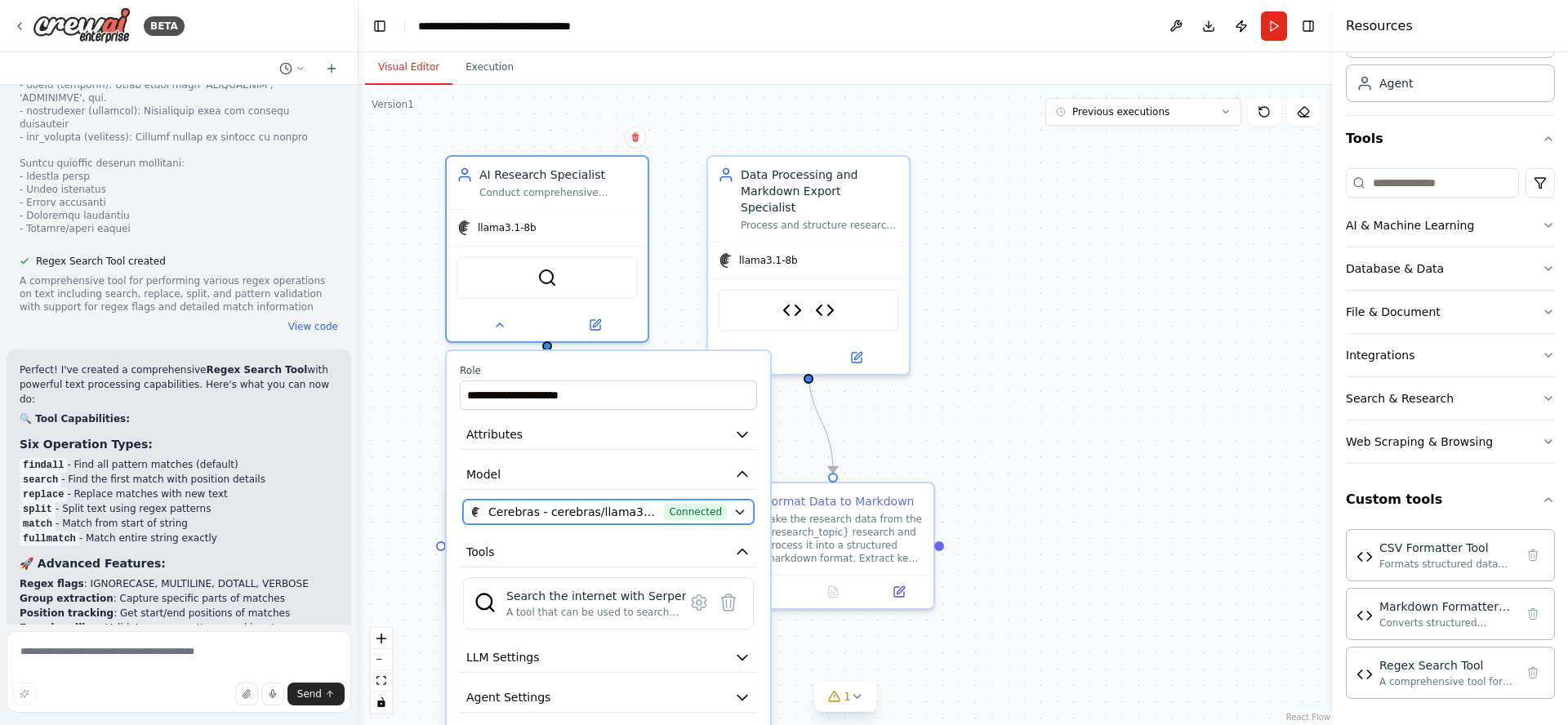
click at [662, 515] on div "Cerebras - cerebras/llama3.1-8b (cerebras) Connected" at bounding box center [599, 511] width 256 height 16
click at [505, 324] on icon at bounding box center [500, 321] width 13 height 13
click at [488, 320] on button at bounding box center [500, 321] width 92 height 20
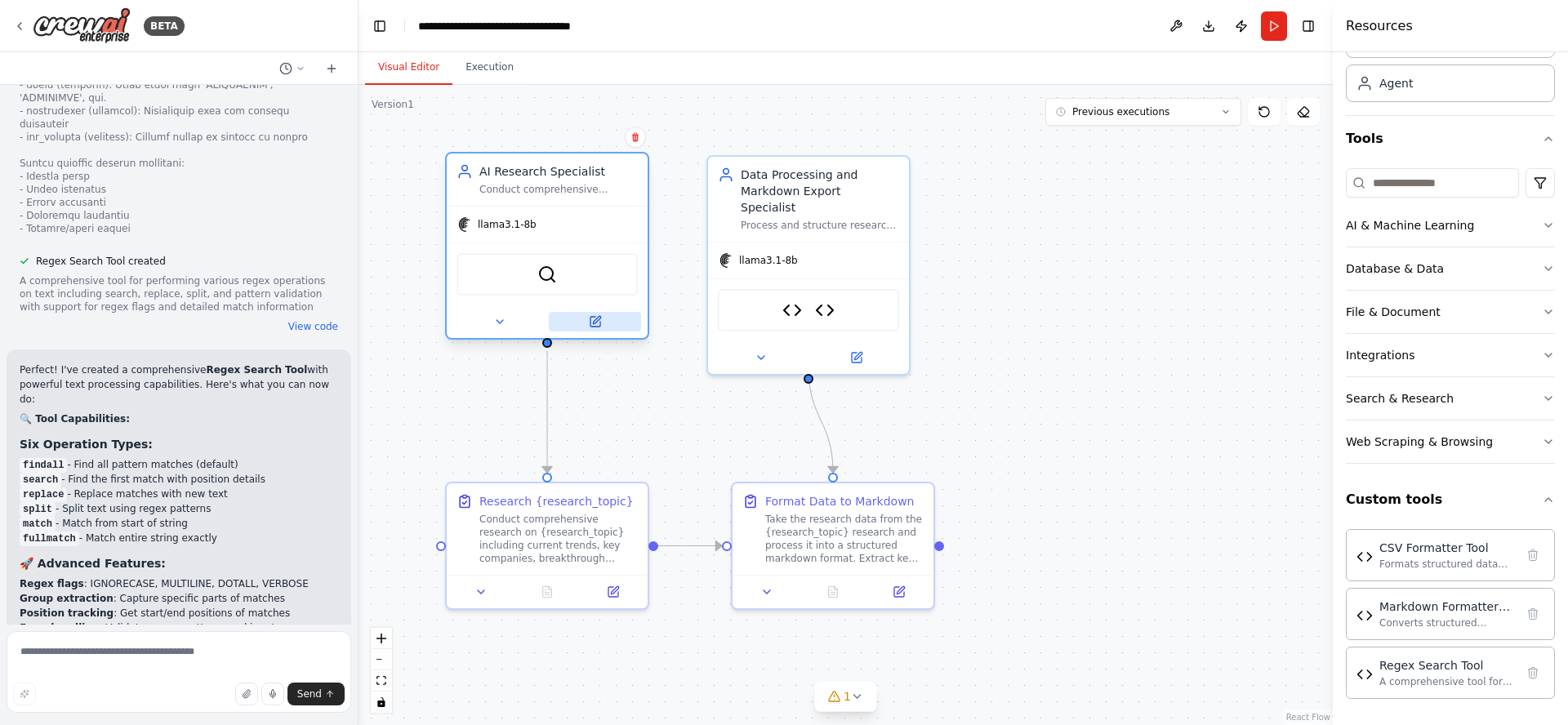
click at [600, 324] on icon at bounding box center [595, 321] width 9 height 9
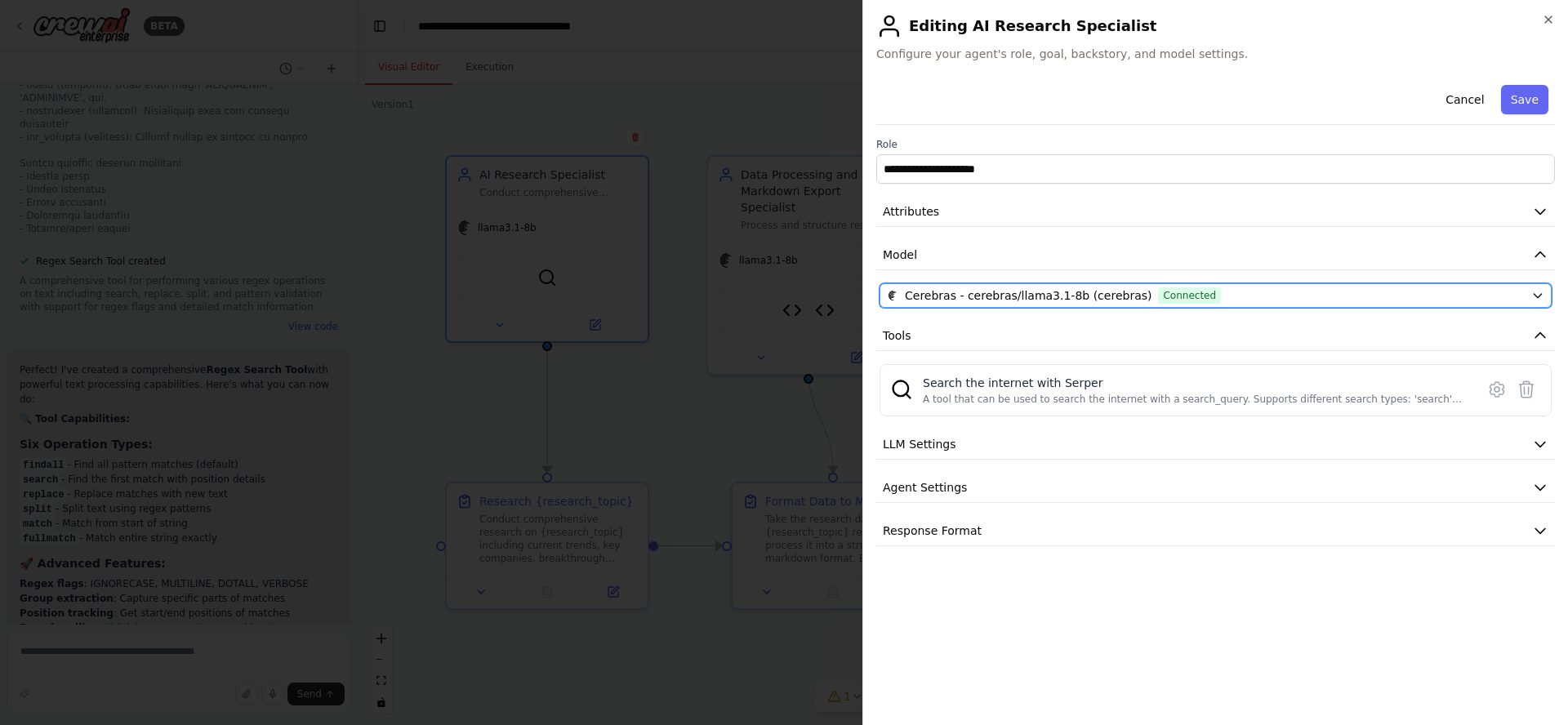
click at [1265, 293] on div "Cerebras - cerebras/llama3.1-8b (cerebras) Connected" at bounding box center [1206, 295] width 637 height 16
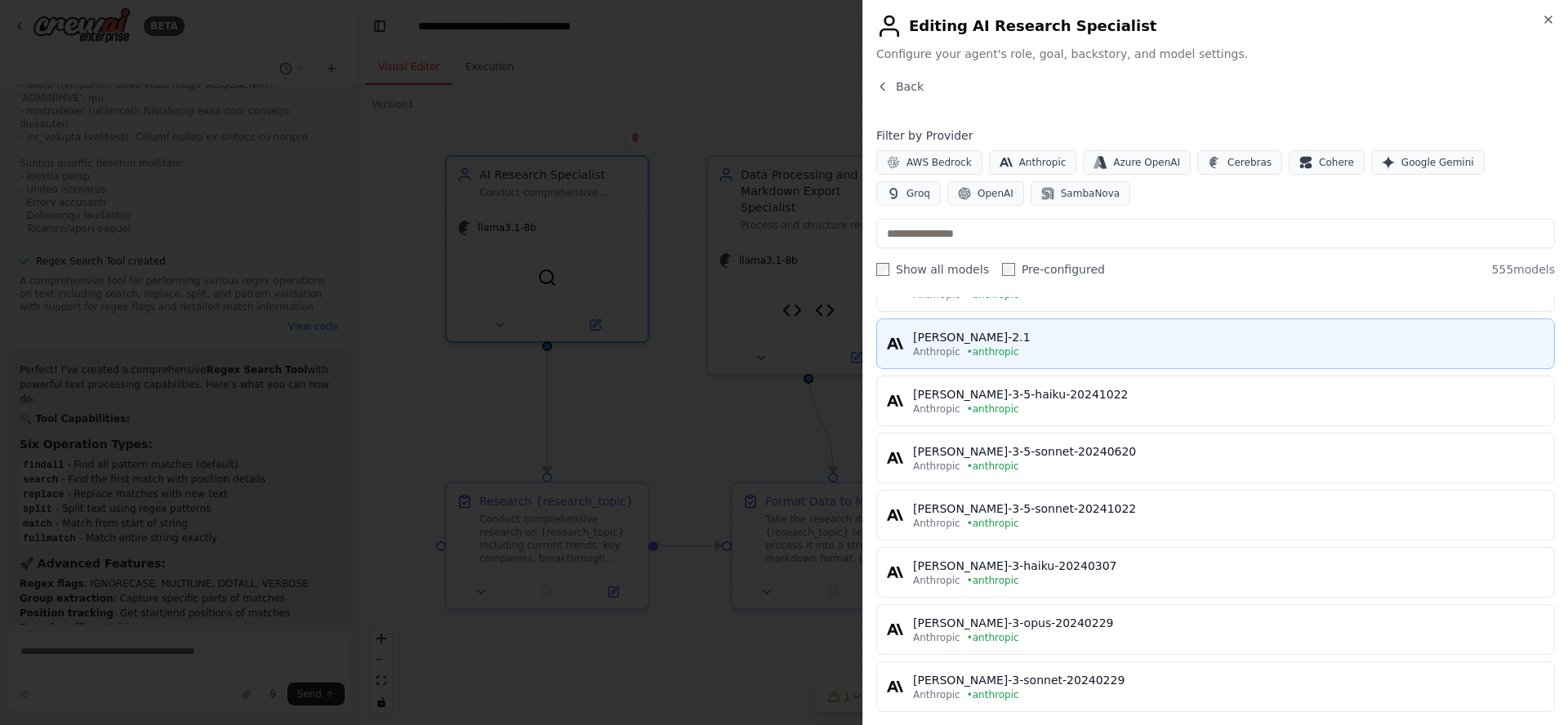
scroll to position [392, 0]
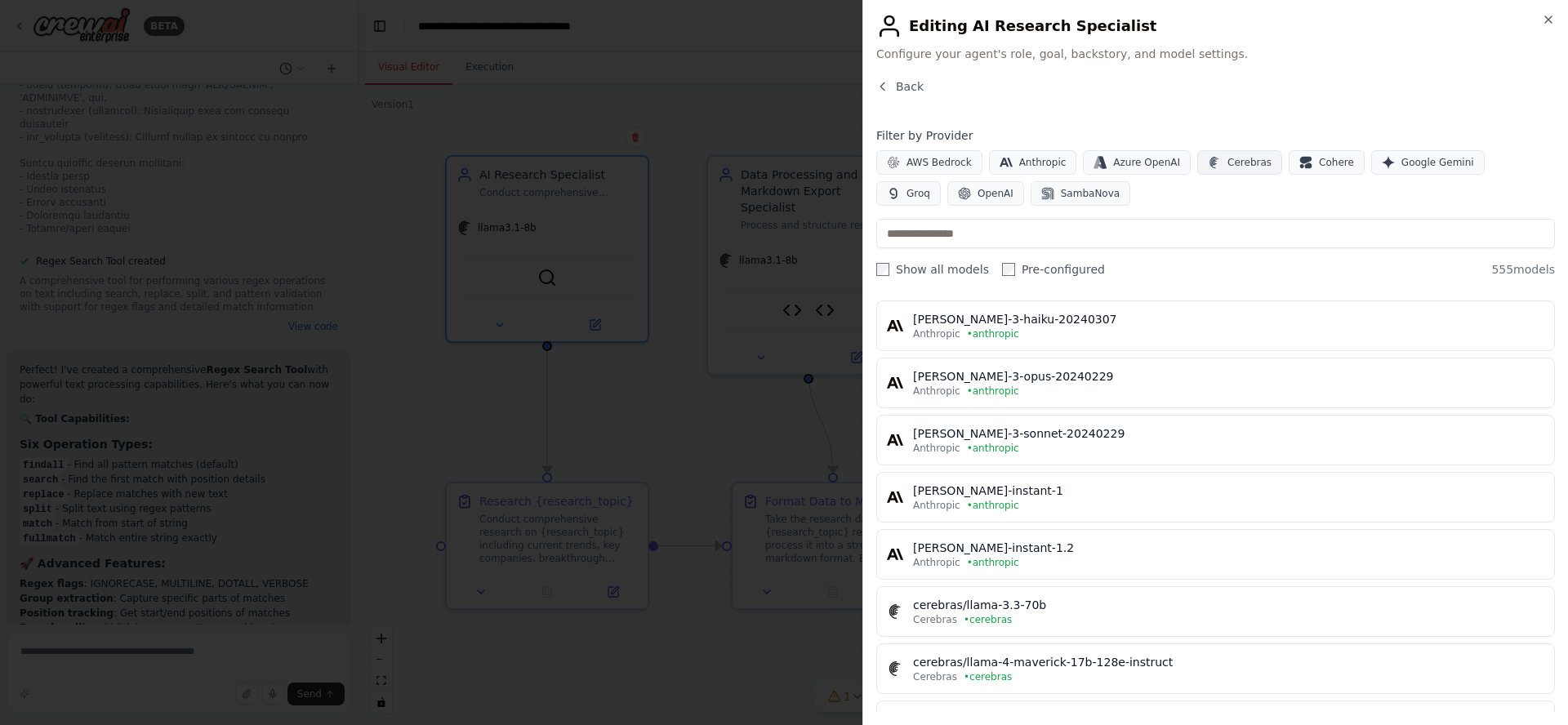
click at [1228, 159] on span "Cerebras" at bounding box center [1249, 162] width 44 height 13
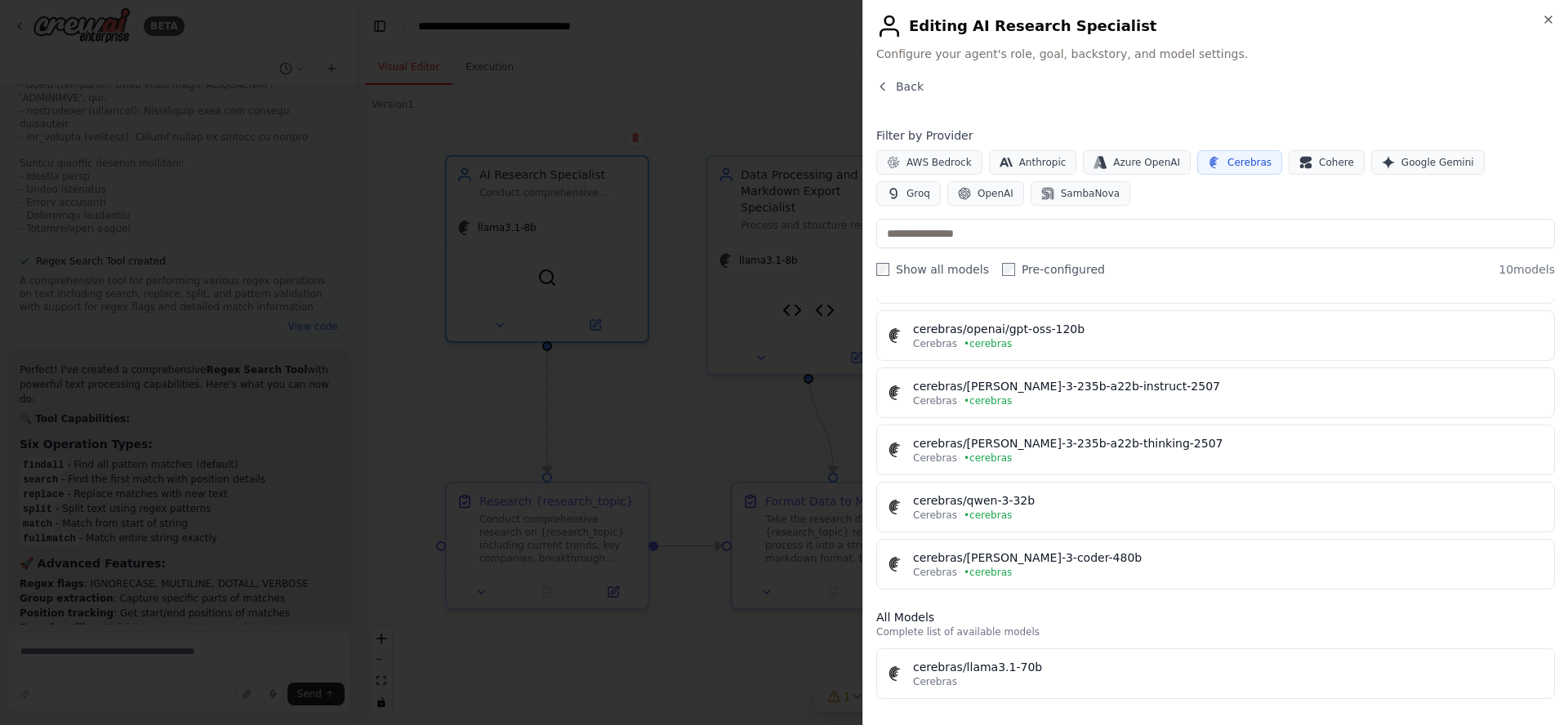
scroll to position [268, 0]
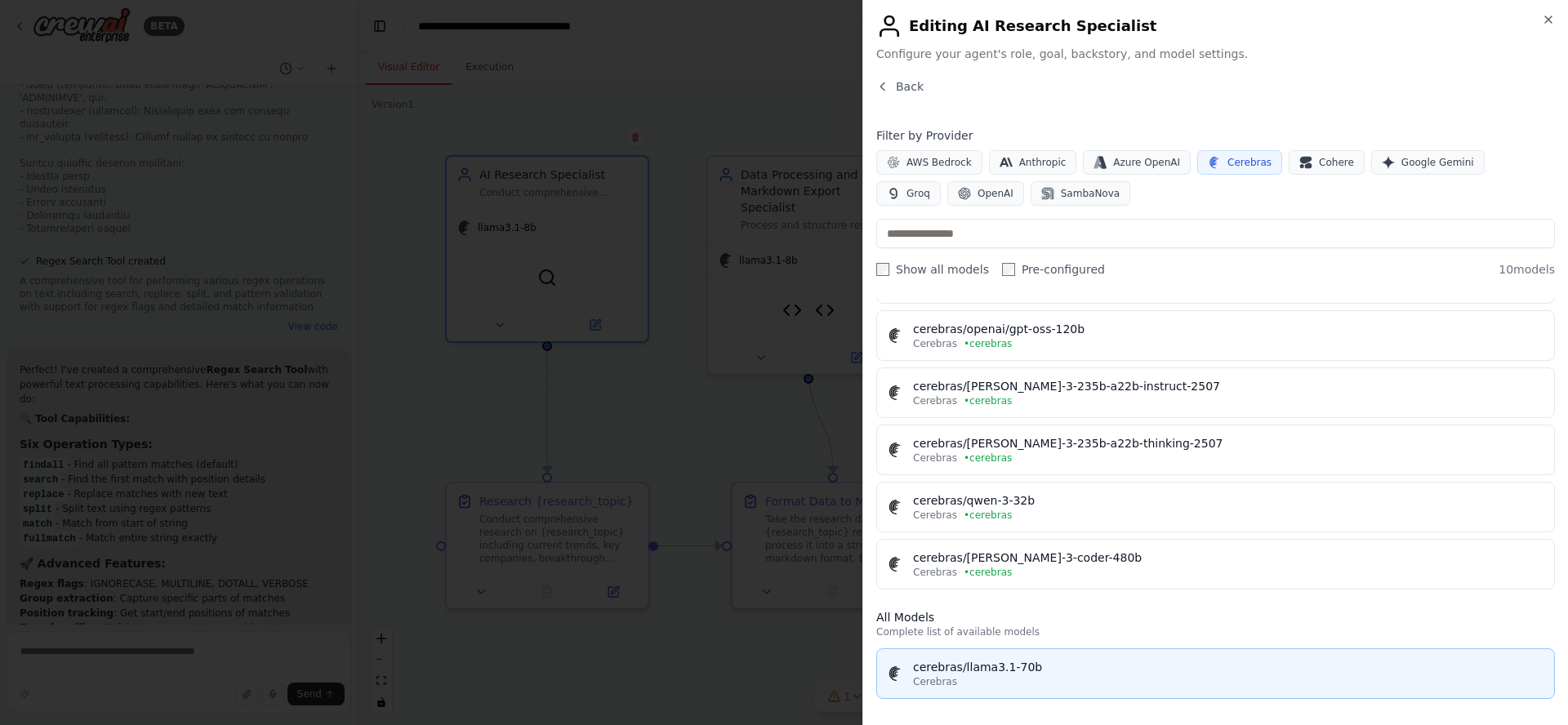
click at [1215, 672] on div "cerebras/llama3.1-70b" at bounding box center [1229, 667] width 632 height 16
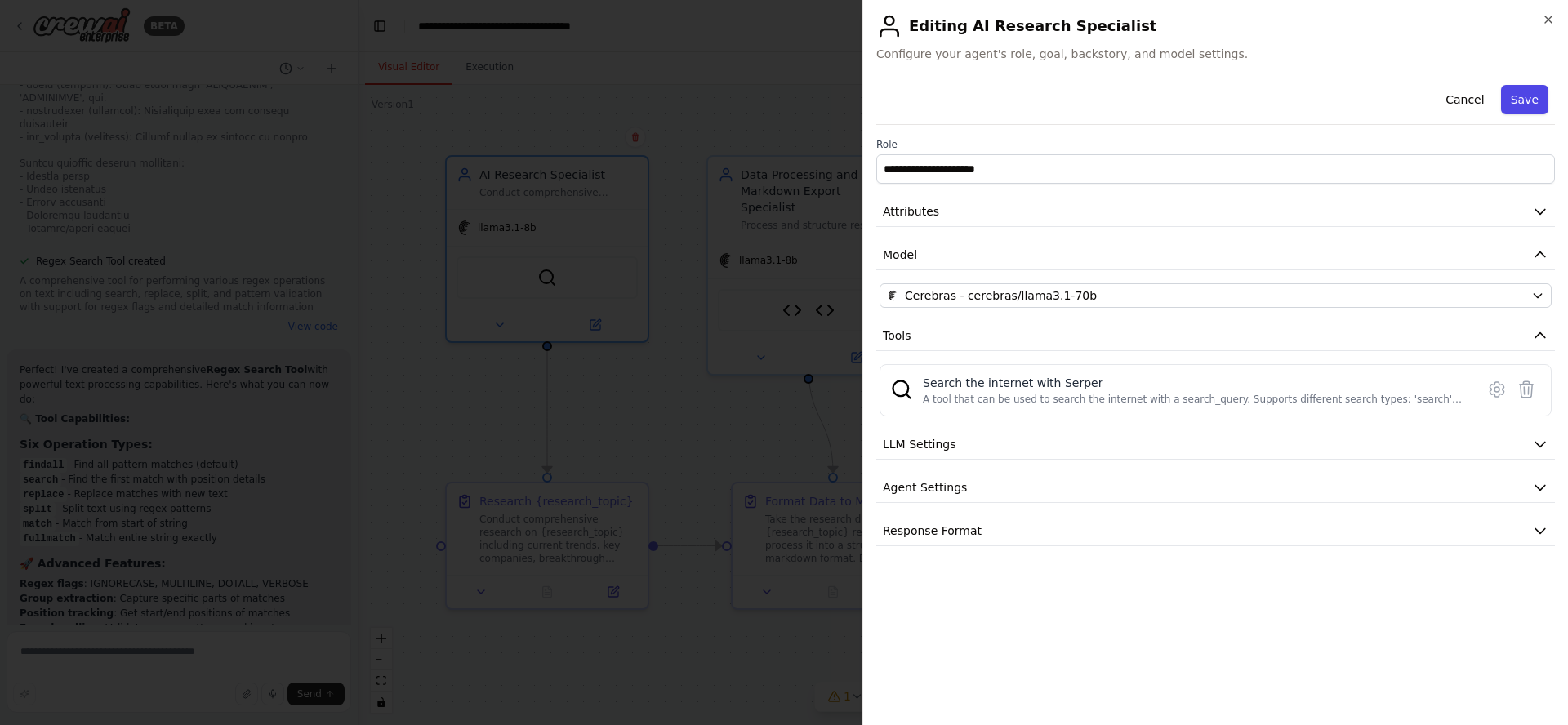
click at [1537, 100] on button "Save" at bounding box center [1525, 99] width 47 height 29
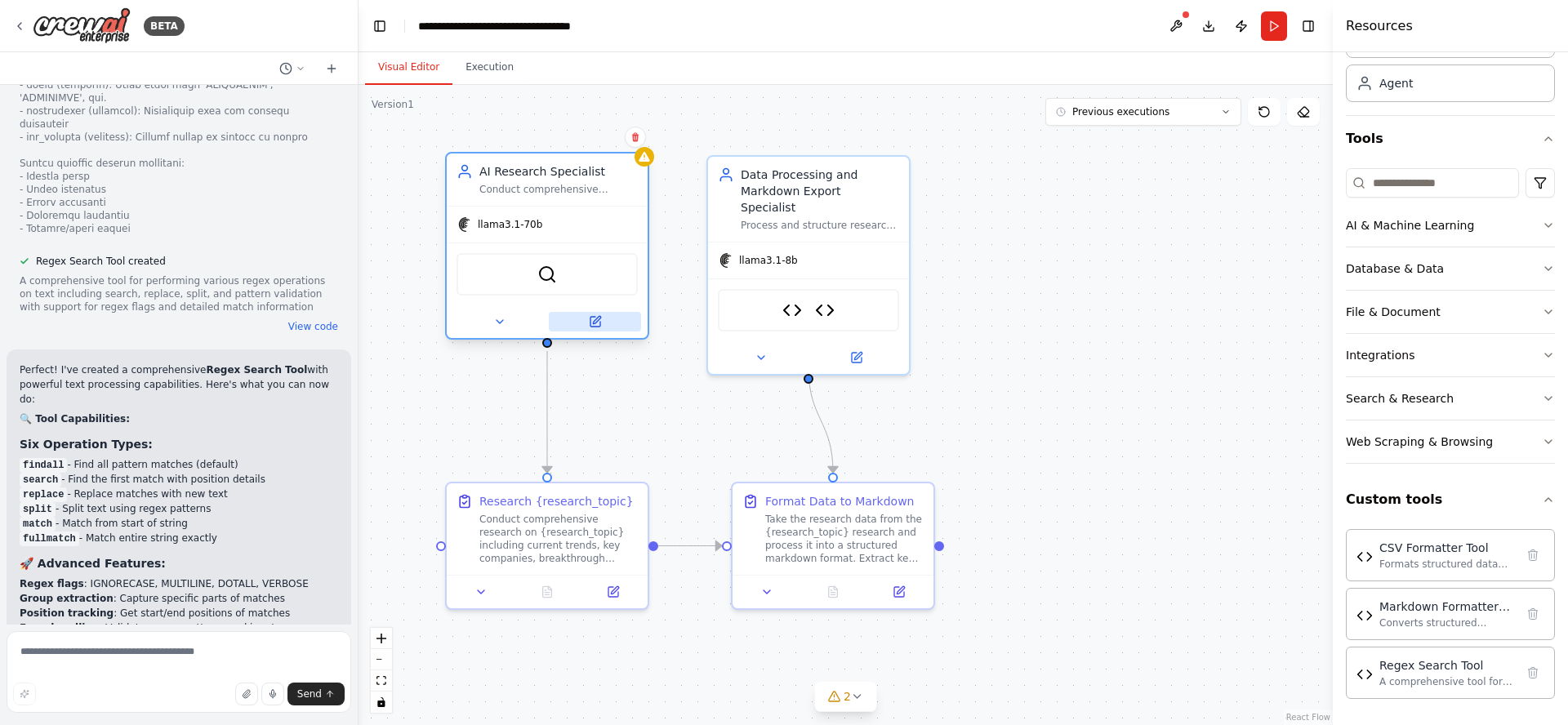
click at [600, 324] on icon at bounding box center [595, 321] width 9 height 9
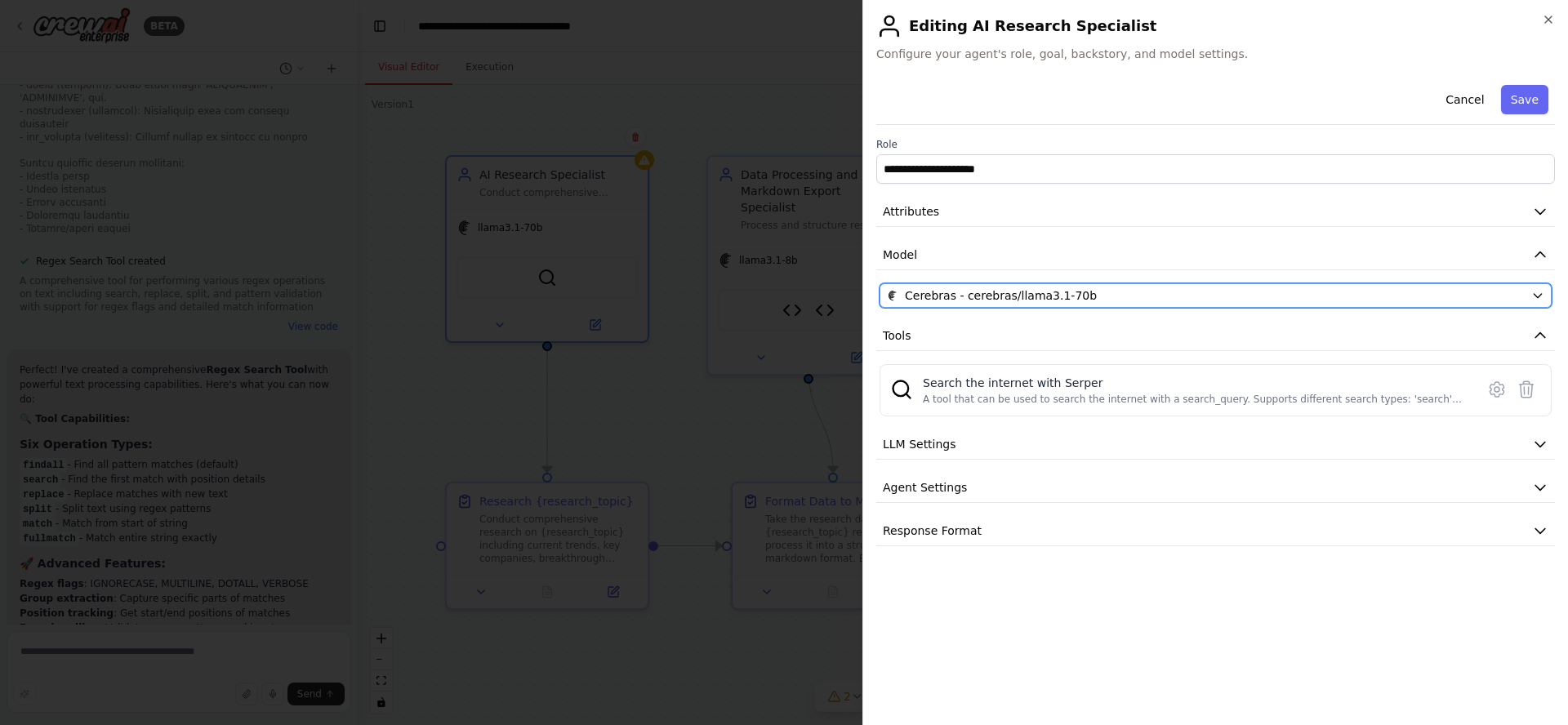
click at [1066, 293] on span "Cerebras - cerebras/llama3.1-70b" at bounding box center [1001, 295] width 192 height 16
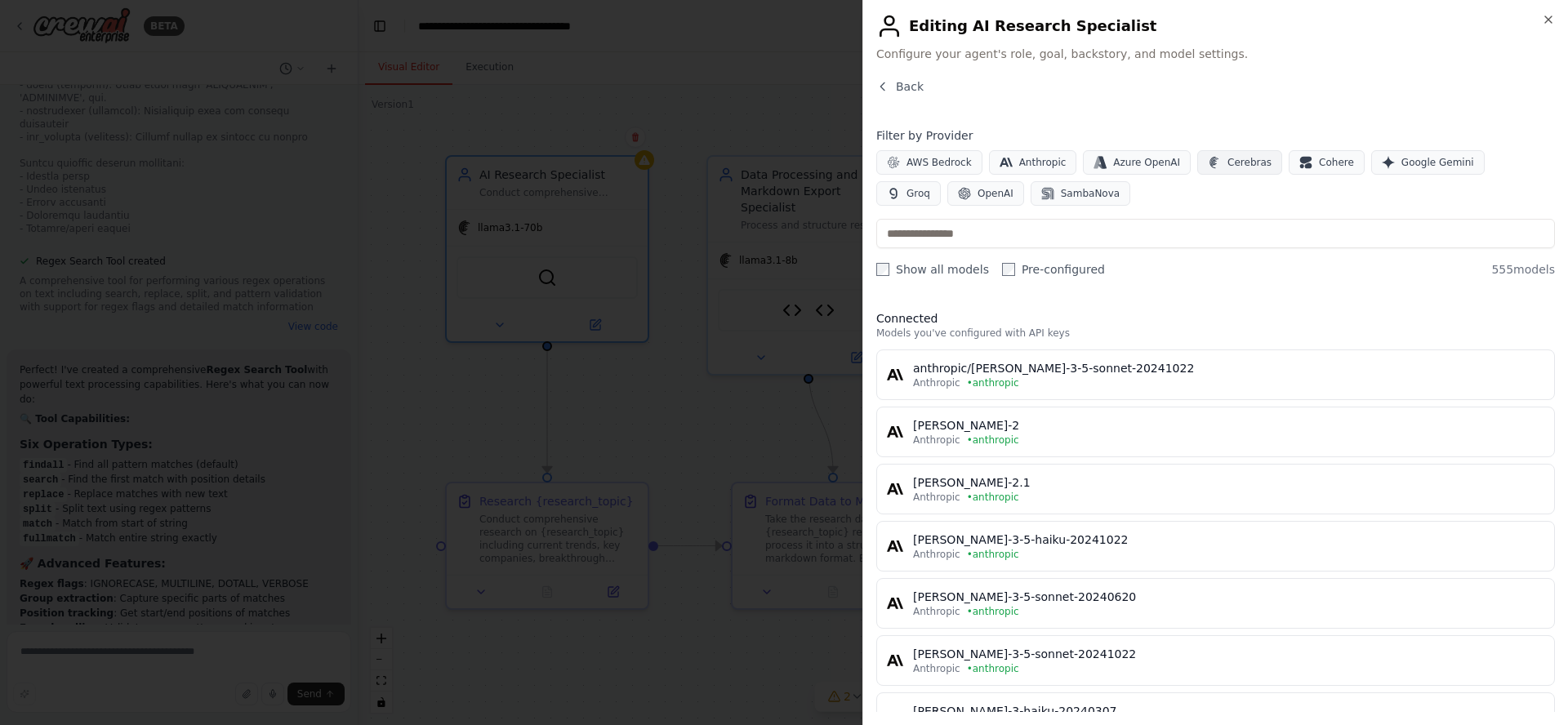
click at [1228, 164] on span "Cerebras" at bounding box center [1249, 162] width 44 height 13
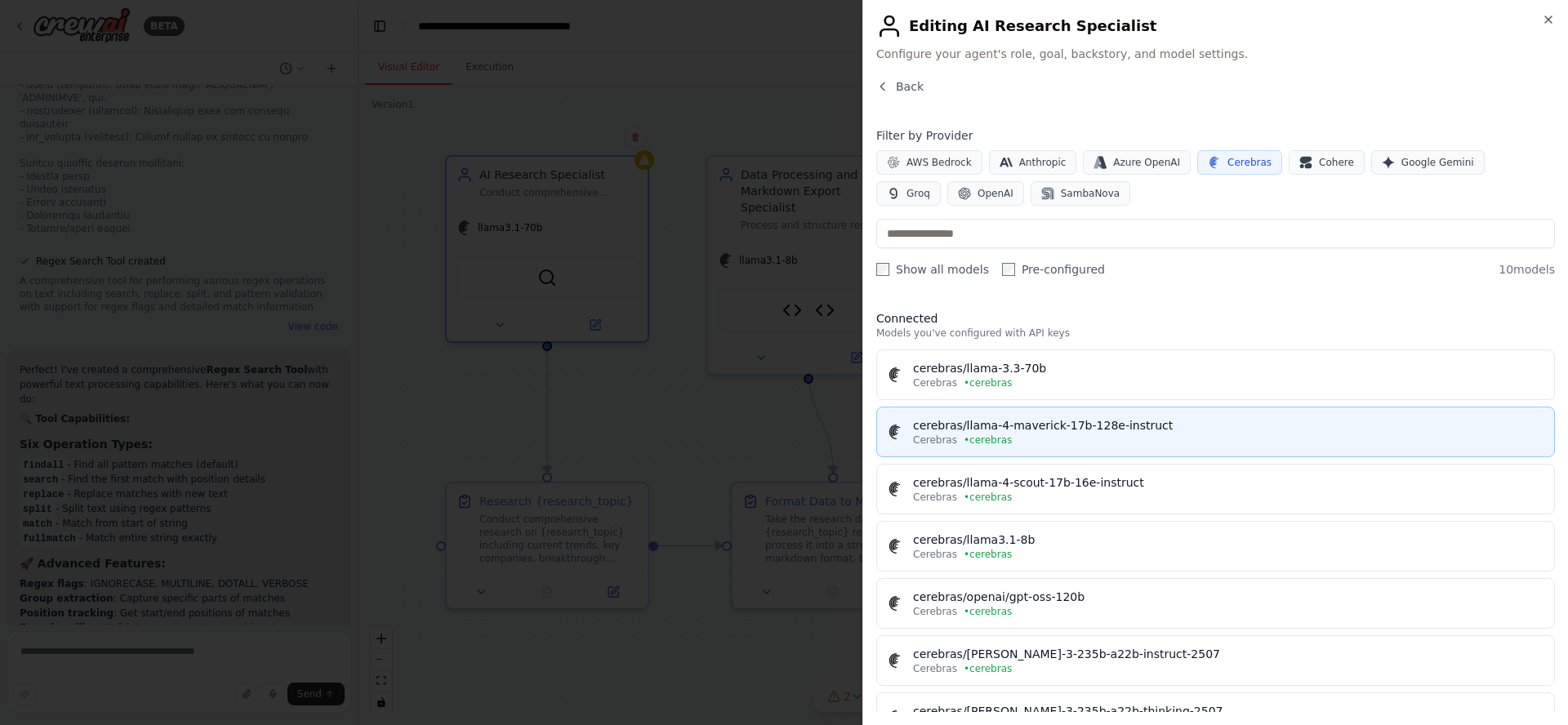
click at [1325, 428] on div "cerebras/llama-4-maverick-17b-128e-instruct" at bounding box center [1229, 425] width 632 height 16
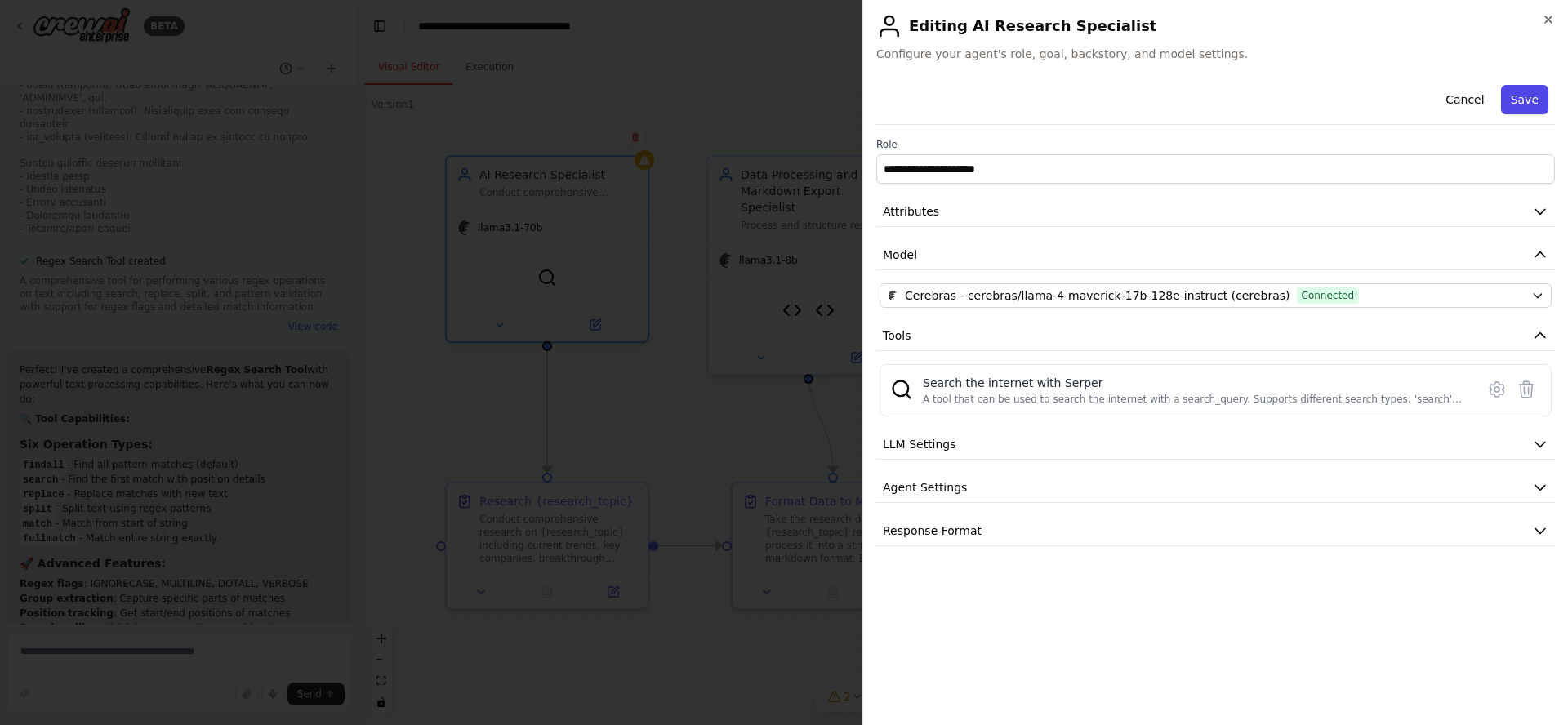
click at [1529, 102] on button "Save" at bounding box center [1525, 99] width 47 height 29
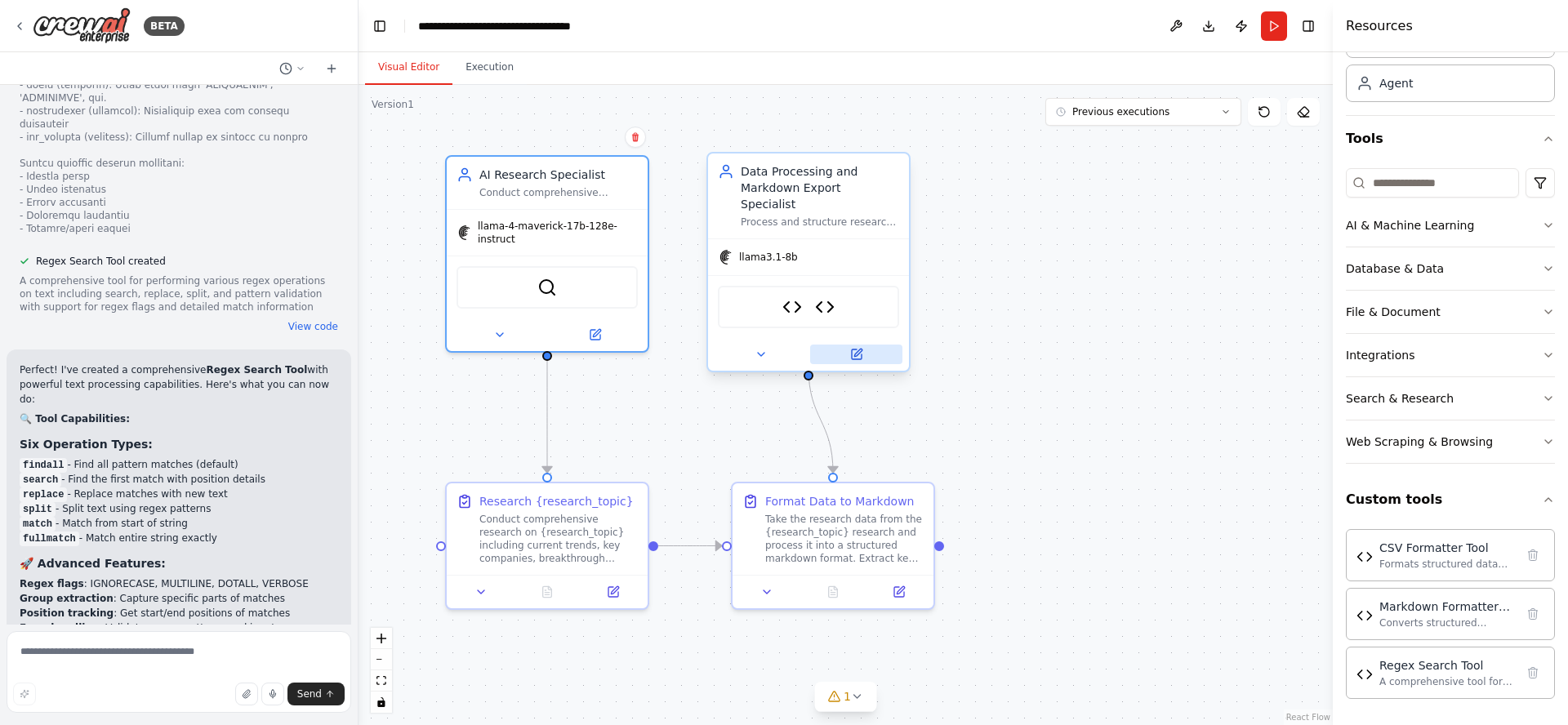
click at [852, 350] on icon at bounding box center [856, 354] width 9 height 9
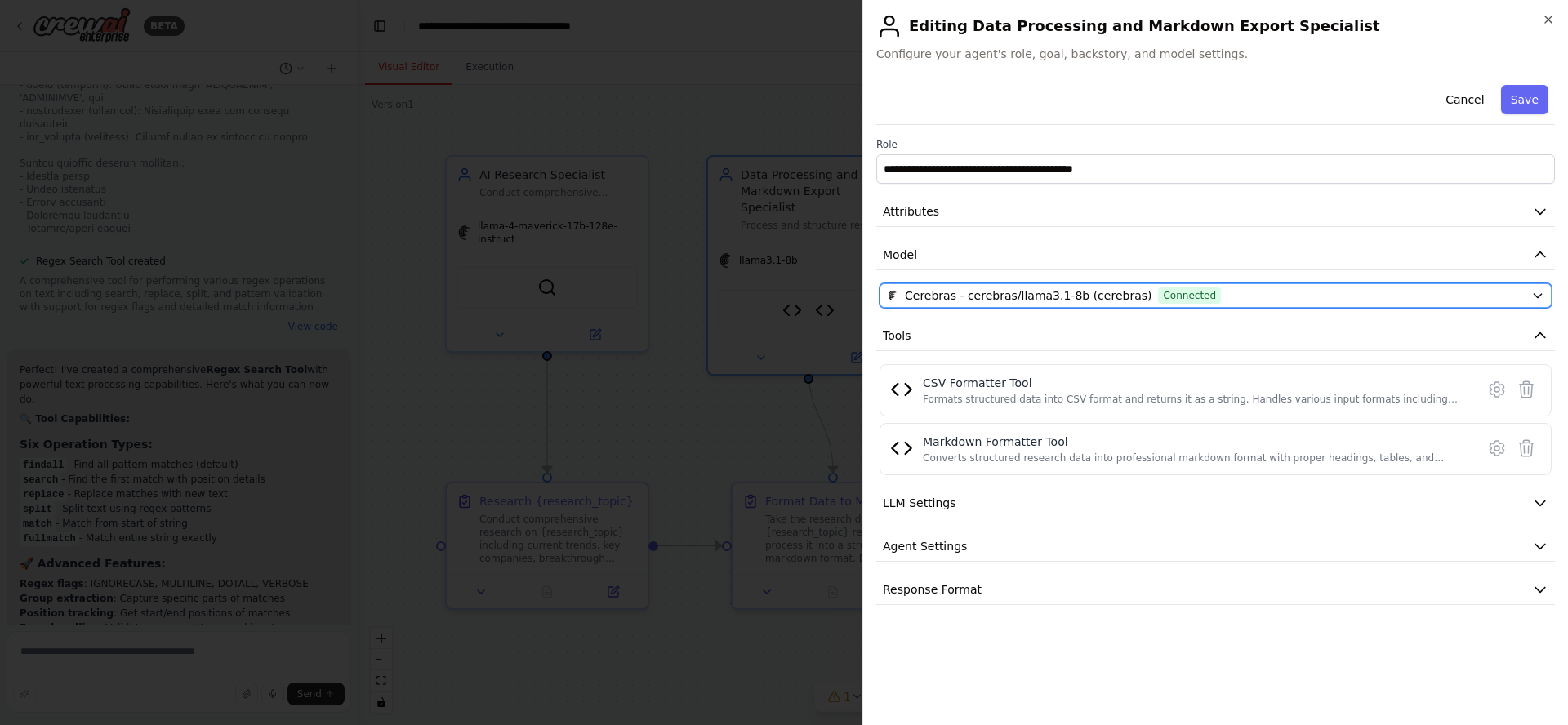
click at [1171, 289] on span "Connected" at bounding box center [1189, 295] width 63 height 16
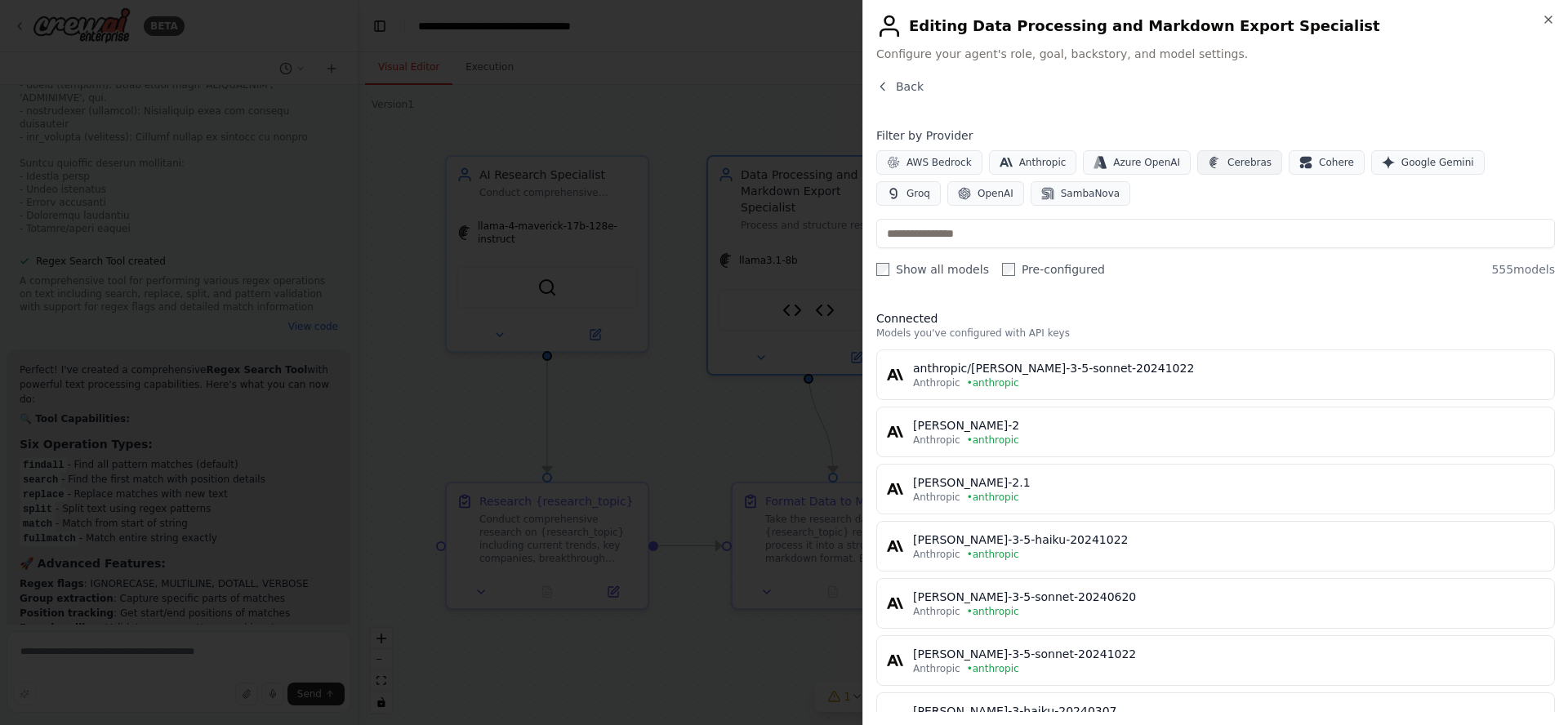
click at [1228, 166] on span "Cerebras" at bounding box center [1249, 162] width 44 height 13
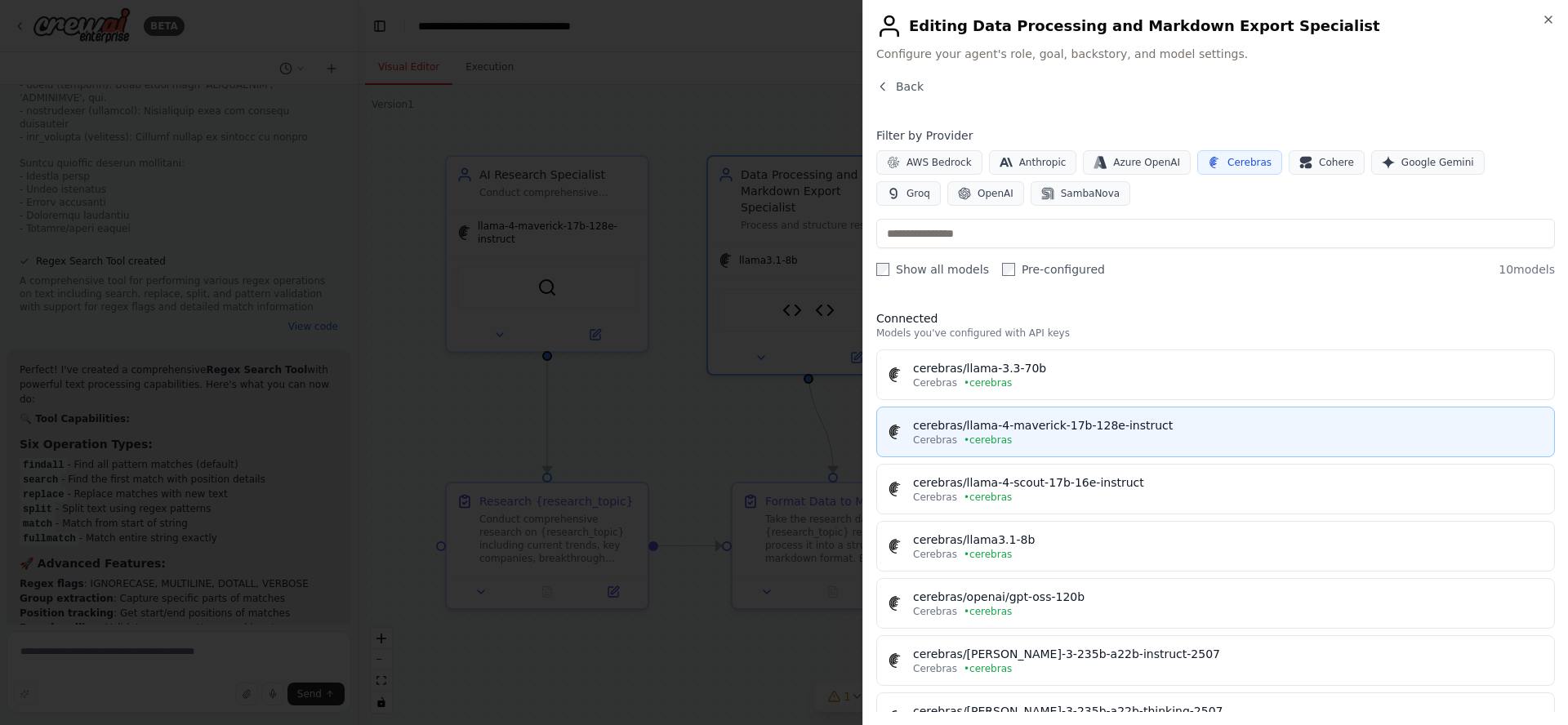
click at [1241, 427] on div "cerebras/llama-4-maverick-17b-128e-instruct" at bounding box center [1229, 425] width 632 height 16
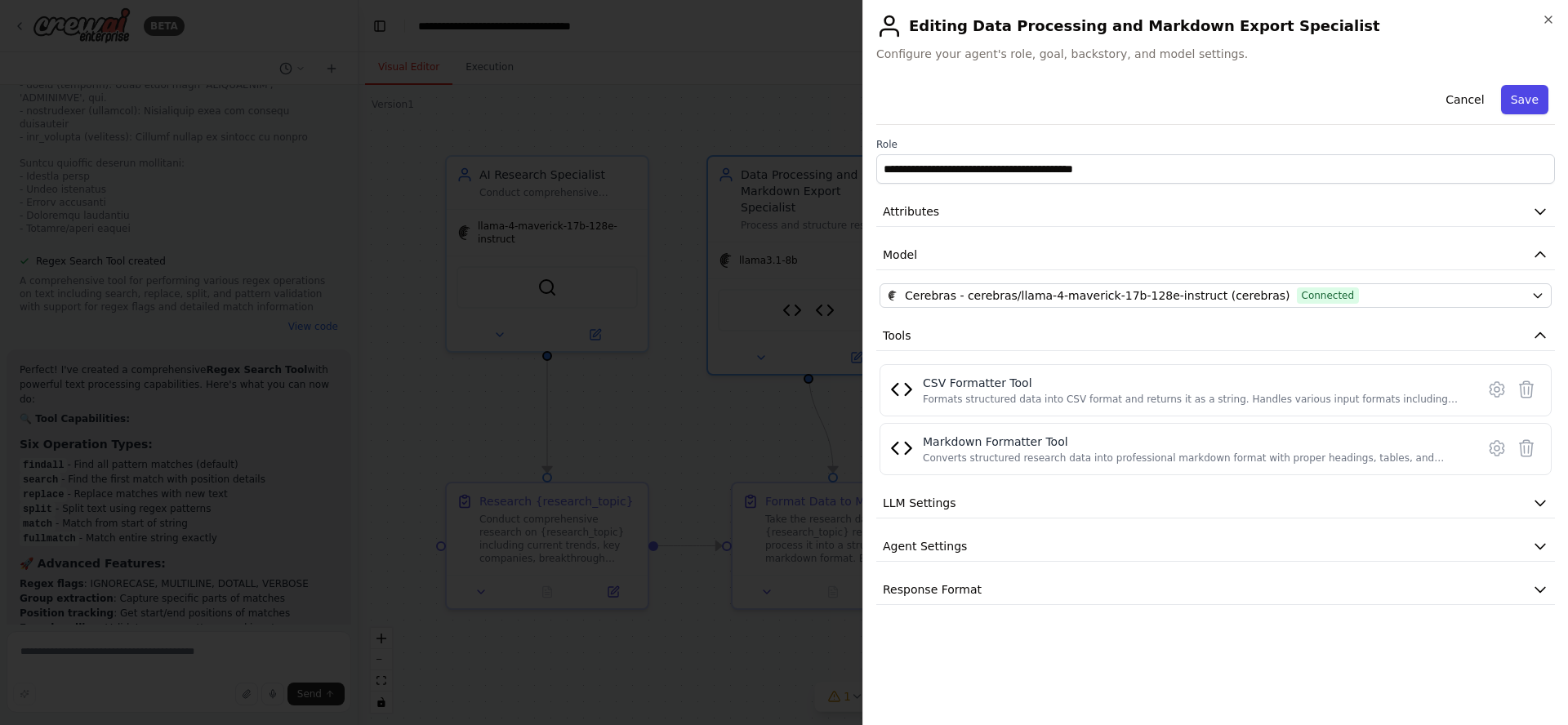
click at [1529, 99] on button "Save" at bounding box center [1525, 99] width 47 height 29
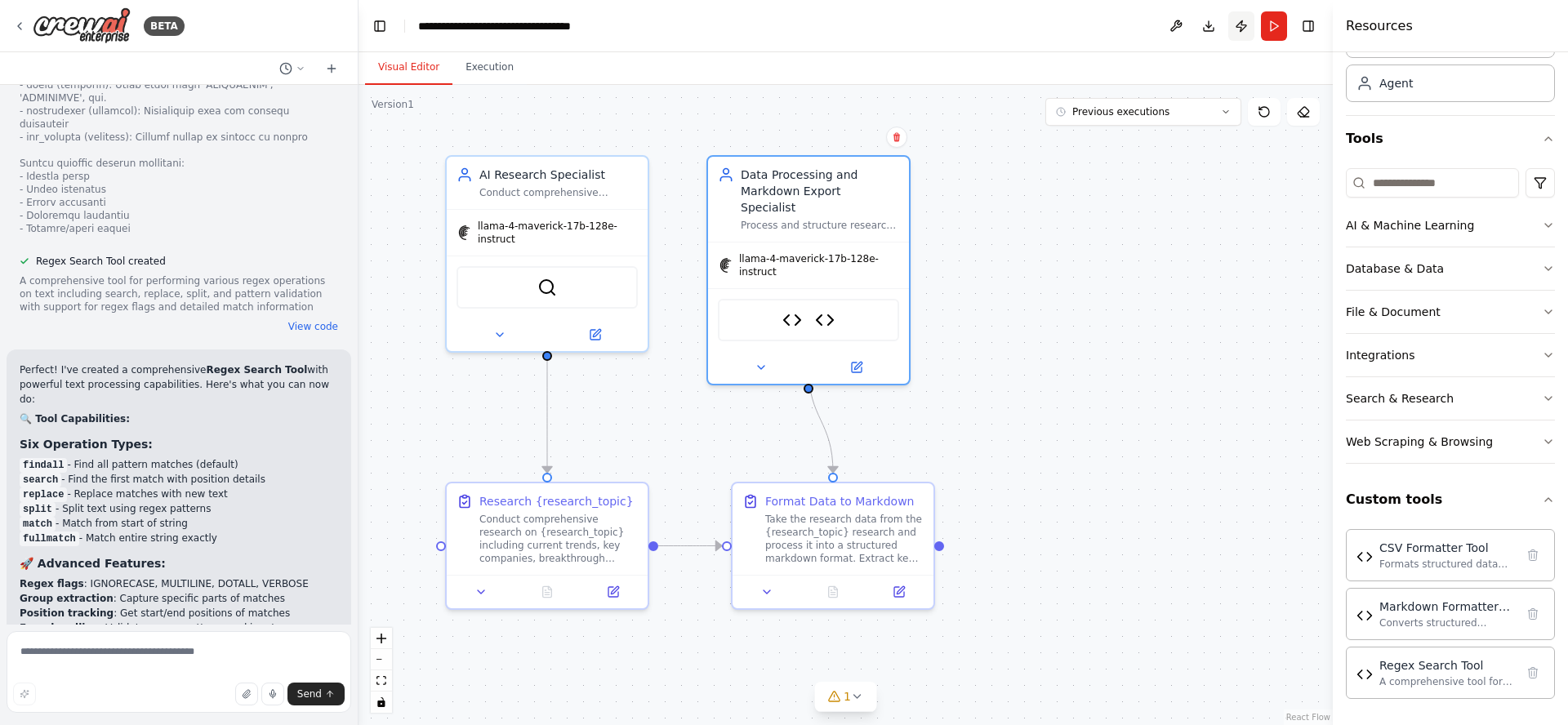
click at [1241, 27] on button "Publish" at bounding box center [1242, 25] width 26 height 29
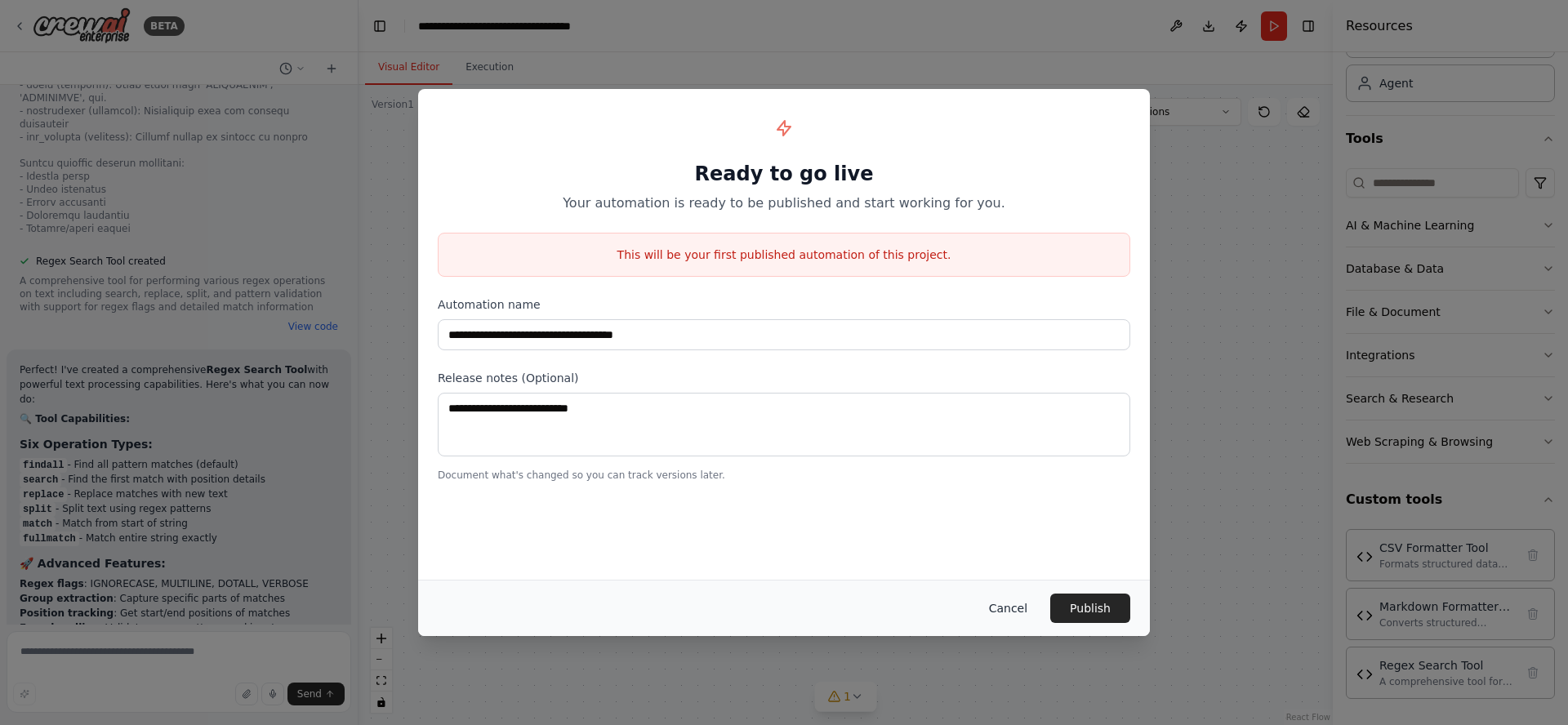
click at [1007, 609] on button "Cancel" at bounding box center [1008, 608] width 64 height 29
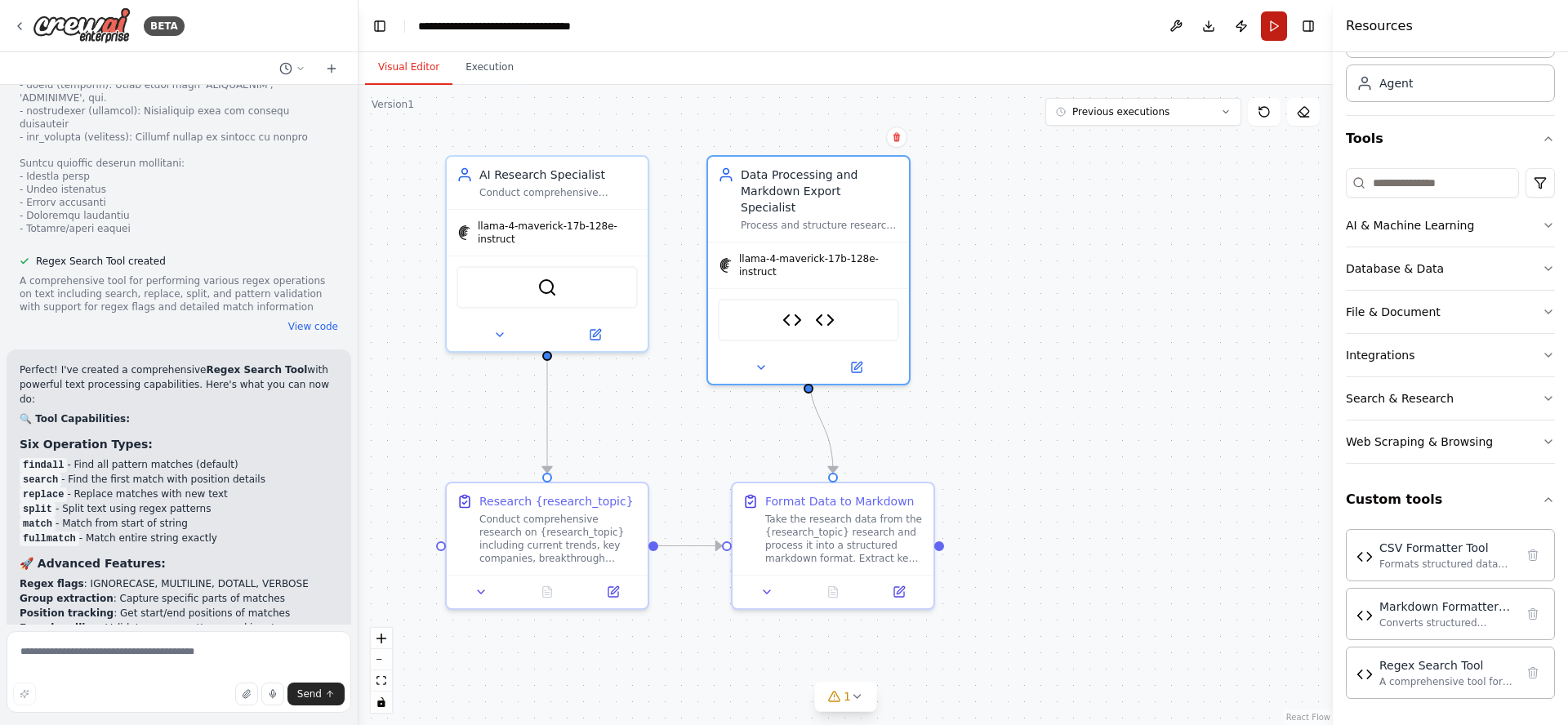
click at [1278, 25] on button "Run" at bounding box center [1274, 25] width 26 height 29
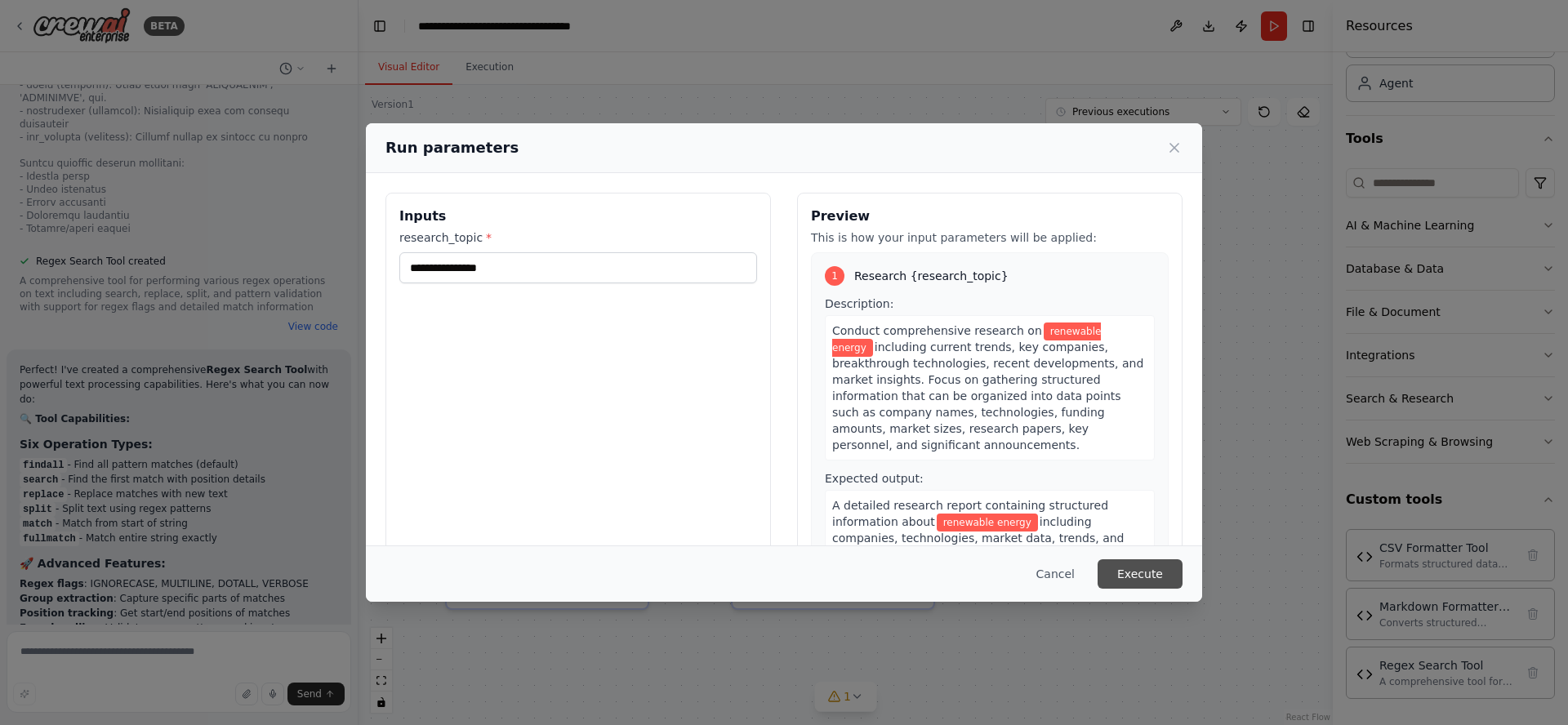
click at [1143, 578] on button "Execute" at bounding box center [1140, 573] width 85 height 29
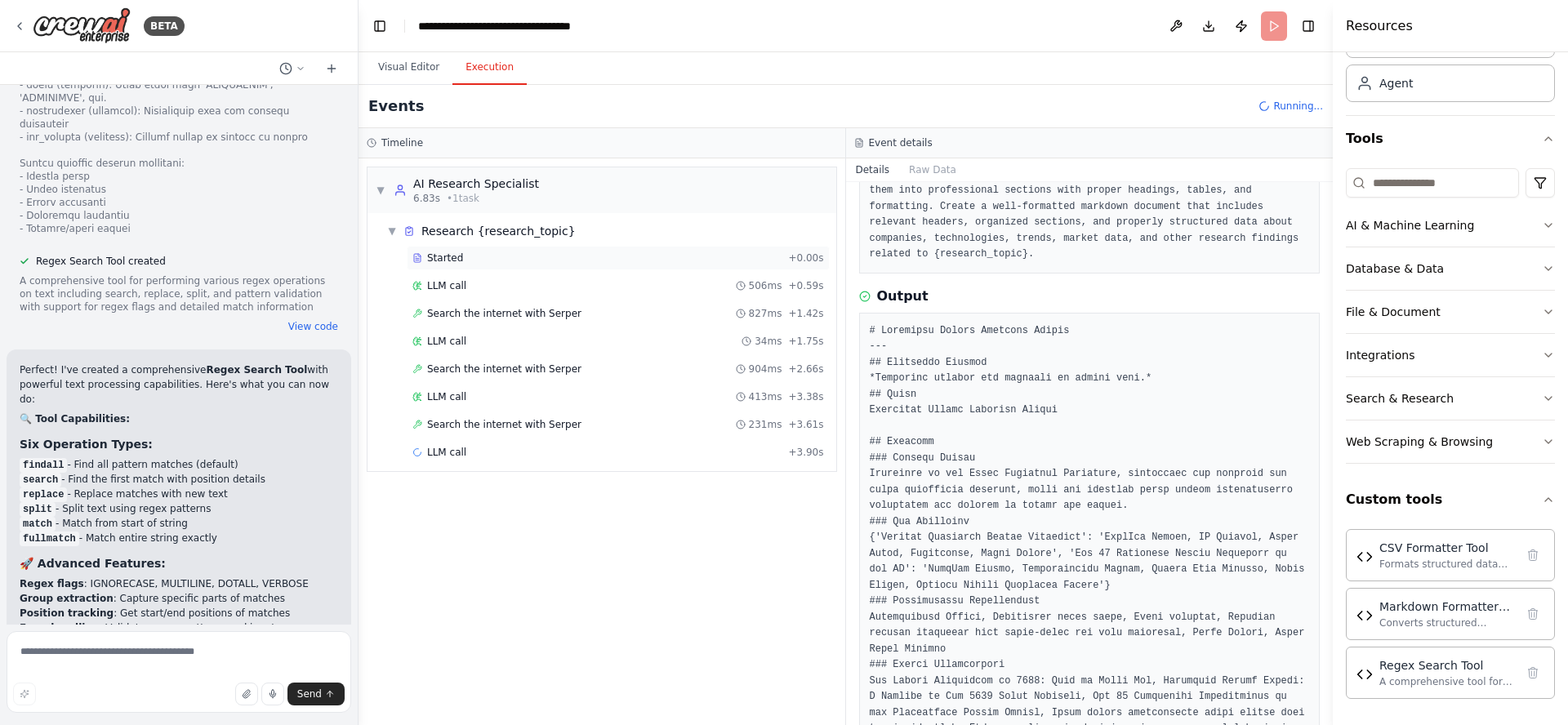
click at [453, 263] on span "Started" at bounding box center [445, 258] width 36 height 13
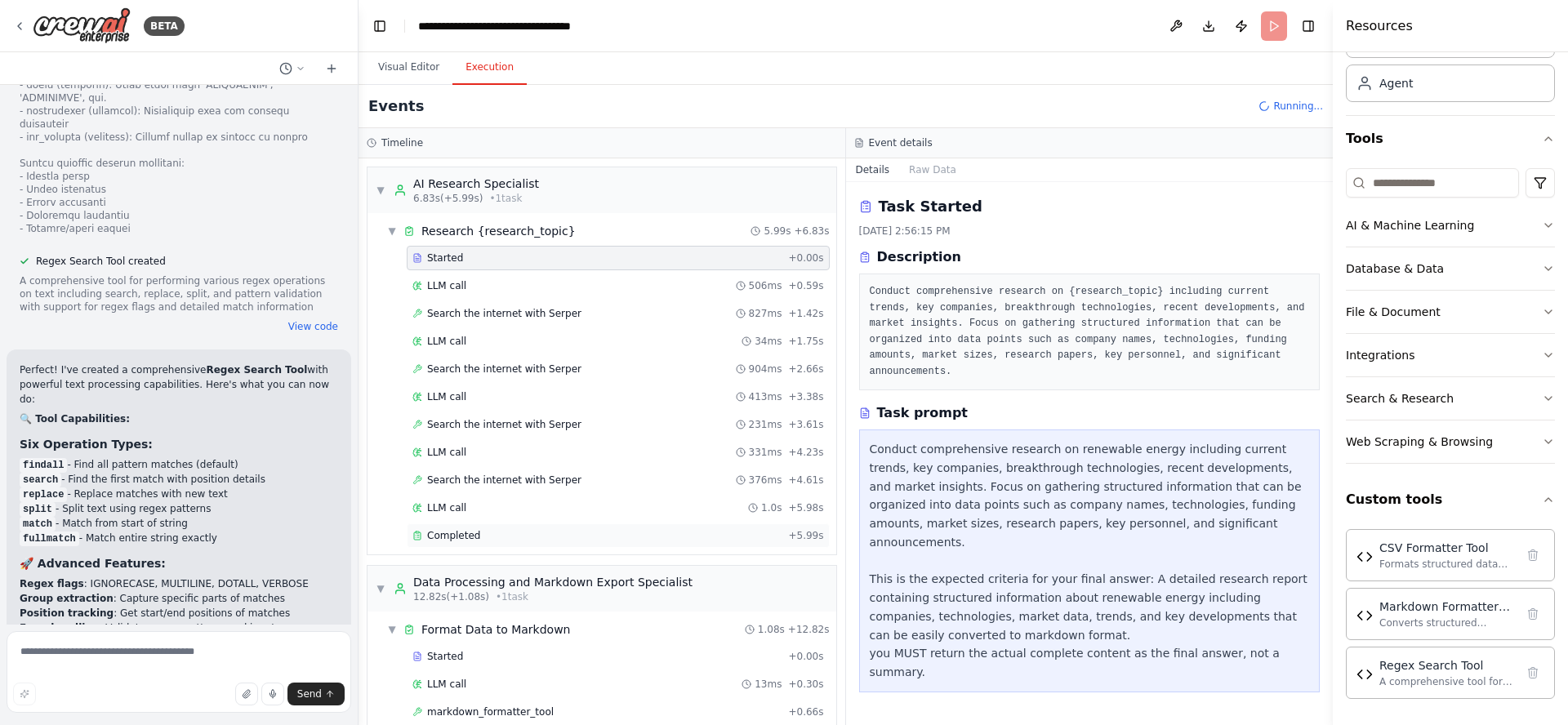
click at [494, 537] on div "Completed" at bounding box center [596, 536] width 369 height 13
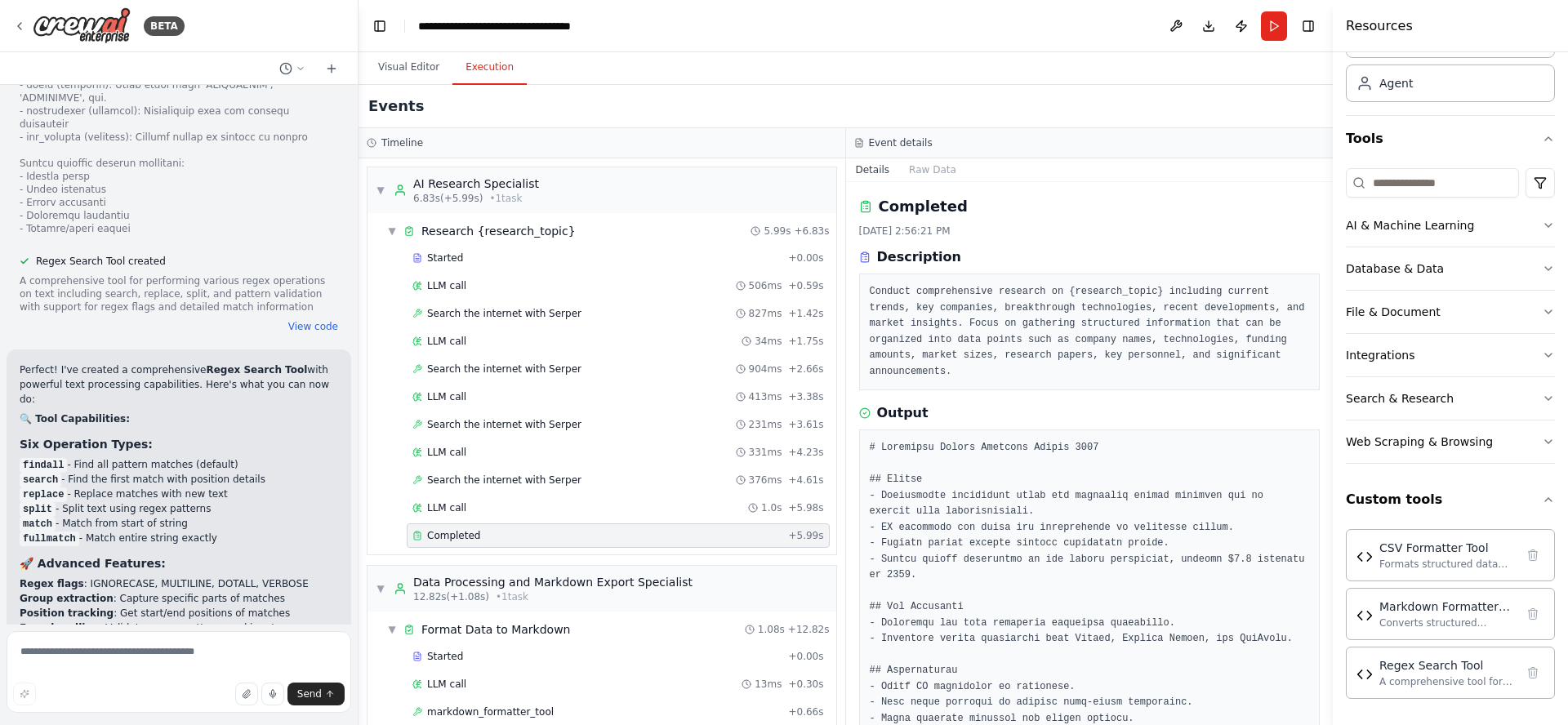
drag, startPoint x: 1327, startPoint y: 226, endPoint x: 1326, endPoint y: 237, distance: 11.0
click at [1327, 237] on button "Toggle Sidebar" at bounding box center [1333, 362] width 13 height 725
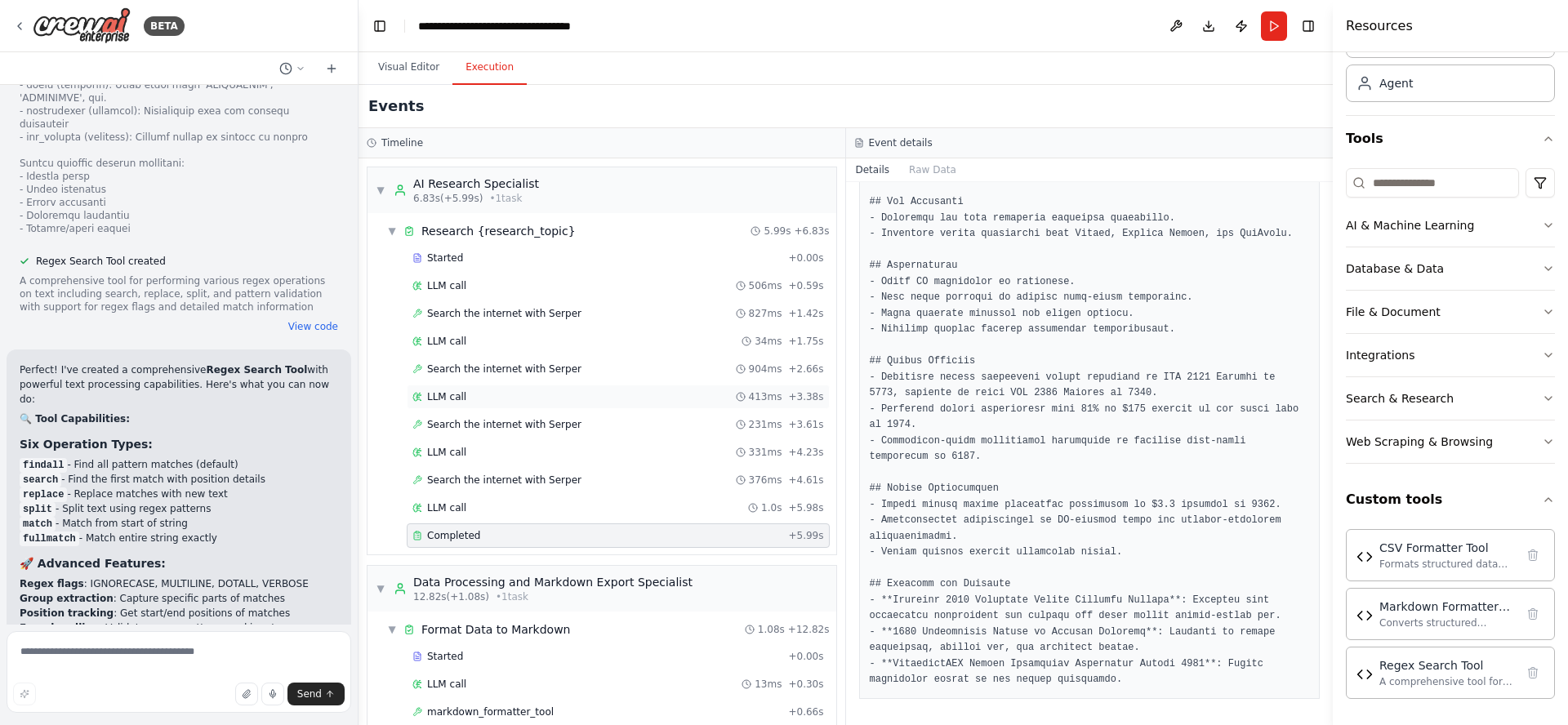
scroll to position [80, 0]
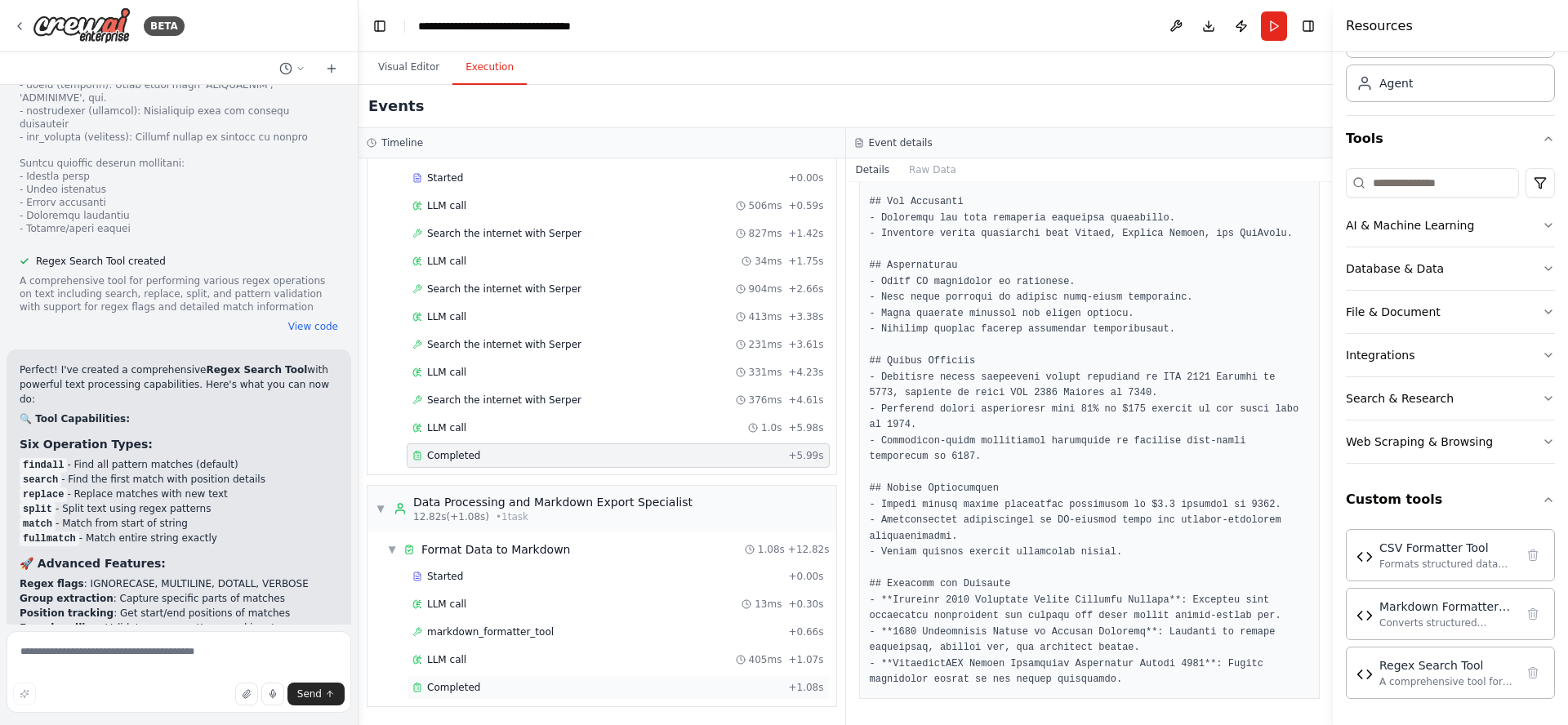
click at [470, 693] on span "Completed" at bounding box center [454, 687] width 53 height 13
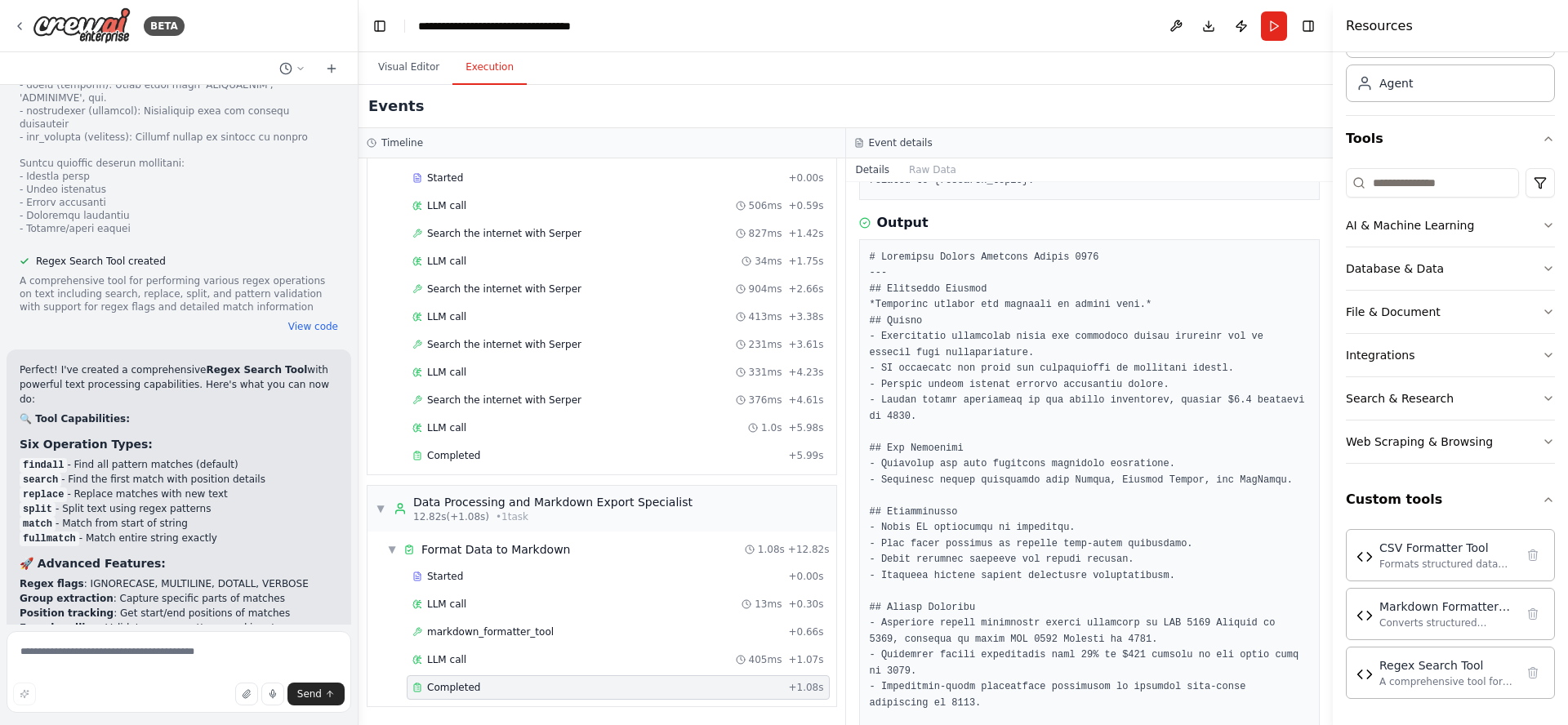
scroll to position [564, 0]
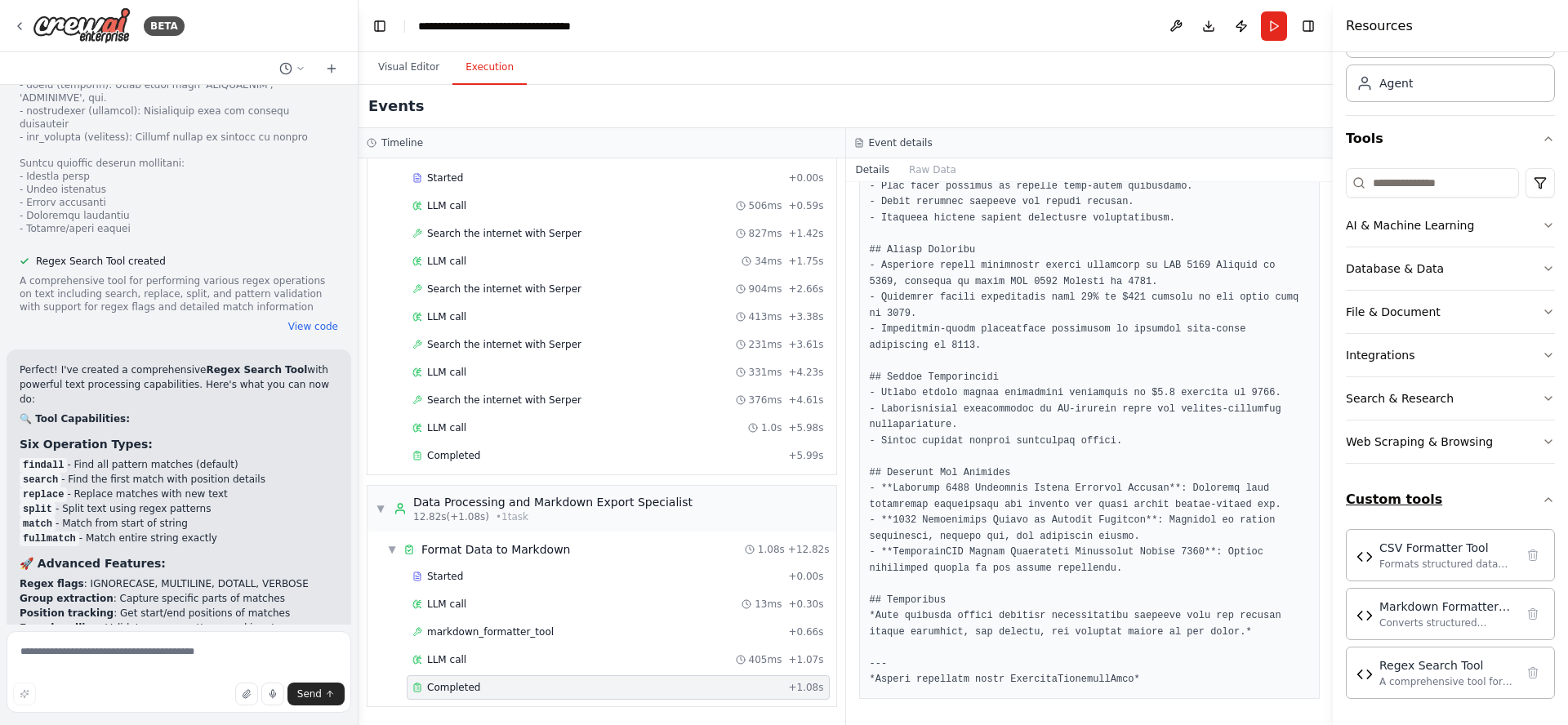
click at [1507, 495] on button "Custom tools" at bounding box center [1450, 500] width 209 height 46
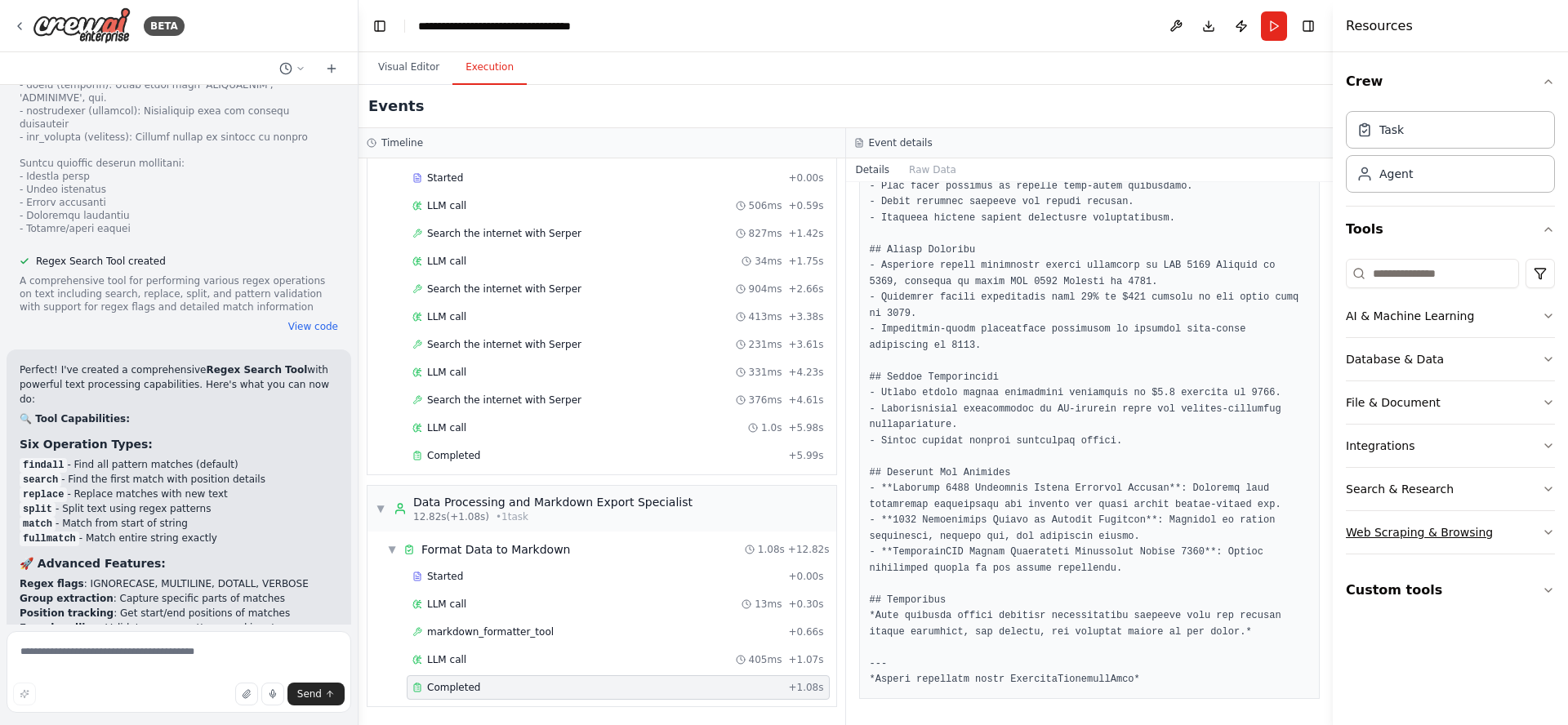
click at [1441, 534] on div "Web Scraping & Browsing" at bounding box center [1419, 532] width 147 height 16
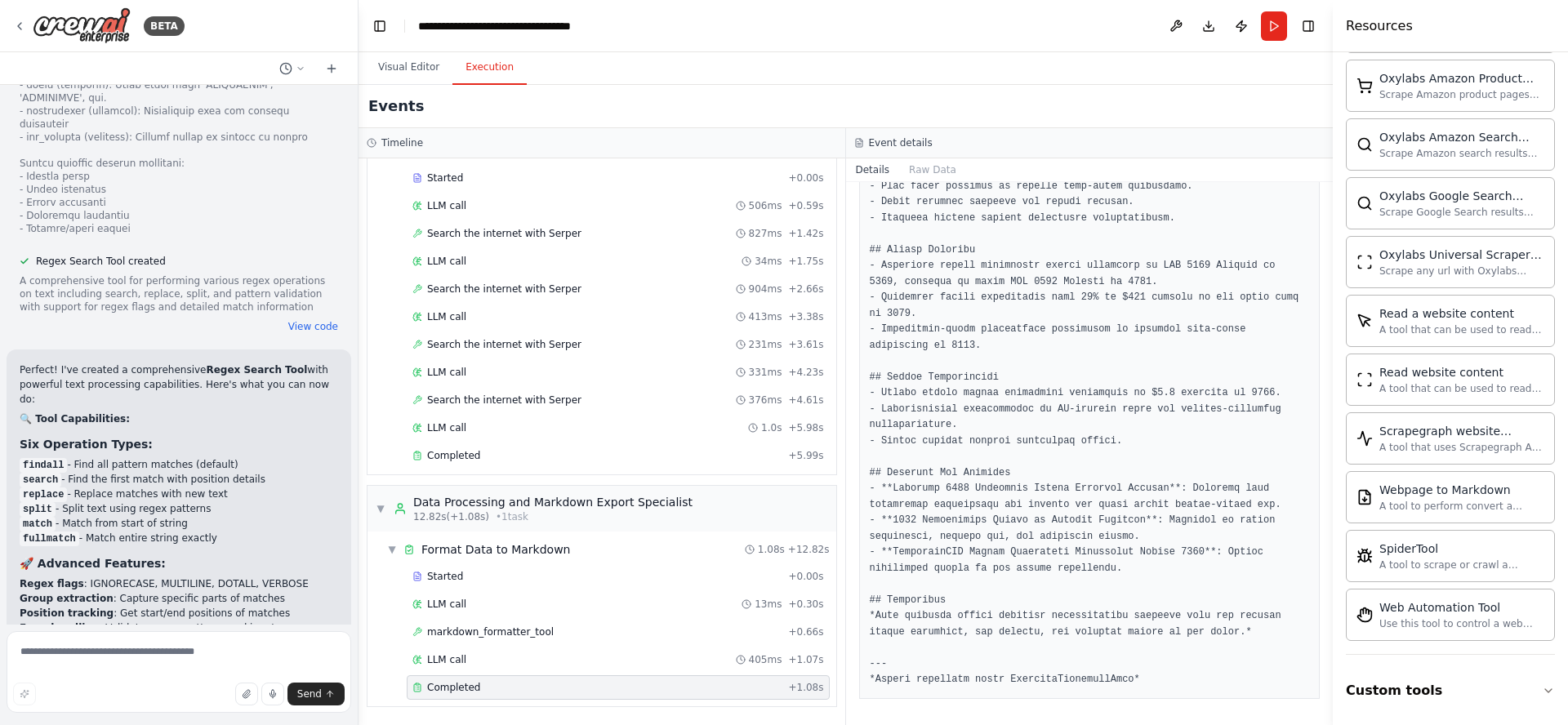
scroll to position [796, 0]
click at [1418, 696] on button "Custom tools" at bounding box center [1450, 689] width 209 height 46
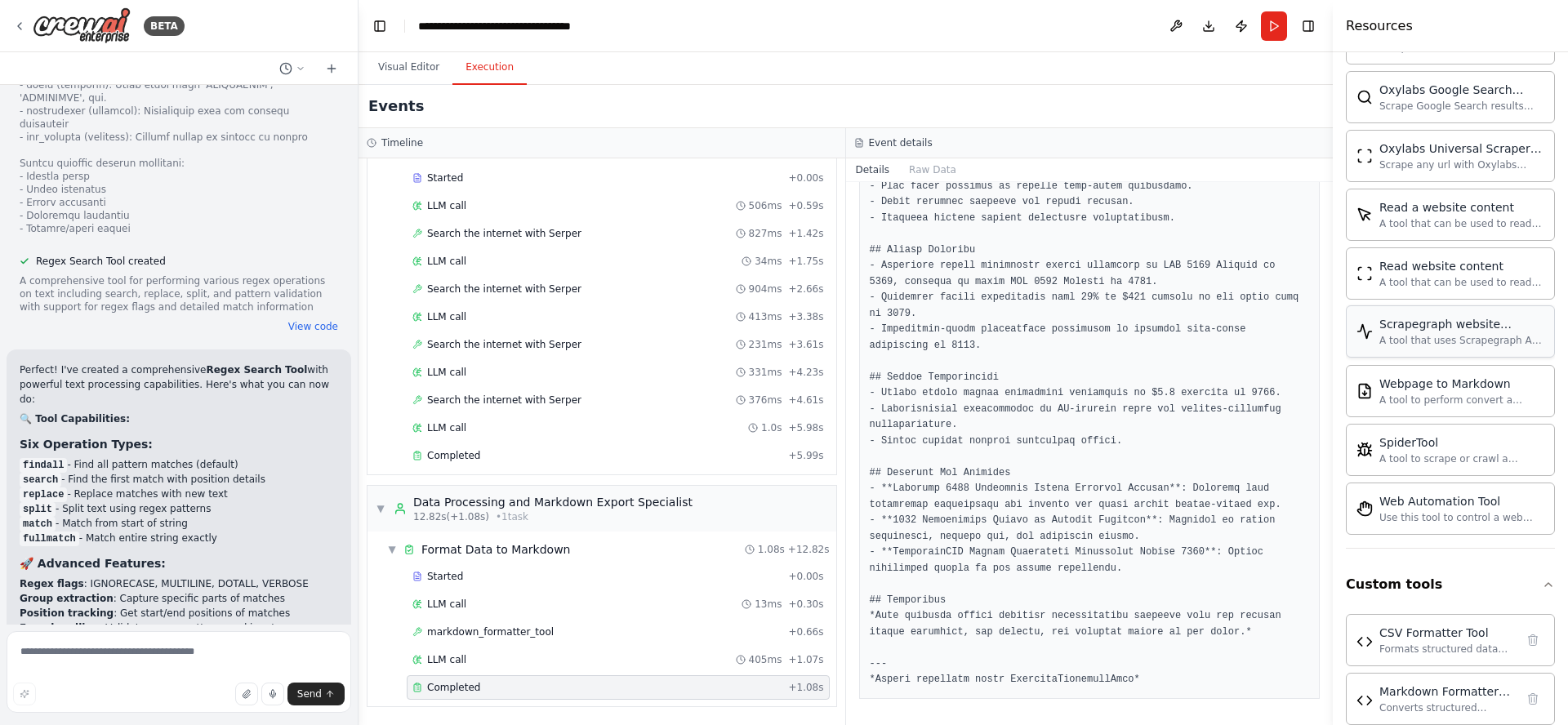
scroll to position [985, 0]
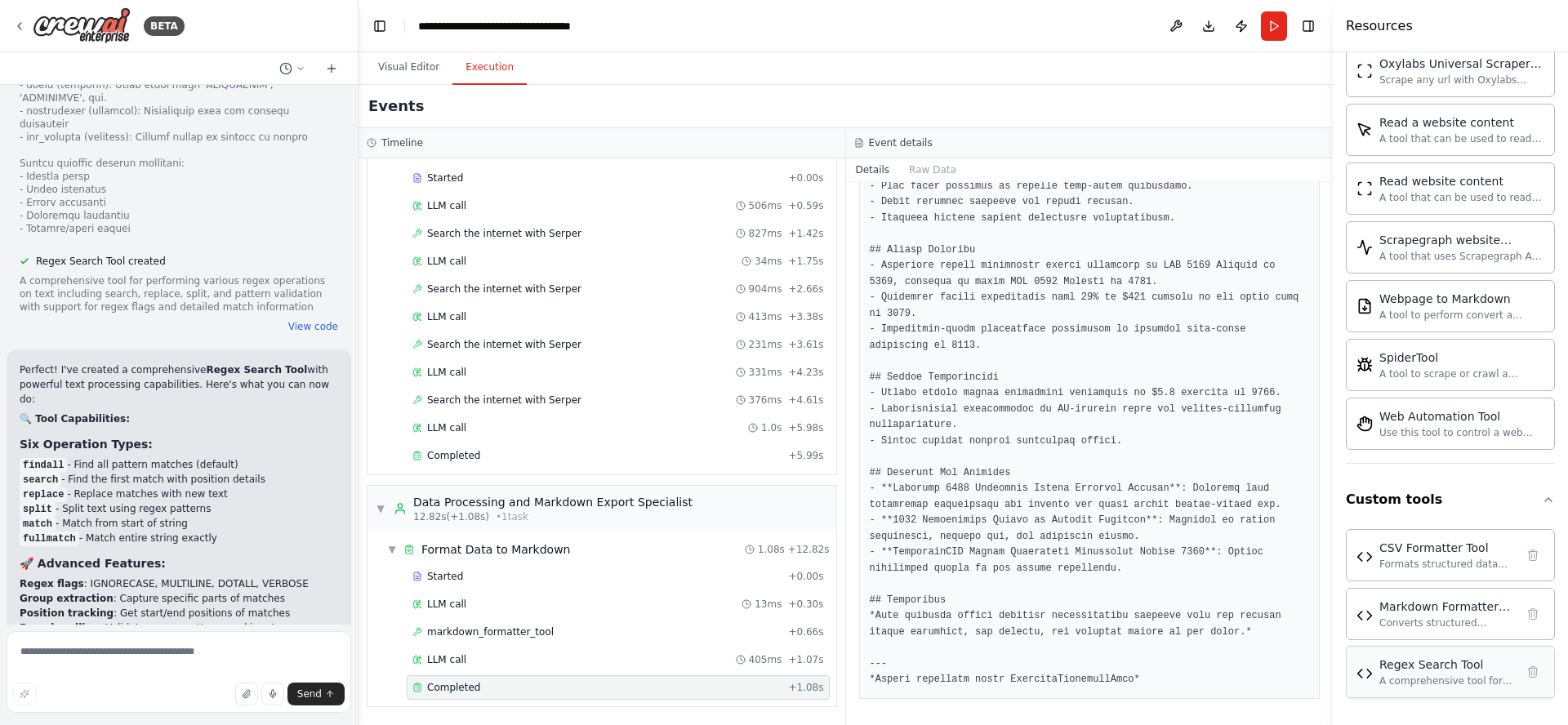
click at [1418, 667] on div "Regex Search Tool" at bounding box center [1447, 664] width 136 height 16
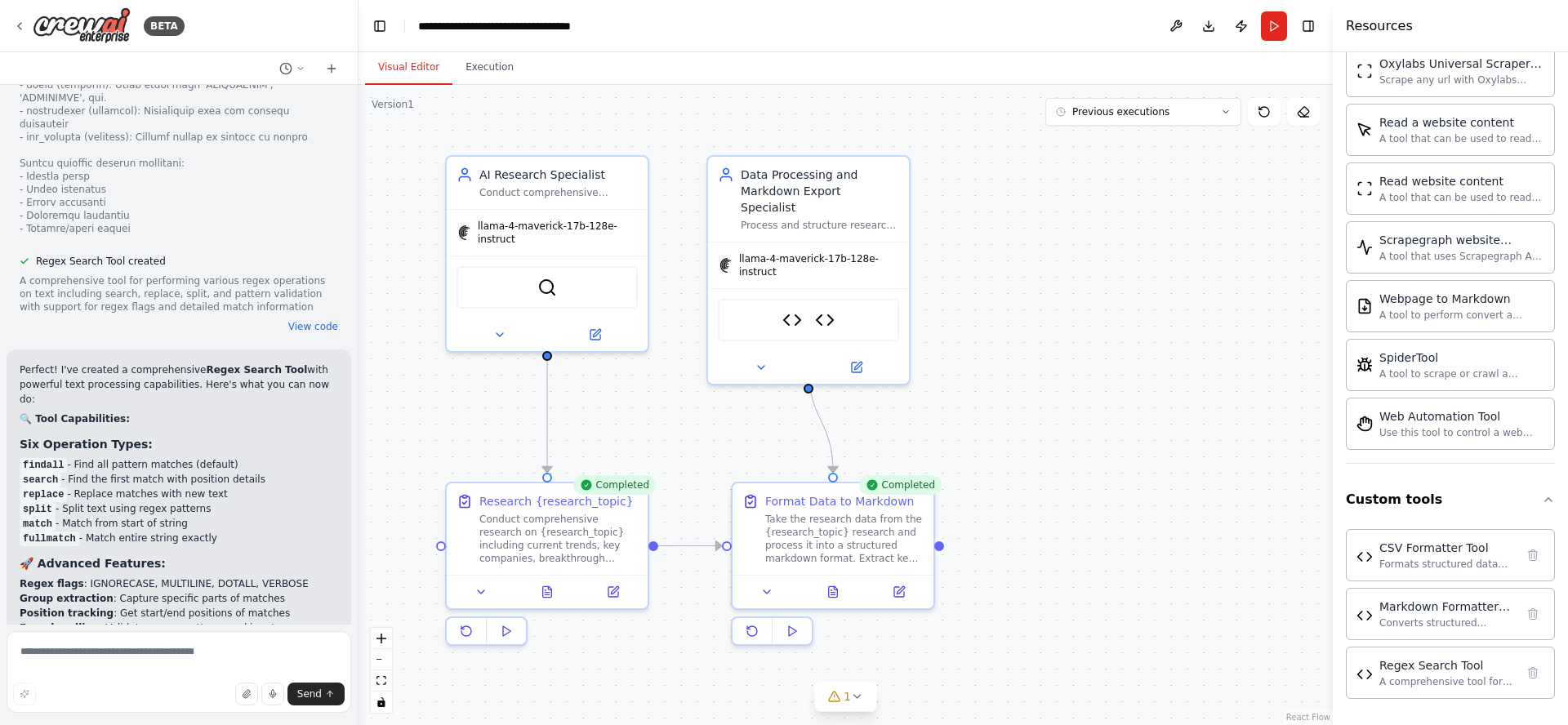
click at [390, 70] on button "Visual Editor" at bounding box center [408, 68] width 88 height 34
click at [766, 357] on icon at bounding box center [761, 364] width 13 height 13
click at [756, 357] on icon at bounding box center [761, 364] width 13 height 13
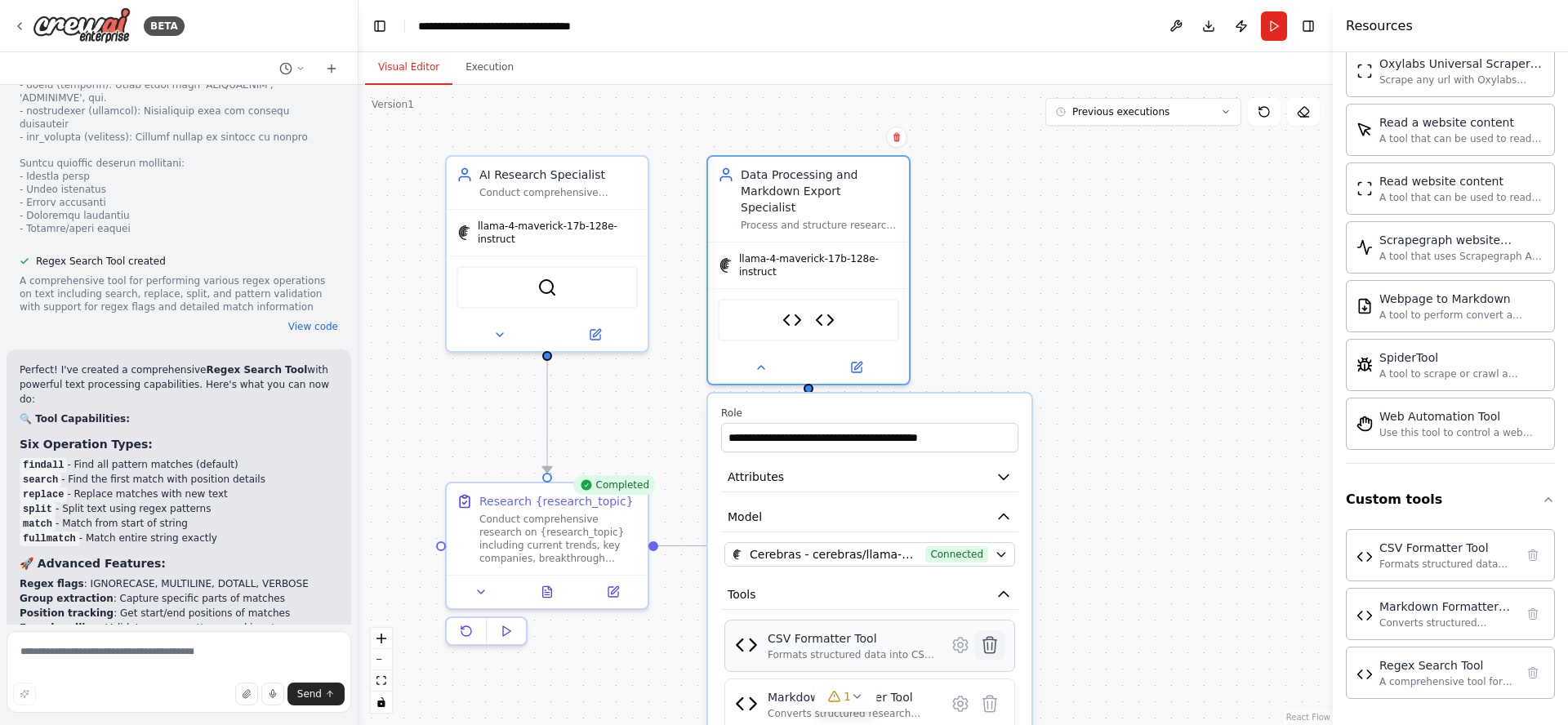
click at [992, 637] on icon at bounding box center [990, 645] width 14 height 16
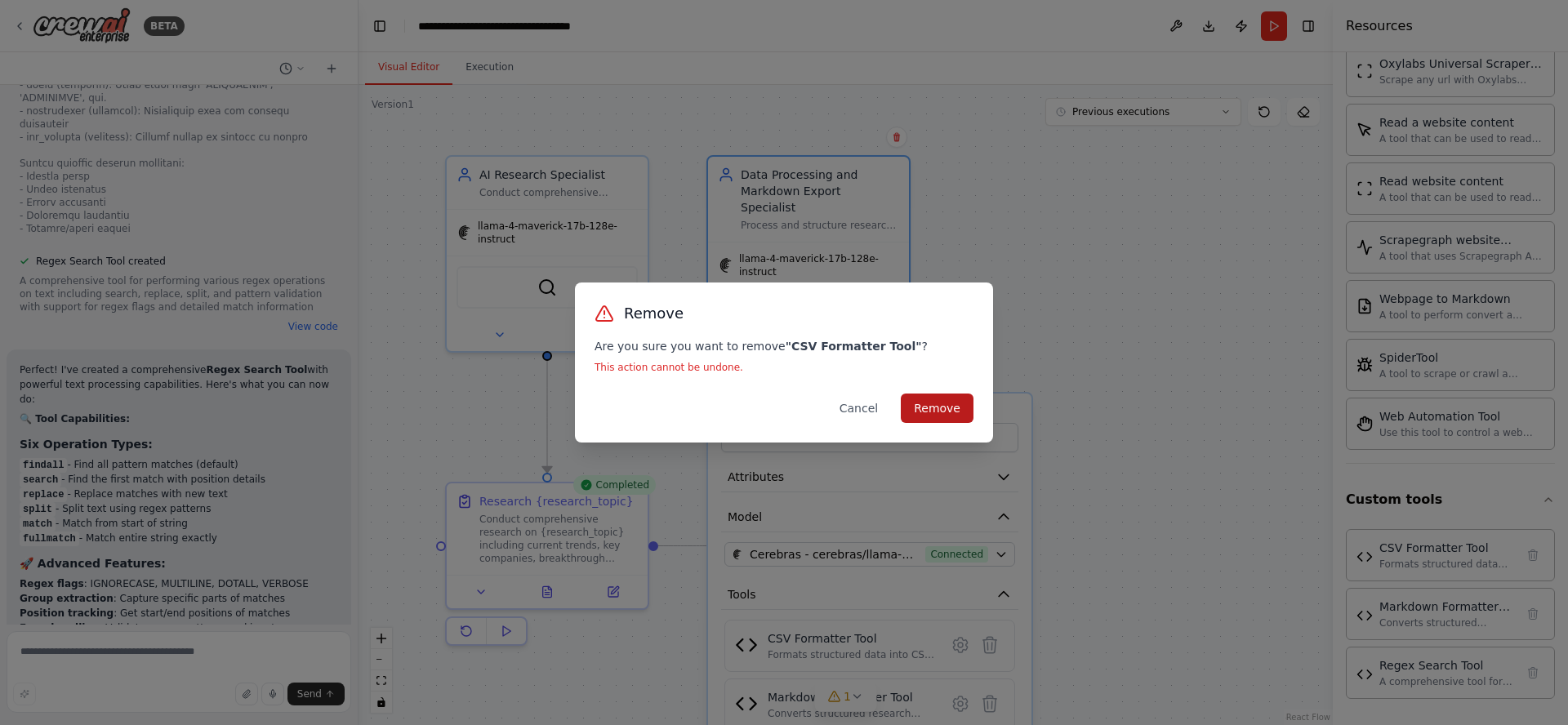
click at [936, 412] on button "Remove" at bounding box center [936, 407] width 73 height 29
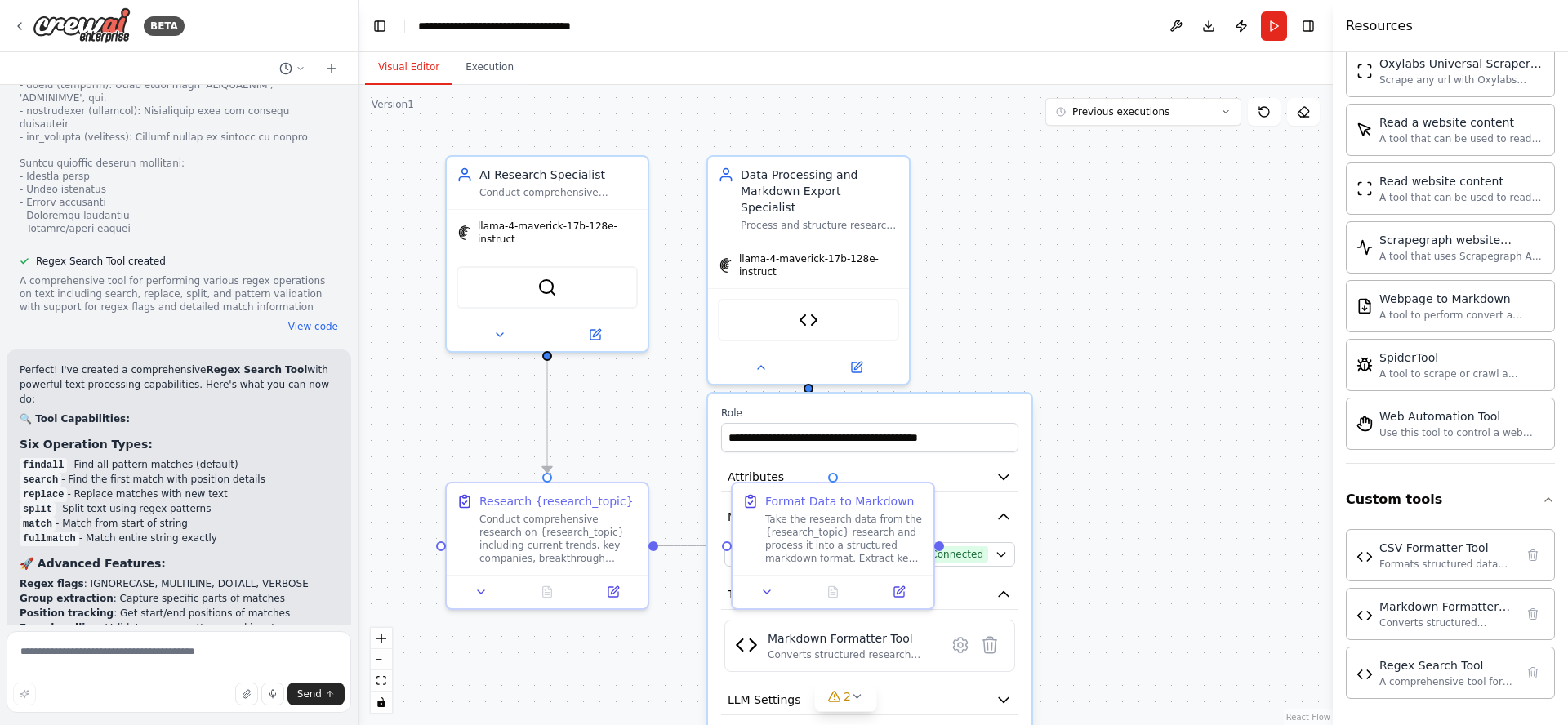
click at [1163, 278] on div ".deletable-edge-delete-btn { width: 20px; height: 20px; border: 0px solid #ffff…" at bounding box center [845, 404] width 974 height 640
click at [759, 357] on icon at bounding box center [761, 364] width 13 height 13
click at [1174, 27] on button at bounding box center [1176, 25] width 26 height 29
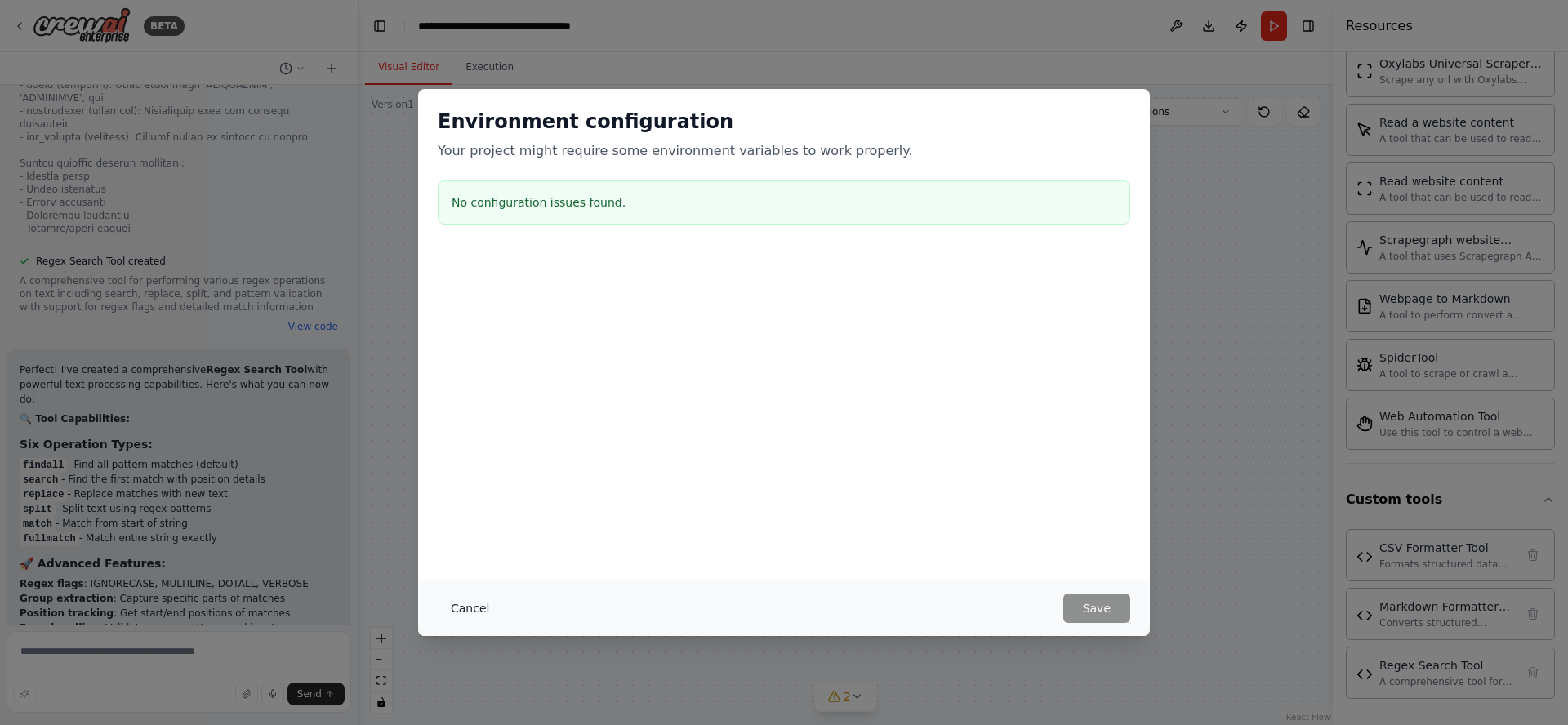
click at [468, 613] on button "Cancel" at bounding box center [470, 608] width 64 height 29
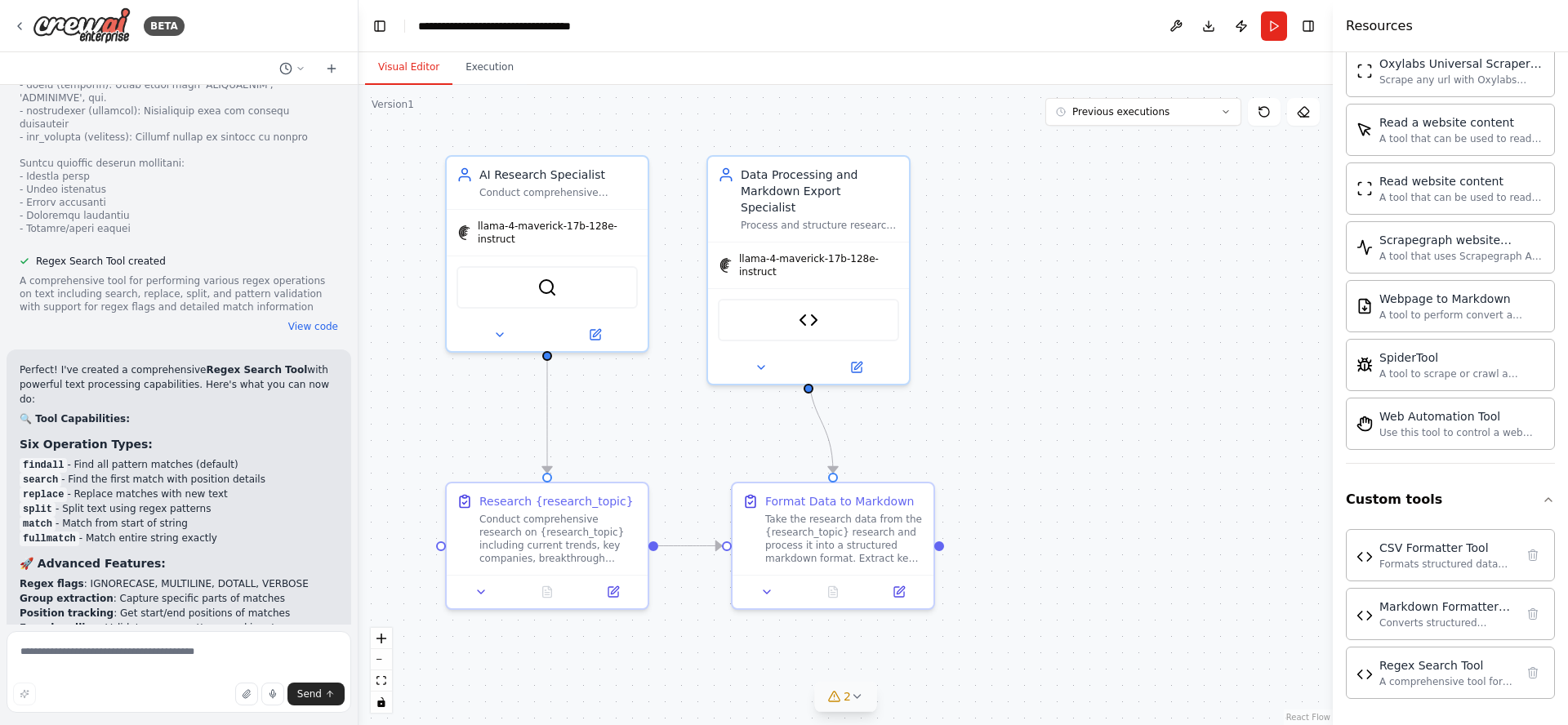
click at [857, 701] on icon at bounding box center [857, 697] width 13 height 13
click at [932, 602] on icon at bounding box center [938, 601] width 13 height 13
click at [1542, 503] on icon "button" at bounding box center [1548, 500] width 13 height 13
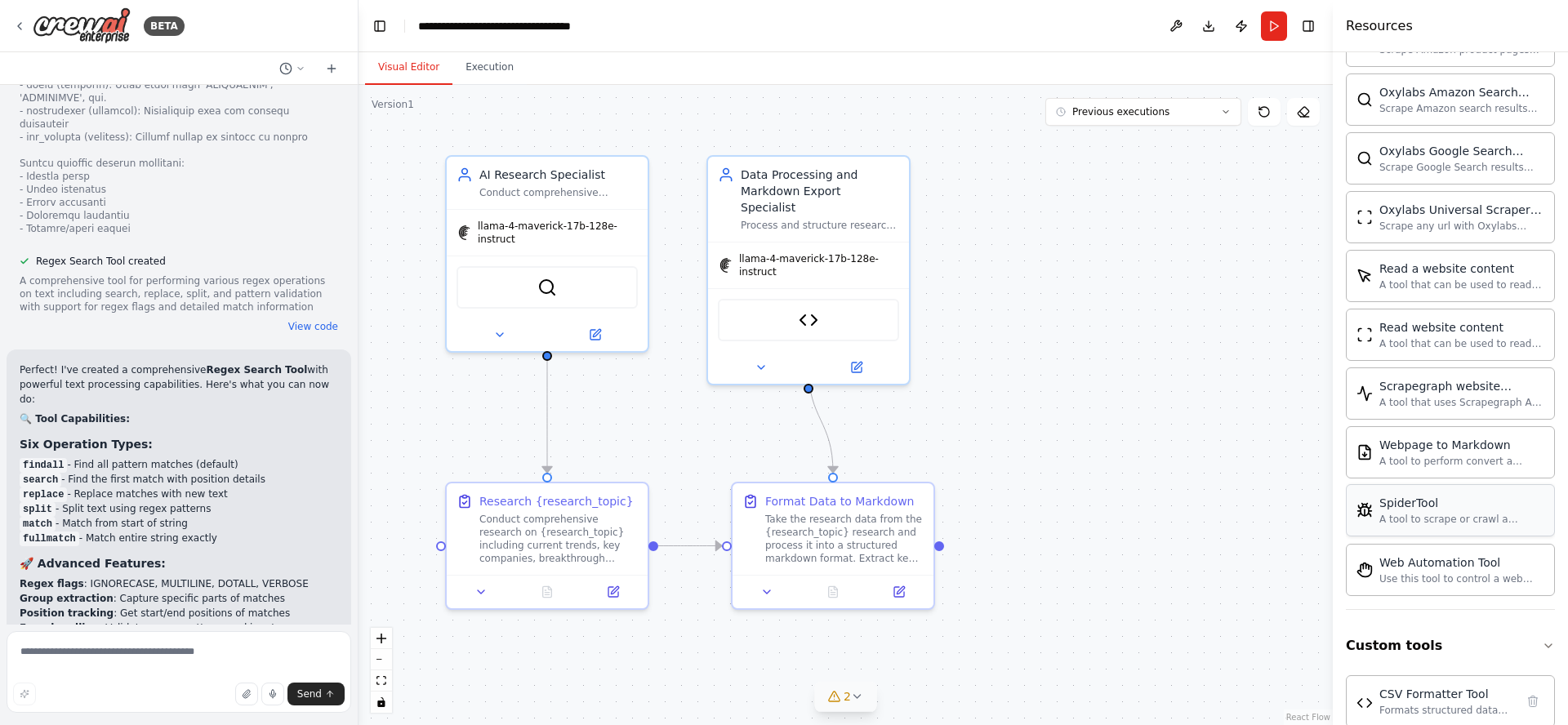
scroll to position [796, 0]
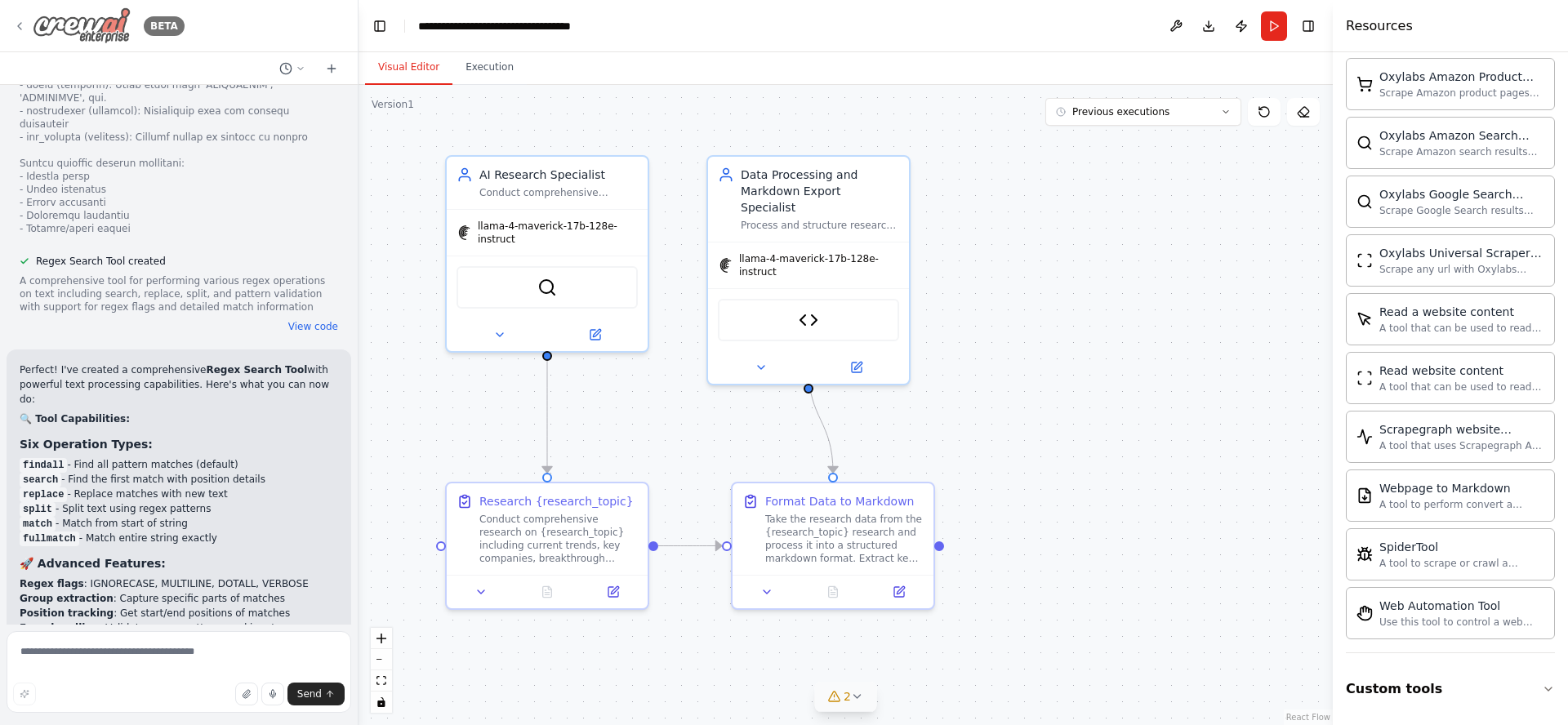
click at [17, 29] on icon at bounding box center [20, 26] width 13 height 13
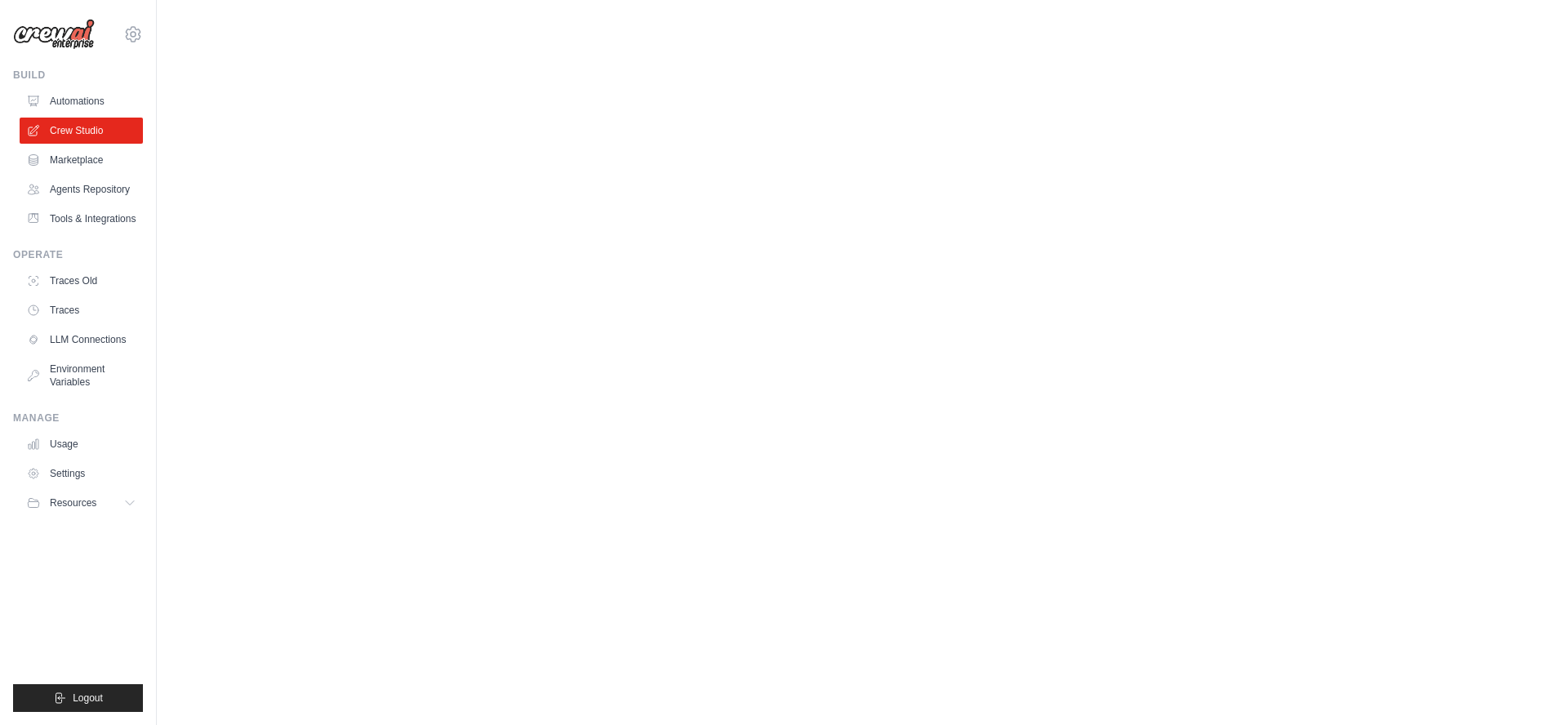
click at [657, 216] on body "[PERSON_NAME][EMAIL_ADDRESS][DOMAIN_NAME] Settings Build Automations Resources …" at bounding box center [784, 362] width 1568 height 725
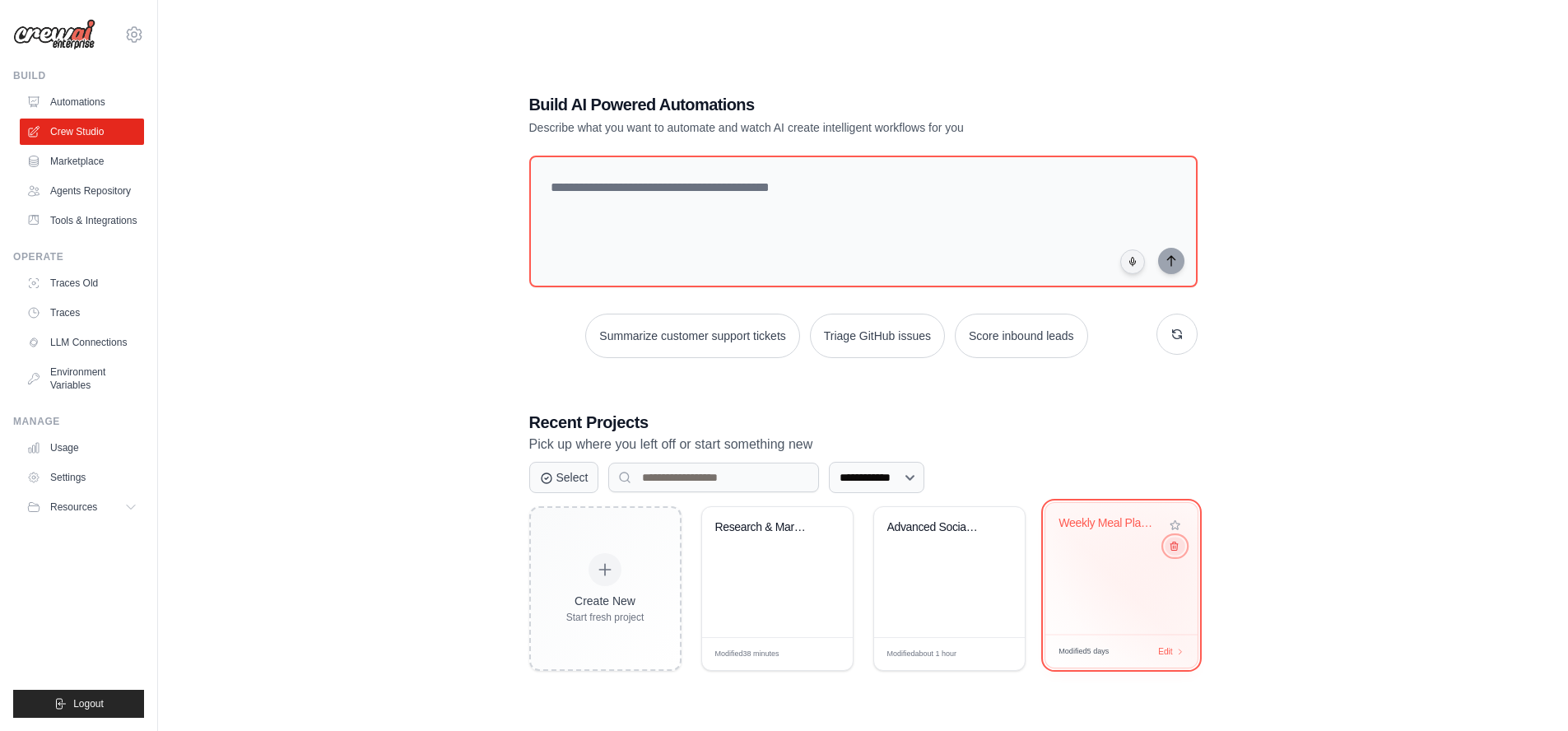
click at [1173, 549] on icon at bounding box center [1173, 546] width 10 height 10
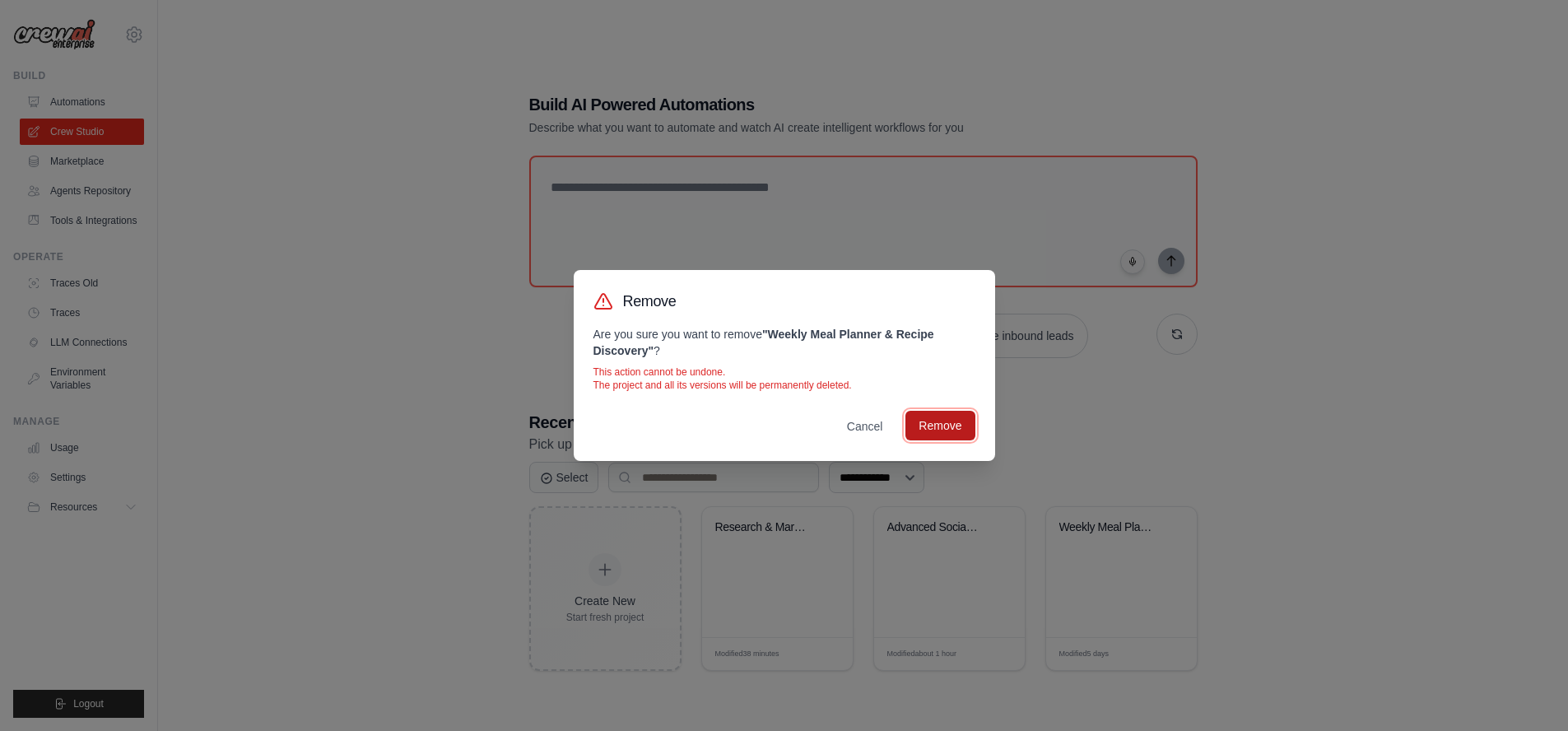
click at [934, 421] on button "Remove" at bounding box center [940, 425] width 69 height 29
